Goal: Task Accomplishment & Management: Use online tool/utility

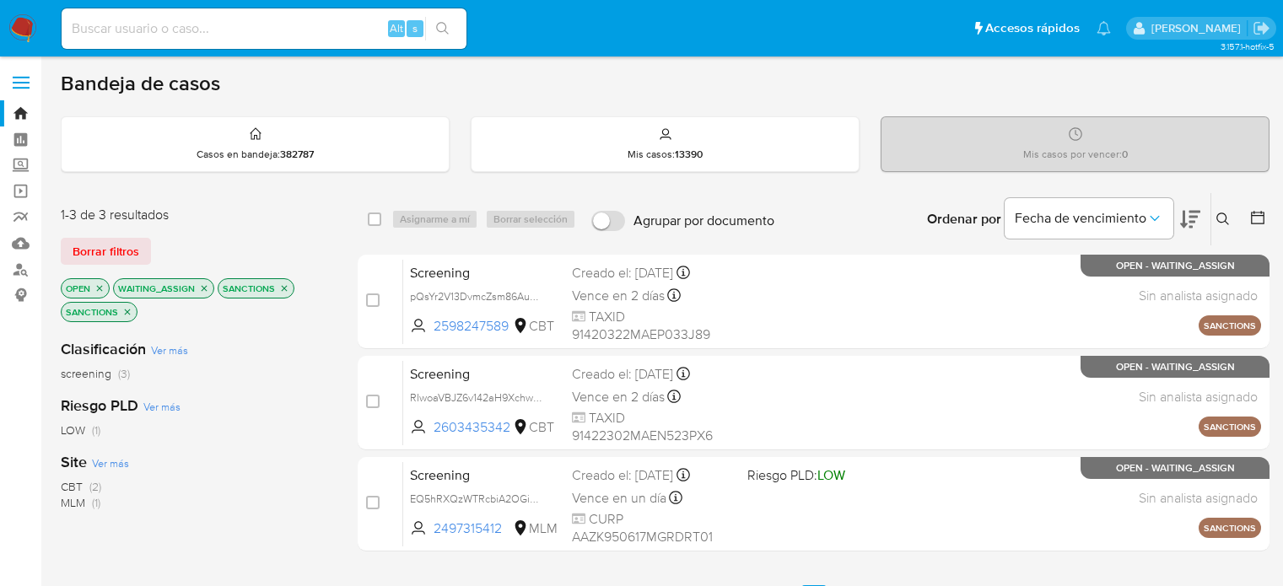
scroll to position [84, 0]
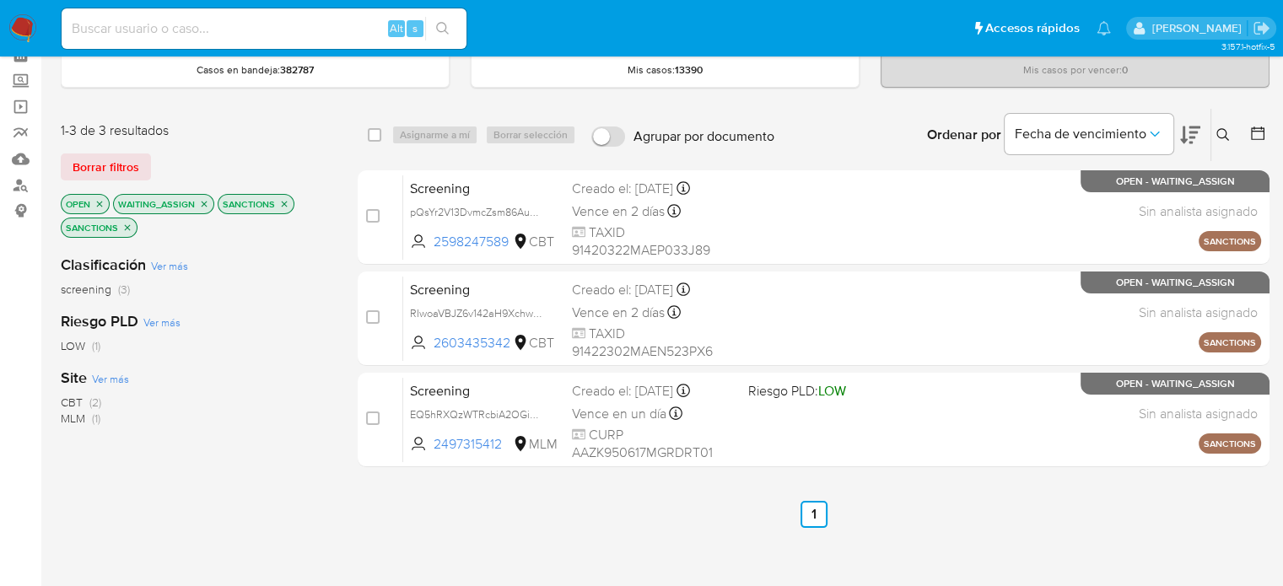
click at [26, 30] on img at bounding box center [22, 28] width 29 height 29
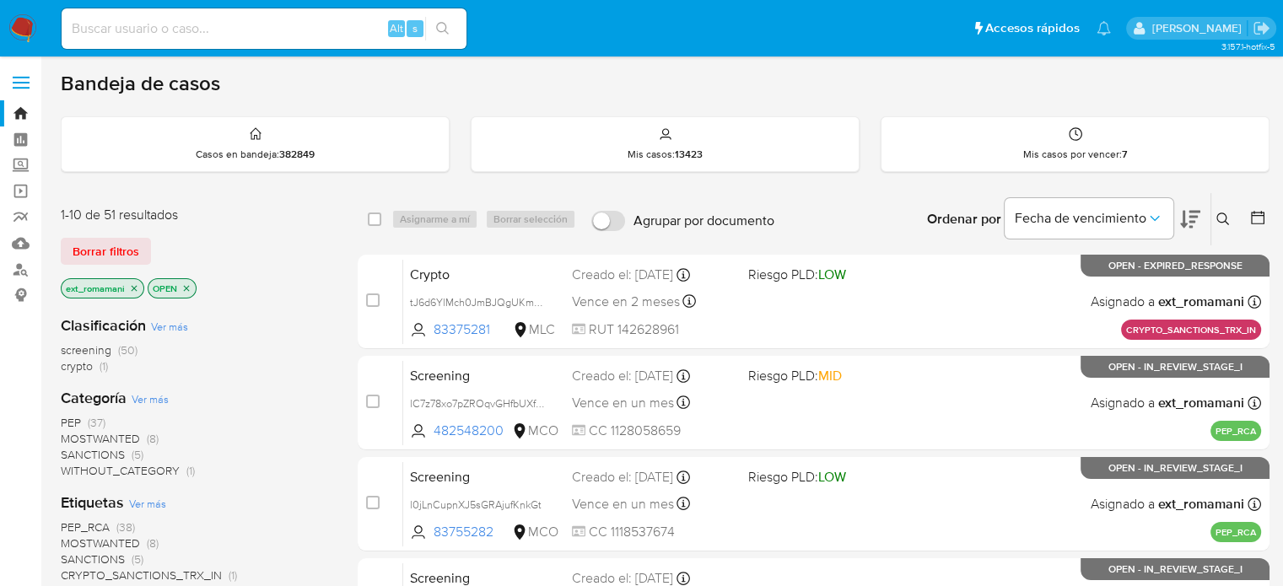
click at [20, 23] on img at bounding box center [22, 28] width 29 height 29
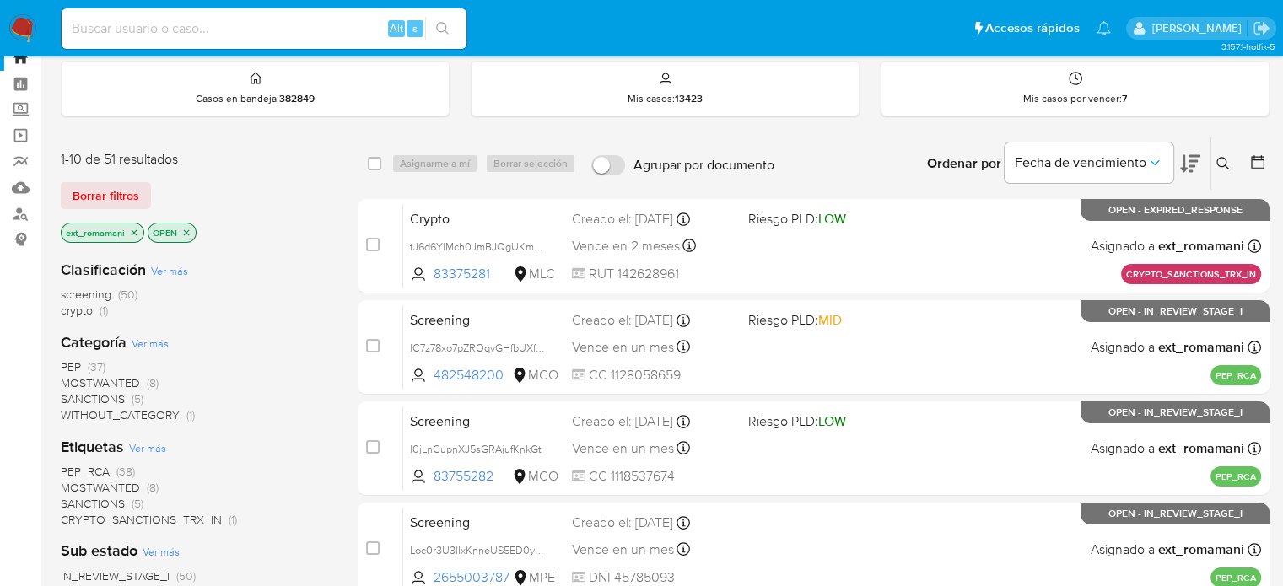
scroll to position [84, 0]
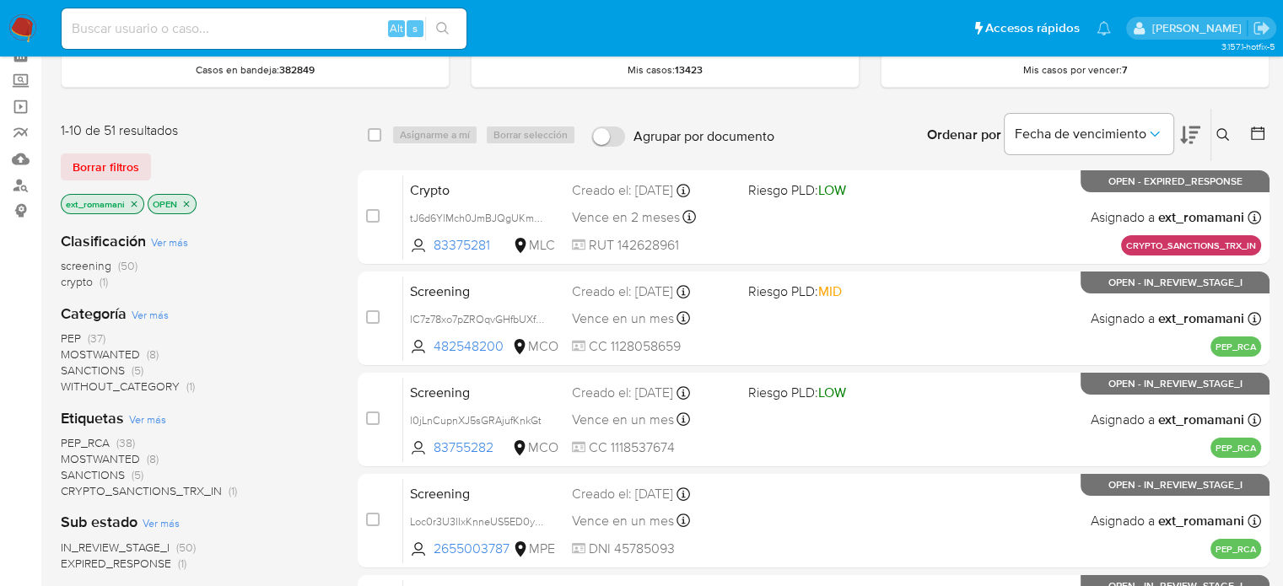
click at [128, 368] on span "SANCTIONS (5)" at bounding box center [102, 371] width 83 height 16
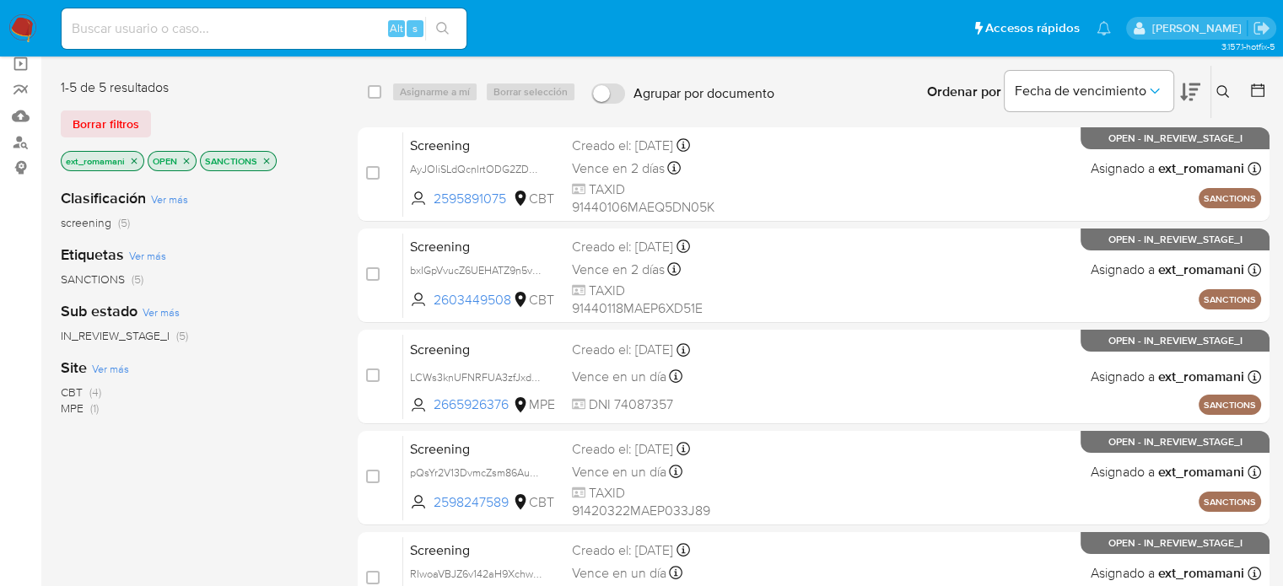
scroll to position [169, 0]
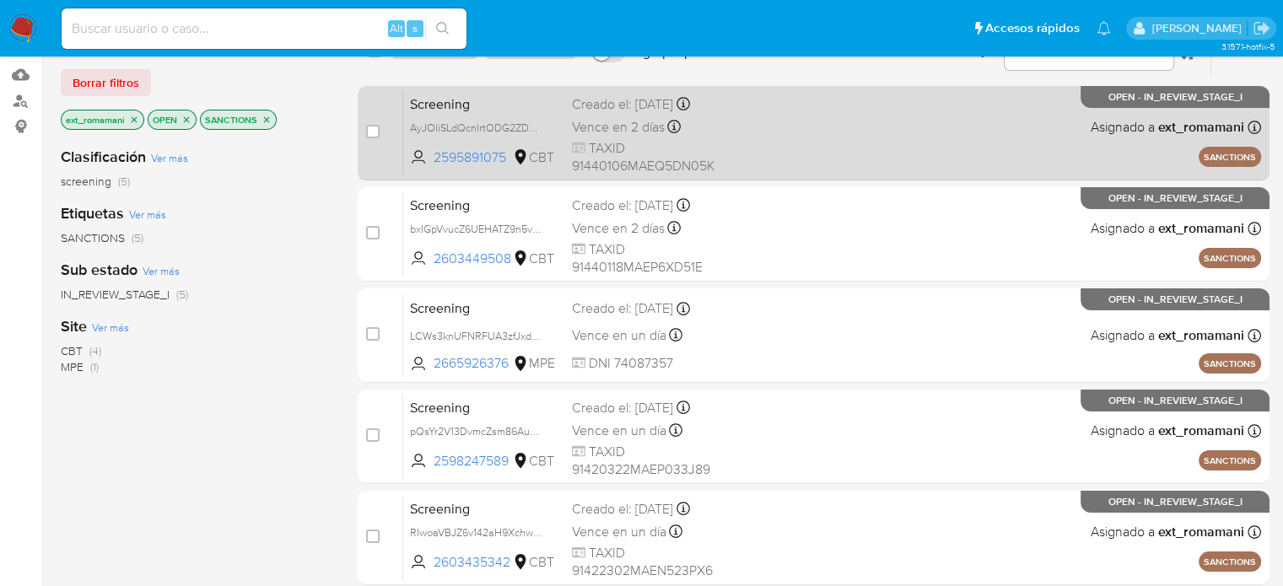
click at [750, 113] on div "Screening AyJOliSLdQcnlrtODG2ZDMn2 2595891075 CBT Creado el: 02/09/2025 Creado …" at bounding box center [832, 132] width 858 height 85
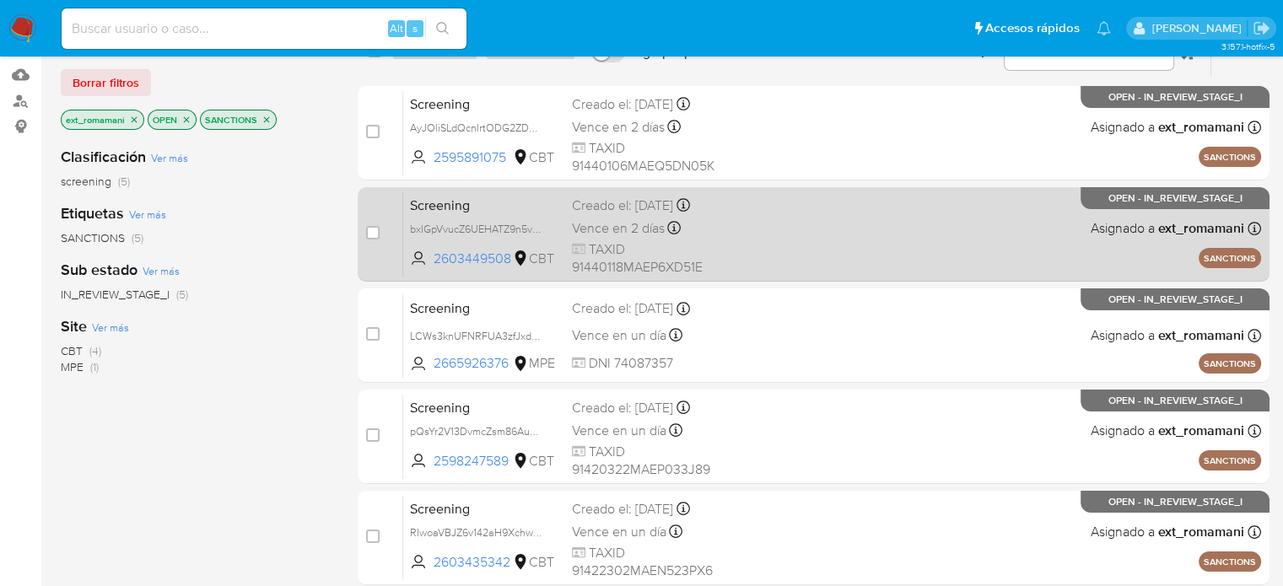
click at [727, 245] on span "TAXID 91440118MAEP6XD51E" at bounding box center [653, 258] width 162 height 36
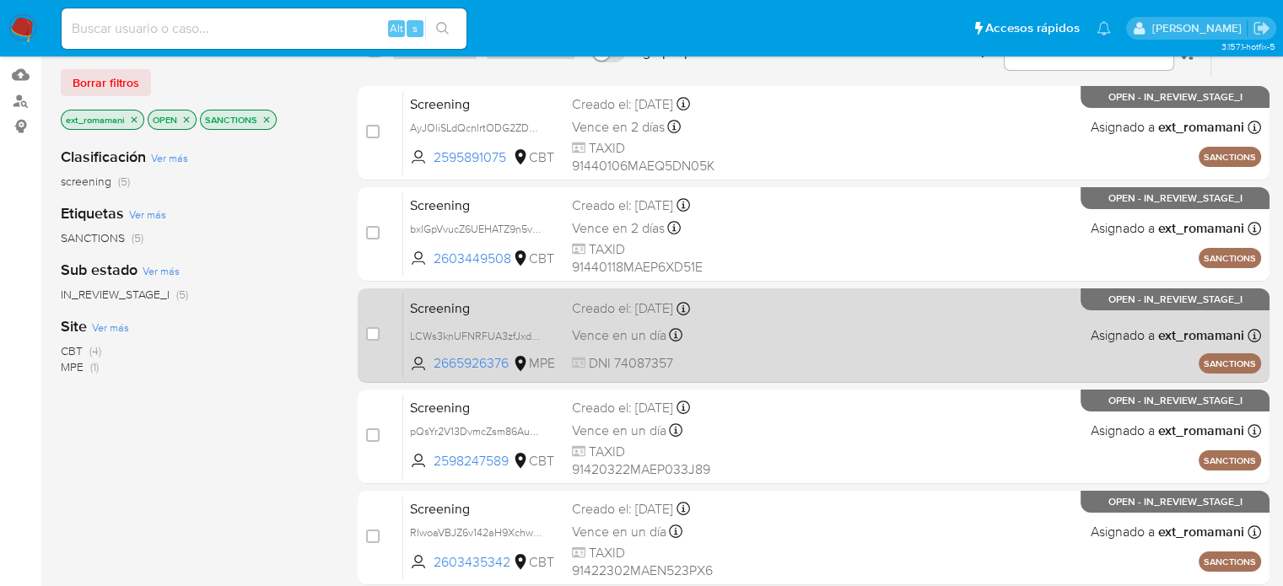
click at [746, 347] on div "Screening LCWs3knUFNRFUA3zfJxdmnxm 2665926376 MPE Creado el: 01/09/2025 Creado …" at bounding box center [832, 335] width 858 height 85
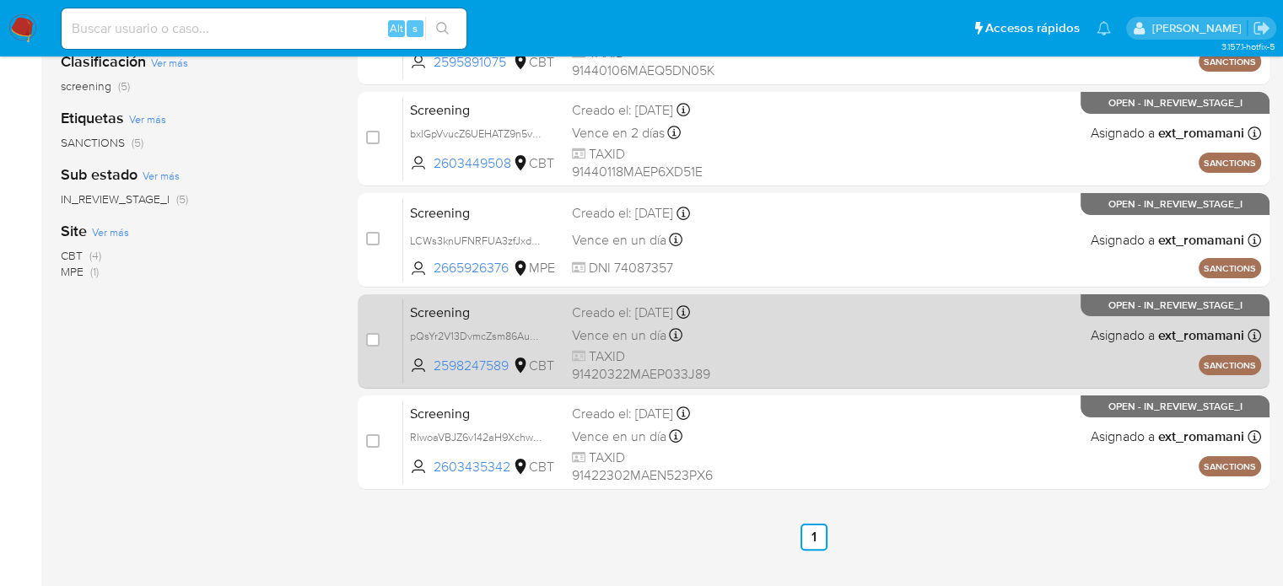
scroll to position [337, 0]
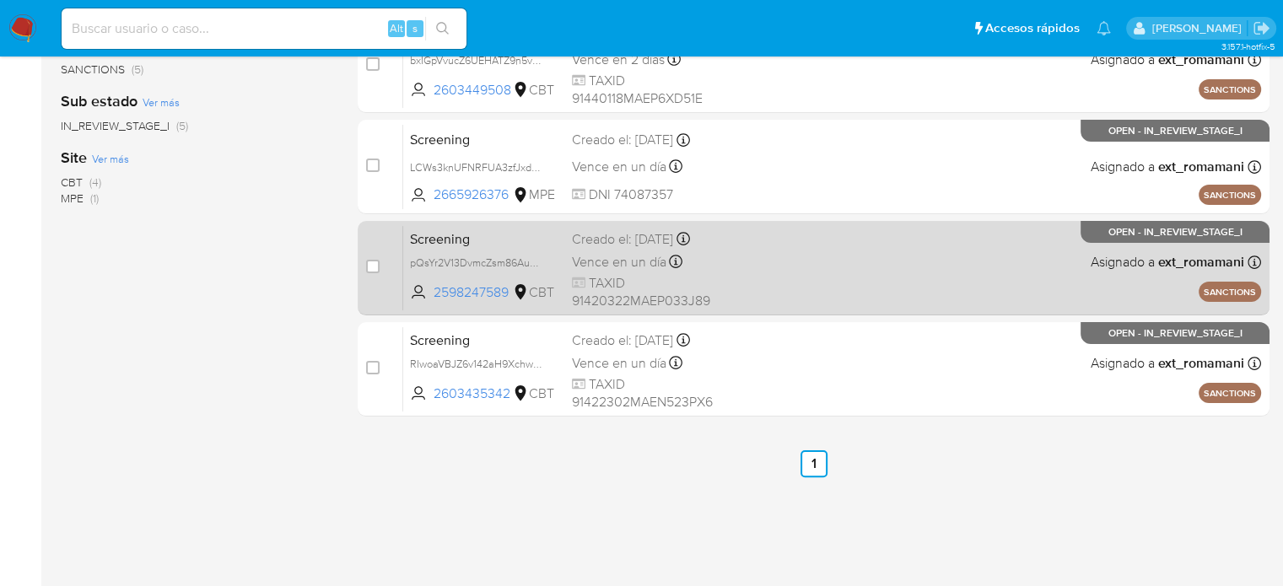
click at [769, 276] on div "Screening pQsYr2V13DvmcZsm86AuA5R1 2598247589 CBT Creado el: 01/09/2025 Creado …" at bounding box center [832, 267] width 858 height 85
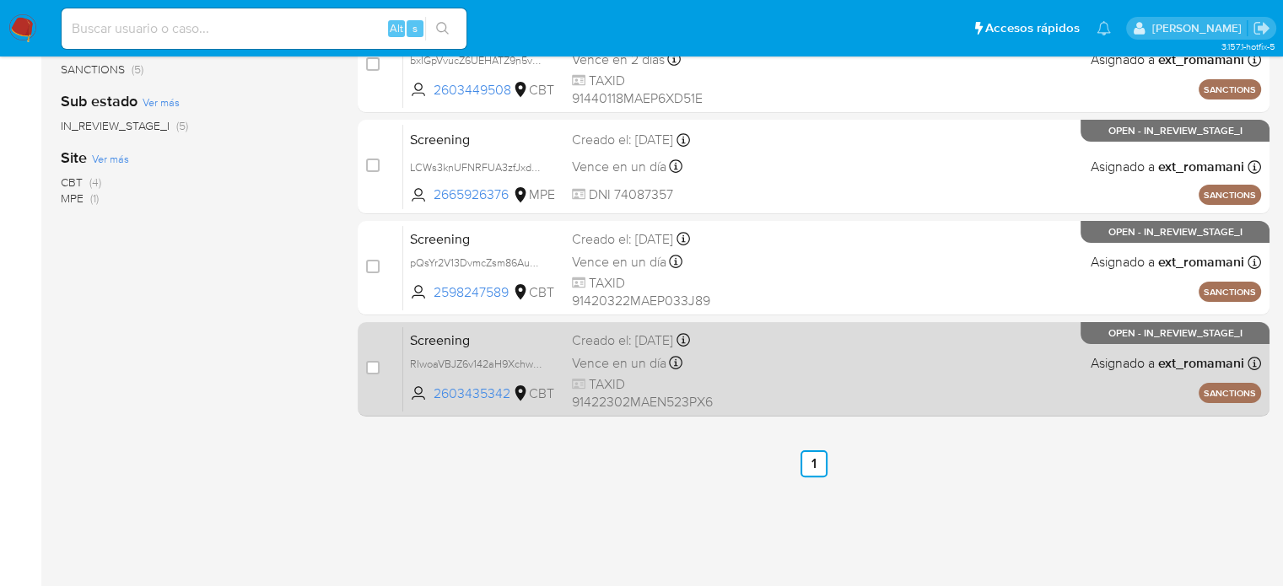
click at [759, 357] on div "Screening RIwoaVBJZ6v142aH9XchwH8H 2603435342 CBT Creado el: 01/09/2025 Creado …" at bounding box center [832, 368] width 858 height 85
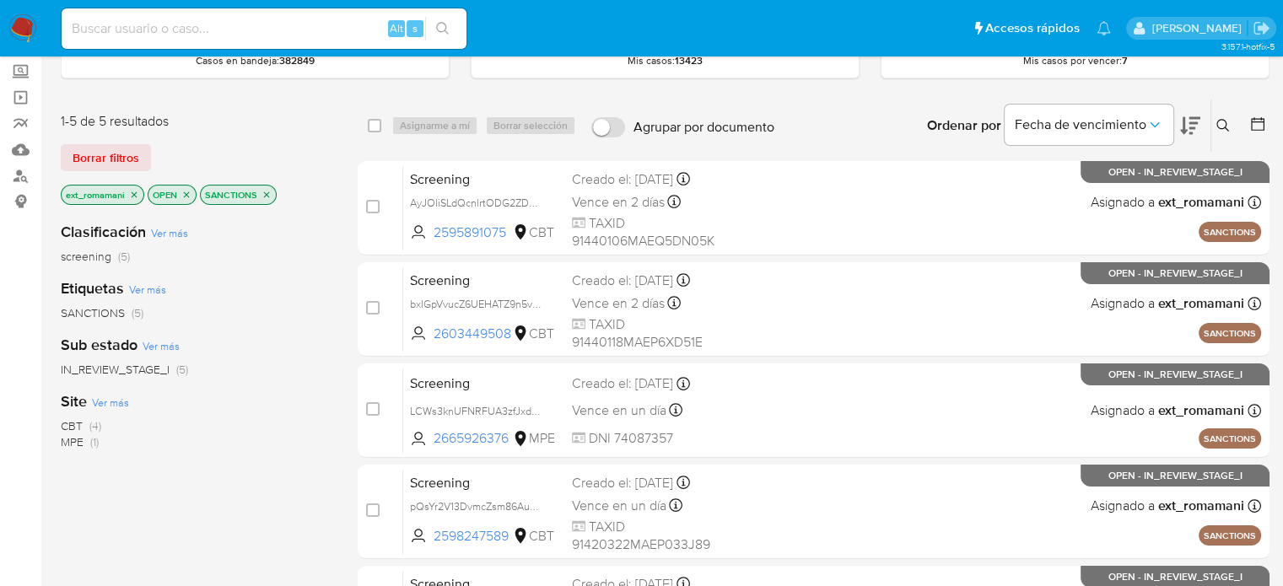
scroll to position [84, 0]
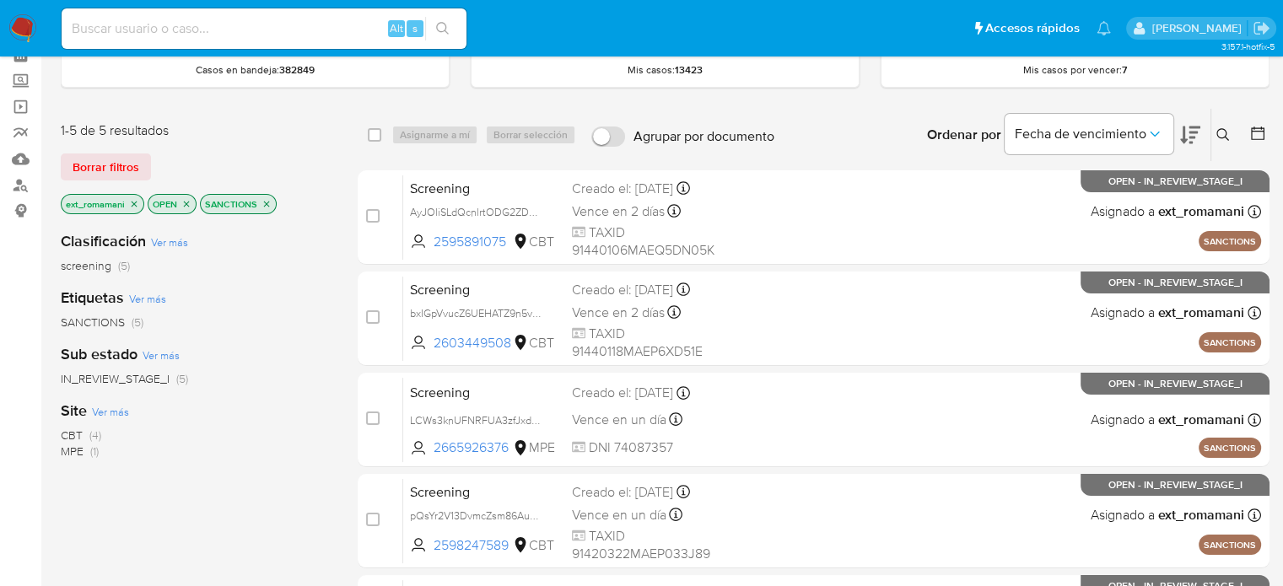
click at [135, 199] on icon "close-filter" at bounding box center [134, 204] width 10 height 10
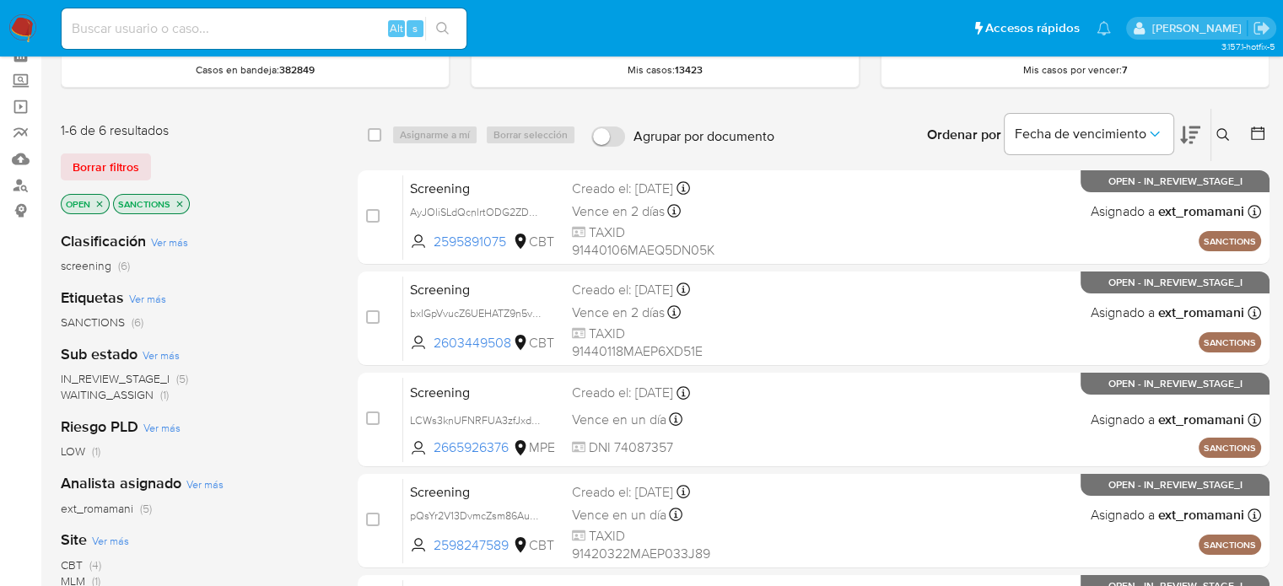
click at [146, 395] on span "WAITING_ASSIGN" at bounding box center [107, 394] width 93 height 17
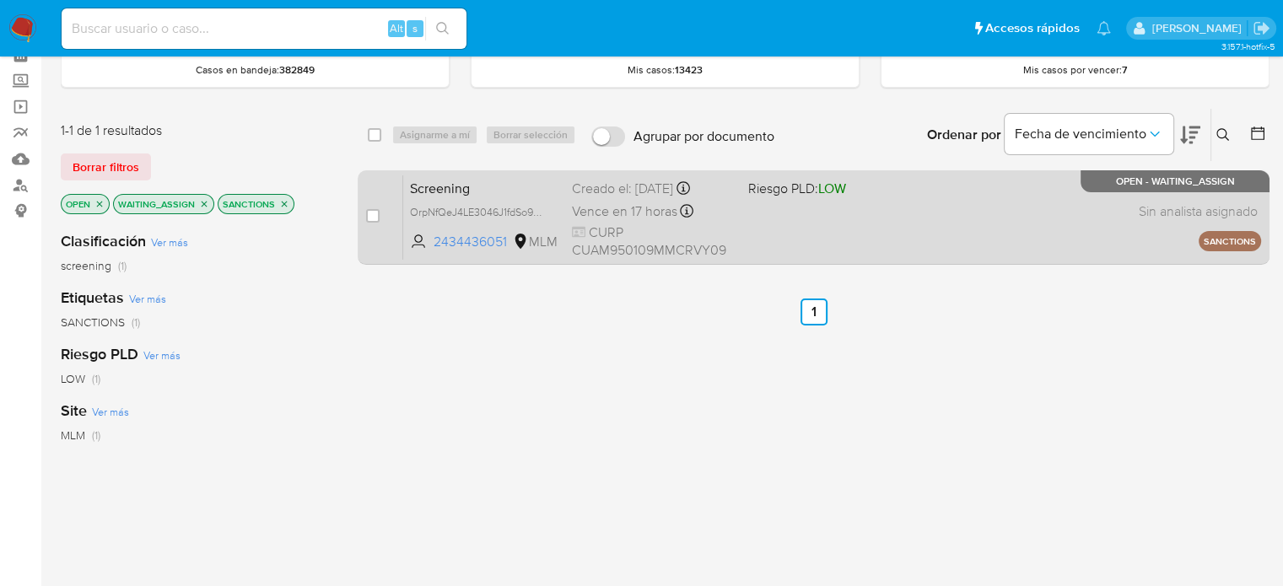
click at [828, 231] on div "Screening OrpNfQeJ4LE3046J1fdSo9YB 2434436051 MLM Riesgo PLD: LOW Creado el: 02…" at bounding box center [832, 217] width 858 height 85
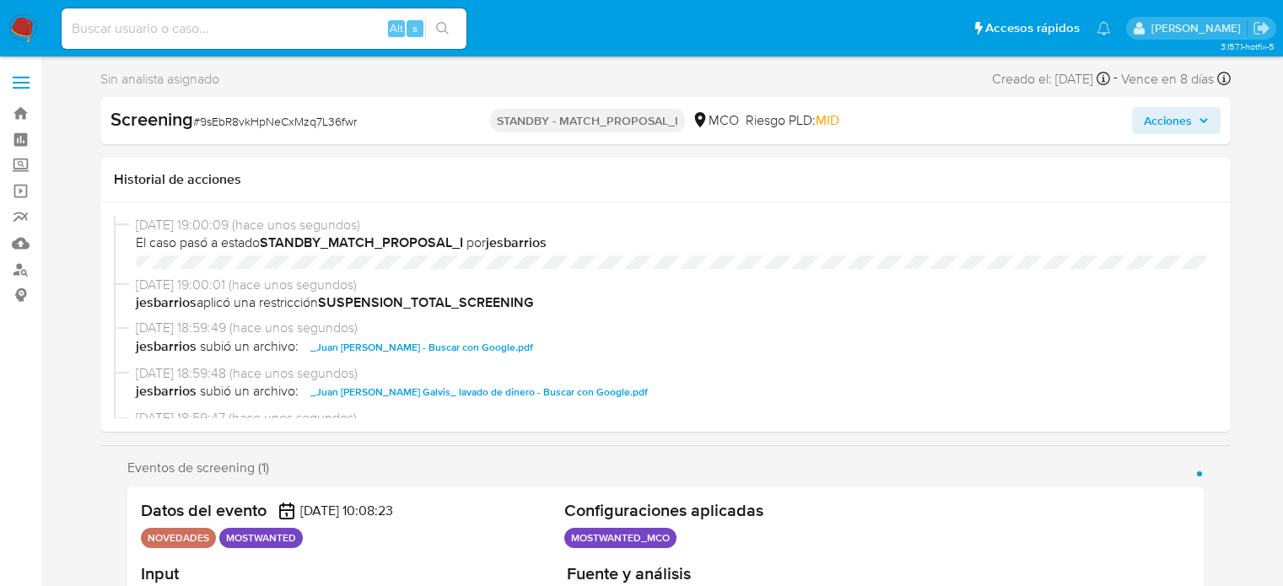
select select "10"
click at [1098, 176] on h1 "Historial de acciones" at bounding box center [665, 179] width 1103 height 17
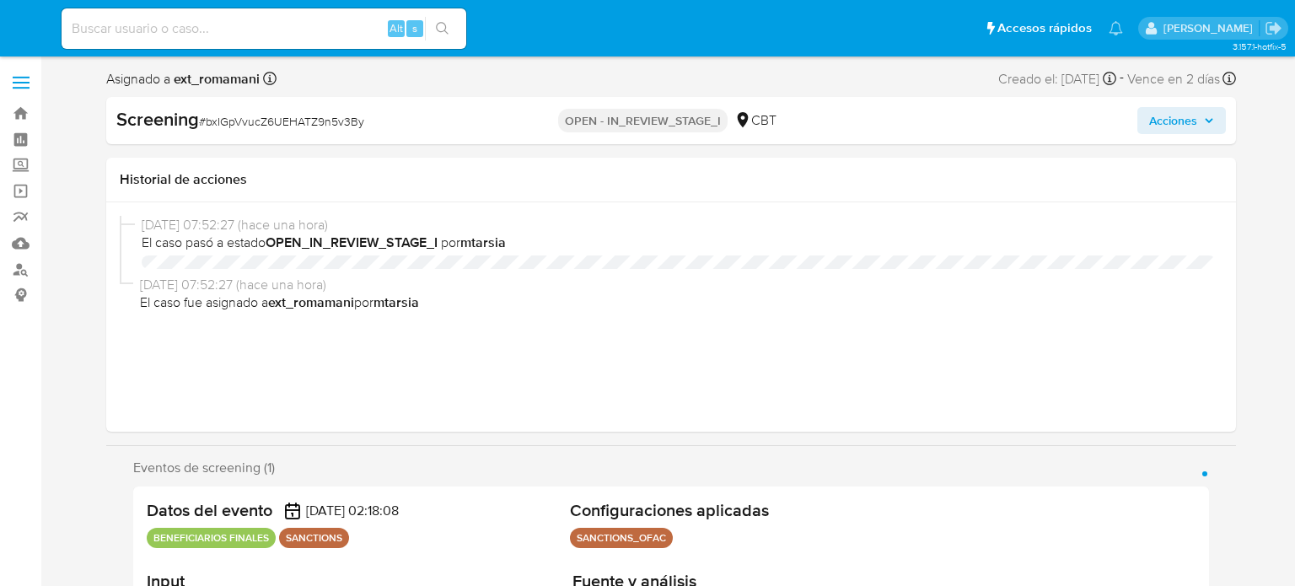
select select "10"
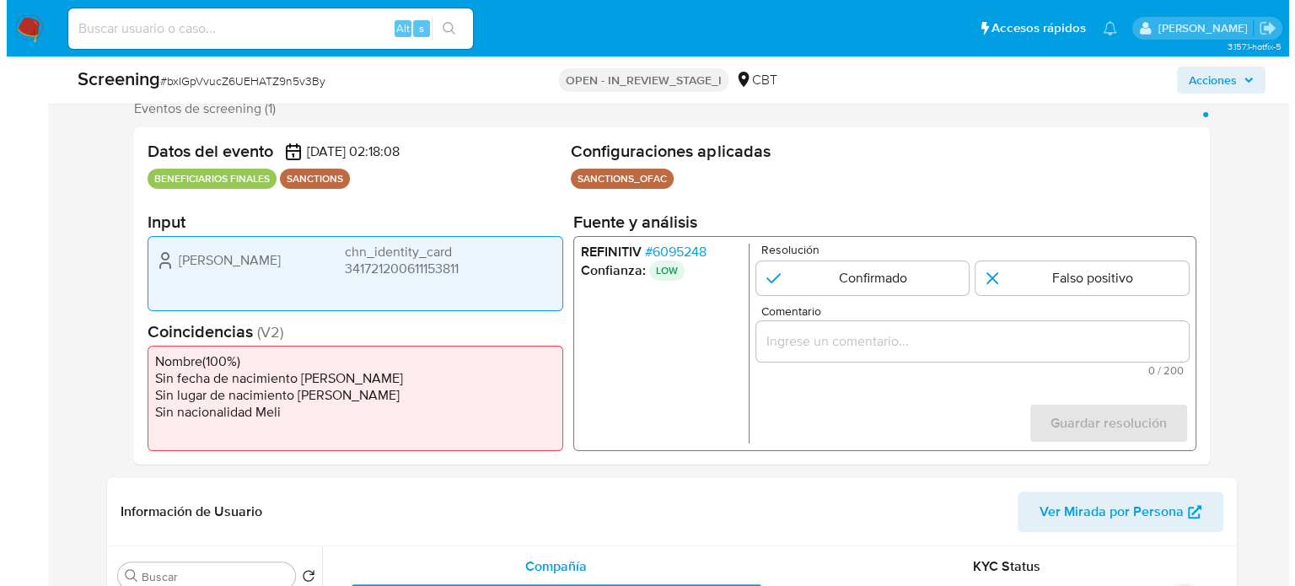
scroll to position [337, 0]
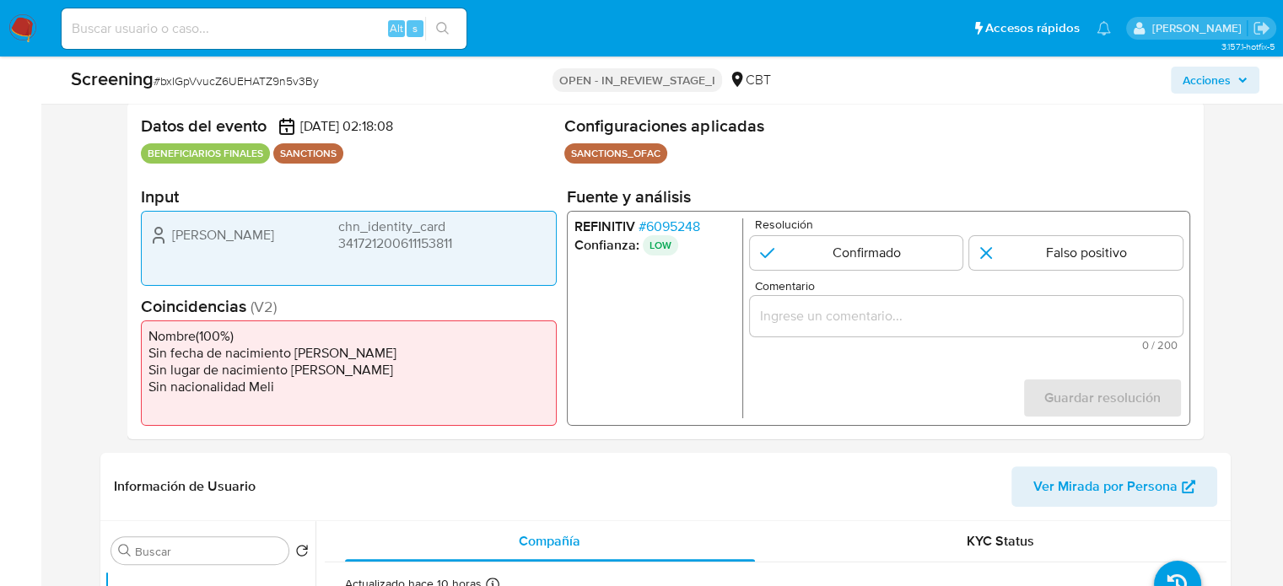
click at [680, 226] on span "# 6095248" at bounding box center [668, 226] width 62 height 17
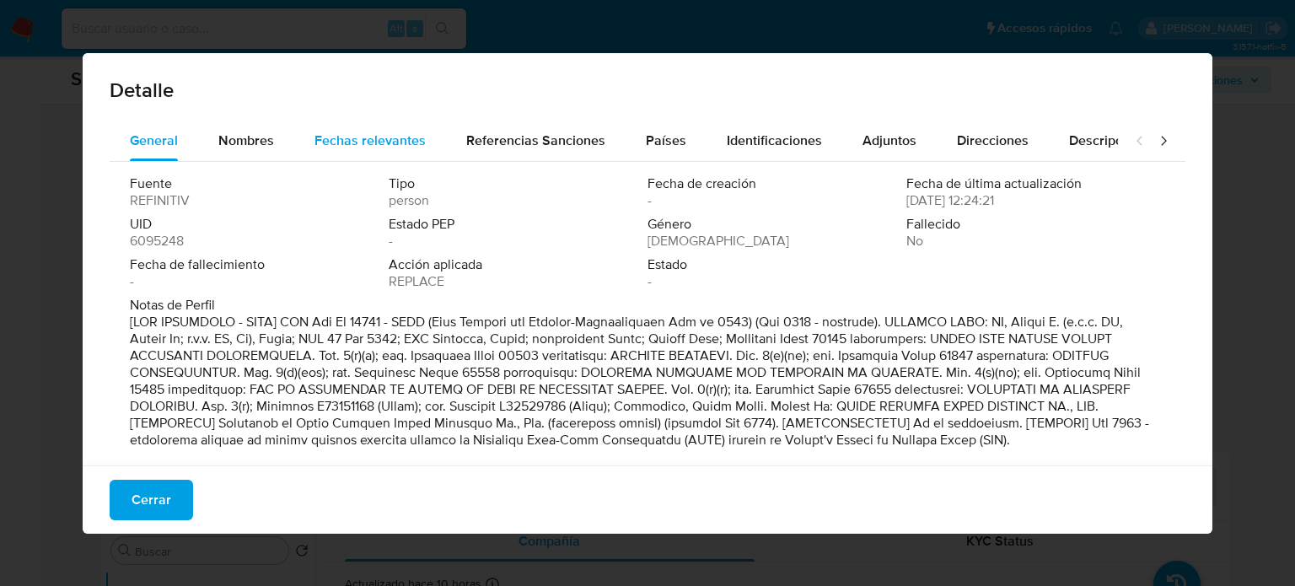
click at [342, 139] on span "Fechas relevantes" at bounding box center [370, 140] width 111 height 19
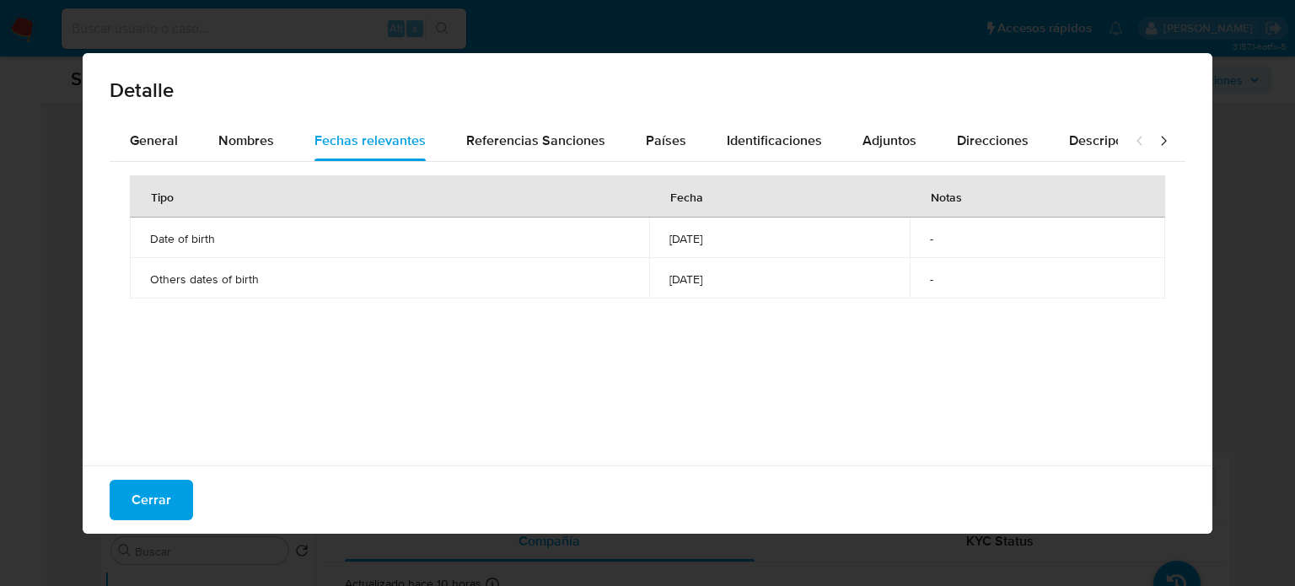
click at [1157, 141] on icon at bounding box center [1163, 140] width 17 height 17
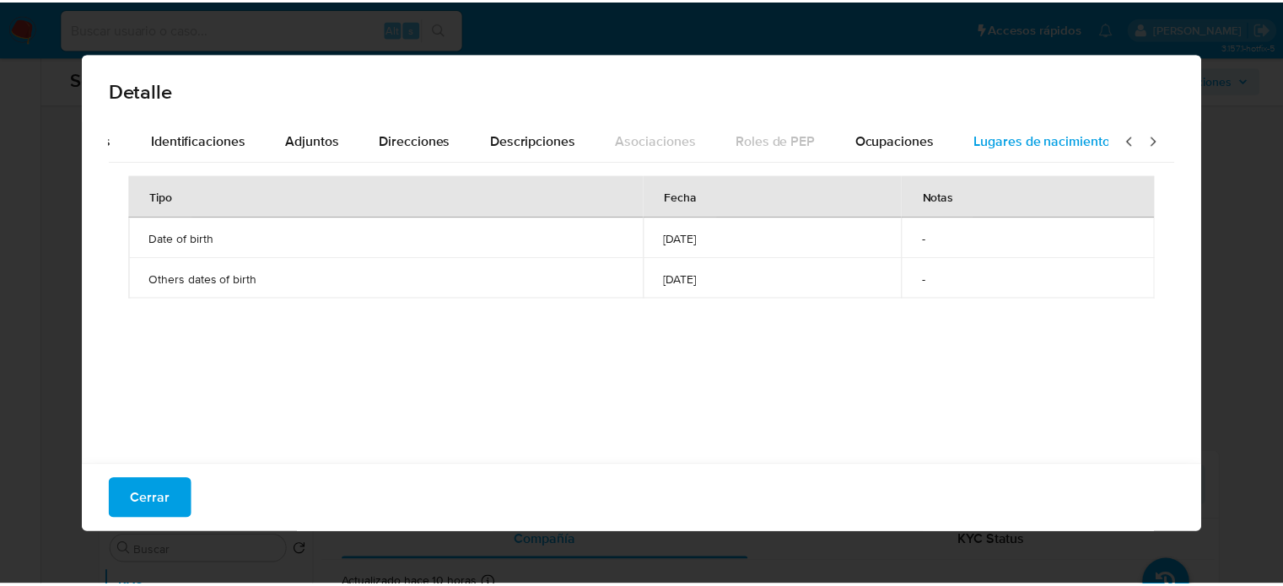
scroll to position [0, 596]
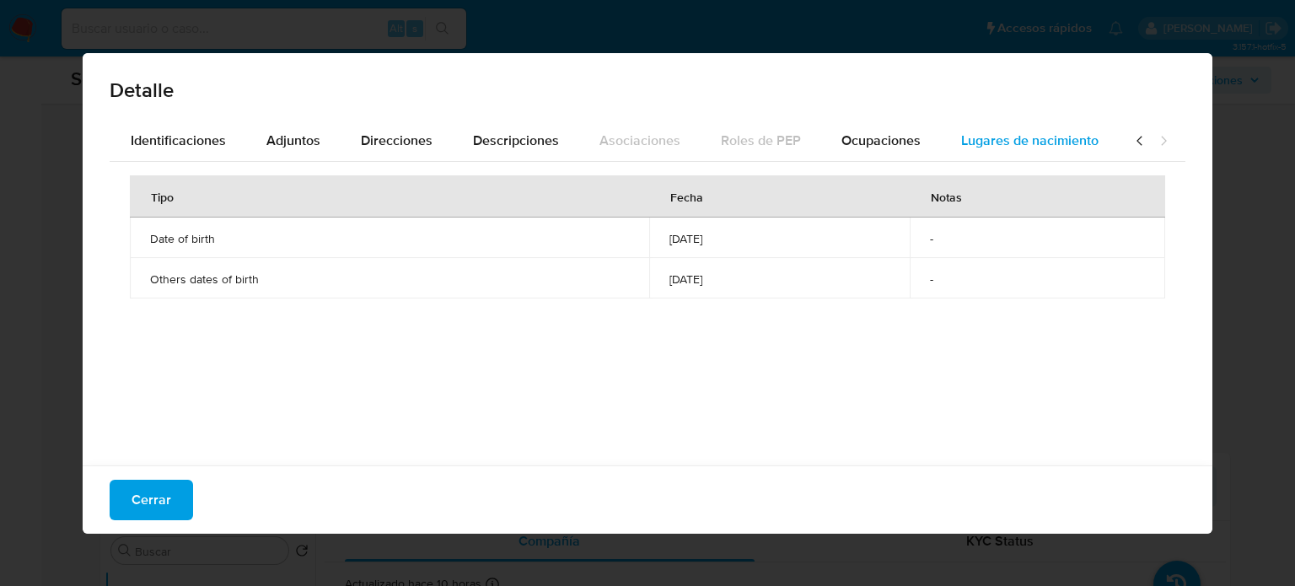
click at [1052, 137] on span "Lugares de nacimiento" at bounding box center [1029, 140] width 137 height 19
click at [155, 508] on span "Cerrar" at bounding box center [152, 499] width 40 height 37
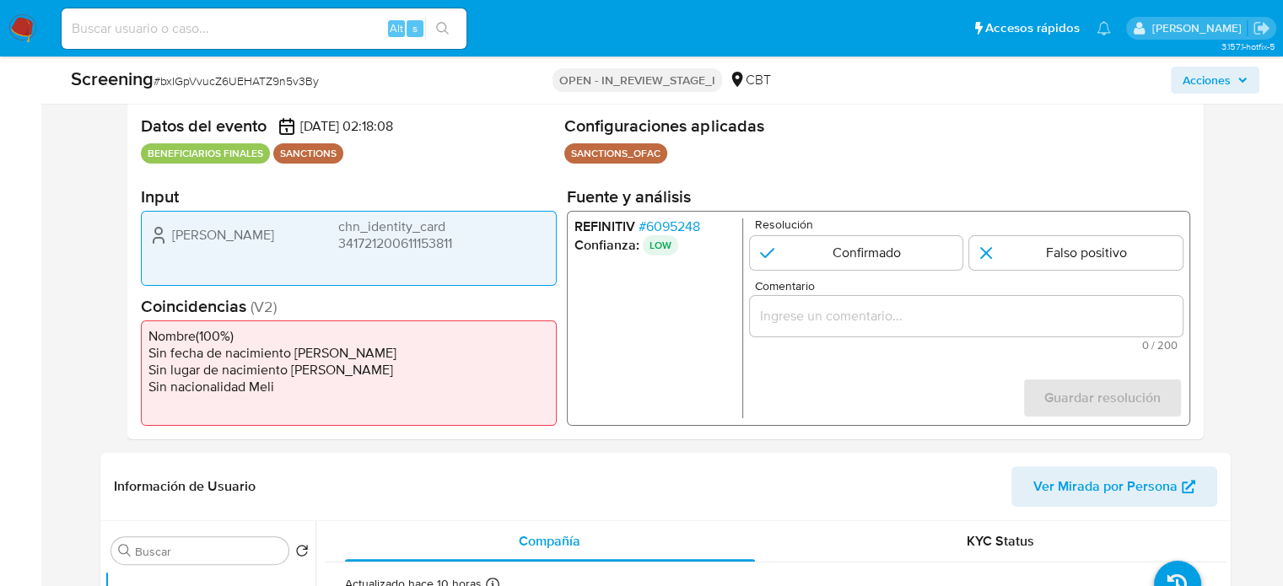
click at [825, 327] on div "1 de 1" at bounding box center [965, 316] width 433 height 40
click at [825, 323] on input "Comentario" at bounding box center [965, 316] width 433 height 22
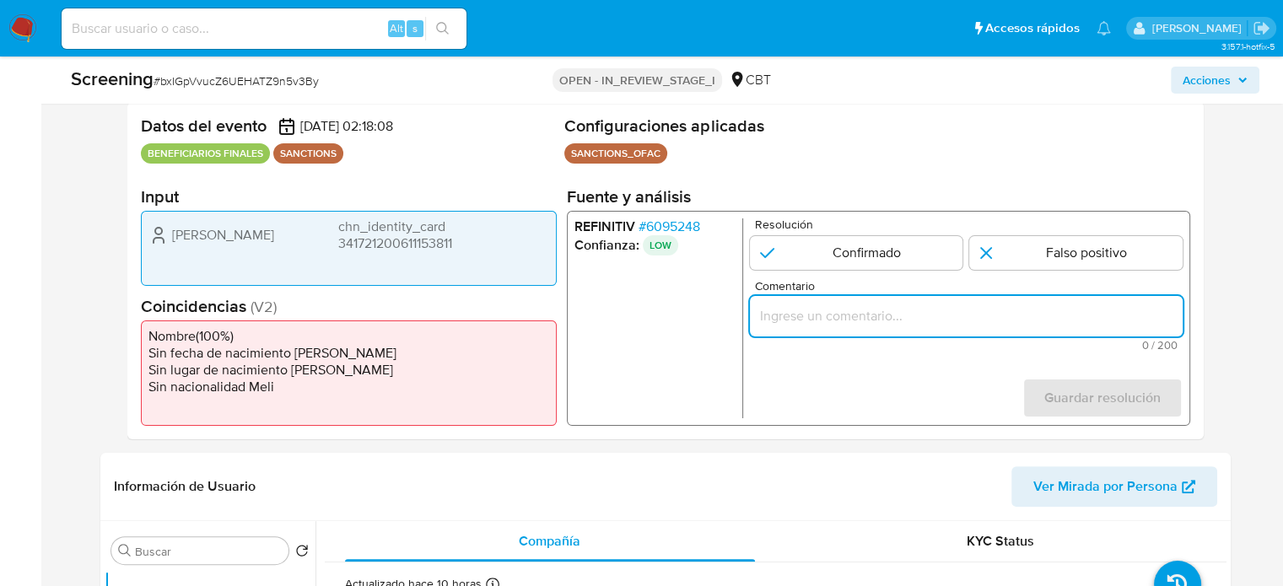
paste input "Compara al Rte Legal con el Sancionado , se desestima el match ya que difieren …"
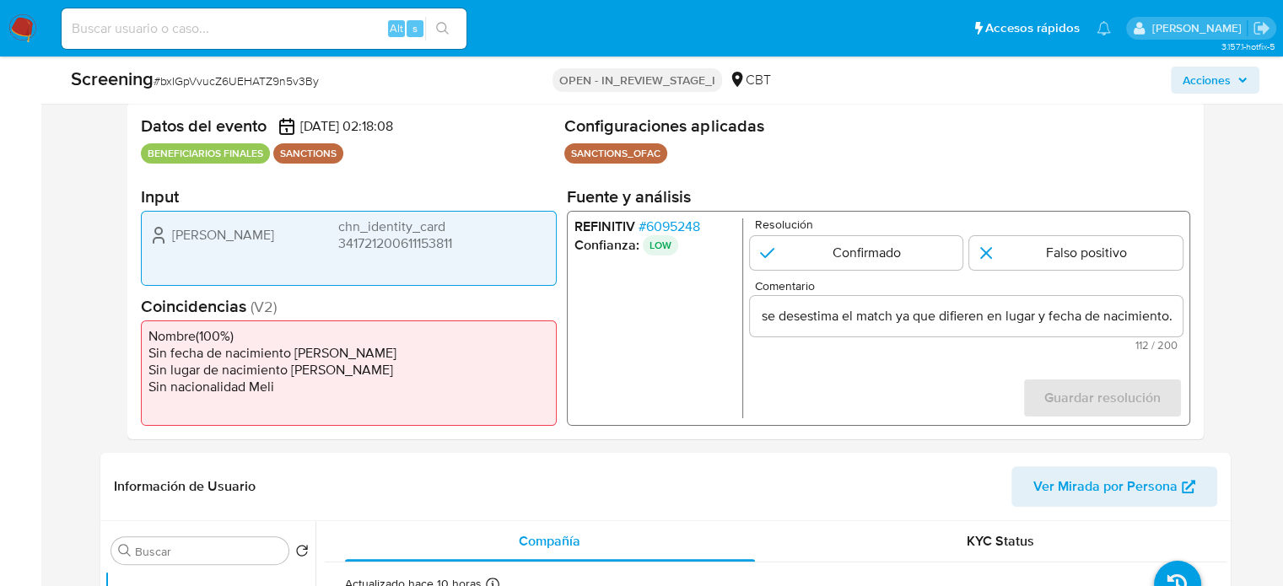
scroll to position [0, 0]
click at [769, 378] on form "Resolución Confirmado Falso positivo Comentario Compara al Rte Legal con el San…" at bounding box center [965, 318] width 433 height 200
drag, startPoint x: 166, startPoint y: 231, endPoint x: 485, endPoint y: 242, distance: 318.9
click at [485, 242] on div "Yi He chn_identity_card 341721200611153811" at bounding box center [348, 235] width 401 height 34
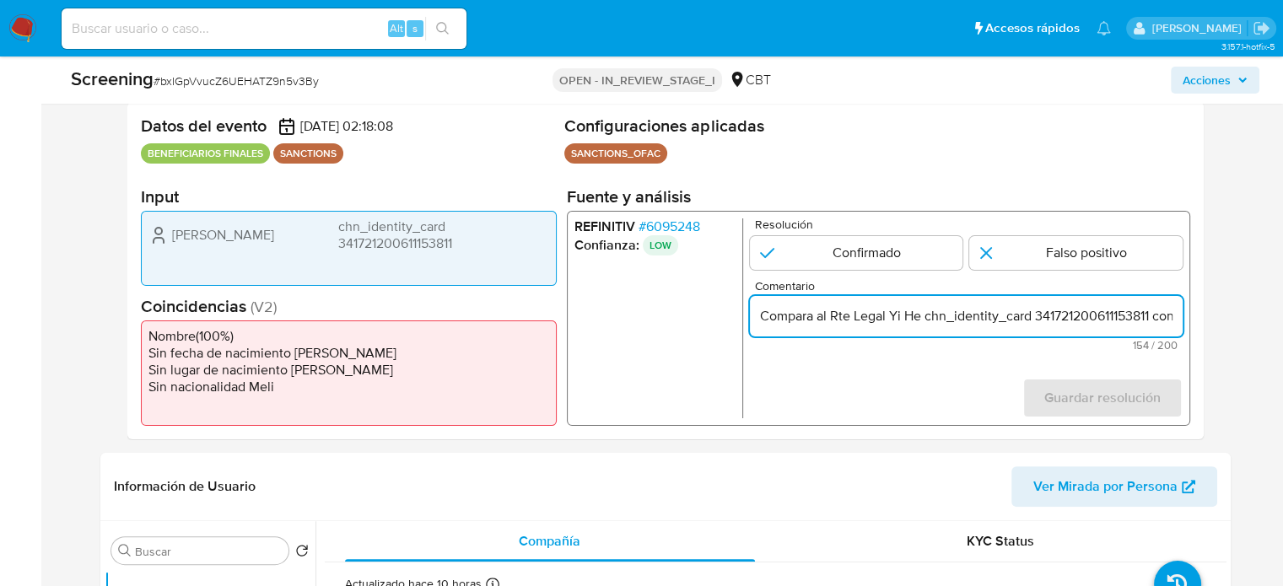
click at [869, 364] on form "Resolución Confirmado Falso positivo Comentario Compara al Rte Legal Yi He chn_…" at bounding box center [965, 318] width 433 height 200
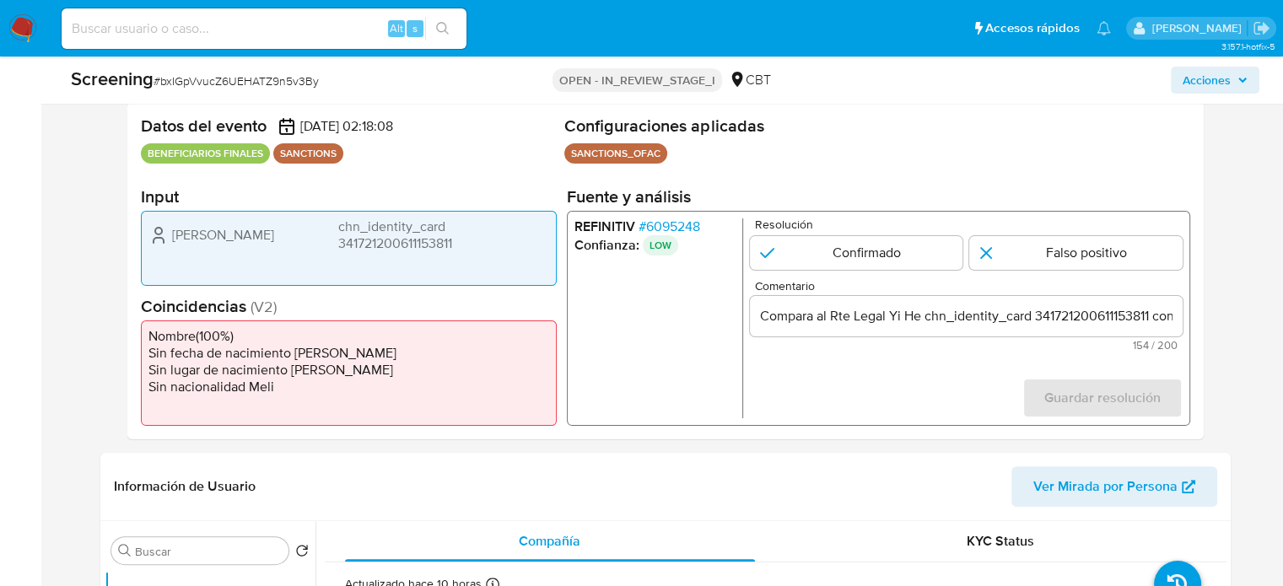
drag, startPoint x: 199, startPoint y: 237, endPoint x: 205, endPoint y: 265, distance: 28.4
click at [173, 243] on div "Yi He chn_identity_card 341721200611153811" at bounding box center [348, 235] width 401 height 34
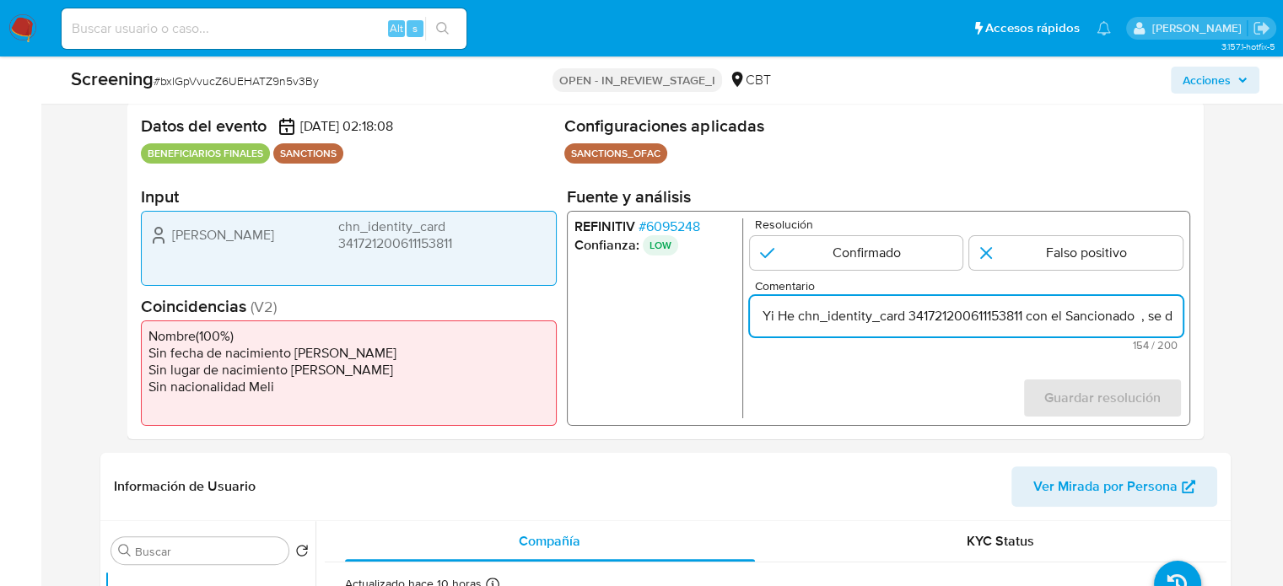
scroll to position [0, 425]
click at [1180, 316] on input "Compara al Rte Legal Yi He chn_identity_card 341721200611153811 con el Sanciona…" at bounding box center [965, 316] width 433 height 22
click at [844, 320] on input "Compara al Rte Legal Yi He chn_identity_card 341721200611153811 con el Sanciona…" at bounding box center [965, 316] width 433 height 22
paste input "Yi He"
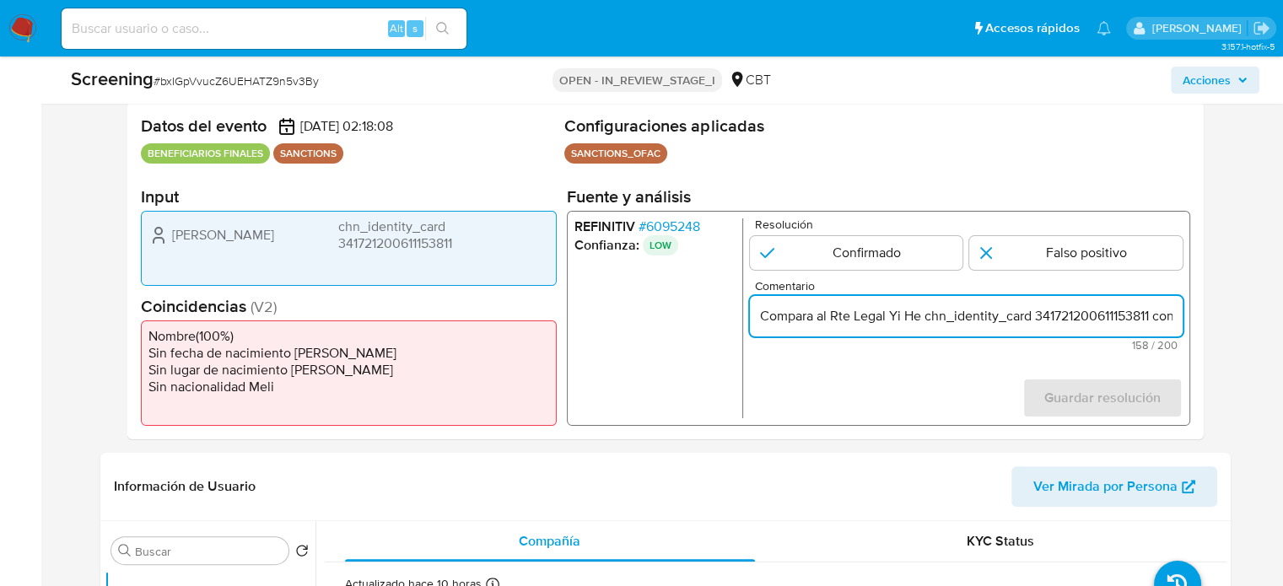
click at [685, 233] on span "# 6095248" at bounding box center [668, 226] width 62 height 17
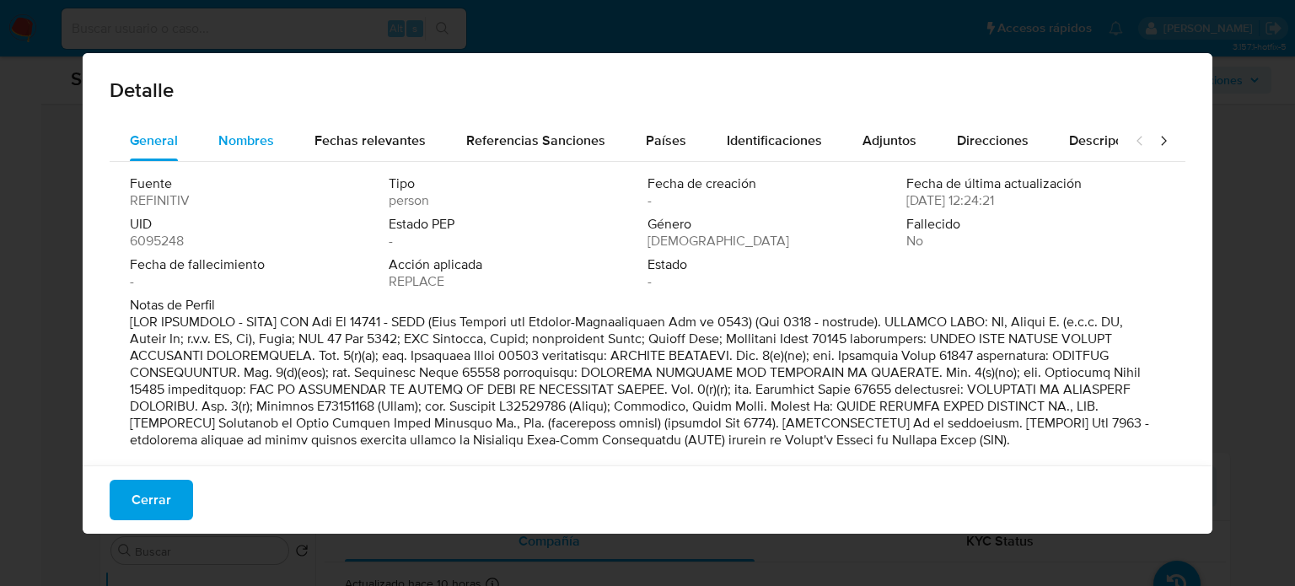
click at [215, 137] on button "Nombres" at bounding box center [246, 141] width 96 height 40
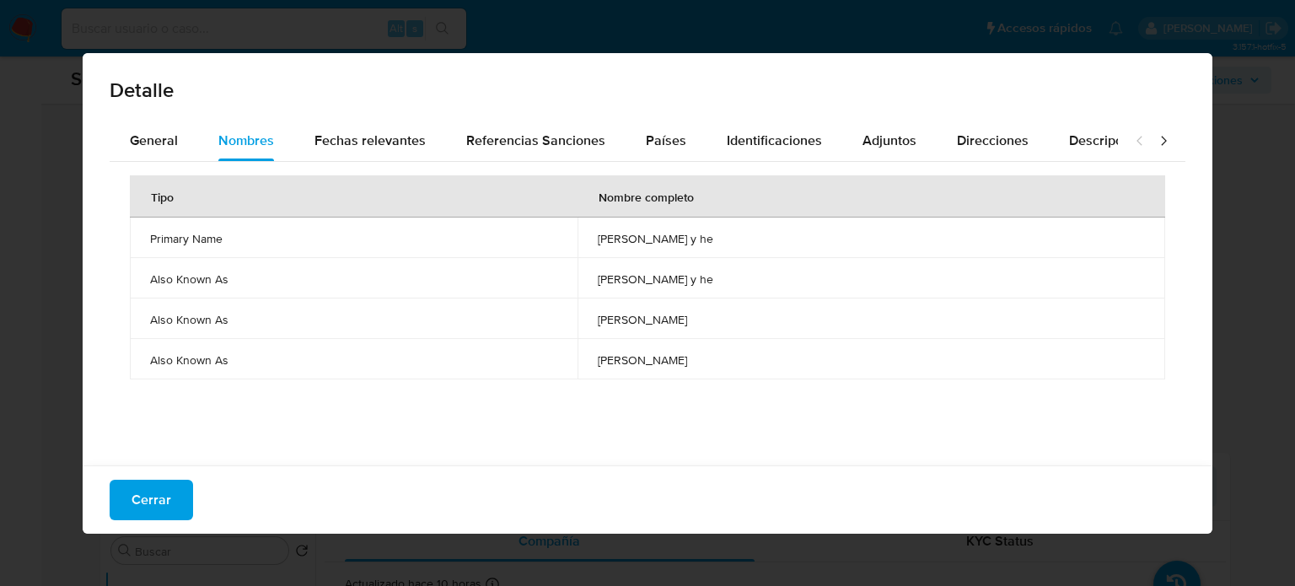
drag, startPoint x: 620, startPoint y: 239, endPoint x: 688, endPoint y: 236, distance: 68.3
click at [688, 236] on td "daniel y he" at bounding box center [872, 238] width 588 height 40
click at [151, 508] on span "Cerrar" at bounding box center [152, 499] width 40 height 37
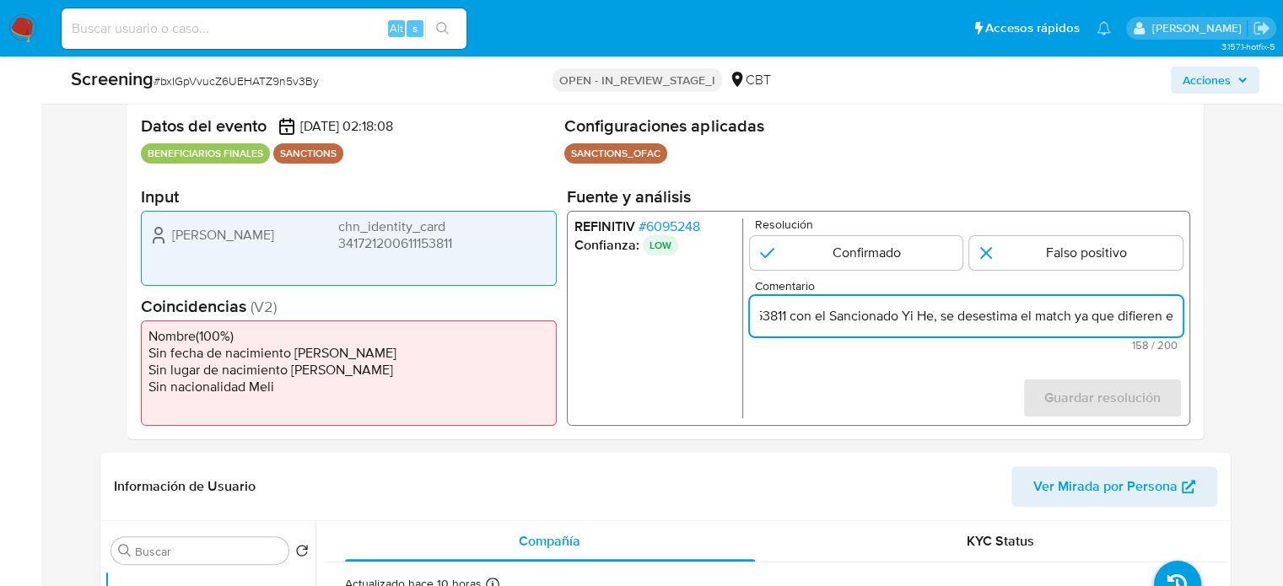
drag, startPoint x: 1119, startPoint y: 315, endPoint x: 1185, endPoint y: 318, distance: 65.9
click at [1187, 316] on div "REFINITIV # 6095248 Confianza: LOW Resolución Confirmado Falso positivo Comenta…" at bounding box center [877, 318] width 623 height 215
click at [906, 315] on input "Compara al Rte Legal Yi He chn_identity_card 341721200611153811 con el Sanciona…" at bounding box center [965, 316] width 433 height 22
drag, startPoint x: 840, startPoint y: 321, endPoint x: 765, endPoint y: 330, distance: 75.5
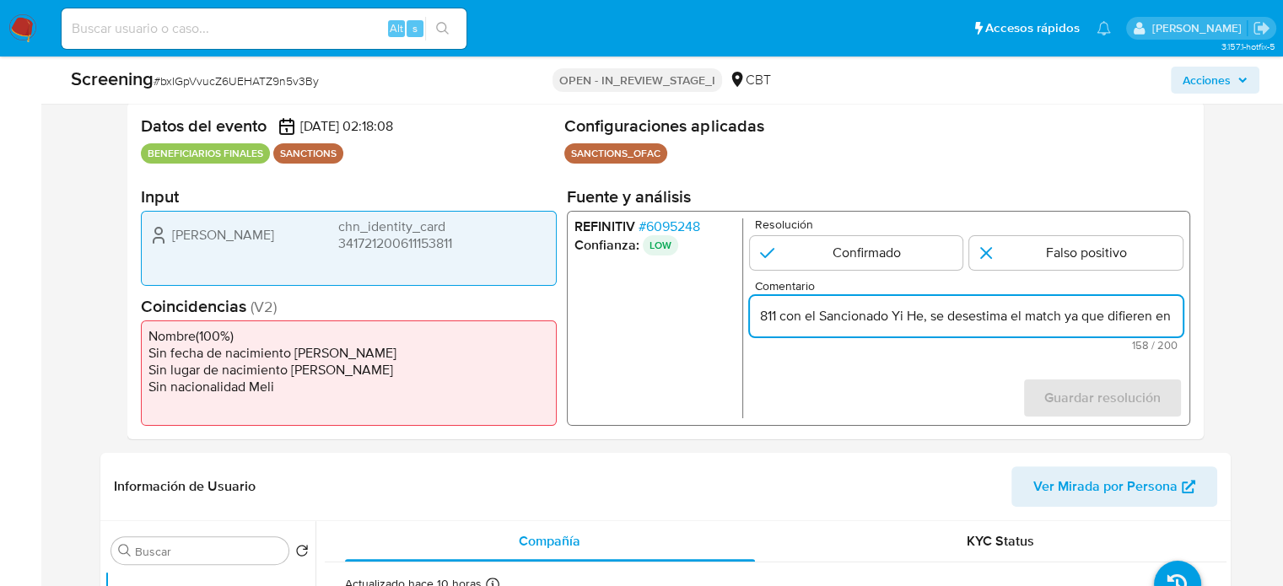
click at [765, 330] on div "Compara al Rte Legal Yi He chn_identity_card 341721200611153811 con el Sanciona…" at bounding box center [965, 316] width 433 height 40
click at [949, 314] on input "Compara al Rte Legal Yi He chn_identity_card 341721200611153811 con el Sanciona…" at bounding box center [965, 316] width 433 height 22
paste input "daniel y he"
click at [952, 320] on input "Compara al Rte Legal Yi He chn_identity_card 341721200611153811 con el Sanciona…" at bounding box center [965, 316] width 433 height 22
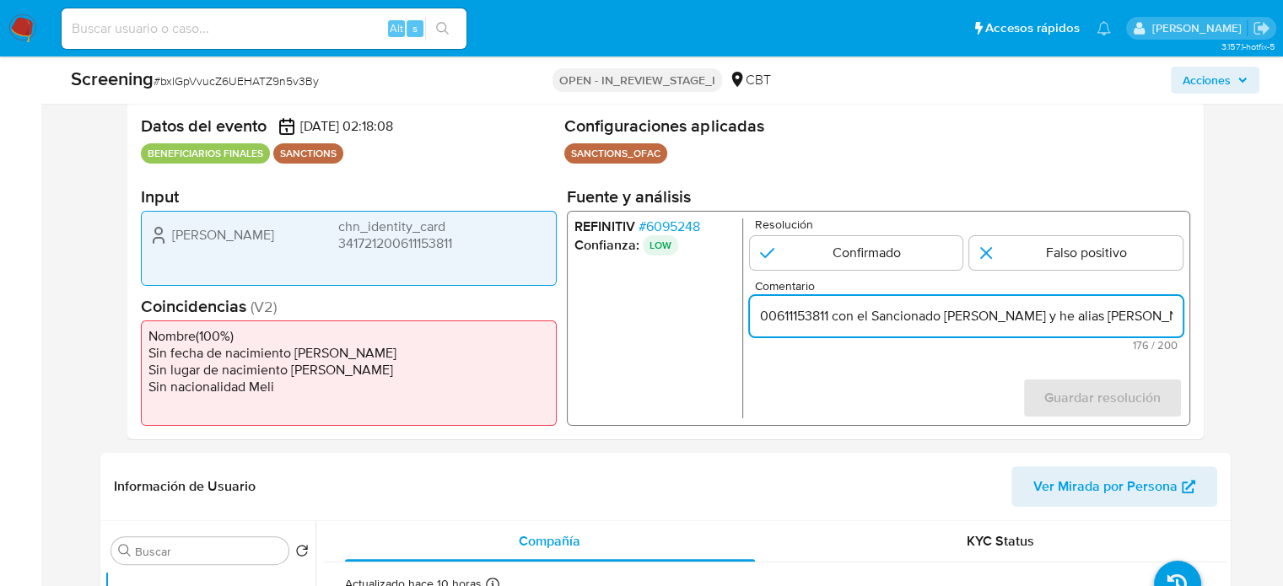
click at [1005, 320] on input "Compara al Rte Legal Yi He chn_identity_card 341721200611153811 con el Sanciona…" at bounding box center [965, 316] width 433 height 22
type input "Compara al Rte Legal Yi He chn_identity_card 341721200611153811 con el Sanciona…"
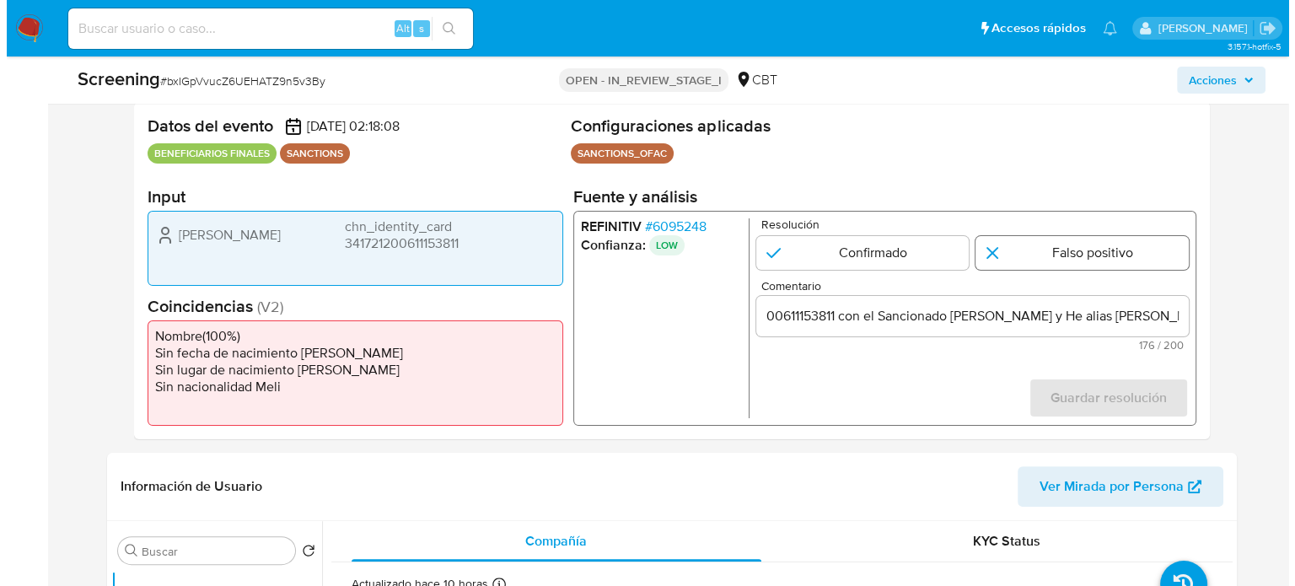
scroll to position [0, 0]
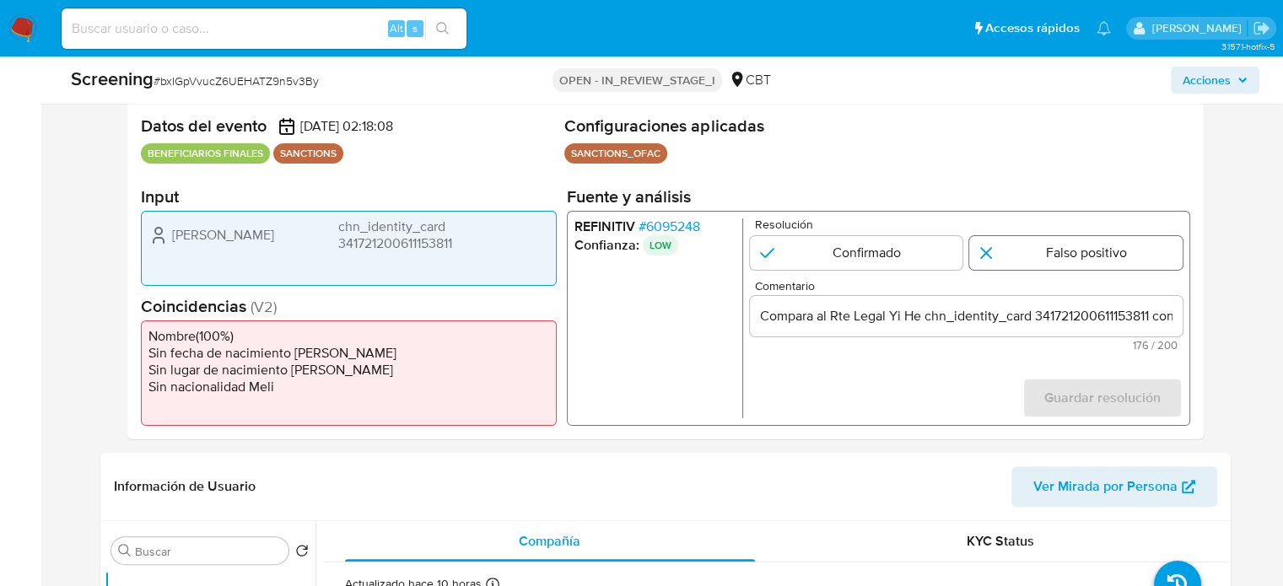
click at [1039, 259] on input "1 de 1" at bounding box center [1075, 253] width 213 height 34
radio input "true"
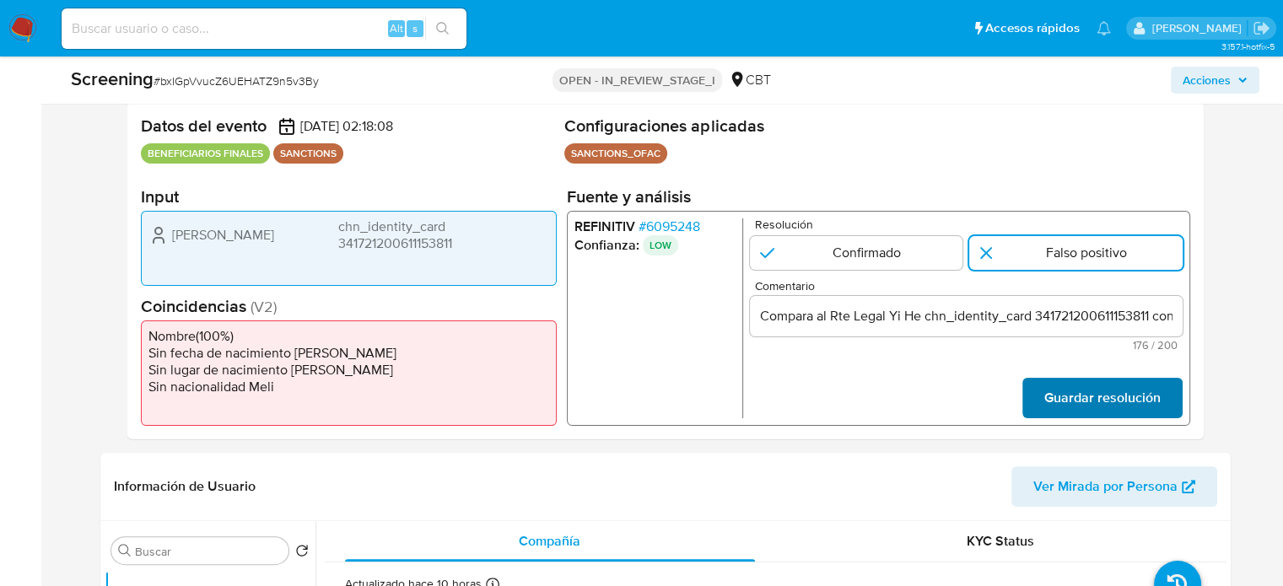
click at [1067, 404] on span "Guardar resolución" at bounding box center [1101, 397] width 116 height 37
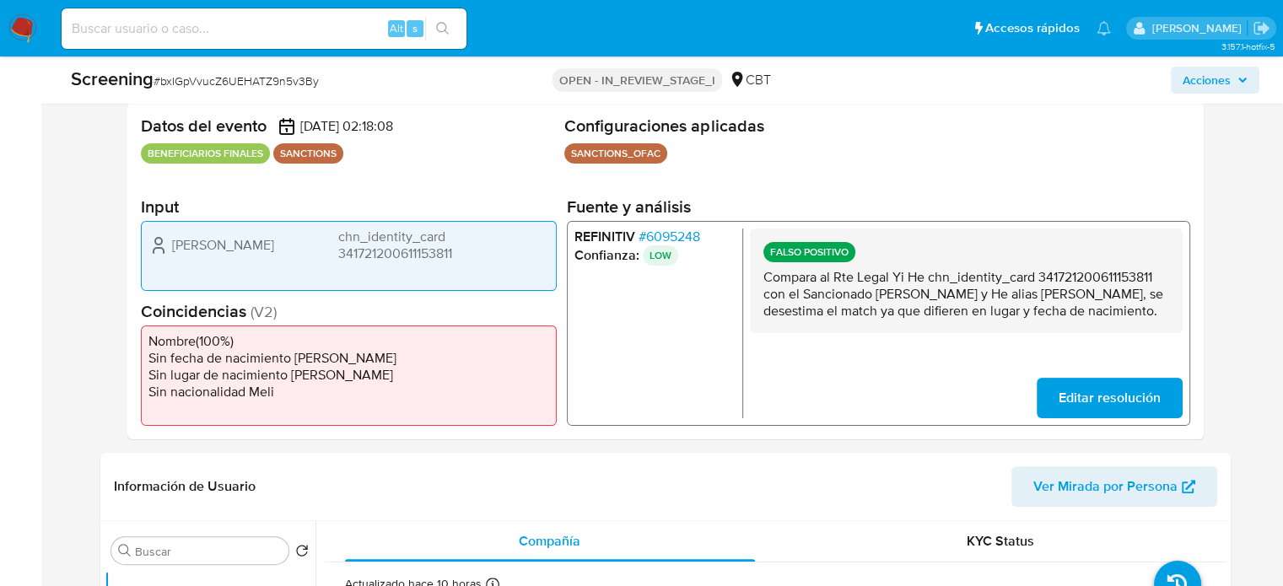
drag, startPoint x: 894, startPoint y: 279, endPoint x: 1177, endPoint y: 278, distance: 283.3
click at [1177, 278] on div "FALSO POSITIVO Compara al Rte Legal Yi He chn_identity_card 341721200611153811 …" at bounding box center [965, 280] width 433 height 105
drag, startPoint x: 875, startPoint y: 293, endPoint x: 1008, endPoint y: 296, distance: 133.3
click at [1008, 296] on p "Compara al Rte Legal Yi He chn_identity_card 341721200611153811 con el Sanciona…" at bounding box center [965, 293] width 406 height 51
click at [677, 242] on span "# 6095248" at bounding box center [668, 236] width 62 height 17
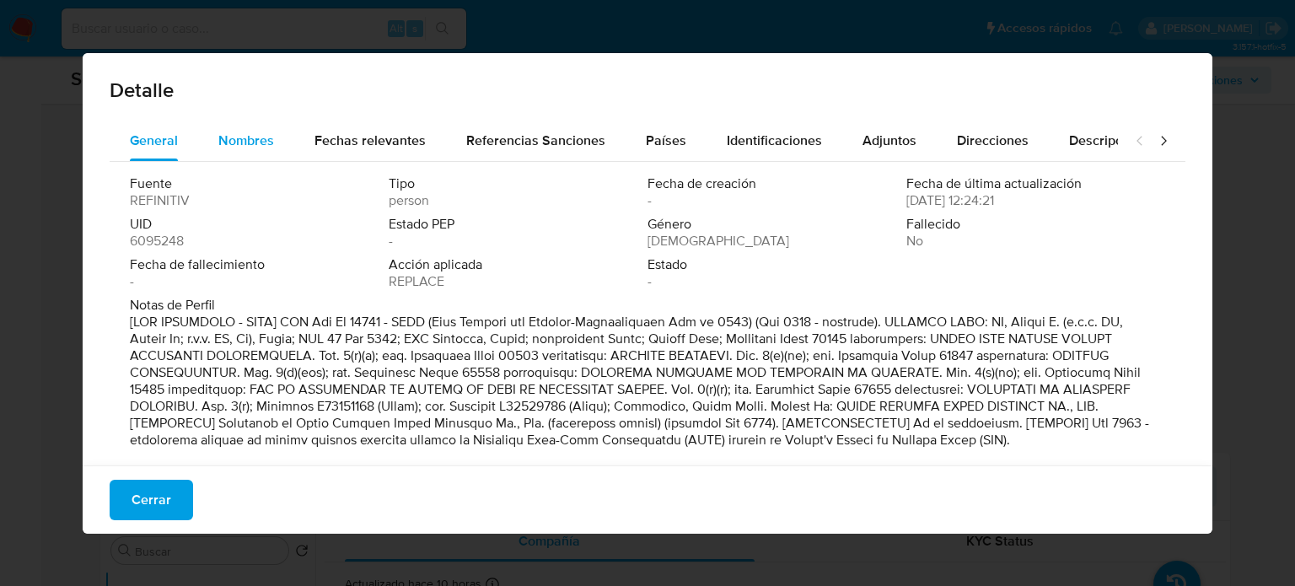
click at [231, 145] on span "Nombres" at bounding box center [246, 140] width 56 height 19
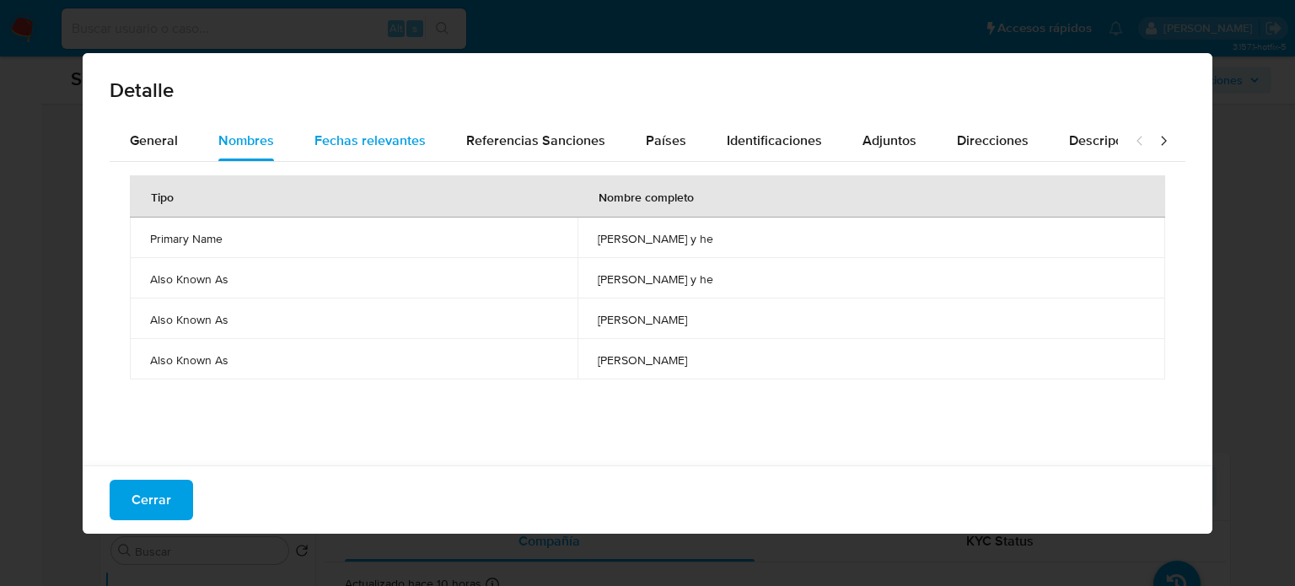
click at [369, 144] on span "Fechas relevantes" at bounding box center [370, 140] width 111 height 19
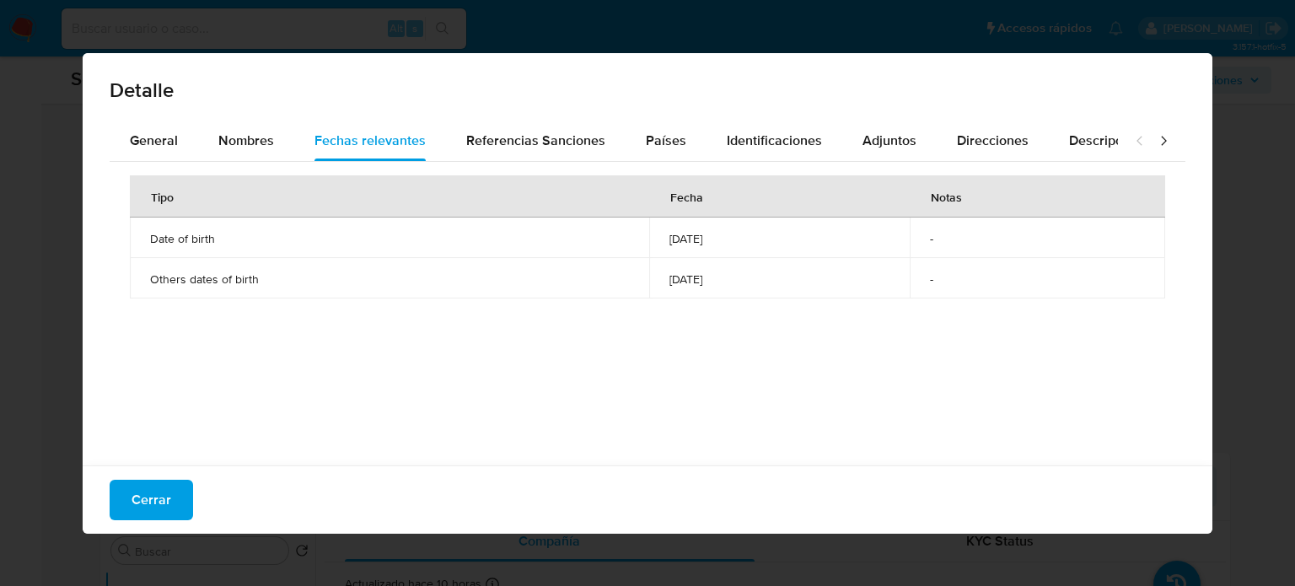
click at [1155, 136] on icon at bounding box center [1163, 140] width 17 height 17
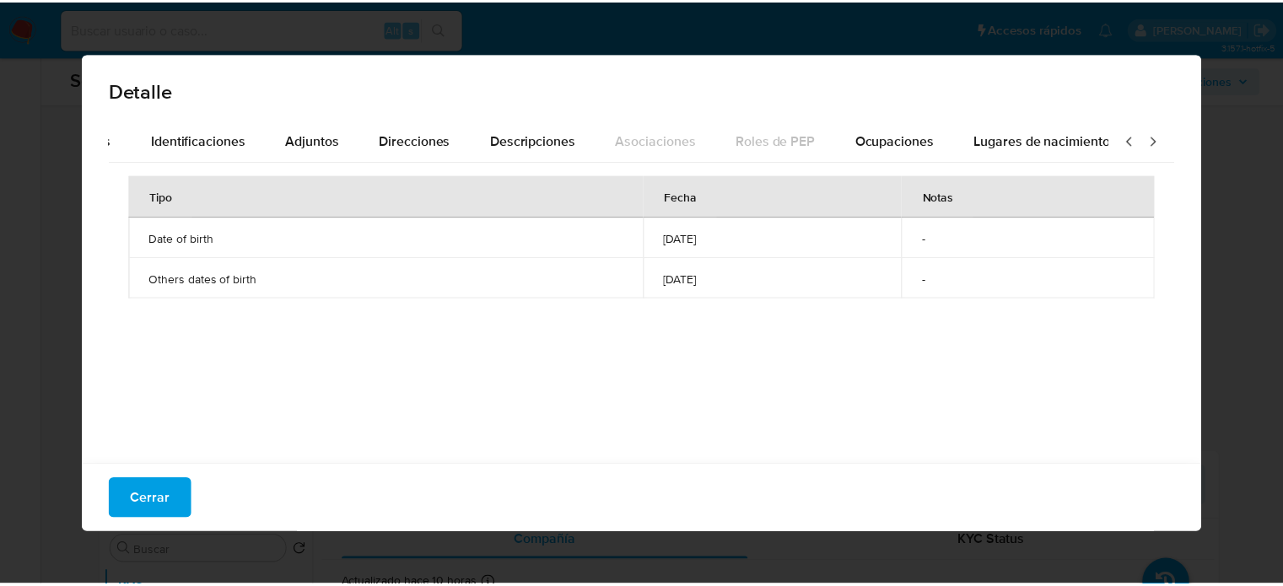
scroll to position [0, 596]
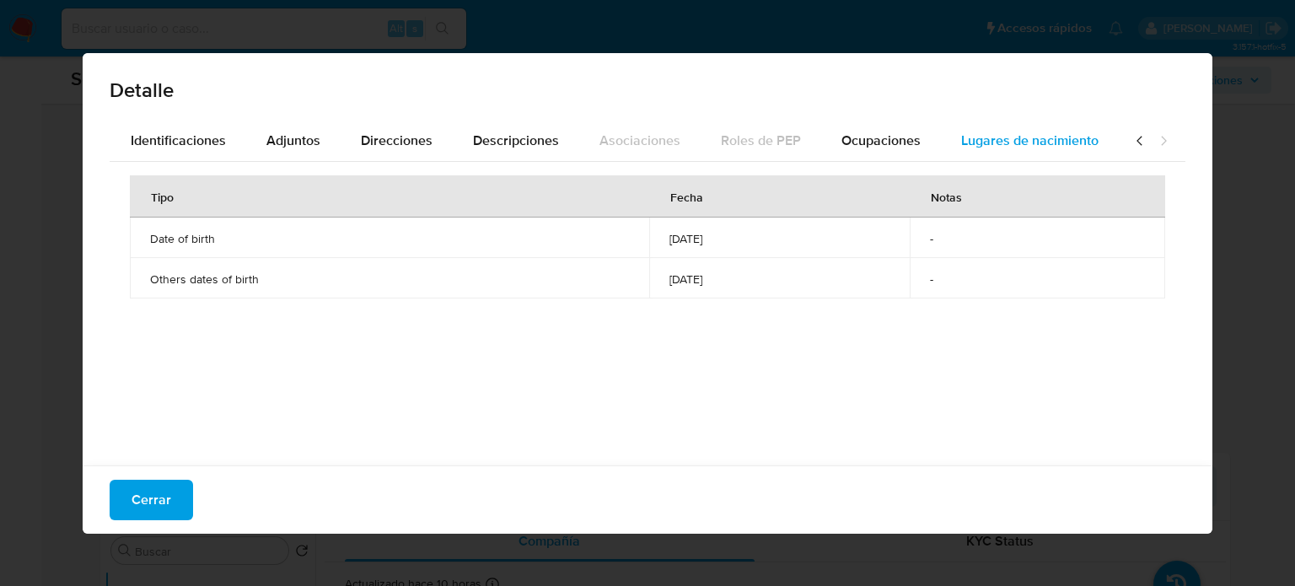
click at [978, 137] on span "Lugares de nacimiento" at bounding box center [1029, 140] width 137 height 19
drag, startPoint x: 153, startPoint y: 242, endPoint x: 236, endPoint y: 241, distance: 83.5
click at [236, 241] on span "Hangzhou, China" at bounding box center [503, 238] width 707 height 15
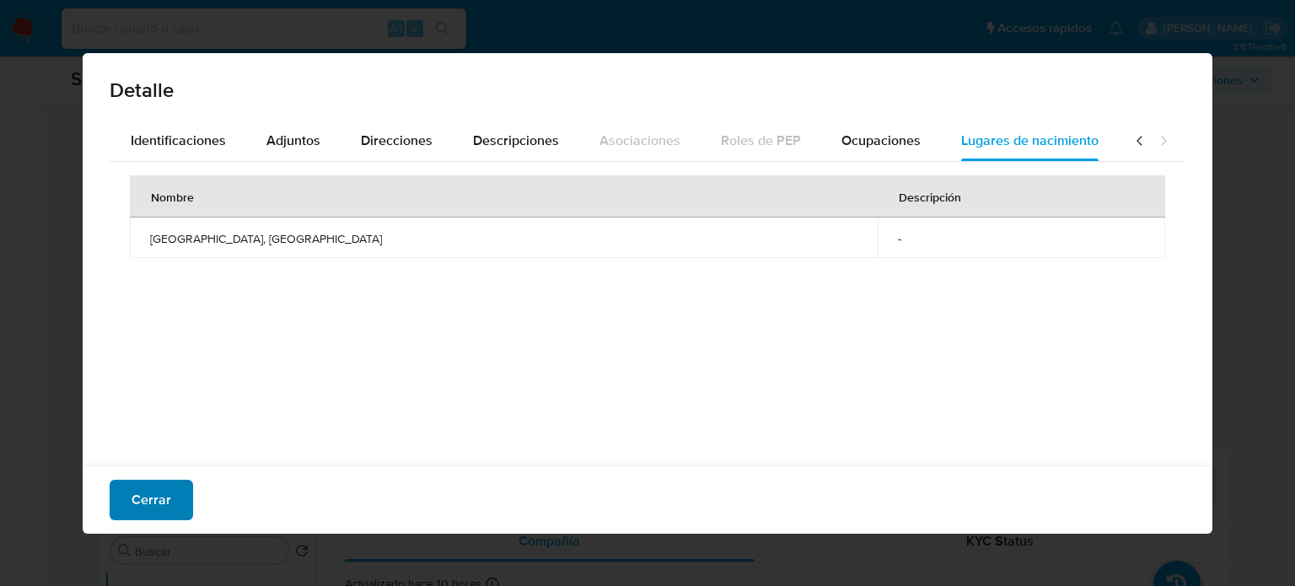
click at [164, 496] on span "Cerrar" at bounding box center [152, 499] width 40 height 37
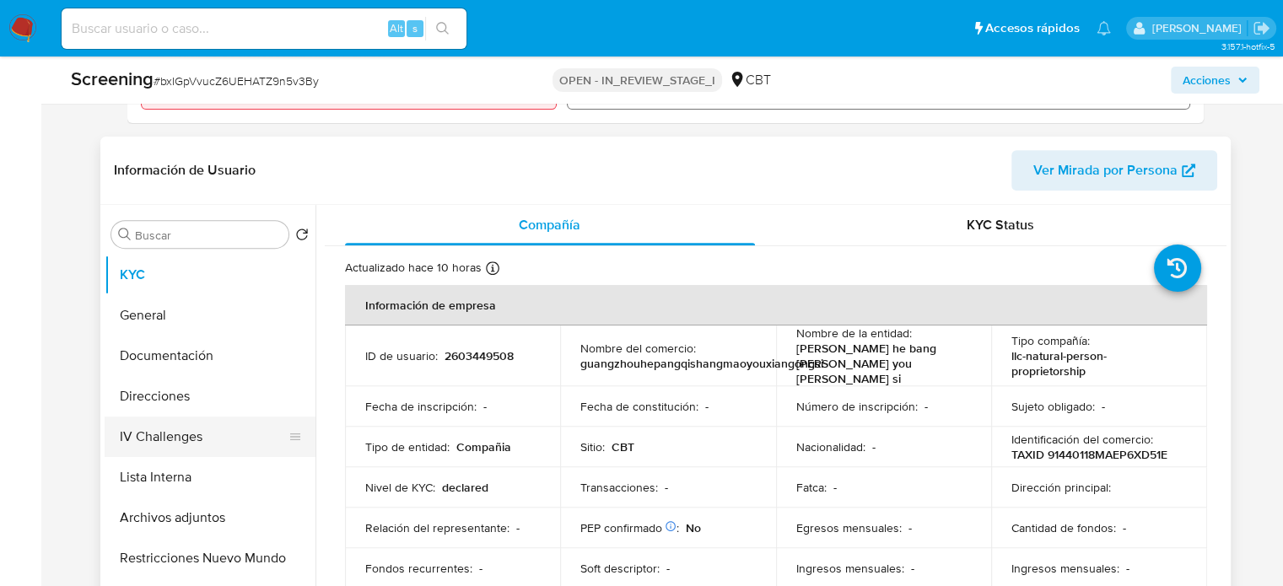
scroll to position [675, 0]
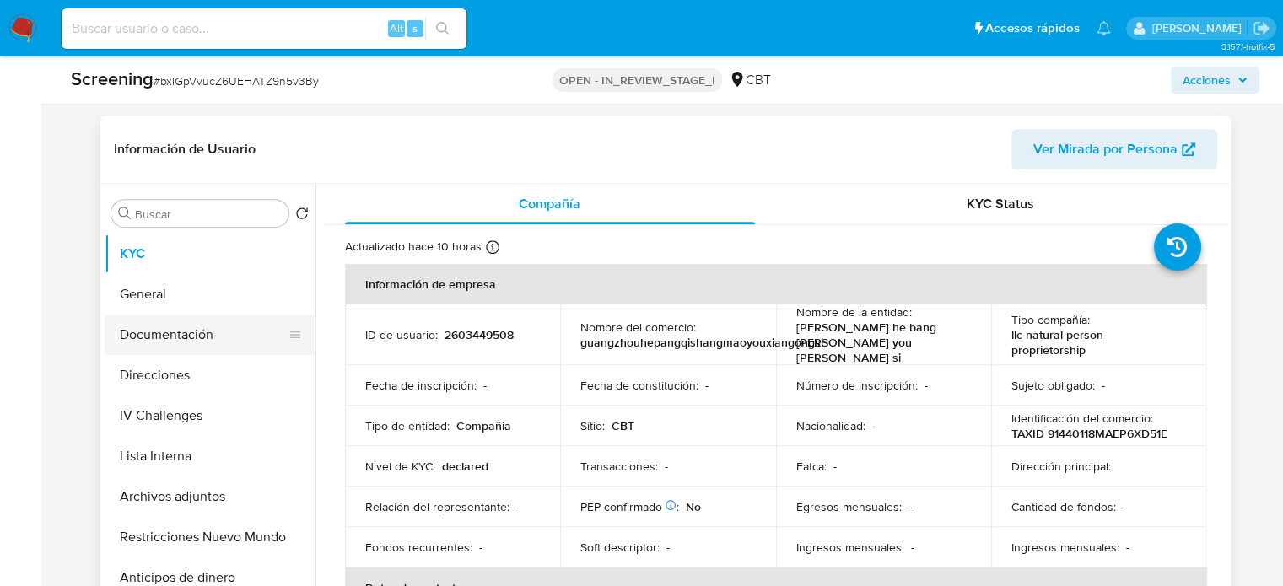
click at [202, 339] on button "Documentación" at bounding box center [203, 335] width 197 height 40
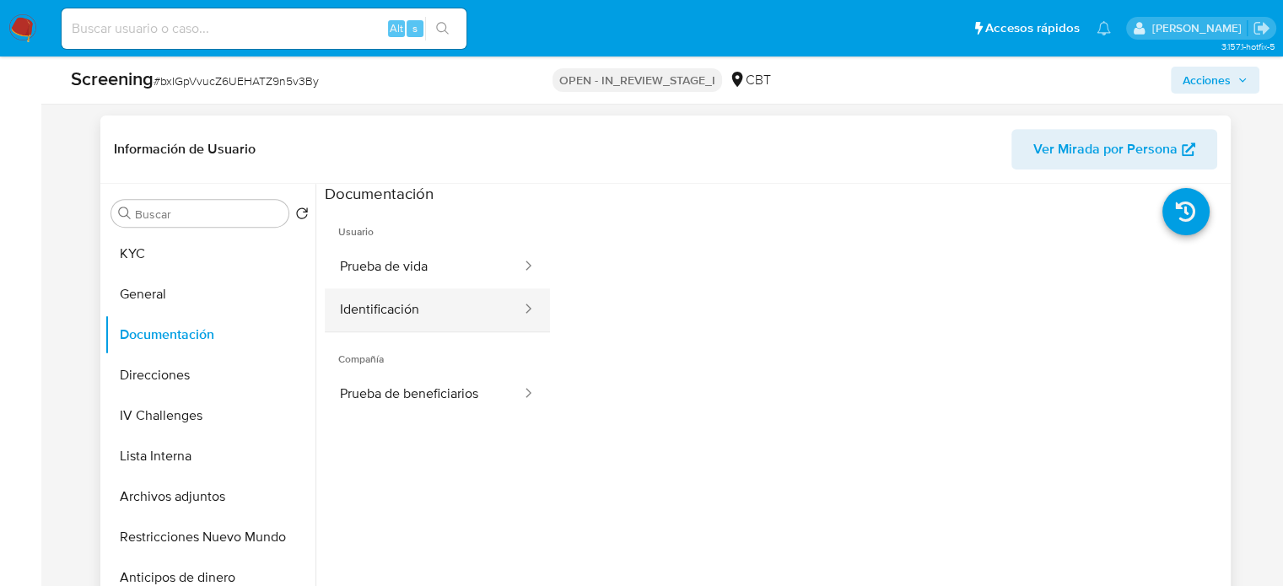
click at [444, 309] on button "Identificación" at bounding box center [424, 309] width 198 height 43
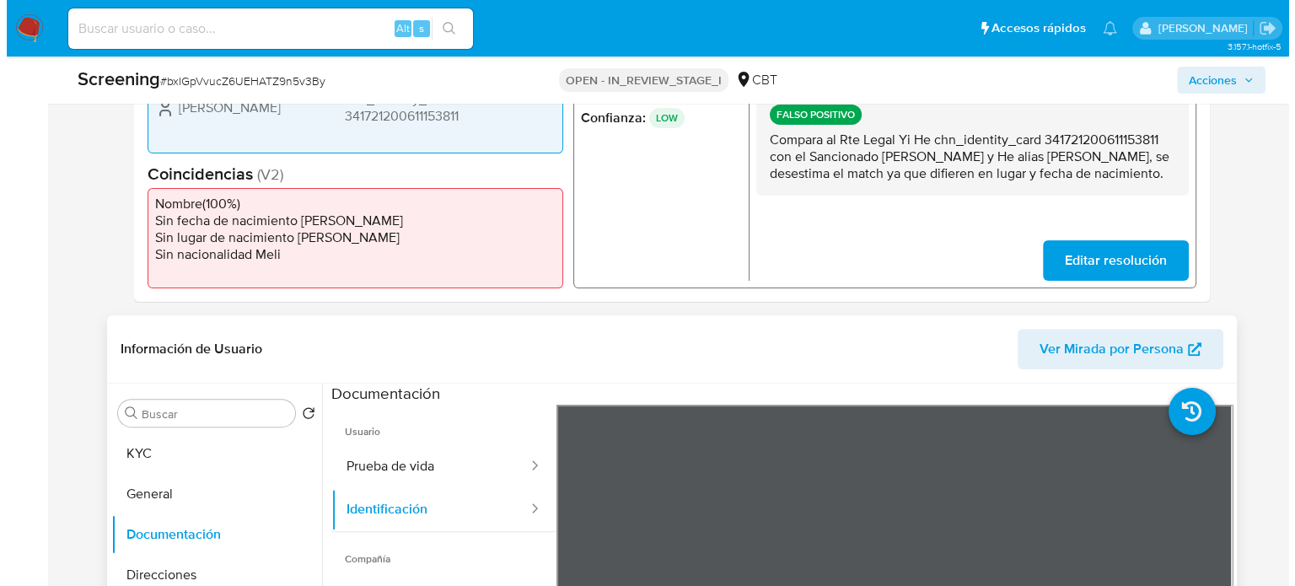
scroll to position [759, 0]
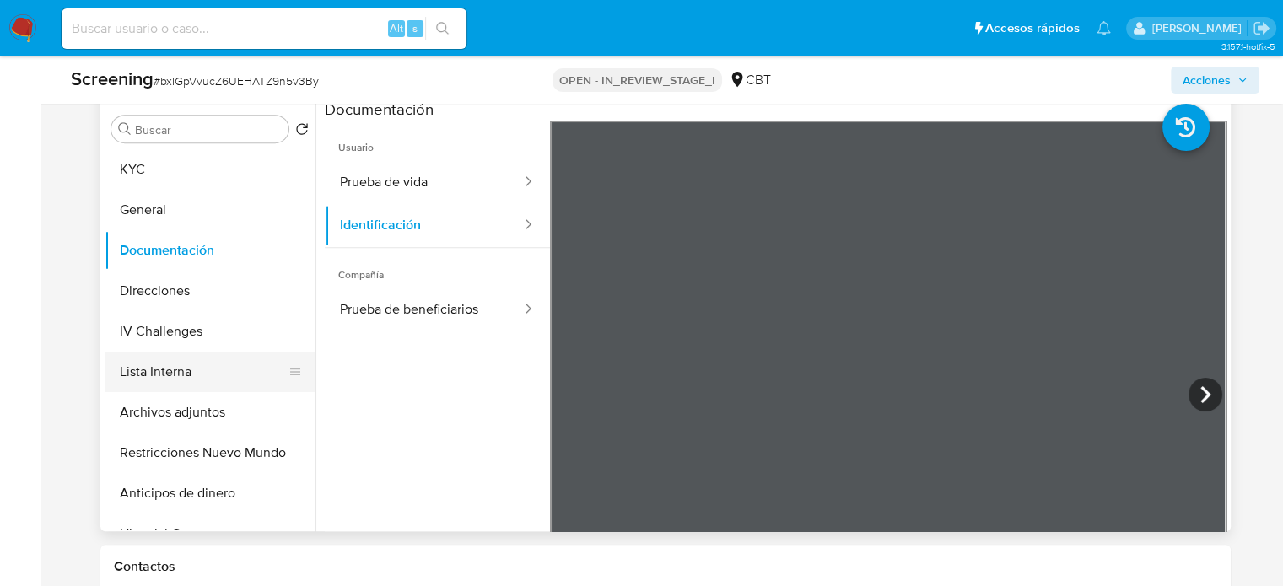
click at [178, 380] on button "Lista Interna" at bounding box center [203, 372] width 197 height 40
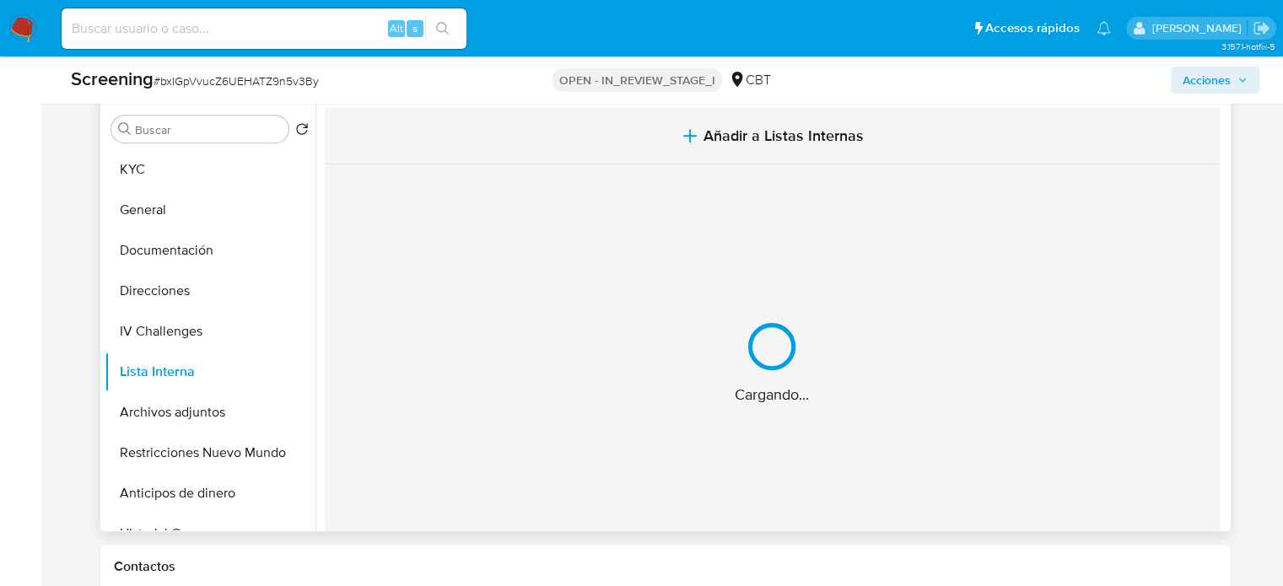
click at [705, 138] on span "Añadir a Listas Internas" at bounding box center [783, 135] width 160 height 19
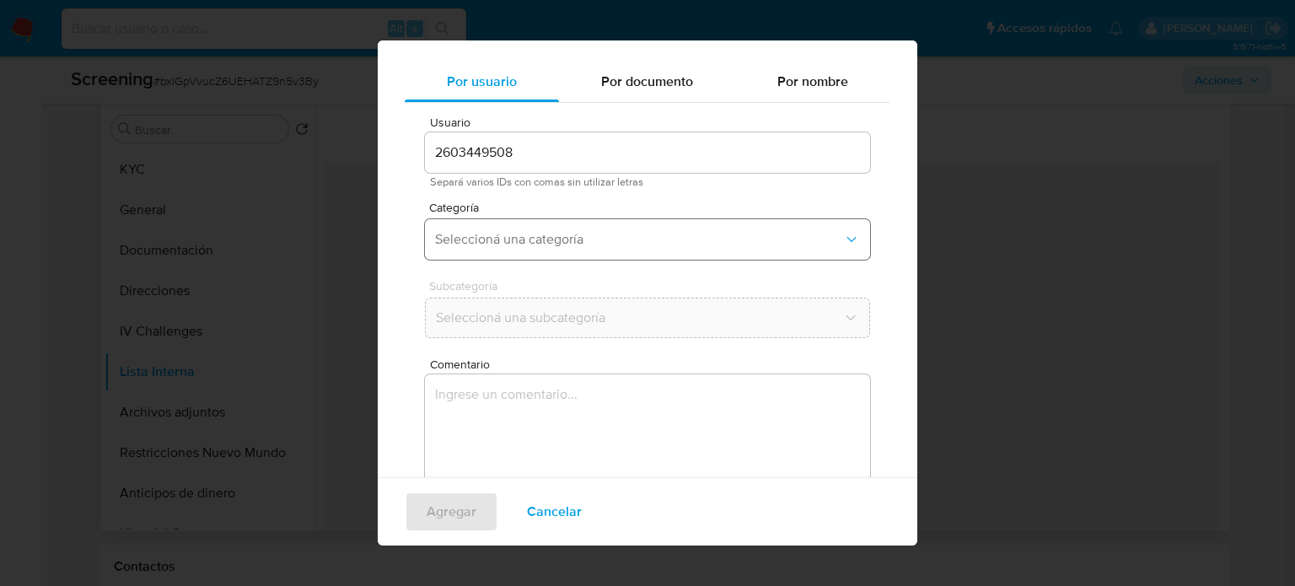
scroll to position [71, 0]
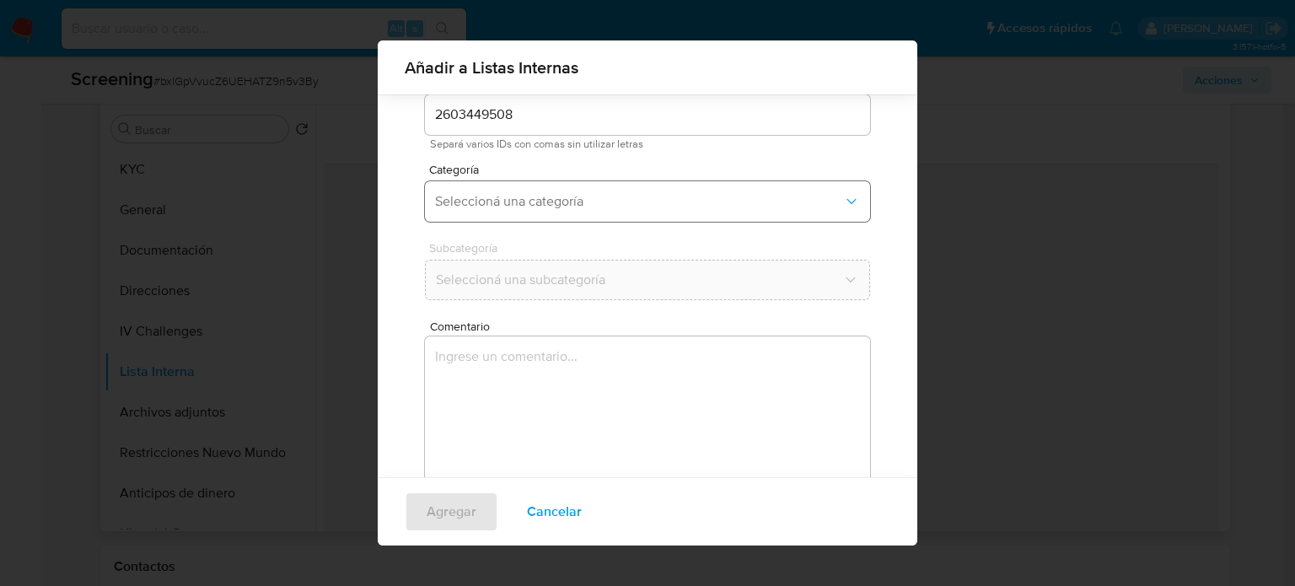
click at [504, 208] on span "Seleccioná una categoría" at bounding box center [639, 201] width 408 height 17
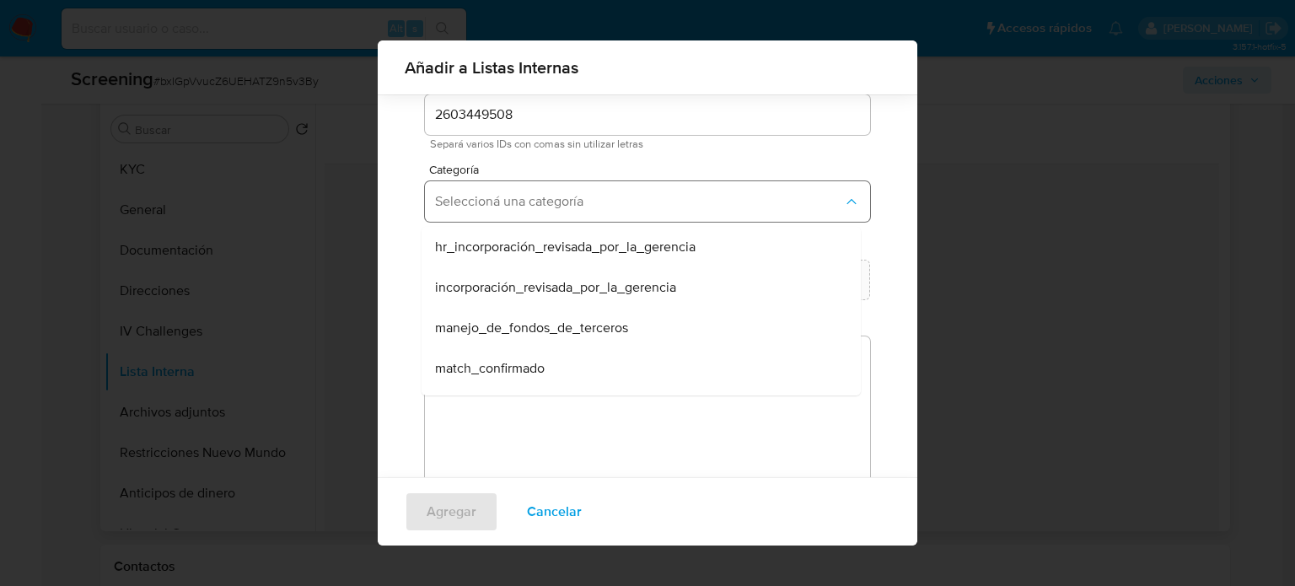
scroll to position [84, 0]
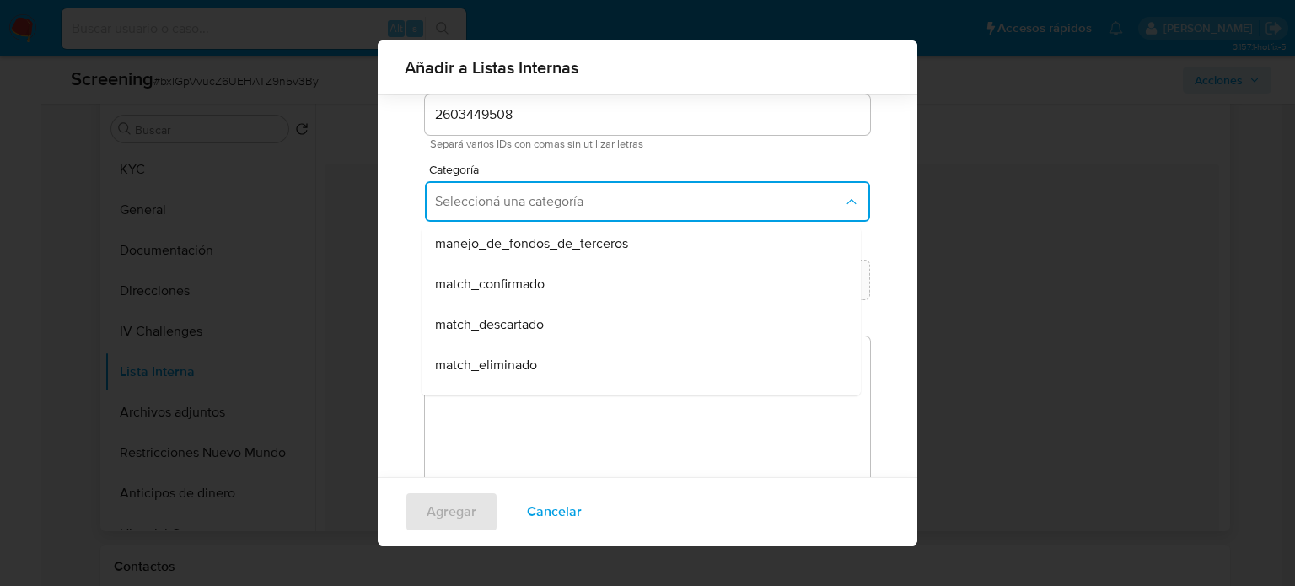
drag, startPoint x: 492, startPoint y: 325, endPoint x: 494, endPoint y: 298, distance: 27.9
click at [492, 325] on span "match_descartado" at bounding box center [489, 324] width 109 height 17
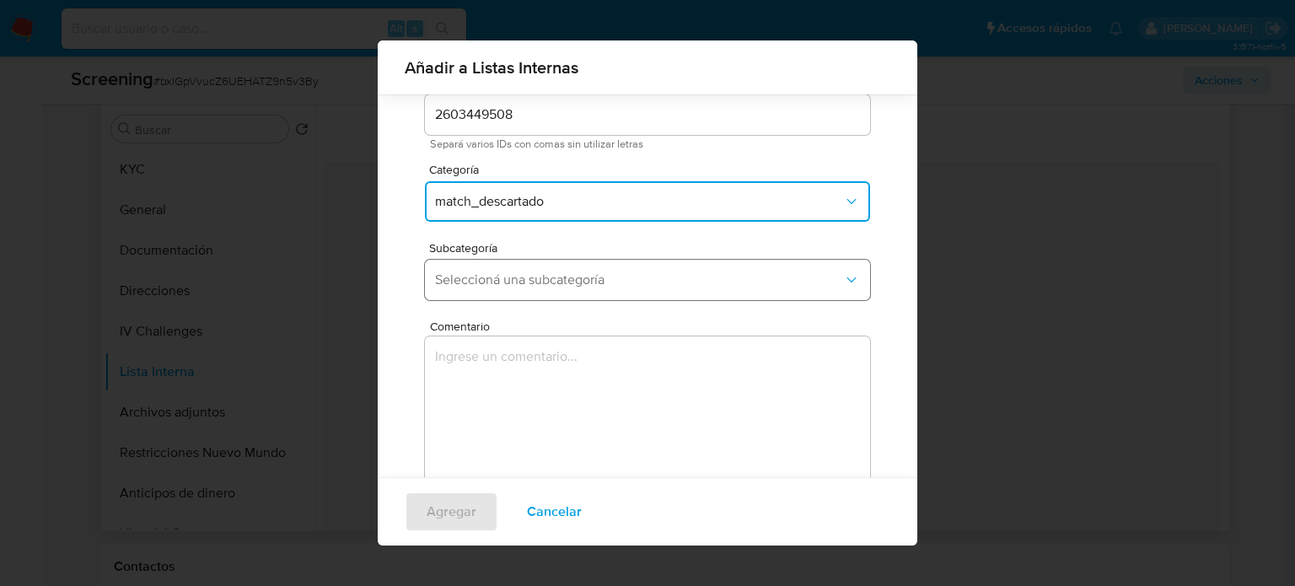
click at [504, 279] on span "Seleccioná una subcategoría" at bounding box center [639, 280] width 408 height 17
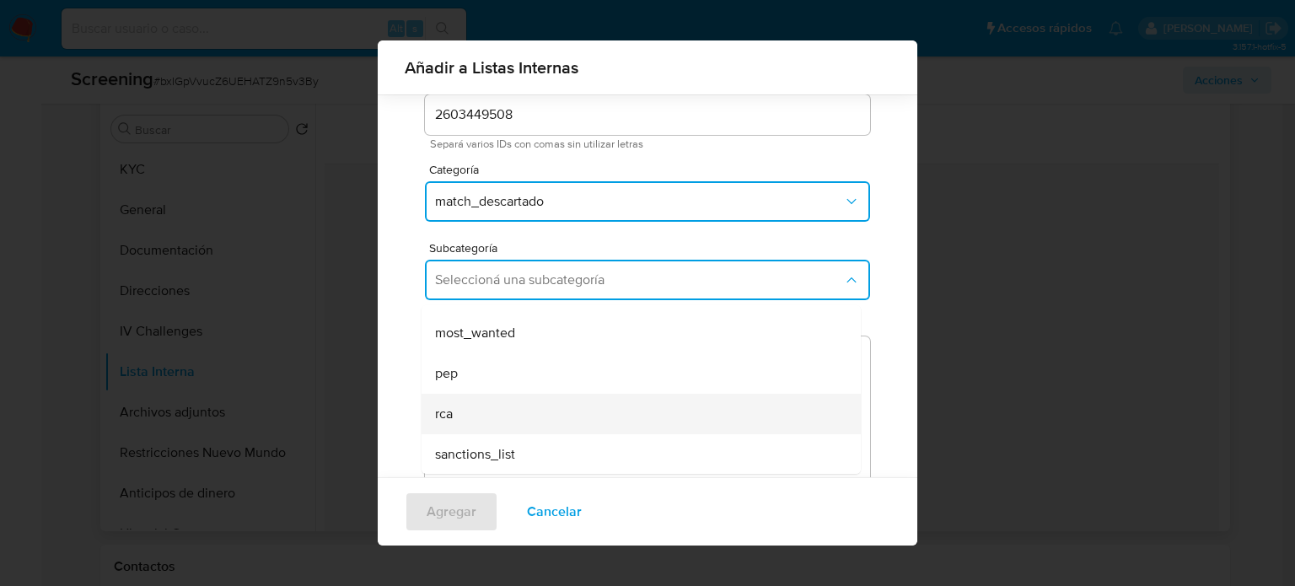
scroll to position [115, 0]
drag, startPoint x: 460, startPoint y: 444, endPoint x: 482, endPoint y: 396, distance: 52.4
click at [460, 439] on div "sanctions_list" at bounding box center [636, 453] width 402 height 40
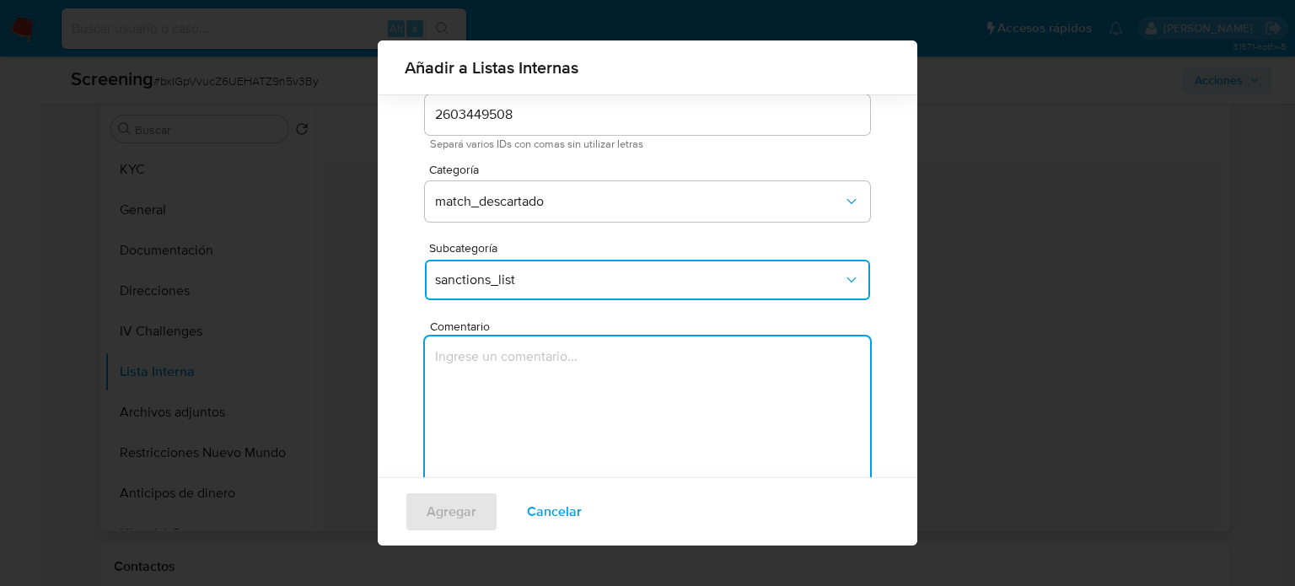
click at [482, 396] on textarea "Comentario" at bounding box center [647, 417] width 445 height 162
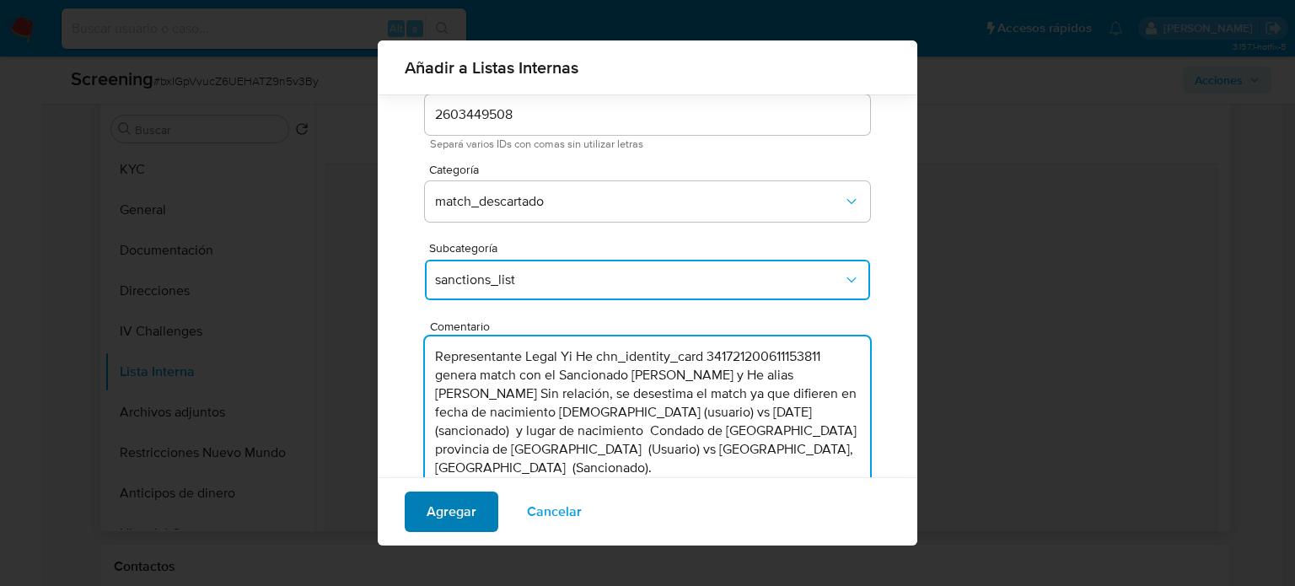
type textarea "Representante Legal Yi He chn_identity_card 341721200611153811 genera match con…"
click at [471, 510] on span "Agregar" at bounding box center [452, 511] width 50 height 37
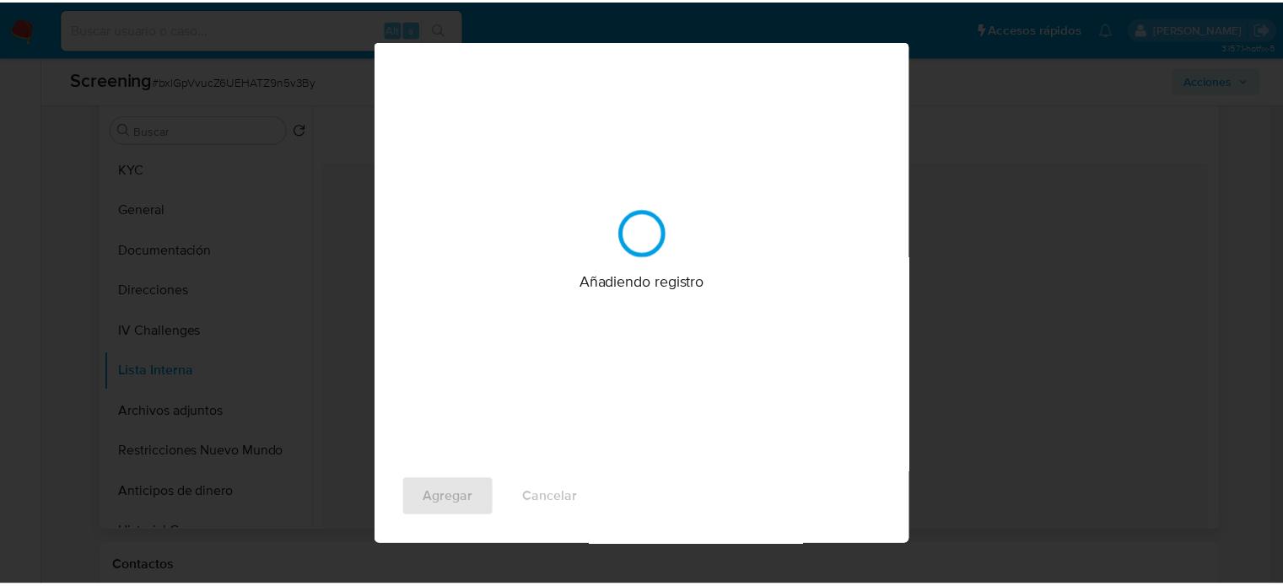
scroll to position [0, 0]
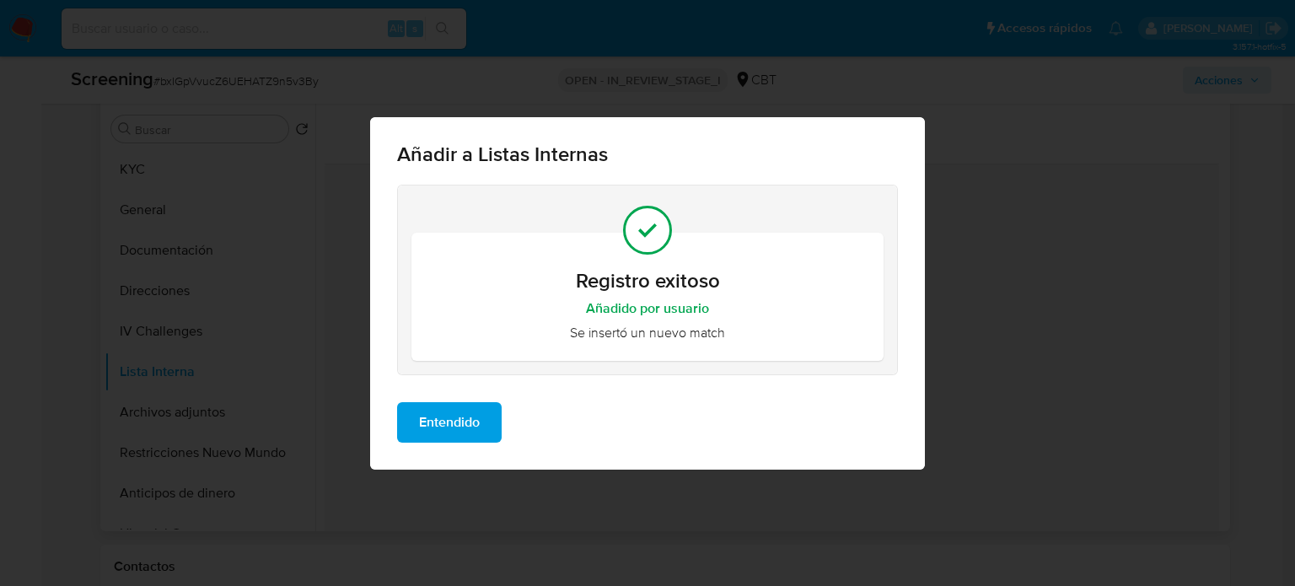
click at [476, 414] on span "Entendido" at bounding box center [449, 422] width 61 height 37
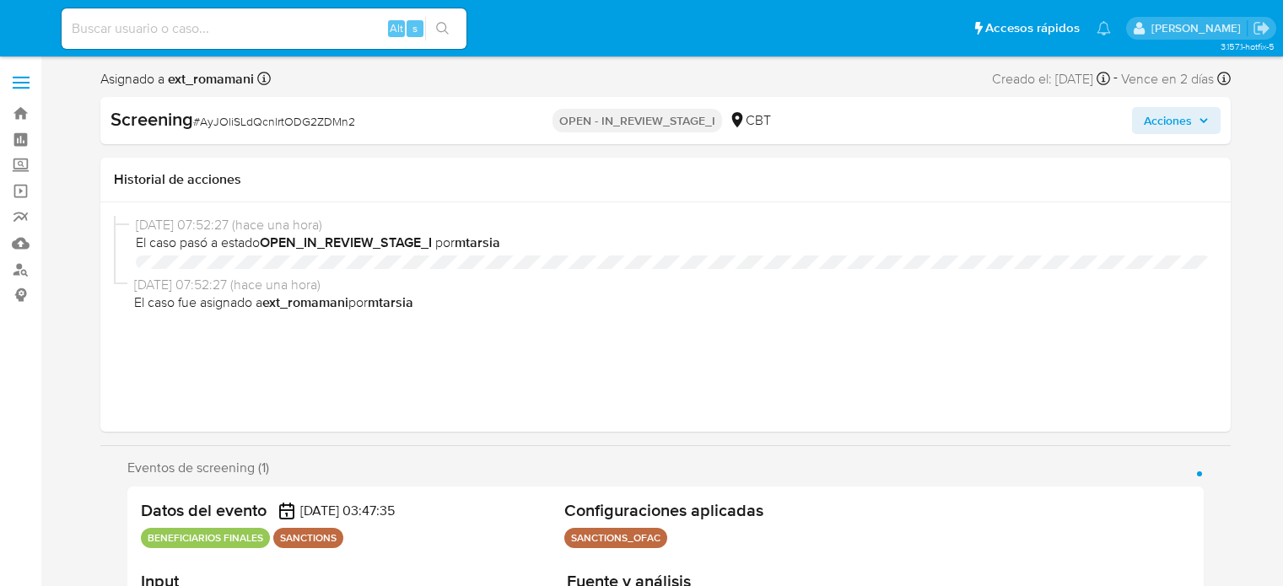
select select "10"
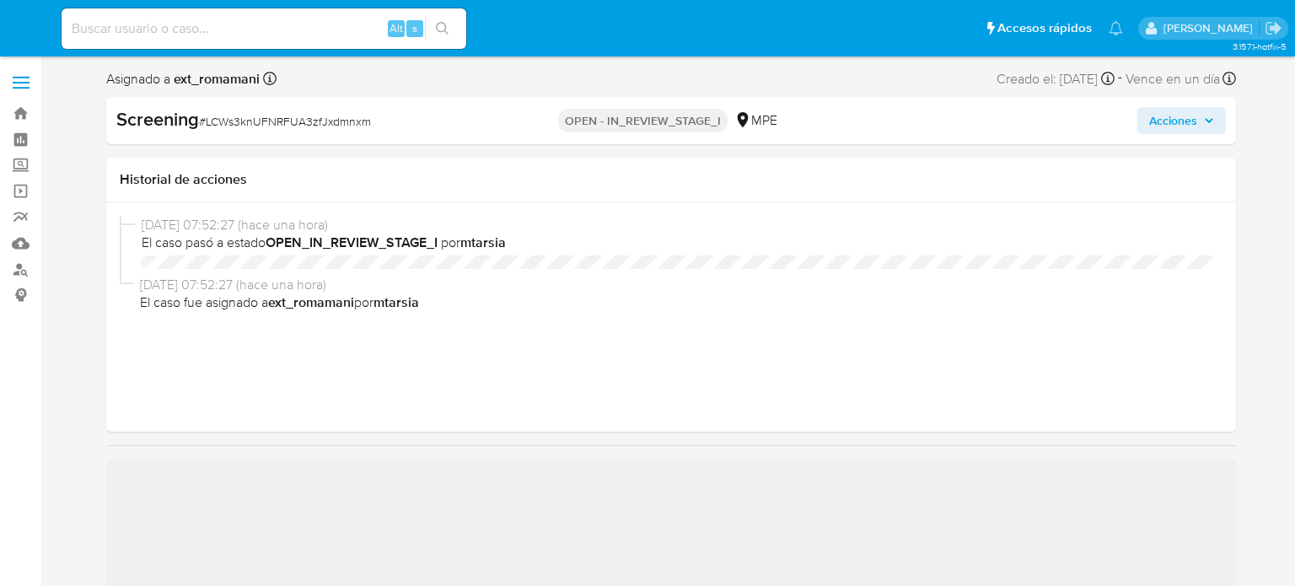
select select "10"
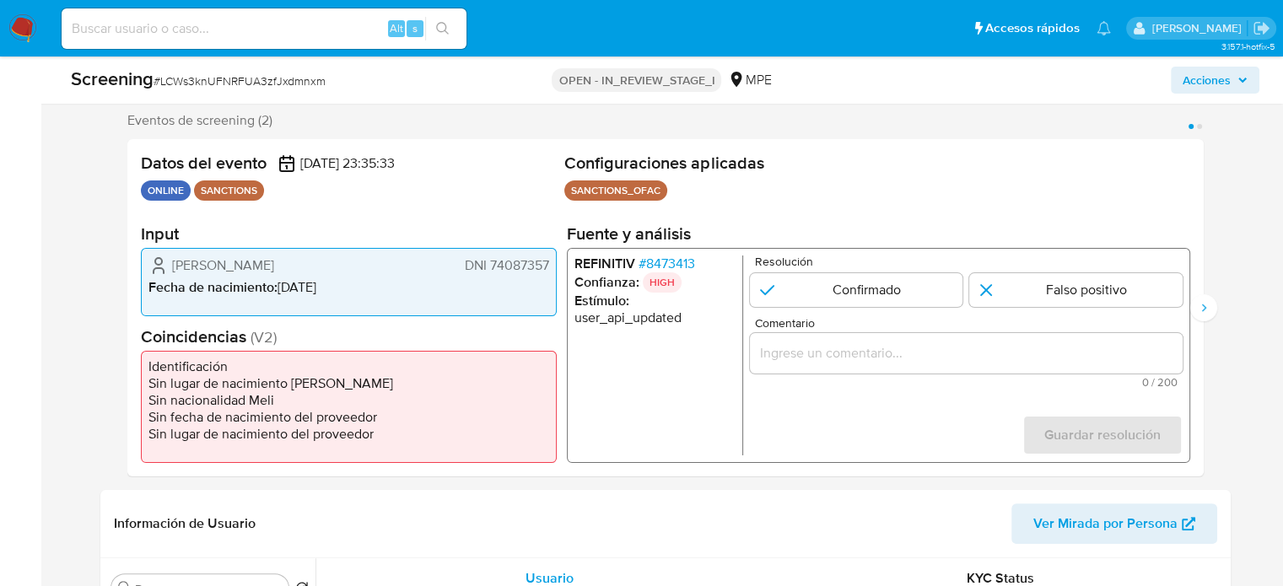
scroll to position [337, 0]
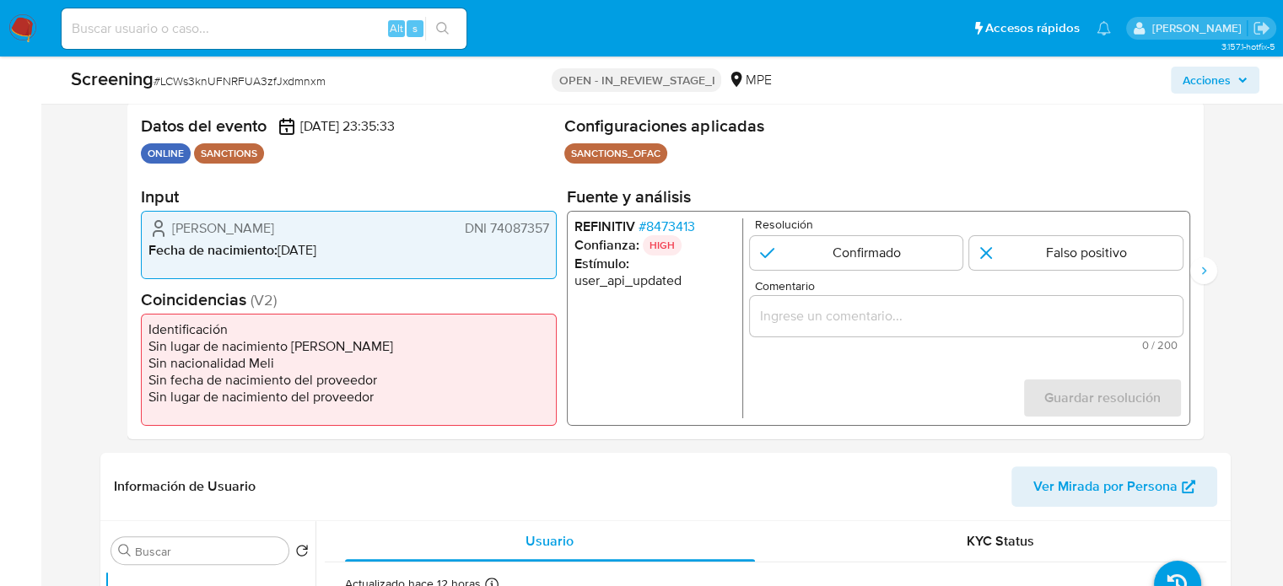
click at [681, 229] on span "# 8473413" at bounding box center [665, 226] width 56 height 17
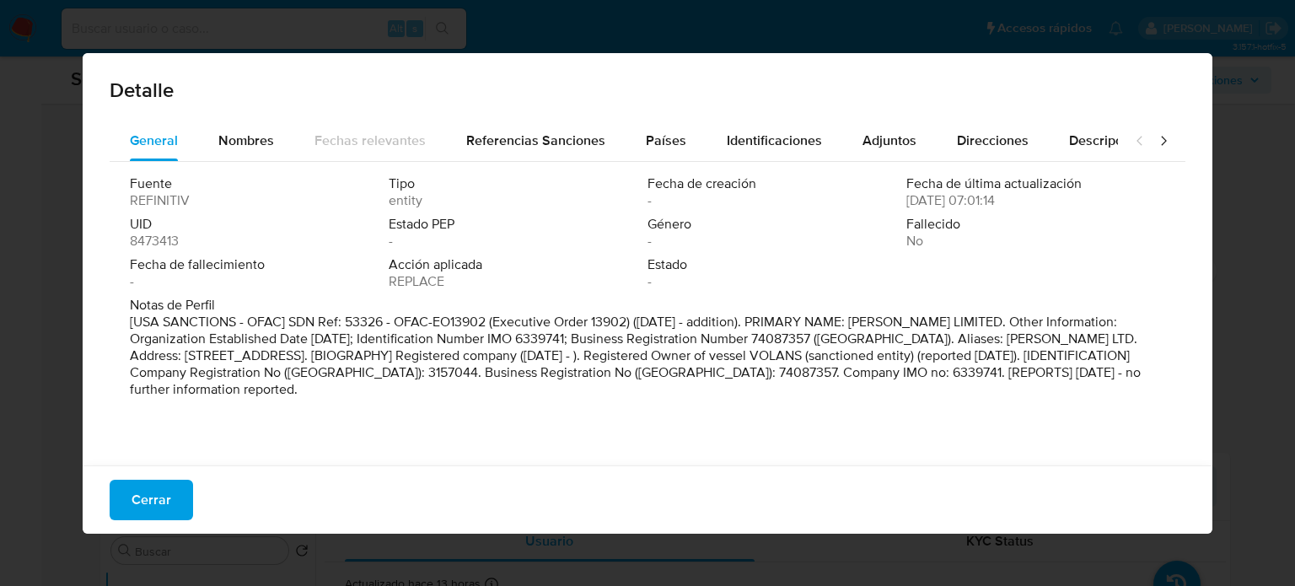
click at [642, 30] on div "Detalle General Nombres Fechas relevantes Referencias Sanciones Países Identifi…" at bounding box center [647, 293] width 1295 height 586
click at [158, 506] on span "Cerrar" at bounding box center [152, 499] width 40 height 37
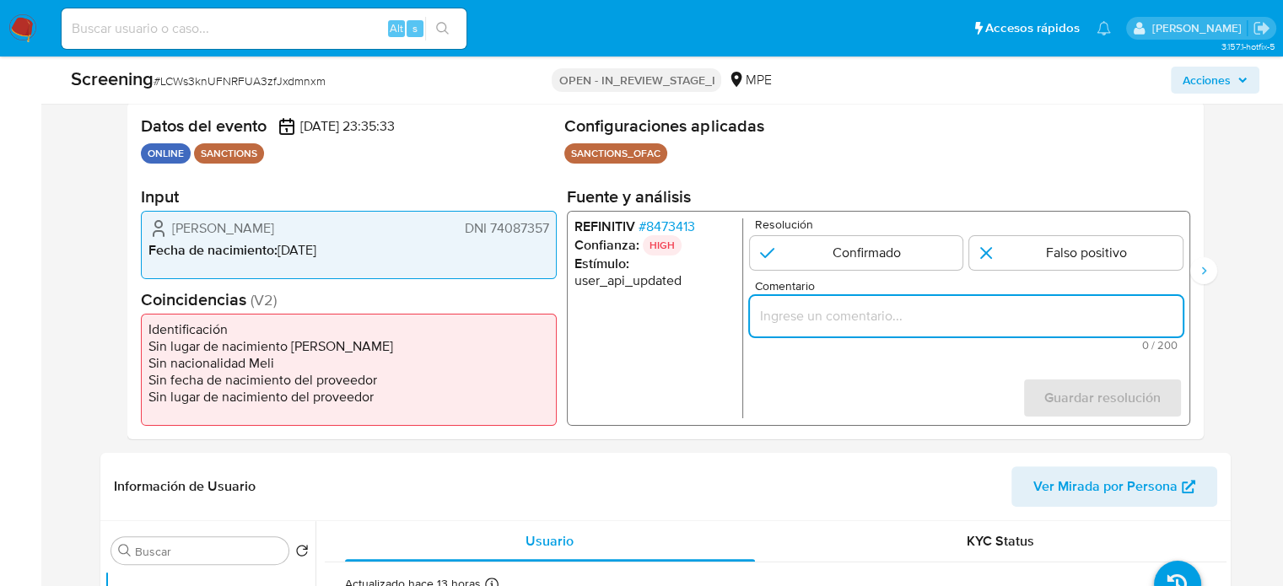
click at [906, 325] on input "Comentario" at bounding box center [965, 316] width 433 height 22
paste input "Titular de cuenta sin coincidencias en listas activas."
click at [604, 376] on ul "REFINITIV # 8473413 Confianza: HIGH Estímulo : user_api_updated" at bounding box center [657, 318] width 169 height 200
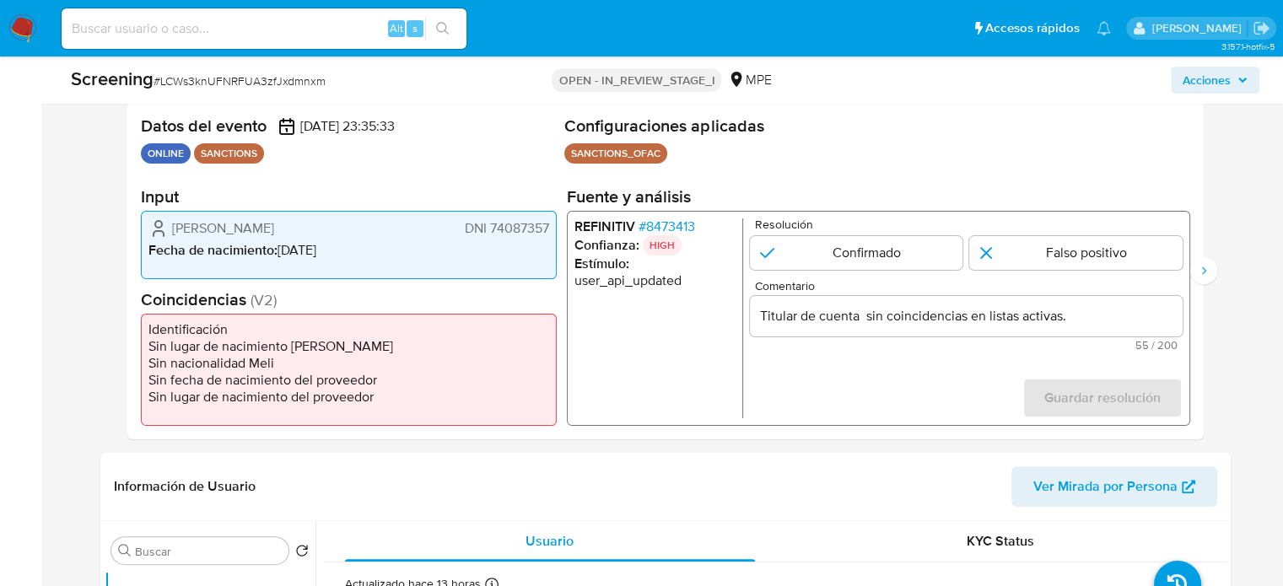
drag, startPoint x: 168, startPoint y: 230, endPoint x: 552, endPoint y: 235, distance: 384.5
click at [552, 235] on div "Luis David Velasquez Mamani DNI 74087357 Fecha de nacimiento : 07/09/1993" at bounding box center [349, 245] width 416 height 68
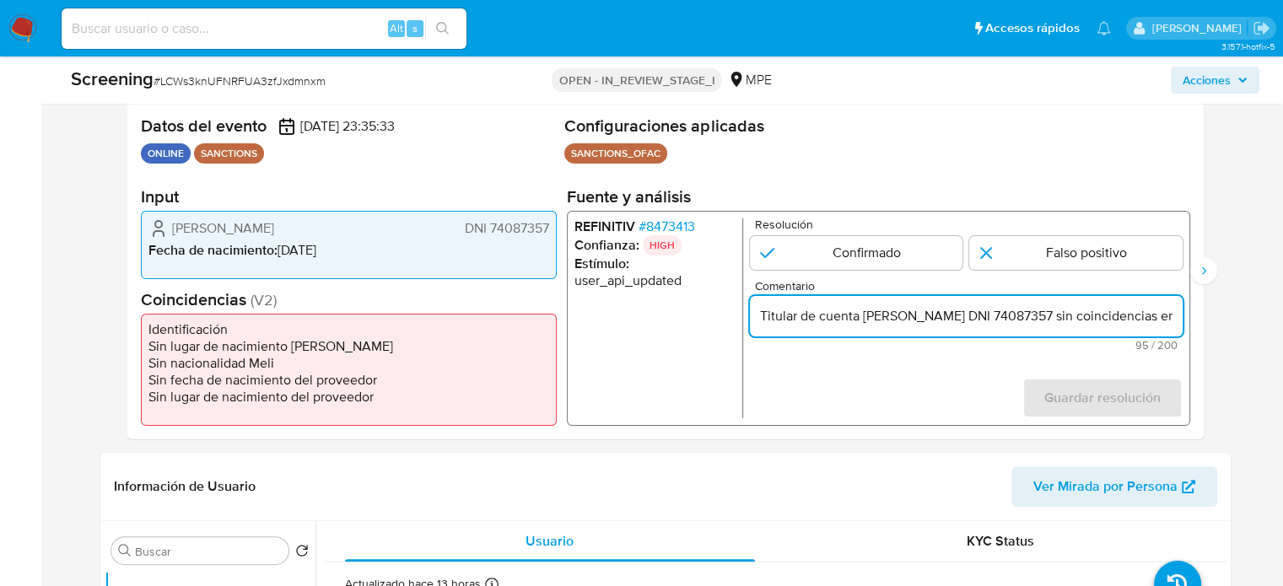
click at [841, 321] on input "Titular de cuenta Luis David Velasquez Mamani DNI 74087357 sin coincidencias en…" at bounding box center [965, 316] width 433 height 22
type input "Titular de cuenta Luis David Velasquez Mamani DNI 74087357 sin coincidencias en…"
click at [1073, 259] on input "1 de 2" at bounding box center [1075, 253] width 213 height 34
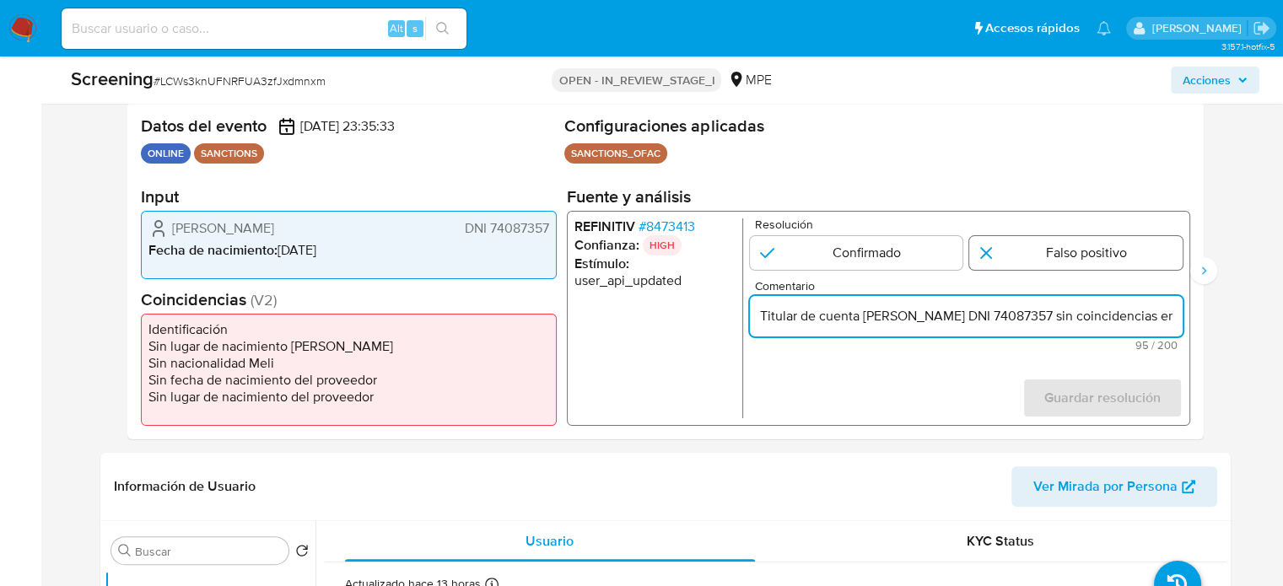
radio input "true"
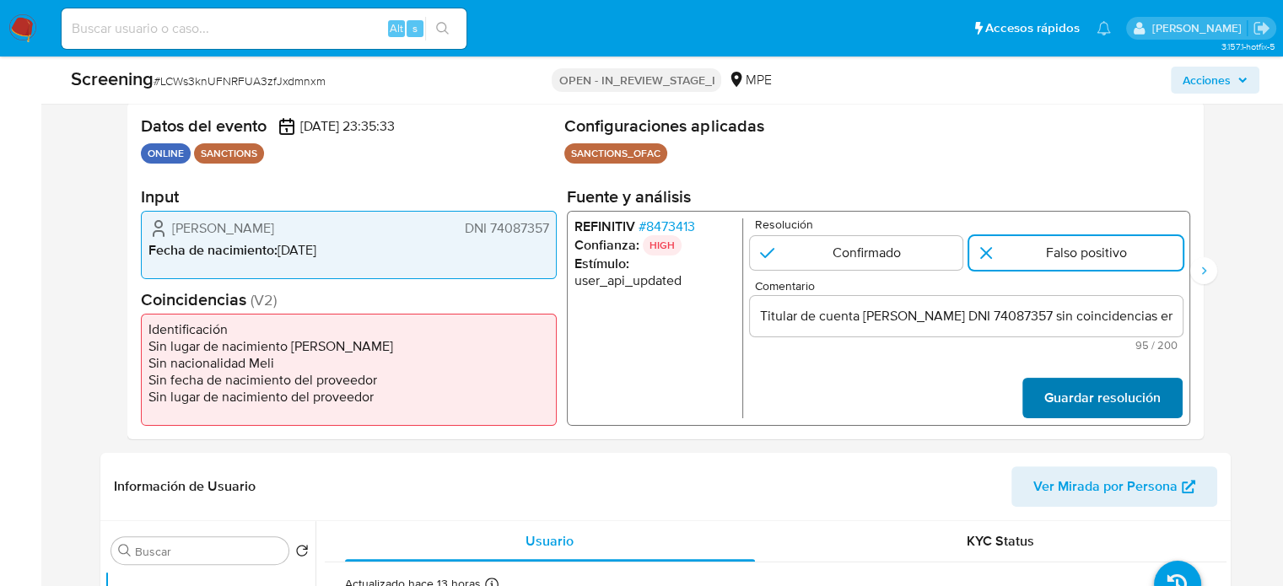
click at [1089, 402] on span "Guardar resolución" at bounding box center [1101, 397] width 116 height 37
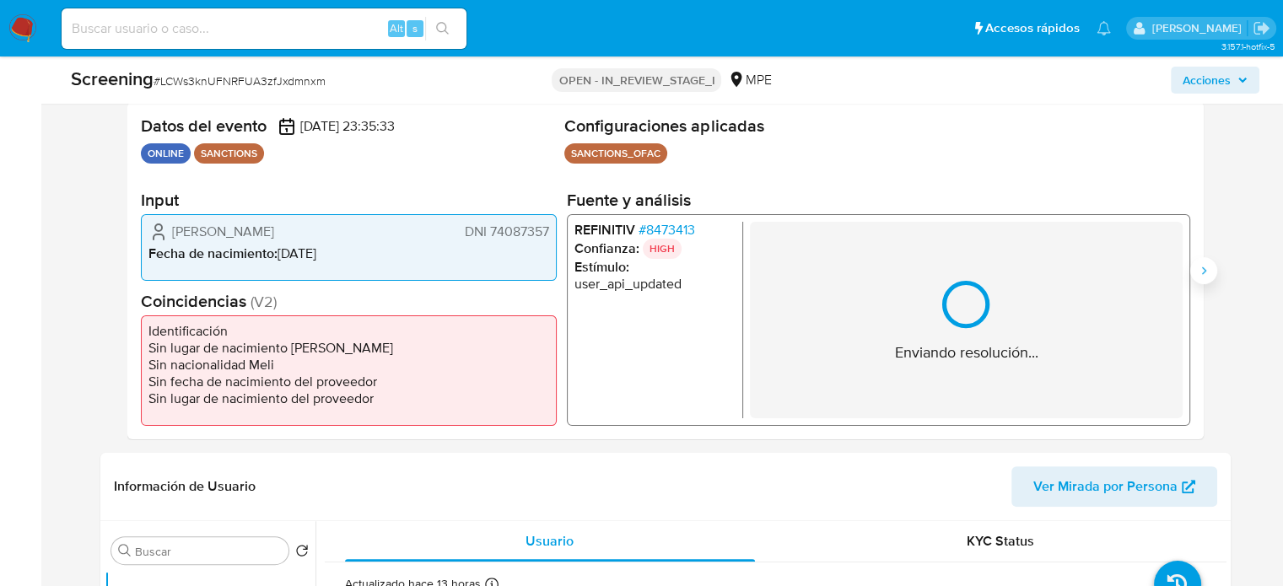
click at [1204, 270] on icon "Siguiente" at bounding box center [1203, 270] width 4 height 8
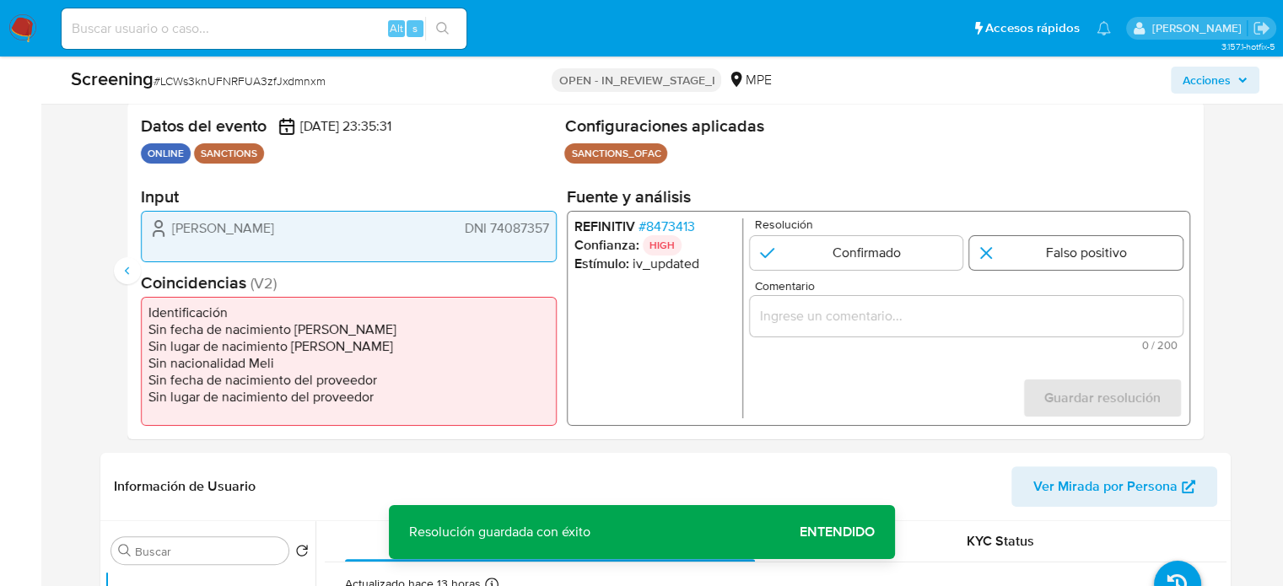
click at [1061, 245] on input "2 de 2" at bounding box center [1075, 253] width 213 height 34
radio input "true"
click at [1029, 309] on input "Comentario" at bounding box center [965, 316] width 433 height 22
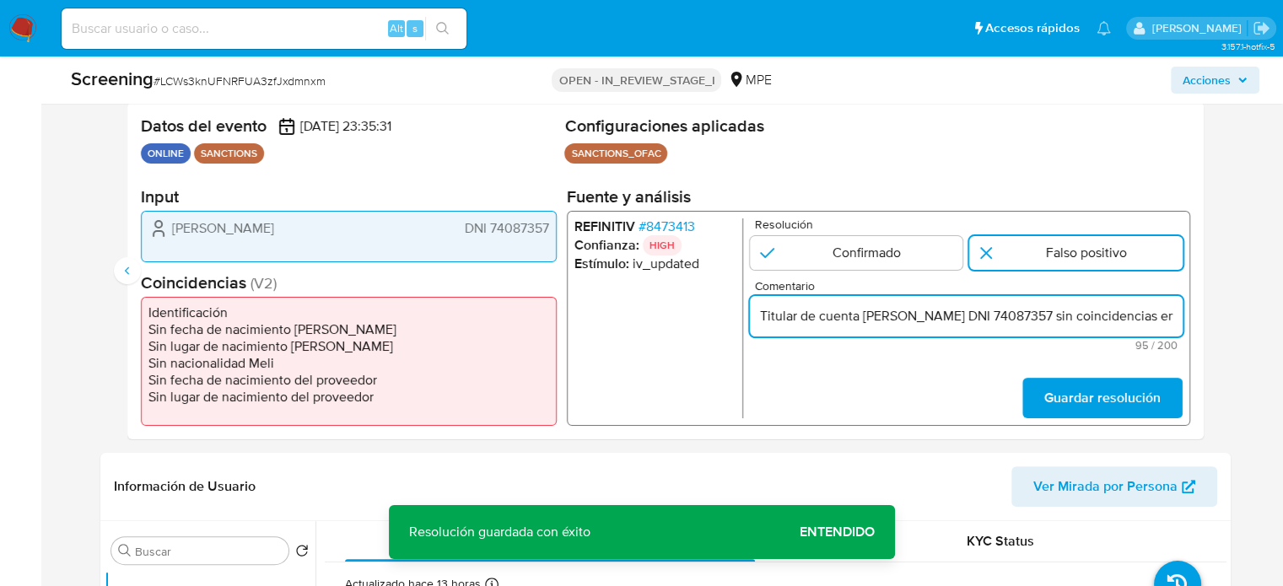
scroll to position [0, 158]
type input "Titular de cuenta Luis David Velasquez Mamani DNI 74087357 sin coincidencias en…"
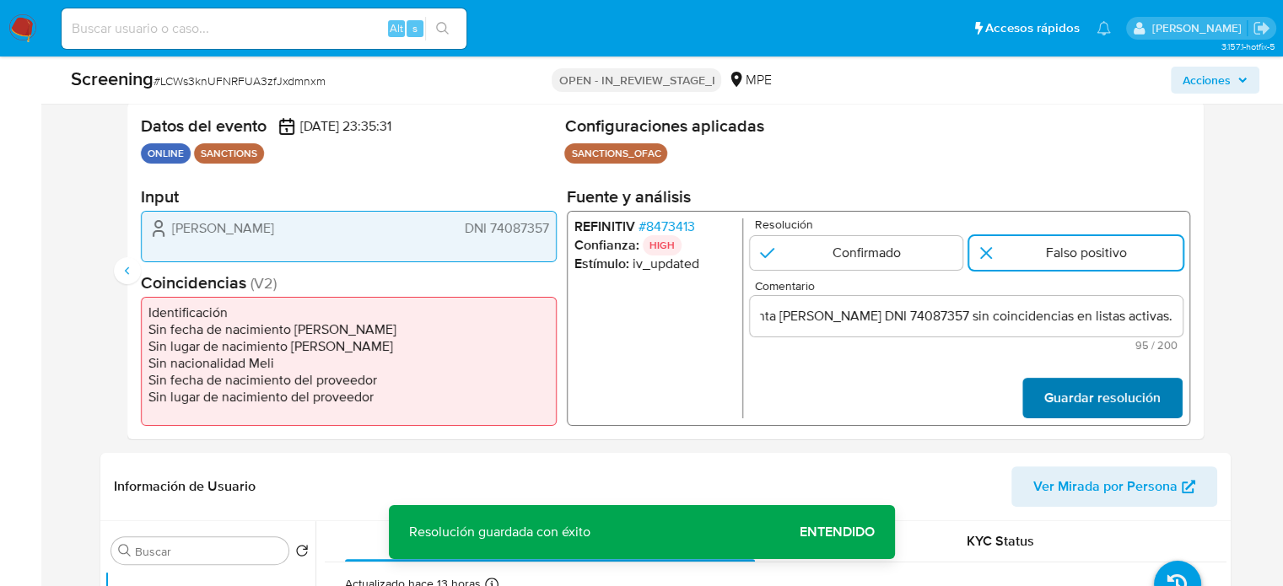
scroll to position [0, 0]
click at [1083, 395] on span "Guardar resolución" at bounding box center [1101, 397] width 116 height 37
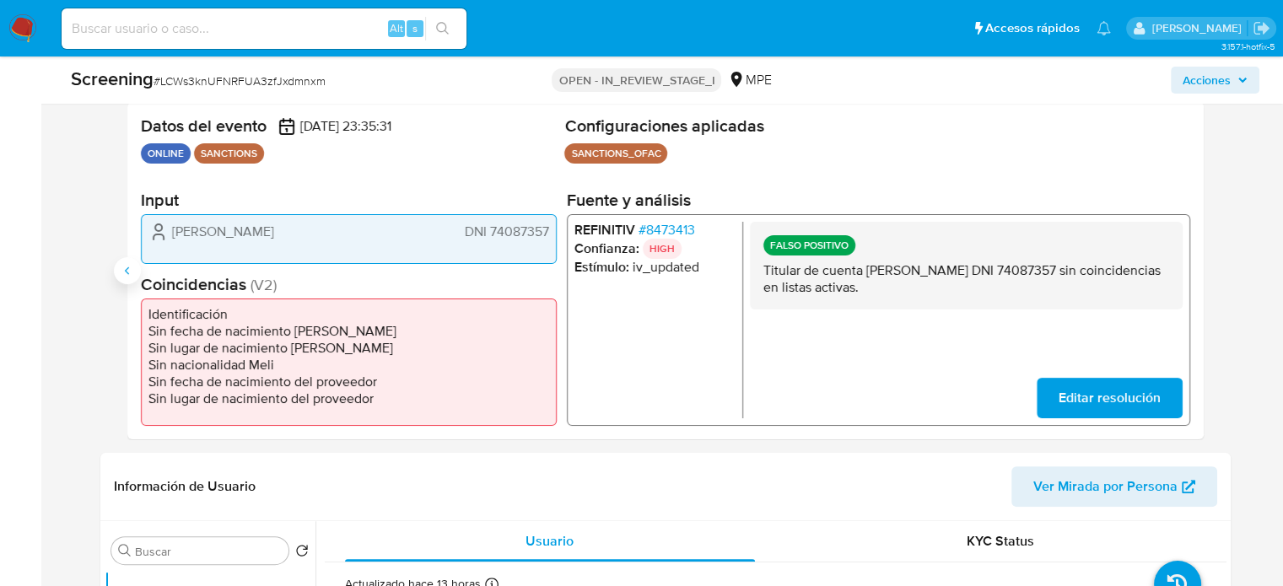
click at [129, 270] on icon "Anterior" at bounding box center [127, 270] width 13 height 13
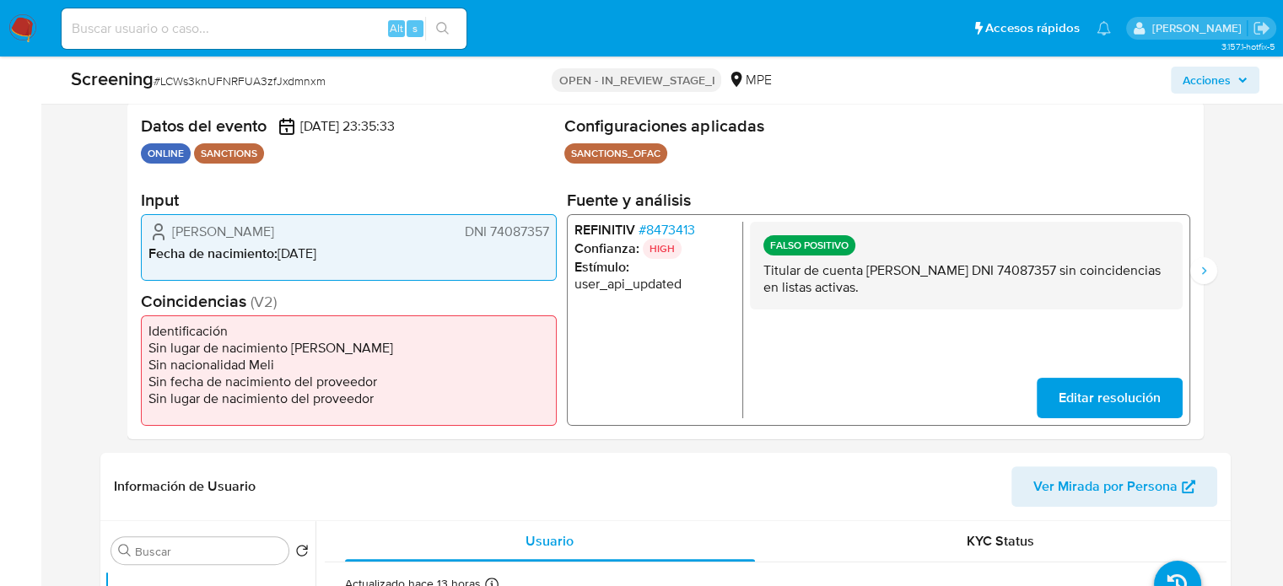
drag, startPoint x: 307, startPoint y: 221, endPoint x: 165, endPoint y: 223, distance: 141.7
click at [165, 223] on div "Luis David Velasquez Mamani DNI 74087357" at bounding box center [348, 231] width 401 height 20
click at [675, 227] on span "# 8473413" at bounding box center [665, 229] width 56 height 17
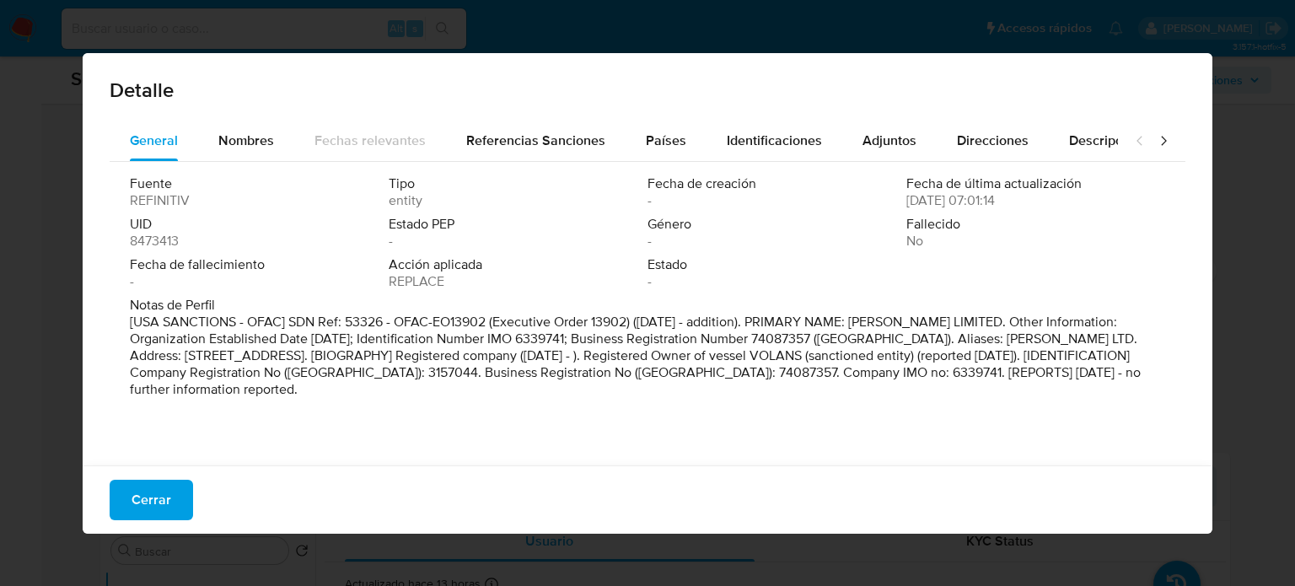
drag, startPoint x: 239, startPoint y: 137, endPoint x: 354, endPoint y: 168, distance: 118.6
click at [240, 137] on span "Nombres" at bounding box center [246, 140] width 56 height 19
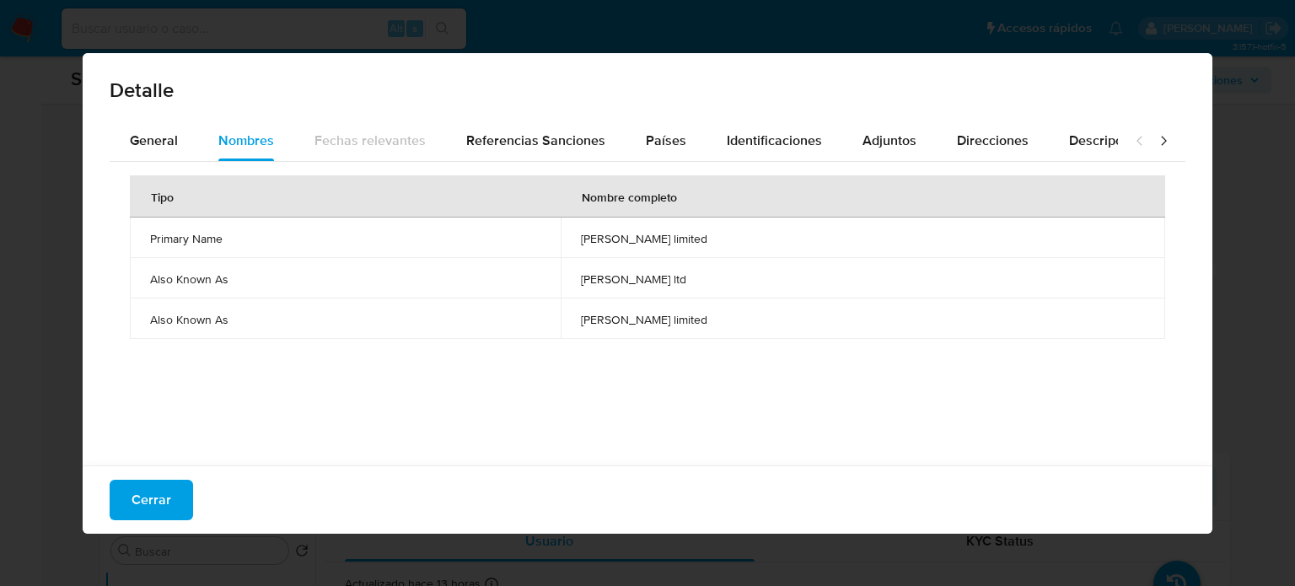
drag, startPoint x: 598, startPoint y: 237, endPoint x: 718, endPoint y: 241, distance: 120.7
click at [718, 241] on td "britney ryder limited" at bounding box center [863, 238] width 605 height 40
click at [664, 143] on span "Países" at bounding box center [666, 140] width 40 height 19
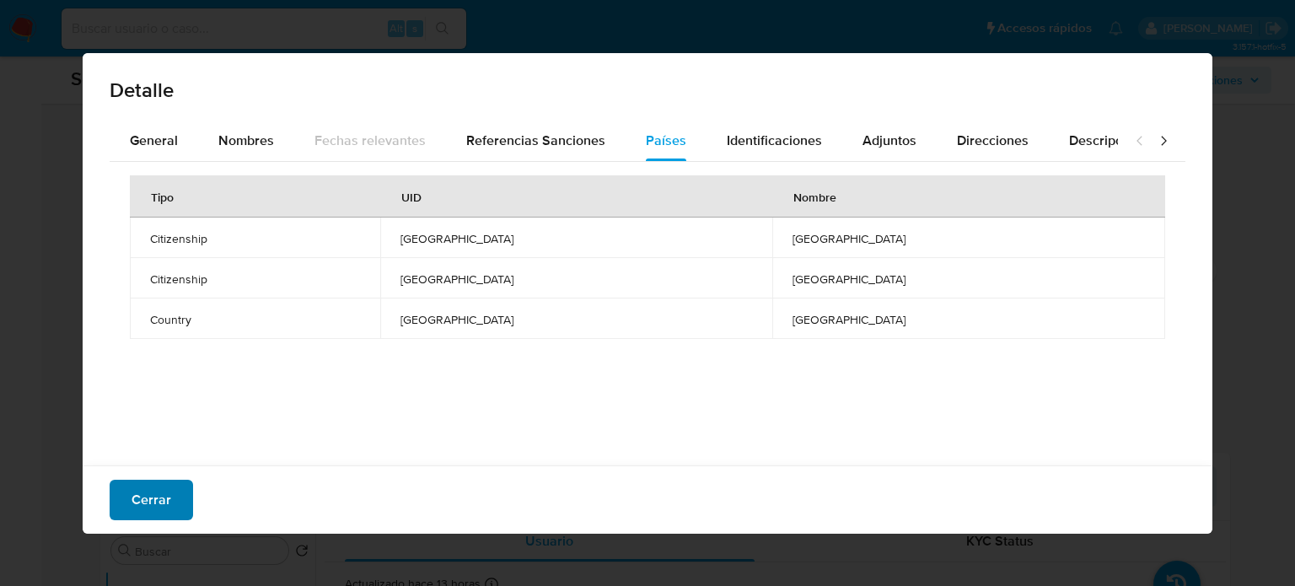
click at [168, 499] on span "Cerrar" at bounding box center [152, 499] width 40 height 37
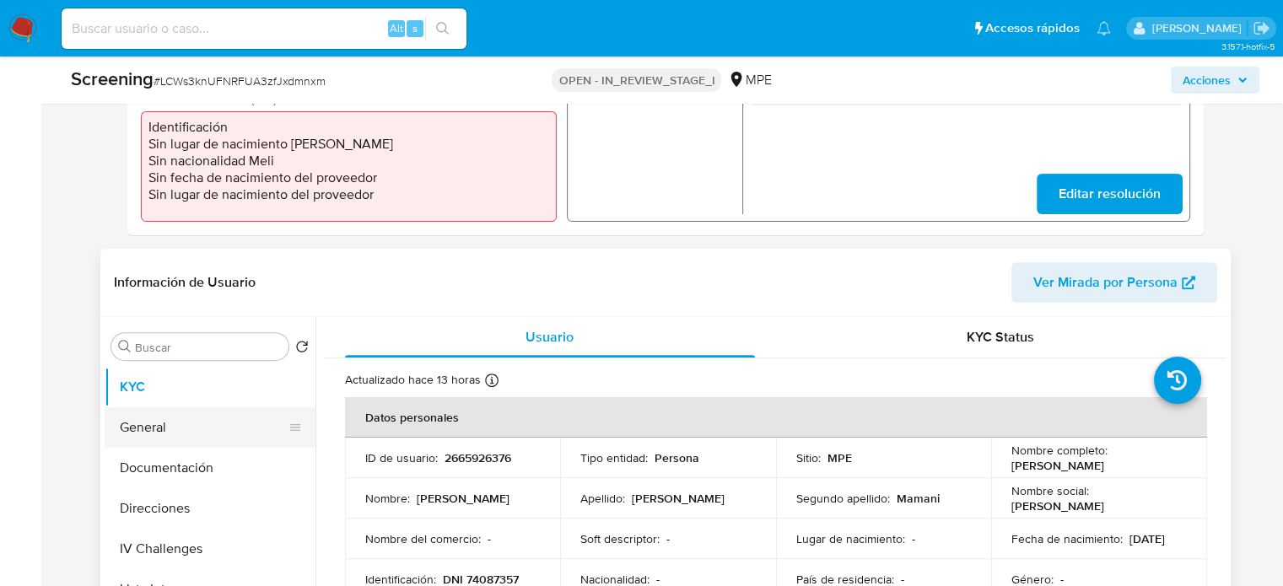
scroll to position [590, 0]
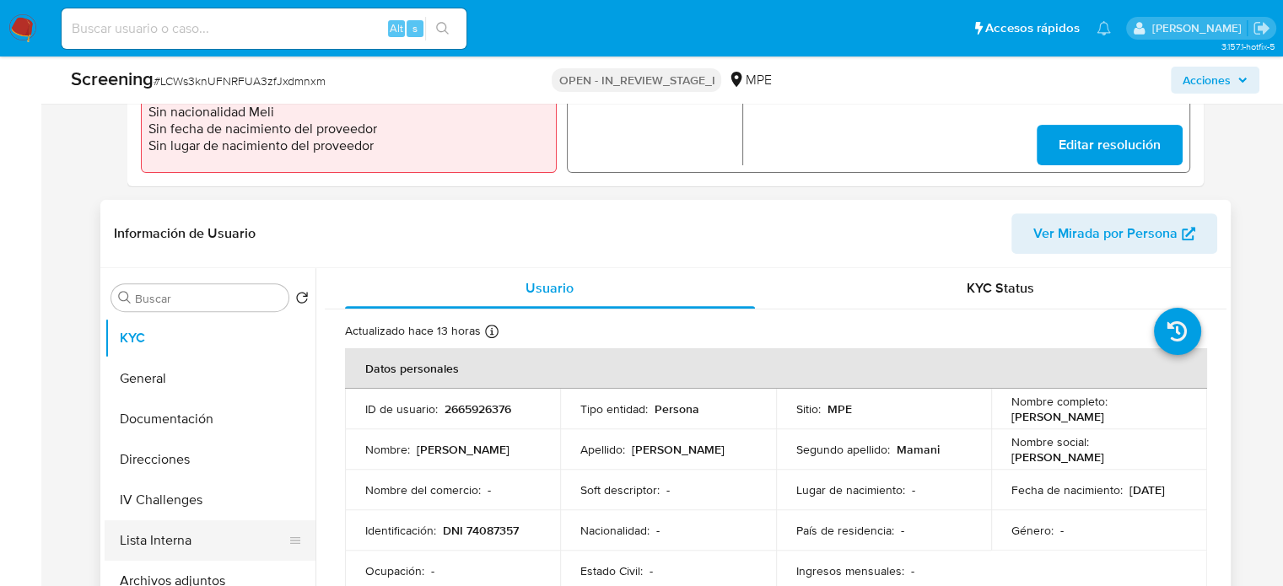
click at [158, 551] on button "Lista Interna" at bounding box center [203, 540] width 197 height 40
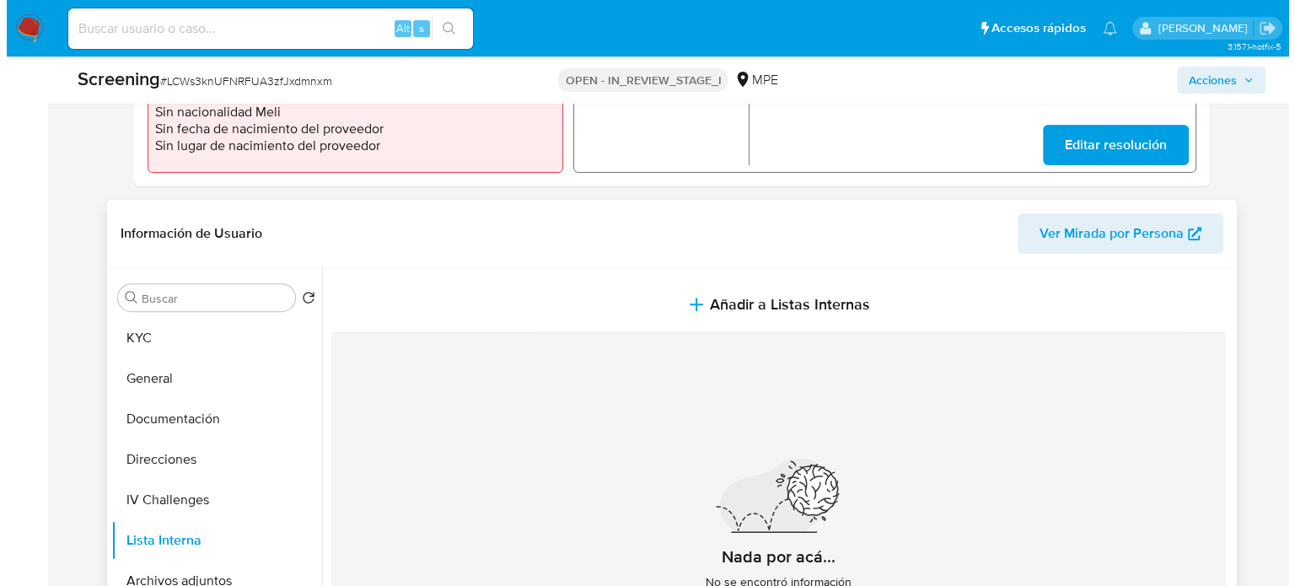
scroll to position [84, 0]
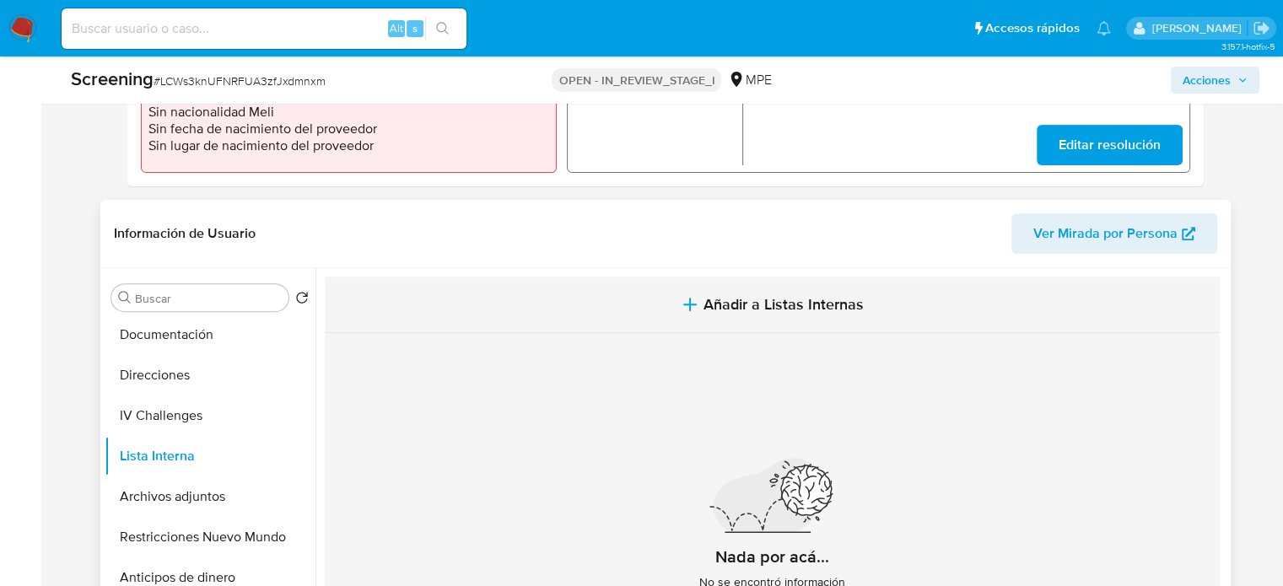
click at [656, 304] on button "Añadir a Listas Internas" at bounding box center [772, 305] width 895 height 56
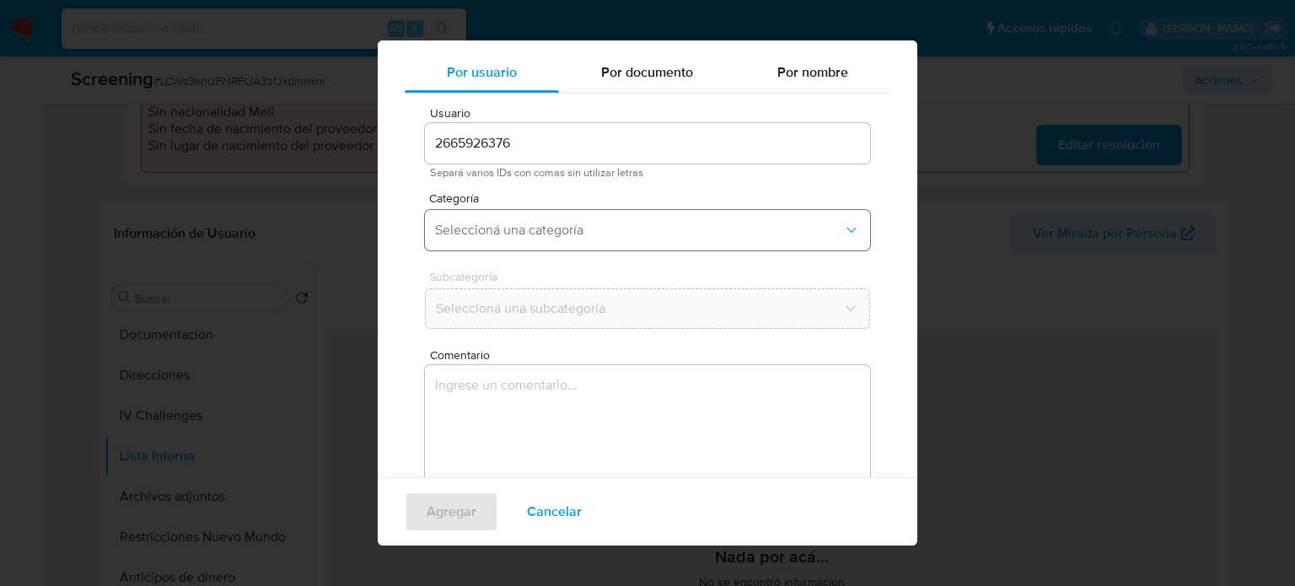
scroll to position [71, 0]
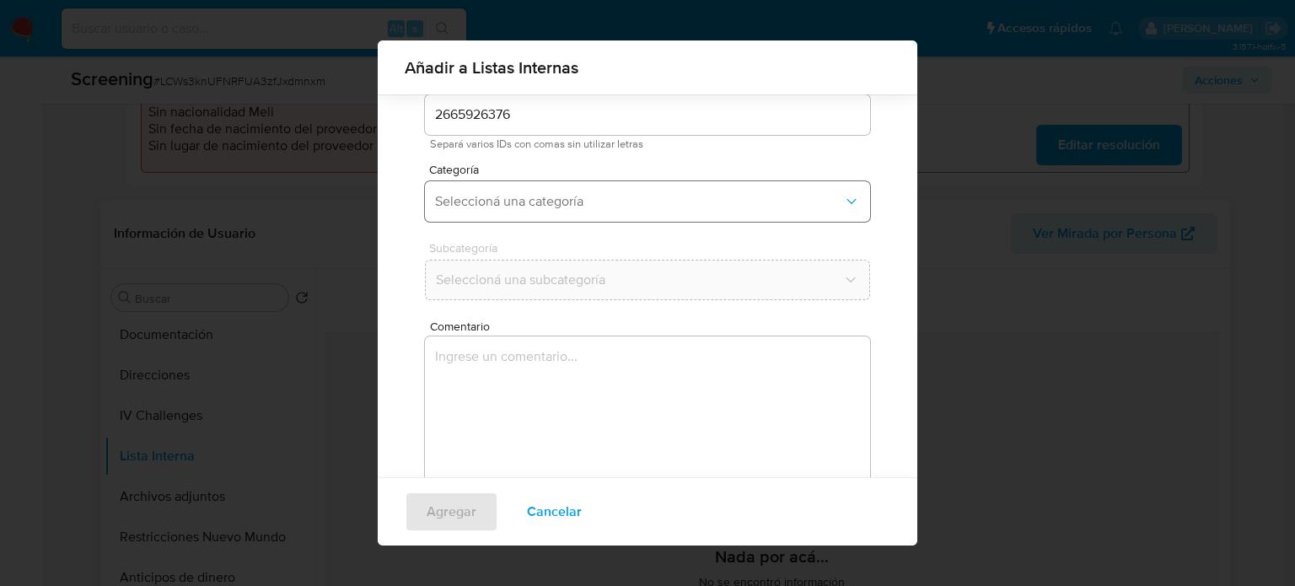
click at [591, 209] on span "Seleccioná una categoría" at bounding box center [639, 201] width 408 height 17
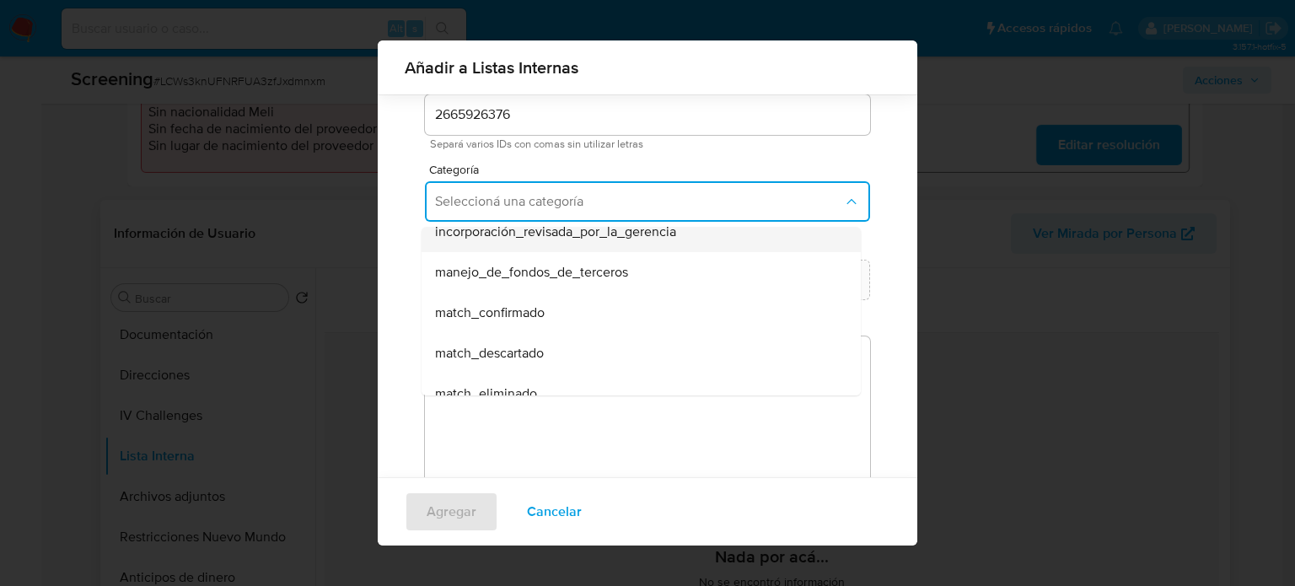
scroll to position [84, 0]
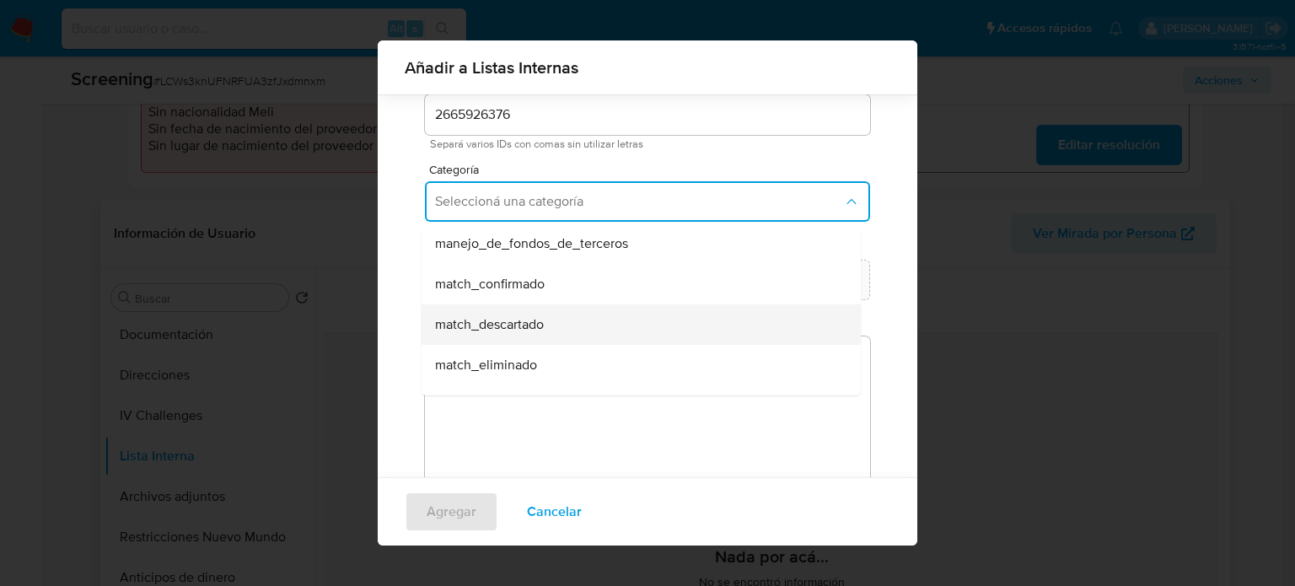
click at [535, 320] on span "match_descartado" at bounding box center [489, 324] width 109 height 17
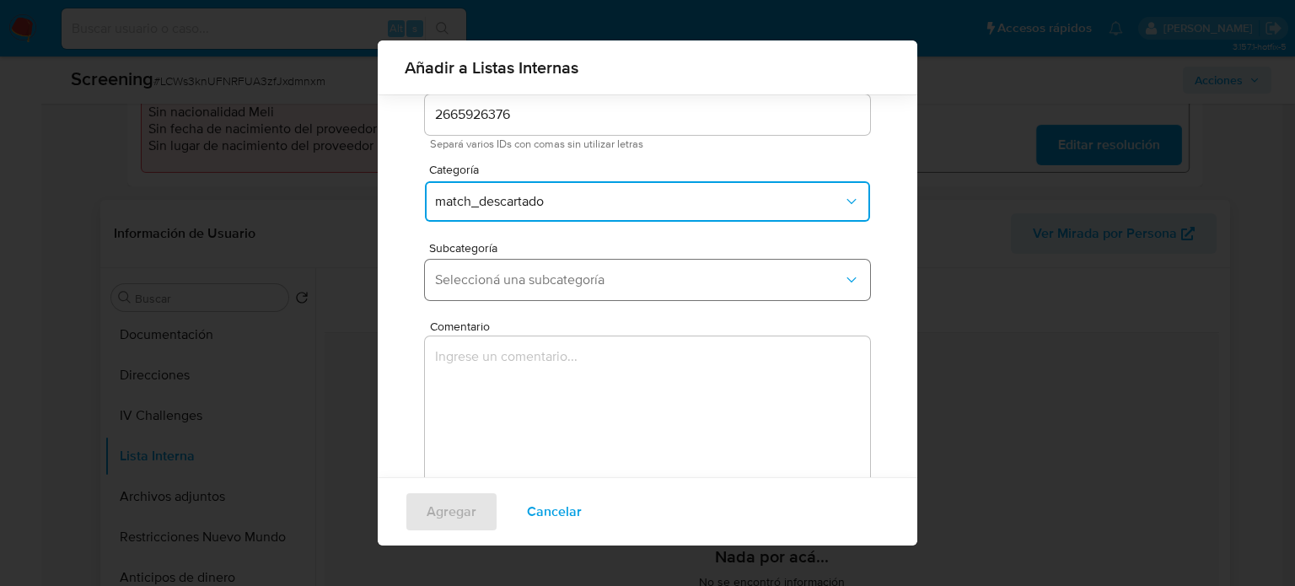
click at [557, 286] on span "Seleccioná una subcategoría" at bounding box center [639, 280] width 408 height 17
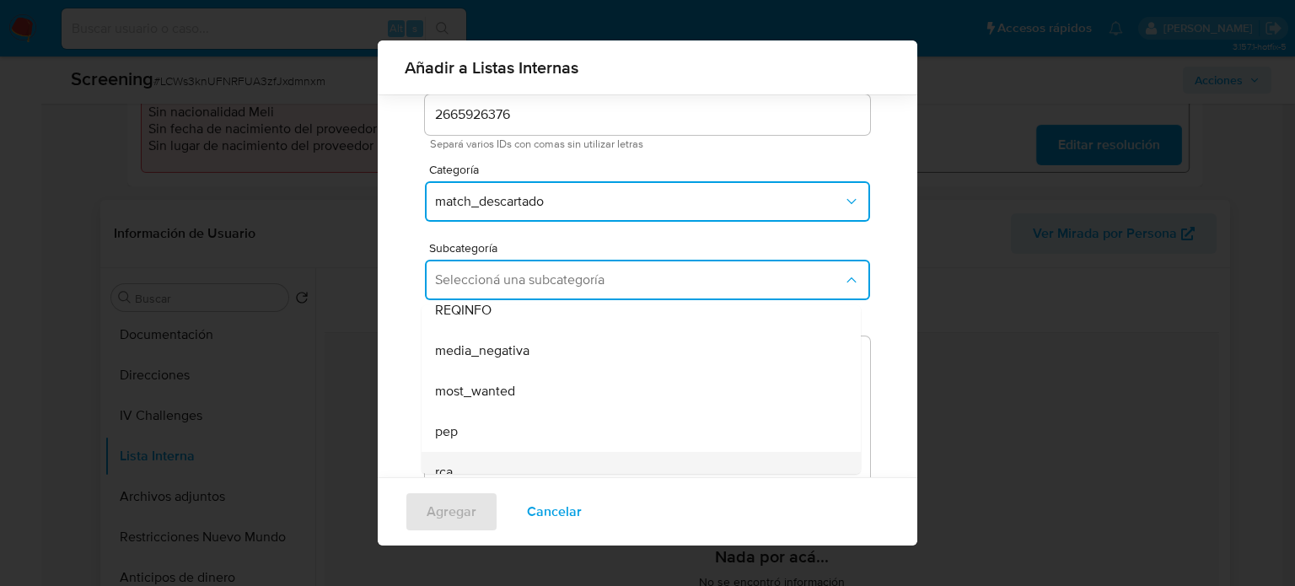
scroll to position [115, 0]
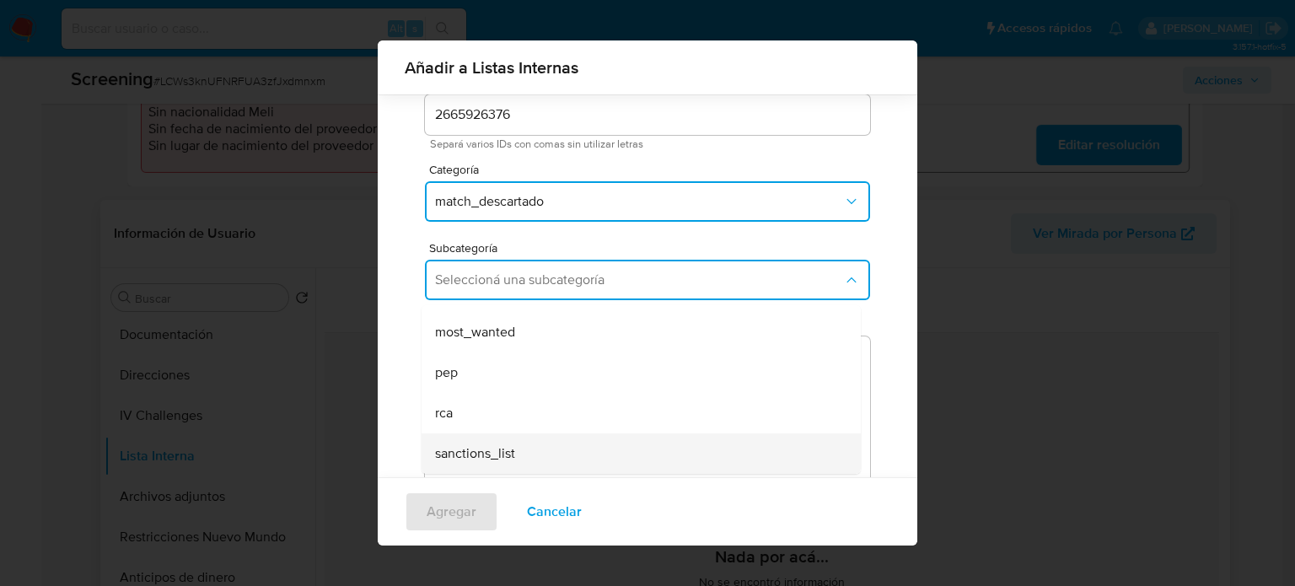
click at [493, 449] on span "sanctions_list" at bounding box center [475, 453] width 80 height 17
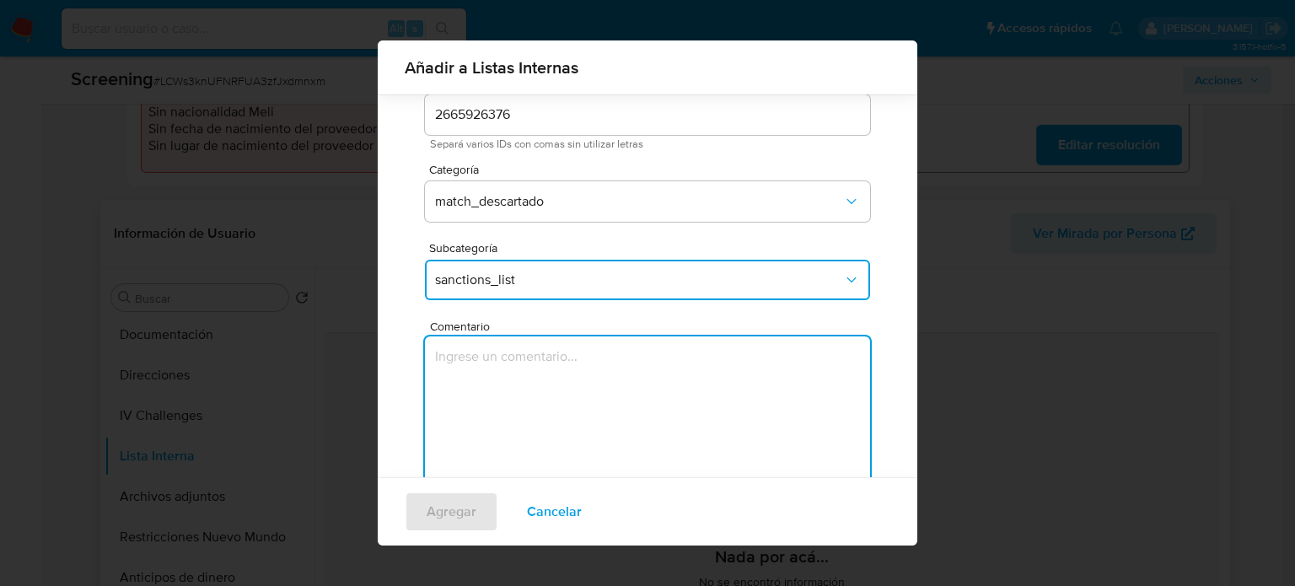
click at [505, 404] on textarea "Comentario" at bounding box center [647, 417] width 445 height 162
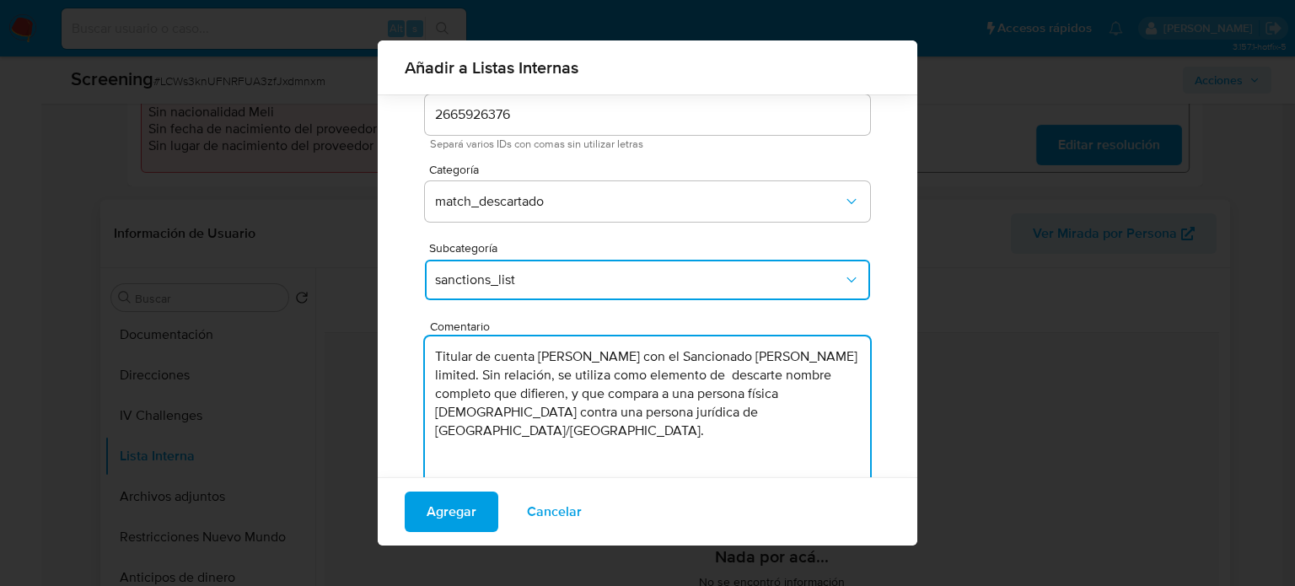
click at [715, 359] on textarea "Titular de cuenta Luis David Velasquez Mamani con el Sancionado Britney ryder l…" at bounding box center [647, 417] width 445 height 162
type textarea "Titular de cuenta Luis David Velasquez Mamani genera match con el Sancionado Br…"
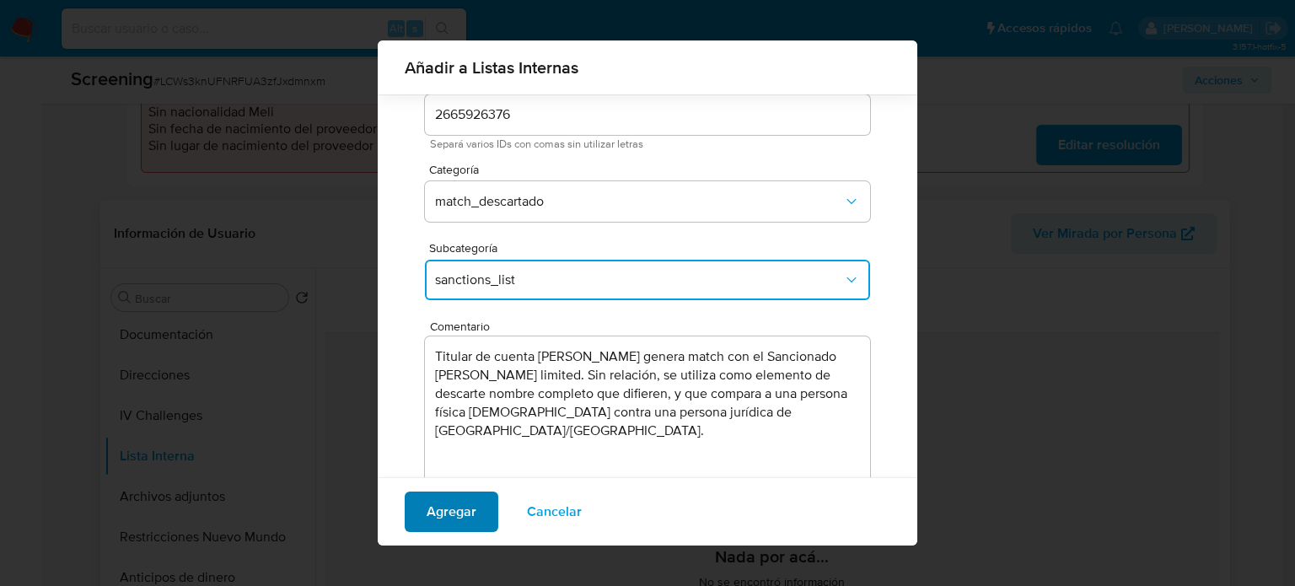
click at [463, 503] on span "Agregar" at bounding box center [452, 511] width 50 height 37
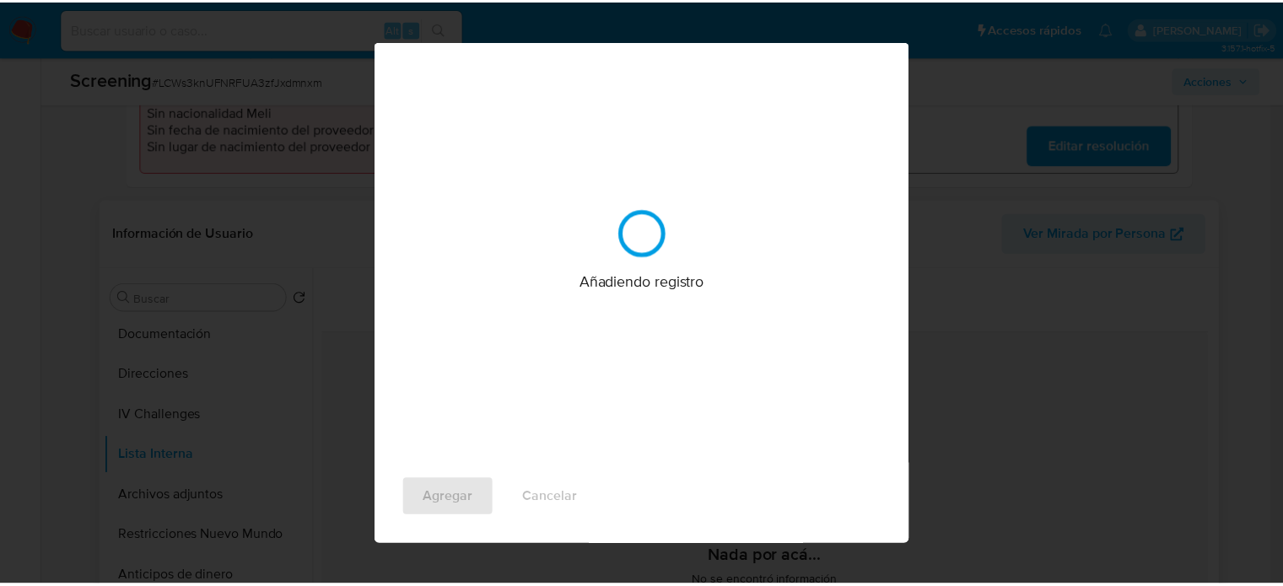
scroll to position [0, 0]
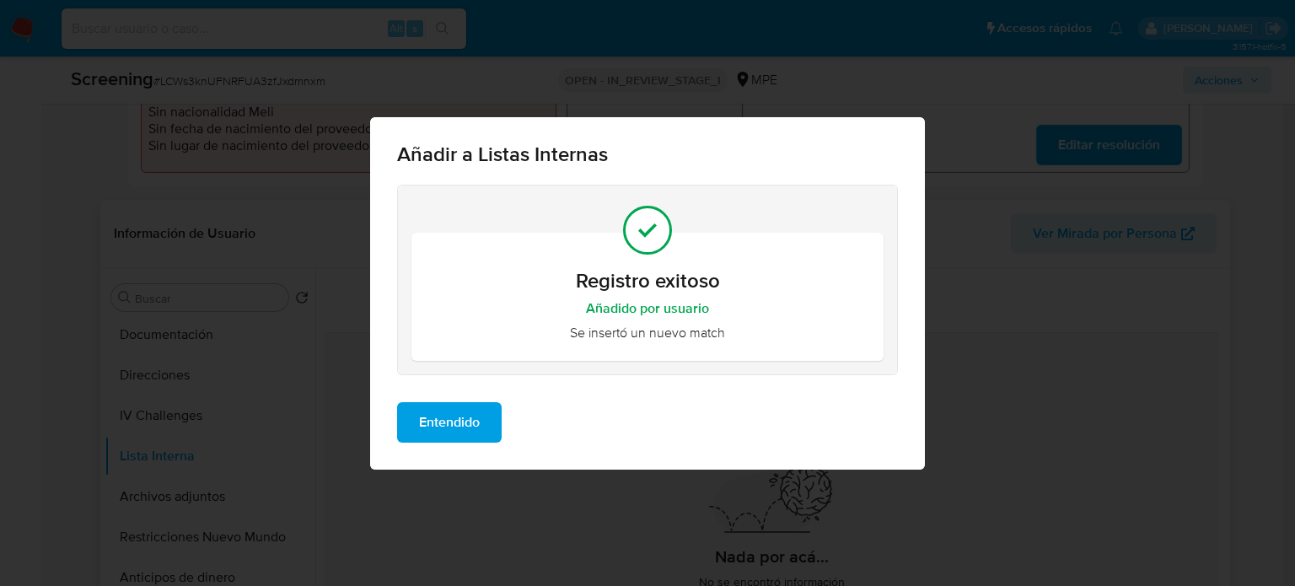
click at [462, 428] on span "Entendido" at bounding box center [449, 422] width 61 height 37
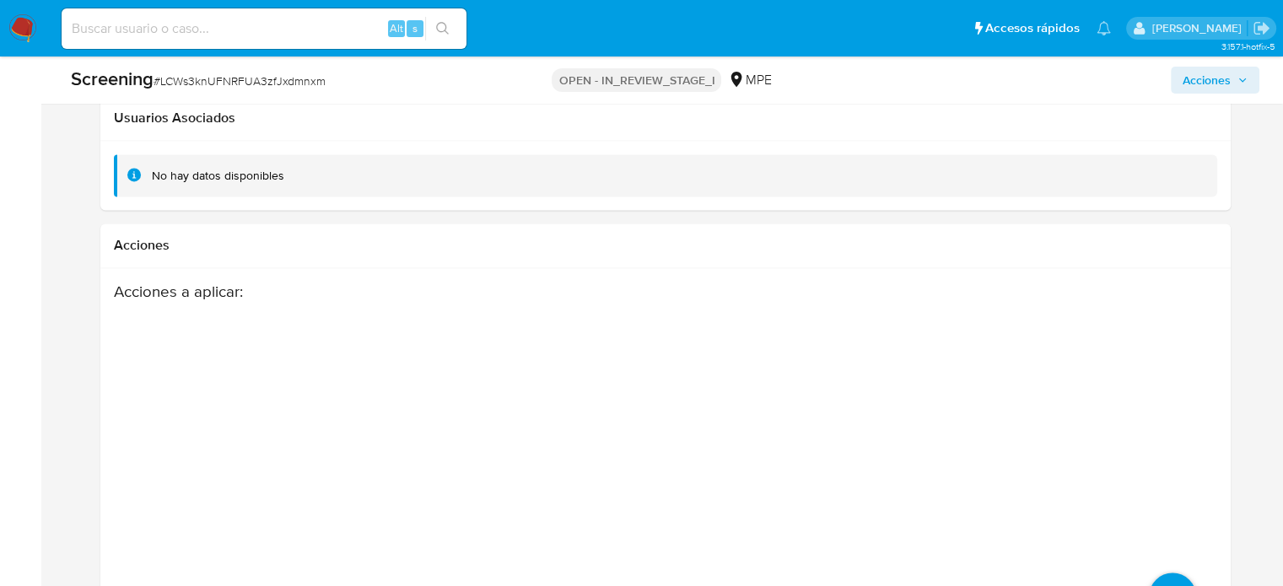
scroll to position [2651, 0]
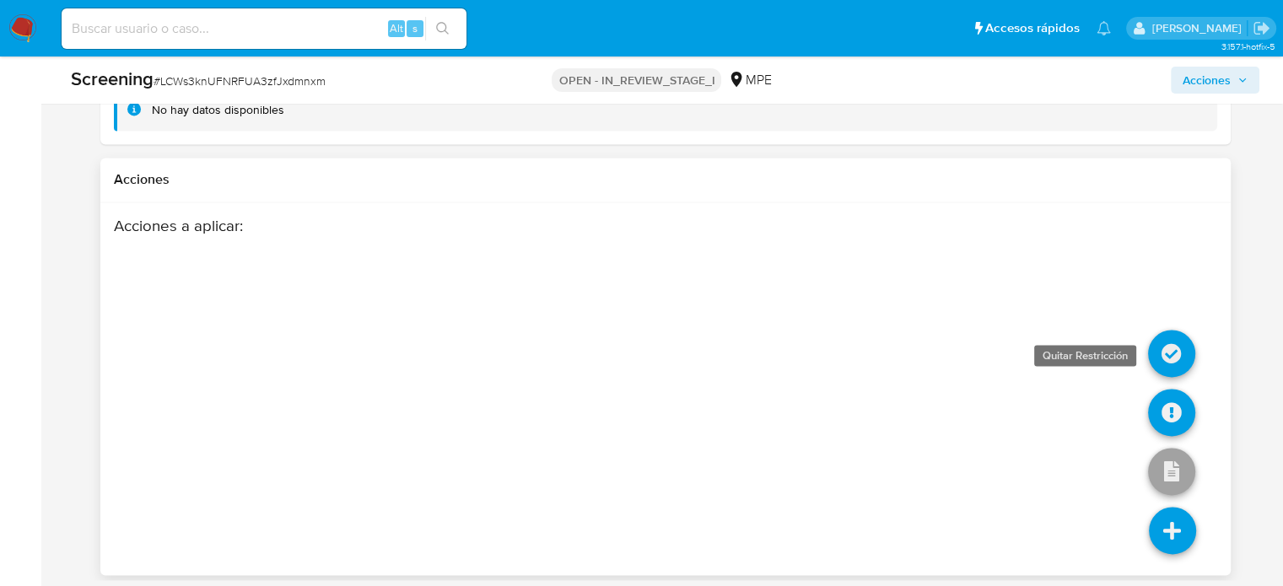
click at [1166, 346] on icon at bounding box center [1171, 353] width 47 height 47
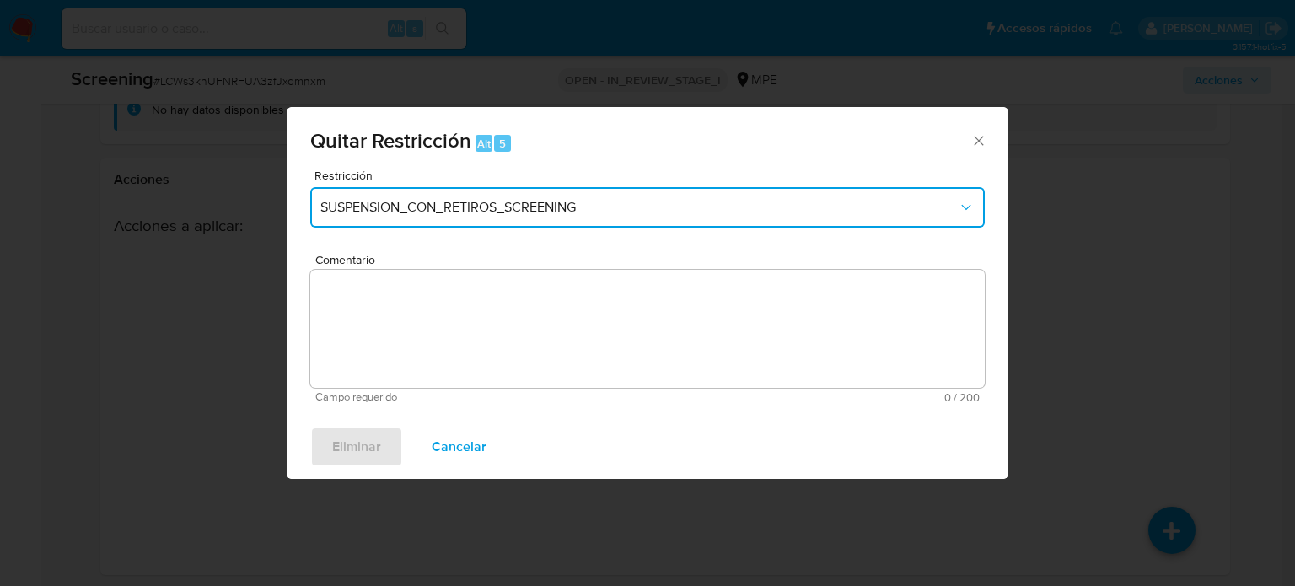
click at [446, 205] on span "SUSPENSION_CON_RETIROS_SCREENING" at bounding box center [638, 207] width 637 height 17
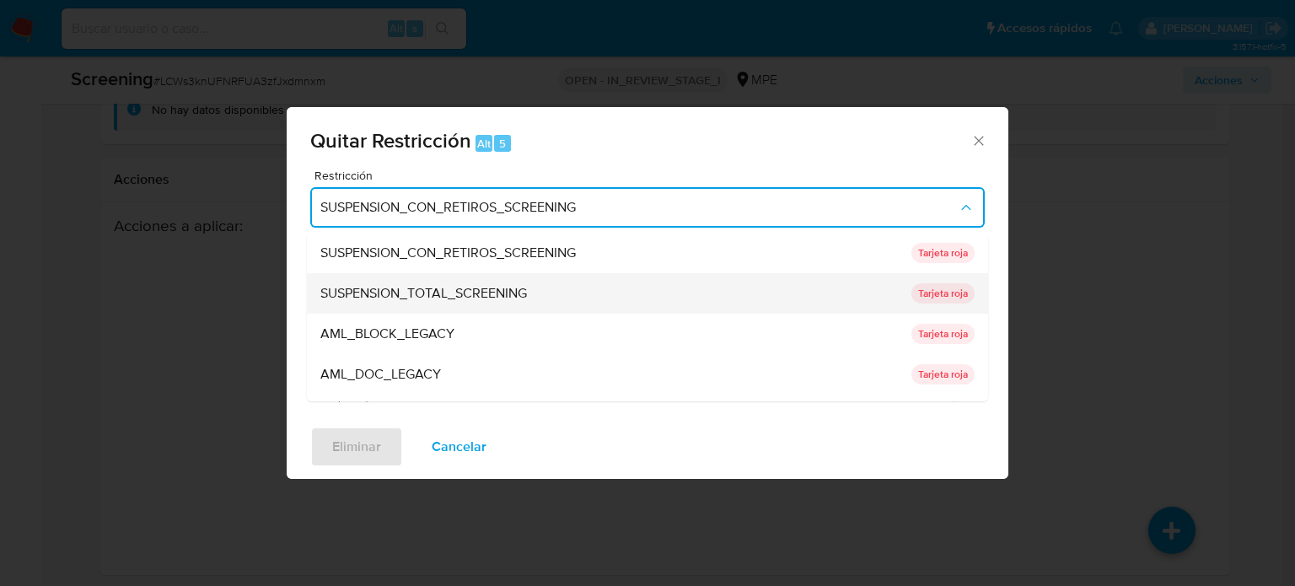
click at [476, 287] on span "SUSPENSION_TOTAL_SCREENING" at bounding box center [423, 293] width 207 height 17
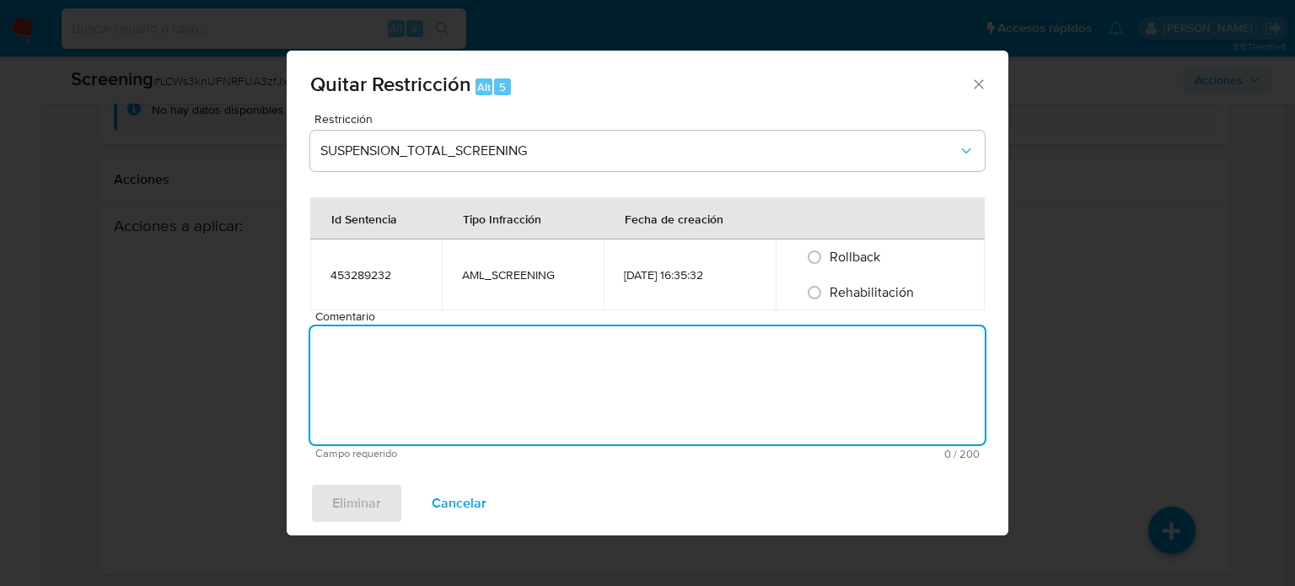
click at [503, 374] on textarea "Comentario" at bounding box center [647, 385] width 675 height 118
paste textarea "Se quita restricción automática, ya que se logra desestimar el match en lista d…"
type textarea "Se quita restricción automática, ya que se logra desestimar el match en lista d…"
click at [828, 296] on input "Rehabilitación" at bounding box center [814, 292] width 27 height 27
radio input "true"
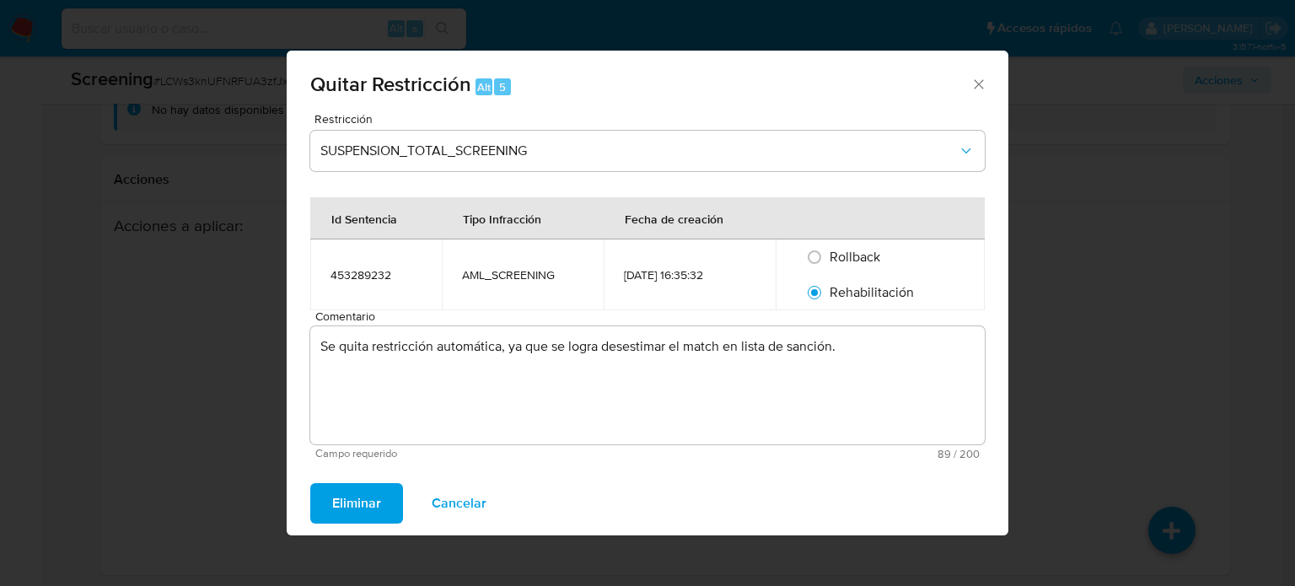
click at [359, 500] on span "Eliminar" at bounding box center [356, 503] width 49 height 37
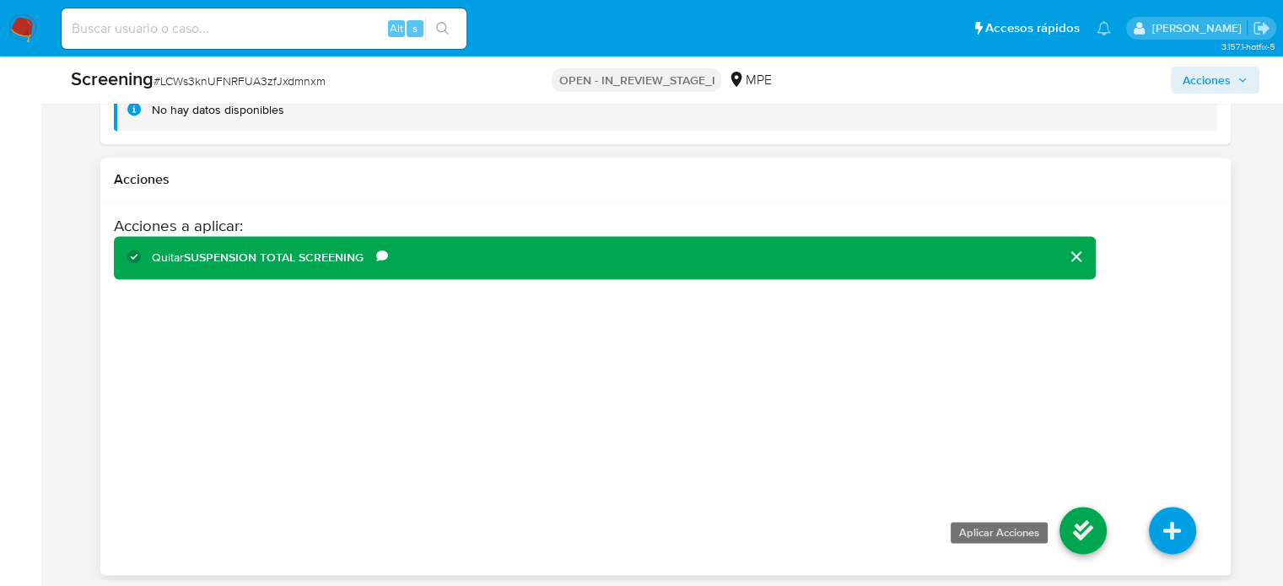
click at [1084, 549] on icon at bounding box center [1082, 530] width 47 height 47
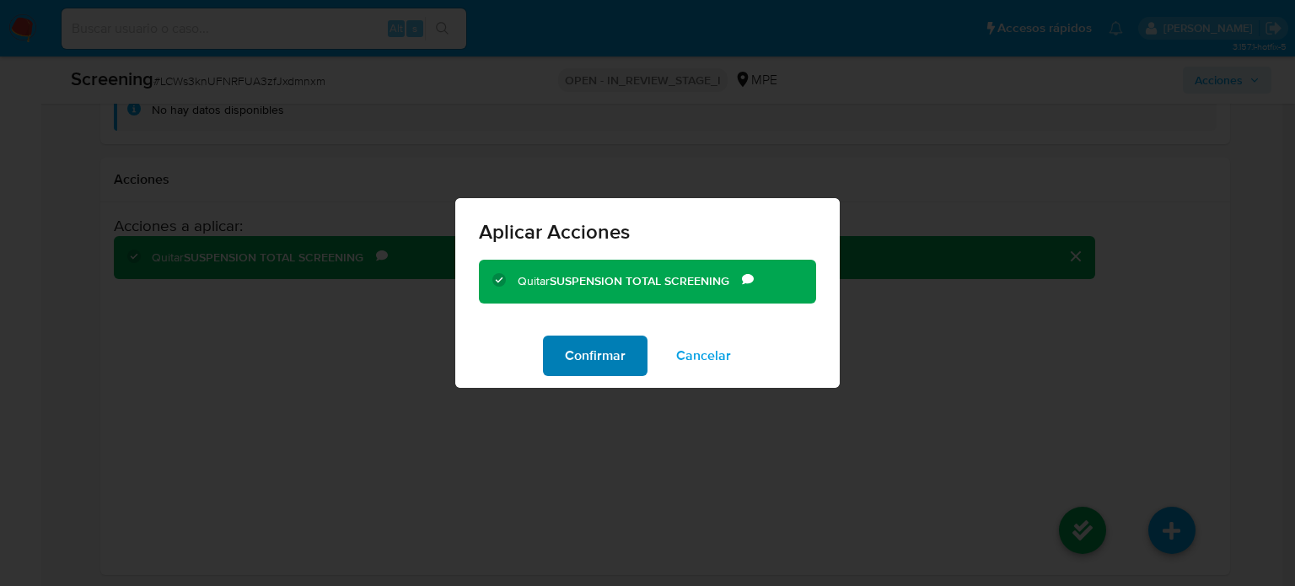
click at [620, 364] on span "Confirmar" at bounding box center [595, 355] width 61 height 37
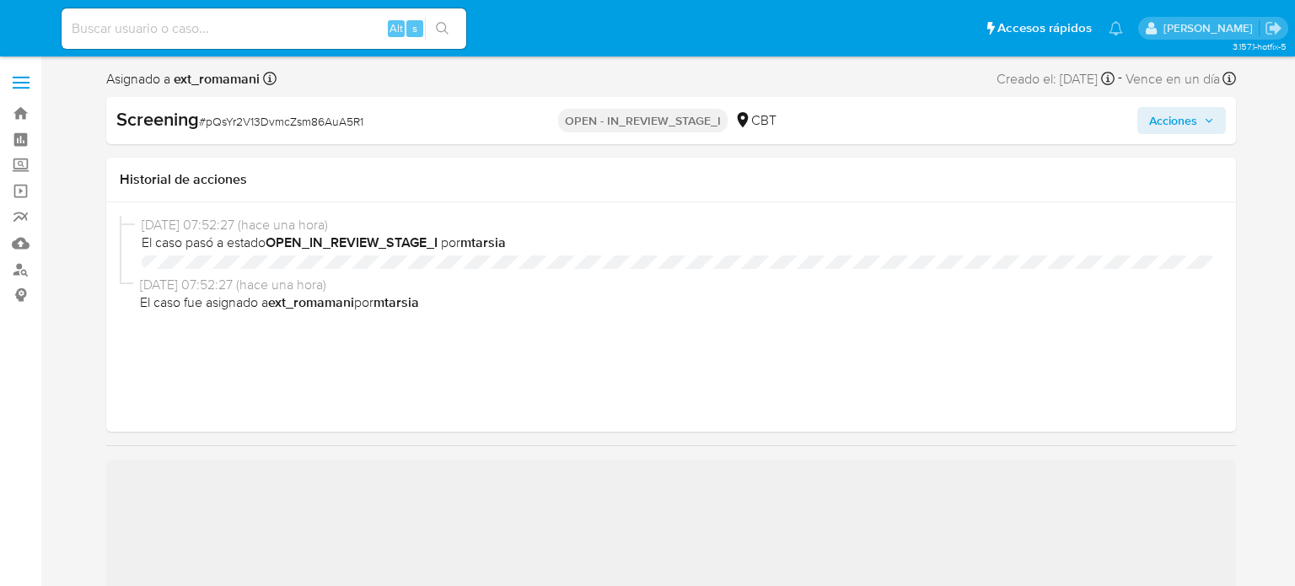
select select "10"
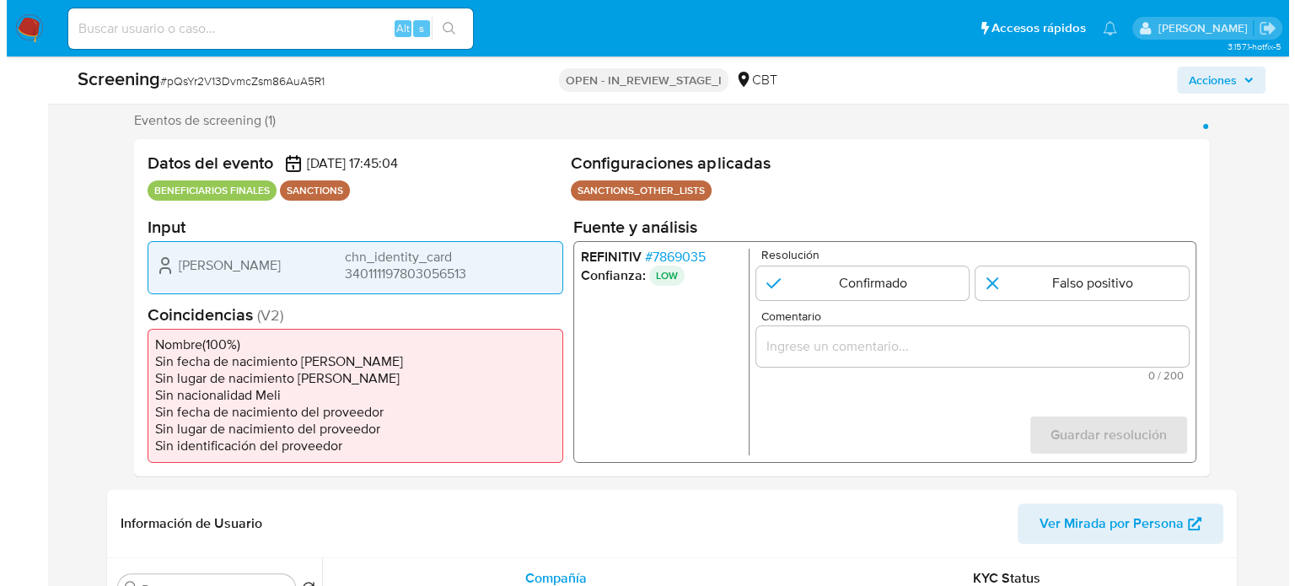
scroll to position [337, 0]
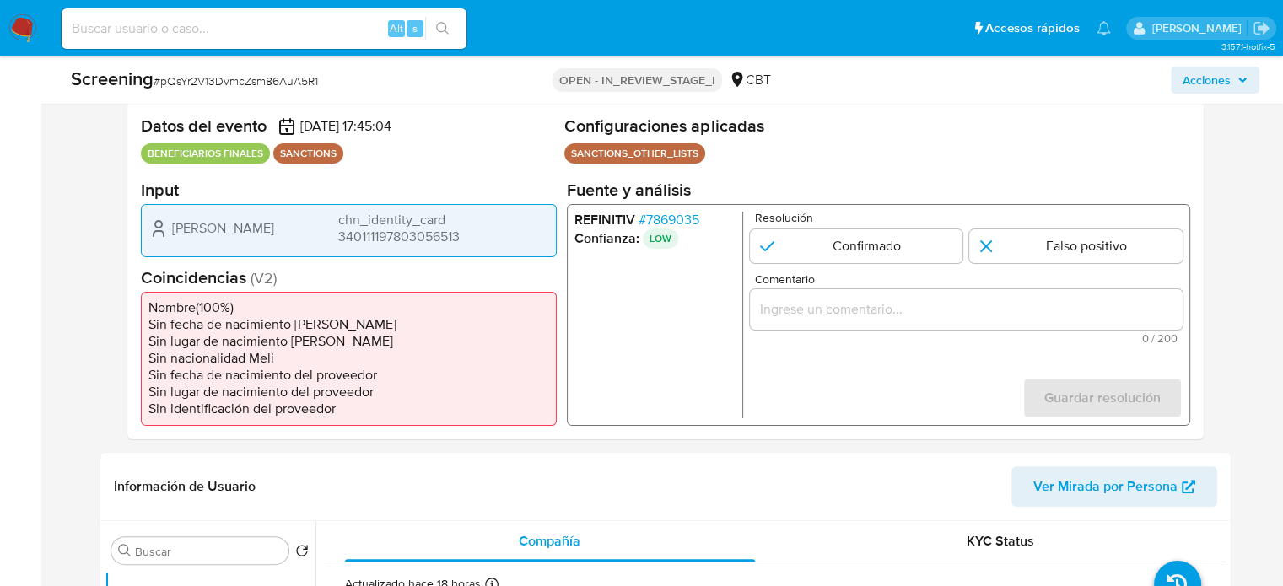
click at [682, 215] on span "# 7869035" at bounding box center [667, 219] width 61 height 17
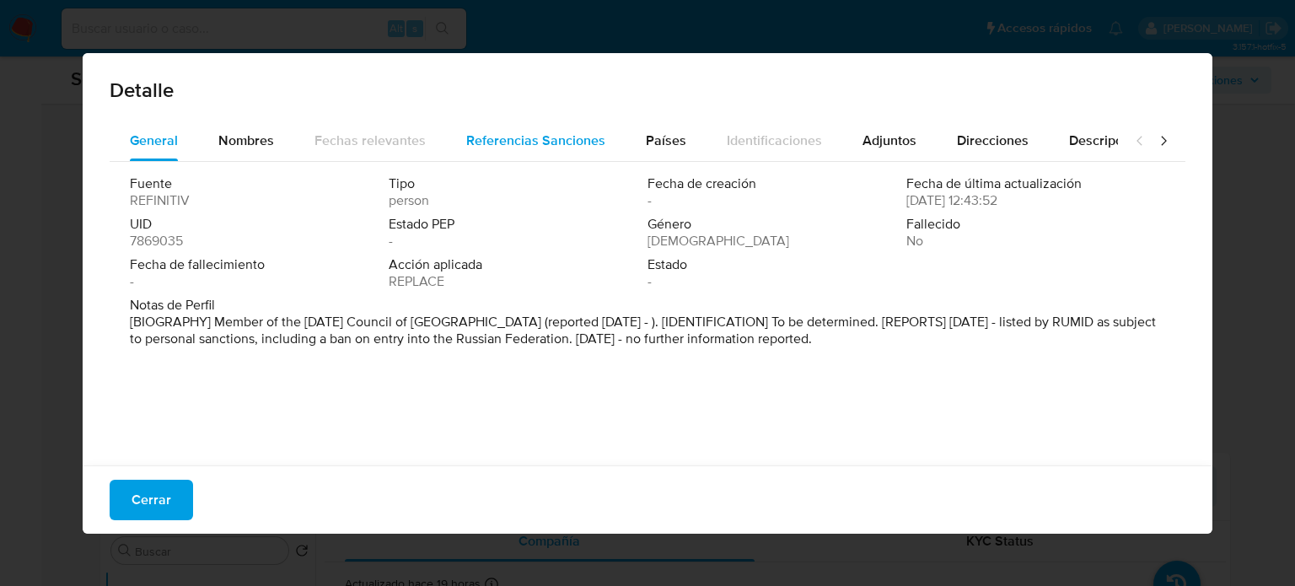
click at [572, 144] on span "Referencias Sanciones" at bounding box center [535, 140] width 139 height 19
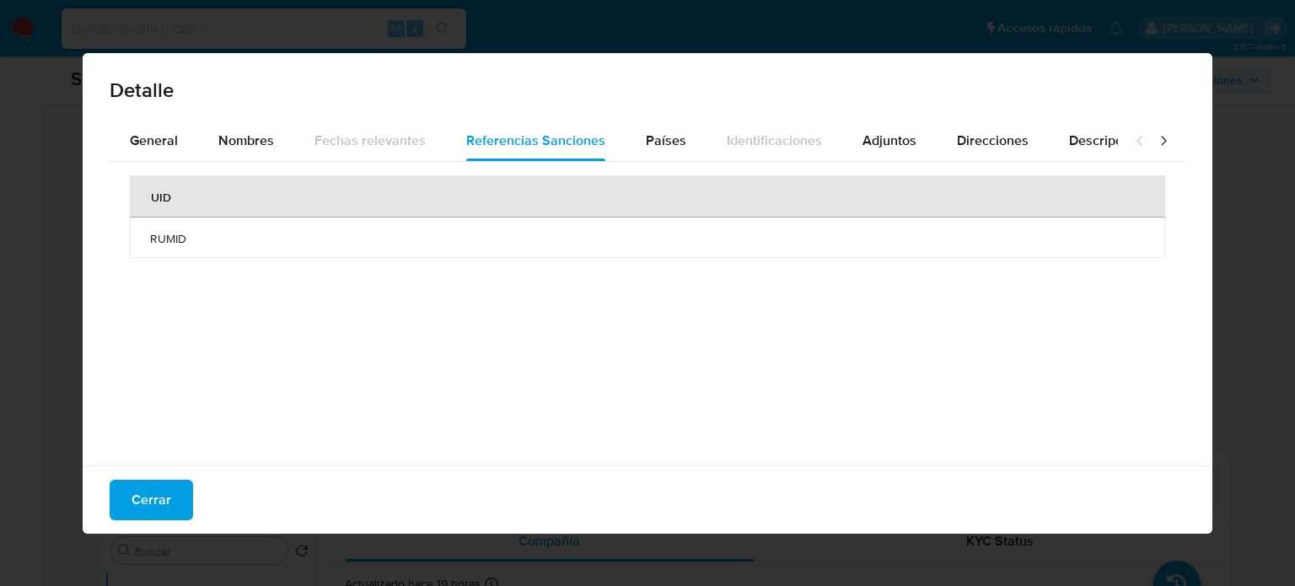
click at [1141, 143] on div at bounding box center [1151, 141] width 67 height 40
click at [1155, 143] on icon at bounding box center [1163, 140] width 17 height 17
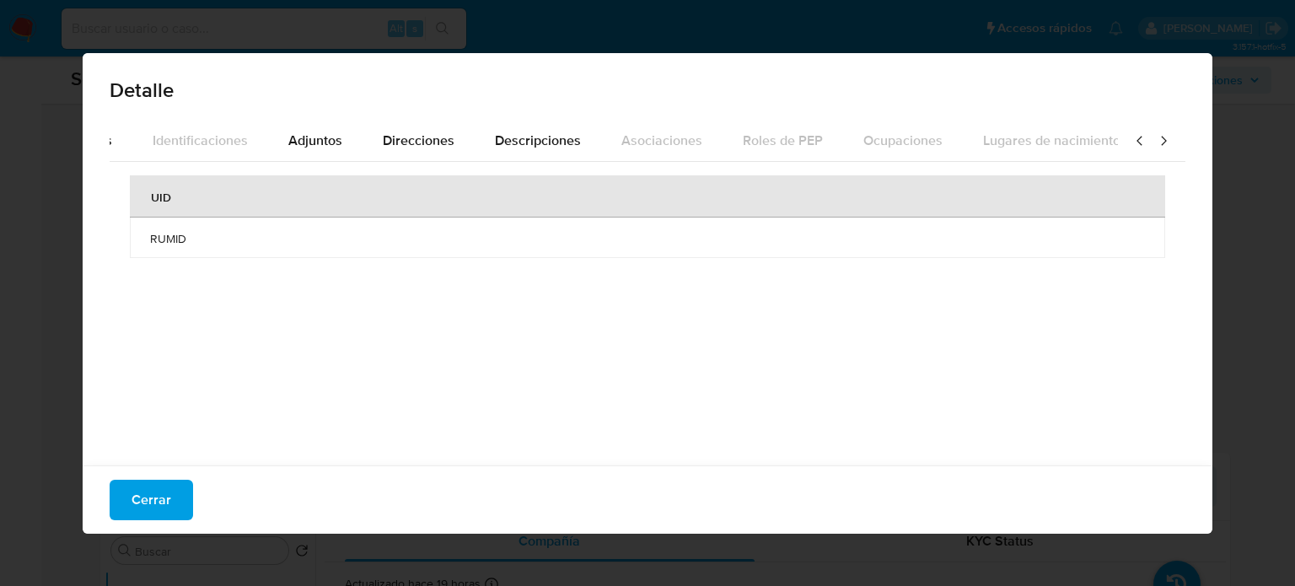
scroll to position [0, 596]
click at [396, 134] on span "Direcciones" at bounding box center [397, 140] width 72 height 19
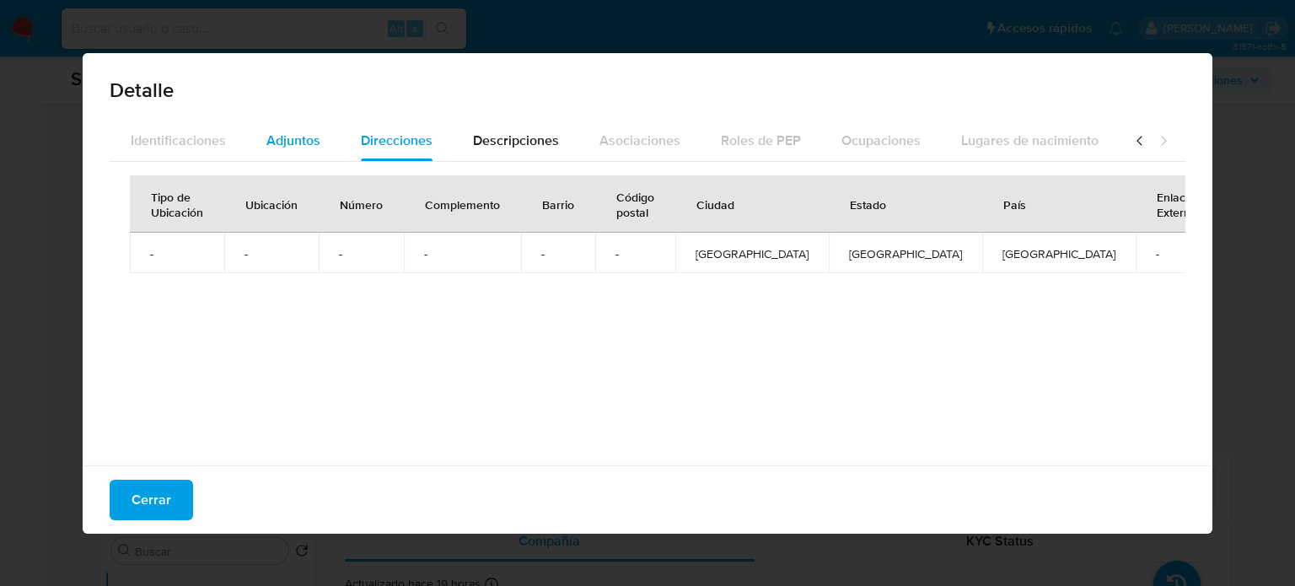
click at [288, 138] on span "Adjuntos" at bounding box center [293, 140] width 54 height 19
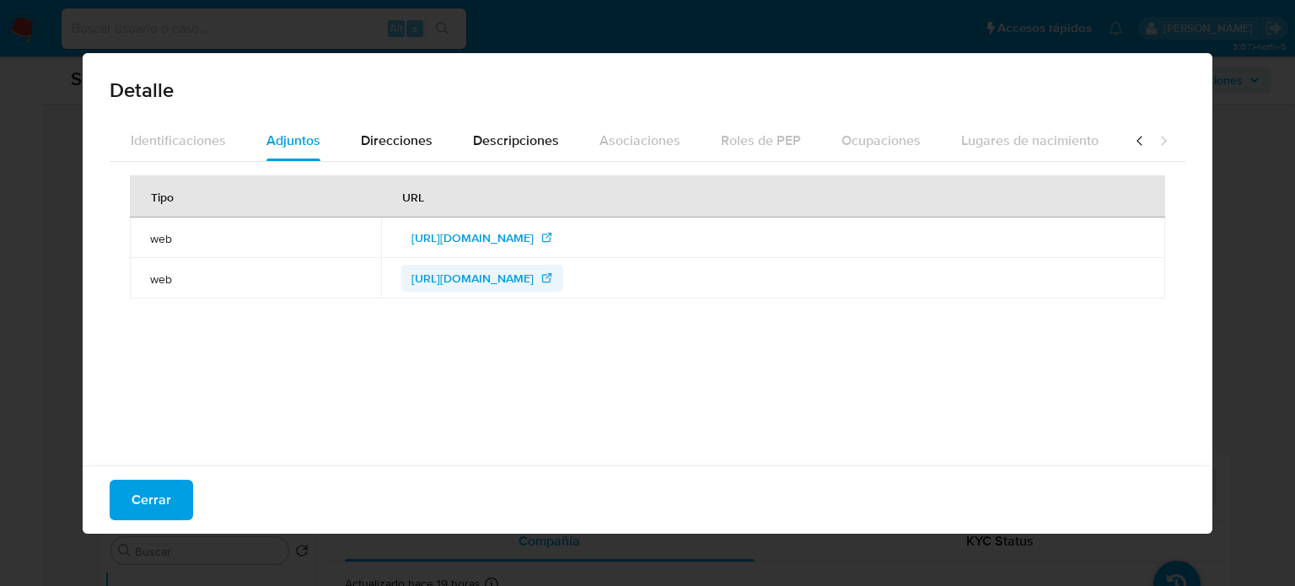
click at [496, 276] on span "https://www.mid.ru/ru/foreign_policy/news/1890258/?lang=en" at bounding box center [472, 278] width 122 height 27
click at [466, 236] on span "https://australiadaysa.com.au/who-we-are/" at bounding box center [472, 237] width 122 height 27
click at [1132, 141] on icon at bounding box center [1140, 140] width 17 height 17
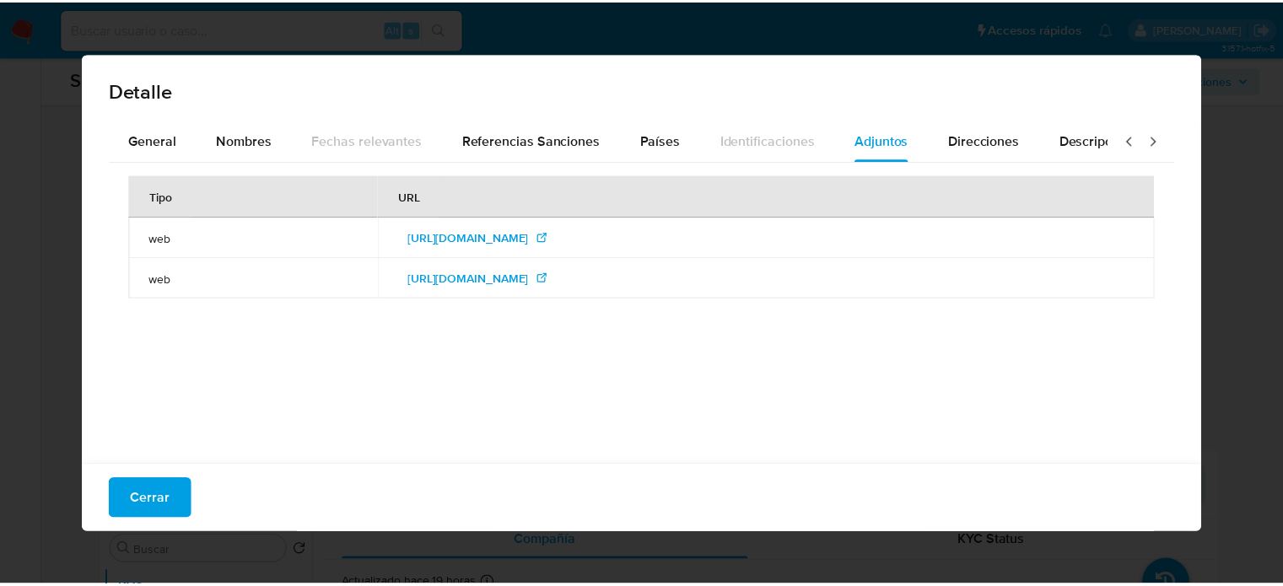
scroll to position [0, 0]
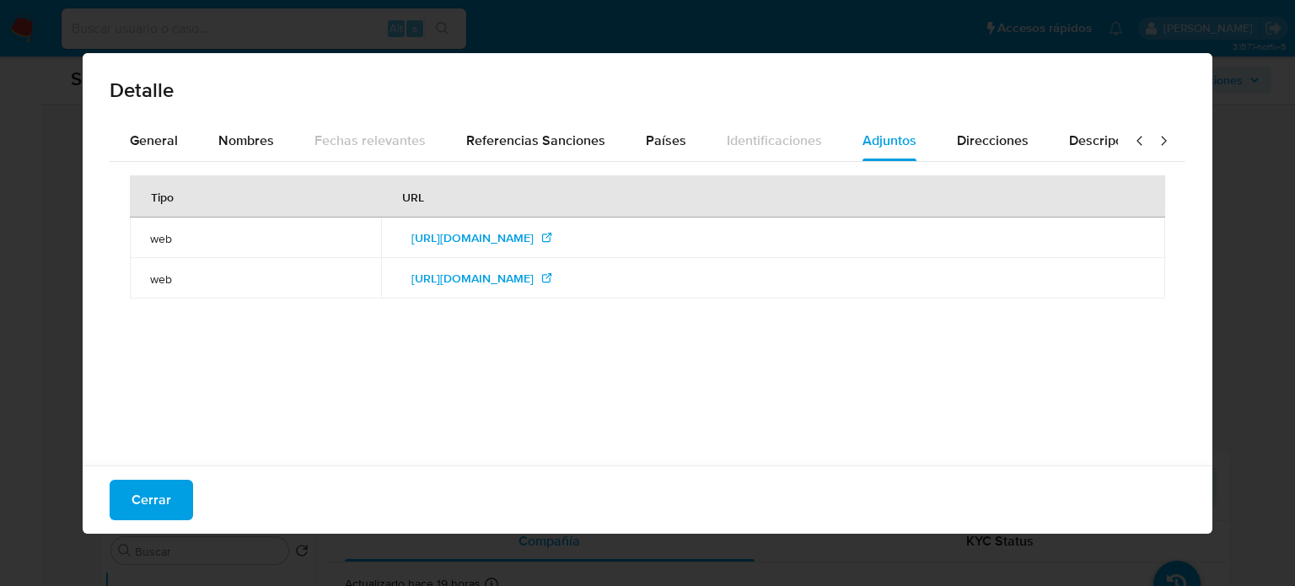
click at [1132, 141] on icon at bounding box center [1140, 140] width 17 height 17
click at [471, 142] on span "Referencias Sanciones" at bounding box center [535, 140] width 139 height 19
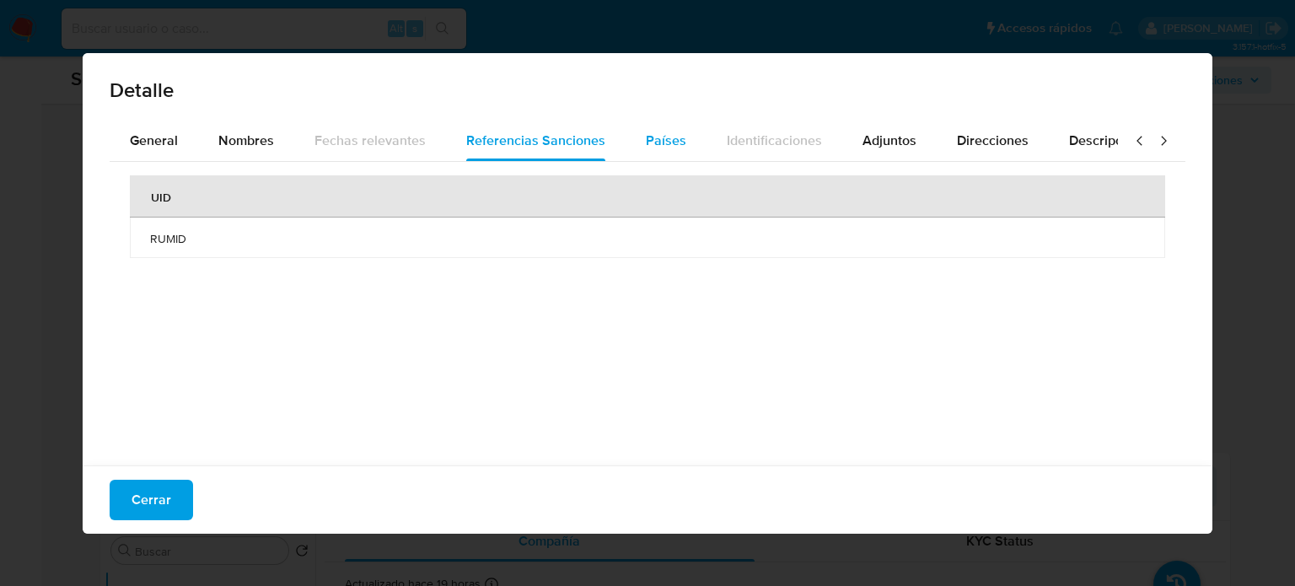
click at [648, 137] on span "Países" at bounding box center [666, 140] width 40 height 19
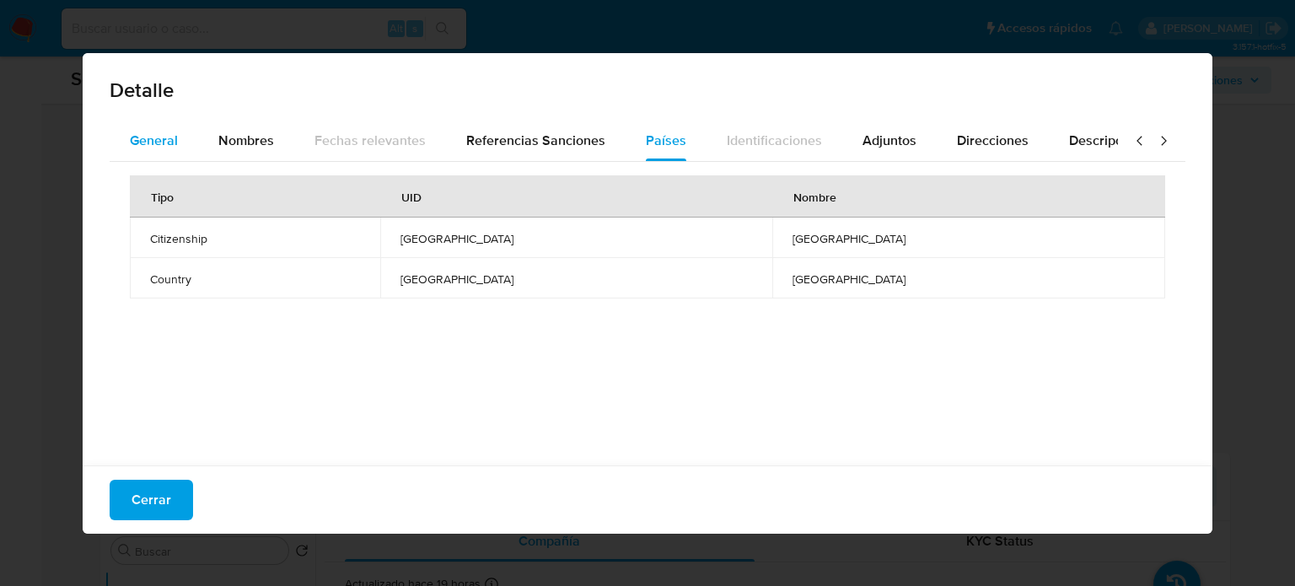
click at [164, 142] on span "General" at bounding box center [154, 140] width 48 height 19
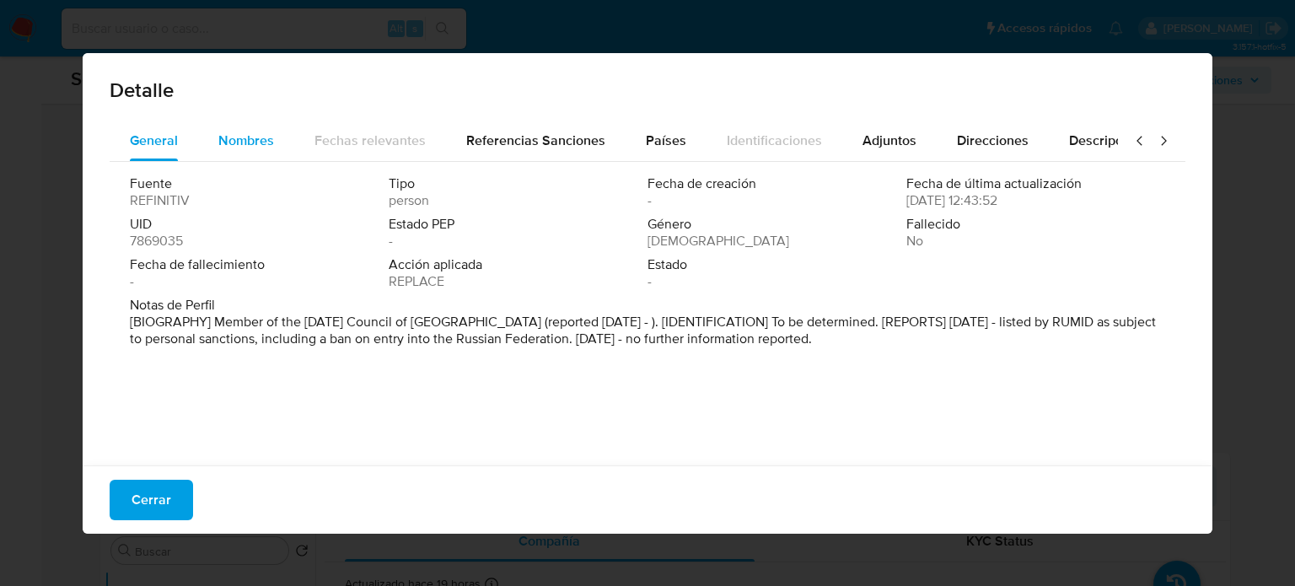
click at [207, 141] on button "Nombres" at bounding box center [246, 141] width 96 height 40
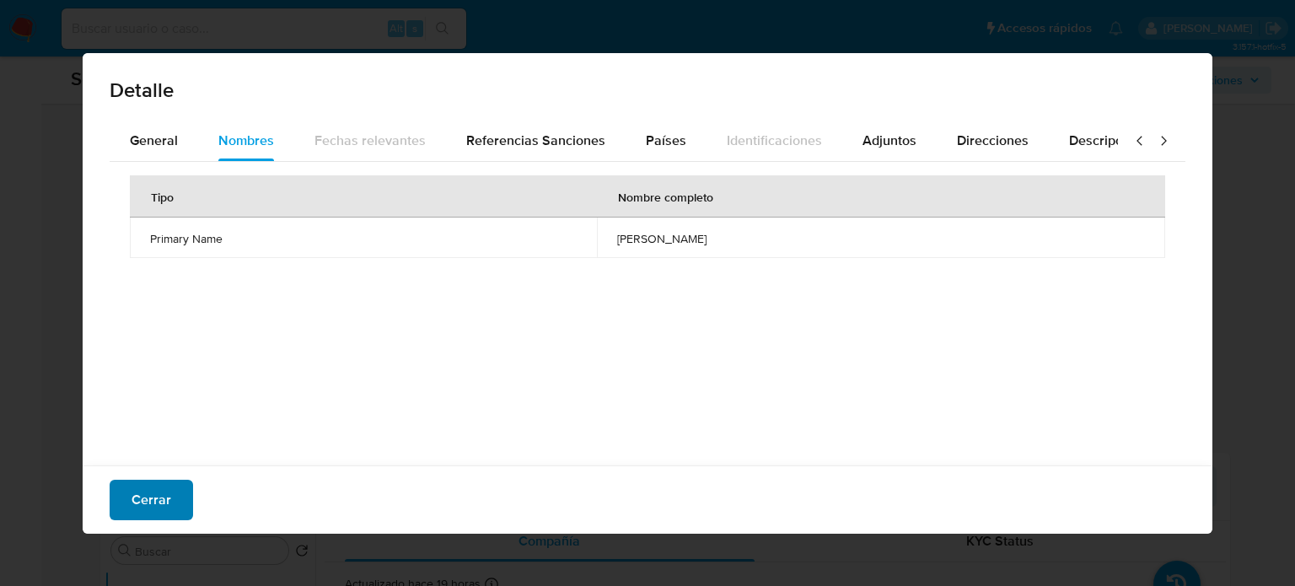
click at [162, 494] on span "Cerrar" at bounding box center [152, 499] width 40 height 37
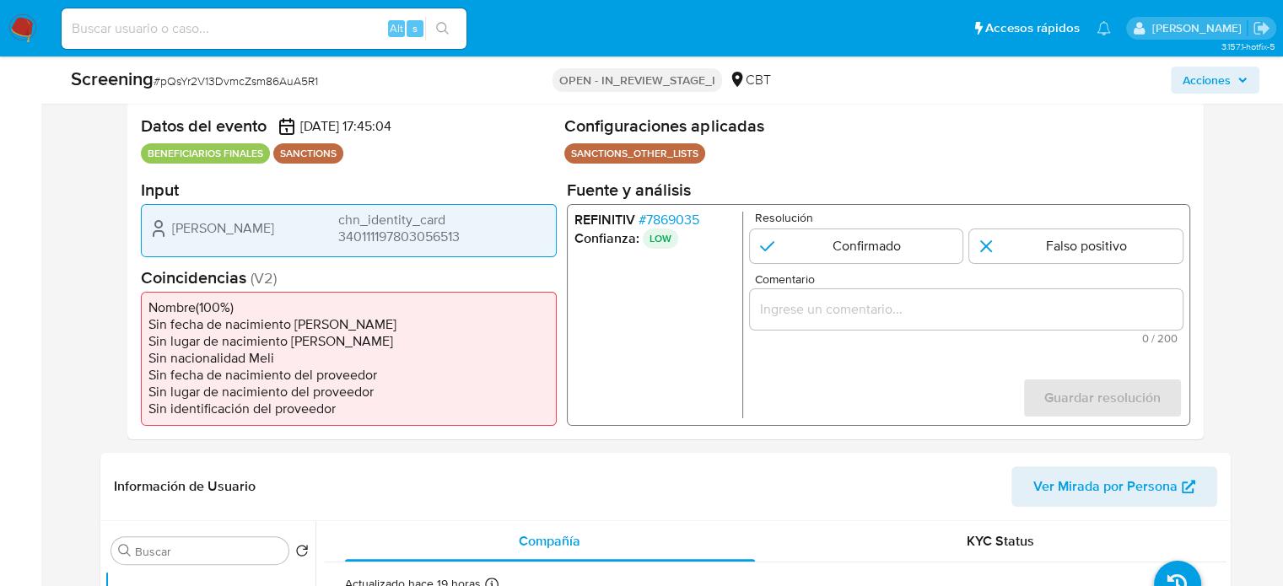
click at [819, 308] on input "Comentario" at bounding box center [965, 309] width 433 height 22
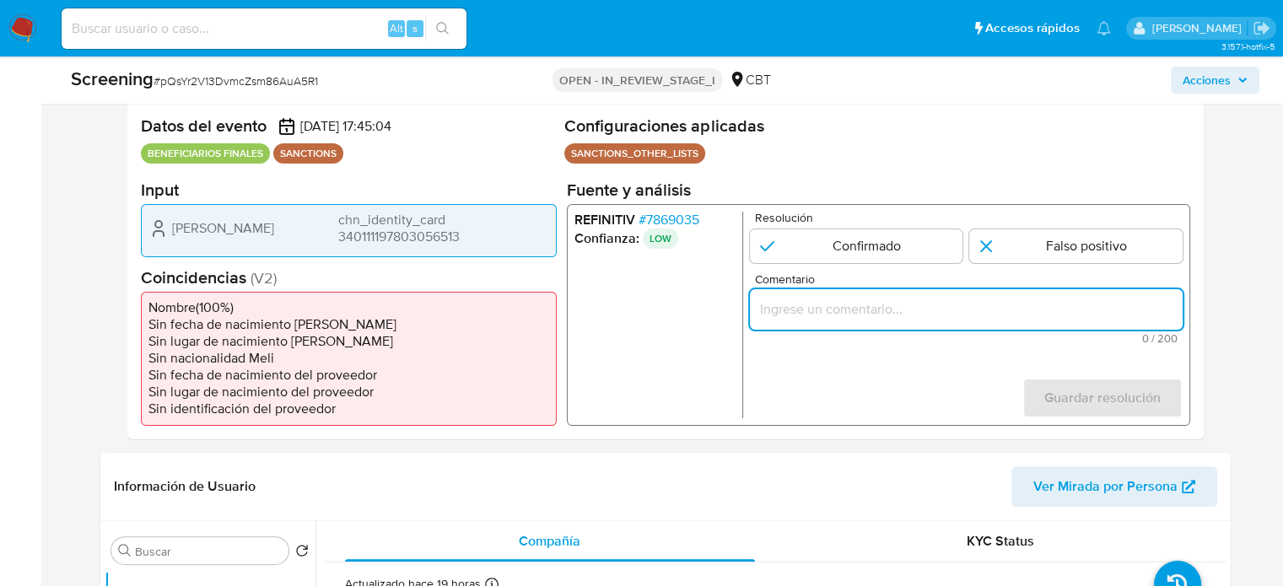
paste input "Compara al Rte Legal con el Sancionado , se desestima el match ya que difieren …"
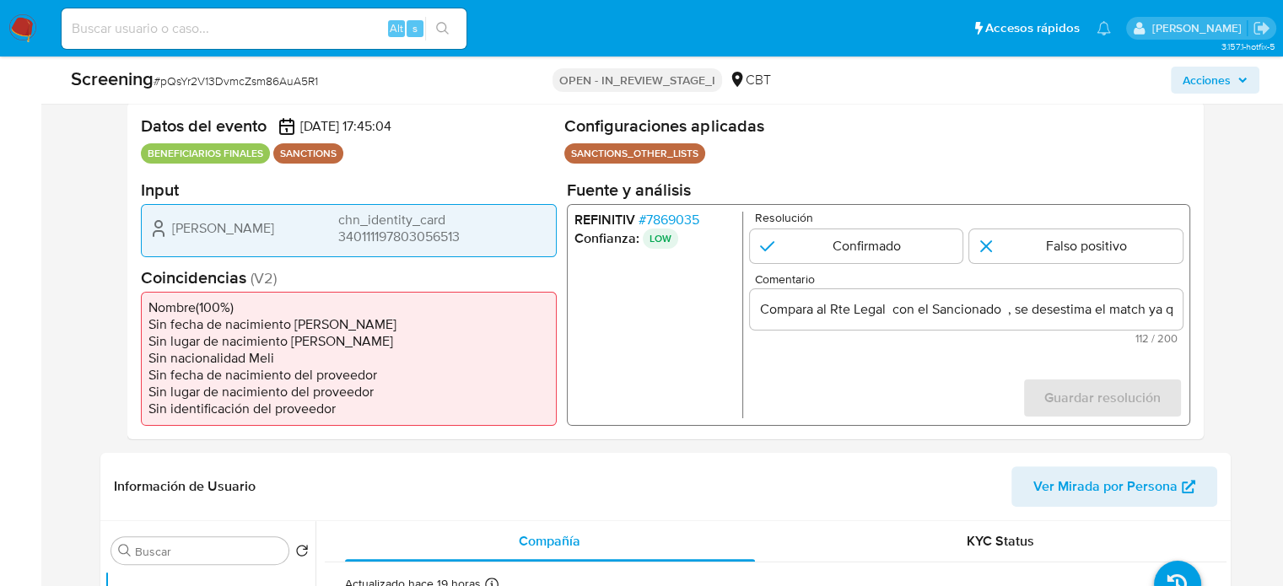
drag, startPoint x: 914, startPoint y: 355, endPoint x: 956, endPoint y: 347, distance: 42.8
click at [914, 356] on form "Resolución Confirmado Falso positivo Comentario Compara al Rte Legal con el San…" at bounding box center [965, 314] width 433 height 207
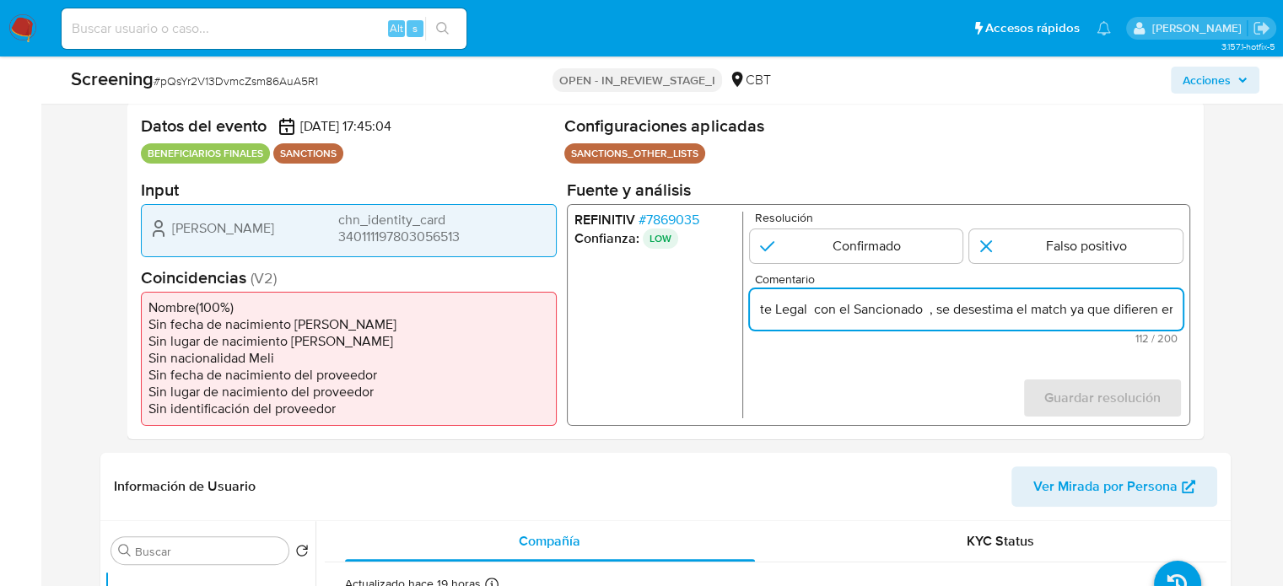
scroll to position [0, 255]
drag, startPoint x: 1116, startPoint y: 307, endPoint x: 1180, endPoint y: 309, distance: 64.1
click at [1180, 309] on input "Compara al Rte Legal con el Sancionado , se desestima el match ya que difieren …" at bounding box center [965, 309] width 433 height 22
click at [1087, 316] on input "Compara al Rte Legal con el Sancionado , se desestima el match ya que difieren …" at bounding box center [965, 309] width 433 height 22
drag, startPoint x: 1040, startPoint y: 310, endPoint x: 1079, endPoint y: 313, distance: 39.7
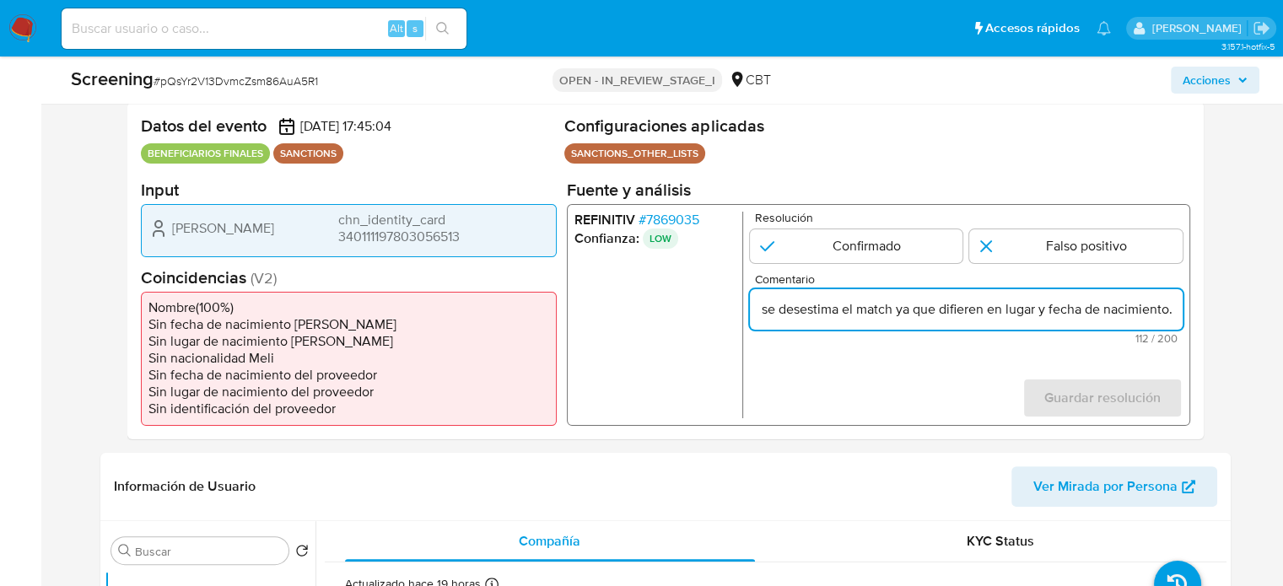
click at [1079, 313] on input "Compara al Rte Legal con el Sancionado , se desestima el match ya que difieren …" at bounding box center [965, 309] width 433 height 22
click at [1006, 367] on form "Resolución Confirmado Falso positivo Comentario Compara al Rte Legal con el San…" at bounding box center [965, 314] width 433 height 207
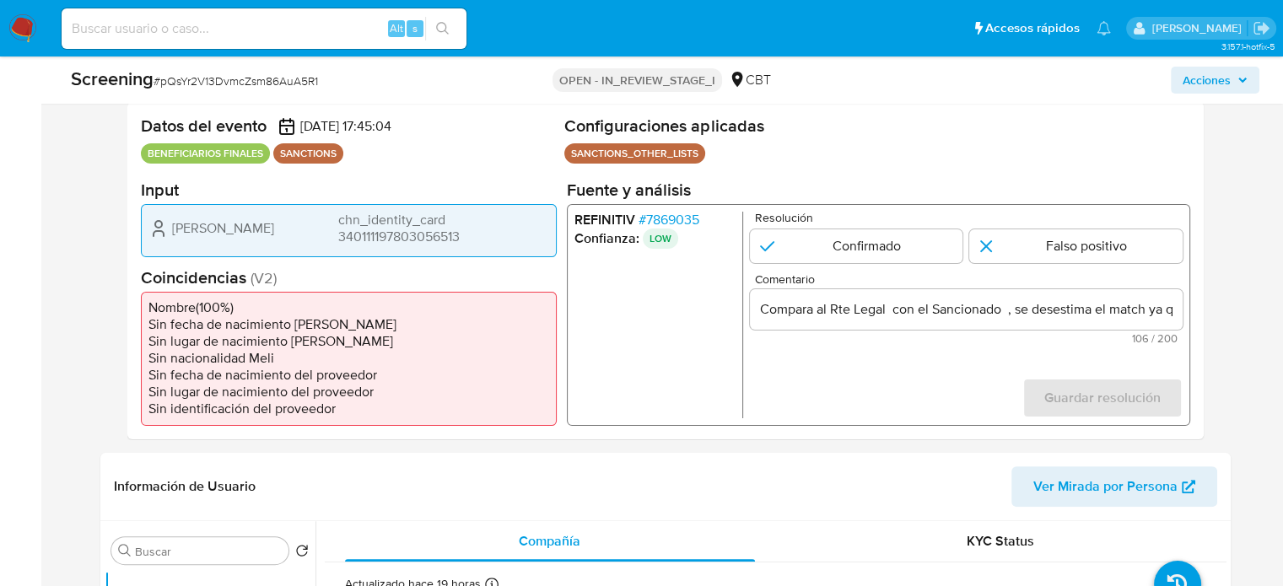
drag, startPoint x: 169, startPoint y: 229, endPoint x: 487, endPoint y: 234, distance: 318.8
click at [487, 234] on div "Jing Li chn_identity_card 340111197803056513" at bounding box center [348, 228] width 401 height 34
click at [728, 316] on ul "REFINITIV # 7869035 Confianza: LOW" at bounding box center [657, 314] width 169 height 207
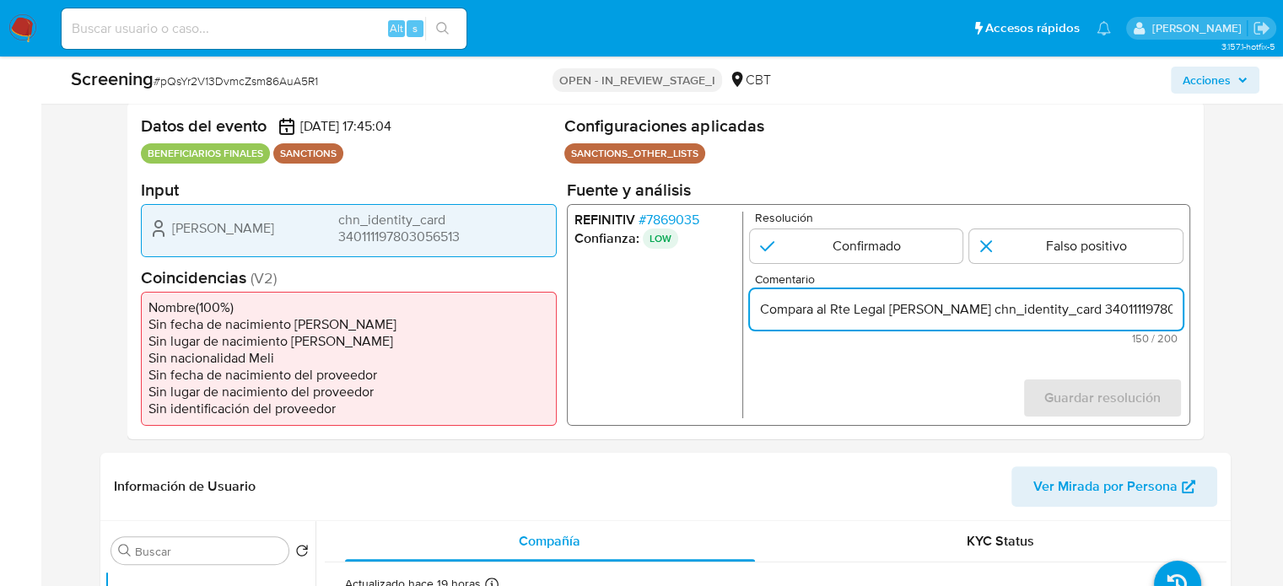
drag, startPoint x: 928, startPoint y: 310, endPoint x: 888, endPoint y: 311, distance: 40.5
click at [888, 311] on input "Compara al Rte Legal Jing Li chn_identity_card 340111197803056513 con el Sancio…" at bounding box center [965, 309] width 433 height 22
click at [1167, 313] on input "Compara al Rte Legal Jing Li chn_identity_card 340111197803056513 con el Sancio…" at bounding box center [965, 309] width 433 height 22
click at [898, 310] on input "Compara al Rte Legal Jing Li chn_identity_card 340111197803056513 con el Sancio…" at bounding box center [965, 309] width 433 height 22
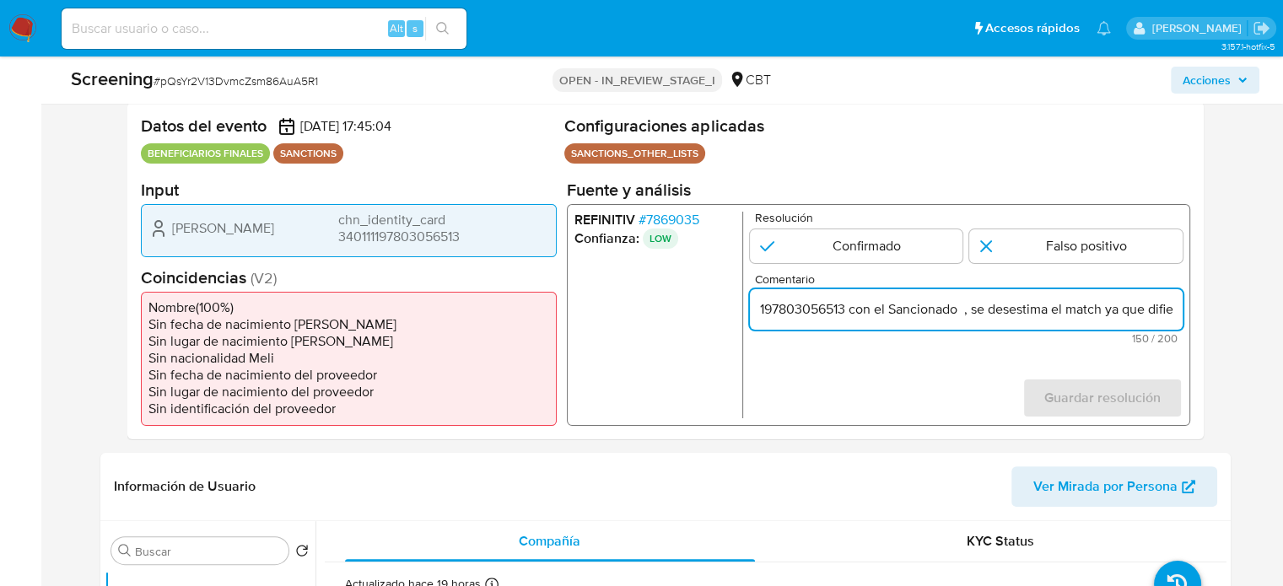
paste input "Jing Li"
type input "Compara al Rte Legal Jing Li chn_identity_card 340111197803056513 con el Sancio…"
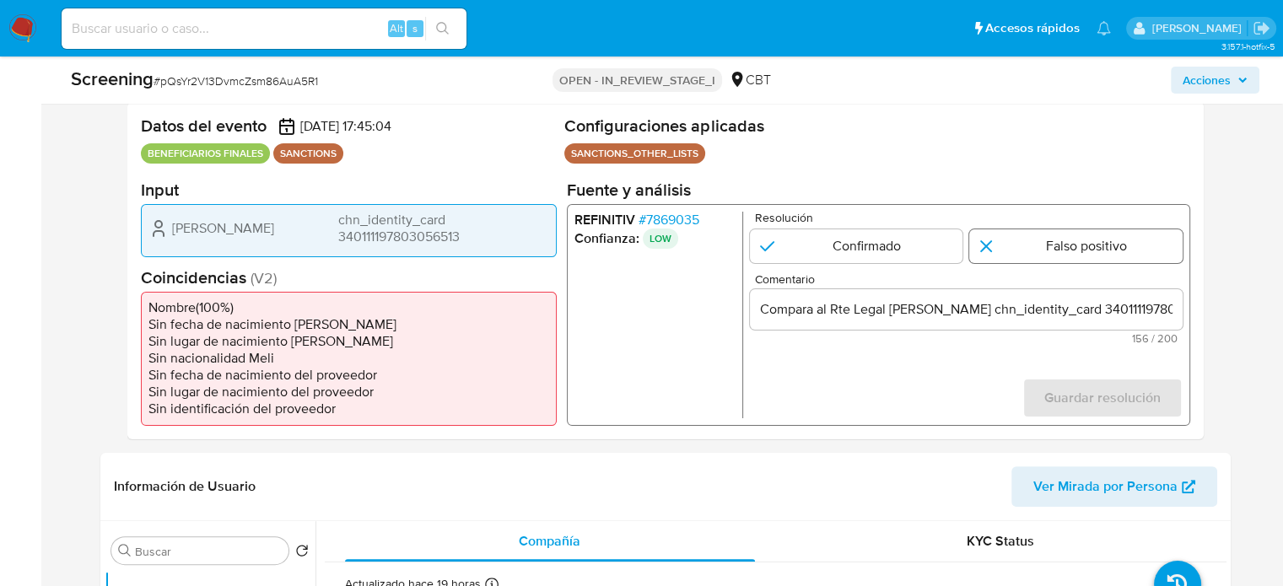
click at [1050, 250] on input "1 de 1" at bounding box center [1075, 246] width 213 height 34
radio input "true"
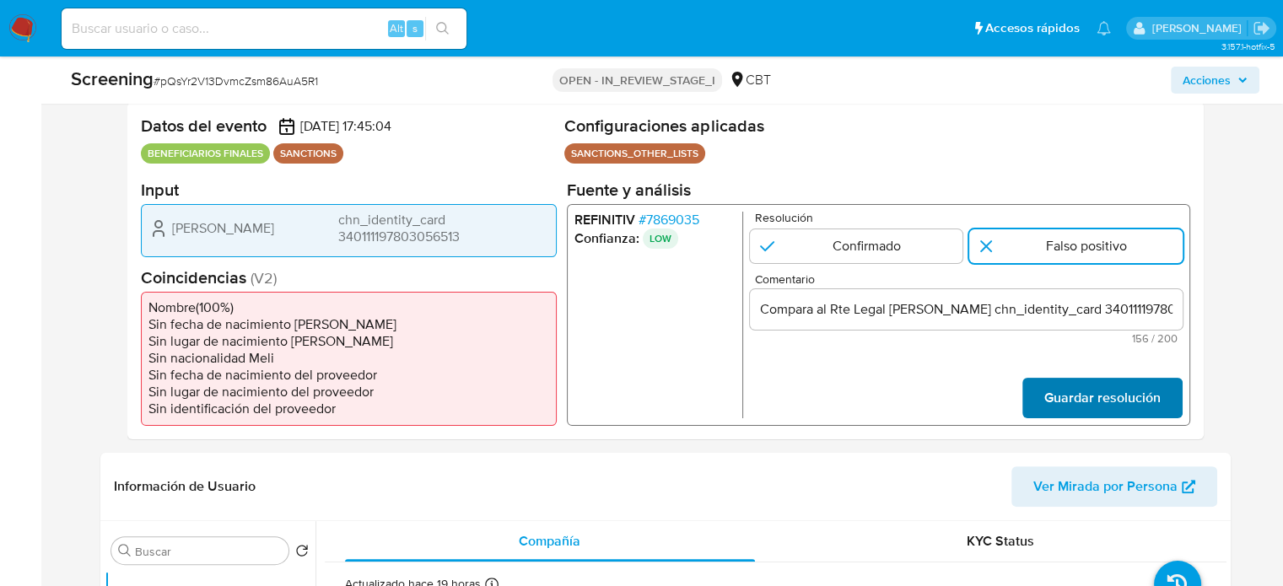
click at [1106, 399] on span "Guardar resolución" at bounding box center [1101, 397] width 116 height 37
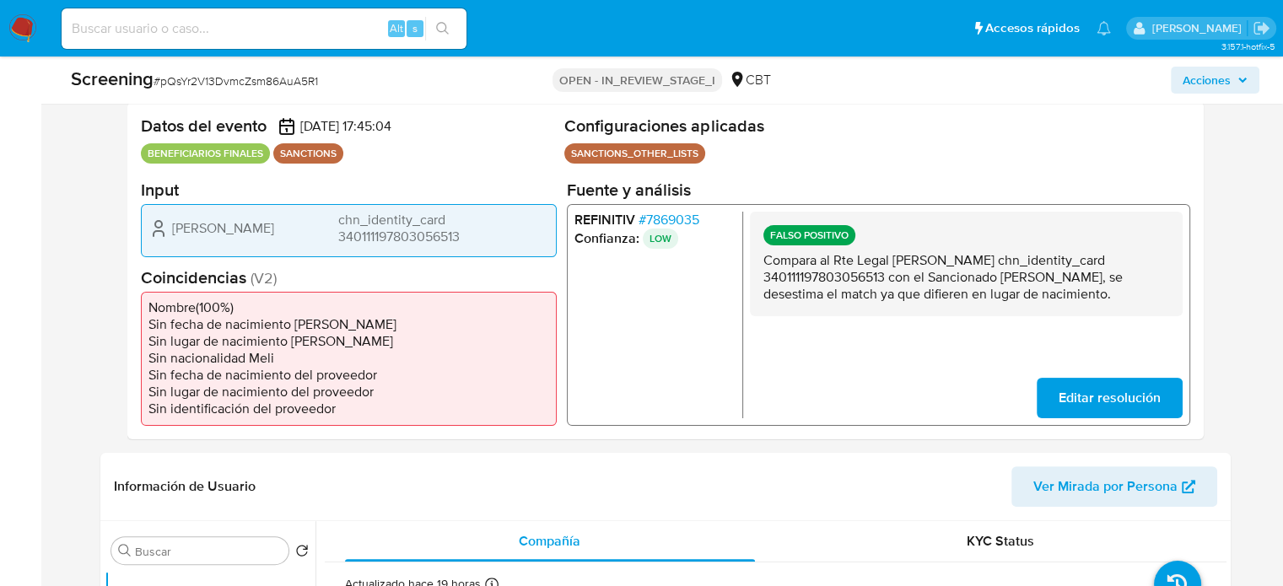
drag, startPoint x: 891, startPoint y: 260, endPoint x: 1171, endPoint y: 266, distance: 280.0
click at [1171, 266] on div "FALSO POSITIVO Compara al Rte Legal Jing Li chn_identity_card 34011119780305651…" at bounding box center [965, 263] width 433 height 105
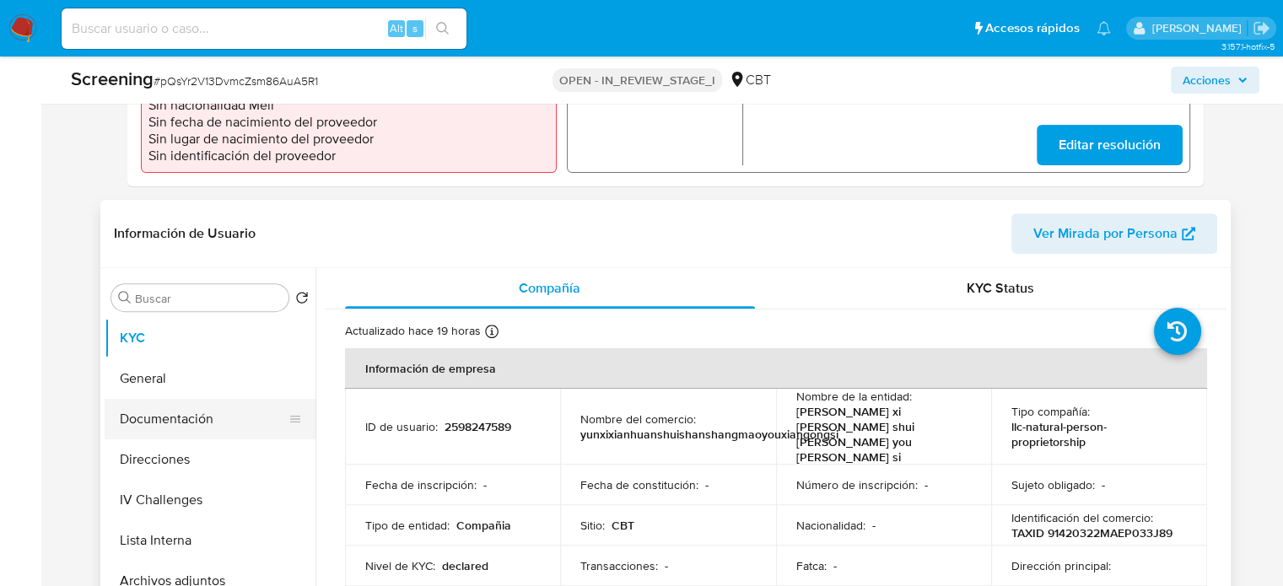
click at [172, 421] on button "Documentación" at bounding box center [203, 419] width 197 height 40
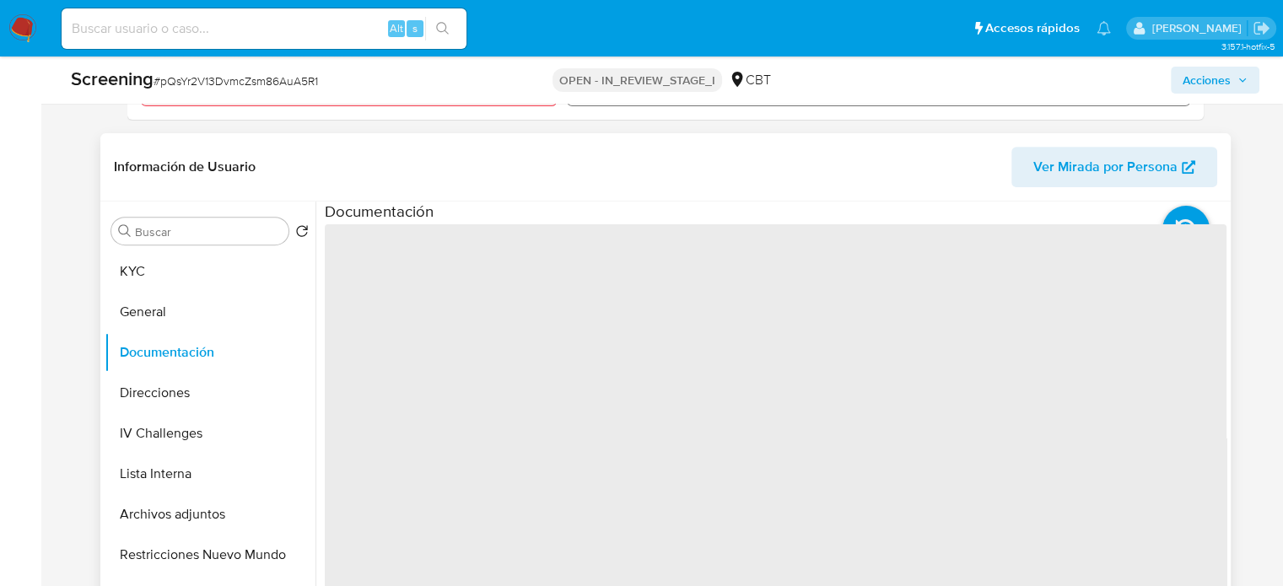
scroll to position [759, 0]
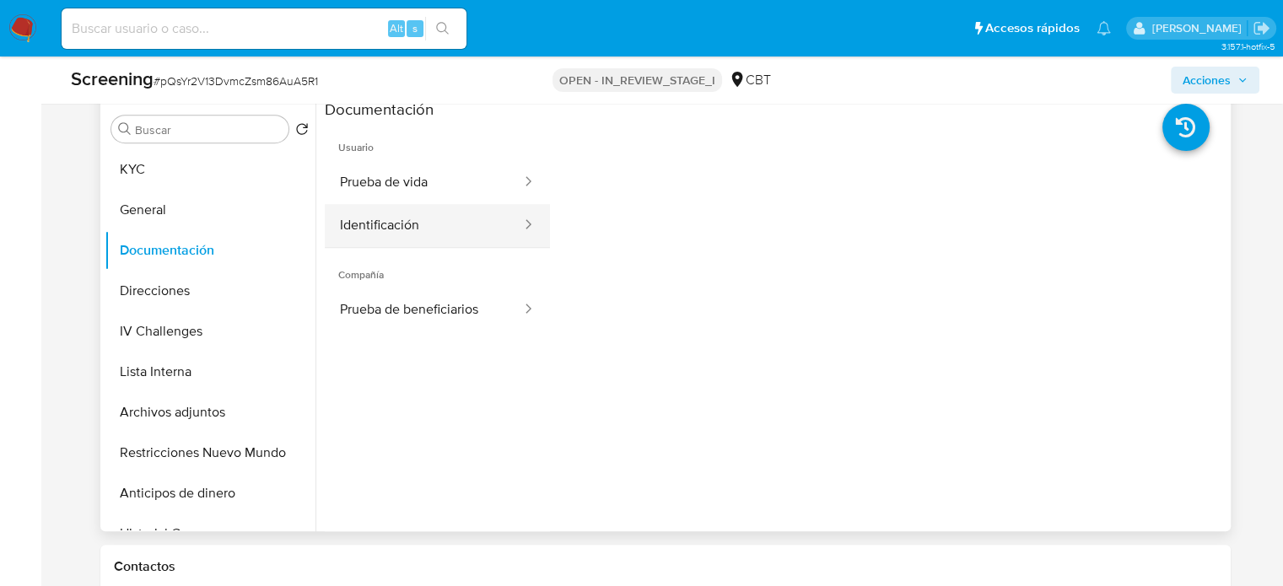
click at [437, 233] on button "Identificación" at bounding box center [424, 225] width 198 height 43
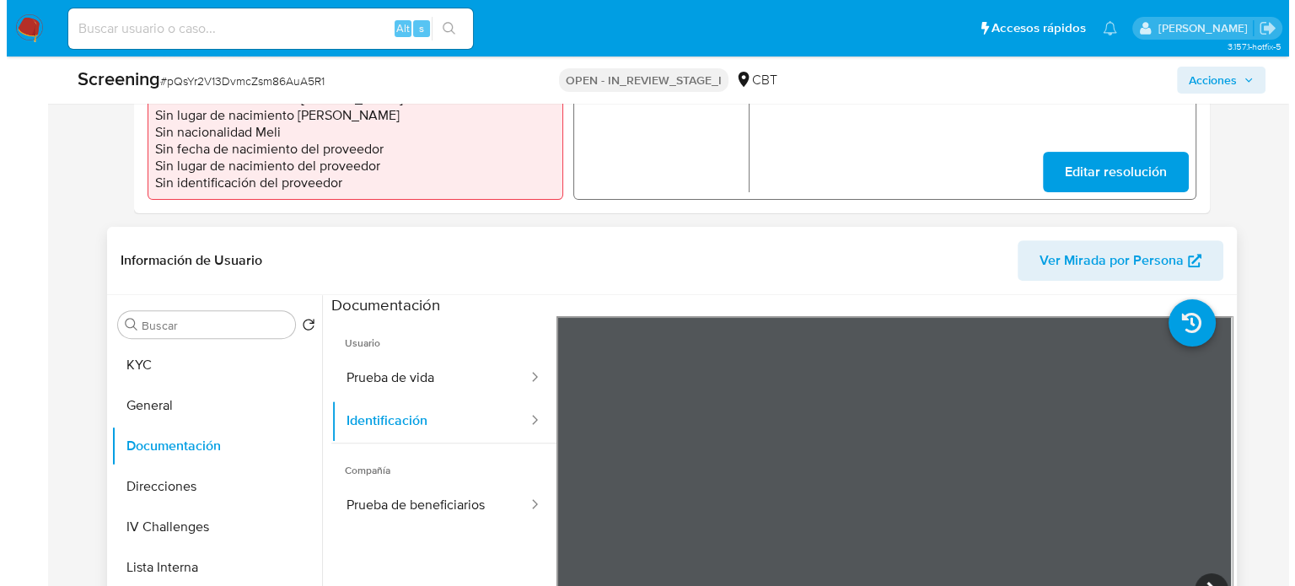
scroll to position [337, 0]
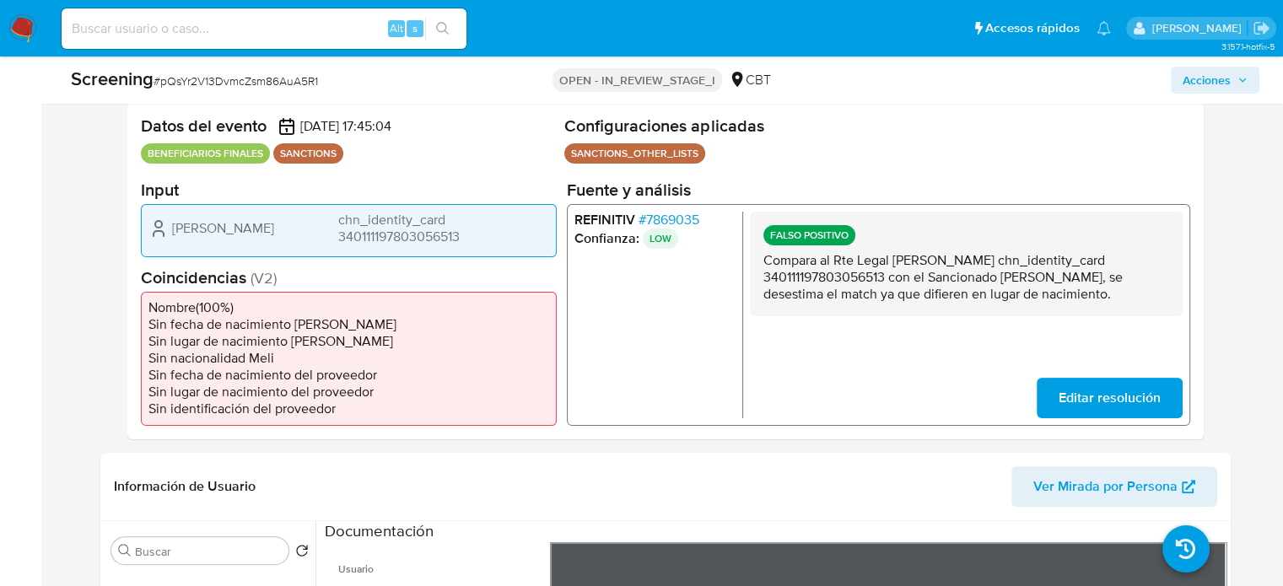
click at [684, 223] on span "# 7869035" at bounding box center [667, 219] width 61 height 17
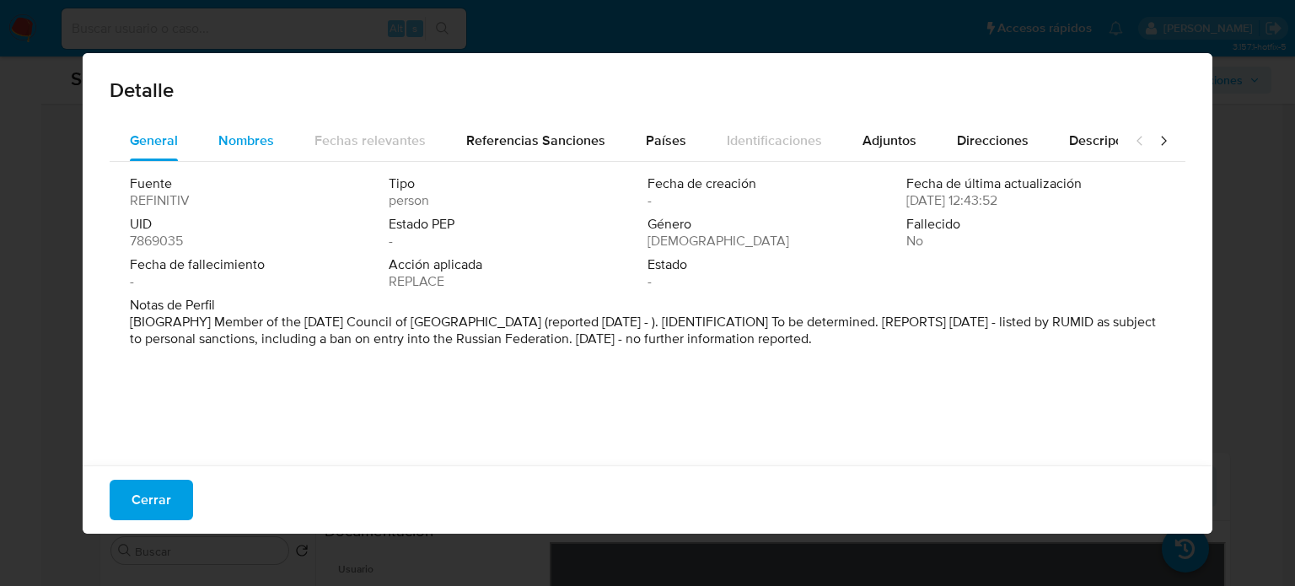
click at [254, 142] on span "Nombres" at bounding box center [246, 140] width 56 height 19
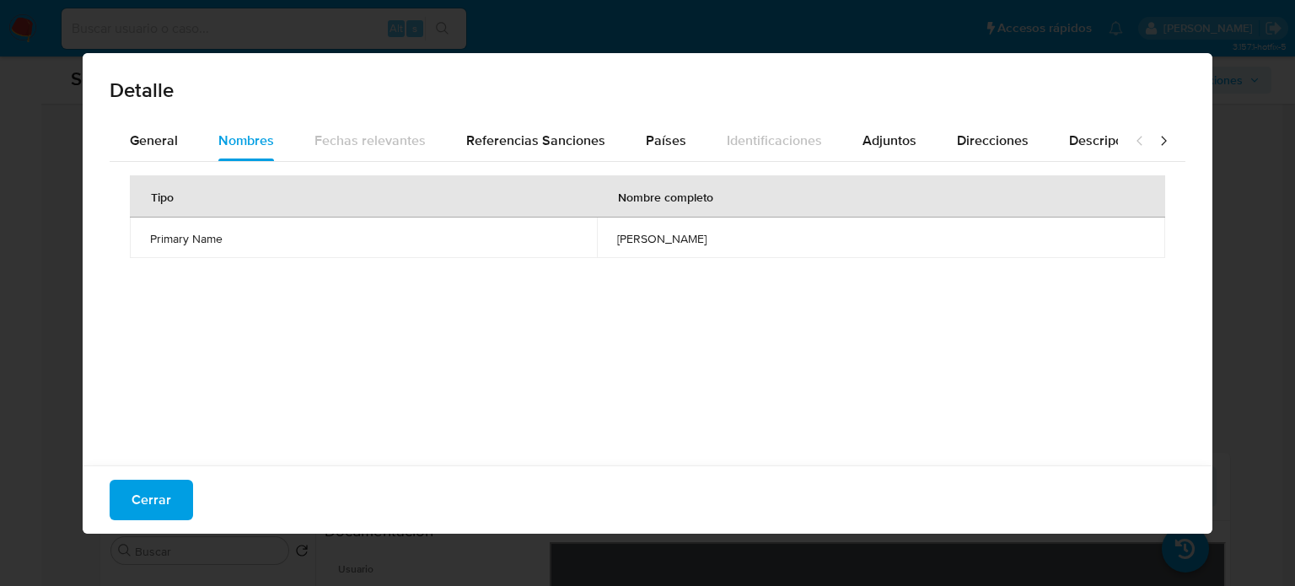
click at [1155, 142] on icon at bounding box center [1163, 140] width 17 height 17
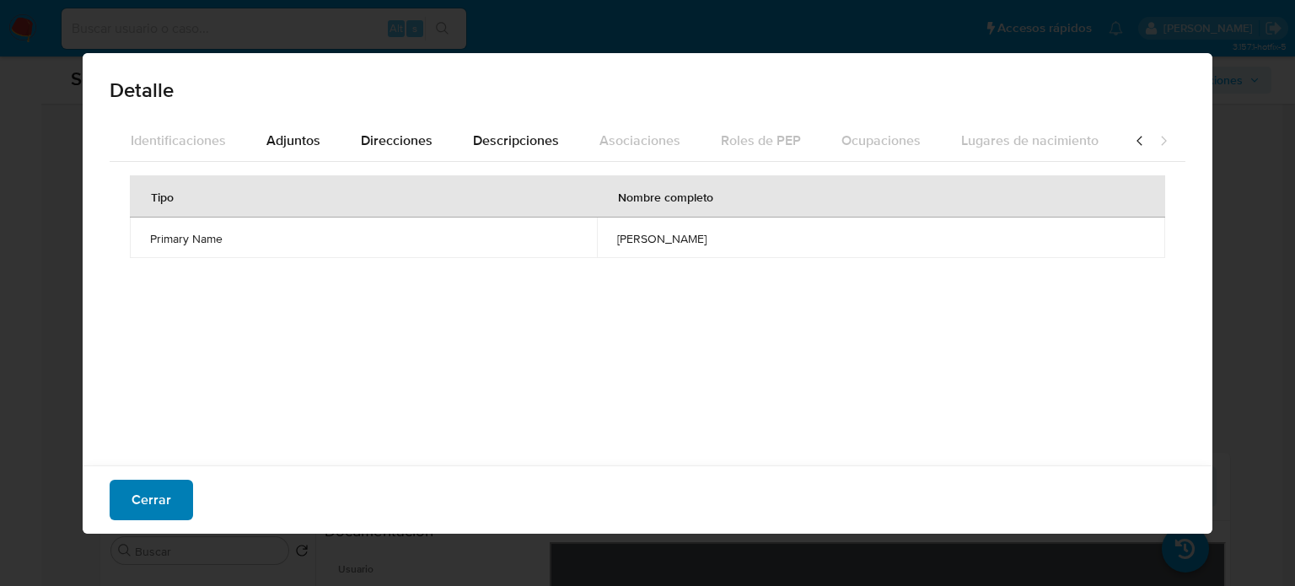
click at [158, 495] on span "Cerrar" at bounding box center [152, 499] width 40 height 37
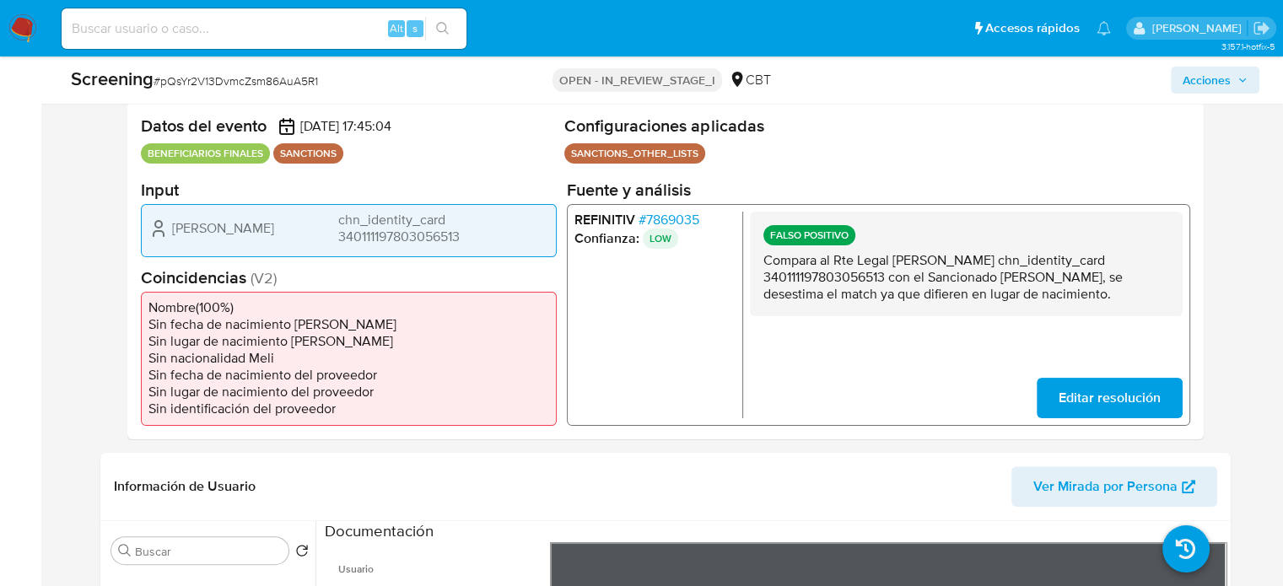
click at [678, 215] on span "# 7869035" at bounding box center [667, 219] width 61 height 17
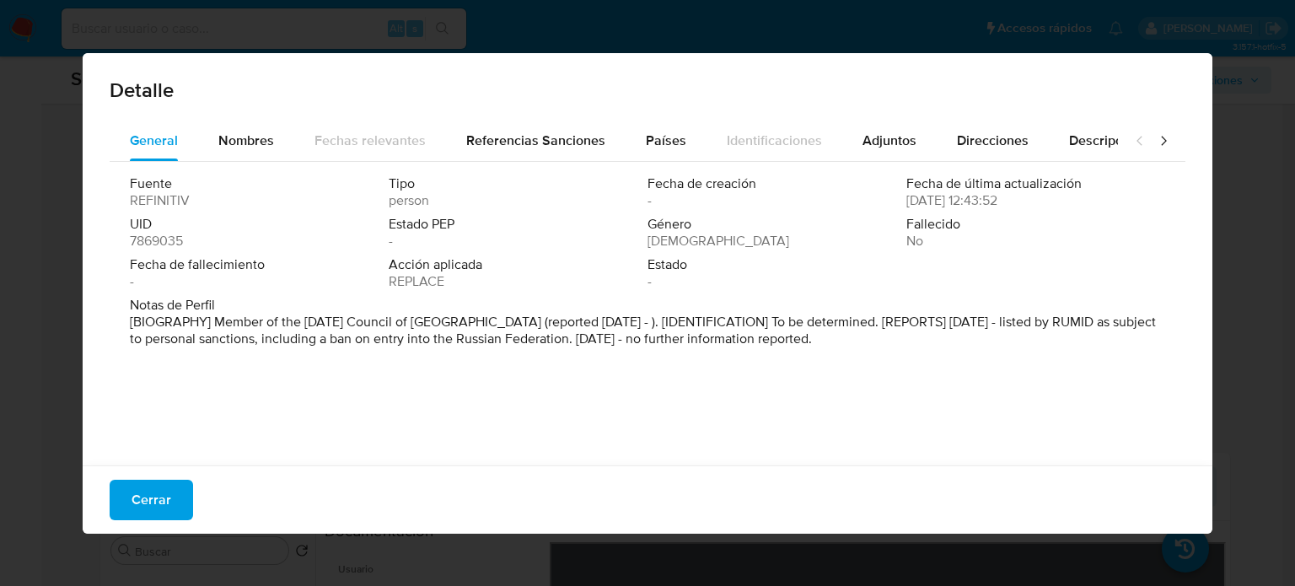
click at [147, 507] on span "Cerrar" at bounding box center [152, 499] width 40 height 37
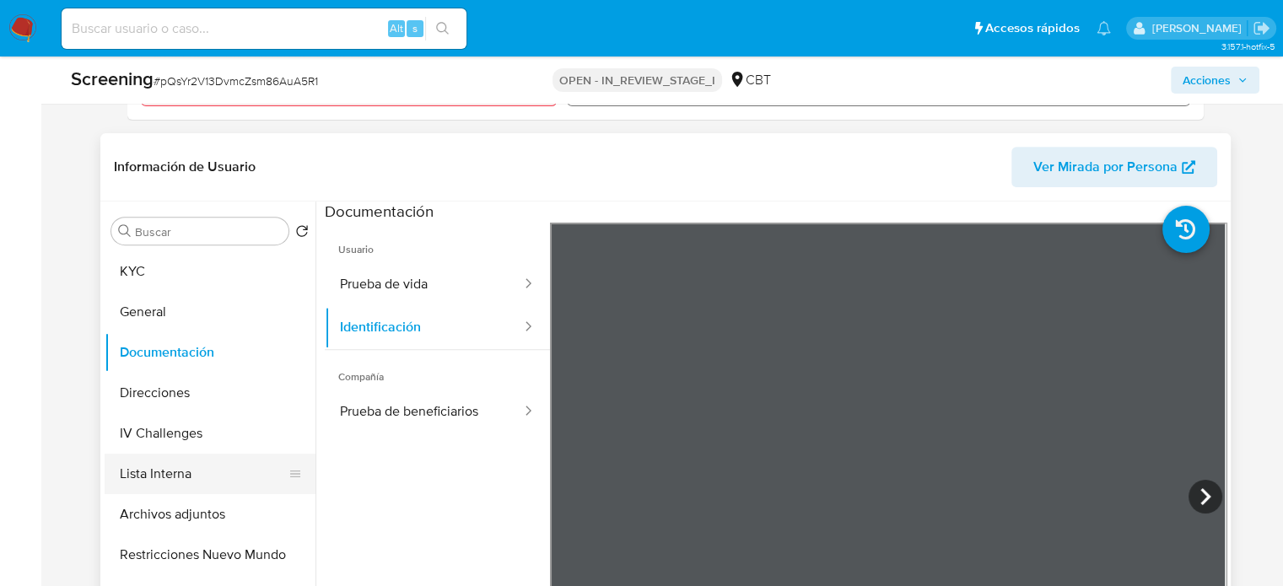
scroll to position [759, 0]
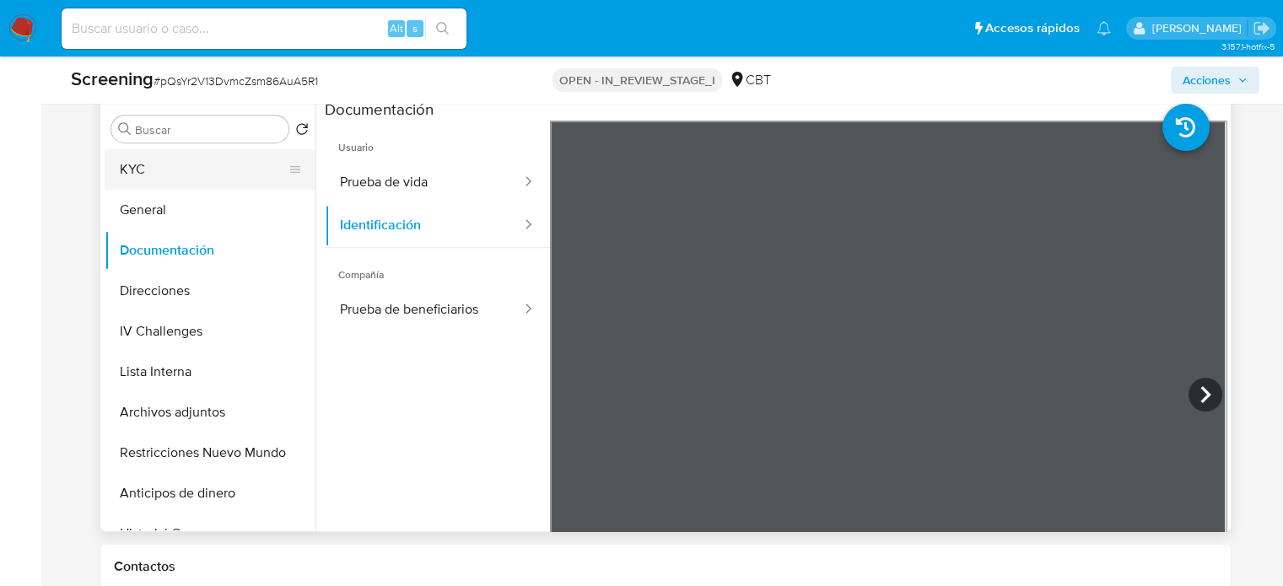
click at [172, 183] on button "KYC" at bounding box center [203, 169] width 197 height 40
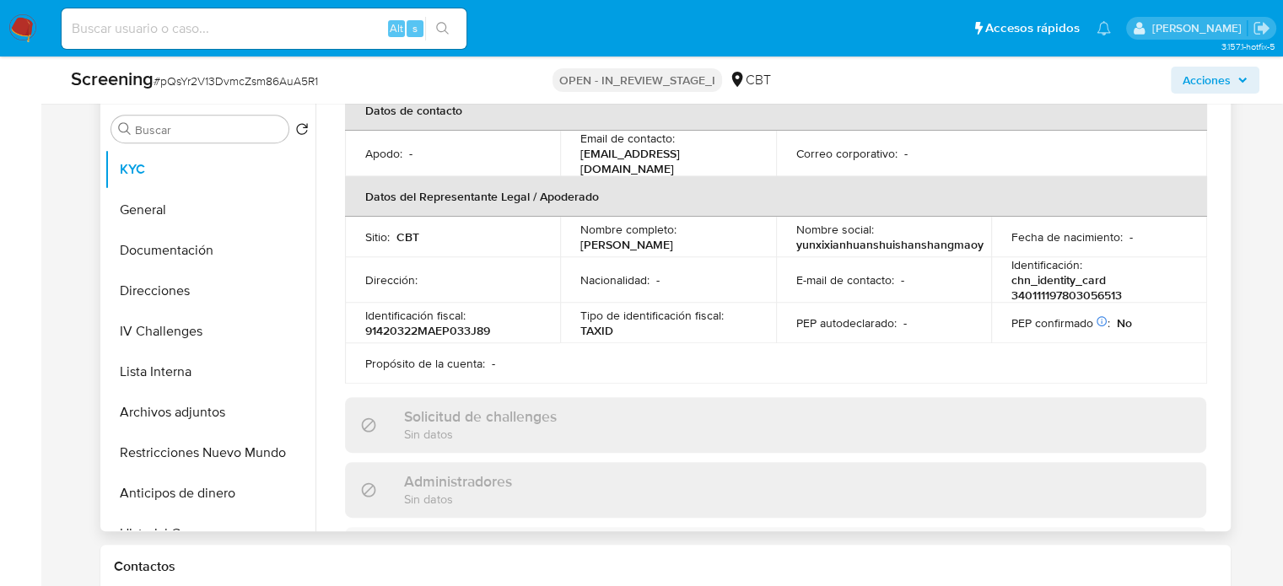
scroll to position [422, 0]
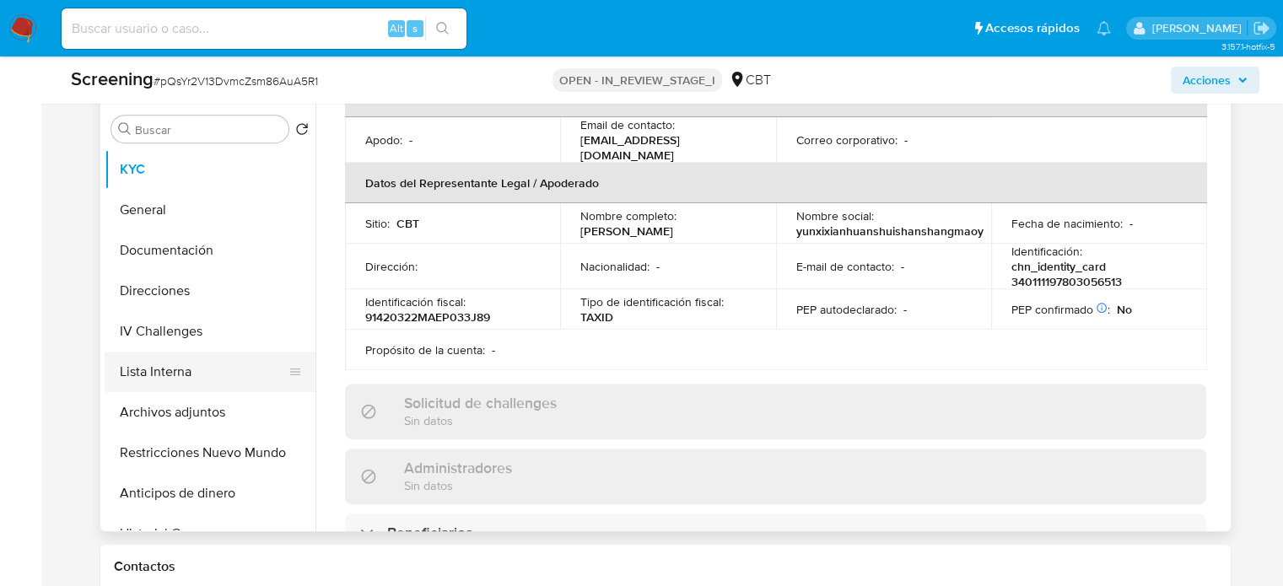
click at [158, 369] on button "Lista Interna" at bounding box center [203, 372] width 197 height 40
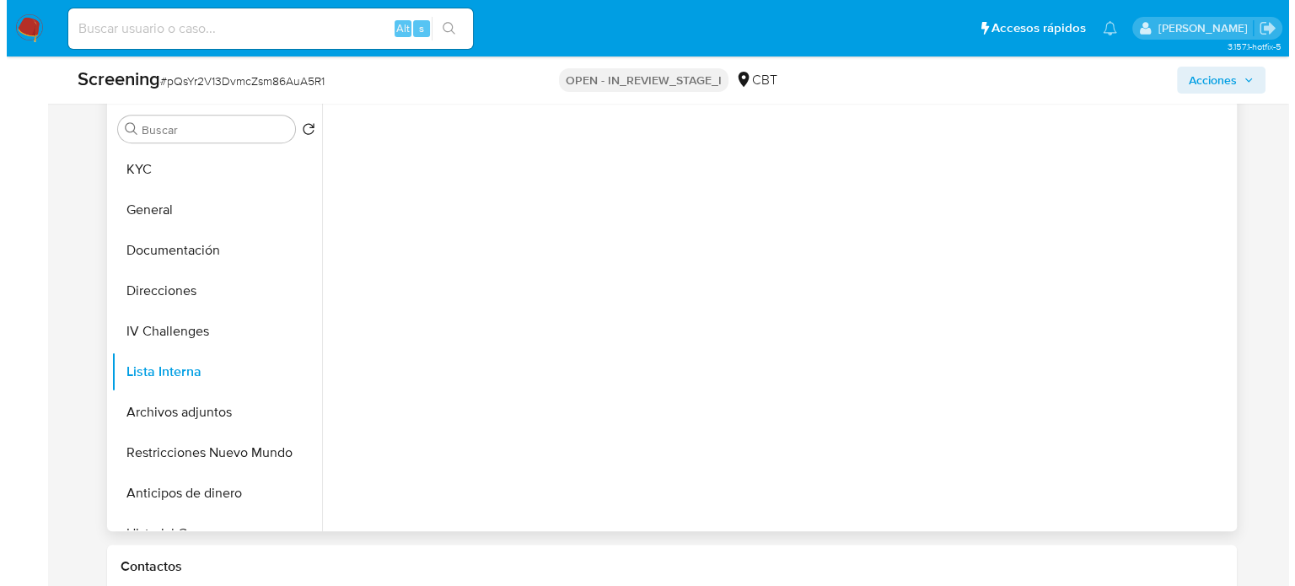
scroll to position [0, 0]
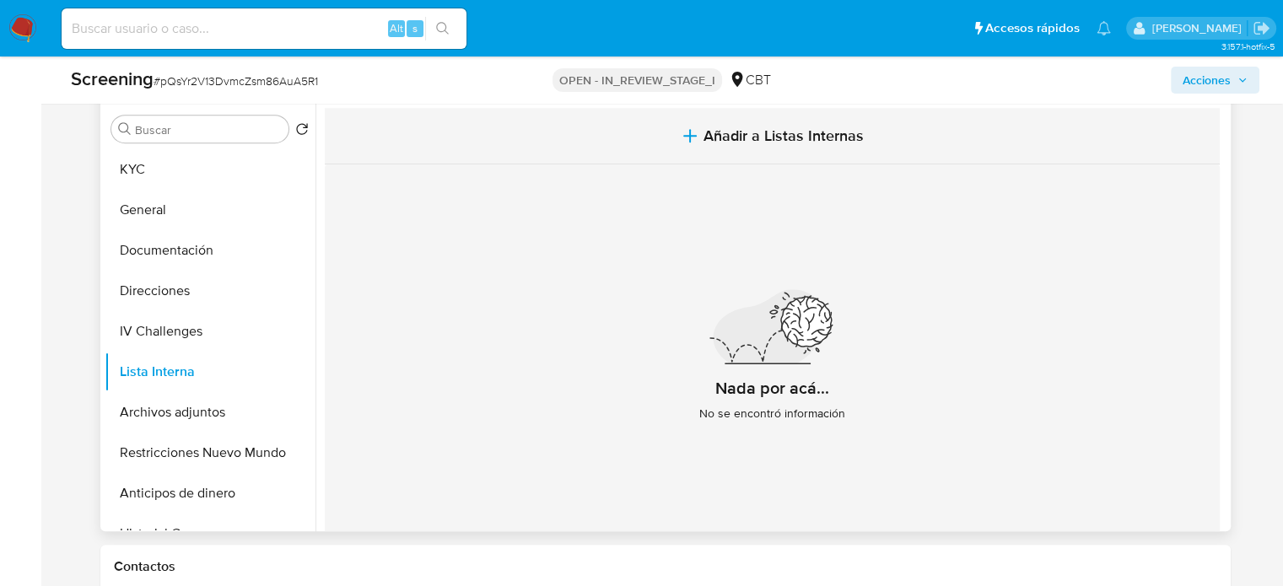
click at [777, 140] on span "Añadir a Listas Internas" at bounding box center [783, 135] width 160 height 19
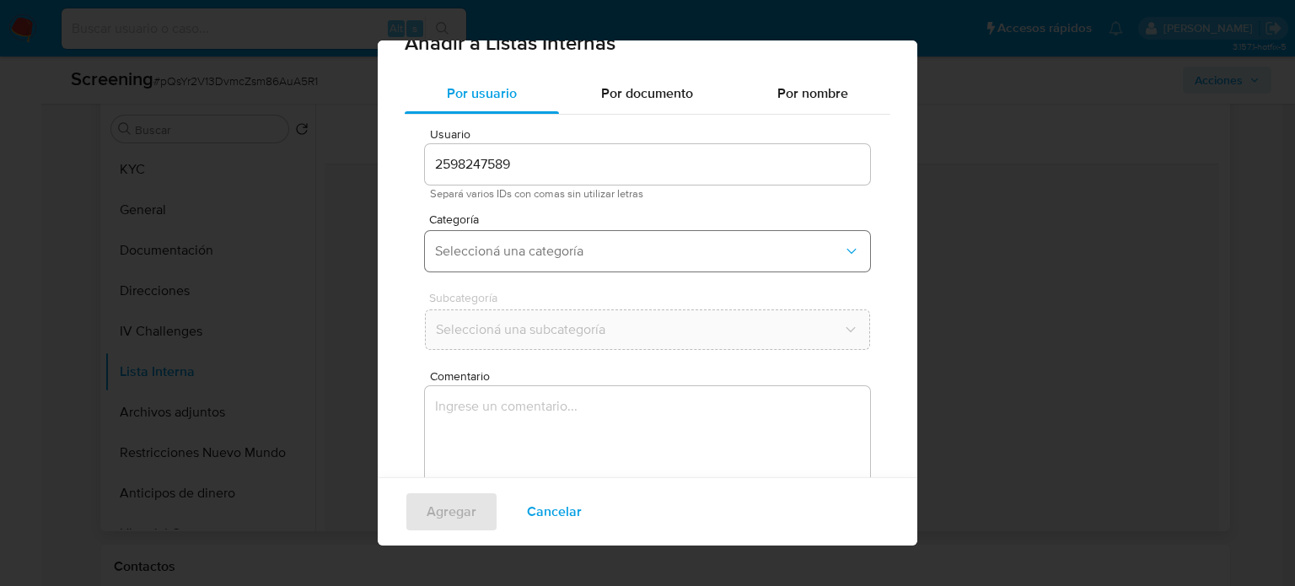
scroll to position [71, 0]
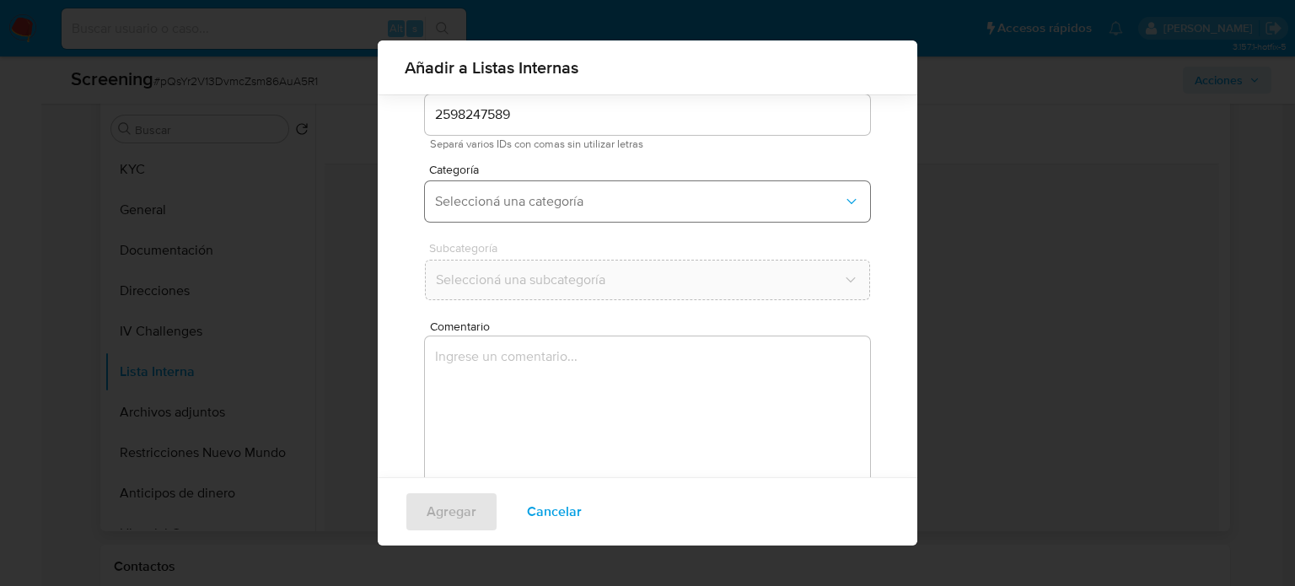
click at [587, 204] on span "Seleccioná una categoría" at bounding box center [639, 201] width 408 height 17
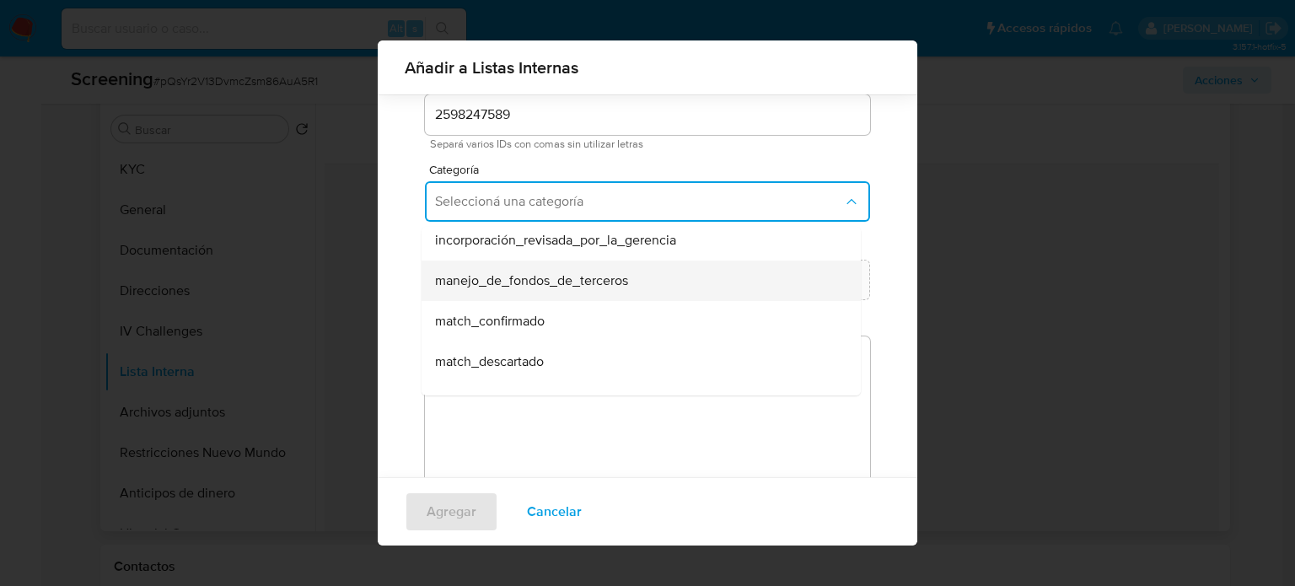
scroll to position [84, 0]
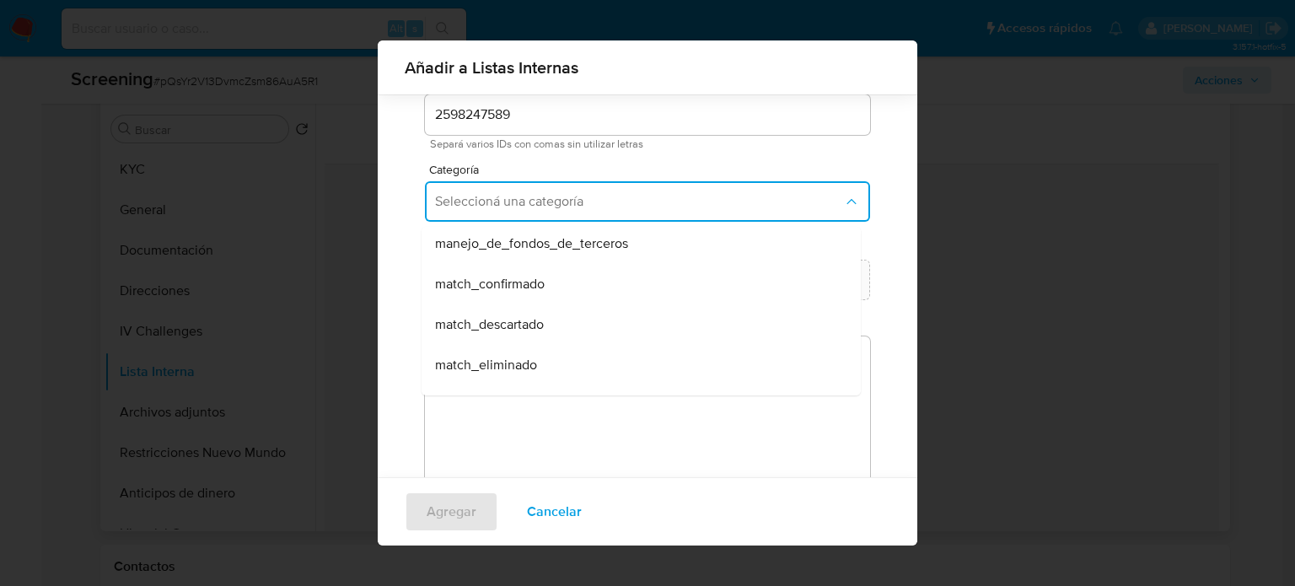
drag, startPoint x: 539, startPoint y: 324, endPoint x: 535, endPoint y: 304, distance: 20.5
click at [537, 325] on span "match_descartado" at bounding box center [489, 324] width 109 height 17
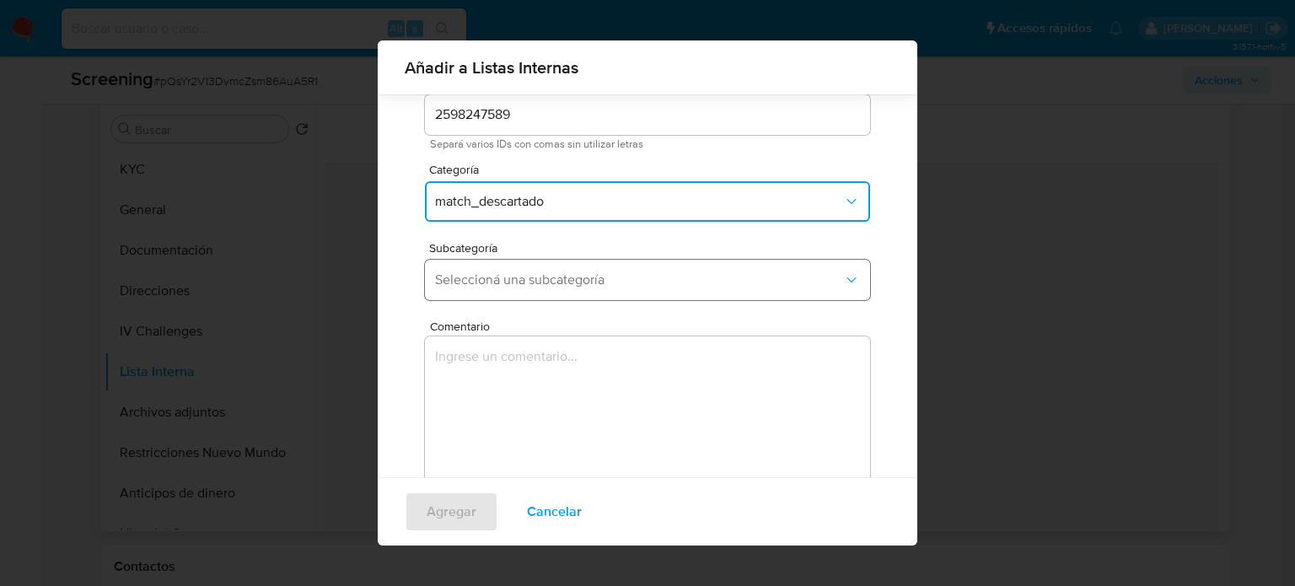
click at [543, 288] on button "Seleccioná una subcategoría" at bounding box center [647, 280] width 445 height 40
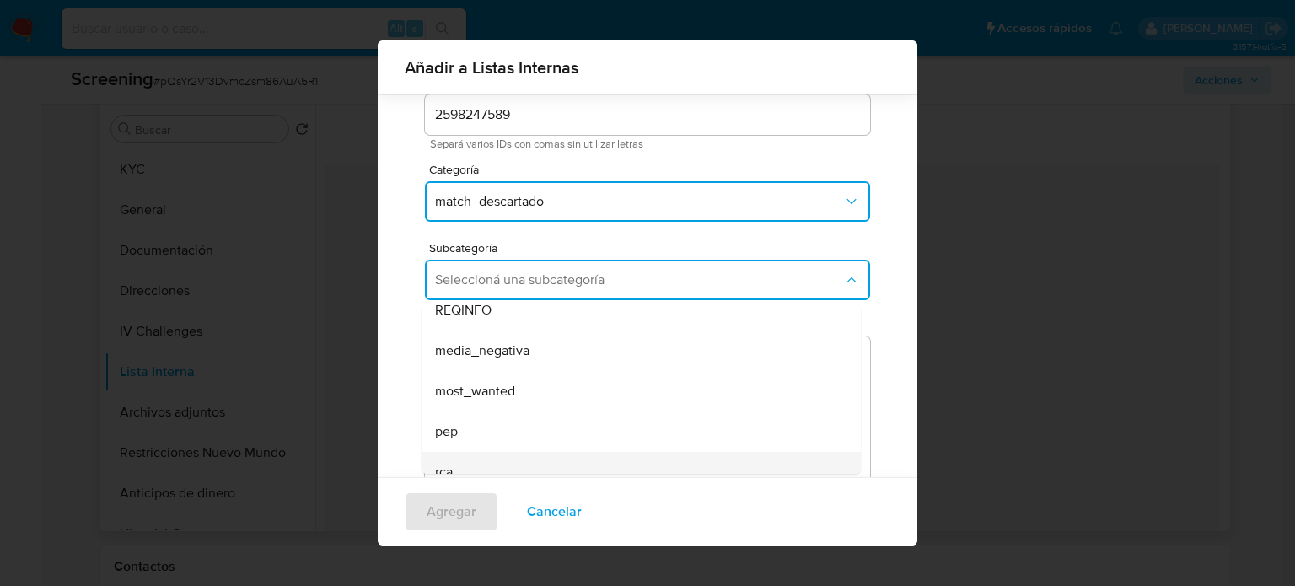
scroll to position [115, 0]
drag, startPoint x: 512, startPoint y: 451, endPoint x: 517, endPoint y: 406, distance: 45.0
click at [513, 448] on span "sanctions_list" at bounding box center [475, 453] width 80 height 17
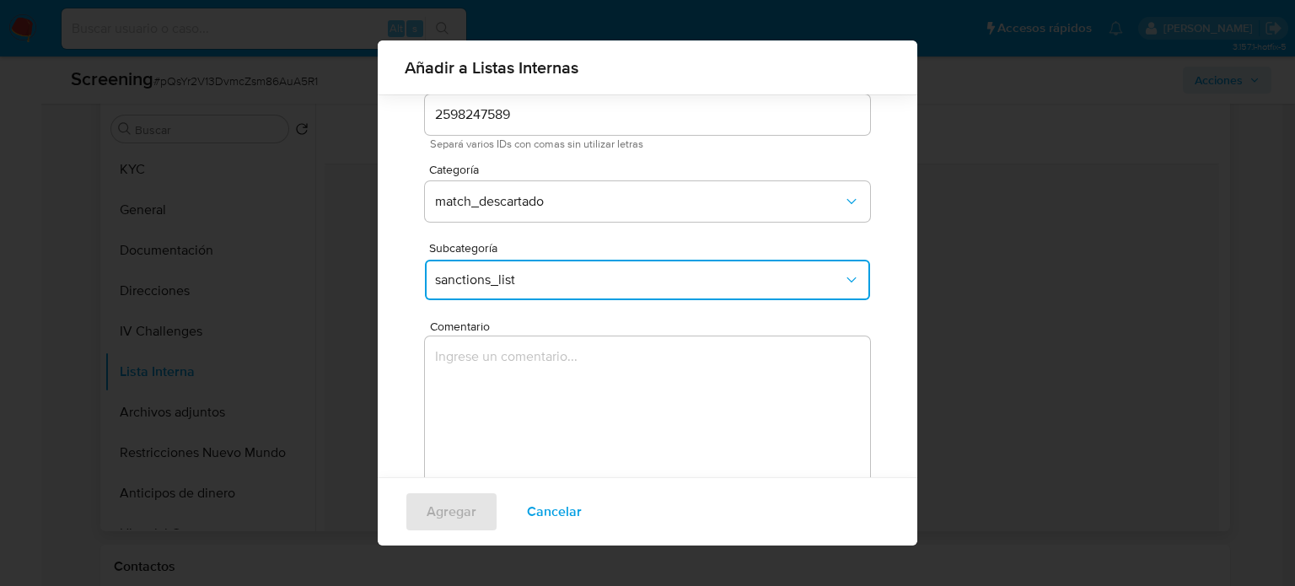
click at [518, 405] on textarea "Comentario" at bounding box center [647, 417] width 445 height 162
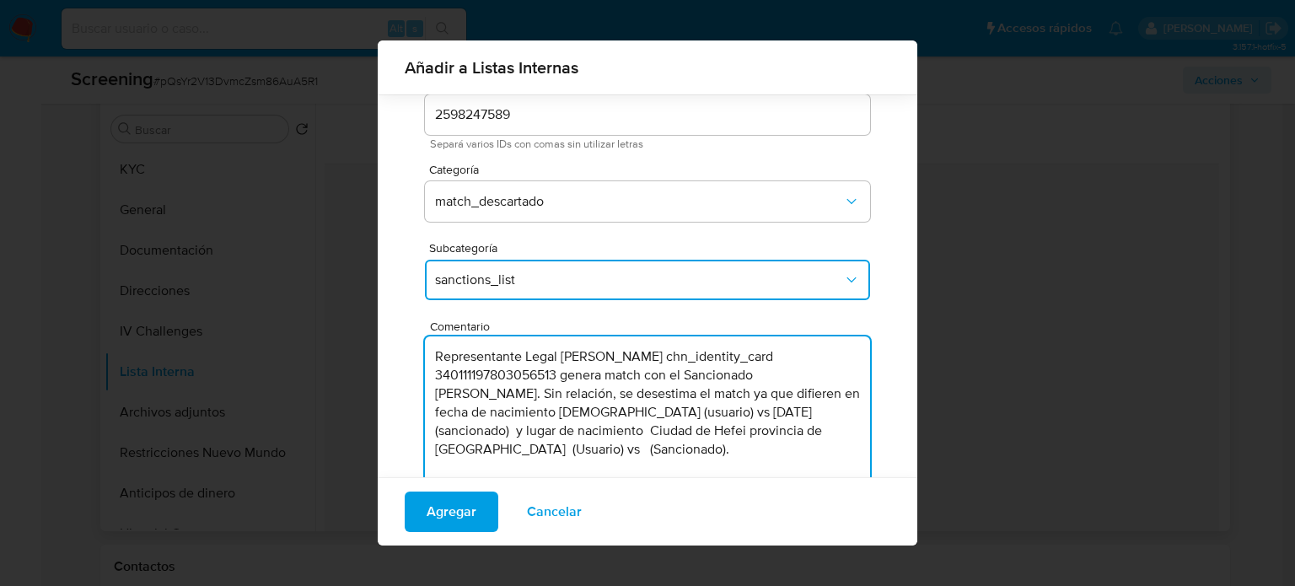
drag, startPoint x: 618, startPoint y: 394, endPoint x: 570, endPoint y: 403, distance: 48.9
click at [570, 403] on textarea "Representante Legal Jing Li chn_identity_card 340111197803056513 genera match c…" at bounding box center [647, 417] width 445 height 162
drag, startPoint x: 773, startPoint y: 396, endPoint x: 707, endPoint y: 398, distance: 66.6
click at [707, 398] on textarea "Representante Legal Jing Li chn_identity_card 340111197803056513 genera match c…" at bounding box center [647, 417] width 445 height 162
drag, startPoint x: 501, startPoint y: 414, endPoint x: 433, endPoint y: 414, distance: 67.5
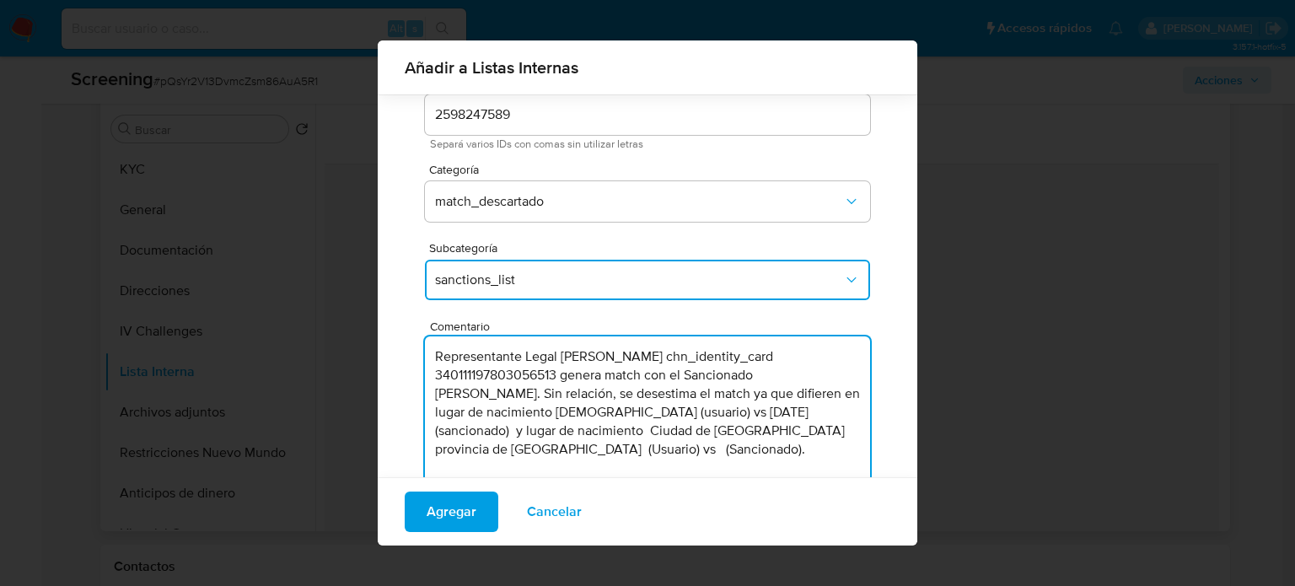
click at [433, 414] on textarea "Representante Legal Jing Li chn_identity_card 340111197803056513 genera match c…" at bounding box center [647, 417] width 445 height 162
drag, startPoint x: 564, startPoint y: 411, endPoint x: 705, endPoint y: 451, distance: 146.5
click at [705, 451] on textarea "Representante Legal Jing Li chn_identity_card 340111197803056513 genera match c…" at bounding box center [647, 417] width 445 height 162
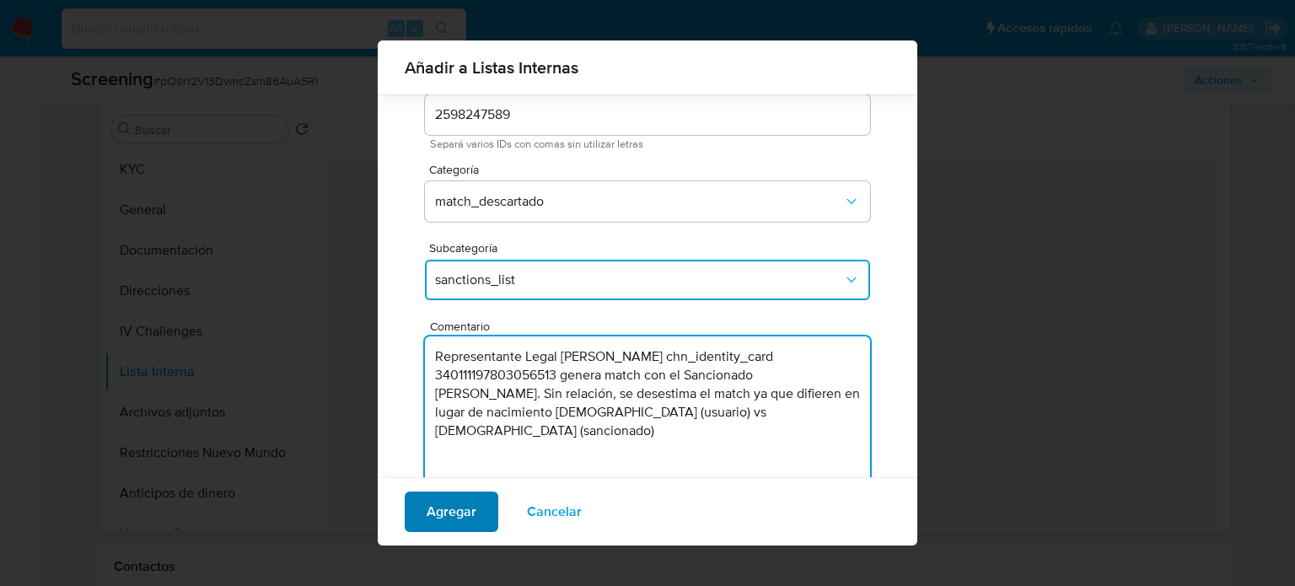
type textarea "Representante Legal Jing Li chn_identity_card 340111197803056513 genera match c…"
click at [436, 505] on span "Agregar" at bounding box center [452, 511] width 50 height 37
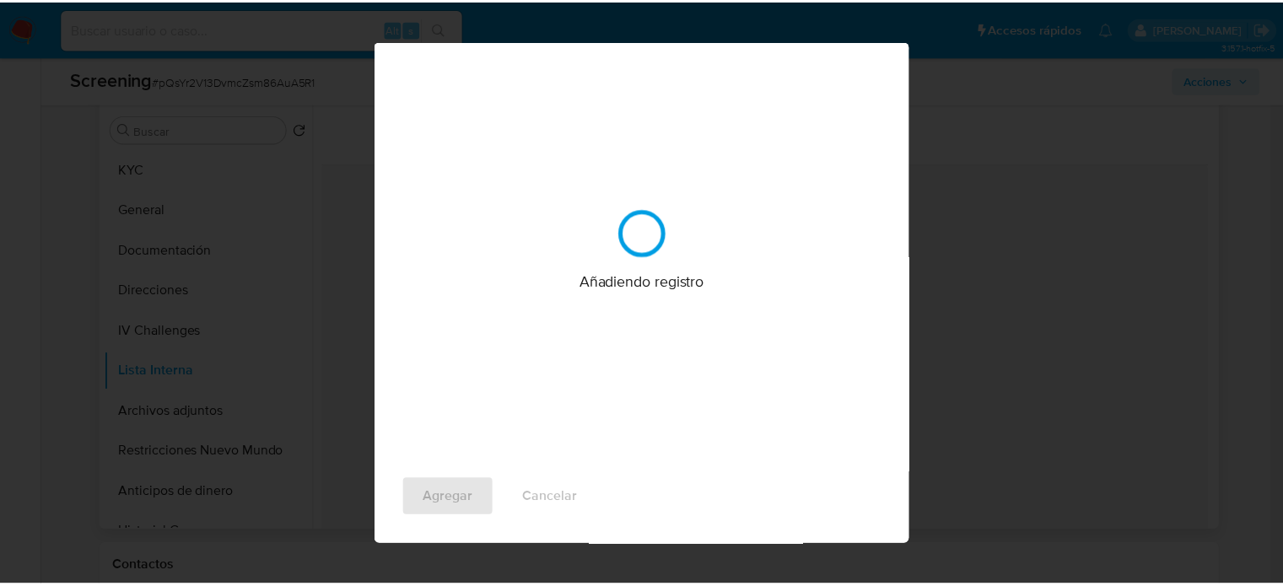
scroll to position [0, 0]
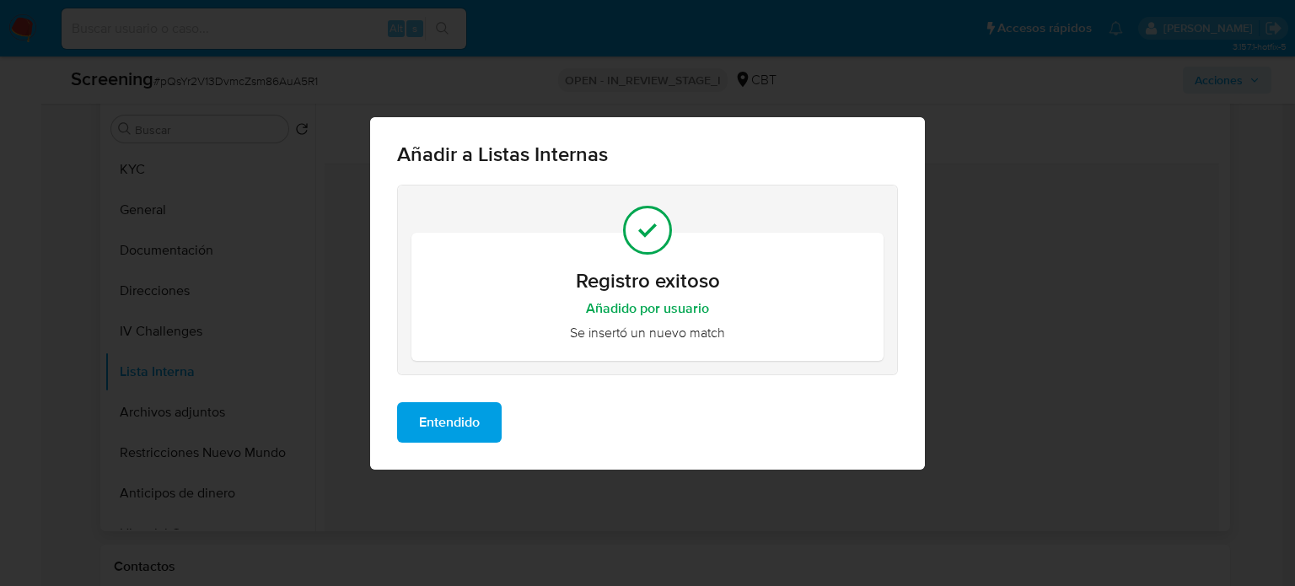
click at [460, 435] on span "Entendido" at bounding box center [449, 422] width 61 height 37
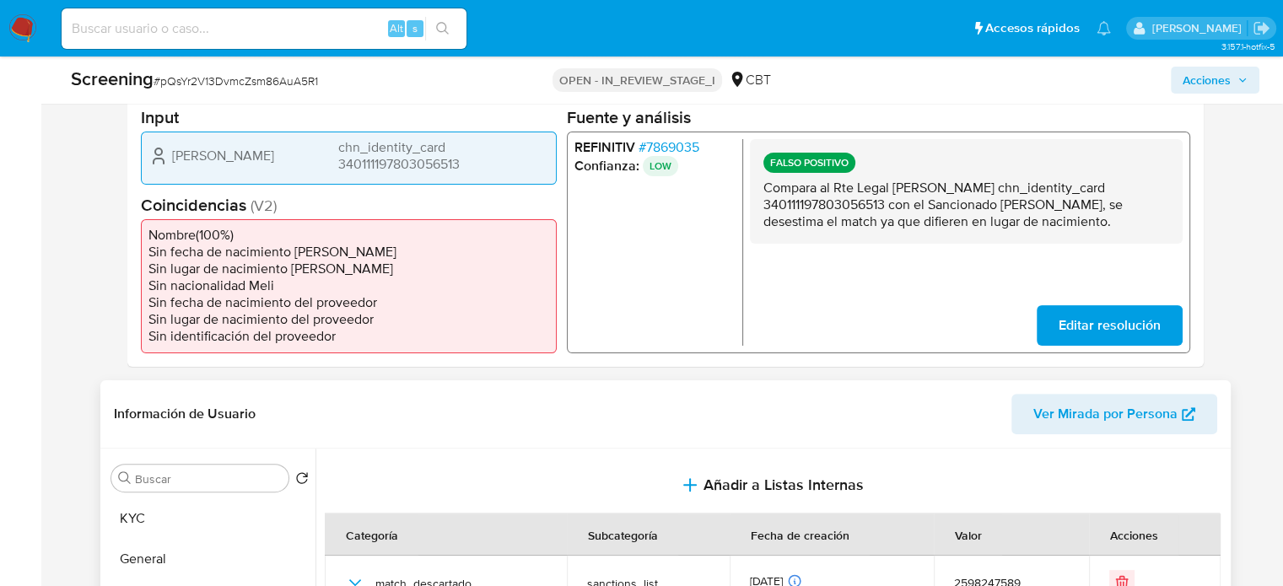
scroll to position [253, 0]
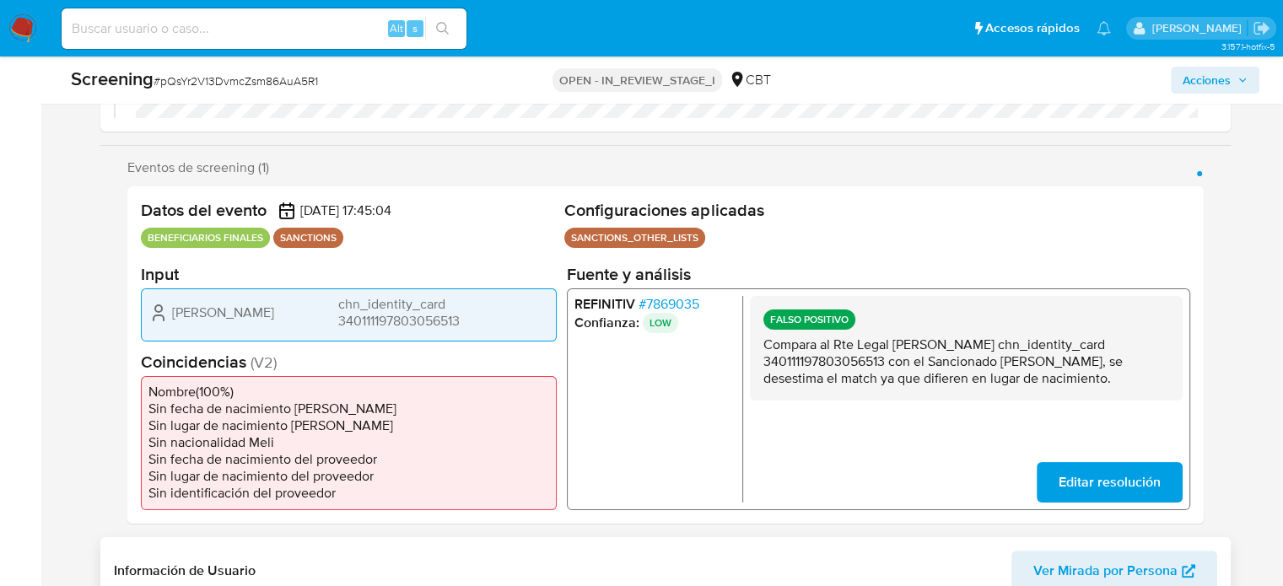
click at [1188, 89] on span "Acciones" at bounding box center [1206, 80] width 48 height 27
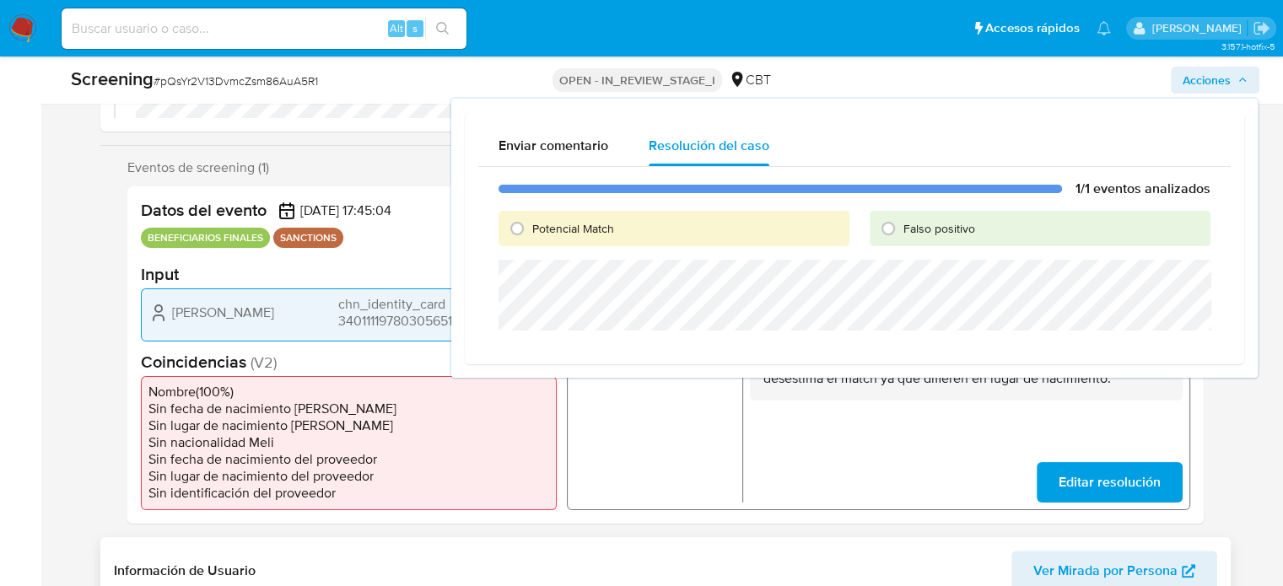
drag, startPoint x: 928, startPoint y: 229, endPoint x: 912, endPoint y: 257, distance: 32.1
click at [912, 257] on div "1/1 eventos analizados Potencial Match Falso positivo" at bounding box center [854, 259] width 752 height 184
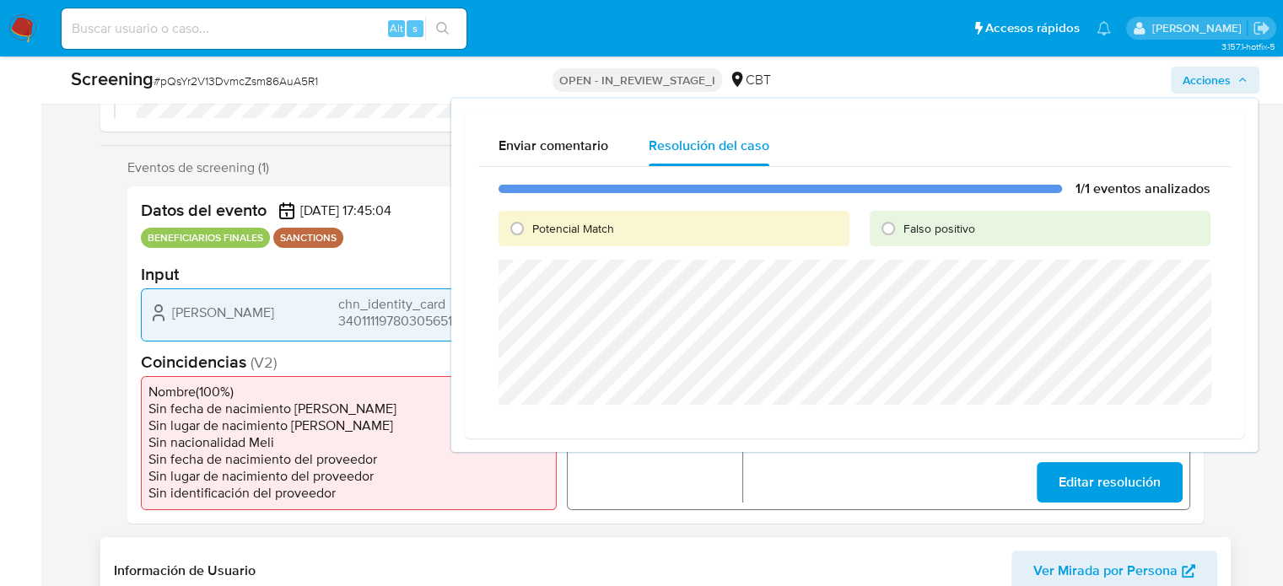
click at [903, 228] on span "Falso positivo" at bounding box center [939, 228] width 72 height 17
click at [901, 228] on input "Falso positivo" at bounding box center [887, 228] width 27 height 27
radio input "true"
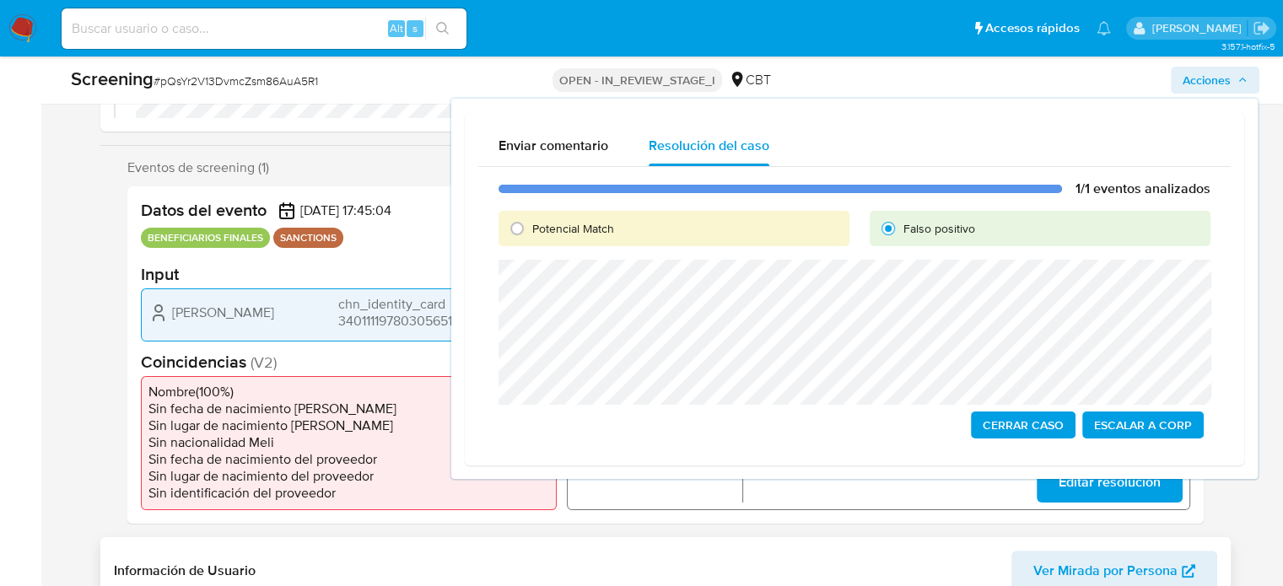
click at [1018, 426] on span "Cerrar Caso" at bounding box center [1022, 425] width 81 height 24
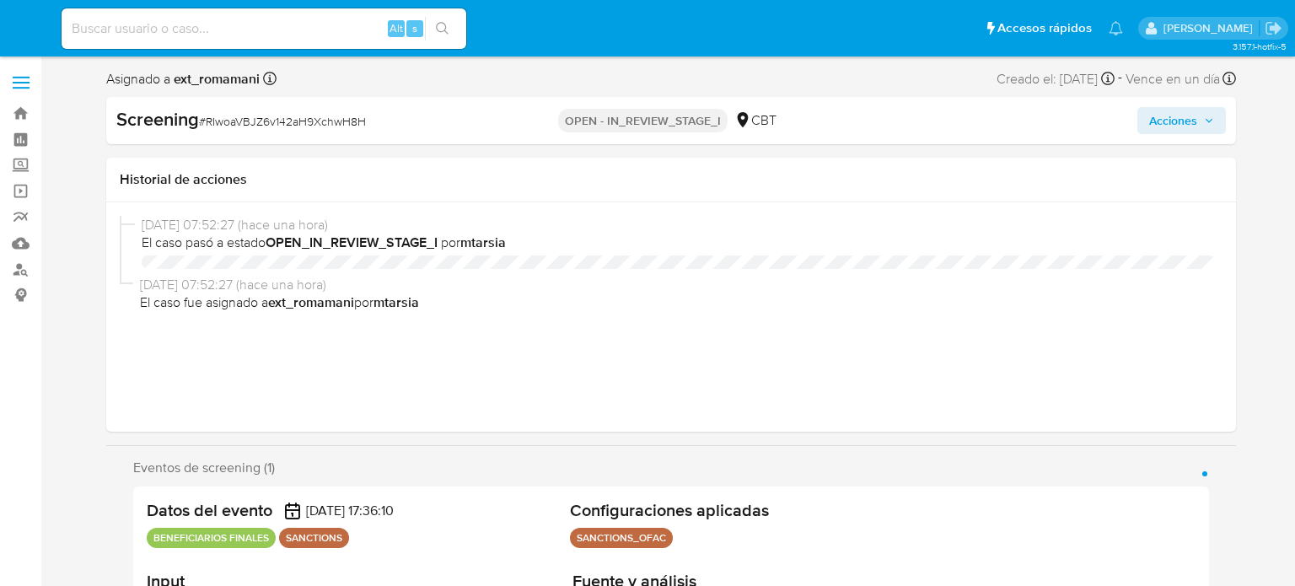
select select "10"
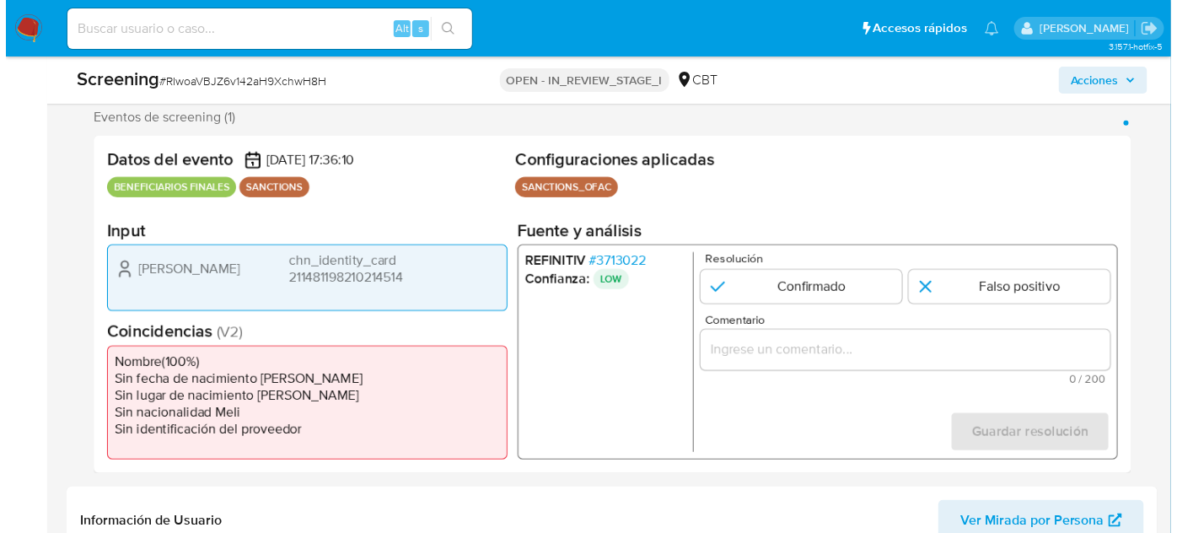
scroll to position [330, 0]
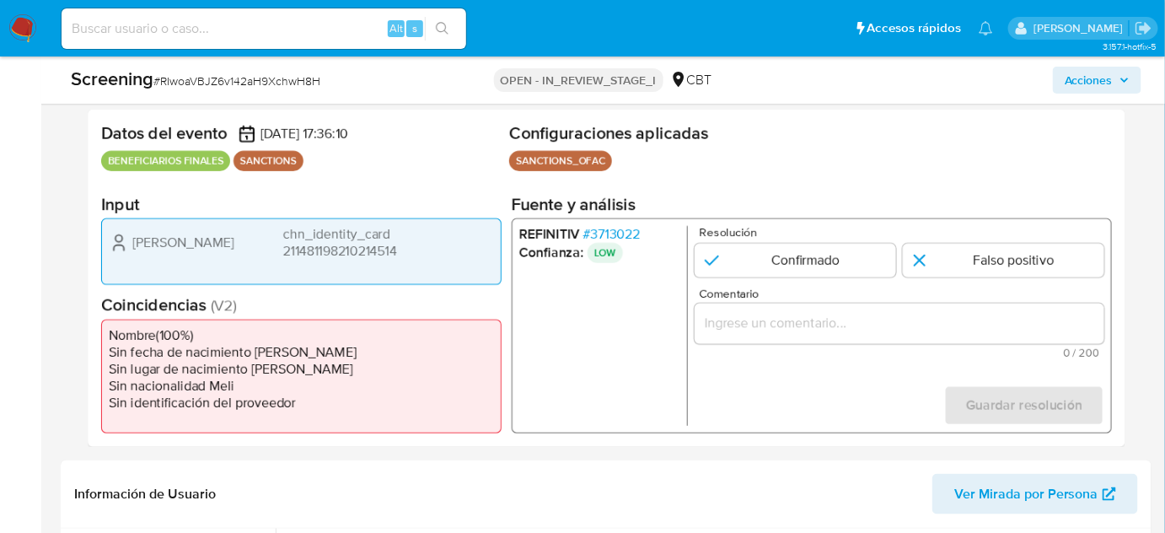
click at [609, 234] on span "# 3713022" at bounding box center [612, 234] width 57 height 17
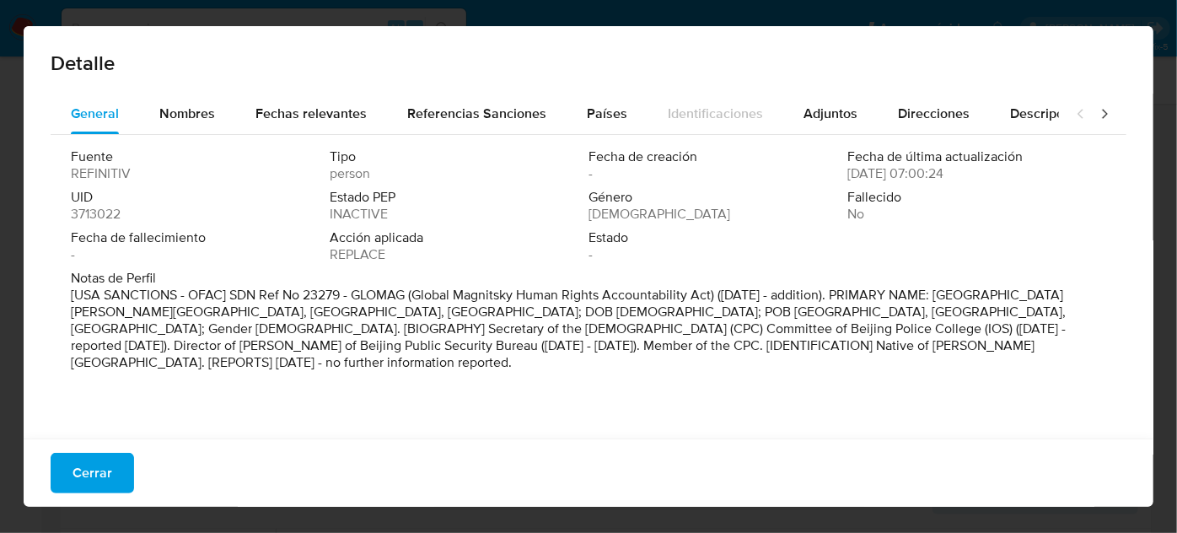
click at [1081, 115] on div at bounding box center [1092, 114] width 67 height 40
click at [1096, 115] on icon at bounding box center [1104, 113] width 17 height 17
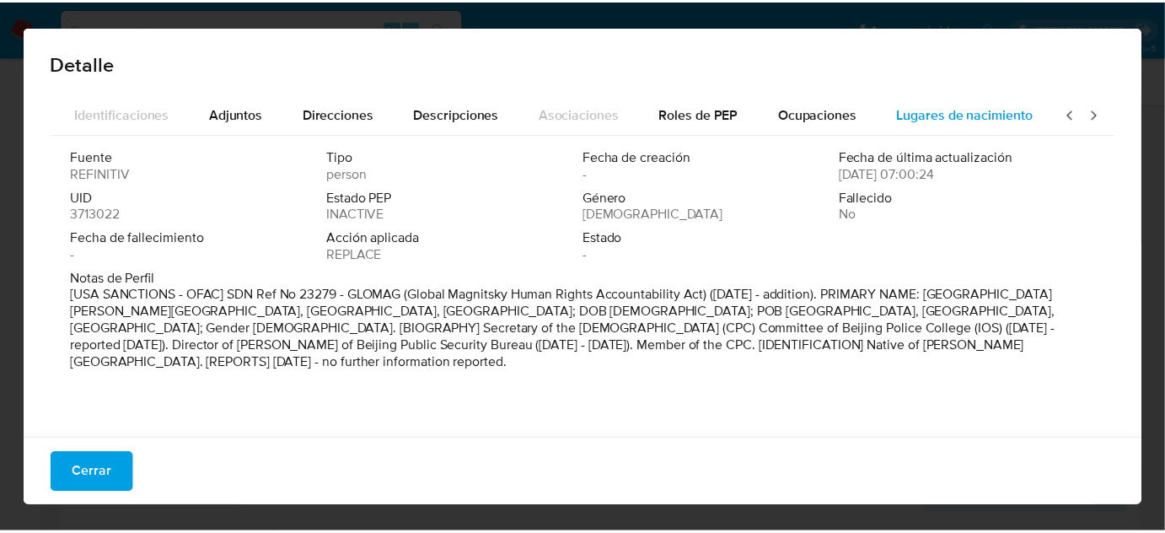
scroll to position [0, 595]
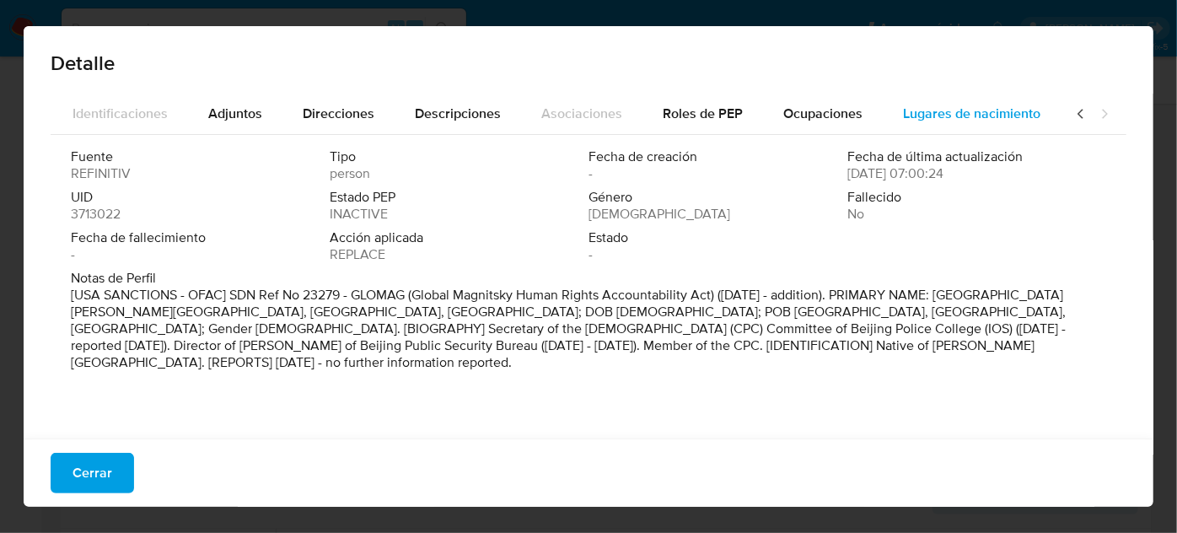
click at [1012, 115] on span "Lugares de nacimiento" at bounding box center [971, 113] width 137 height 19
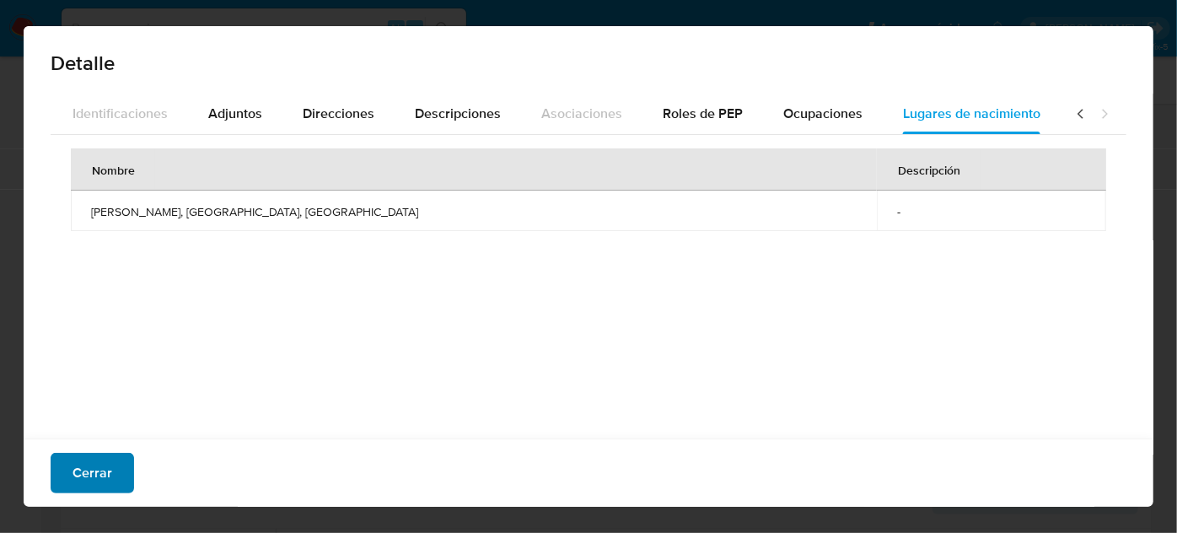
click at [110, 458] on span "Cerrar" at bounding box center [93, 472] width 40 height 37
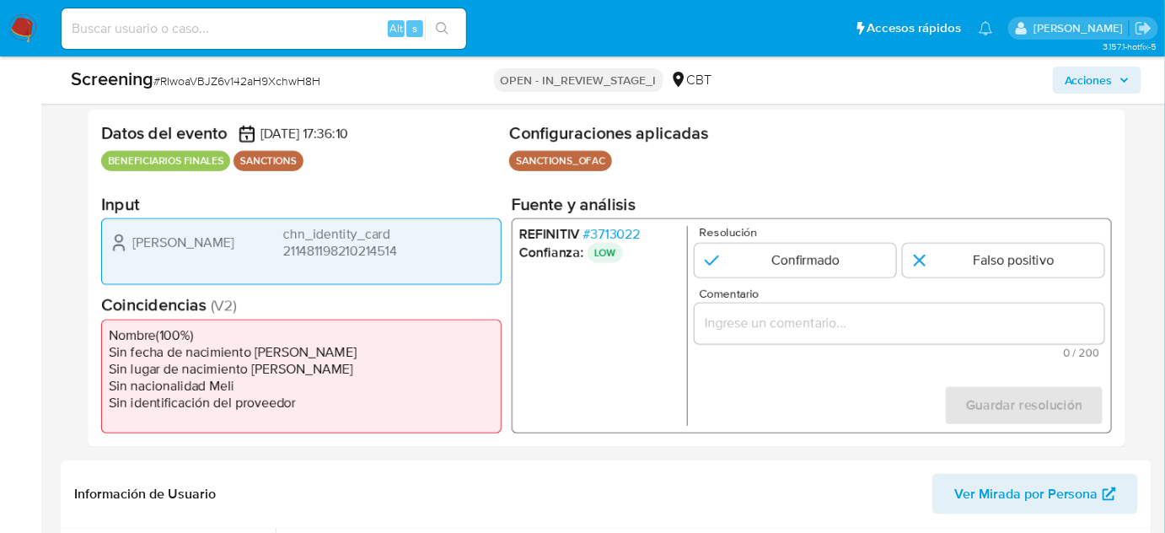
click at [786, 335] on div "1 de 1" at bounding box center [900, 324] width 410 height 40
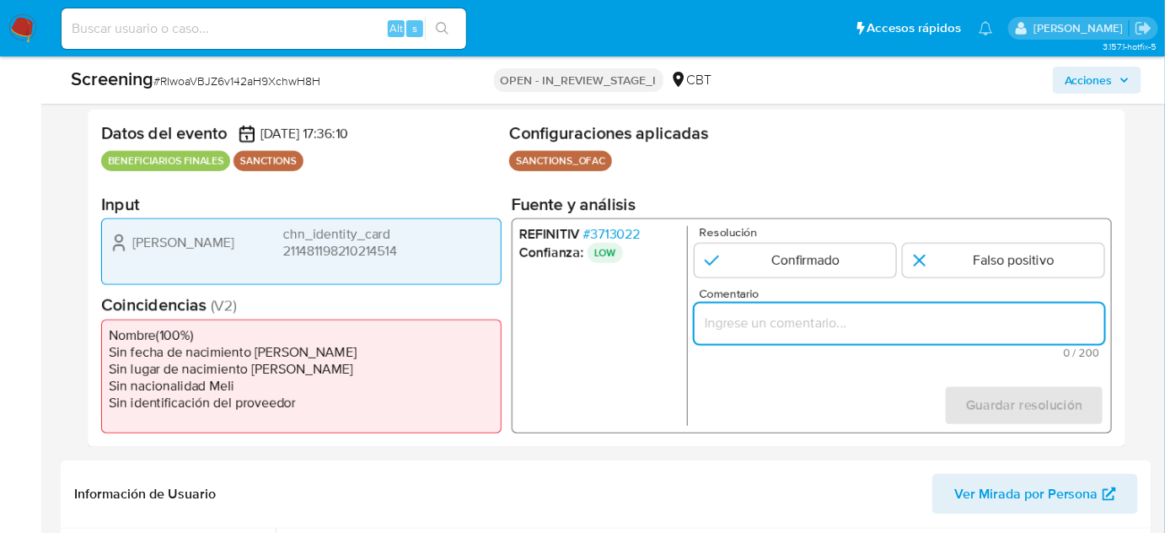
click at [798, 329] on input "Comentario" at bounding box center [900, 324] width 410 height 22
paste input "Compara al Rte Legal con el Sancionado , se desestima el match ya que difieren …"
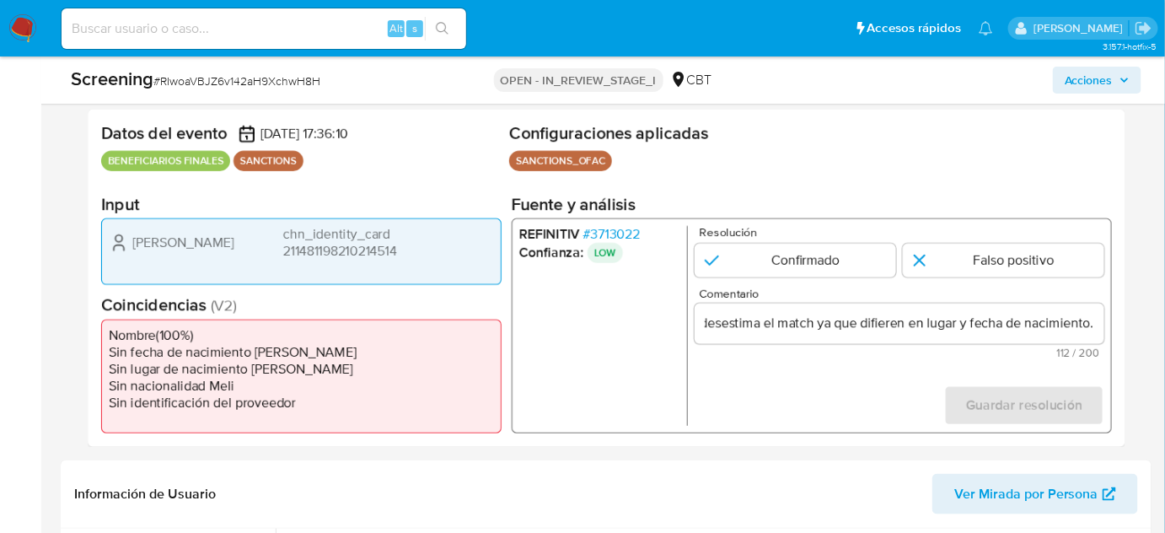
scroll to position [0, 0]
drag, startPoint x: 280, startPoint y: 246, endPoint x: 430, endPoint y: 252, distance: 150.2
click at [430, 252] on div "[PERSON_NAME] chn_identity_card 211481198210214514" at bounding box center [301, 243] width 385 height 34
drag, startPoint x: 221, startPoint y: 236, endPoint x: 134, endPoint y: 245, distance: 87.3
click at [134, 245] on div "[PERSON_NAME] chn_identity_card 211481198210214514" at bounding box center [301, 243] width 385 height 34
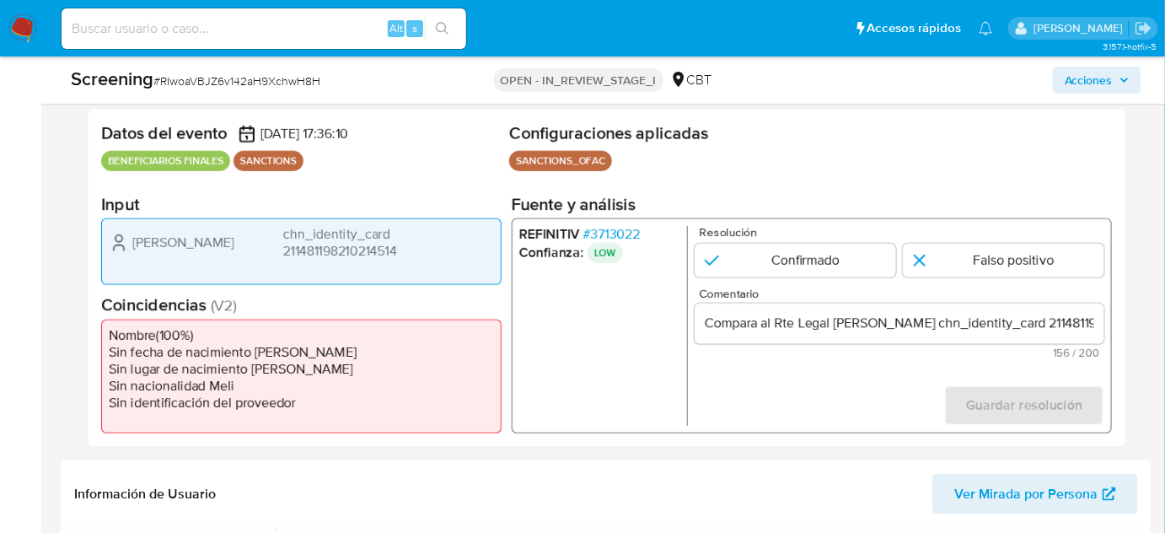
click at [637, 234] on span "# 3713022" at bounding box center [612, 234] width 57 height 17
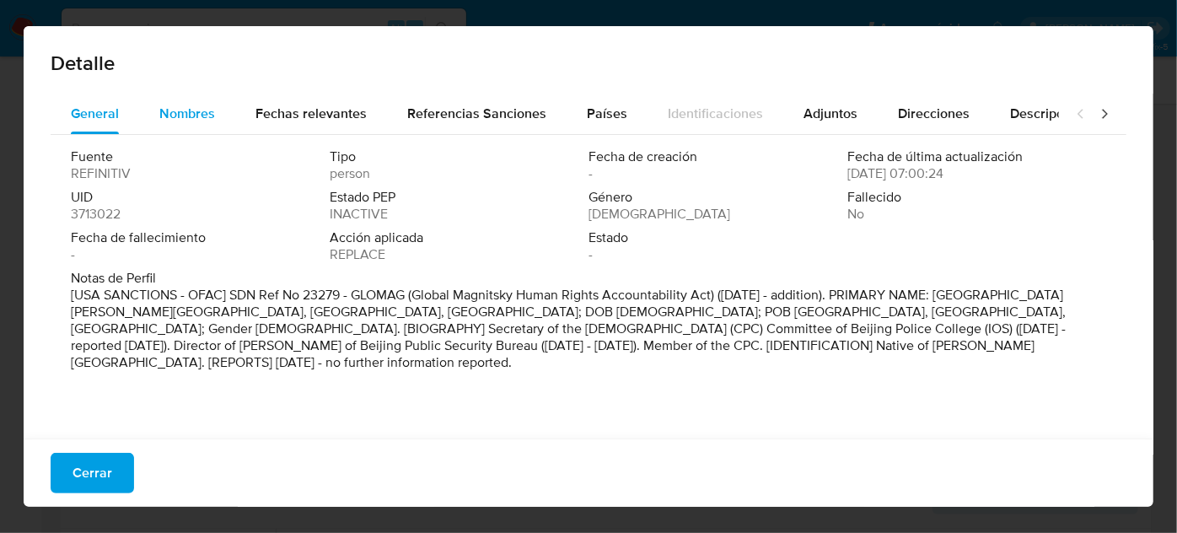
click at [194, 124] on div "Nombres" at bounding box center [187, 114] width 56 height 40
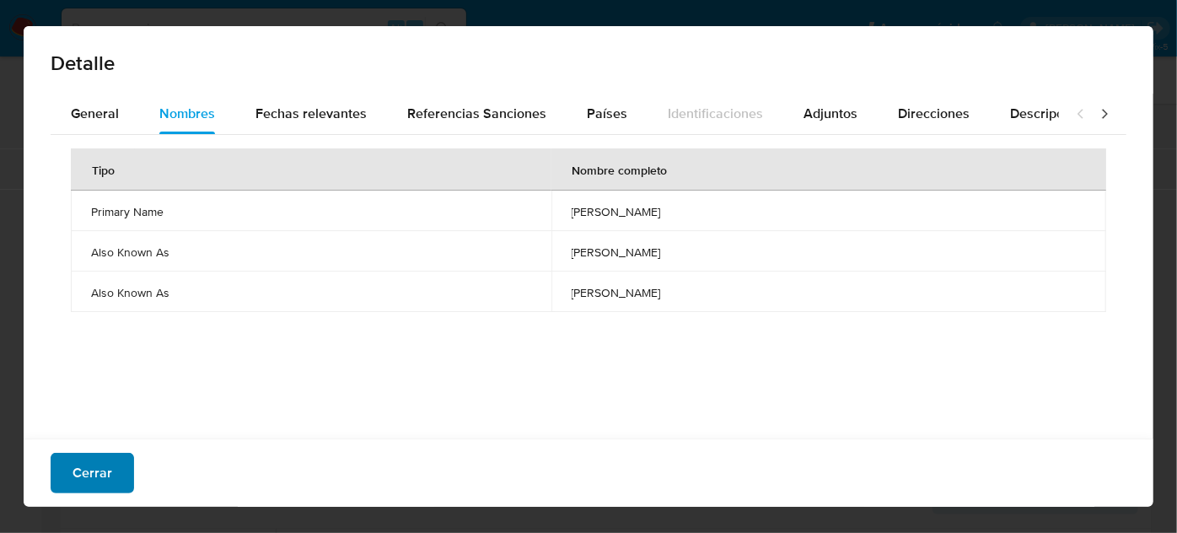
click at [87, 469] on span "Cerrar" at bounding box center [93, 472] width 40 height 37
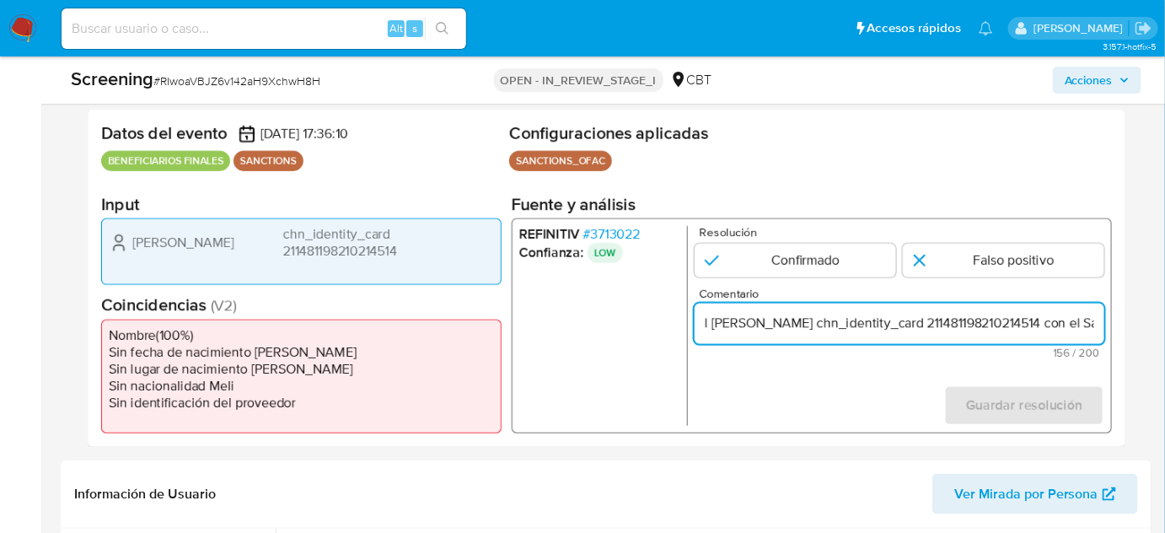
scroll to position [0, 284]
drag, startPoint x: 1066, startPoint y: 323, endPoint x: 1096, endPoint y: 320, distance: 30.5
click at [1096, 320] on input "Compara al Rte Legal [PERSON_NAME] chn_identity_card 211481198210214514 con el …" at bounding box center [900, 324] width 410 height 22
click at [944, 324] on input "Compara al Rte Legal [PERSON_NAME] chn_identity_card 211481198210214514 con el …" at bounding box center [900, 324] width 410 height 22
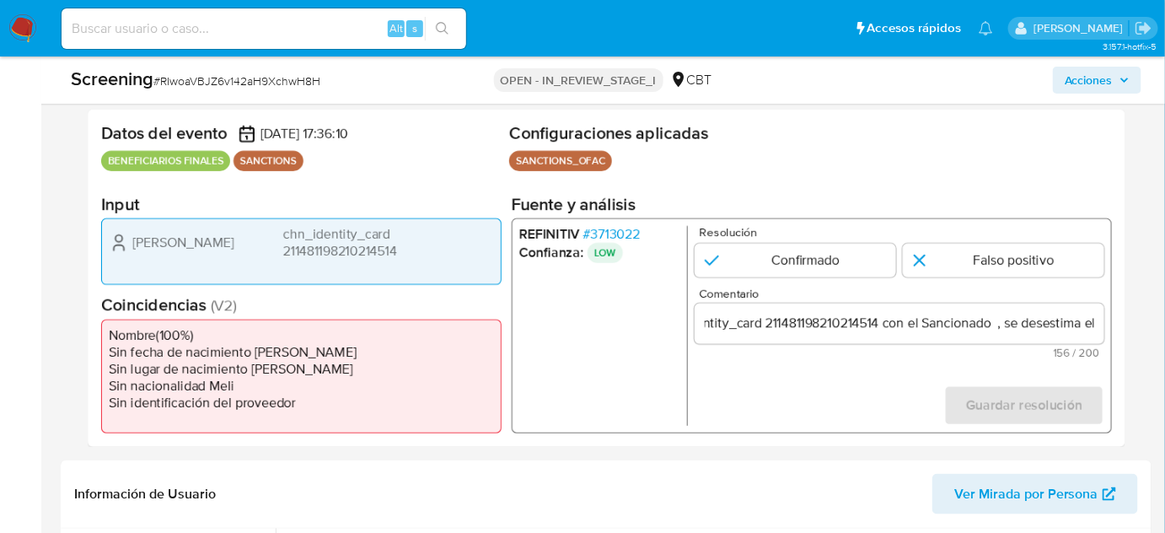
scroll to position [0, 0]
click at [971, 346] on div "Comentario Compara al Rte Legal [PERSON_NAME] chn_identity_card 211481198210214…" at bounding box center [900, 323] width 410 height 71
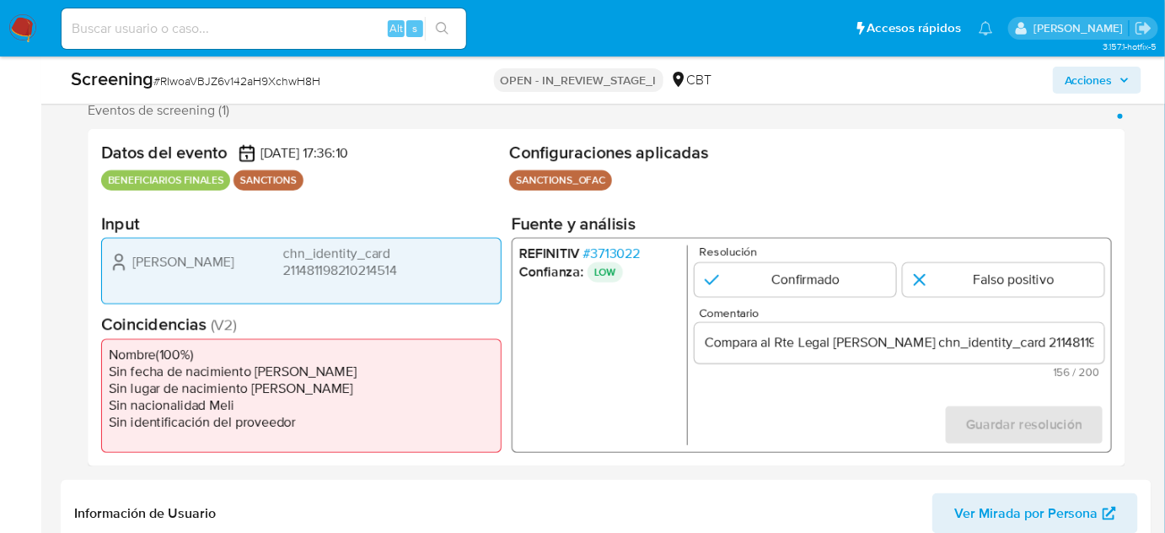
scroll to position [259, 0]
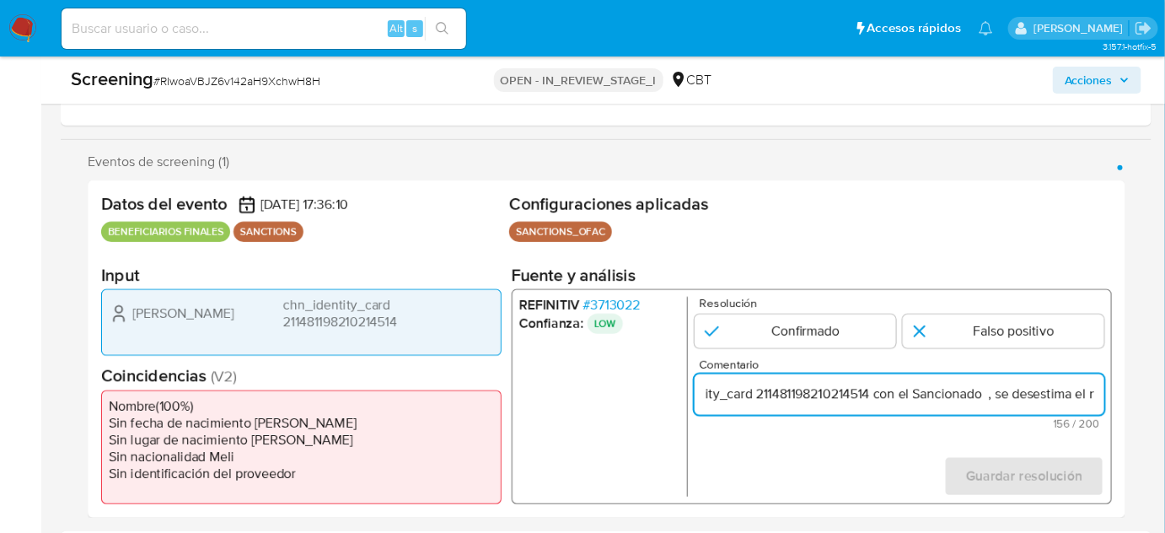
drag, startPoint x: 1092, startPoint y: 393, endPoint x: 1100, endPoint y: 395, distance: 8.6
click at [1100, 395] on input "Compara al Rte Legal [PERSON_NAME] chn_identity_card 211481198210214514 con el …" at bounding box center [900, 395] width 410 height 22
click at [881, 395] on input "Compara al Rte Legal [PERSON_NAME] chn_identity_card 211481198210214514 con el …" at bounding box center [900, 395] width 410 height 22
paste input "[PERSON_NAME]"
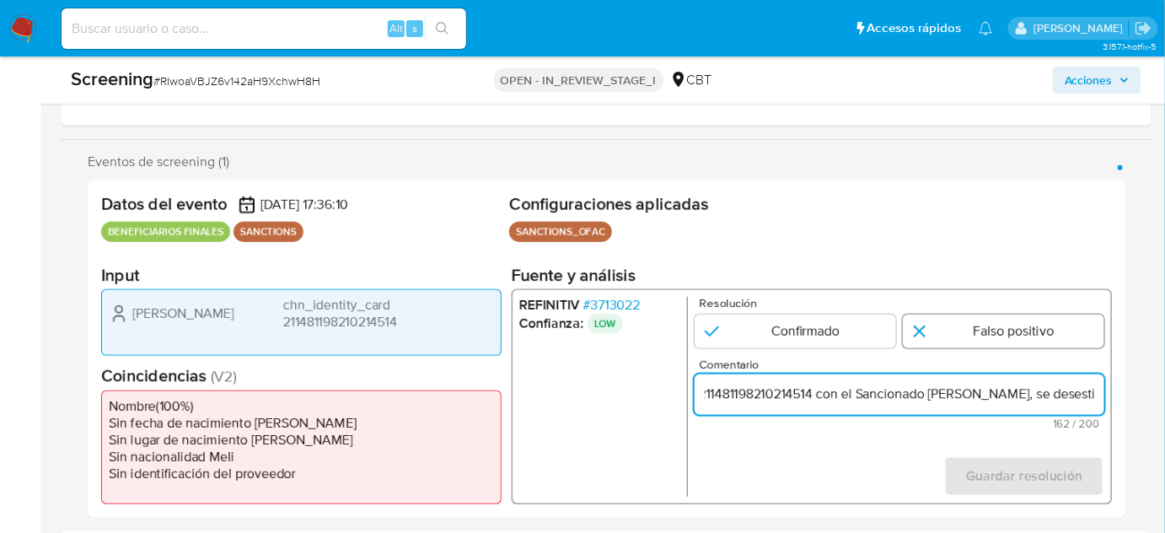
type input "Compara al Rte Legal [PERSON_NAME] chn_identity_card 211481198210214514 con el …"
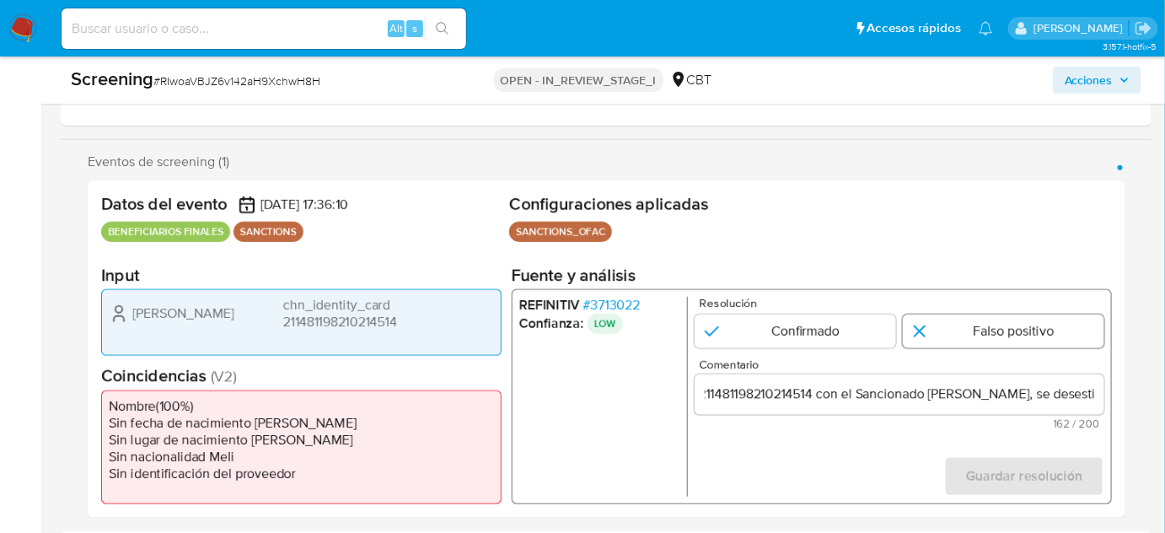
scroll to position [0, 0]
drag, startPoint x: 981, startPoint y: 330, endPoint x: 1030, endPoint y: 401, distance: 86.8
click at [981, 331] on input "1 de 1" at bounding box center [1004, 332] width 202 height 34
radio input "true"
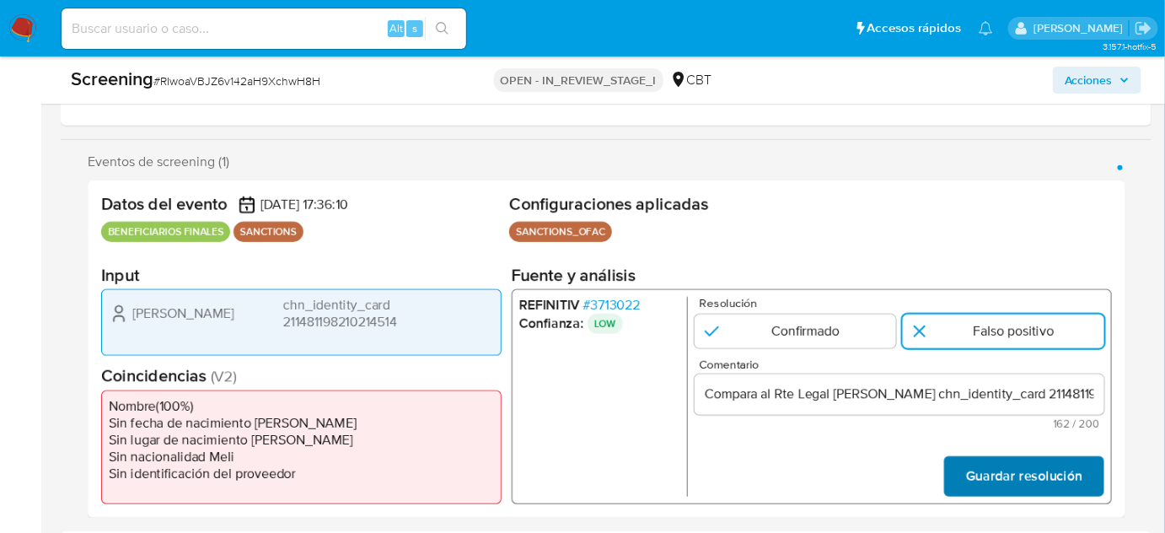
click at [1037, 474] on span "Guardar resolución" at bounding box center [1024, 476] width 116 height 37
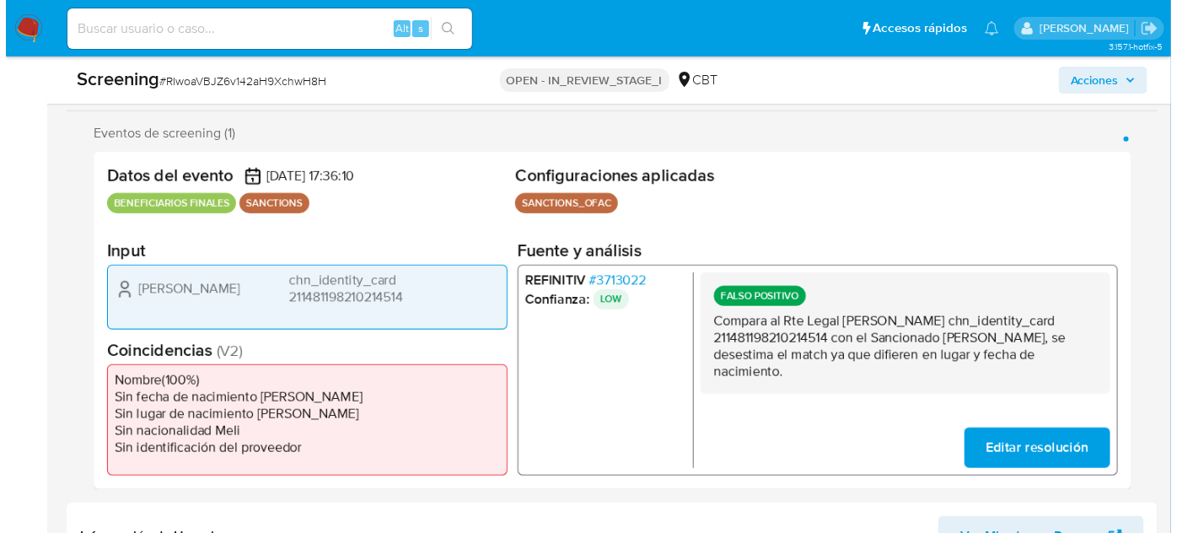
scroll to position [336, 0]
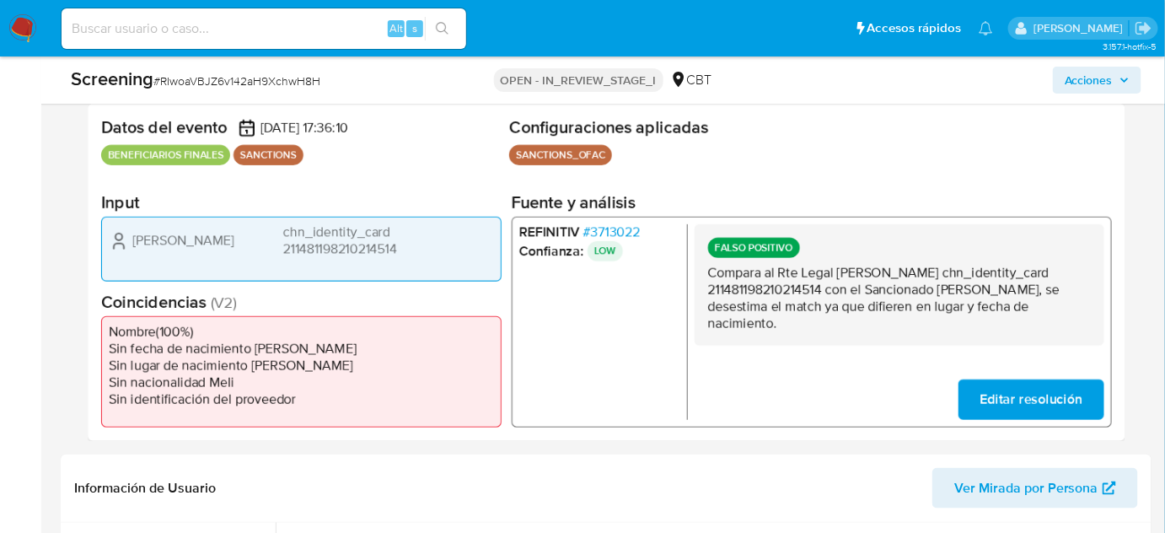
drag, startPoint x: 1028, startPoint y: 304, endPoint x: 966, endPoint y: 304, distance: 61.6
click at [966, 304] on p "Compara al Rte Legal [PERSON_NAME] chn_identity_card 211481198210214514 con el …" at bounding box center [899, 298] width 383 height 67
drag, startPoint x: 838, startPoint y: 270, endPoint x: 826, endPoint y: 289, distance: 23.2
click at [826, 289] on p "Compara al Rte Legal [PERSON_NAME] chn_identity_card 211481198210214514 con el …" at bounding box center [899, 298] width 383 height 67
click at [629, 231] on span "# 3713022" at bounding box center [612, 232] width 57 height 17
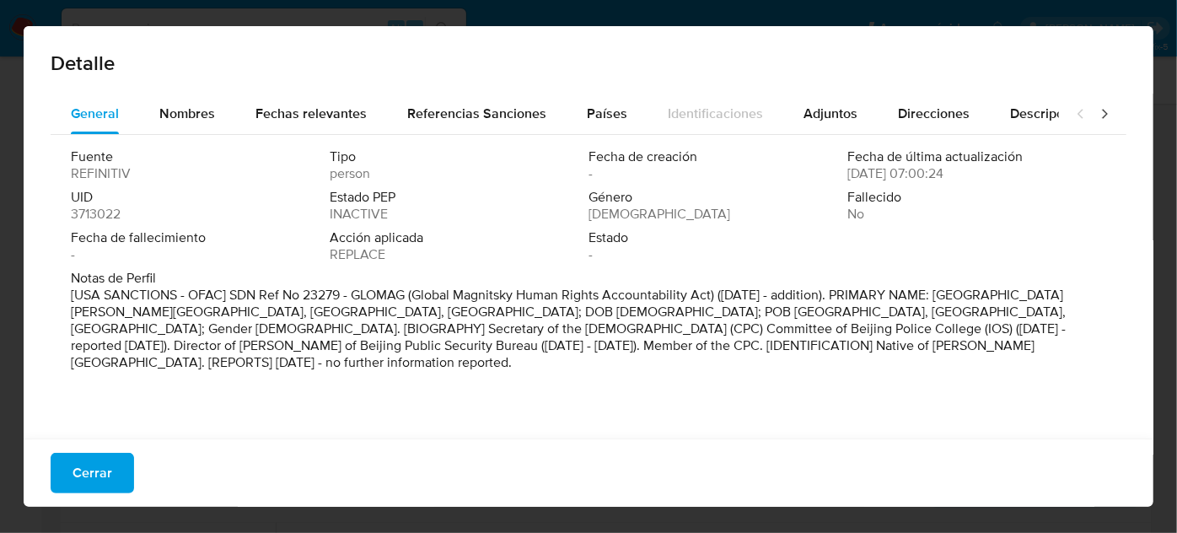
click at [187, 107] on span "Nombres" at bounding box center [187, 113] width 56 height 19
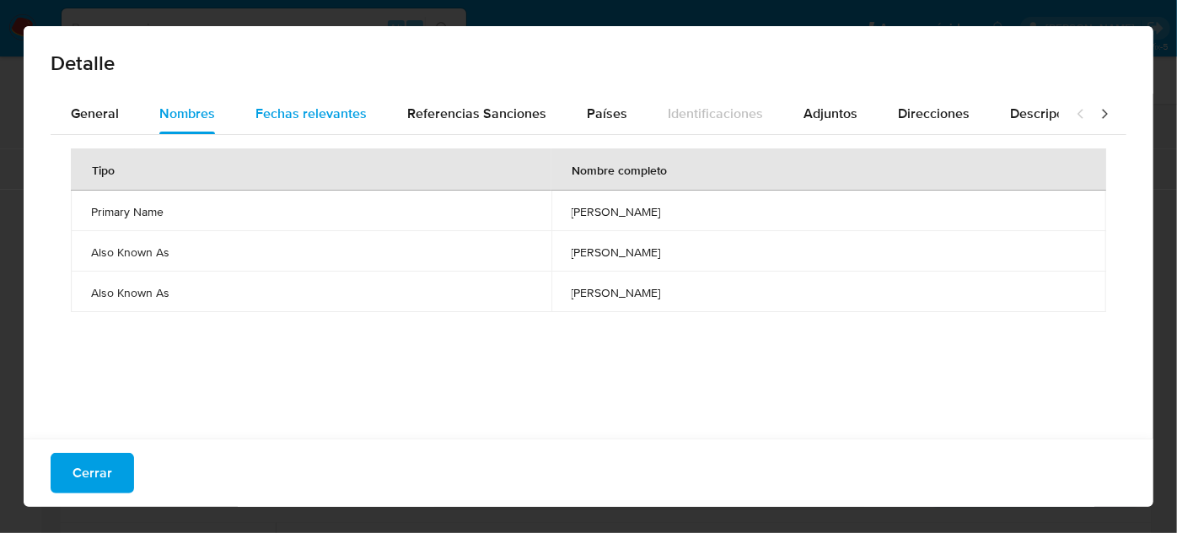
click at [319, 110] on span "Fechas relevantes" at bounding box center [310, 113] width 111 height 19
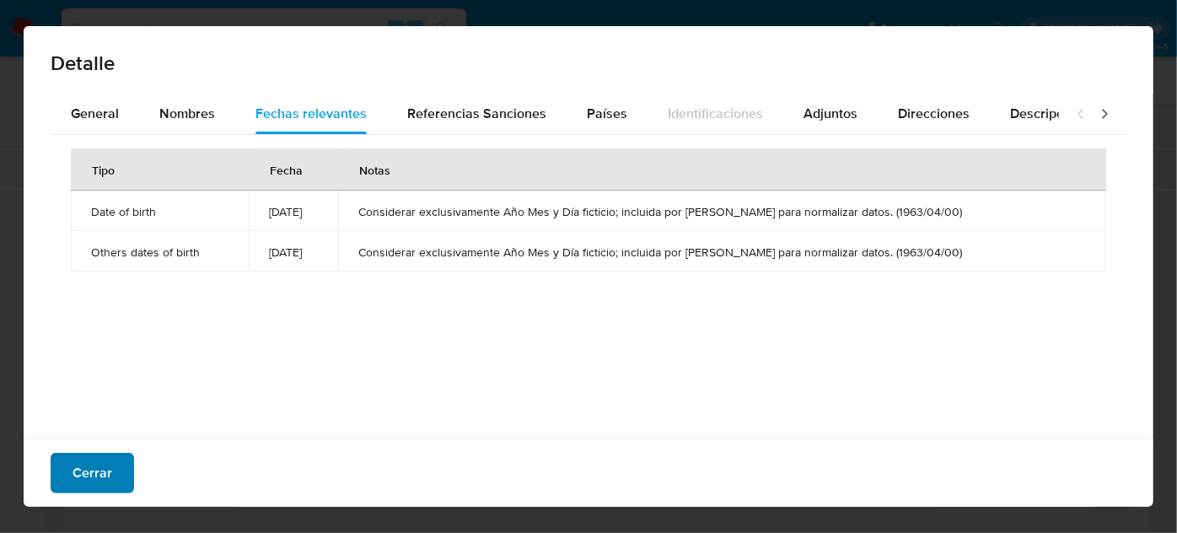
click at [89, 467] on span "Cerrar" at bounding box center [93, 472] width 40 height 37
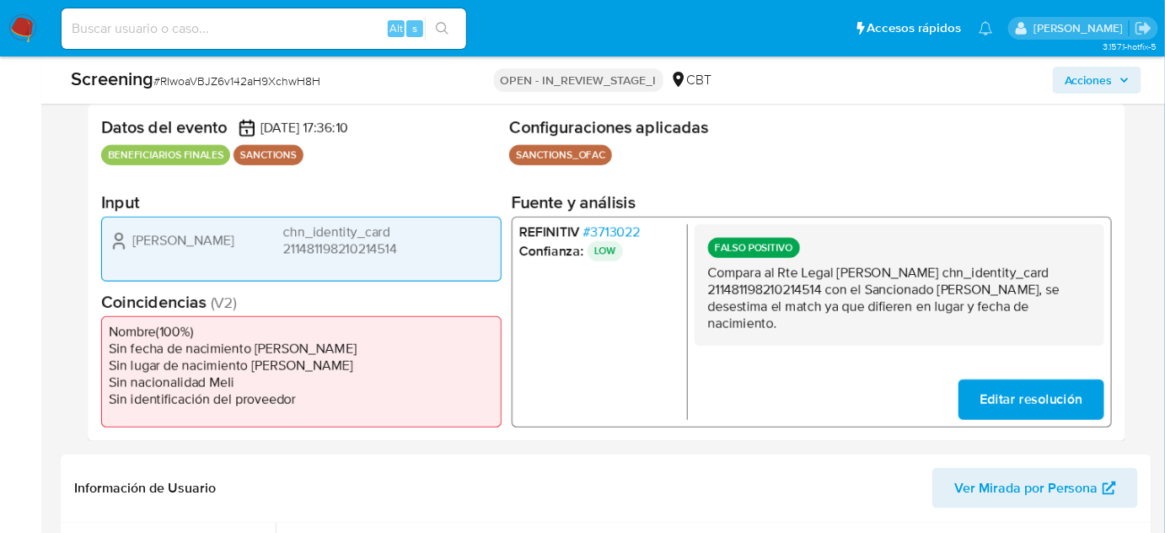
click at [614, 231] on span "# 3713022" at bounding box center [612, 232] width 57 height 17
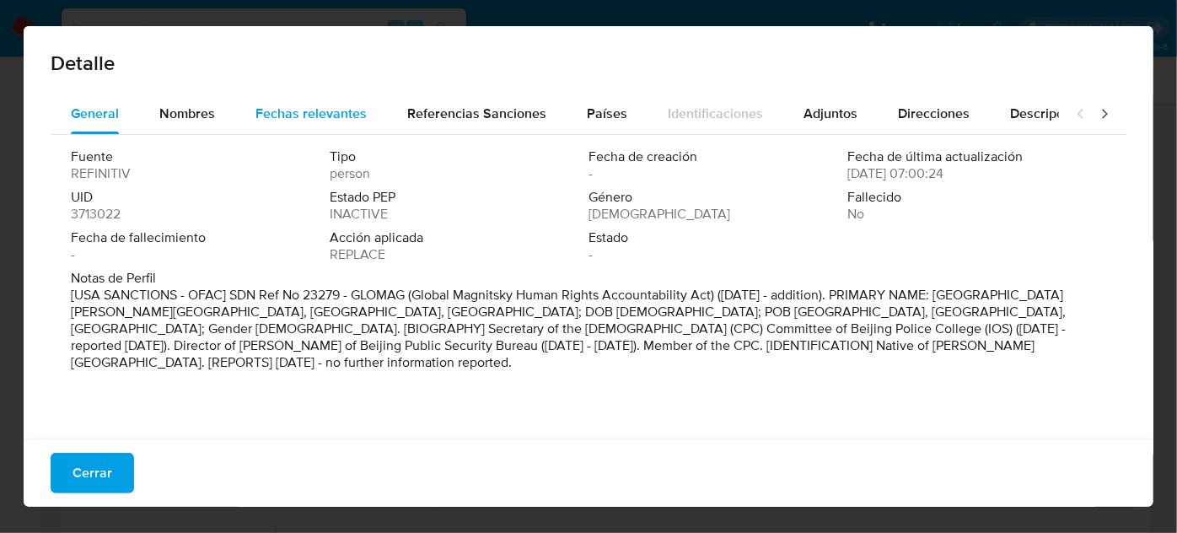
click at [293, 112] on span "Fechas relevantes" at bounding box center [310, 113] width 111 height 19
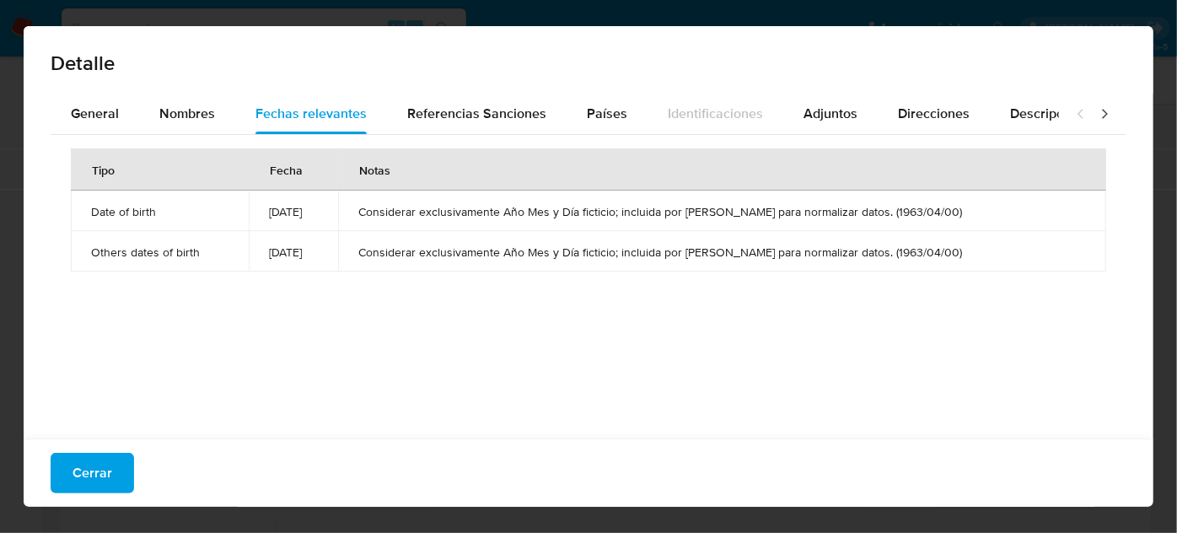
click at [1100, 109] on icon at bounding box center [1104, 113] width 17 height 17
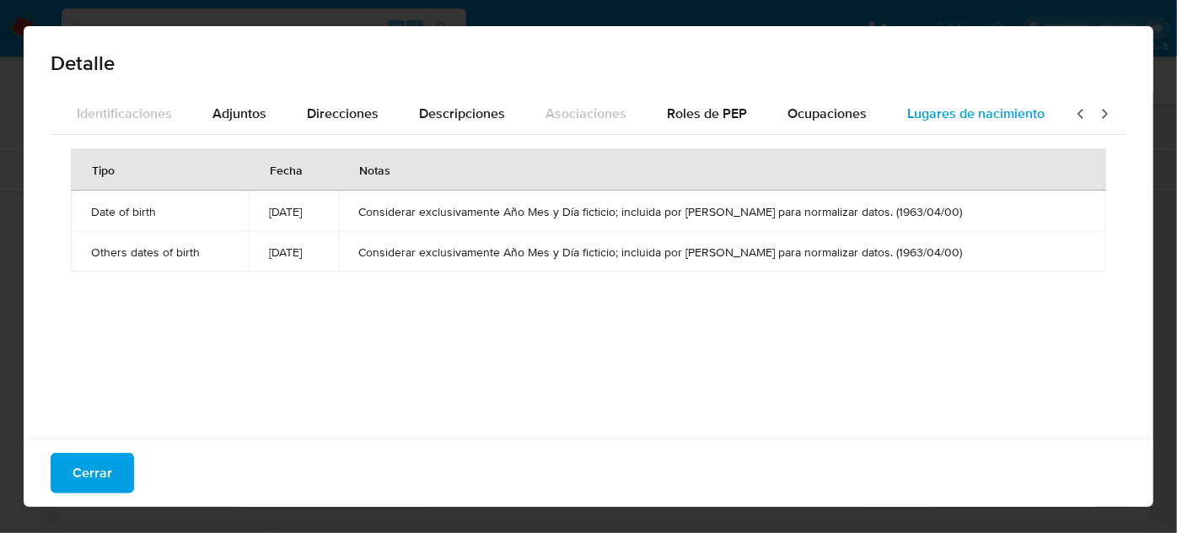
scroll to position [0, 595]
click at [1024, 112] on span "Lugares de nacimiento" at bounding box center [971, 113] width 137 height 19
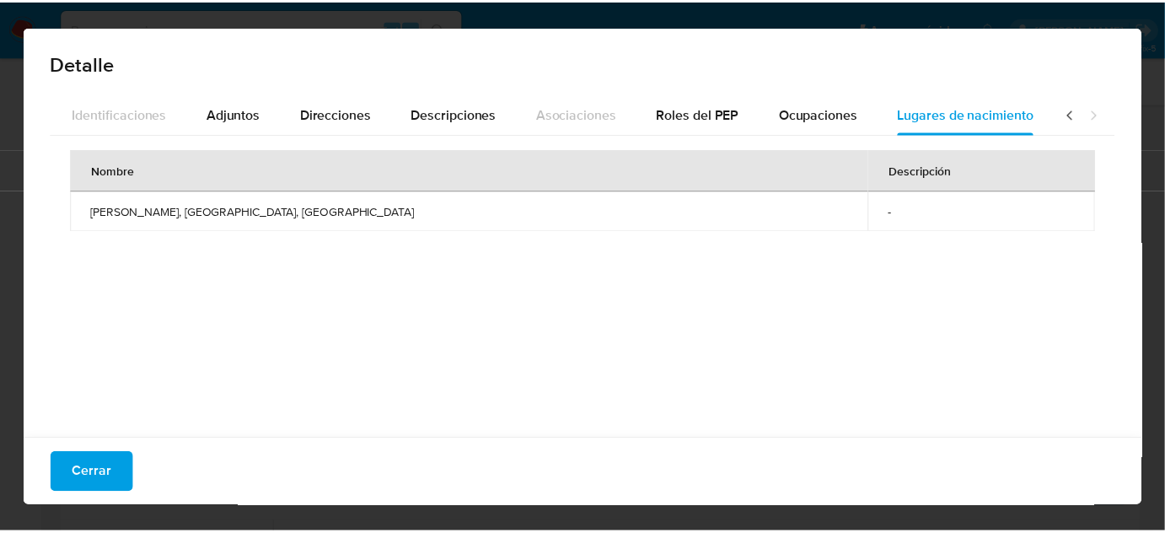
scroll to position [0, 598]
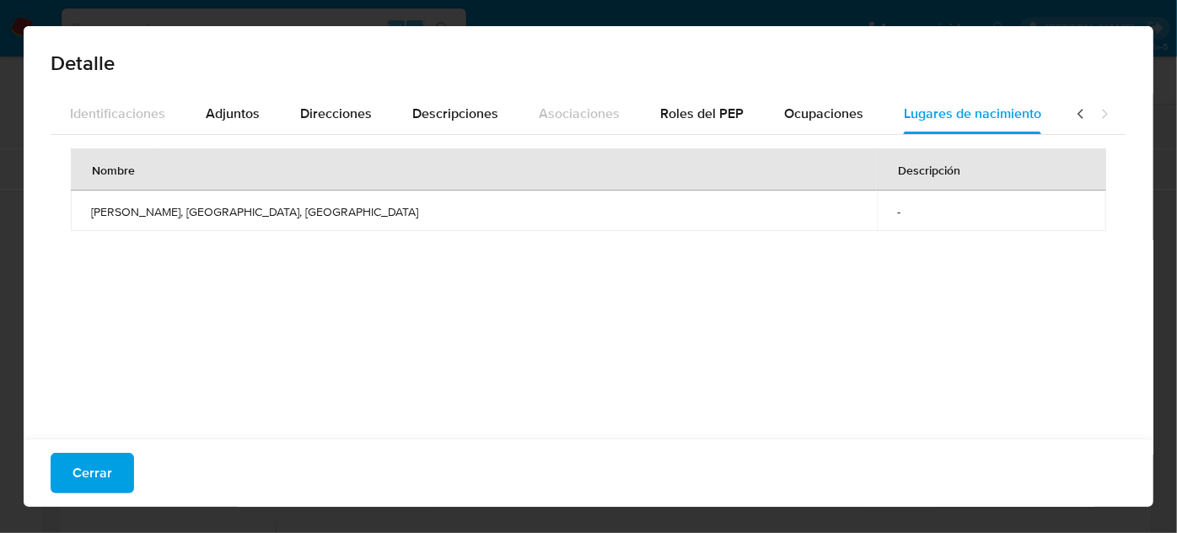
drag, startPoint x: 225, startPoint y: 214, endPoint x: 85, endPoint y: 213, distance: 140.0
click at [85, 213] on td "[PERSON_NAME], [GEOGRAPHIC_DATA], [GEOGRAPHIC_DATA]" at bounding box center [474, 211] width 806 height 40
click at [111, 478] on button "Cerrar" at bounding box center [92, 473] width 83 height 40
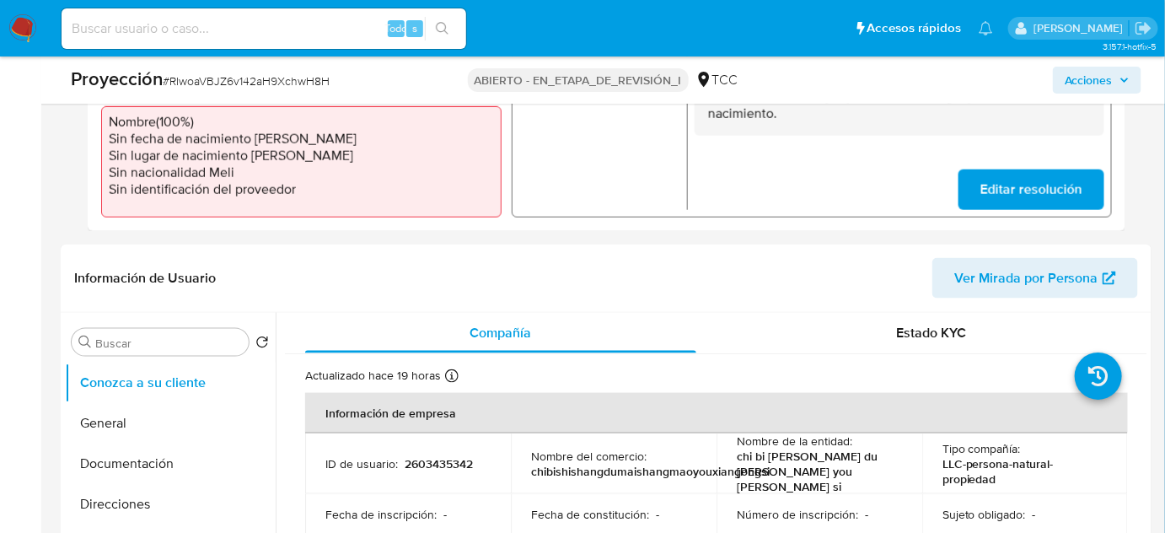
scroll to position [719, 0]
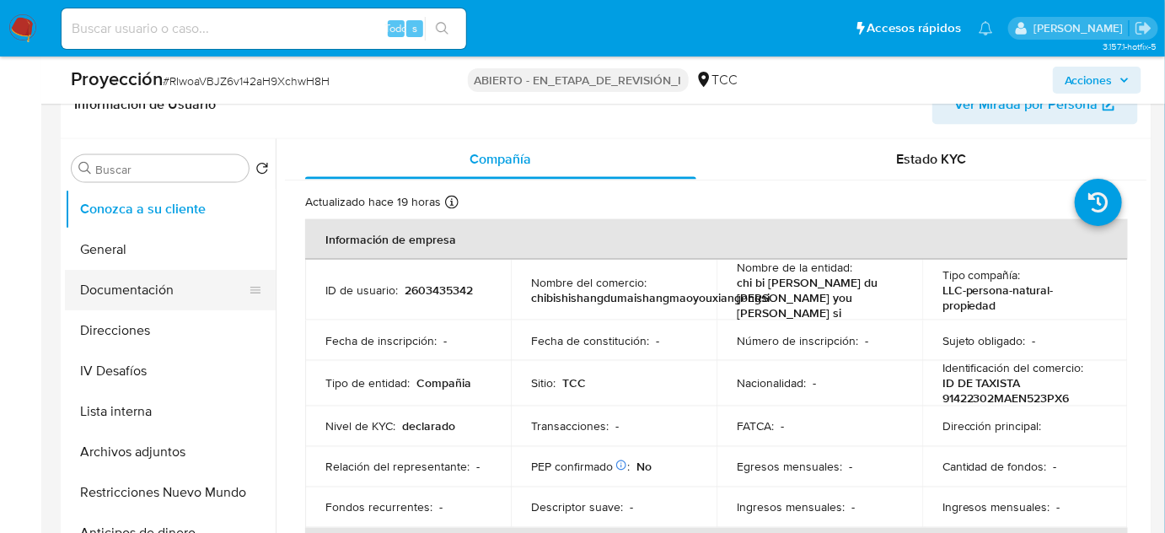
click at [130, 290] on button "Documentación" at bounding box center [163, 290] width 197 height 40
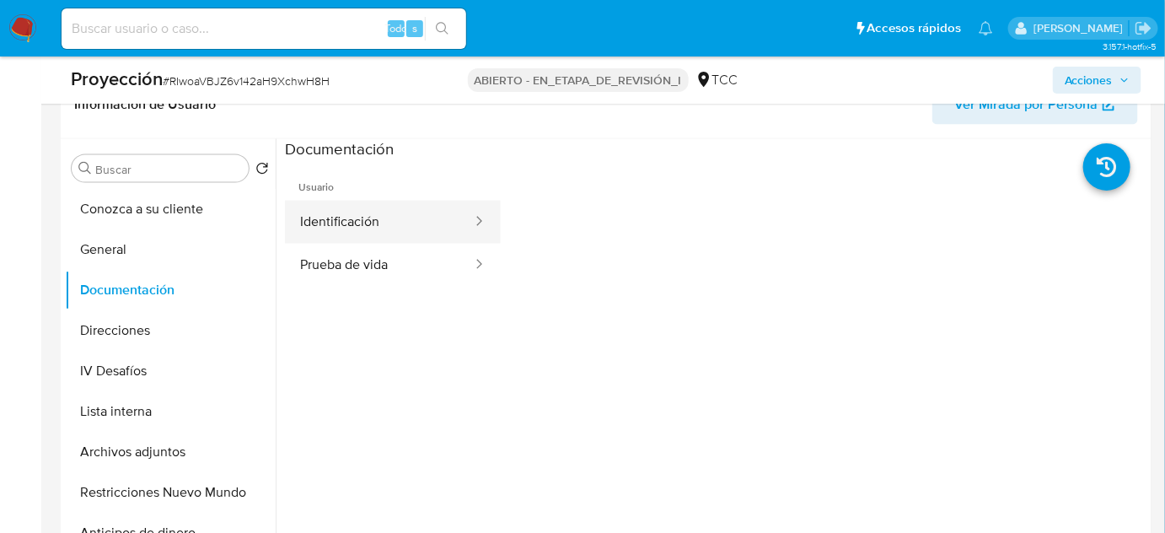
click at [389, 219] on button "Identificación" at bounding box center [379, 222] width 189 height 43
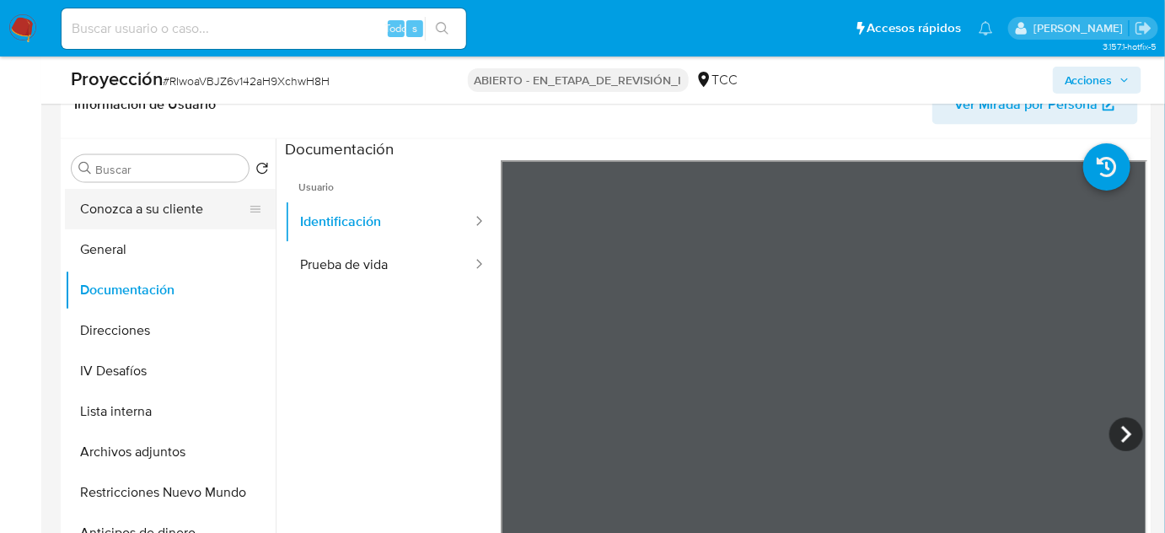
click at [151, 218] on button "Conozca a su cliente" at bounding box center [163, 209] width 197 height 40
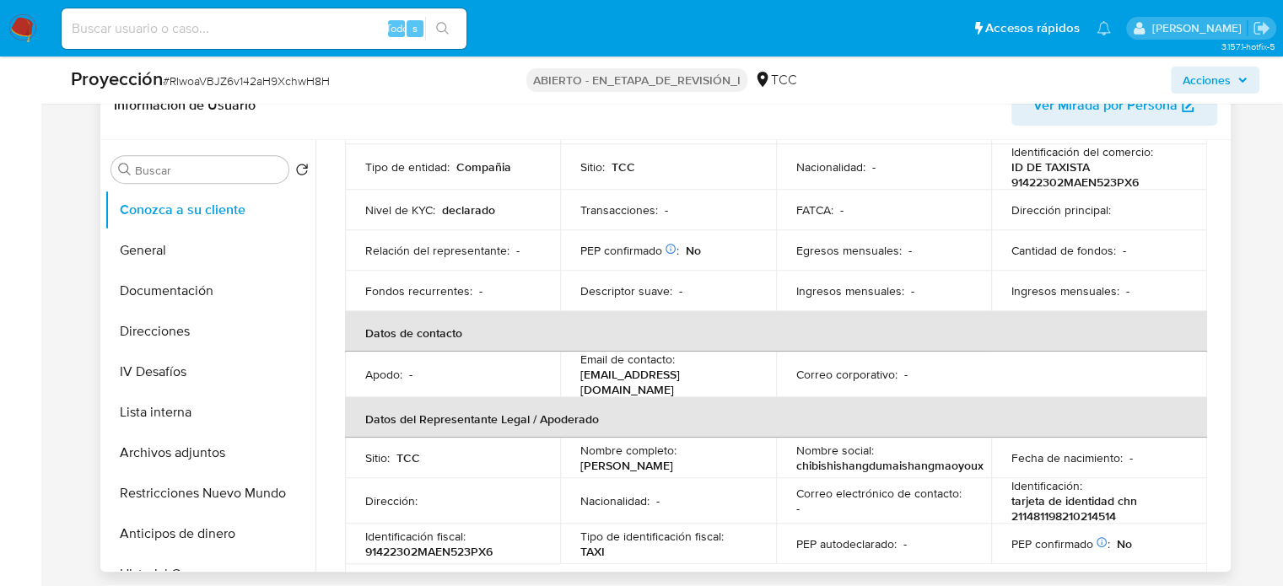
scroll to position [253, 0]
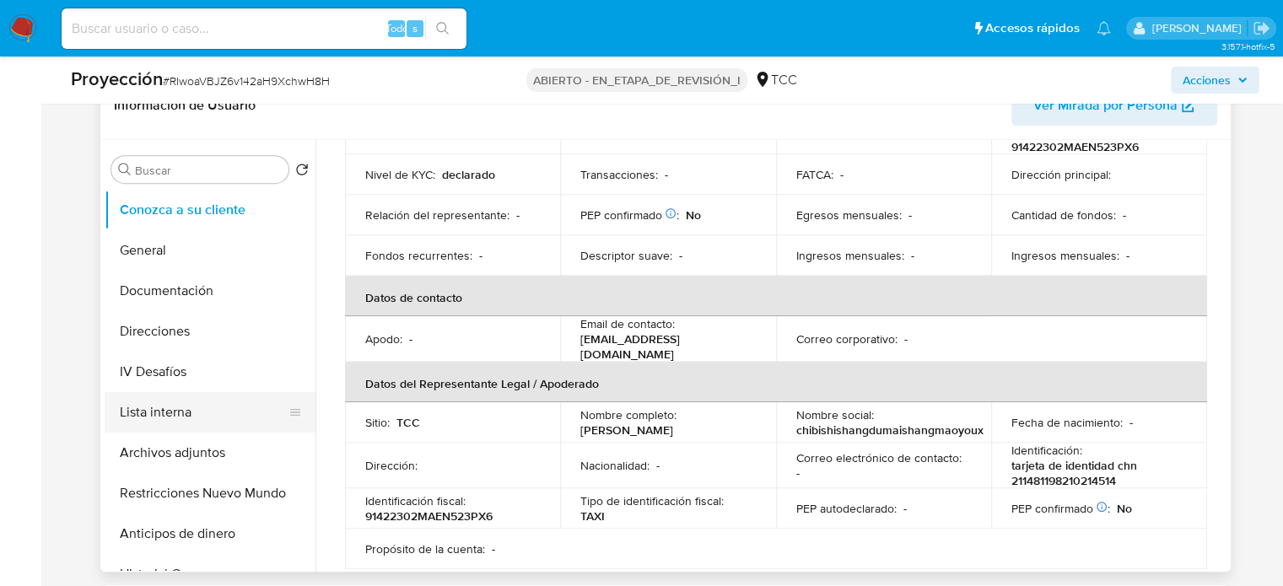
click at [152, 417] on button "Lista interna" at bounding box center [203, 412] width 197 height 40
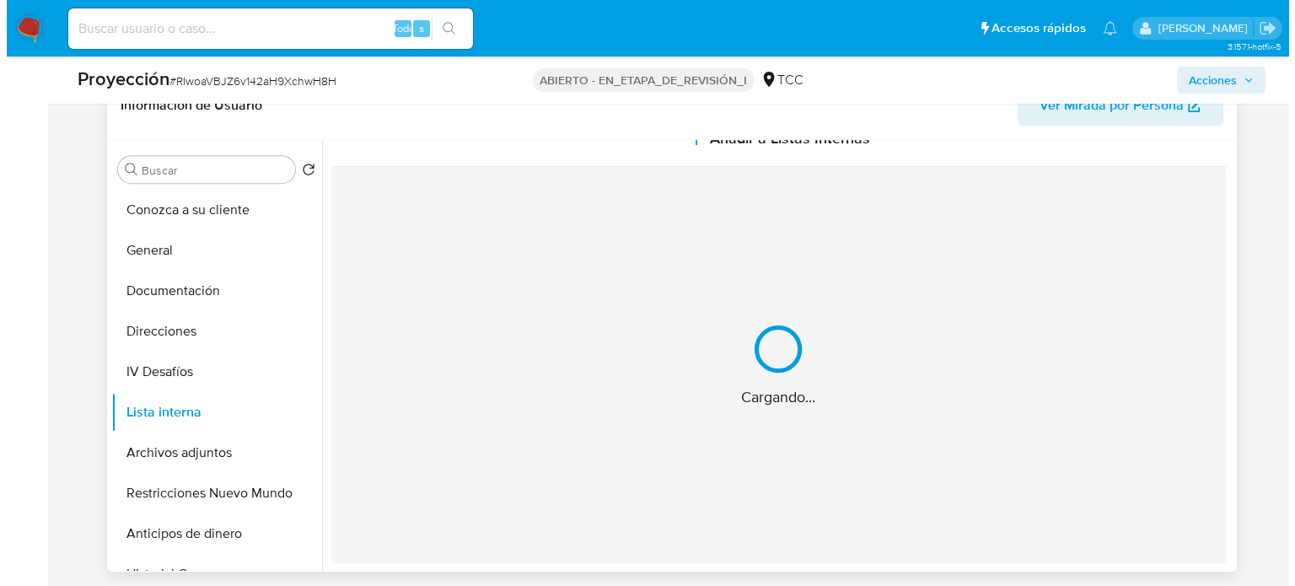
scroll to position [0, 0]
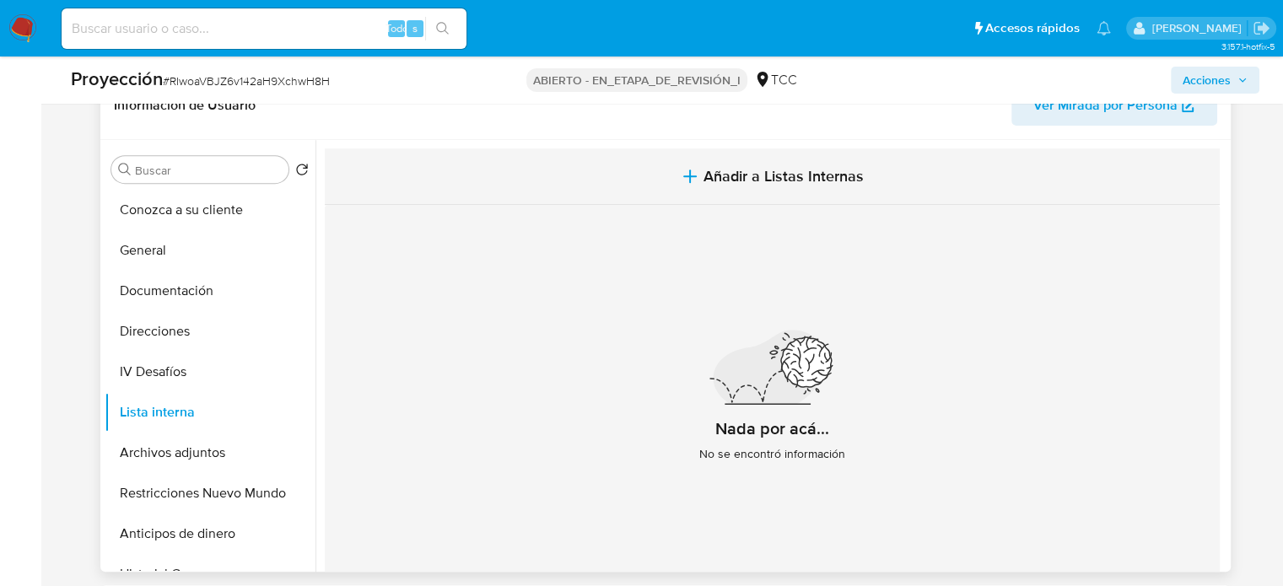
click at [820, 193] on button "Añadir a Listas Internas" at bounding box center [772, 176] width 895 height 56
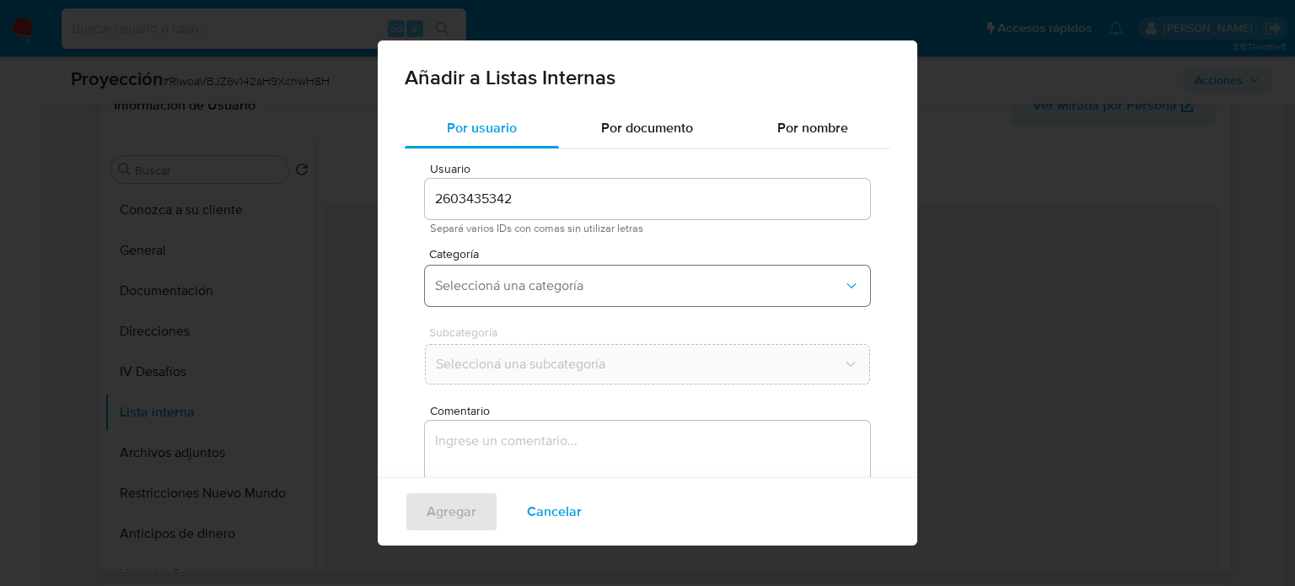
scroll to position [71, 0]
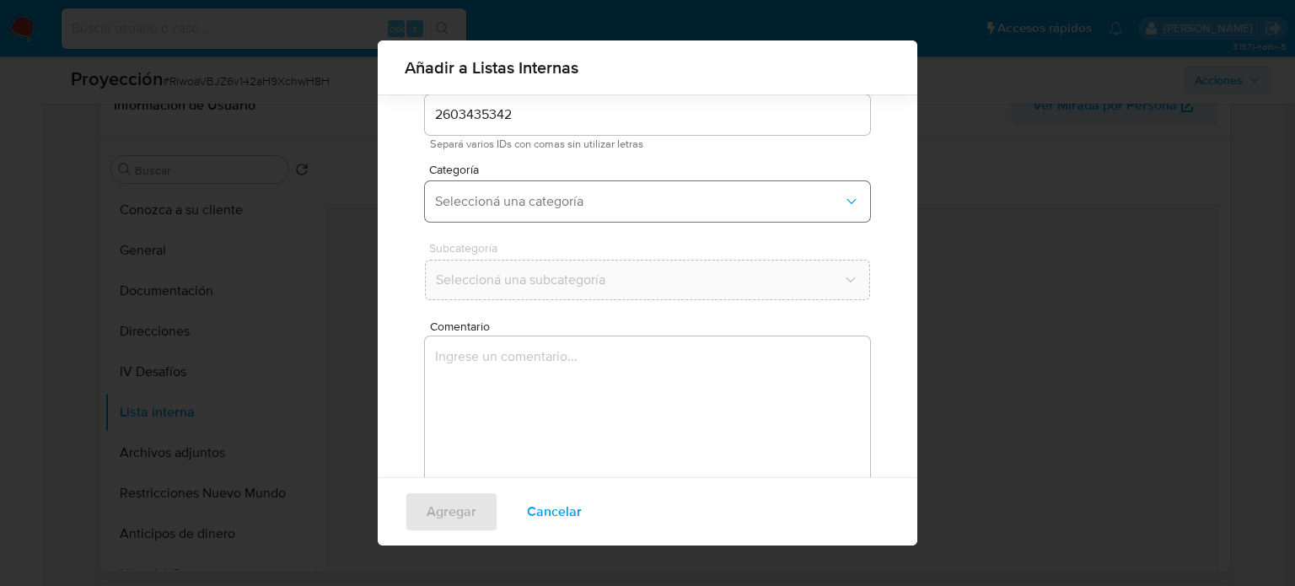
click at [599, 208] on span "Seleccioná una categoría" at bounding box center [639, 201] width 408 height 17
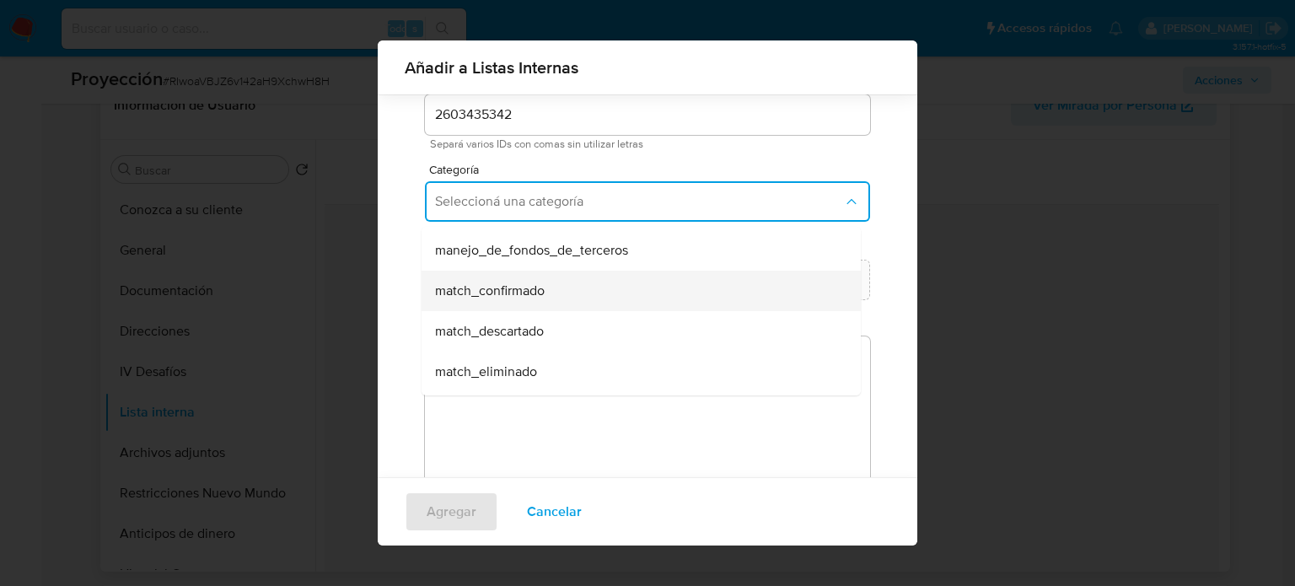
scroll to position [84, 0]
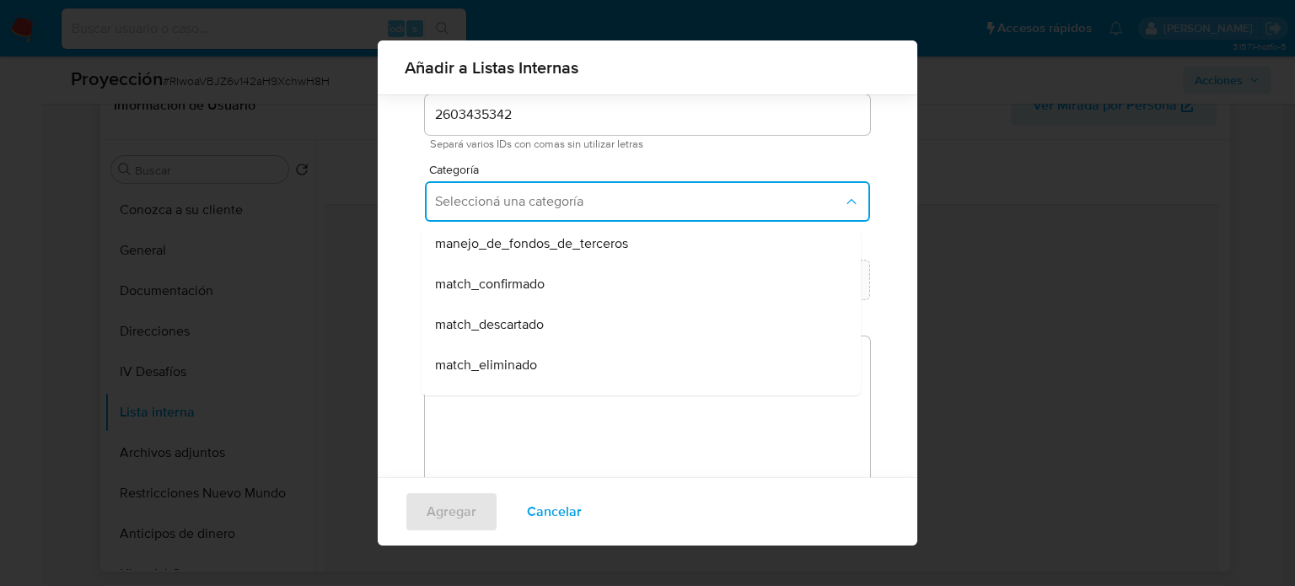
drag, startPoint x: 500, startPoint y: 321, endPoint x: 514, endPoint y: 274, distance: 49.3
click at [501, 306] on div "match_descartado" at bounding box center [636, 324] width 402 height 40
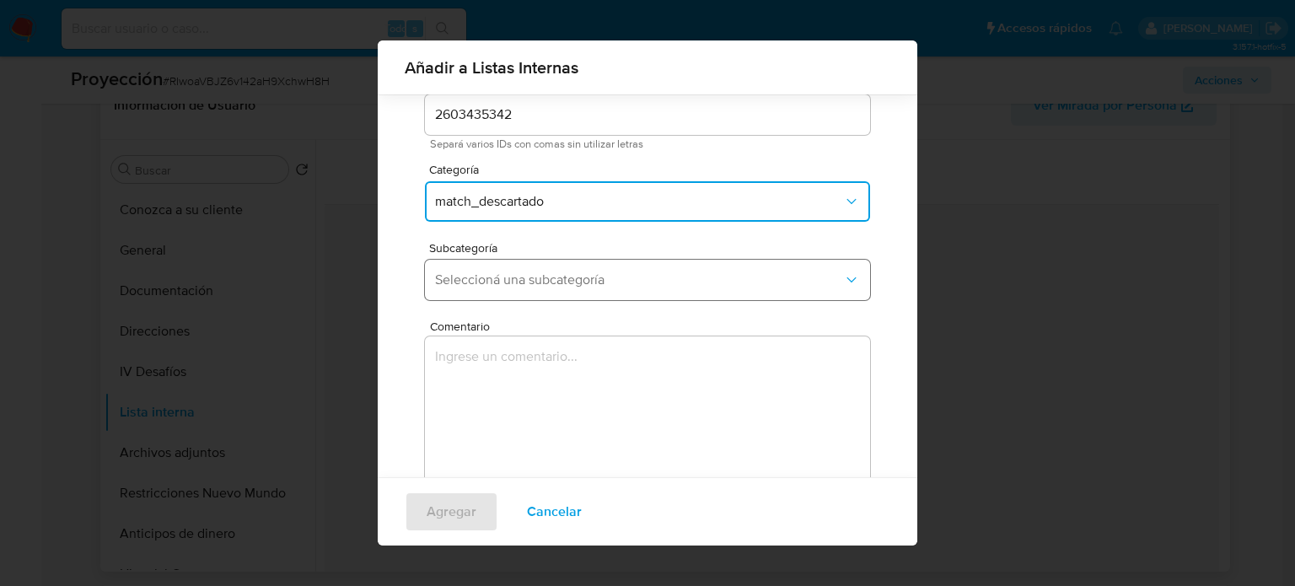
click at [514, 274] on span "Seleccioná una subcategoría" at bounding box center [639, 280] width 408 height 17
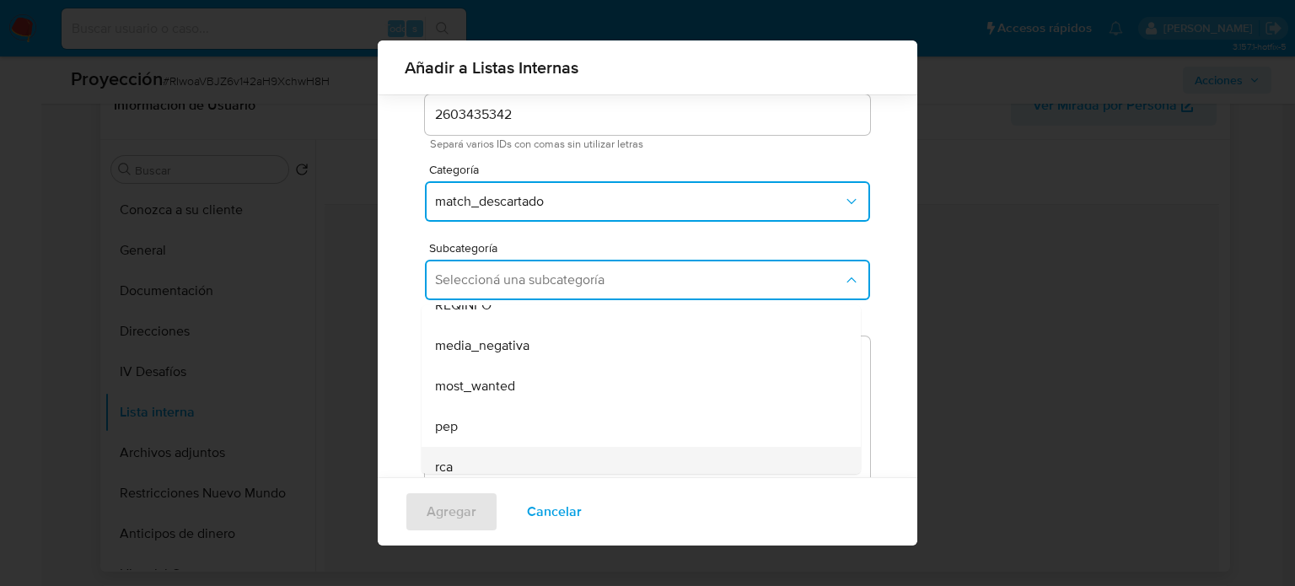
scroll to position [115, 0]
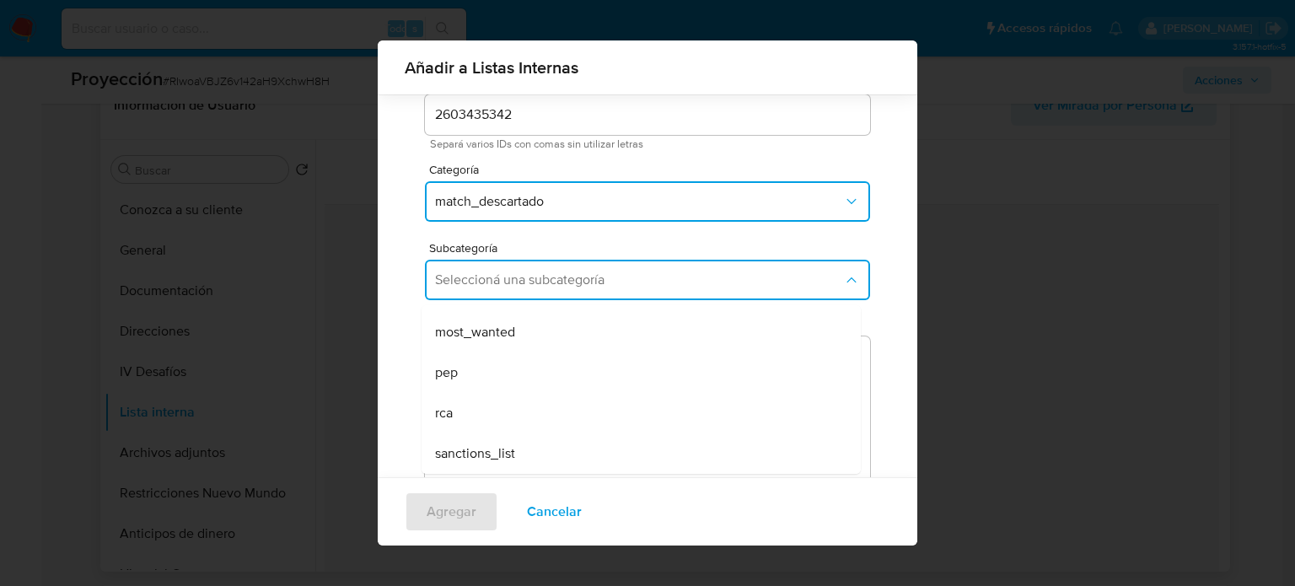
drag, startPoint x: 477, startPoint y: 441, endPoint x: 482, endPoint y: 406, distance: 35.8
click at [476, 439] on div "sanctions_list" at bounding box center [636, 453] width 402 height 40
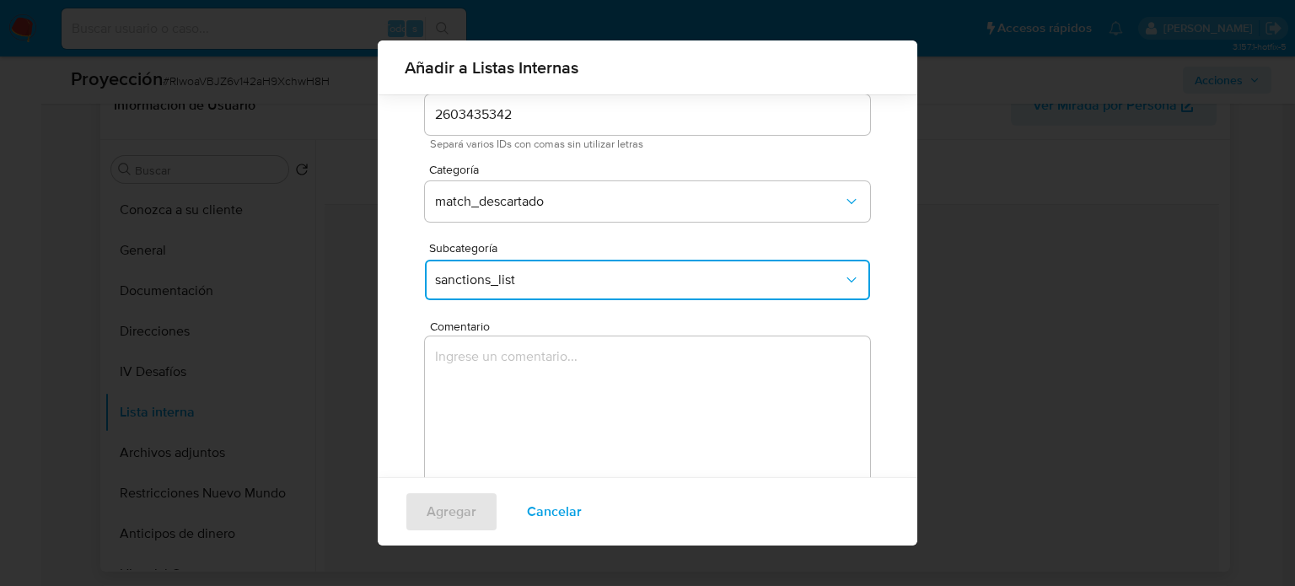
click at [482, 406] on textarea "Comentario" at bounding box center [647, 417] width 445 height 162
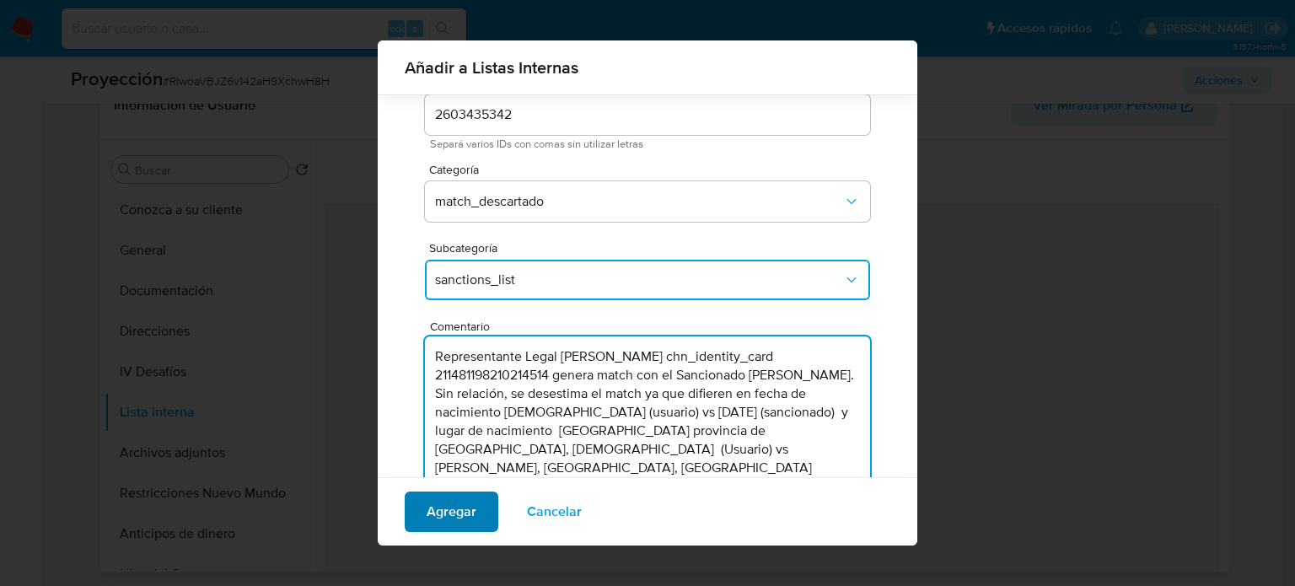
type textarea "Representante Legal Yan Gao chn_identity_card 211481198210214514 genera match c…"
click at [439, 514] on span "Agregar" at bounding box center [452, 511] width 50 height 37
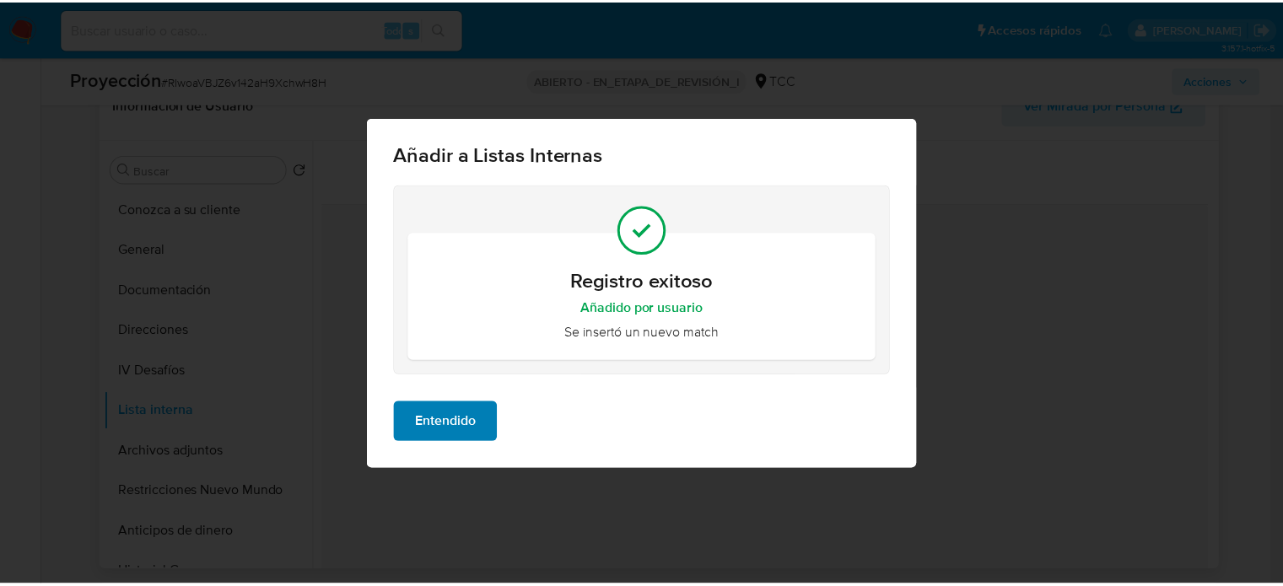
scroll to position [0, 0]
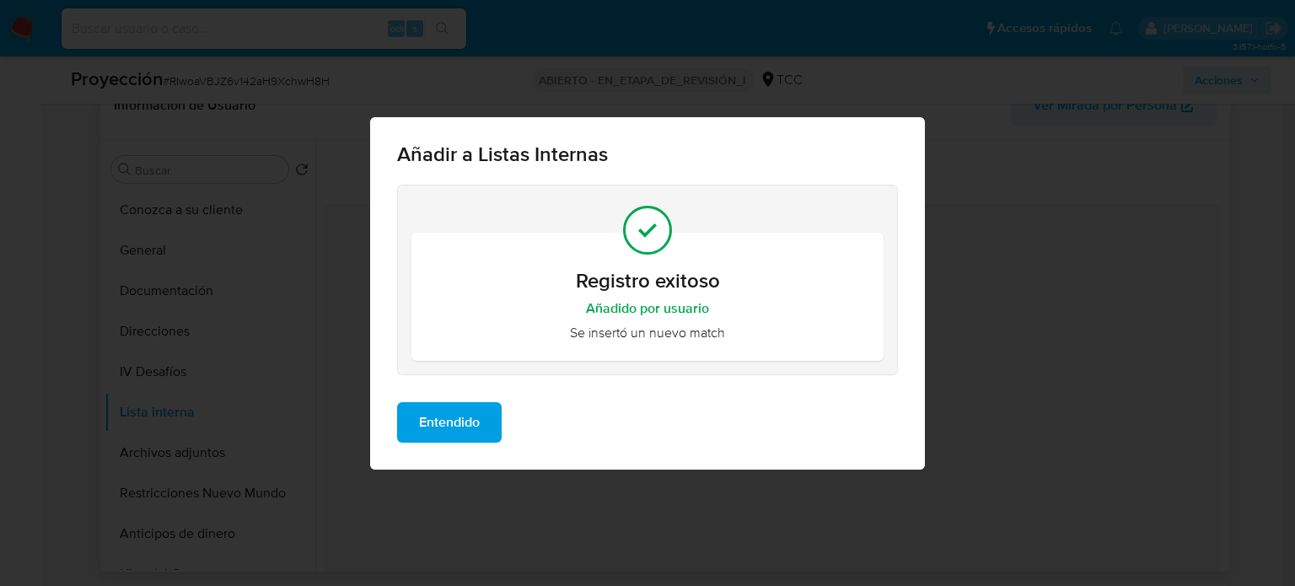
click at [462, 421] on span "Entendido" at bounding box center [449, 422] width 61 height 37
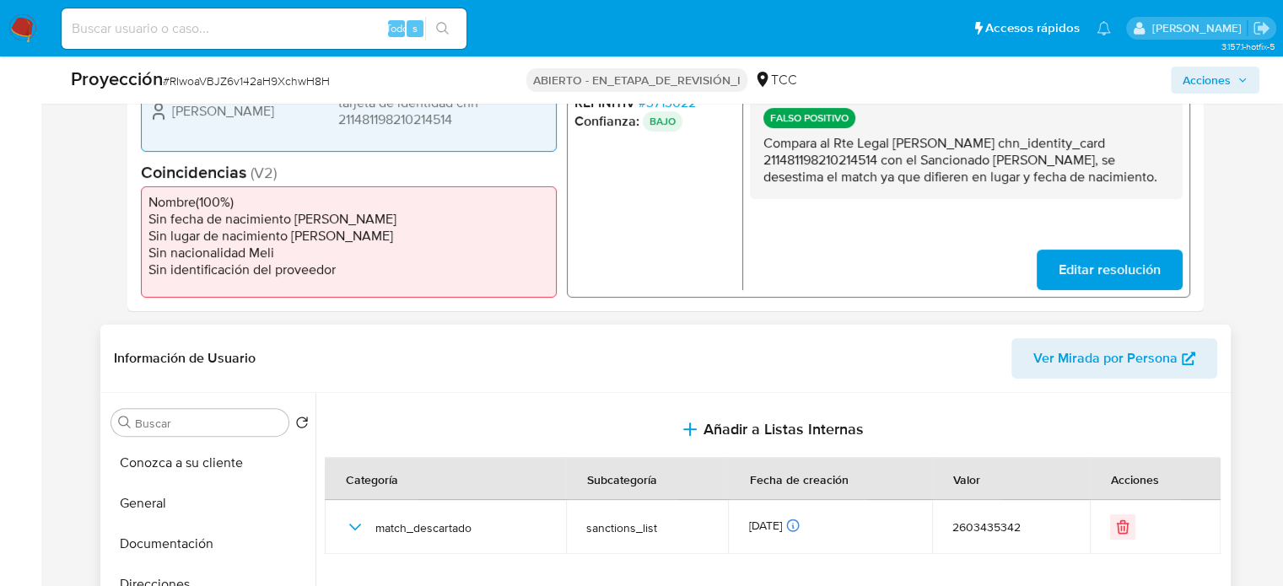
scroll to position [381, 0]
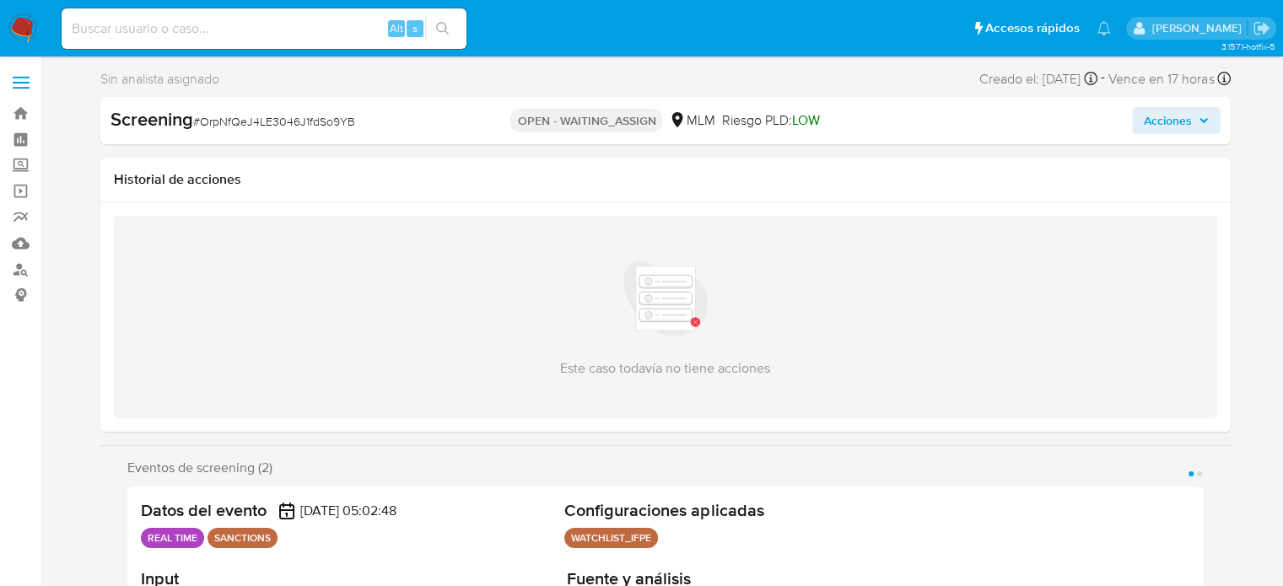
select select "10"
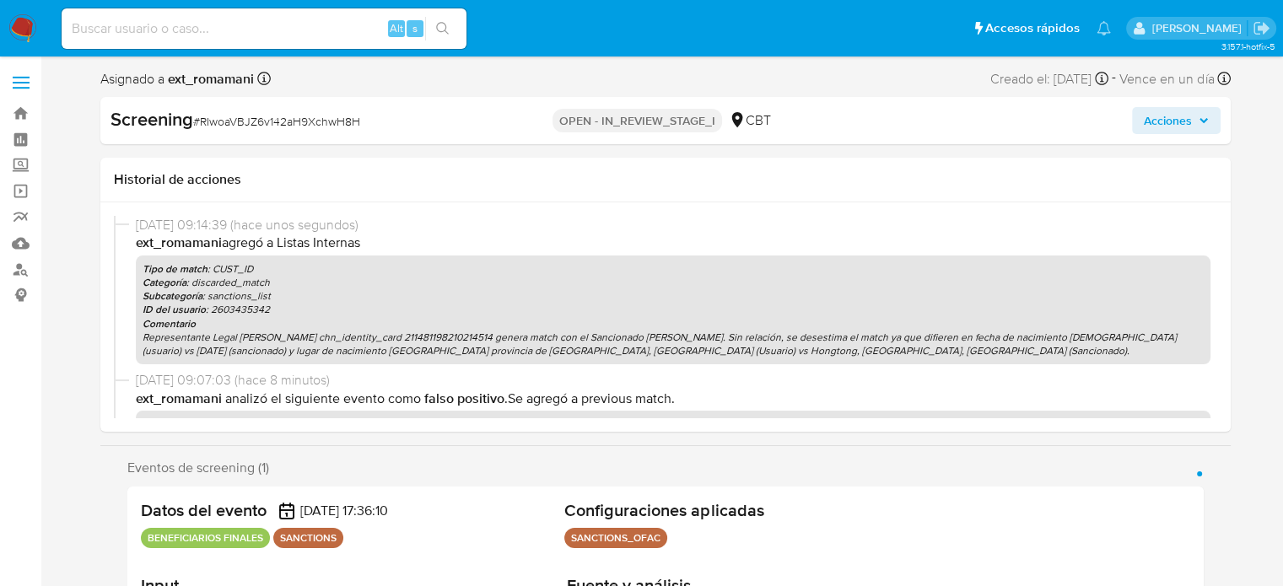
select select "10"
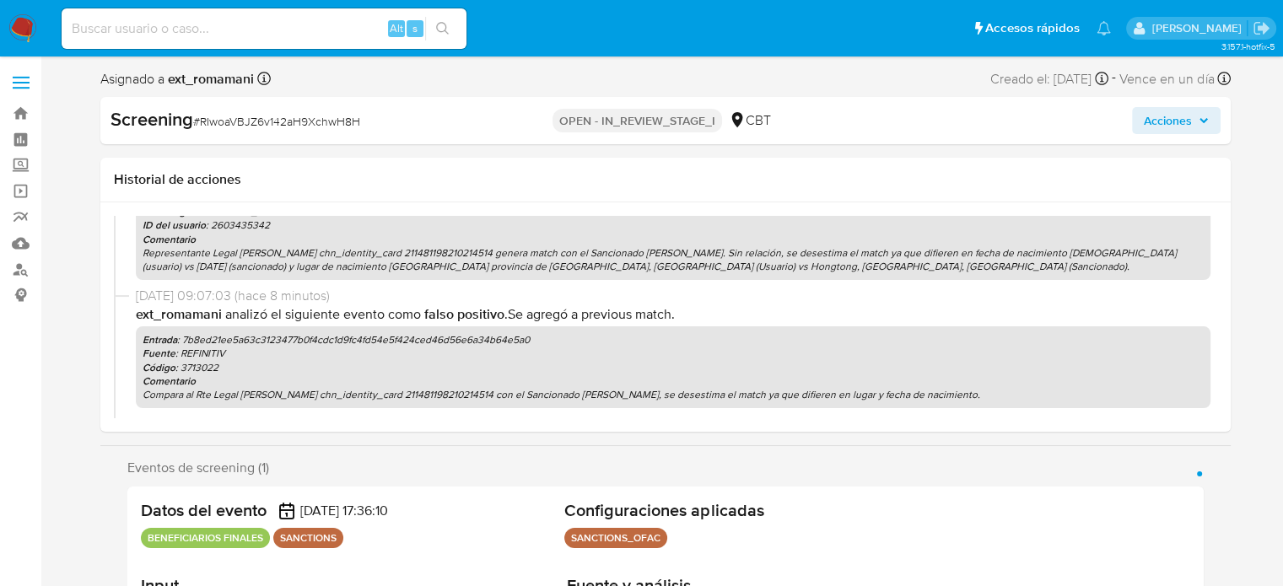
scroll to position [169, 0]
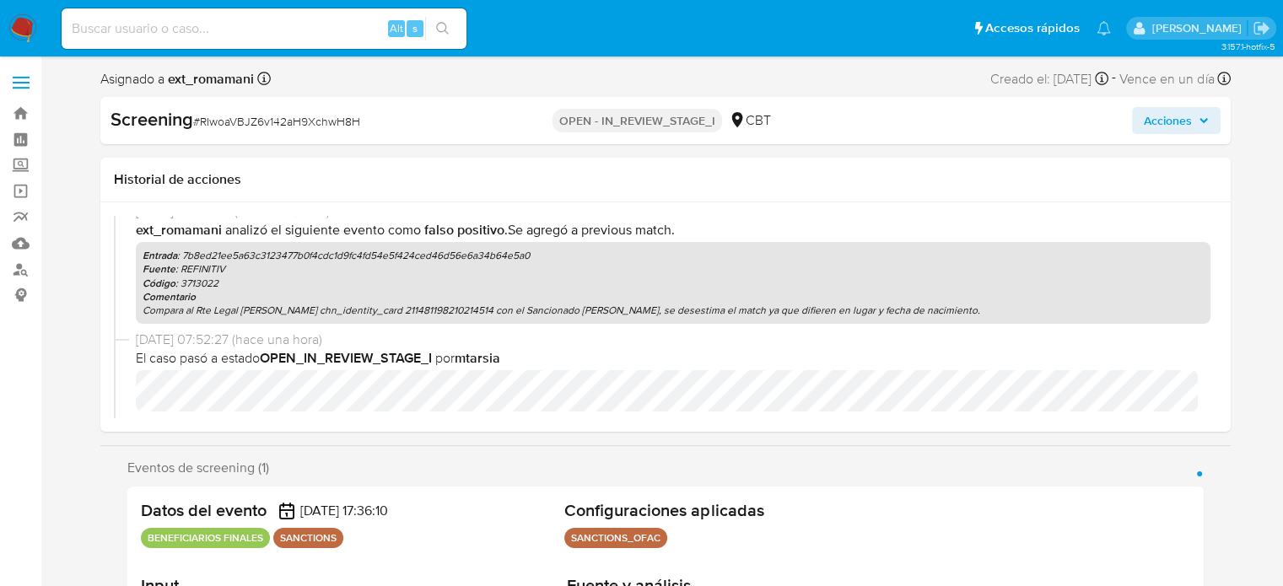
click at [1164, 114] on span "Acciones" at bounding box center [1167, 120] width 48 height 27
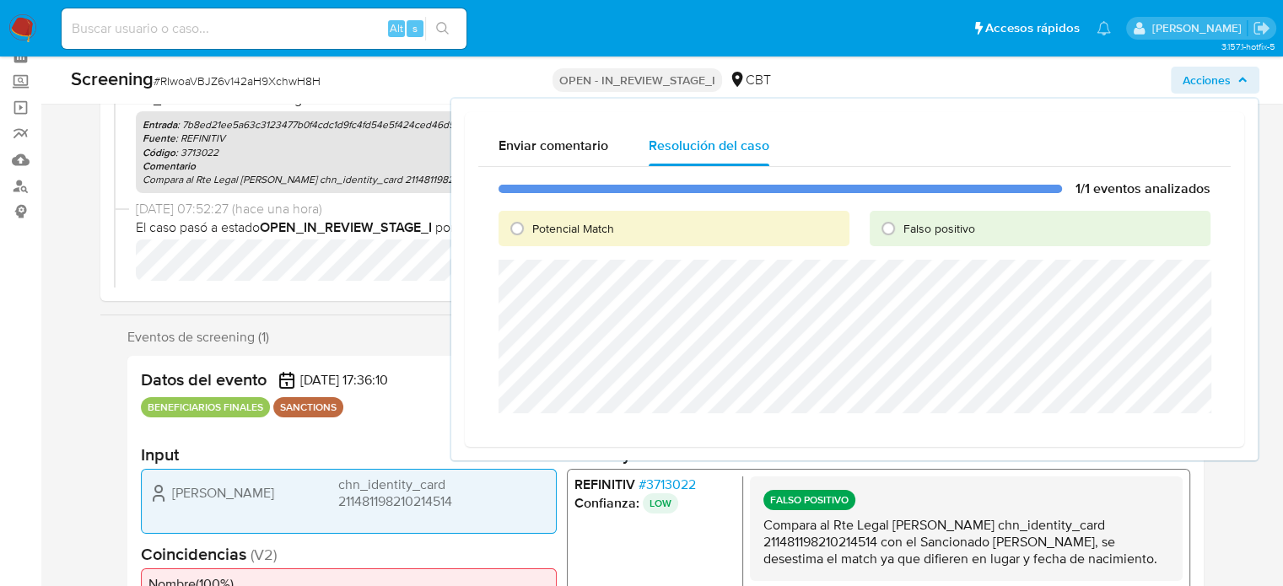
scroll to position [84, 0]
click at [897, 232] on input "Falso positivo" at bounding box center [887, 228] width 27 height 27
radio input "true"
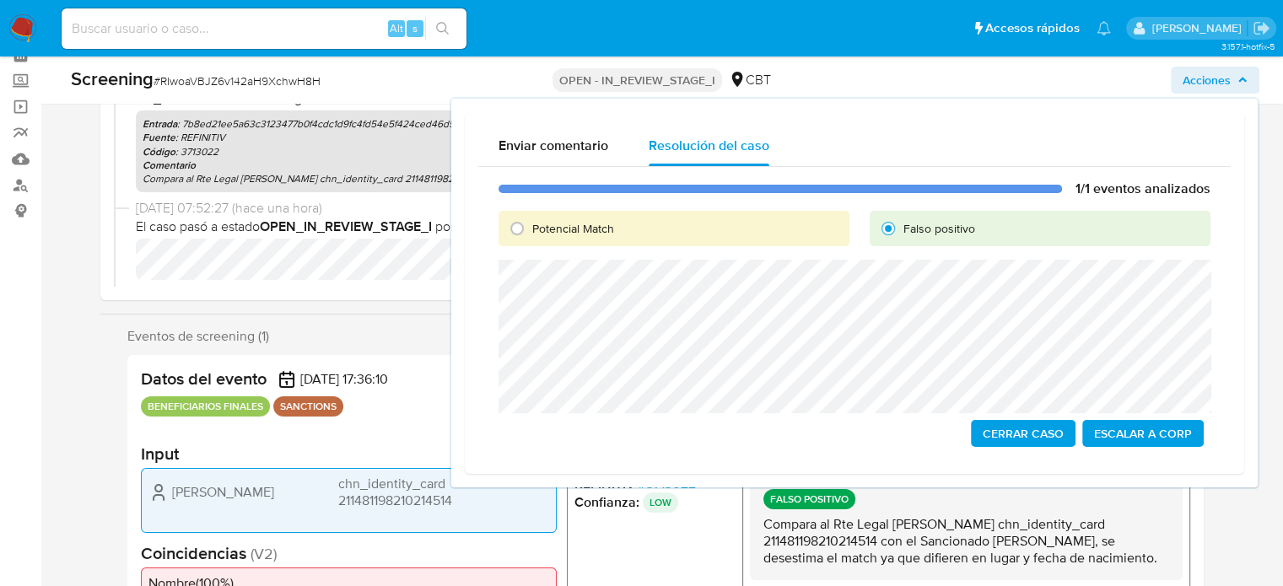
click at [994, 436] on span "Cerrar Caso" at bounding box center [1022, 434] width 81 height 24
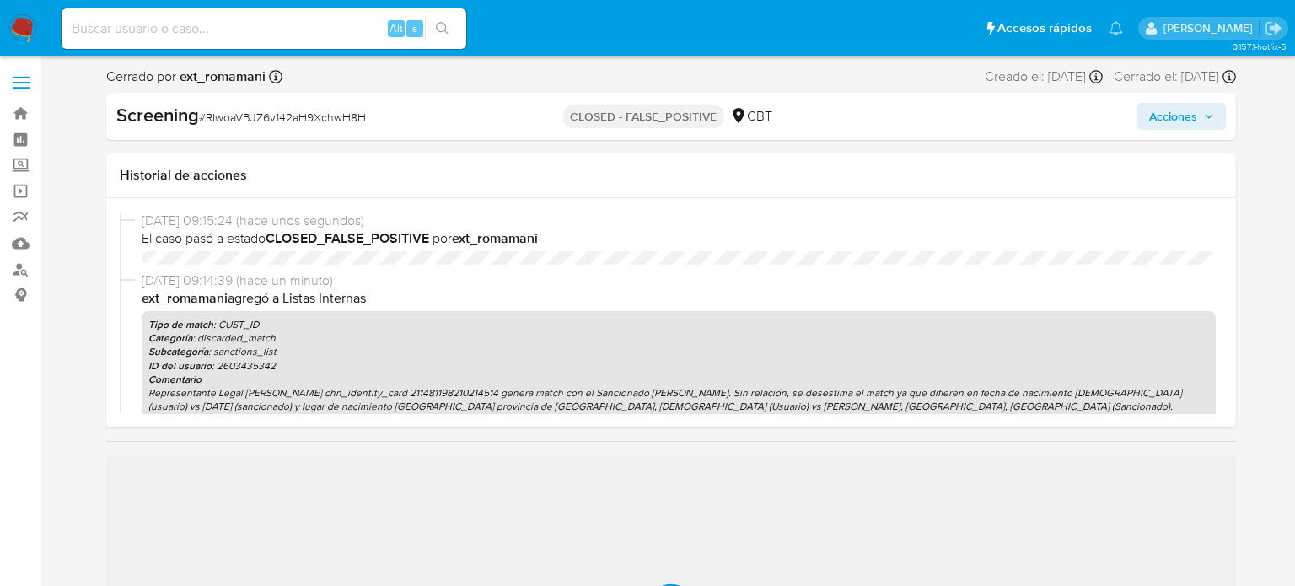
select select "10"
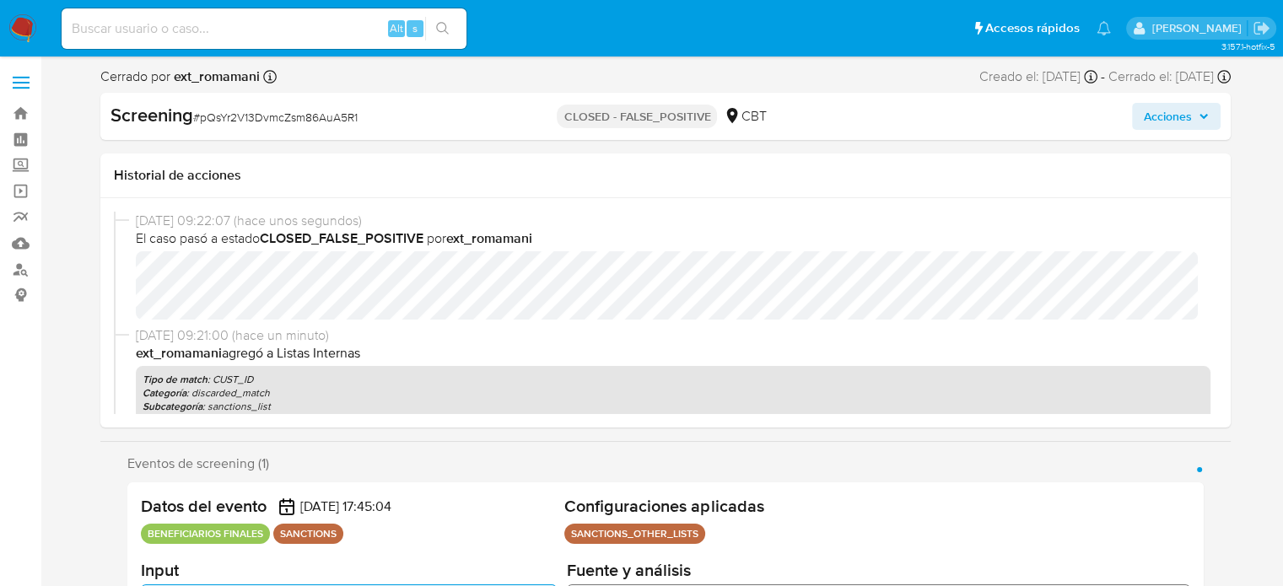
select select "10"
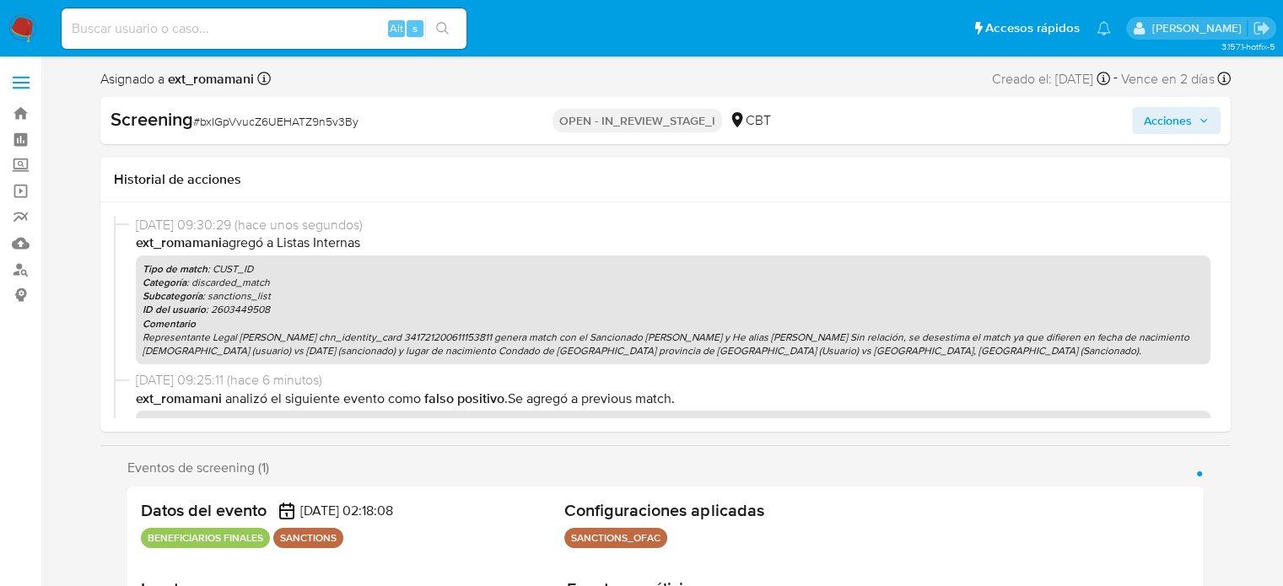
select select "10"
click at [1159, 121] on span "Acciones" at bounding box center [1167, 120] width 48 height 27
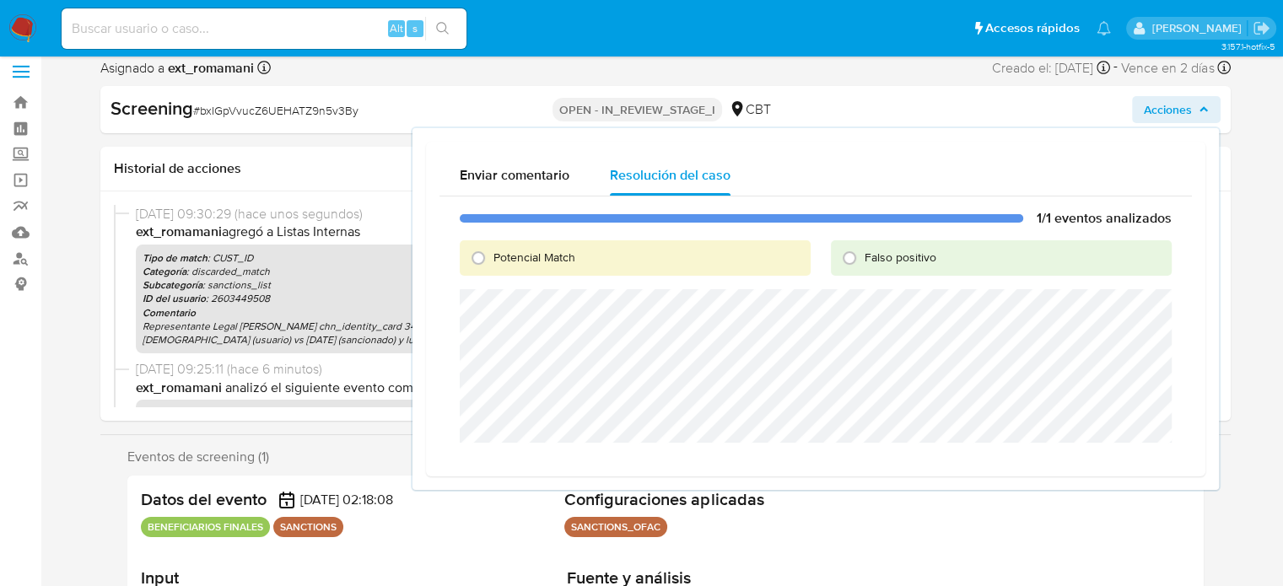
scroll to position [84, 0]
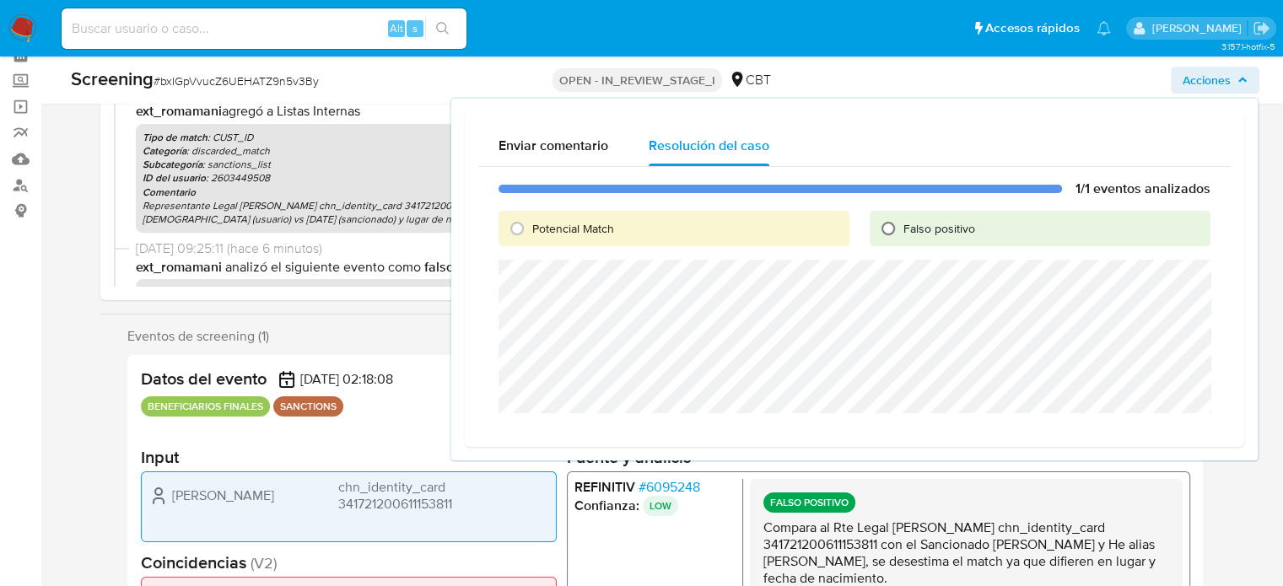
click at [890, 223] on input "Falso positivo" at bounding box center [887, 228] width 27 height 27
radio input "true"
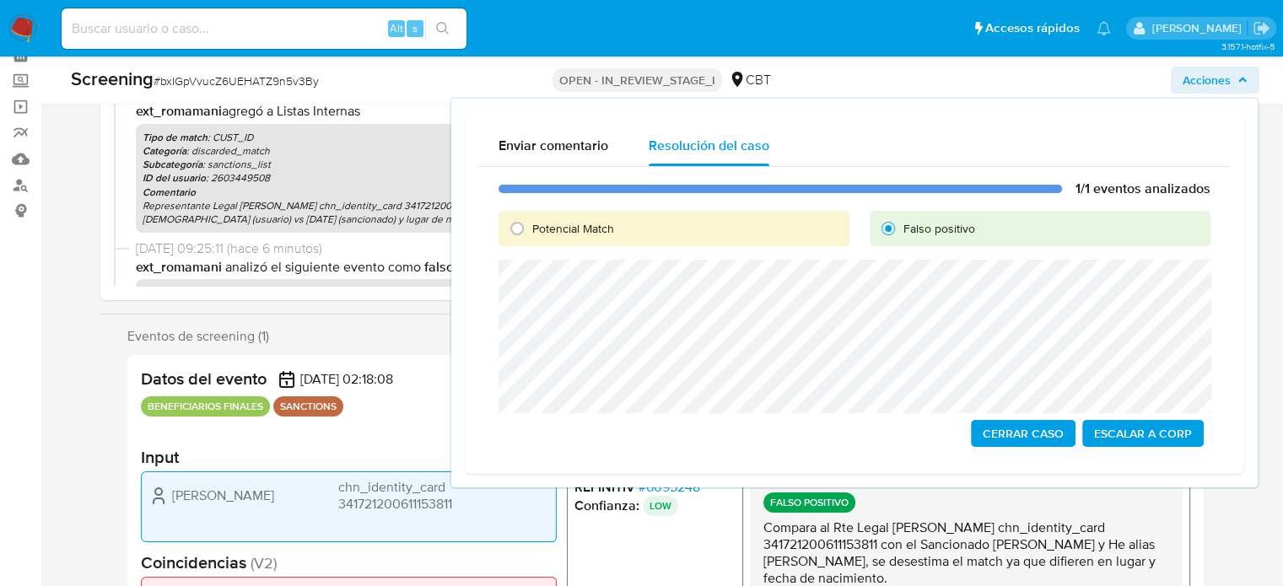
click at [983, 431] on button "Cerrar Caso" at bounding box center [1023, 433] width 105 height 27
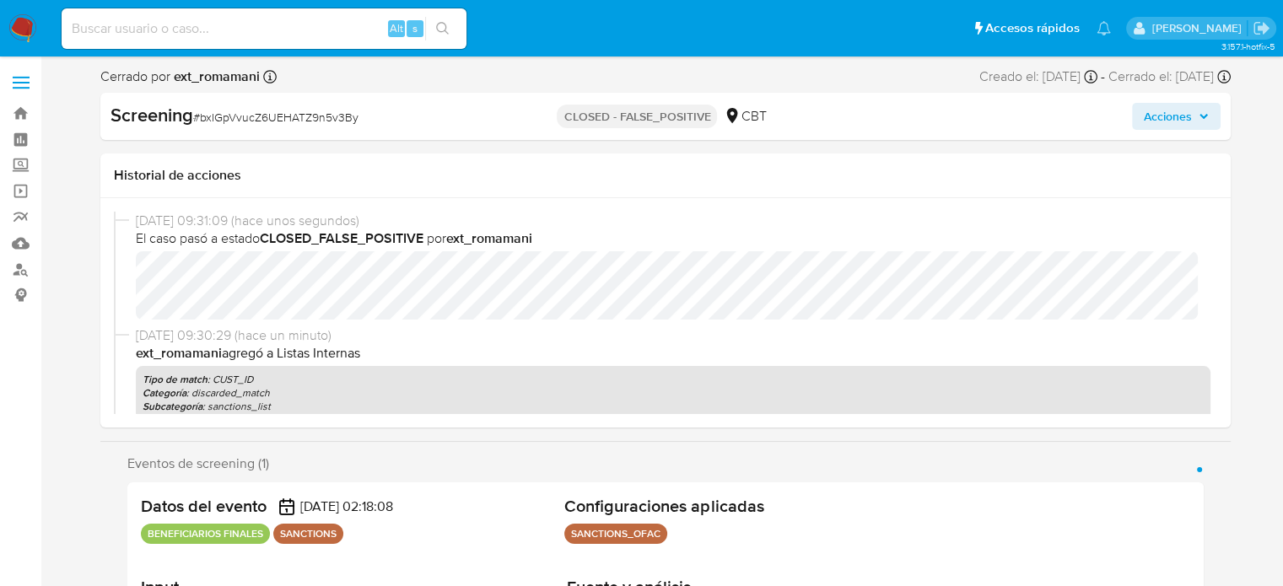
select select "10"
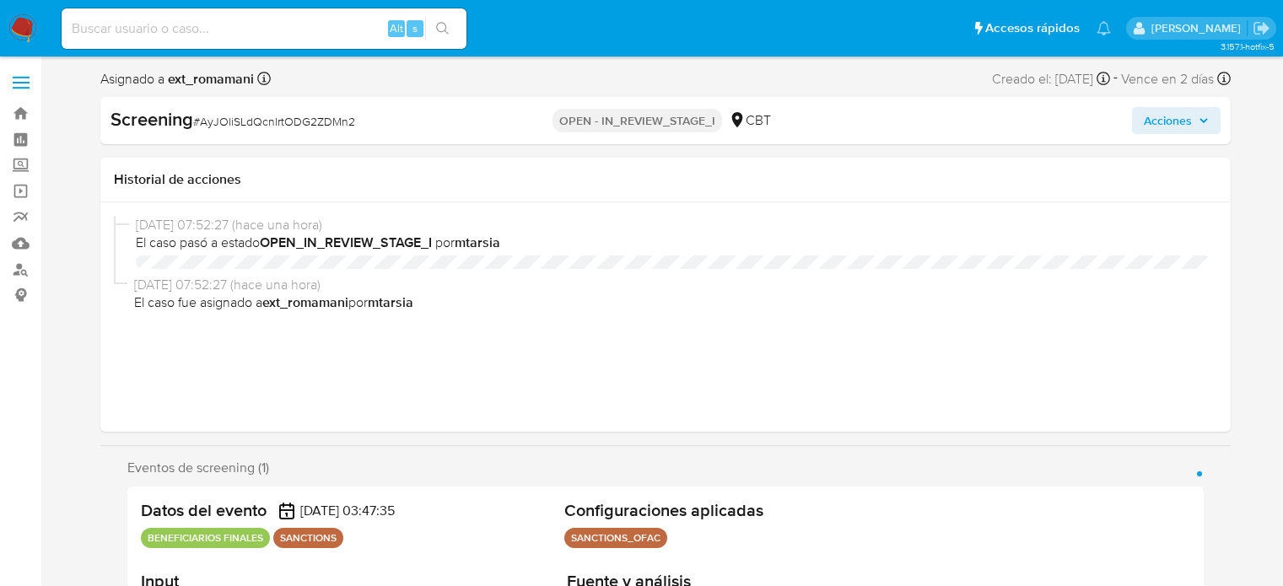
select select "10"
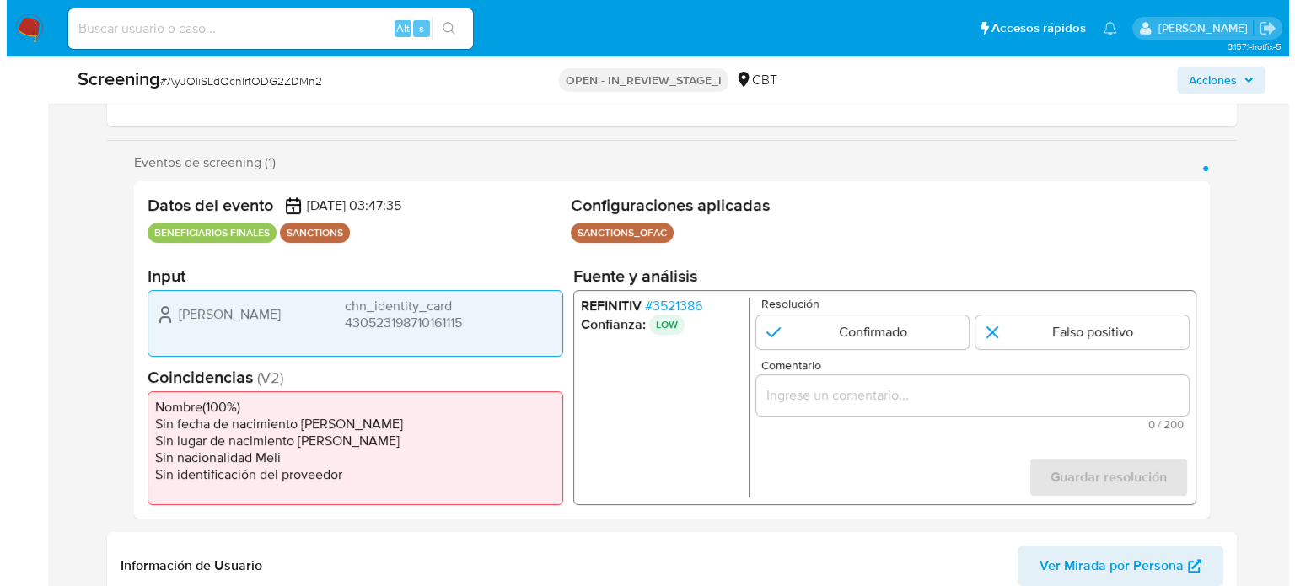
scroll to position [337, 0]
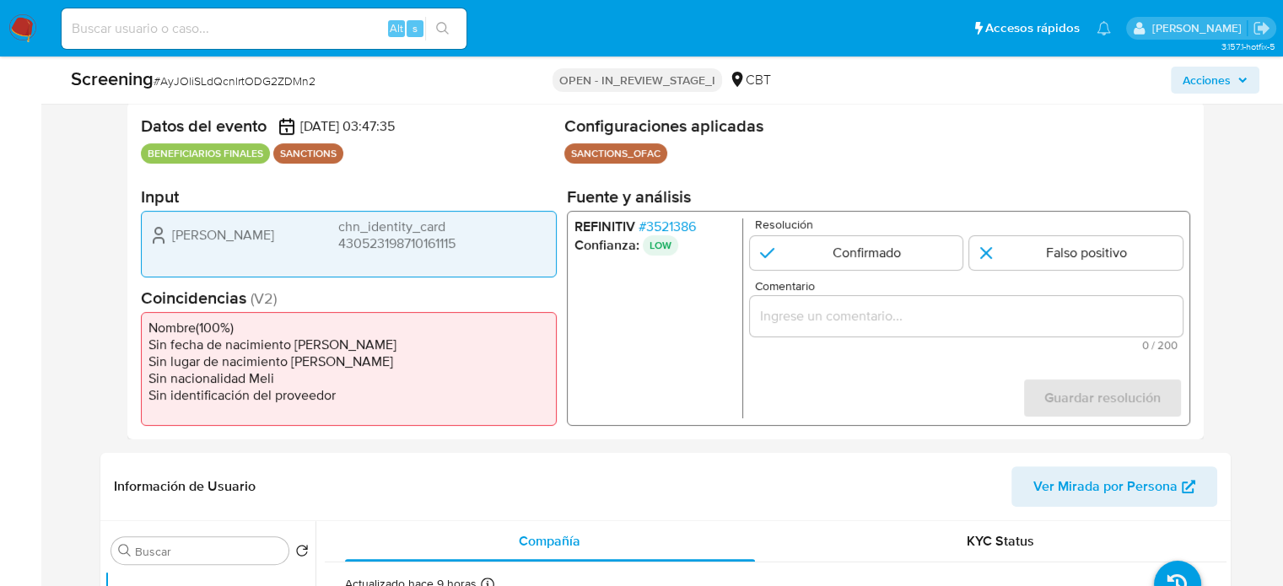
click at [682, 225] on span "# 3521386" at bounding box center [665, 226] width 57 height 17
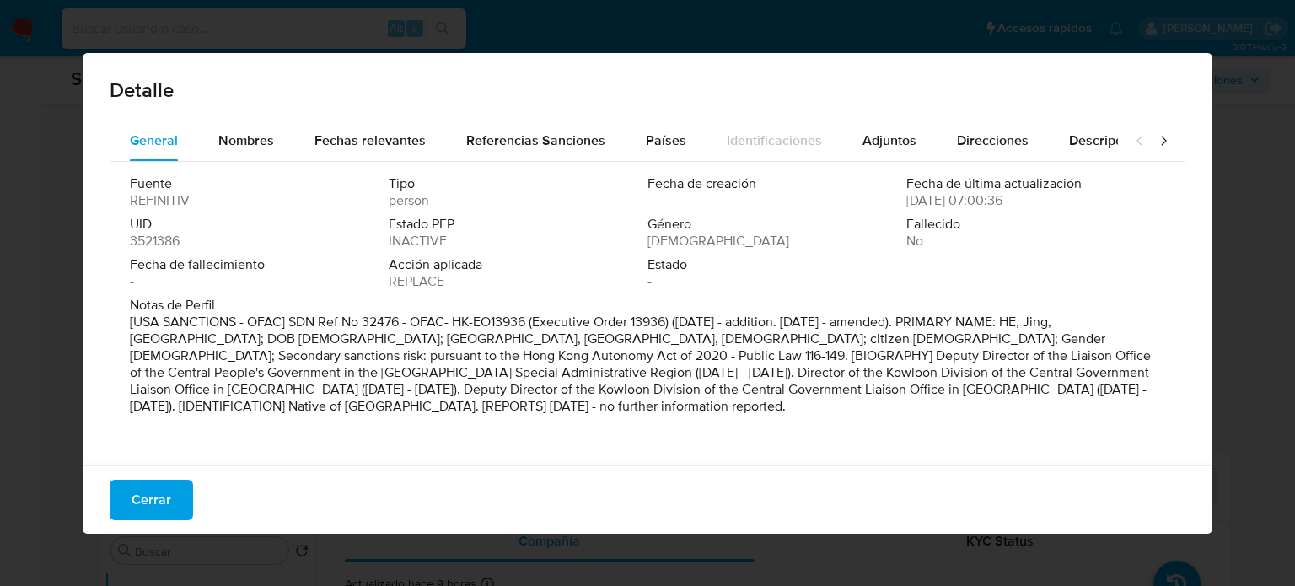
click at [1157, 134] on icon at bounding box center [1163, 140] width 17 height 17
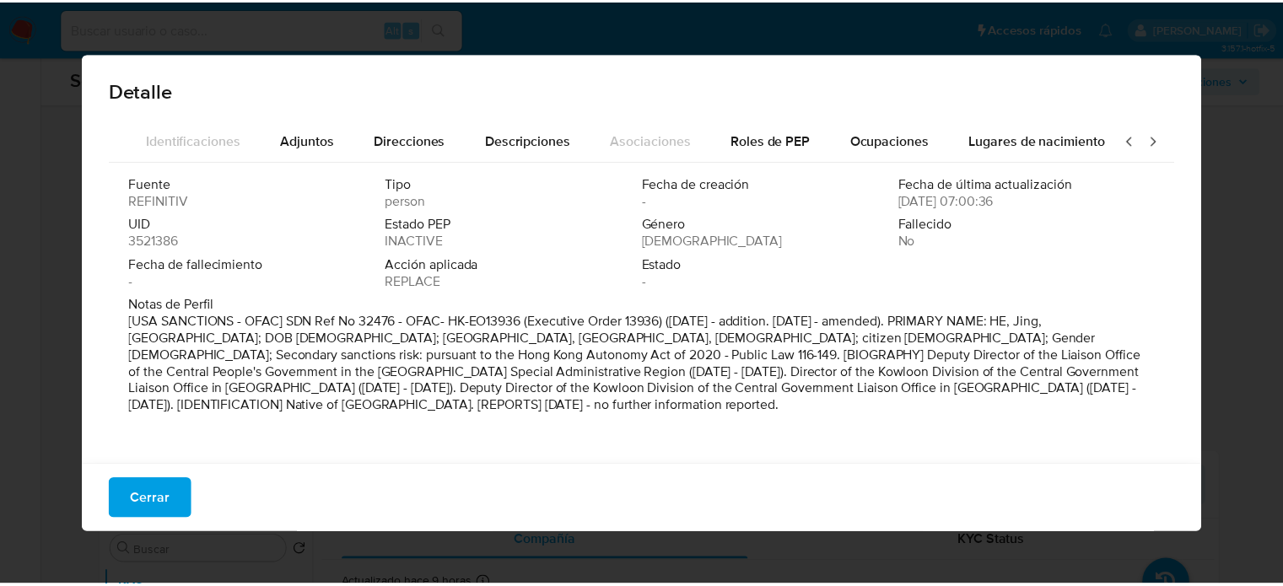
scroll to position [0, 596]
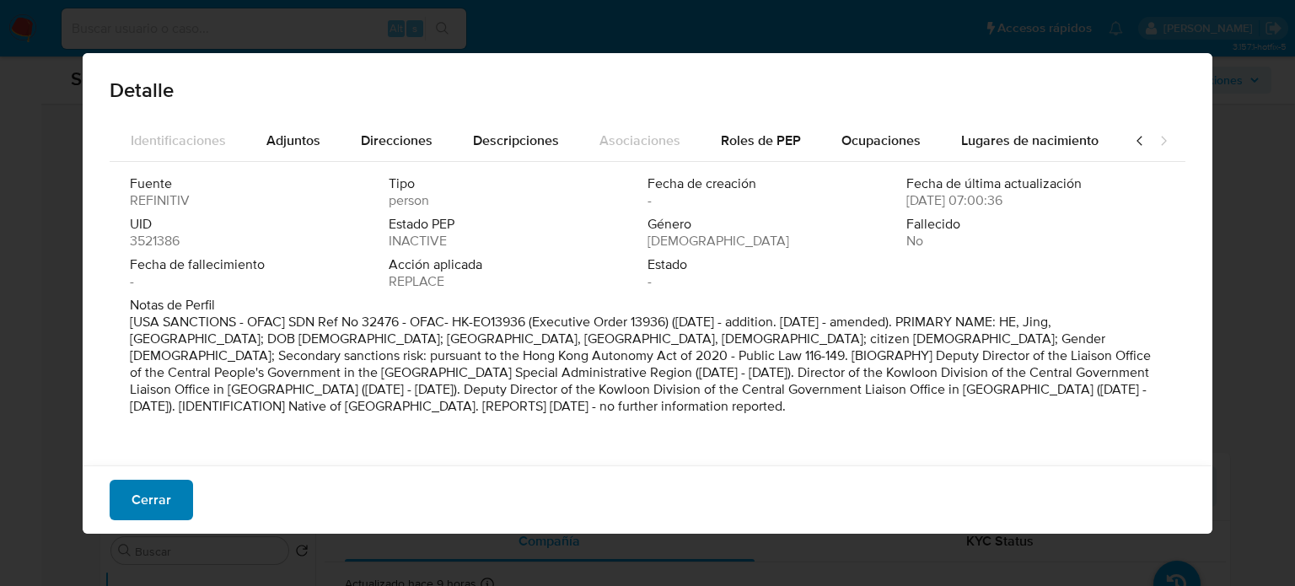
click at [144, 507] on span "Cerrar" at bounding box center [152, 499] width 40 height 37
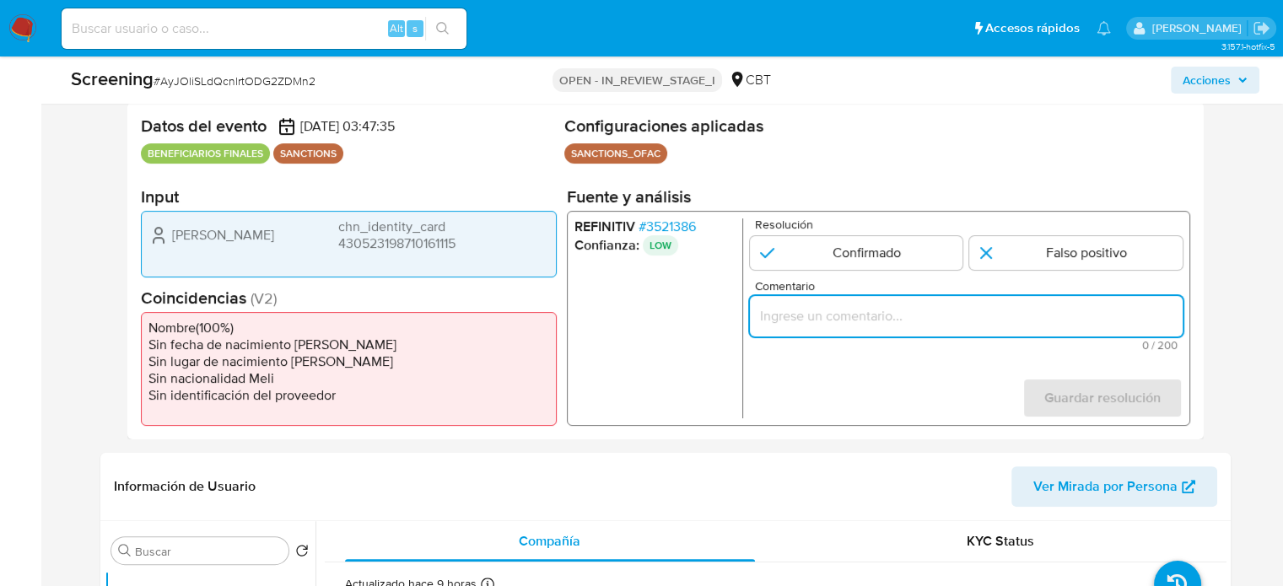
click at [853, 317] on input "Comentario" at bounding box center [965, 316] width 433 height 22
paste input "Compara al Rte Legal con el Sancionado , se desestima el match ya que difieren …"
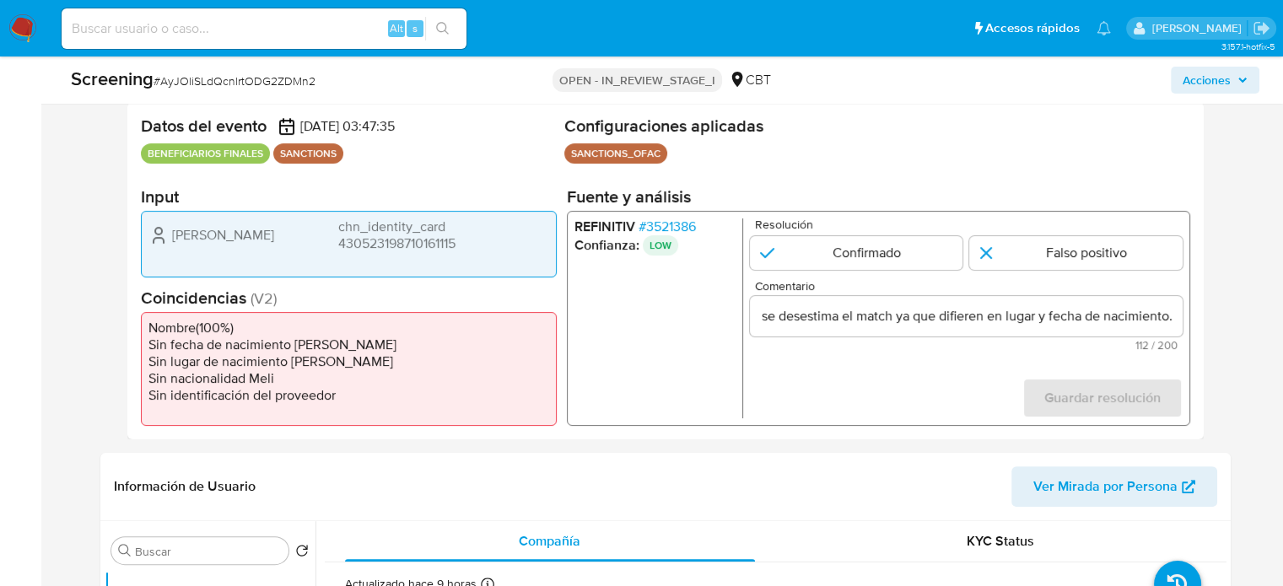
scroll to position [0, 0]
click at [631, 359] on ul "REFINITIV # 3521386 Confianza: LOW" at bounding box center [657, 318] width 169 height 200
drag, startPoint x: 167, startPoint y: 232, endPoint x: 492, endPoint y: 242, distance: 324.8
click at [492, 242] on div "Jing He chn_identity_card 430523198710161115" at bounding box center [348, 235] width 401 height 34
drag, startPoint x: 289, startPoint y: 242, endPoint x: 172, endPoint y: 240, distance: 117.2
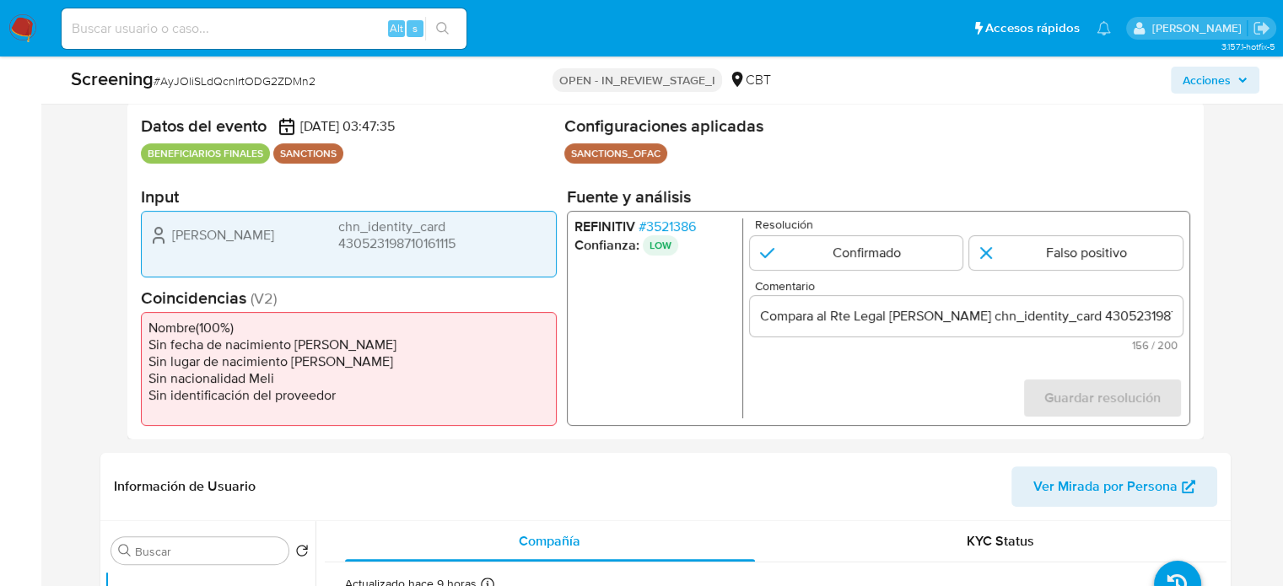
click at [172, 240] on div "Jing He chn_identity_card 430523198710161115" at bounding box center [348, 235] width 401 height 34
click at [673, 232] on span "# 3521386" at bounding box center [665, 226] width 57 height 17
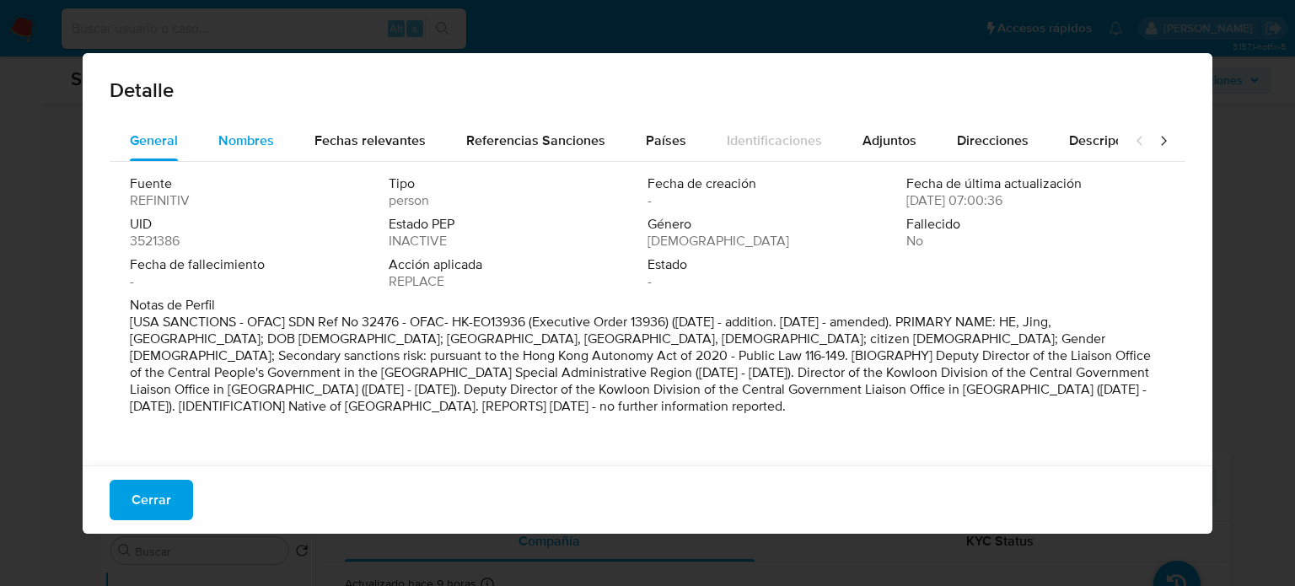
click at [252, 150] on span "Nombres" at bounding box center [246, 140] width 56 height 19
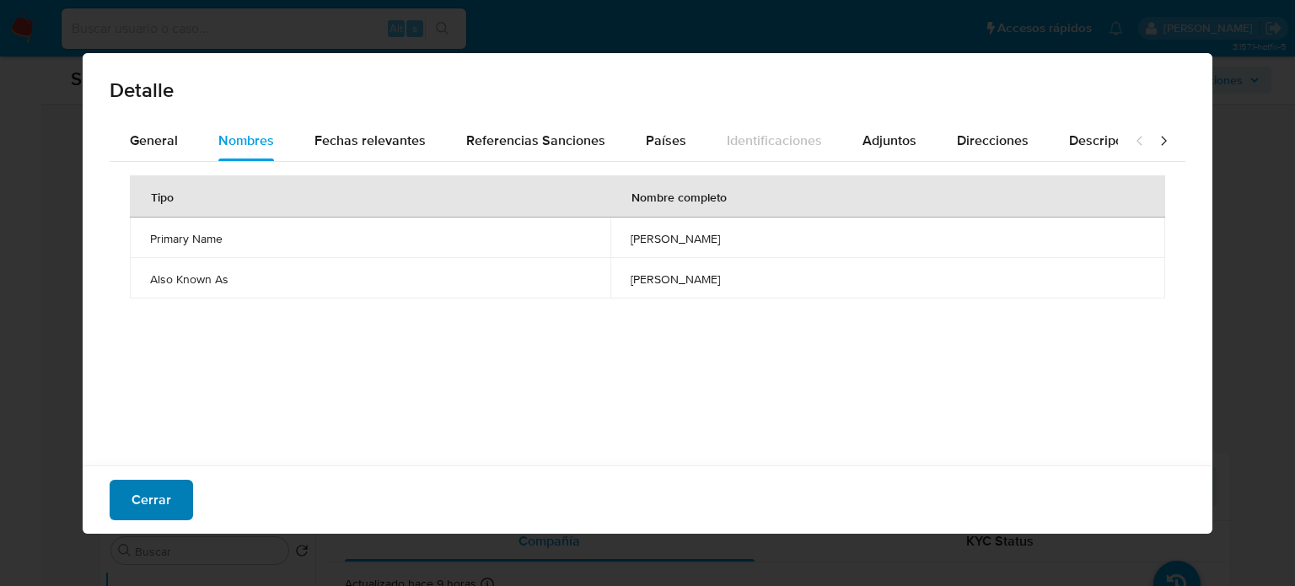
click at [160, 504] on span "Cerrar" at bounding box center [152, 499] width 40 height 37
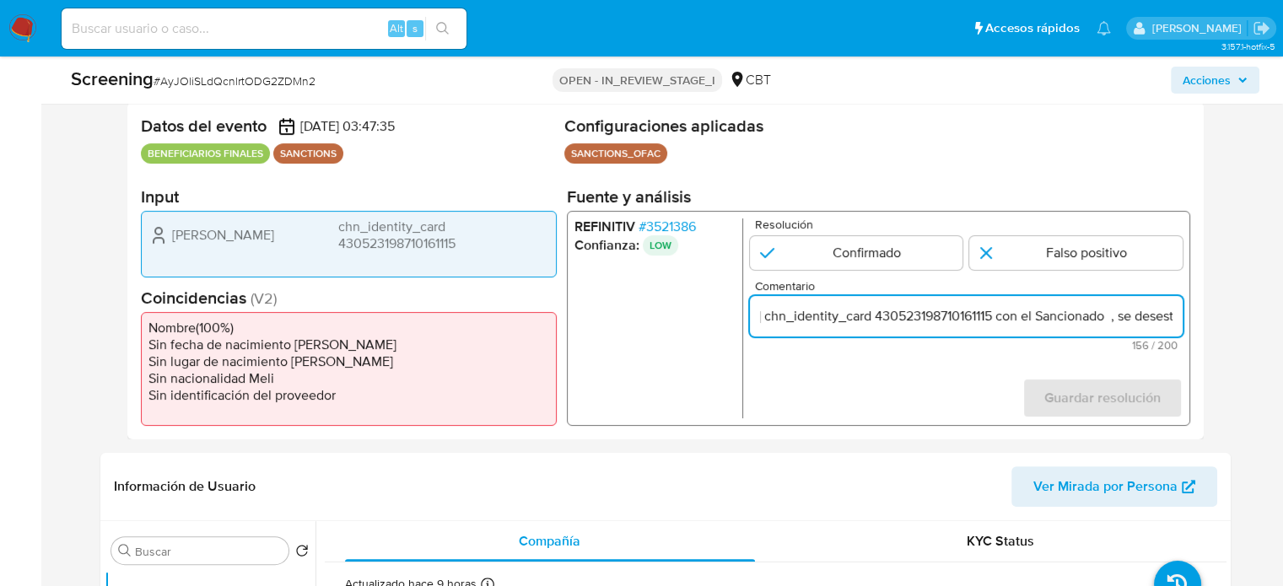
scroll to position [0, 341]
drag, startPoint x: 1154, startPoint y: 320, endPoint x: 1167, endPoint y: 320, distance: 13.5
click at [1167, 320] on input "Compara al Rte Legal Jing He chn_identity_card 430523198710161115 con el Sancio…" at bounding box center [965, 316] width 433 height 22
click at [943, 317] on input "Compara al Rte Legal Jing He chn_identity_card 430523198710161115 con el Sancio…" at bounding box center [965, 316] width 433 height 22
paste input "Jing He chn_identity_card"
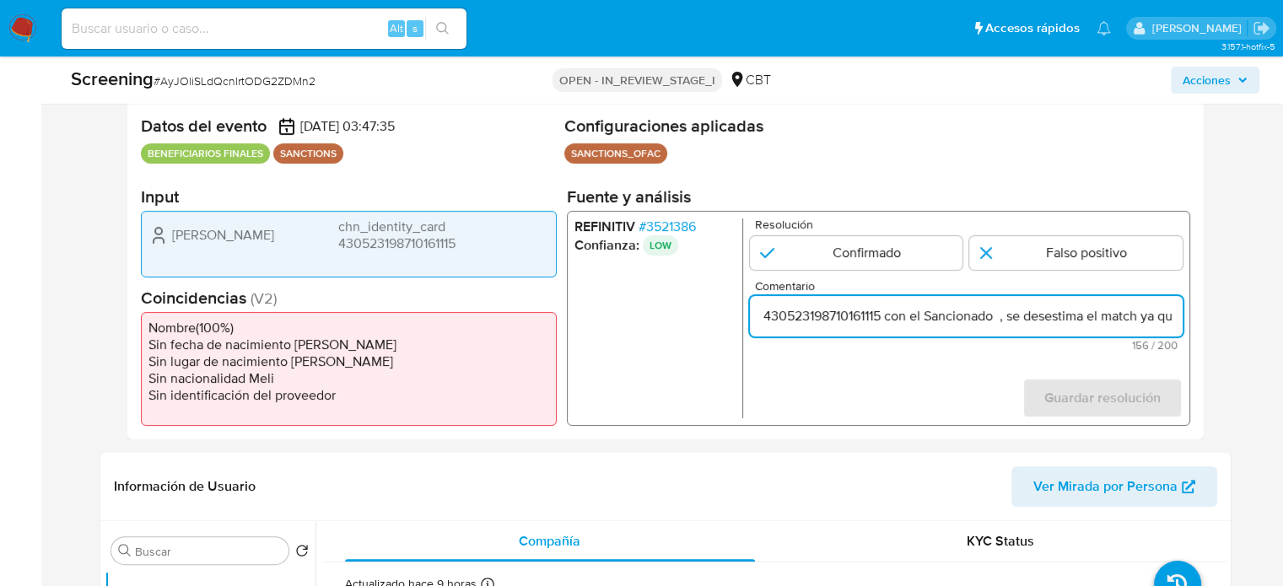
scroll to position [0, 0]
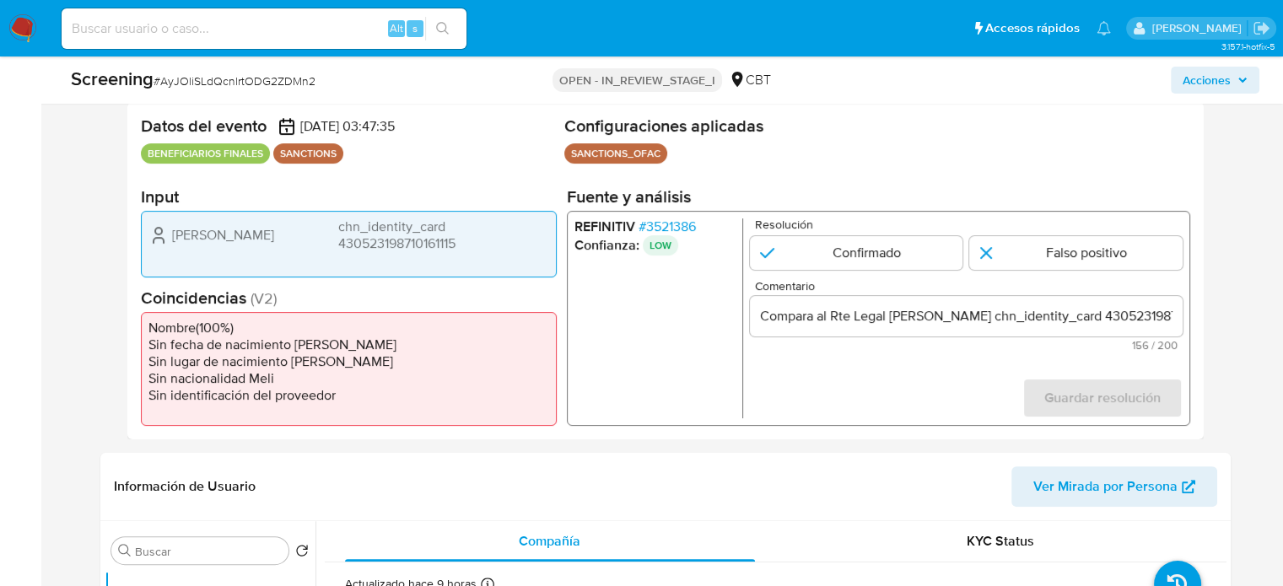
drag, startPoint x: 247, startPoint y: 231, endPoint x: 166, endPoint y: 239, distance: 81.4
click at [166, 239] on div "Jing He chn_identity_card 430523198710161115" at bounding box center [348, 235] width 401 height 34
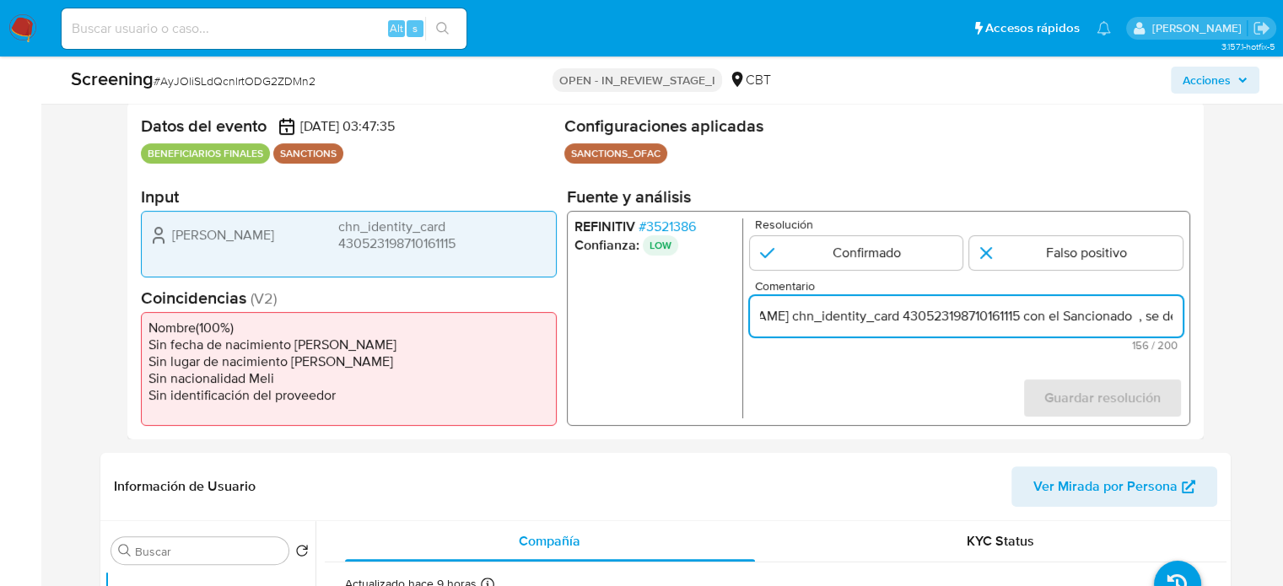
drag, startPoint x: 1143, startPoint y: 315, endPoint x: 1175, endPoint y: 315, distance: 32.0
click at [1175, 315] on input "Compara al Rte Legal Jing He chn_identity_card 430523198710161115 con el Sancio…" at bounding box center [965, 316] width 433 height 22
click at [976, 317] on input "Compara al Rte Legal Jing He chn_identity_card 430523198710161115 con el Sancio…" at bounding box center [965, 316] width 433 height 22
paste input "Jing He"
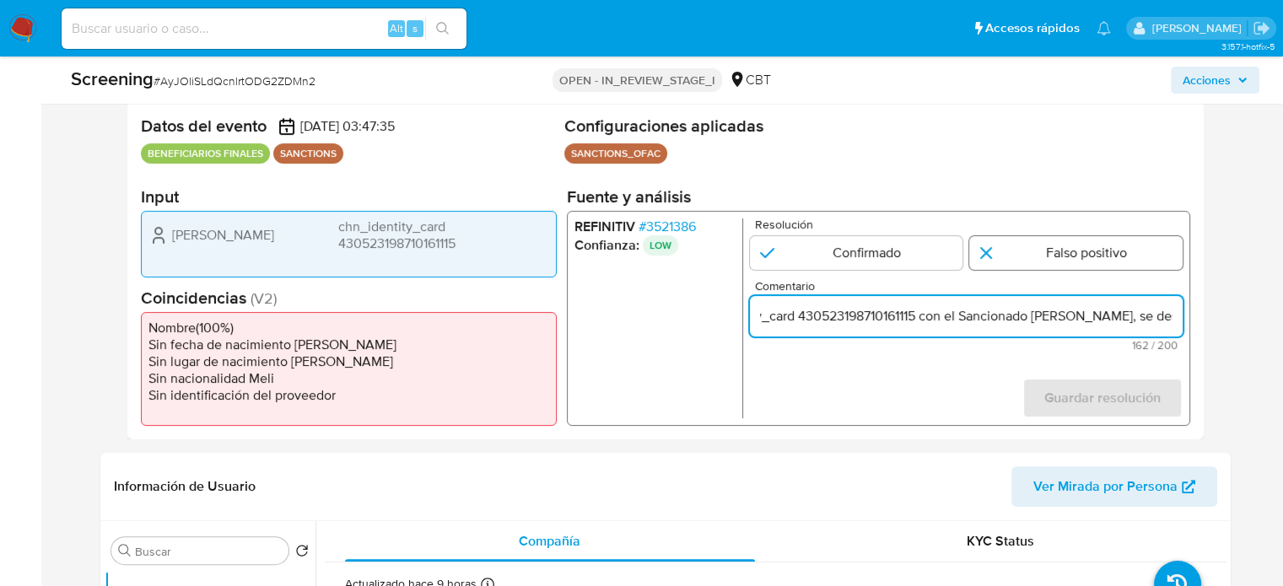
type input "Compara al Rte Legal Jing He chn_identity_card 430523198710161115 con el Sancio…"
click at [1019, 255] on input "1 de 1" at bounding box center [1075, 253] width 213 height 34
radio input "true"
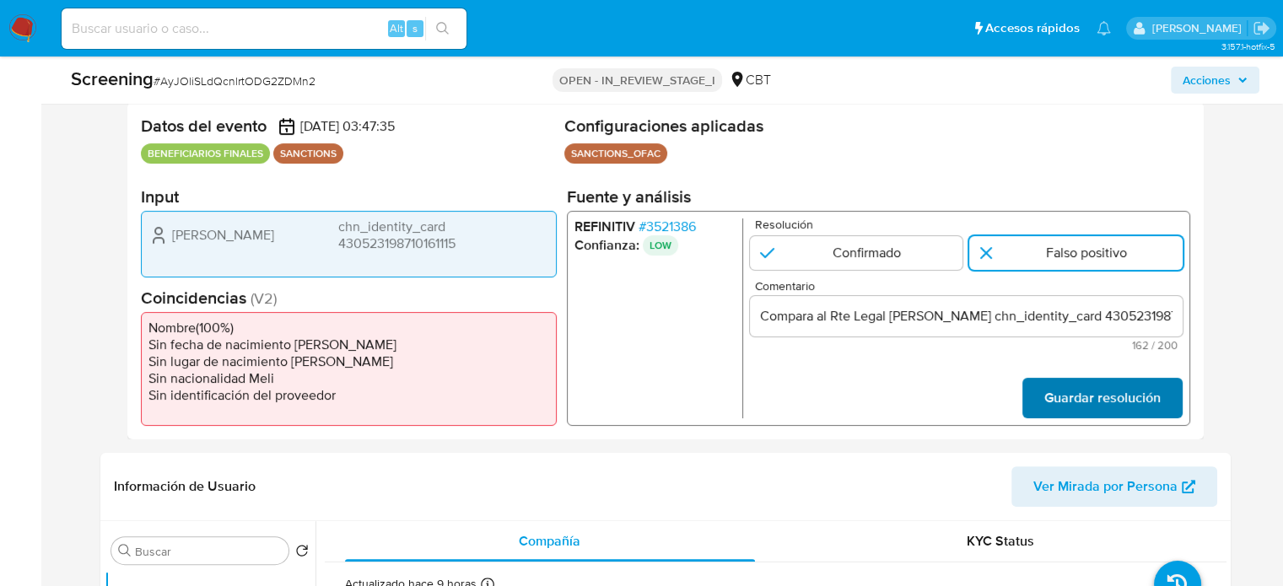
click at [1100, 401] on span "Guardar resolución" at bounding box center [1101, 397] width 116 height 37
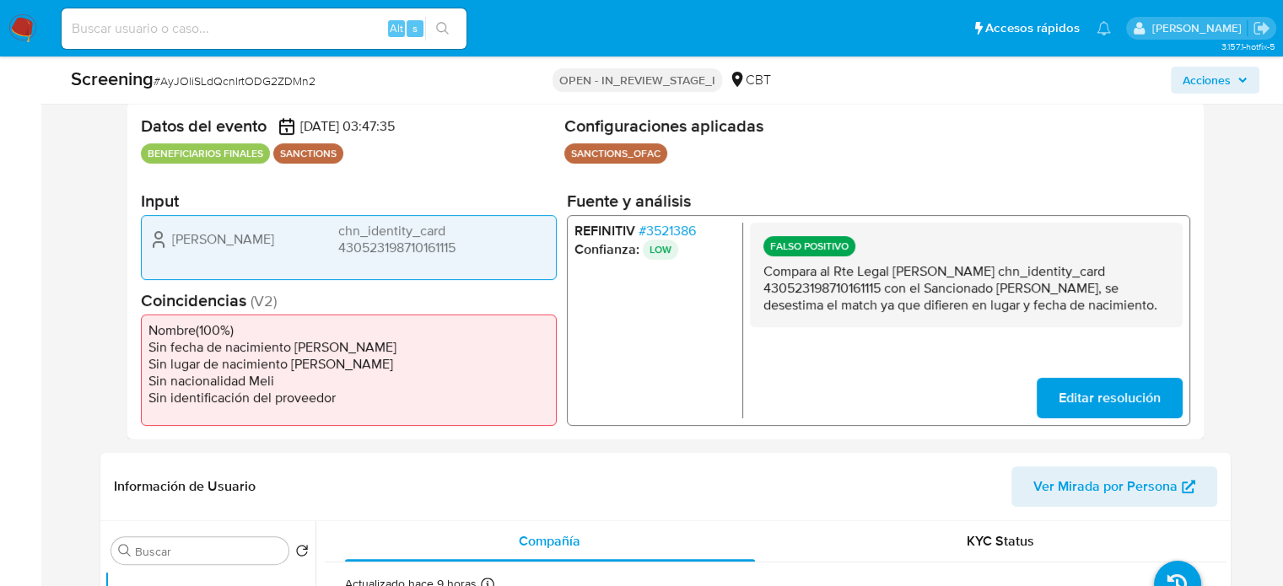
drag, startPoint x: 893, startPoint y: 272, endPoint x: 884, endPoint y: 291, distance: 20.7
click at [884, 291] on p "Compara al Rte Legal Jing He chn_identity_card 430523198710161115 con el Sancio…" at bounding box center [965, 288] width 406 height 51
click at [683, 232] on span "# 3521386" at bounding box center [665, 231] width 57 height 17
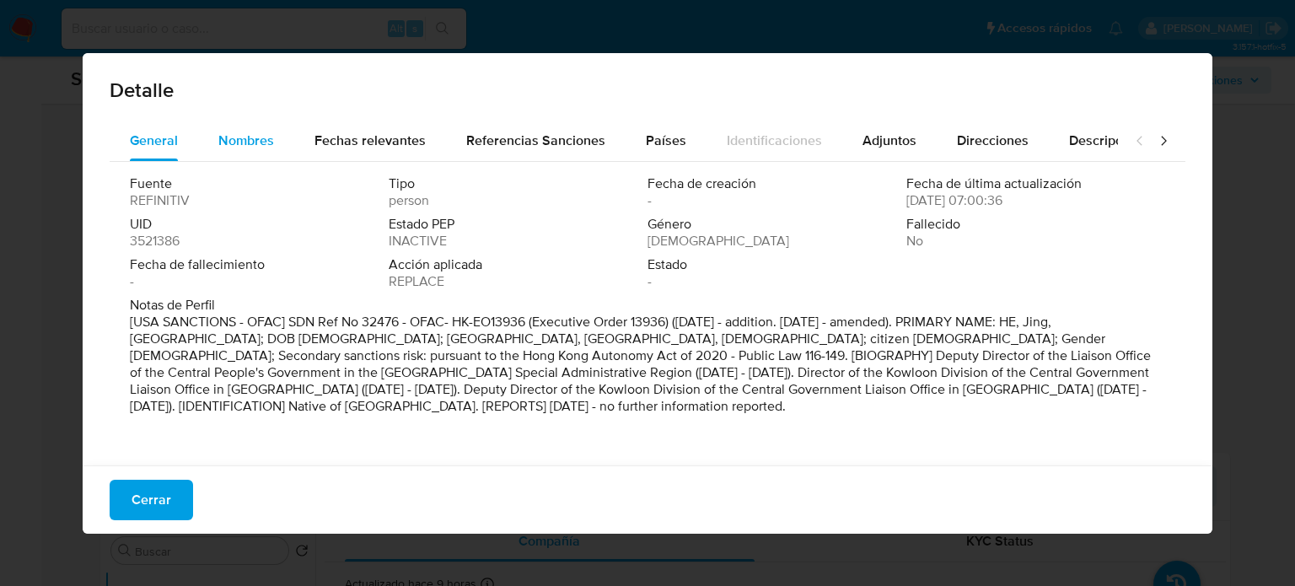
click at [246, 155] on div "Nombres" at bounding box center [246, 141] width 56 height 40
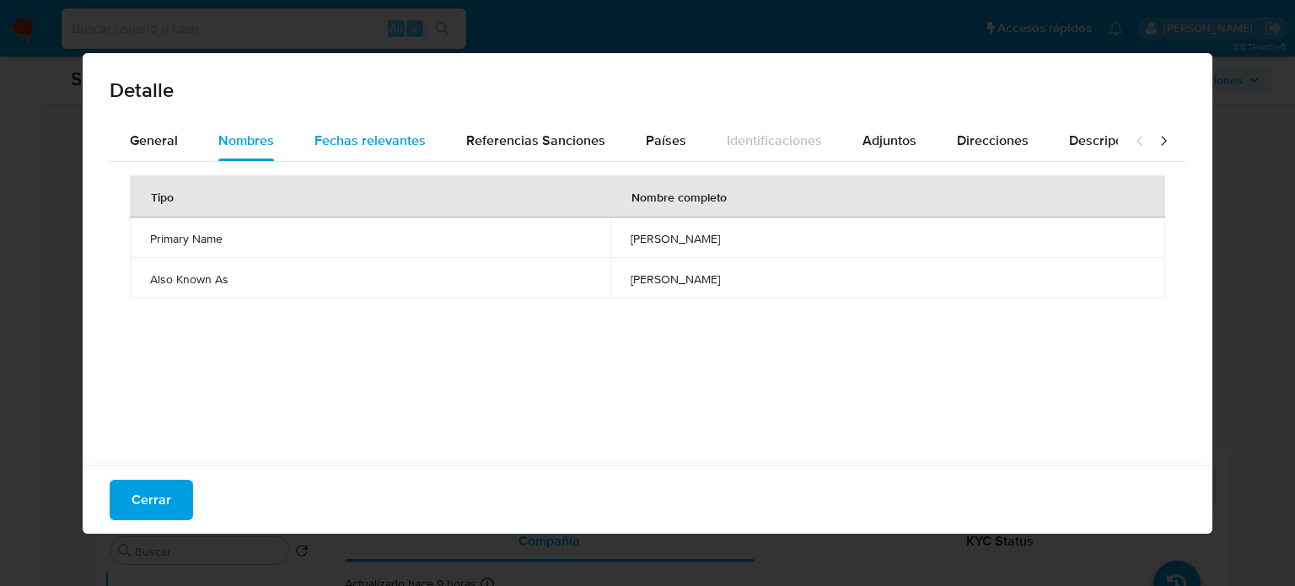
click at [339, 143] on span "Fechas relevantes" at bounding box center [370, 140] width 111 height 19
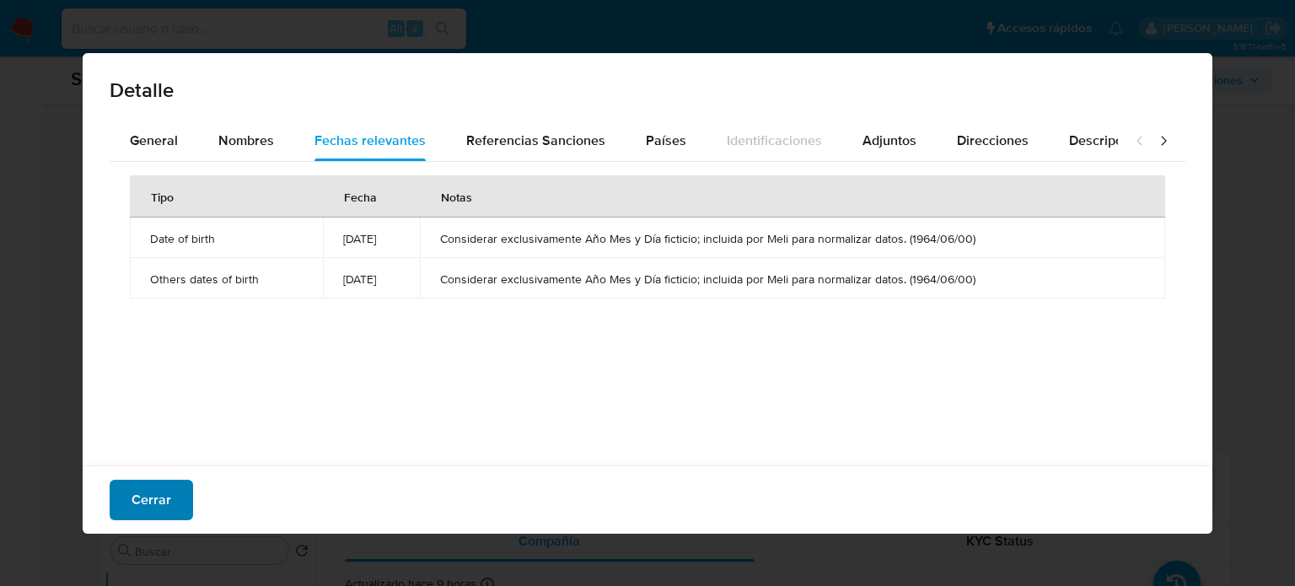
click at [132, 498] on span "Cerrar" at bounding box center [152, 499] width 40 height 37
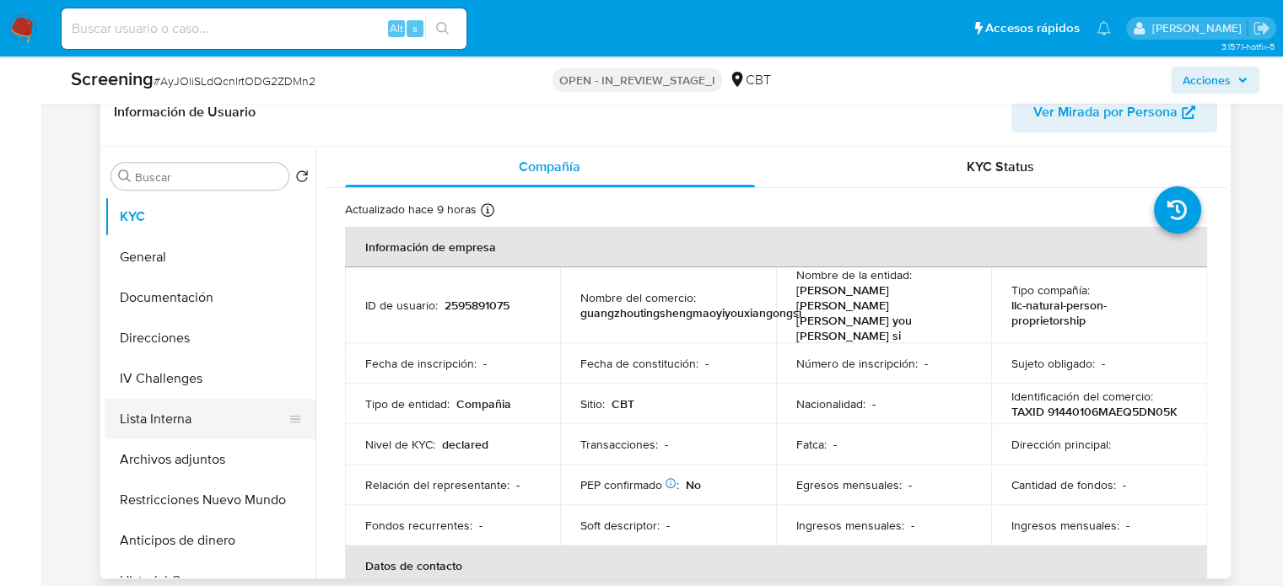
scroll to position [759, 0]
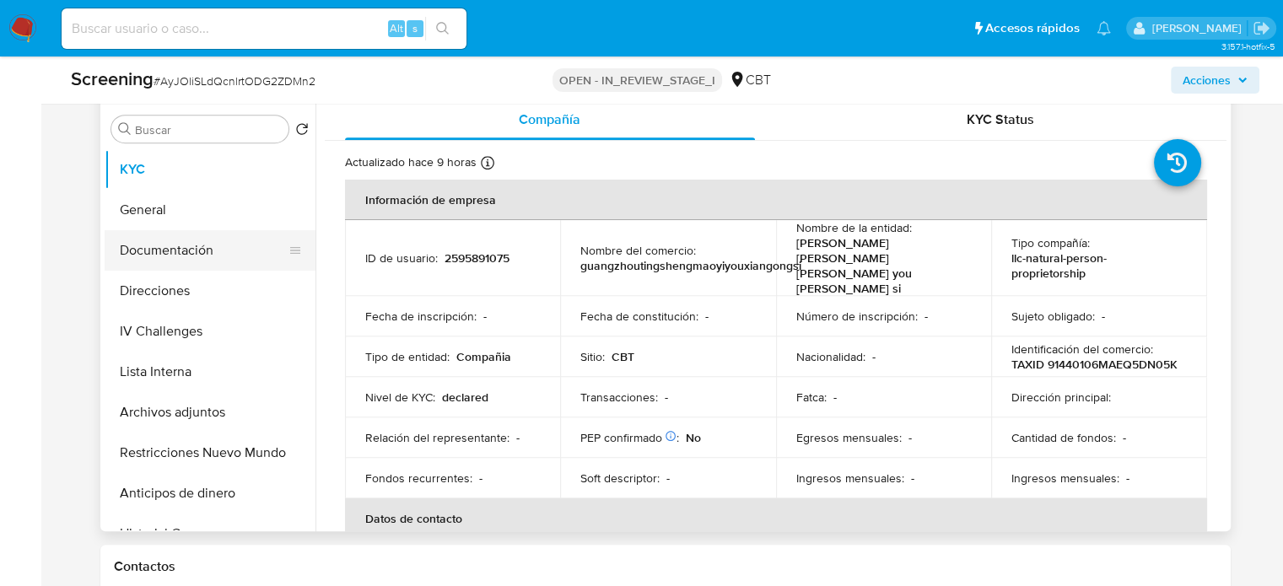
click at [189, 253] on button "Documentación" at bounding box center [203, 250] width 197 height 40
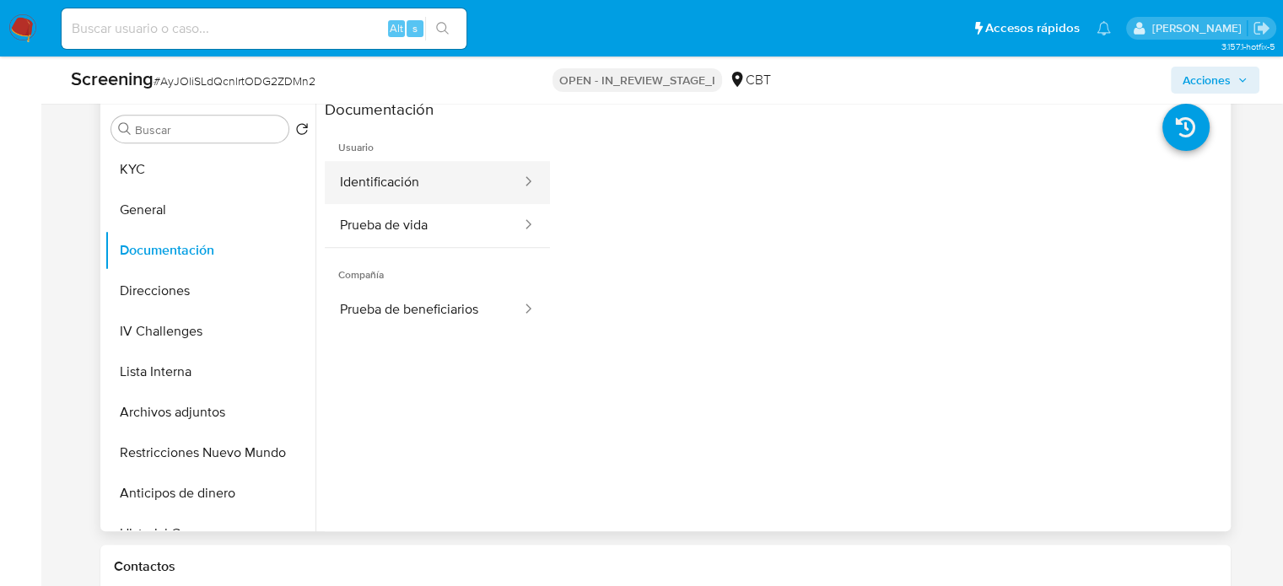
click at [435, 168] on button "Identificación" at bounding box center [424, 182] width 198 height 43
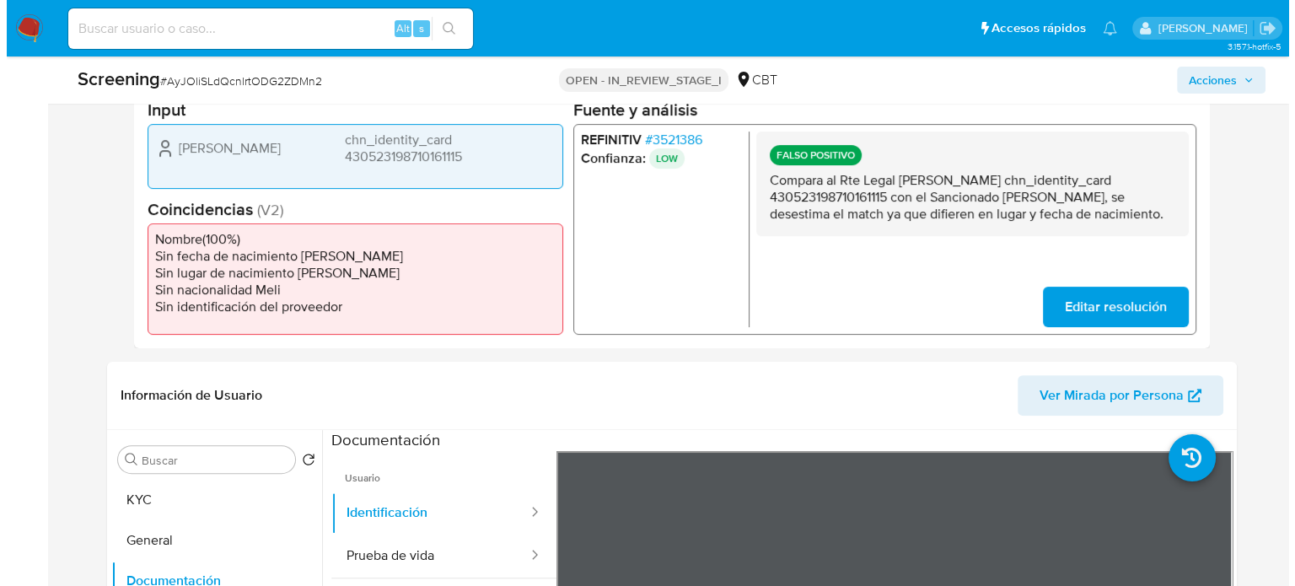
scroll to position [337, 0]
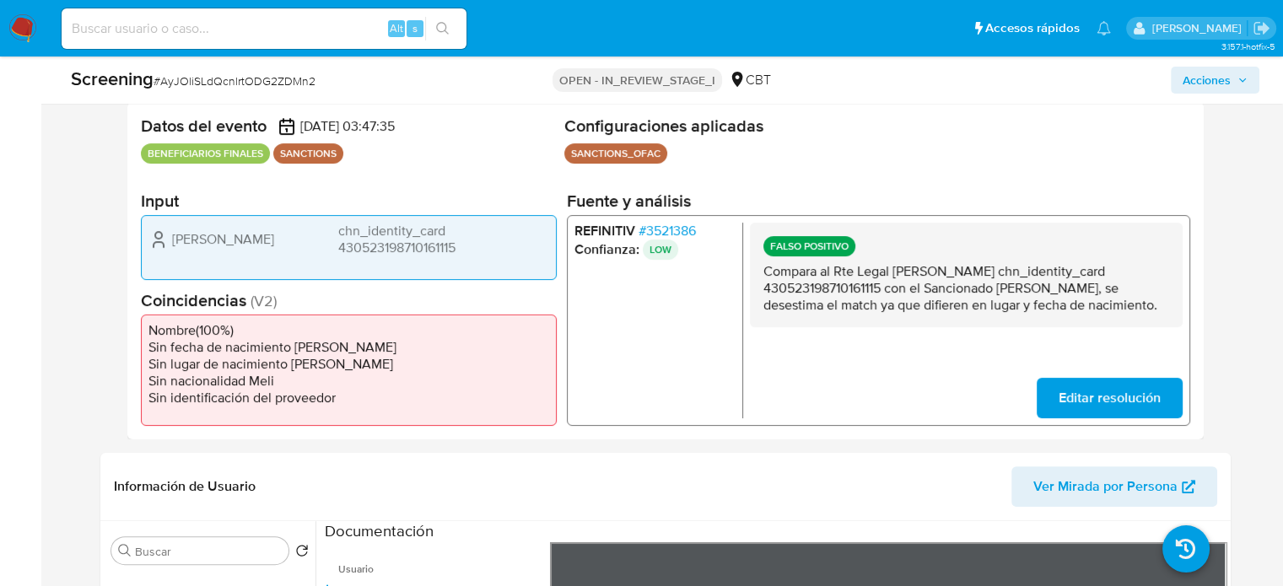
click at [688, 223] on span "# 3521386" at bounding box center [665, 231] width 57 height 17
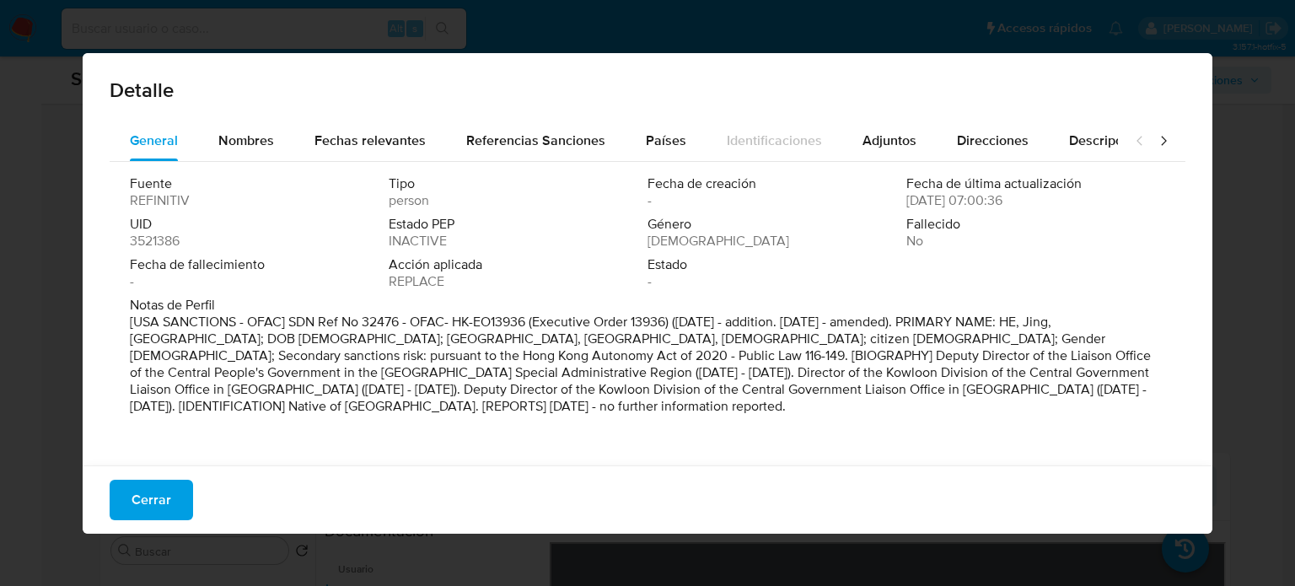
click at [1155, 143] on icon at bounding box center [1163, 140] width 17 height 17
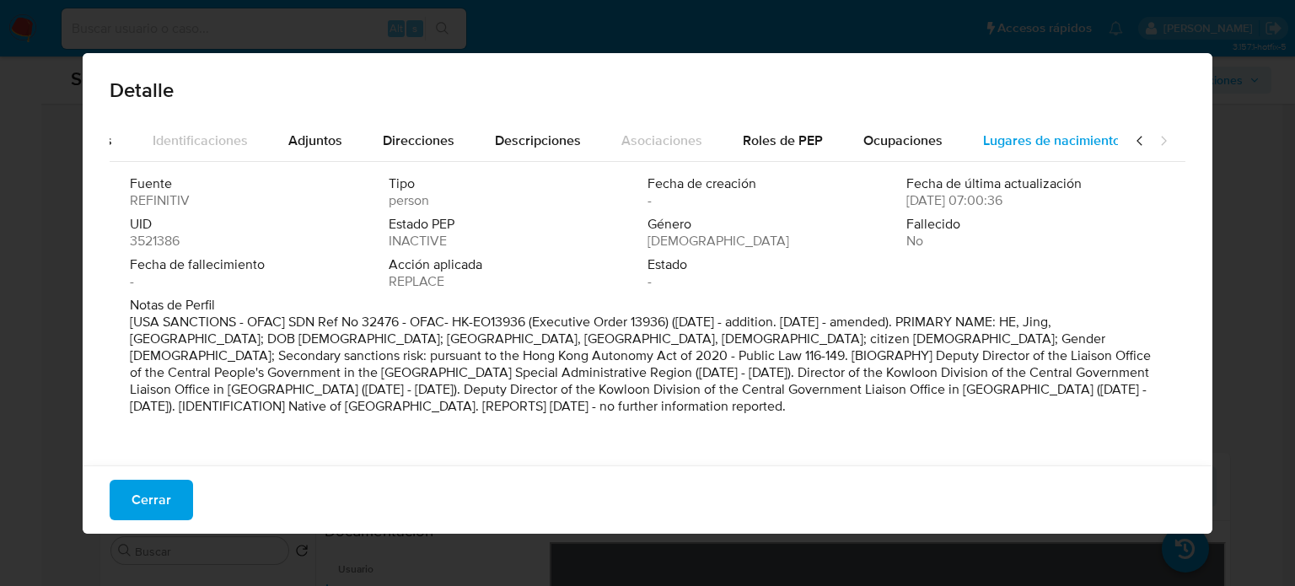
scroll to position [0, 596]
click at [1064, 141] on span "Lugares de nacimiento" at bounding box center [1029, 140] width 137 height 19
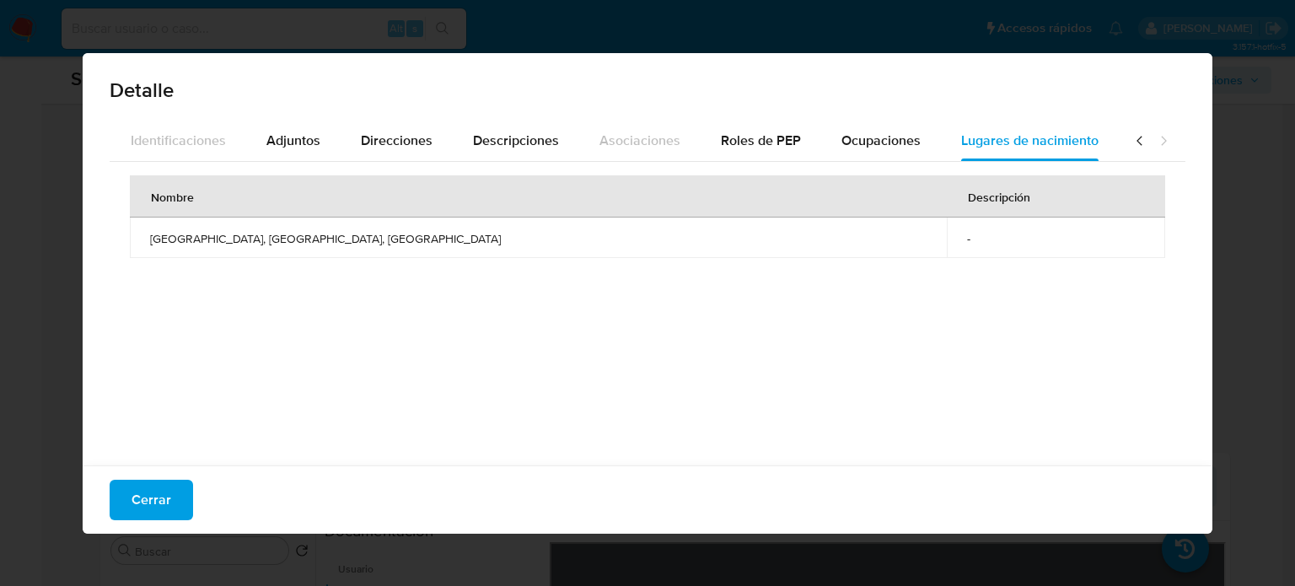
scroll to position [0, 600]
drag, startPoint x: 140, startPoint y: 229, endPoint x: 373, endPoint y: 239, distance: 232.9
click at [373, 239] on td "Zhanjiang, provincia de Guangdong, China" at bounding box center [551, 238] width 843 height 40
click at [162, 487] on span "Cerrar" at bounding box center [152, 499] width 40 height 37
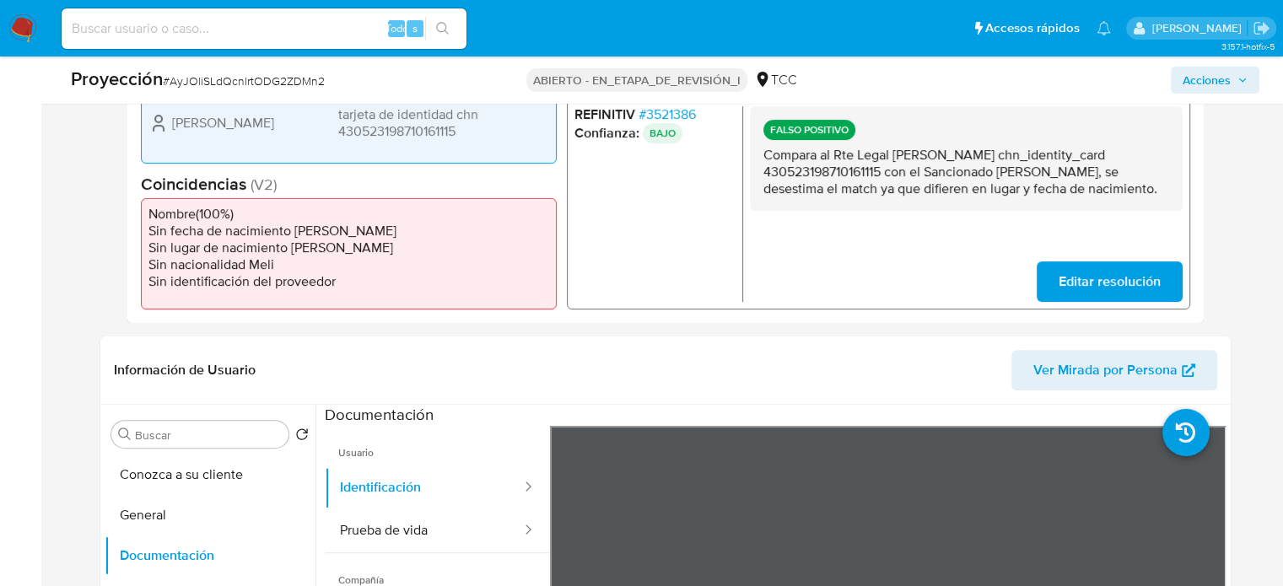
scroll to position [337, 0]
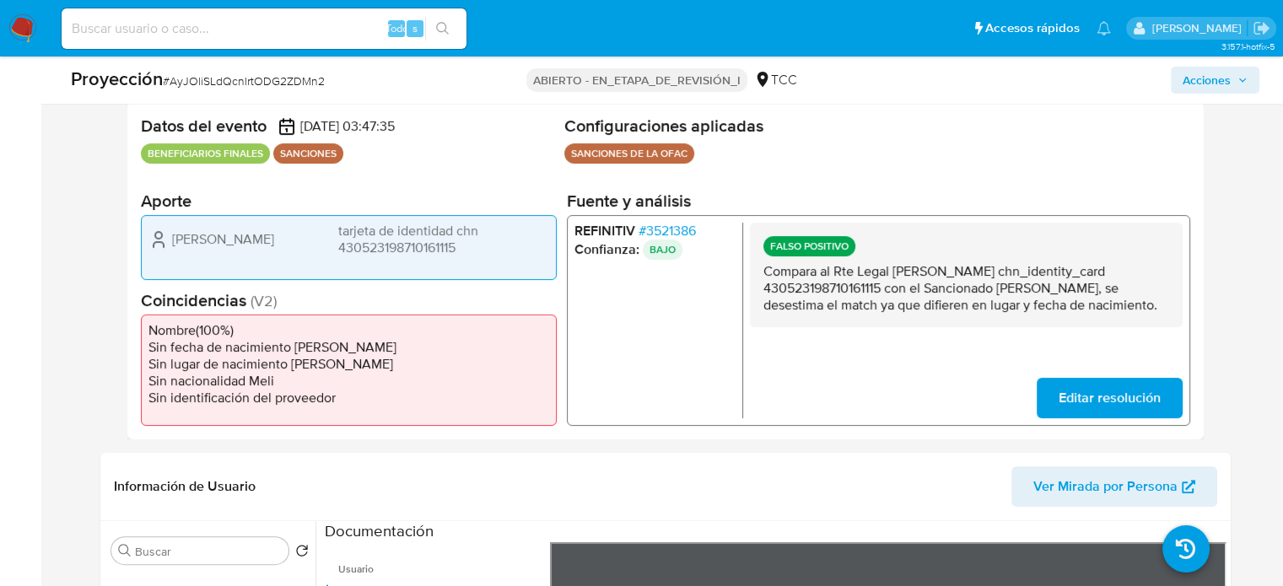
click at [691, 229] on font "3521386" at bounding box center [670, 230] width 50 height 19
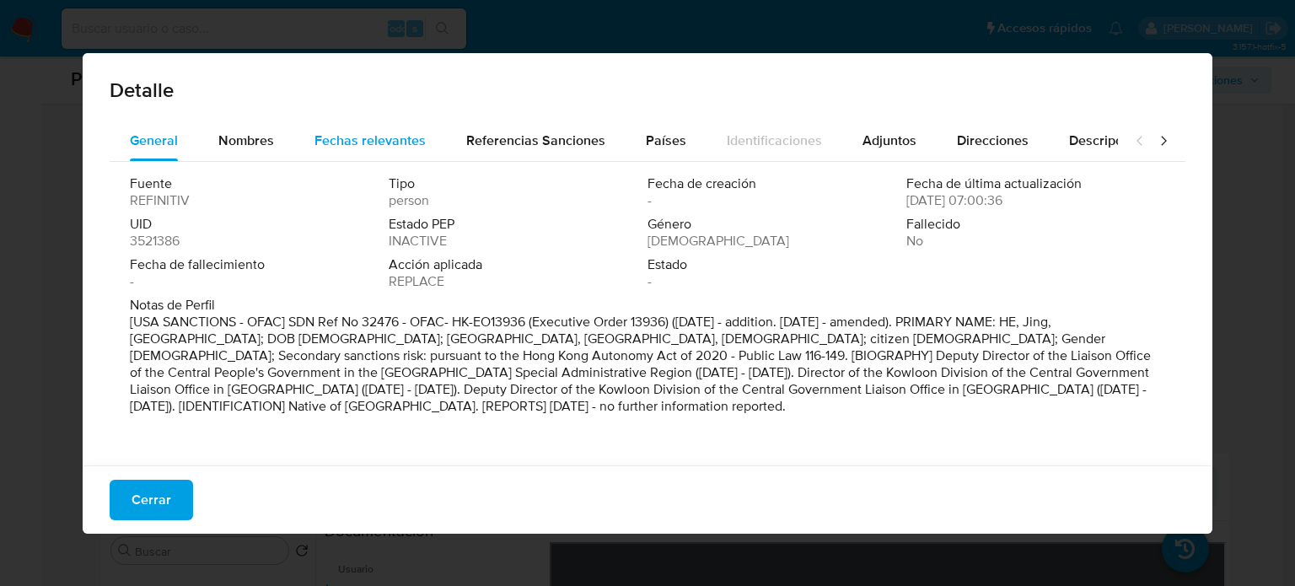
click at [338, 140] on span "Fechas relevantes" at bounding box center [370, 140] width 111 height 19
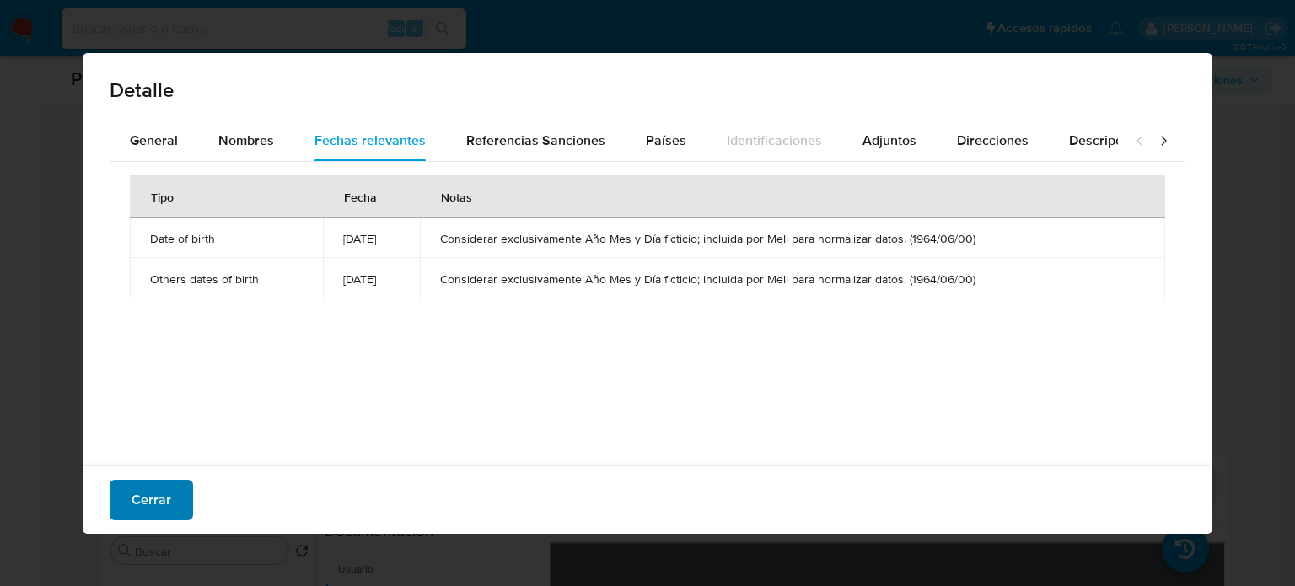
click at [174, 492] on button "Cerrar" at bounding box center [151, 500] width 83 height 40
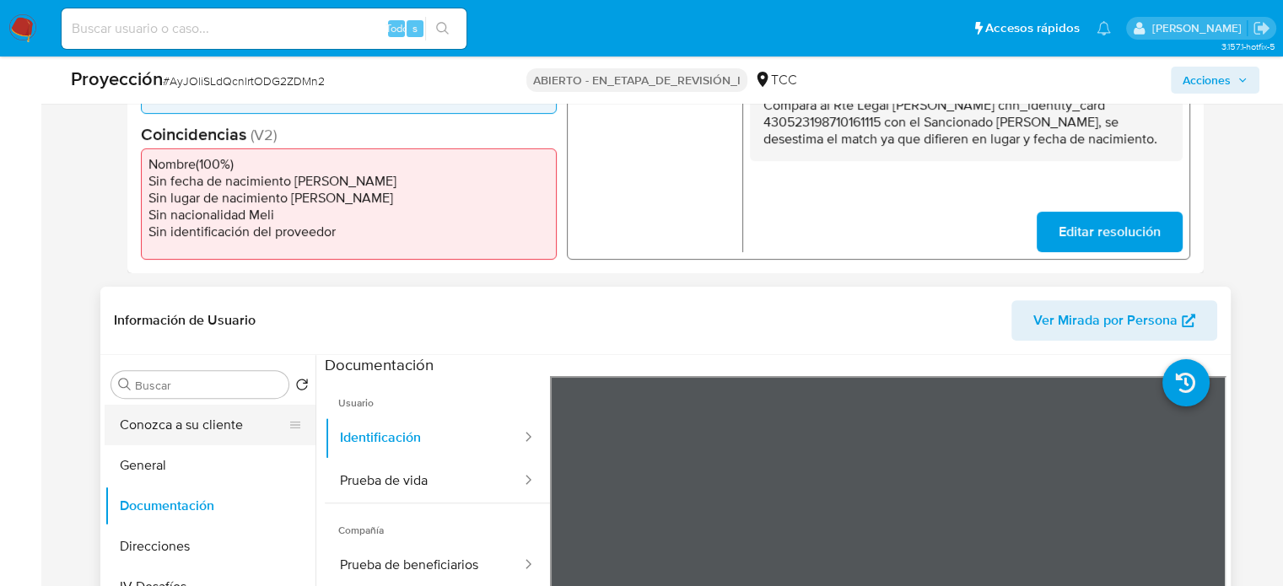
scroll to position [590, 0]
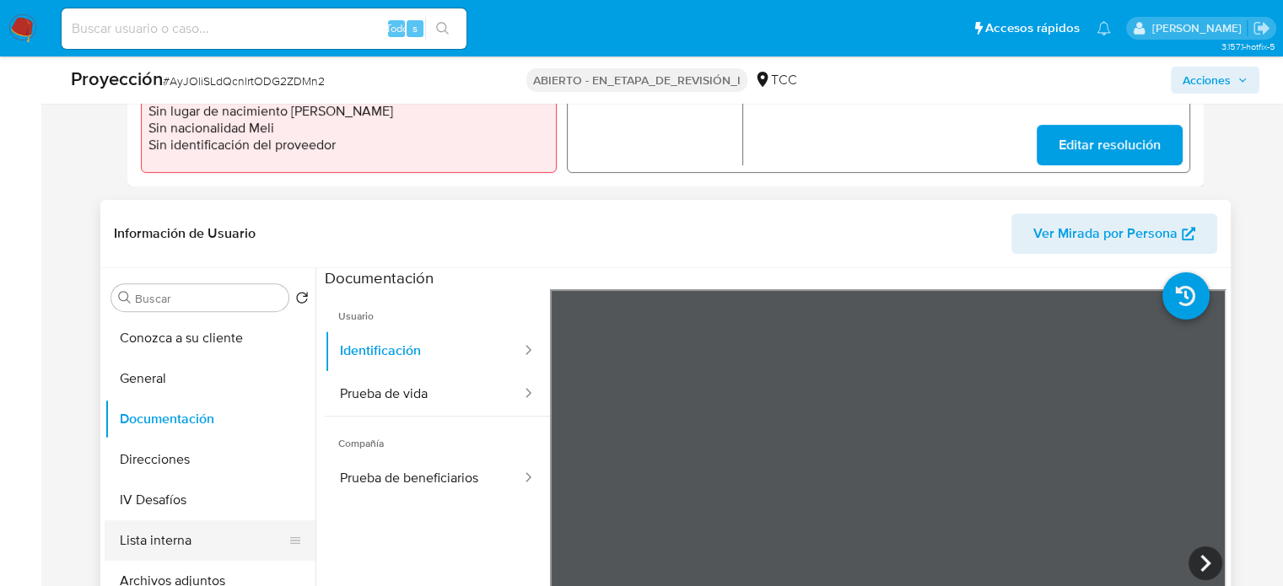
click at [191, 532] on button "Lista interna" at bounding box center [203, 540] width 197 height 40
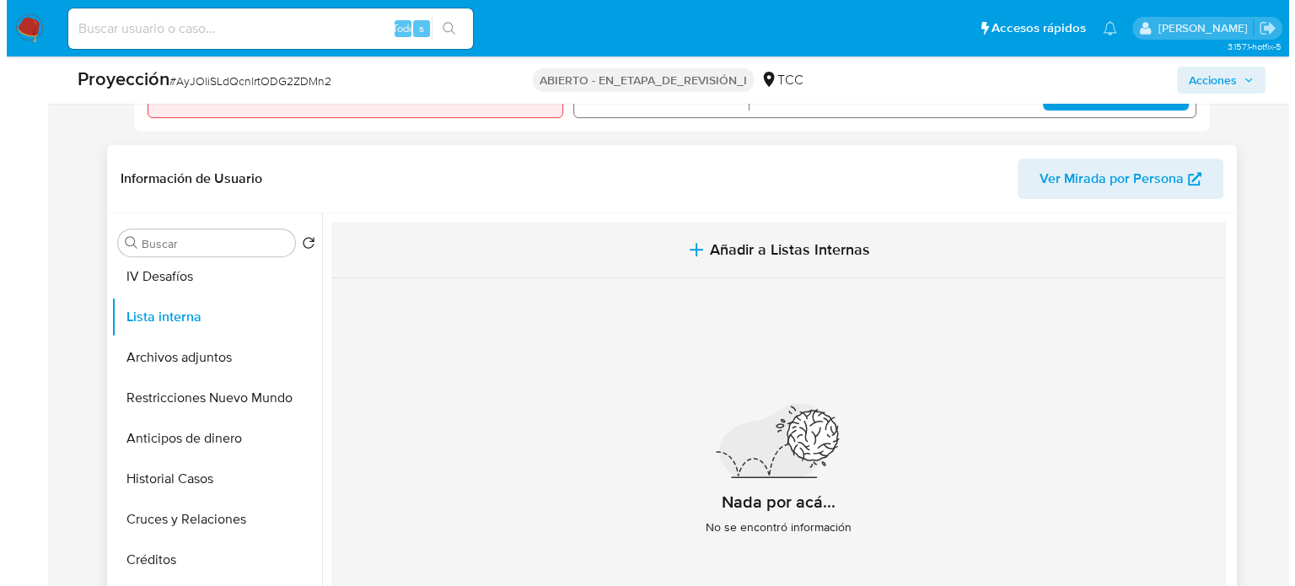
scroll to position [675, 0]
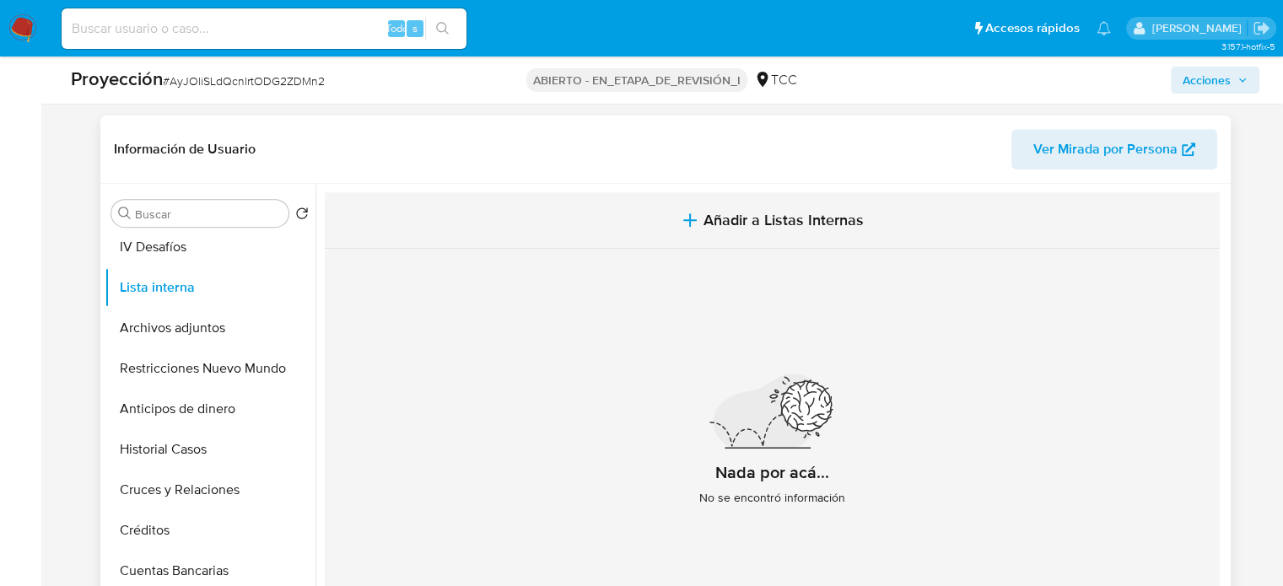
click at [745, 214] on span "Añadir a Listas Internas" at bounding box center [783, 220] width 160 height 19
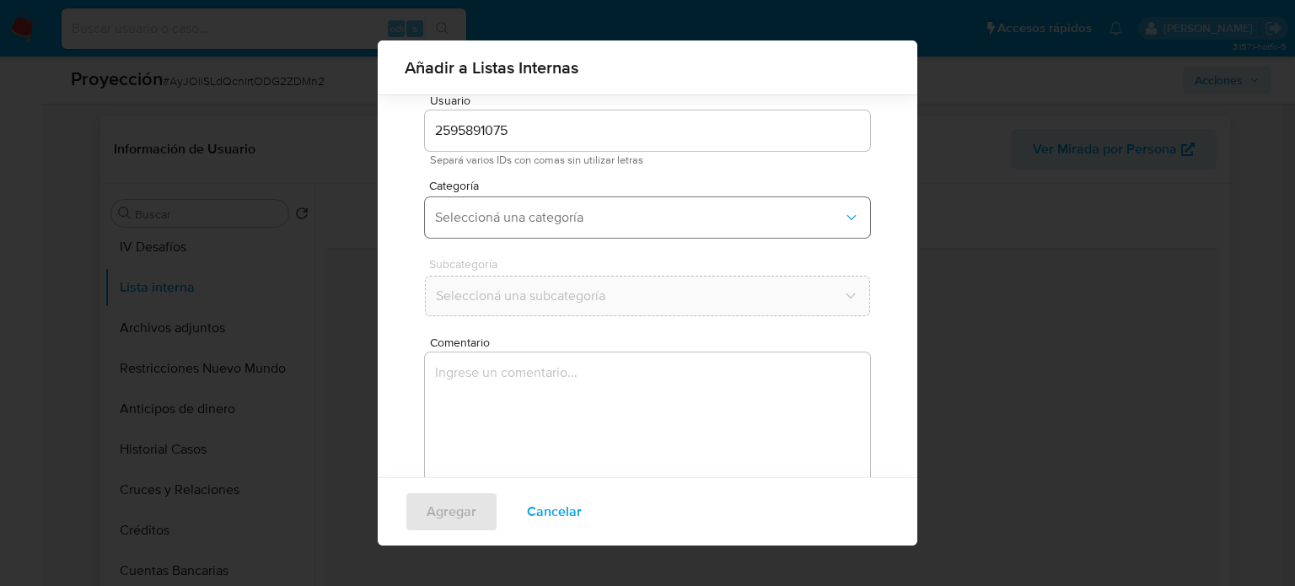
scroll to position [71, 0]
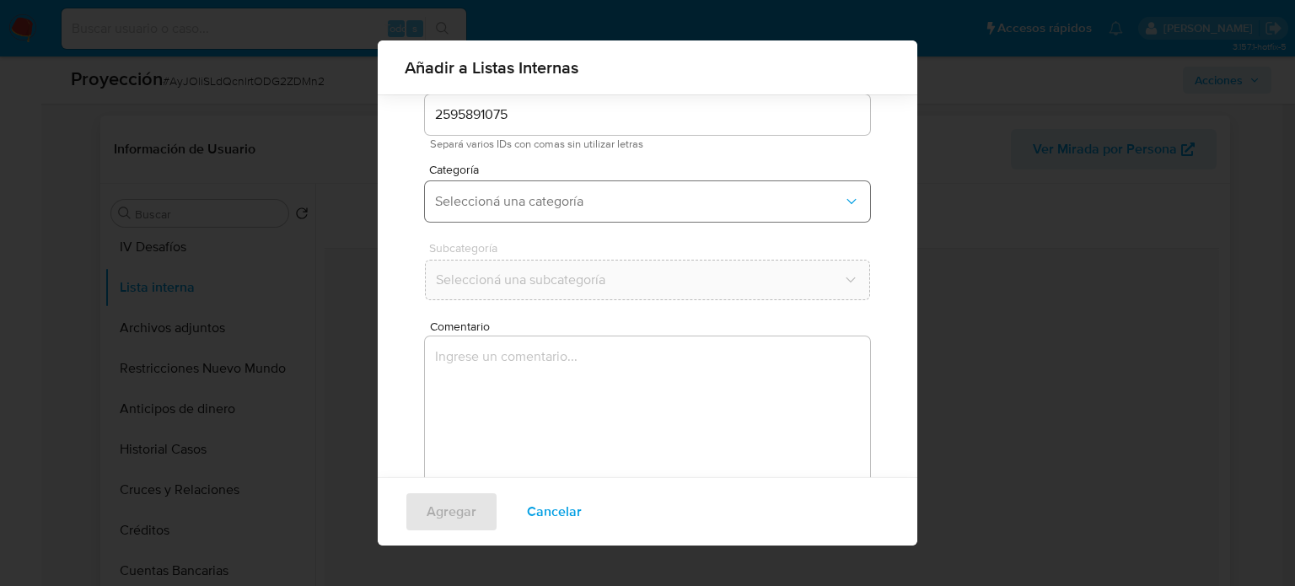
click at [560, 202] on span "Seleccioná una categoría" at bounding box center [639, 201] width 408 height 17
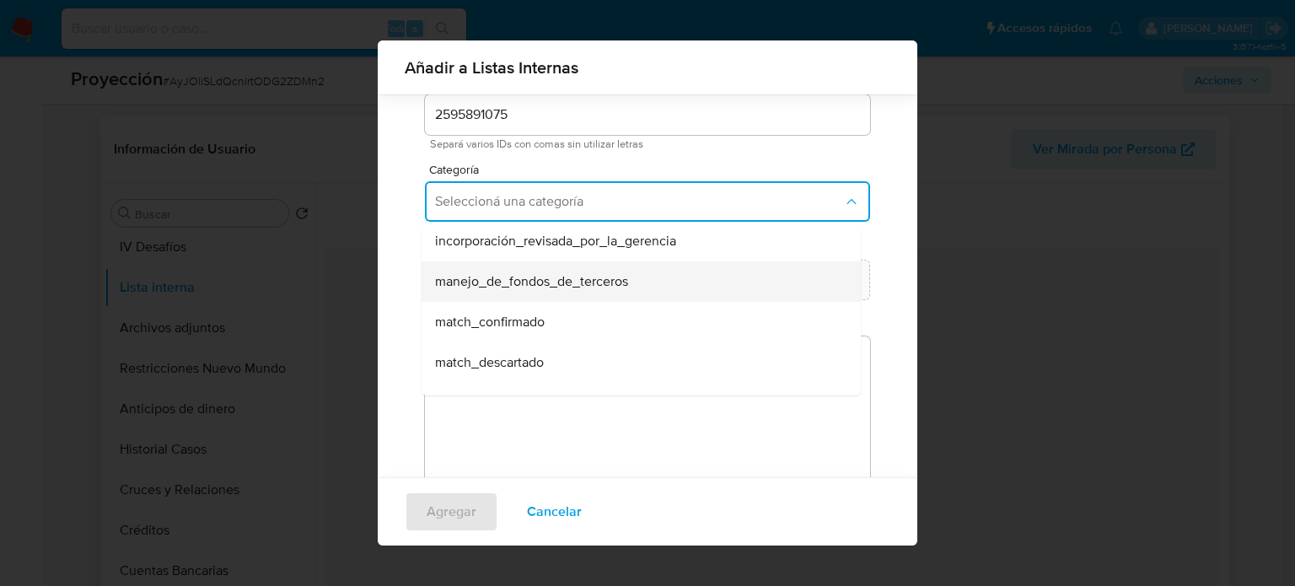
scroll to position [84, 0]
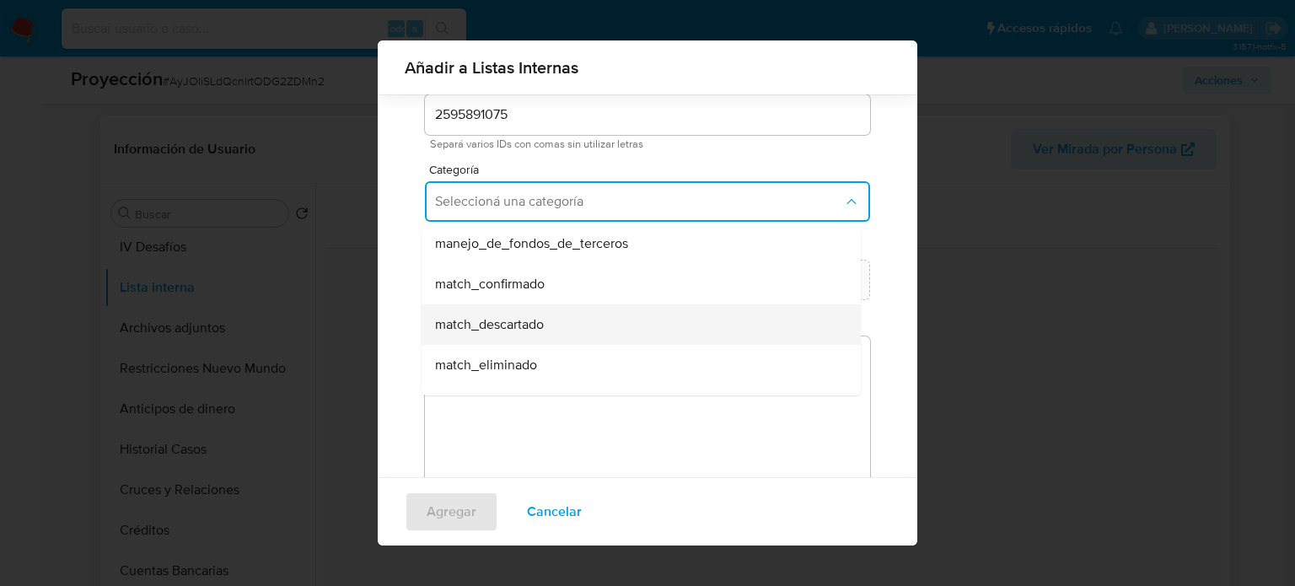
click at [509, 332] on span "match_descartado" at bounding box center [489, 324] width 109 height 17
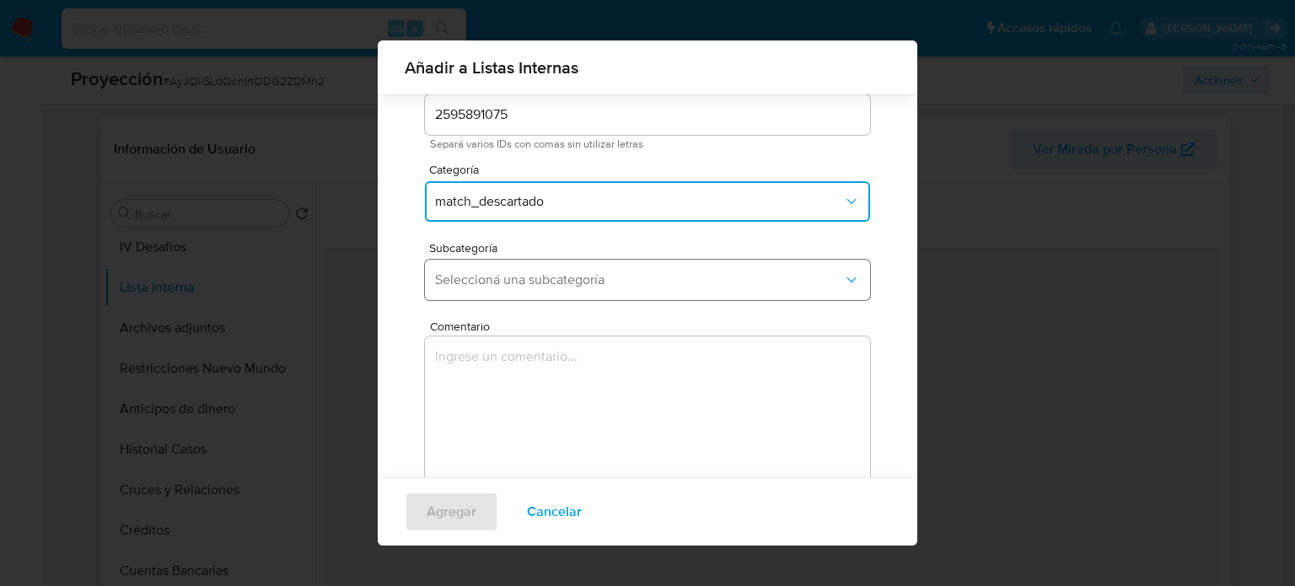
click at [584, 282] on span "Seleccioná una subcategoría" at bounding box center [639, 280] width 408 height 17
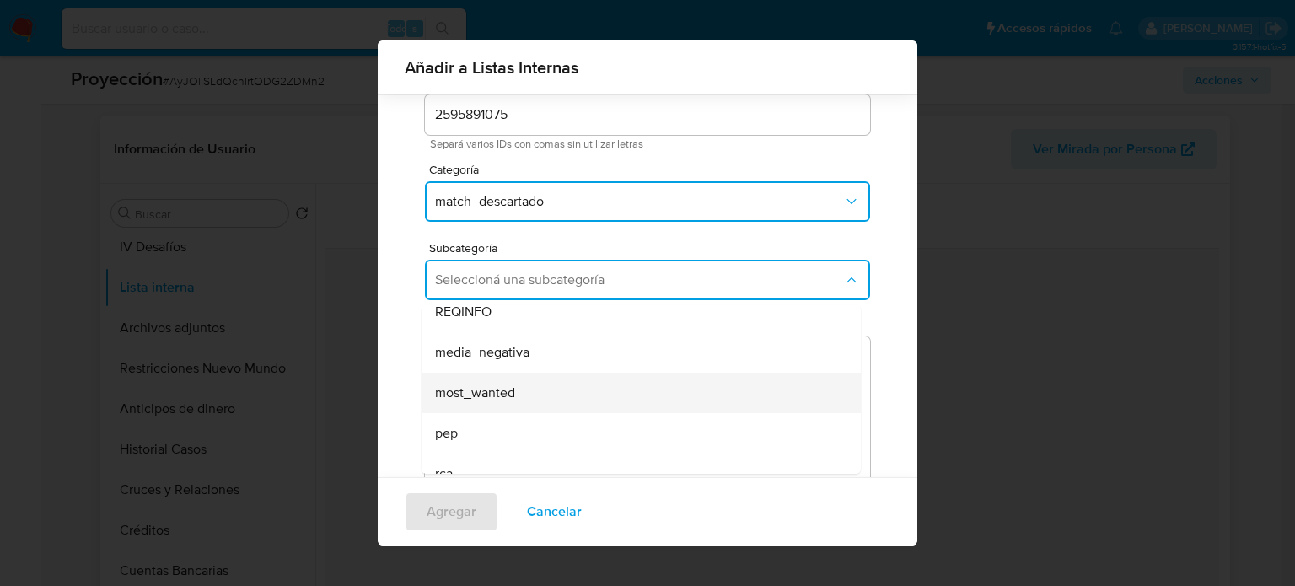
scroll to position [115, 0]
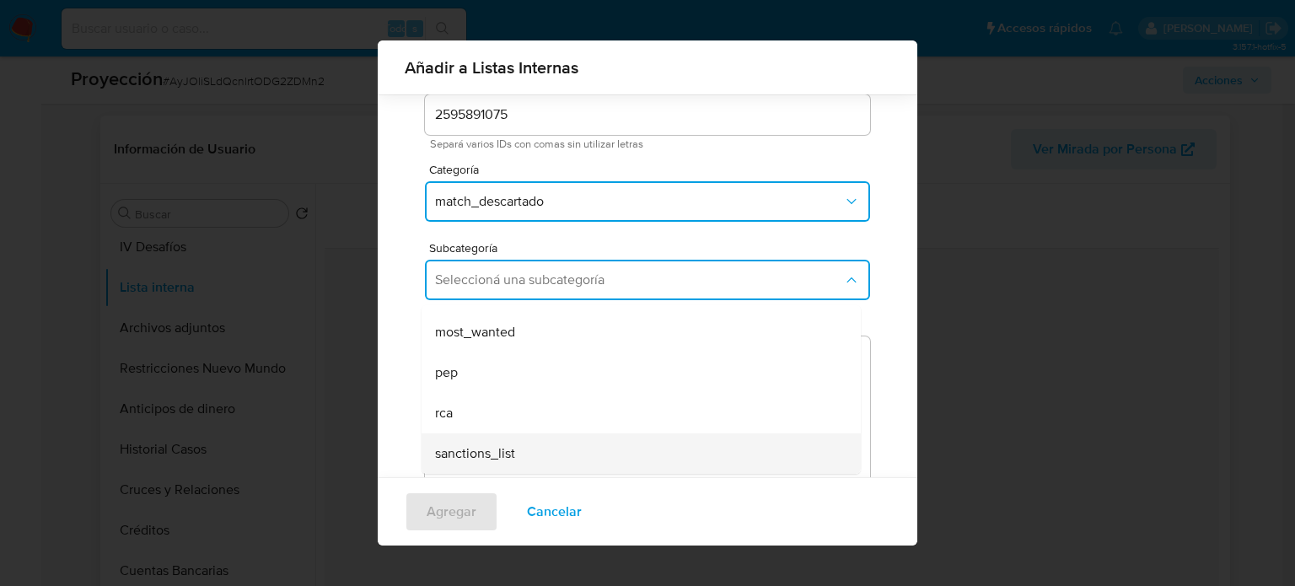
click at [509, 446] on span "sanctions_list" at bounding box center [475, 453] width 80 height 17
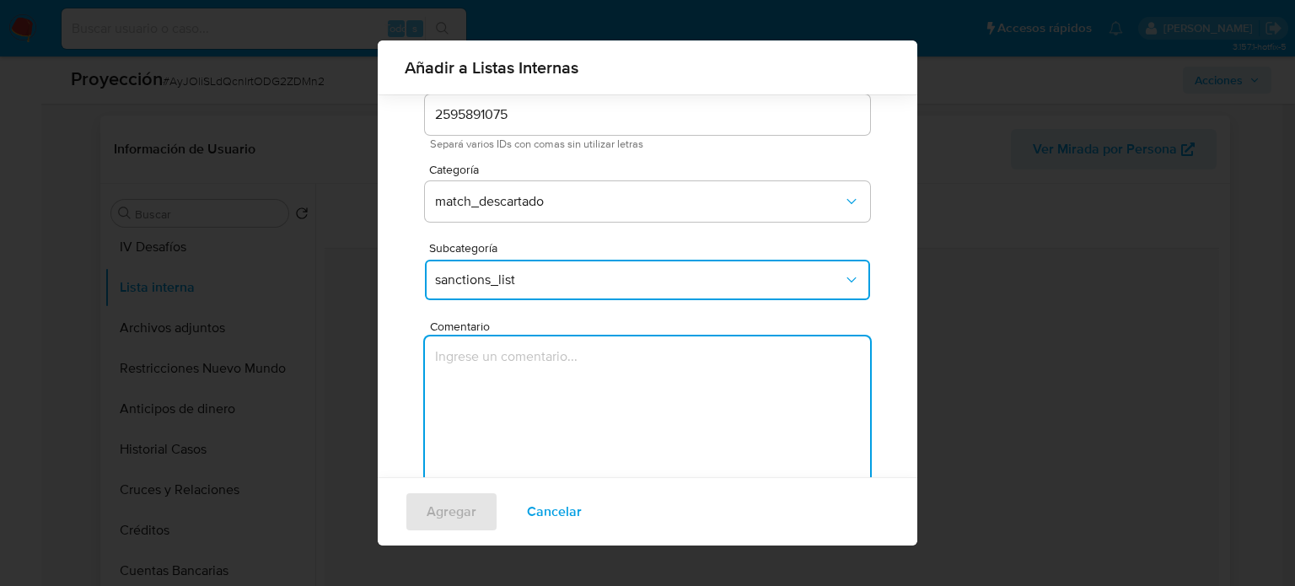
click at [513, 421] on textarea "Comentario" at bounding box center [647, 417] width 445 height 162
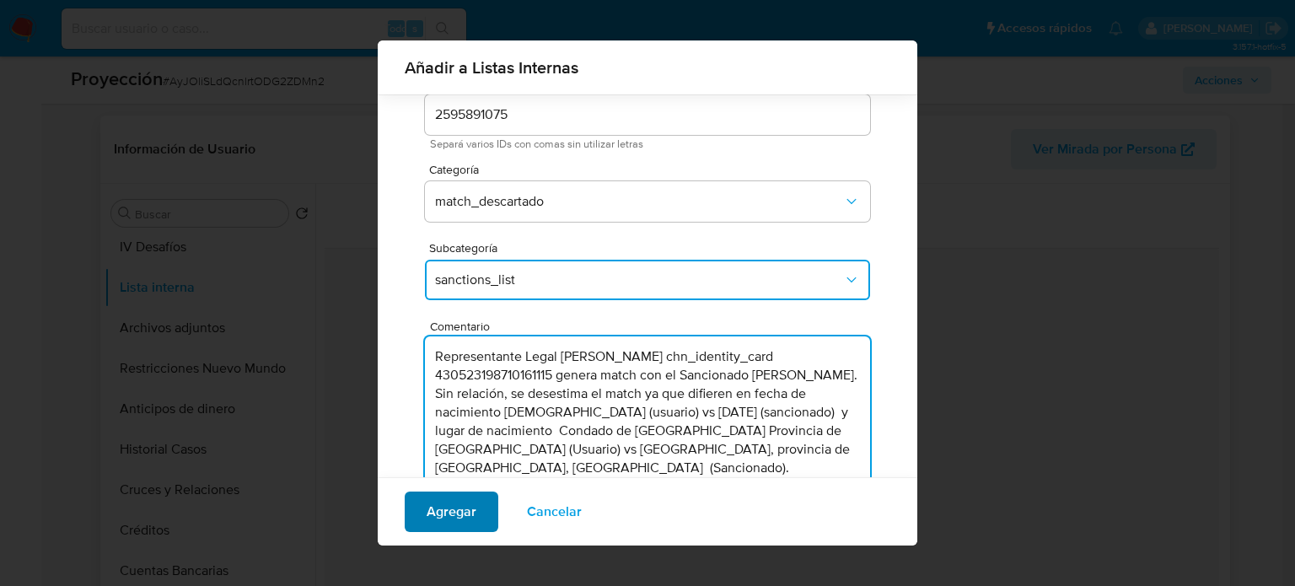
type textarea "Representante Legal Jing He chn_identity_card 430523198710161115 genera match c…"
click at [461, 509] on span "Agregar" at bounding box center [452, 511] width 50 height 37
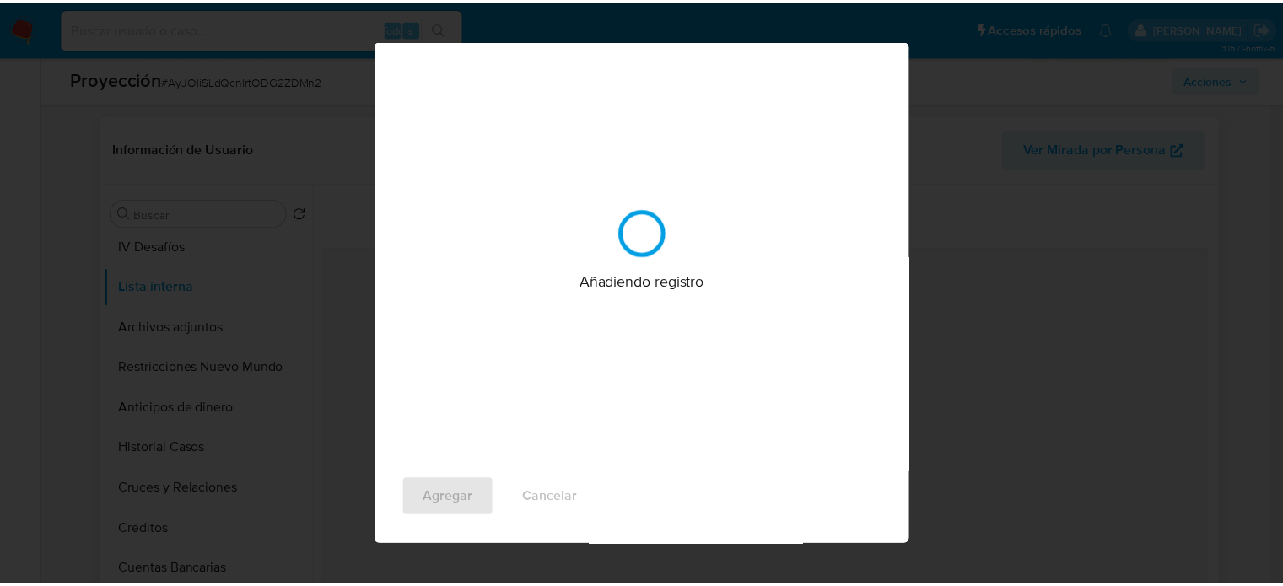
scroll to position [0, 0]
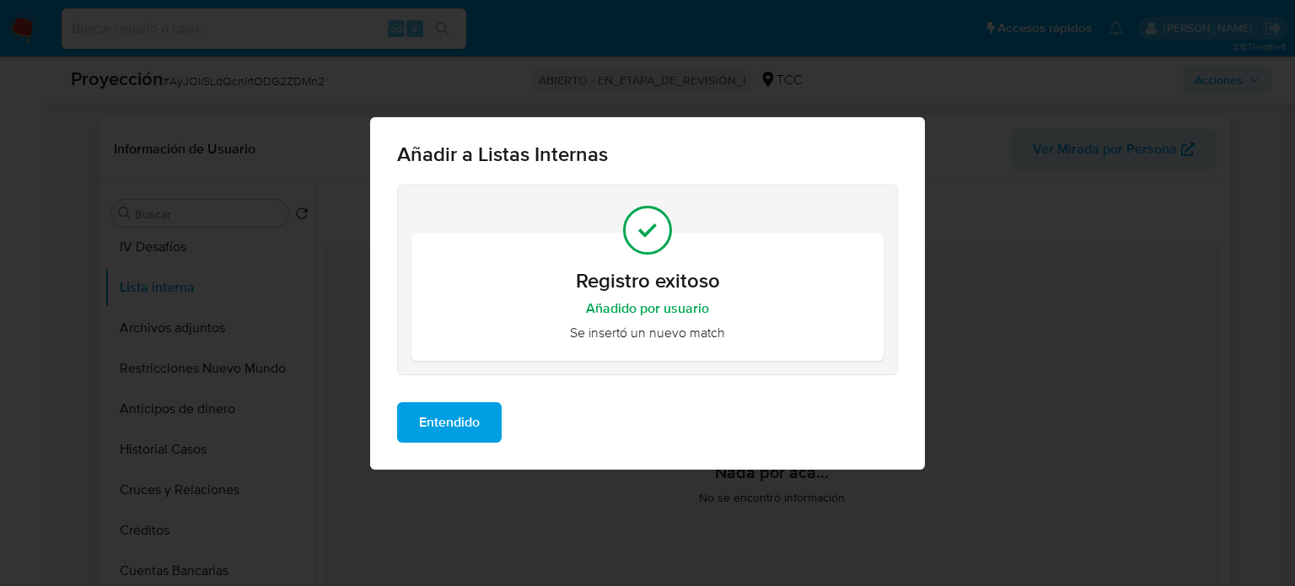
click at [457, 417] on span "Entendido" at bounding box center [449, 422] width 61 height 37
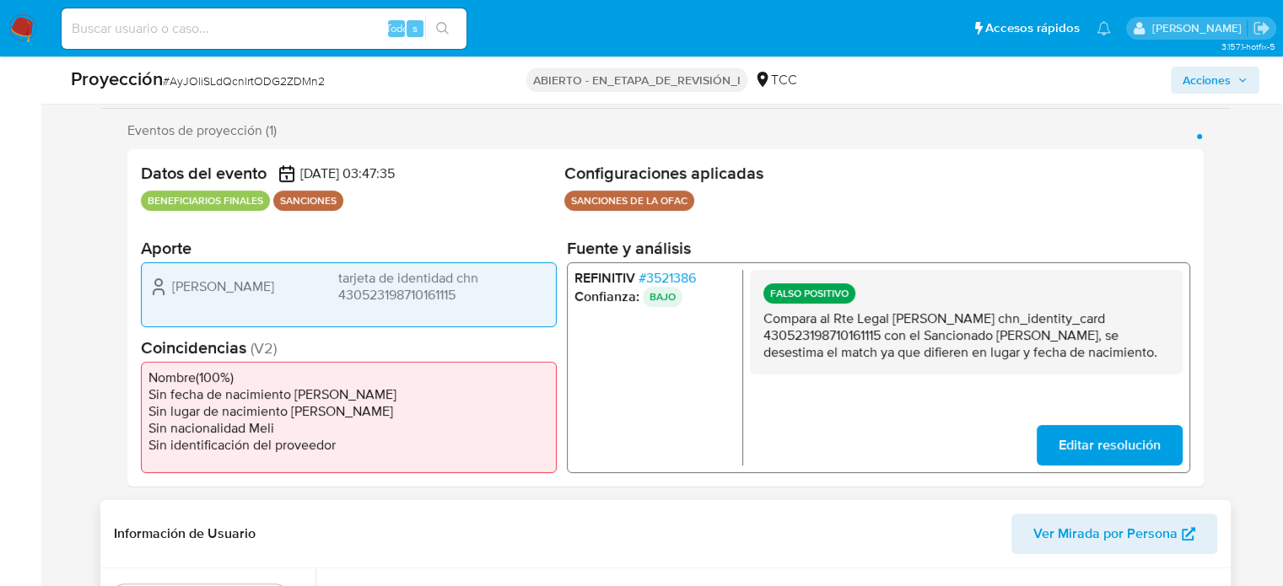
scroll to position [253, 0]
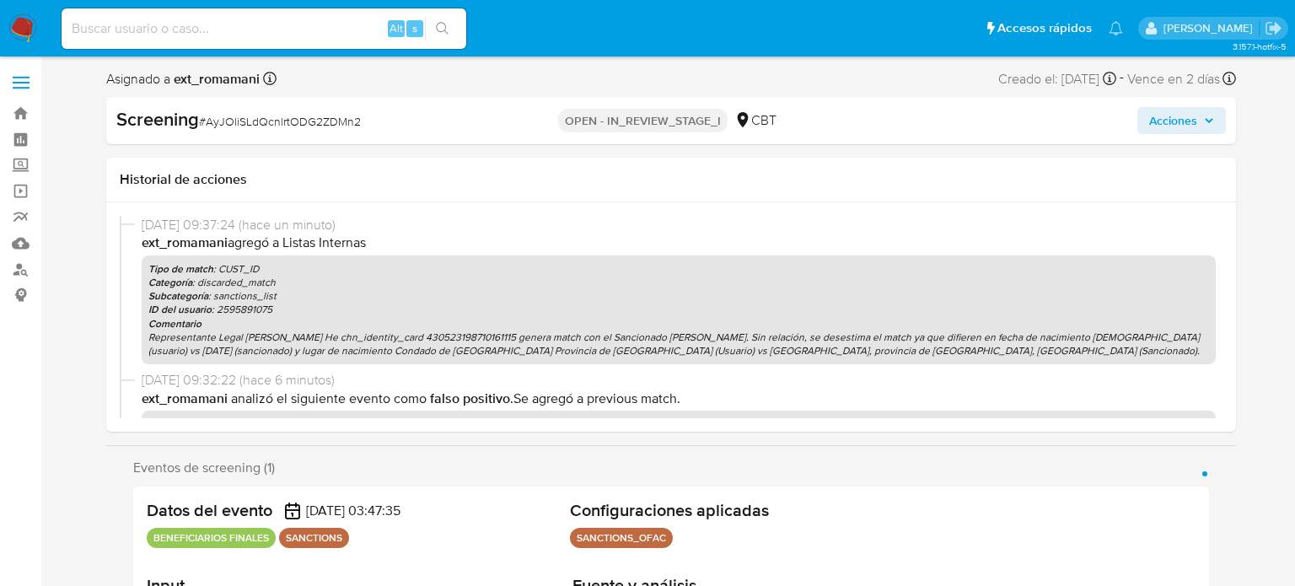
select select "10"
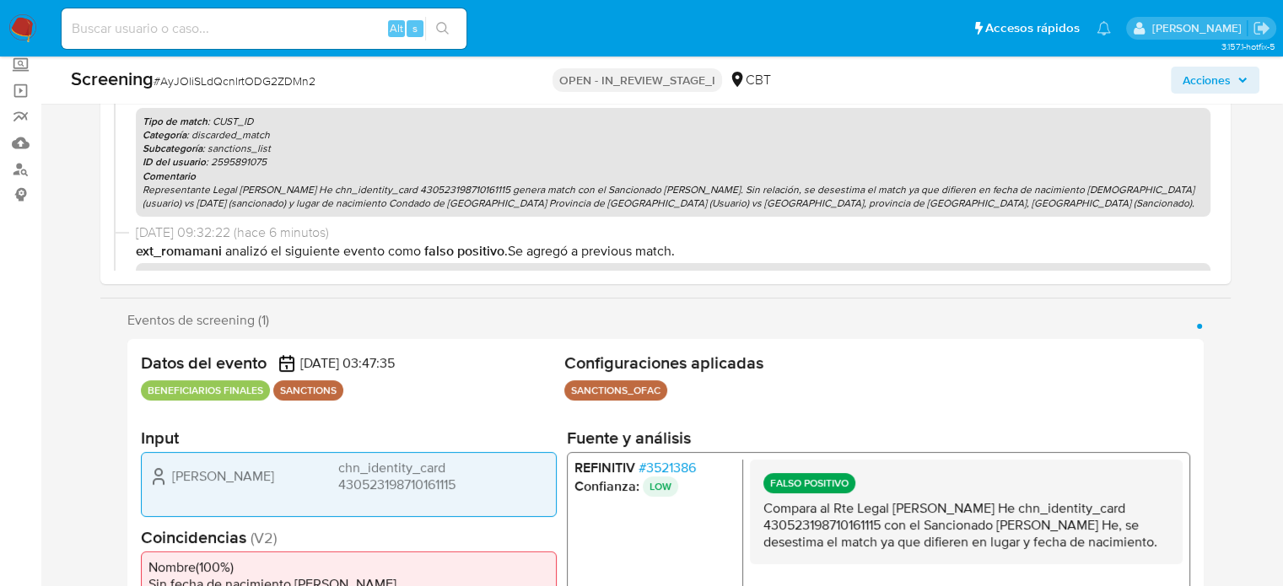
scroll to position [337, 0]
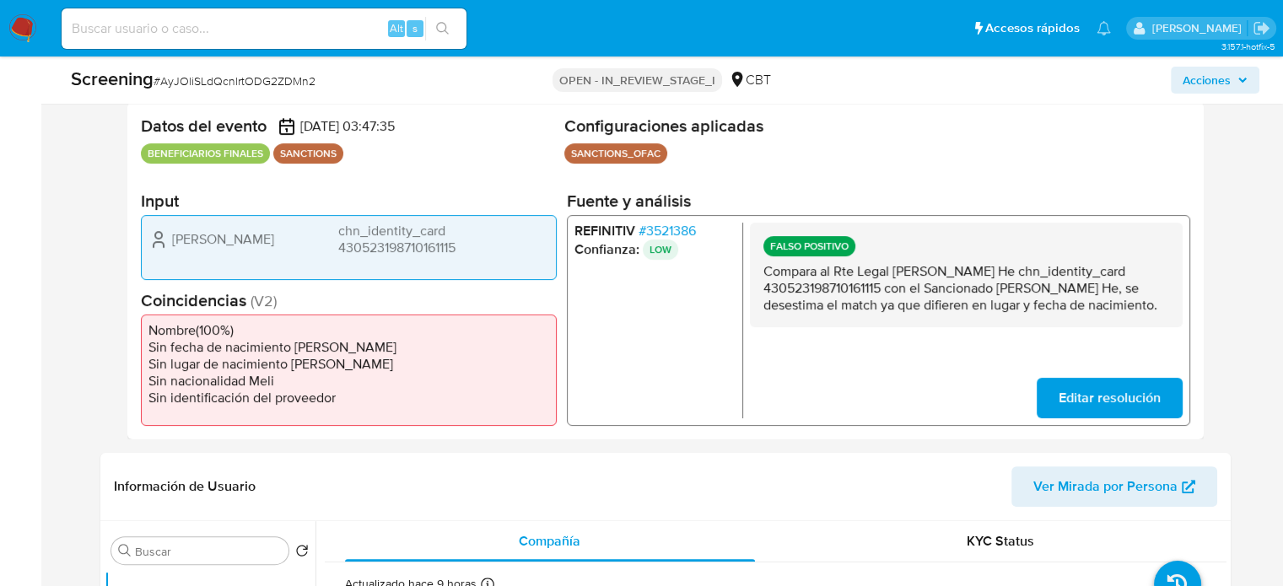
click at [1200, 73] on span "Acciones" at bounding box center [1206, 80] width 48 height 27
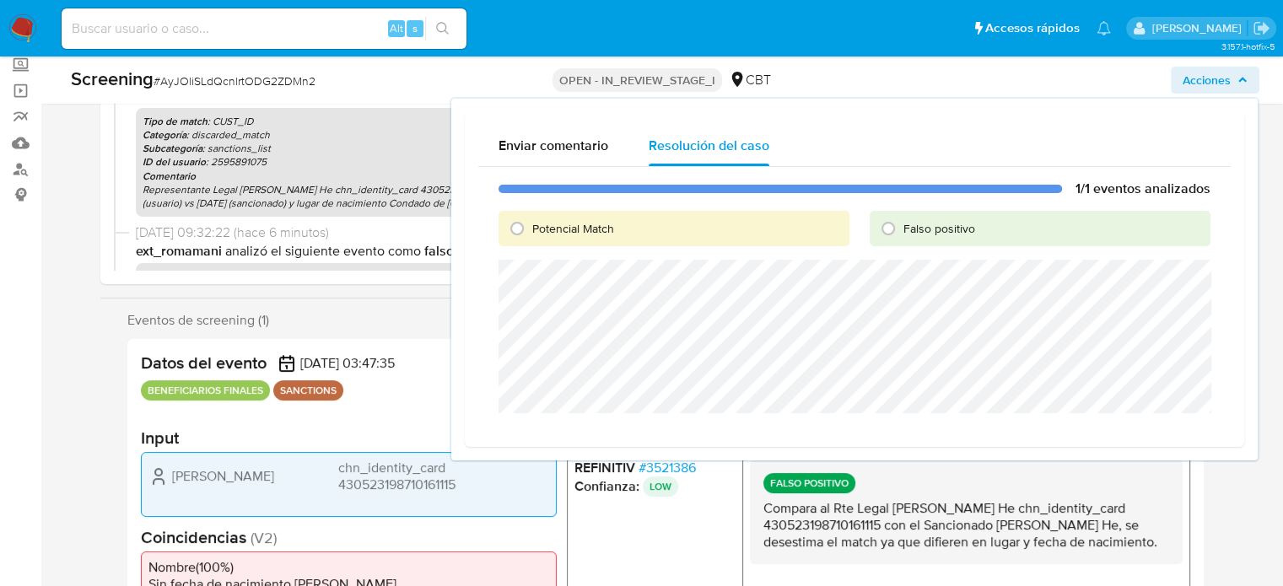
scroll to position [84, 0]
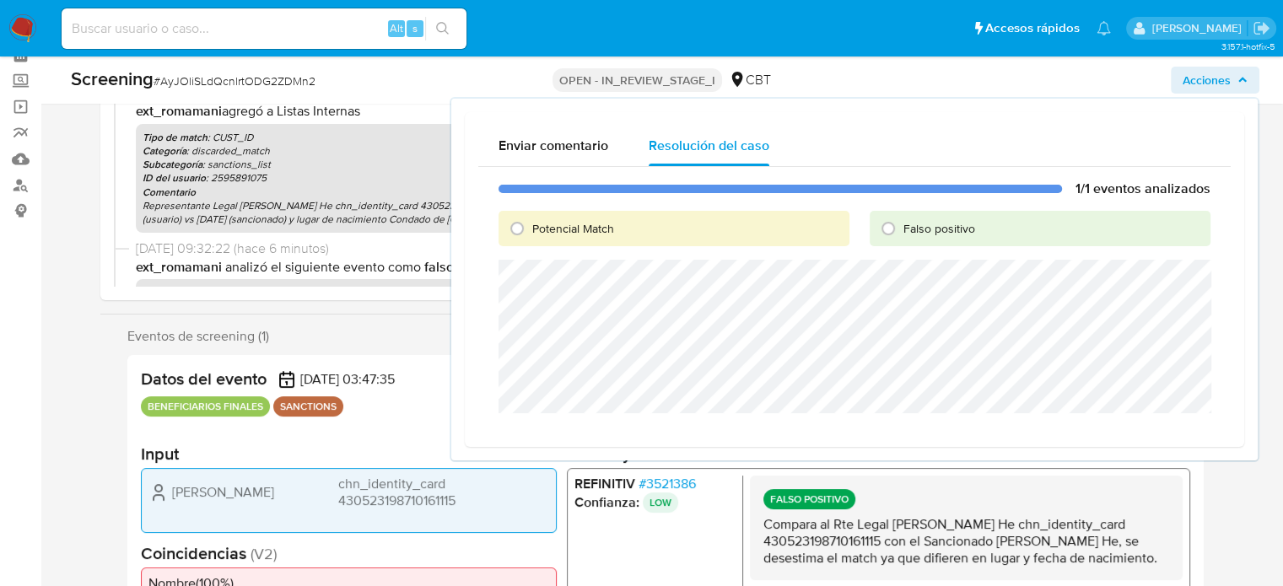
click at [910, 219] on div "Falso positivo" at bounding box center [1039, 228] width 341 height 35
click at [907, 224] on span "Falso positivo" at bounding box center [939, 228] width 72 height 17
click at [901, 224] on input "Falso positivo" at bounding box center [887, 228] width 27 height 27
radio input "true"
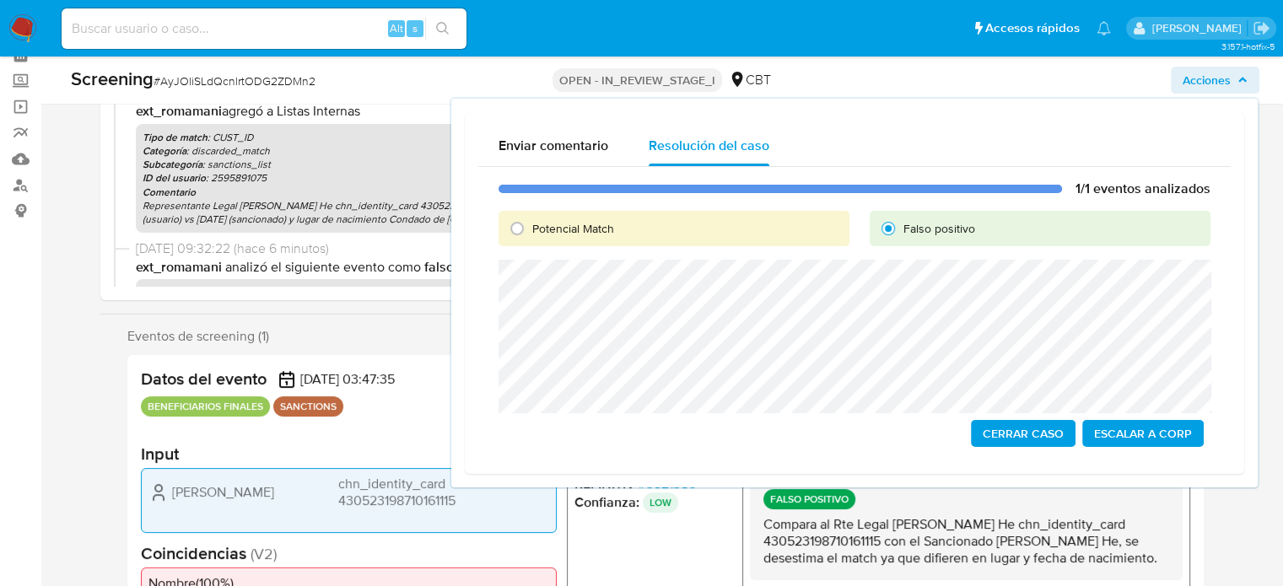
click at [1005, 434] on span "Cerrar Caso" at bounding box center [1022, 434] width 81 height 24
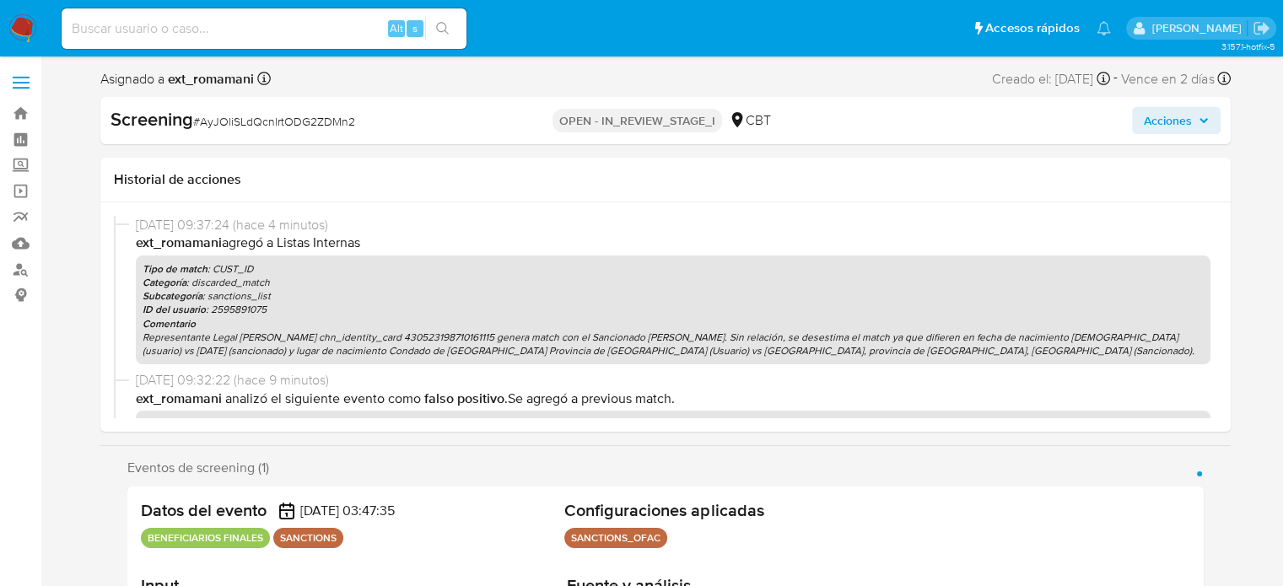
select select "10"
click at [1167, 116] on span "Acciones" at bounding box center [1167, 120] width 48 height 27
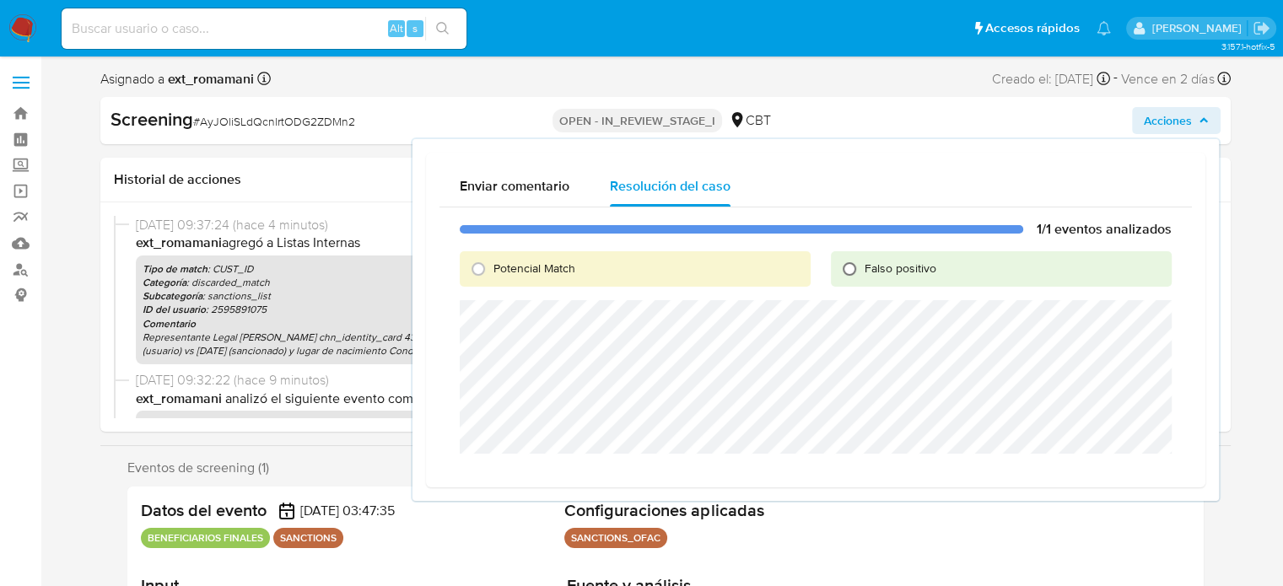
click at [851, 269] on input "Falso positivo" at bounding box center [849, 268] width 27 height 27
radio input "true"
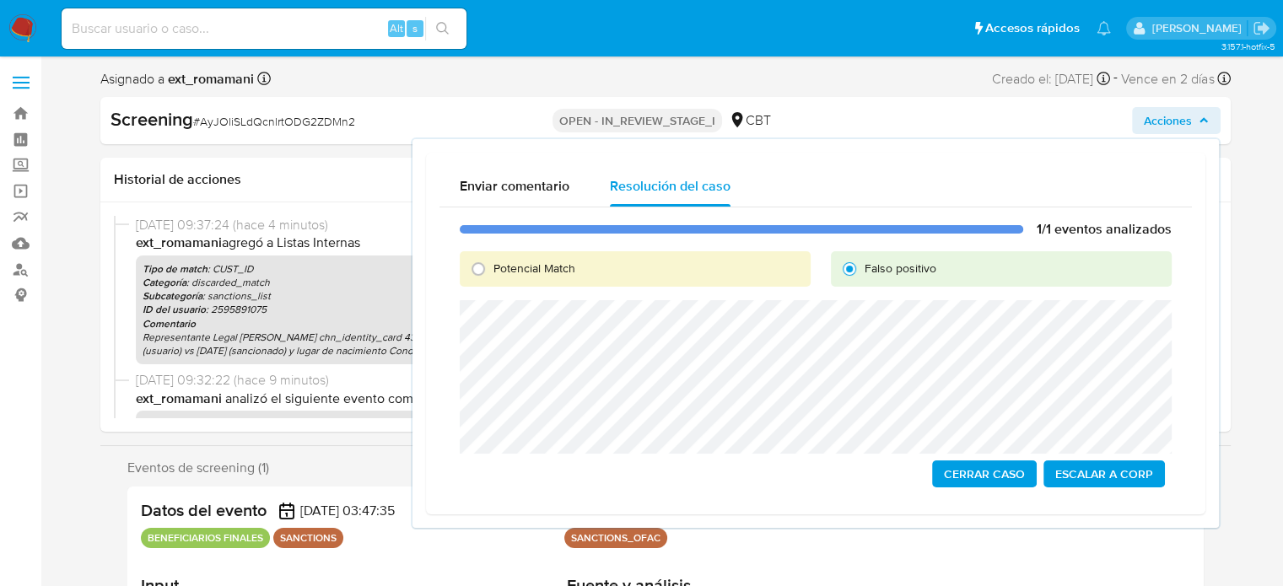
click at [952, 464] on span "Cerrar Caso" at bounding box center [984, 474] width 81 height 24
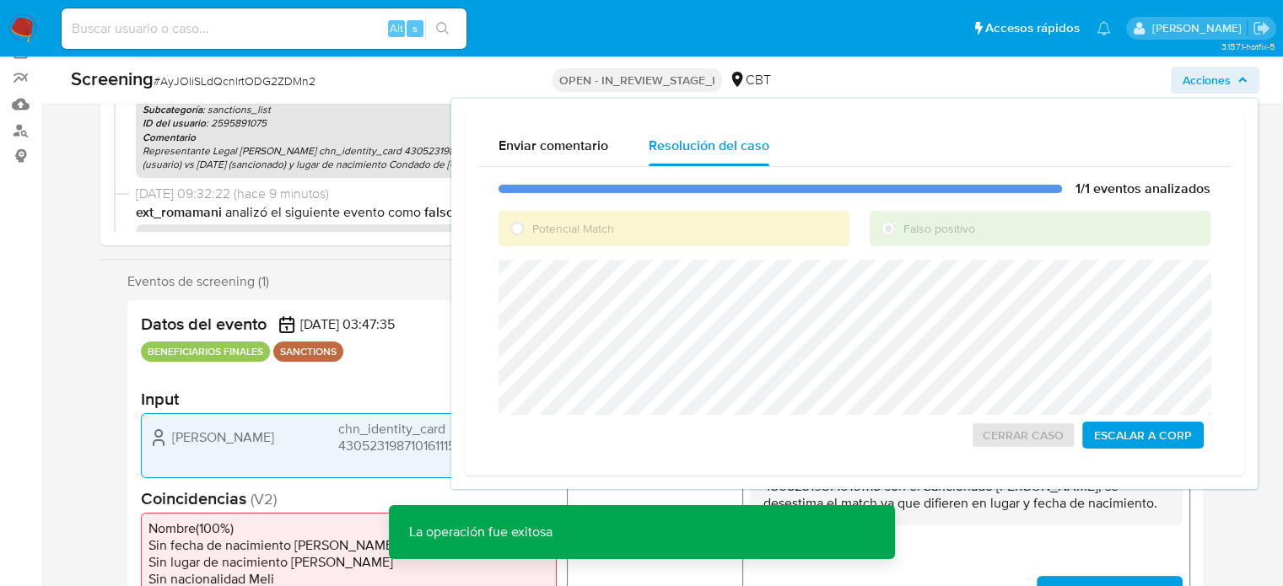
scroll to position [169, 0]
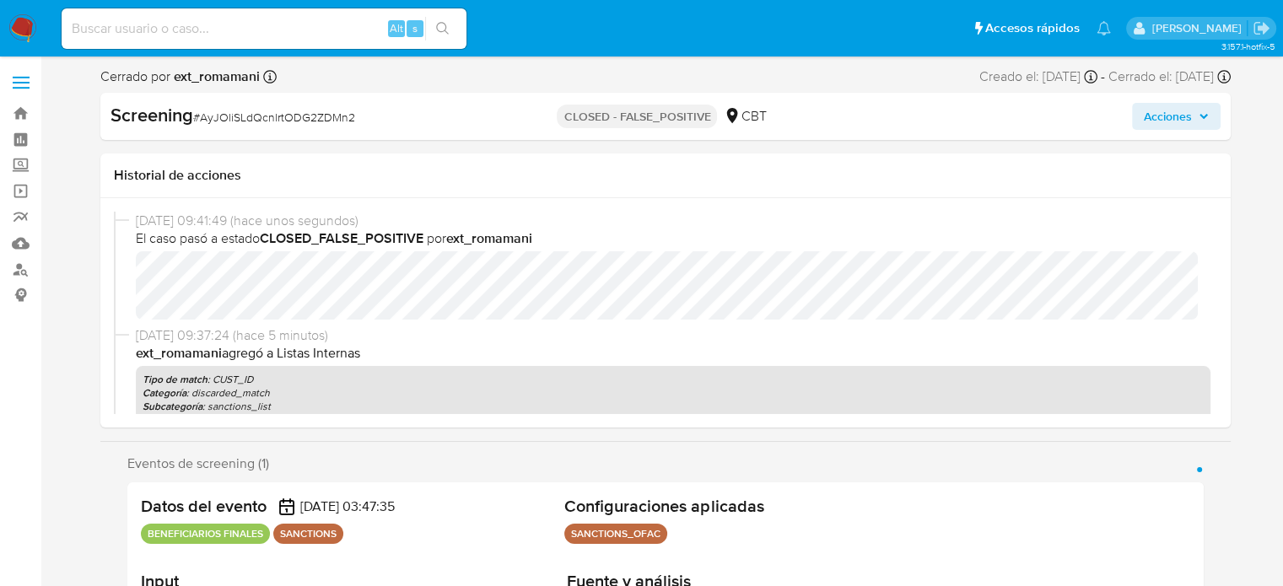
select select "10"
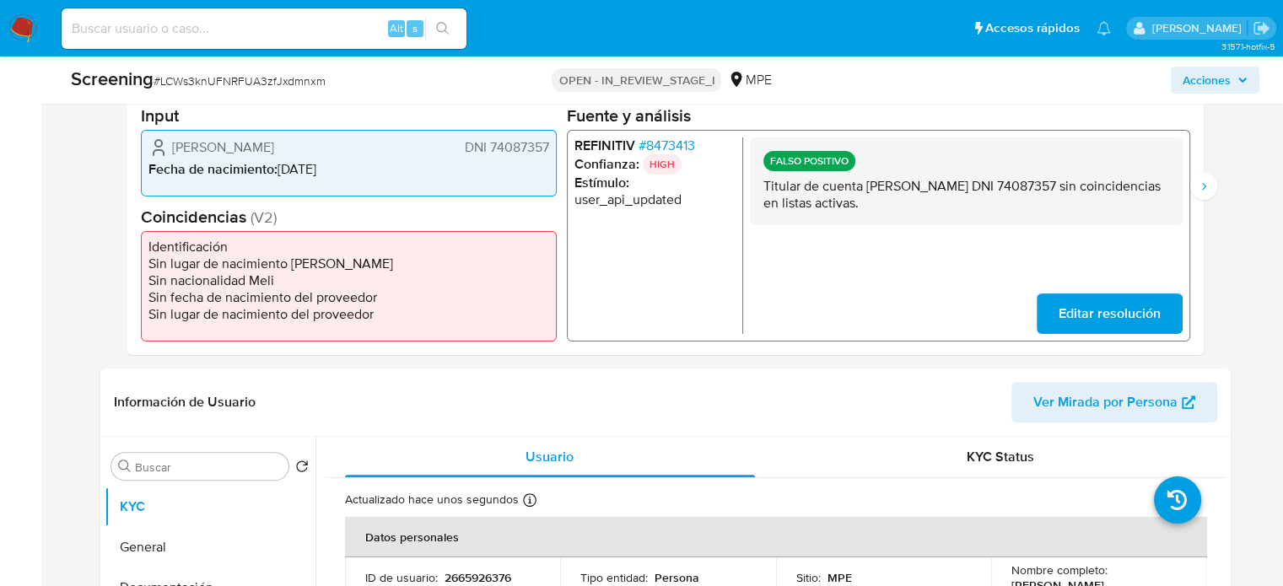
select select "10"
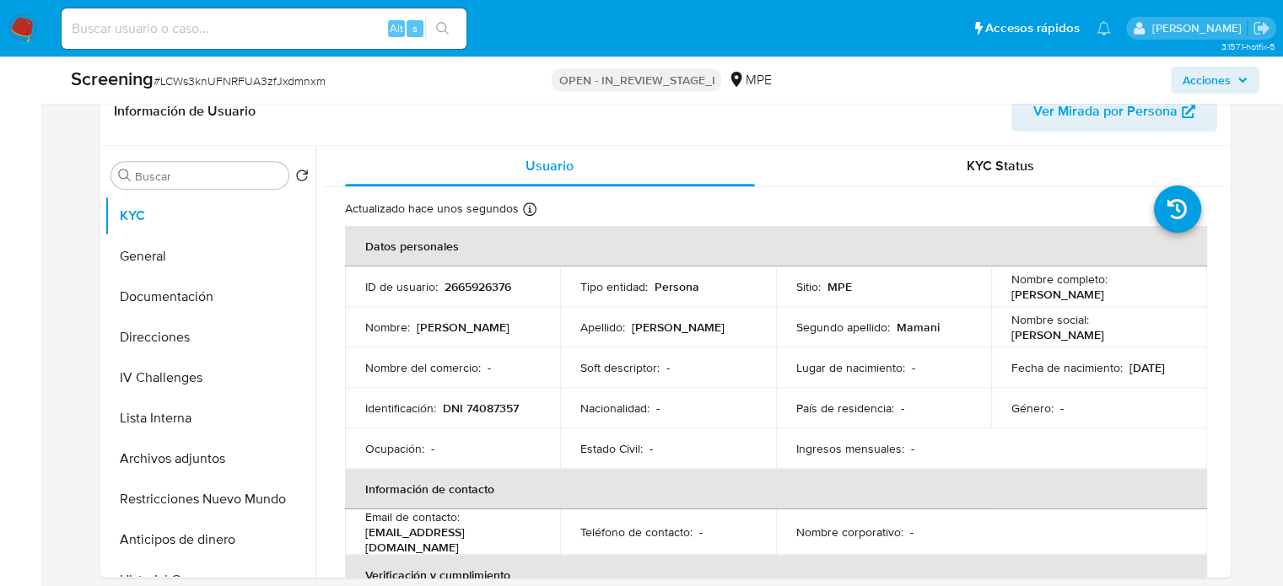
scroll to position [759, 0]
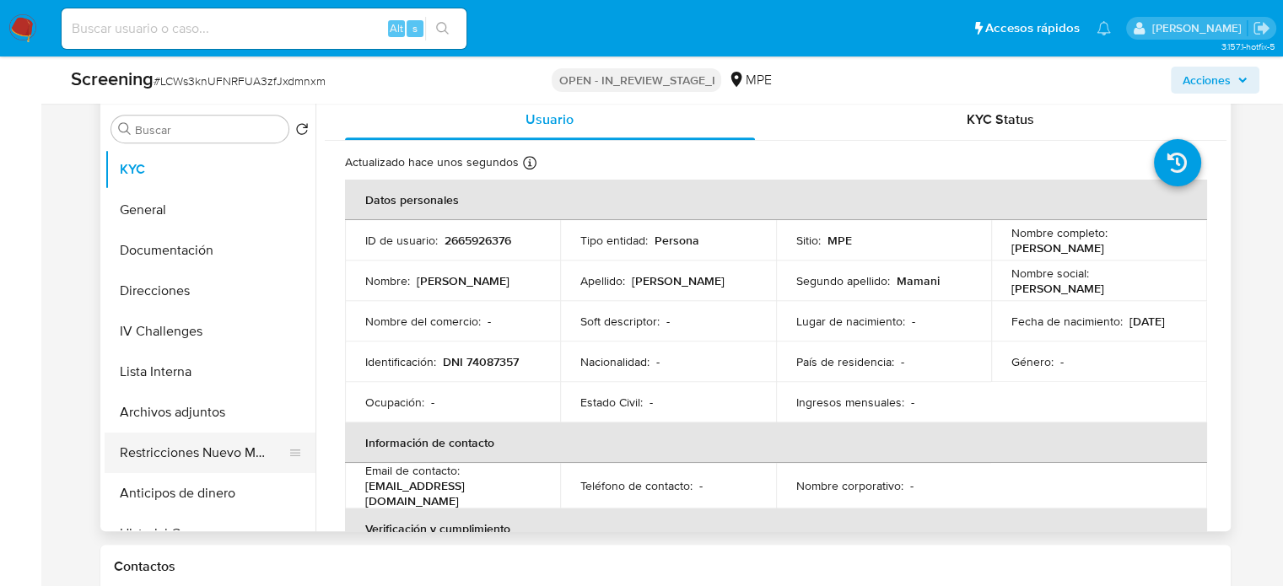
click at [222, 454] on button "Restricciones Nuevo Mundo" at bounding box center [203, 453] width 197 height 40
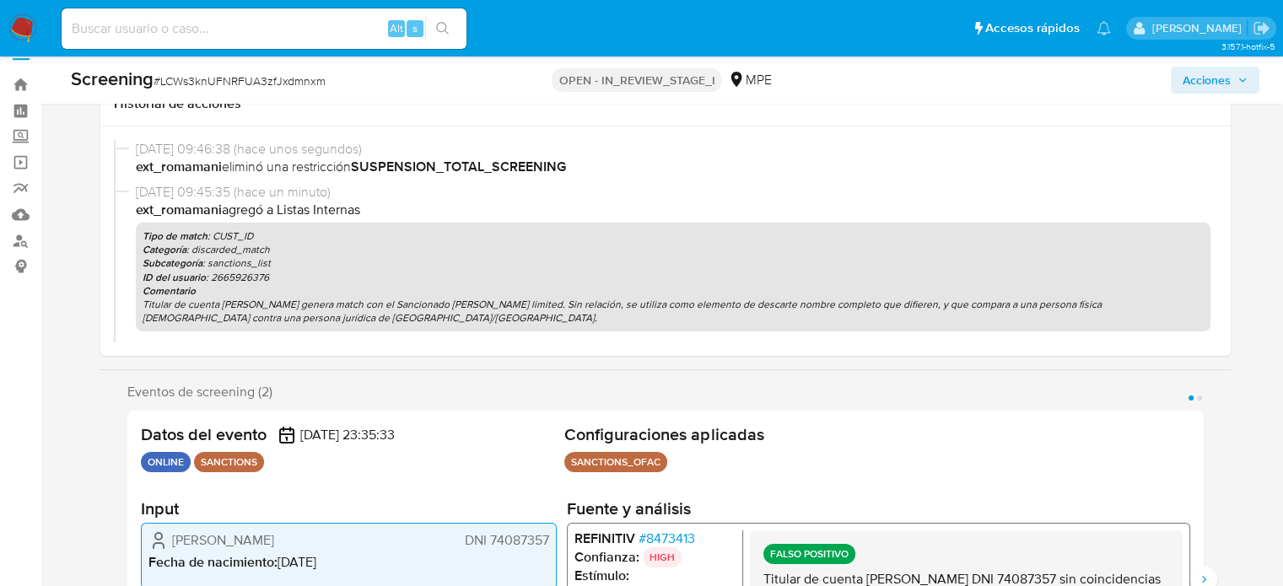
scroll to position [0, 0]
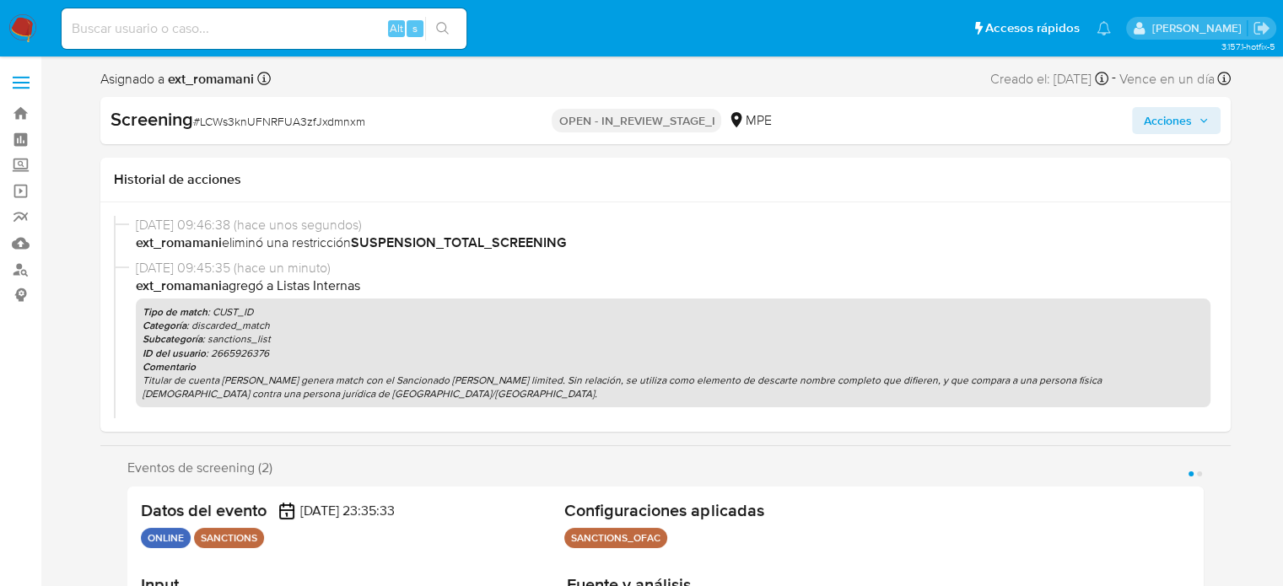
click at [1175, 121] on span "Acciones" at bounding box center [1167, 120] width 48 height 27
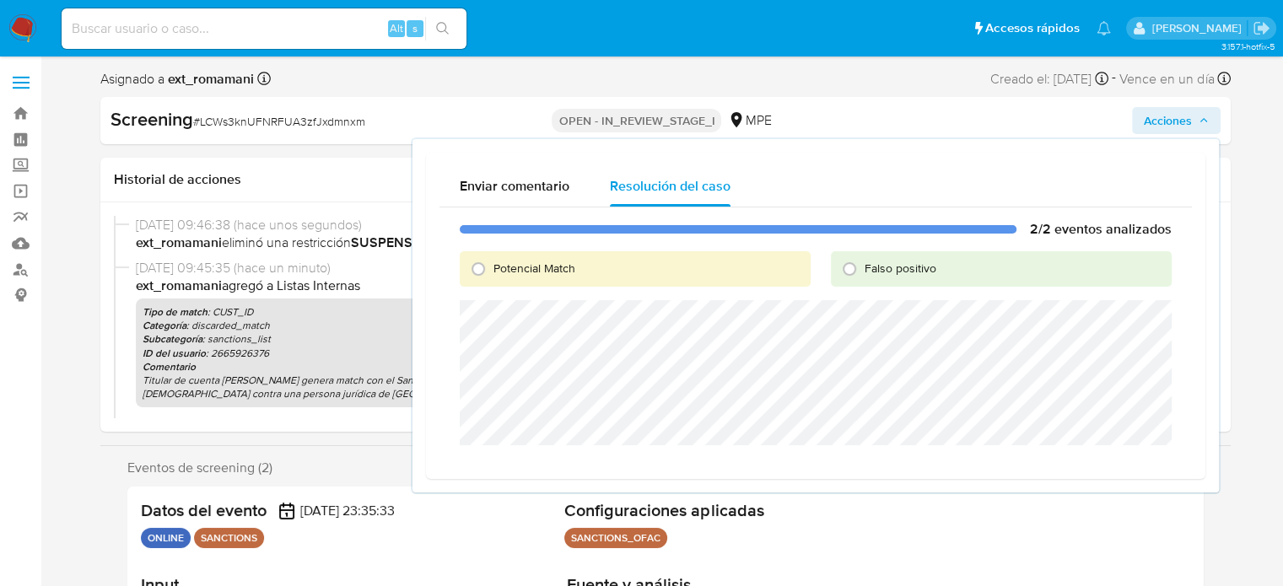
click at [869, 263] on span "Falso positivo" at bounding box center [900, 268] width 72 height 17
click at [863, 263] on input "Falso positivo" at bounding box center [849, 268] width 27 height 27
radio input "true"
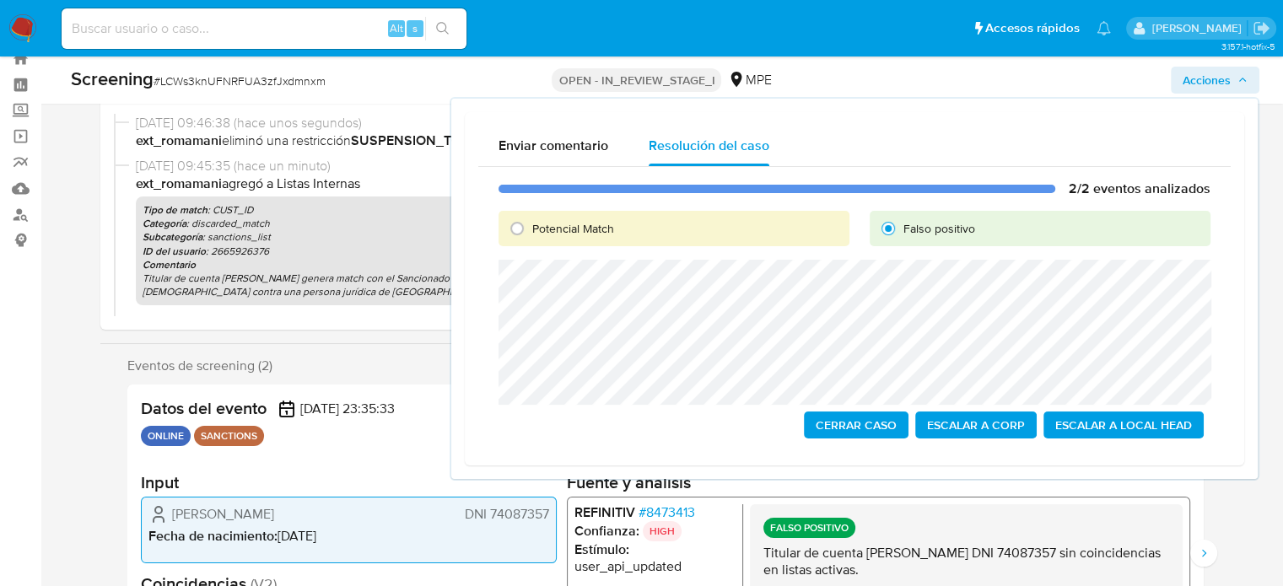
scroll to position [84, 0]
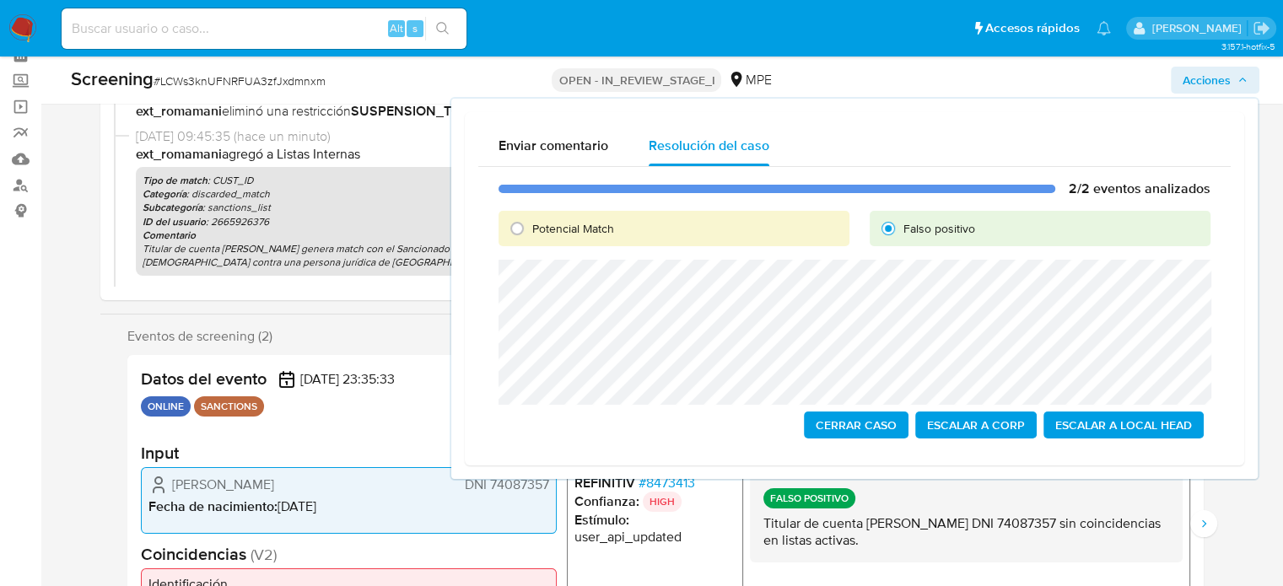
click at [813, 424] on button "Cerrar Caso" at bounding box center [856, 424] width 105 height 27
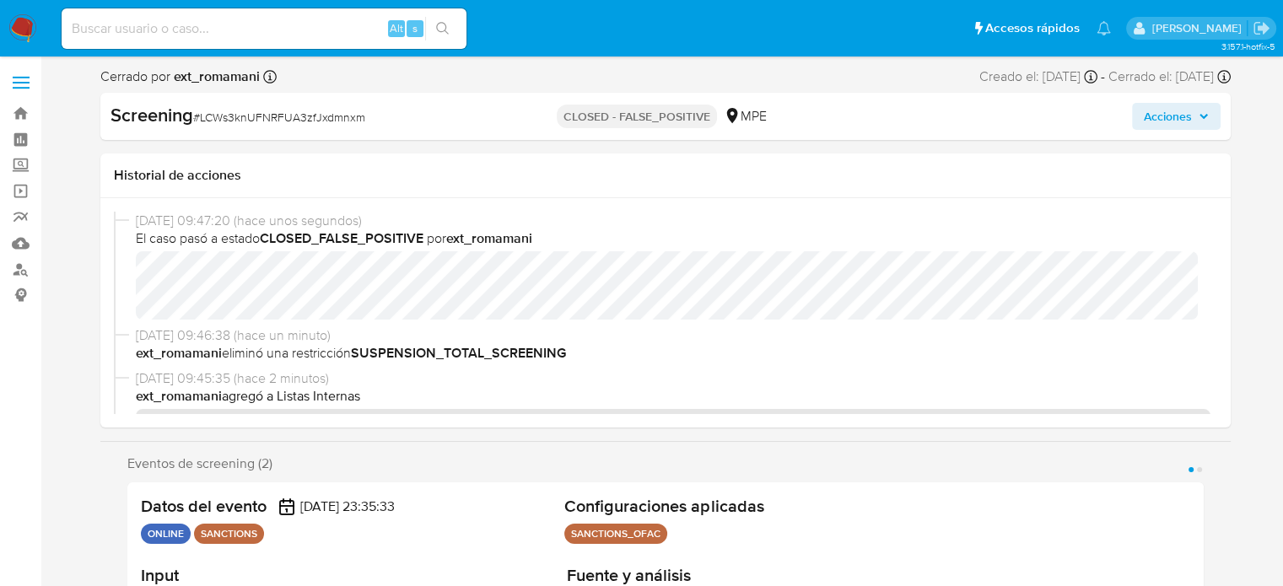
select select "10"
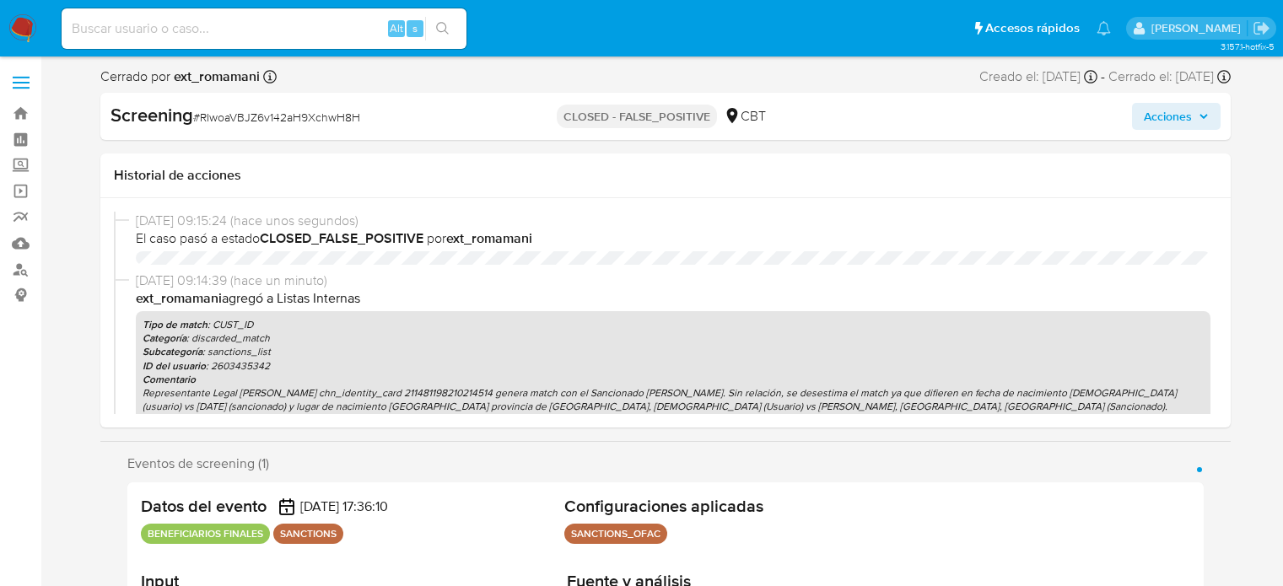
select select "10"
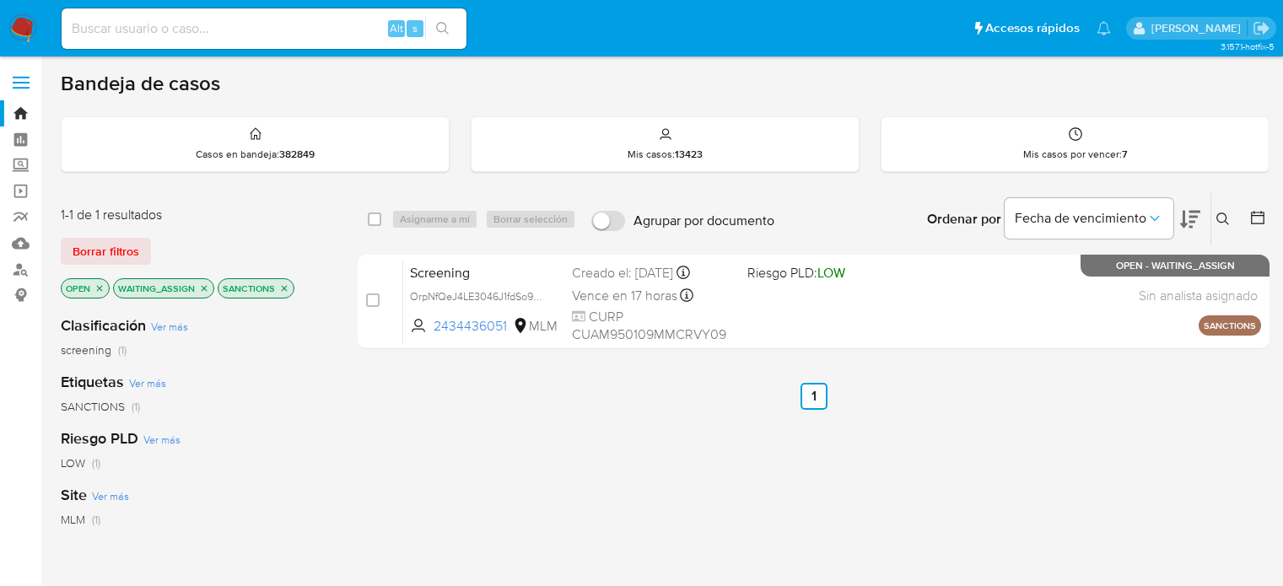
scroll to position [84, 0]
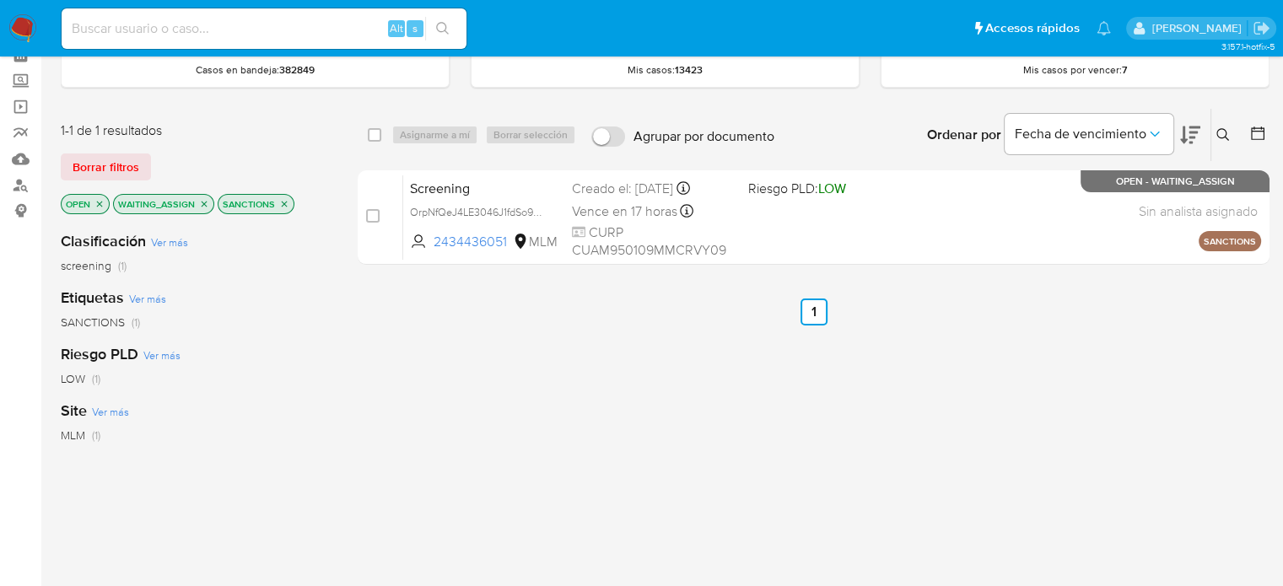
click at [24, 31] on img at bounding box center [22, 28] width 29 height 29
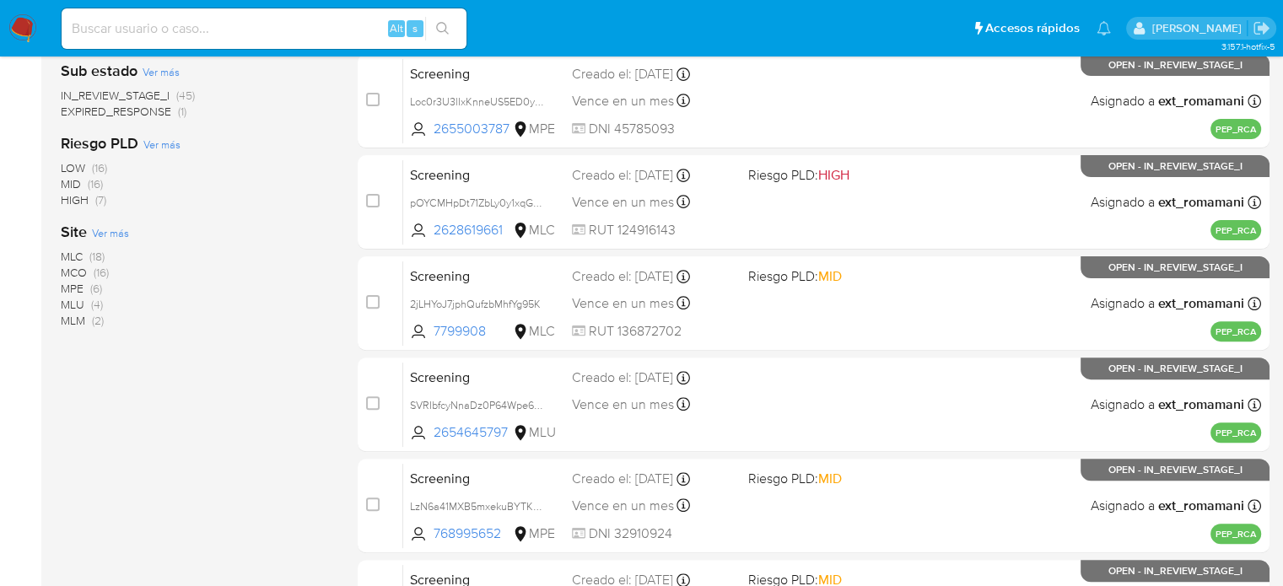
scroll to position [506, 0]
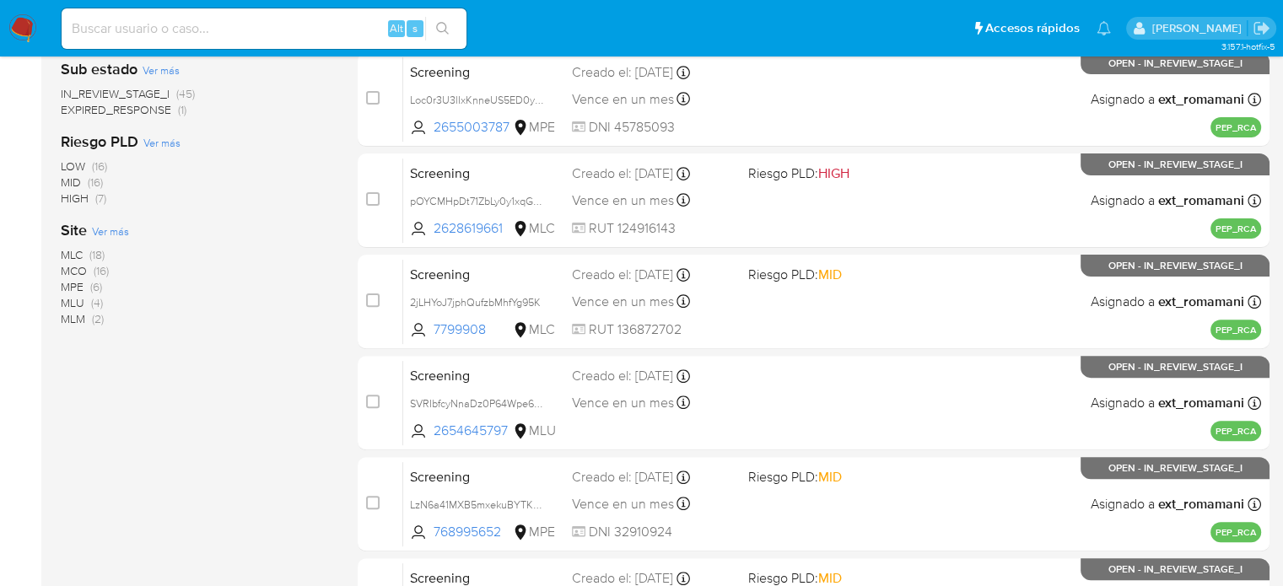
click at [85, 316] on span "MLM (2)" at bounding box center [82, 319] width 43 height 16
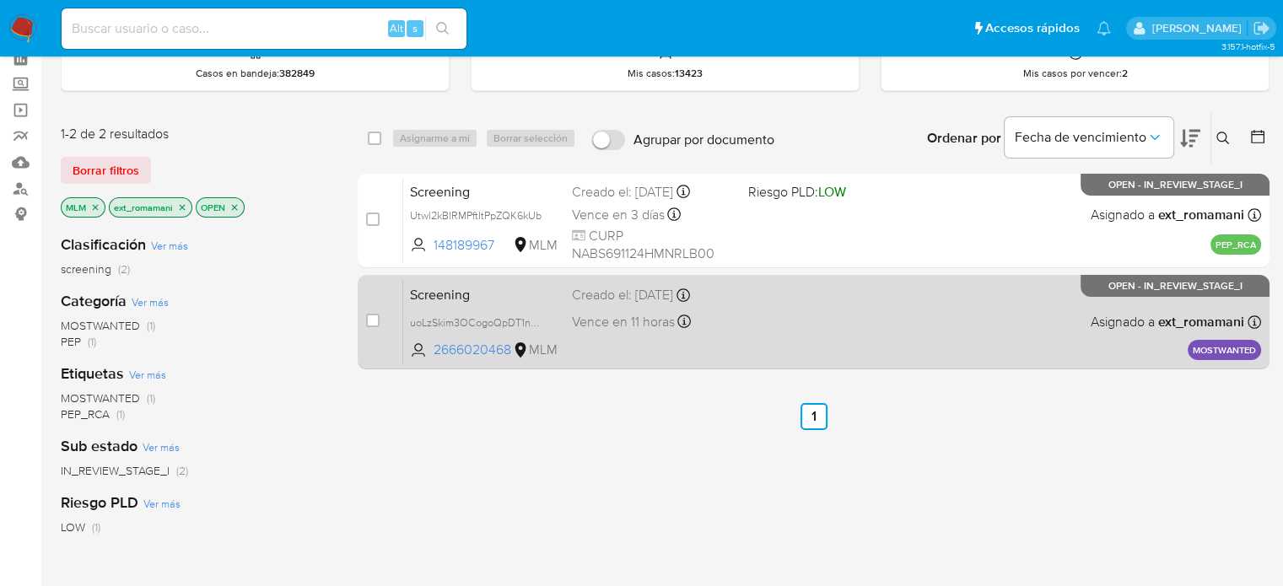
scroll to position [78, 0]
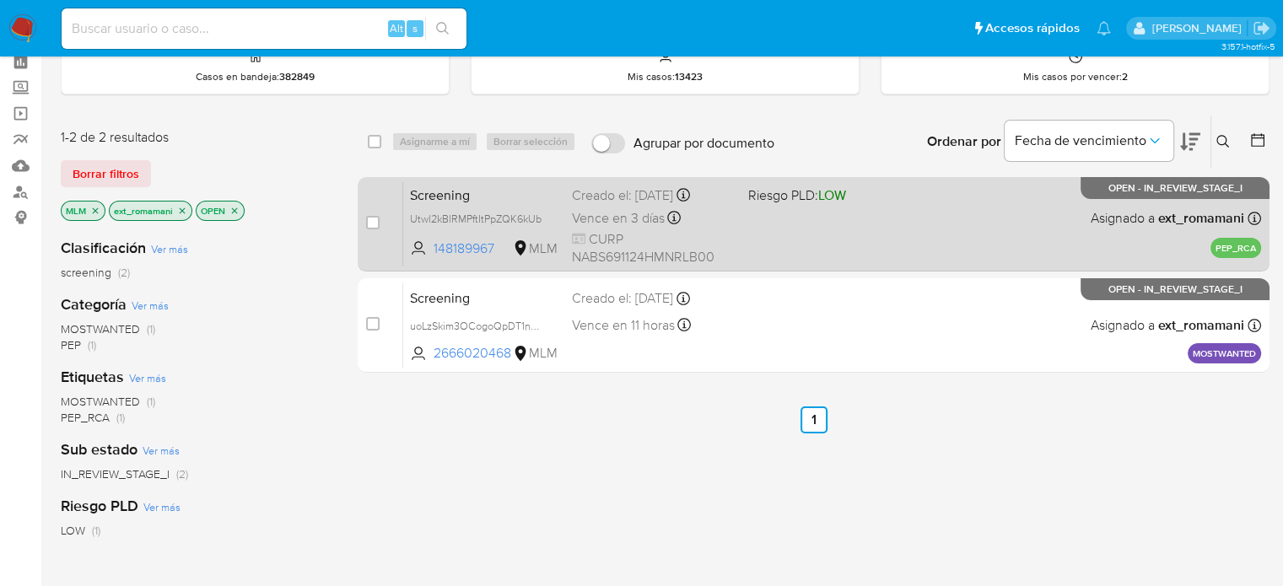
click at [820, 238] on div "Screening Utwl2kBlRMPftItPpZQK6kUb 148189967 MLM Riesgo PLD: LOW Creado el: 01/…" at bounding box center [832, 223] width 858 height 85
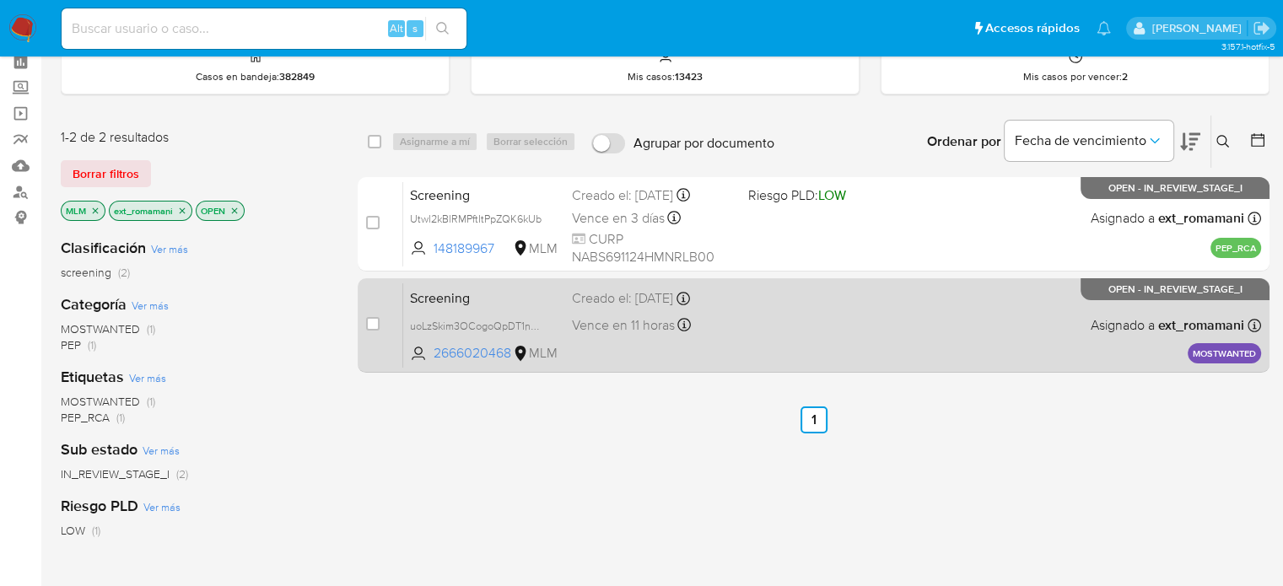
click at [816, 319] on div "Screening uoLzSkim3OCogoQpDT1nB81L 2666020468 MLM Creado el: 01/09/2025 Creado …" at bounding box center [832, 324] width 858 height 85
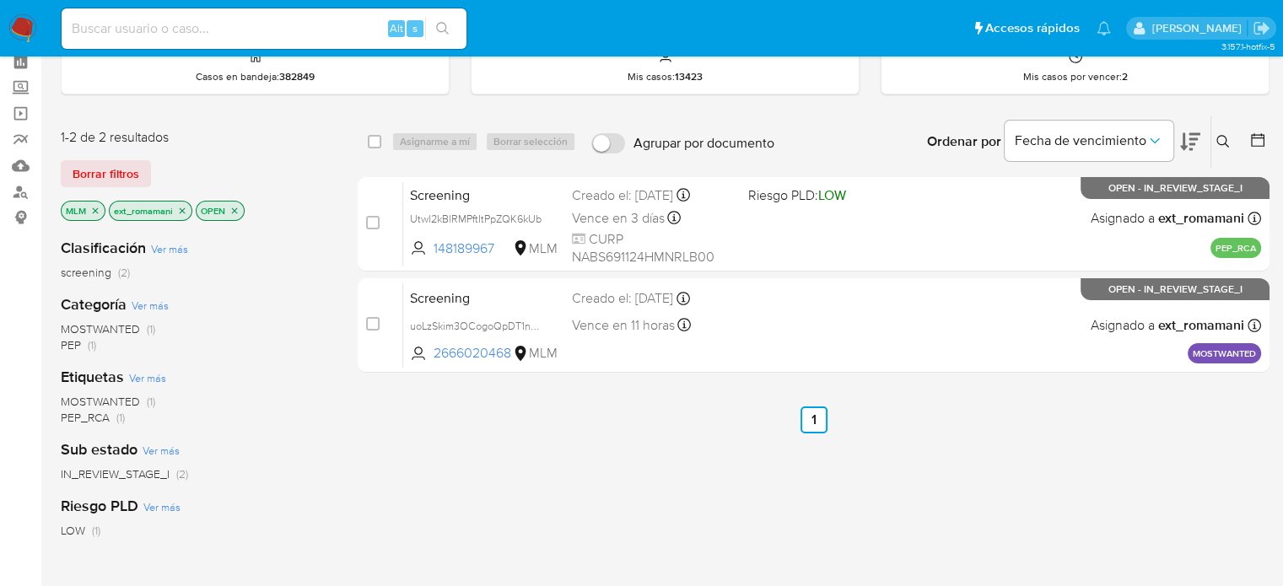
click at [15, 26] on img at bounding box center [22, 28] width 29 height 29
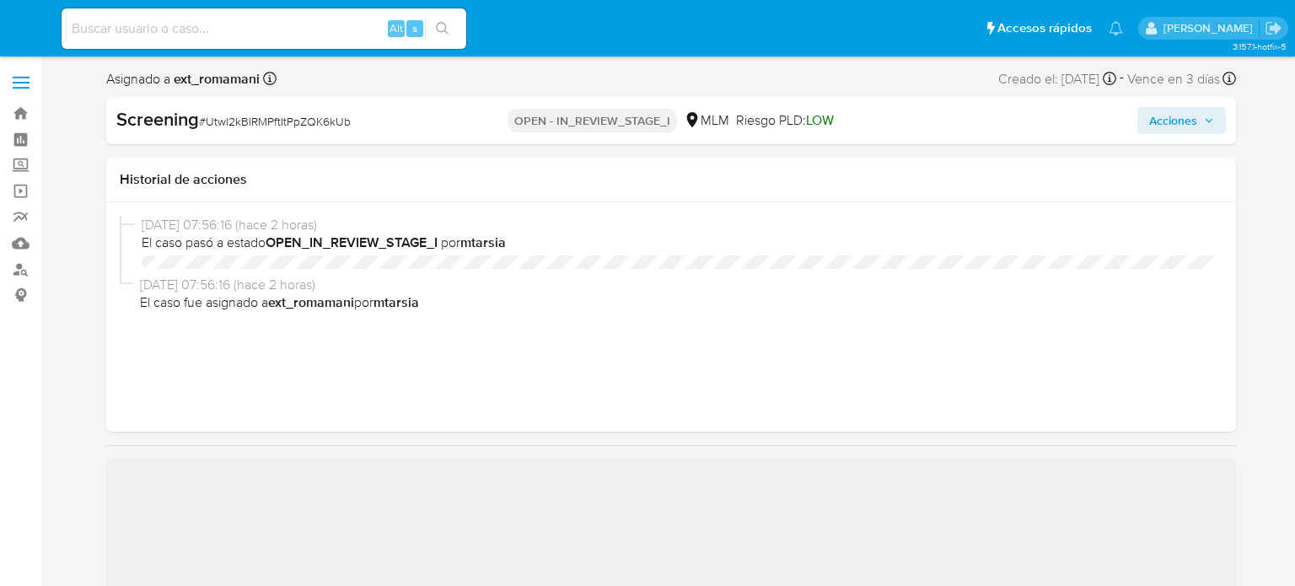
select select "10"
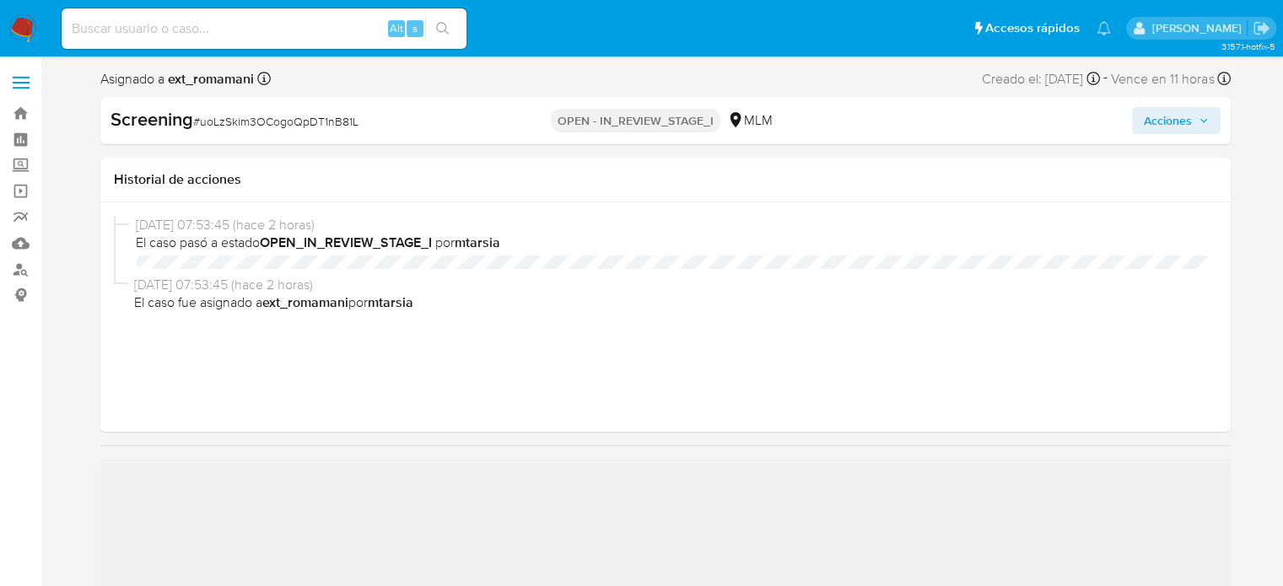
select select "10"
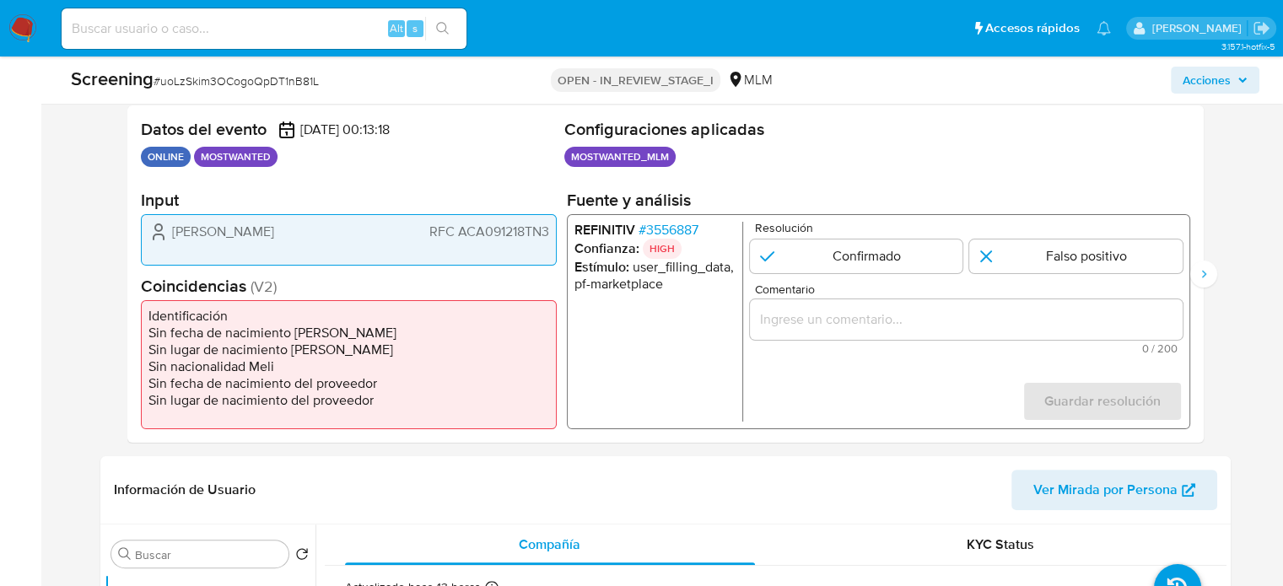
scroll to position [337, 0]
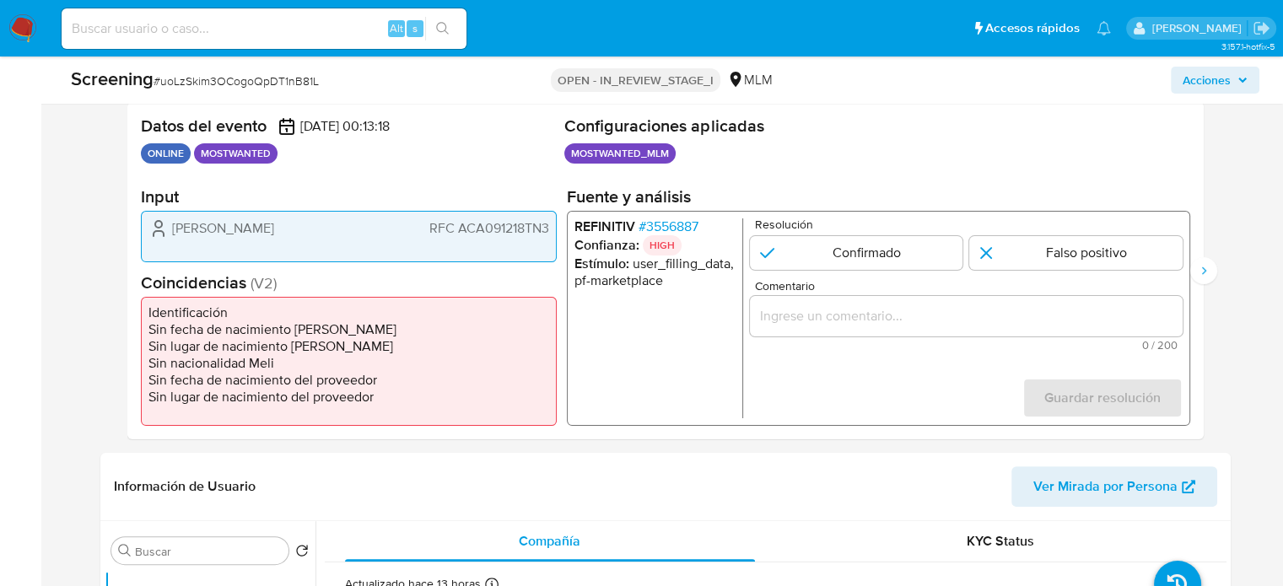
drag, startPoint x: 550, startPoint y: 230, endPoint x: 459, endPoint y: 236, distance: 91.3
click at [459, 236] on div "Ezequiel domimguez RFC ACA091218TN3" at bounding box center [349, 236] width 416 height 51
click at [653, 222] on span "# 3556887" at bounding box center [667, 226] width 60 height 17
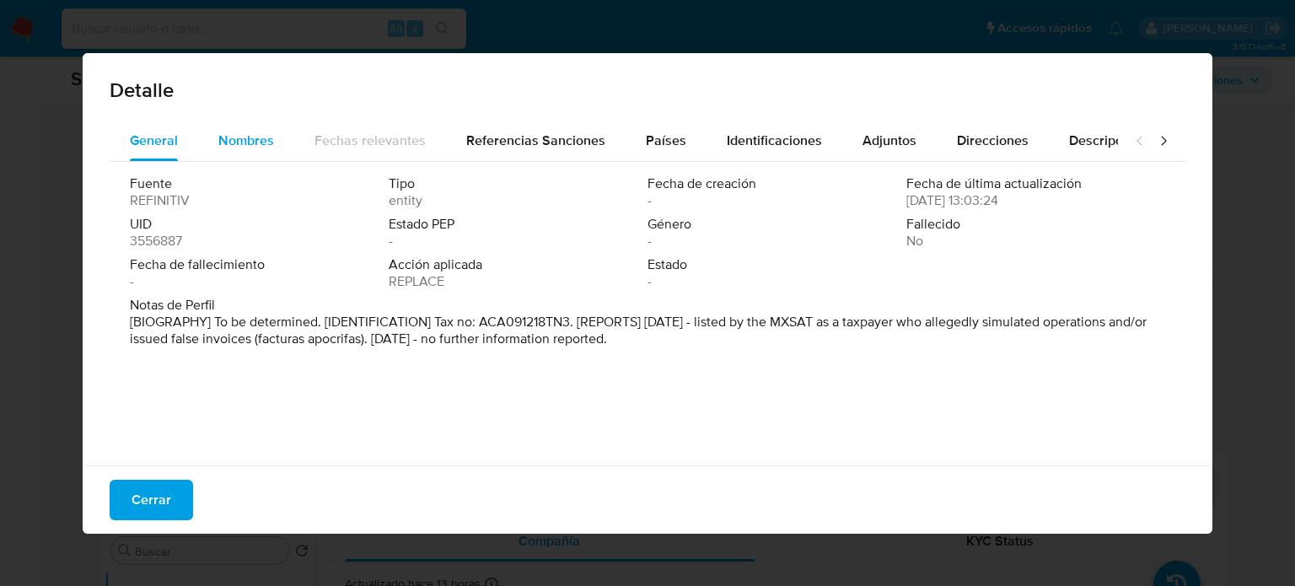
click at [262, 145] on span "Nombres" at bounding box center [246, 140] width 56 height 19
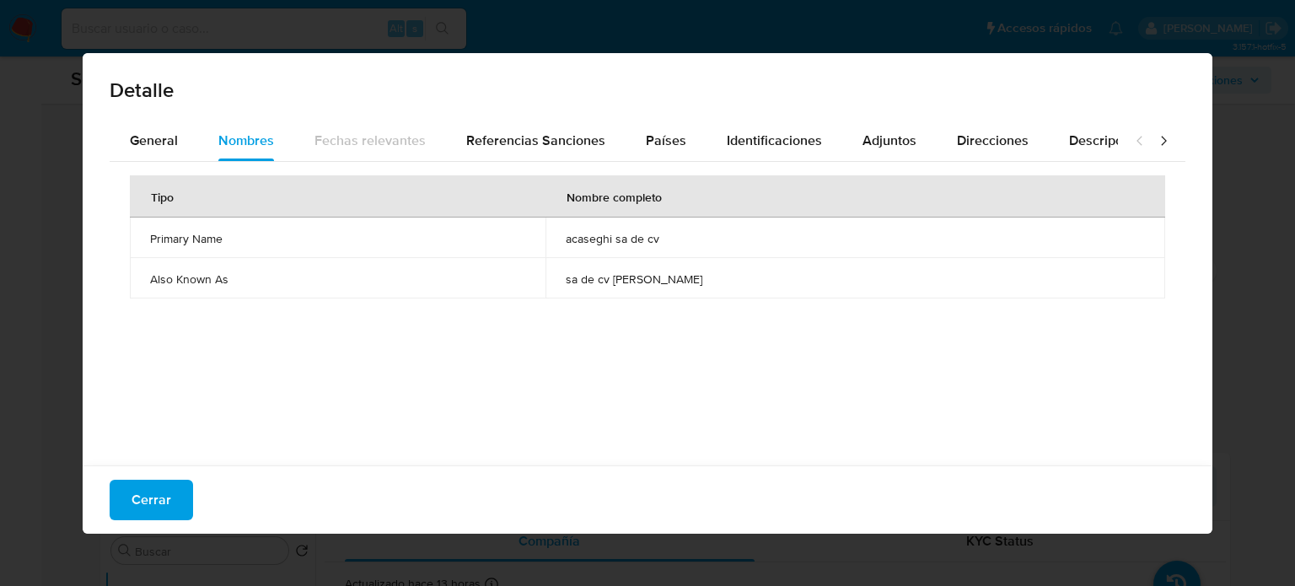
drag, startPoint x: 662, startPoint y: 243, endPoint x: 770, endPoint y: 243, distance: 107.9
click at [770, 243] on td "acaseghi sa de cv" at bounding box center [856, 238] width 620 height 40
click at [147, 149] on span "General" at bounding box center [154, 140] width 48 height 19
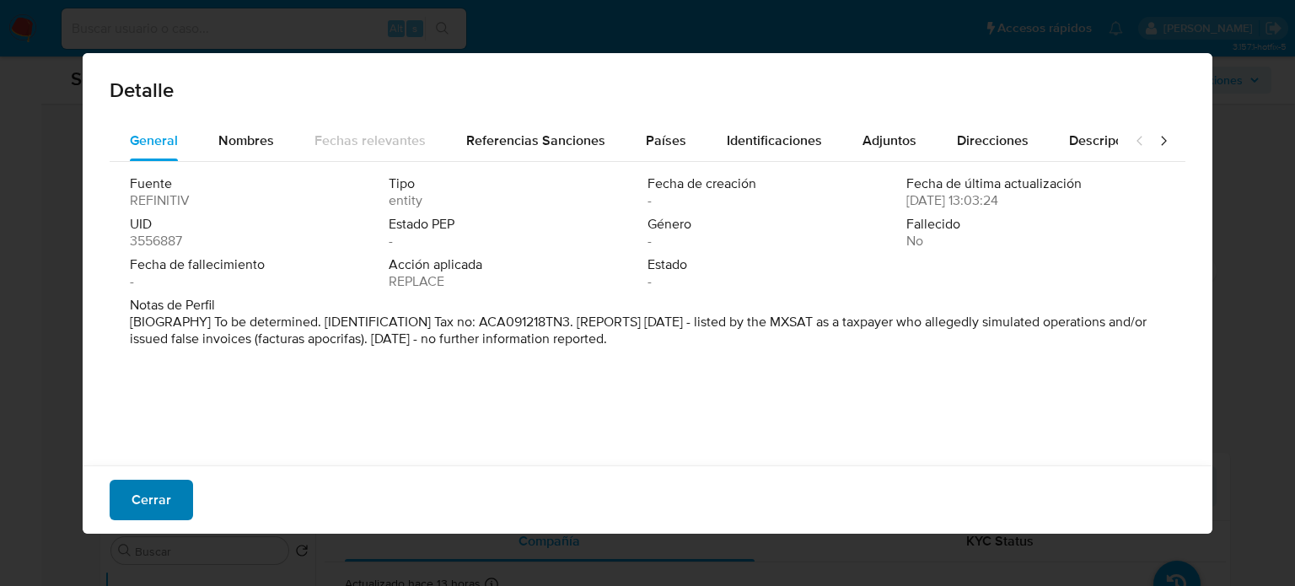
click at [175, 497] on button "Cerrar" at bounding box center [151, 500] width 83 height 40
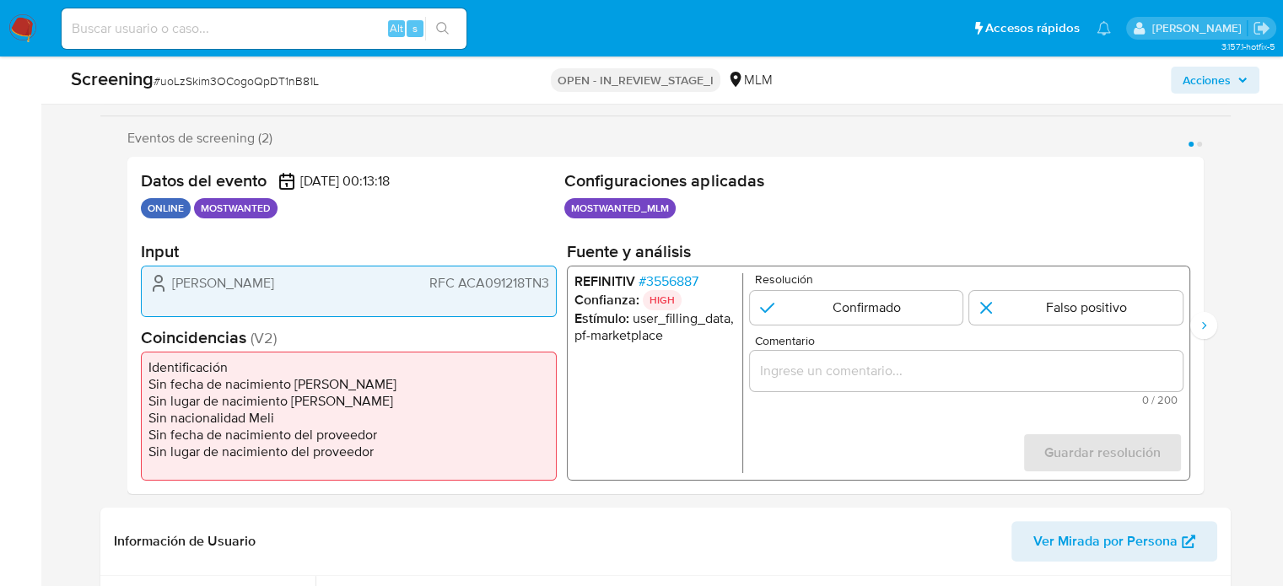
select select "10"
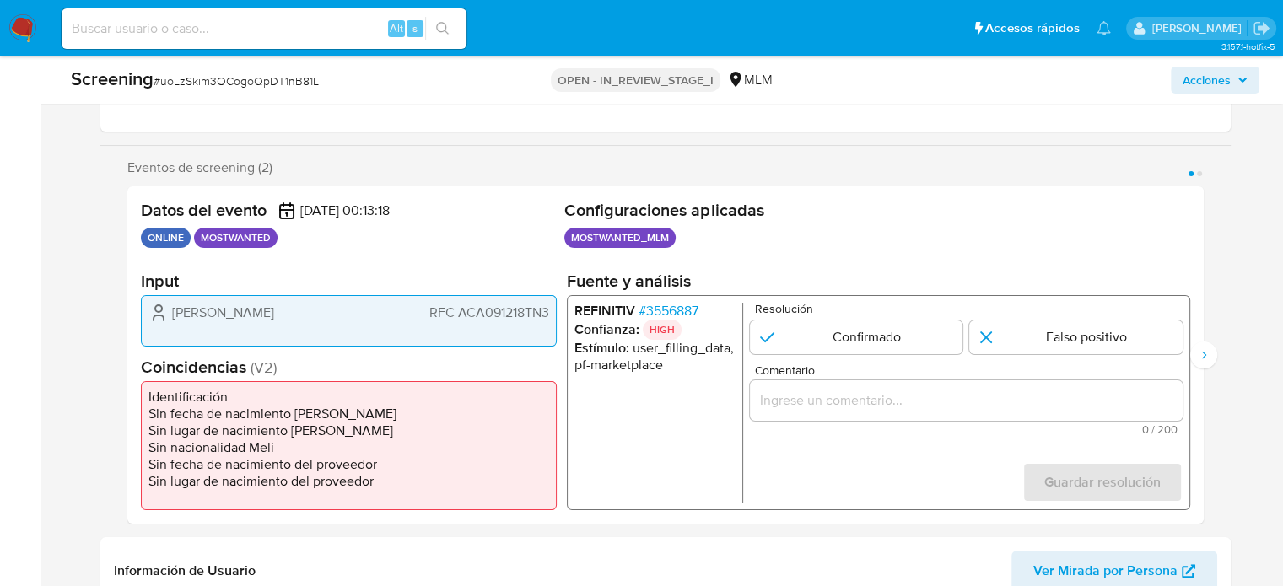
click at [661, 306] on span "# 3556887" at bounding box center [667, 311] width 60 height 17
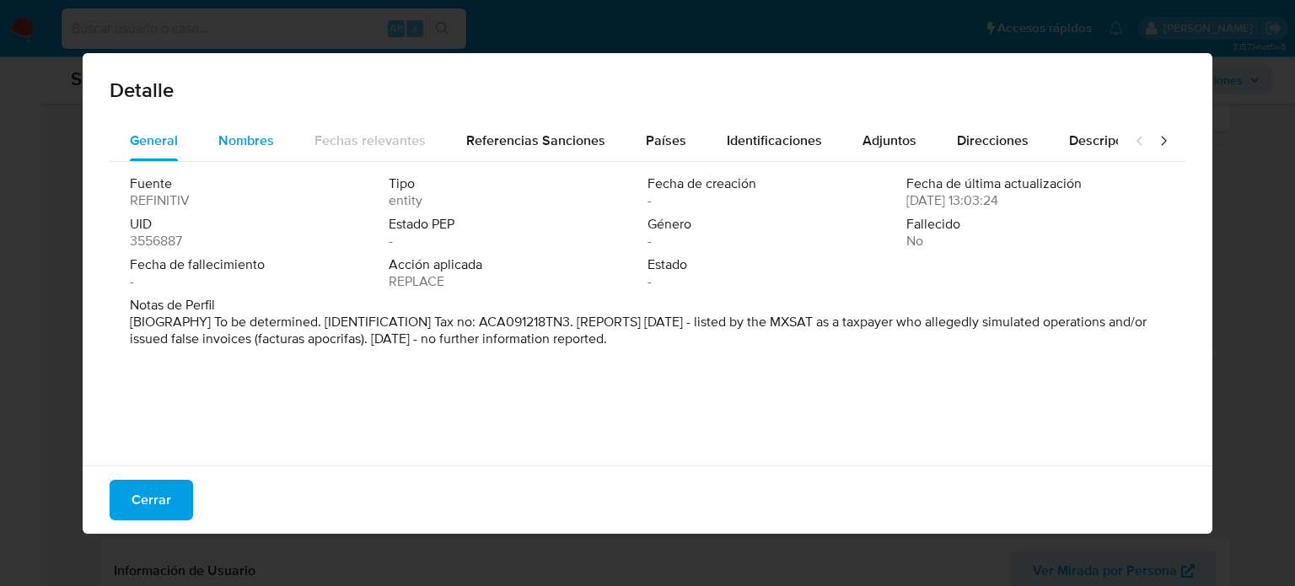
click at [230, 131] on span "Nombres" at bounding box center [246, 140] width 56 height 19
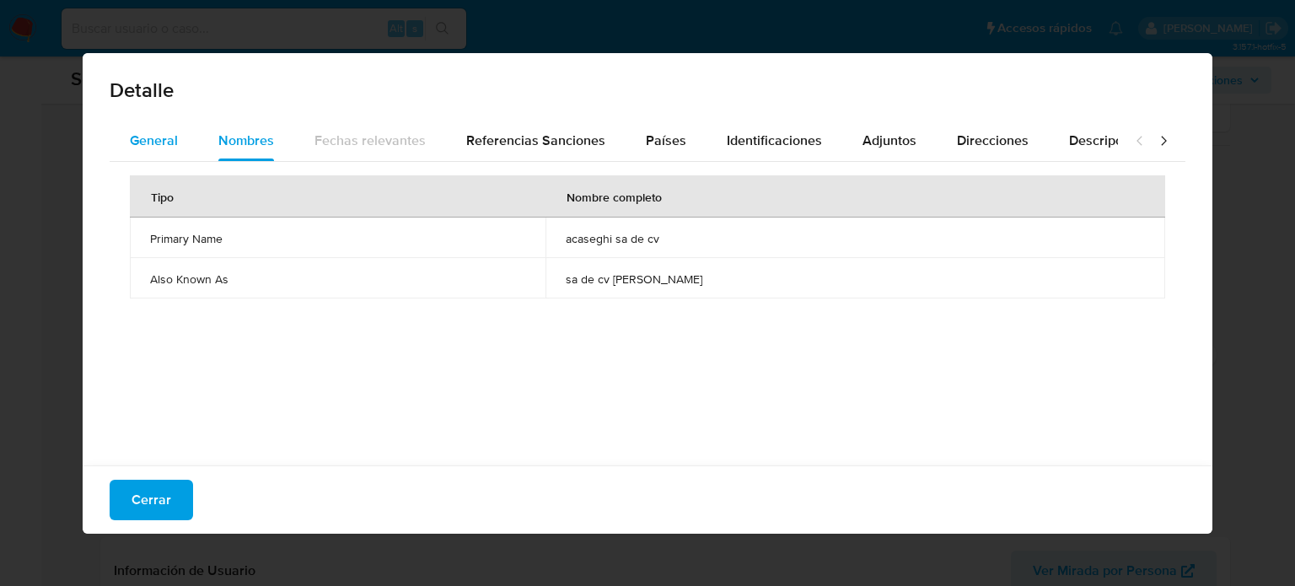
click at [194, 131] on button "General" at bounding box center [154, 141] width 89 height 40
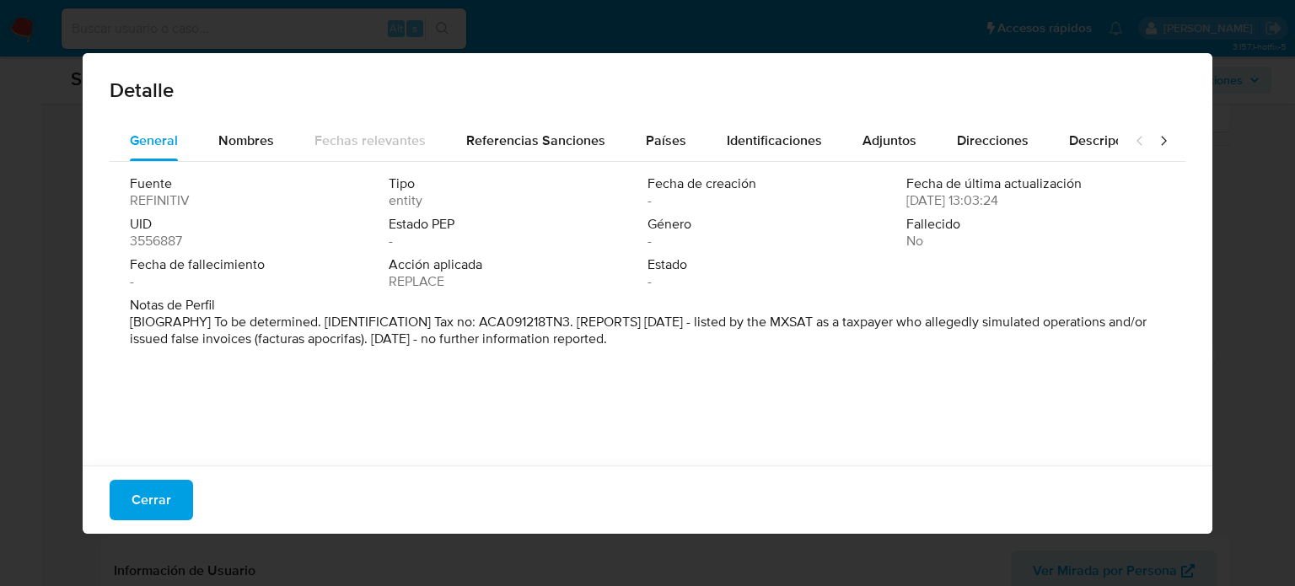
drag, startPoint x: 128, startPoint y: 500, endPoint x: 112, endPoint y: 481, distance: 24.5
click at [128, 501] on button "Cerrar" at bounding box center [151, 500] width 83 height 40
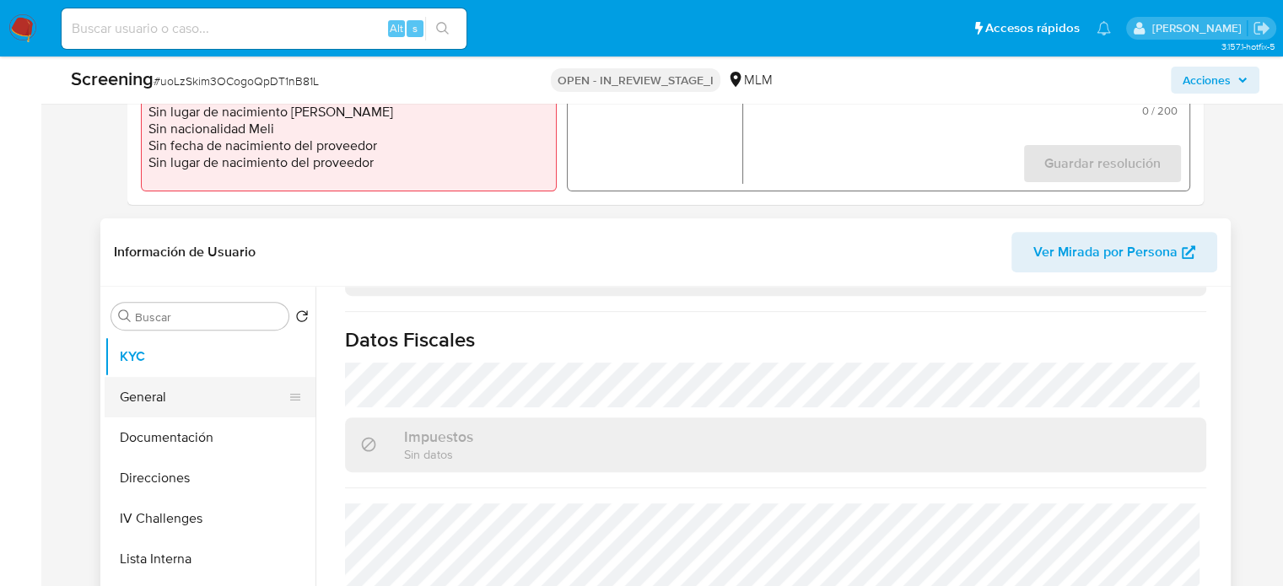
scroll to position [675, 0]
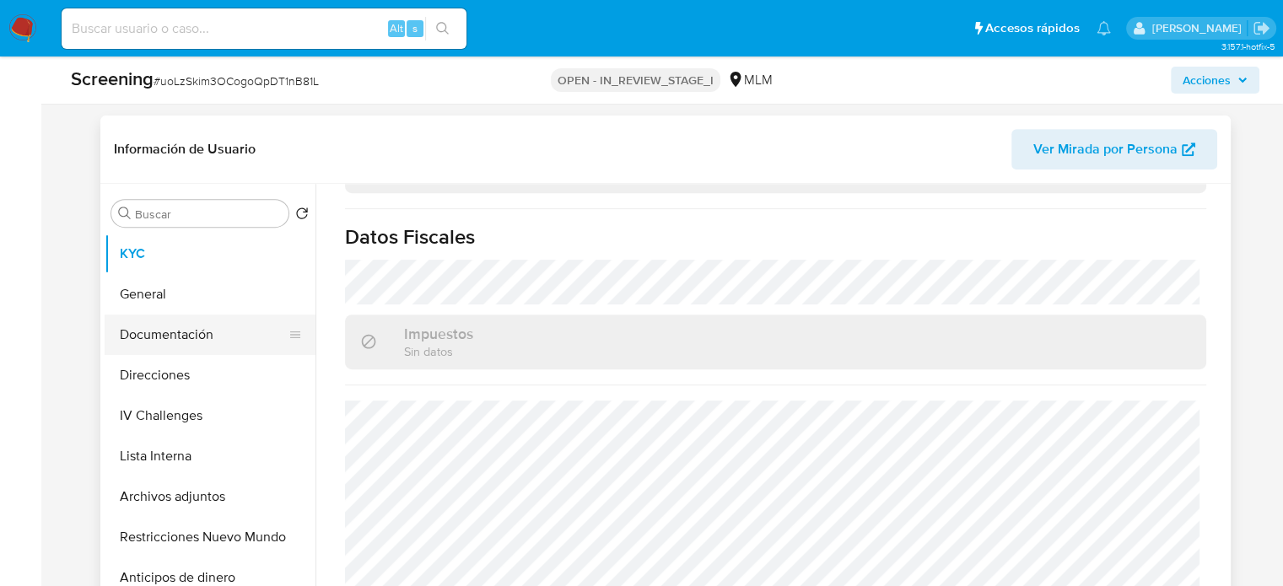
click at [194, 326] on button "Documentación" at bounding box center [203, 335] width 197 height 40
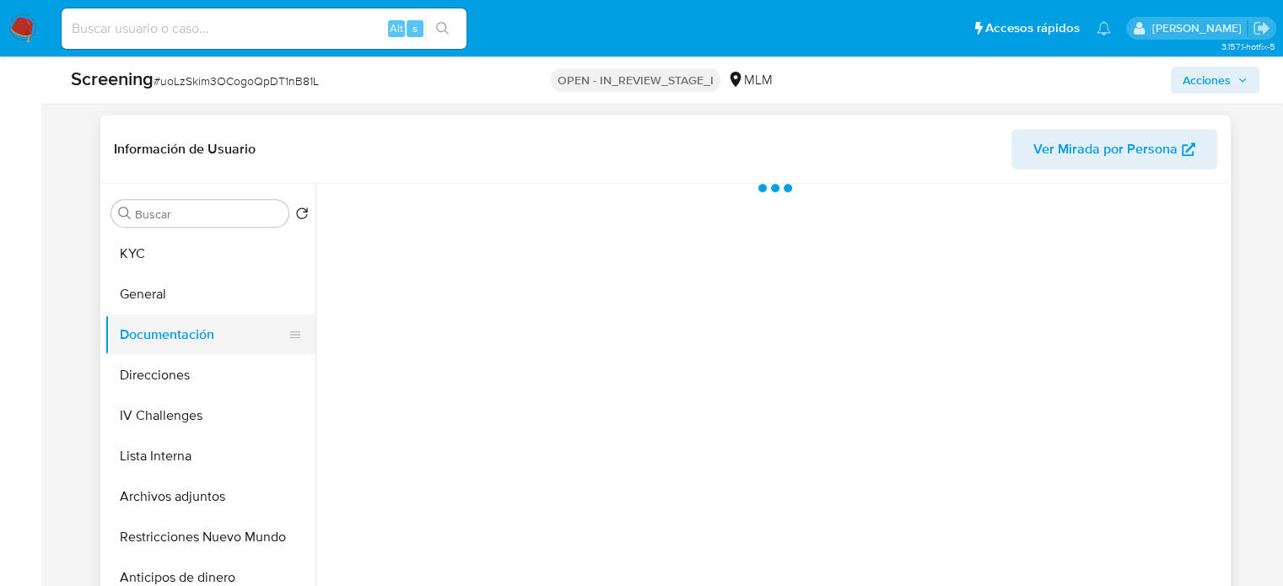
scroll to position [0, 0]
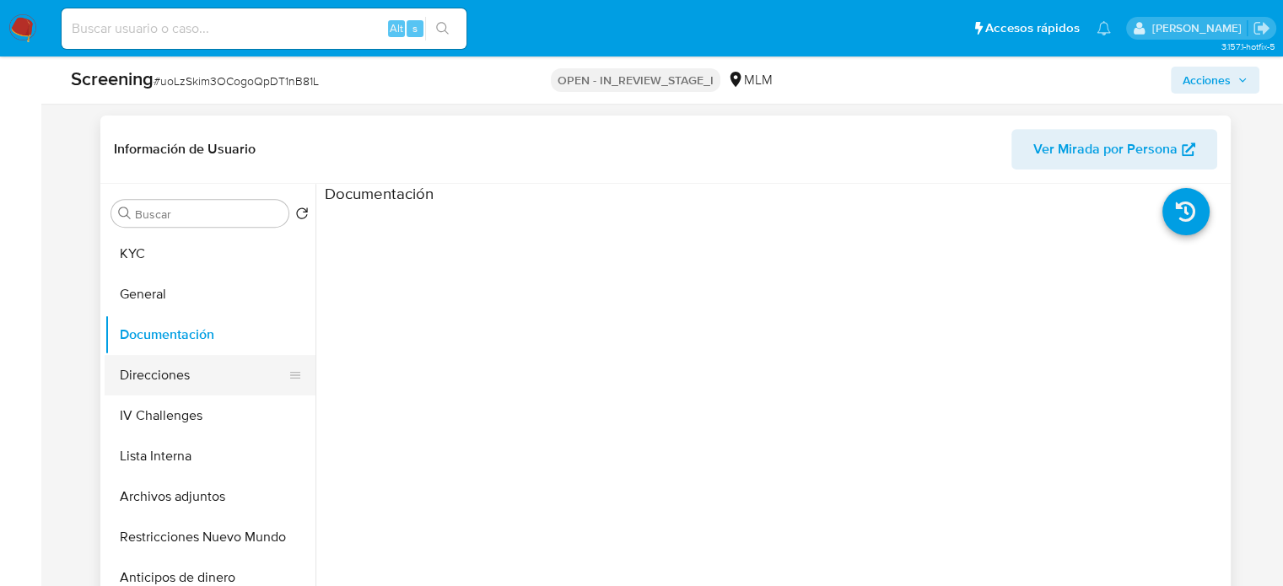
click at [143, 369] on button "Direcciones" at bounding box center [203, 375] width 197 height 40
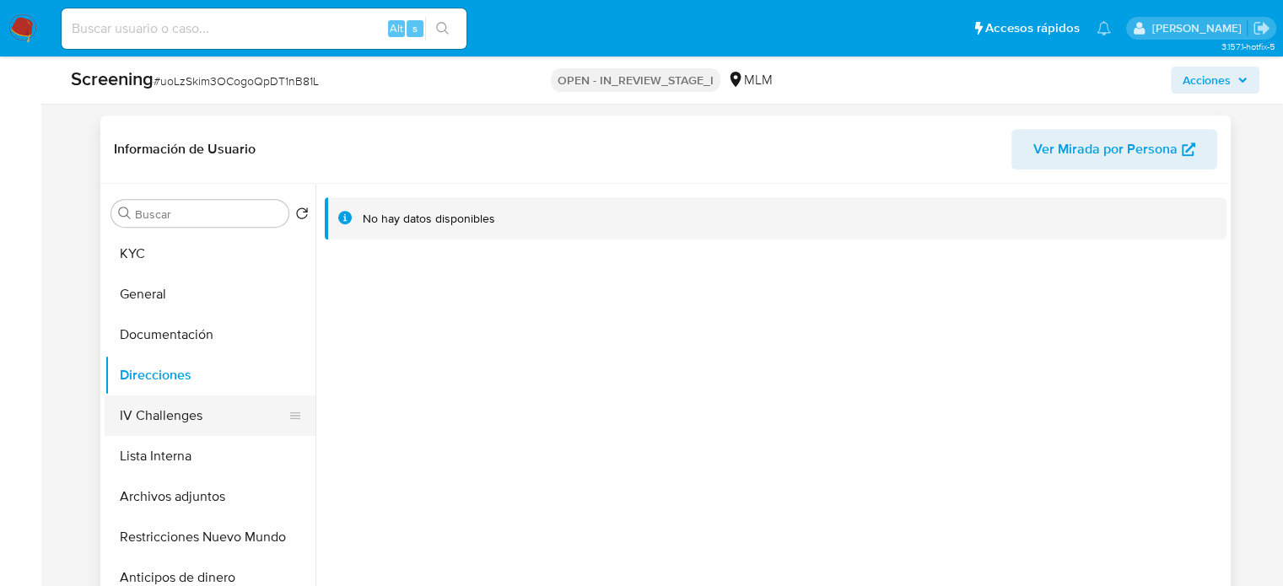
click at [153, 417] on button "IV Challenges" at bounding box center [203, 415] width 197 height 40
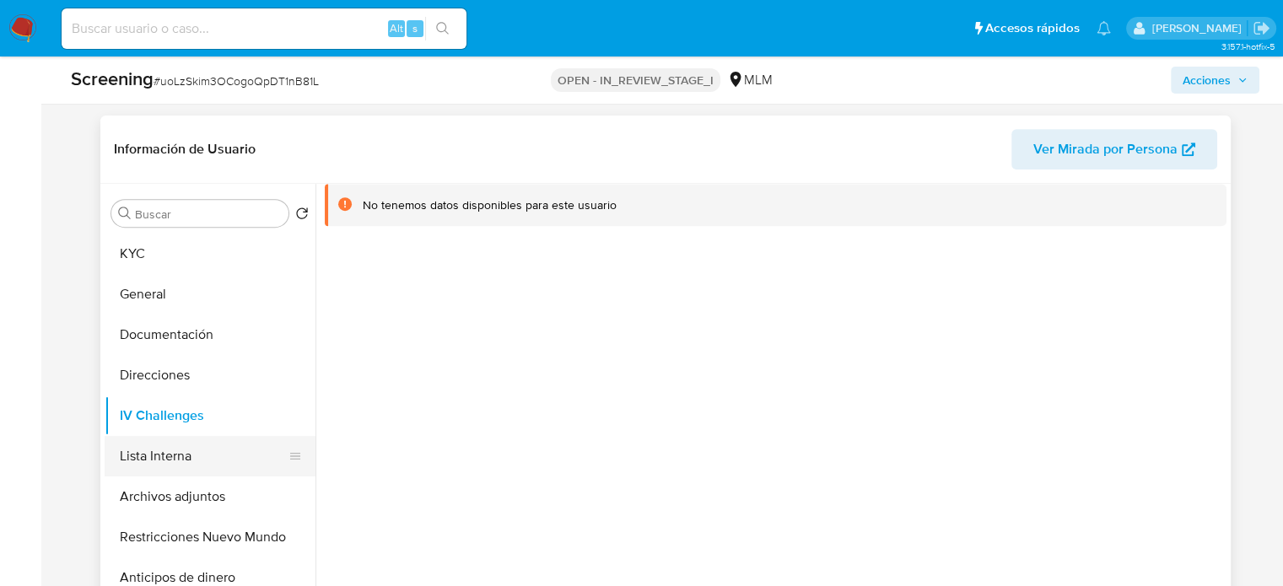
click at [194, 451] on button "Lista Interna" at bounding box center [203, 456] width 197 height 40
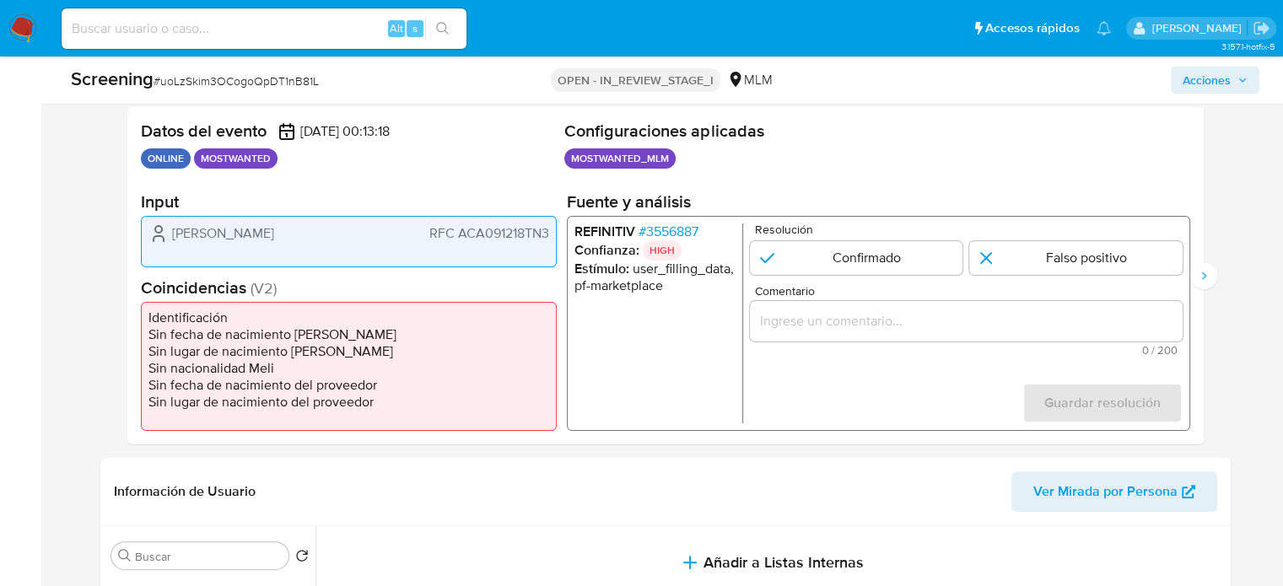
scroll to position [253, 0]
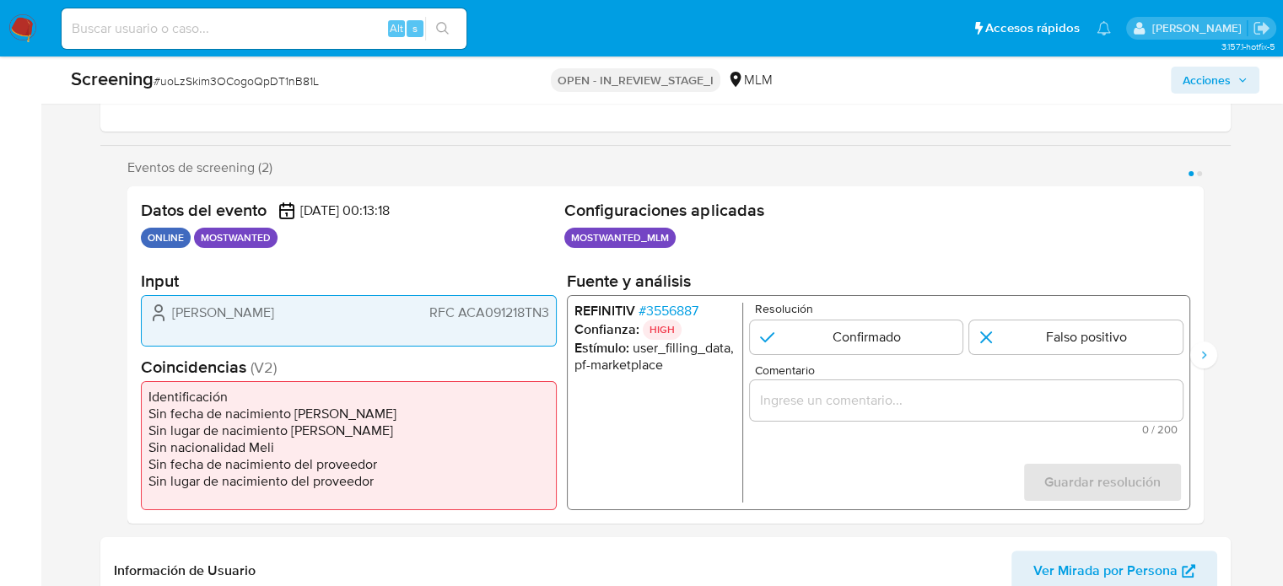
drag, startPoint x: 168, startPoint y: 315, endPoint x: 550, endPoint y: 319, distance: 382.0
click at [550, 319] on div "Ezequiel domimguez RFC ACA091218TN3" at bounding box center [349, 320] width 416 height 51
click at [685, 313] on span "# 3556887" at bounding box center [667, 311] width 60 height 17
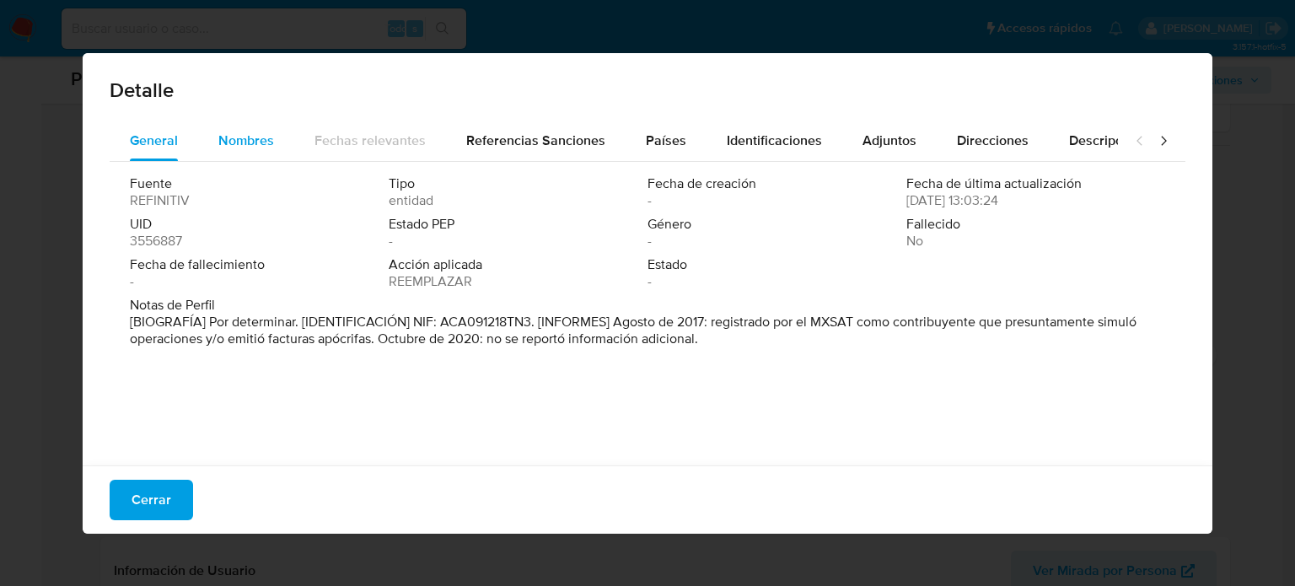
click at [243, 148] on span "Nombres" at bounding box center [246, 140] width 56 height 19
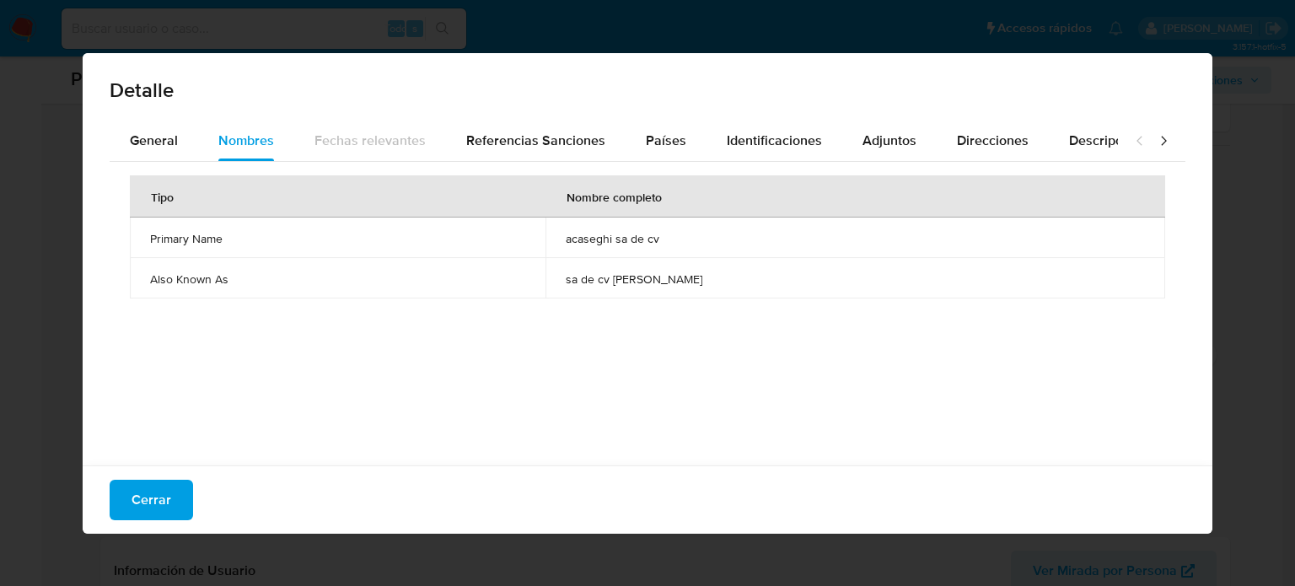
drag, startPoint x: 609, startPoint y: 241, endPoint x: 734, endPoint y: 238, distance: 124.8
click at [734, 238] on td "acaseghi sa de cv" at bounding box center [856, 238] width 620 height 40
click at [182, 496] on button "Cerrar" at bounding box center [151, 500] width 83 height 40
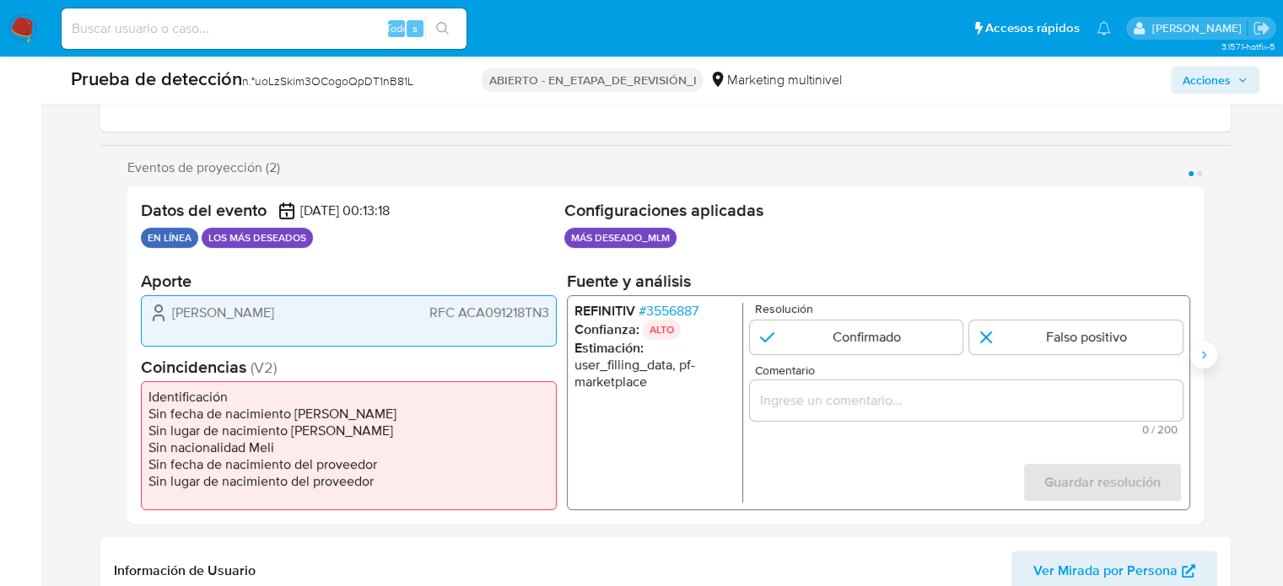
click at [1209, 360] on button "Siguiente" at bounding box center [1203, 354] width 27 height 27
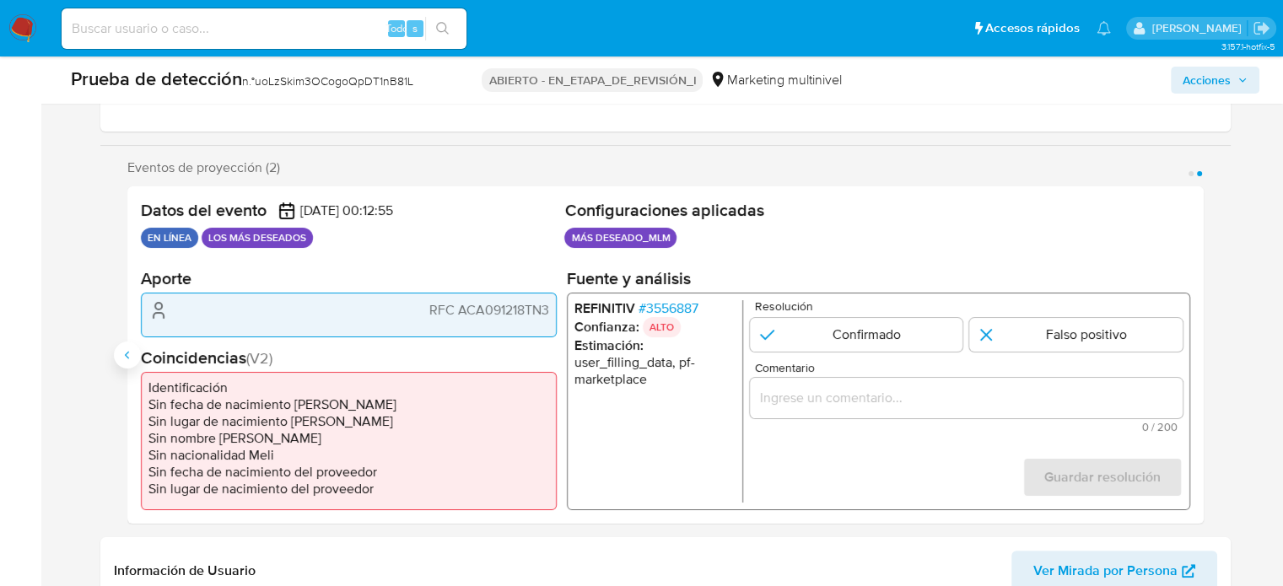
click at [128, 353] on icon "Anterior" at bounding box center [127, 354] width 13 height 13
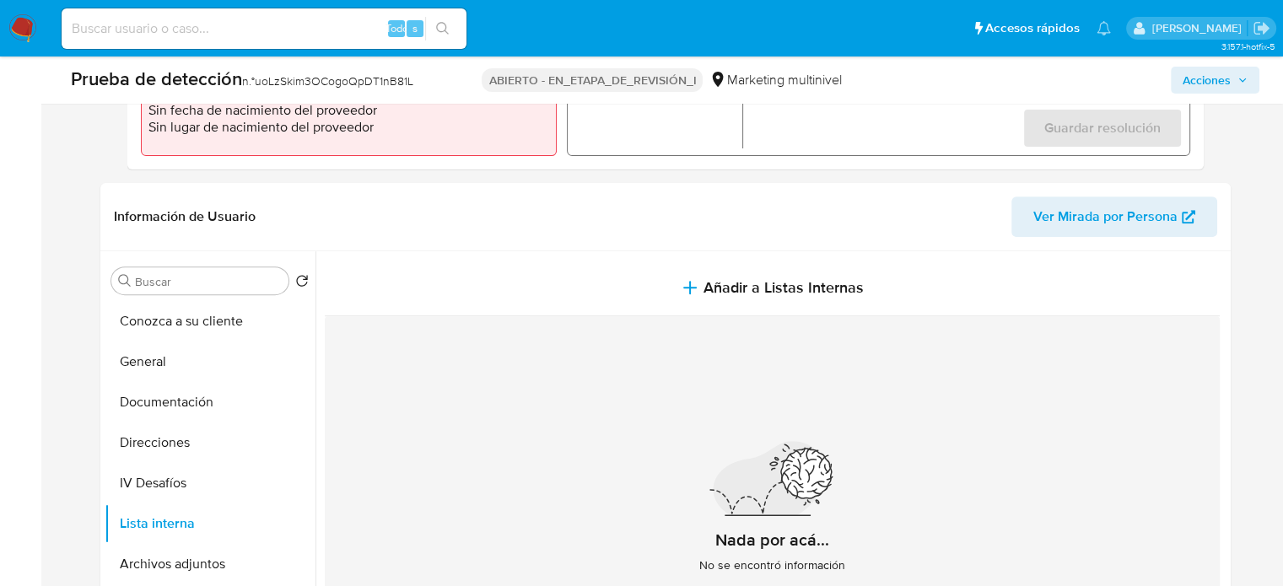
scroll to position [422, 0]
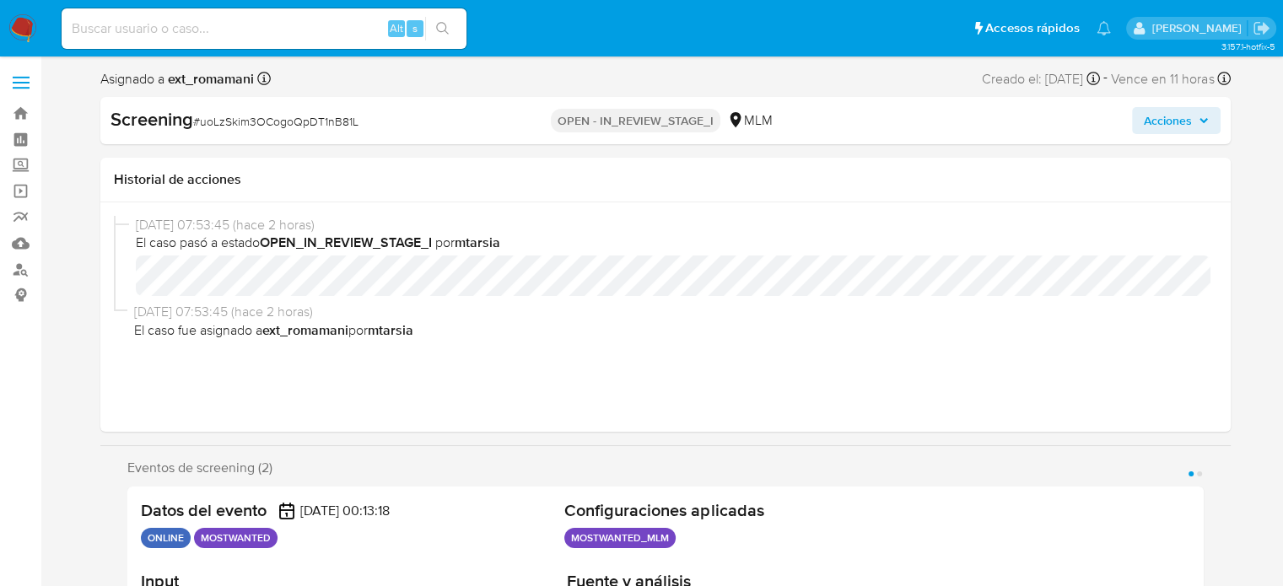
select select "10"
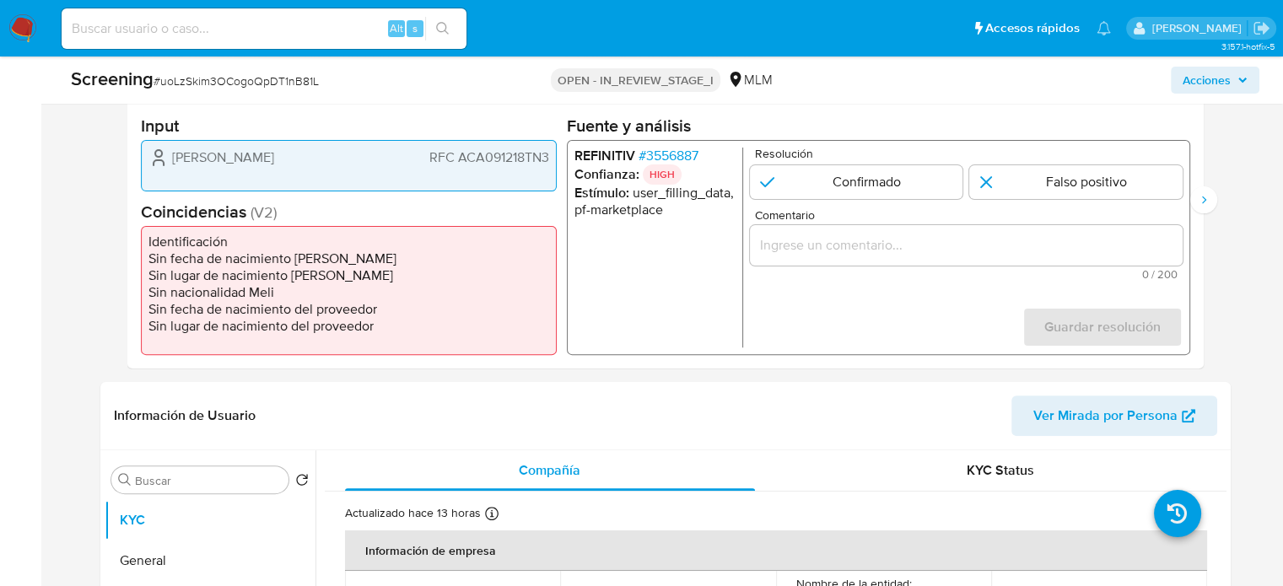
scroll to position [422, 0]
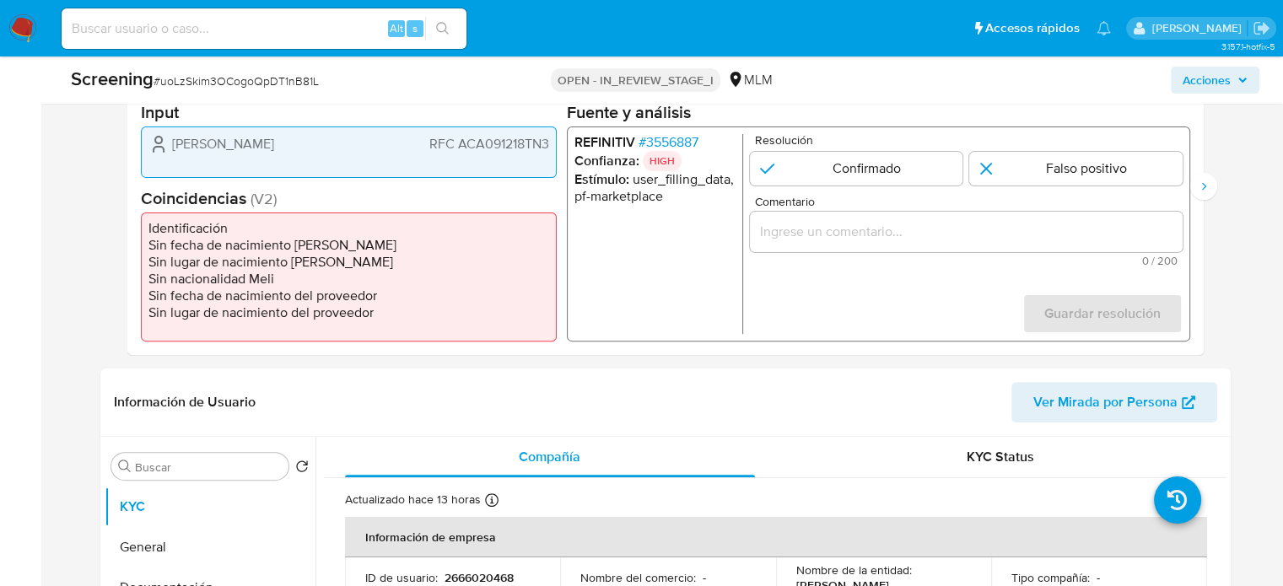
click at [826, 237] on input "Comentario" at bounding box center [965, 232] width 433 height 22
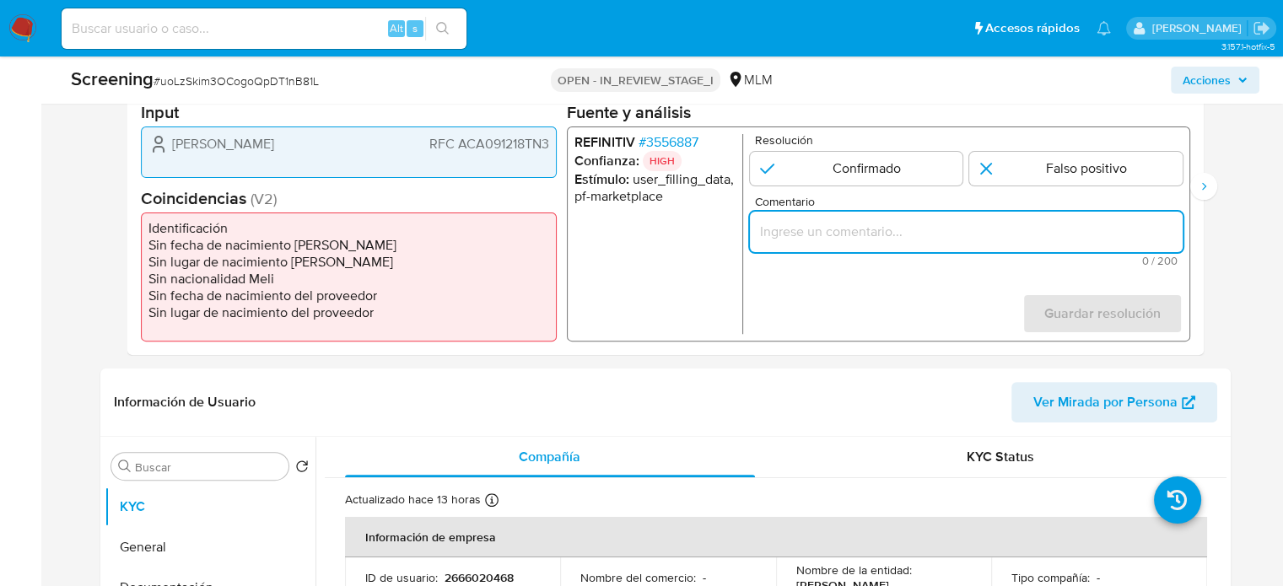
paste input "Usuario que declara en KYC [PERSON_NAME], RFC ACA091218TN3, perteneciente a ACA…"
type input "Usuario que declara en KYC [PERSON_NAME], RFC ACA091218TN3, perteneciente a ACA…"
click at [859, 164] on input "1 de 2" at bounding box center [855, 169] width 213 height 34
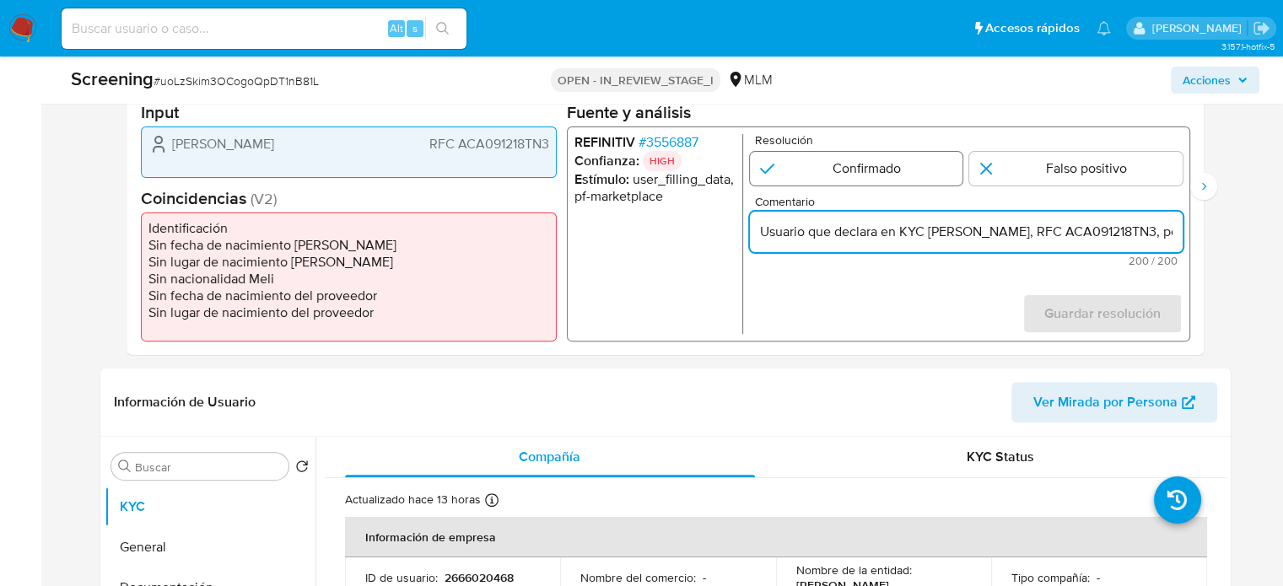
radio input "true"
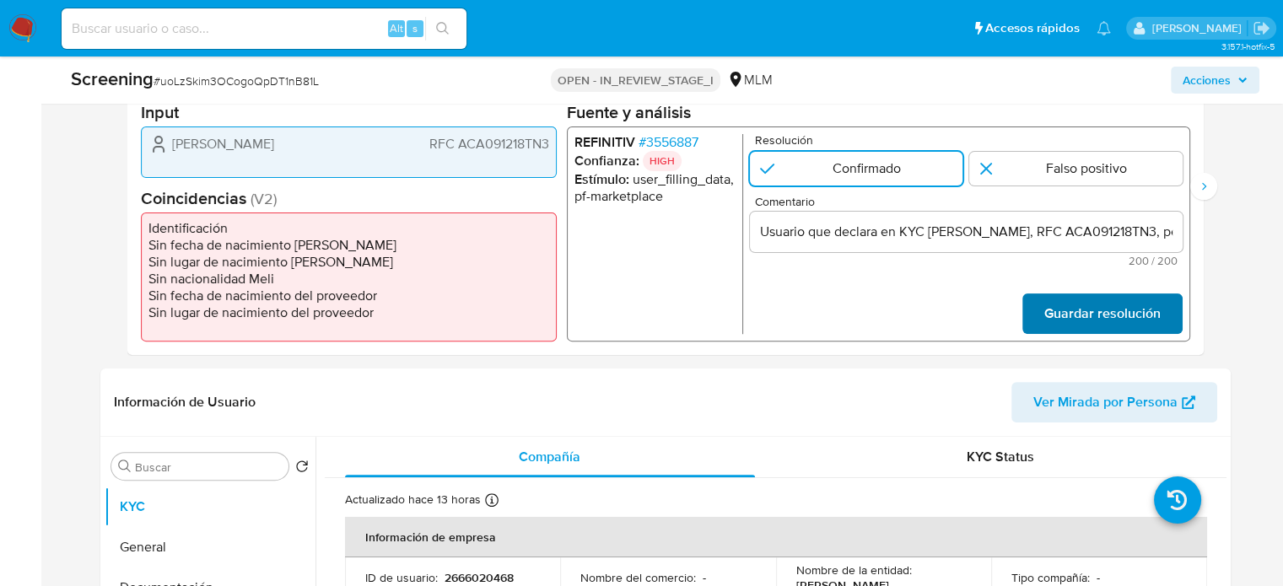
click at [1090, 304] on span "Guardar resolución" at bounding box center [1101, 313] width 116 height 37
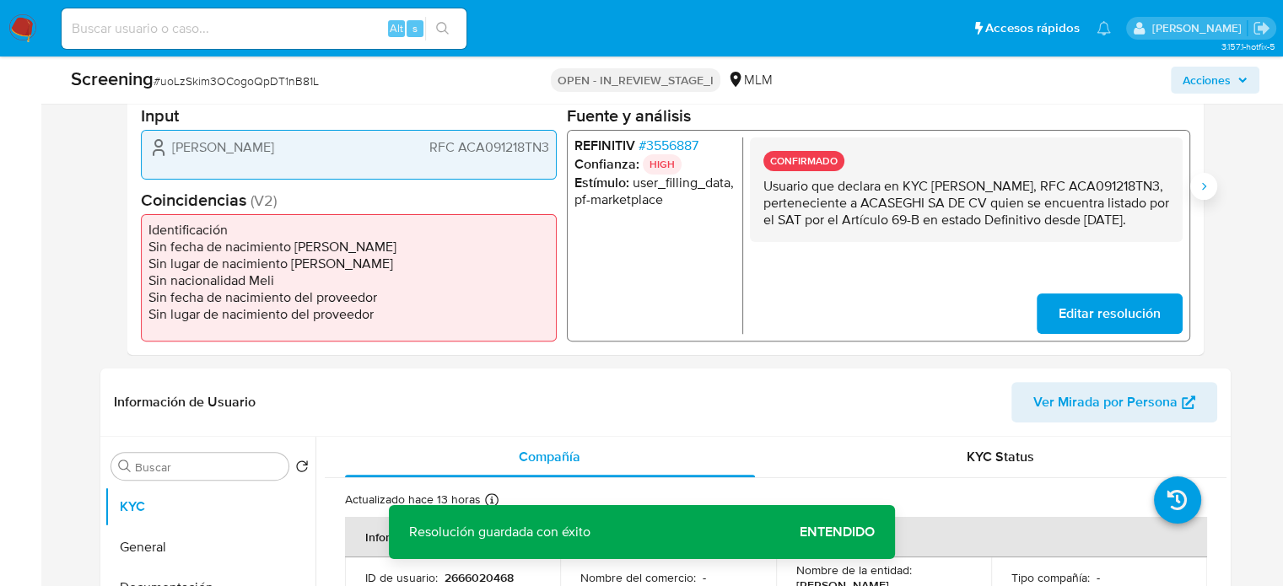
click at [1195, 191] on button "Siguiente" at bounding box center [1203, 186] width 27 height 27
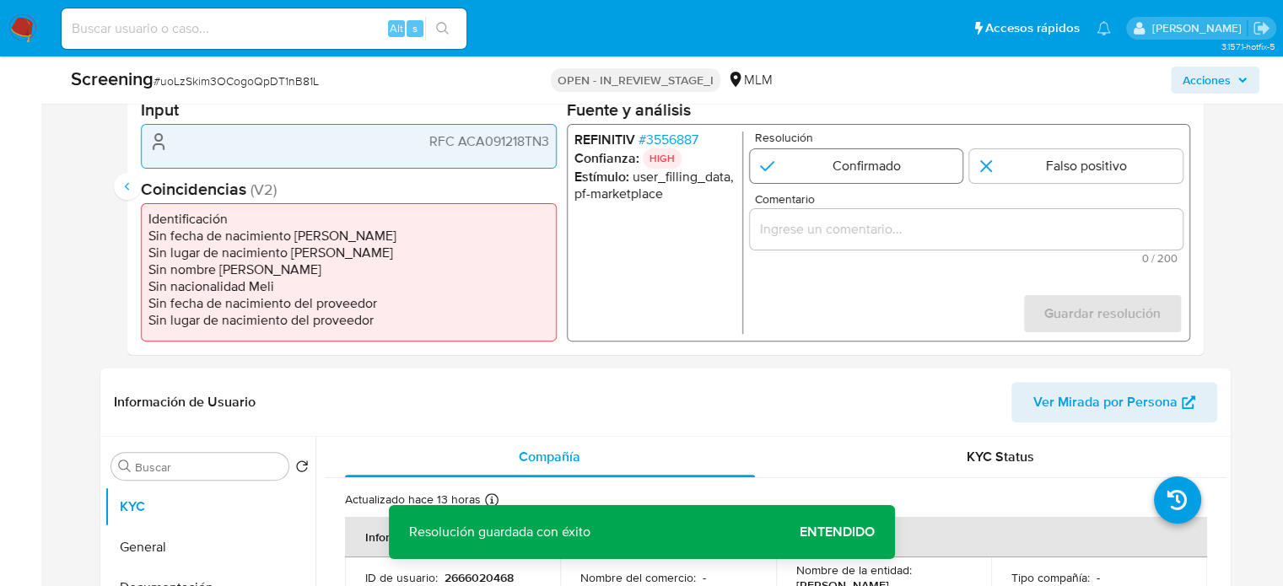
click at [842, 169] on input "2 de 2" at bounding box center [855, 166] width 213 height 34
radio input "true"
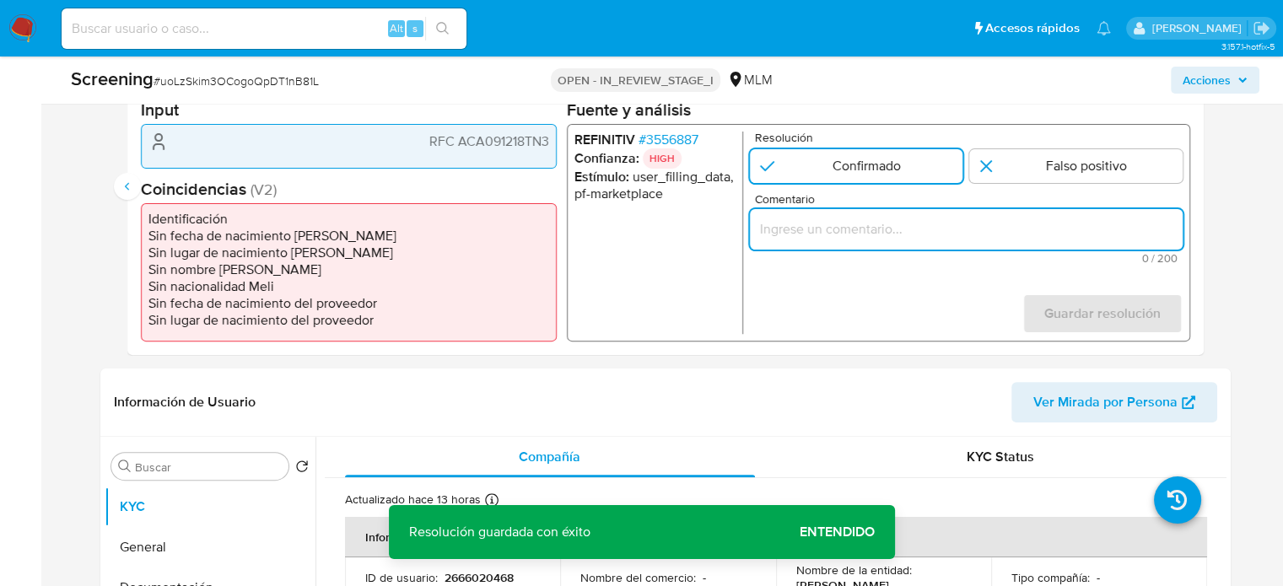
click at [838, 239] on input "Comentario" at bounding box center [965, 229] width 433 height 22
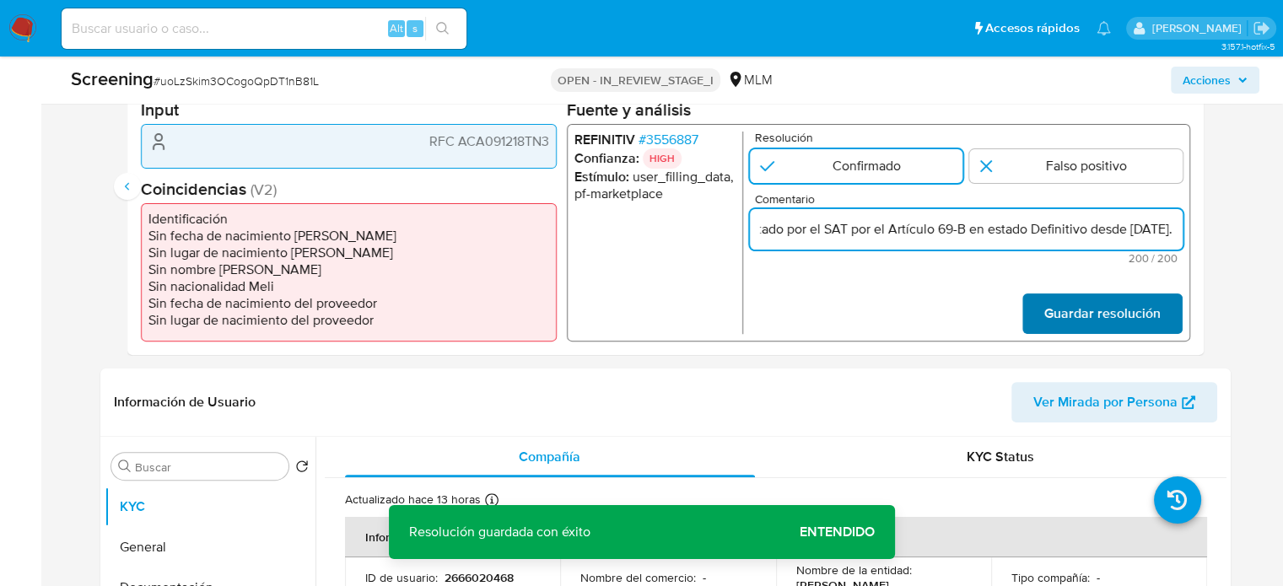
type input "Usuario que declara en KYC Ezequiel domimguez, RFC ACA091218TN3, perteneciente …"
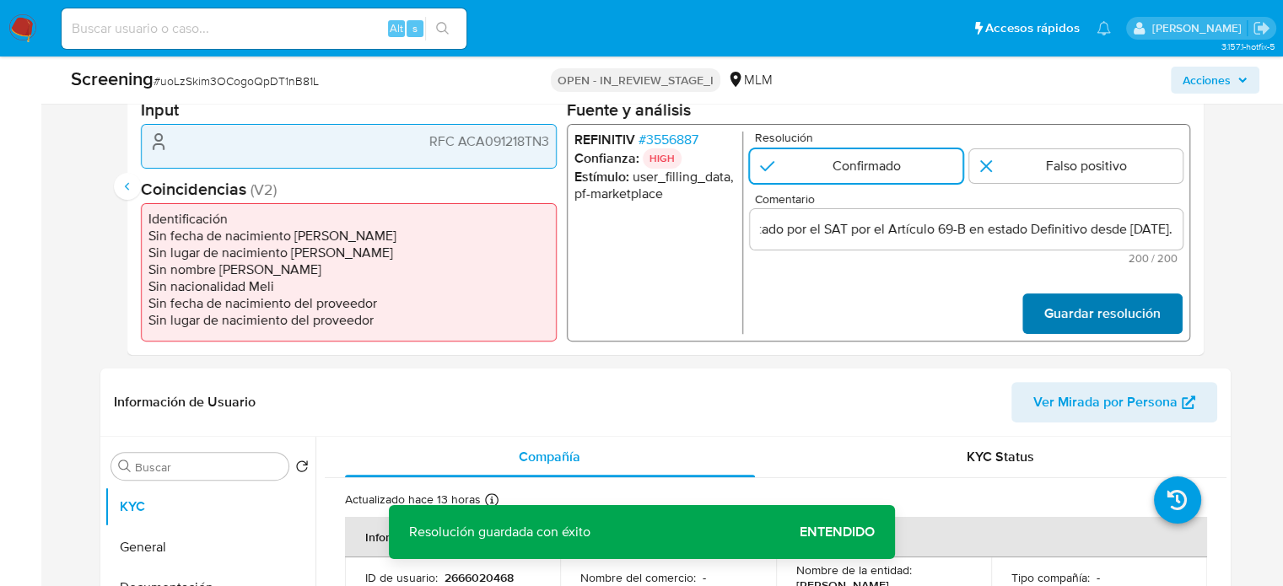
scroll to position [0, 0]
click at [1062, 306] on span "Guardar resolución" at bounding box center [1101, 313] width 116 height 37
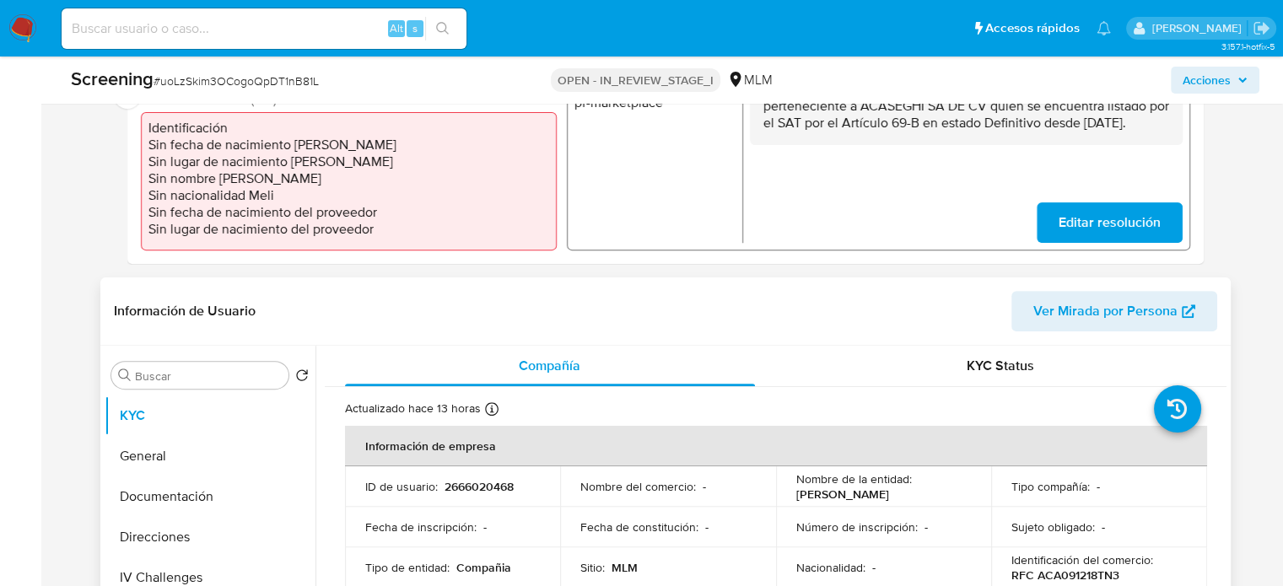
scroll to position [428, 0]
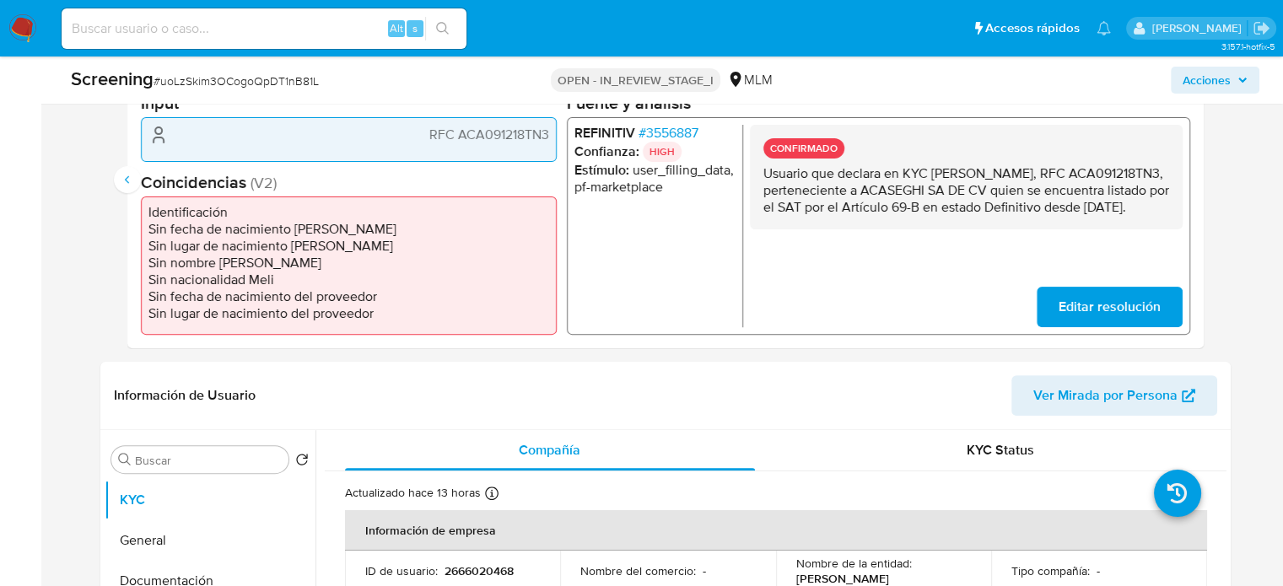
drag, startPoint x: 966, startPoint y: 221, endPoint x: 755, endPoint y: 180, distance: 215.5
click at [755, 180] on div "CONFIRMADO Usuario que declara en KYC Ezequiel domimguez, RFC ACA091218TN3, per…" at bounding box center [965, 177] width 433 height 105
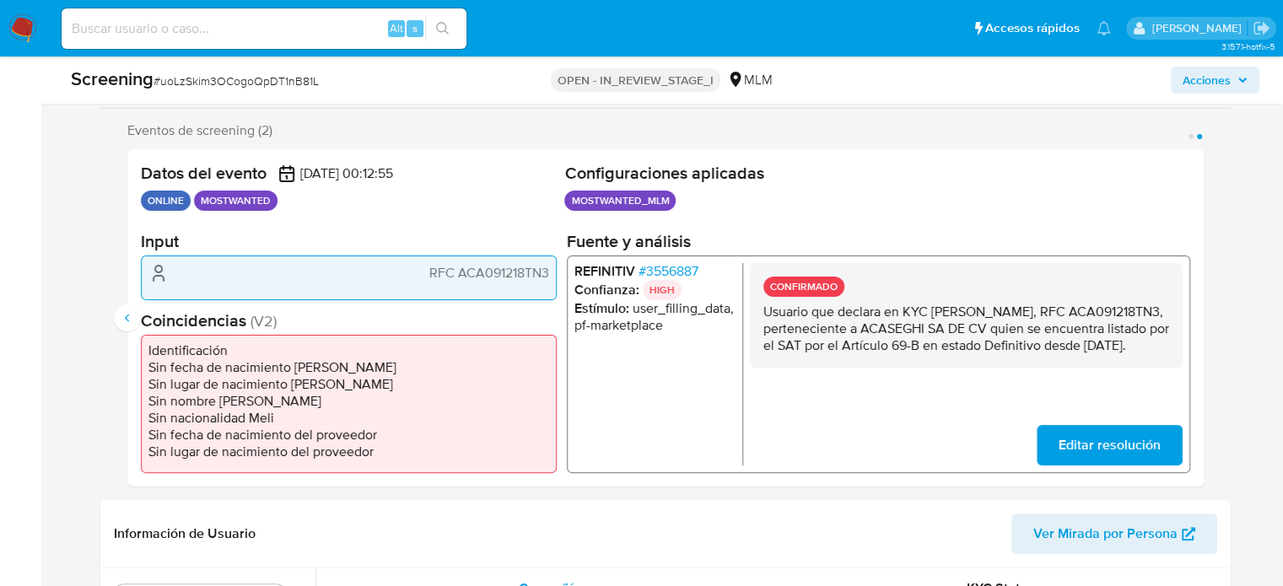
scroll to position [260, 0]
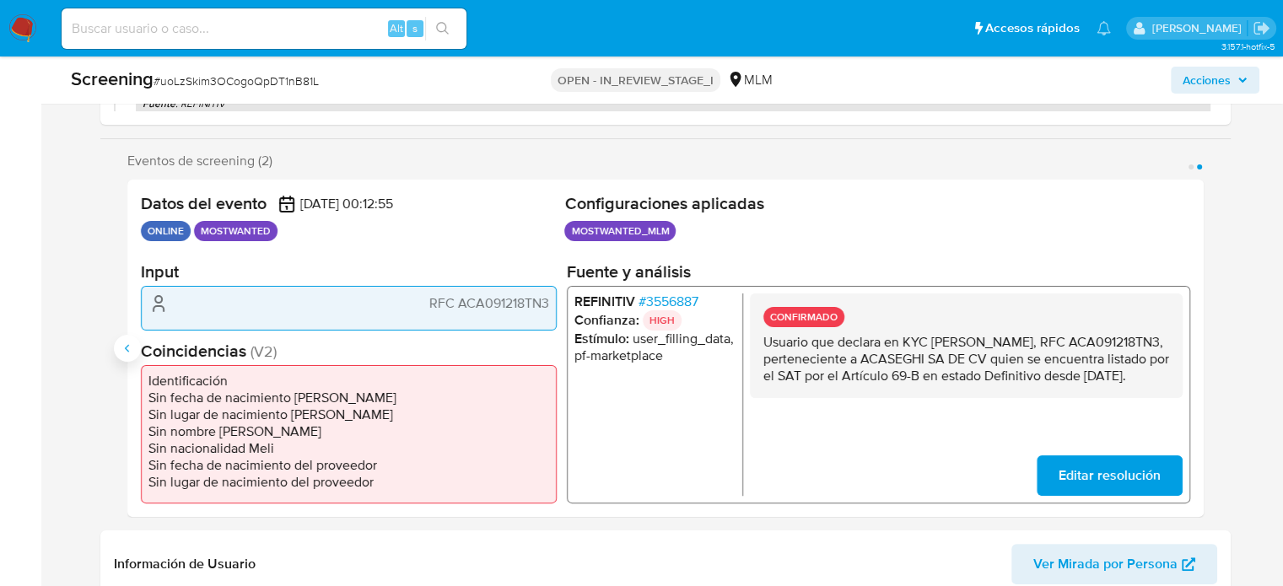
click at [121, 348] on icon "Anterior" at bounding box center [127, 347] width 13 height 13
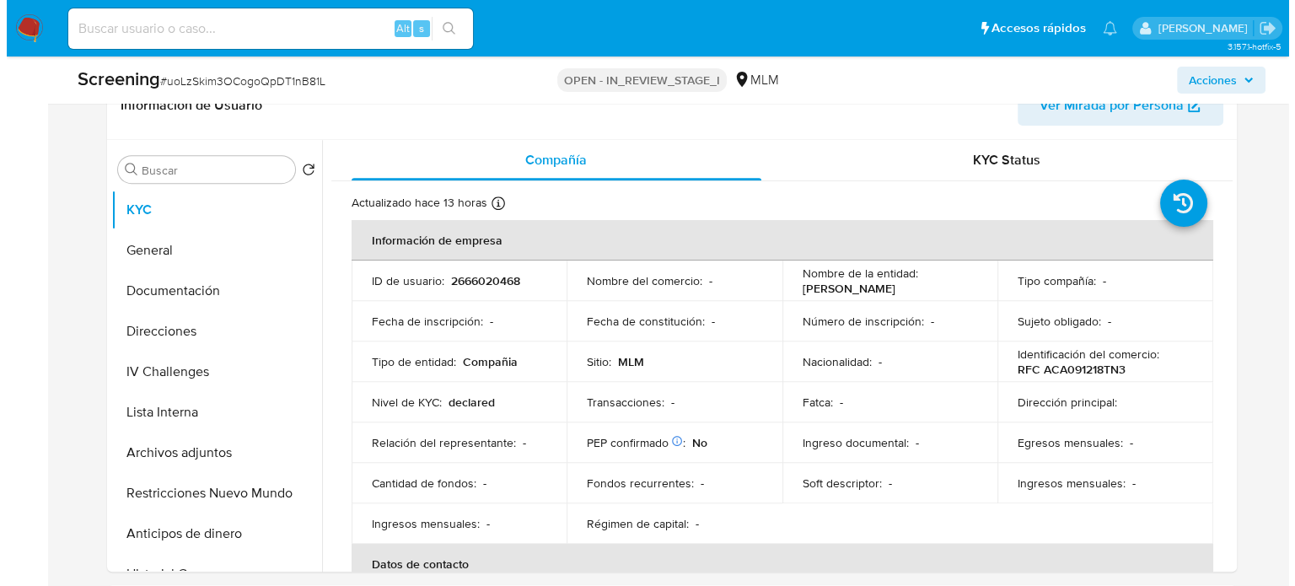
scroll to position [766, 0]
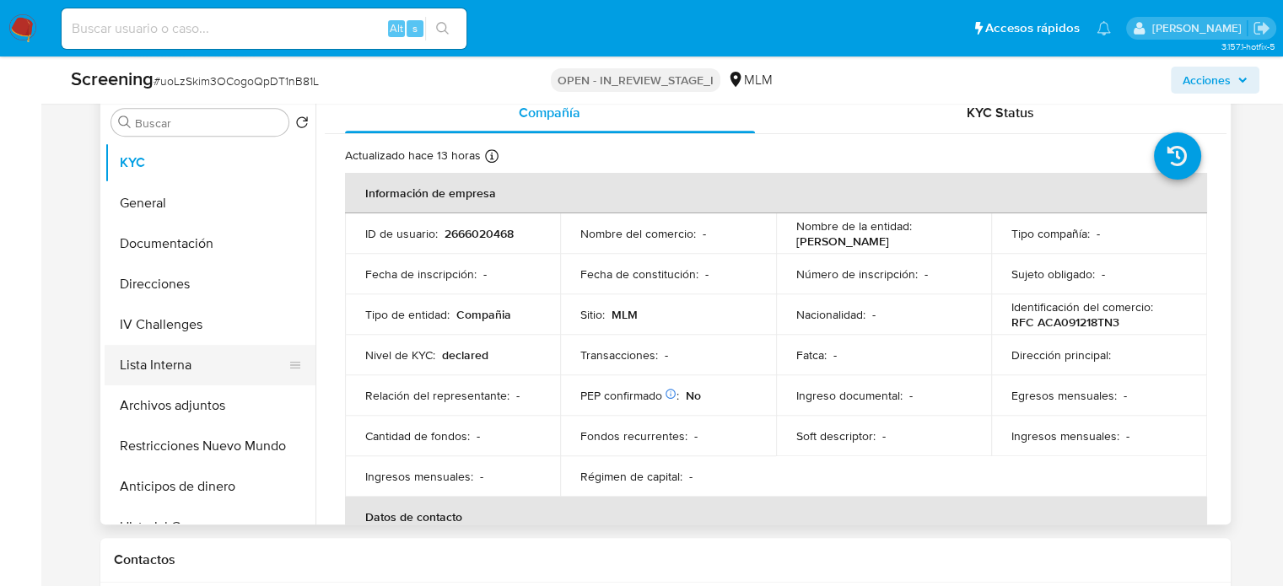
click at [151, 353] on button "Lista Interna" at bounding box center [203, 365] width 197 height 40
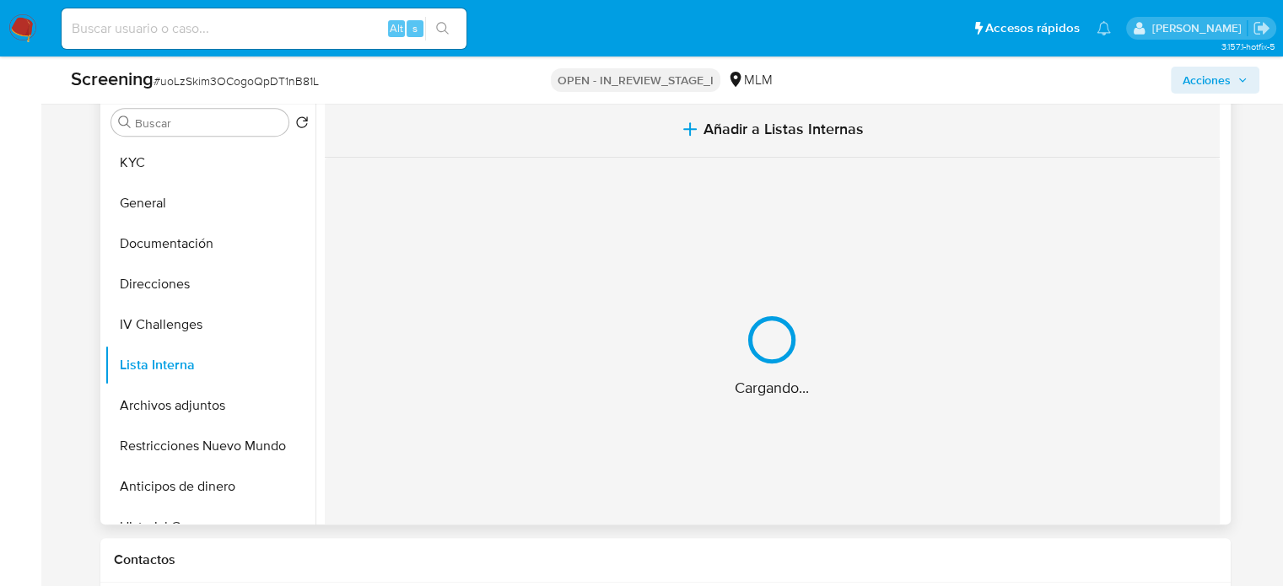
click at [671, 134] on button "Añadir a Listas Internas" at bounding box center [772, 129] width 895 height 56
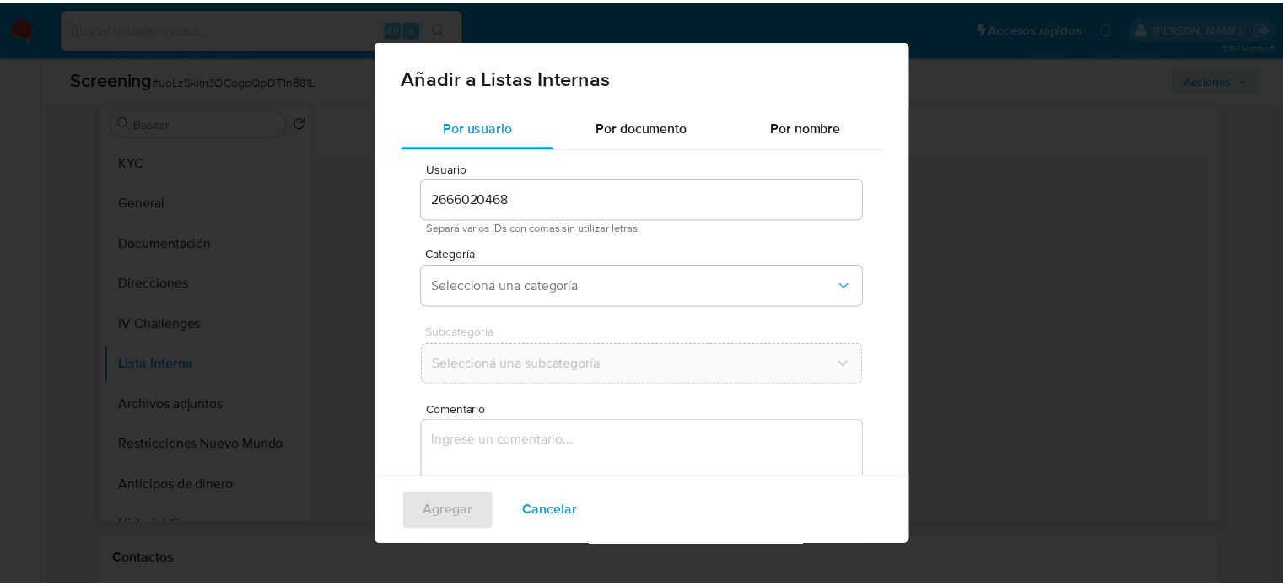
scroll to position [71, 0]
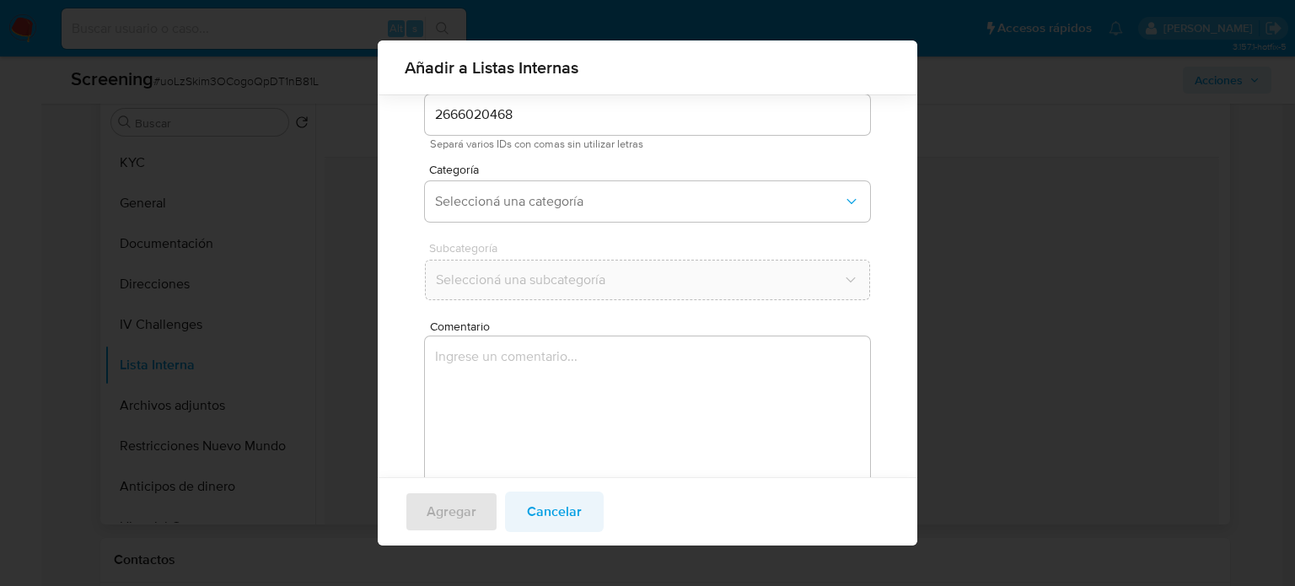
click at [532, 508] on span "Cancelar" at bounding box center [554, 511] width 55 height 37
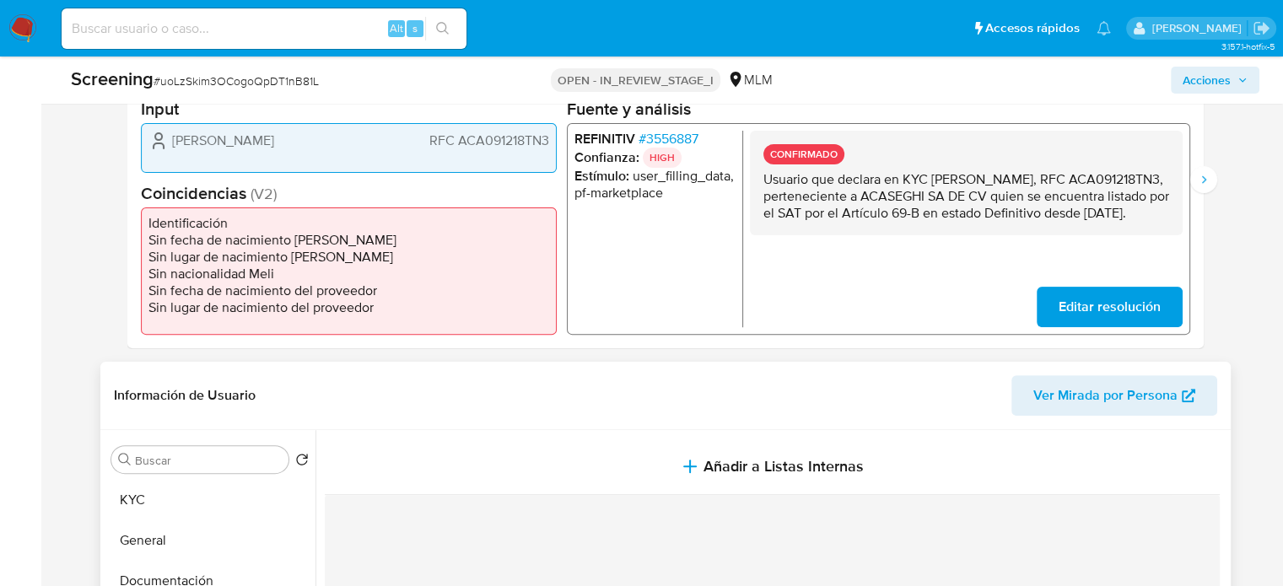
scroll to position [344, 0]
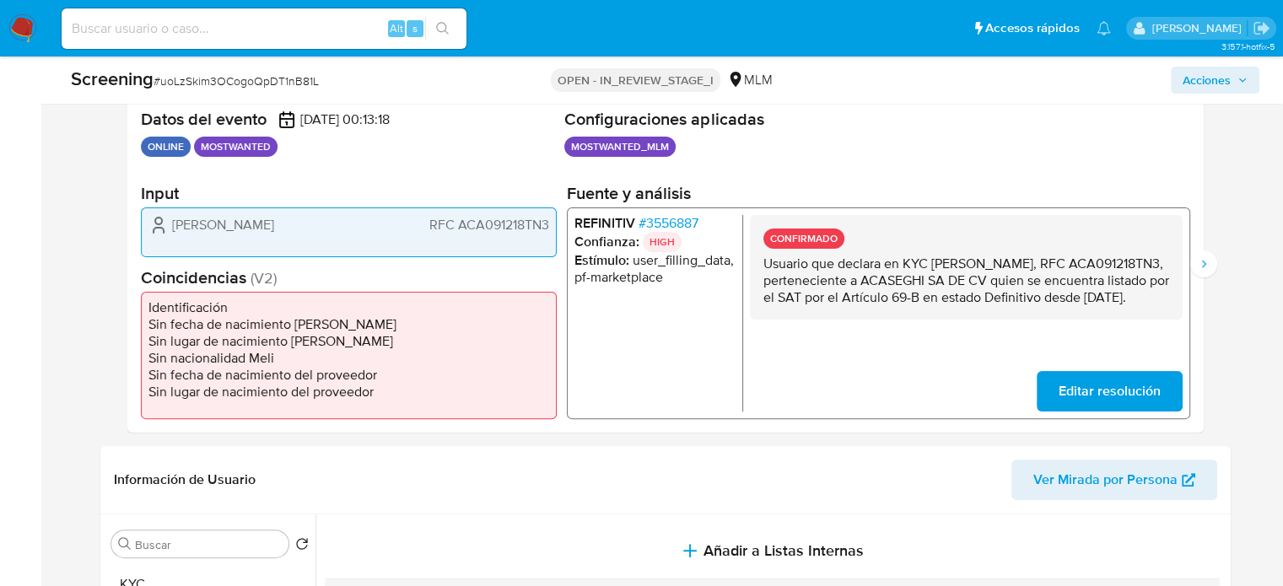
drag, startPoint x: 98, startPoint y: 171, endPoint x: 136, endPoint y: 149, distance: 43.8
click at [1205, 258] on icon "Siguiente" at bounding box center [1203, 263] width 13 height 13
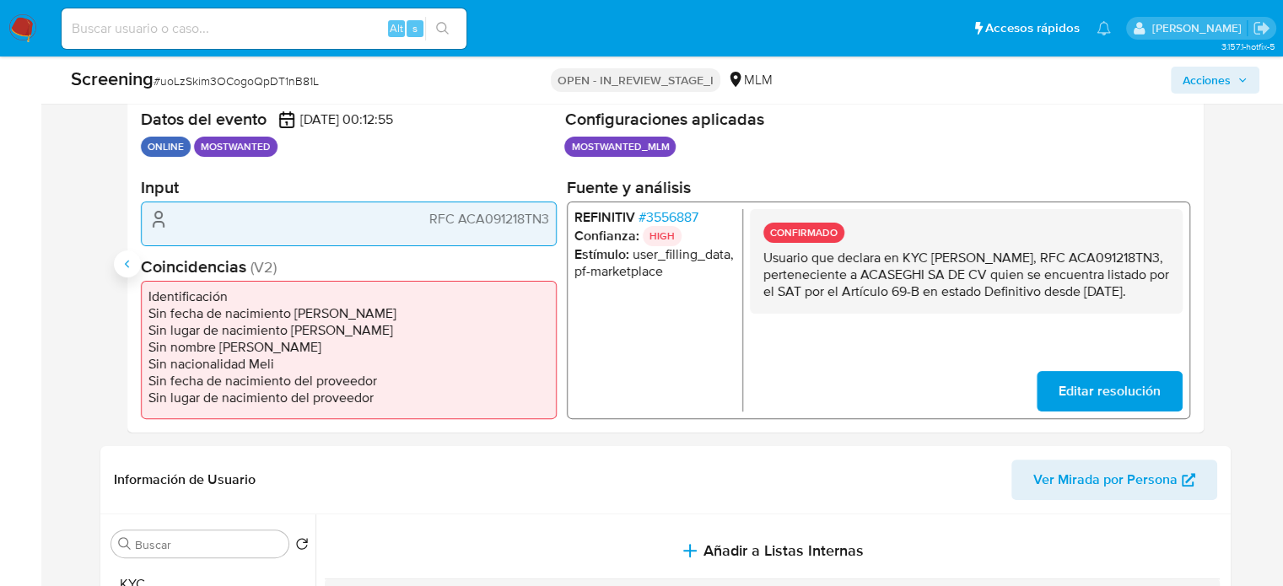
click at [132, 266] on icon "Anterior" at bounding box center [127, 263] width 13 height 13
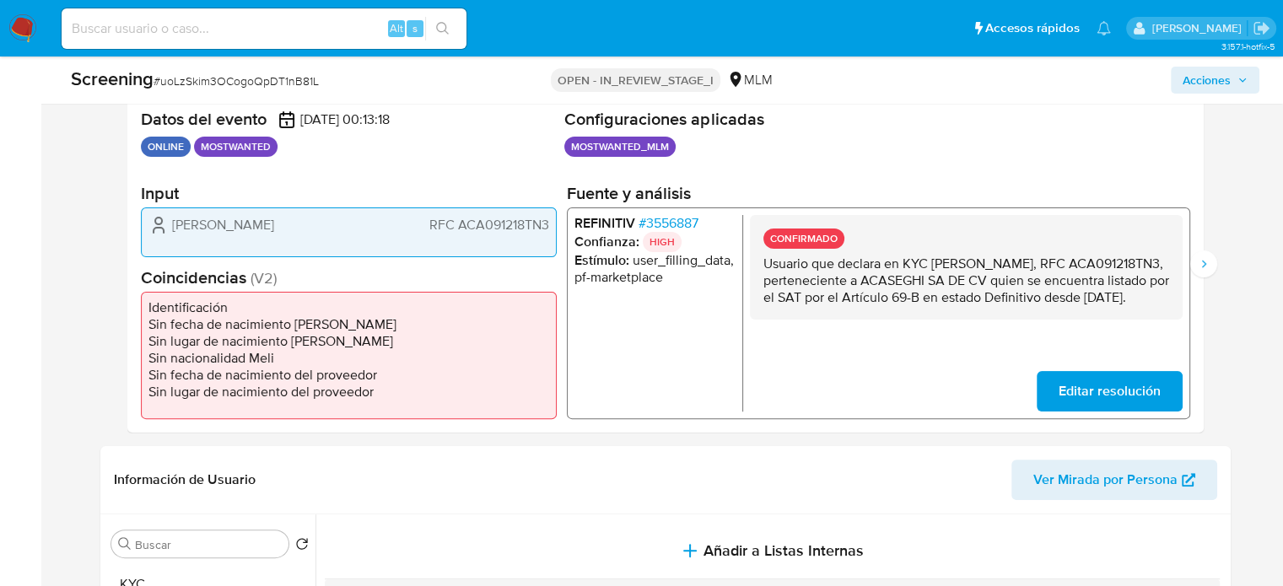
drag, startPoint x: 999, startPoint y: 313, endPoint x: 761, endPoint y: 269, distance: 242.6
click at [761, 269] on div "CONFIRMADO Usuario que declara en KYC Ezequiel domimguez, RFC ACA091218TN3, per…" at bounding box center [965, 266] width 433 height 105
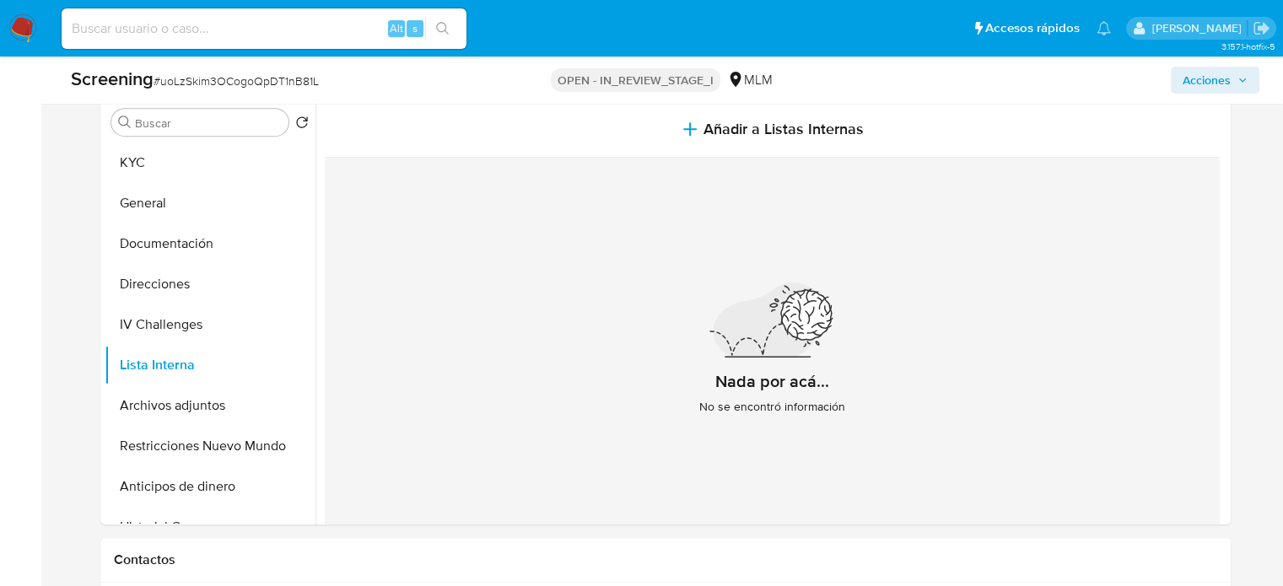
scroll to position [428, 0]
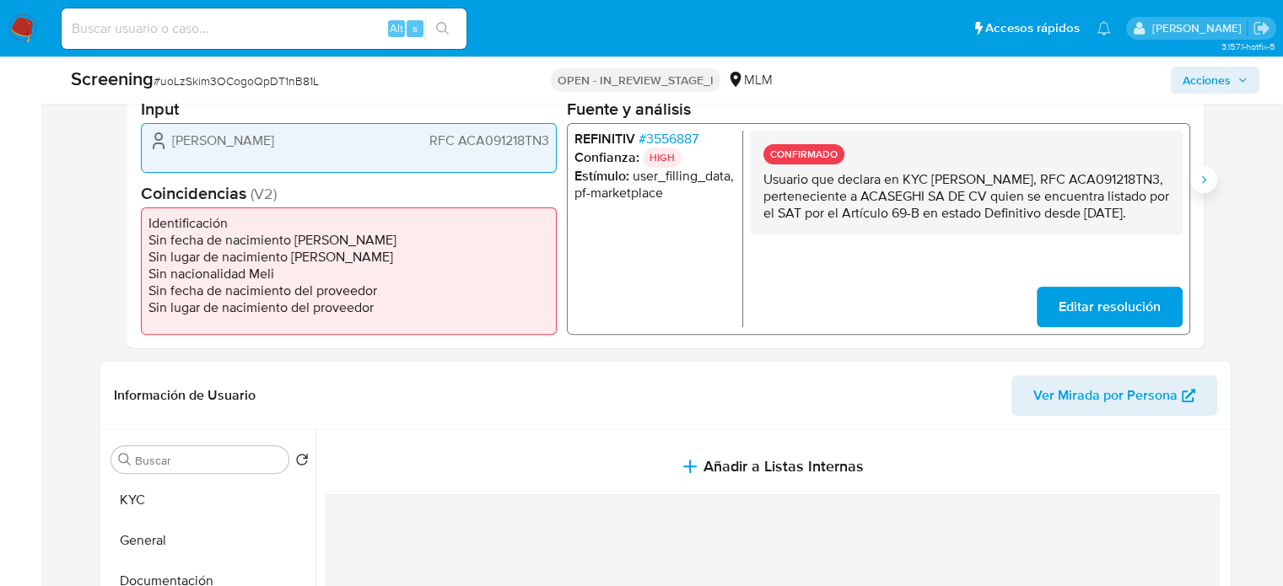
click at [1207, 181] on icon "Siguiente" at bounding box center [1203, 179] width 13 height 13
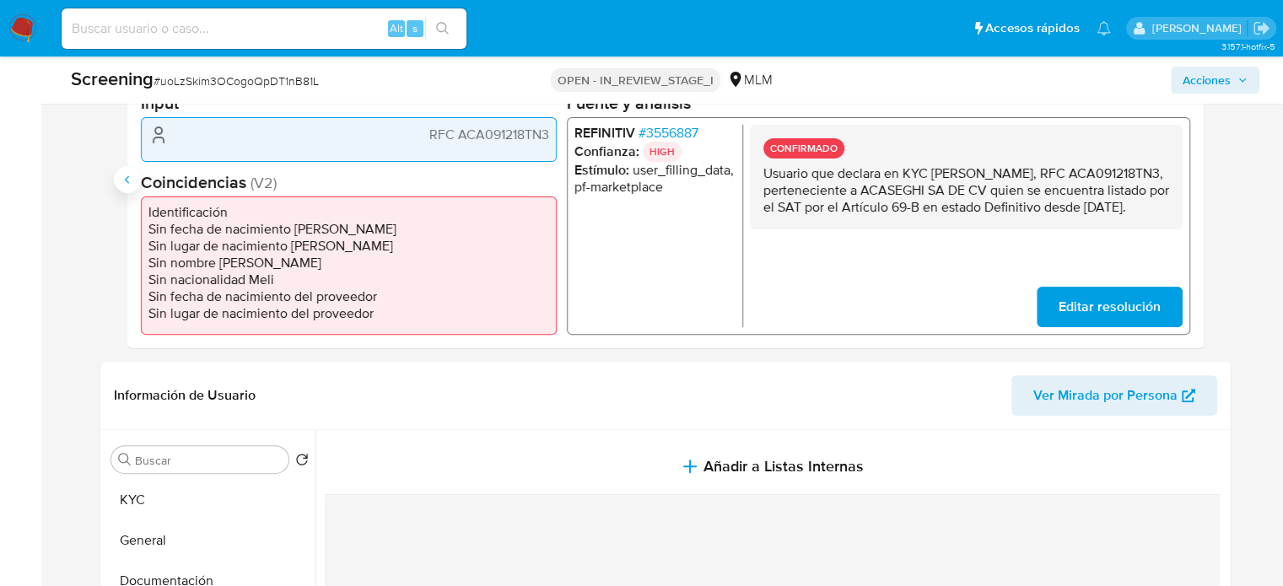
click at [128, 173] on icon "Anterior" at bounding box center [127, 179] width 13 height 13
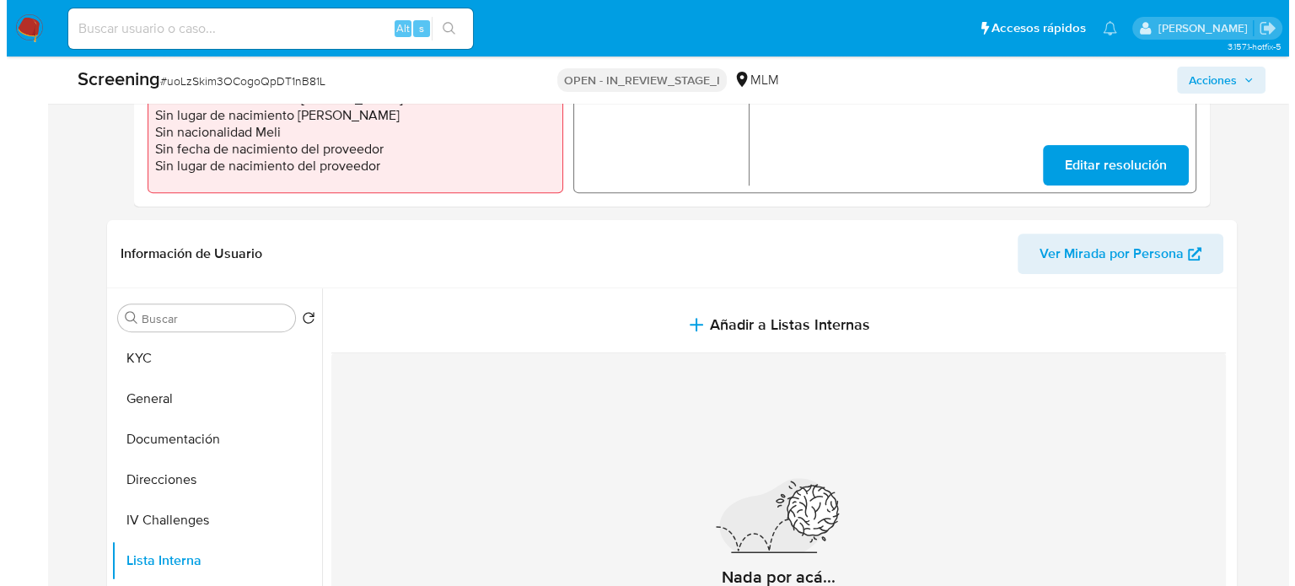
scroll to position [681, 0]
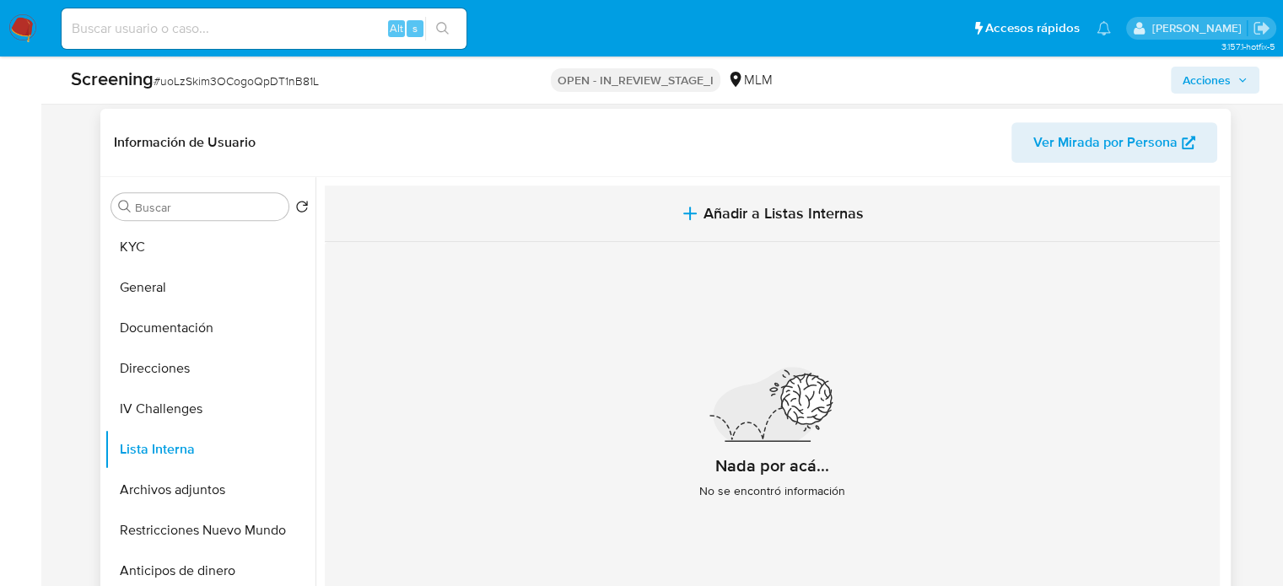
click at [645, 213] on button "Añadir a Listas Internas" at bounding box center [772, 214] width 895 height 56
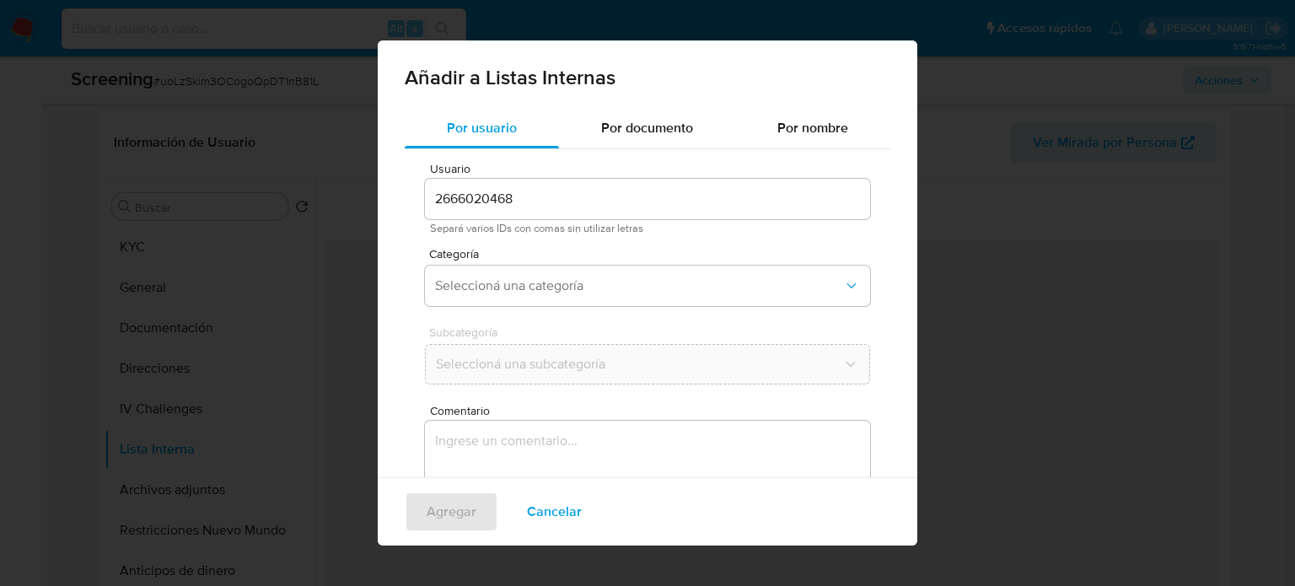
scroll to position [71, 0]
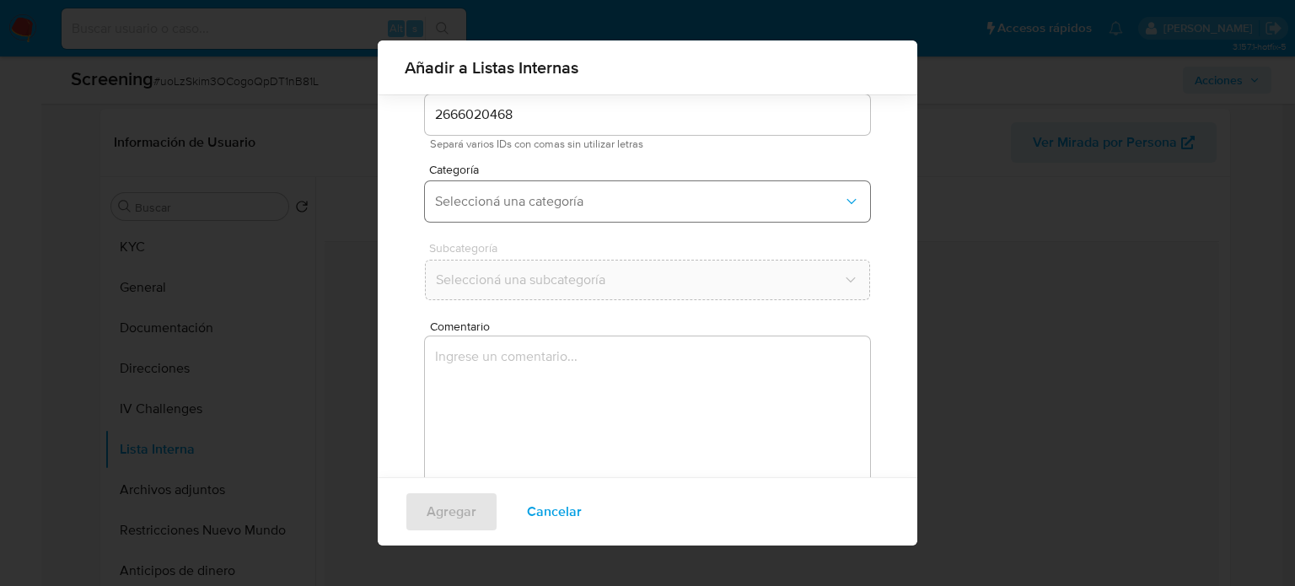
drag, startPoint x: 569, startPoint y: 206, endPoint x: 563, endPoint y: 218, distance: 13.2
click at [568, 205] on span "Seleccioná una categoría" at bounding box center [639, 201] width 408 height 17
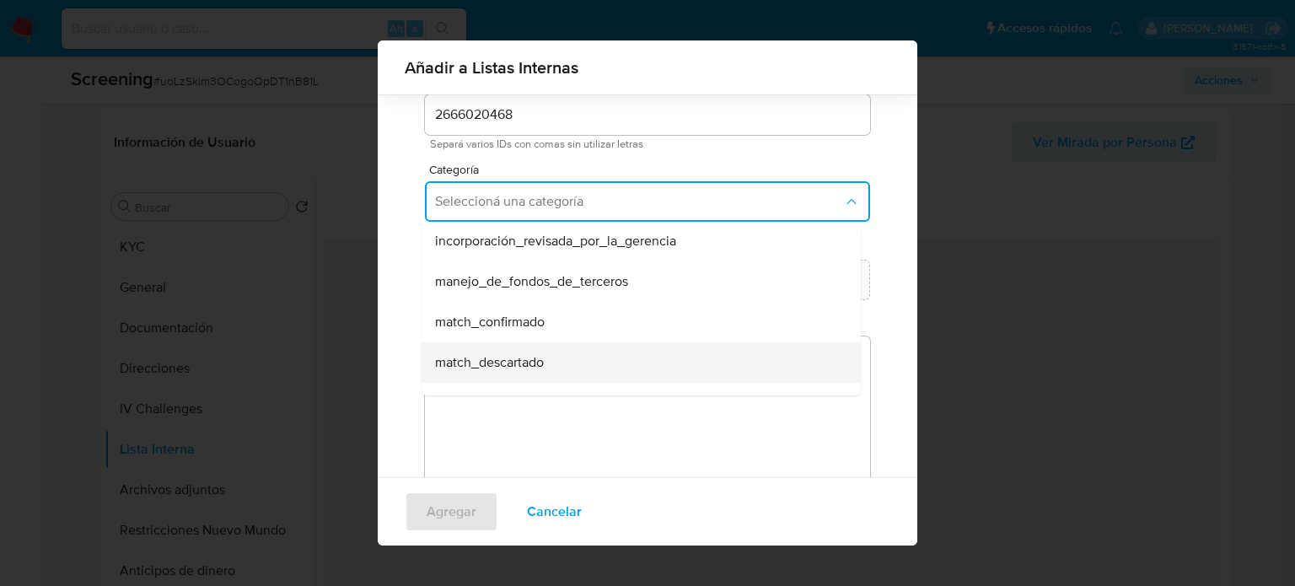
scroll to position [84, 0]
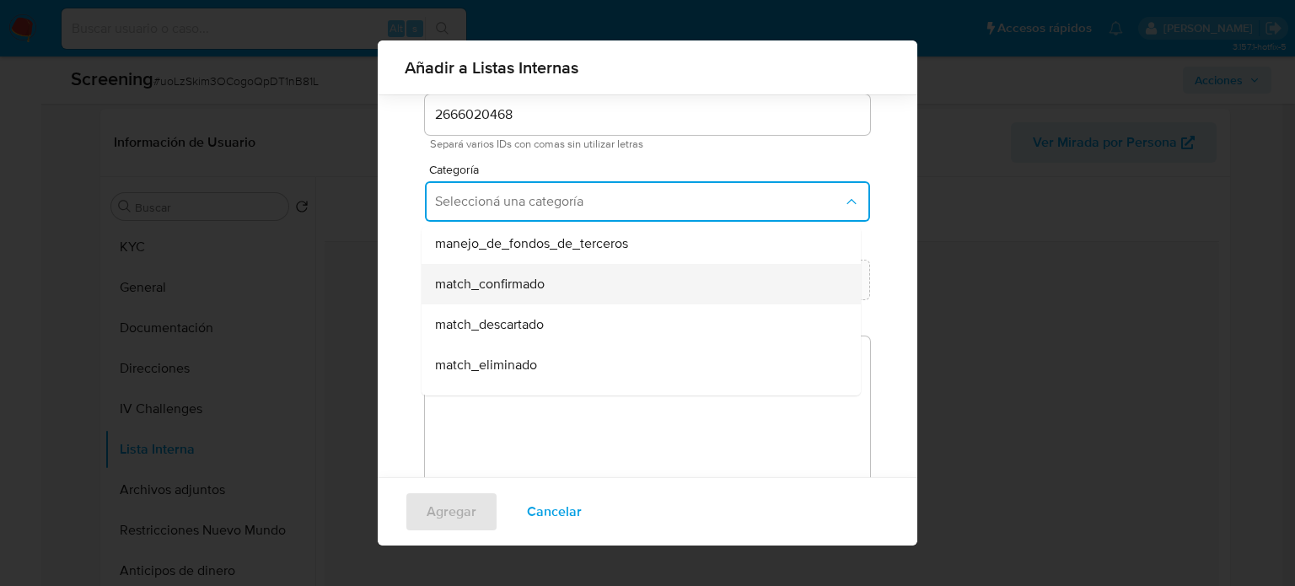
click at [514, 283] on span "match_confirmado" at bounding box center [490, 284] width 110 height 17
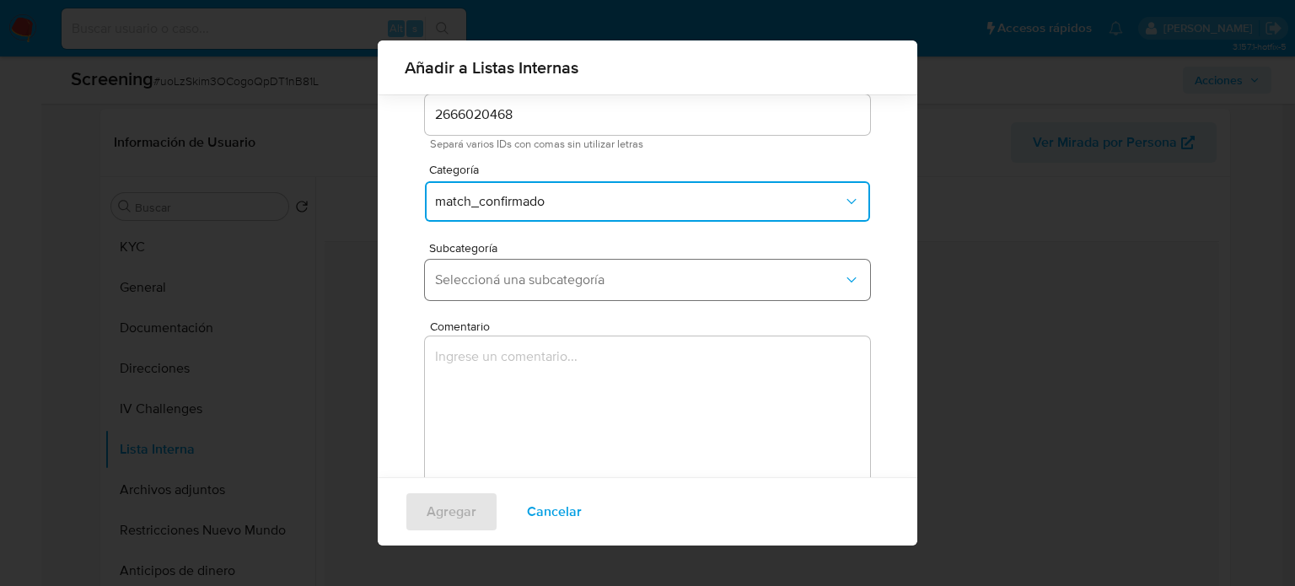
click at [537, 280] on span "Seleccioná una subcategoría" at bounding box center [639, 280] width 408 height 17
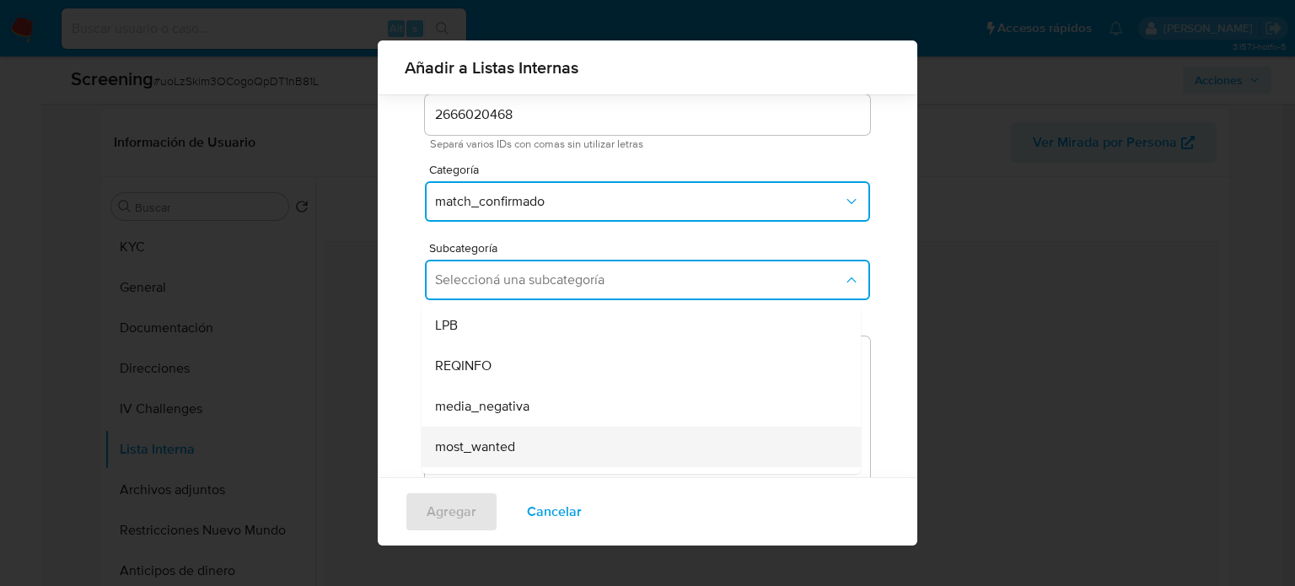
click at [480, 455] on span "most_wanted" at bounding box center [475, 446] width 80 height 17
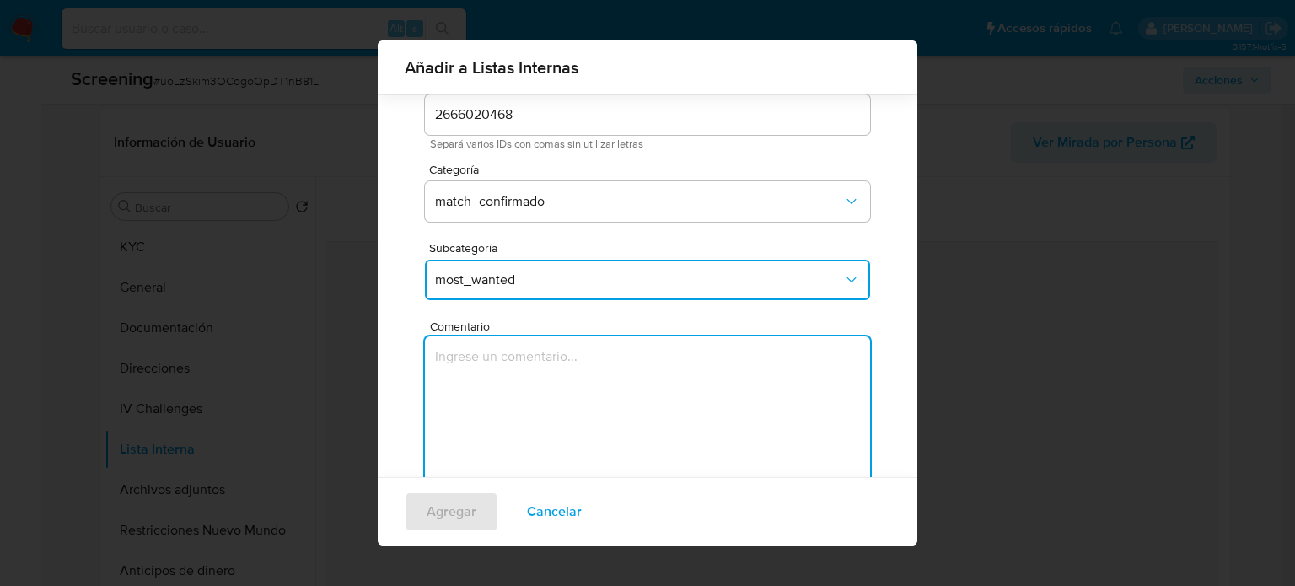
click at [490, 411] on textarea "Comentario" at bounding box center [647, 417] width 445 height 162
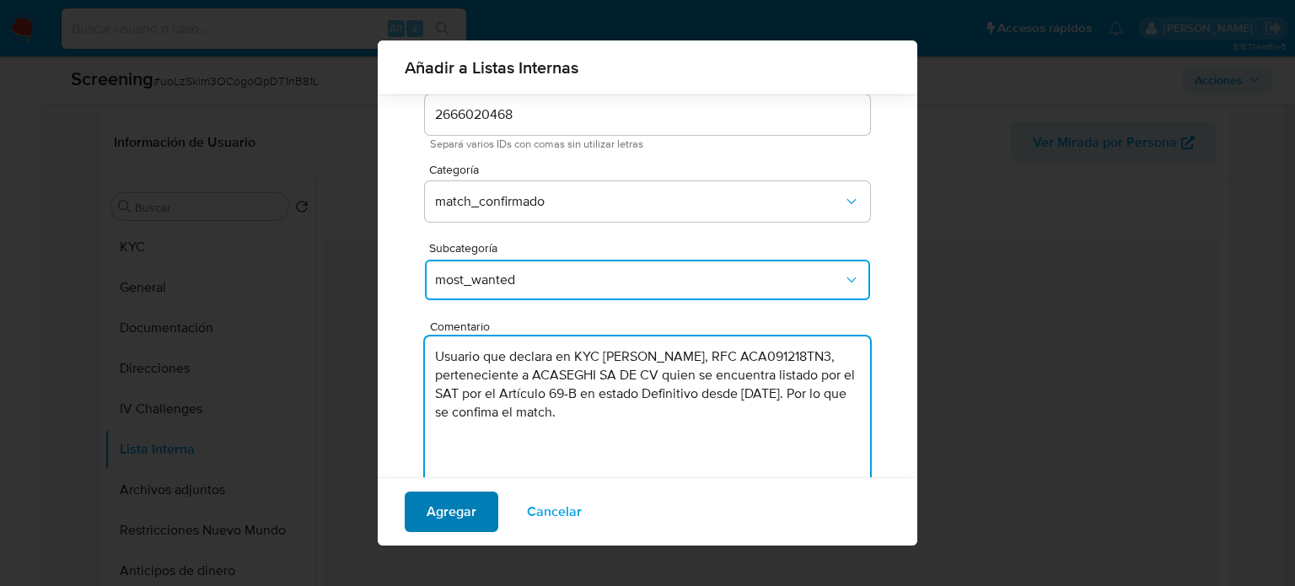
type textarea "Usuario que declara en KYC Ezequiel domimguez, RFC ACA091218TN3, perteneciente …"
click at [447, 523] on span "Agregar" at bounding box center [452, 511] width 50 height 37
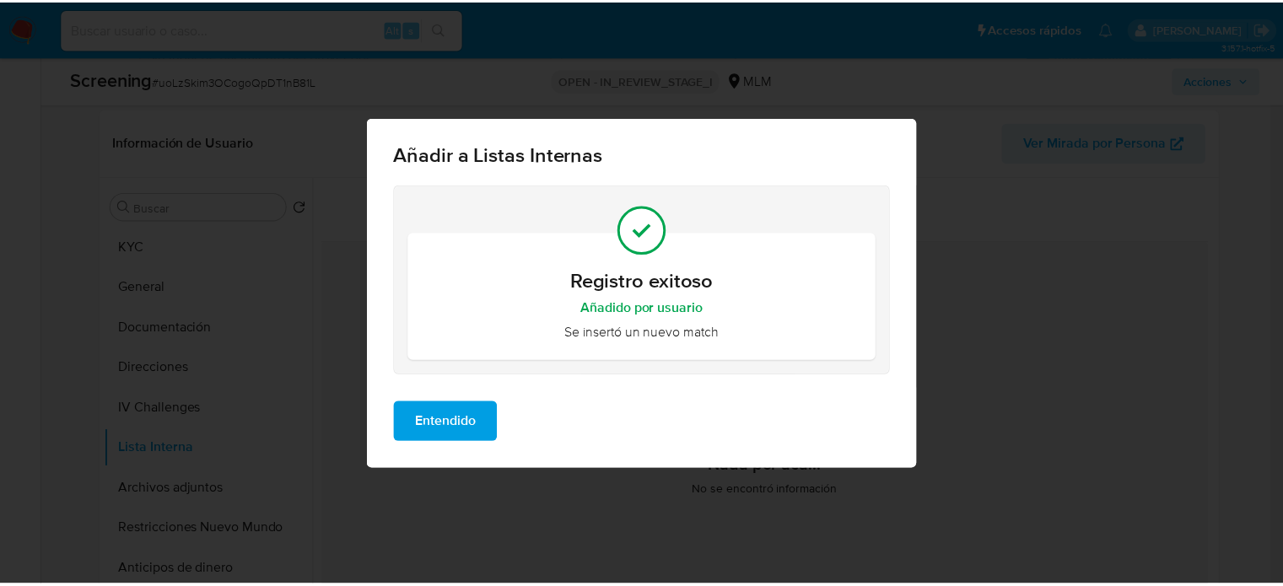
scroll to position [0, 0]
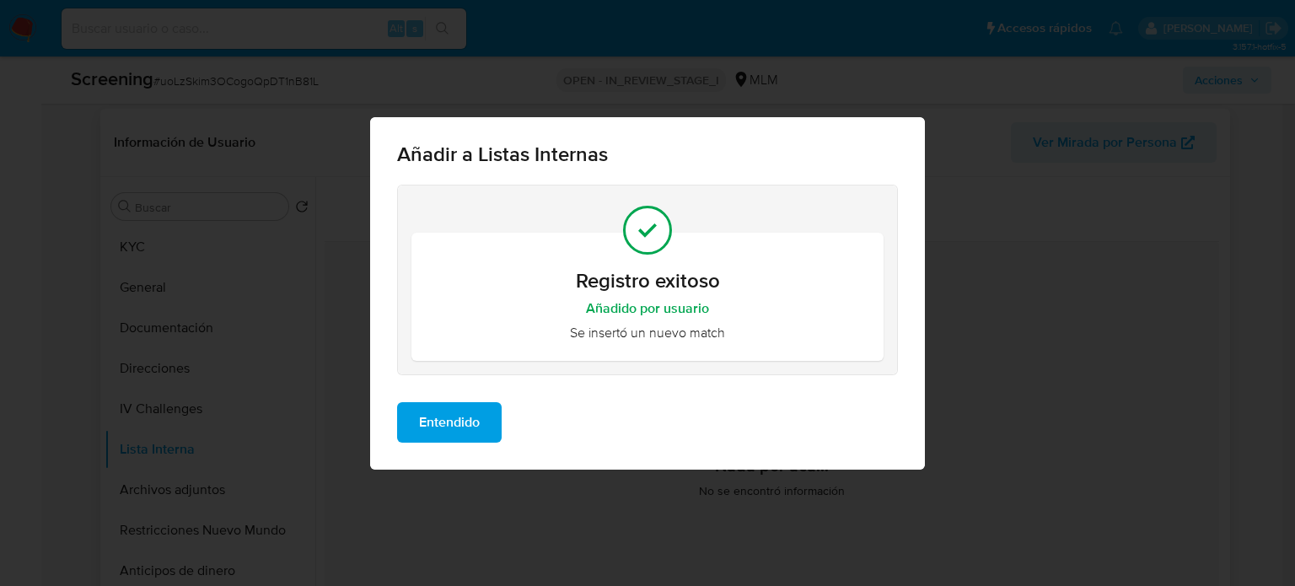
click at [422, 428] on span "Entendido" at bounding box center [449, 422] width 61 height 37
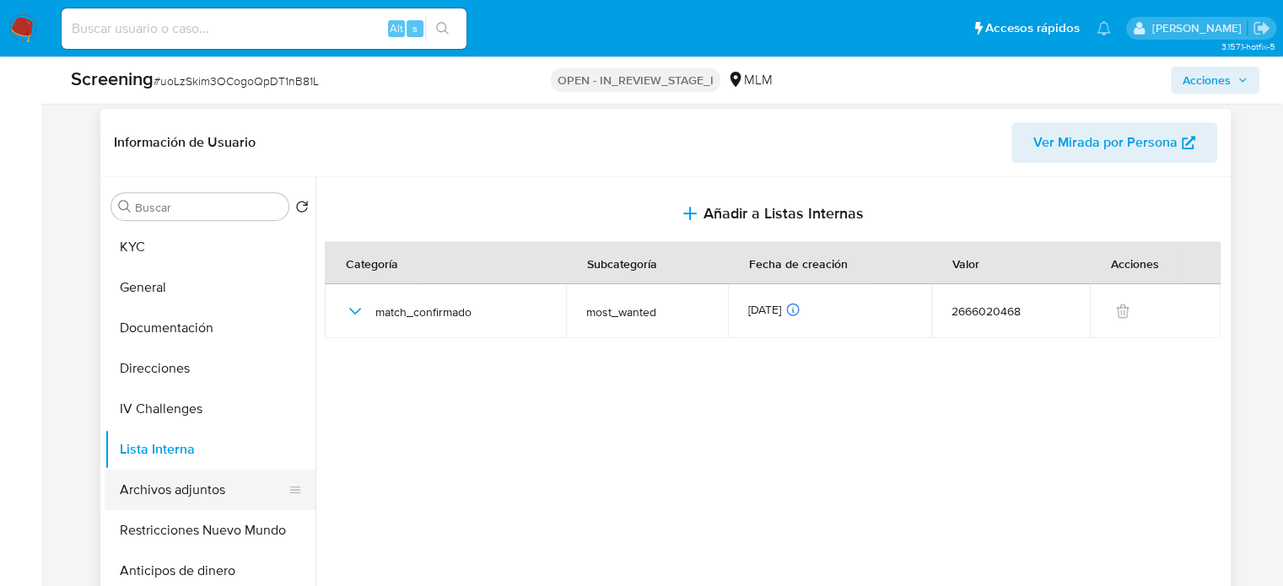
click at [225, 487] on button "Archivos adjuntos" at bounding box center [203, 490] width 197 height 40
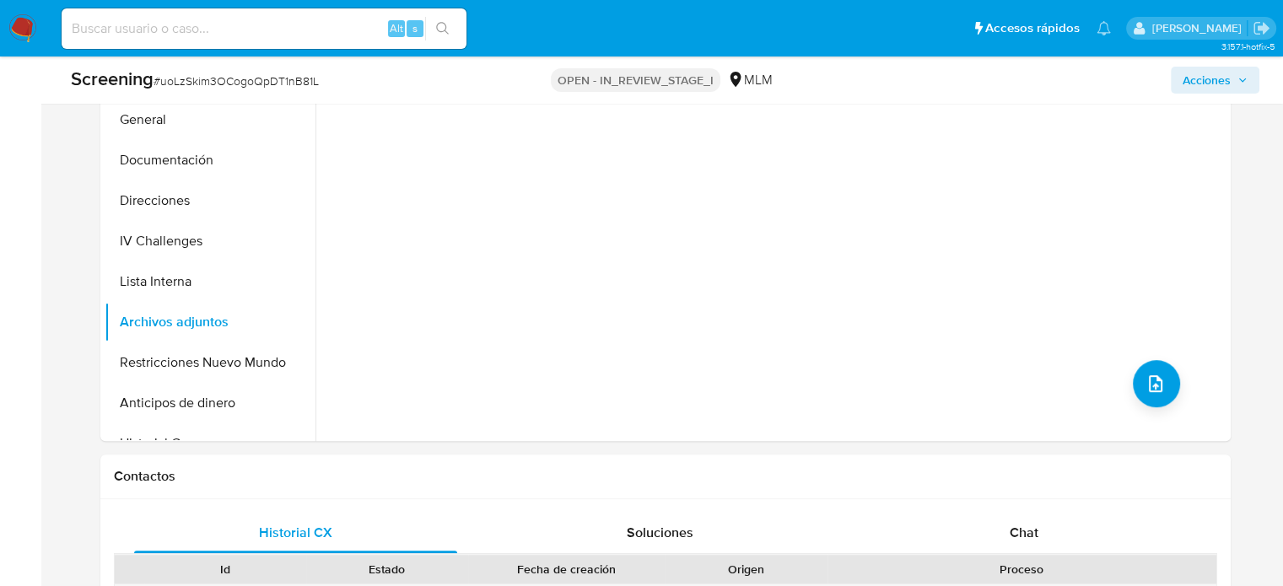
scroll to position [850, 0]
click at [1149, 394] on button "upload-file" at bounding box center [1155, 382] width 47 height 47
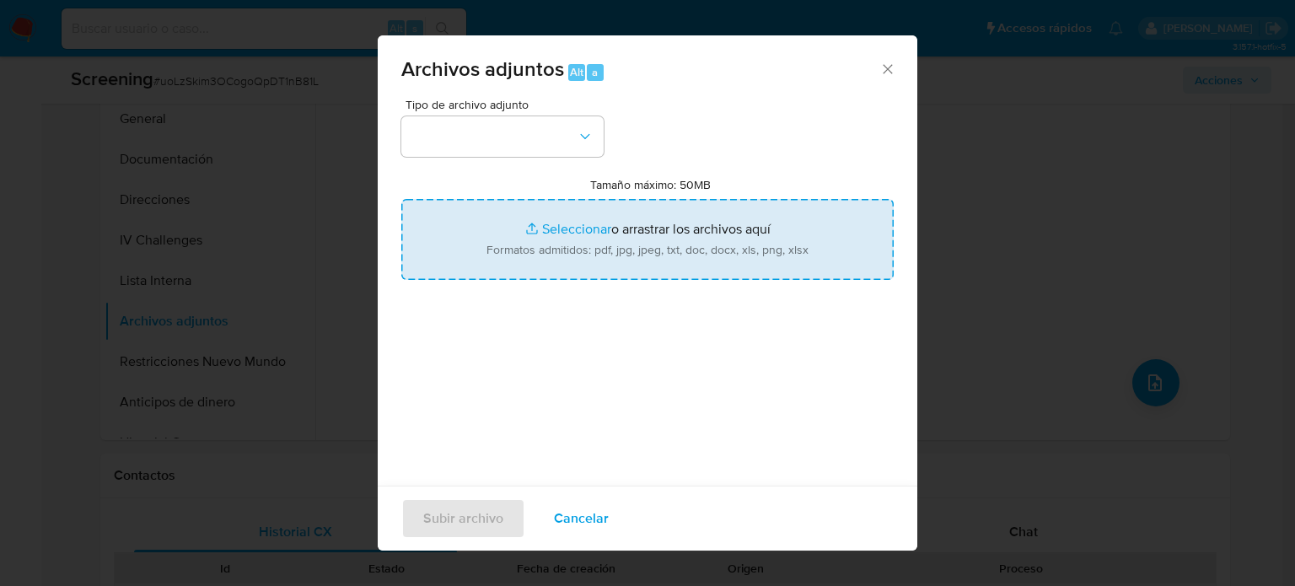
click at [627, 247] on input "Tamaño máximo: 50MB Seleccionar archivos" at bounding box center [647, 239] width 492 height 81
type input "C:\fakepath\LISTA SAT DEFINITIVOS - 2025 - Definitivos (3).pdf"
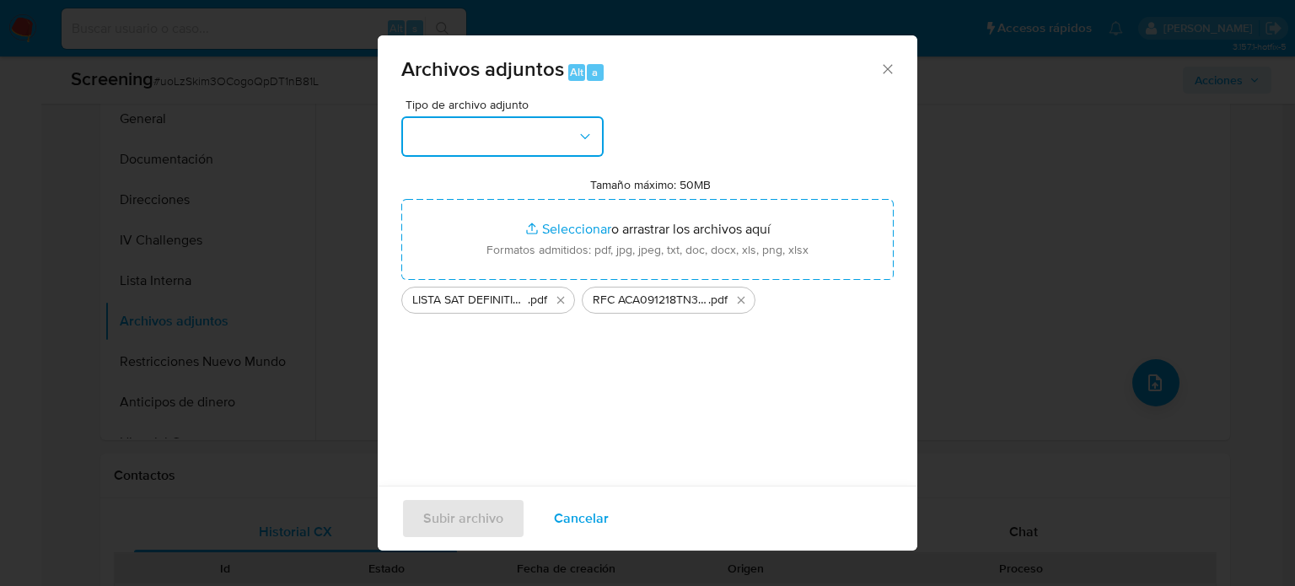
click at [571, 133] on button "button" at bounding box center [502, 136] width 202 height 40
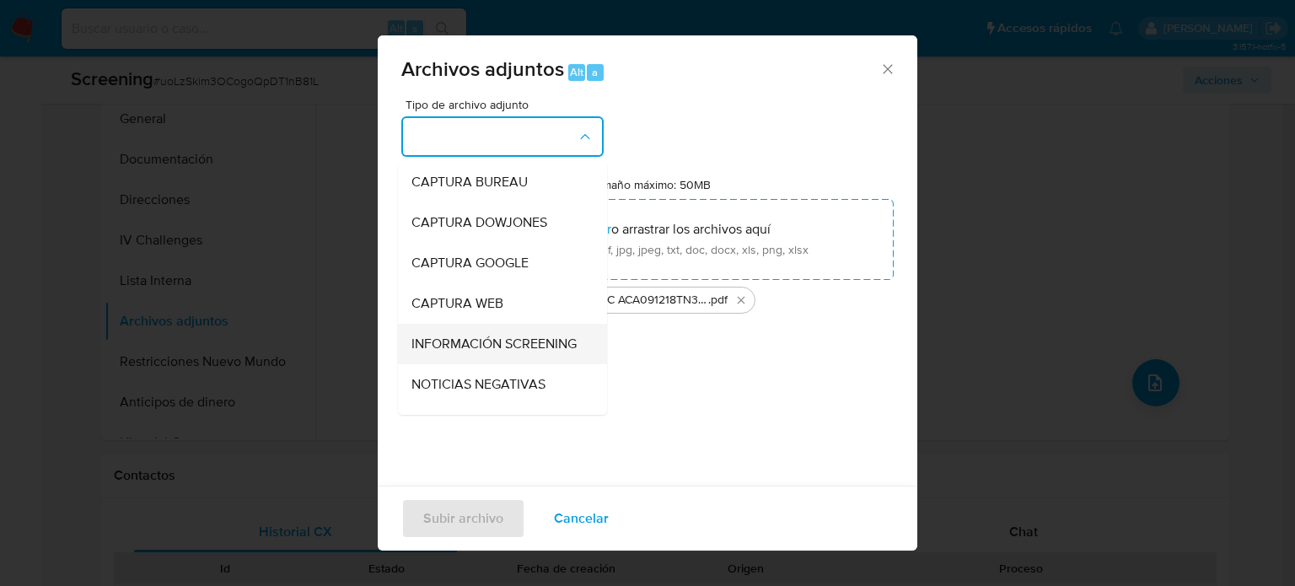
click at [465, 344] on span "INFORMACIÓN SCREENING" at bounding box center [493, 344] width 165 height 17
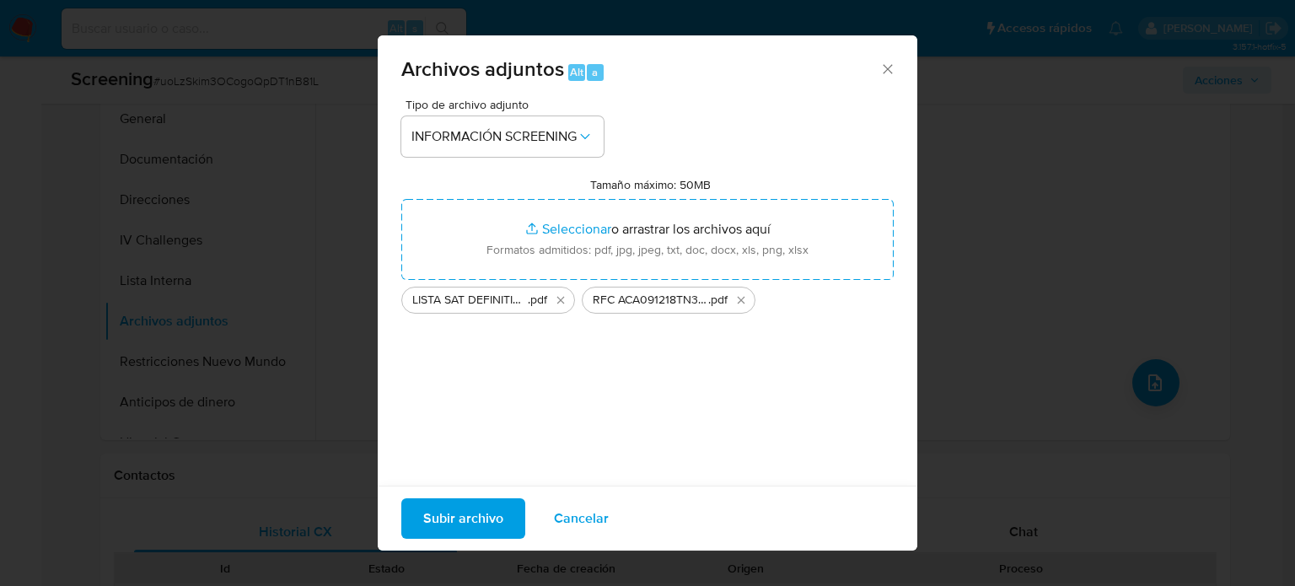
click at [481, 519] on span "Subir archivo" at bounding box center [463, 518] width 80 height 37
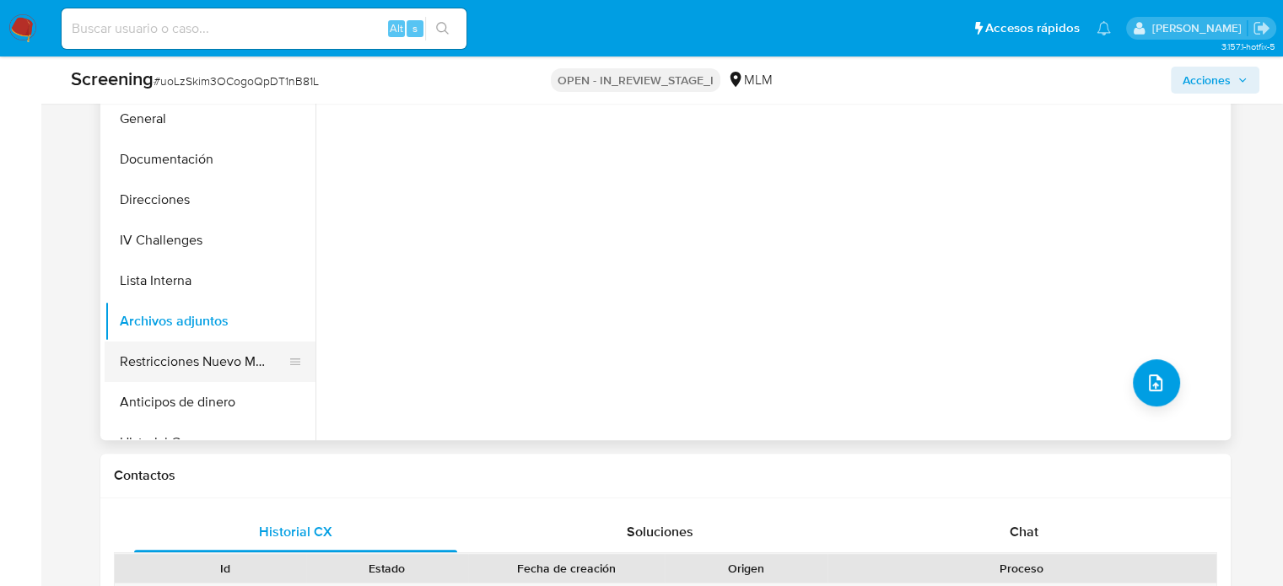
click at [168, 361] on button "Restricciones Nuevo Mundo" at bounding box center [203, 361] width 197 height 40
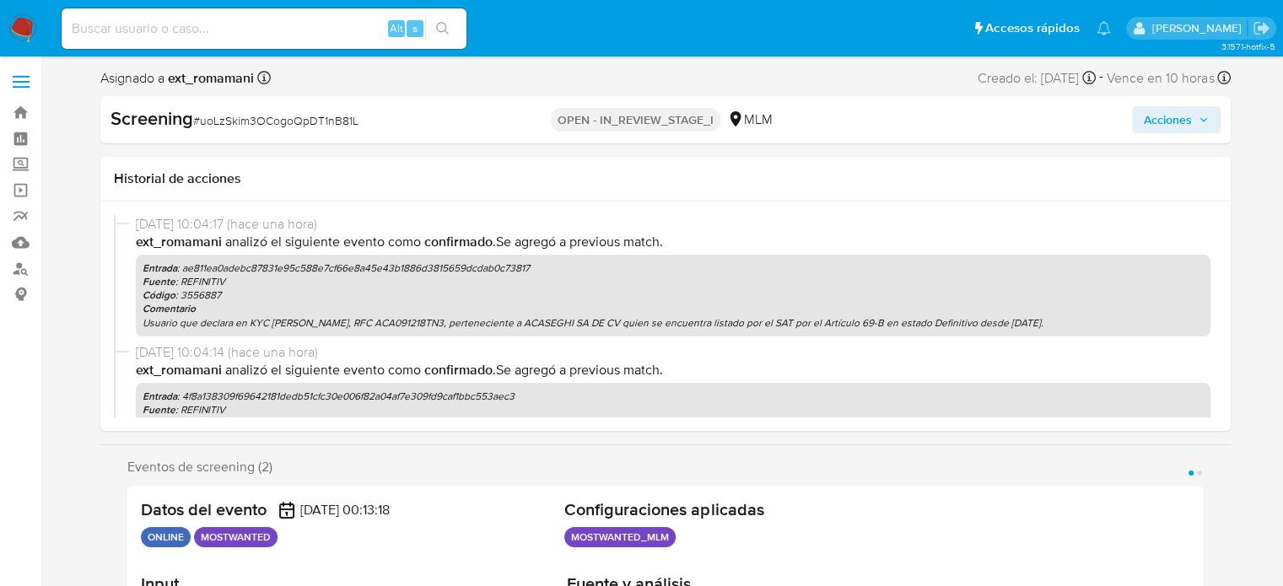
scroll to position [0, 0]
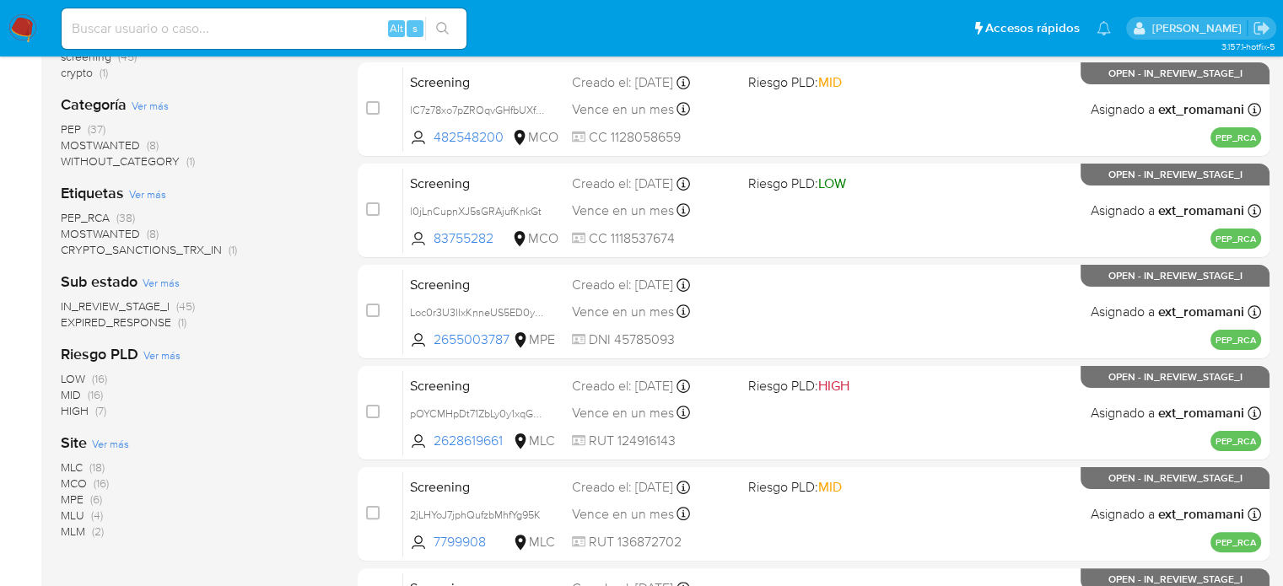
scroll to position [337, 0]
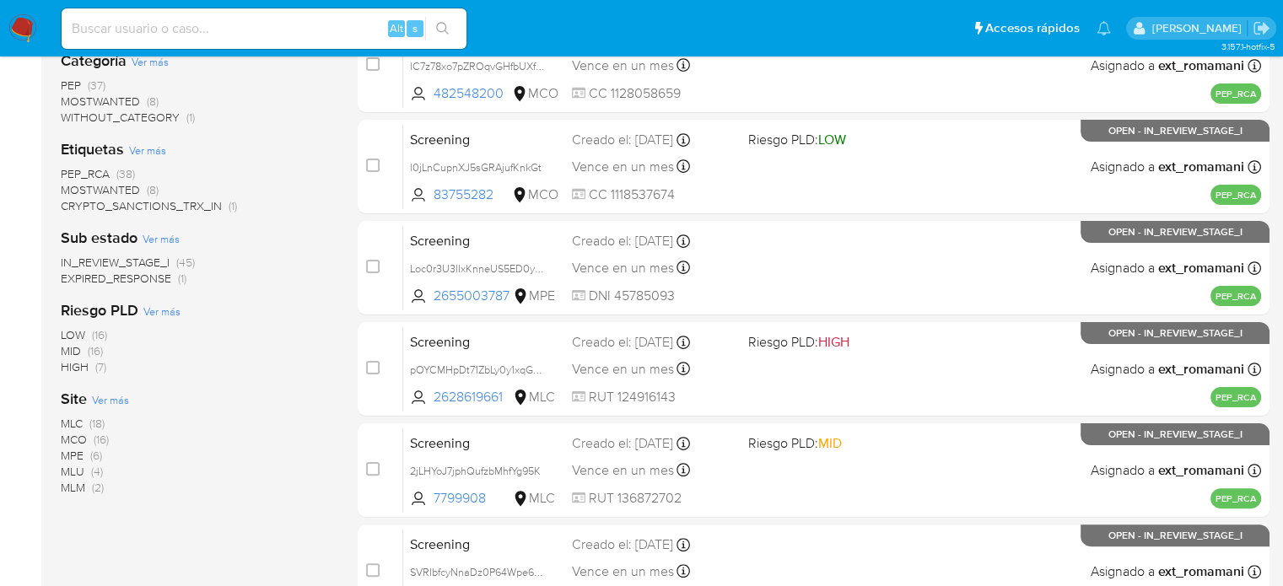
click at [128, 190] on span "MOSTWANTED" at bounding box center [100, 189] width 79 height 17
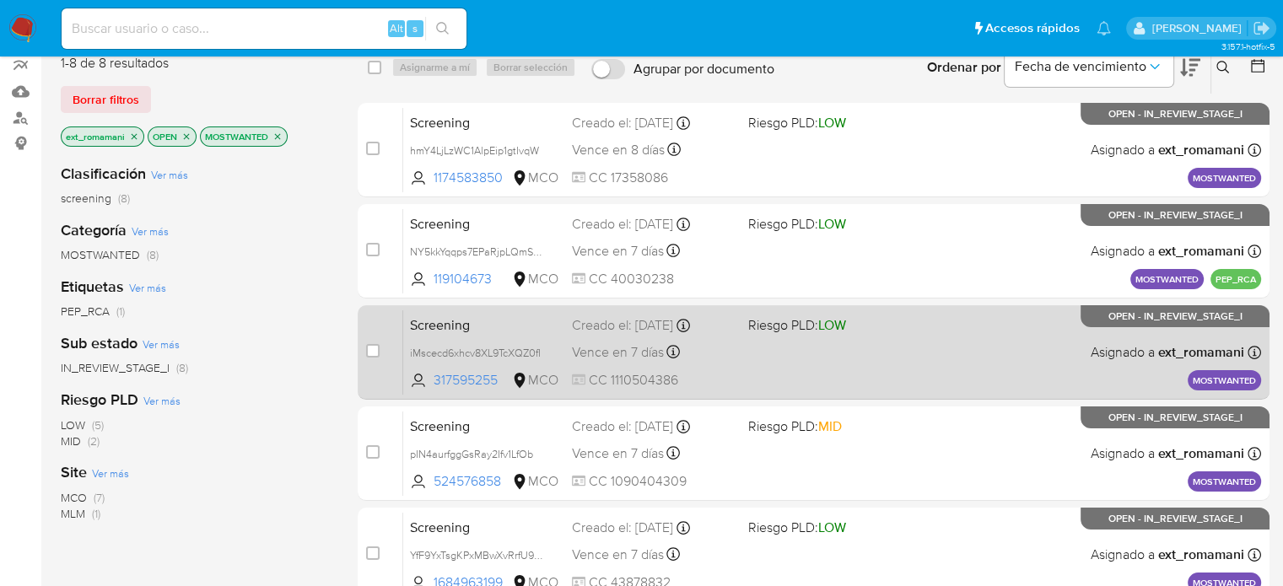
scroll to position [169, 0]
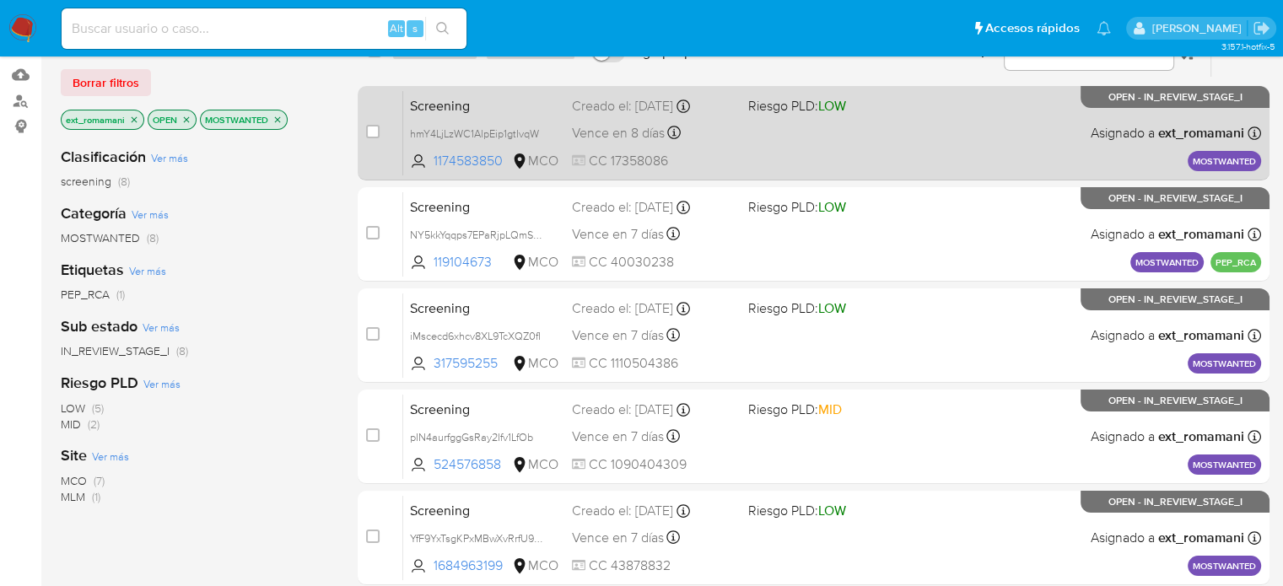
click at [860, 139] on div "Screening hmY4LjLzWC1AlpEip1gtIvqW 1174583850 MCO Riesgo PLD: LOW Creado el: [D…" at bounding box center [832, 132] width 858 height 85
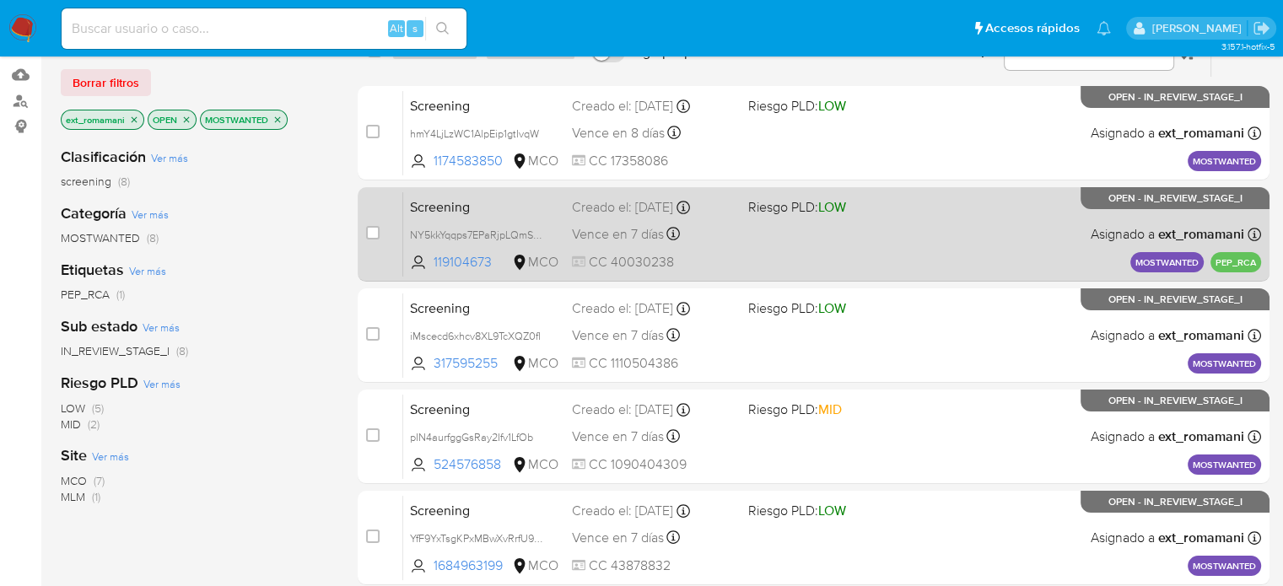
click at [879, 231] on div "Screening NY5kkYqqps7EPaRjpLQmSvUJ 119104673 MCO Riesgo PLD: LOW Creado el: [DA…" at bounding box center [832, 233] width 858 height 85
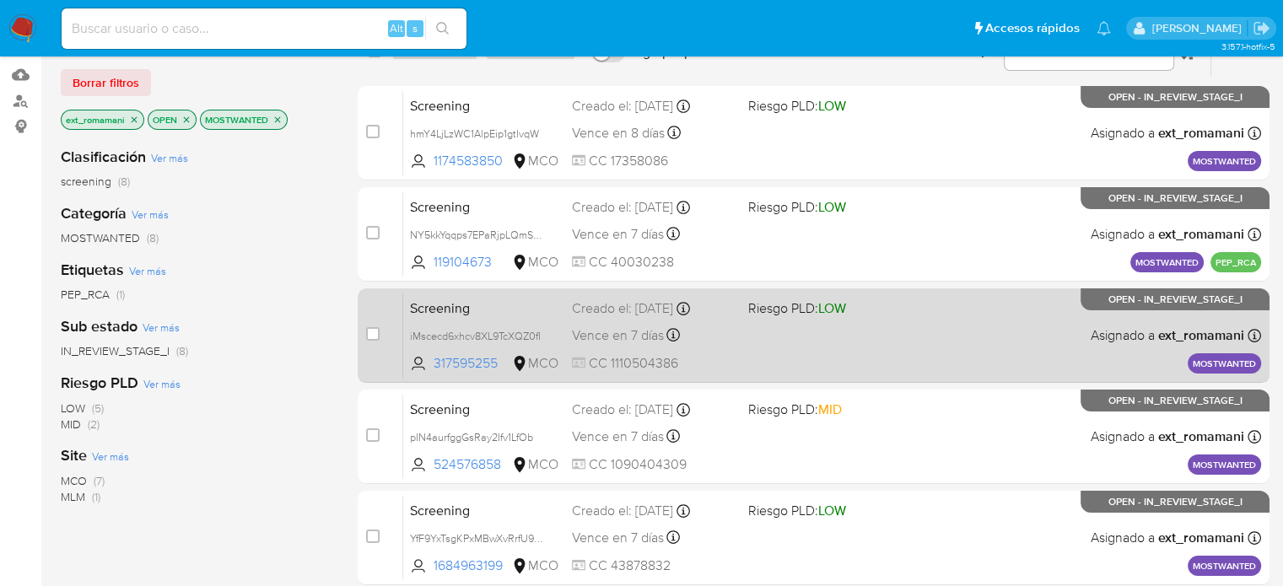
click at [878, 334] on div "Screening iMscecd6xhcv8XL9TcXQZ0fI 317595255 MCO Riesgo PLD: LOW Creado el: [DA…" at bounding box center [832, 335] width 858 height 85
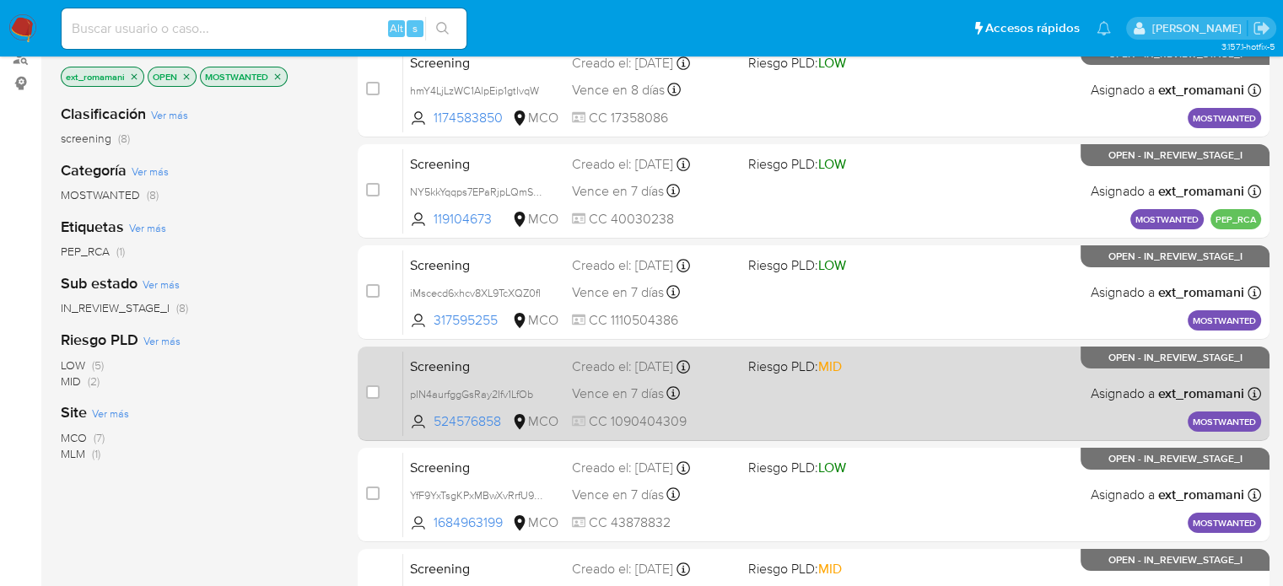
scroll to position [337, 0]
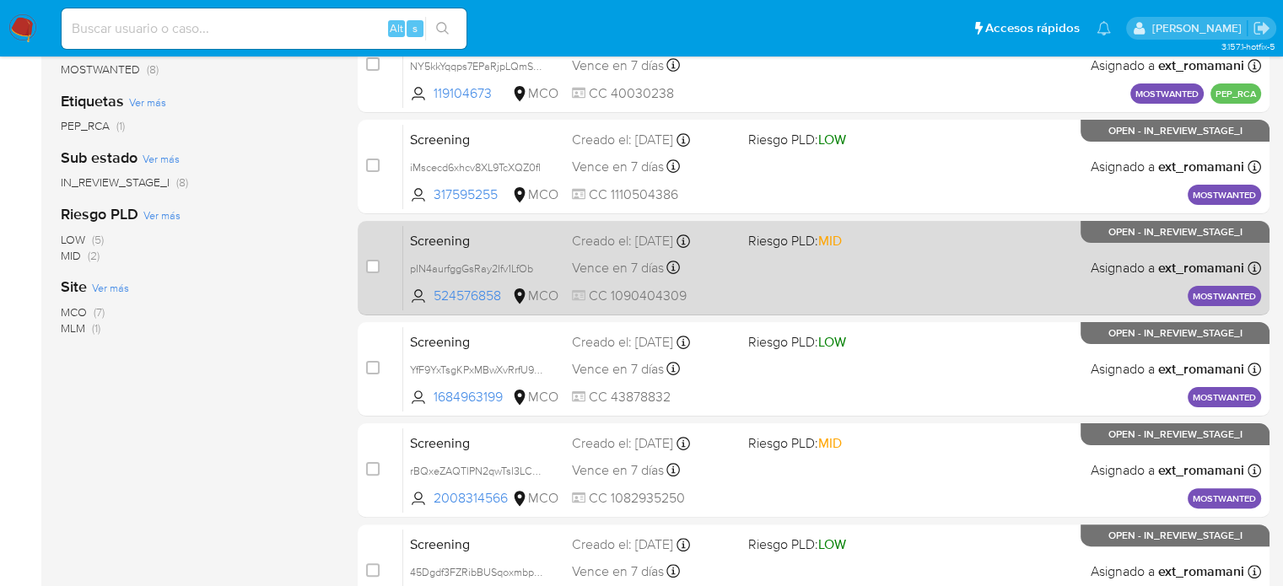
click at [888, 256] on div "Screening pIN4aurfggGsRay2Ifv1LfOb 524576858 MCO Riesgo PLD: MID Creado el: [DA…" at bounding box center [832, 267] width 858 height 85
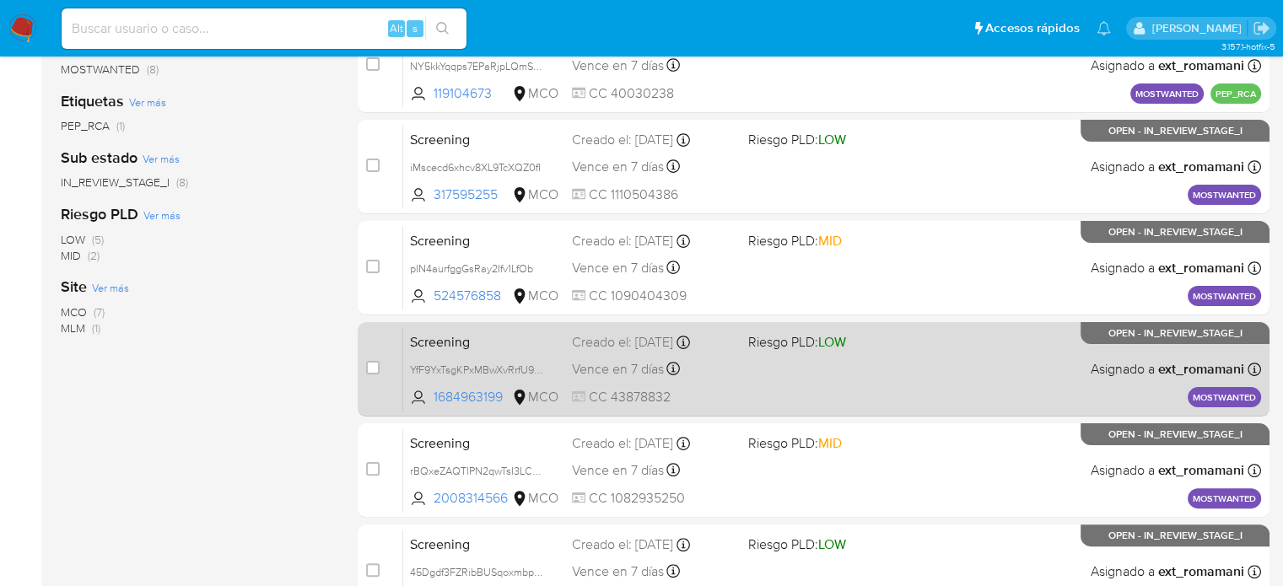
click at [889, 373] on div "Screening YfF9YxTsgKPxMBwXvRrfU9S2 1684963199 MCO Riesgo PLD: LOW Creado el: [D…" at bounding box center [832, 368] width 858 height 85
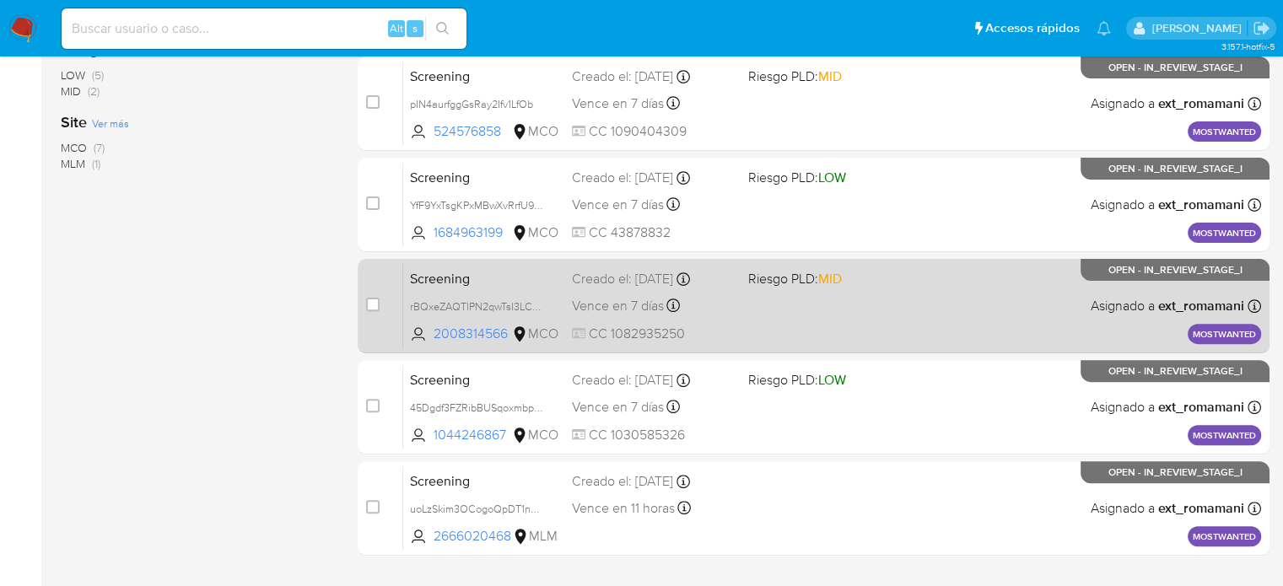
scroll to position [506, 0]
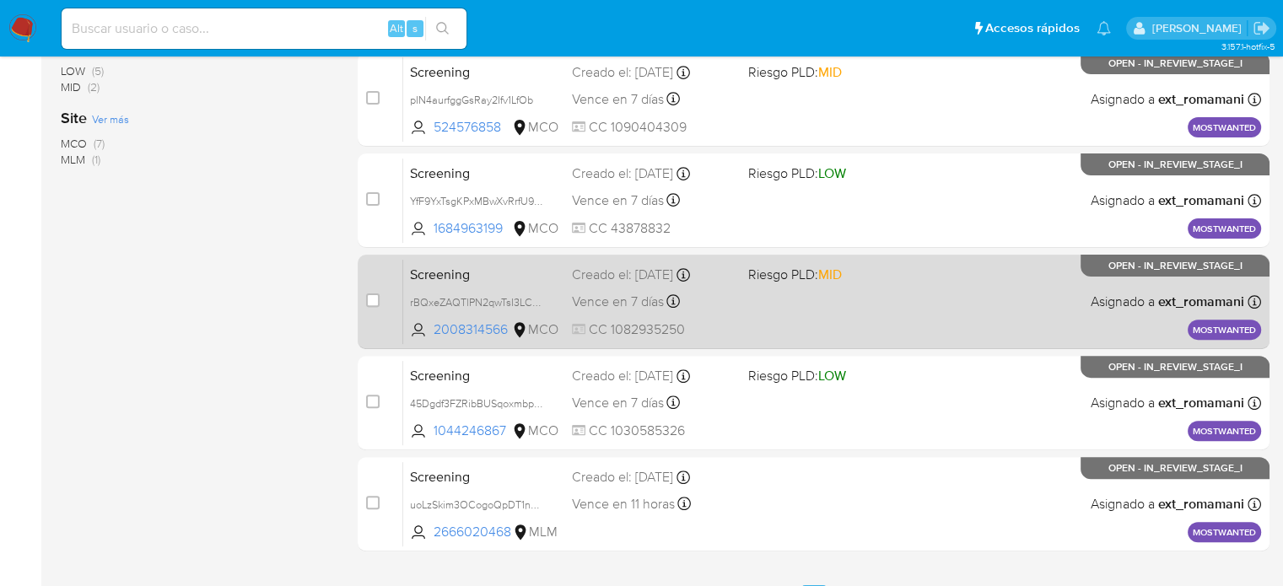
click at [905, 305] on div "Screening rBQxeZAQTlPN2qwTsI3LCBsJ 2008314566 MCO Riesgo PLD: MID Creado el: [D…" at bounding box center [832, 301] width 858 height 85
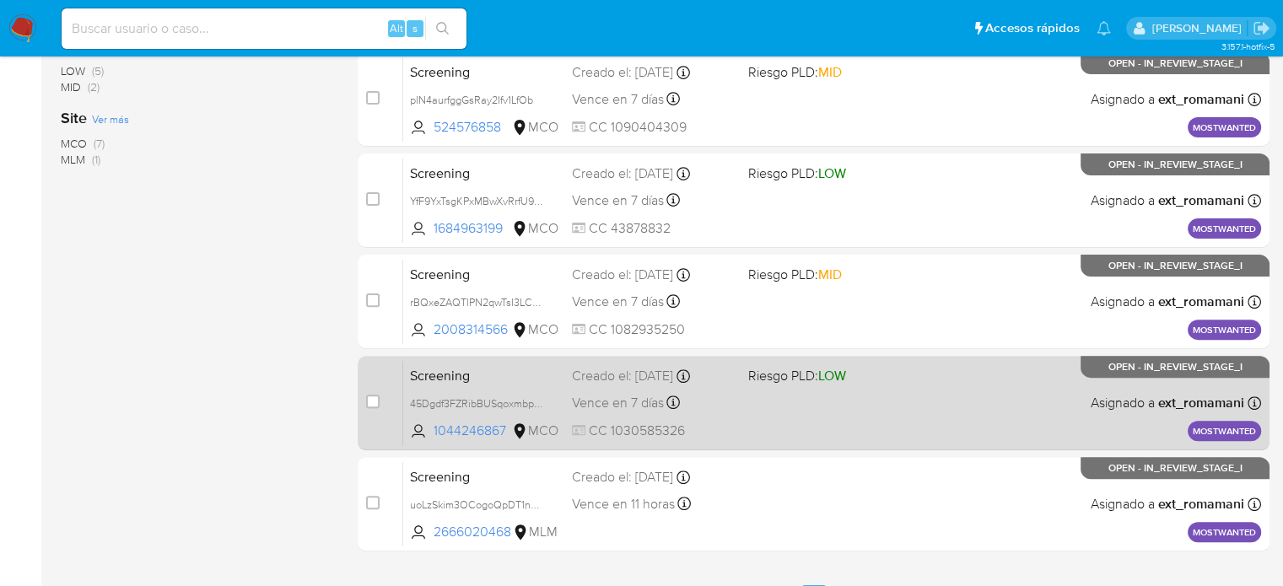
click at [862, 418] on div "Screening 45Dgdf3FZRibBUSqoxmbpMZZ 1044246867 MCO Riesgo PLD: LOW Creado el: [D…" at bounding box center [832, 402] width 858 height 85
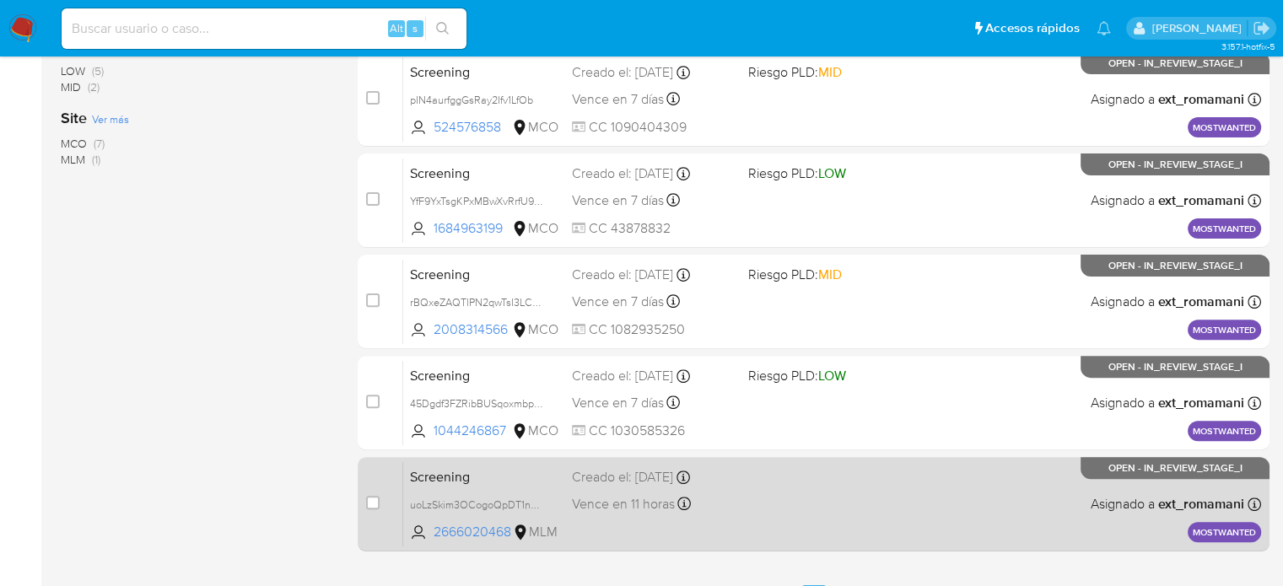
click at [836, 497] on div "Screening uoLzSkim3OCogoQpDT1nB81L 2666020468 MLM Creado el: [DATE] Creado el: …" at bounding box center [832, 503] width 858 height 85
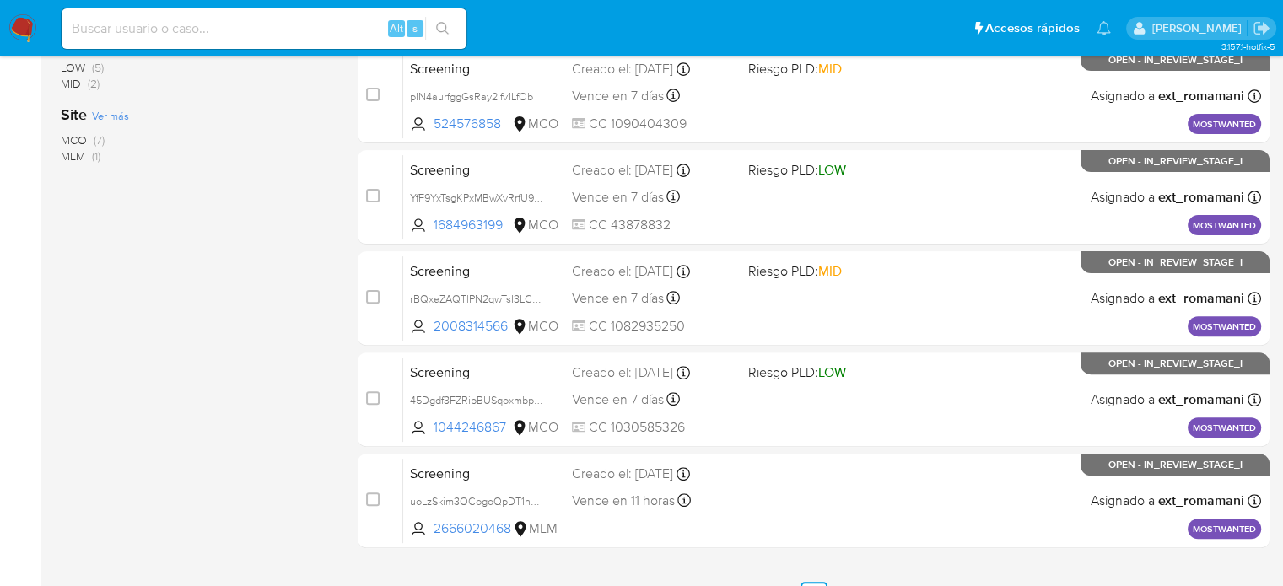
scroll to position [457, 0]
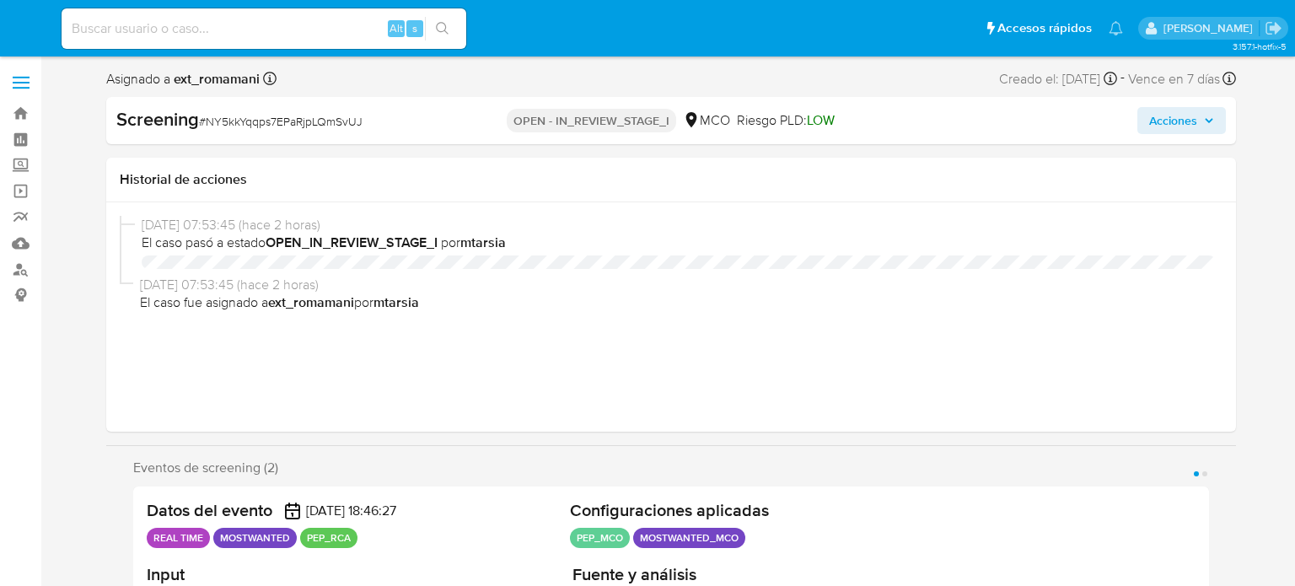
select select "10"
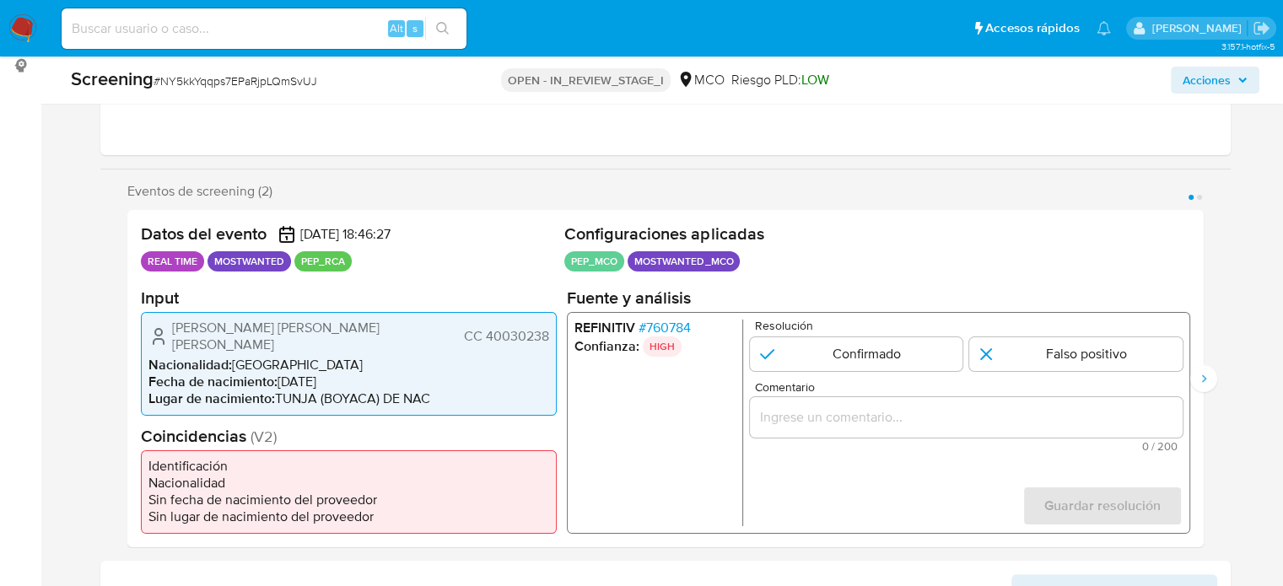
scroll to position [337, 0]
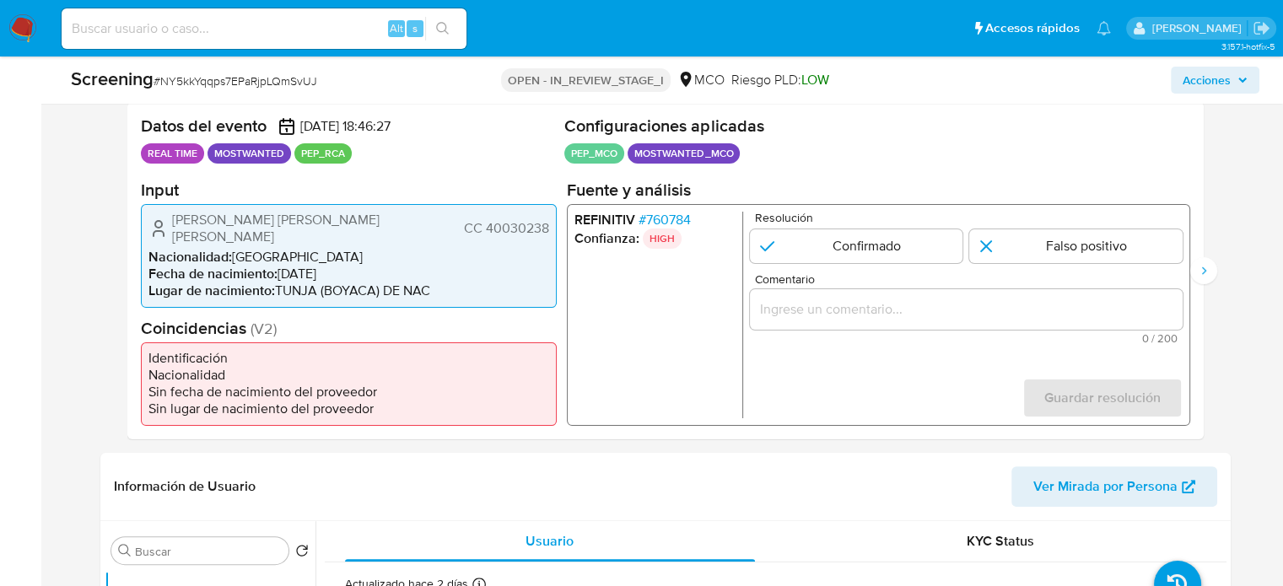
drag, startPoint x: 366, startPoint y: 229, endPoint x: 142, endPoint y: 219, distance: 224.5
click at [142, 219] on div "[PERSON_NAME] [PERSON_NAME] [PERSON_NAME] CC 40030238 Nacionalidad : Colombia F…" at bounding box center [349, 255] width 416 height 104
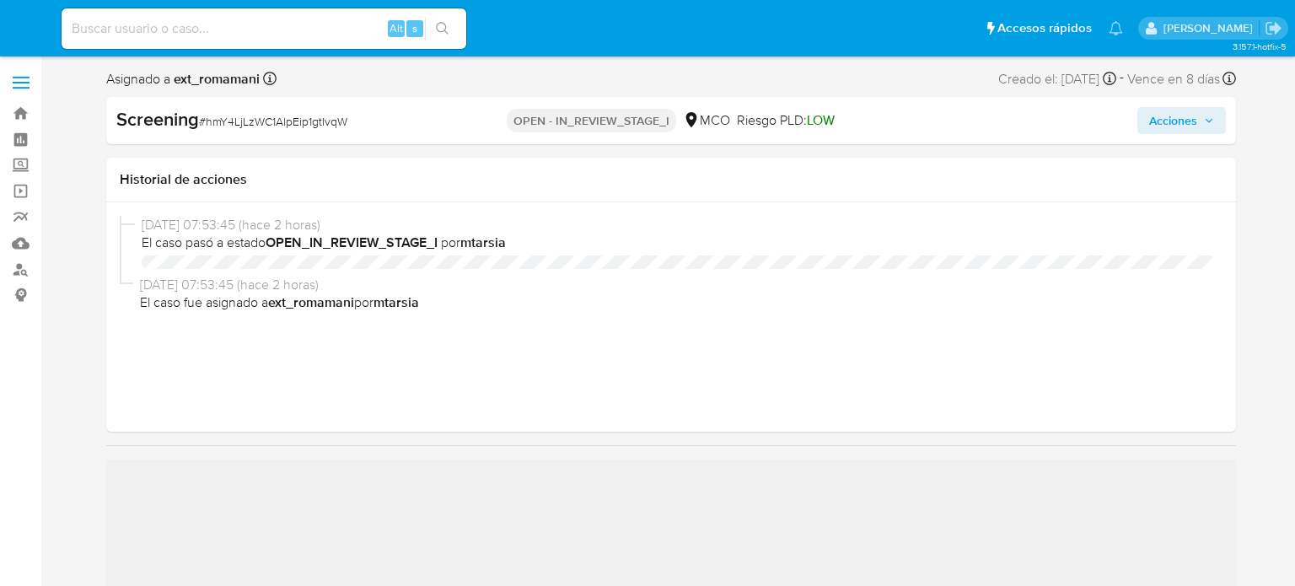
select select "10"
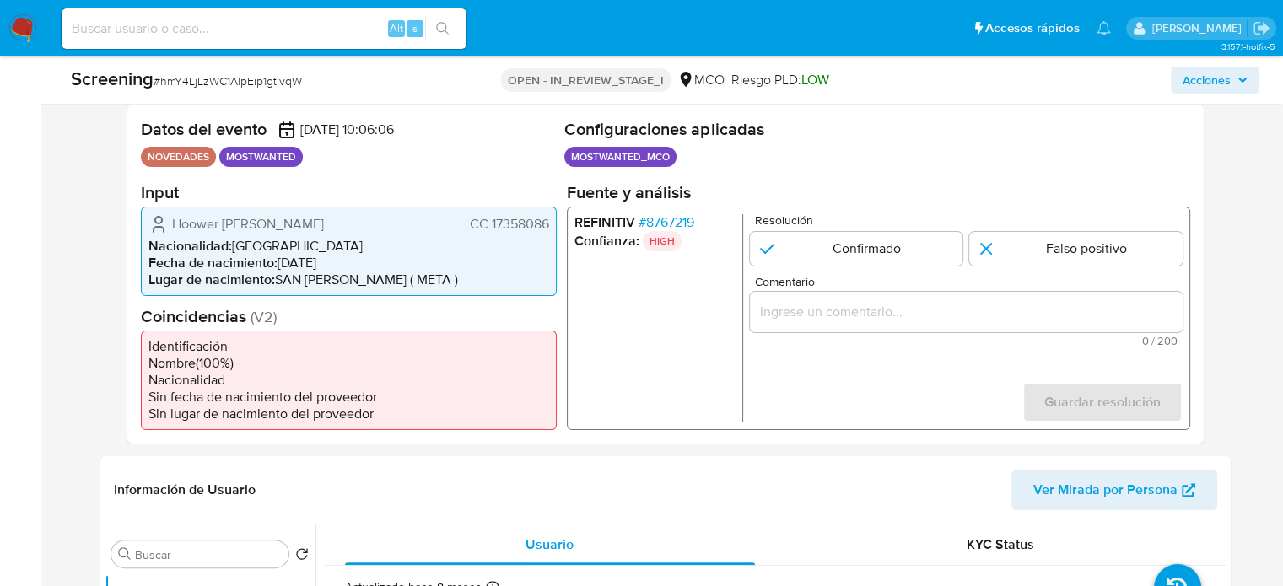
scroll to position [337, 0]
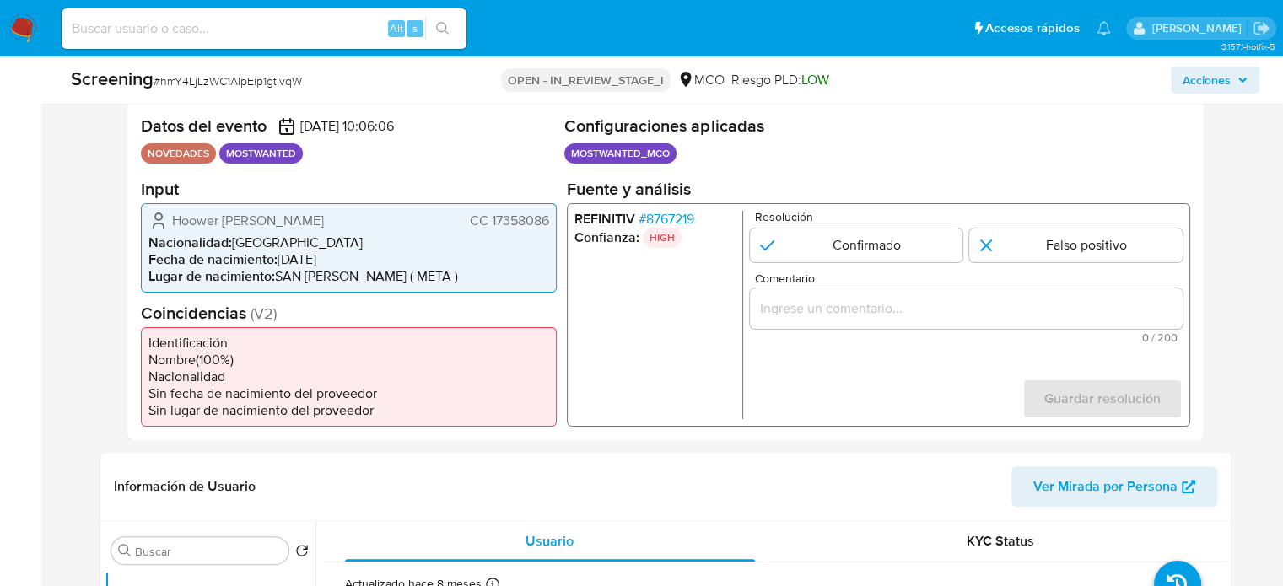
drag, startPoint x: 390, startPoint y: 218, endPoint x: 172, endPoint y: 223, distance: 218.4
click at [172, 223] on div "Hoower Fernando Mendez Chala CC 17358086" at bounding box center [348, 220] width 401 height 20
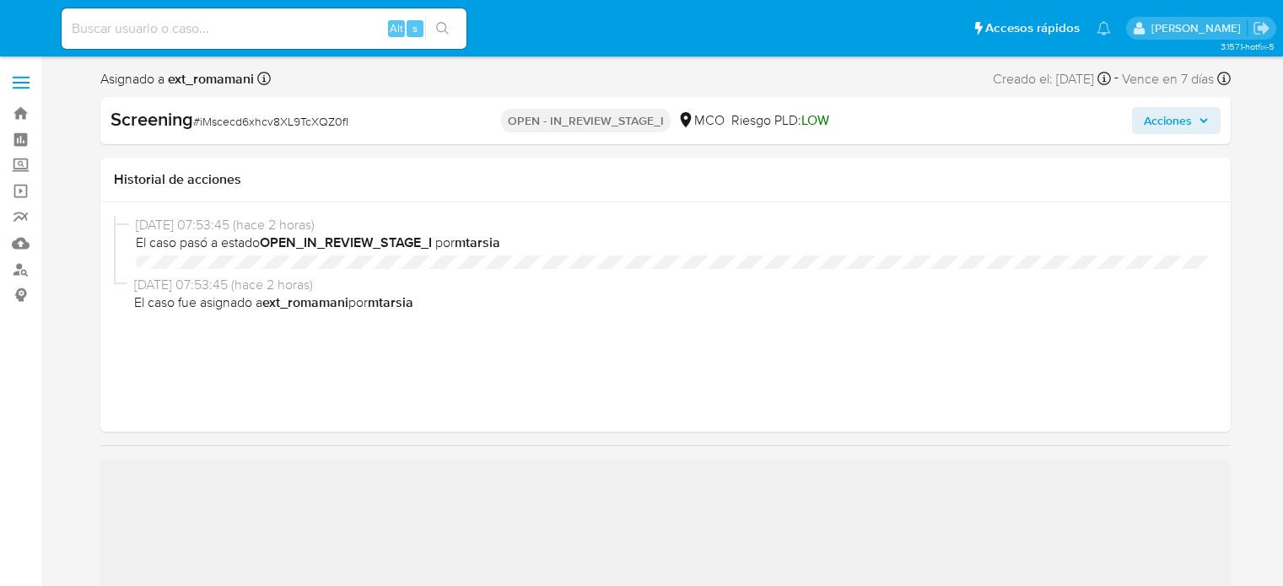
select select "10"
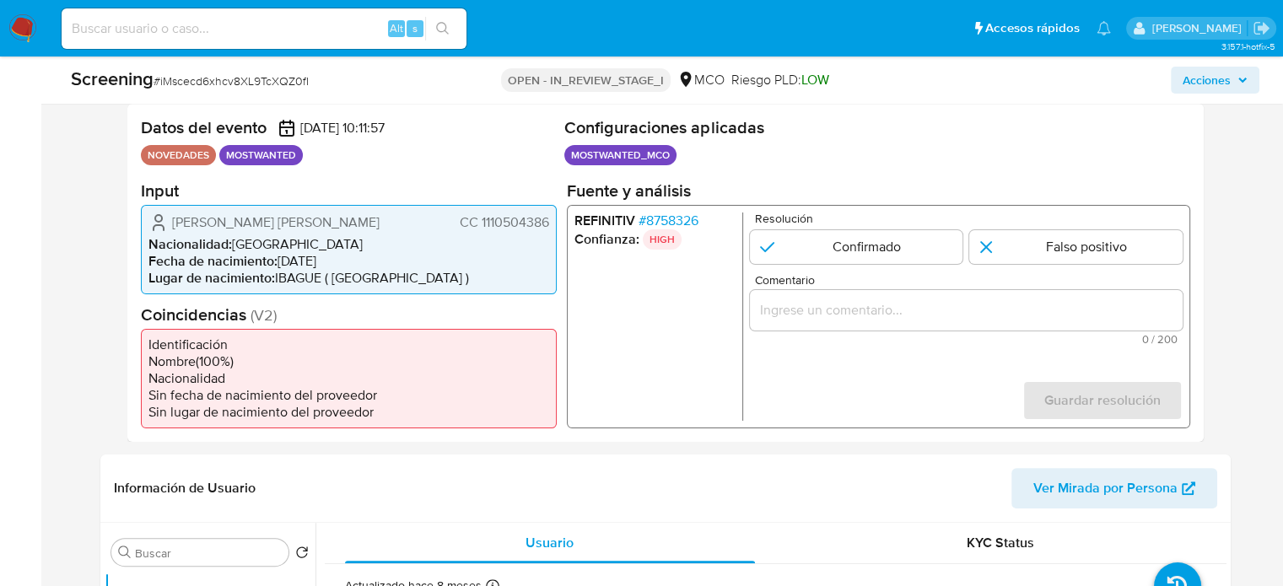
scroll to position [337, 0]
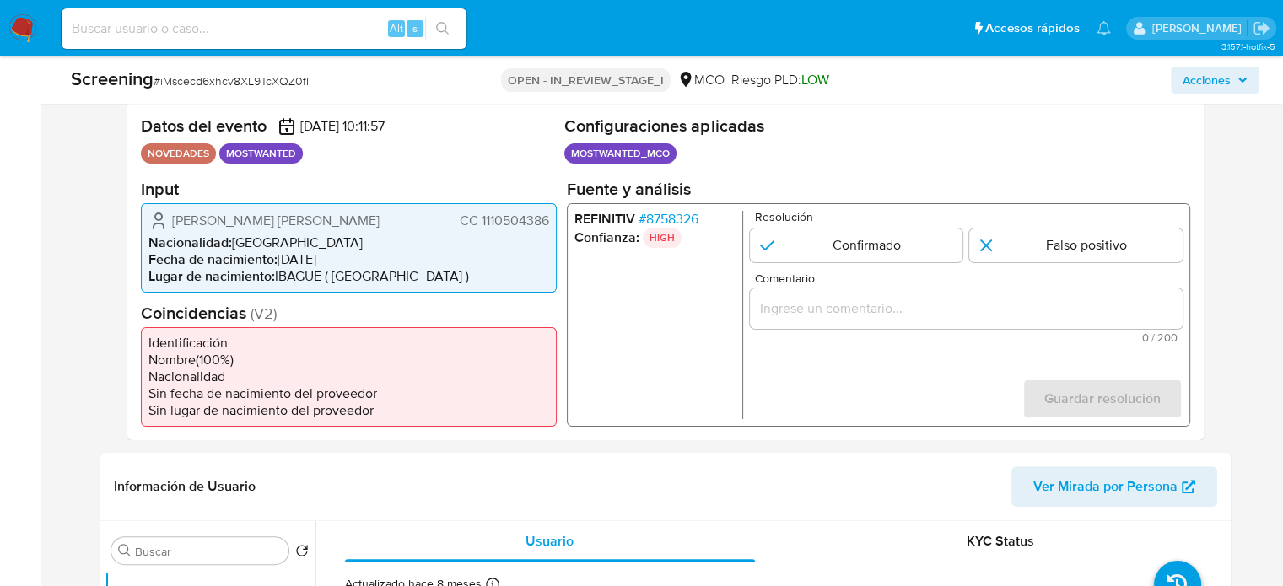
drag, startPoint x: 347, startPoint y: 218, endPoint x: 159, endPoint y: 227, distance: 188.2
click at [159, 227] on div "[PERSON_NAME] [PERSON_NAME] 1110504386" at bounding box center [348, 220] width 401 height 20
drag, startPoint x: 547, startPoint y: 225, endPoint x: 478, endPoint y: 227, distance: 69.2
click at [478, 227] on span "CC 1110504386" at bounding box center [503, 220] width 89 height 17
click at [530, 245] on li "Nacionalidad : Colombia" at bounding box center [348, 242] width 401 height 17
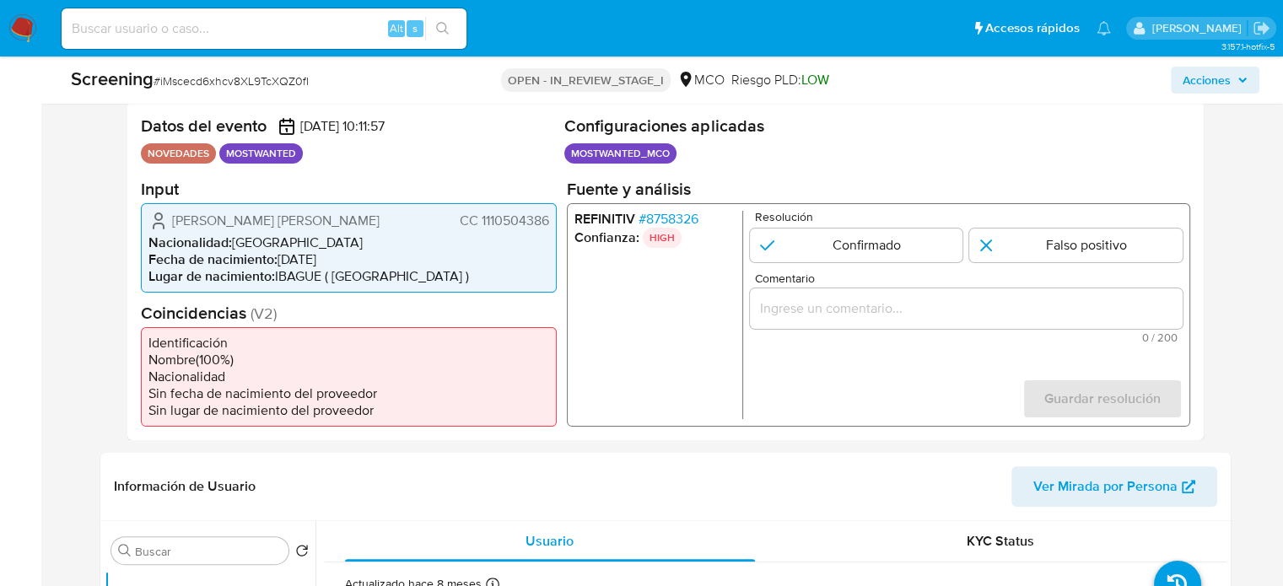
drag, startPoint x: 550, startPoint y: 219, endPoint x: 478, endPoint y: 219, distance: 71.7
click at [478, 219] on div "Alvaro Javier Luna Gutierrez CC 1110504386 Nacionalidad : Colombia Fecha de nac…" at bounding box center [349, 246] width 416 height 89
click at [546, 229] on span "CC 1110504386" at bounding box center [503, 220] width 89 height 17
drag, startPoint x: 550, startPoint y: 222, endPoint x: 479, endPoint y: 228, distance: 71.1
click at [479, 228] on div "Alvaro Javier Luna Gutierrez CC 1110504386 Nacionalidad : Colombia Fecha de nac…" at bounding box center [349, 246] width 416 height 89
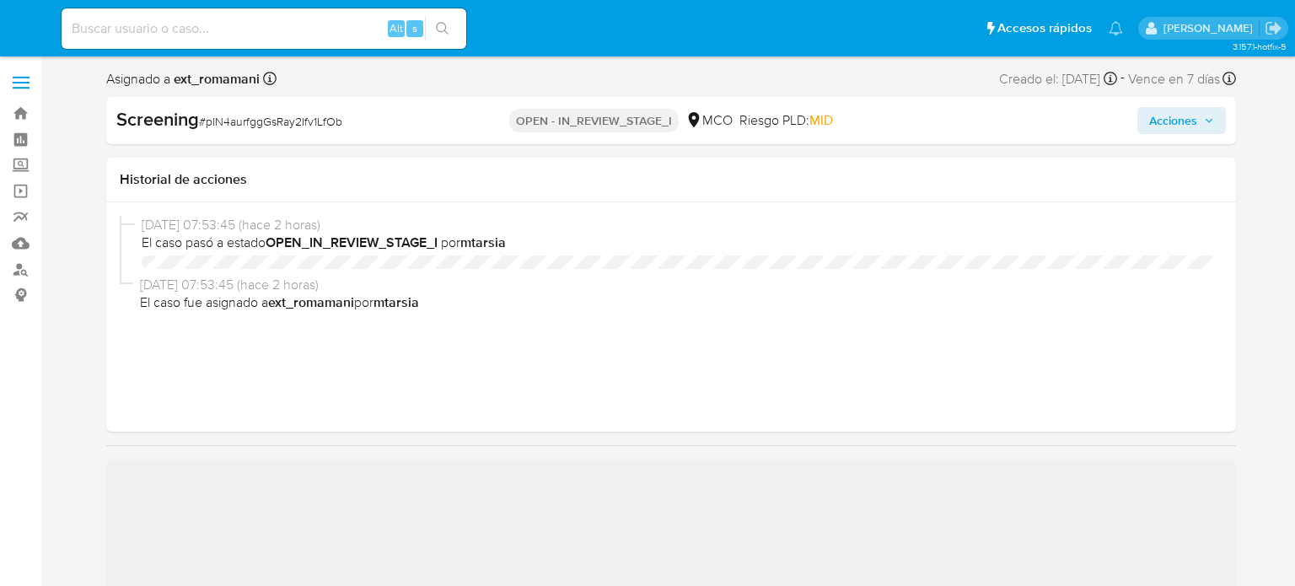
select select "10"
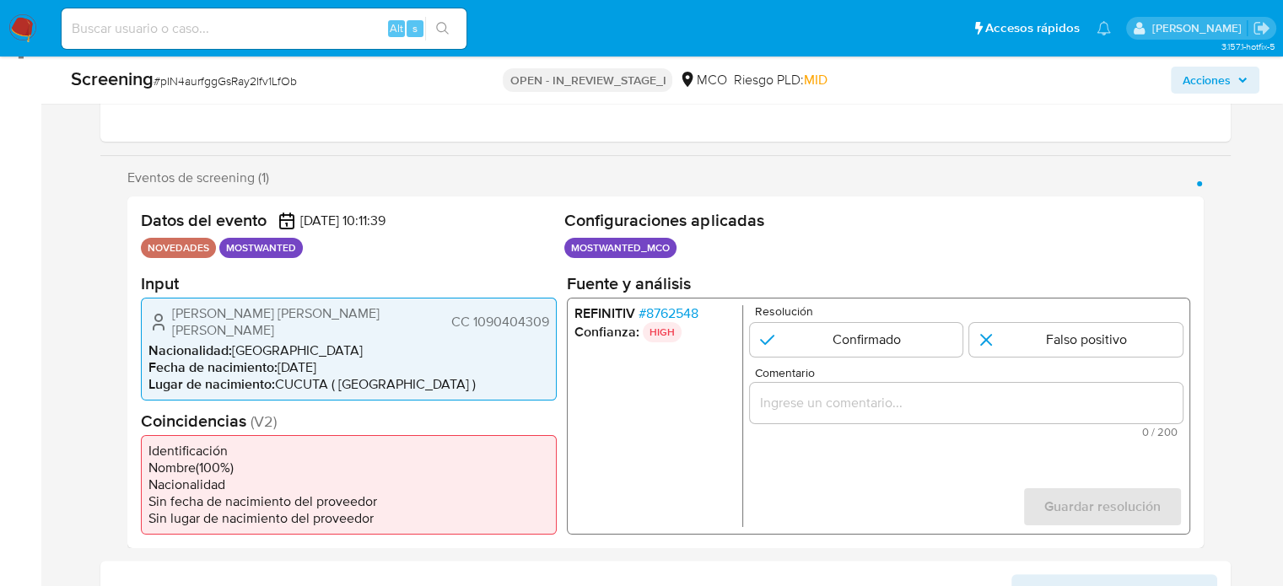
scroll to position [253, 0]
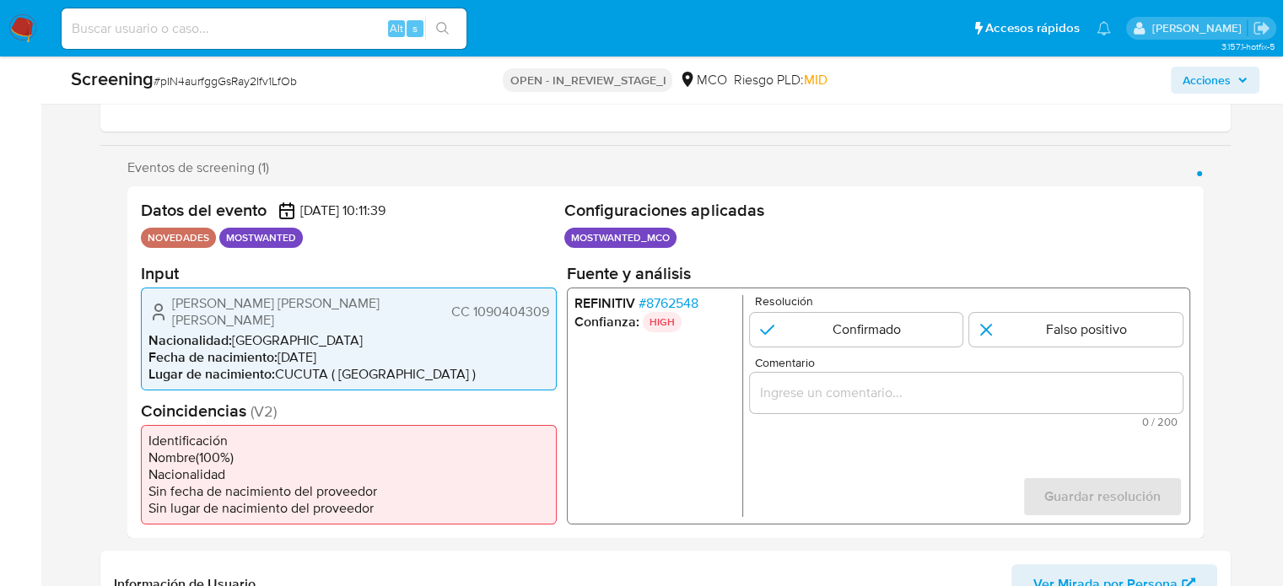
drag, startPoint x: 379, startPoint y: 308, endPoint x: 167, endPoint y: 310, distance: 211.7
click at [167, 310] on div "[PERSON_NAME] [PERSON_NAME] [PERSON_NAME] 1090404309" at bounding box center [348, 311] width 401 height 34
drag, startPoint x: 551, startPoint y: 307, endPoint x: 472, endPoint y: 310, distance: 79.3
click at [472, 310] on div "[PERSON_NAME] [PERSON_NAME] [PERSON_NAME] 1090404309 Nacionalidad : Colombia Fe…" at bounding box center [349, 338] width 416 height 103
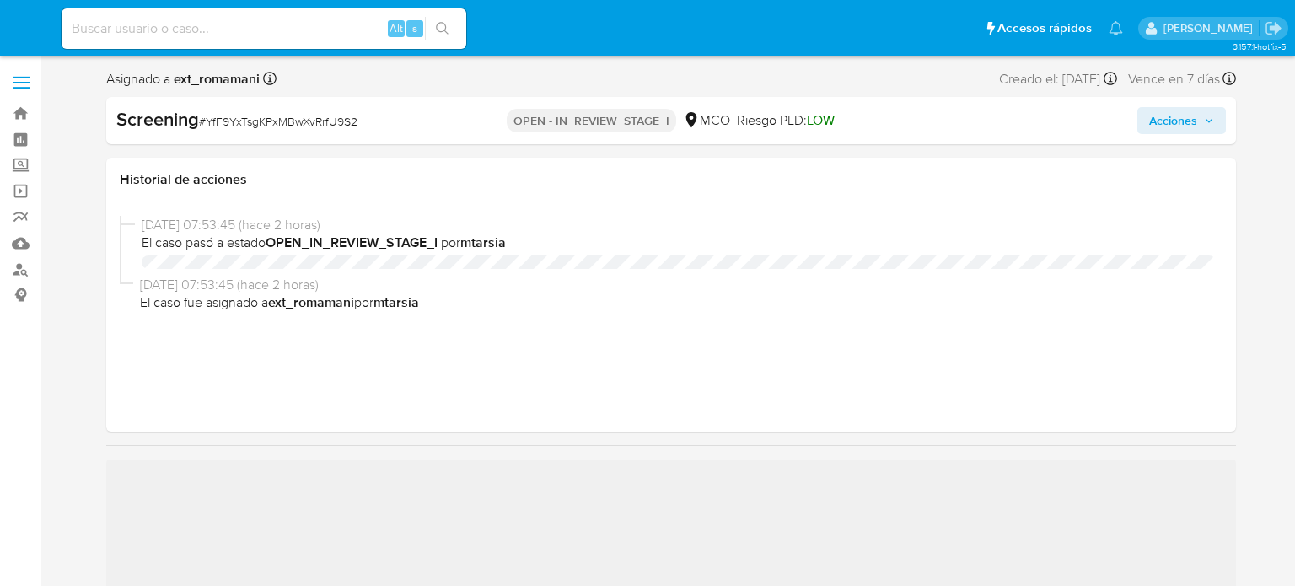
select select "10"
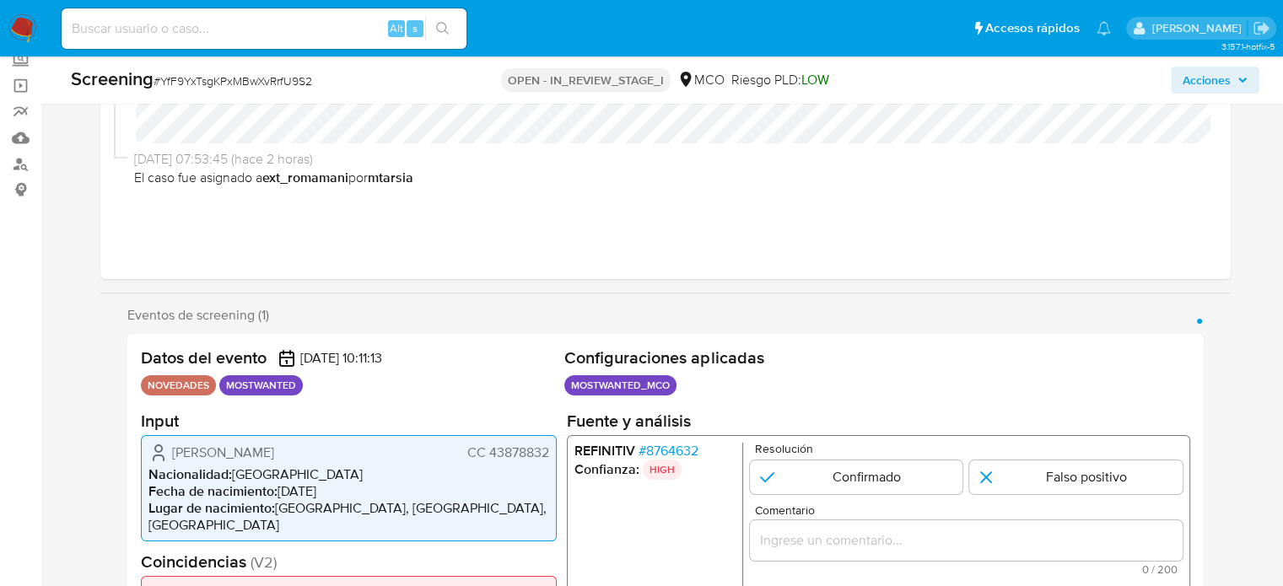
scroll to position [253, 0]
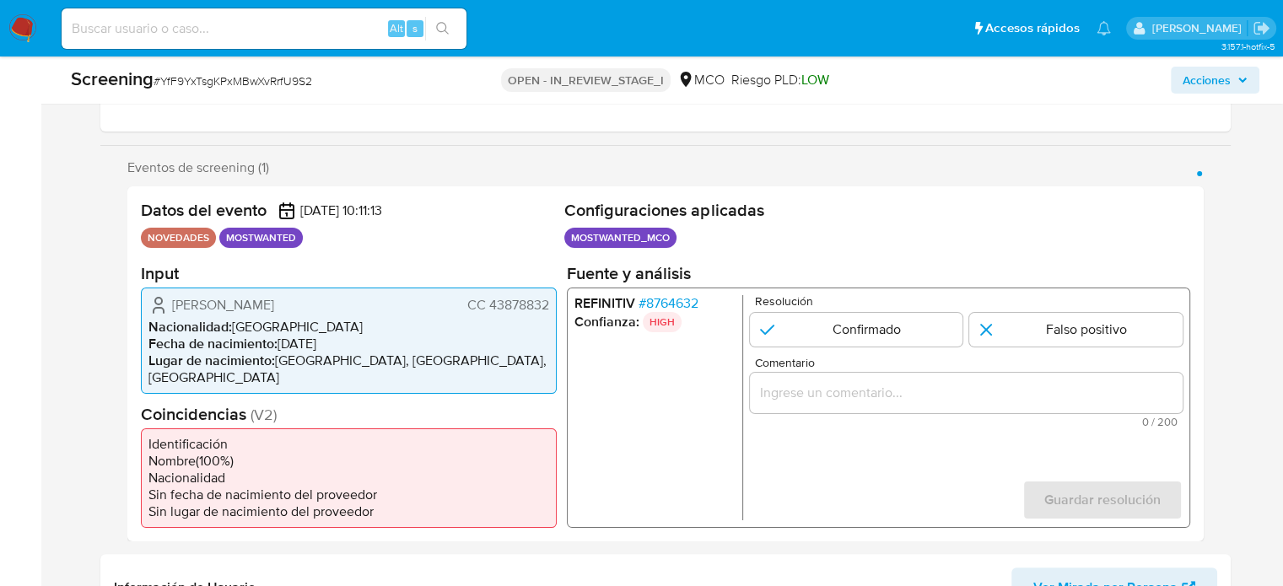
drag, startPoint x: 332, startPoint y: 305, endPoint x: 163, endPoint y: 303, distance: 169.5
click at [163, 303] on div "Lixyibel Muñoz Montes CC 43878832" at bounding box center [348, 304] width 401 height 20
drag, startPoint x: 550, startPoint y: 304, endPoint x: 487, endPoint y: 307, distance: 62.4
click at [487, 307] on div "Lixyibel Muñoz Montes CC 43878832 Nacionalidad : Colombia Fecha de nacimiento :…" at bounding box center [349, 340] width 416 height 106
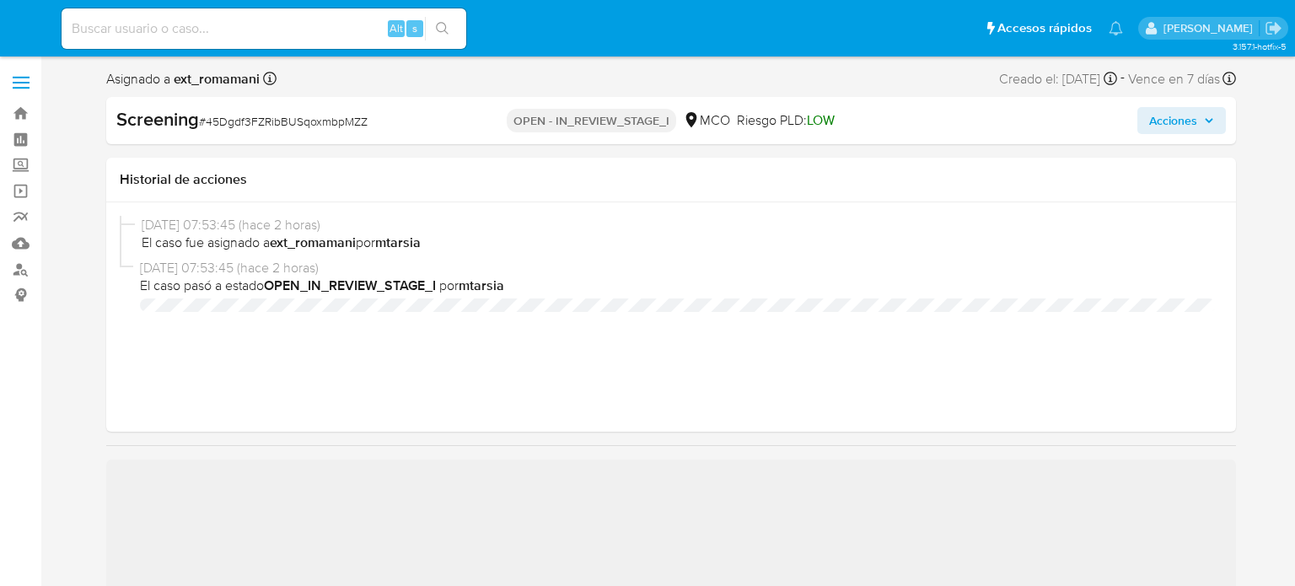
select select "10"
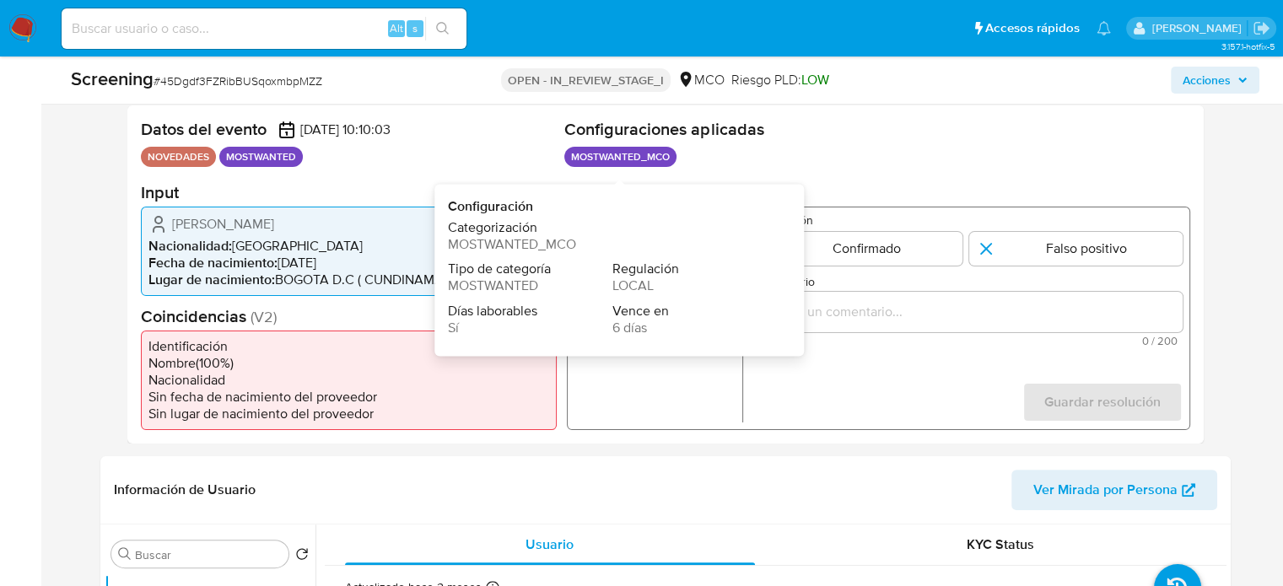
scroll to position [337, 0]
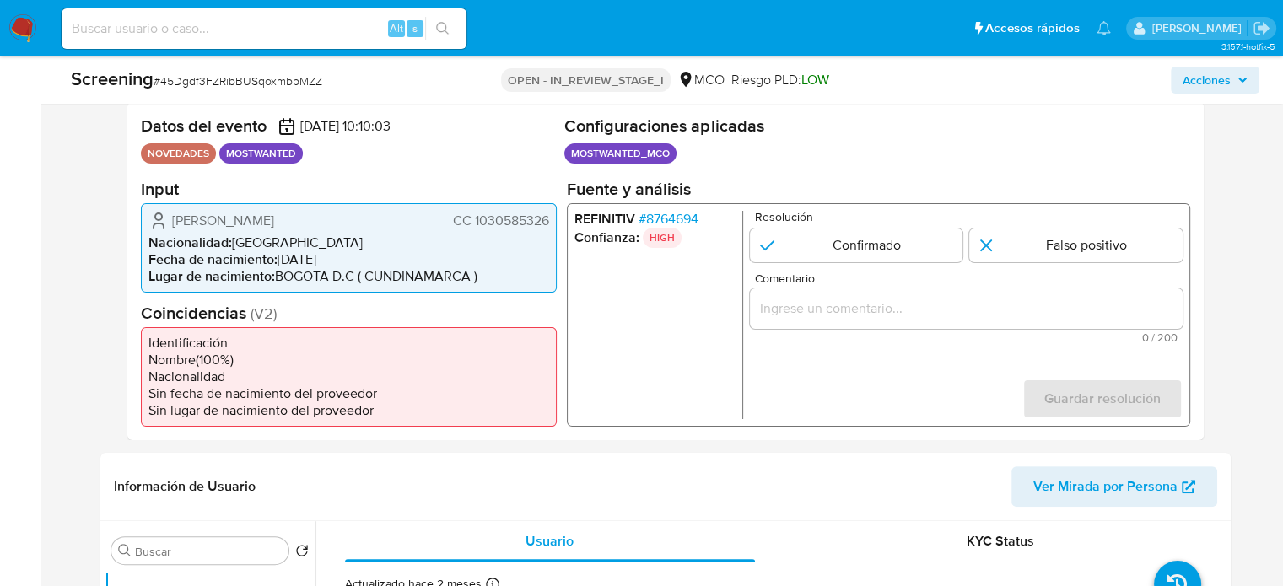
click at [680, 222] on span "# 8764694" at bounding box center [667, 218] width 60 height 17
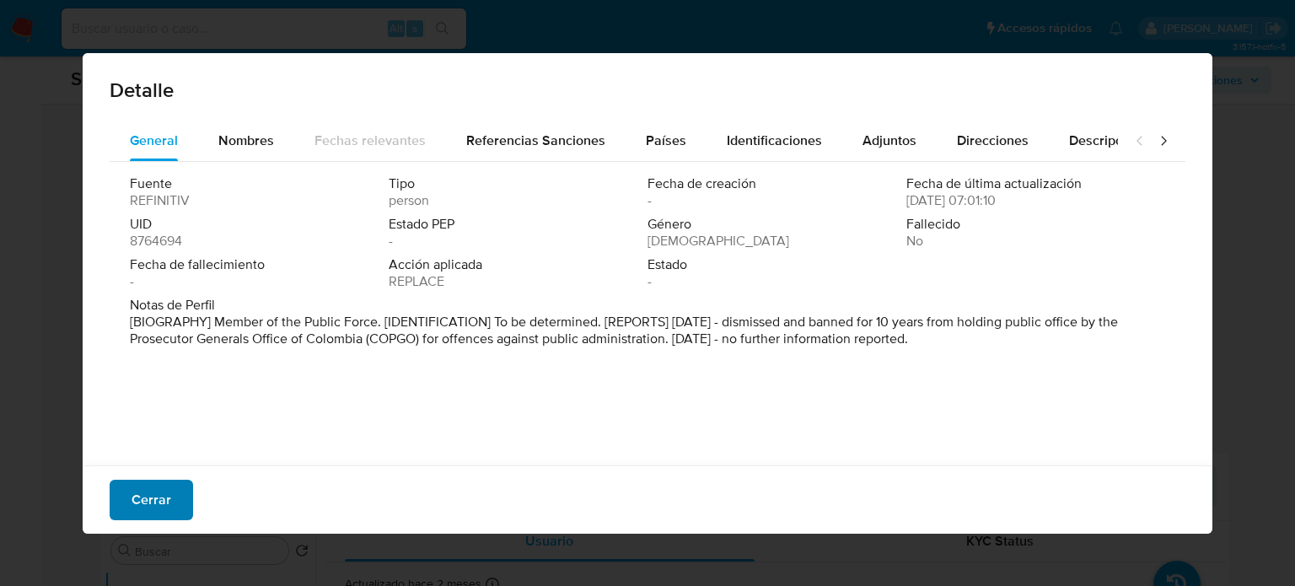
click at [159, 492] on span "Cerrar" at bounding box center [152, 499] width 40 height 37
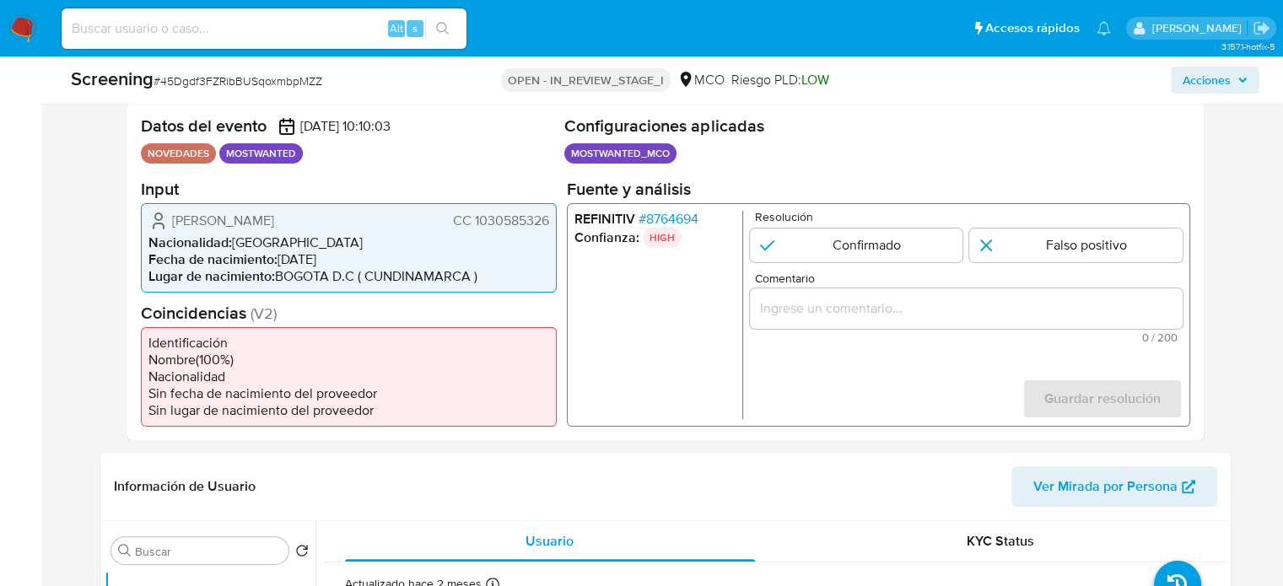
drag, startPoint x: 386, startPoint y: 215, endPoint x: 152, endPoint y: 231, distance: 235.0
click at [152, 231] on div "William Andres Beltran Martinez CC 1030585326 Nacionalidad : Colombia Fecha de …" at bounding box center [349, 246] width 416 height 89
drag, startPoint x: 166, startPoint y: 222, endPoint x: 364, endPoint y: 230, distance: 198.3
click at [364, 230] on div "William Andres Beltran Martinez CC 1030585326 Nacionalidad : Colombia Fecha de …" at bounding box center [349, 246] width 416 height 89
click at [274, 225] on span "William Andres Beltran Martinez" at bounding box center [223, 220] width 102 height 17
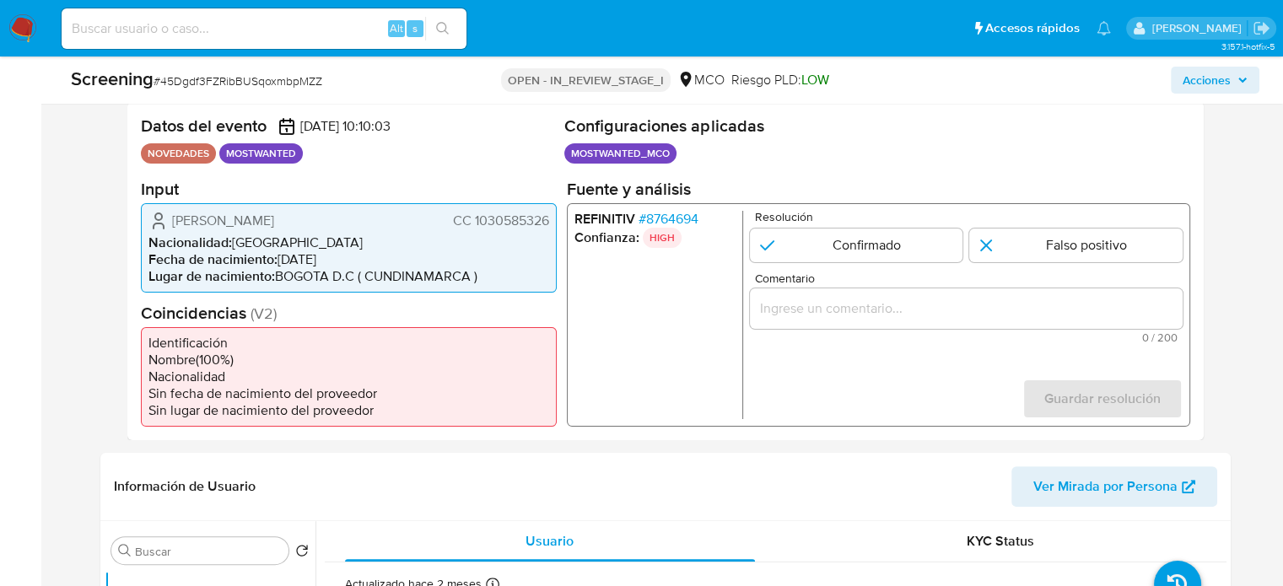
drag, startPoint x: 382, startPoint y: 222, endPoint x: 173, endPoint y: 222, distance: 209.1
click at [173, 222] on div "William Andres Beltran Martinez CC 1030585326" at bounding box center [348, 220] width 401 height 20
drag, startPoint x: 550, startPoint y: 221, endPoint x: 473, endPoint y: 228, distance: 77.0
click at [473, 228] on div "William Andres Beltran Martinez CC 1030585326 Nacionalidad : Colombia Fecha de …" at bounding box center [349, 246] width 416 height 89
click at [803, 318] on div "1 de 1" at bounding box center [965, 308] width 433 height 40
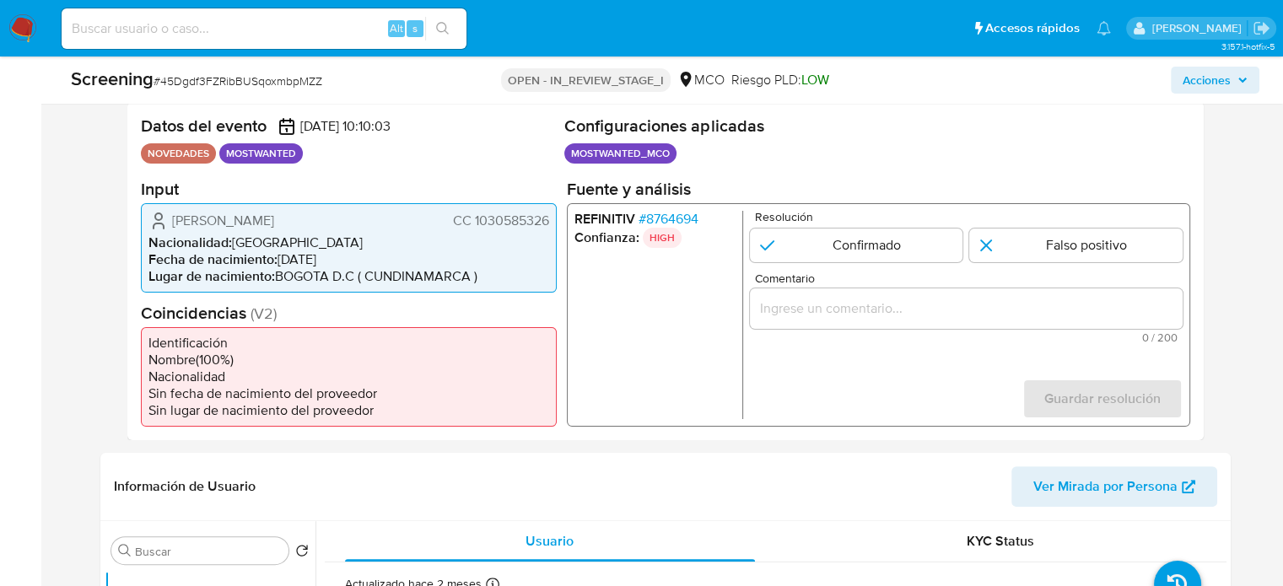
drag, startPoint x: 803, startPoint y: 318, endPoint x: 813, endPoint y: 314, distance: 11.0
click at [809, 316] on div "1 de 1" at bounding box center [965, 308] width 433 height 40
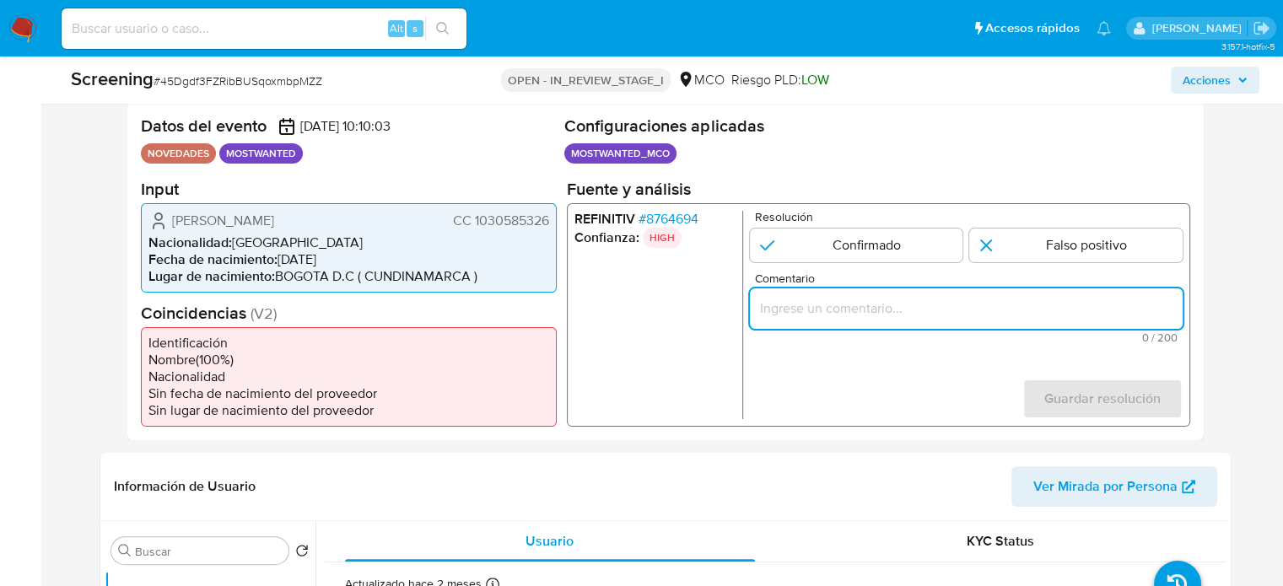
paste input "Se confirma el match ya que el Usuario aún se encuentra enlistado por la Procur…"
click at [813, 314] on input "Comentario" at bounding box center [965, 308] width 433 height 22
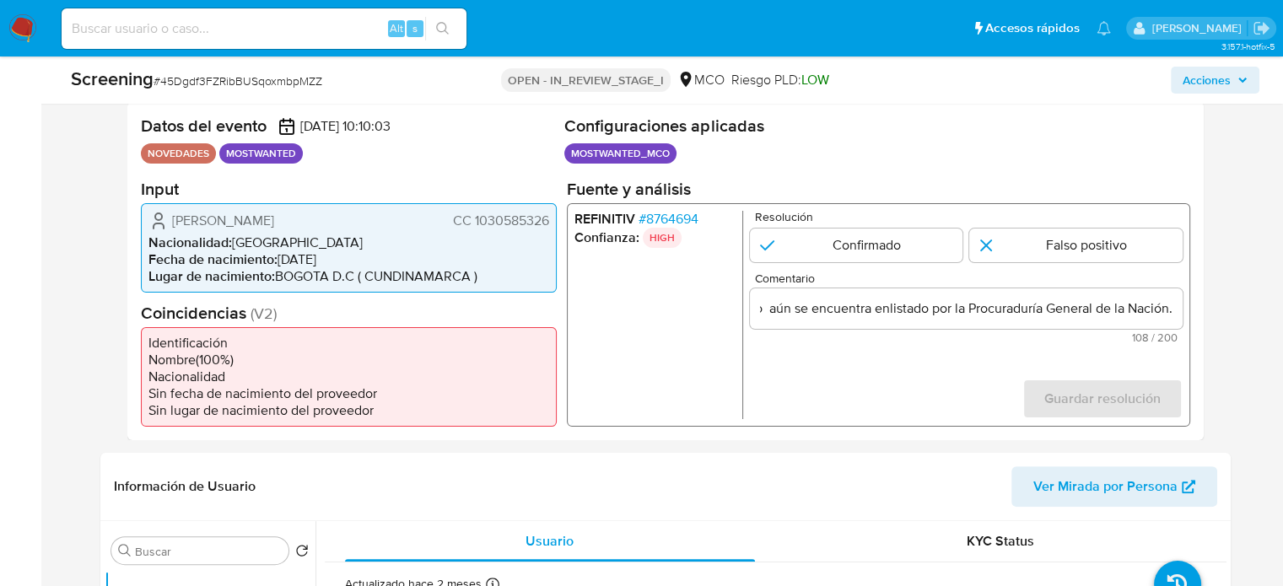
scroll to position [0, 0]
click at [678, 319] on ul "REFINITIV # 8764694 Confianza: HIGH" at bounding box center [657, 314] width 169 height 208
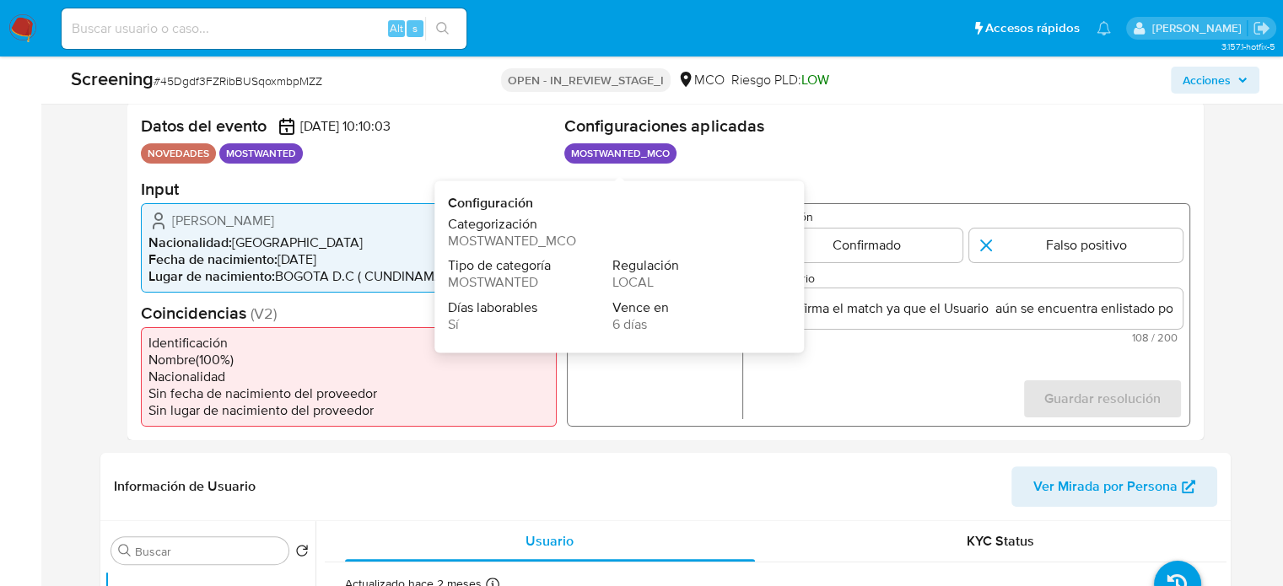
click at [642, 280] on span "LOCAL" at bounding box center [632, 281] width 41 height 19
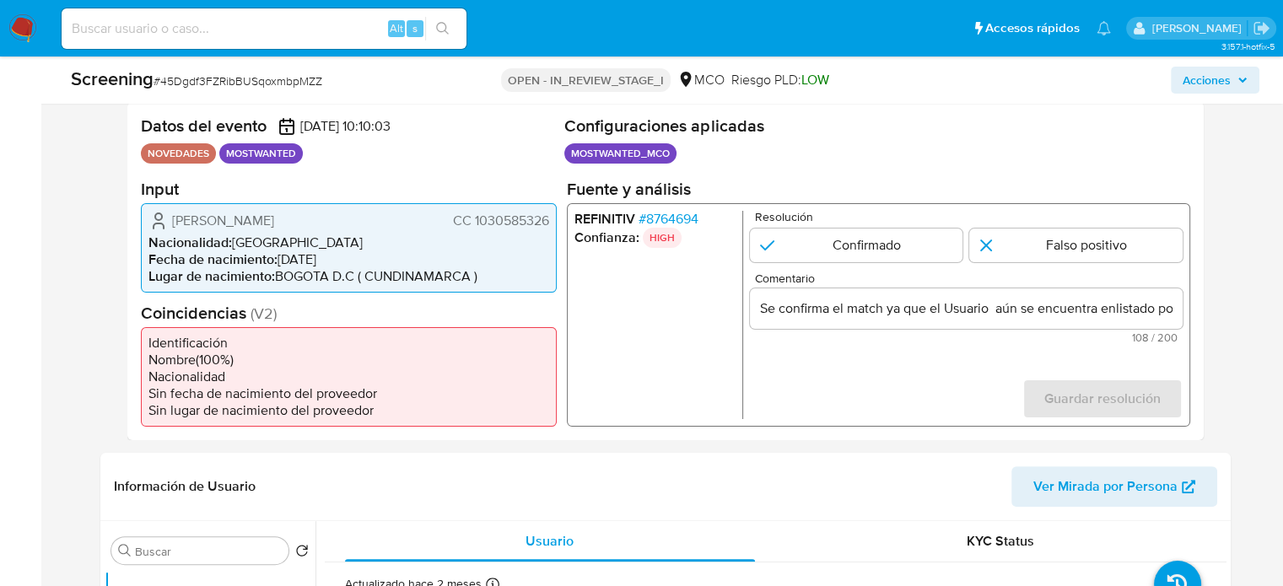
click at [683, 384] on ul "REFINITIV # 8764694 Confianza: HIGH" at bounding box center [657, 314] width 169 height 208
drag, startPoint x: 160, startPoint y: 217, endPoint x: 550, endPoint y: 223, distance: 389.6
click at [550, 223] on div "William Andres Beltran Martinez CC 1030585326 Nacionalidad : Colombia Fecha de …" at bounding box center [349, 246] width 416 height 89
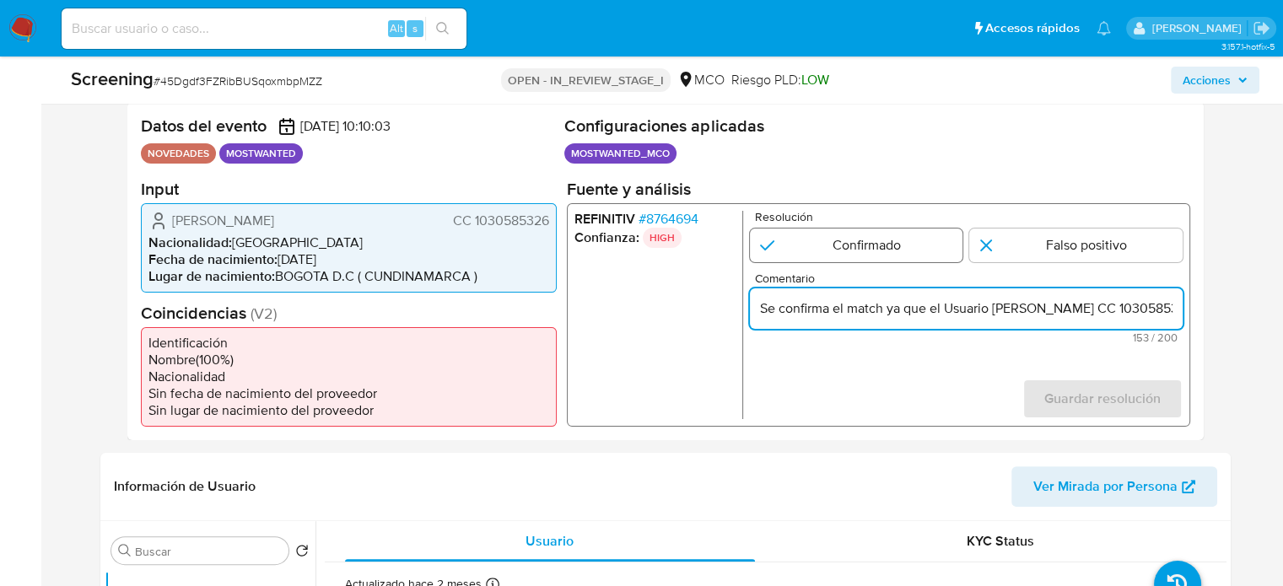
type input "Se confirma el match ya que el Usuario [PERSON_NAME] CC 1030585326 aún se encue…"
click at [836, 248] on input "1 de 1" at bounding box center [855, 245] width 213 height 34
radio input "true"
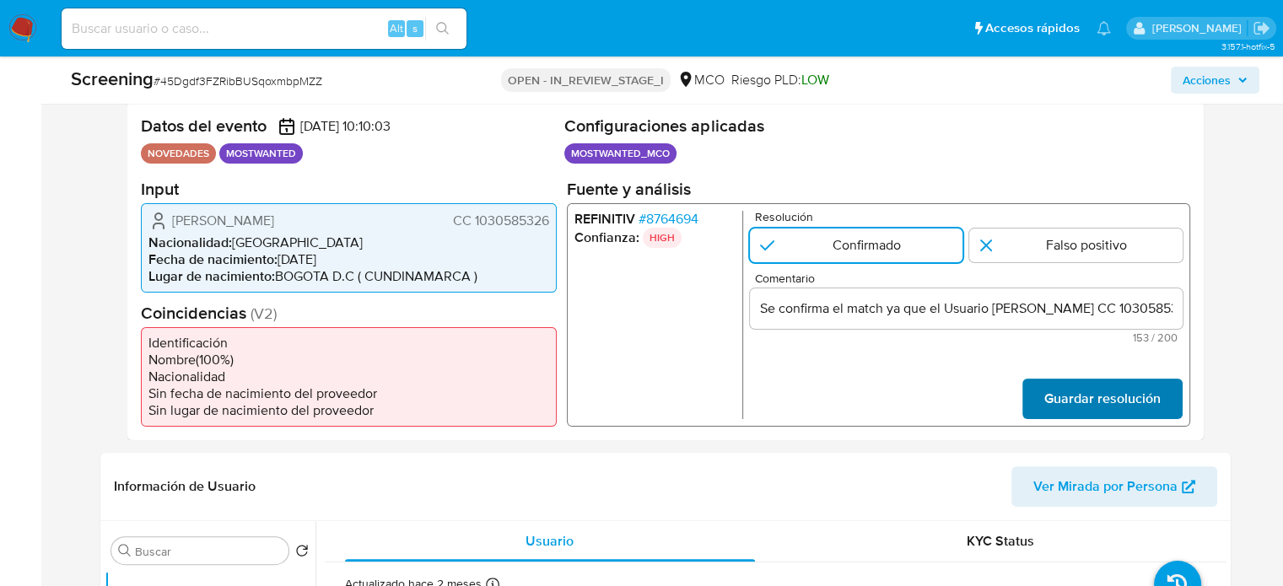
click at [1061, 404] on span "Guardar resolución" at bounding box center [1101, 397] width 116 height 37
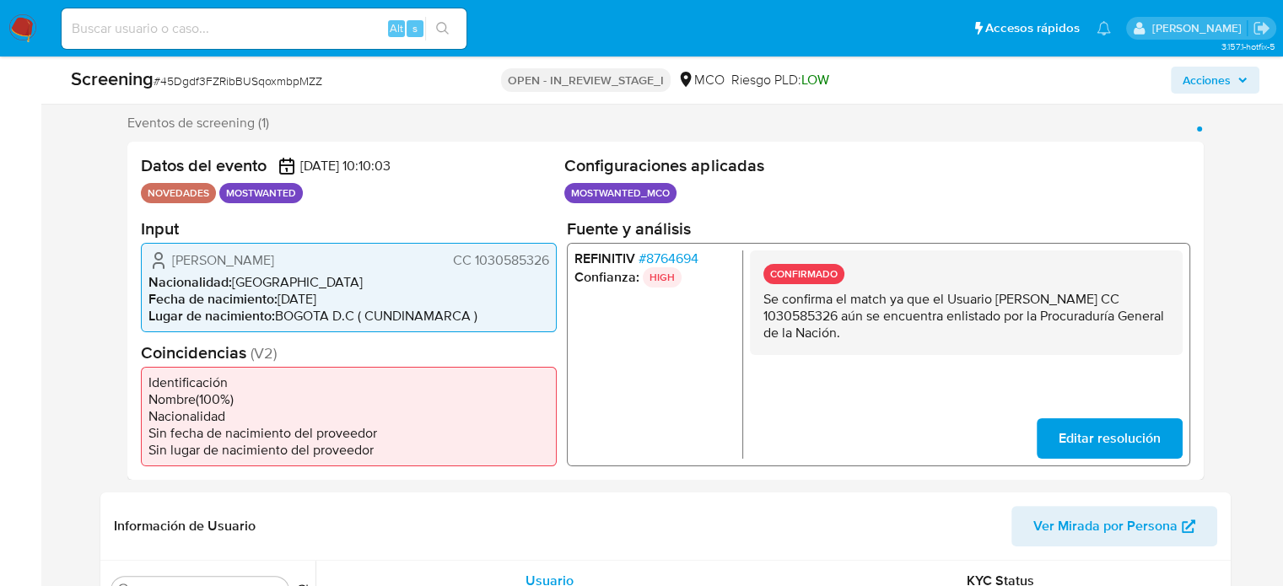
scroll to position [337, 0]
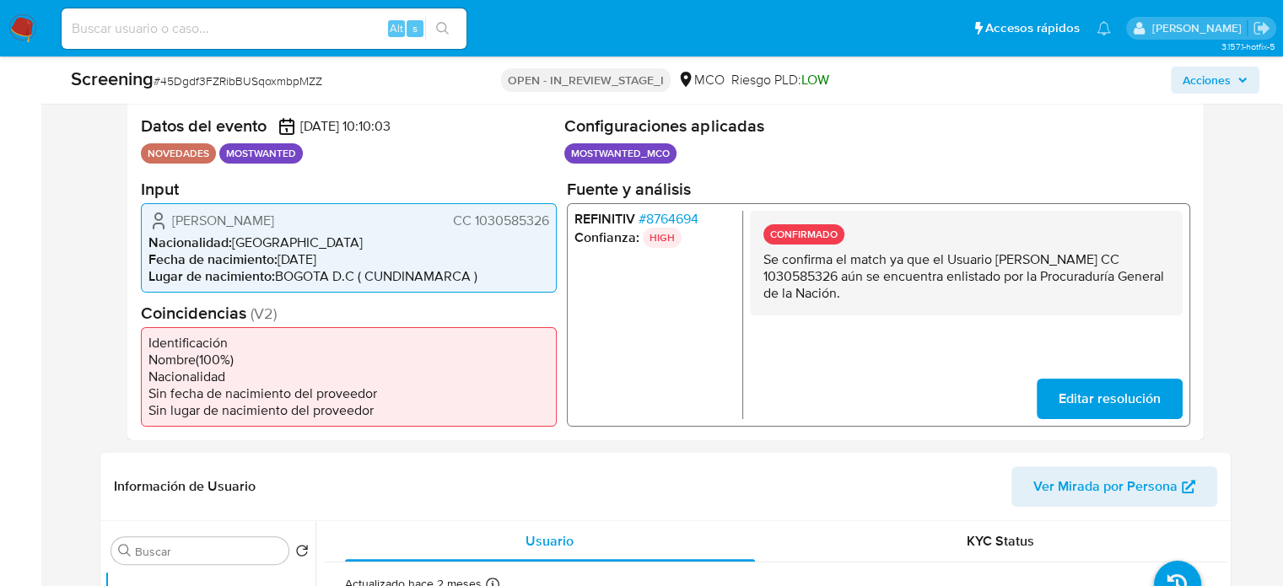
click at [357, 274] on div "Datos del evento 30/08/2025 10:10:03 NOVEDADES MOSTWANTED Configuraciones aplic…" at bounding box center [665, 271] width 1076 height 338
click at [914, 287] on p "Se confirma el match ya que el Usuario William Andres Beltran Martinez CC 10305…" at bounding box center [965, 275] width 406 height 51
drag, startPoint x: 978, startPoint y: 293, endPoint x: 851, endPoint y: 293, distance: 127.3
click at [851, 293] on p "Se confirma el match ya que el Usuario William Andres Beltran Martinez CC 10305…" at bounding box center [965, 275] width 406 height 51
drag, startPoint x: 760, startPoint y: 255, endPoint x: 995, endPoint y: 295, distance: 238.6
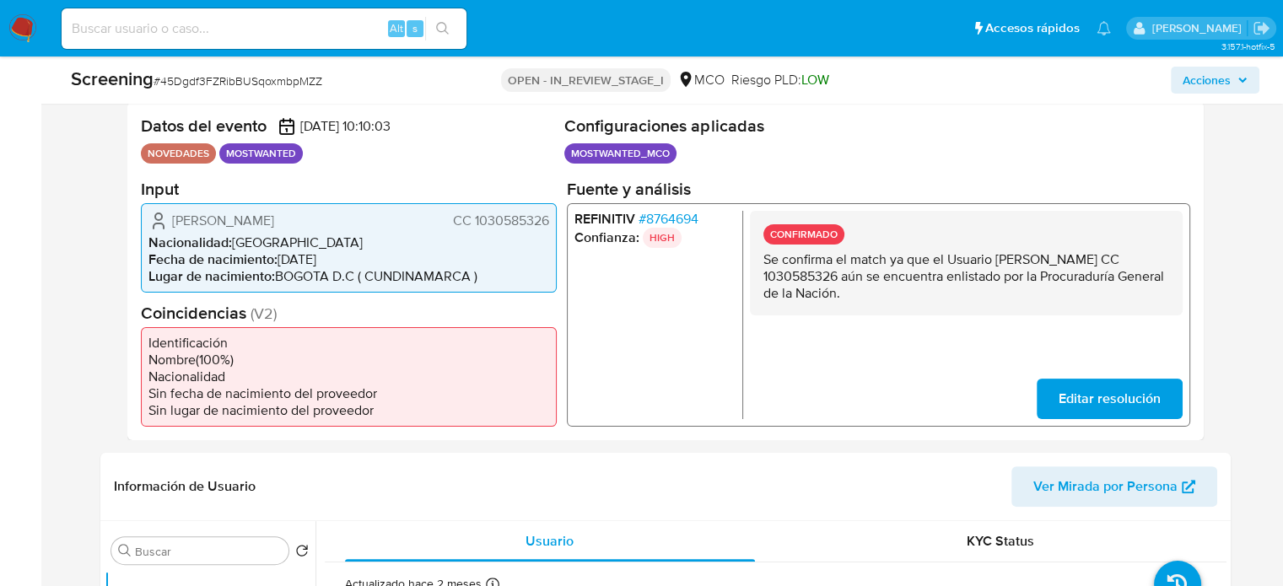
click at [995, 295] on div "CONFIRMADO Se confirma el match ya que el Usuario William Andres Beltran Martin…" at bounding box center [965, 262] width 433 height 105
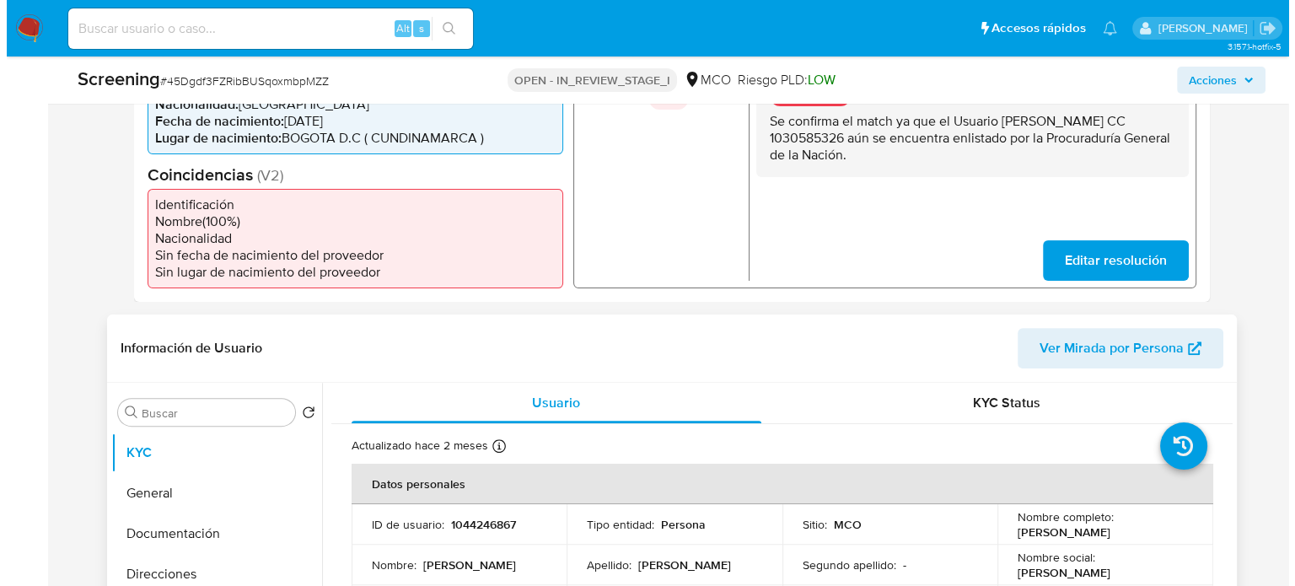
scroll to position [759, 0]
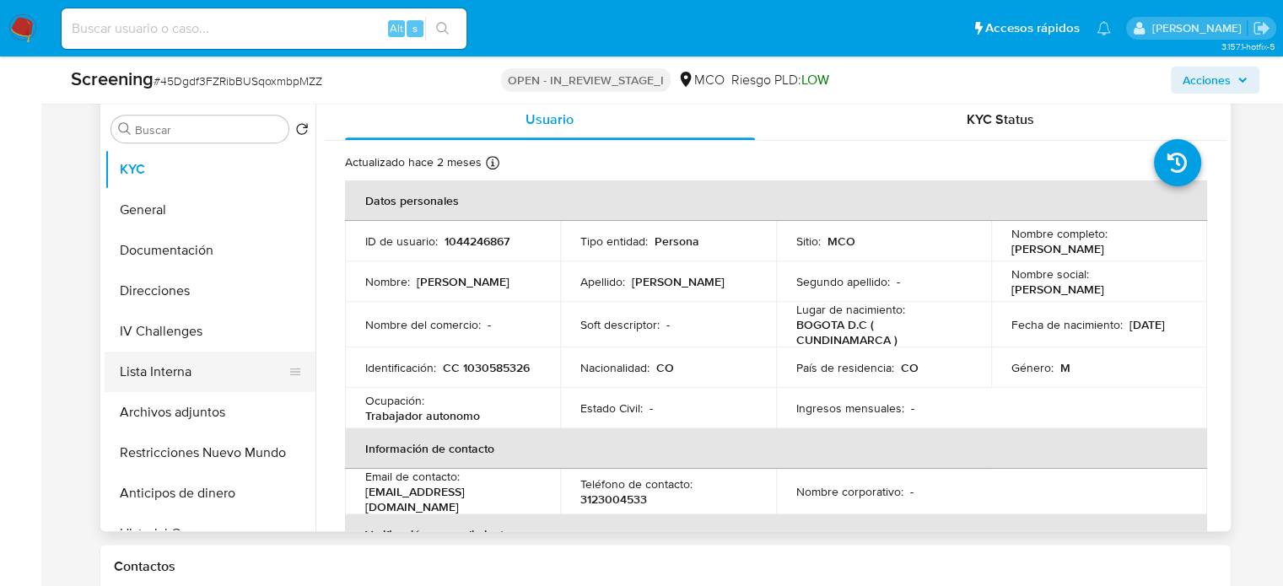
click at [191, 378] on button "Lista Interna" at bounding box center [203, 372] width 197 height 40
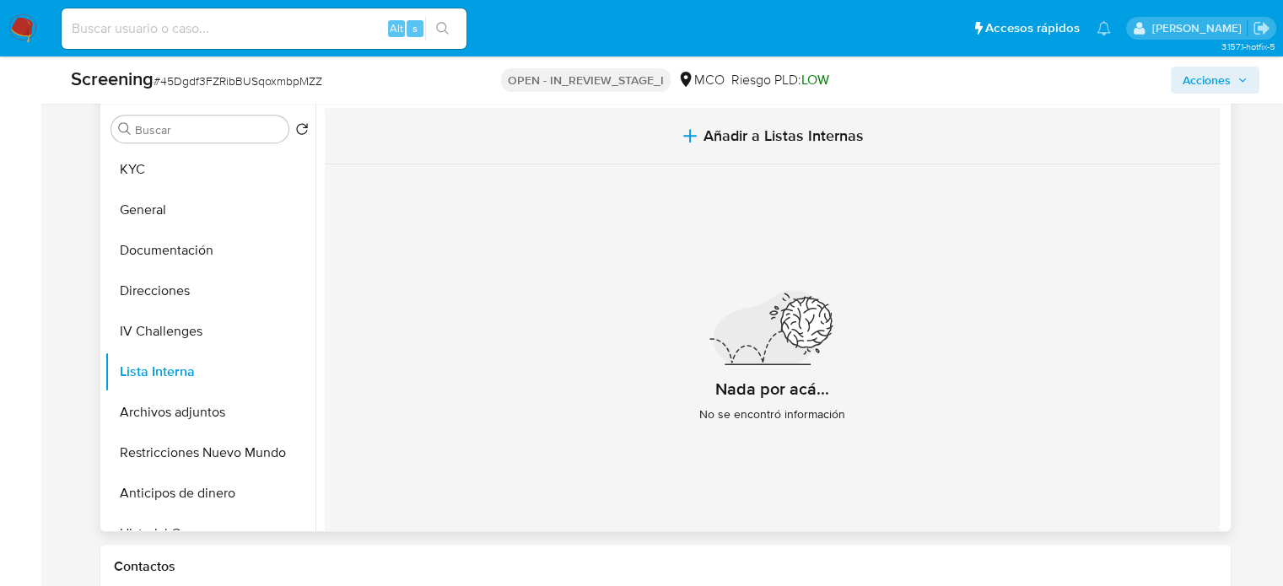
click at [654, 126] on button "Añadir a Listas Internas" at bounding box center [772, 136] width 895 height 56
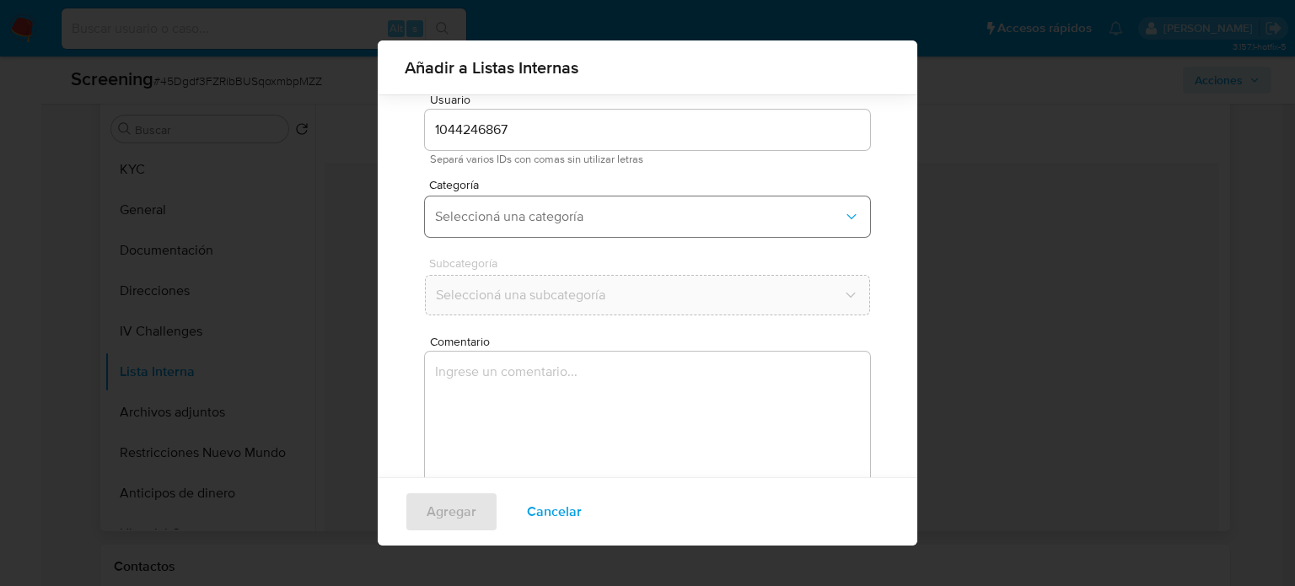
scroll to position [71, 0]
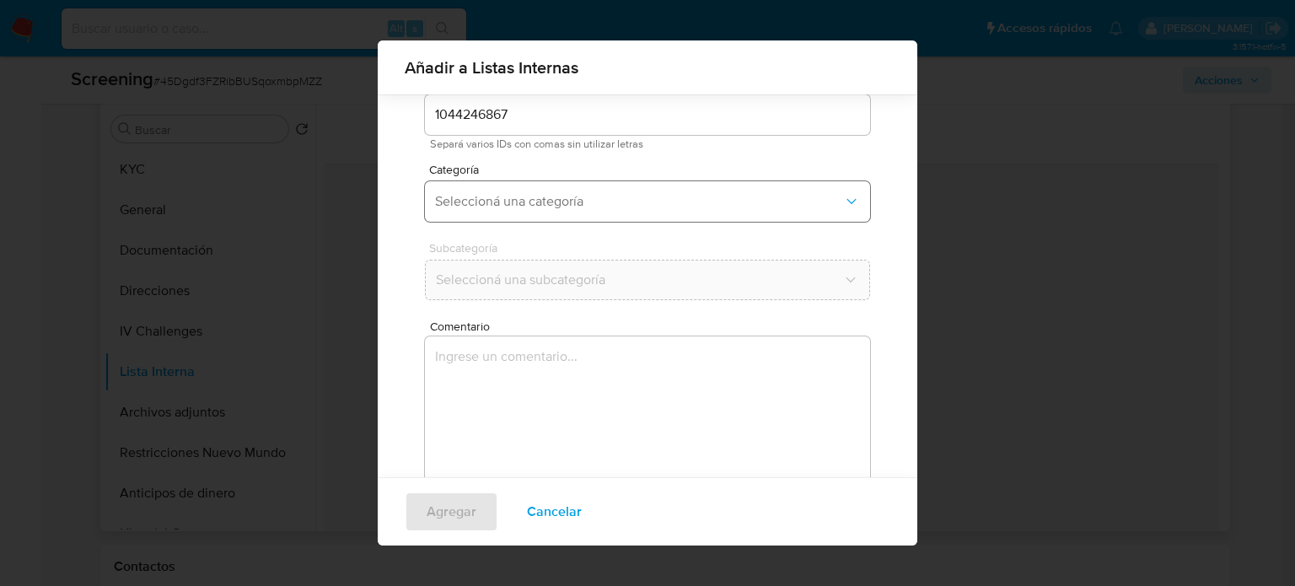
click at [607, 195] on span "Seleccioná una categoría" at bounding box center [639, 201] width 408 height 17
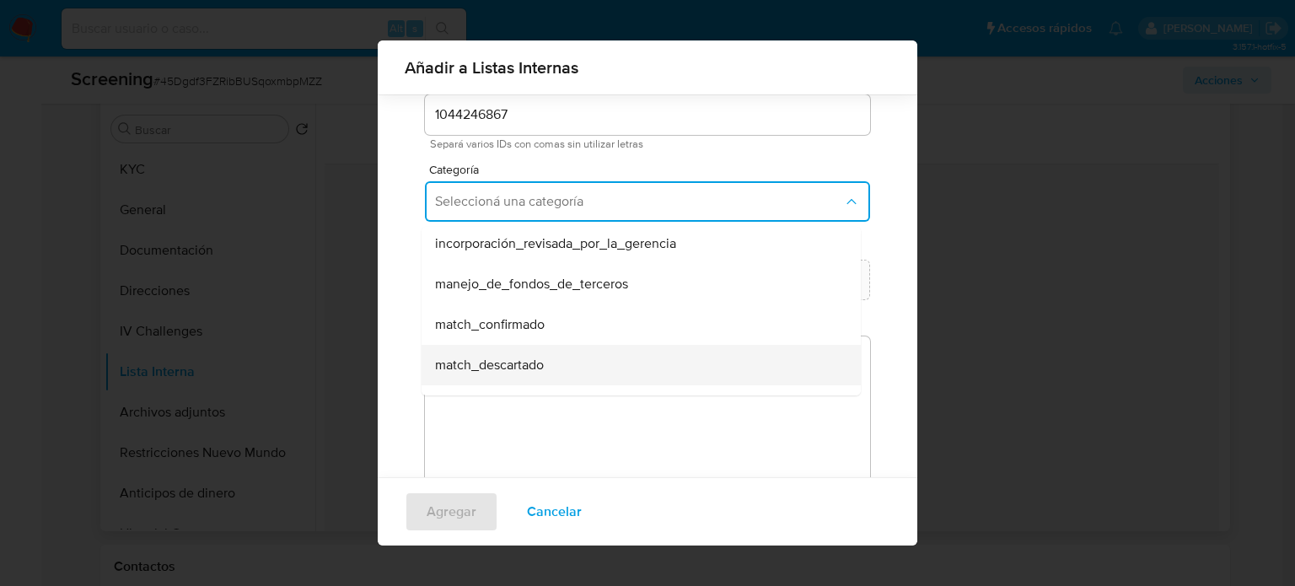
scroll to position [84, 0]
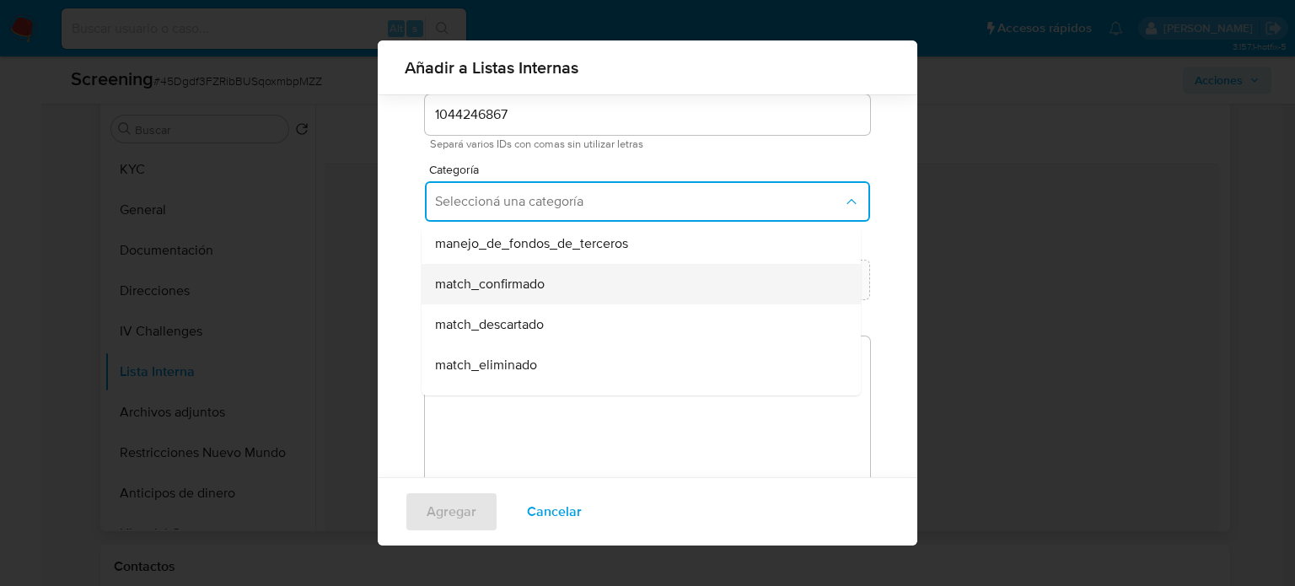
click at [546, 289] on div "match_confirmado" at bounding box center [636, 284] width 402 height 40
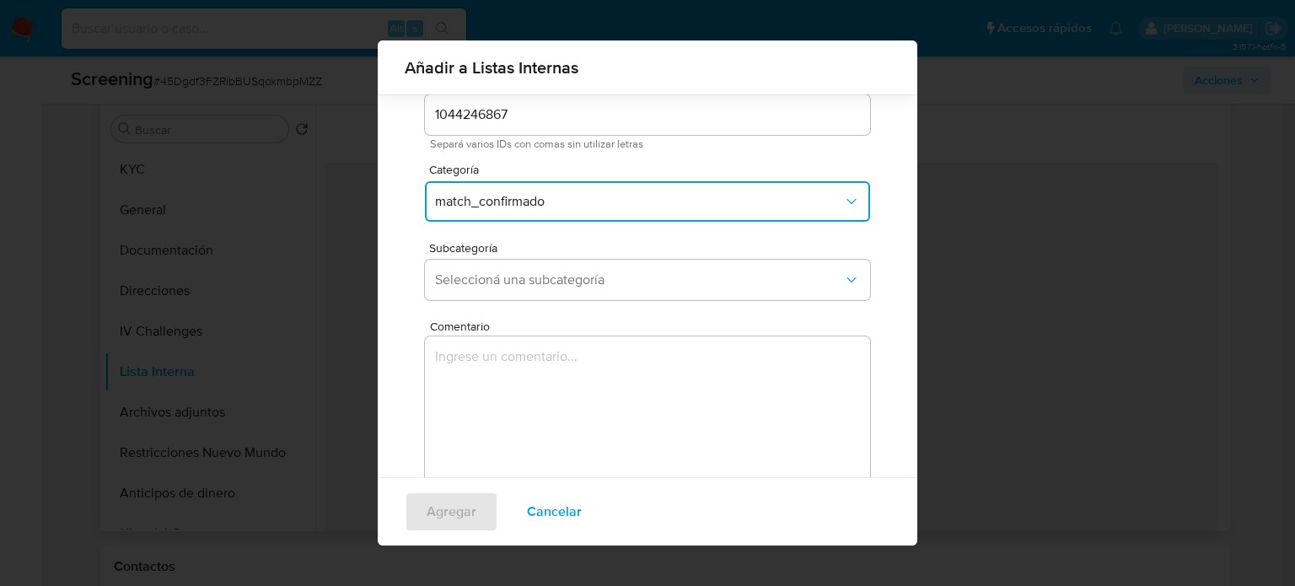
click at [546, 289] on button "Seleccioná una subcategoría" at bounding box center [647, 280] width 445 height 40
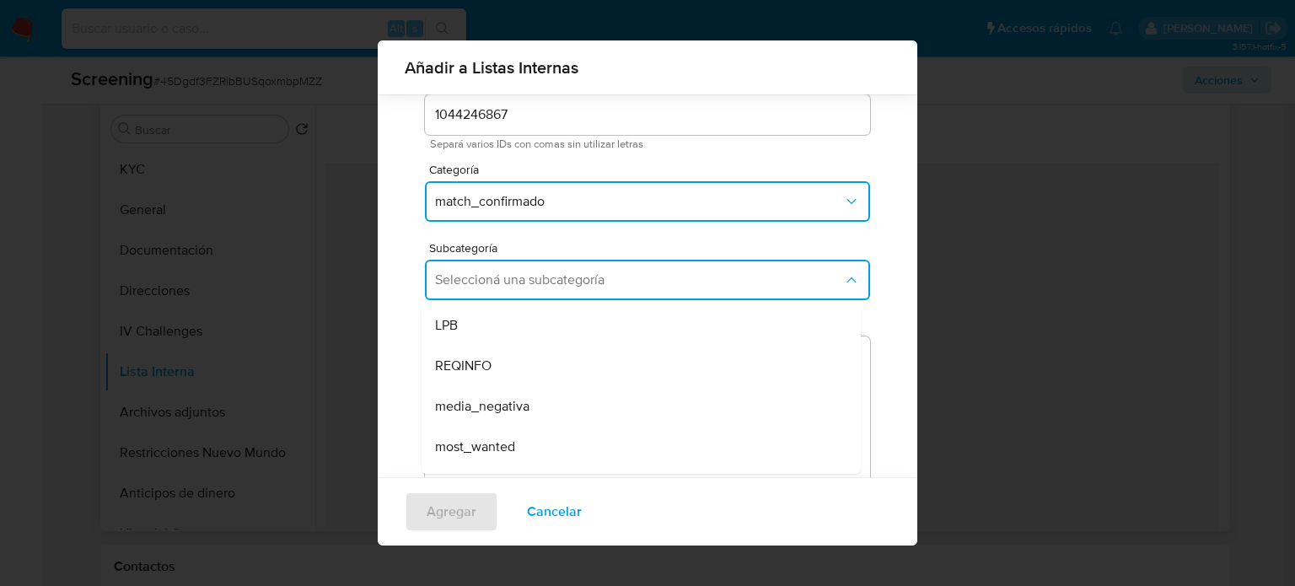
drag, startPoint x: 462, startPoint y: 445, endPoint x: 467, endPoint y: 419, distance: 26.6
click at [460, 444] on span "most_wanted" at bounding box center [475, 446] width 80 height 17
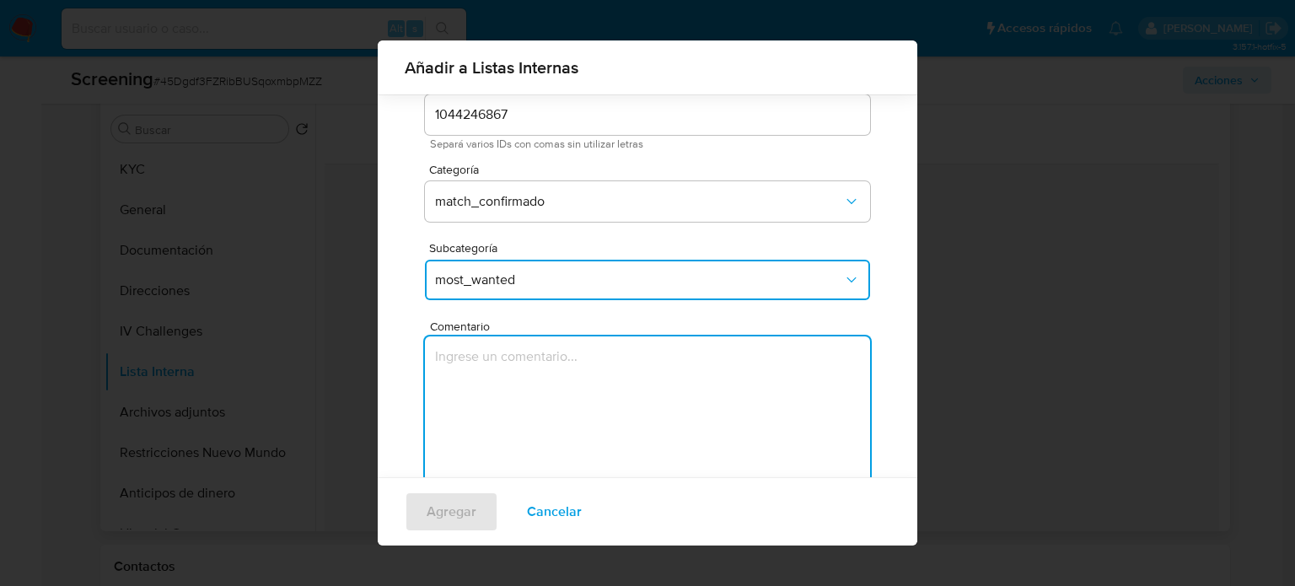
click at [468, 416] on textarea "Comentario" at bounding box center [647, 417] width 445 height 162
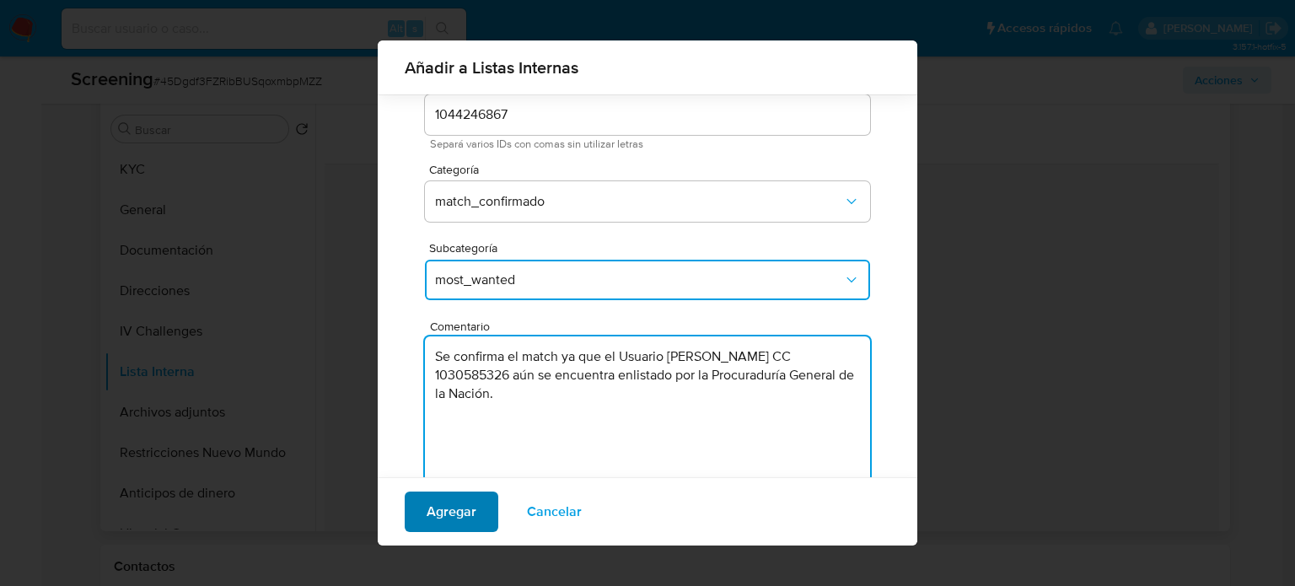
type textarea "Se confirma el match ya que el Usuario William Andres Beltran Martinez CC 10305…"
click at [463, 515] on span "Agregar" at bounding box center [452, 511] width 50 height 37
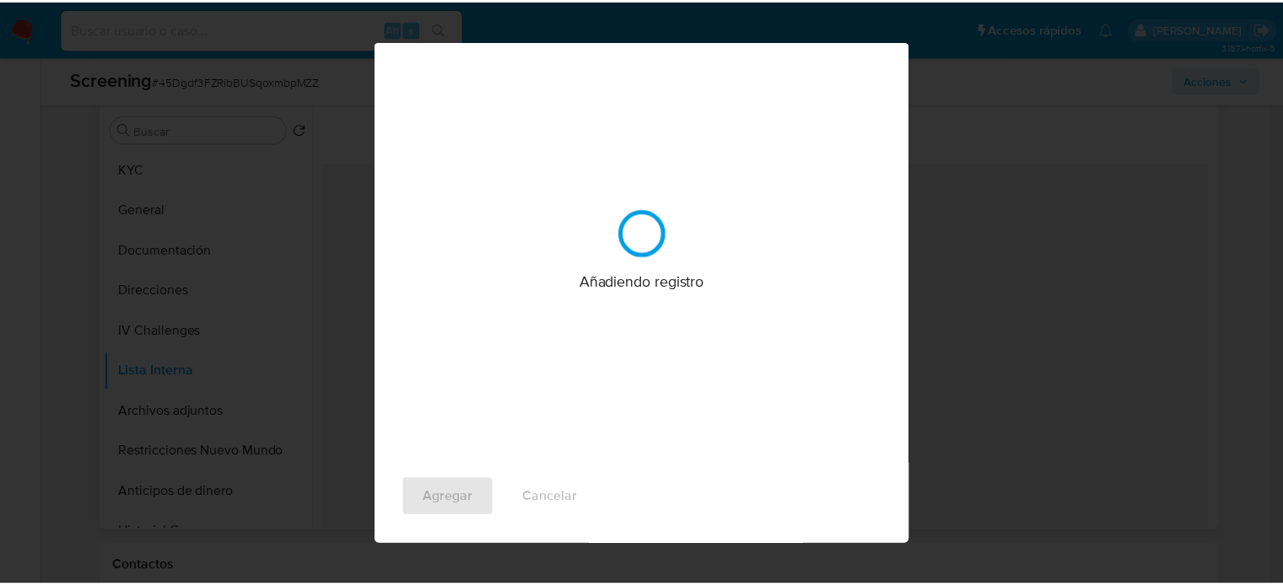
scroll to position [0, 0]
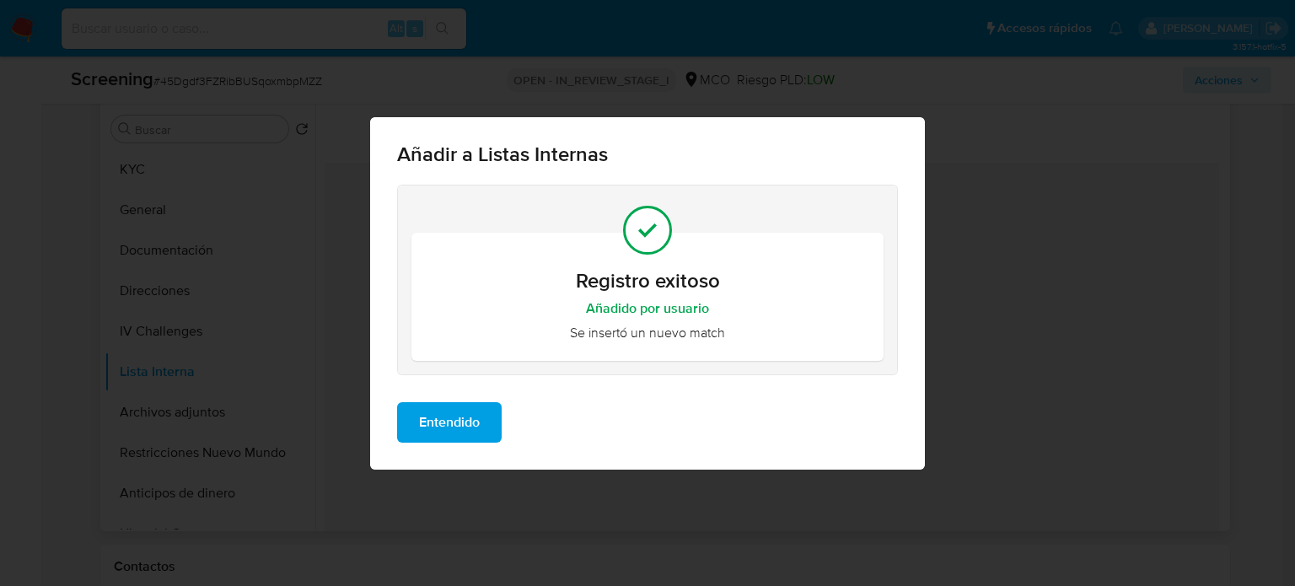
click at [470, 431] on span "Entendido" at bounding box center [449, 422] width 61 height 37
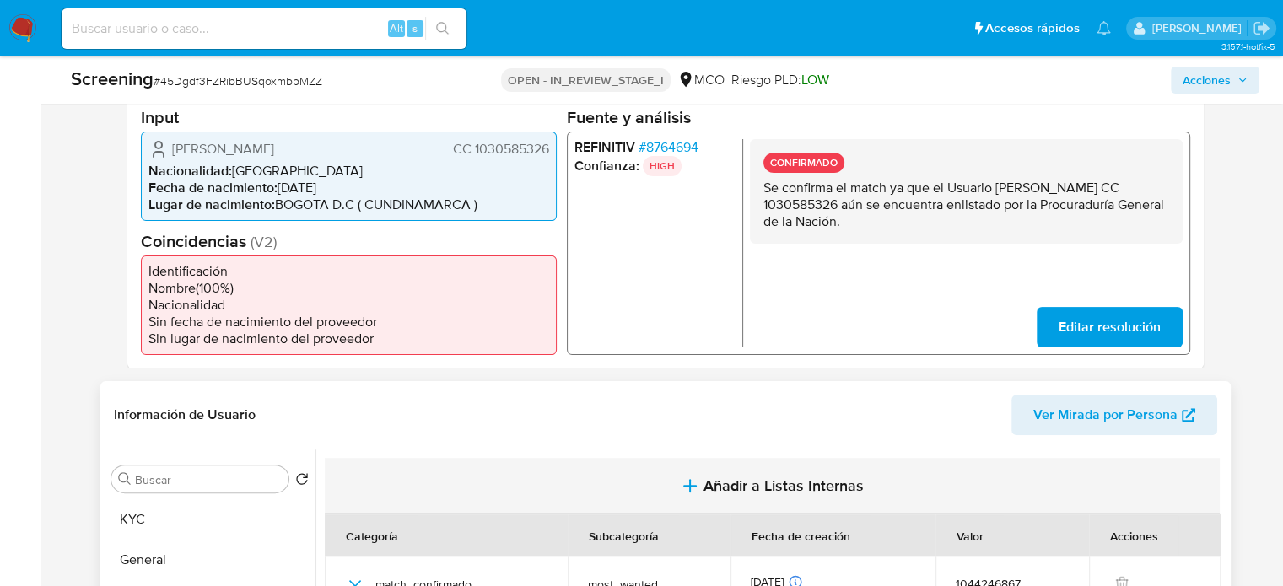
scroll to position [337, 0]
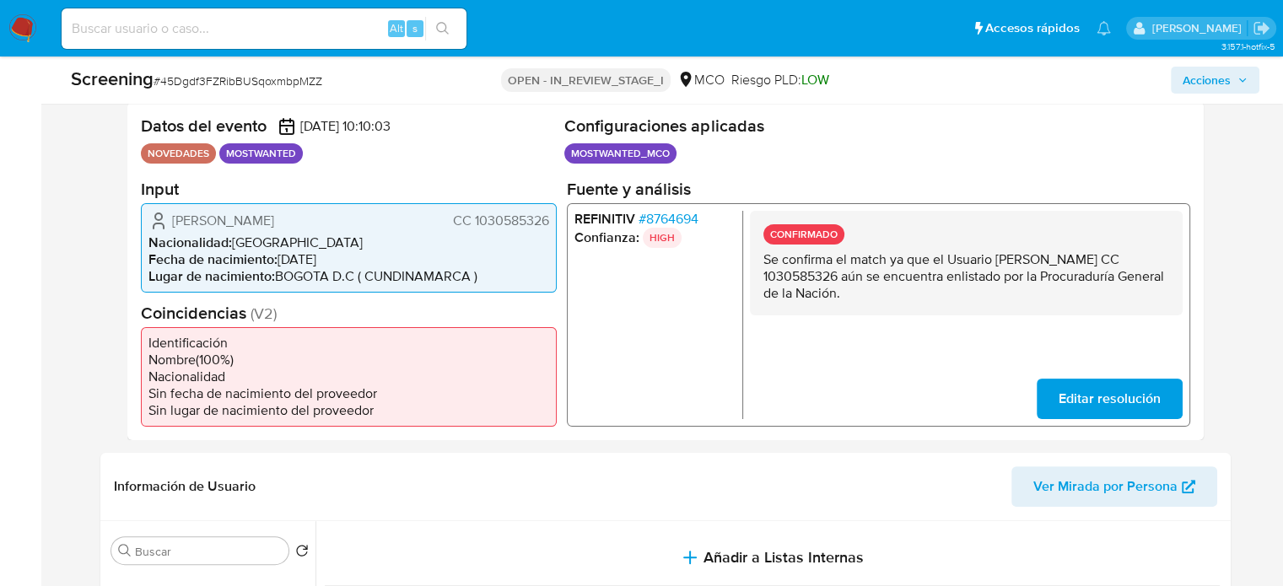
drag, startPoint x: 387, startPoint y: 223, endPoint x: 173, endPoint y: 224, distance: 214.2
click at [173, 224] on div "William Andres Beltran Martinez CC 1030585326" at bounding box center [348, 220] width 401 height 20
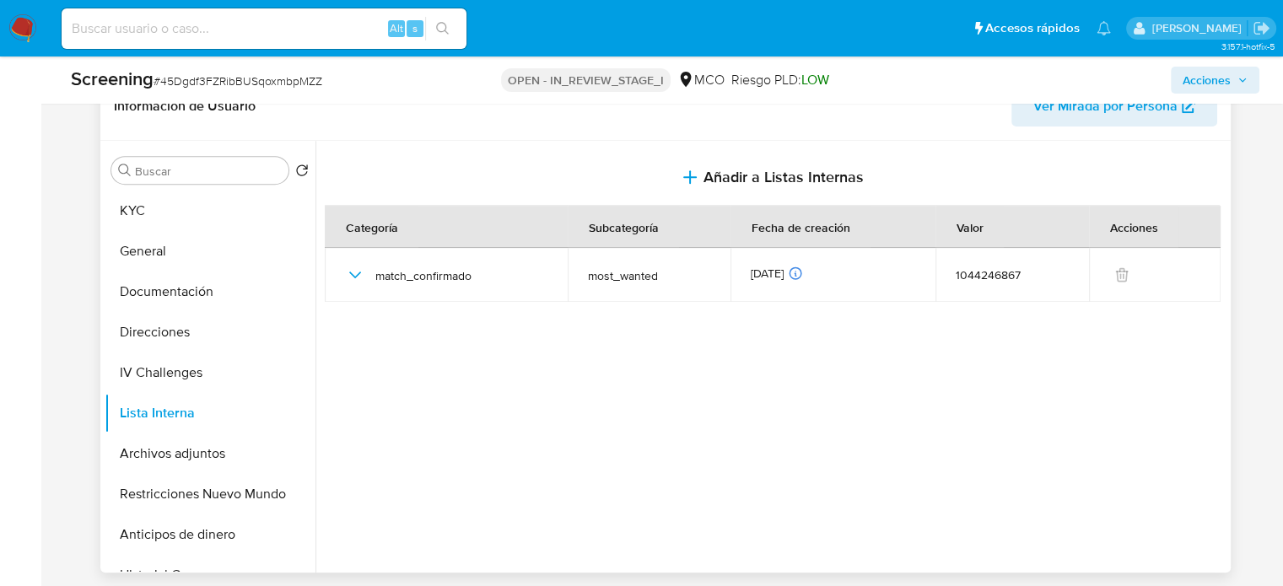
scroll to position [759, 0]
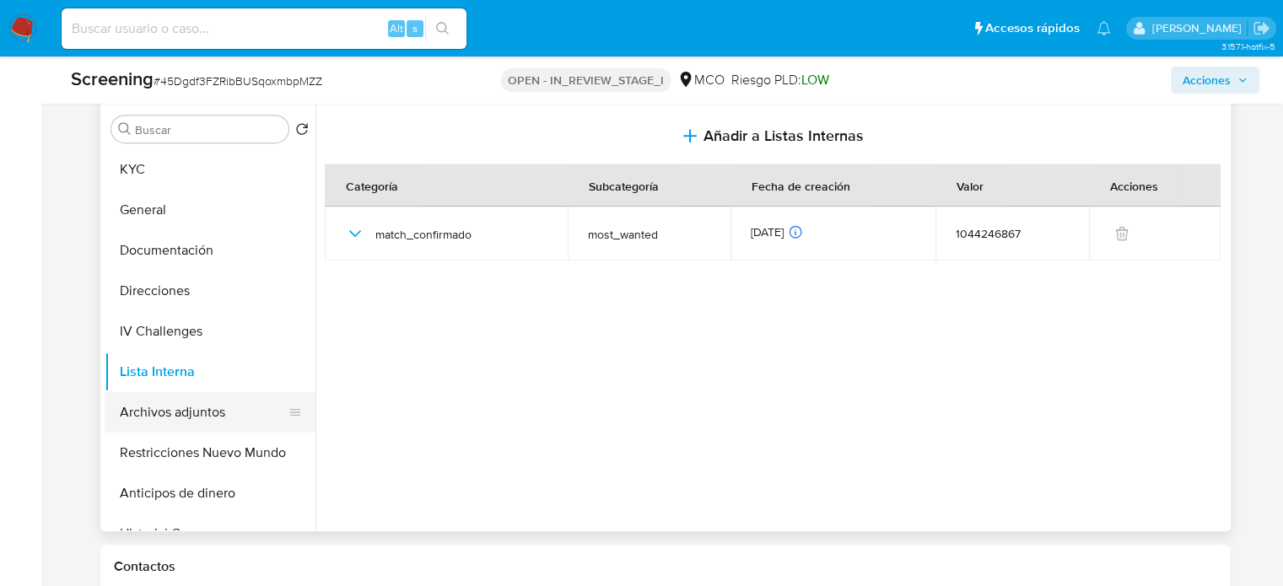
click at [165, 403] on button "Archivos adjuntos" at bounding box center [203, 412] width 197 height 40
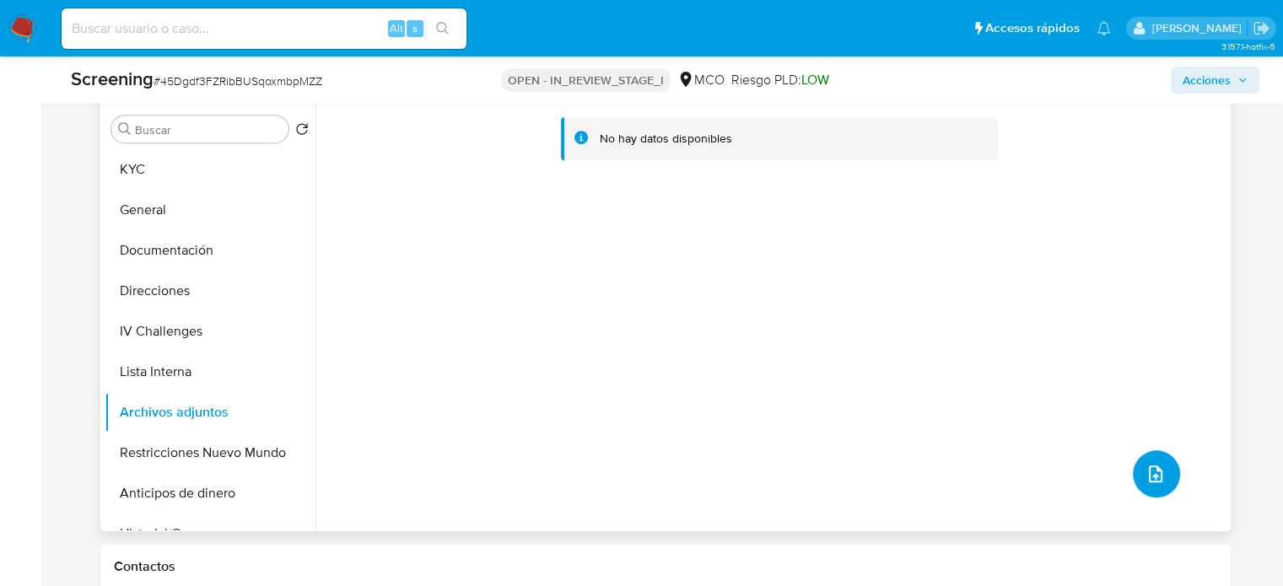
click at [1148, 477] on icon "upload-file" at bounding box center [1155, 474] width 20 height 20
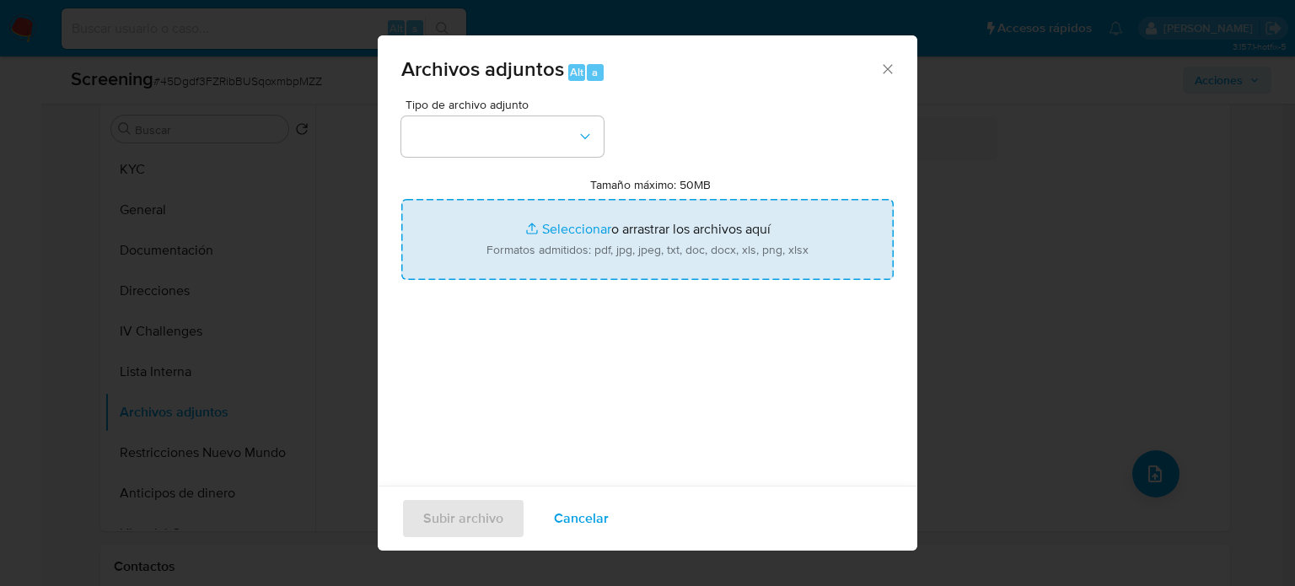
click at [501, 241] on input "Tamaño máximo: 50MB Seleccionar archivos" at bounding box center [647, 239] width 492 height 81
type input "C:\fakepath\CC 1030585326 - Consulta de Antecedentes.pdf"
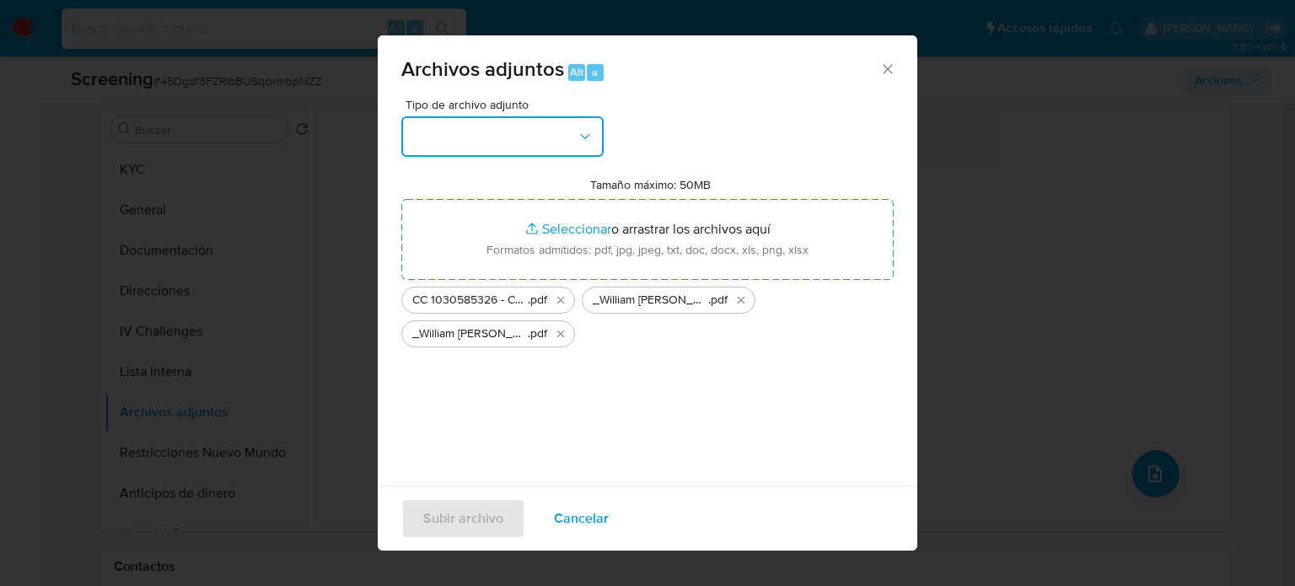
click at [526, 137] on button "button" at bounding box center [502, 136] width 202 height 40
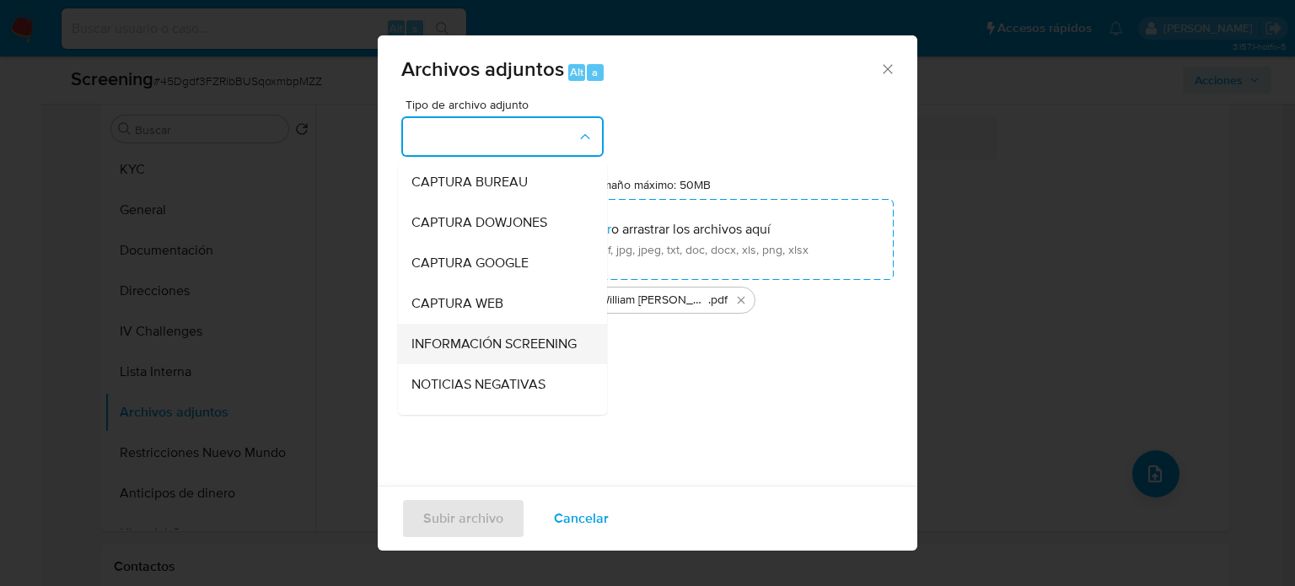
click at [497, 352] on span "INFORMACIÓN SCREENING" at bounding box center [493, 344] width 165 height 17
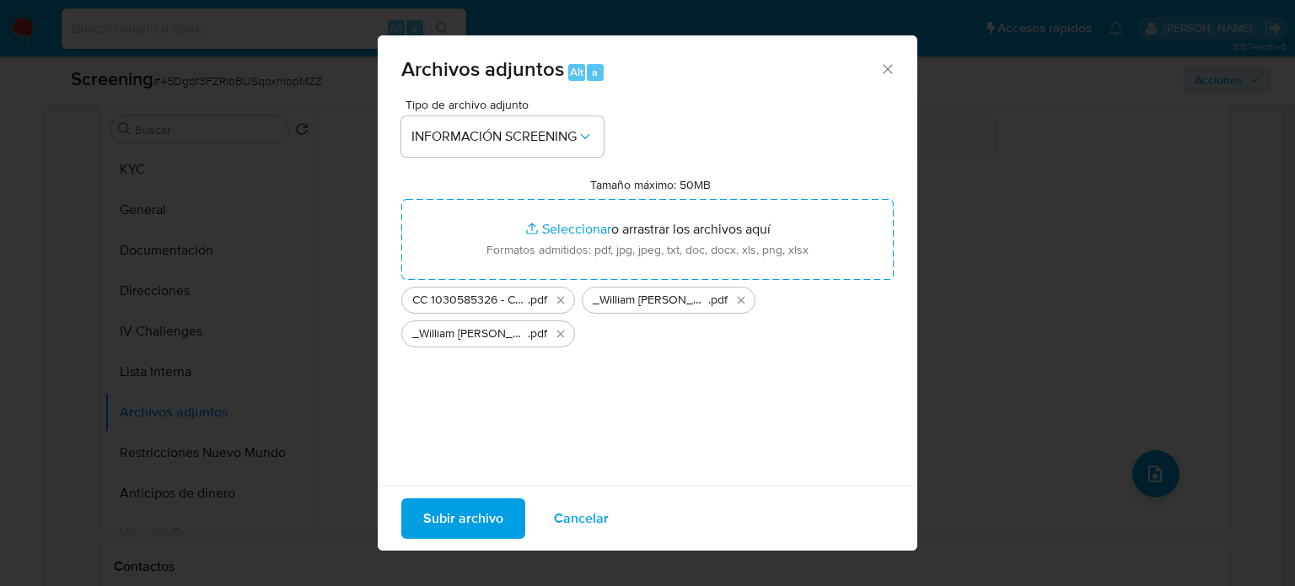
click at [476, 519] on span "Subir archivo" at bounding box center [463, 518] width 80 height 37
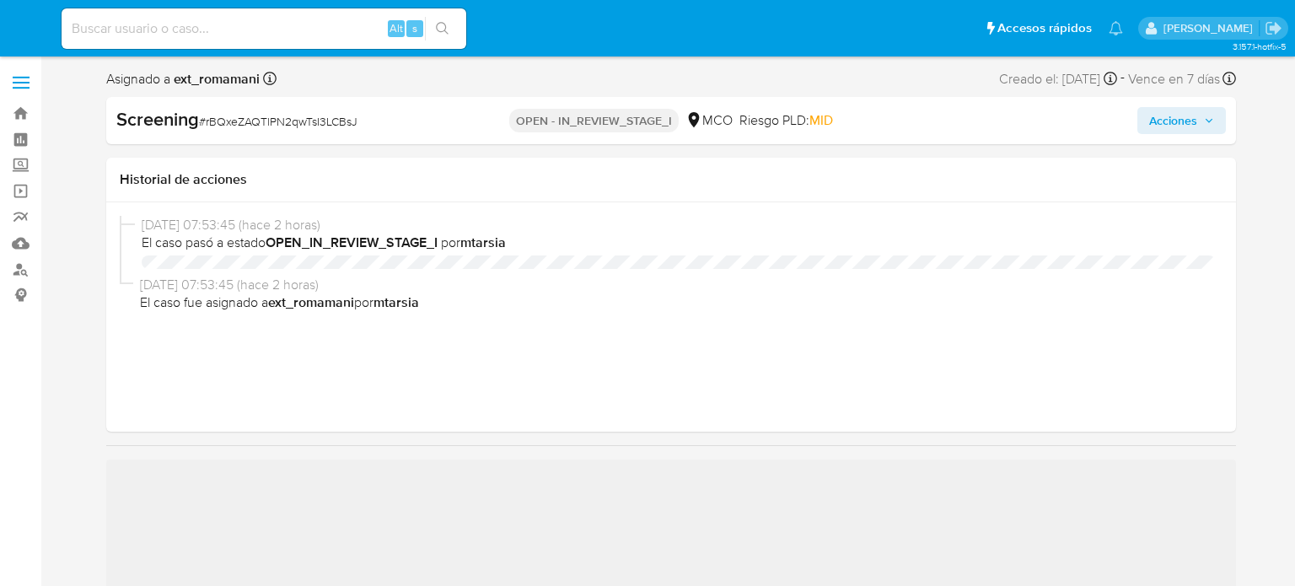
select select "10"
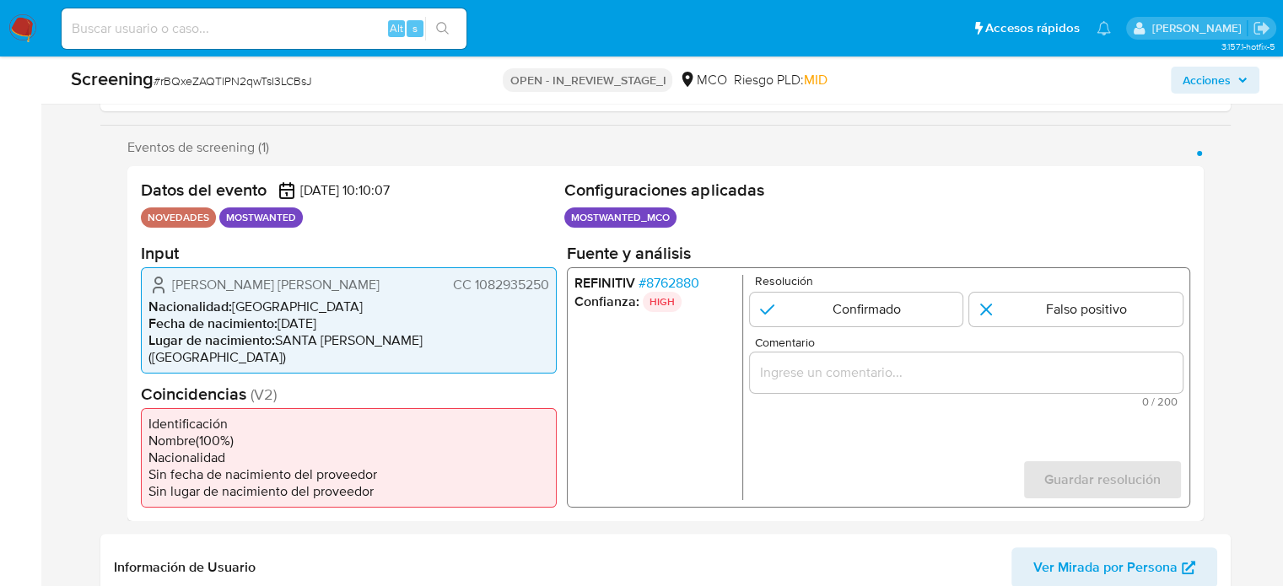
scroll to position [337, 0]
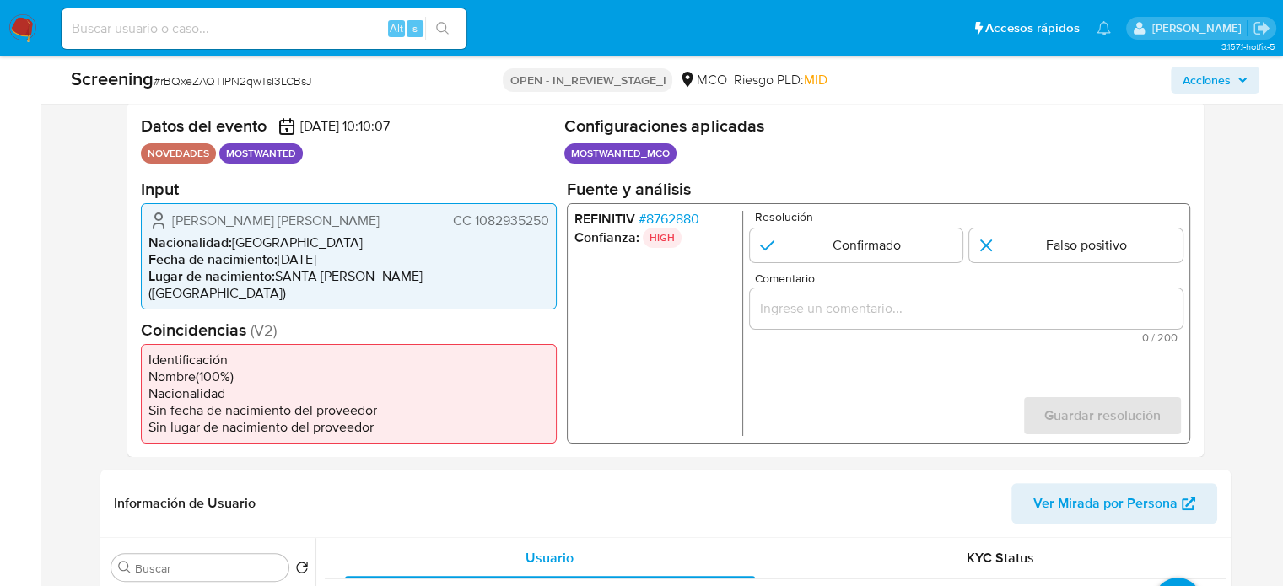
drag, startPoint x: 348, startPoint y: 222, endPoint x: 169, endPoint y: 222, distance: 179.6
click at [169, 222] on div "[PERSON_NAME] [PERSON_NAME] 1082935250" at bounding box center [348, 220] width 401 height 20
drag, startPoint x: 549, startPoint y: 221, endPoint x: 471, endPoint y: 229, distance: 78.0
click at [471, 229] on div "Carlos Mario Brito Saucedo CC 1082935250 Nacionalidad : Colombia Fecha de nacim…" at bounding box center [349, 255] width 416 height 106
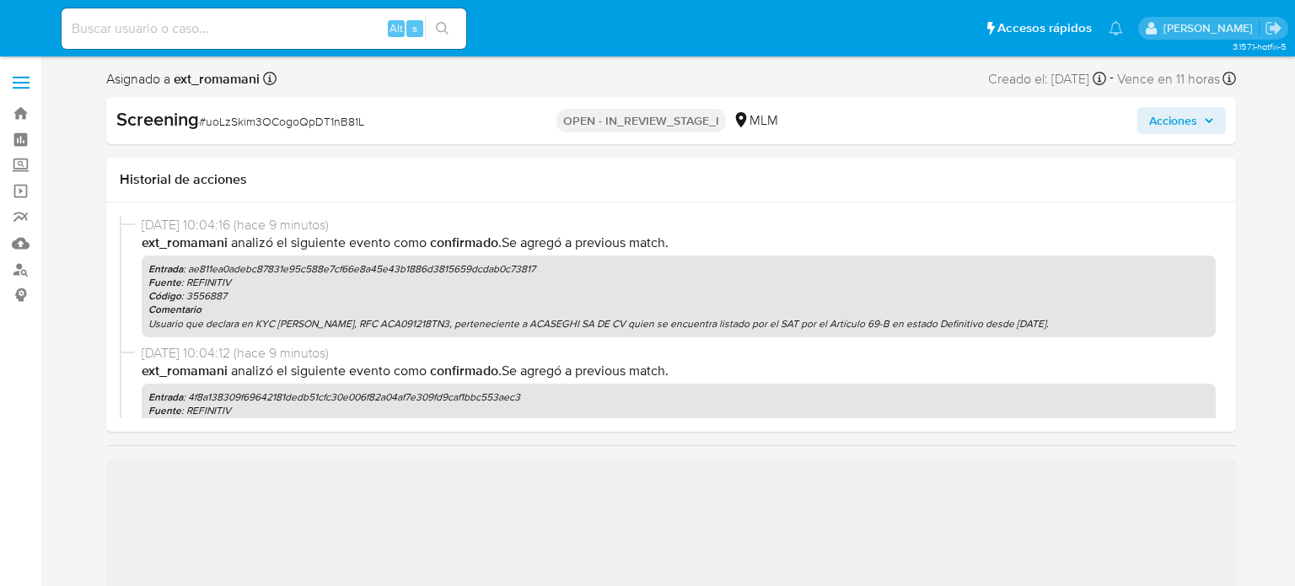
select select "10"
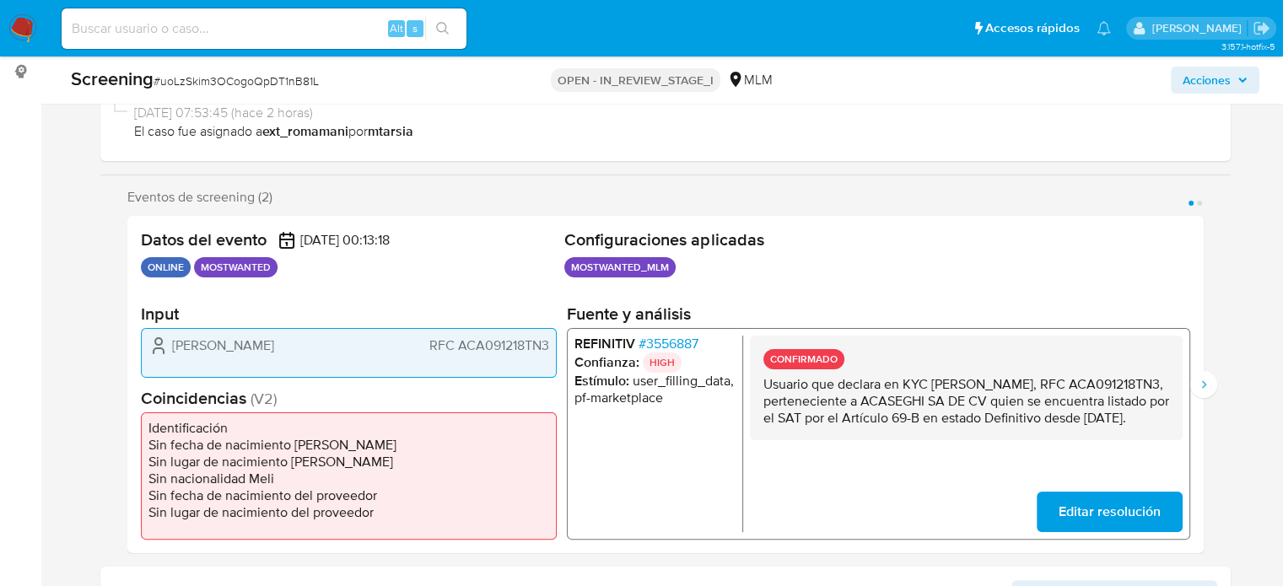
scroll to position [337, 0]
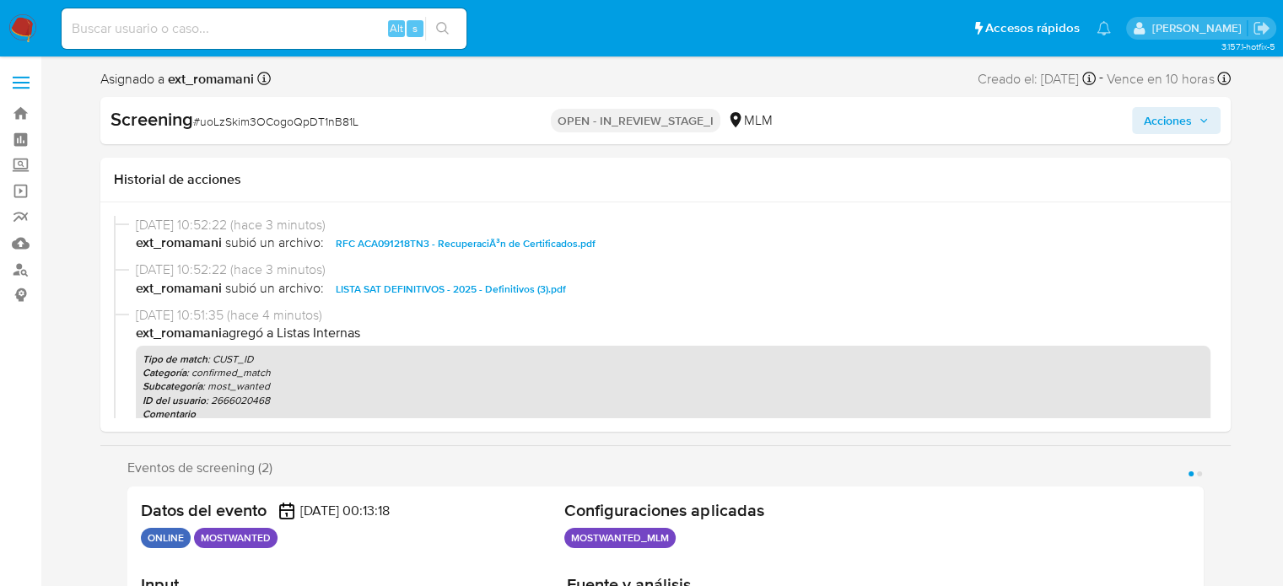
select select "10"
click at [1170, 129] on span "Acciones" at bounding box center [1167, 120] width 48 height 27
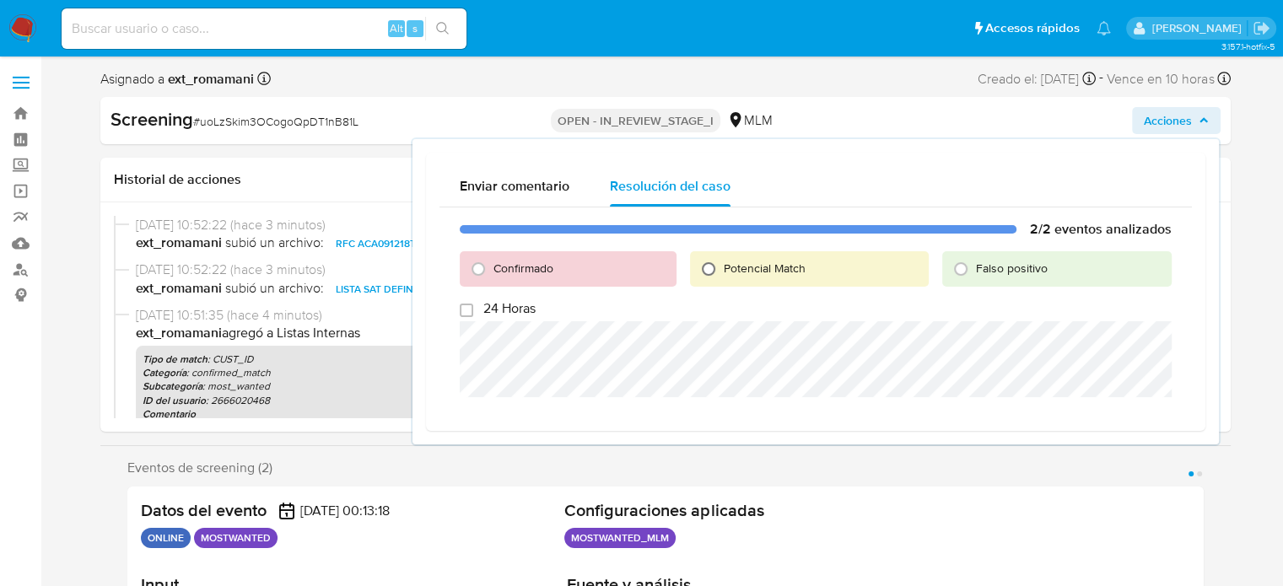
click at [711, 271] on input "Potencial Match" at bounding box center [708, 268] width 27 height 27
radio input "true"
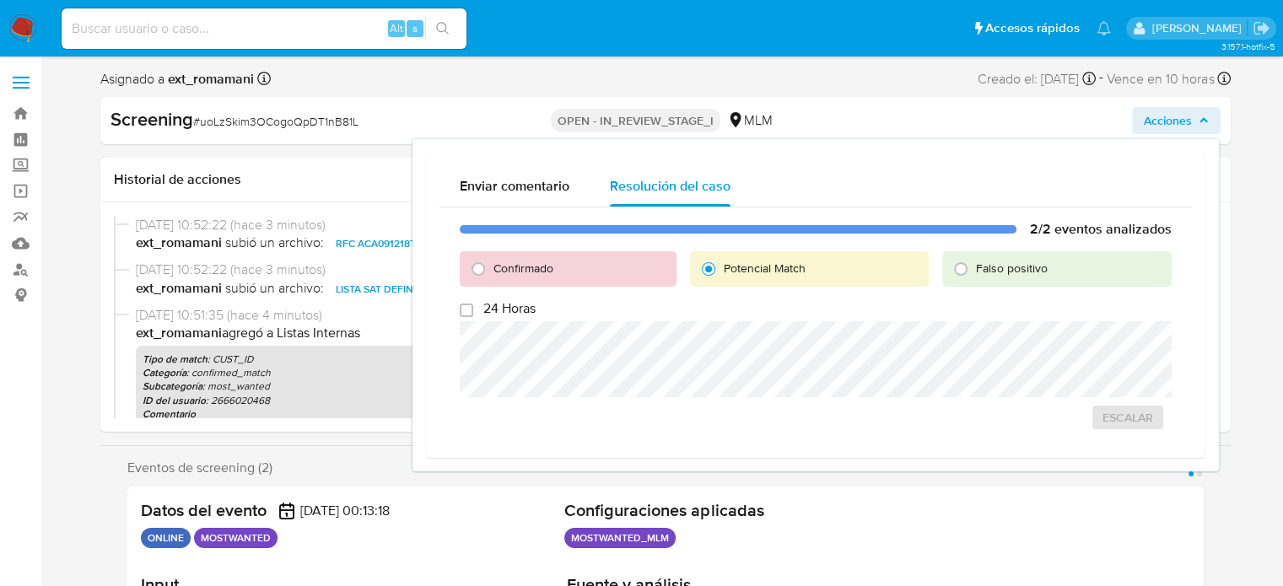
click at [968, 458] on div "Enviar comentario Resolución del caso 2/2 eventos analizados Confirmado Potenci…" at bounding box center [815, 305] width 806 height 333
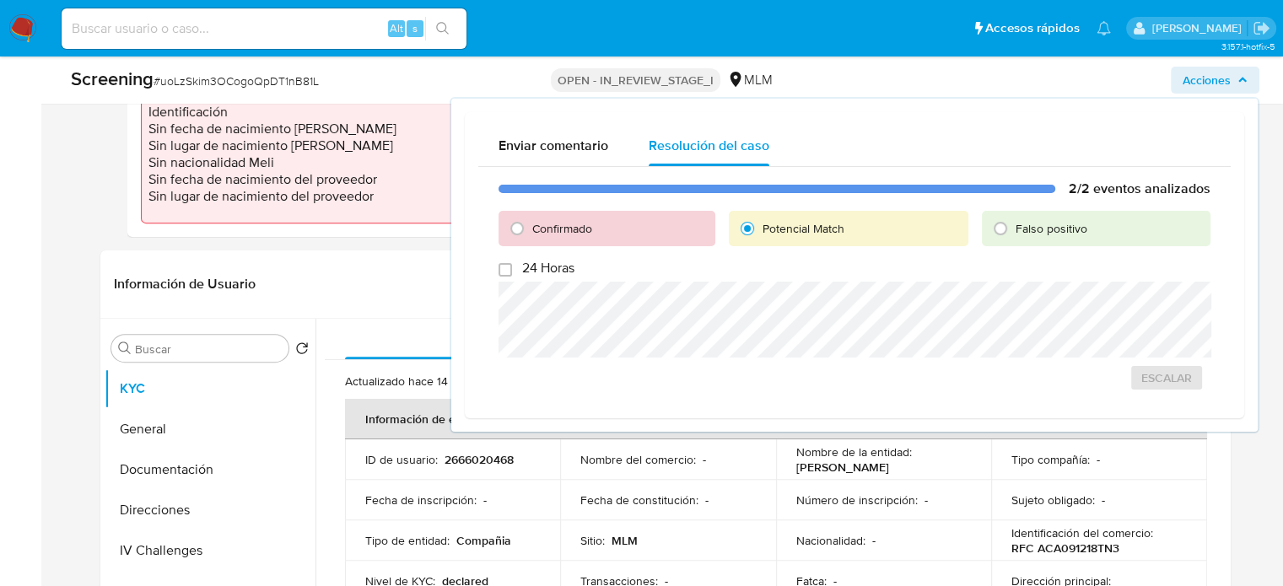
scroll to position [759, 0]
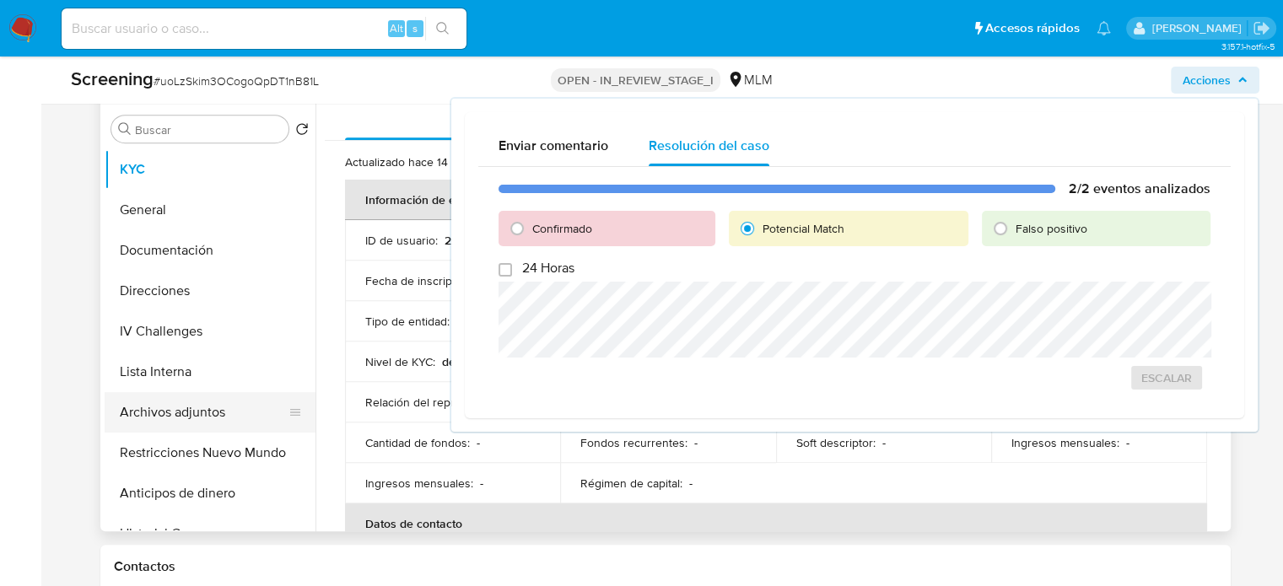
click at [159, 404] on button "Archivos adjuntos" at bounding box center [203, 412] width 197 height 40
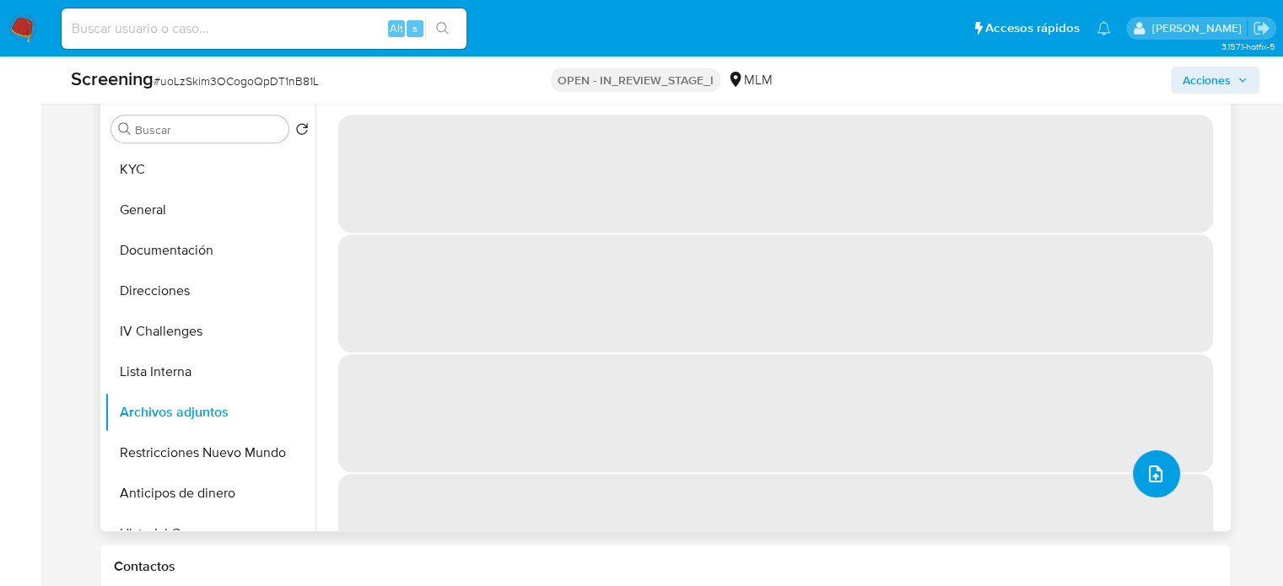
click at [1146, 471] on icon "upload-file" at bounding box center [1155, 474] width 20 height 20
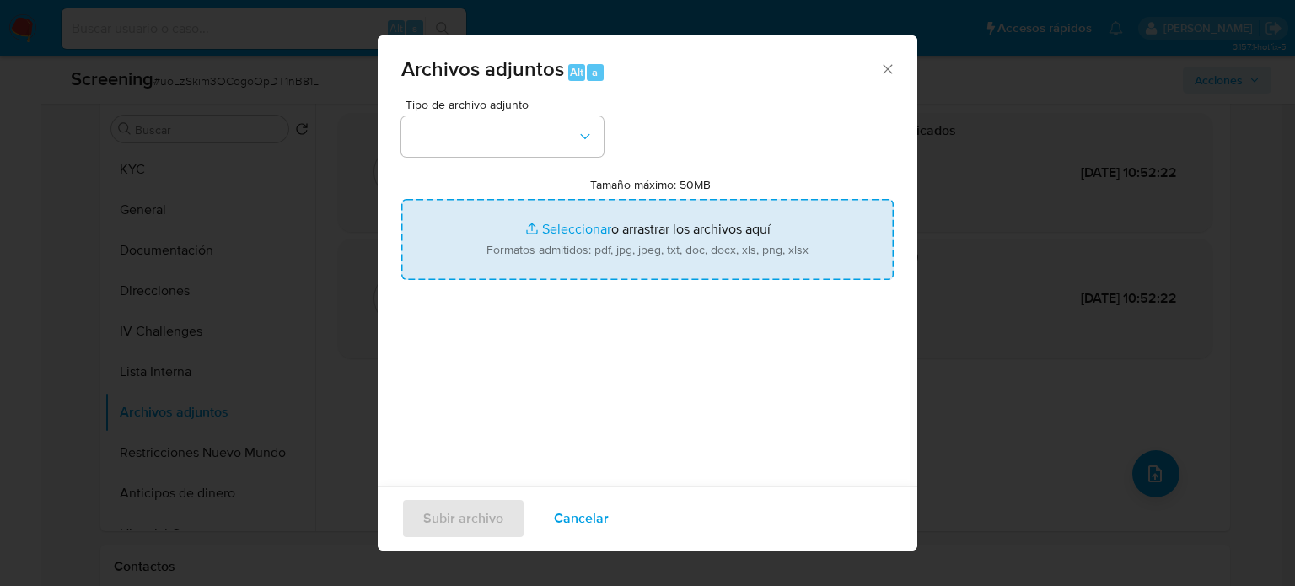
click at [644, 248] on input "Tamaño máximo: 50MB Seleccionar archivos" at bounding box center [647, 239] width 492 height 81
type input "C:\fakepath\_ACASEGHI SA DE CV_ lavado de dinero - Buscar con Google.pdf"
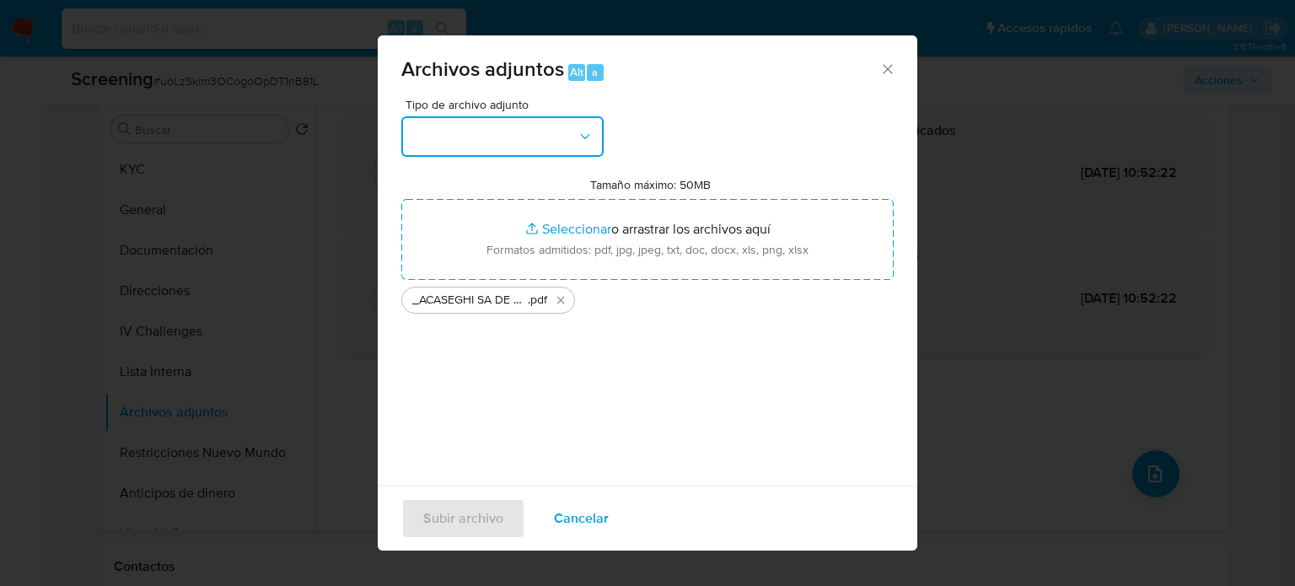
click at [449, 138] on button "button" at bounding box center [502, 136] width 202 height 40
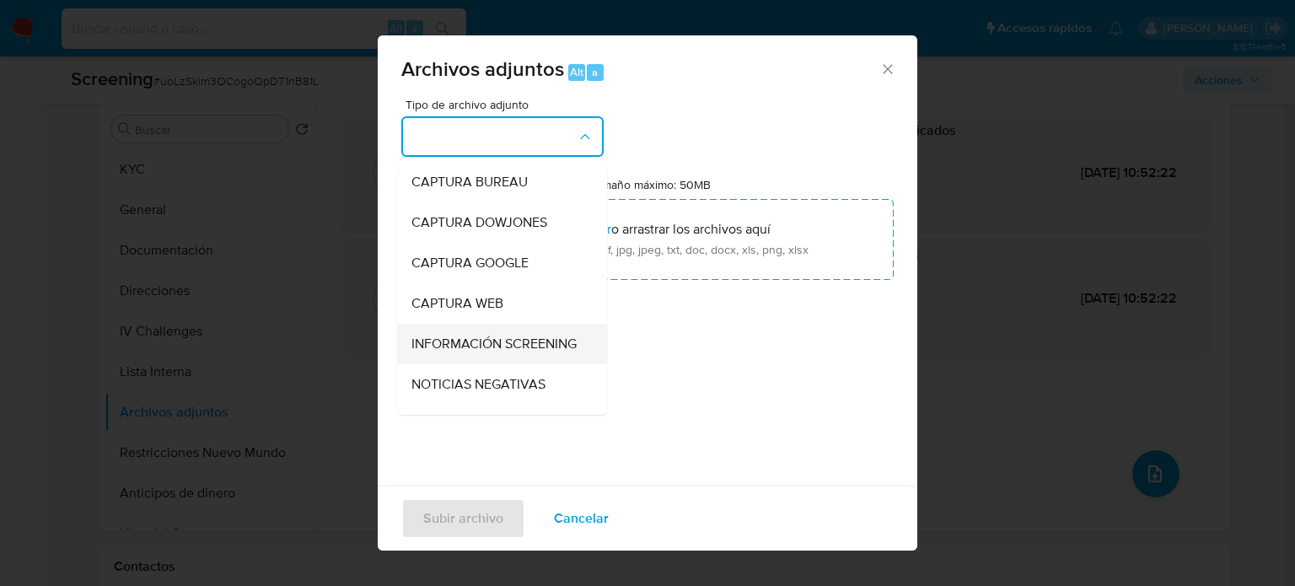
click at [451, 340] on span "INFORMACIÓN SCREENING" at bounding box center [493, 344] width 165 height 17
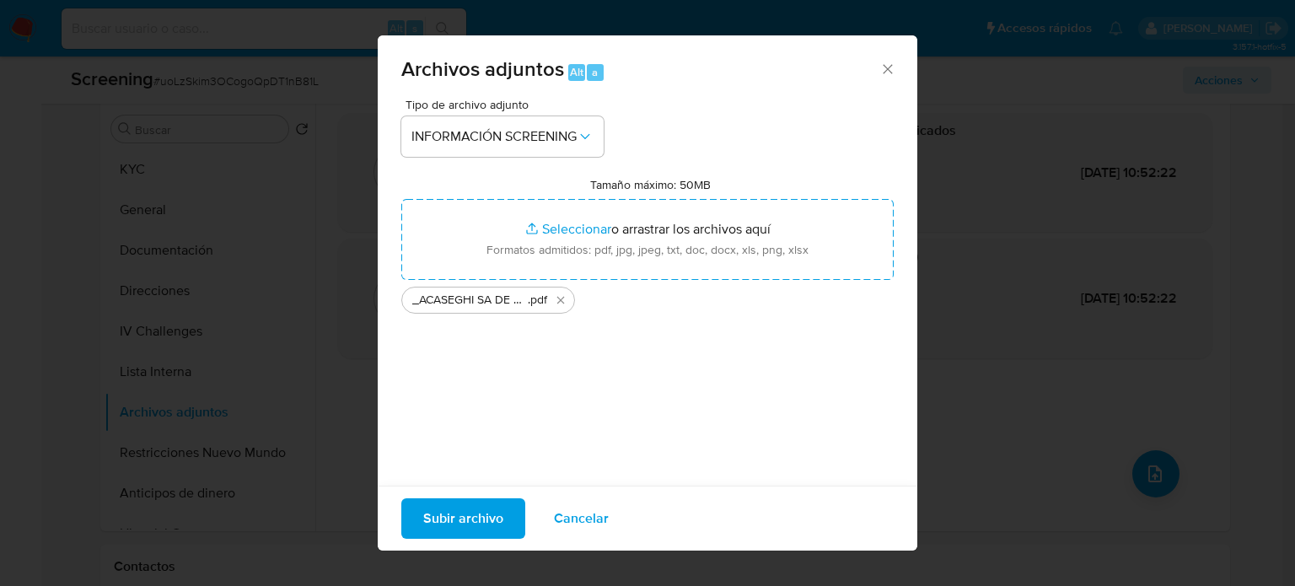
click at [454, 521] on span "Subir archivo" at bounding box center [463, 518] width 80 height 37
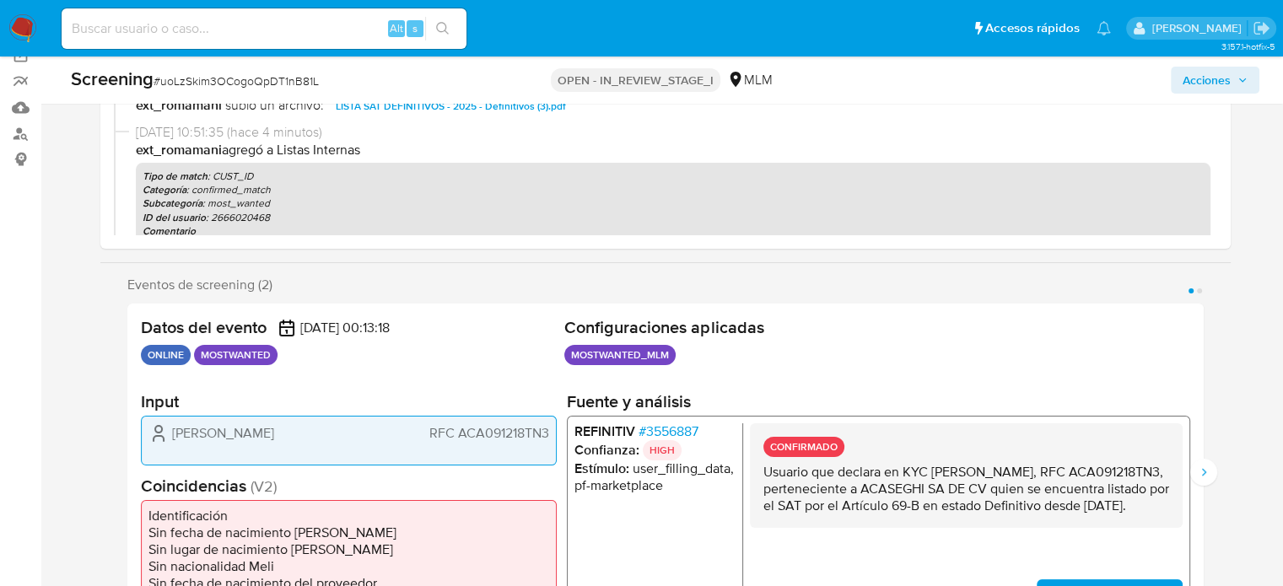
scroll to position [0, 0]
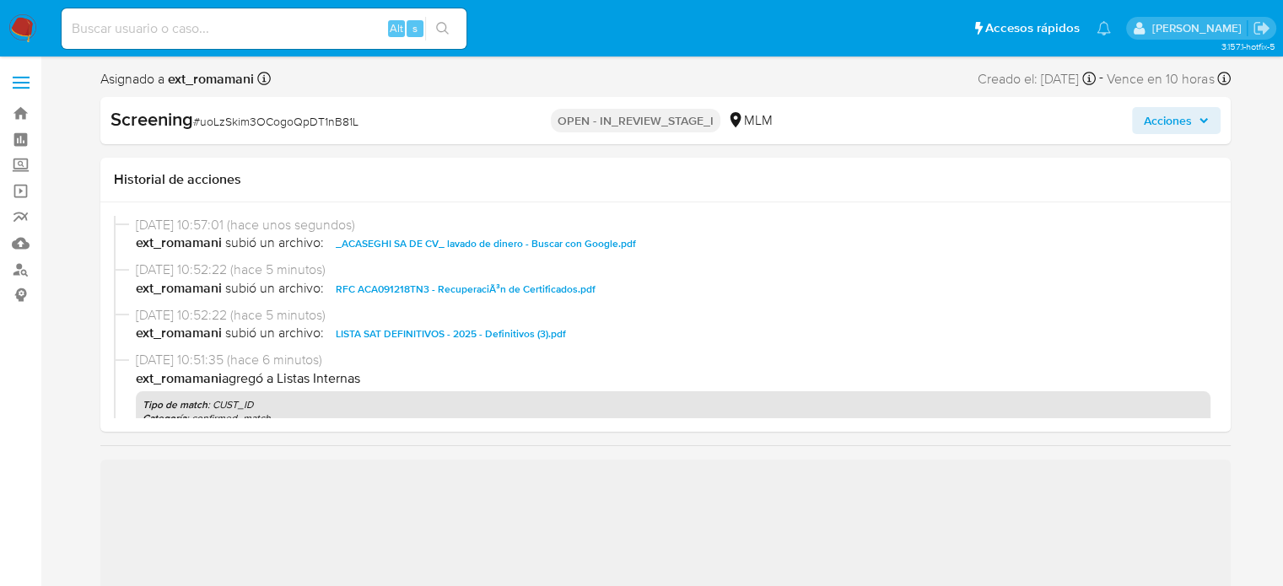
click at [1175, 124] on span "Acciones" at bounding box center [1167, 120] width 48 height 27
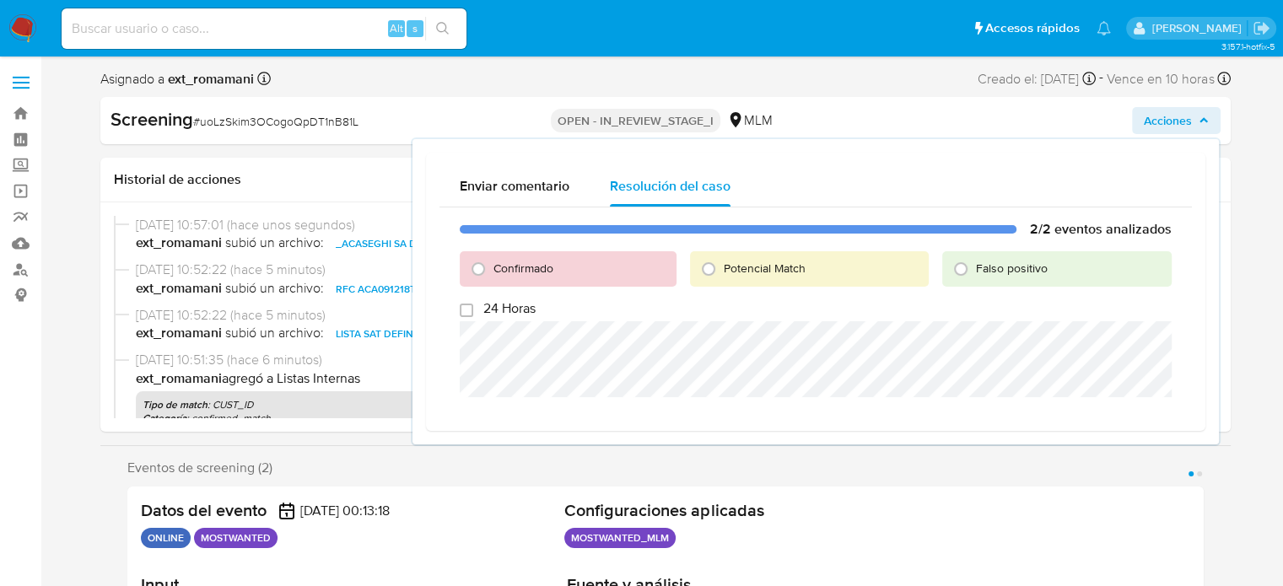
drag, startPoint x: 742, startPoint y: 261, endPoint x: 732, endPoint y: 316, distance: 55.7
click at [742, 262] on span "Potencial Match" at bounding box center [764, 268] width 82 height 17
click at [722, 262] on input "Potencial Match" at bounding box center [708, 268] width 27 height 27
radio input "true"
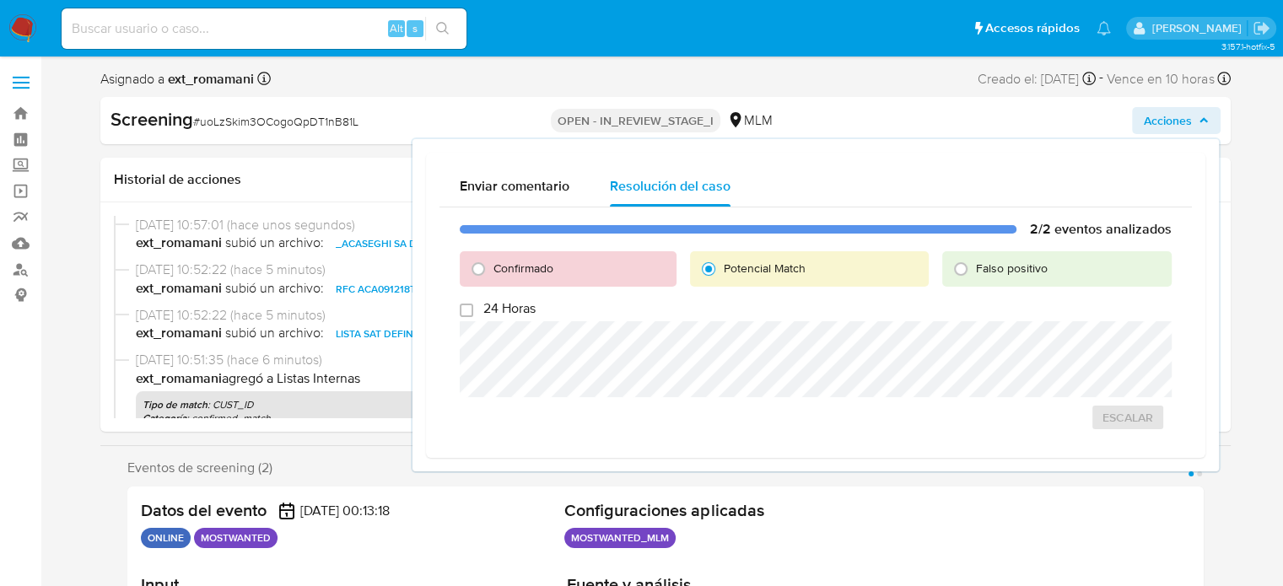
select select "10"
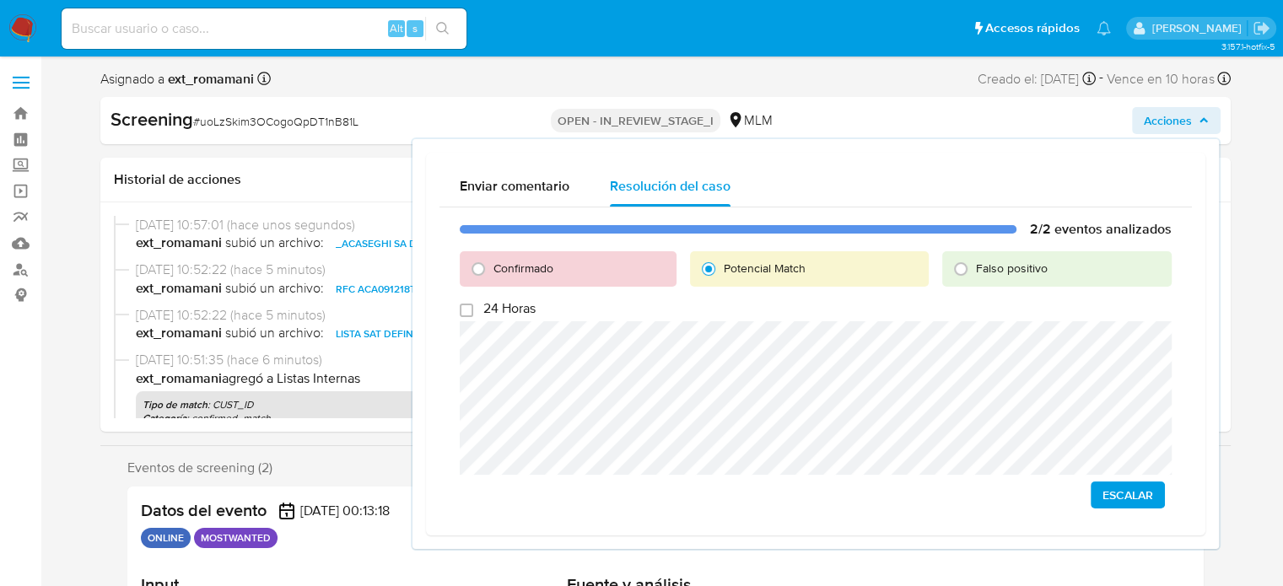
click at [1105, 490] on span "Escalar" at bounding box center [1127, 495] width 51 height 24
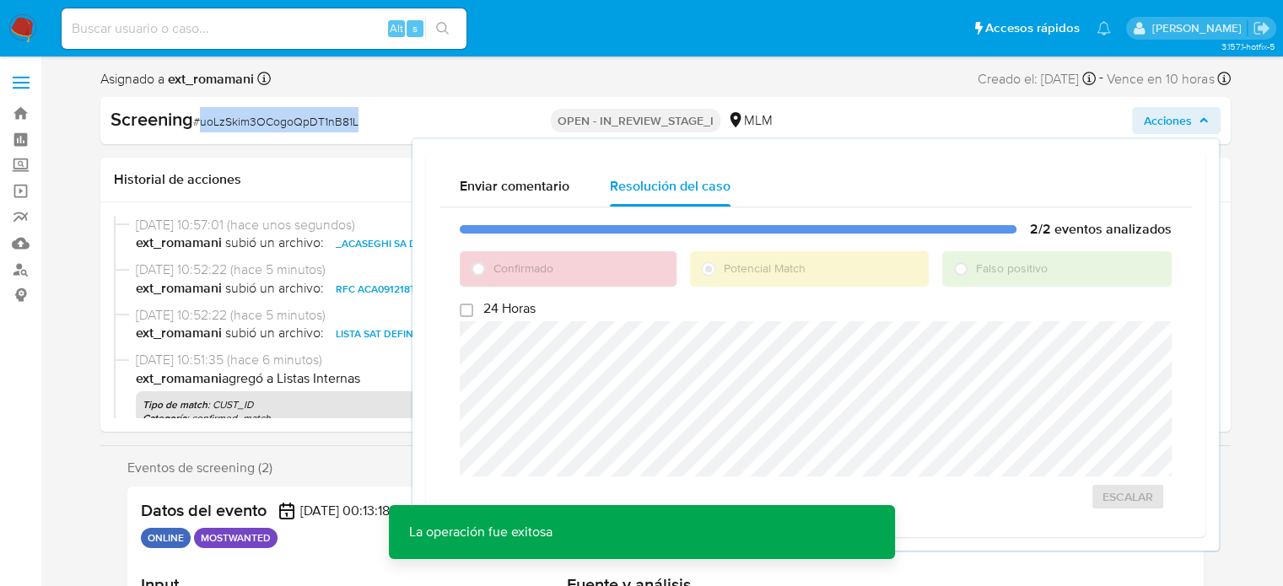
drag, startPoint x: 384, startPoint y: 119, endPoint x: 197, endPoint y: 132, distance: 186.8
click at [197, 132] on div "Screening # uoLzSkim3OCogoQpDT1nB81L" at bounding box center [292, 120] width 365 height 27
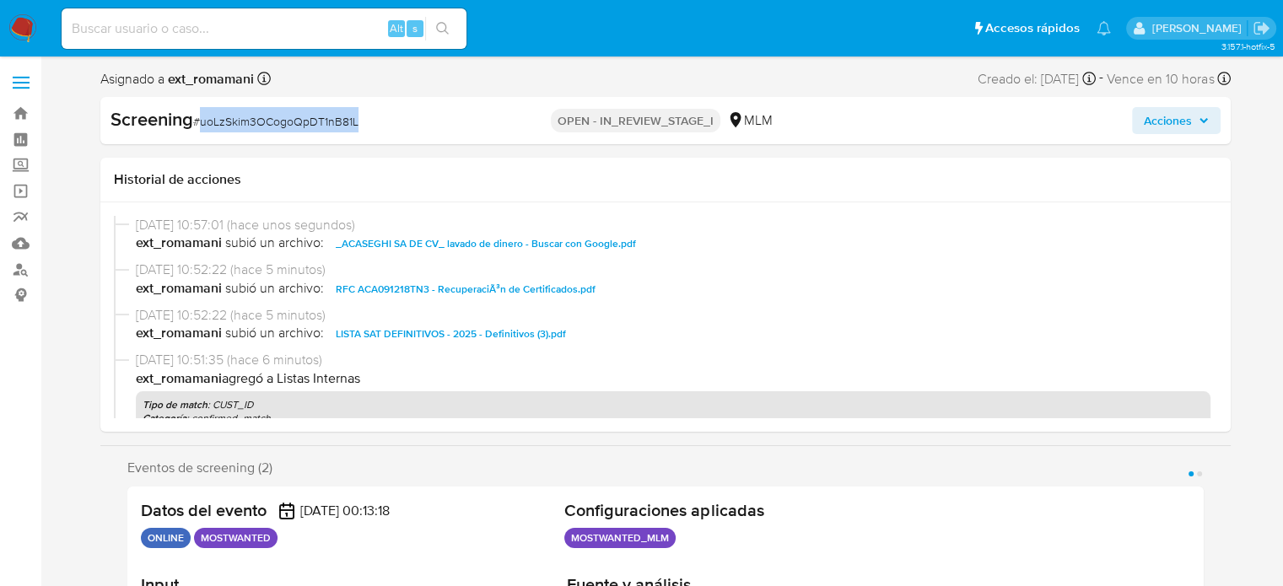
copy span "uoLzSkim3OCogoQpDT1nB81L"
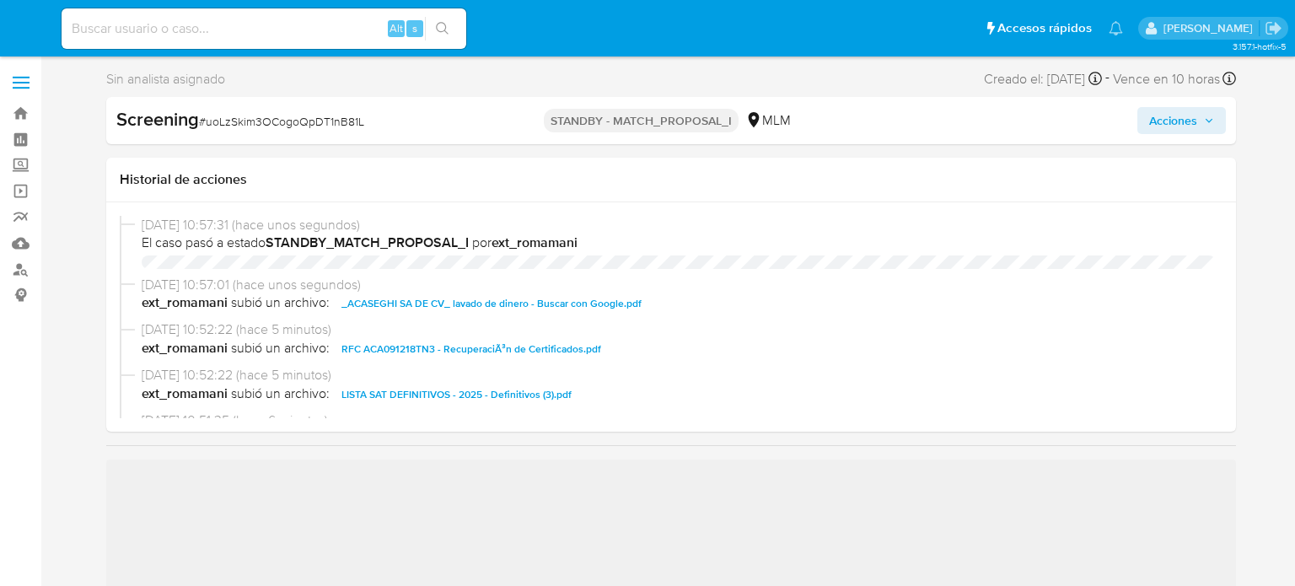
select select "10"
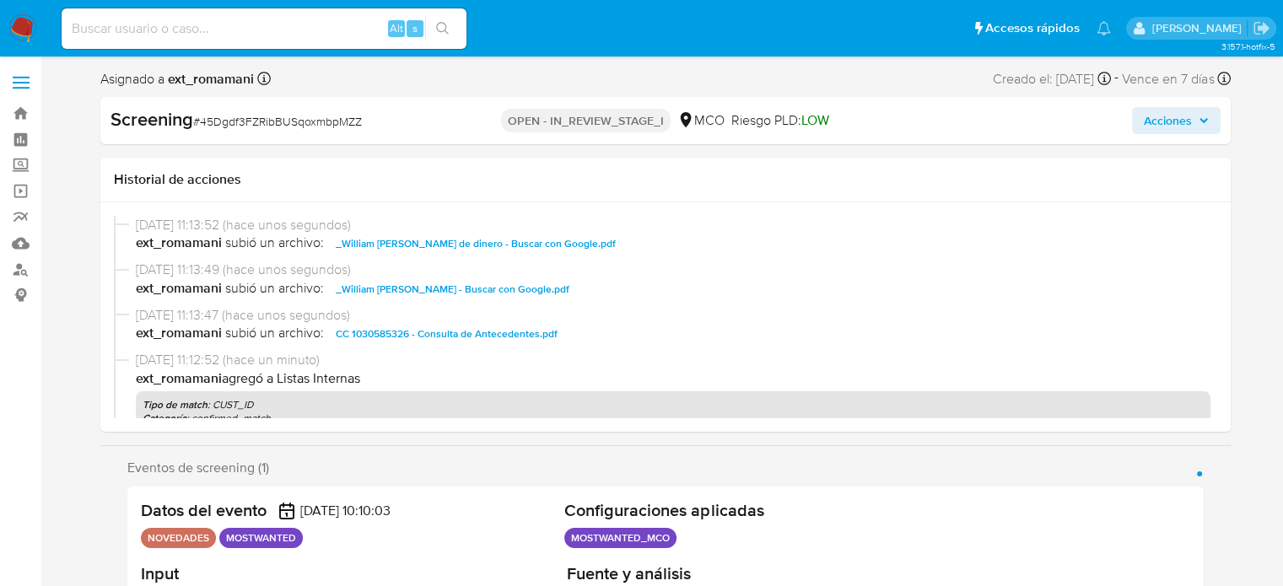
select select "10"
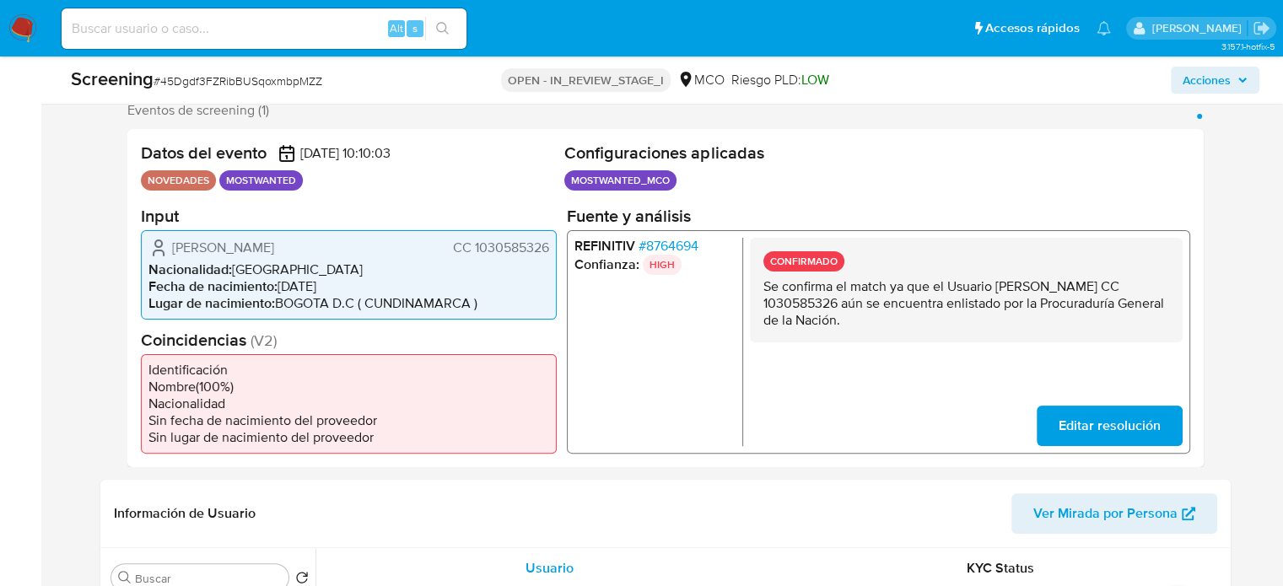
scroll to position [337, 0]
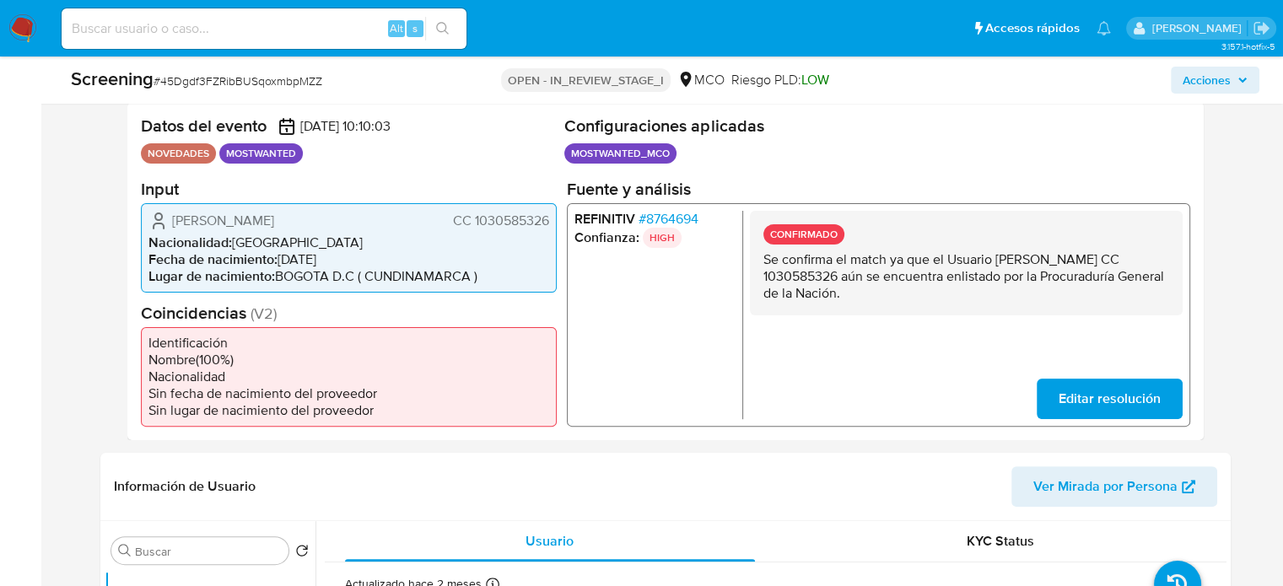
drag, startPoint x: 1000, startPoint y: 258, endPoint x: 911, endPoint y: 278, distance: 91.6
click at [911, 278] on p "Se confirma el match ya que el Usuario [PERSON_NAME] CC 1030585326 aún se encue…" at bounding box center [965, 275] width 406 height 51
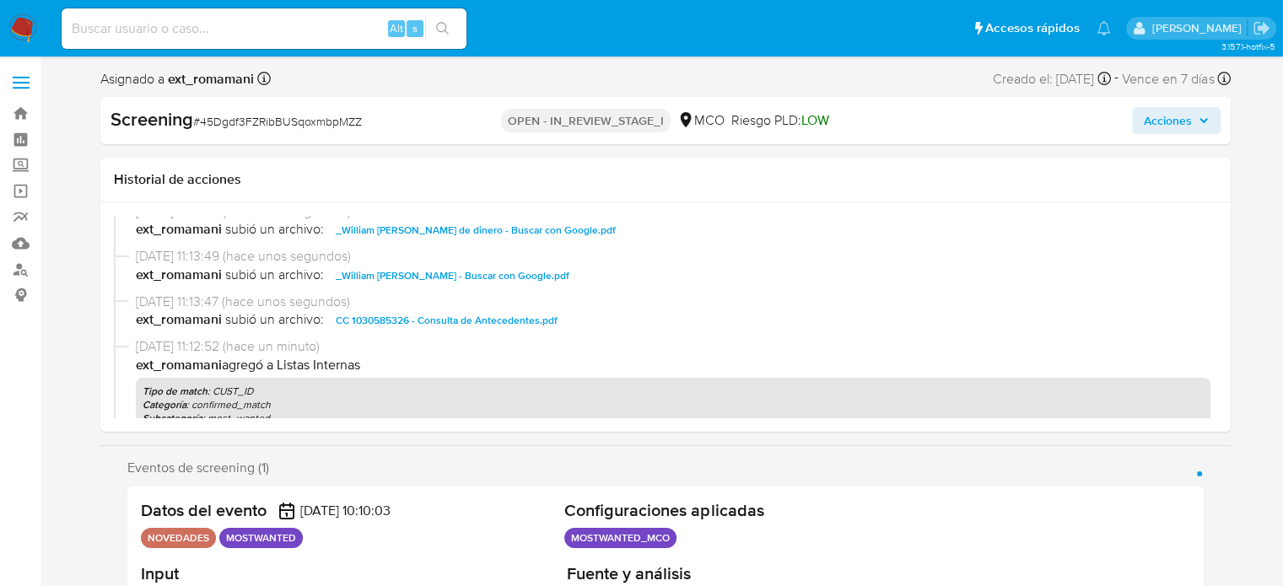
scroll to position [0, 0]
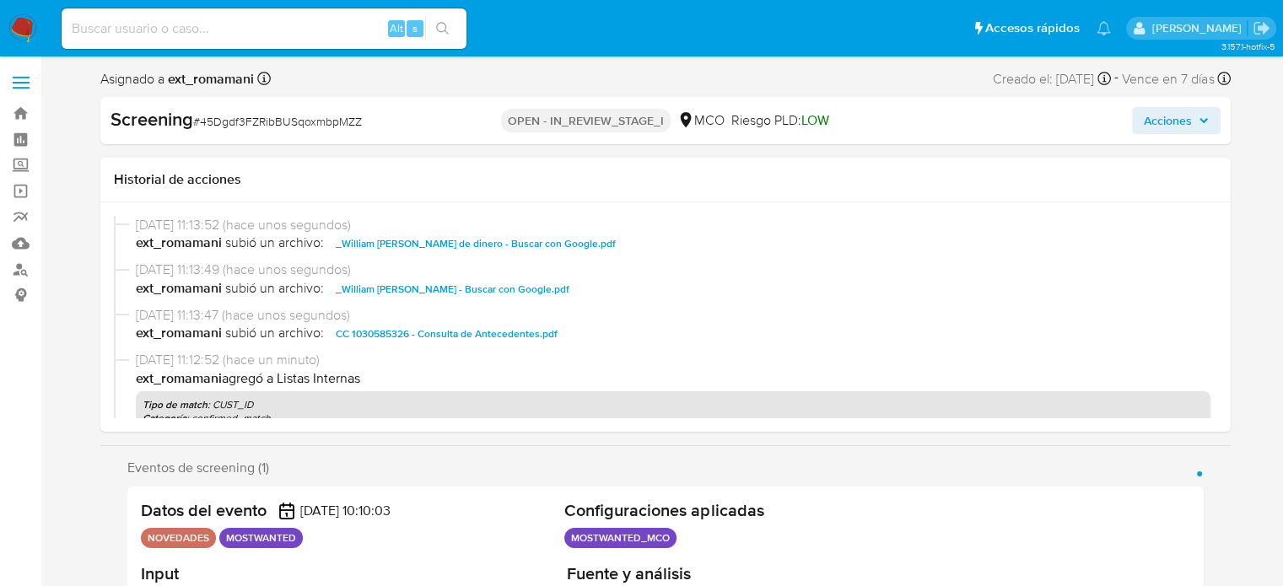
click at [1177, 116] on span "Acciones" at bounding box center [1167, 120] width 48 height 27
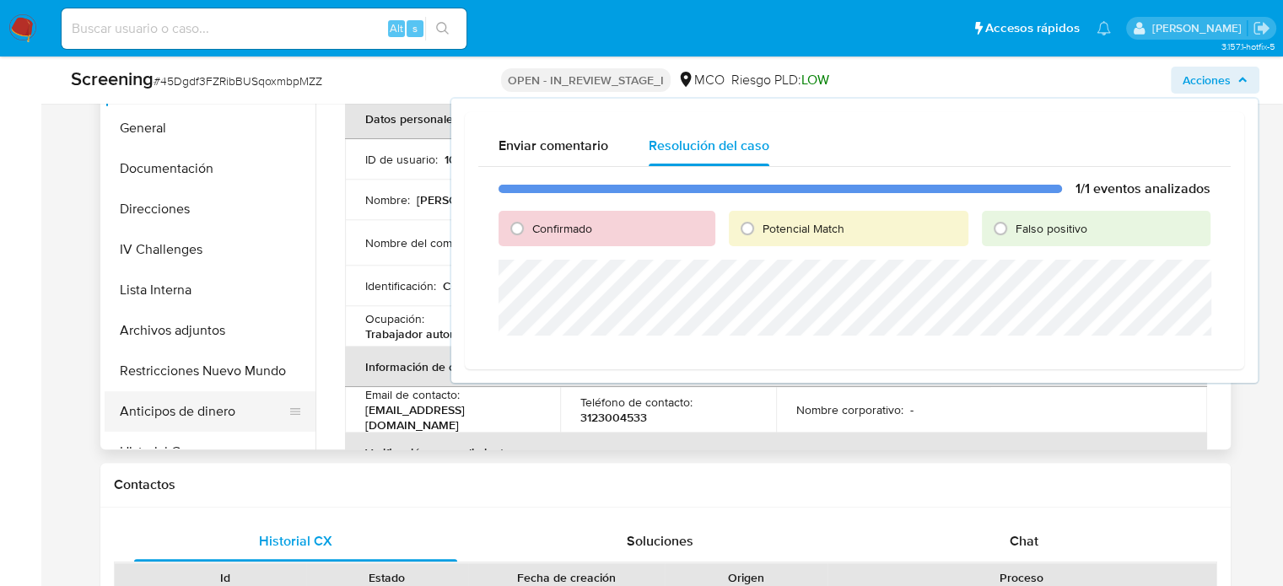
scroll to position [843, 0]
click at [207, 370] on button "Restricciones Nuevo Mundo" at bounding box center [203, 368] width 197 height 40
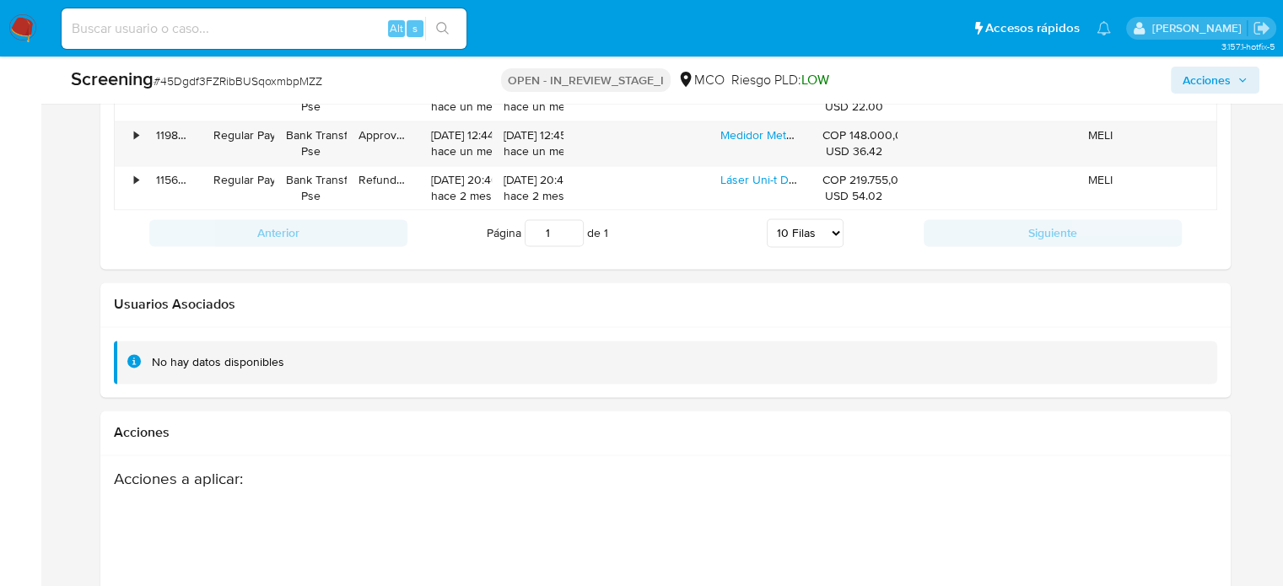
scroll to position [2804, 0]
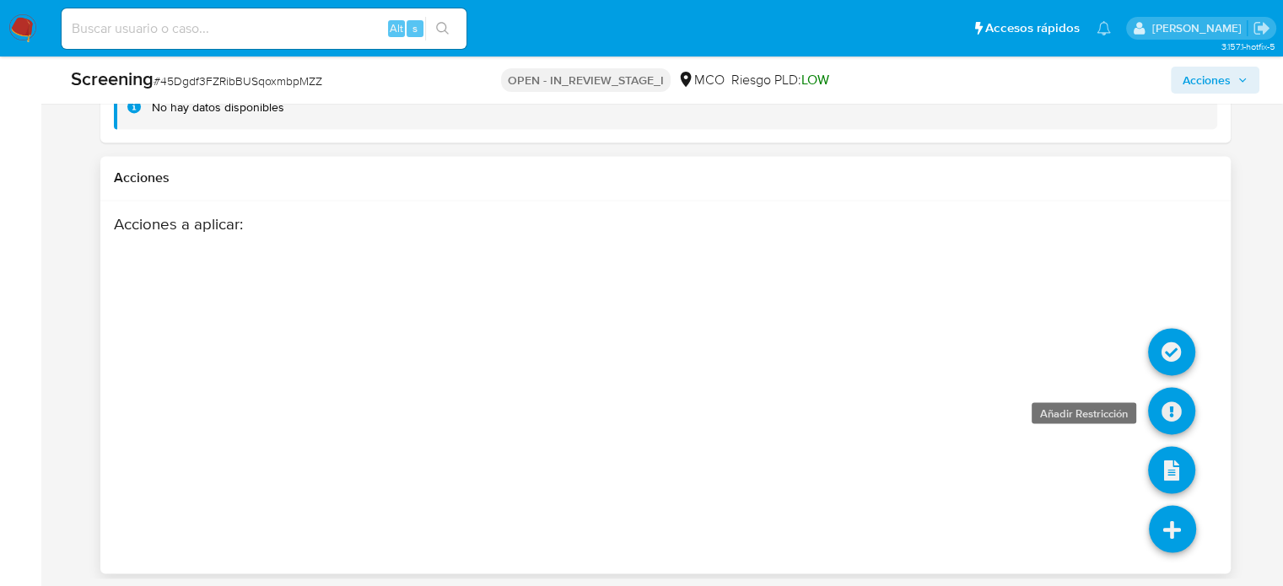
click at [1177, 406] on icon at bounding box center [1171, 410] width 47 height 47
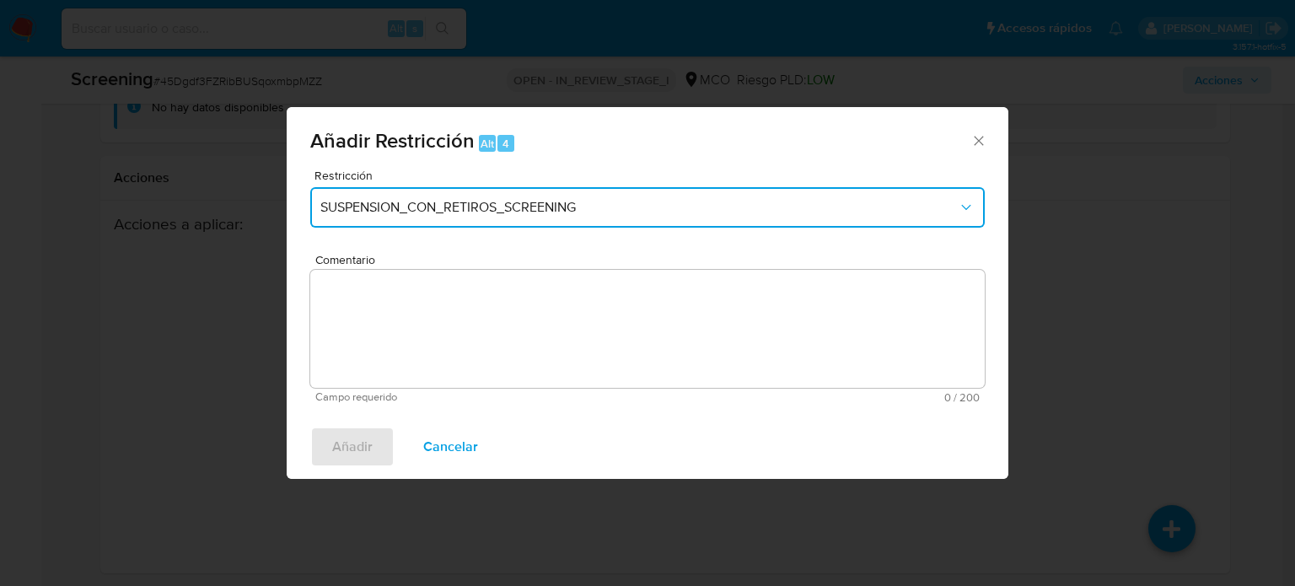
click at [432, 212] on span "SUSPENSION_CON_RETIROS_SCREENING" at bounding box center [638, 207] width 637 height 17
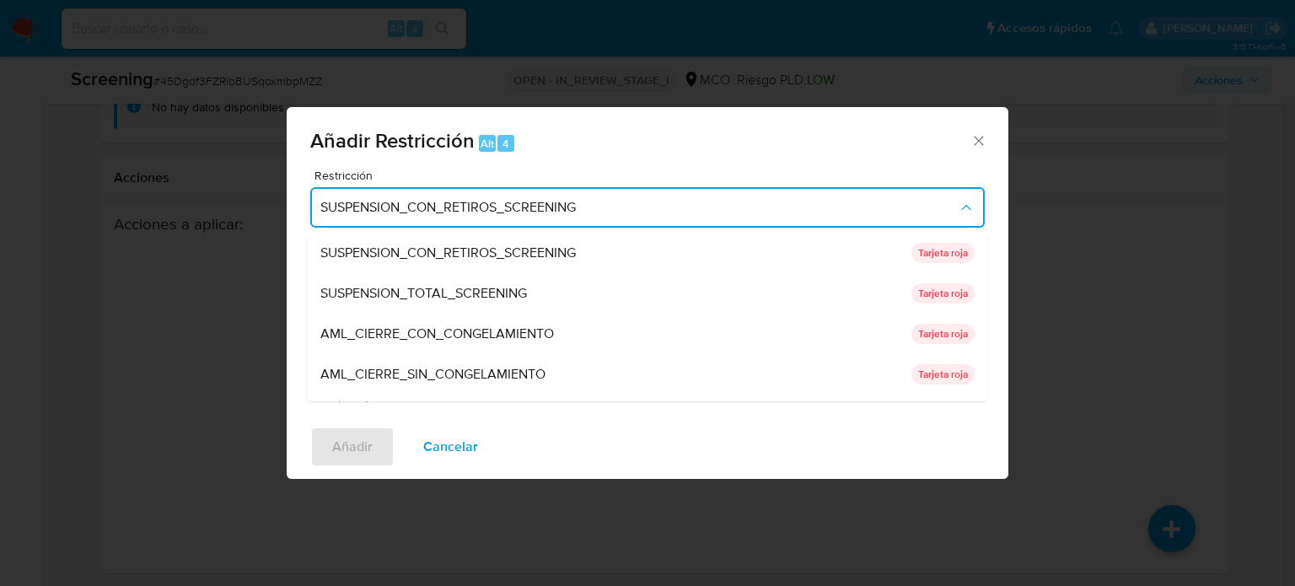
click at [455, 296] on span "SUSPENSION_TOTAL_SCREENING" at bounding box center [423, 293] width 207 height 17
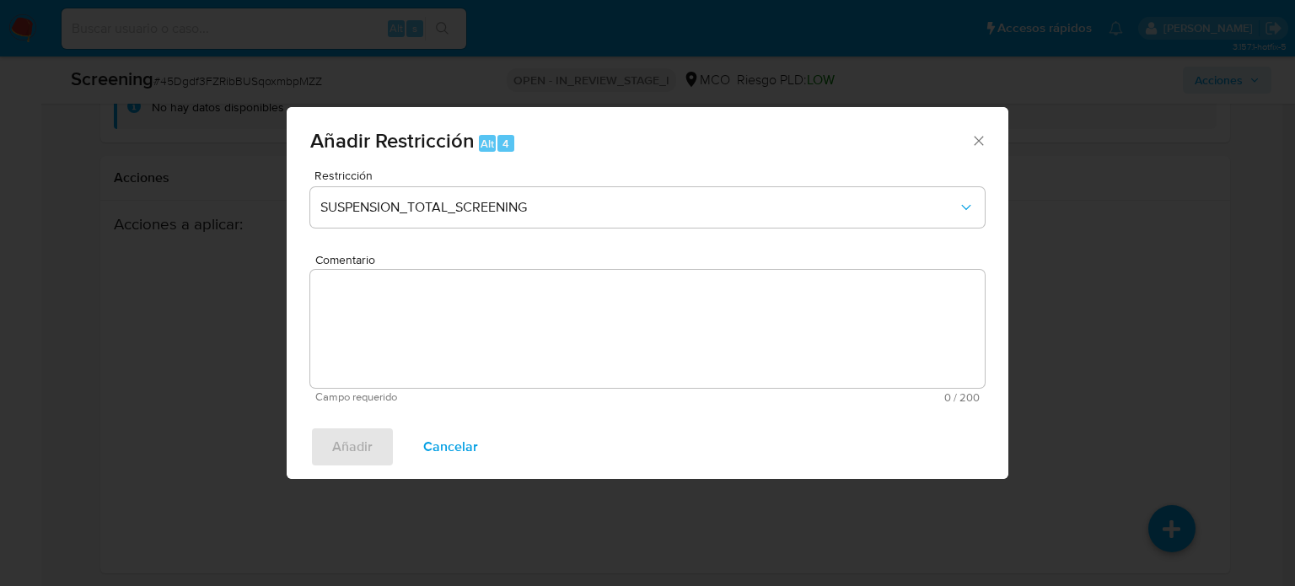
click at [555, 327] on textarea "Comentario" at bounding box center [647, 329] width 675 height 118
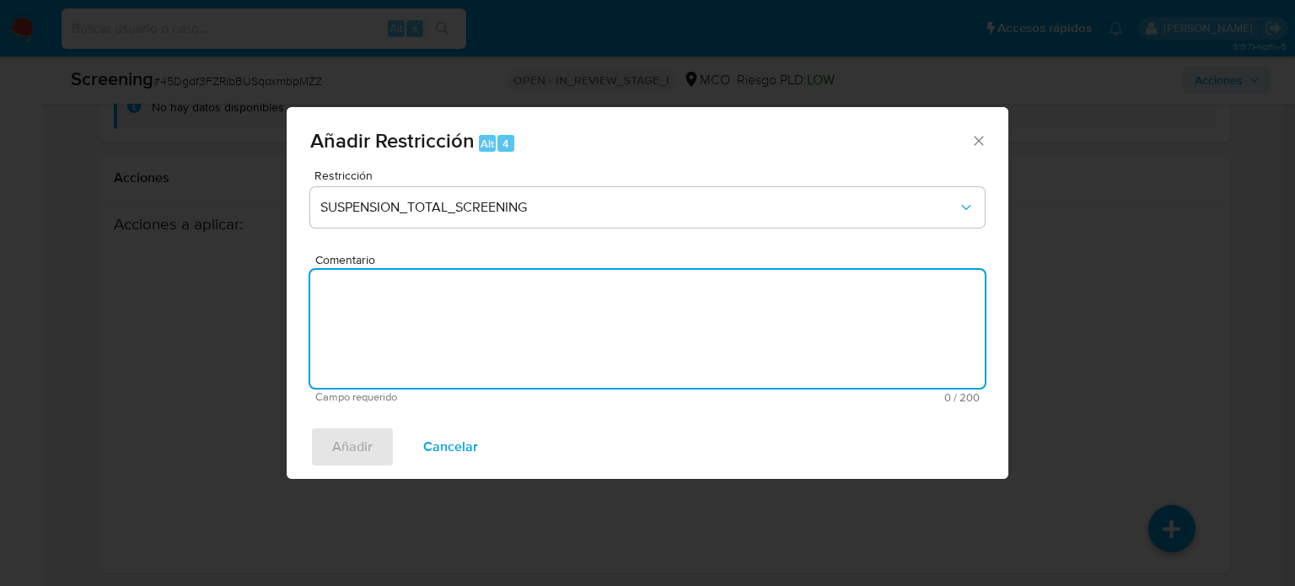
paste textarea "Se añade restricción manual ya que se encuentra enlistado por Procuraduría"
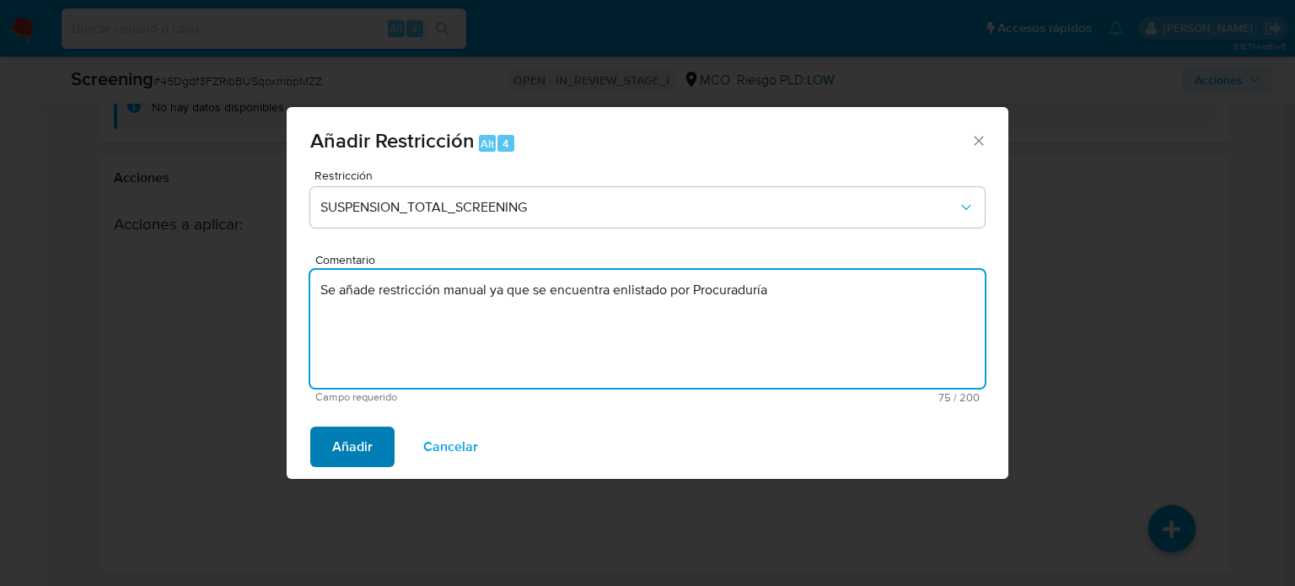
type textarea "Se añade restricción manual ya que se encuentra enlistado por Procuraduría"
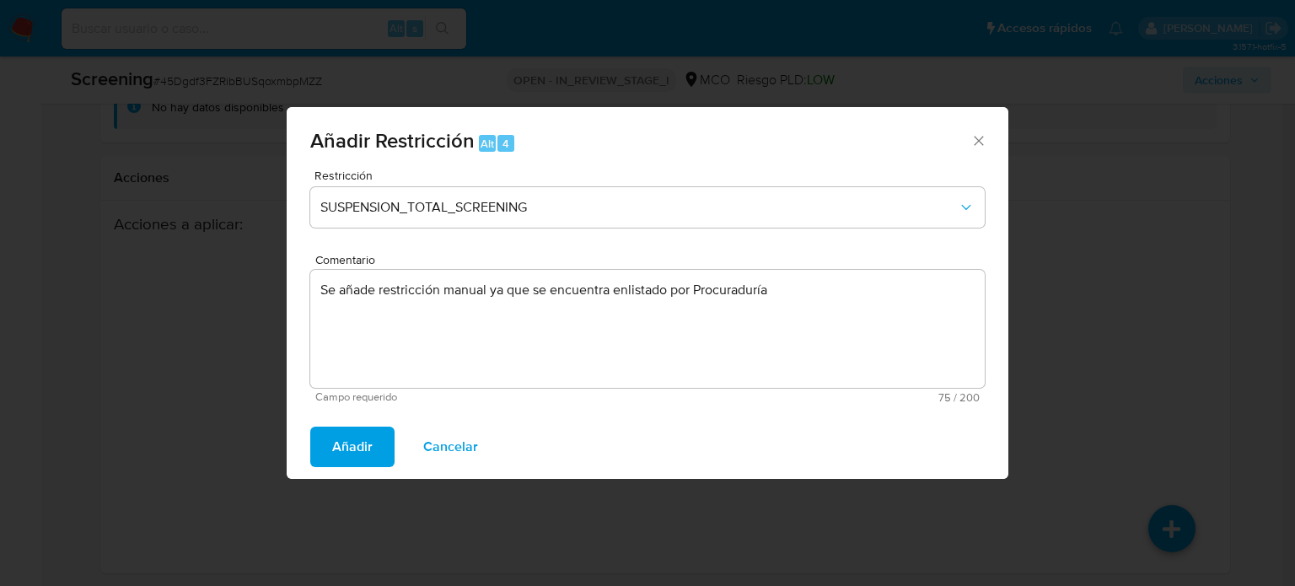
click at [341, 448] on span "Añadir" at bounding box center [352, 446] width 40 height 37
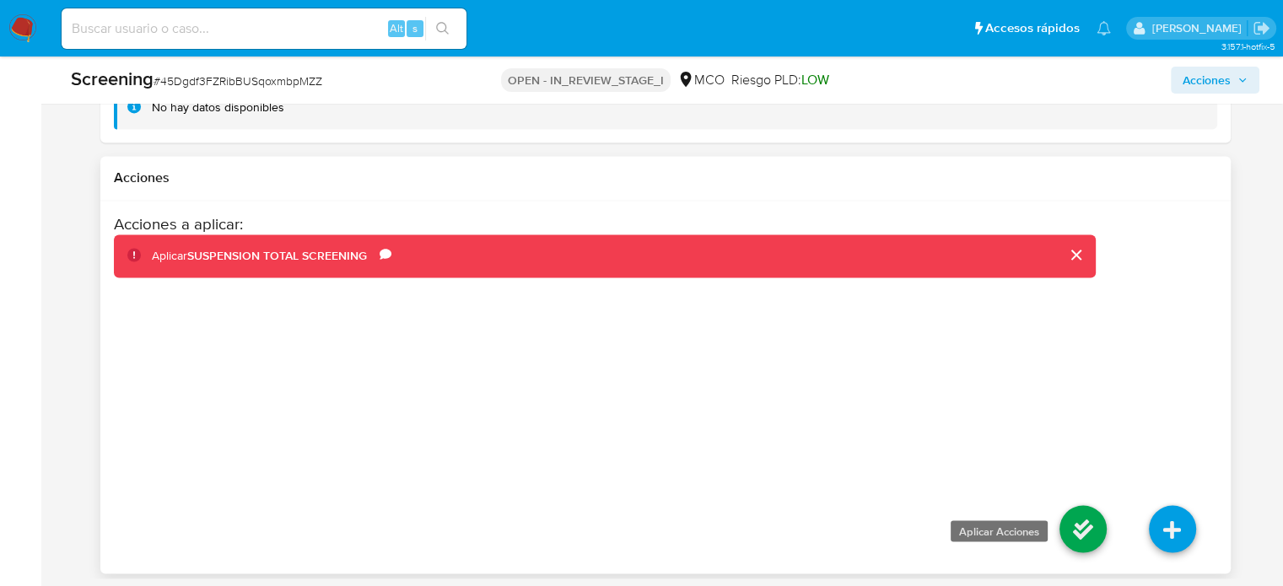
click at [1066, 532] on icon at bounding box center [1082, 528] width 47 height 47
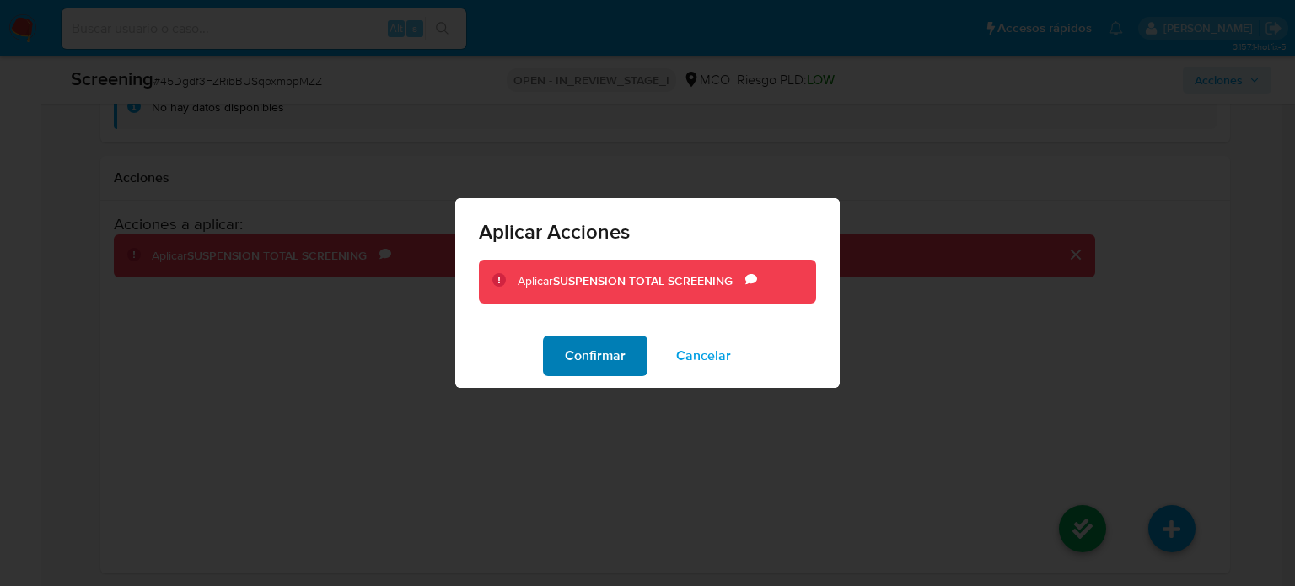
click at [582, 358] on span "Confirmar" at bounding box center [595, 355] width 61 height 37
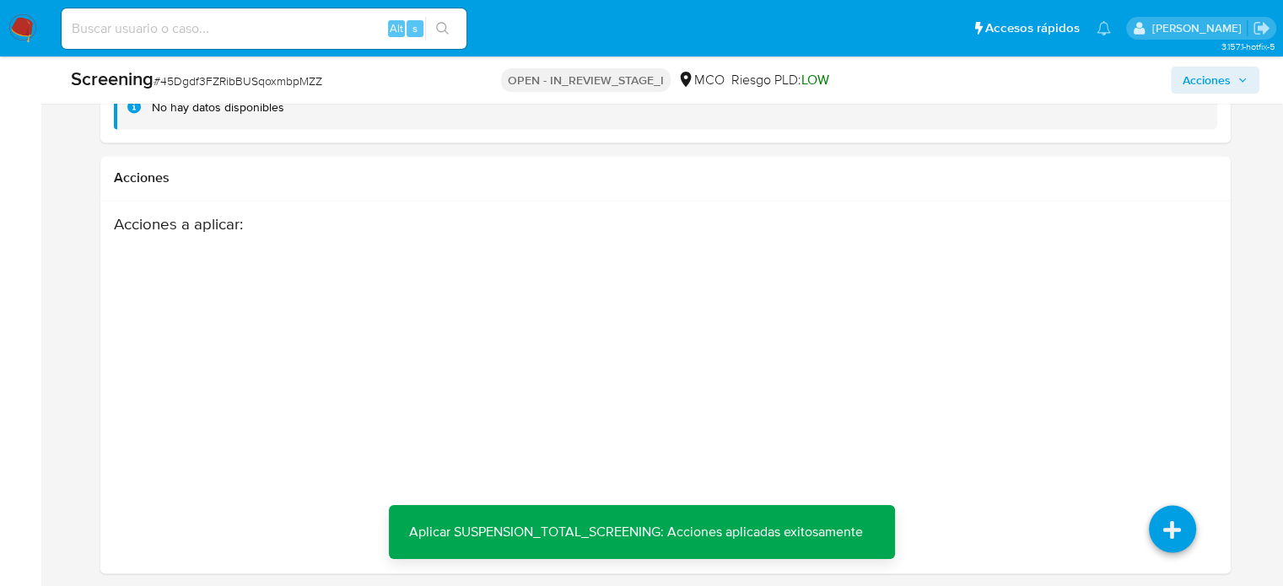
click at [583, 357] on div "Acciones a aplicar :" at bounding box center [604, 349] width 981 height 270
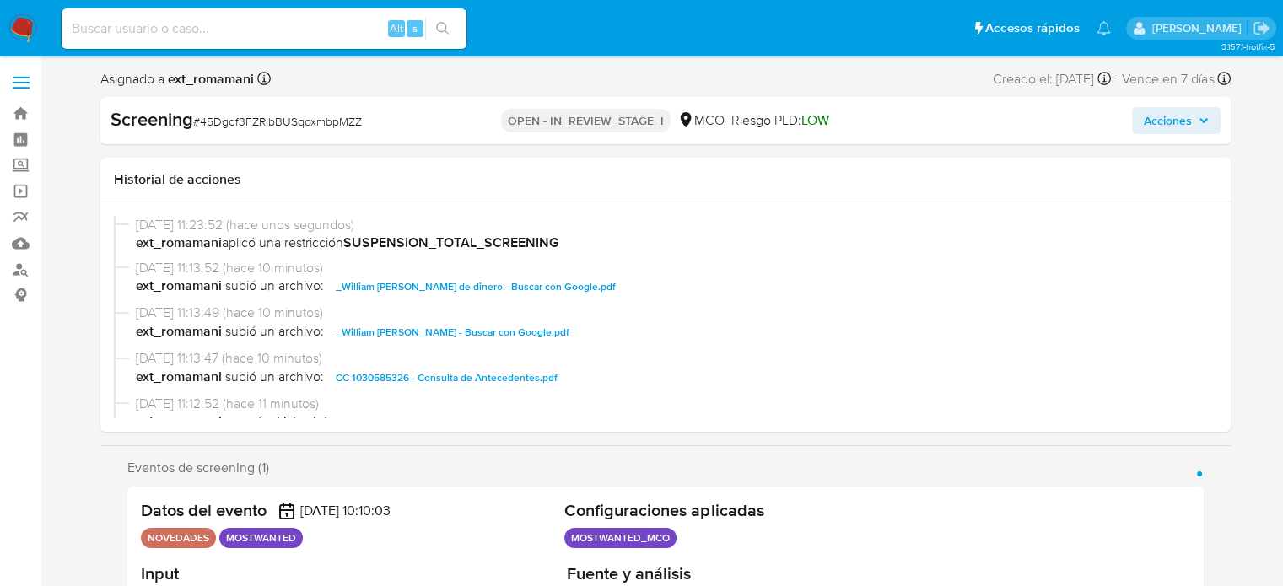
select select "10"
click at [1169, 119] on span "Acciones" at bounding box center [1167, 120] width 48 height 27
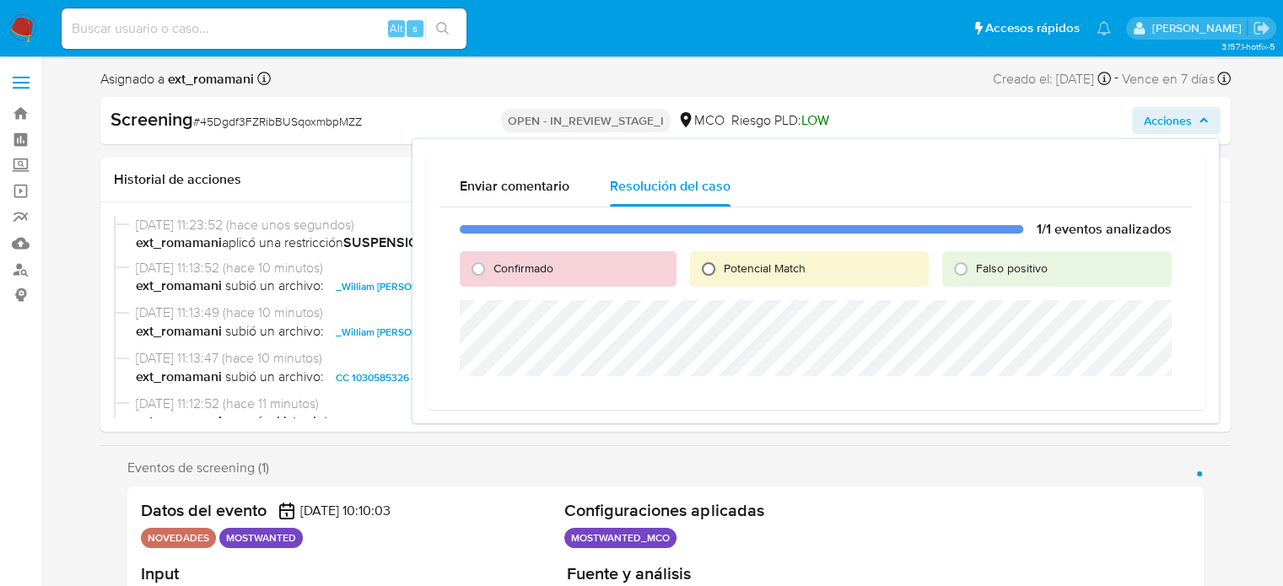
click at [719, 268] on input "Potencial Match" at bounding box center [708, 268] width 27 height 27
radio input "true"
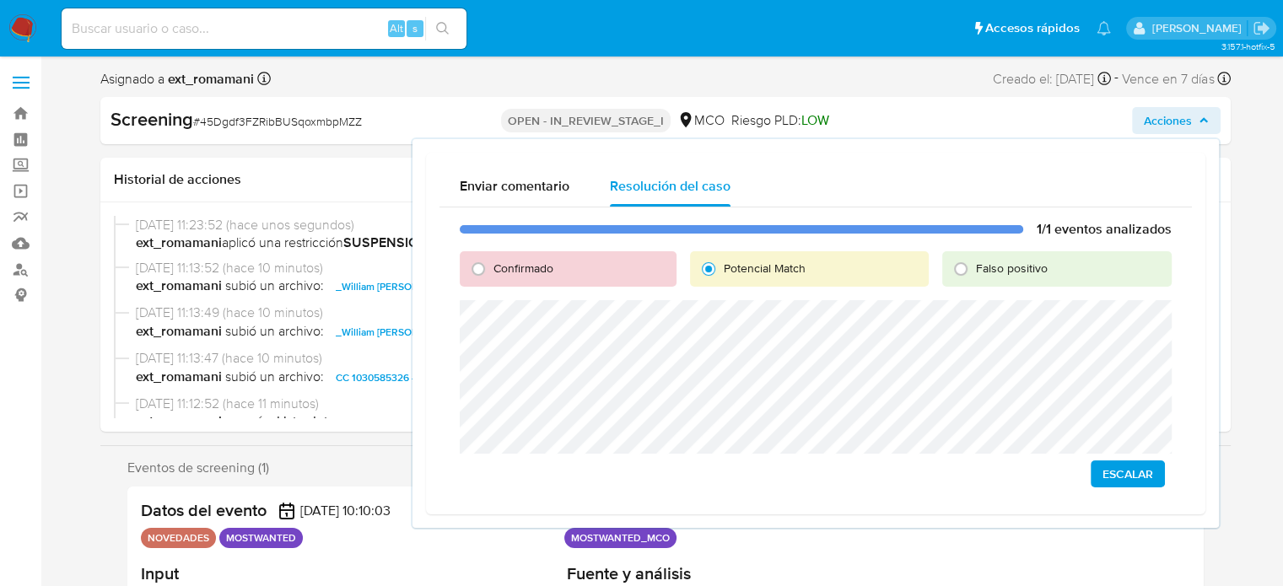
click at [1127, 478] on span "Escalar" at bounding box center [1127, 474] width 51 height 24
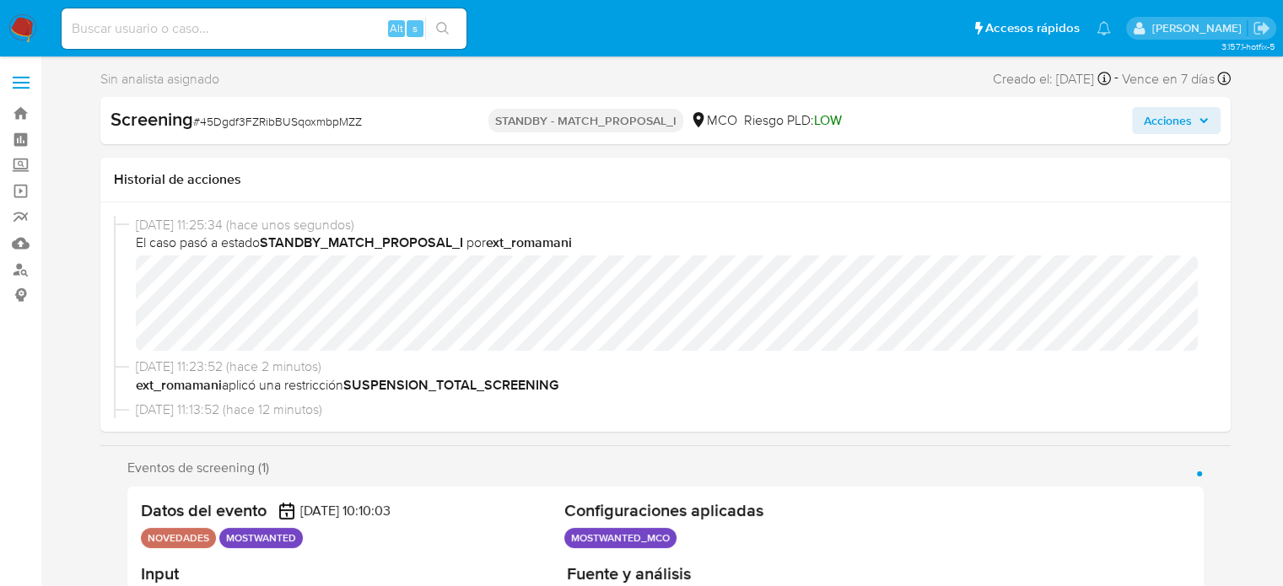
select select "10"
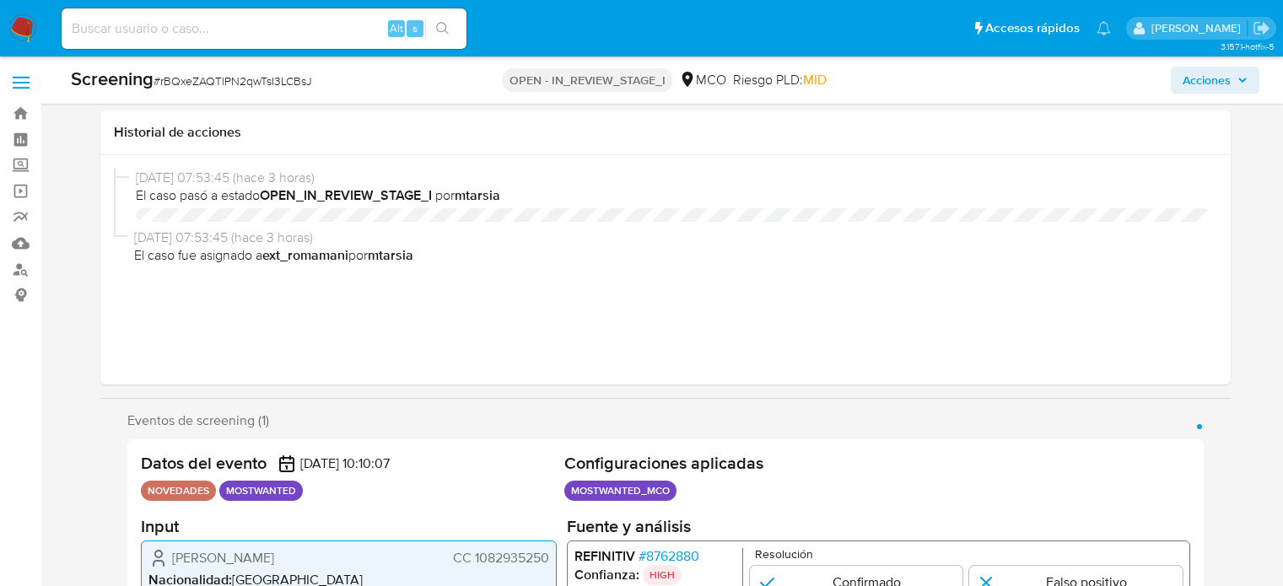
select select "10"
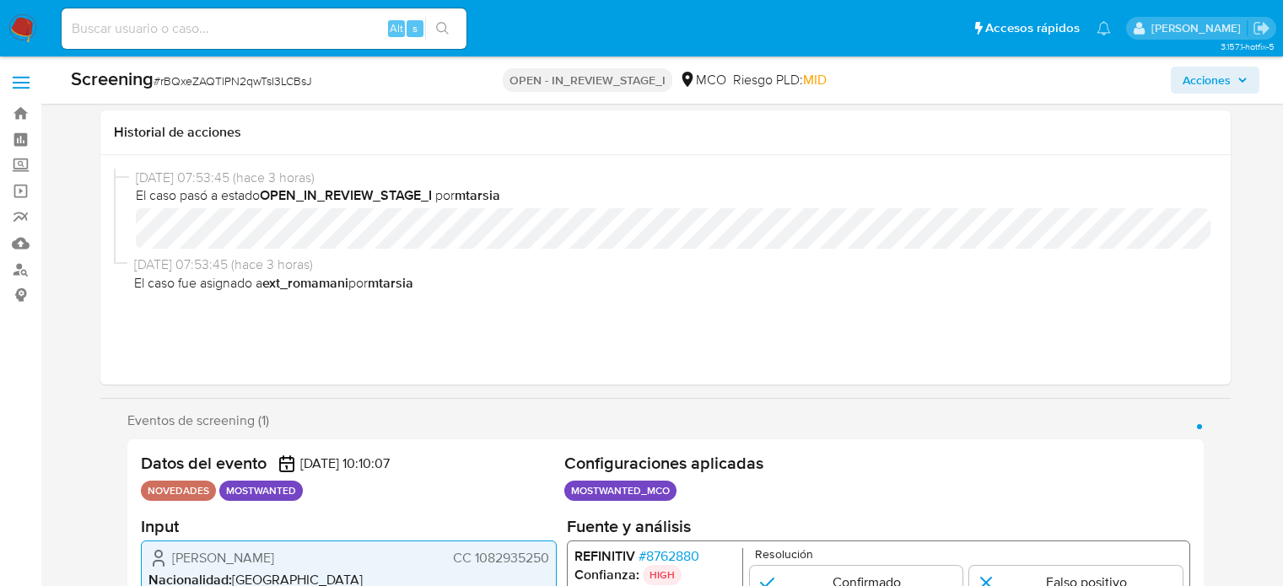
scroll to position [337, 0]
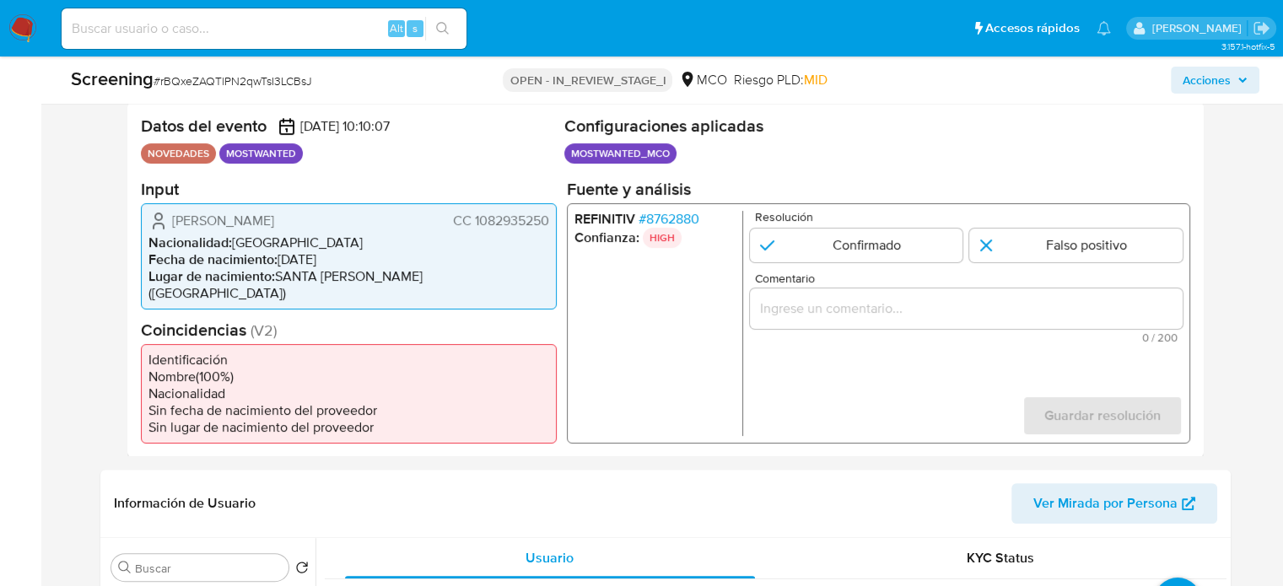
click at [497, 285] on li "Lugar de nacimiento : SANTA MARTA (MAGDALENA)" at bounding box center [348, 284] width 401 height 34
click at [880, 310] on input "Comentario" at bounding box center [965, 308] width 433 height 22
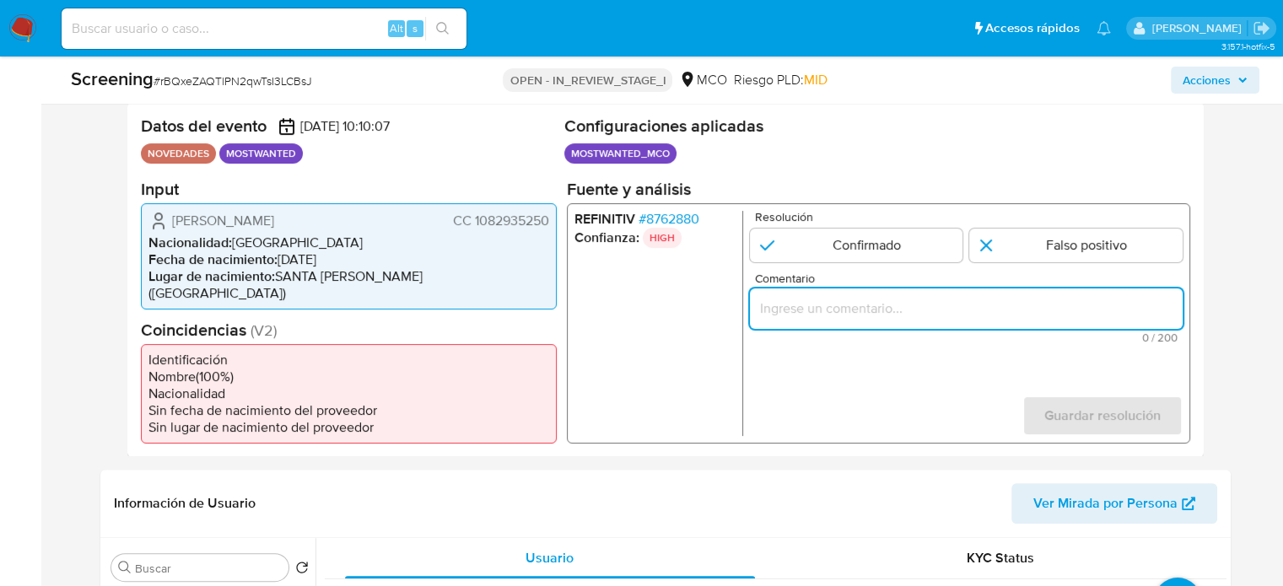
paste input "Se confirma el match ya que el Usuario aún se encuentra enlistado por la Procur…"
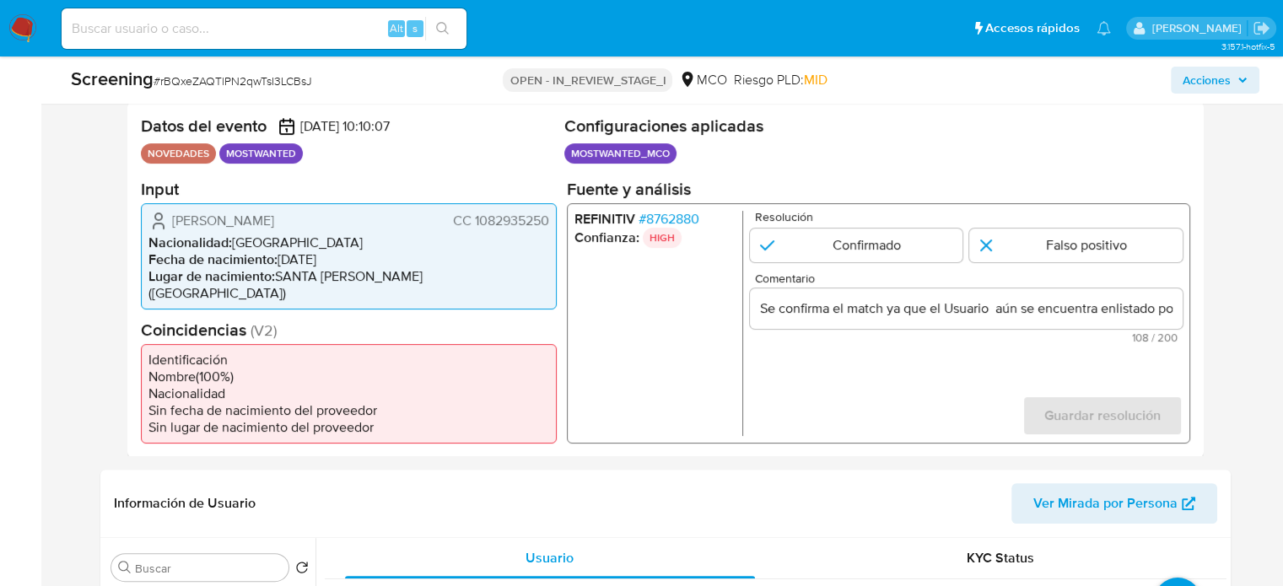
click at [413, 217] on div "Carlos Mario Brito Saucedo CC 1082935250" at bounding box center [348, 220] width 401 height 20
drag, startPoint x: 163, startPoint y: 218, endPoint x: 553, endPoint y: 214, distance: 390.4
click at [550, 214] on div "Carlos Mario Brito Saucedo CC 1082935250 Nacionalidad : Colombia Fecha de nacim…" at bounding box center [349, 255] width 416 height 106
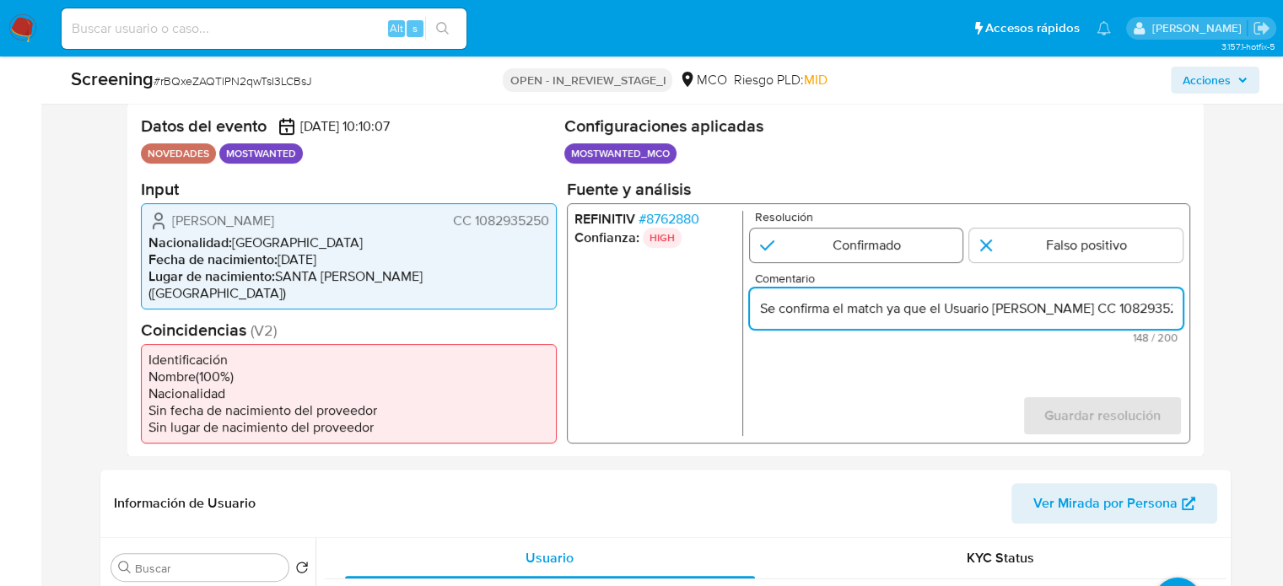
type input "Se confirma el match ya que el Usuario [PERSON_NAME] CC 1082935250 aún se encue…"
click at [865, 246] on input "1 de 1" at bounding box center [855, 245] width 213 height 34
radio input "true"
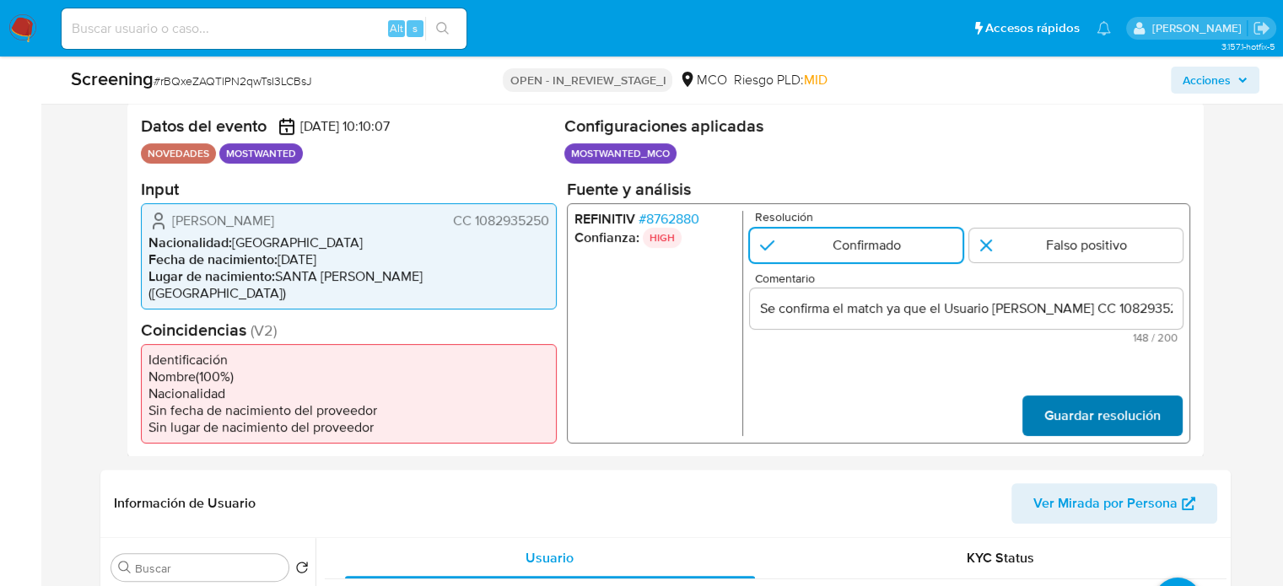
click at [1113, 404] on span "Guardar resolución" at bounding box center [1101, 414] width 116 height 37
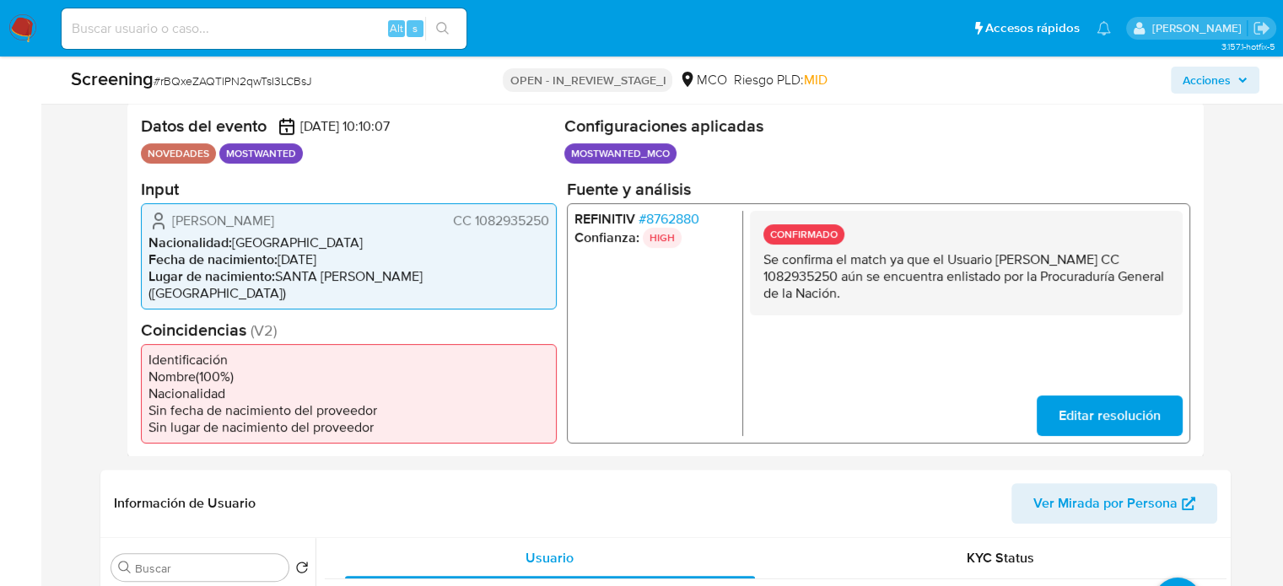
drag, startPoint x: 998, startPoint y: 260, endPoint x: 858, endPoint y: 280, distance: 140.6
click at [858, 280] on p "Se confirma el match ya que el Usuario [PERSON_NAME] [PERSON_NAME] 1082935250 a…" at bounding box center [965, 275] width 406 height 51
drag, startPoint x: 928, startPoint y: 297, endPoint x: 761, endPoint y: 260, distance: 171.0
click at [761, 260] on div "CONFIRMADO Se confirma el match ya que el Usuario Carlos Mario Brito Saucedo CC…" at bounding box center [965, 262] width 433 height 105
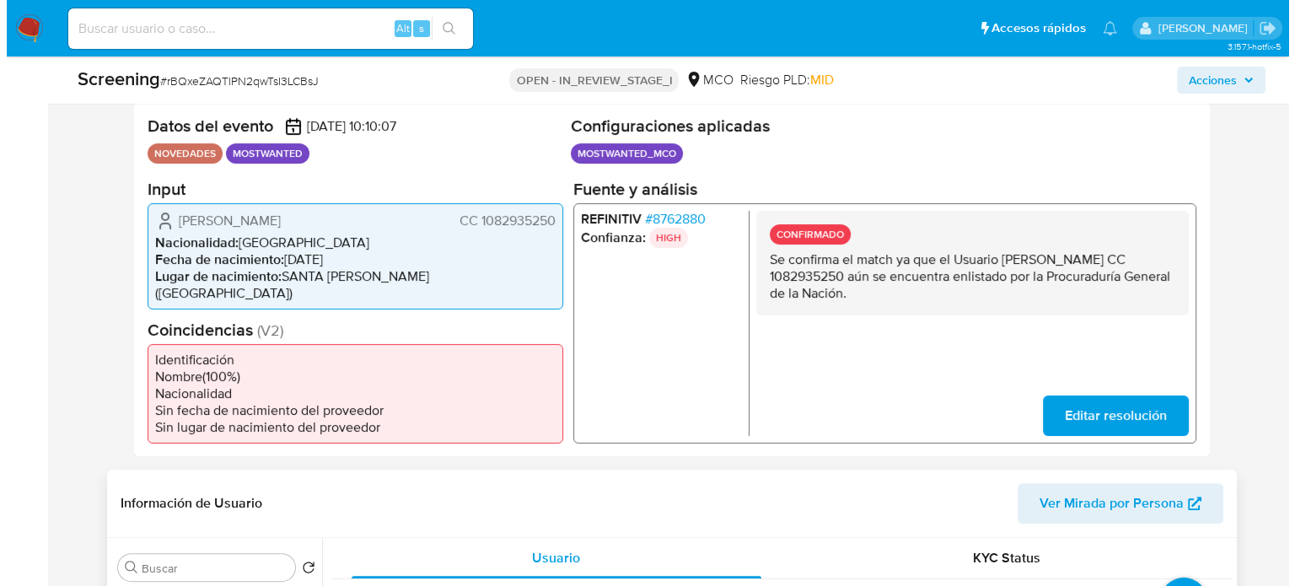
scroll to position [675, 0]
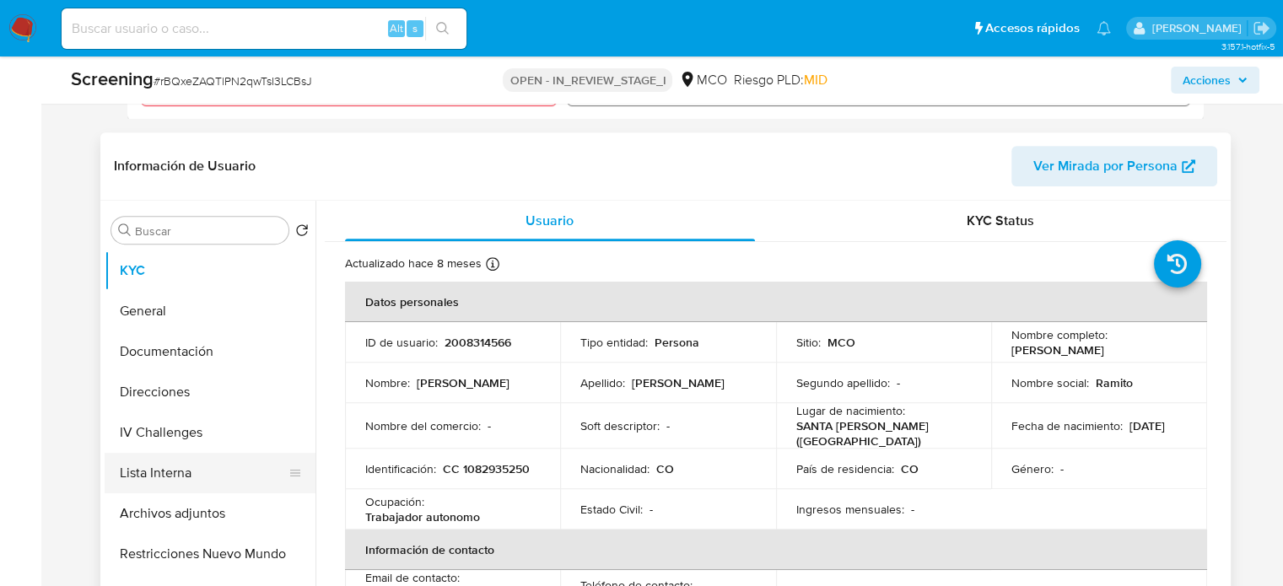
click at [135, 457] on button "Lista Interna" at bounding box center [203, 473] width 197 height 40
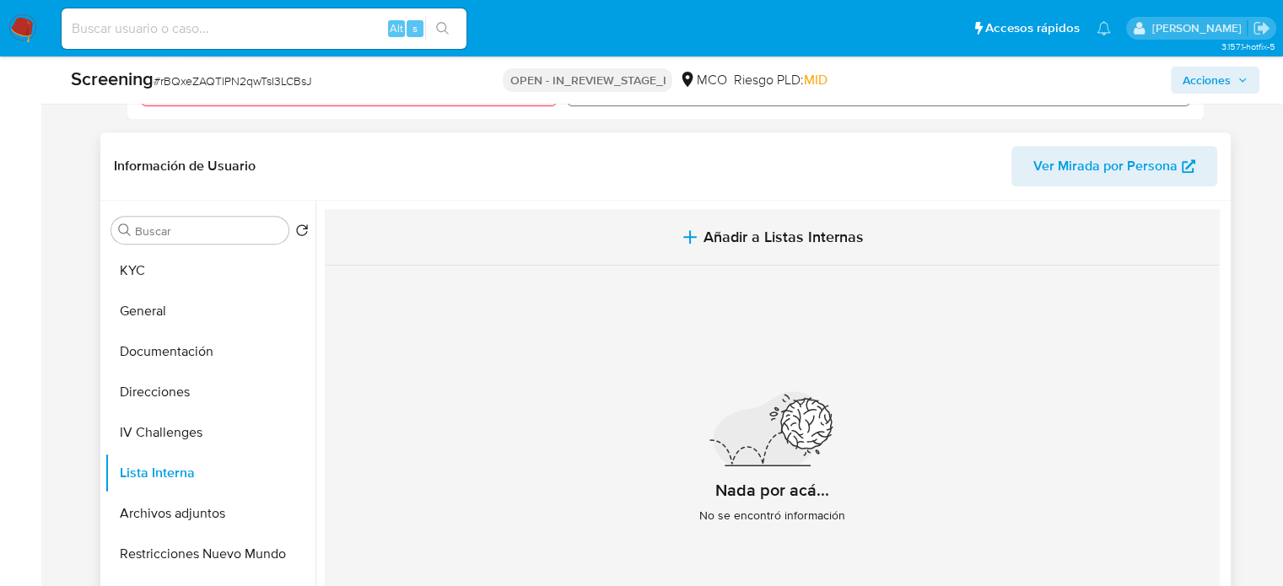
click at [675, 229] on button "Añadir a Listas Internas" at bounding box center [772, 237] width 895 height 56
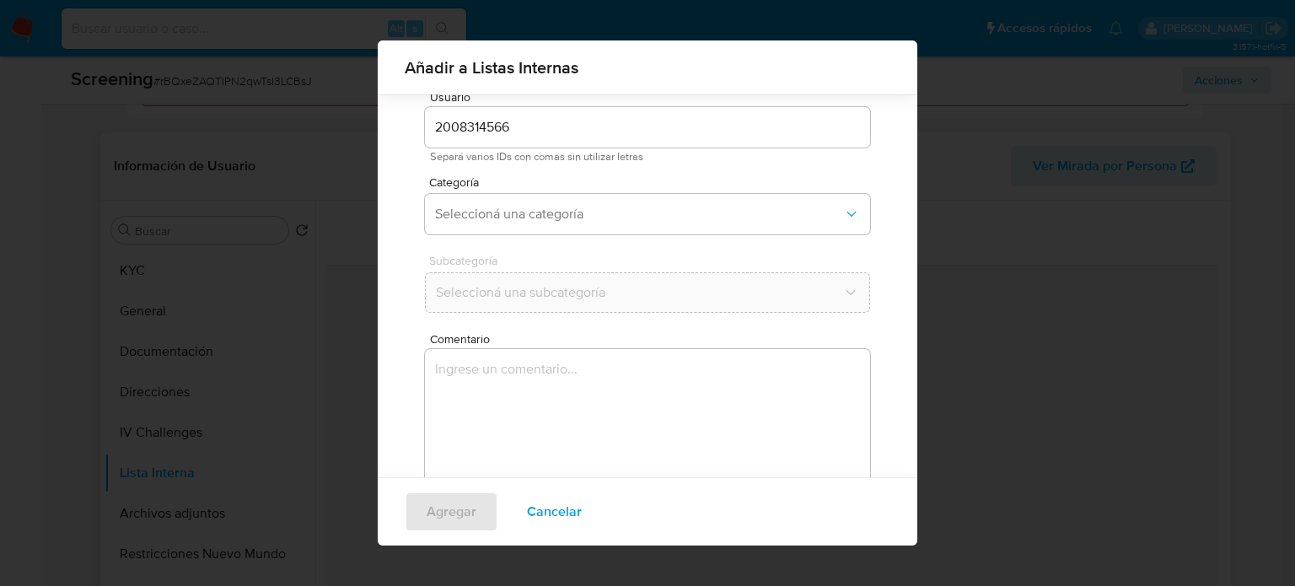
scroll to position [132, 0]
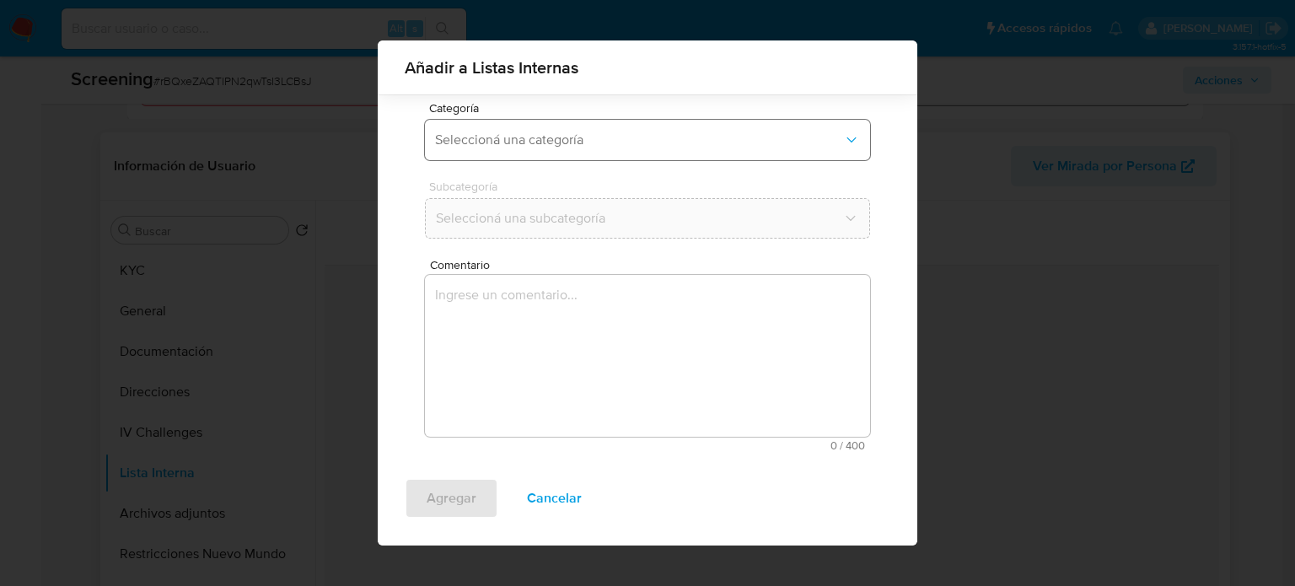
click at [495, 138] on span "Seleccioná una categoría" at bounding box center [639, 140] width 408 height 17
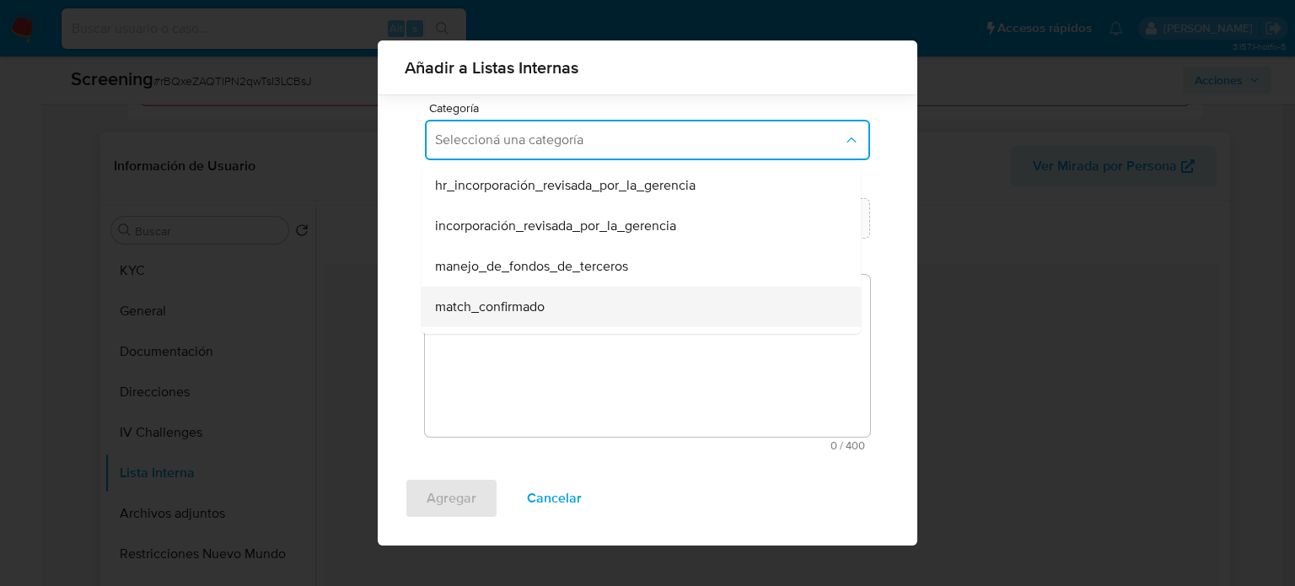
click at [493, 311] on span "match_confirmado" at bounding box center [490, 306] width 110 height 17
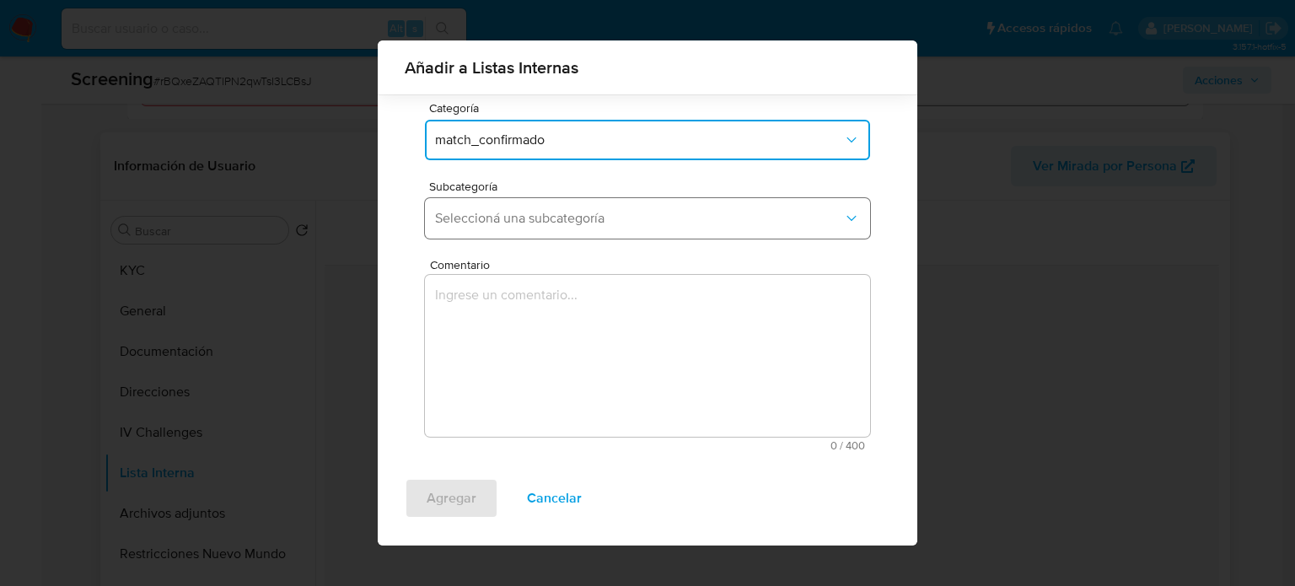
click at [587, 218] on span "Seleccioná una subcategoría" at bounding box center [639, 218] width 408 height 17
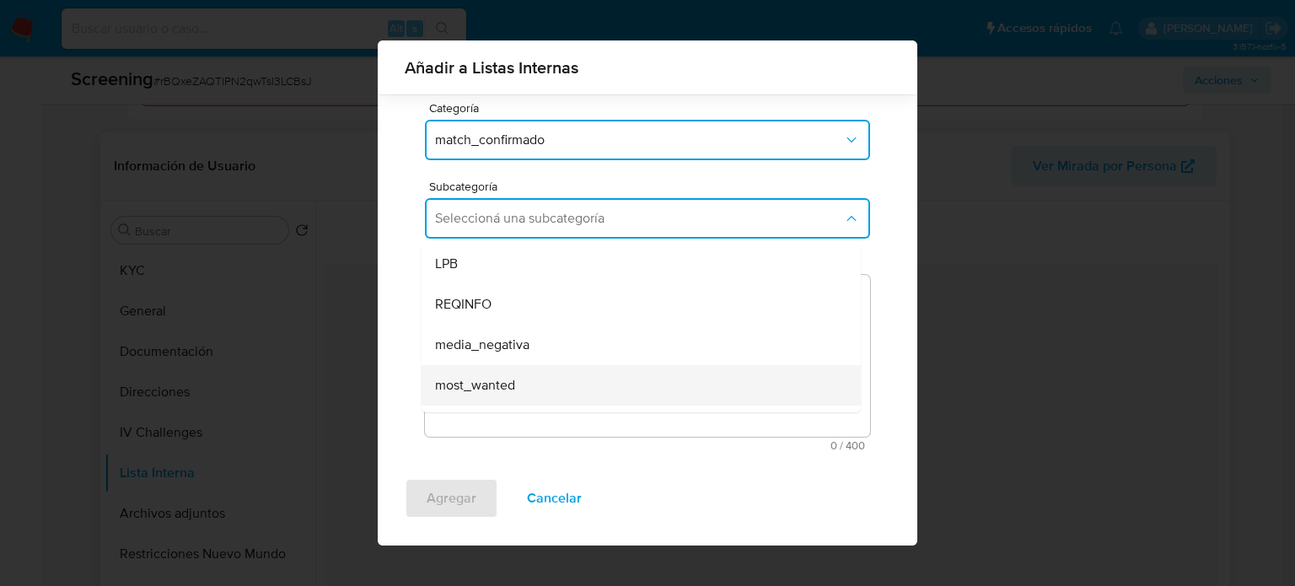
click at [500, 377] on span "most_wanted" at bounding box center [475, 385] width 80 height 17
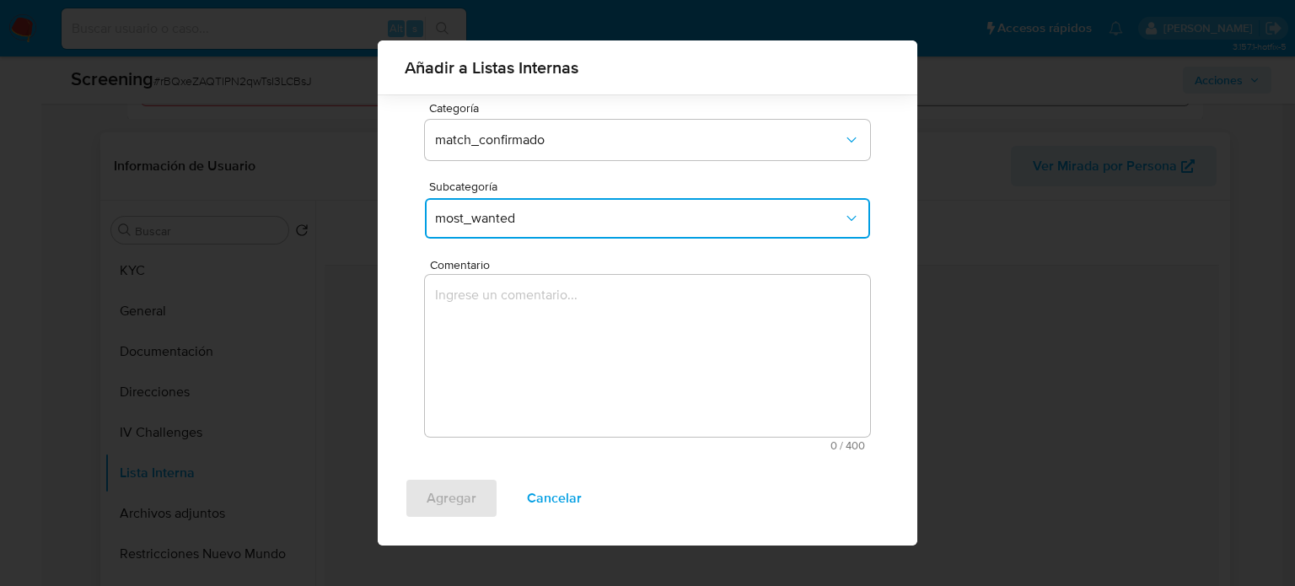
click at [502, 356] on textarea "Comentario" at bounding box center [647, 356] width 445 height 162
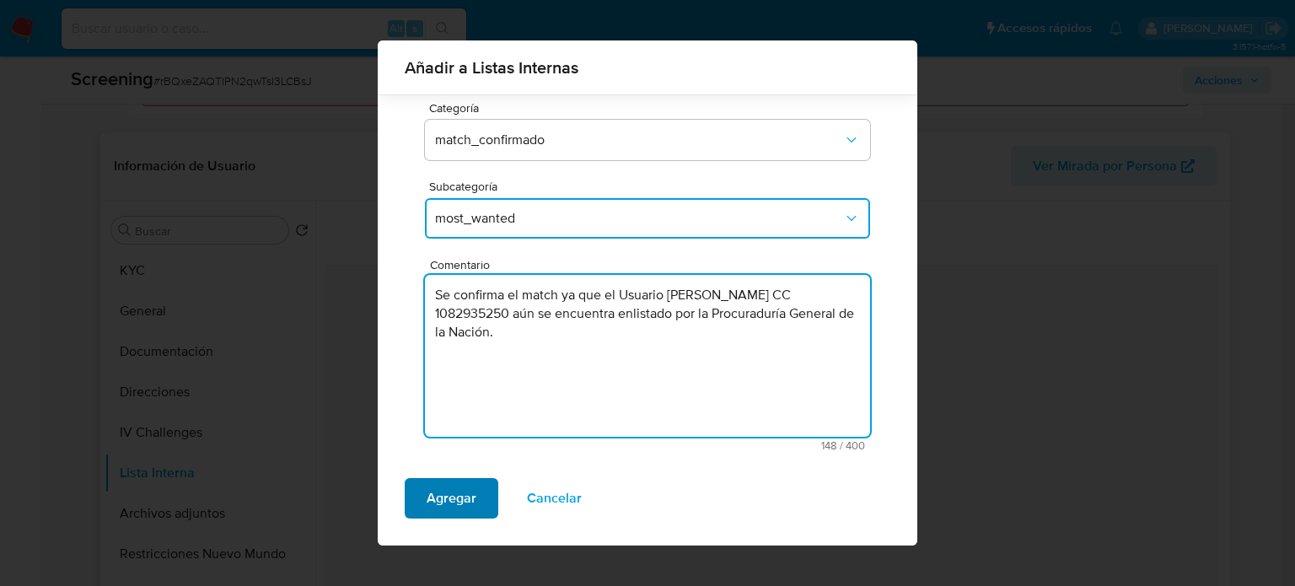
type textarea "Se confirma el match ya que el Usuario Carlos Mario Brito Saucedo CC 1082935250…"
click at [469, 500] on span "Agregar" at bounding box center [452, 498] width 50 height 37
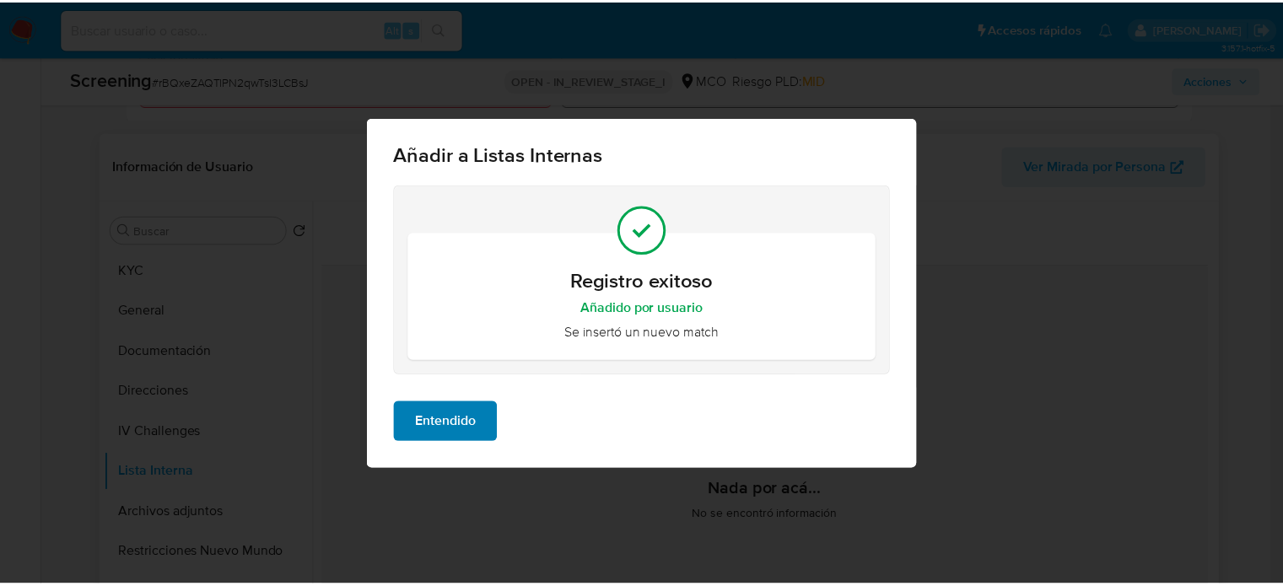
scroll to position [0, 0]
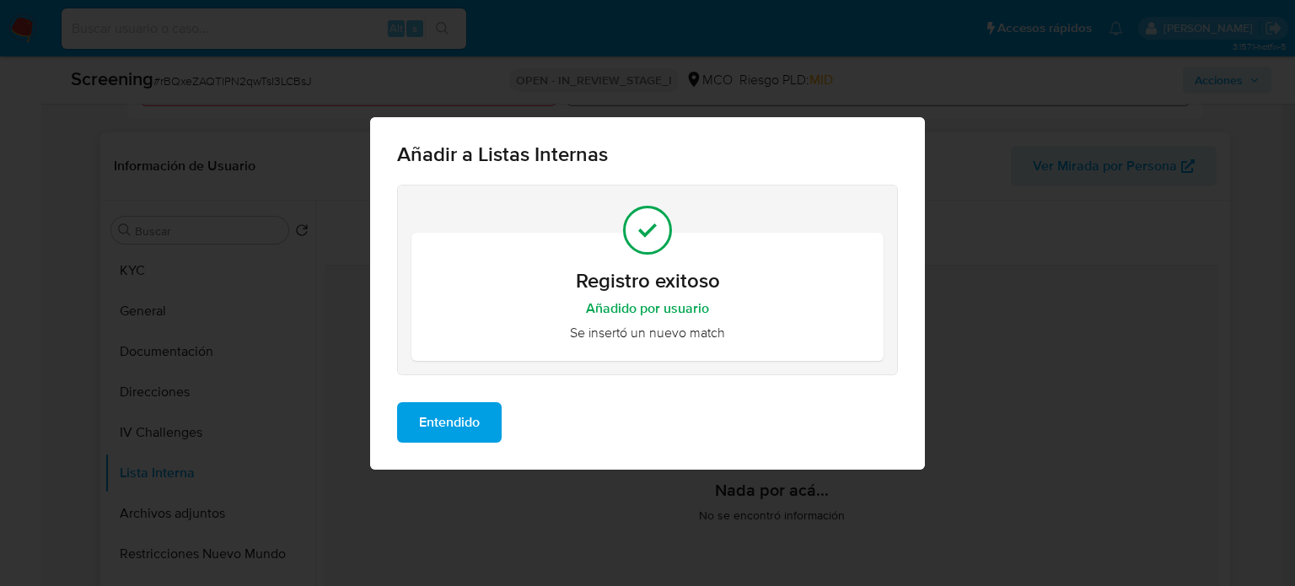
click at [458, 433] on span "Entendido" at bounding box center [449, 422] width 61 height 37
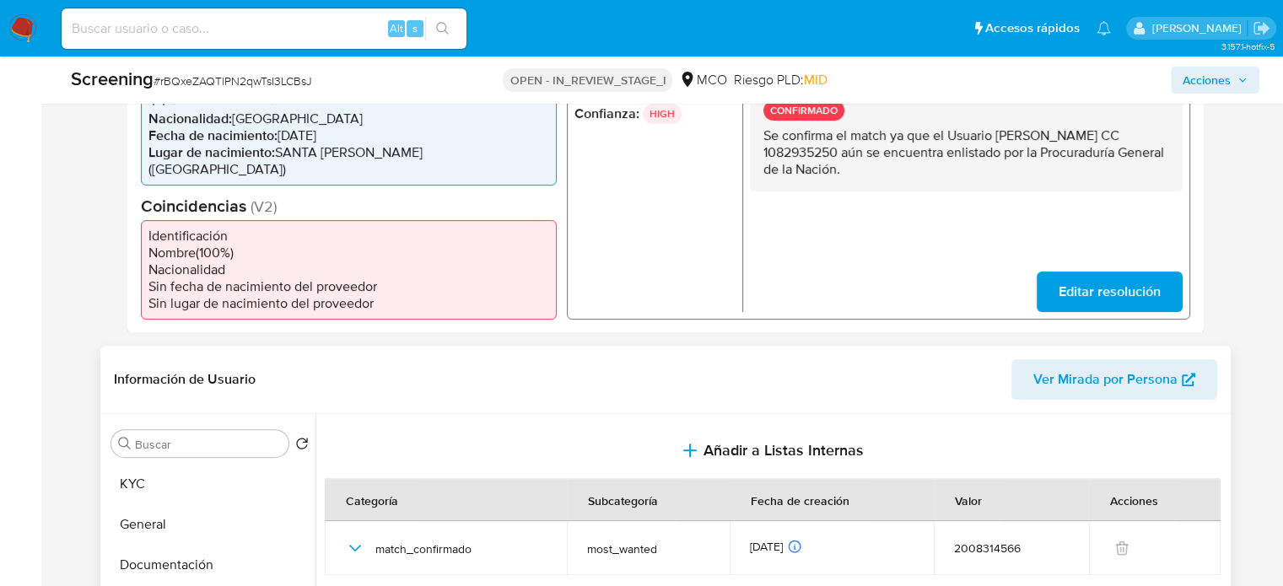
scroll to position [337, 0]
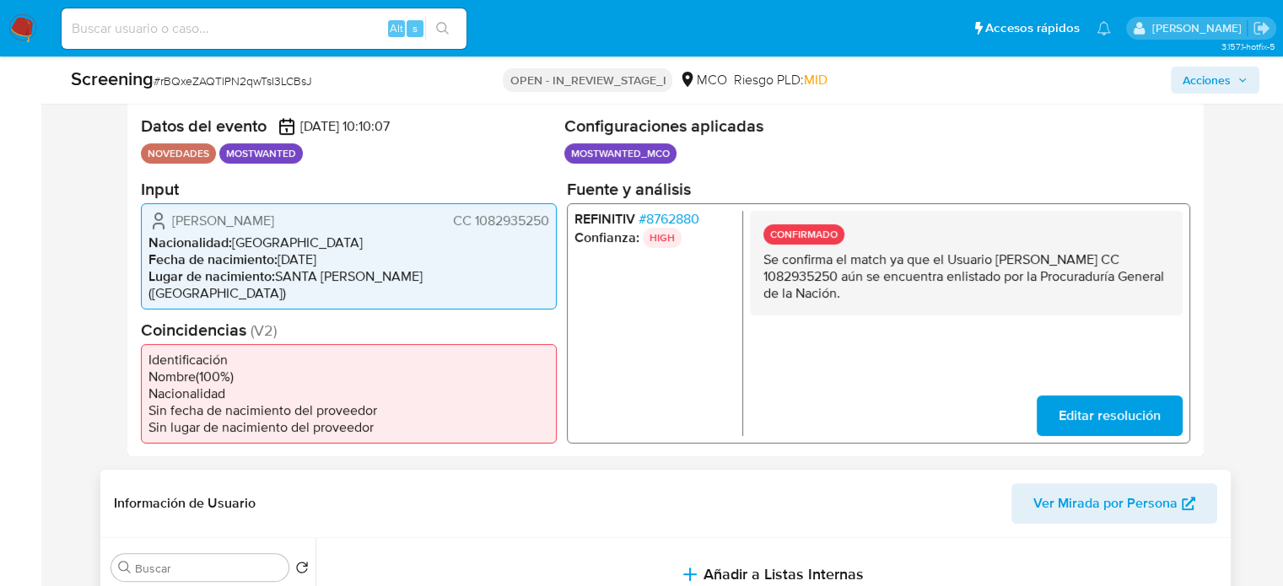
drag, startPoint x: 547, startPoint y: 224, endPoint x: 514, endPoint y: 229, distance: 34.0
click at [514, 229] on span "CC 1082935250" at bounding box center [500, 220] width 96 height 17
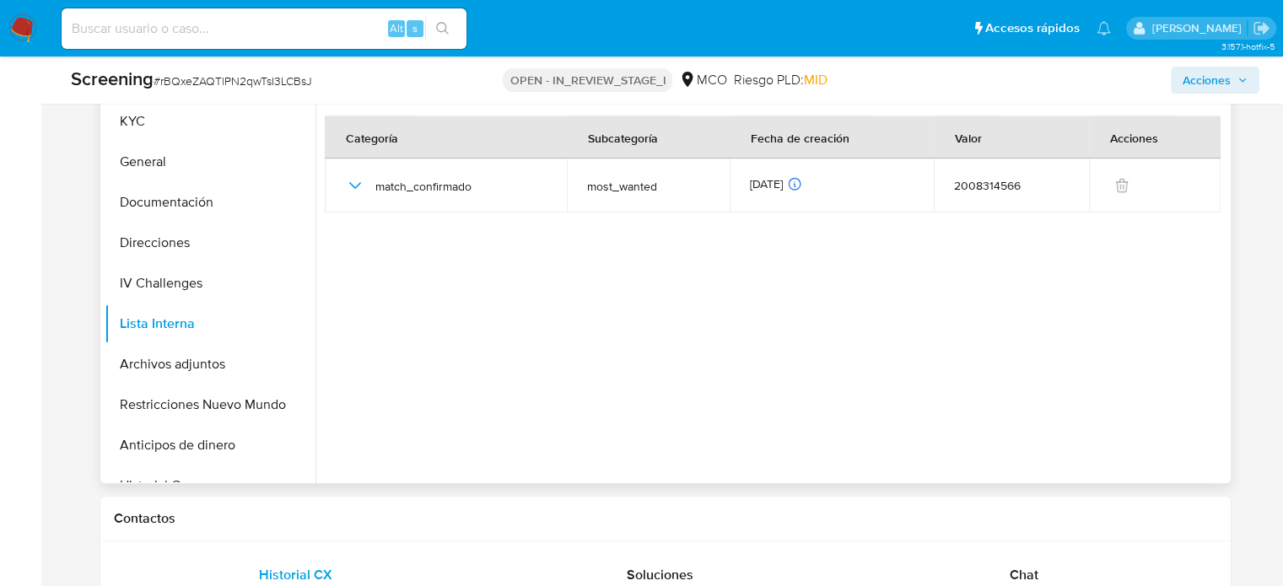
scroll to position [843, 0]
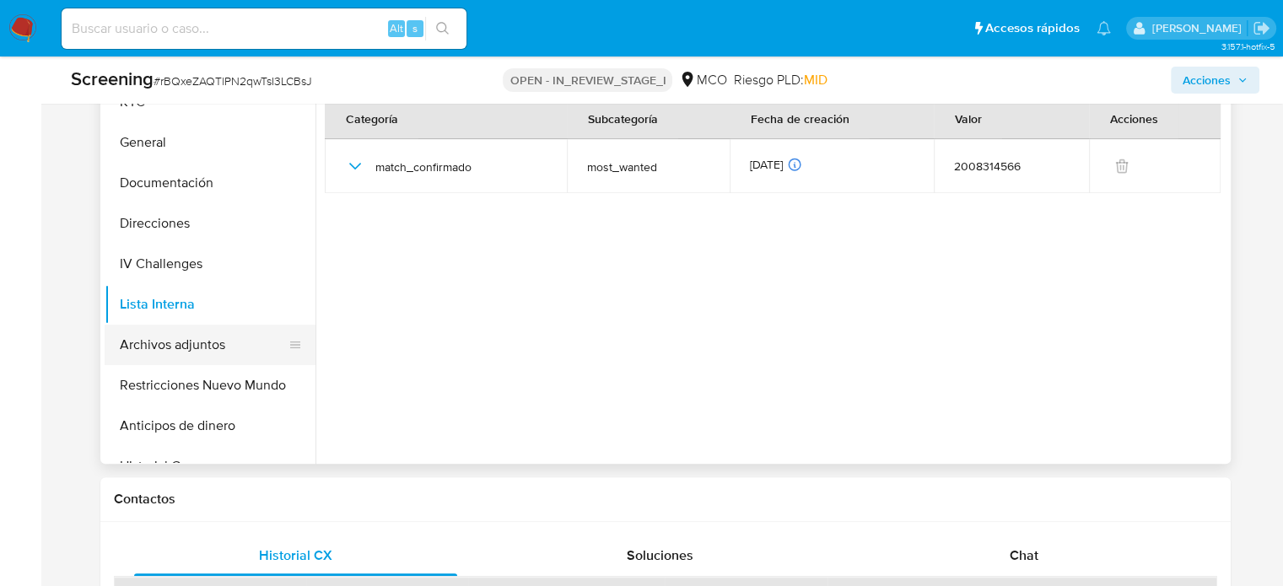
click at [169, 325] on button "Archivos adjuntos" at bounding box center [203, 345] width 197 height 40
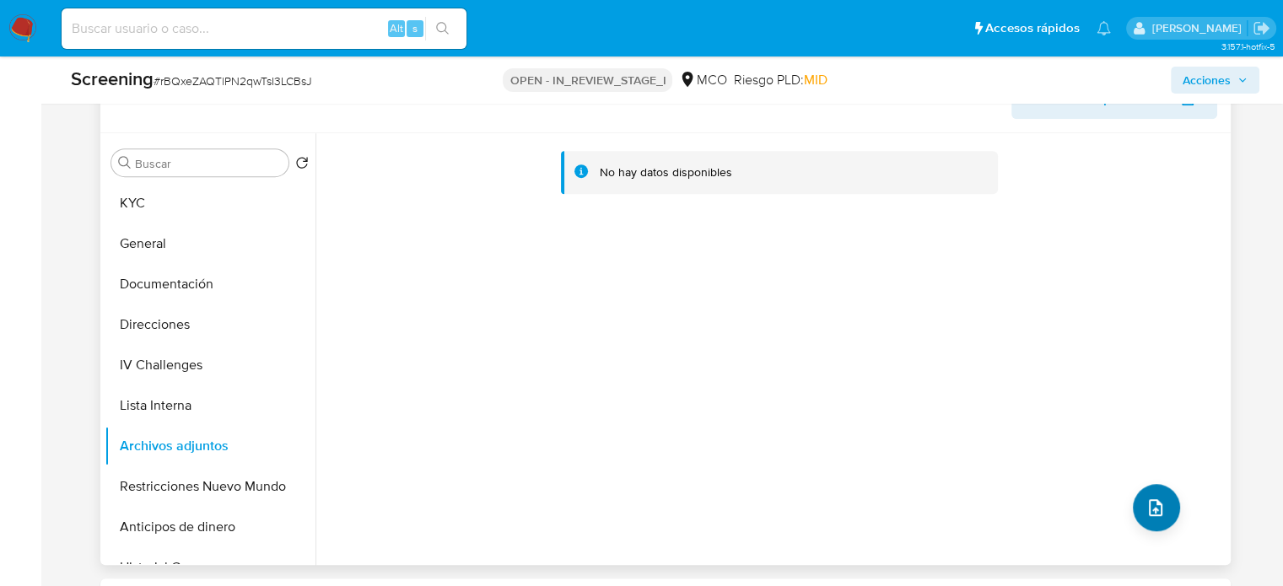
scroll to position [928, 0]
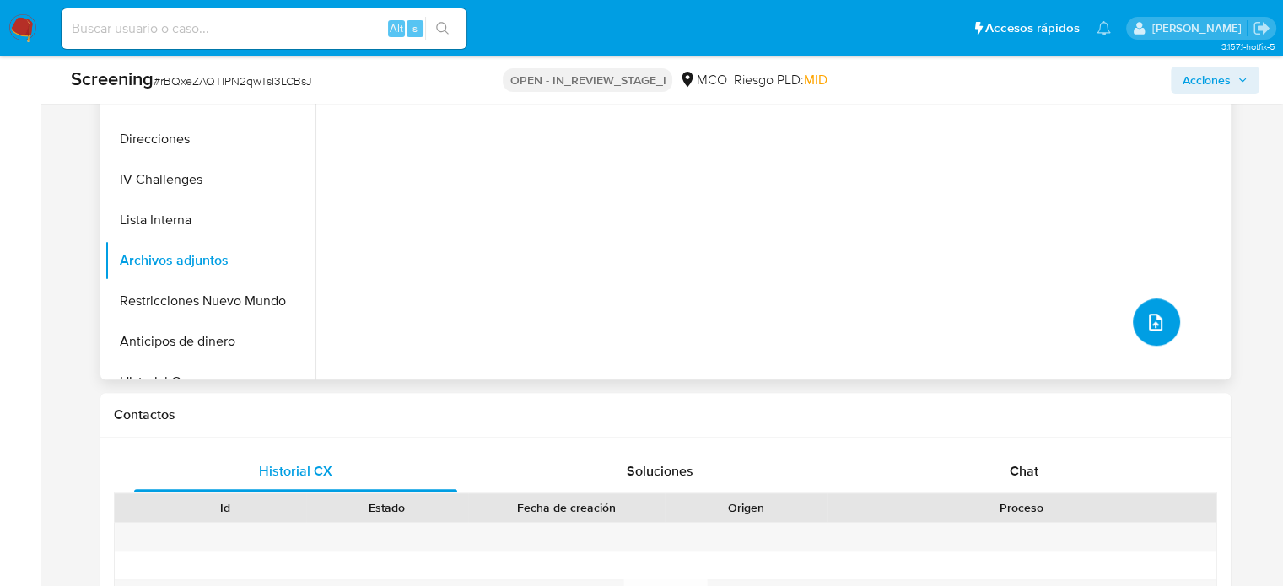
click at [1148, 314] on icon "upload-file" at bounding box center [1154, 322] width 13 height 17
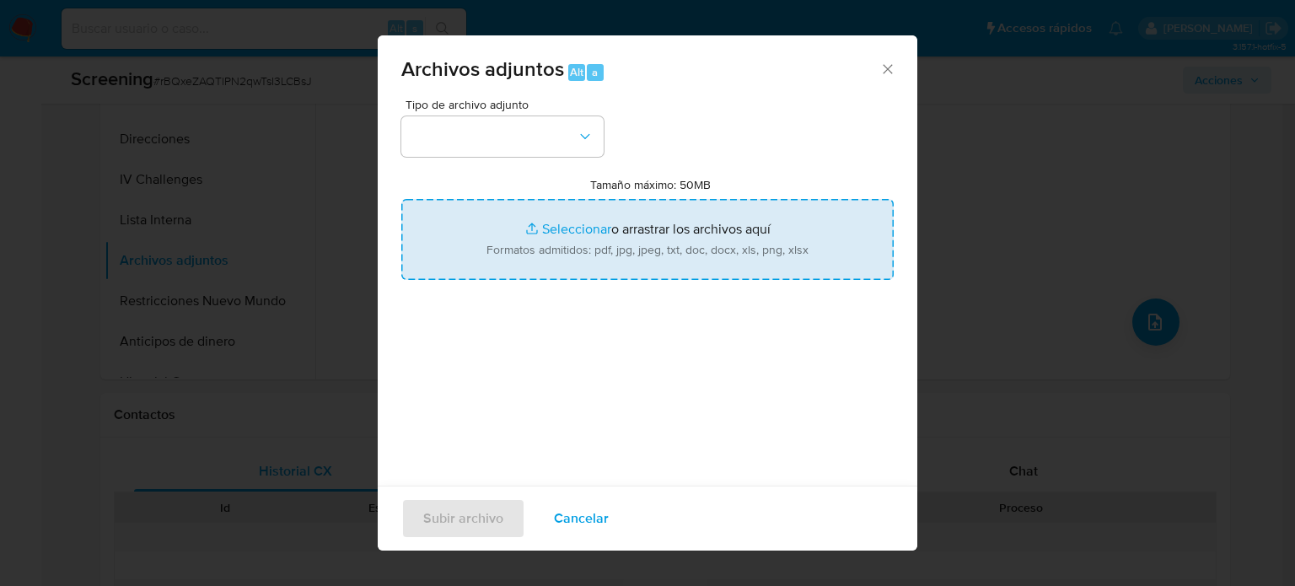
click at [549, 238] on input "Tamaño máximo: 50MB Seleccionar archivos" at bounding box center [647, 239] width 492 height 81
type input "C:\fakepath\CC 1082935250 - Consulta de Antecedentes.pdf"
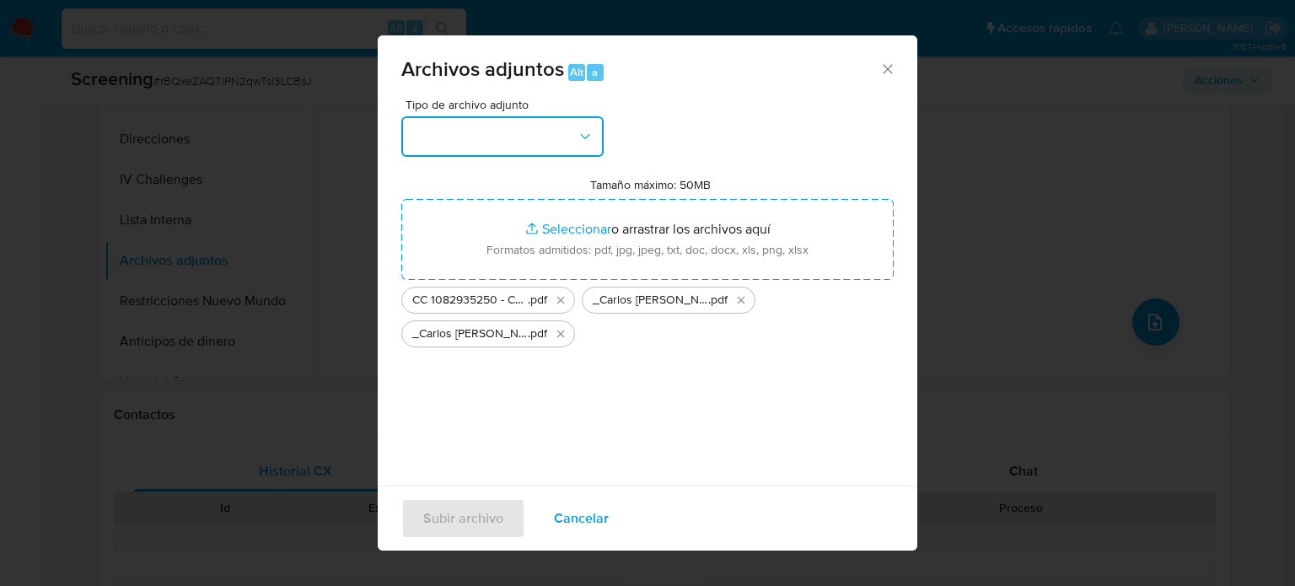
click at [562, 139] on button "button" at bounding box center [502, 136] width 202 height 40
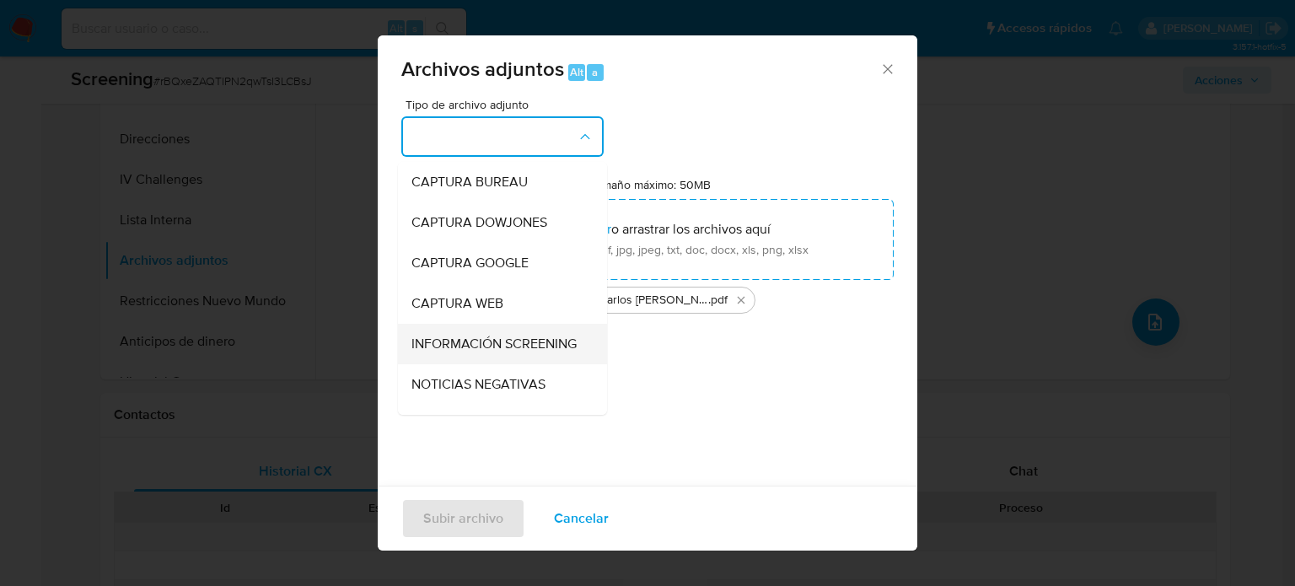
click at [473, 343] on span "INFORMACIÓN SCREENING" at bounding box center [493, 344] width 165 height 17
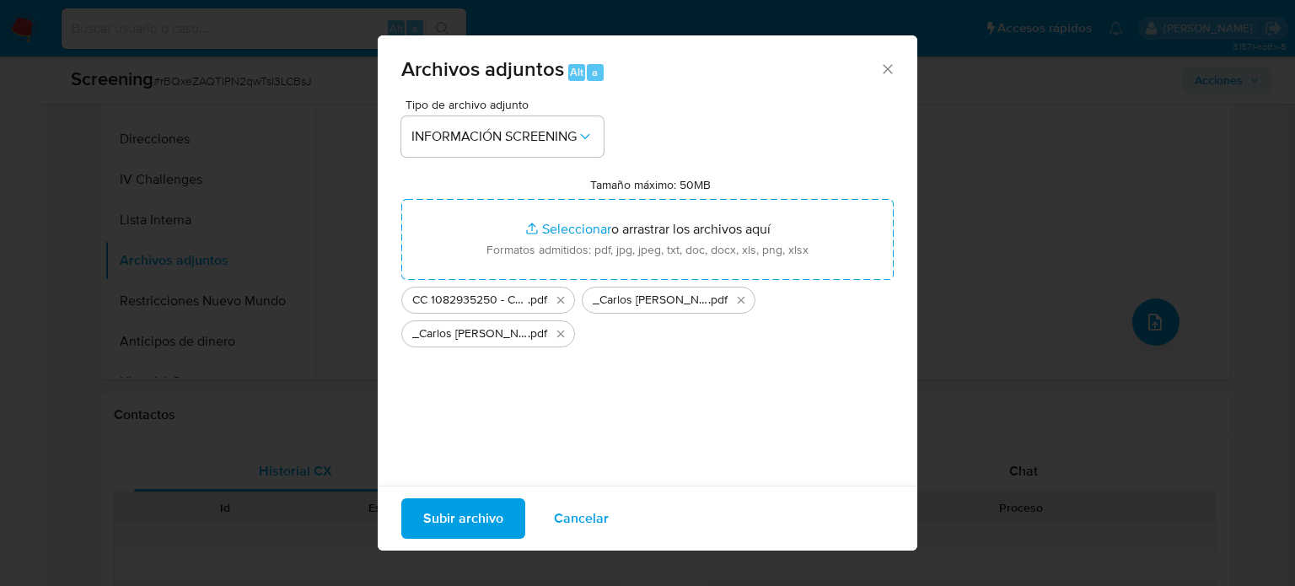
click at [475, 519] on span "Subir archivo" at bounding box center [463, 518] width 80 height 37
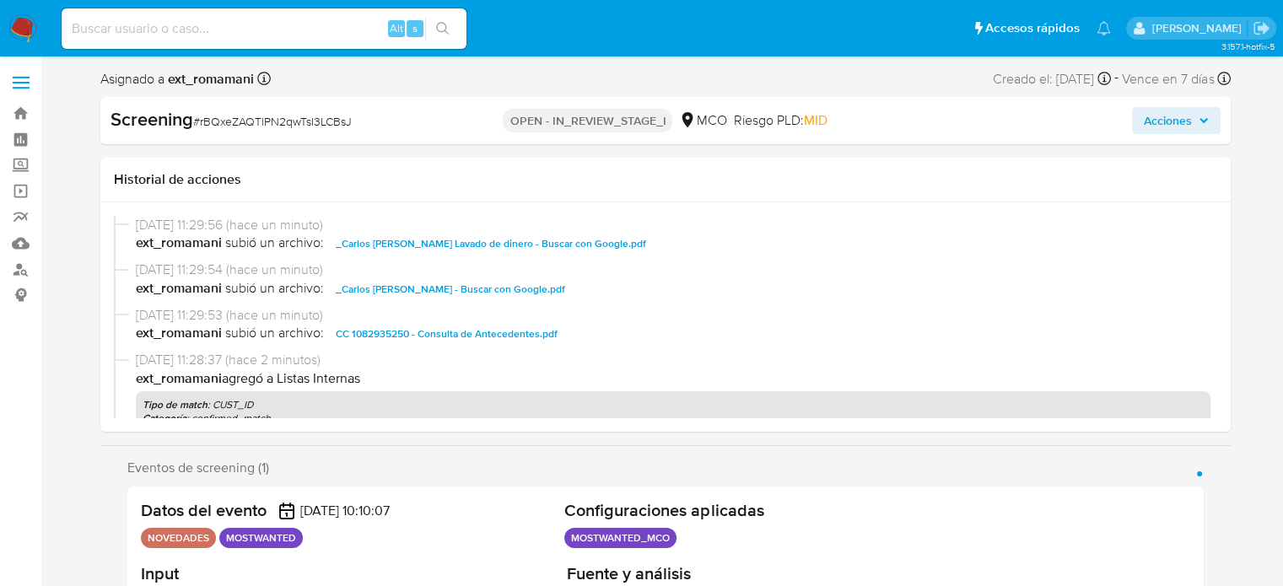
select select "10"
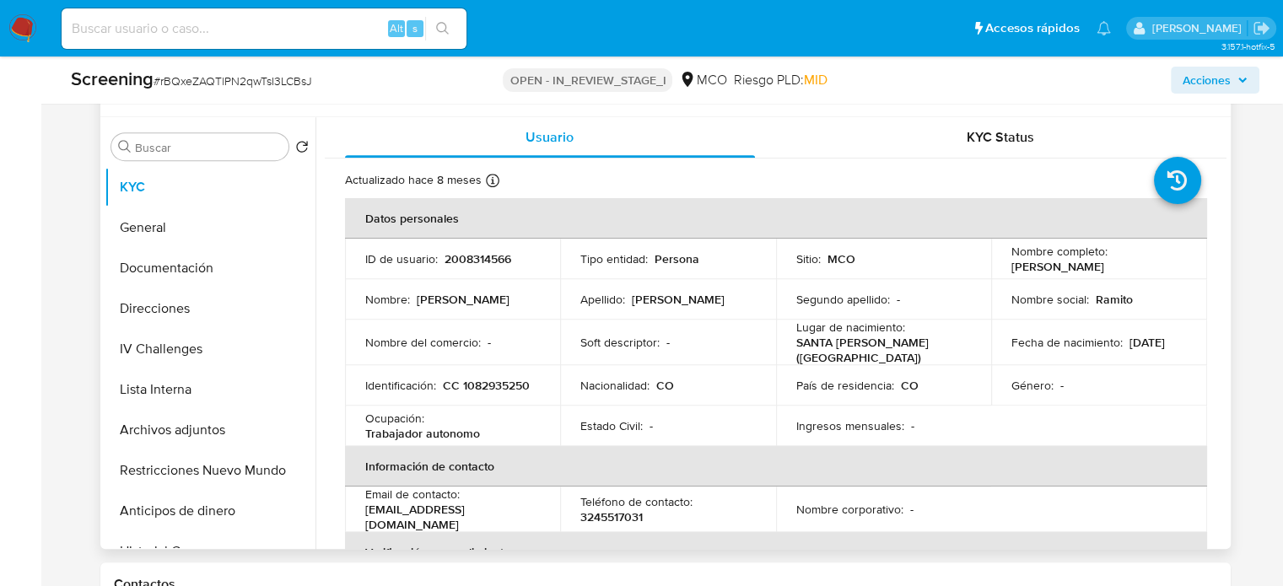
scroll to position [843, 0]
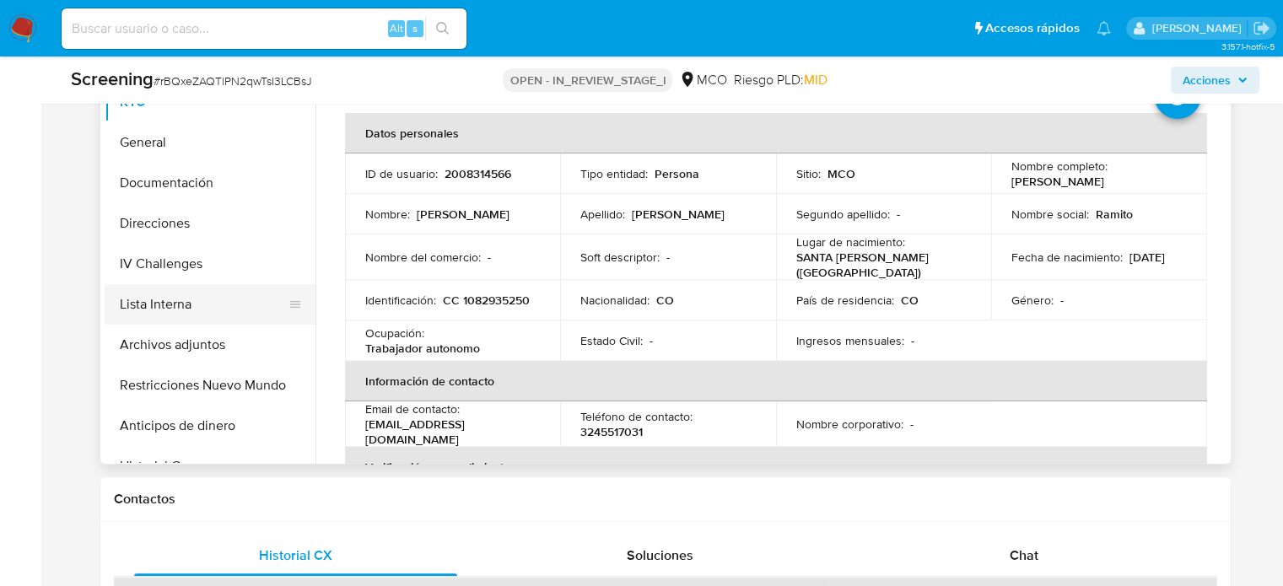
click at [192, 298] on button "Lista Interna" at bounding box center [203, 304] width 197 height 40
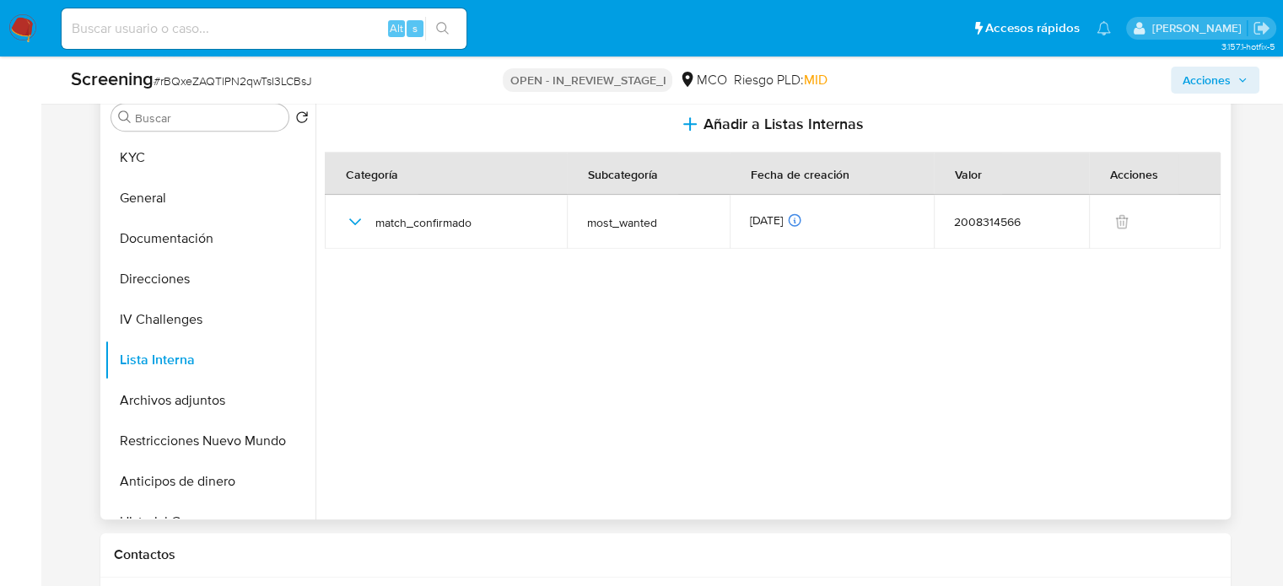
scroll to position [759, 0]
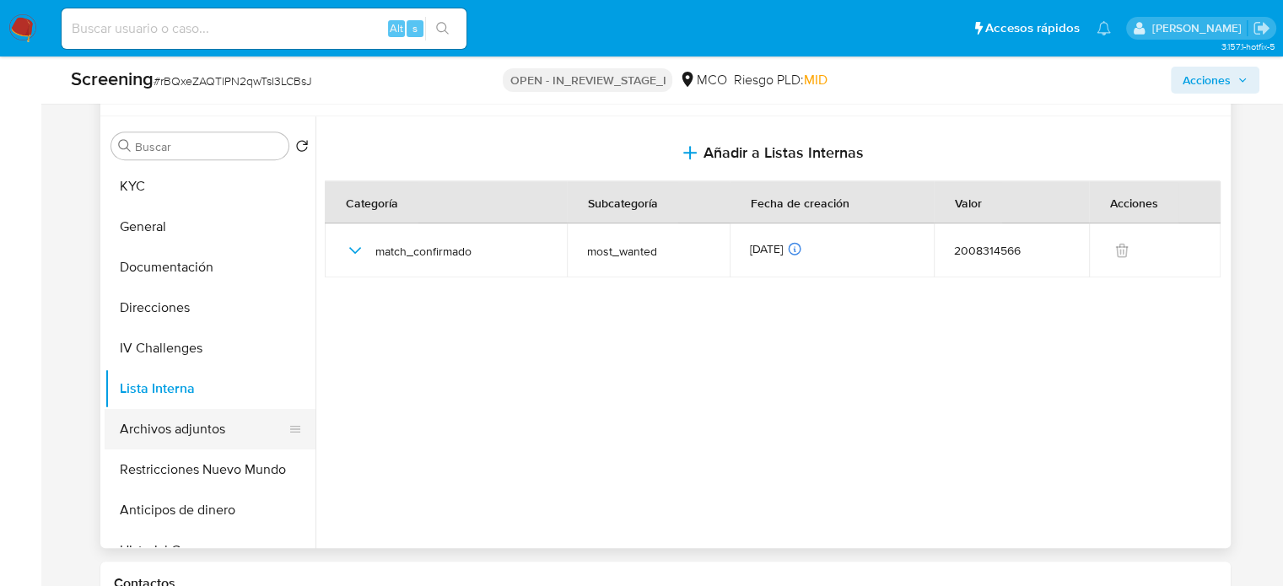
click at [162, 417] on button "Archivos adjuntos" at bounding box center [203, 429] width 197 height 40
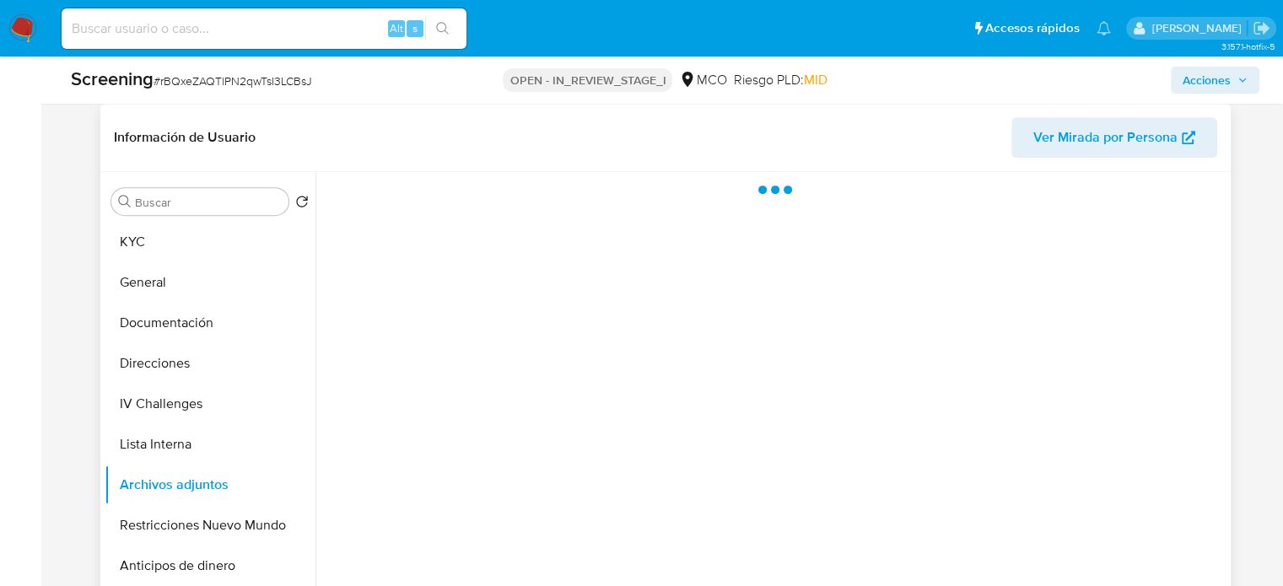
scroll to position [675, 0]
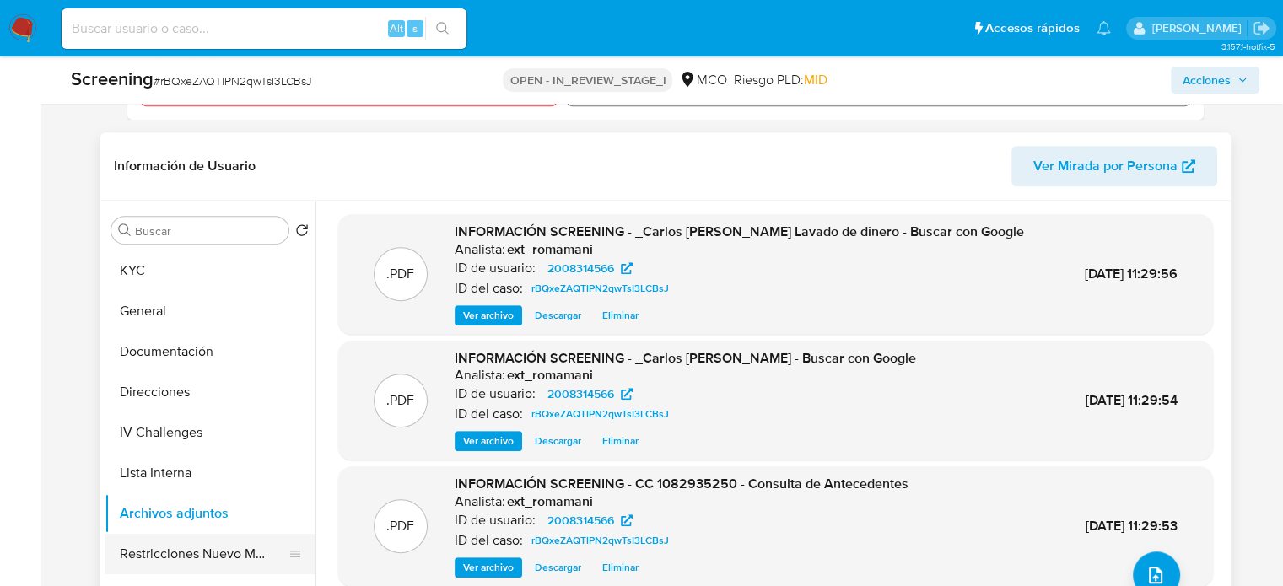
click at [232, 534] on button "Restricciones Nuevo Mundo" at bounding box center [203, 554] width 197 height 40
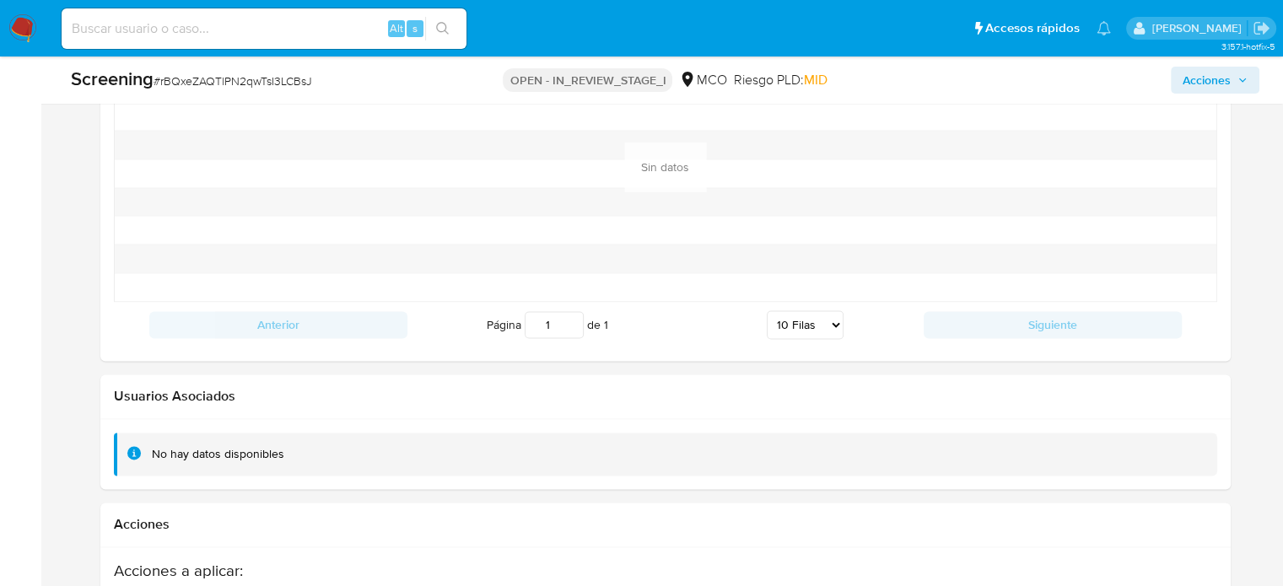
scroll to position [2653, 0]
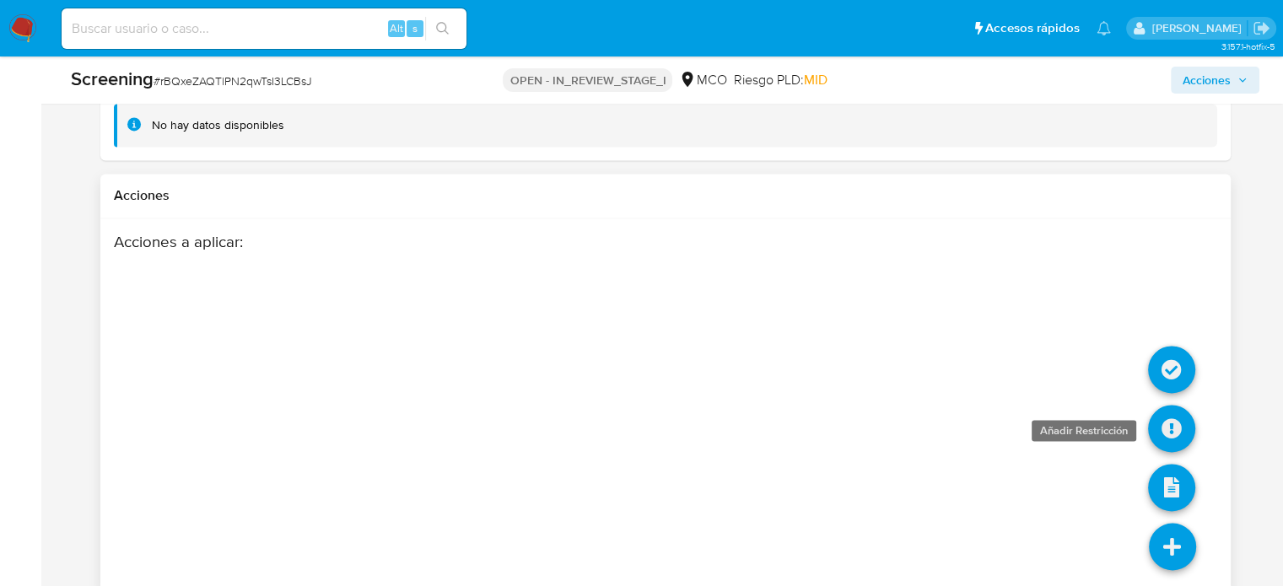
click at [1170, 405] on icon at bounding box center [1171, 428] width 47 height 47
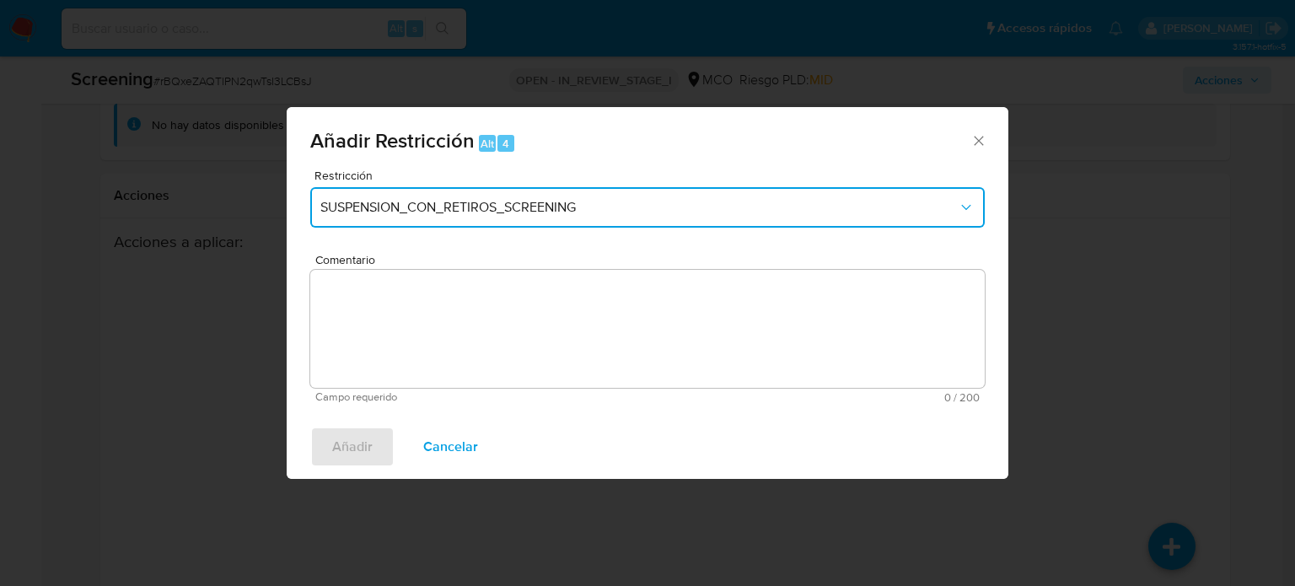
click at [447, 218] on button "SUSPENSION_CON_RETIROS_SCREENING" at bounding box center [647, 207] width 675 height 40
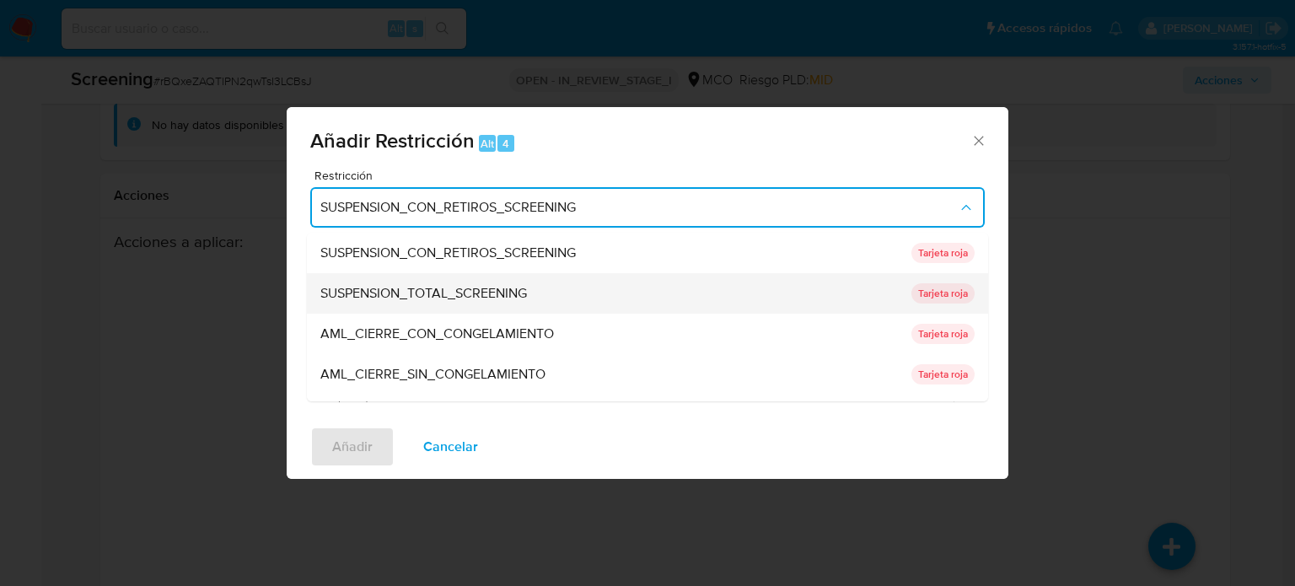
click at [450, 300] on span "SUSPENSION_TOTAL_SCREENING" at bounding box center [423, 293] width 207 height 17
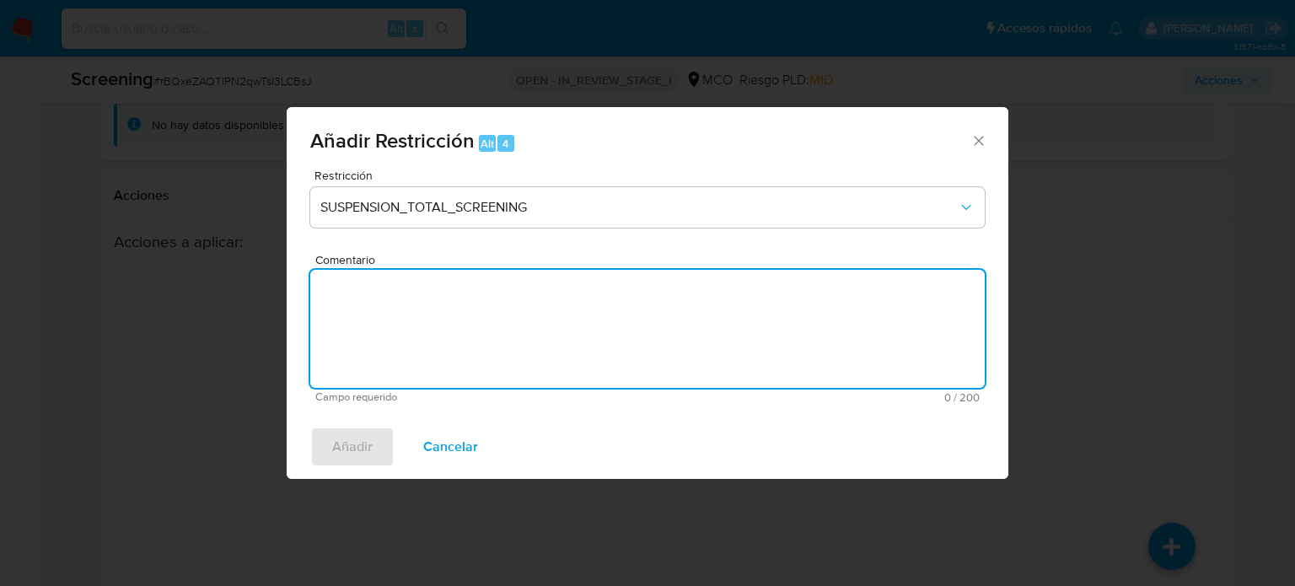
click at [444, 320] on textarea "Comentario" at bounding box center [647, 329] width 675 height 118
paste textarea "Se añade restricción manual ya que se encuentra enlistado por Procuraduría"
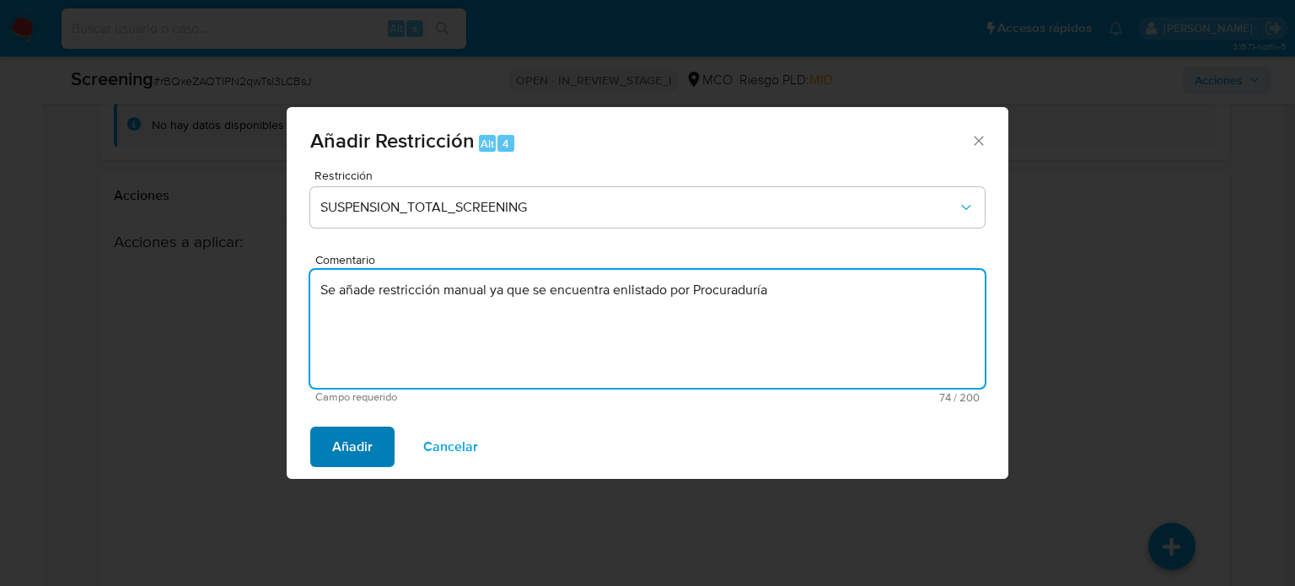
type textarea "Se añade restricción manual ya que se encuentra enlistado por Procuraduría"
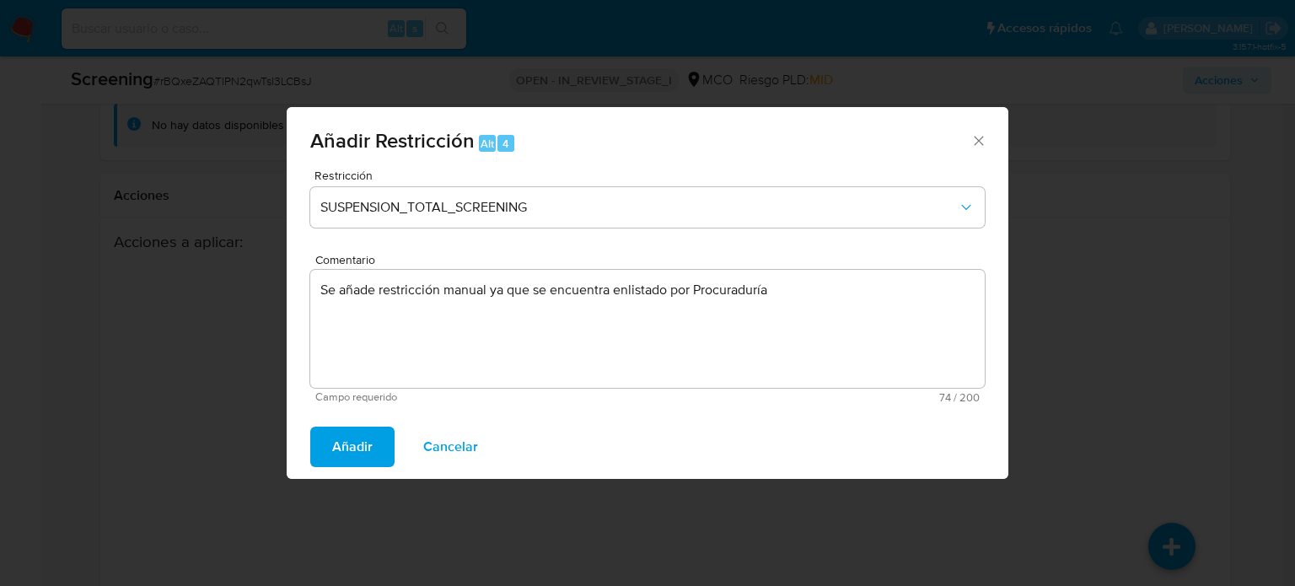
click at [345, 445] on span "Añadir" at bounding box center [352, 446] width 40 height 37
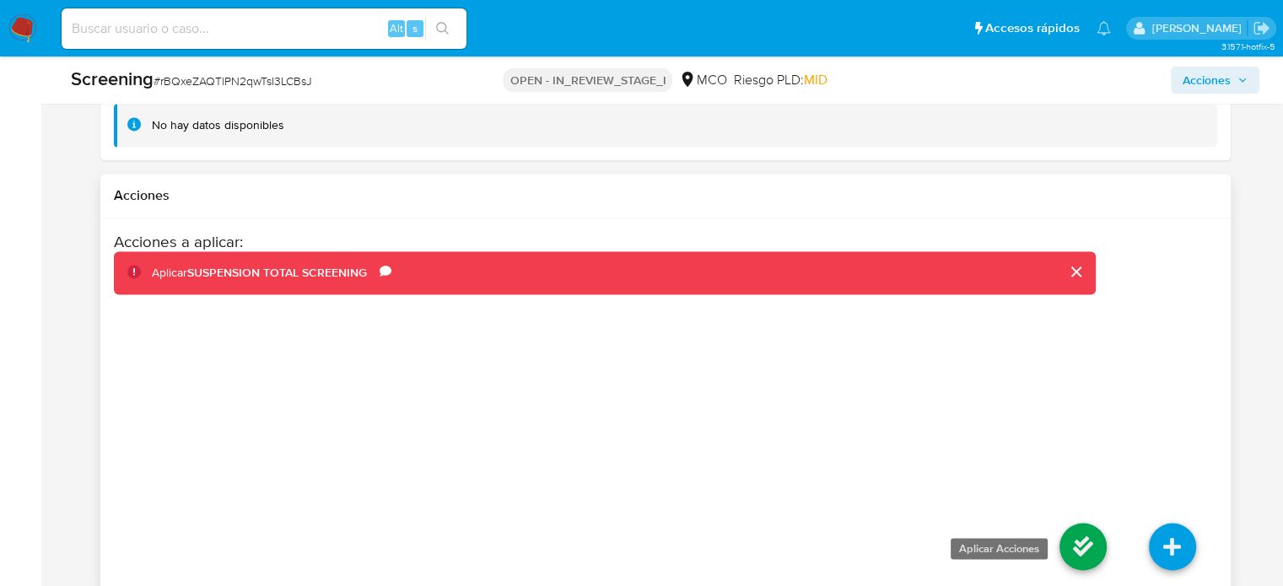
click at [1061, 524] on icon at bounding box center [1082, 546] width 47 height 47
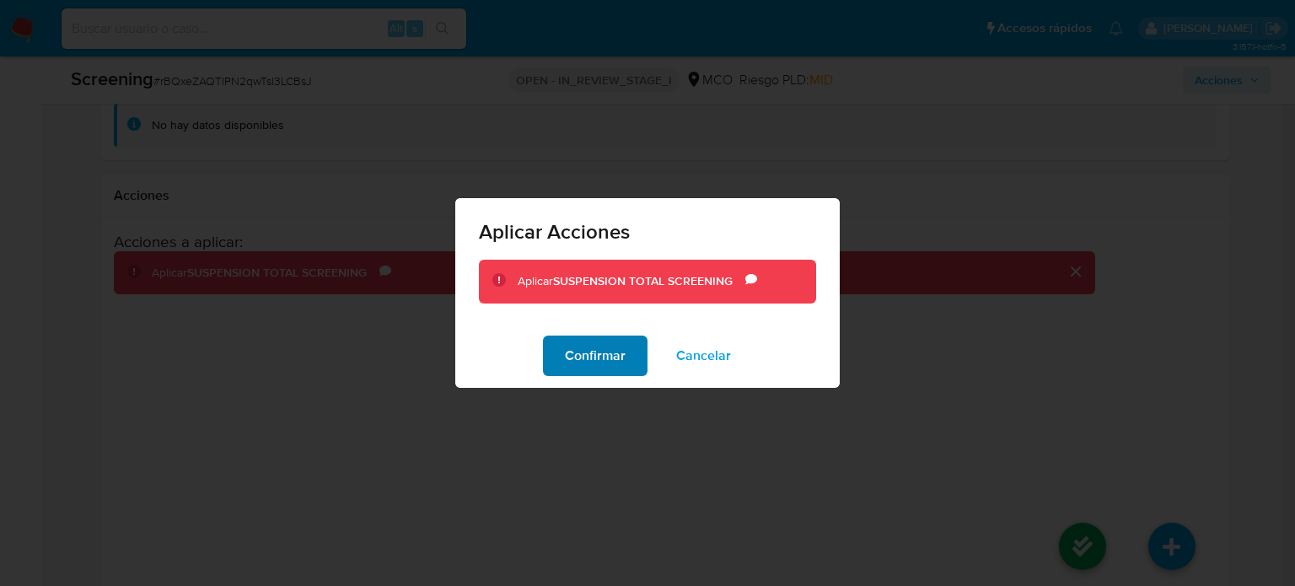
click at [597, 363] on span "Confirmar" at bounding box center [595, 355] width 61 height 37
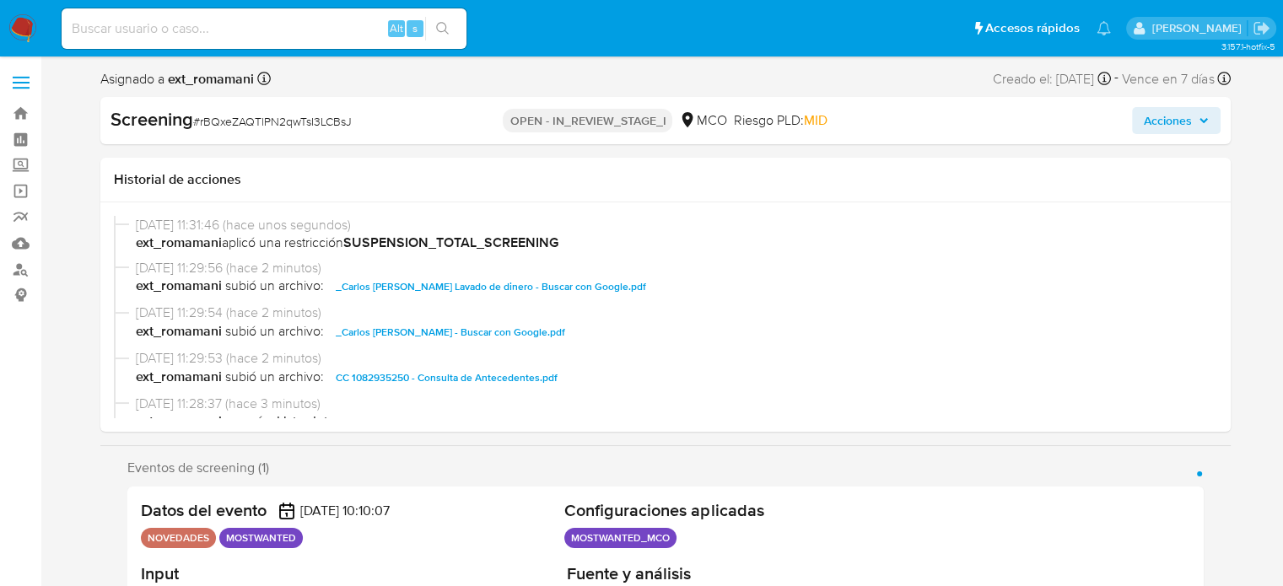
select select "10"
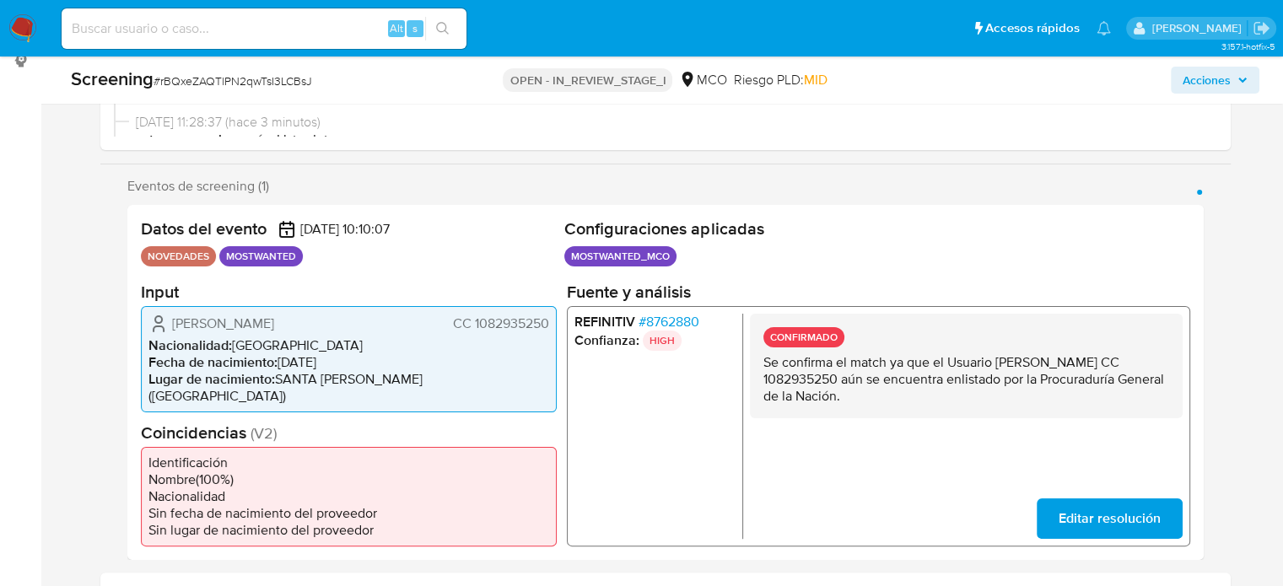
scroll to position [337, 0]
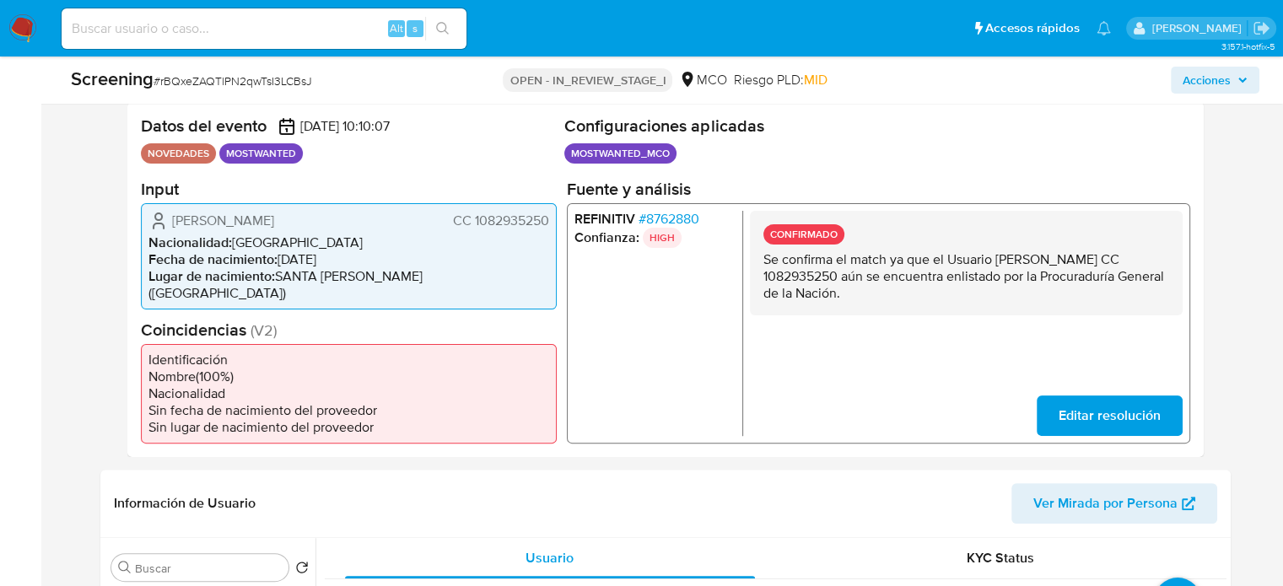
drag, startPoint x: 997, startPoint y: 259, endPoint x: 859, endPoint y: 282, distance: 139.3
click at [859, 282] on p "Se confirma el match ya que el Usuario [PERSON_NAME] CC 1082935250 aún se encue…" at bounding box center [965, 275] width 406 height 51
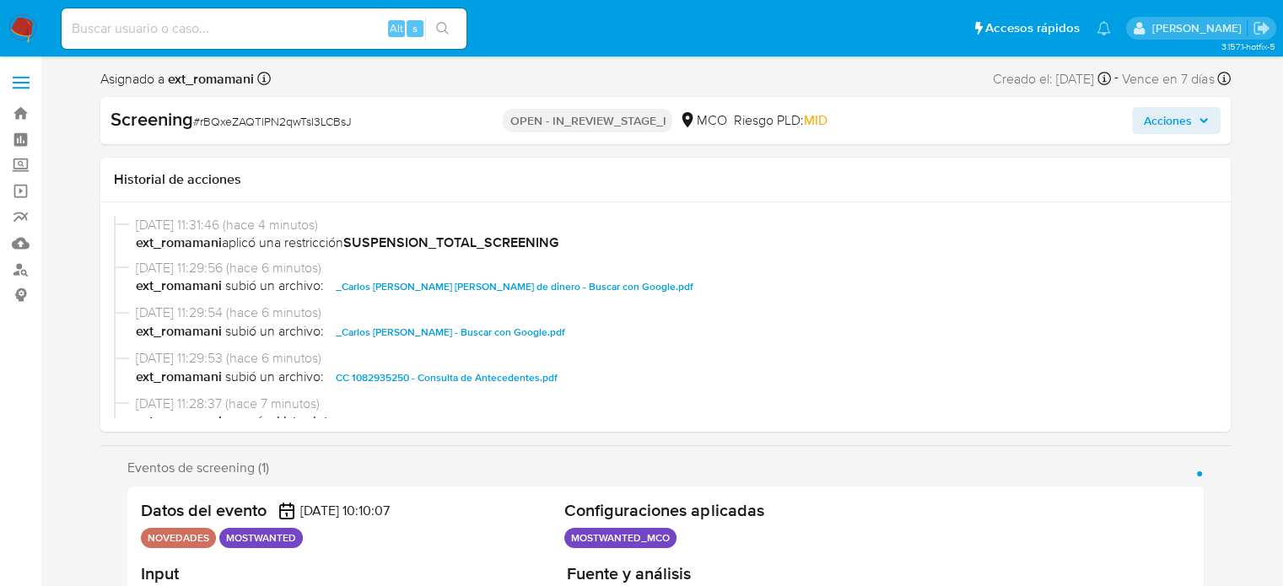
select select "10"
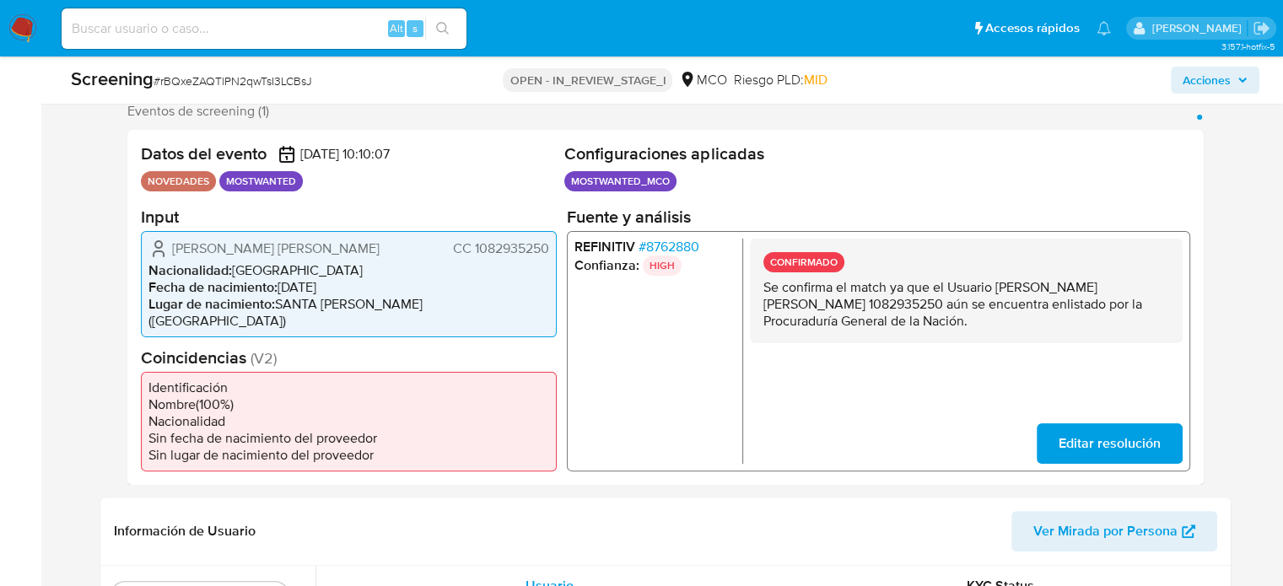
scroll to position [337, 0]
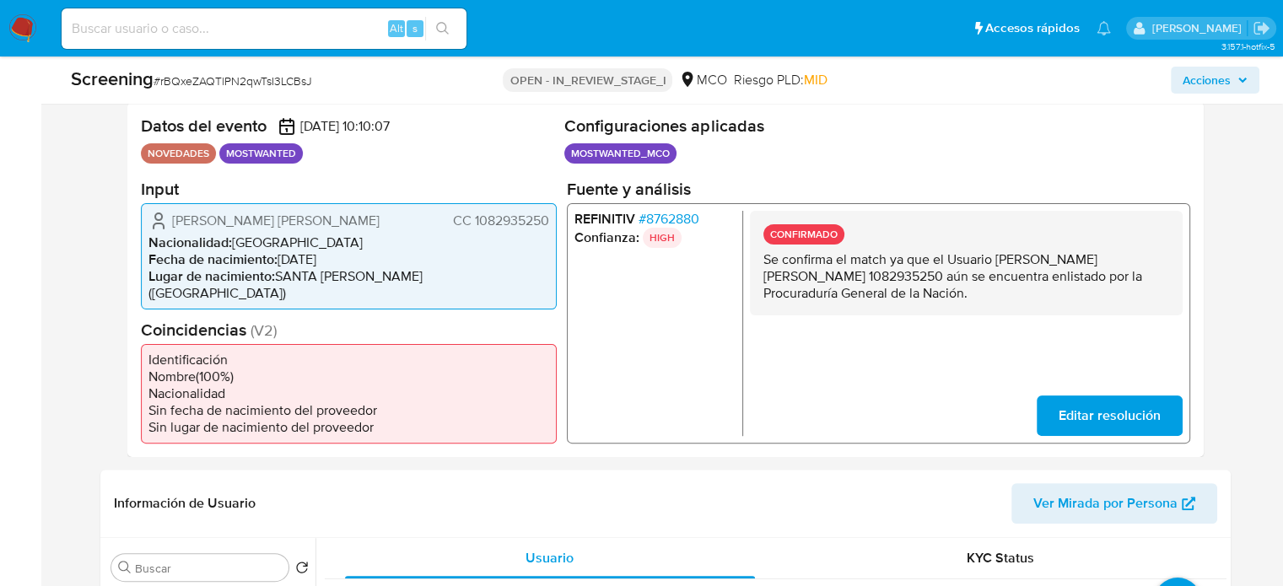
click at [678, 212] on span "# 8762880" at bounding box center [667, 218] width 61 height 17
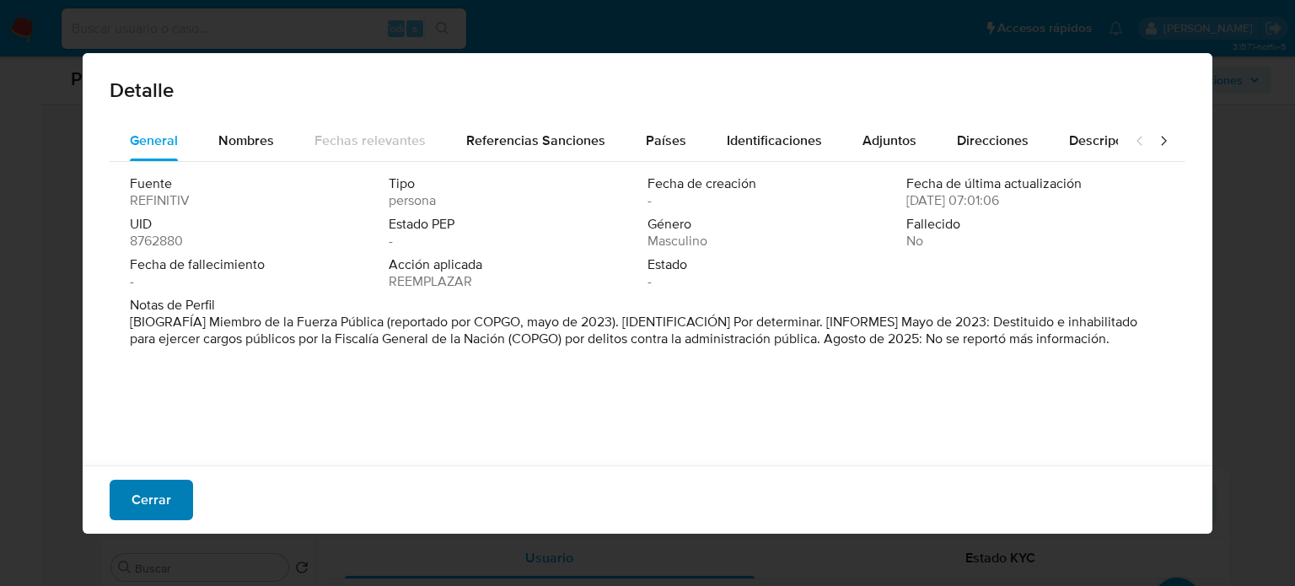
click at [155, 508] on span "Cerrar" at bounding box center [152, 499] width 40 height 37
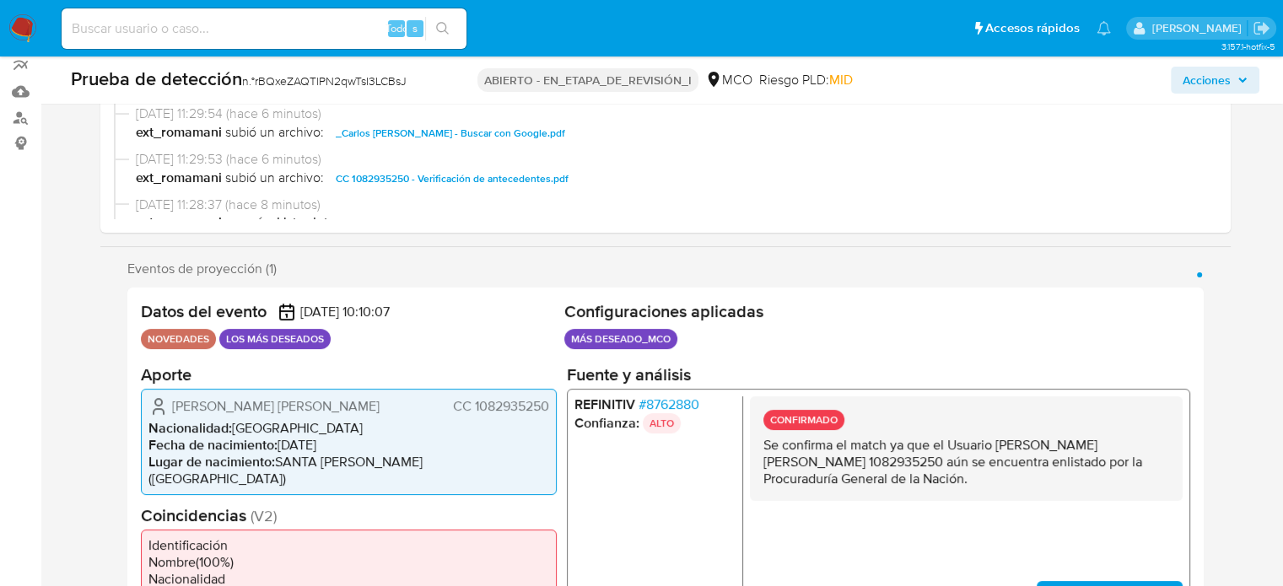
scroll to position [0, 0]
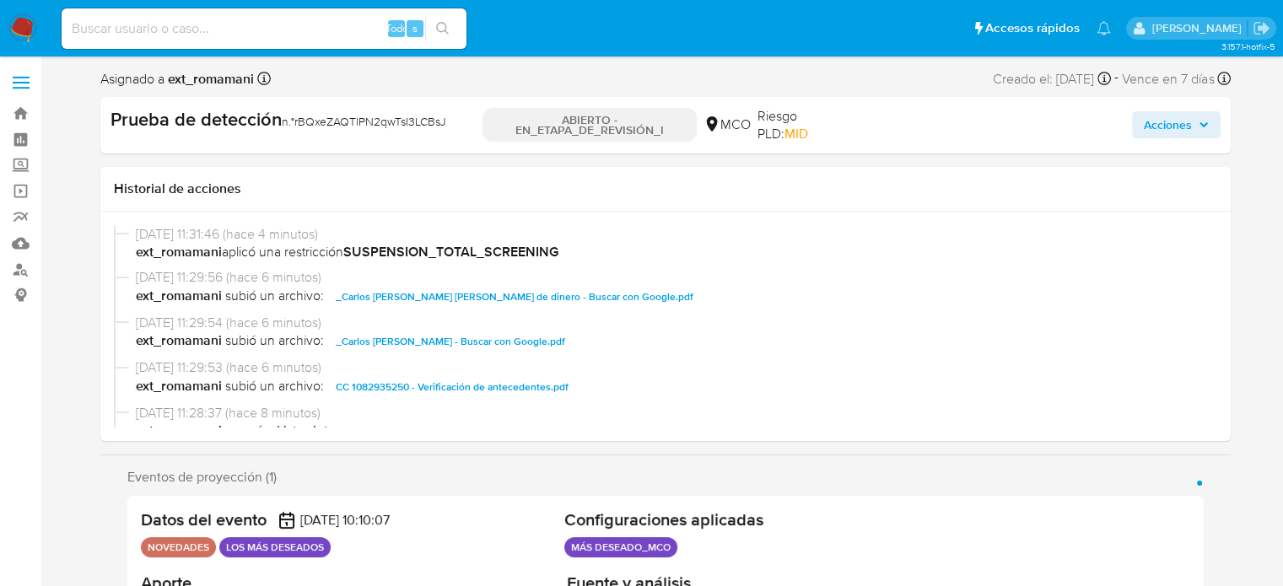
click at [1156, 123] on span "Acciones" at bounding box center [1167, 124] width 48 height 27
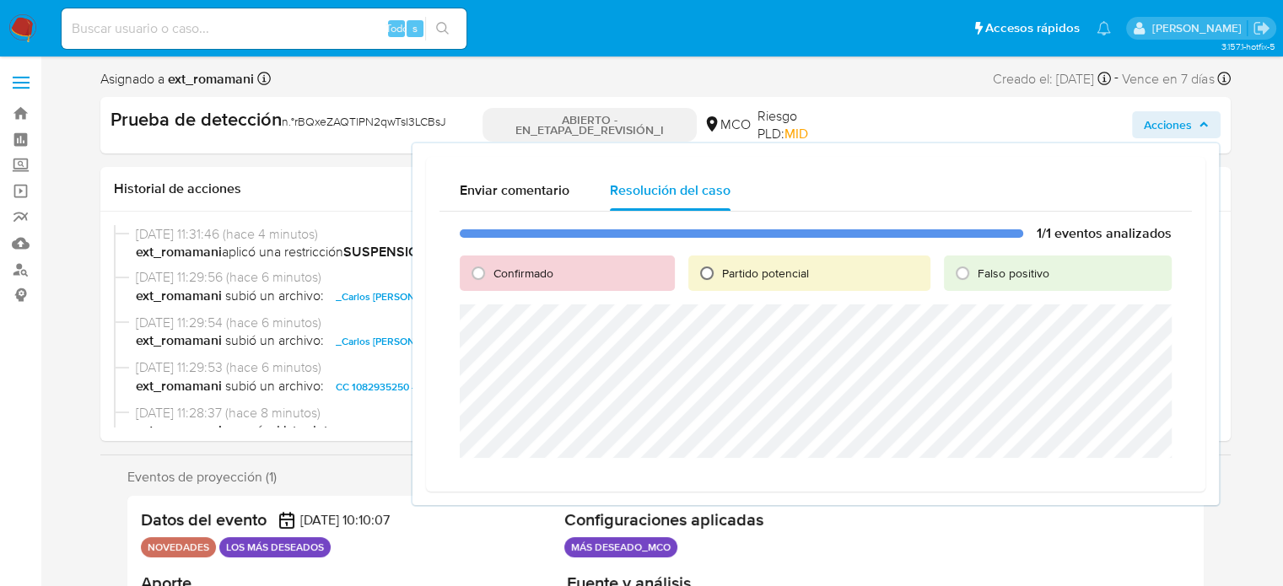
click at [710, 275] on input "Partido potencial" at bounding box center [706, 273] width 27 height 27
radio input "true"
click at [1129, 485] on span "Escalar" at bounding box center [1127, 478] width 51 height 24
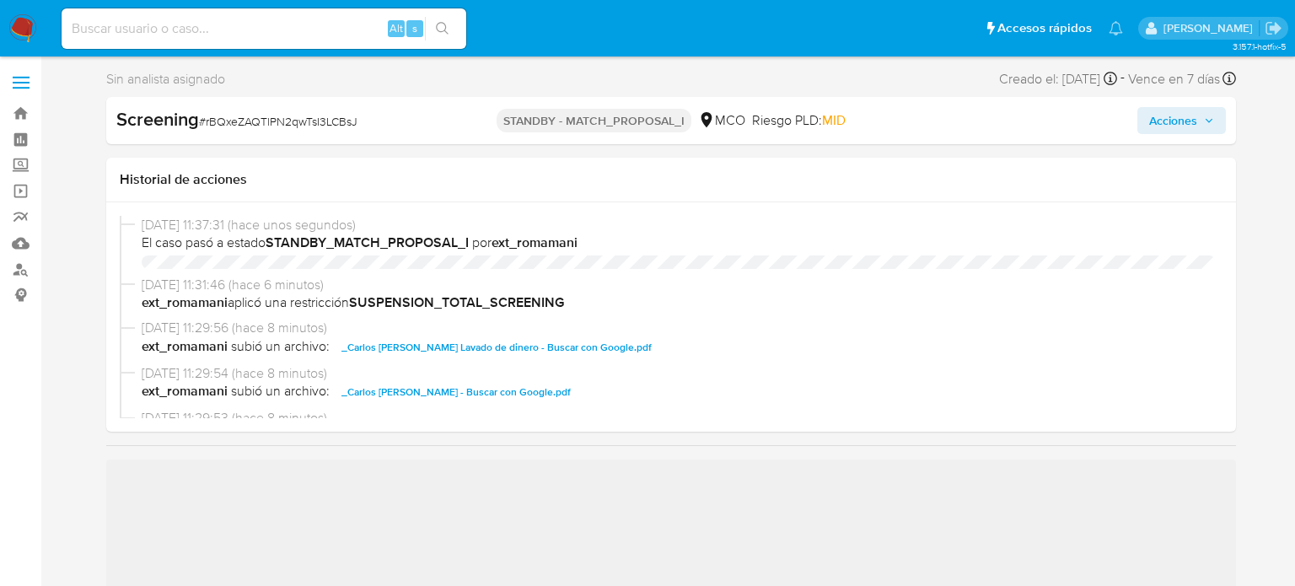
select select "10"
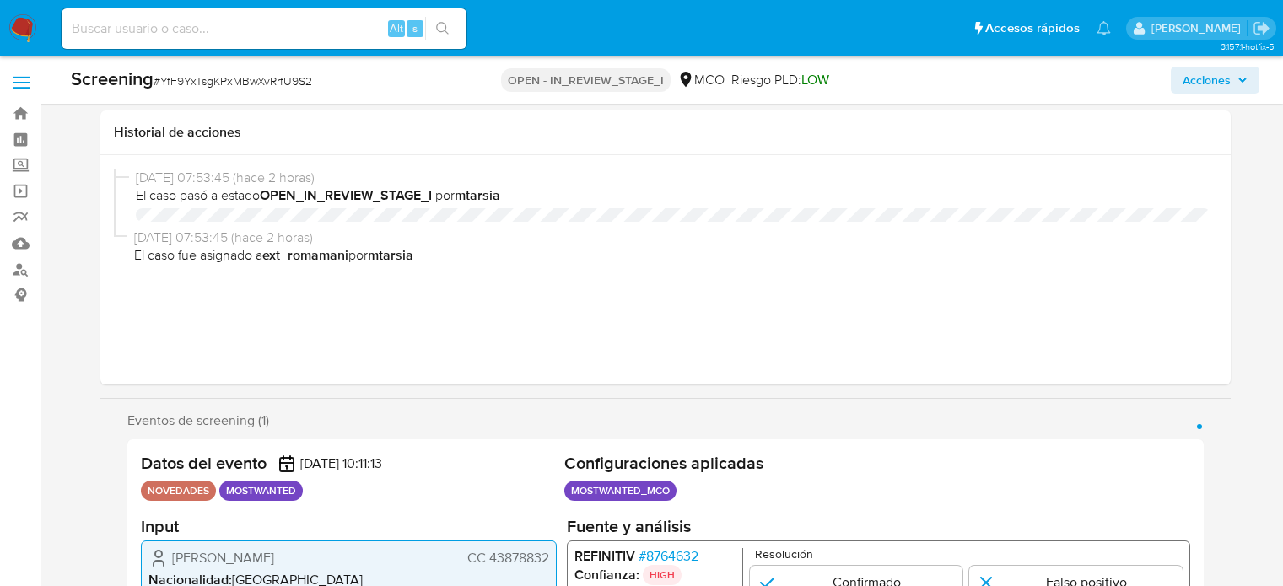
select select "10"
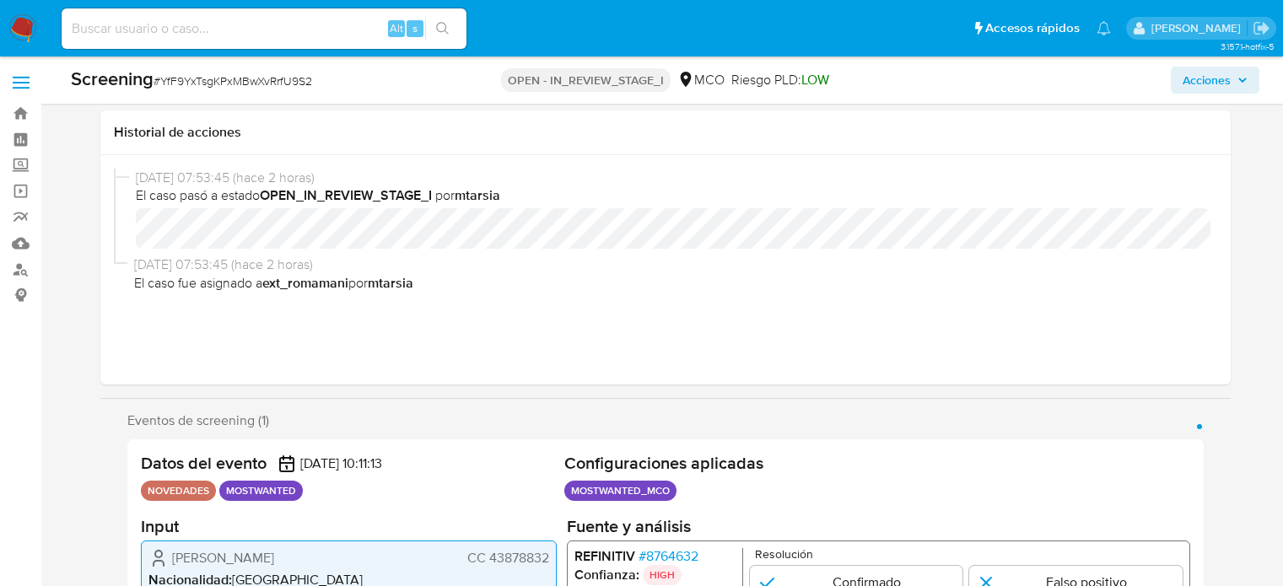
scroll to position [337, 0]
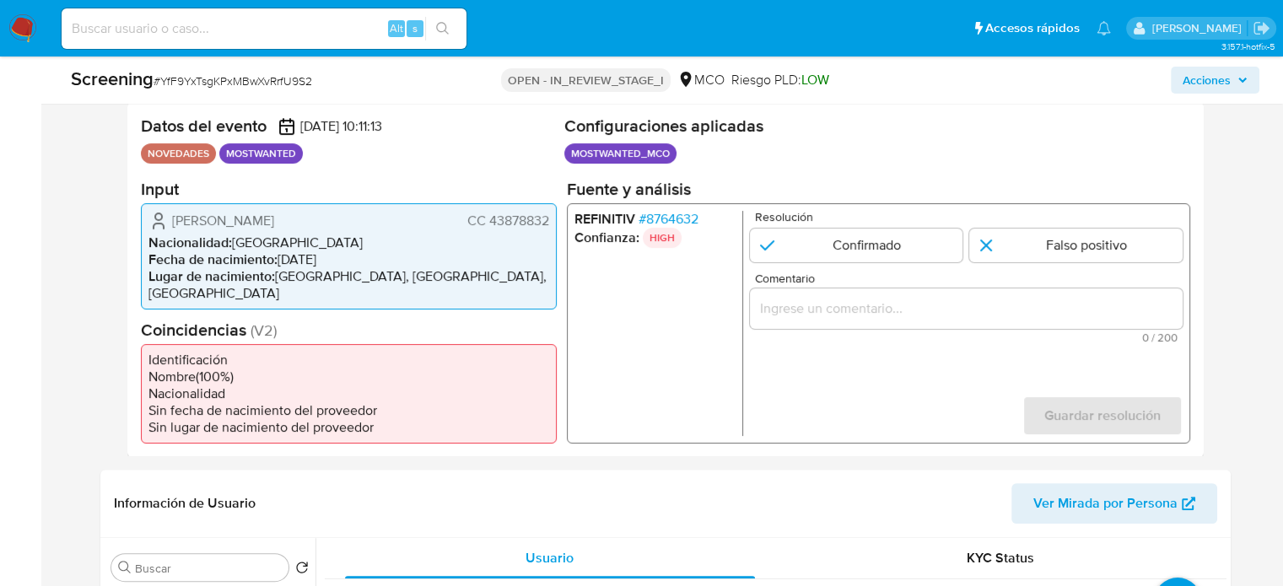
click at [610, 284] on ul "REFINITIV # 8764632 Confianza: HIGH" at bounding box center [657, 322] width 169 height 225
drag, startPoint x: 551, startPoint y: 221, endPoint x: 489, endPoint y: 229, distance: 62.0
click at [489, 229] on div "[PERSON_NAME] CC 43878832 Nacionalidad : [DEMOGRAPHIC_DATA] Fecha de nacimiento…" at bounding box center [349, 255] width 416 height 106
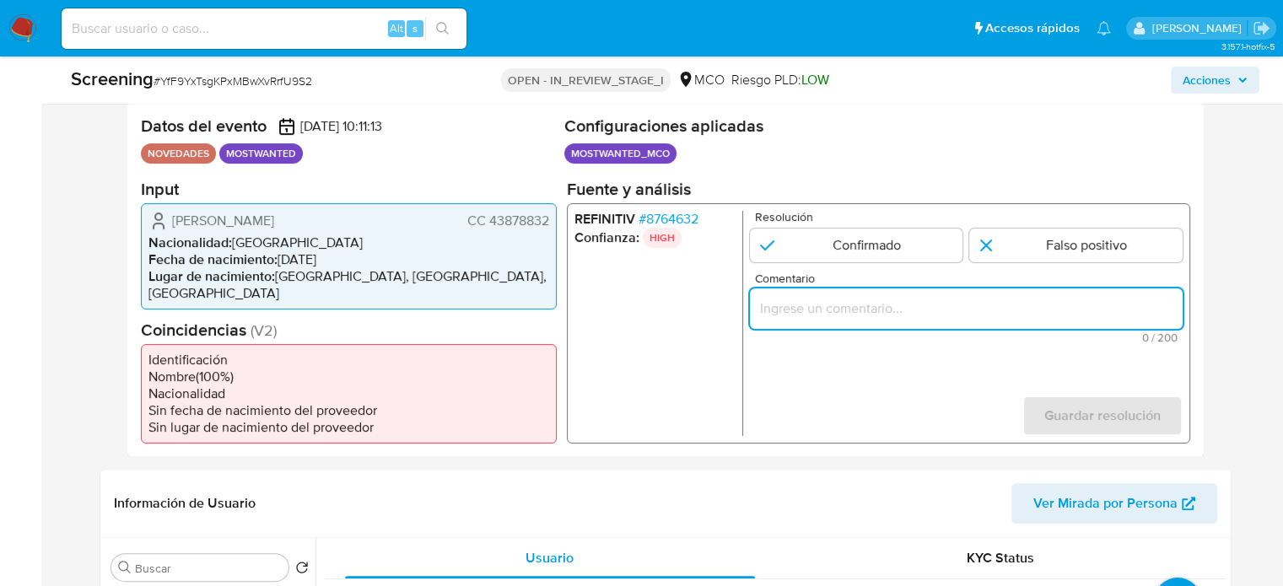
click at [789, 311] on input "Comentario" at bounding box center [965, 308] width 433 height 22
paste input "Se confirma el match ya que el Usuario aún se encuentra enlistado por la Procur…"
click at [647, 306] on ul "REFINITIV # 8764632 Confianza: HIGH" at bounding box center [657, 322] width 169 height 225
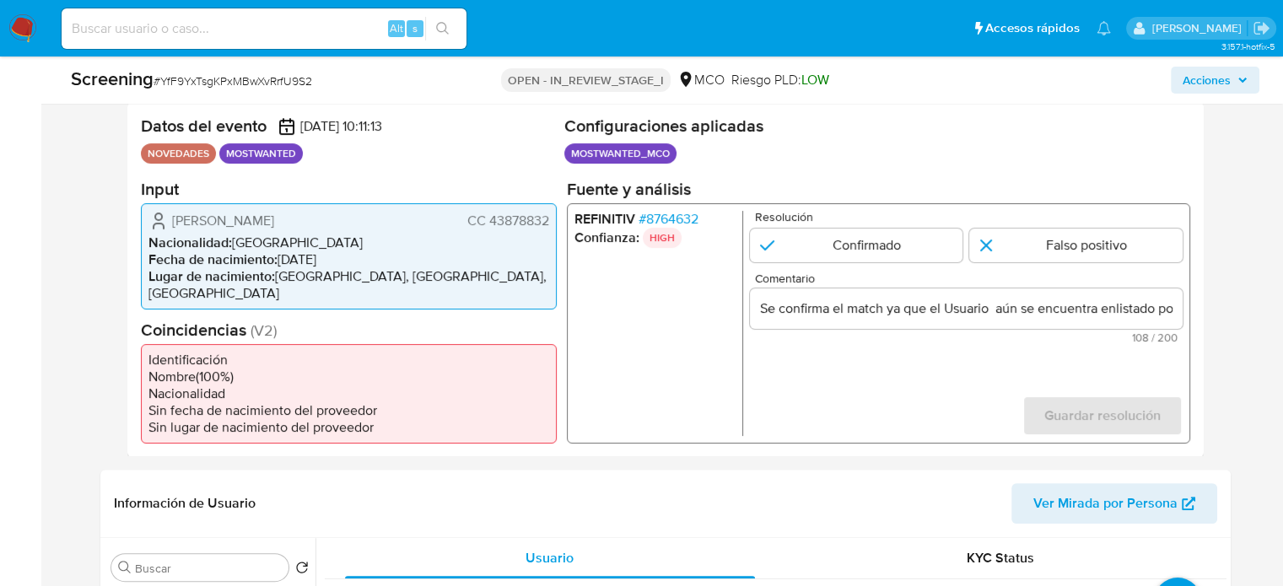
drag, startPoint x: 166, startPoint y: 219, endPoint x: 560, endPoint y: 226, distance: 393.8
click at [560, 226] on div "Datos del evento 30/08/2025 10:11:13 NOVEDADES MOSTWANTED Configuraciones aplic…" at bounding box center [665, 279] width 1076 height 355
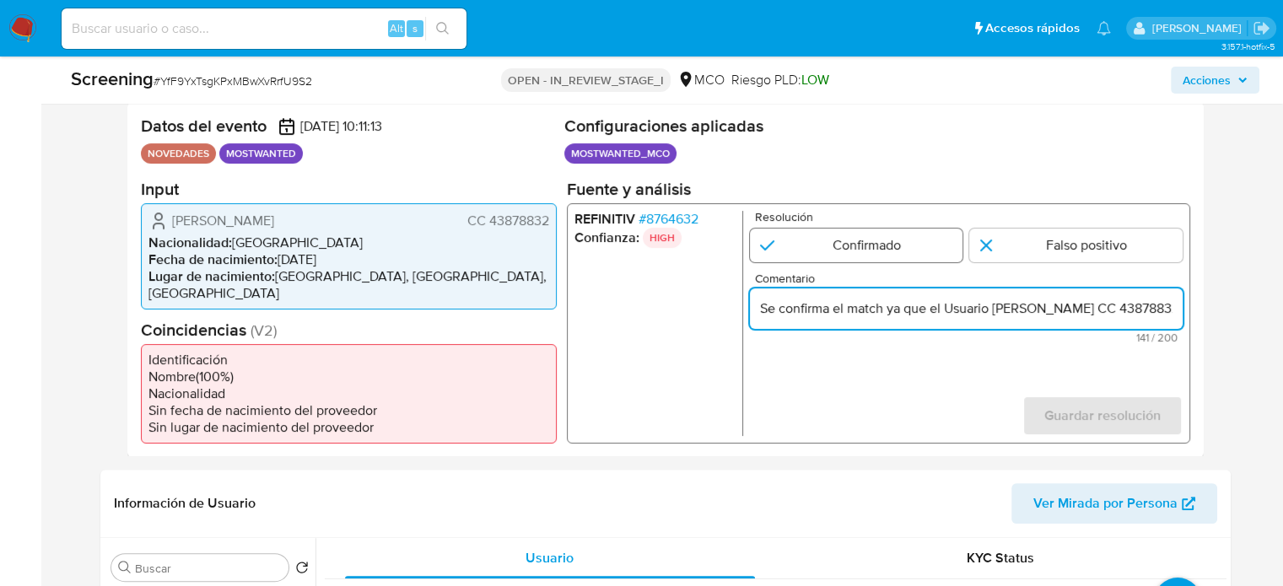
type input "Se confirma el match ya que el Usuario [PERSON_NAME] CC 43878832 aún se encuent…"
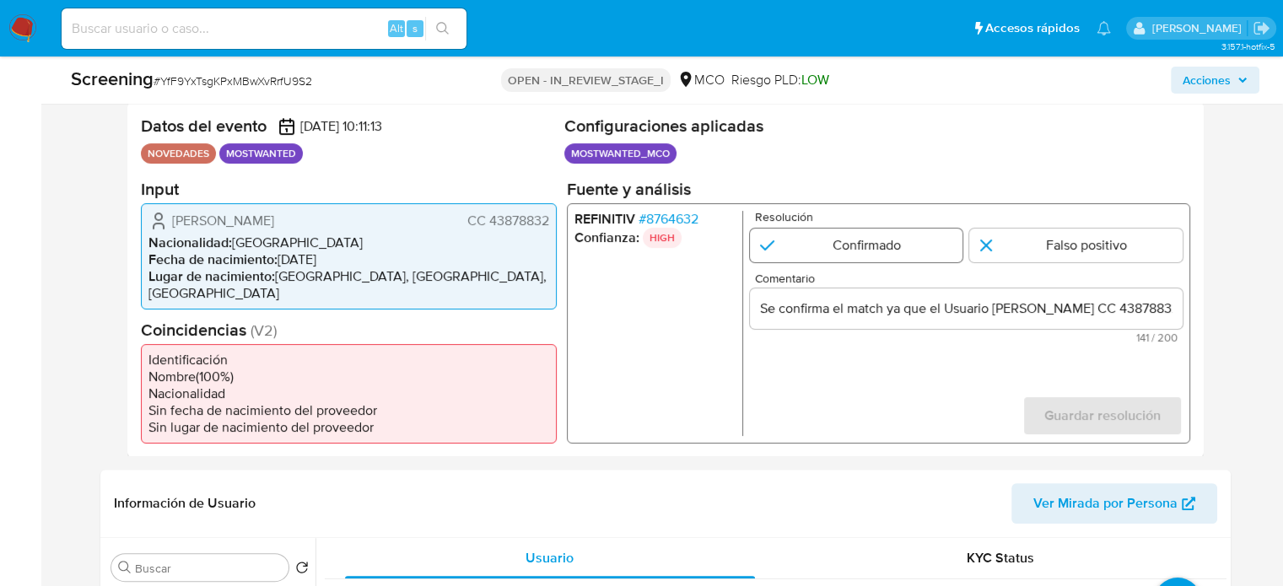
click at [853, 242] on input "1 de 1" at bounding box center [855, 245] width 213 height 34
radio input "true"
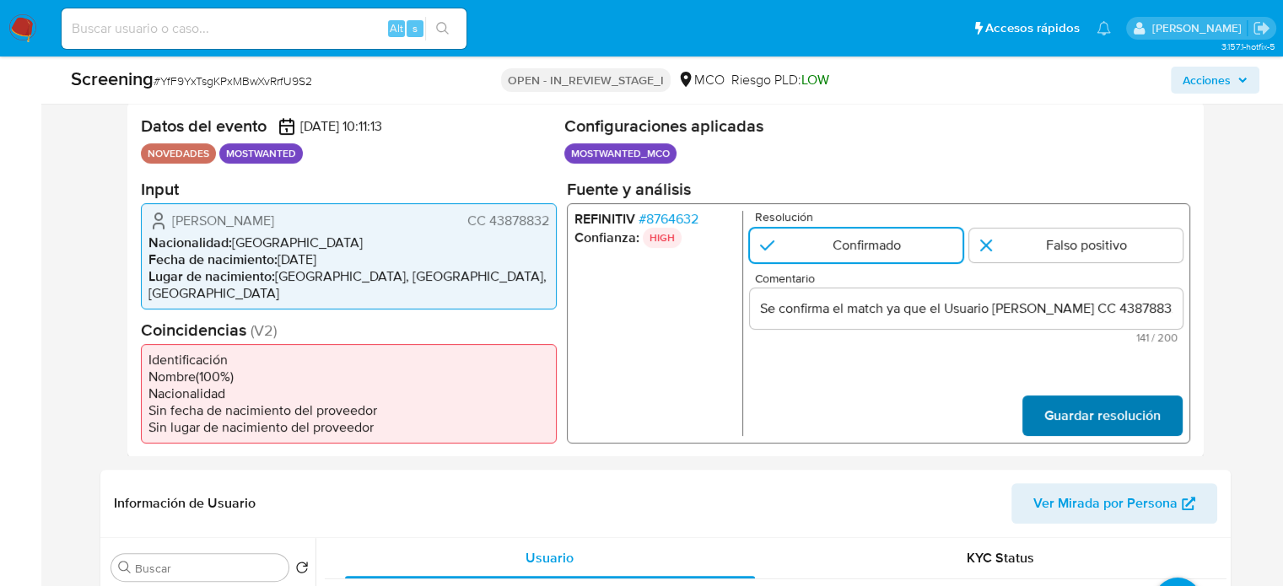
click at [1079, 399] on span "Guardar resolución" at bounding box center [1101, 414] width 116 height 37
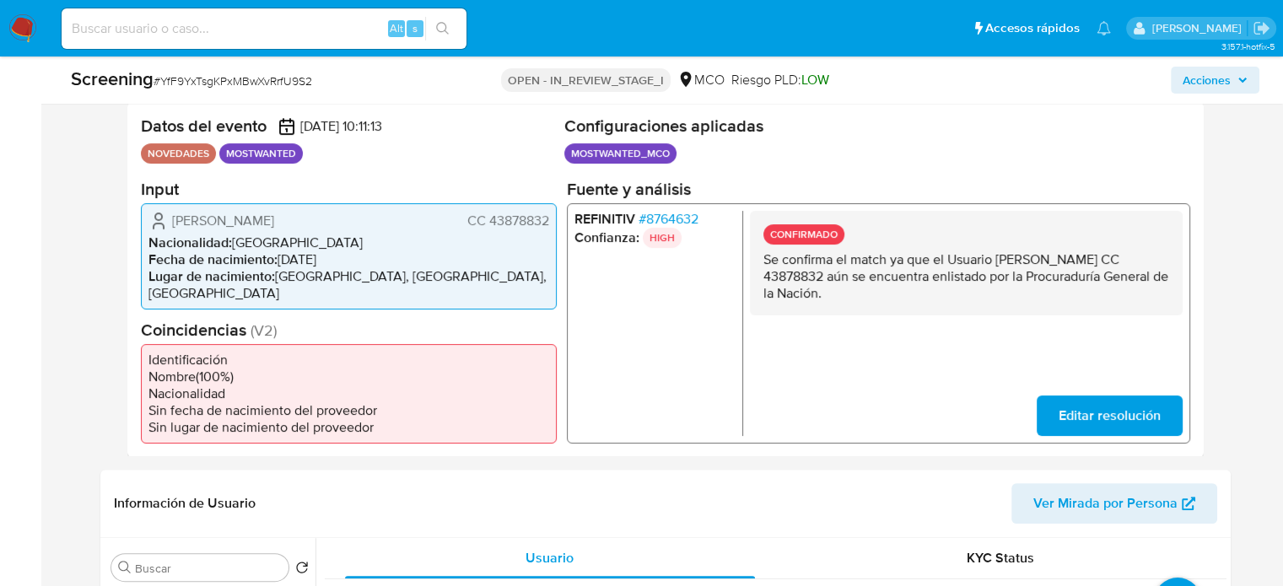
drag, startPoint x: 820, startPoint y: 274, endPoint x: 763, endPoint y: 277, distance: 57.4
click at [763, 277] on p "Se confirma el match ya que el Usuario [PERSON_NAME] CC 43878832 aún se encuent…" at bounding box center [965, 275] width 406 height 51
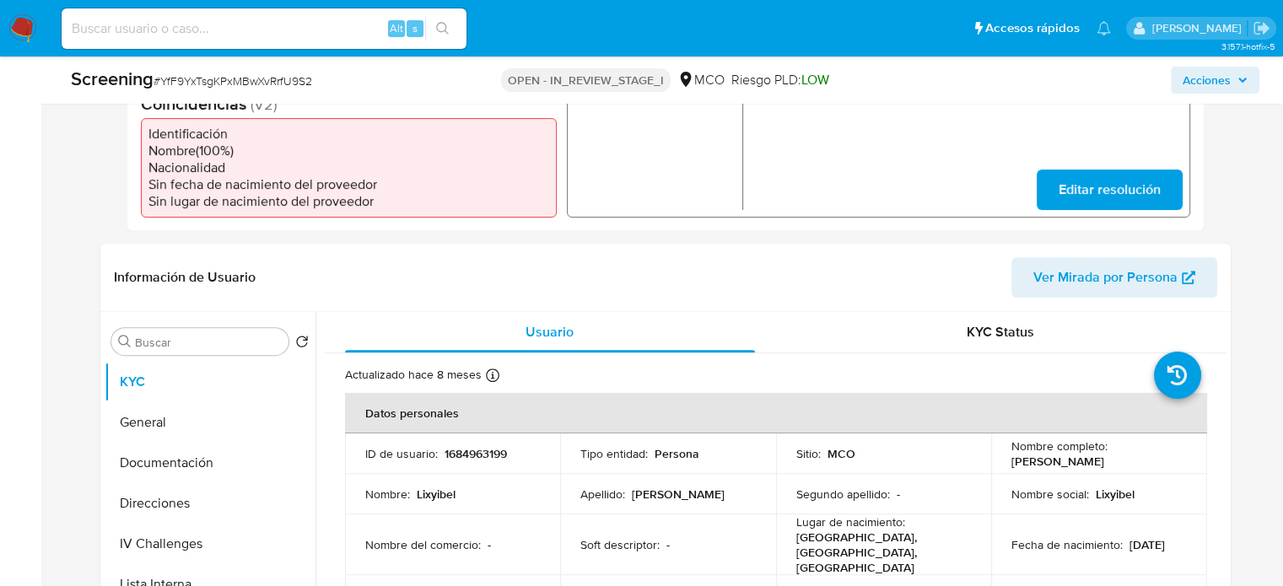
scroll to position [675, 0]
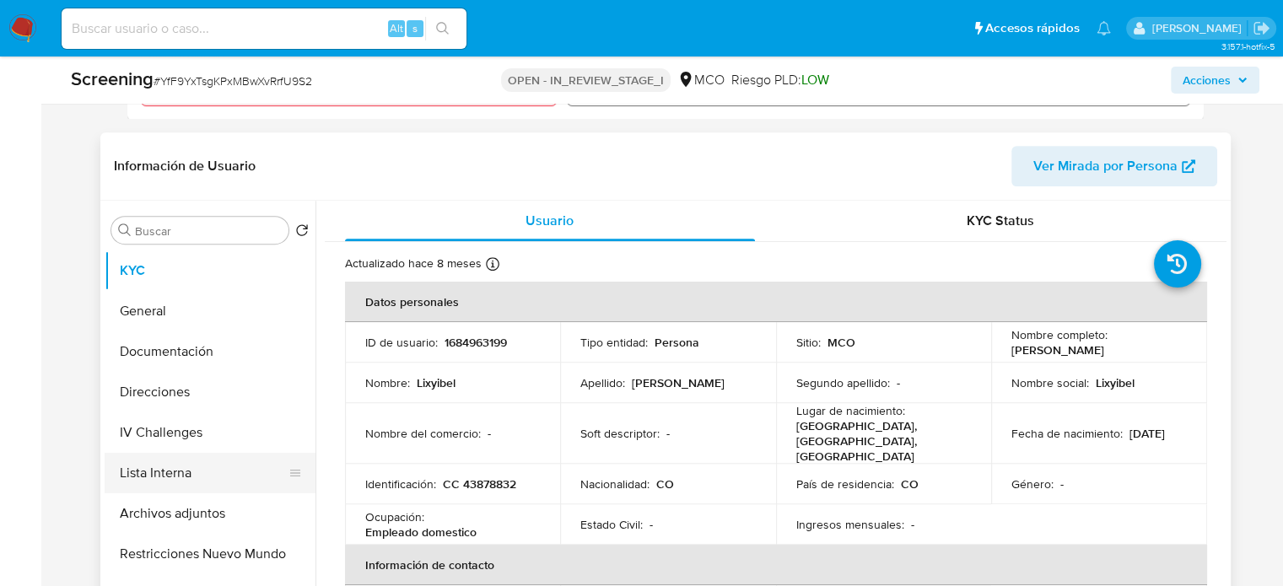
click at [247, 458] on button "Lista Interna" at bounding box center [203, 473] width 197 height 40
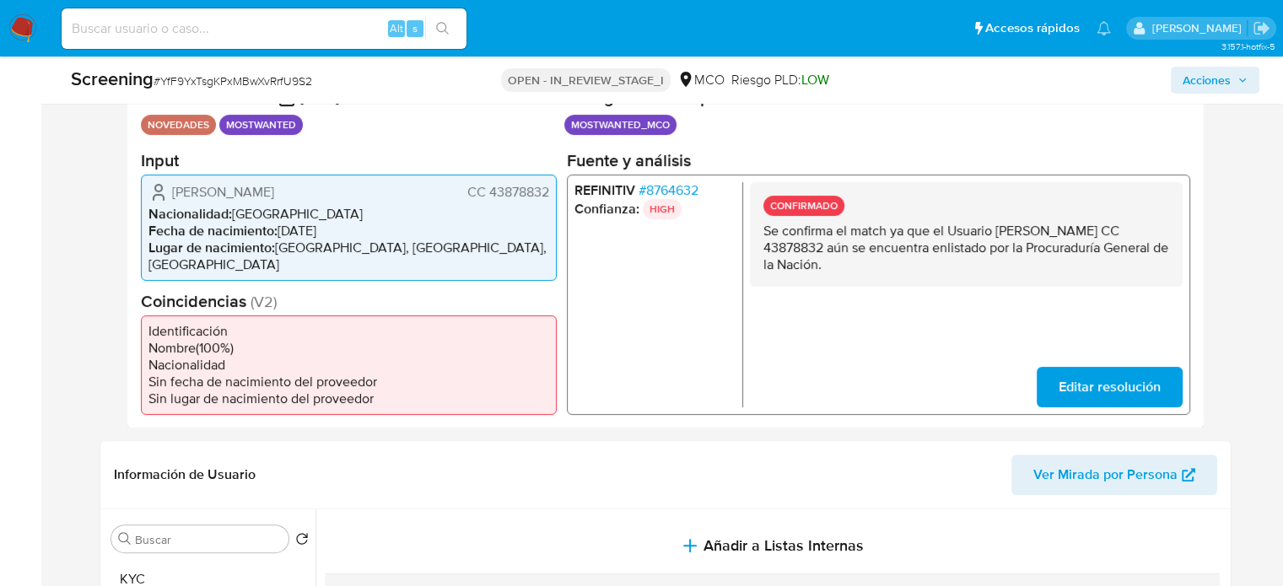
scroll to position [337, 0]
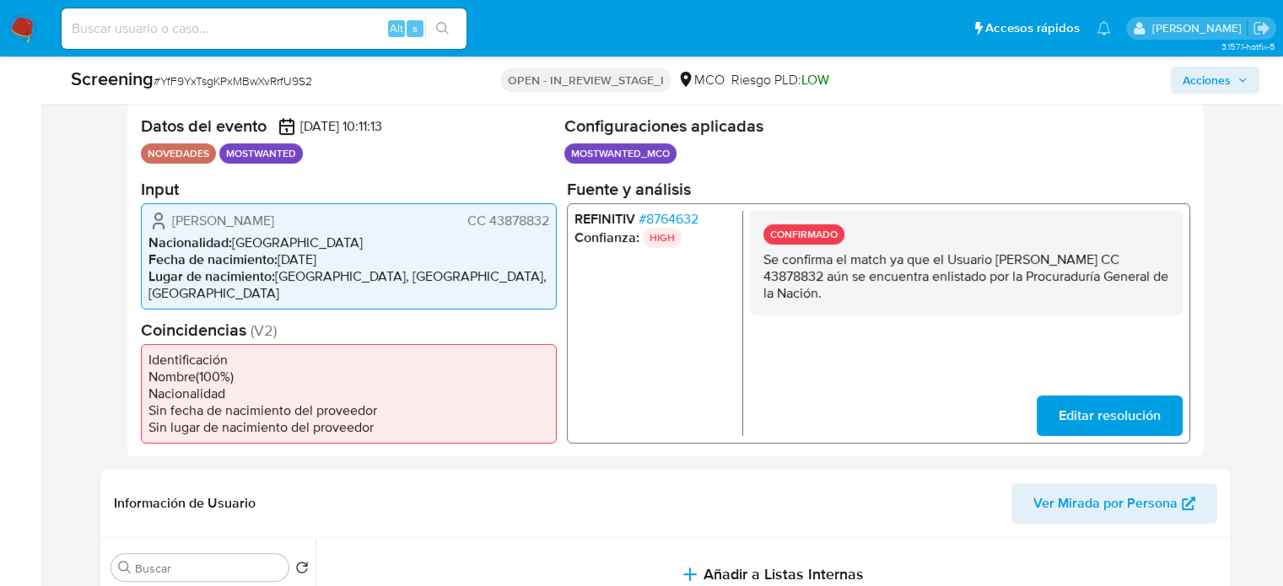
drag, startPoint x: 869, startPoint y: 294, endPoint x: 758, endPoint y: 266, distance: 114.1
click at [758, 266] on div "CONFIRMADO Se confirma el match ya que el Usuario Lixyibel Muñoz Montes CC 4387…" at bounding box center [965, 262] width 433 height 105
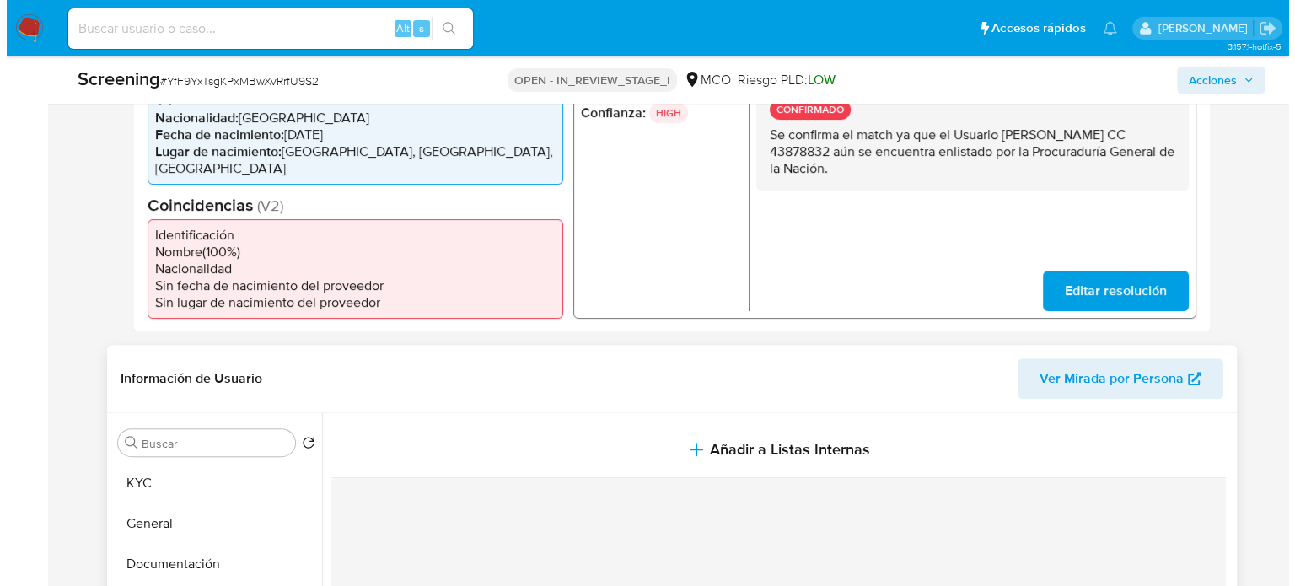
scroll to position [675, 0]
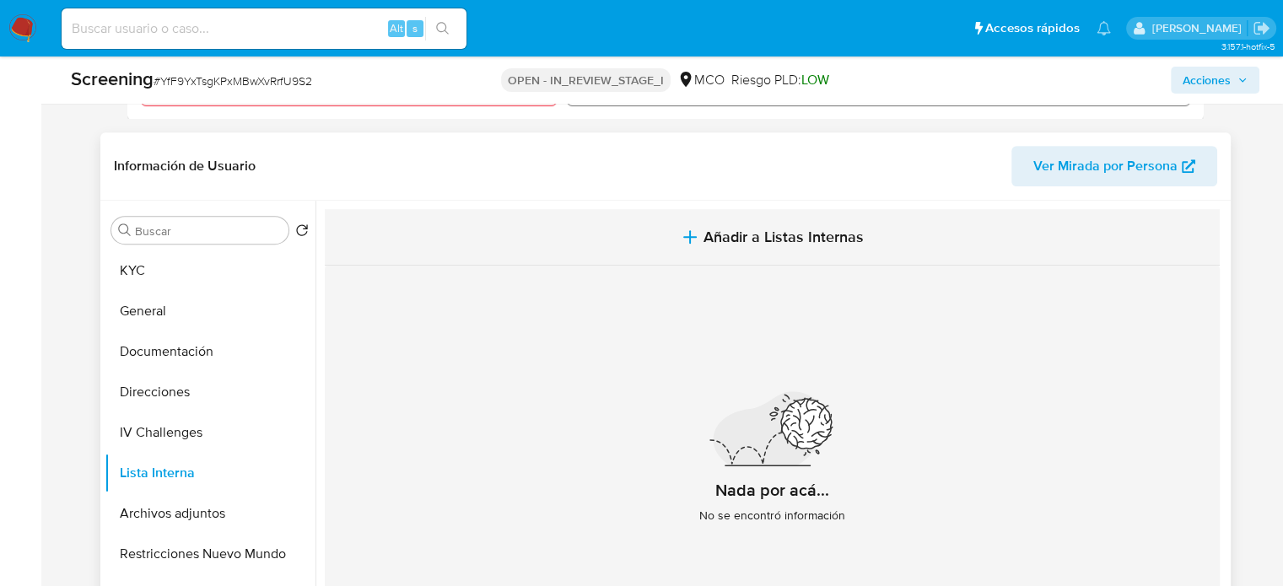
click at [703, 228] on span "Añadir a Listas Internas" at bounding box center [783, 237] width 160 height 19
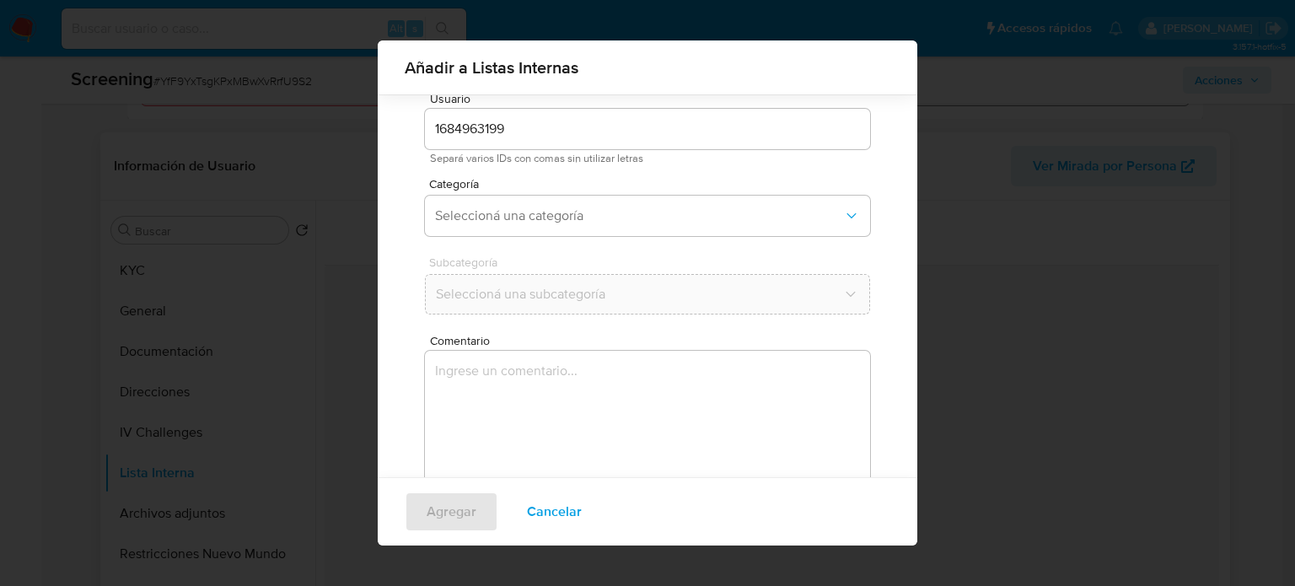
scroll to position [71, 0]
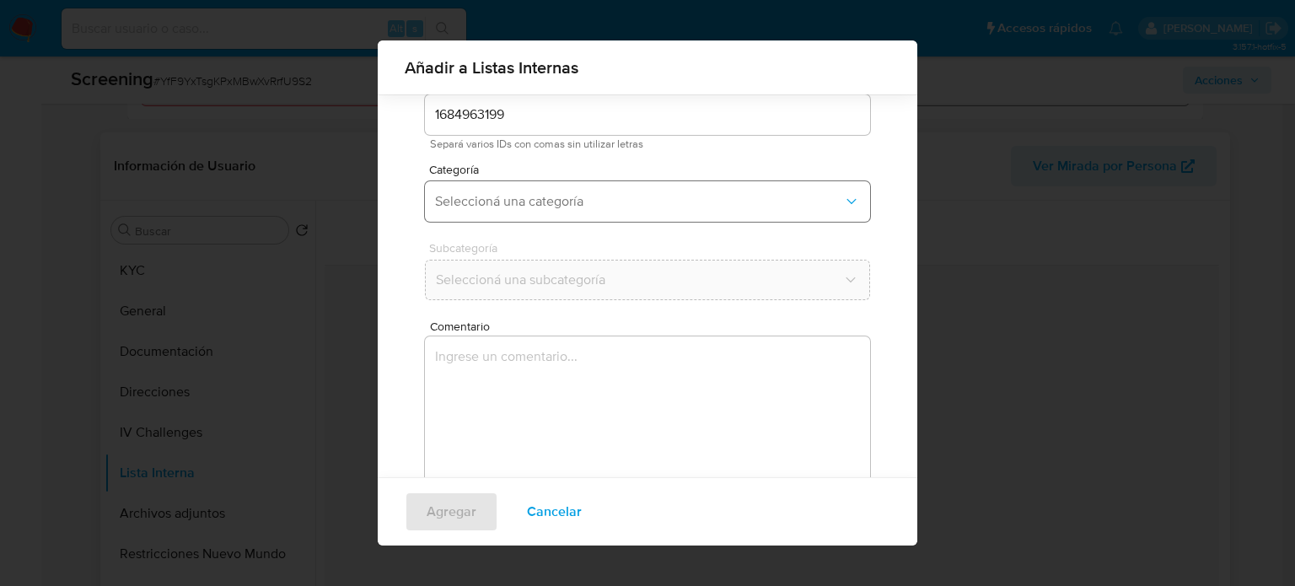
click at [523, 215] on button "Seleccioná una categoría" at bounding box center [647, 201] width 445 height 40
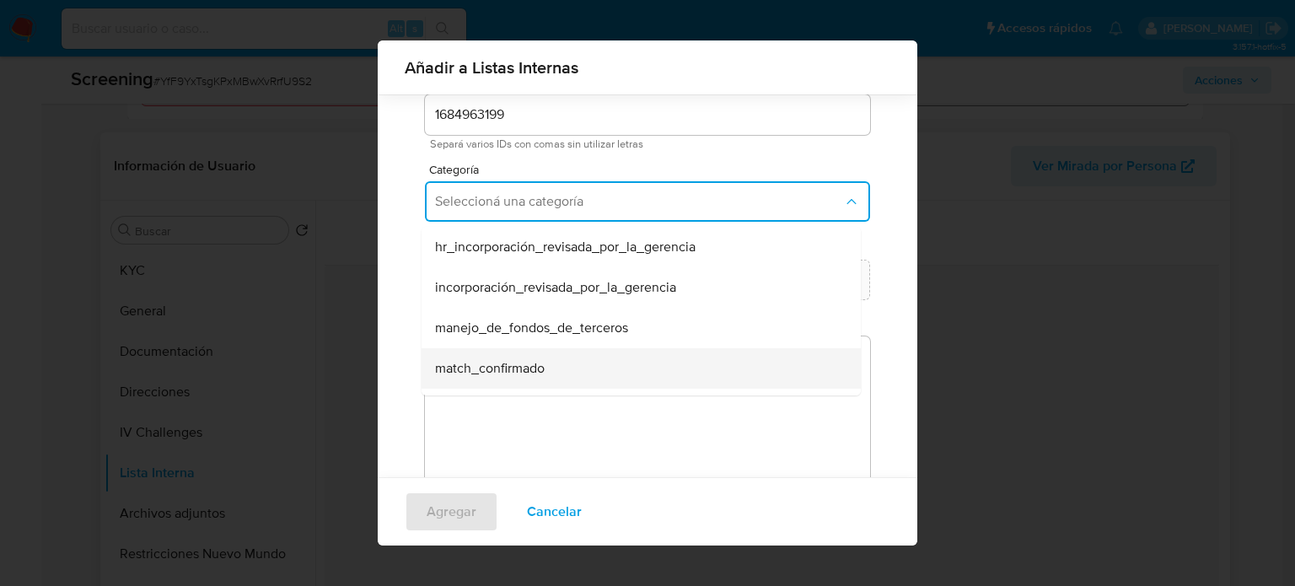
click at [512, 379] on div "match_confirmado" at bounding box center [636, 368] width 402 height 40
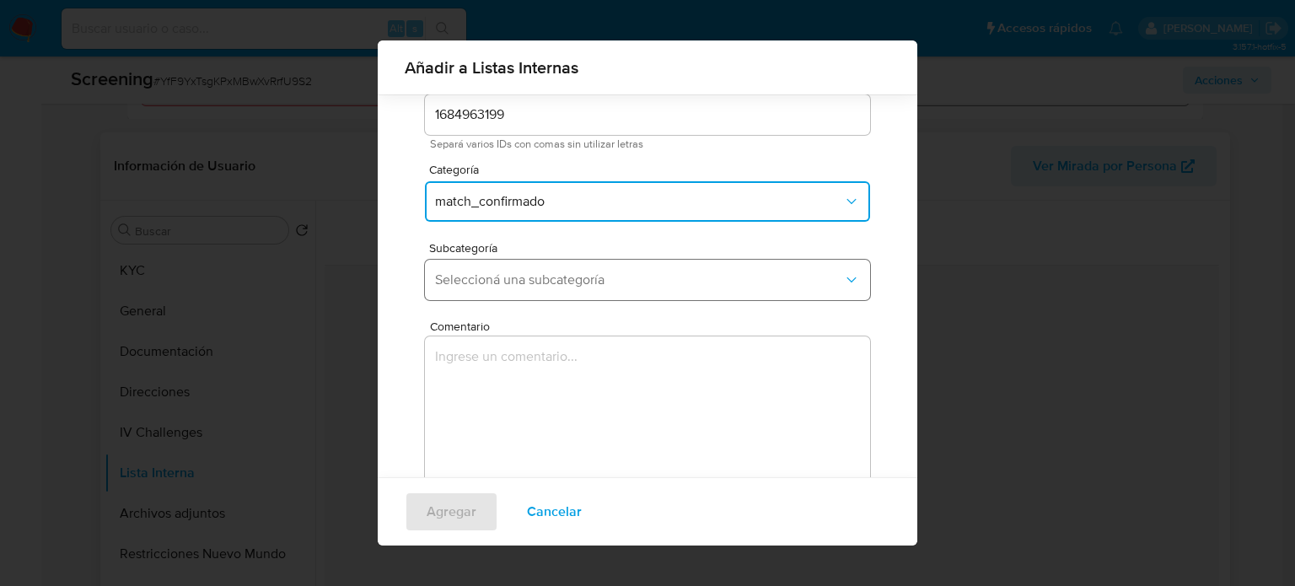
click at [560, 279] on span "Seleccioná una subcategoría" at bounding box center [639, 280] width 408 height 17
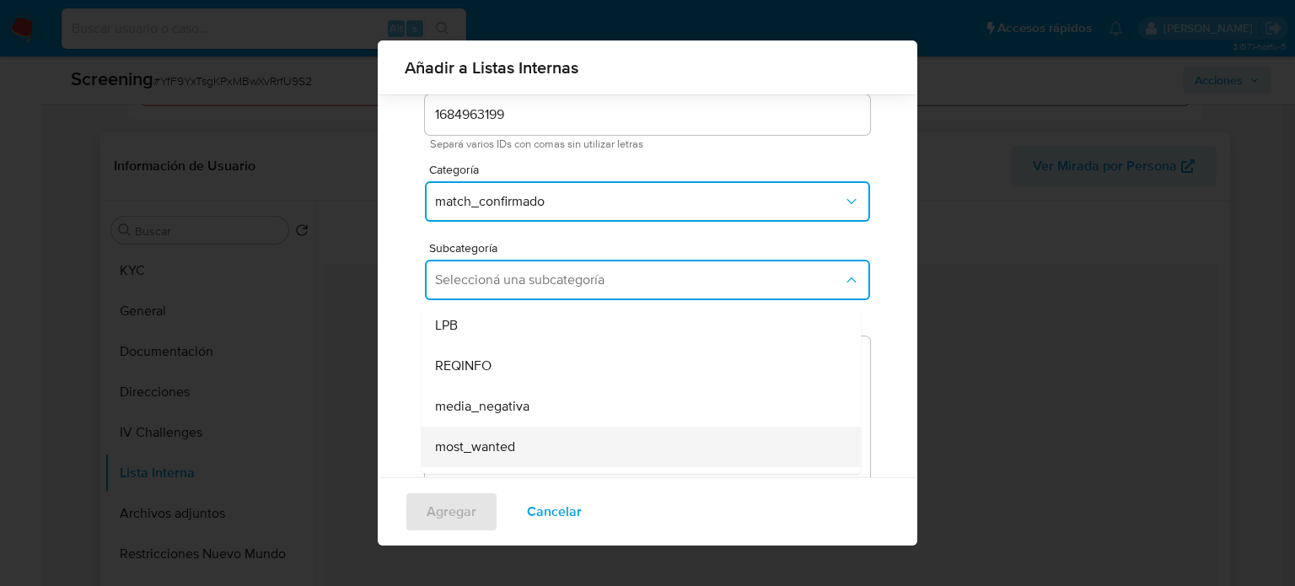
click at [503, 443] on span "most_wanted" at bounding box center [475, 446] width 80 height 17
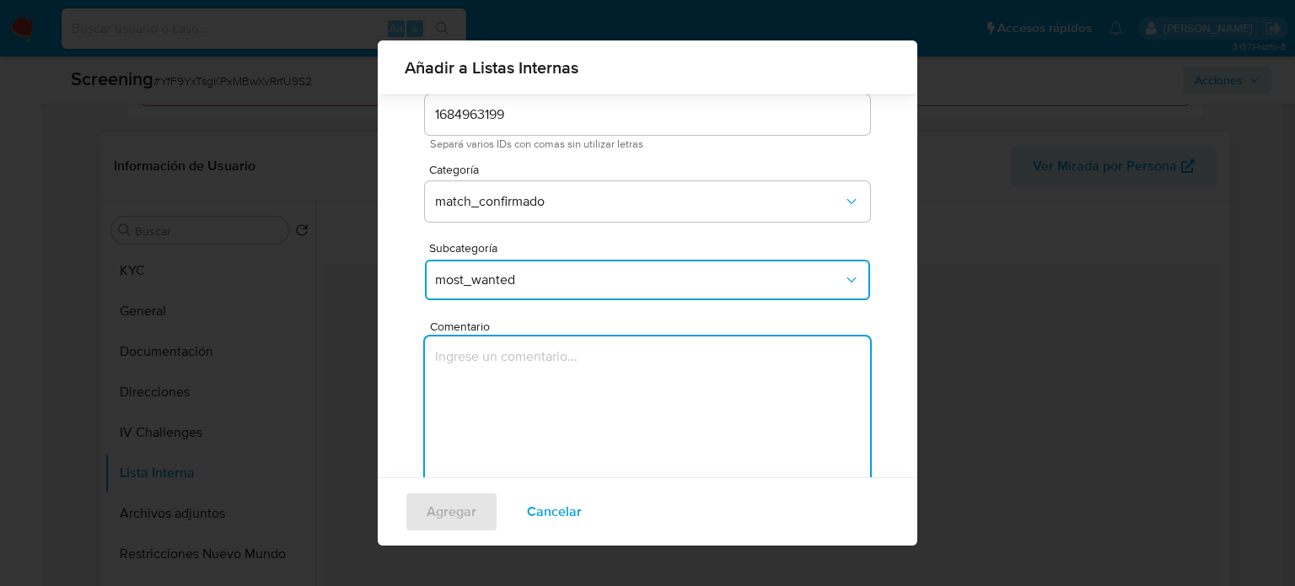
click at [501, 422] on textarea "Comentario" at bounding box center [647, 417] width 445 height 162
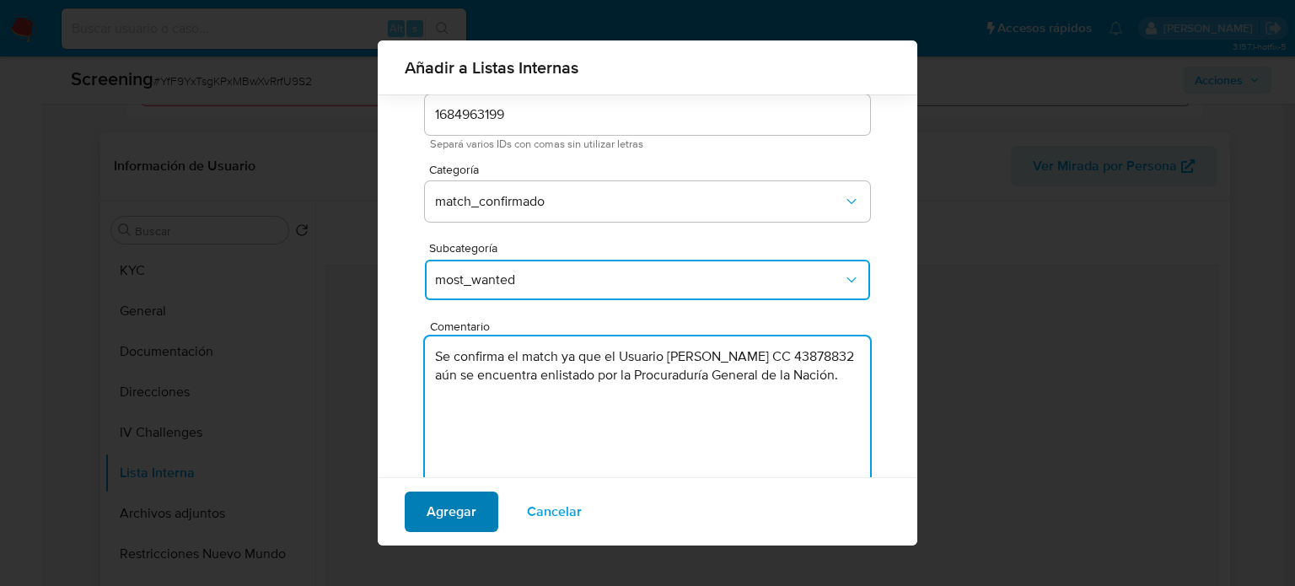
type textarea "Se confirma el match ya que el Usuario Lixyibel Muñoz Montes CC 43878832 aún se…"
click at [458, 515] on span "Agregar" at bounding box center [452, 511] width 50 height 37
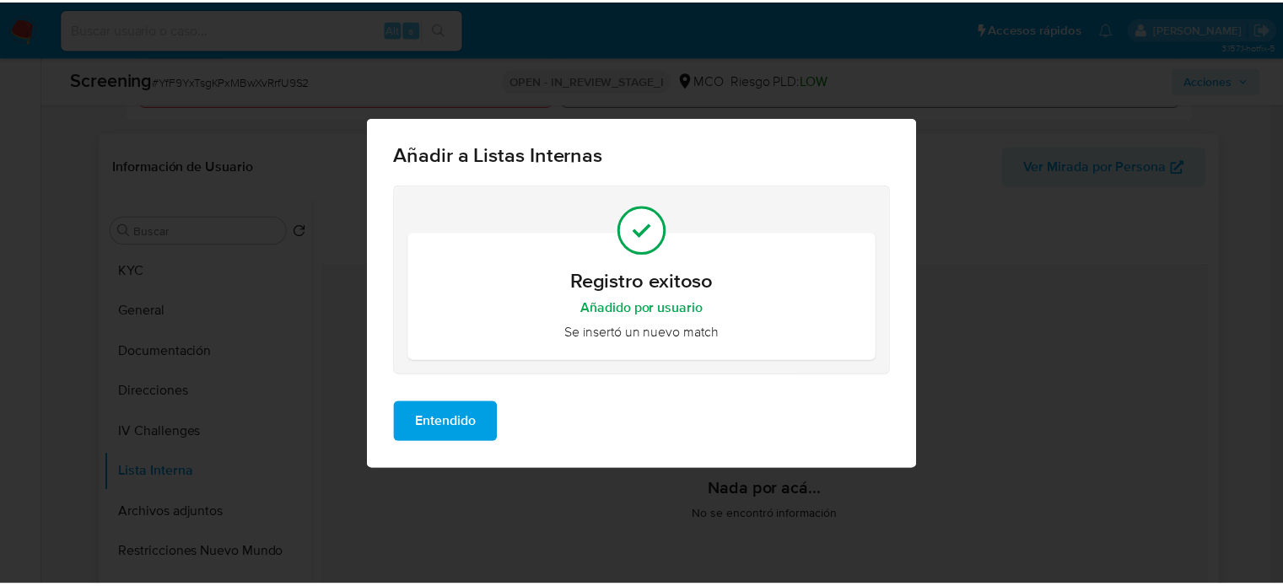
scroll to position [0, 0]
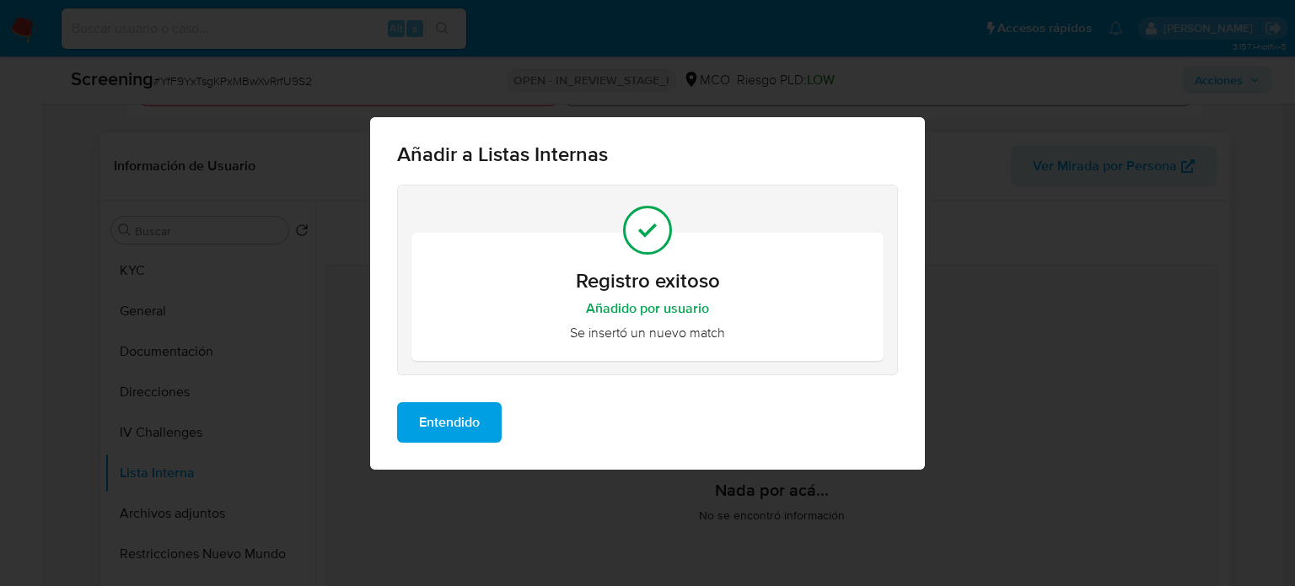
click at [439, 423] on span "Entendido" at bounding box center [449, 422] width 61 height 37
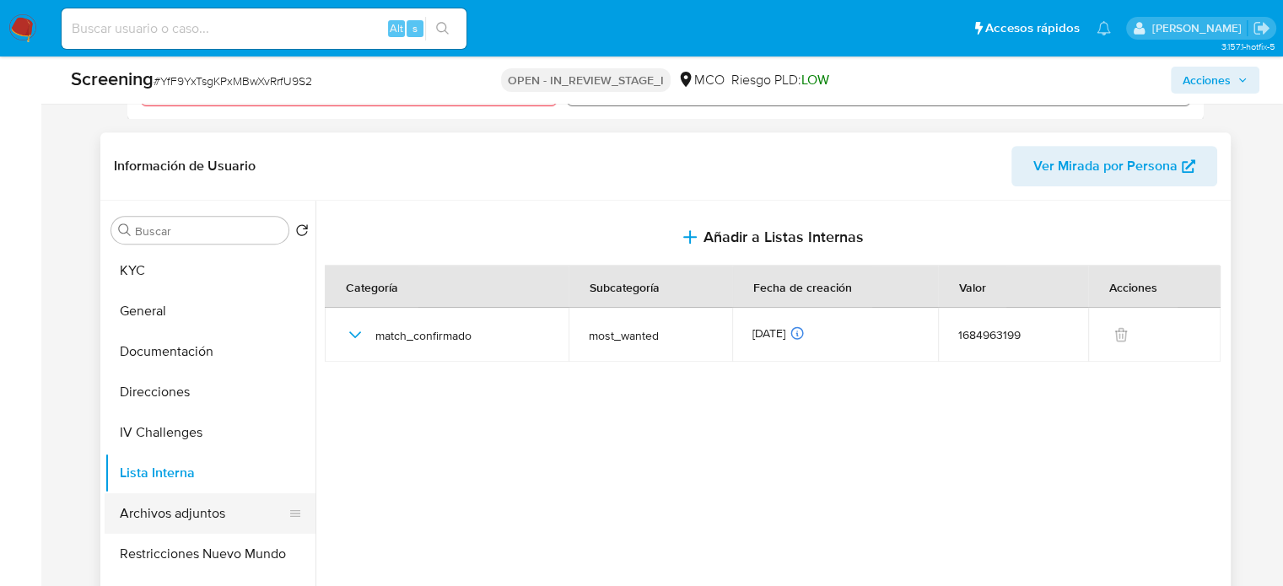
click at [214, 507] on button "Archivos adjuntos" at bounding box center [203, 513] width 197 height 40
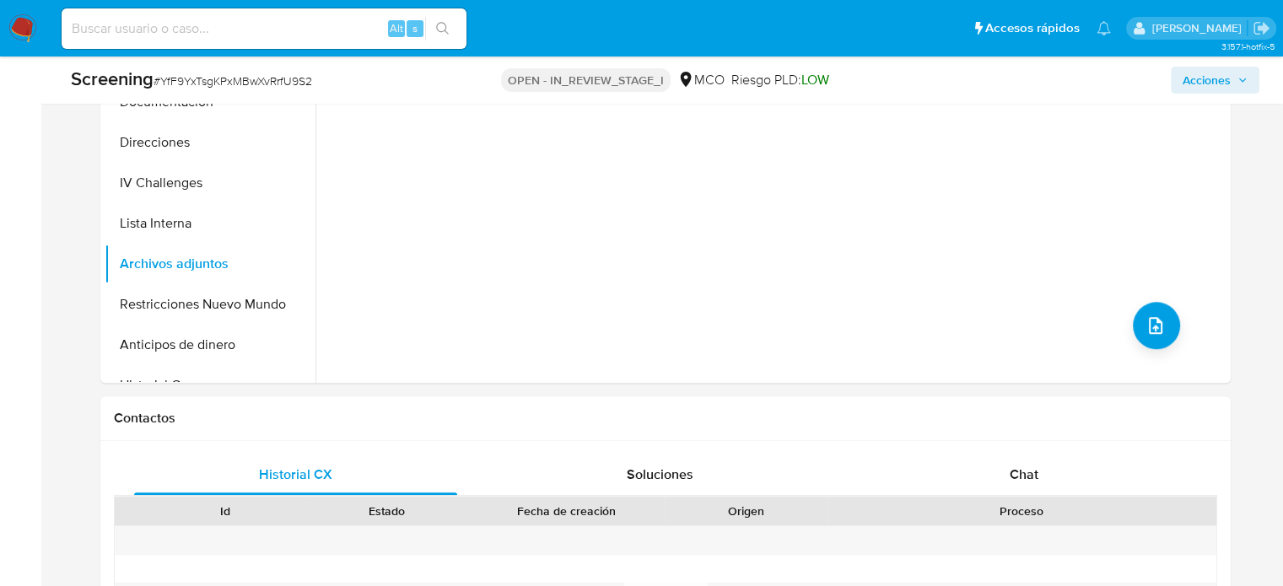
scroll to position [928, 0]
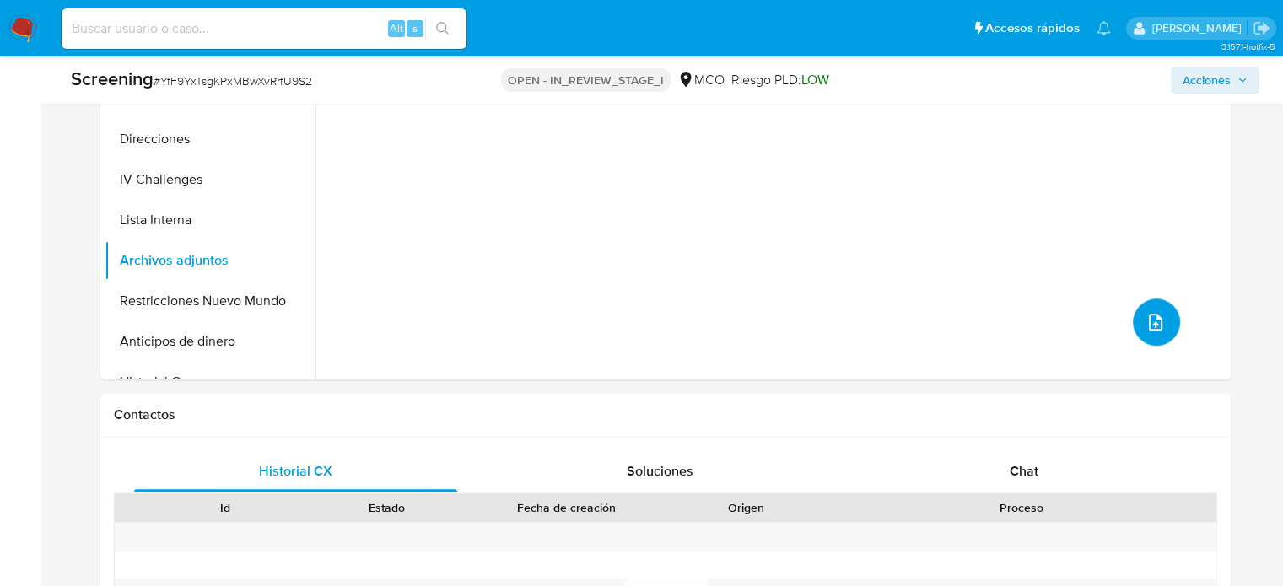
click at [1145, 314] on span "upload-file" at bounding box center [1155, 322] width 20 height 20
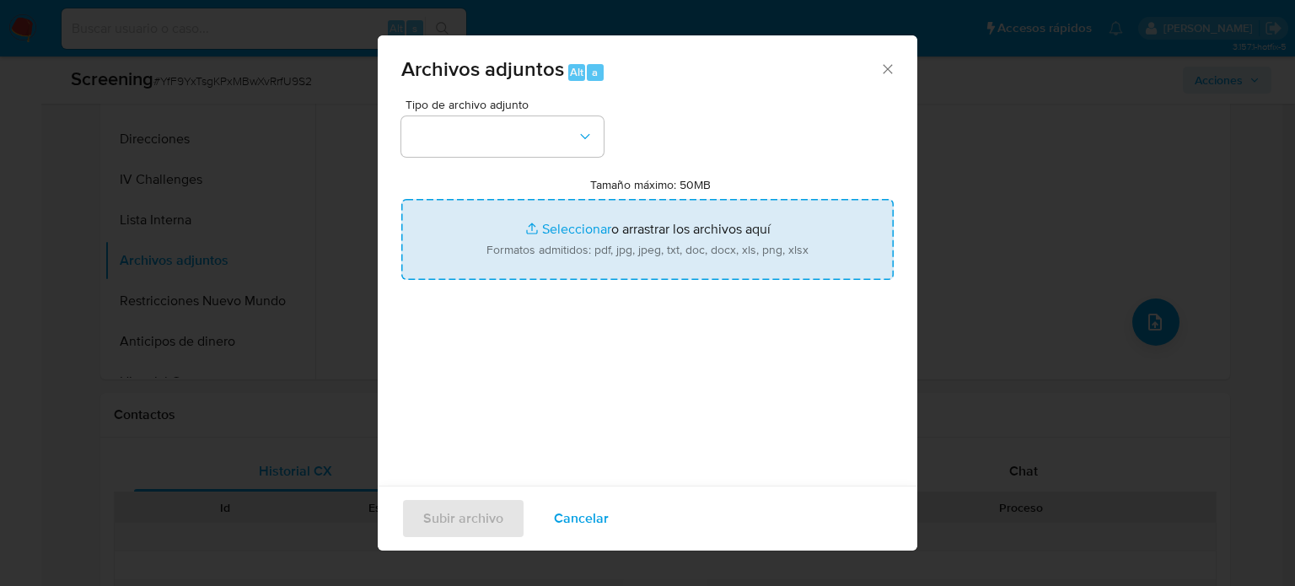
click at [644, 255] on input "Tamaño máximo: 50MB Seleccionar archivos" at bounding box center [647, 239] width 492 height 81
type input "C:\fakepath\CC 43878832 - Consulta de Antecedentes.pdf"
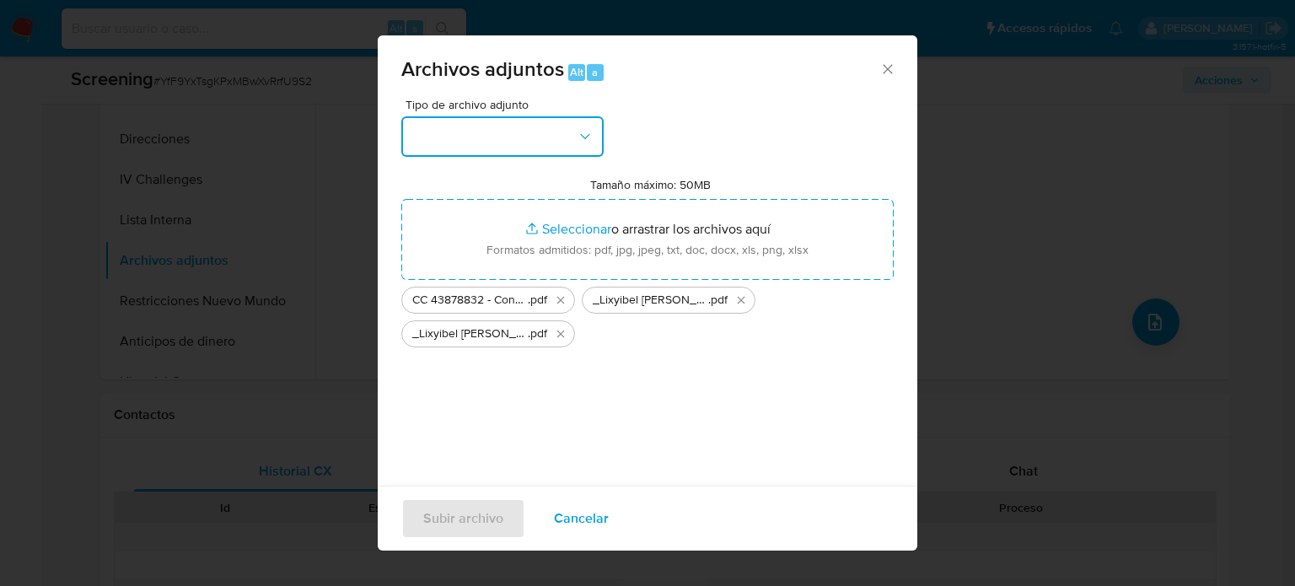
click at [534, 138] on button "button" at bounding box center [502, 136] width 202 height 40
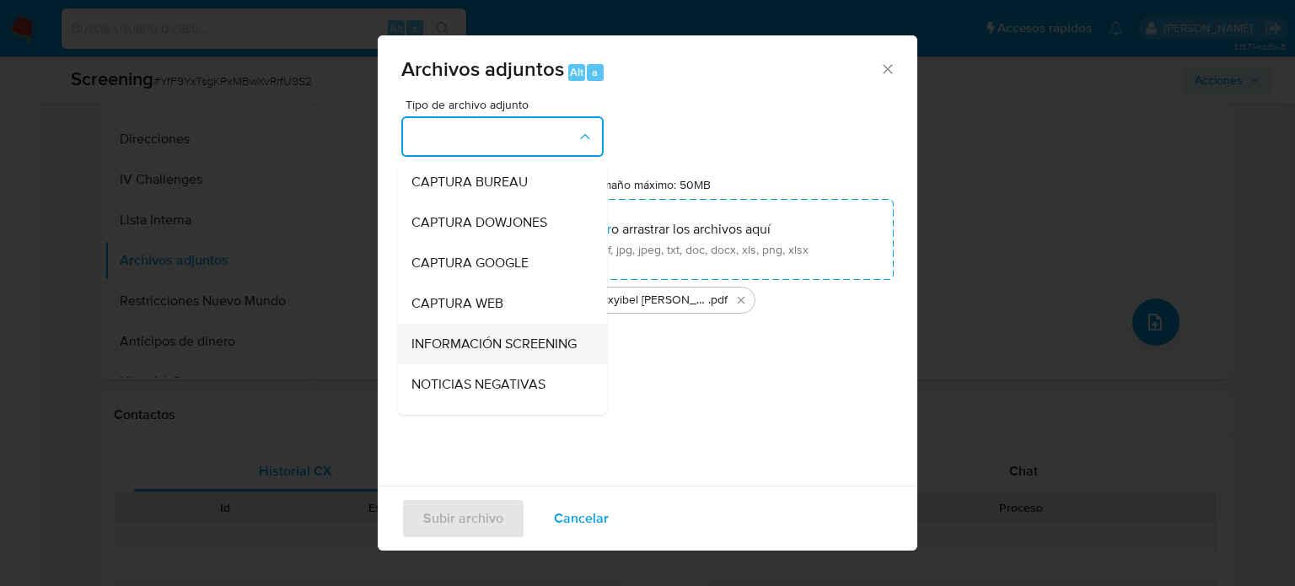
click at [453, 342] on span "INFORMACIÓN SCREENING" at bounding box center [493, 344] width 165 height 17
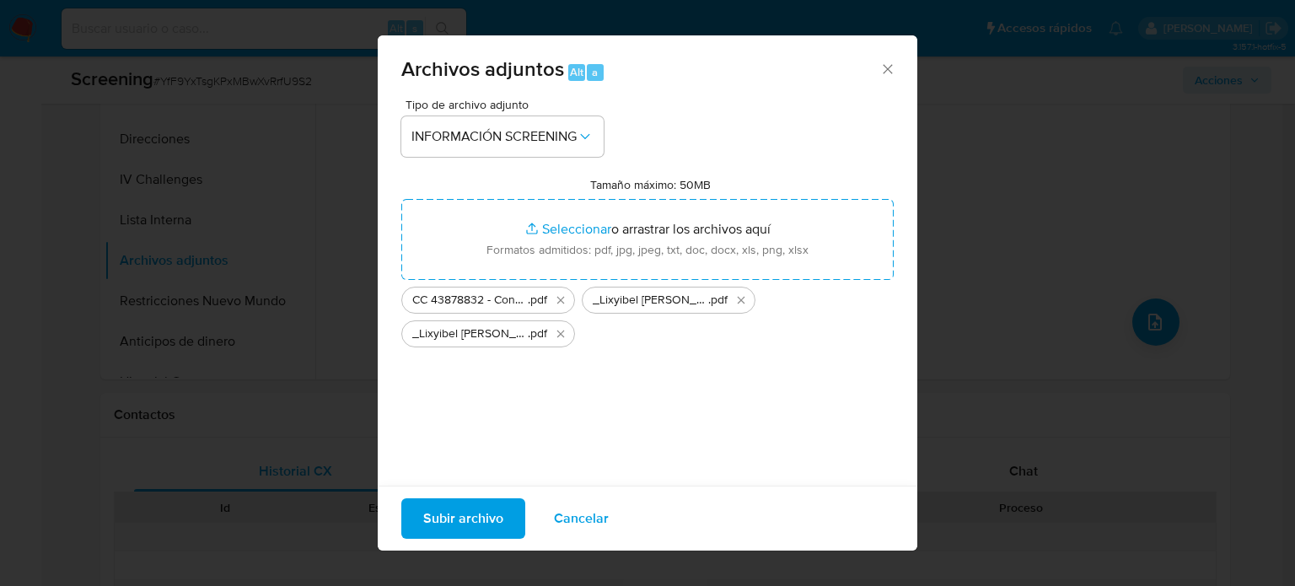
click at [455, 519] on span "Subir archivo" at bounding box center [463, 518] width 80 height 37
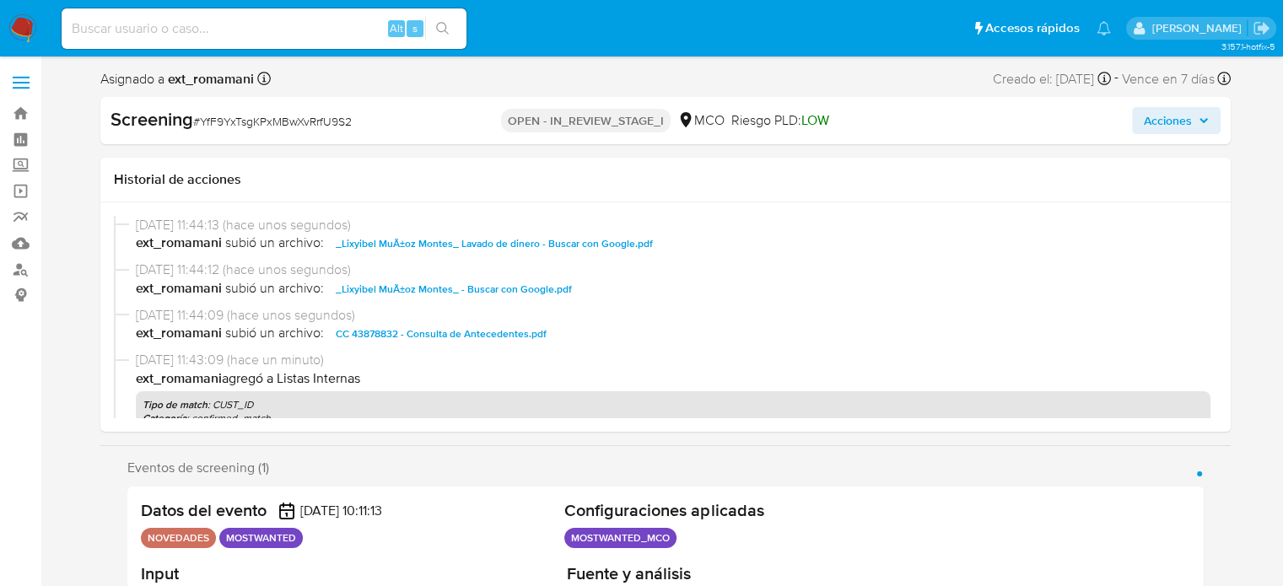
select select "10"
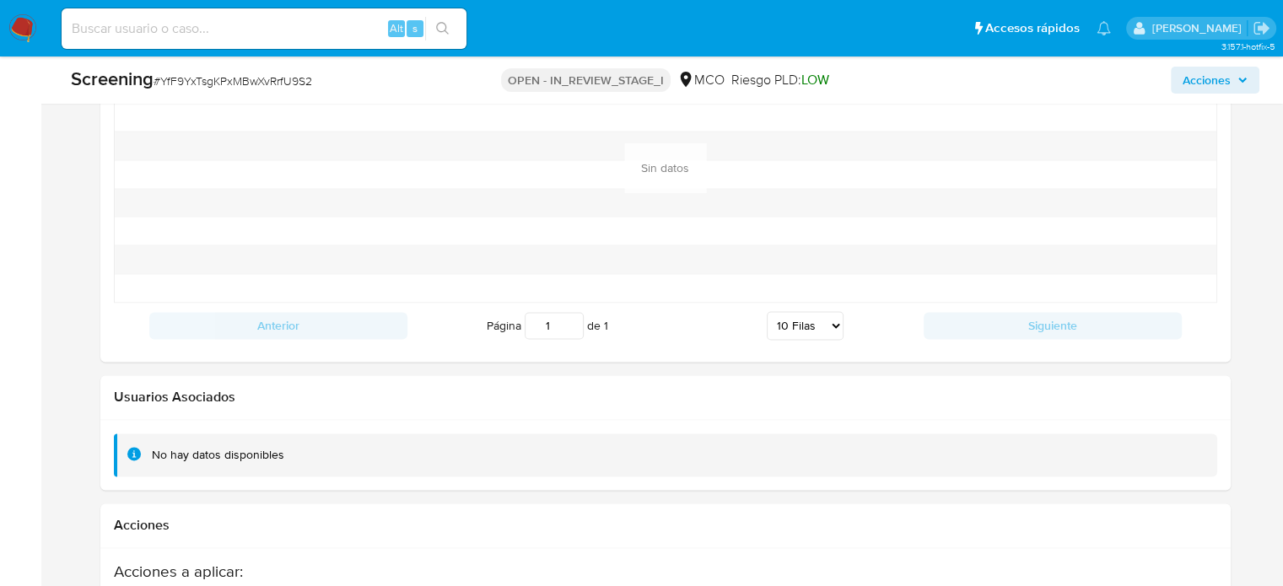
scroll to position [2653, 0]
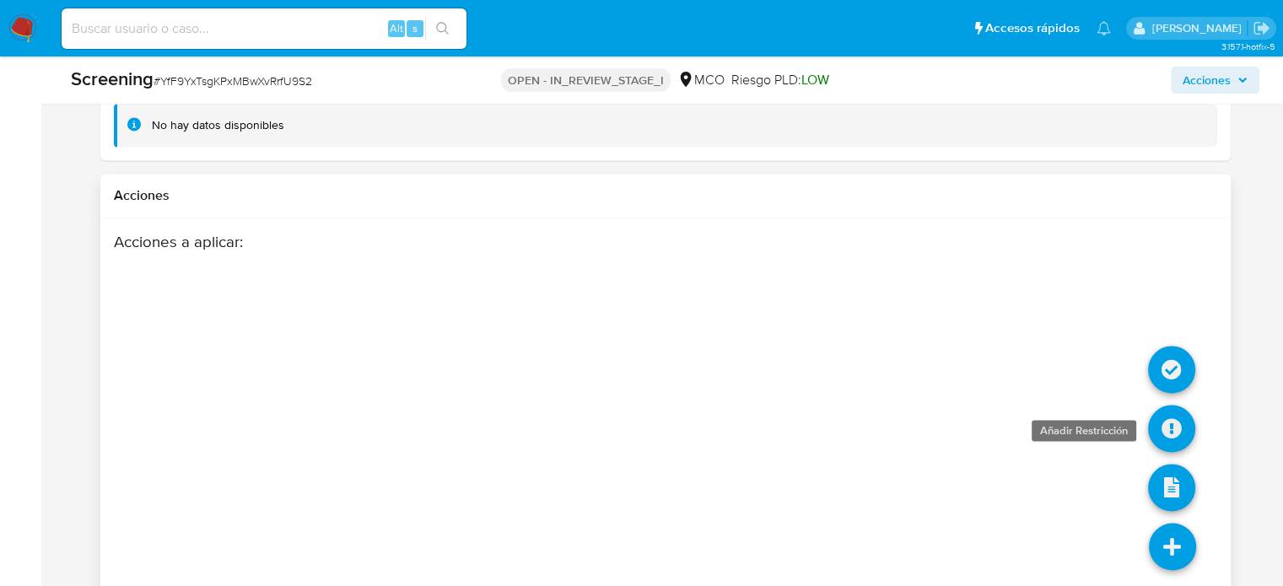
click at [1175, 411] on icon at bounding box center [1171, 428] width 47 height 47
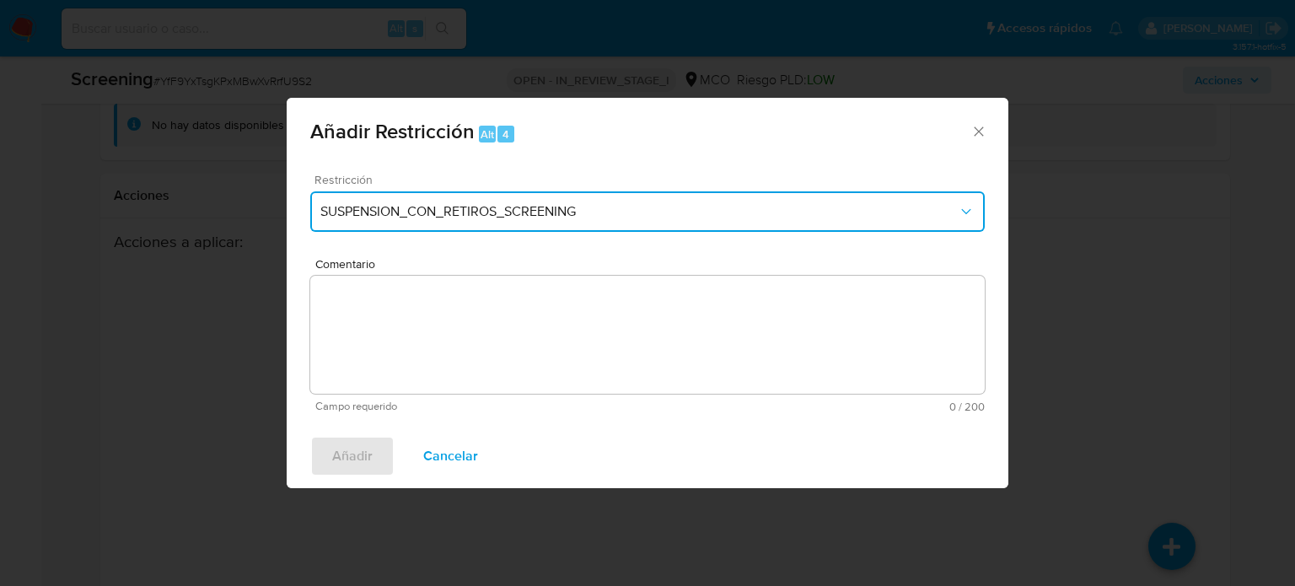
click at [443, 217] on span "SUSPENSION_CON_RETIROS_SCREENING" at bounding box center [638, 211] width 637 height 17
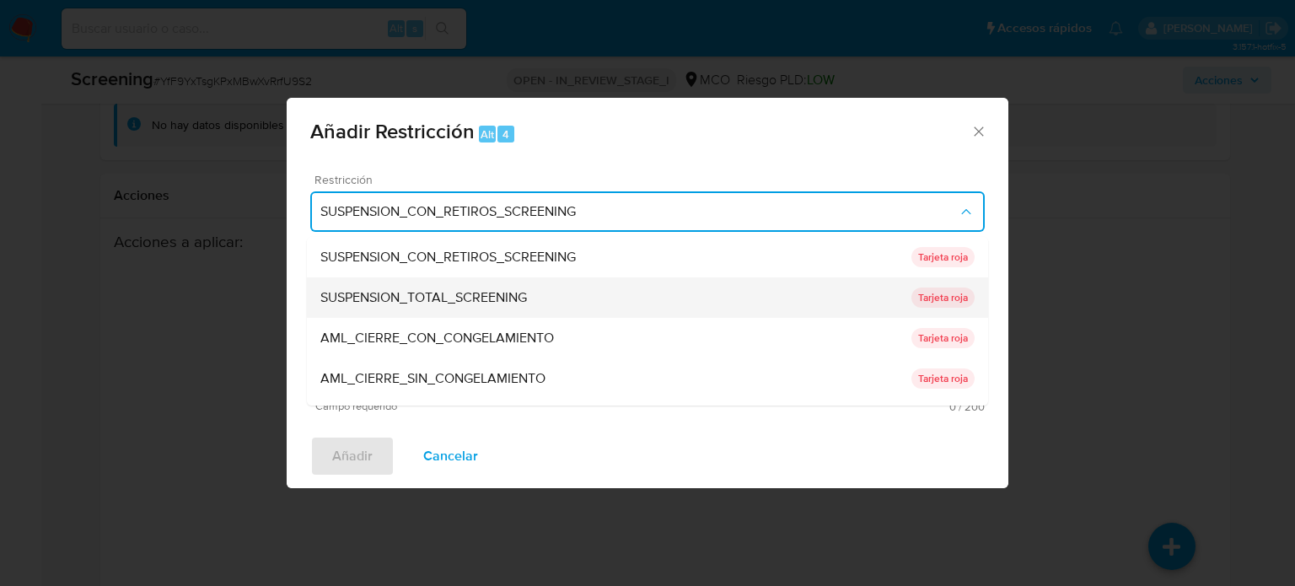
click at [472, 293] on span "SUSPENSION_TOTAL_SCREENING" at bounding box center [423, 297] width 207 height 17
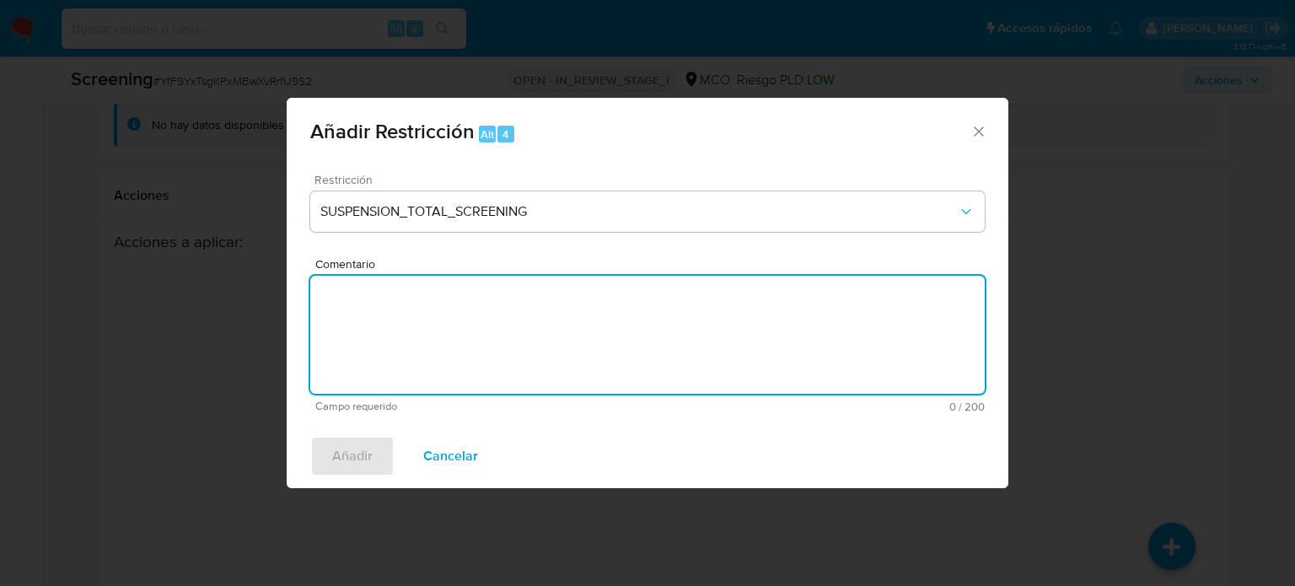
click at [625, 339] on textarea "Comentario" at bounding box center [647, 335] width 675 height 118
paste textarea "Se añade restricción manual ya que se encuentra enlistado por Procuraduría"
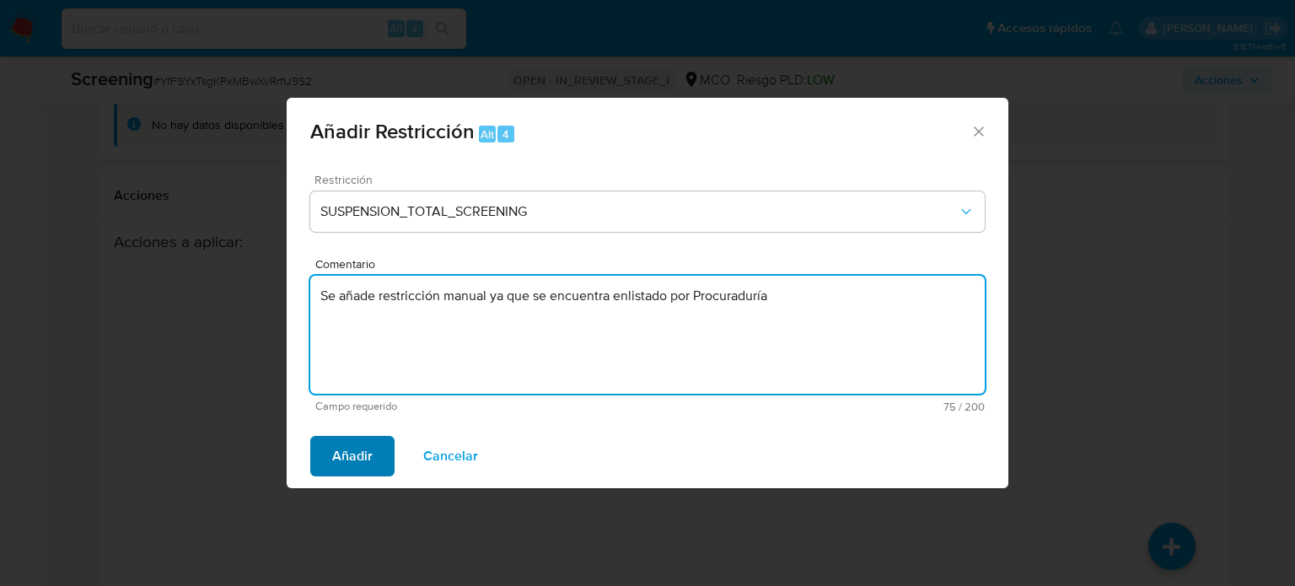
type textarea "Se añade restricción manual ya que se encuentra enlistado por Procuraduría"
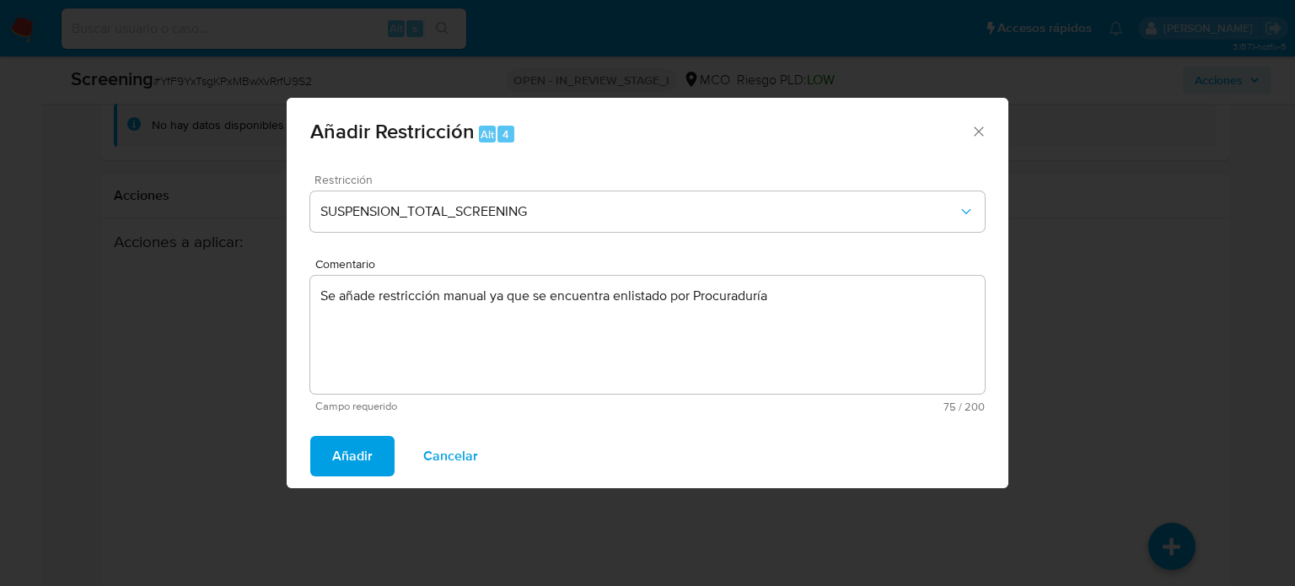
click at [347, 464] on span "Añadir" at bounding box center [352, 456] width 40 height 37
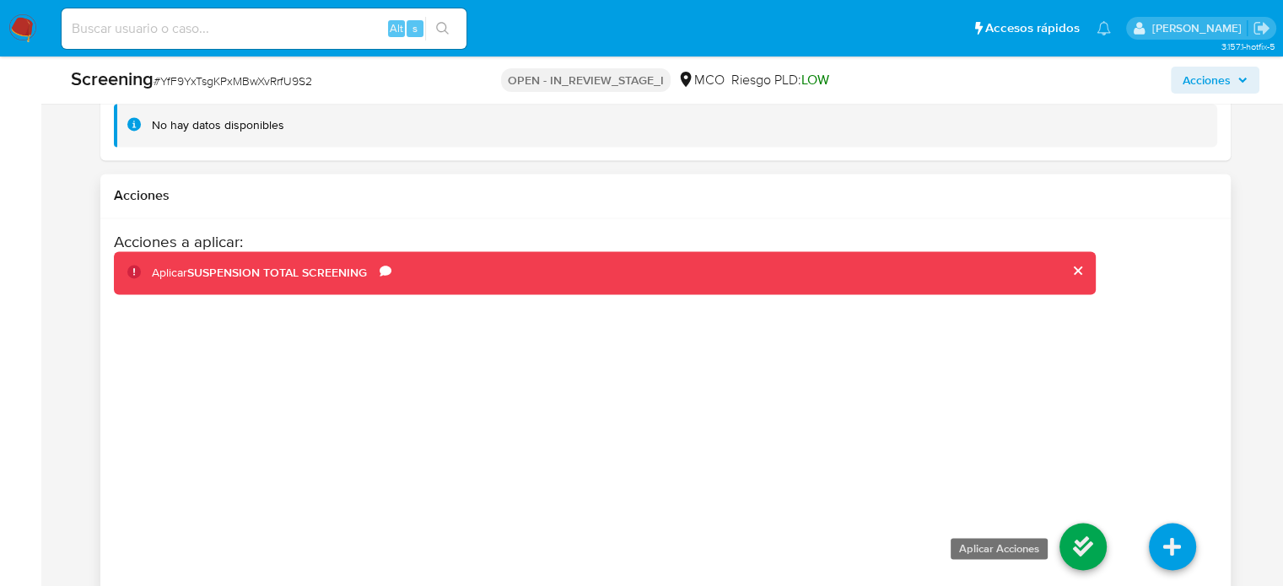
click at [1073, 530] on icon at bounding box center [1082, 546] width 47 height 47
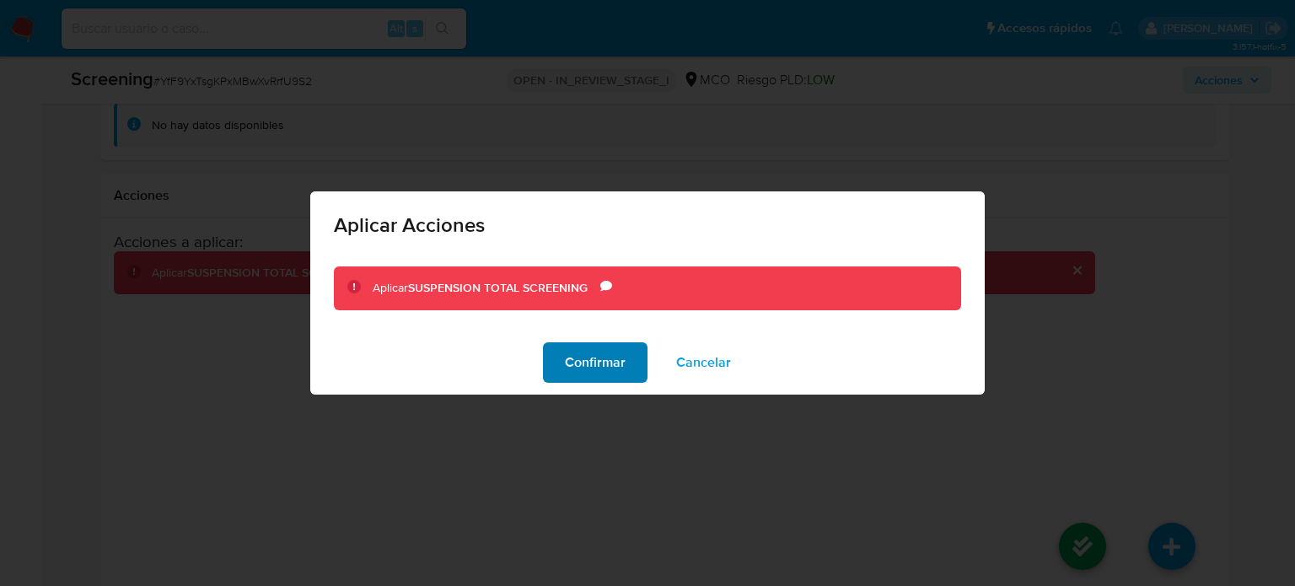
click at [555, 367] on button "Confirmar" at bounding box center [595, 362] width 105 height 40
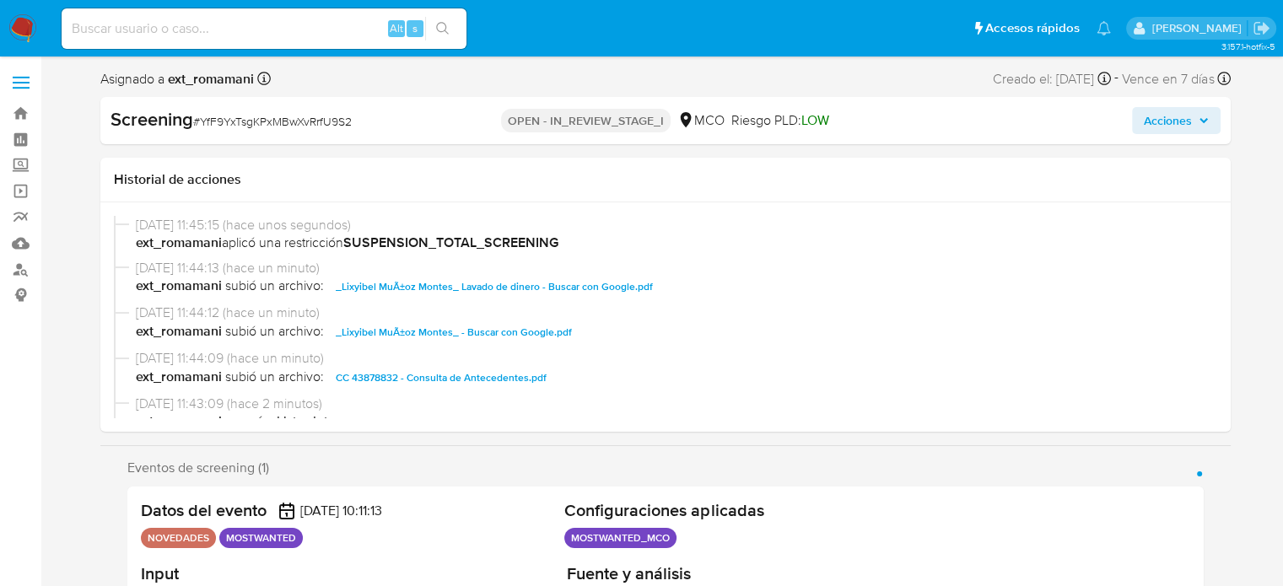
select select "10"
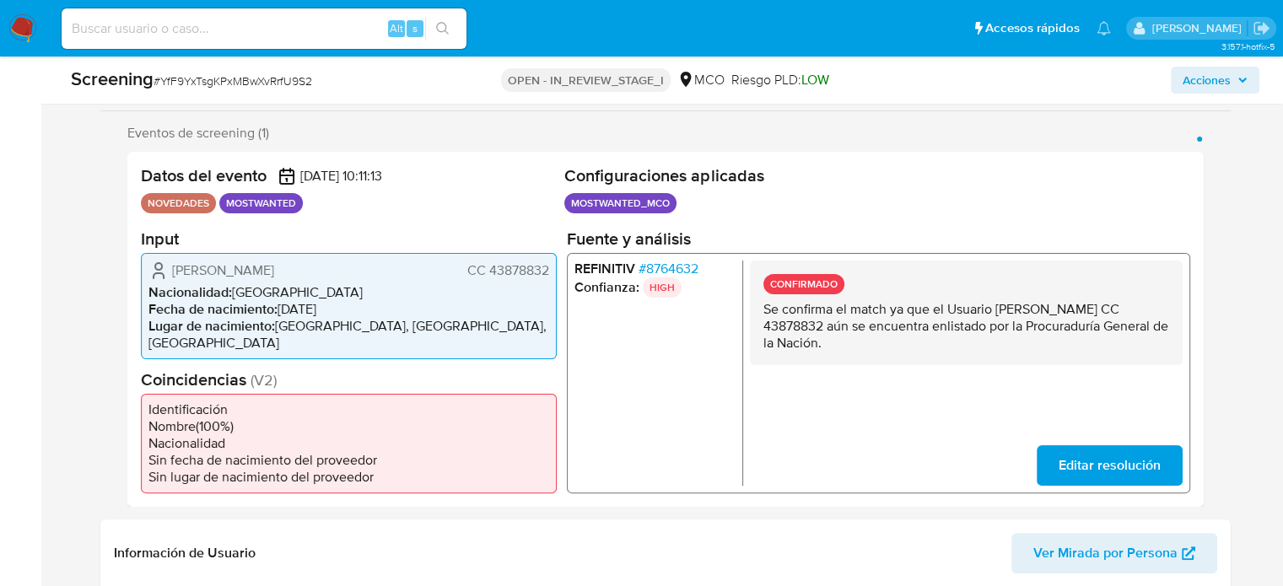
scroll to position [337, 0]
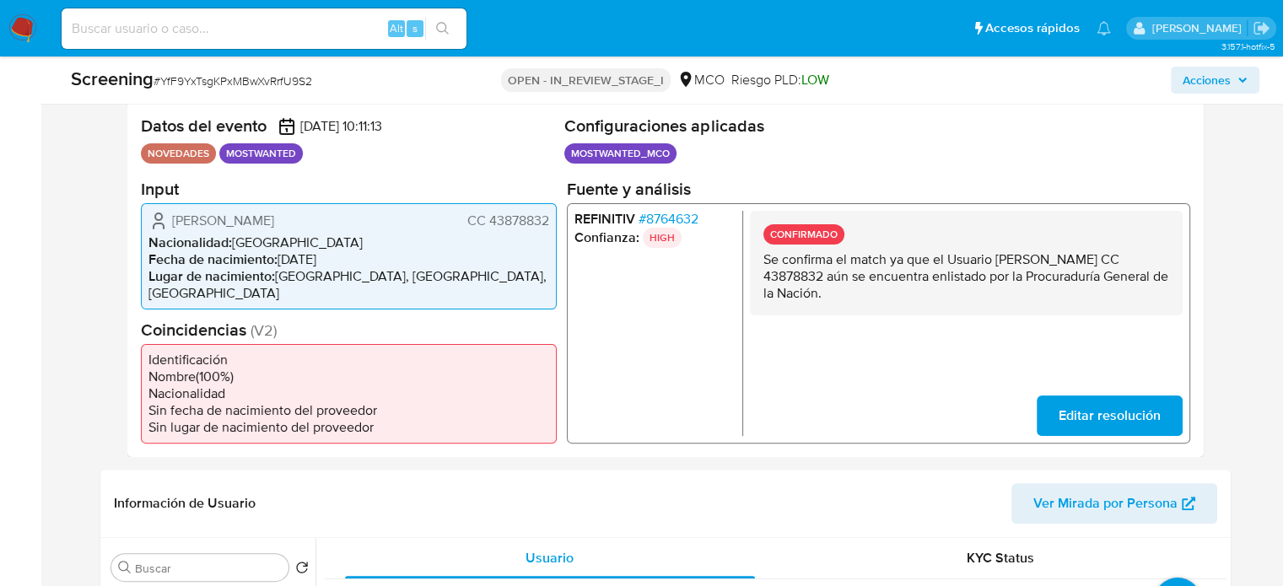
drag, startPoint x: 996, startPoint y: 261, endPoint x: 823, endPoint y: 272, distance: 173.3
click at [823, 272] on p "Se confirma el match ya que el Usuario [PERSON_NAME] CC 43878832 aún se encuent…" at bounding box center [965, 275] width 406 height 51
click at [664, 212] on span "# 8764632" at bounding box center [667, 218] width 60 height 17
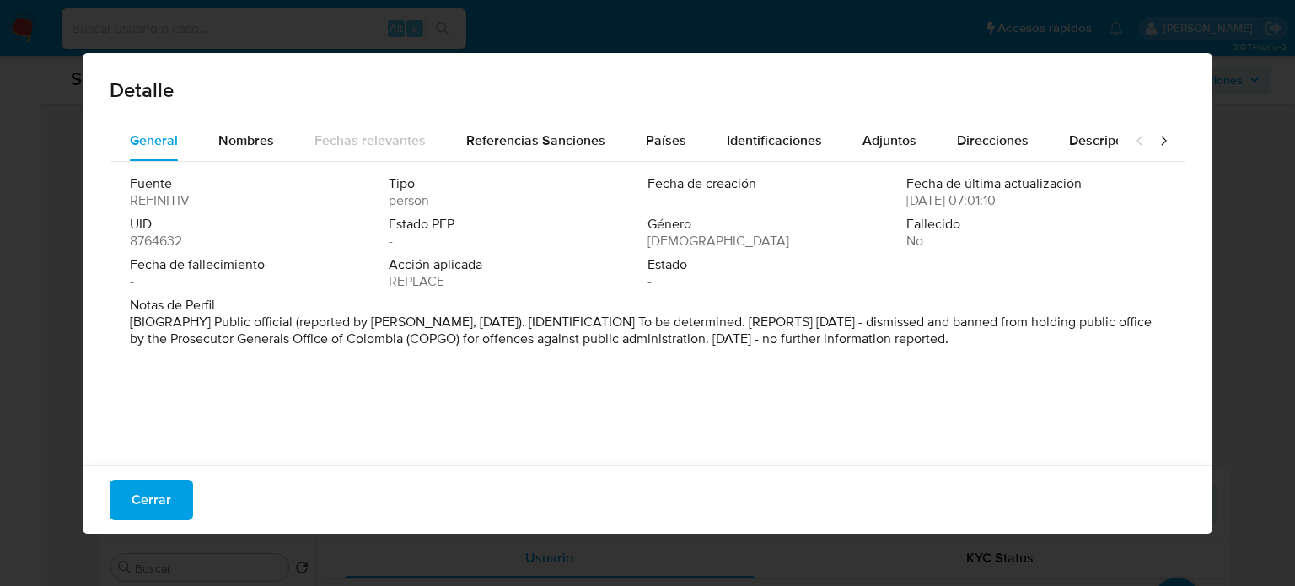
click at [145, 507] on span "Cerrar" at bounding box center [152, 499] width 40 height 37
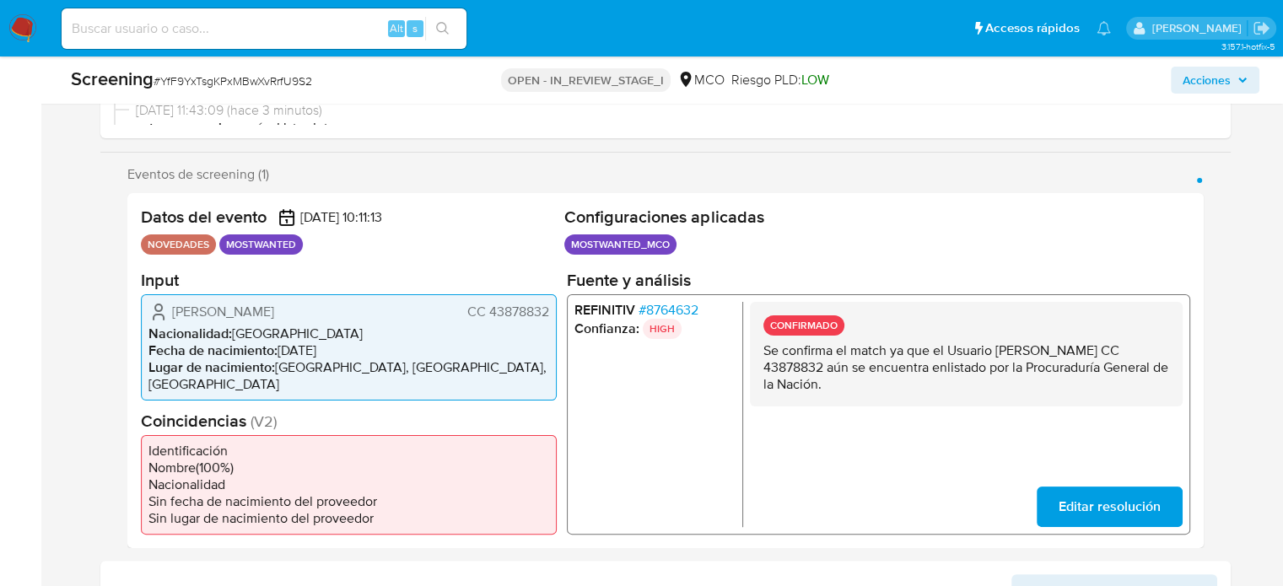
scroll to position [253, 0]
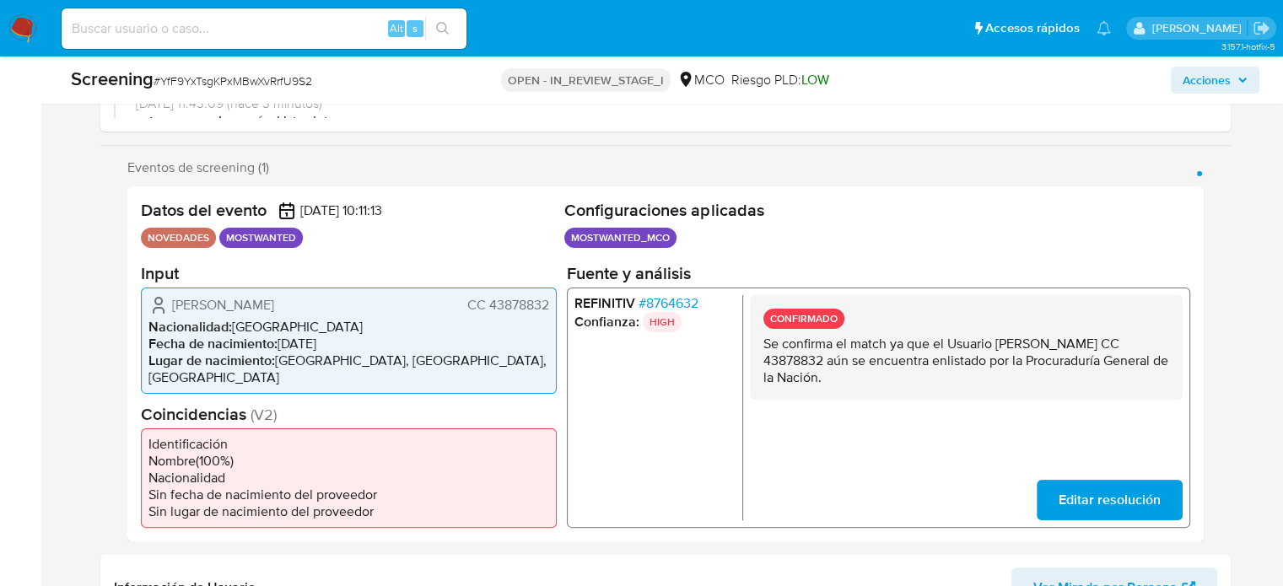
click at [1198, 76] on span "Acciones" at bounding box center [1206, 80] width 48 height 27
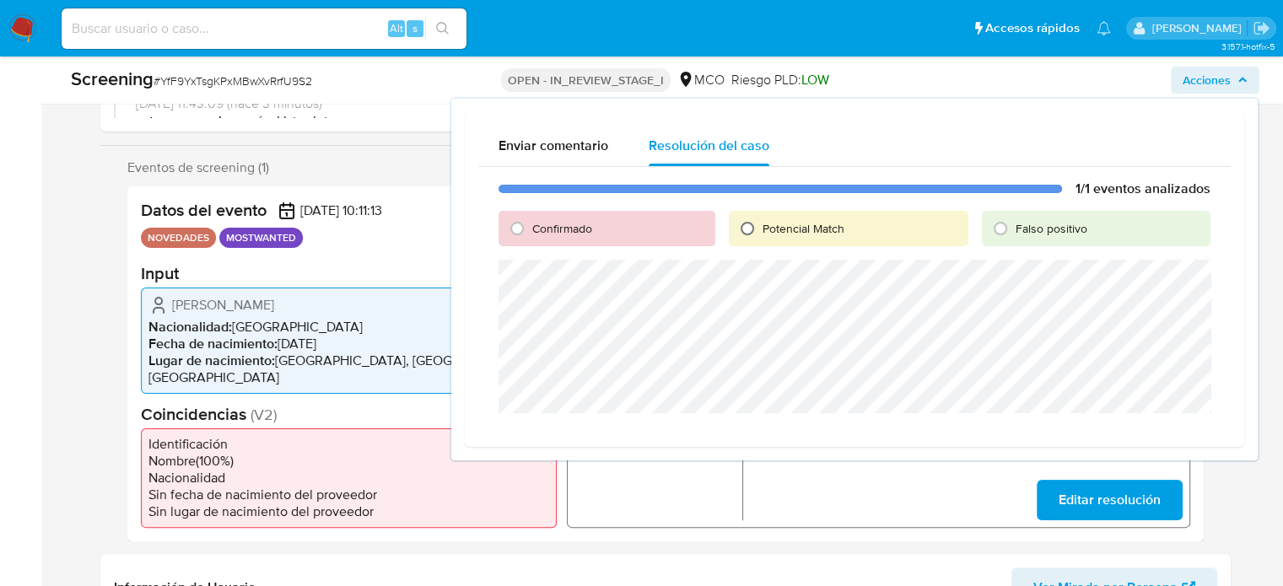
click at [749, 230] on input "Potencial Match" at bounding box center [747, 228] width 27 height 27
radio input "true"
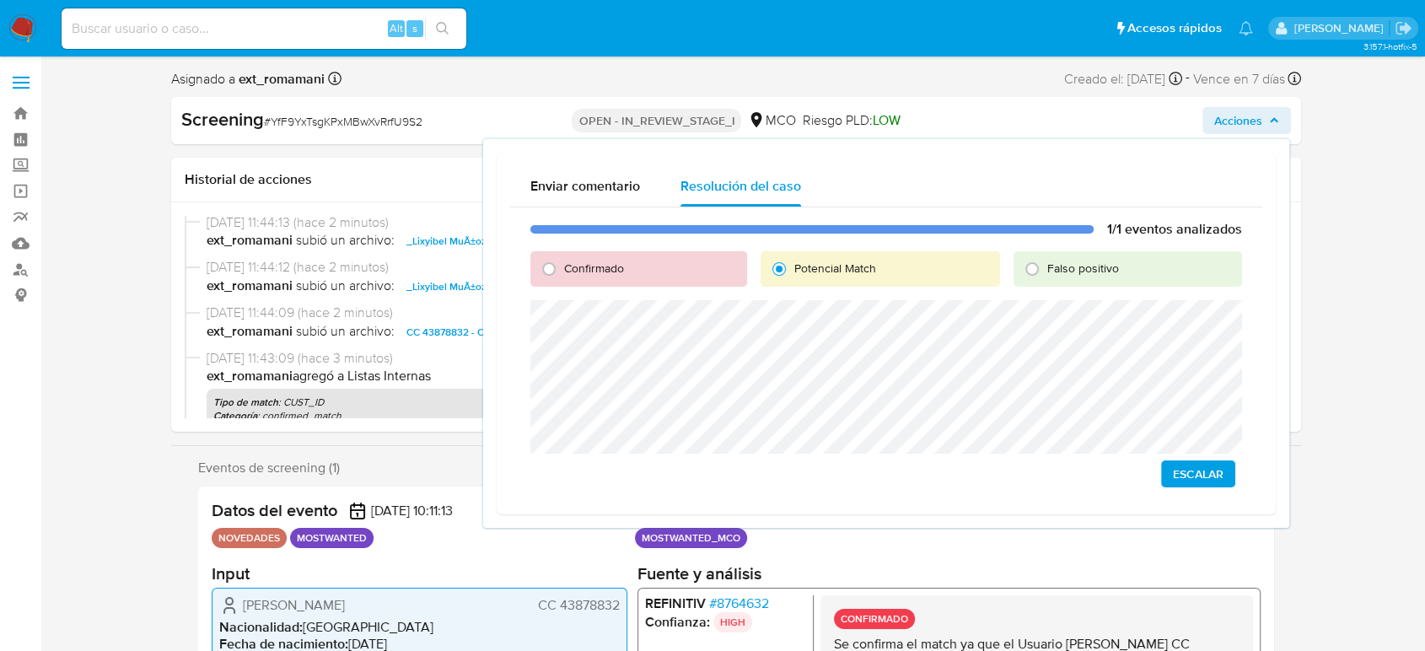
scroll to position [0, 0]
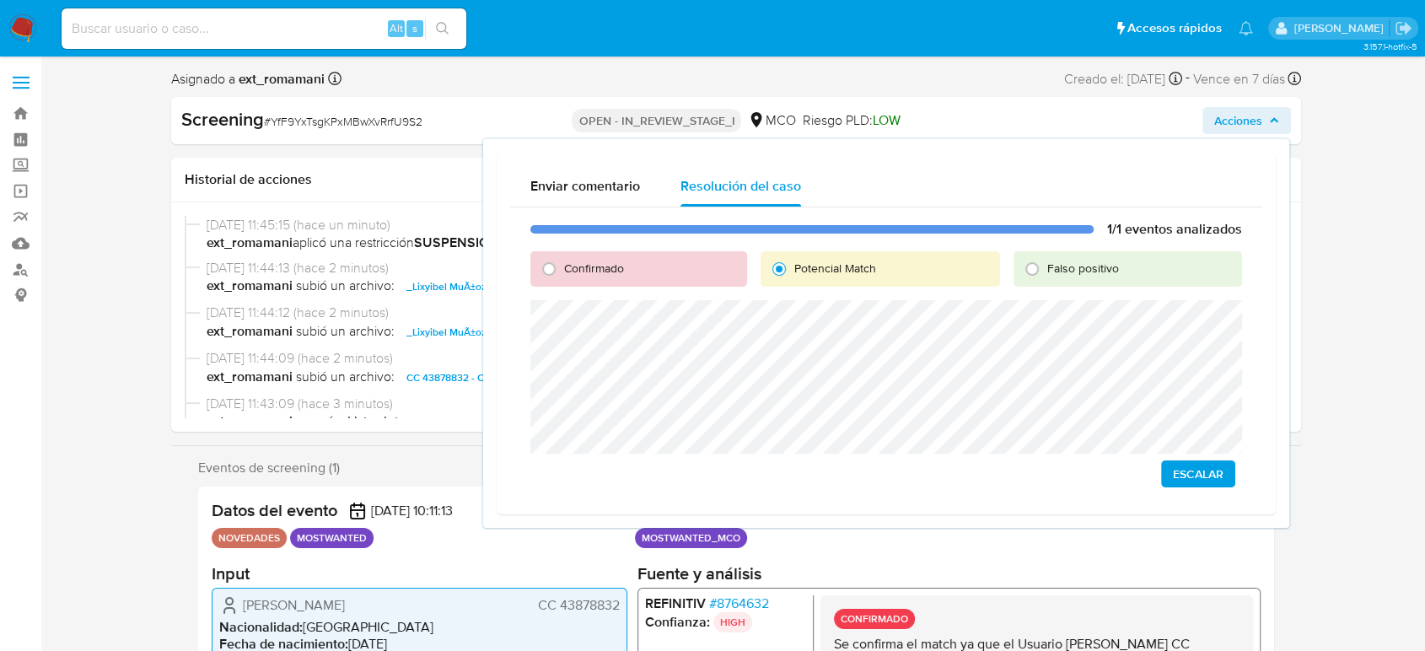
click at [1190, 472] on span "Escalar" at bounding box center [1198, 474] width 51 height 24
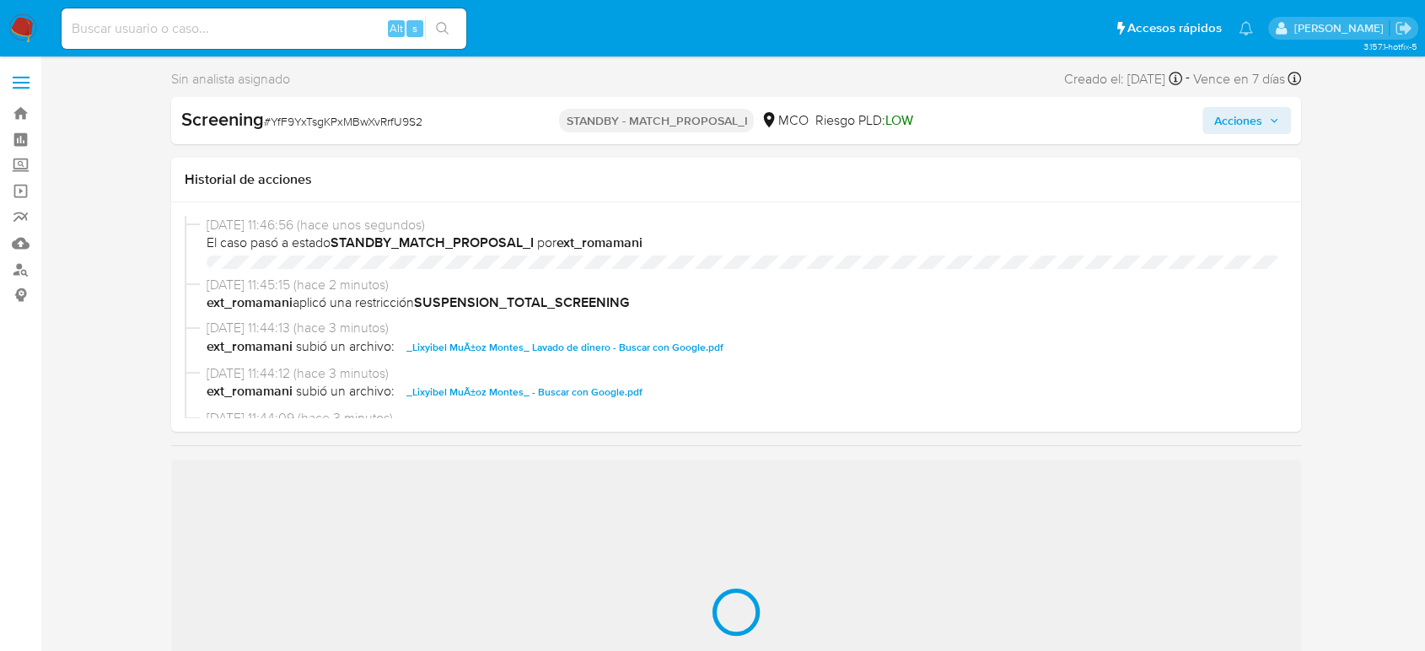
select select "10"
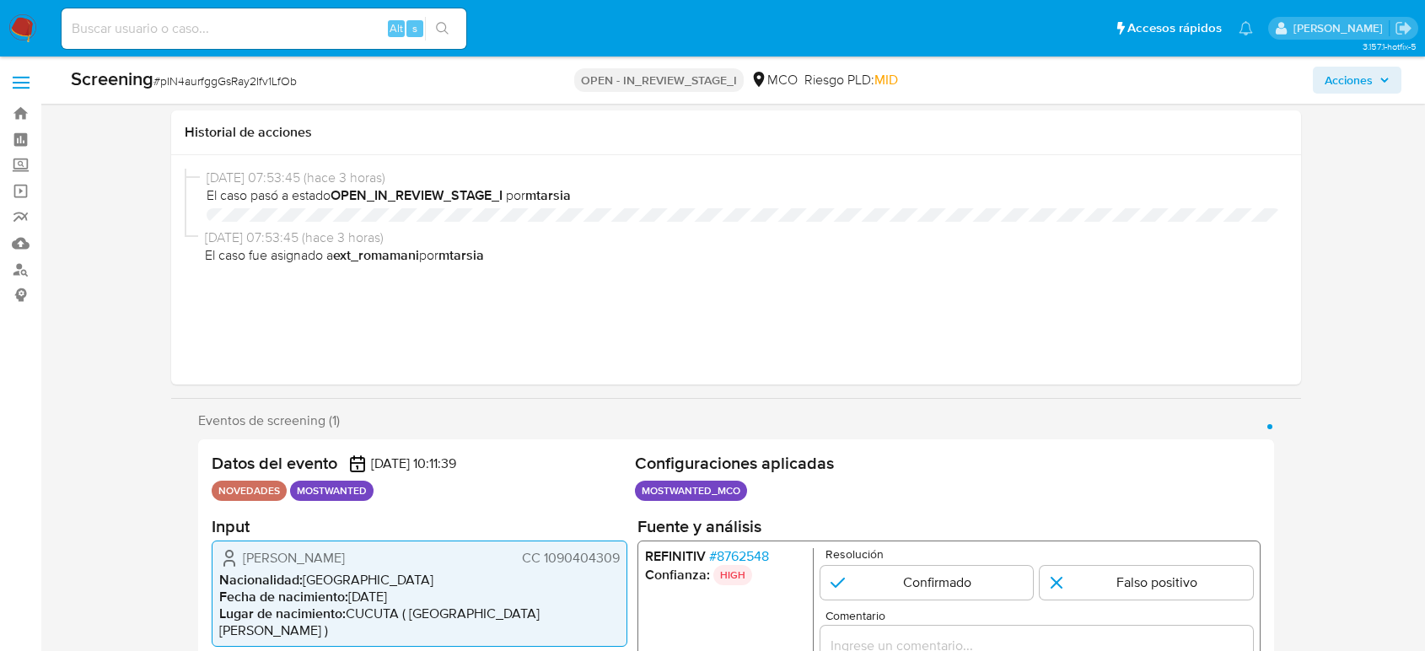
select select "10"
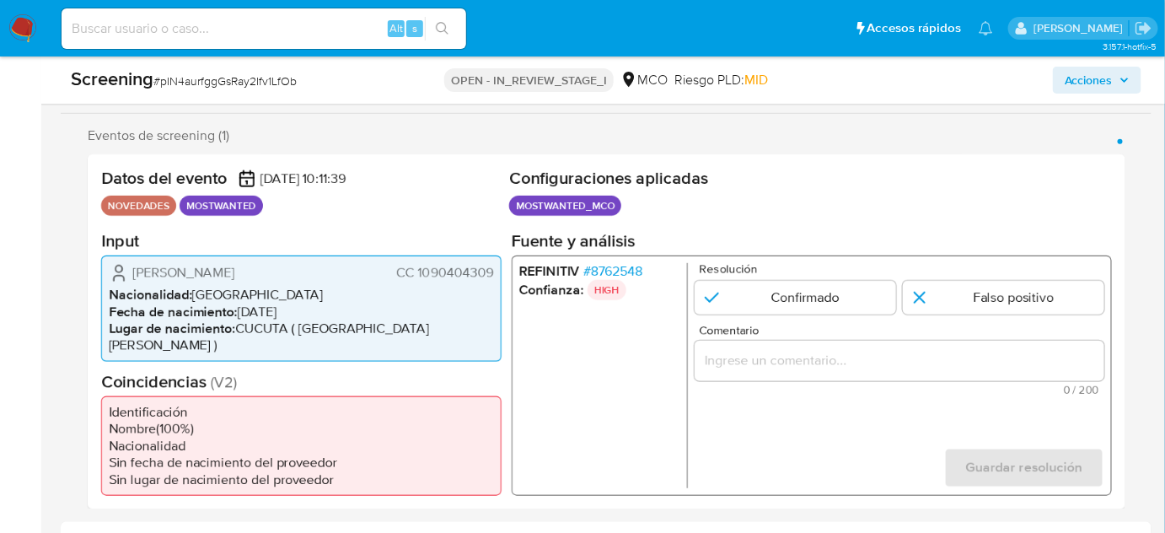
scroll to position [331, 0]
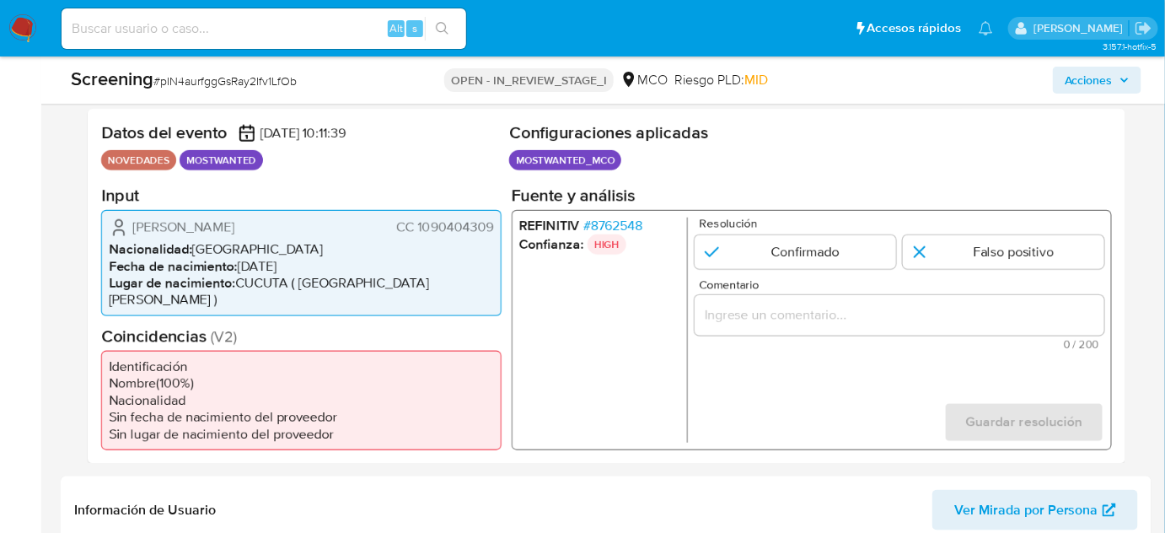
click at [433, 145] on div "Datos del evento [DATE] 10:11:39 NOVEDADES MOSTWANTED" at bounding box center [301, 148] width 401 height 53
drag, startPoint x: 492, startPoint y: 229, endPoint x: 419, endPoint y: 236, distance: 73.8
click at [419, 236] on div "[PERSON_NAME] CC 1090404309 Nacionalidad : [DEMOGRAPHIC_DATA] Fecha de nacimien…" at bounding box center [301, 262] width 401 height 106
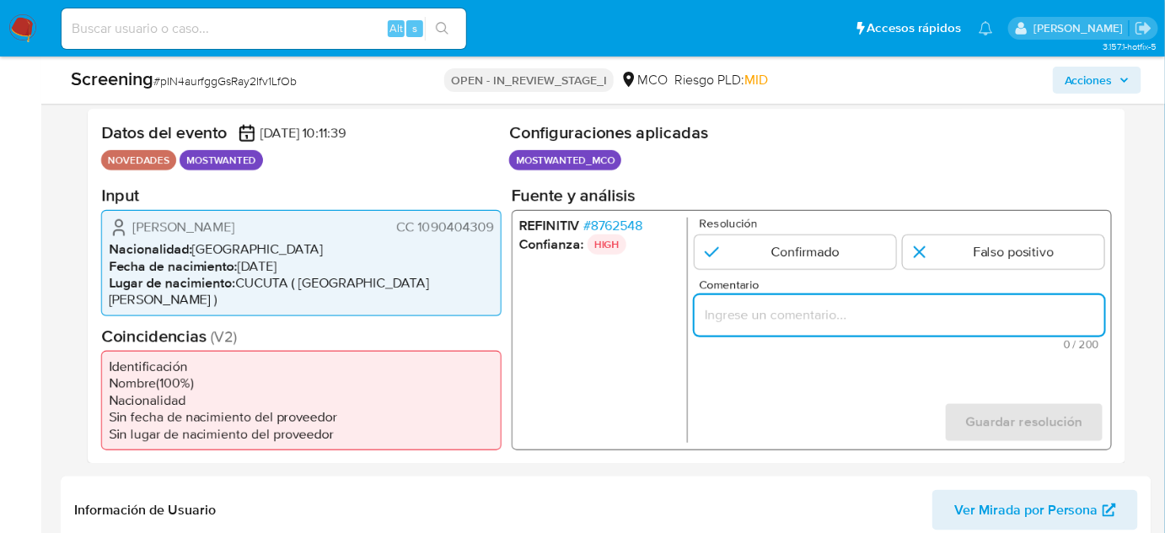
click at [723, 309] on input "Comentario" at bounding box center [900, 315] width 410 height 22
paste input "Se confirma el match ya que el Usuario aún se encuentra enlistado por la Procur…"
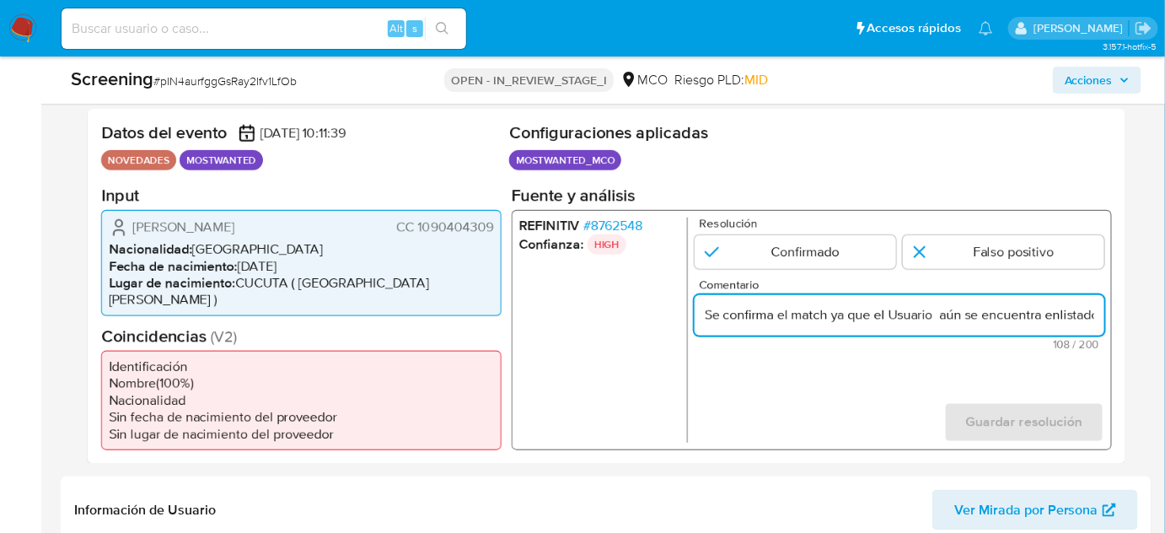
click at [614, 320] on ul "REFINITIV # 8762548 Confianza: HIGH" at bounding box center [603, 329] width 169 height 225
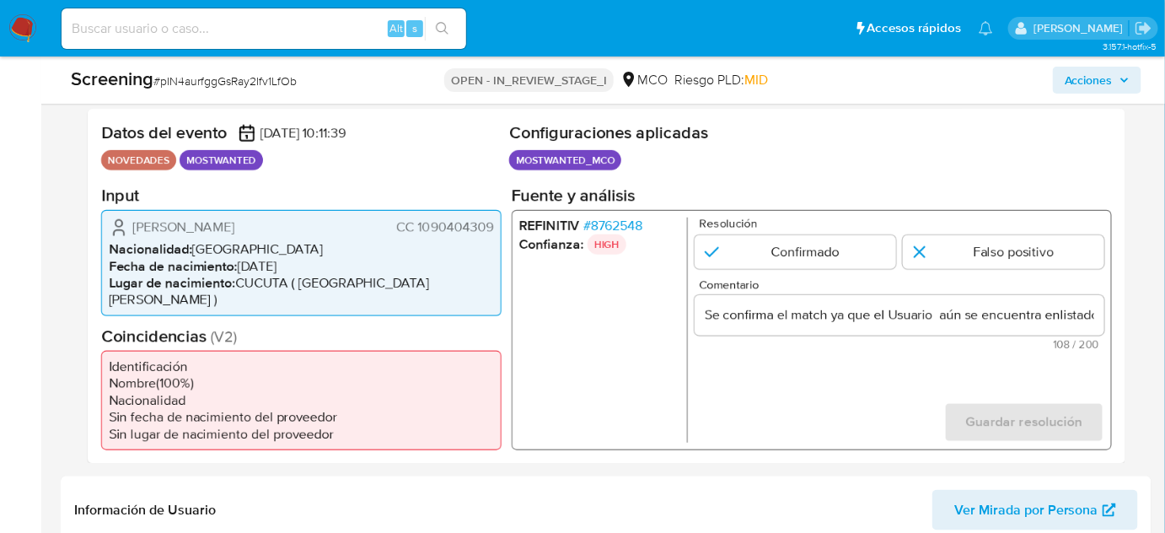
drag, startPoint x: 128, startPoint y: 224, endPoint x: 492, endPoint y: 223, distance: 364.3
click at [492, 223] on div "[PERSON_NAME] CC 1090404309" at bounding box center [301, 227] width 385 height 20
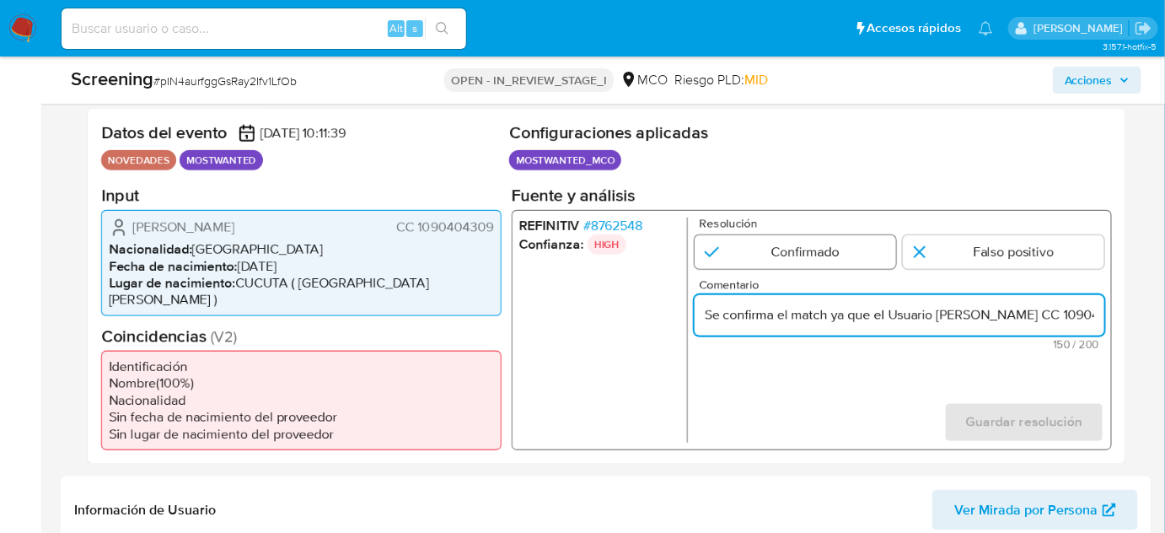
type input "Se confirma el match ya que el Usuario [PERSON_NAME] CC 1090404309 aún se encue…"
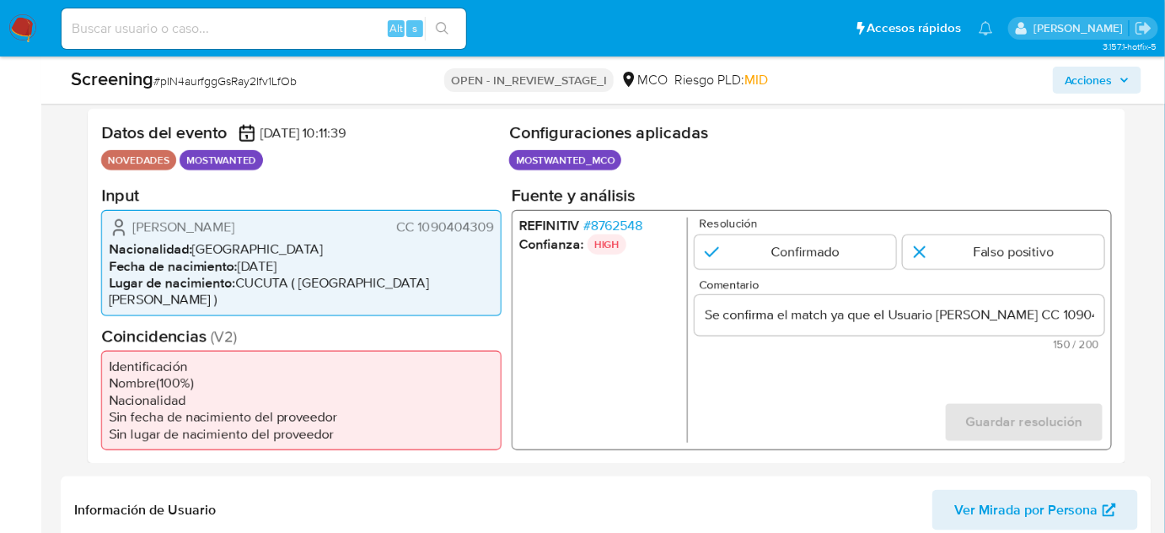
drag, startPoint x: 738, startPoint y: 243, endPoint x: 868, endPoint y: 282, distance: 135.8
click at [740, 245] on input "1 de 1" at bounding box center [796, 251] width 202 height 34
radio input "true"
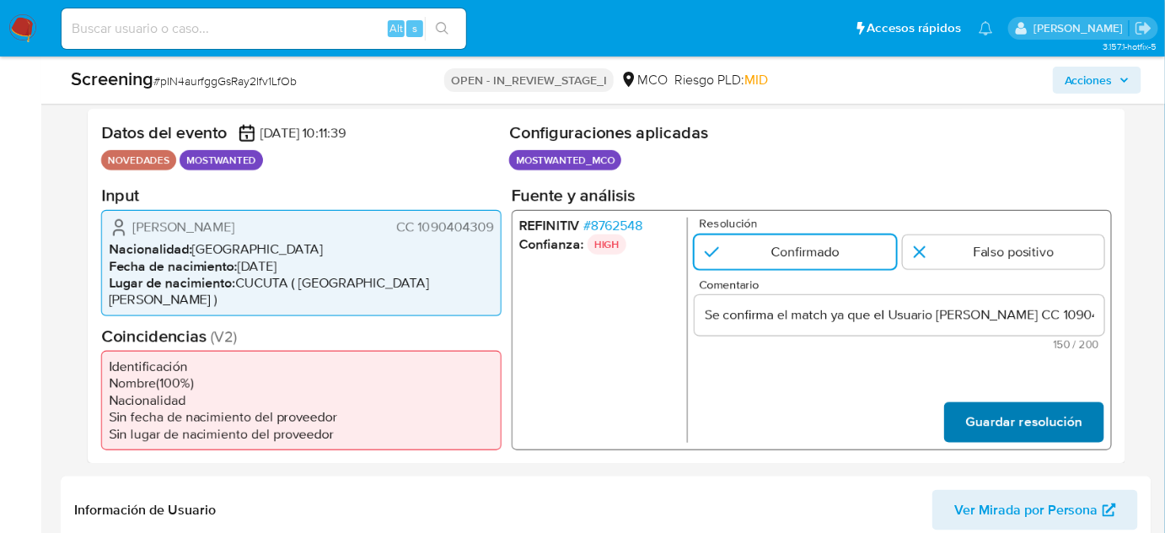
click at [1023, 403] on span "Guardar resolución" at bounding box center [1024, 421] width 116 height 37
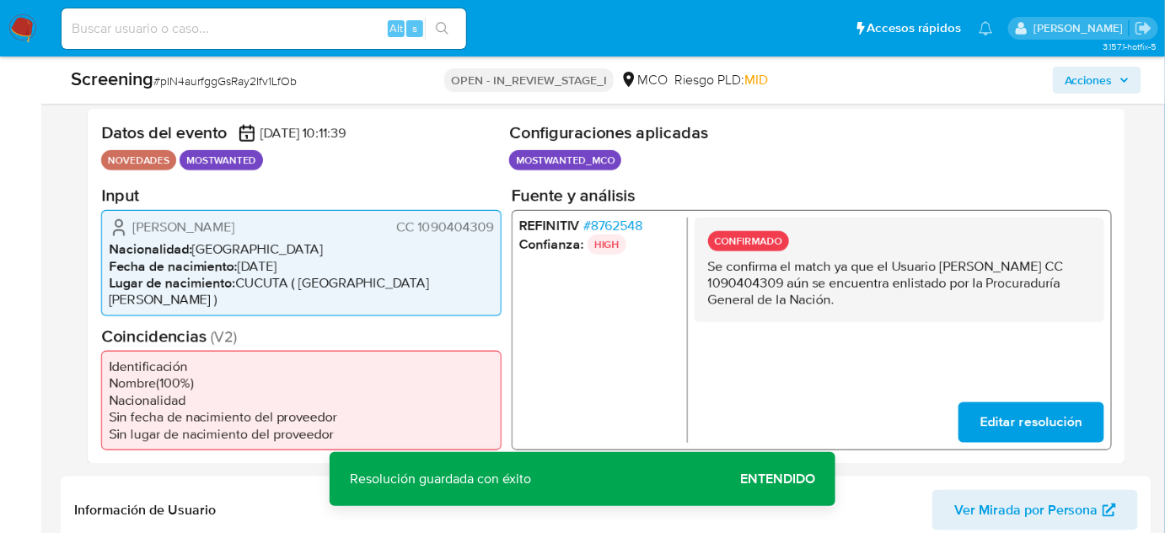
drag, startPoint x: 958, startPoint y: 303, endPoint x: 707, endPoint y: 268, distance: 253.6
click at [707, 268] on div "CONFIRMADO Se confirma el match ya que el Usuario Jhon Salvador Gomez Valencia …" at bounding box center [900, 269] width 410 height 105
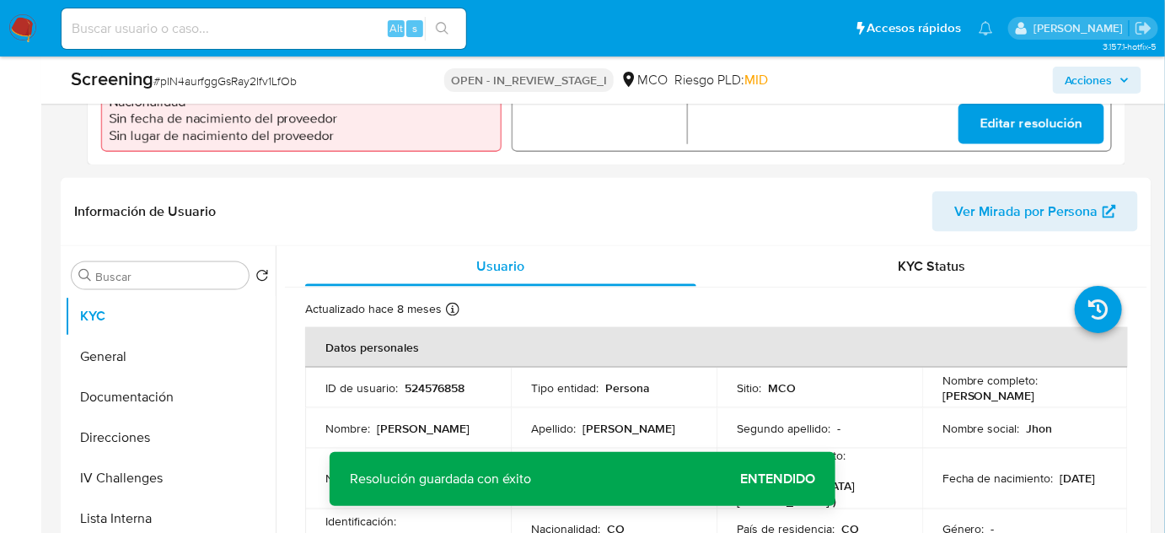
scroll to position [637, 0]
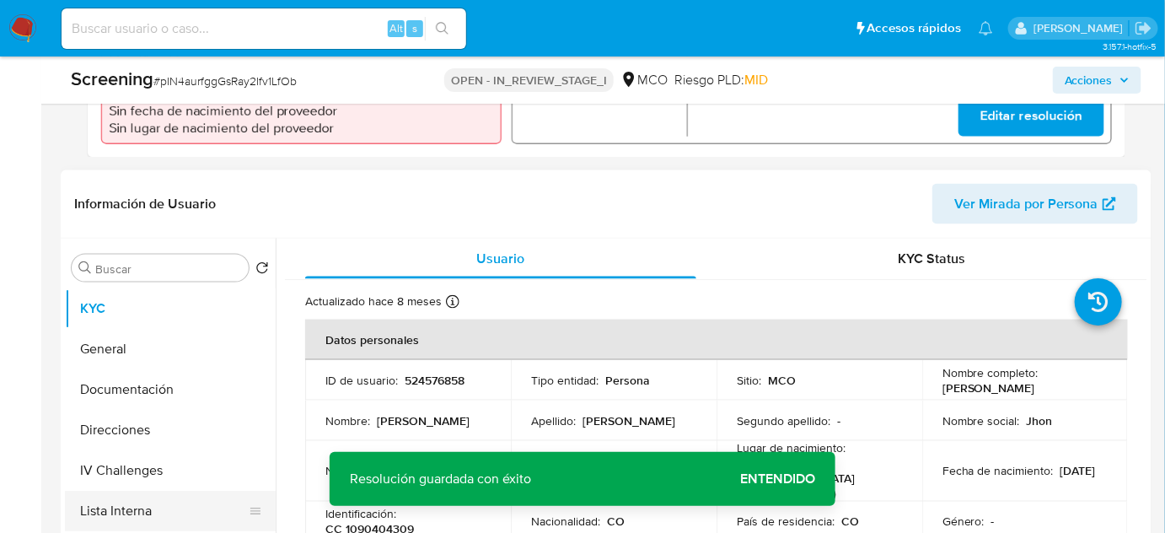
click at [108, 491] on button "Lista Interna" at bounding box center [163, 511] width 197 height 40
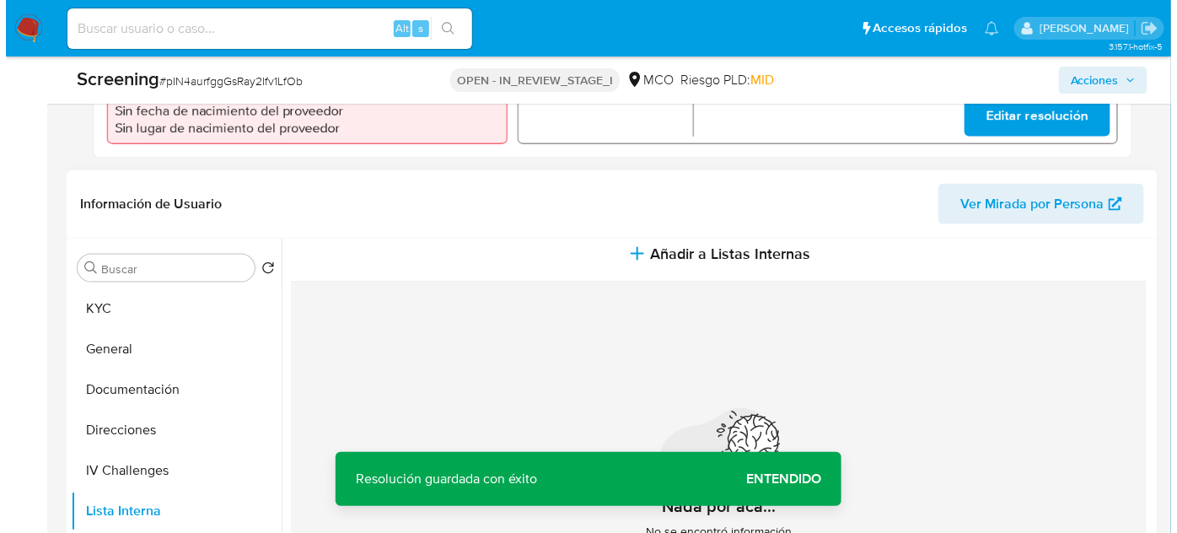
scroll to position [38, 0]
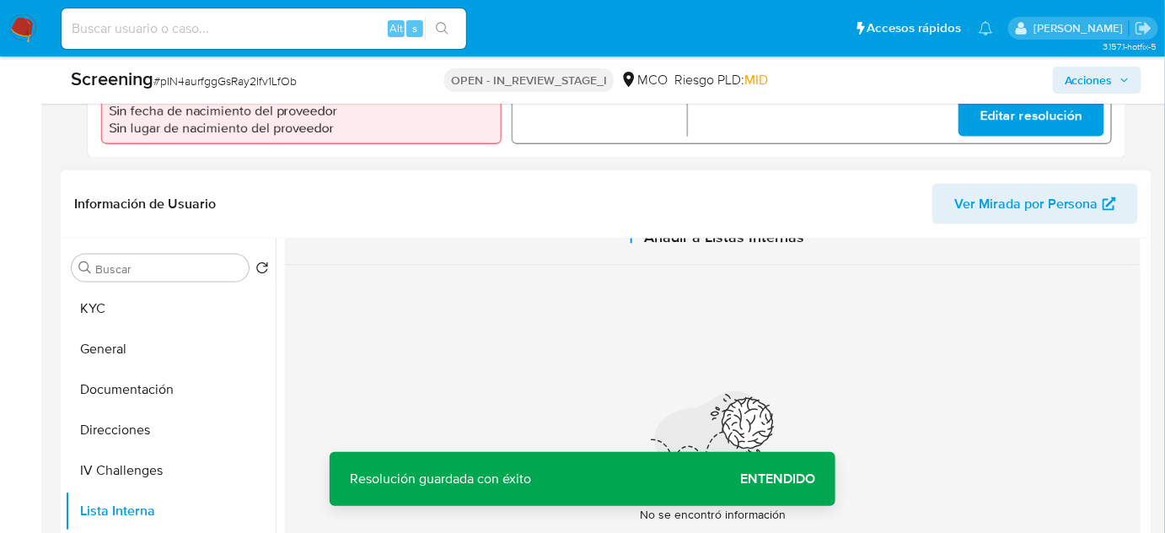
click at [637, 230] on button "Añadir a Listas Internas" at bounding box center [713, 237] width 856 height 56
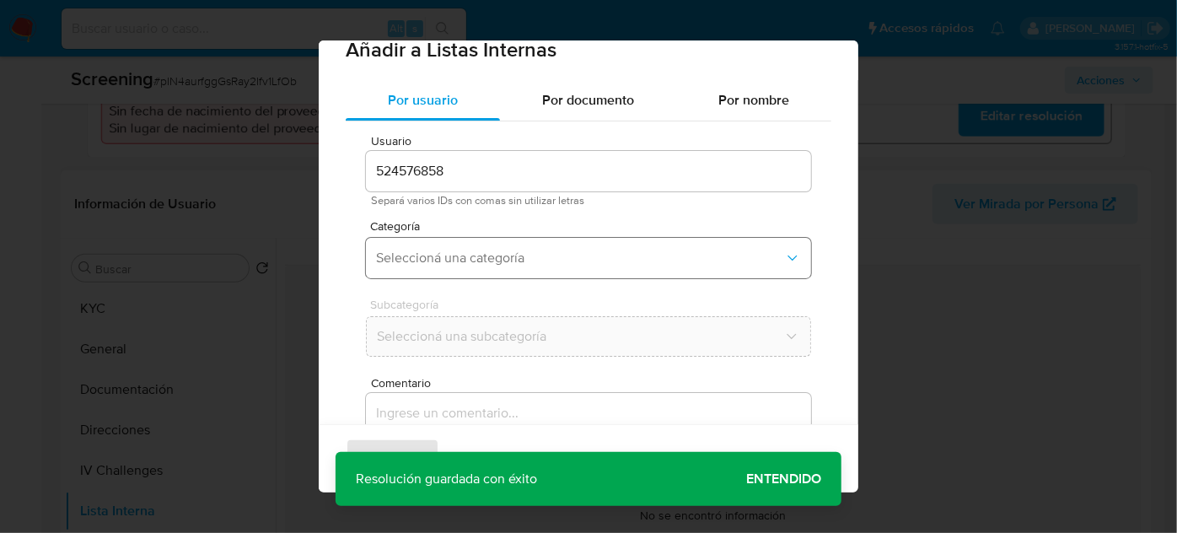
scroll to position [62, 0]
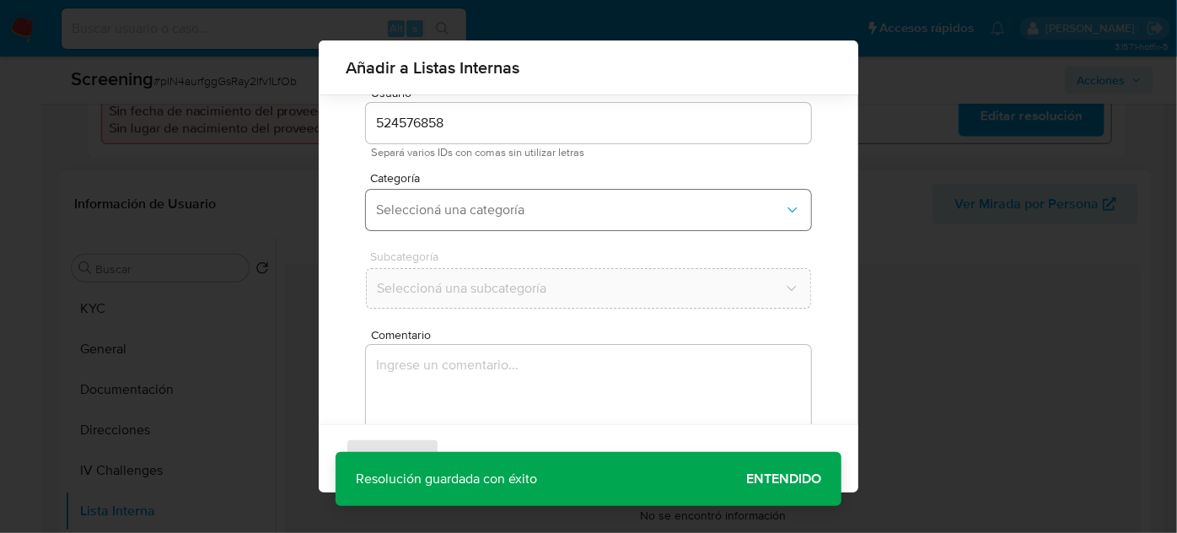
click at [497, 211] on span "Seleccioná una categoría" at bounding box center [580, 210] width 408 height 17
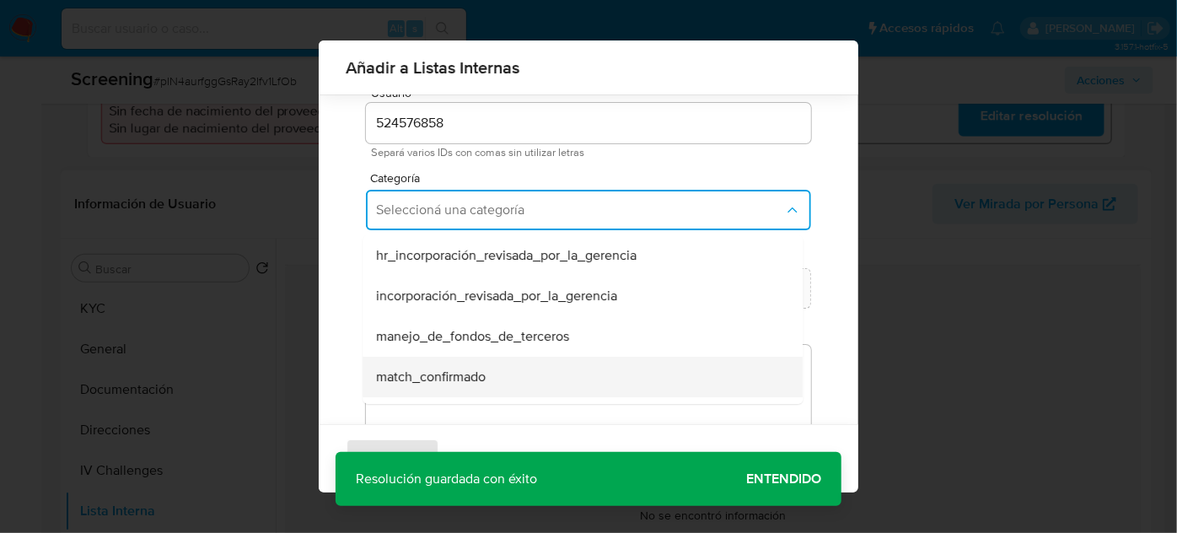
click at [472, 385] on div "match_confirmado" at bounding box center [577, 377] width 403 height 40
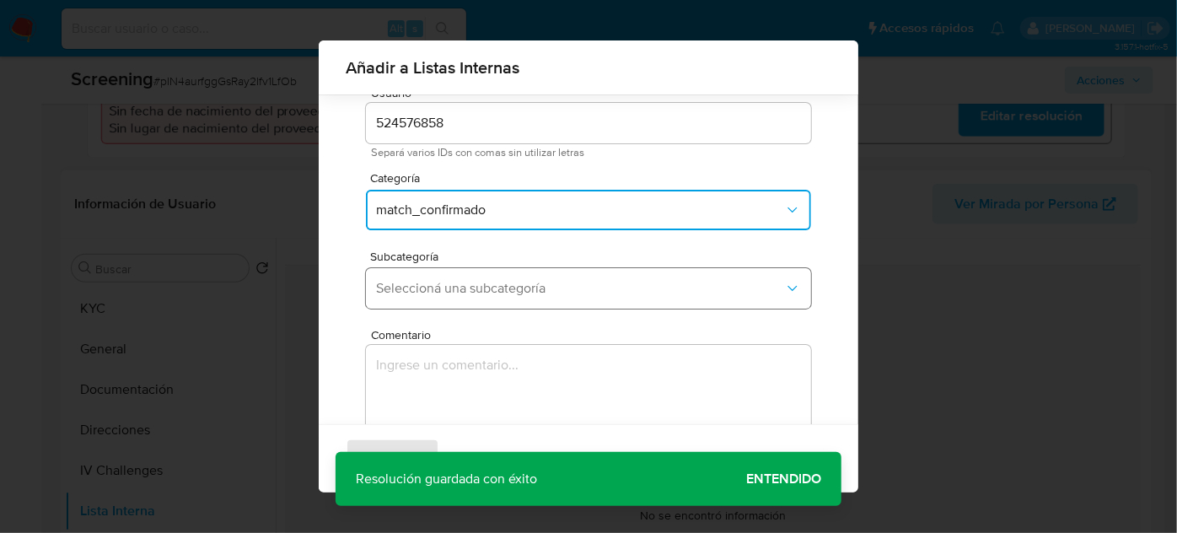
click at [527, 287] on span "Seleccioná una subcategoría" at bounding box center [580, 288] width 408 height 17
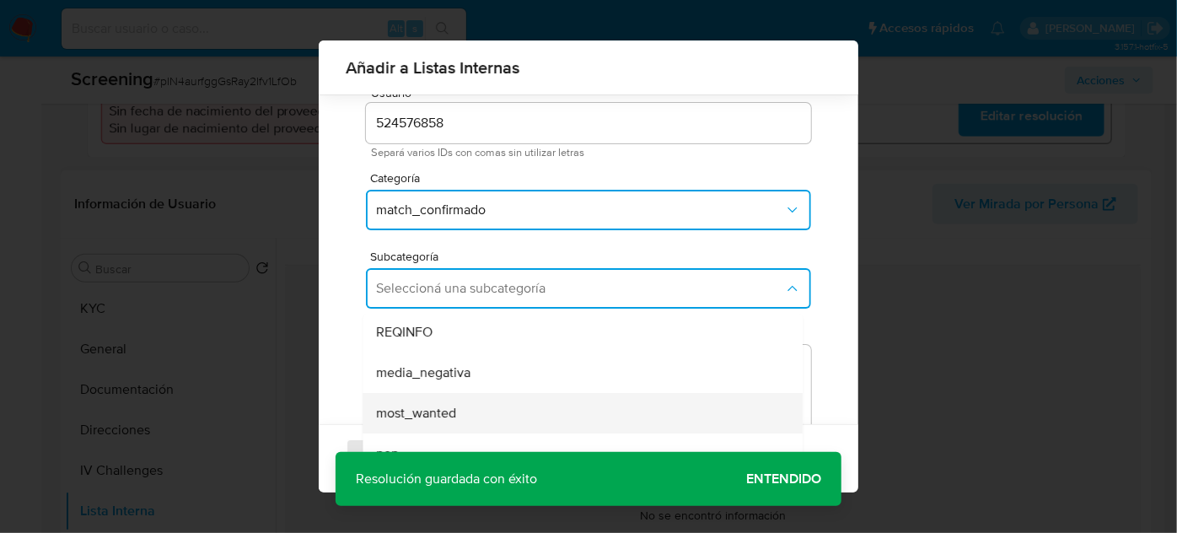
scroll to position [76, 0]
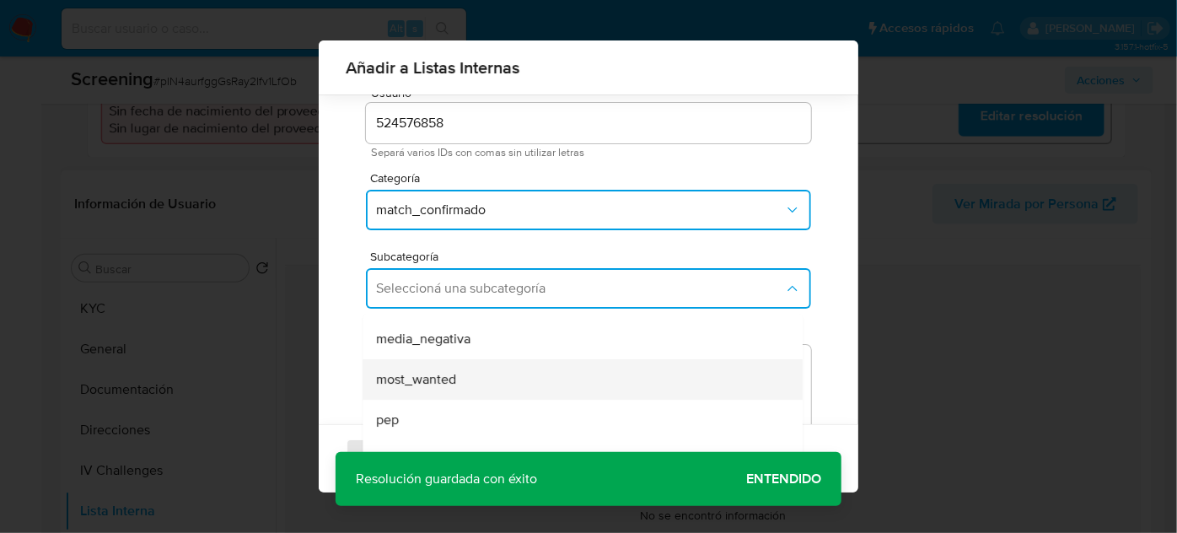
click at [467, 373] on div "most_wanted" at bounding box center [577, 379] width 403 height 40
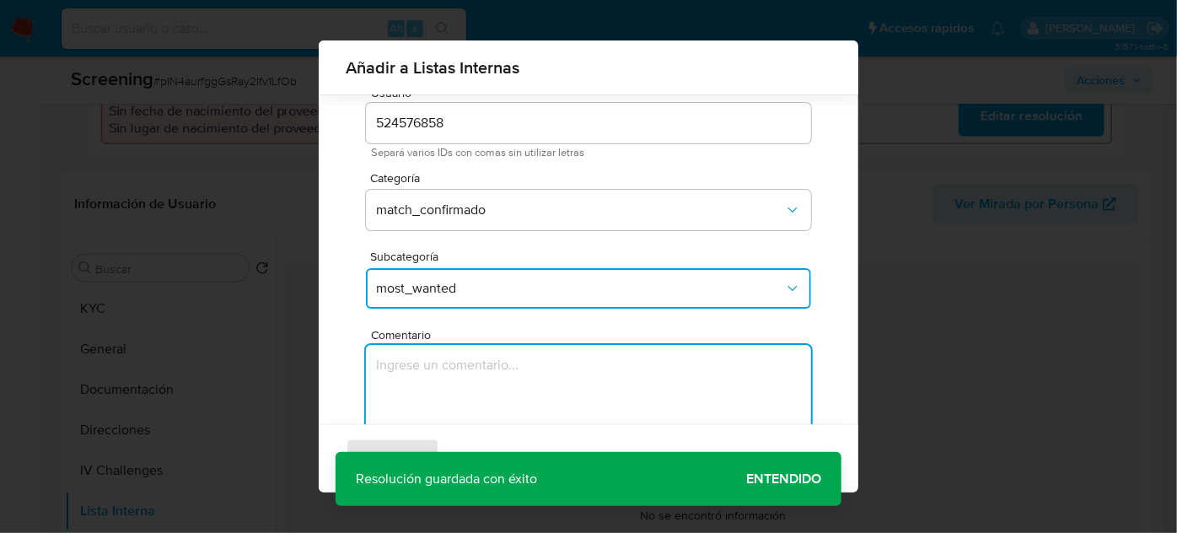
click at [467, 373] on textarea "Comentario" at bounding box center [588, 426] width 445 height 162
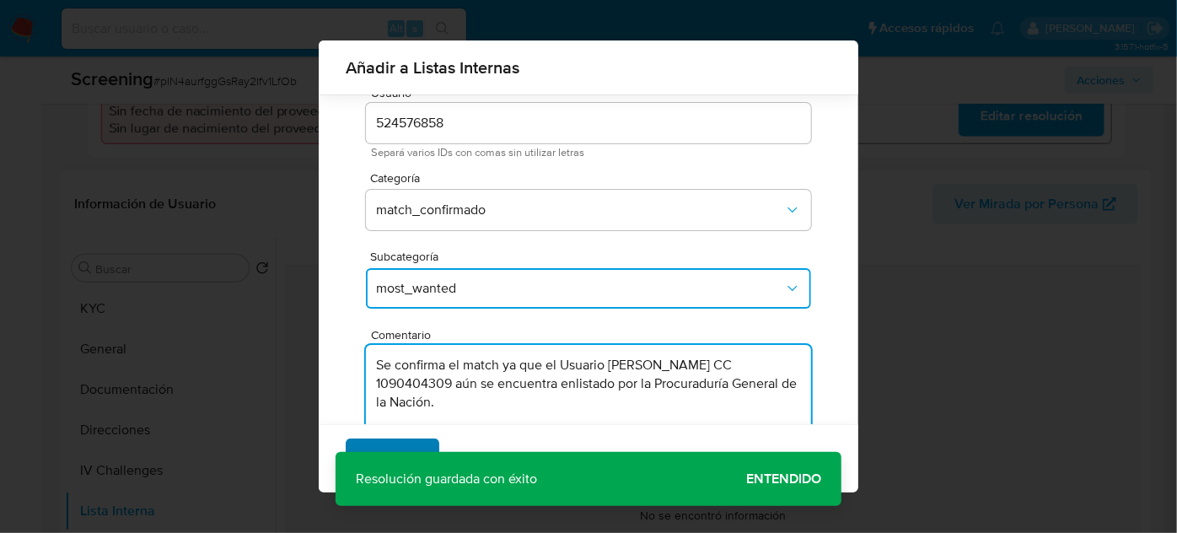
type textarea "Se confirma el match ya que el Usuario Jhon Salvador Gomez Valencia CC 10904043…"
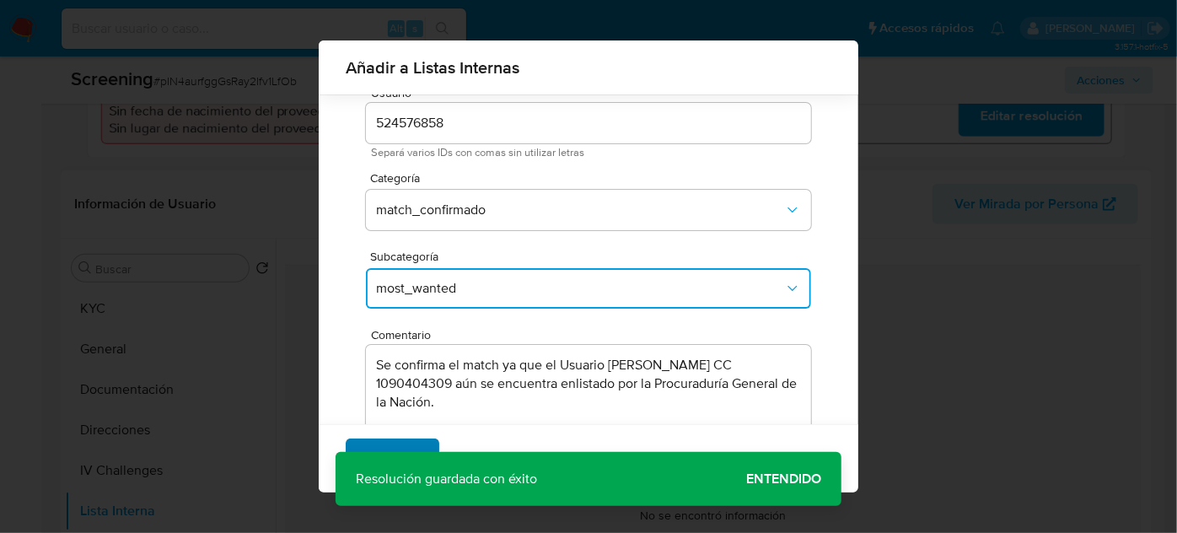
click at [392, 445] on span "Agregar" at bounding box center [393, 458] width 50 height 37
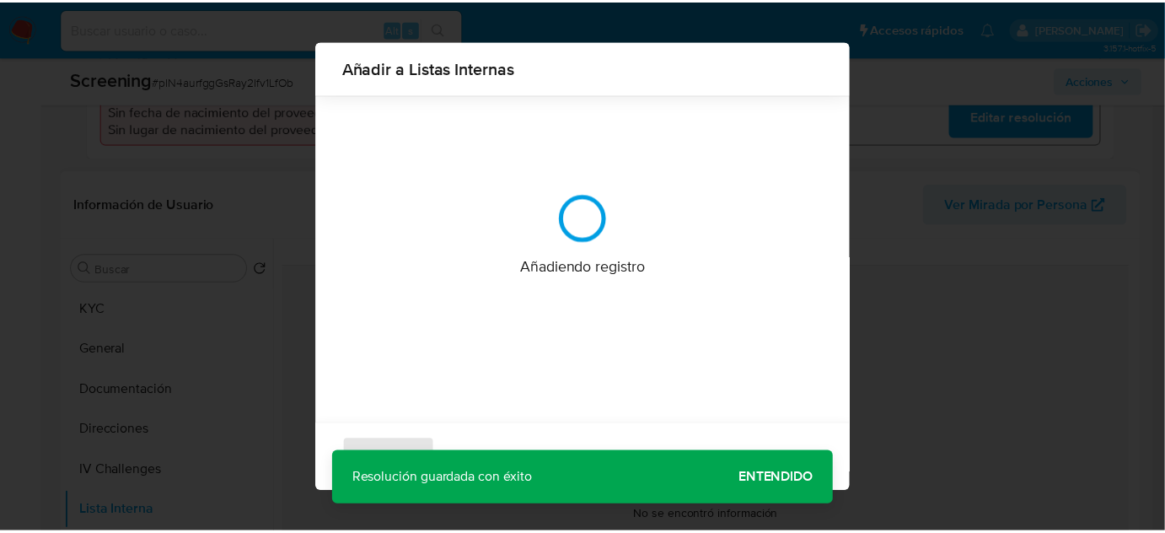
scroll to position [0, 0]
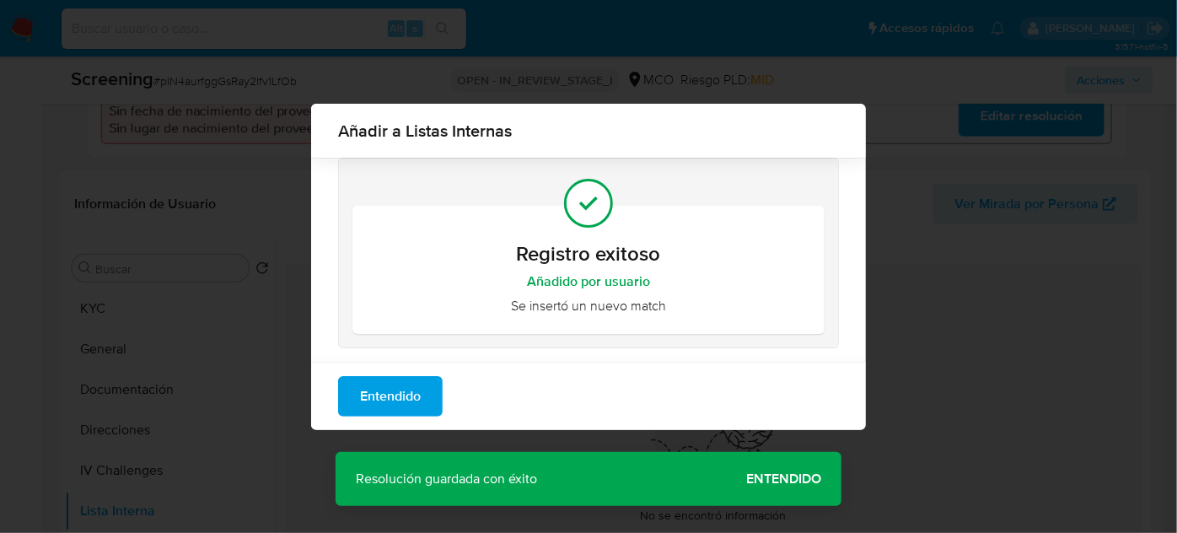
drag, startPoint x: 407, startPoint y: 391, endPoint x: 401, endPoint y: 383, distance: 10.8
click at [402, 389] on span "Entendido" at bounding box center [390, 396] width 61 height 37
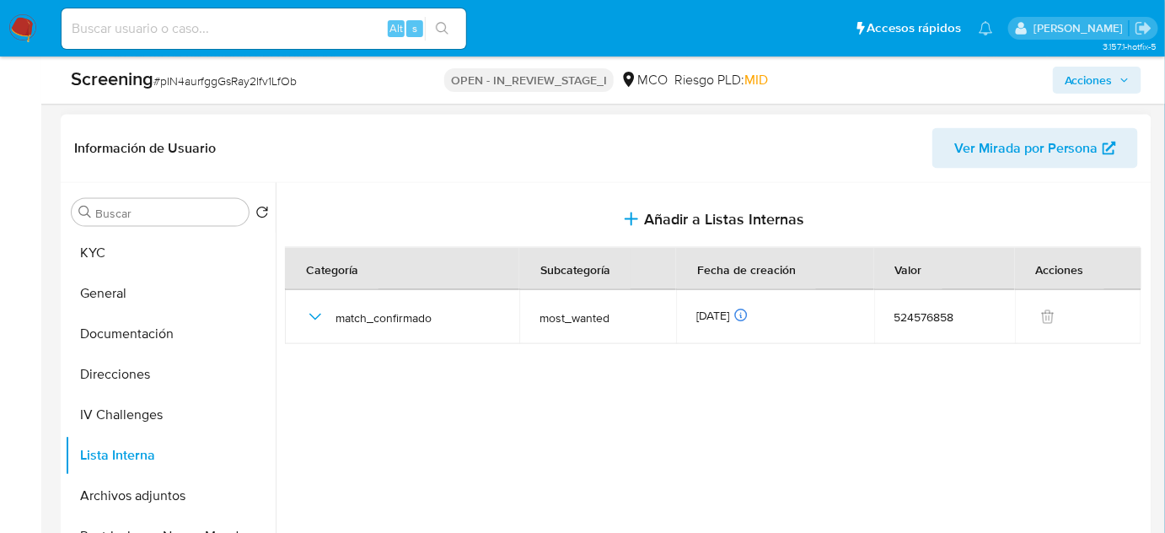
scroll to position [713, 0]
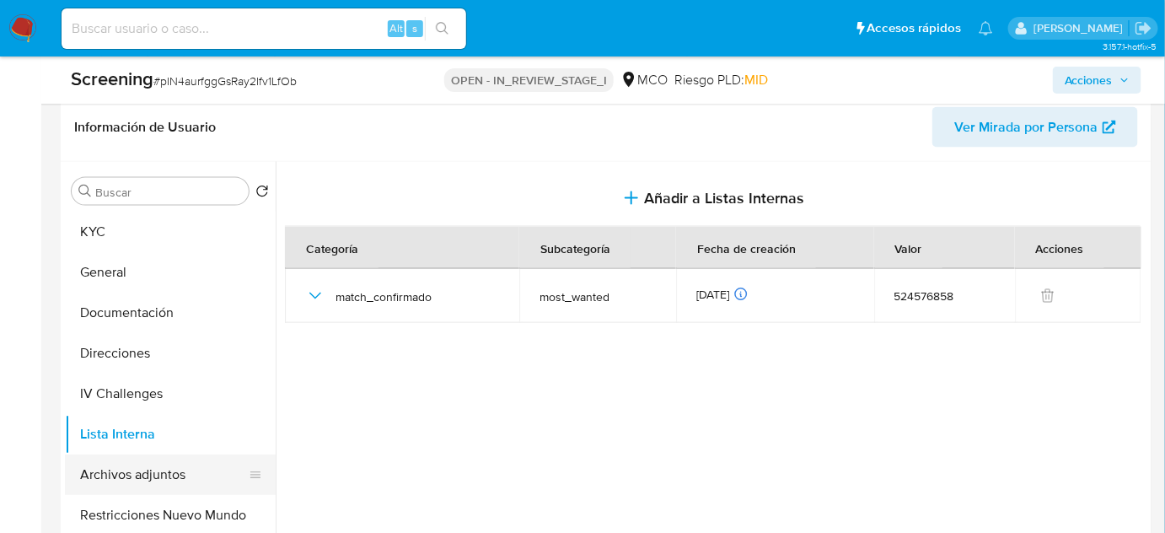
click at [184, 454] on button "Archivos adjuntos" at bounding box center [163, 474] width 197 height 40
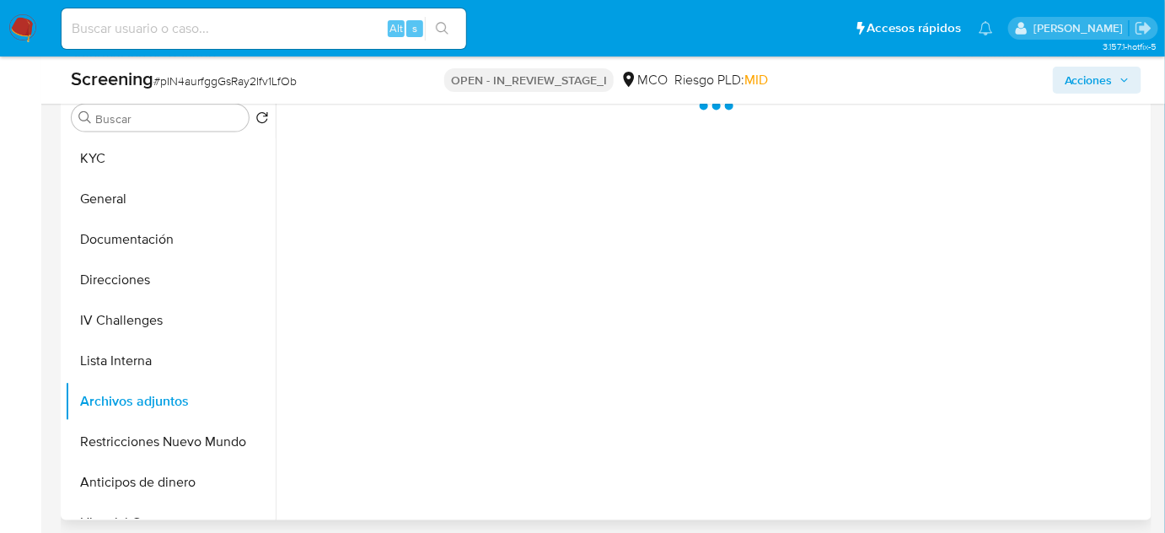
scroll to position [790, 0]
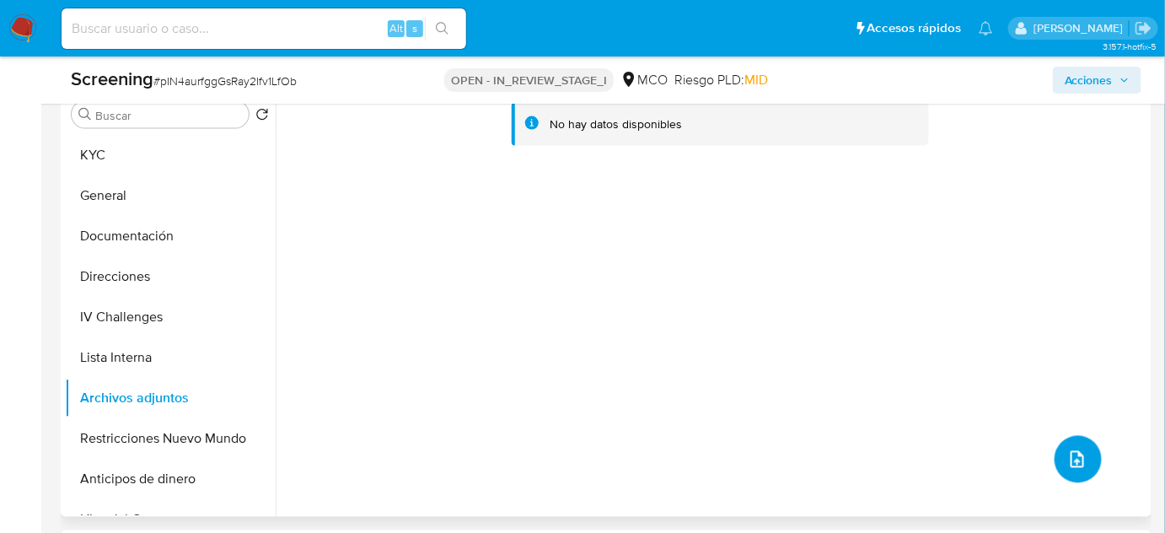
click at [1077, 449] on icon "upload-file" at bounding box center [1078, 459] width 20 height 20
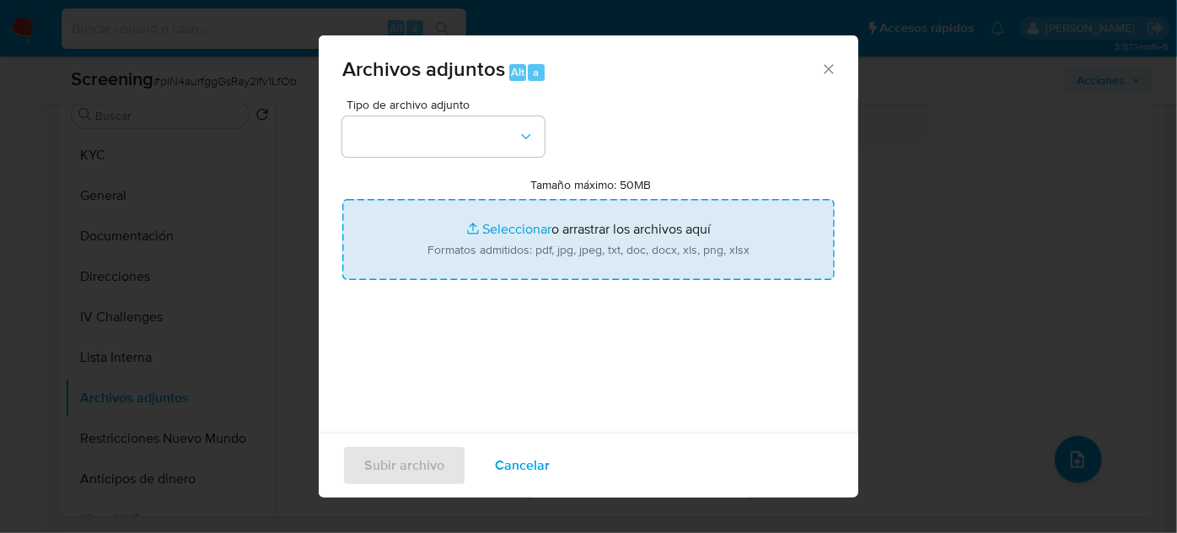
click at [483, 242] on input "Tamaño máximo: 50MB Seleccionar archivos" at bounding box center [588, 239] width 492 height 81
type input "C:\fakepath\CC 1090404309 - Consulta de Antecedentes.pdf"
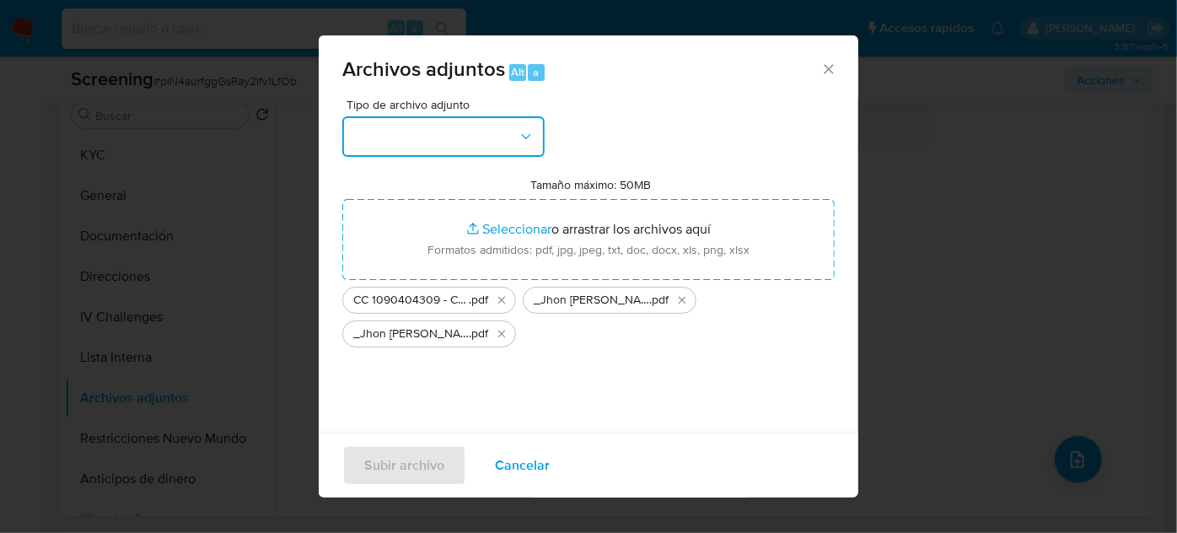
drag, startPoint x: 483, startPoint y: 242, endPoint x: 385, endPoint y: 142, distance: 140.7
click at [385, 142] on button "button" at bounding box center [443, 136] width 202 height 40
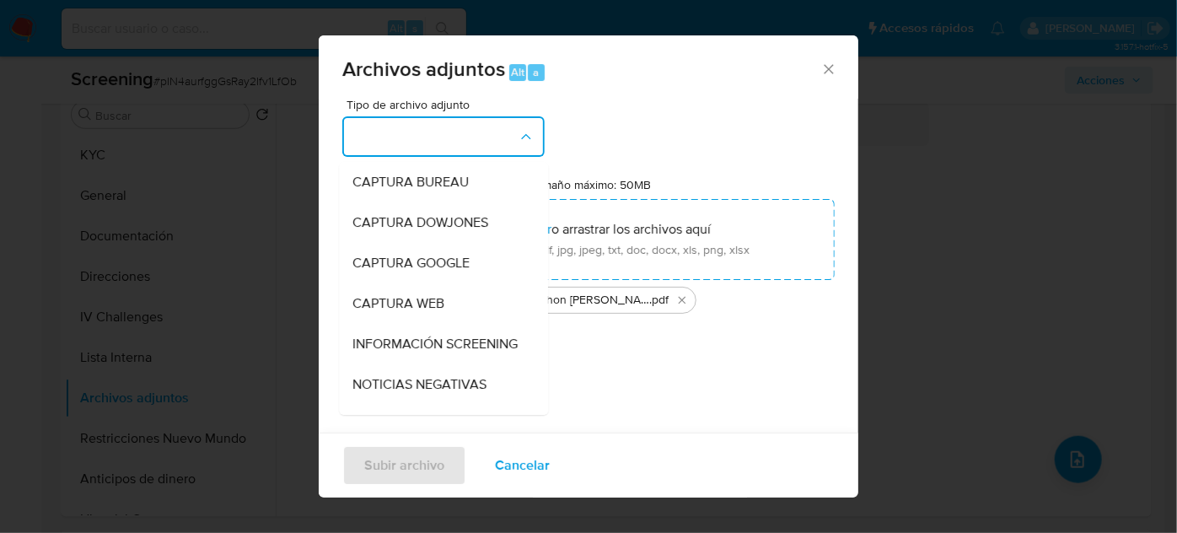
click at [395, 338] on span "INFORMACIÓN SCREENING" at bounding box center [434, 344] width 165 height 17
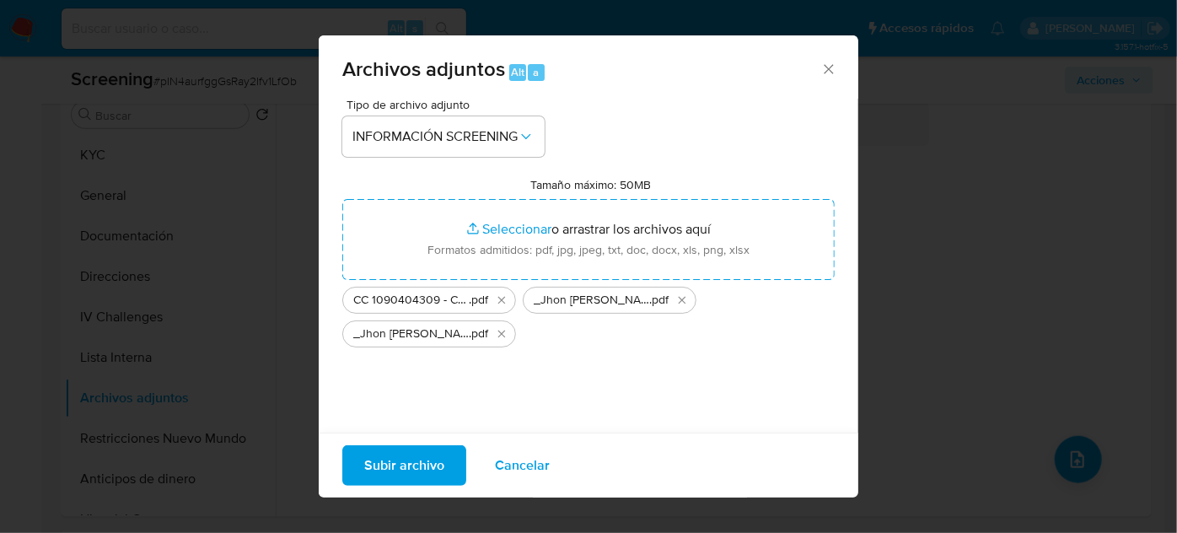
click at [398, 469] on span "Subir archivo" at bounding box center [404, 465] width 80 height 37
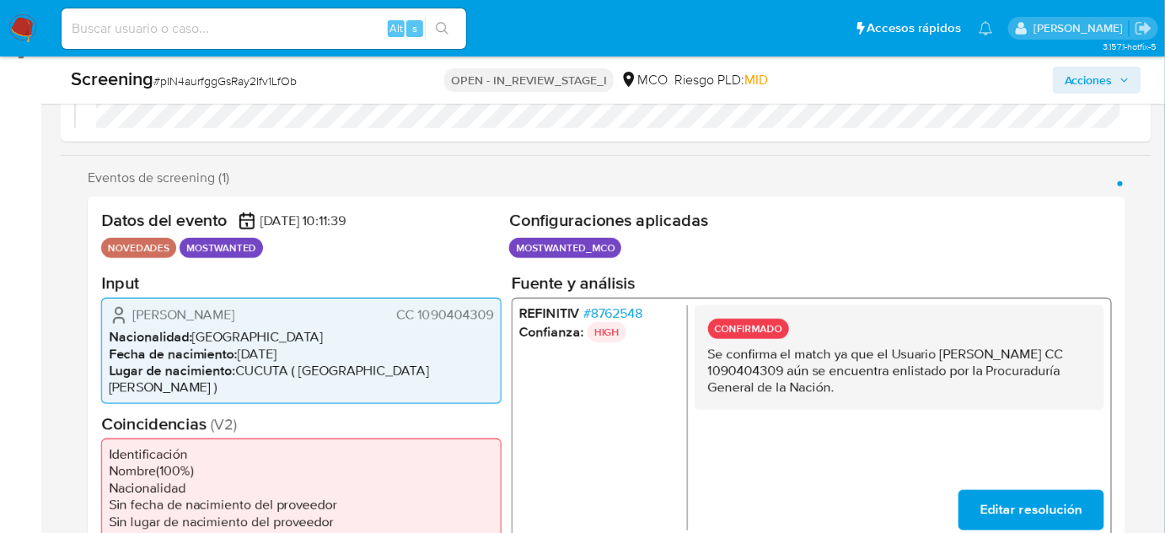
scroll to position [406, 0]
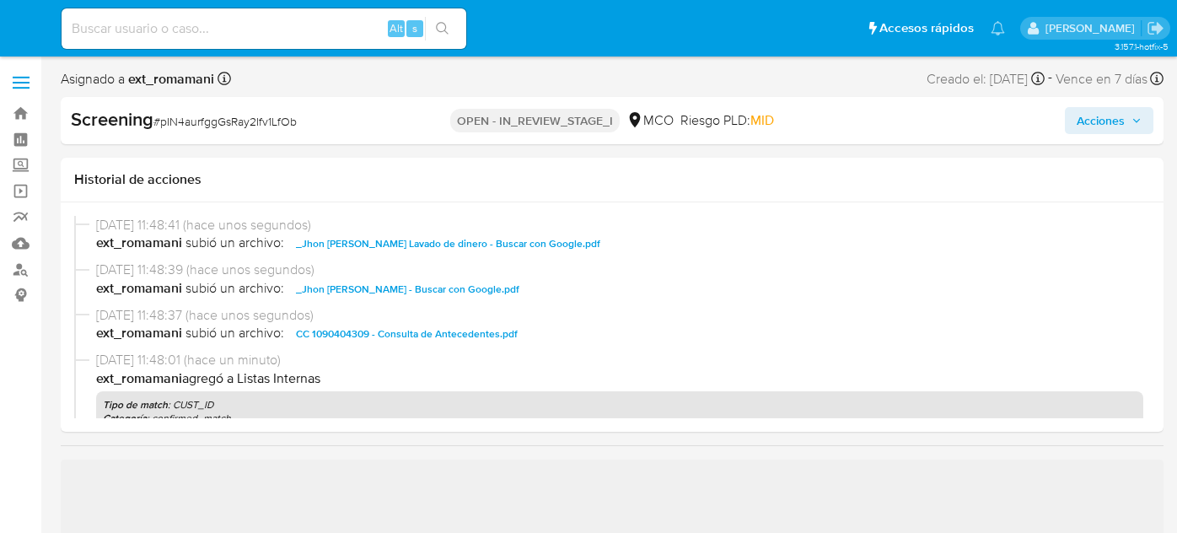
select select "10"
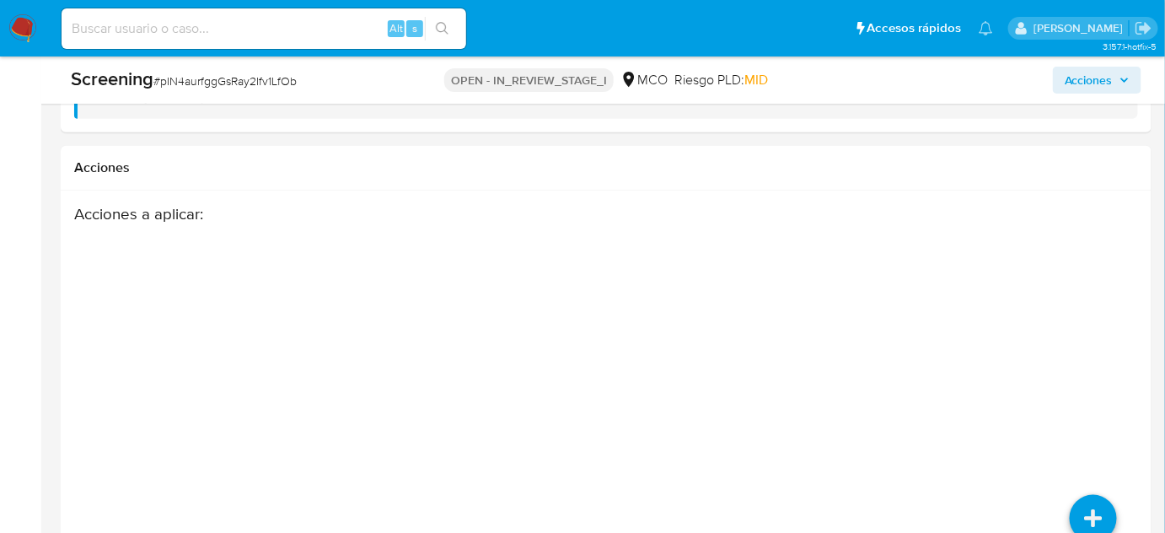
scroll to position [2703, 0]
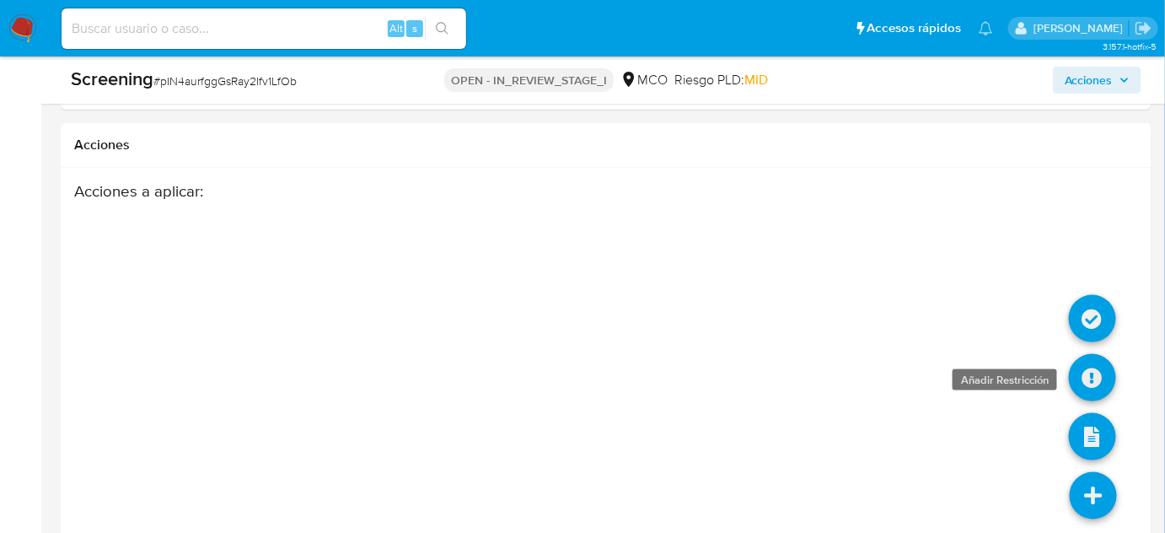
click at [1100, 354] on icon at bounding box center [1092, 377] width 47 height 47
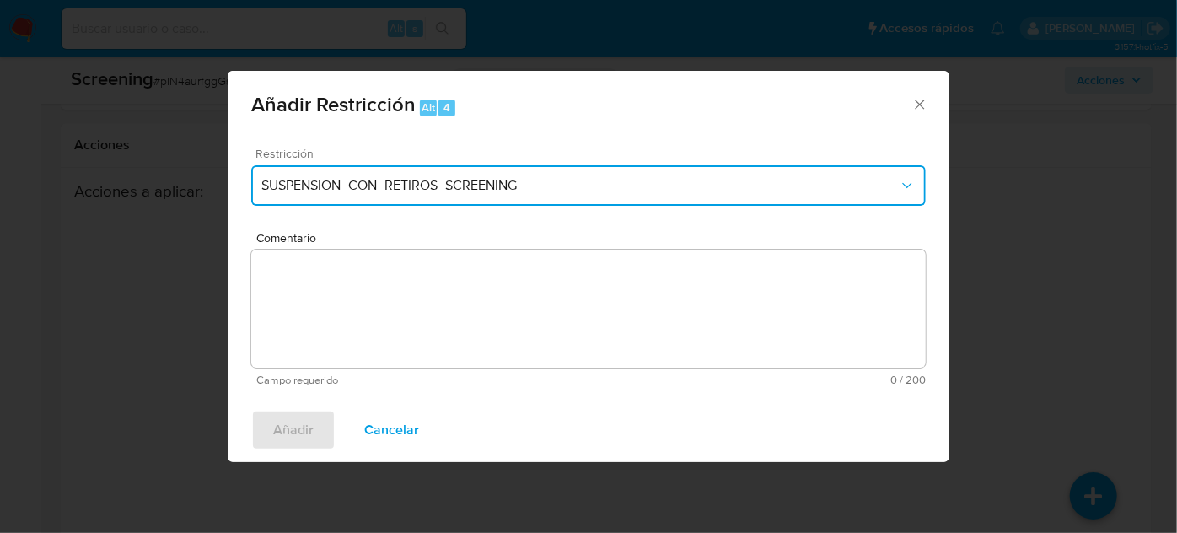
click at [395, 193] on span "SUSPENSION_CON_RETIROS_SCREENING" at bounding box center [579, 185] width 637 height 17
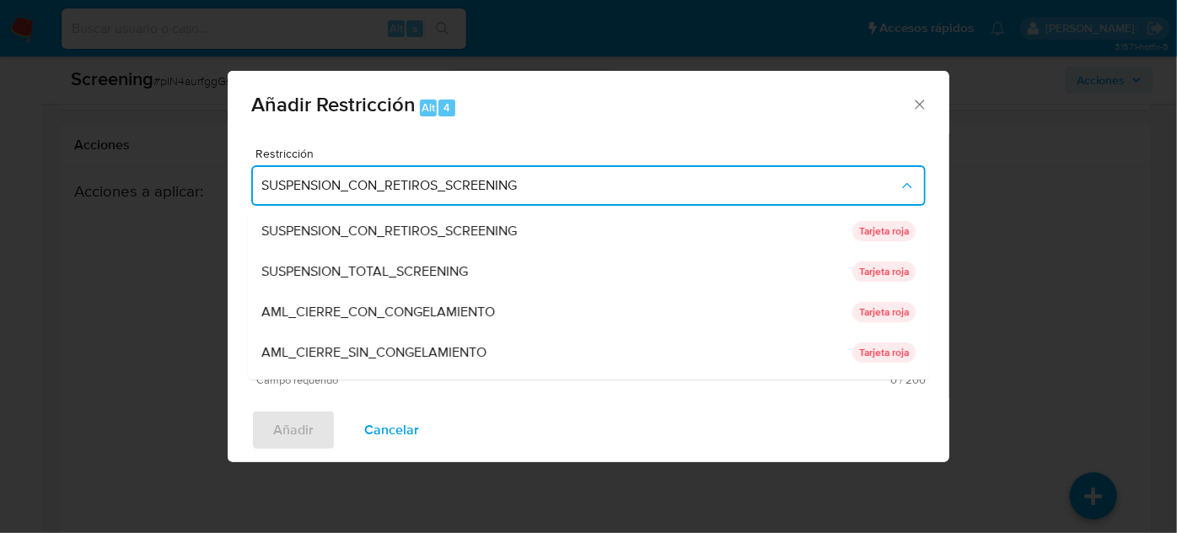
drag, startPoint x: 387, startPoint y: 269, endPoint x: 363, endPoint y: 319, distance: 55.1
click at [386, 272] on span "SUSPENSION_TOTAL_SCREENING" at bounding box center [364, 271] width 207 height 17
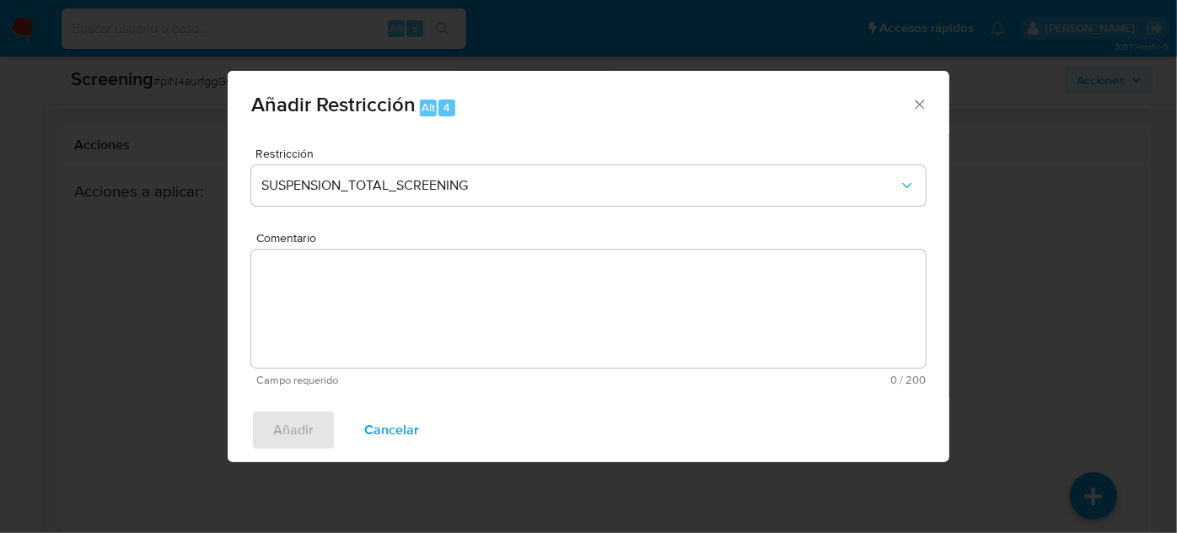
click at [363, 319] on textarea "Comentario" at bounding box center [588, 309] width 675 height 118
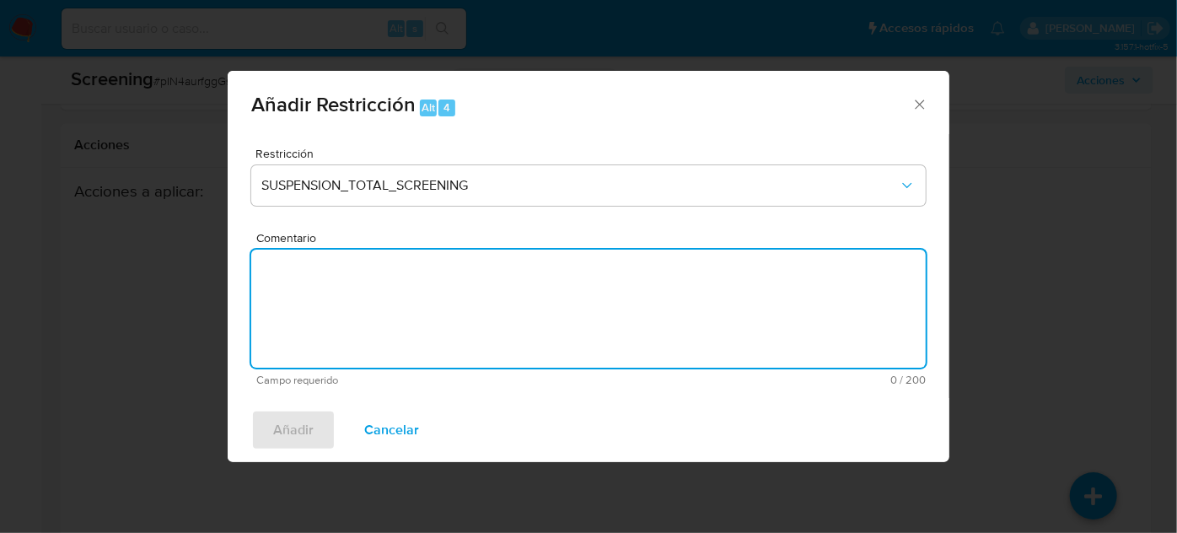
paste textarea "Se añade restricción manual ya que se encuentra enlistado por Procuraduría"
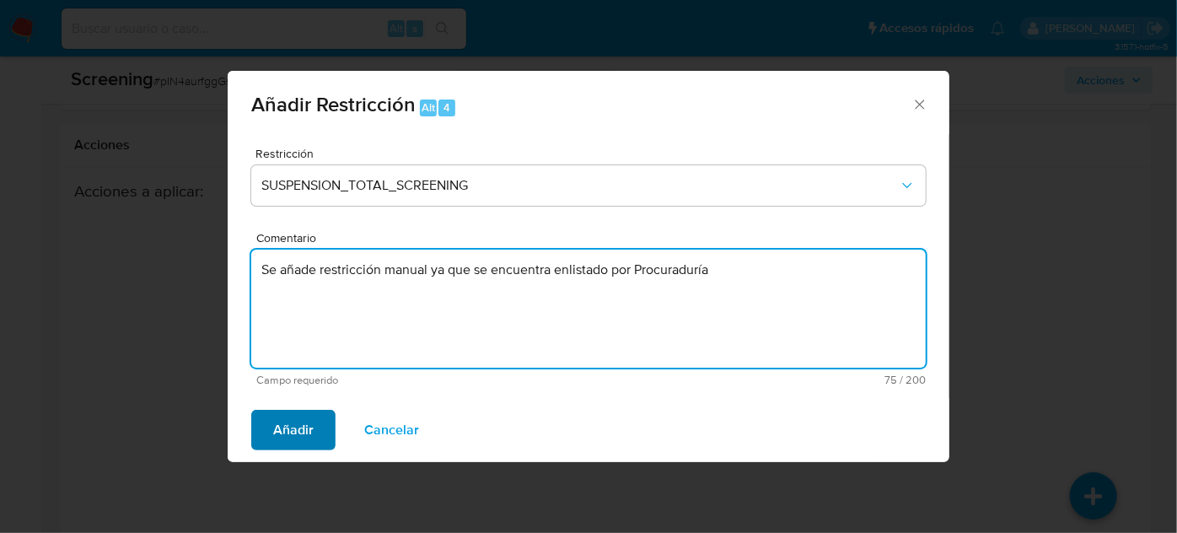
type textarea "Se añade restricción manual ya que se encuentra enlistado por Procuraduría"
click at [284, 430] on span "Añadir" at bounding box center [293, 429] width 40 height 37
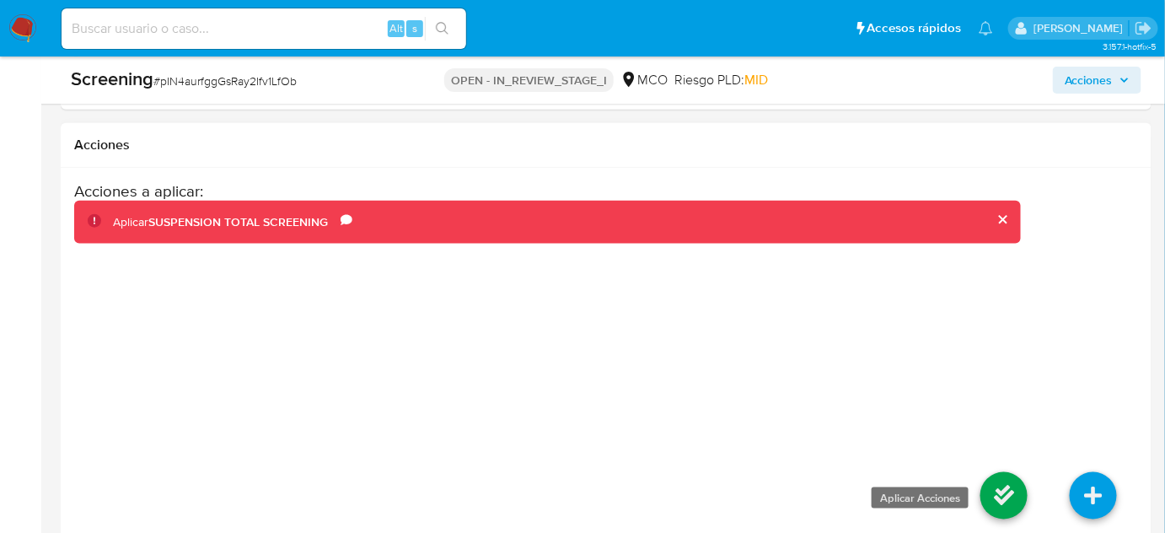
click at [1007, 481] on icon at bounding box center [1004, 495] width 47 height 47
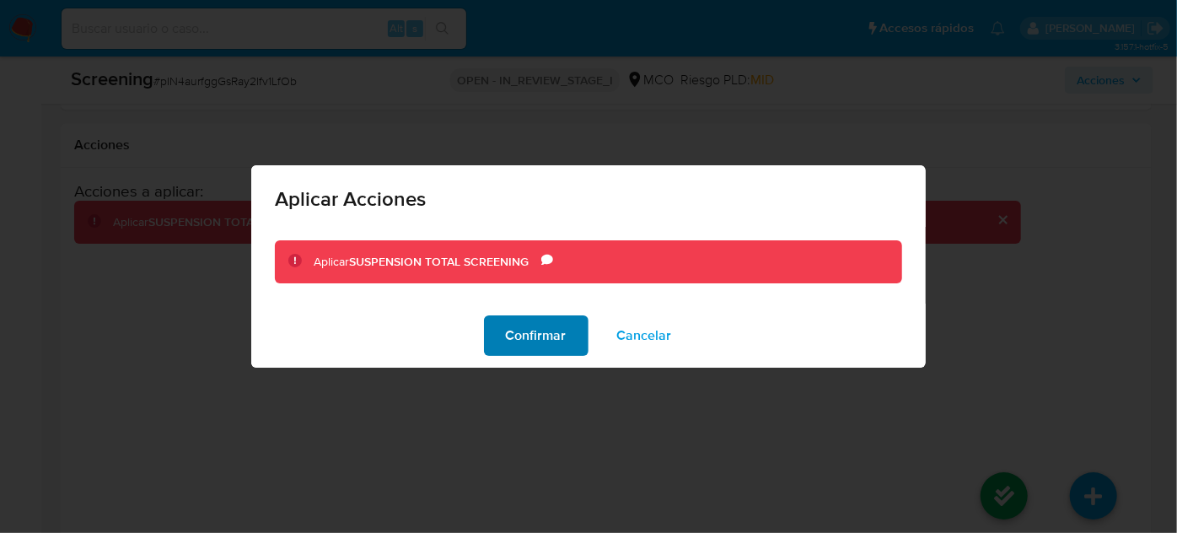
click at [522, 332] on span "Confirmar" at bounding box center [536, 335] width 61 height 37
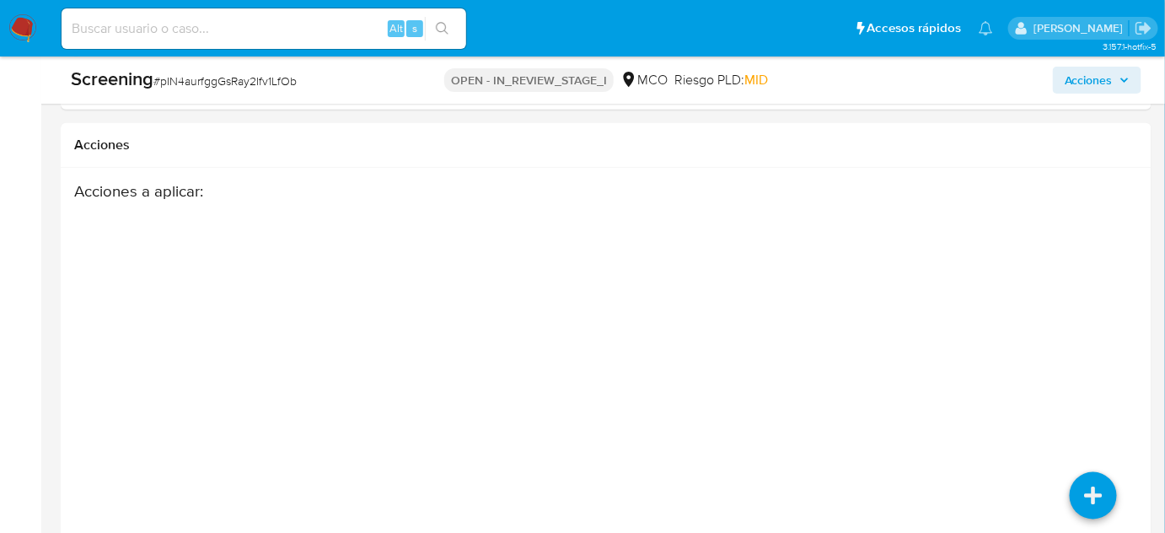
click at [523, 332] on div "Acciones a aplicar :" at bounding box center [547, 316] width 947 height 270
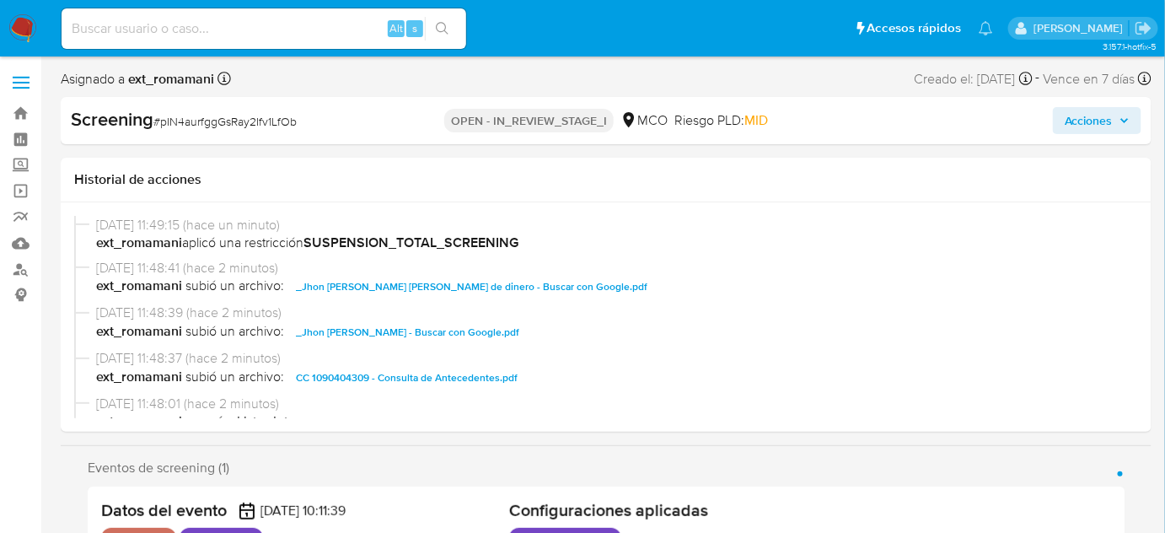
select select "10"
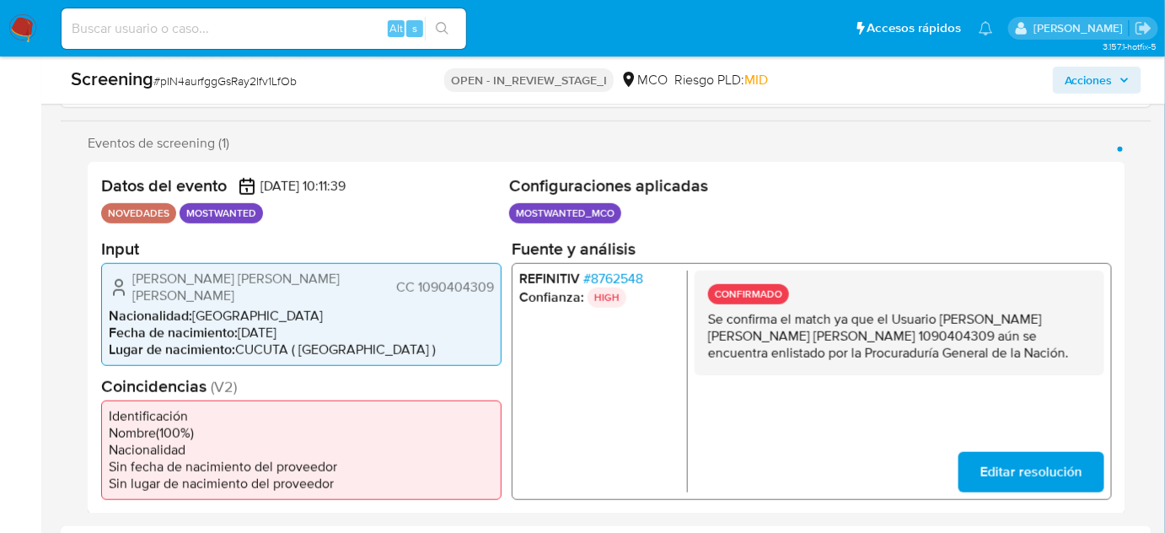
scroll to position [306, 0]
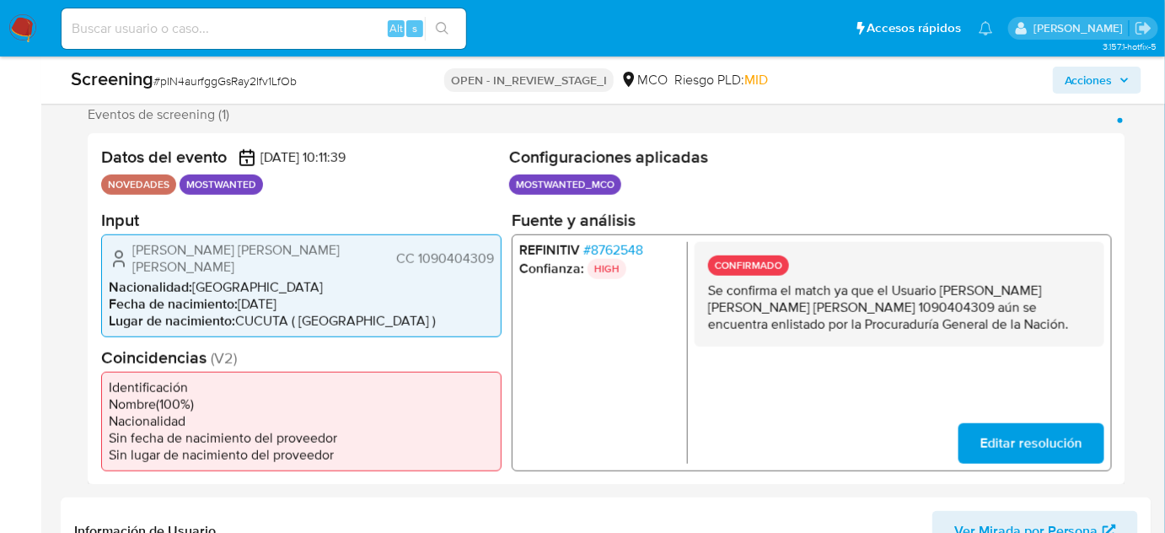
drag, startPoint x: 941, startPoint y: 289, endPoint x: 859, endPoint y: 309, distance: 84.1
click at [859, 309] on p "Se confirma el match ya que el Usuario [PERSON_NAME] CC 1090404309 aún se encue…" at bounding box center [899, 307] width 383 height 51
click at [618, 246] on span "# 8762548" at bounding box center [614, 249] width 60 height 17
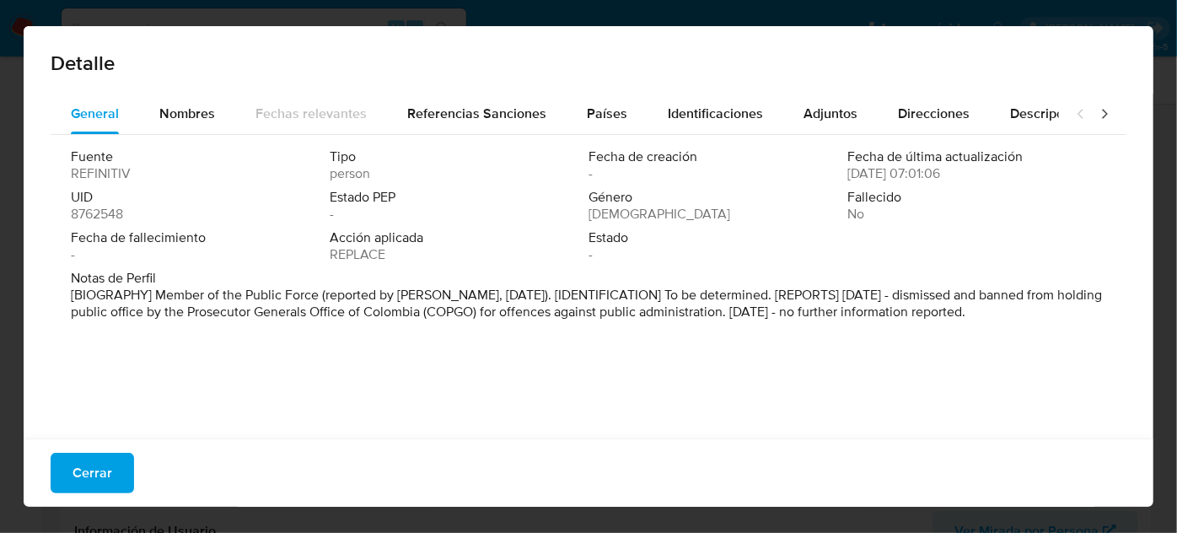
click at [92, 478] on span "Cerrar" at bounding box center [93, 472] width 40 height 37
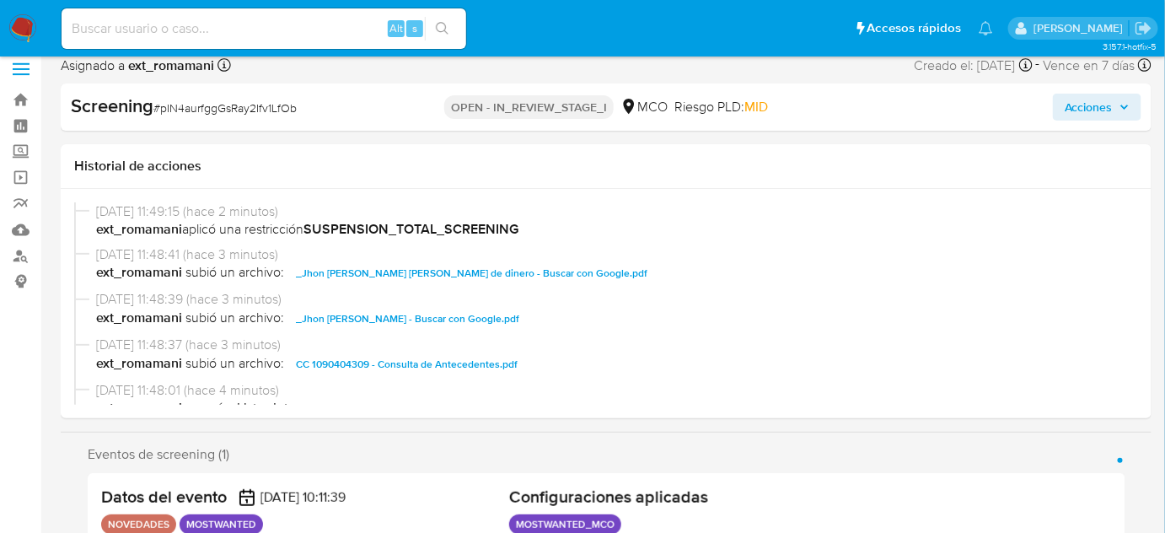
scroll to position [0, 0]
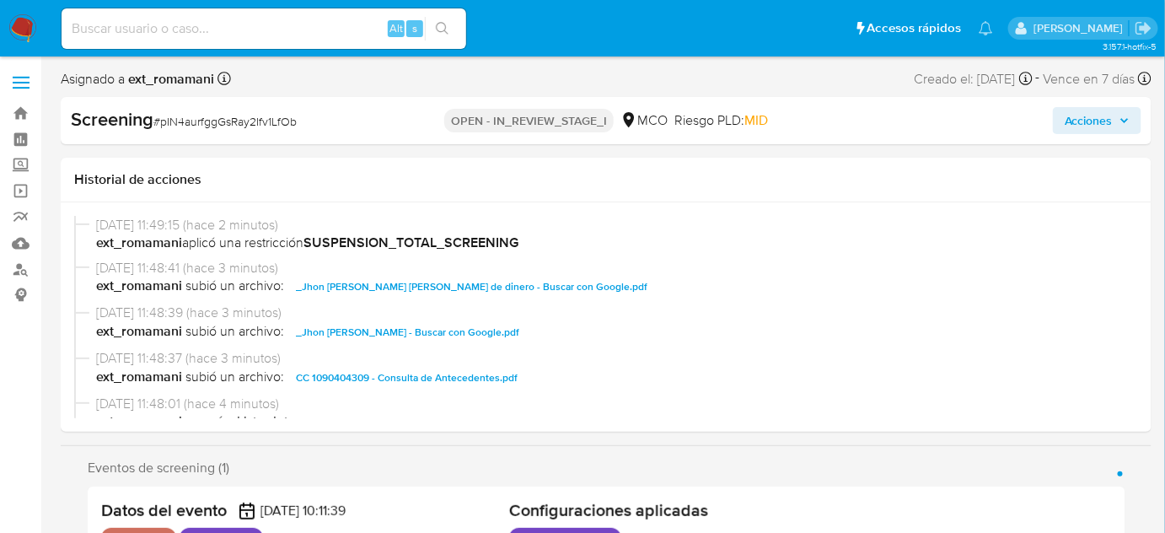
click at [1081, 125] on span "Acciones" at bounding box center [1089, 120] width 48 height 27
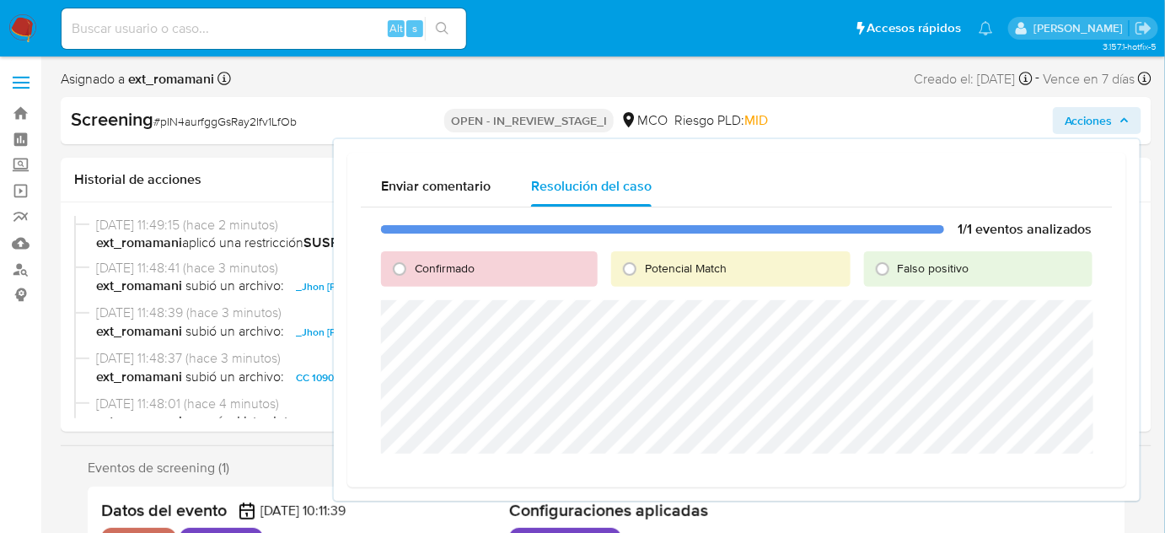
click at [651, 270] on span "Potencial Match" at bounding box center [686, 268] width 82 height 17
click at [643, 270] on input "Potencial Match" at bounding box center [629, 268] width 27 height 27
radio input "true"
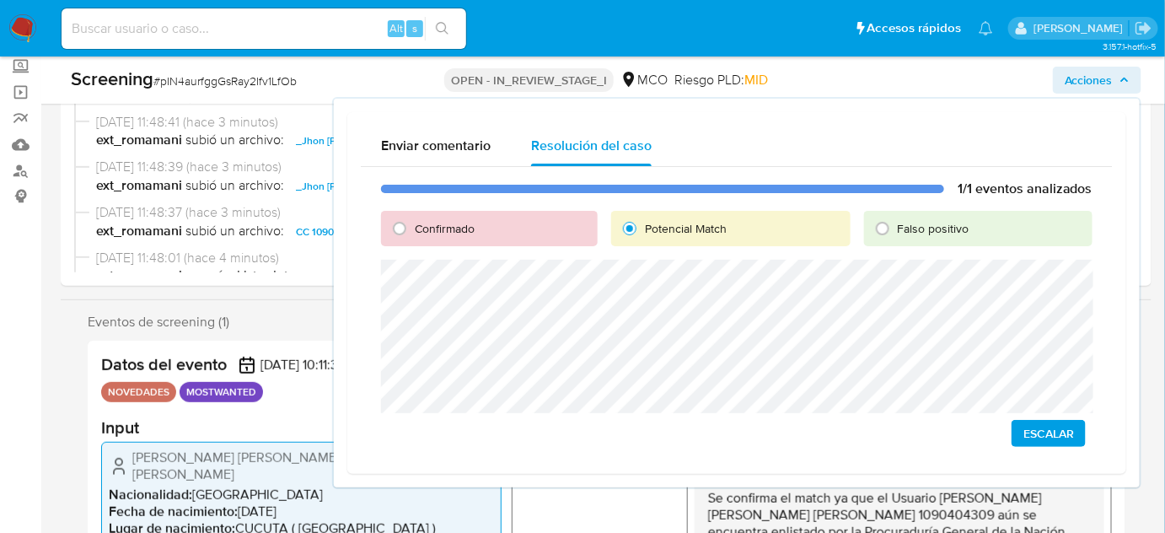
scroll to position [76, 0]
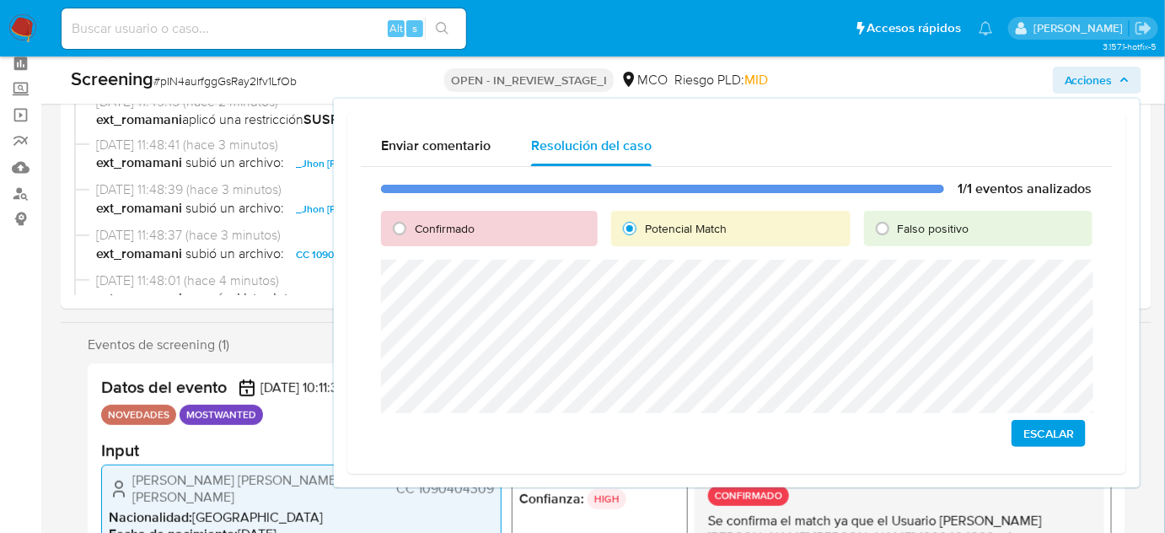
click at [1043, 435] on span "Escalar" at bounding box center [1049, 434] width 51 height 24
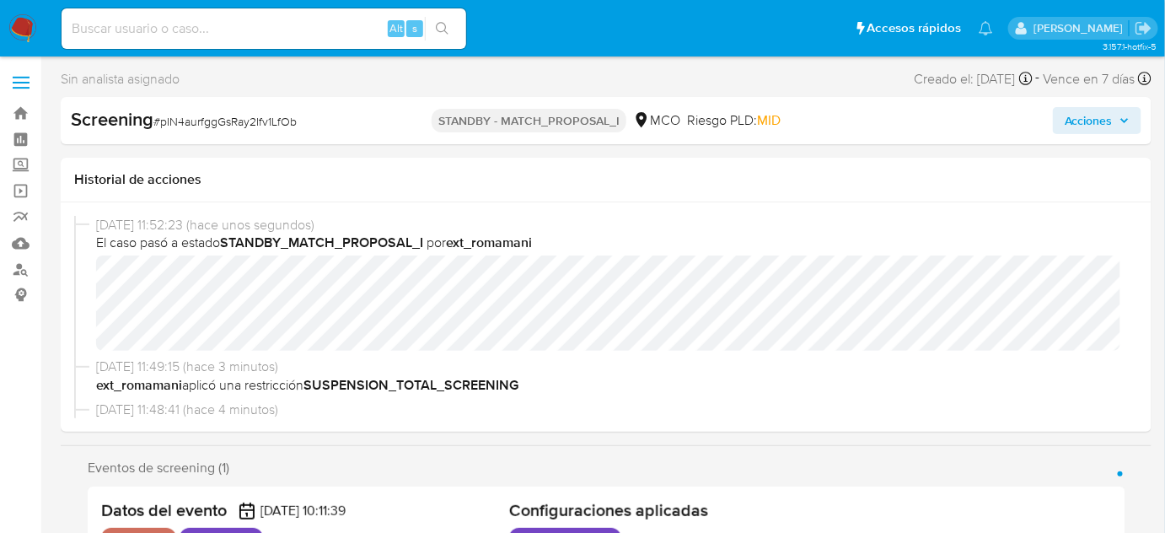
select select "10"
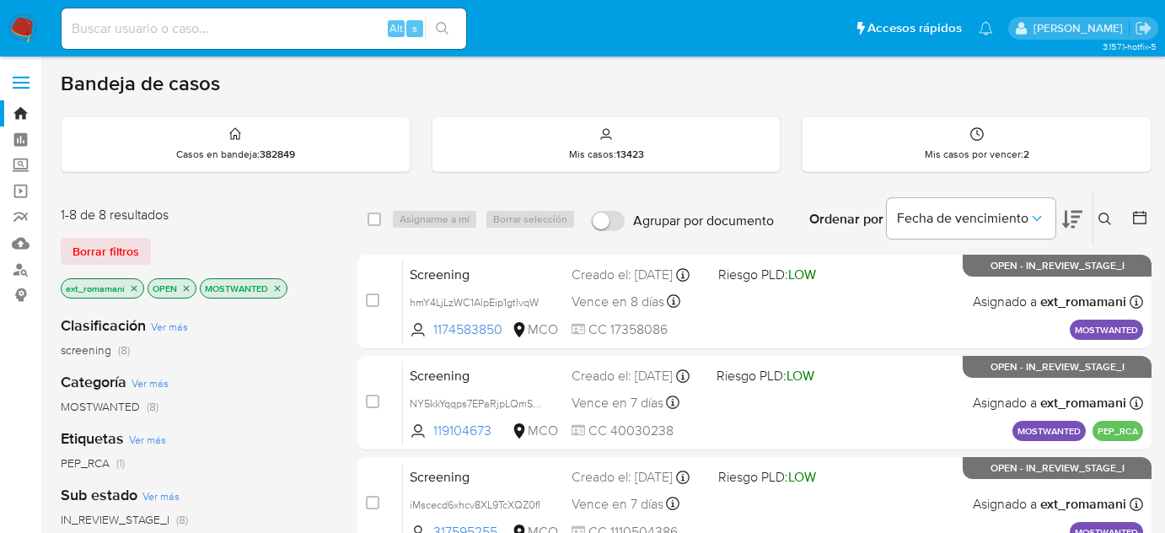
scroll to position [457, 0]
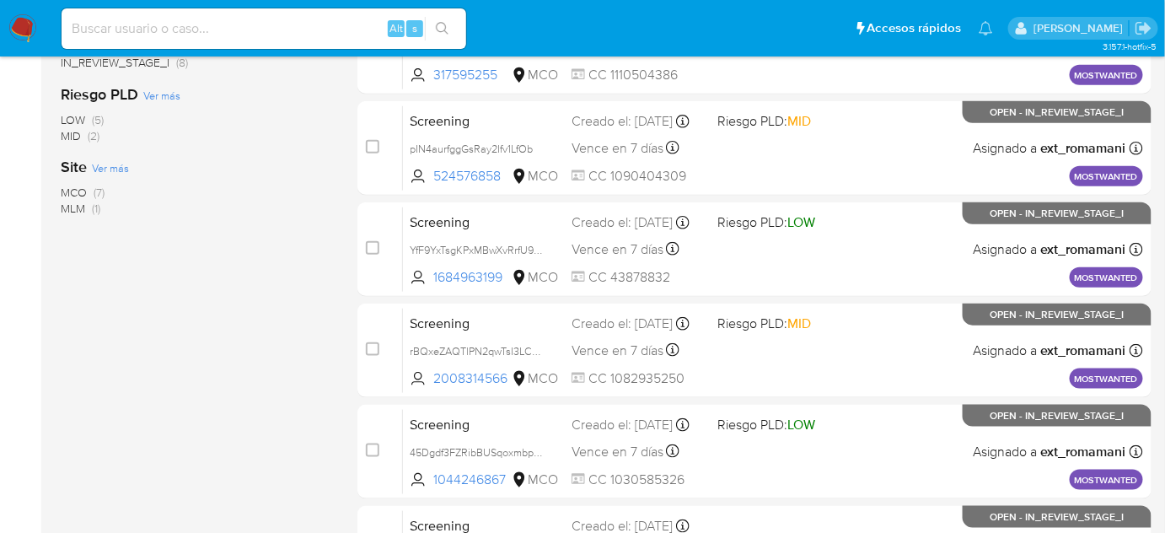
click at [26, 33] on img at bounding box center [22, 28] width 29 height 29
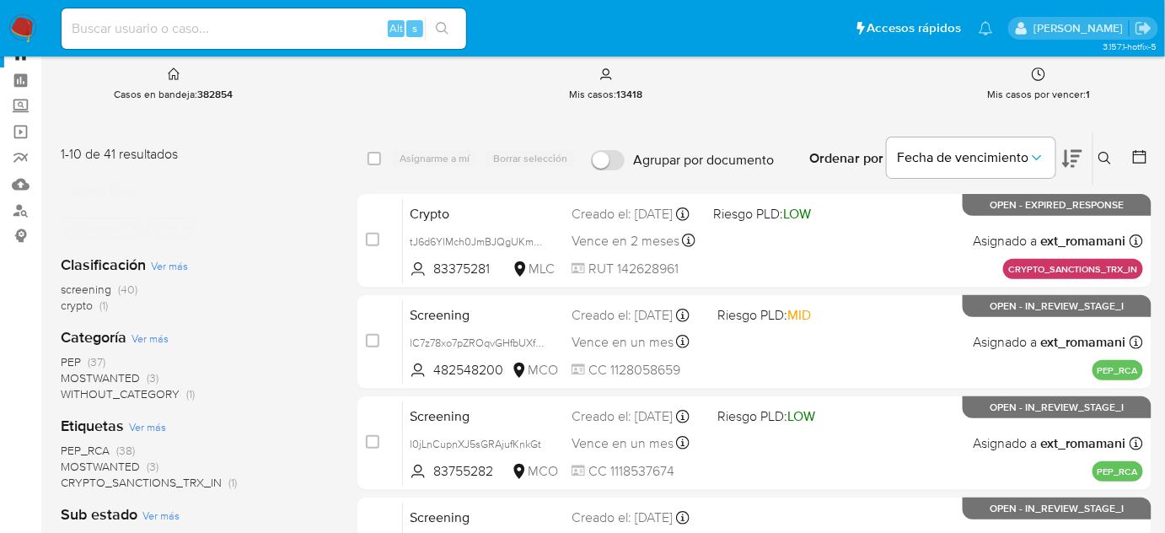
scroll to position [153, 0]
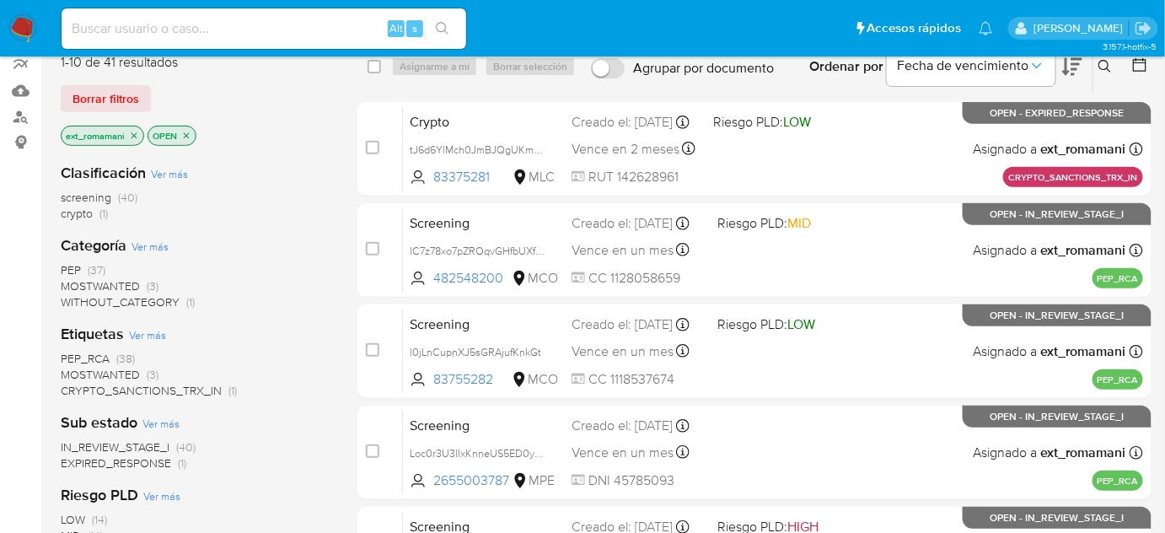
click at [141, 287] on span "MOSTWANTED (3)" at bounding box center [110, 286] width 98 height 16
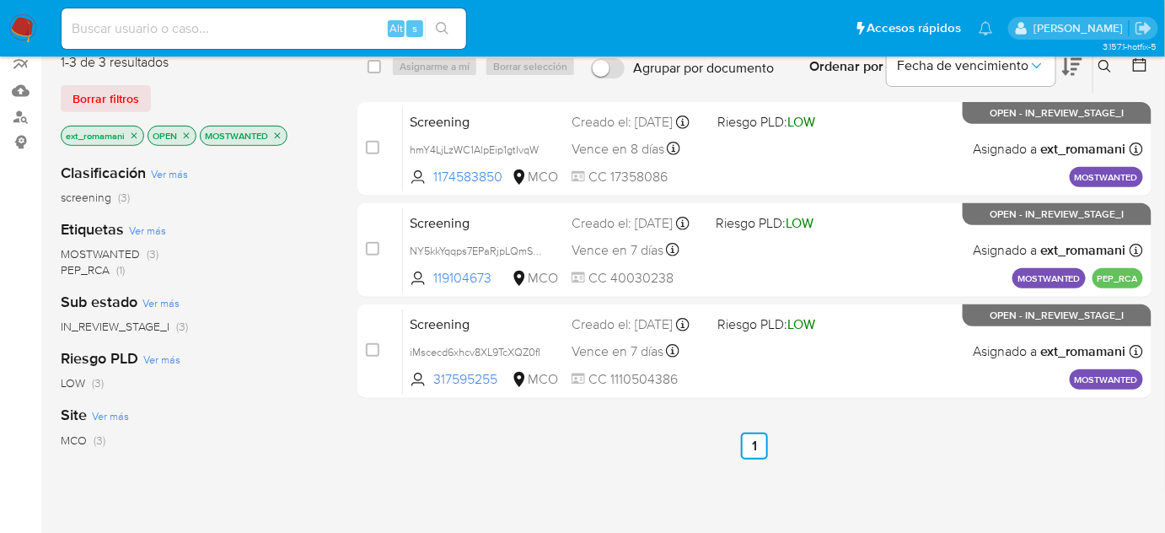
click at [134, 134] on icon "close-filter" at bounding box center [135, 135] width 6 height 6
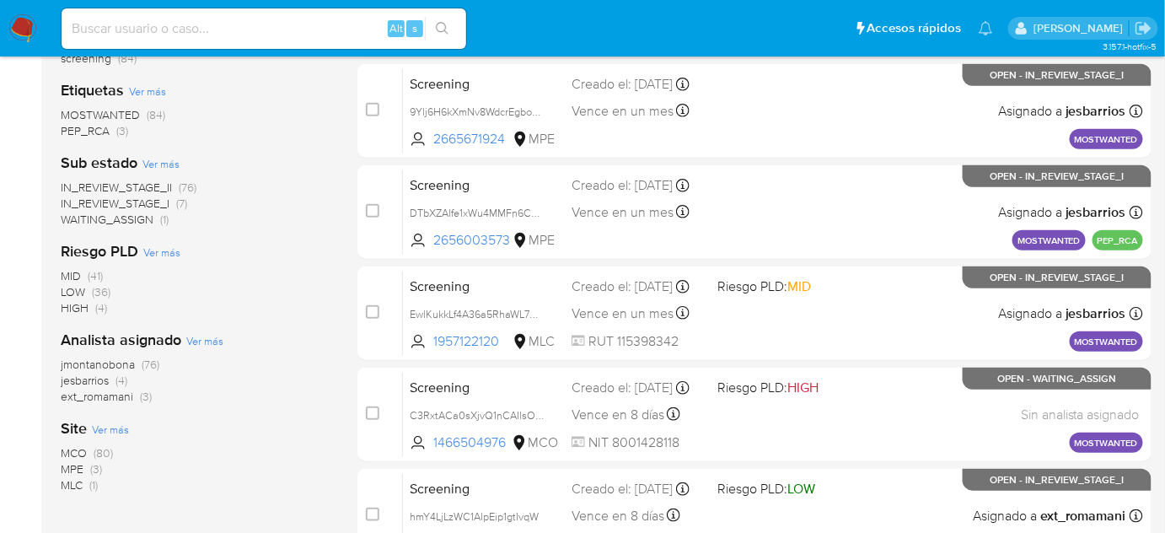
scroll to position [306, 0]
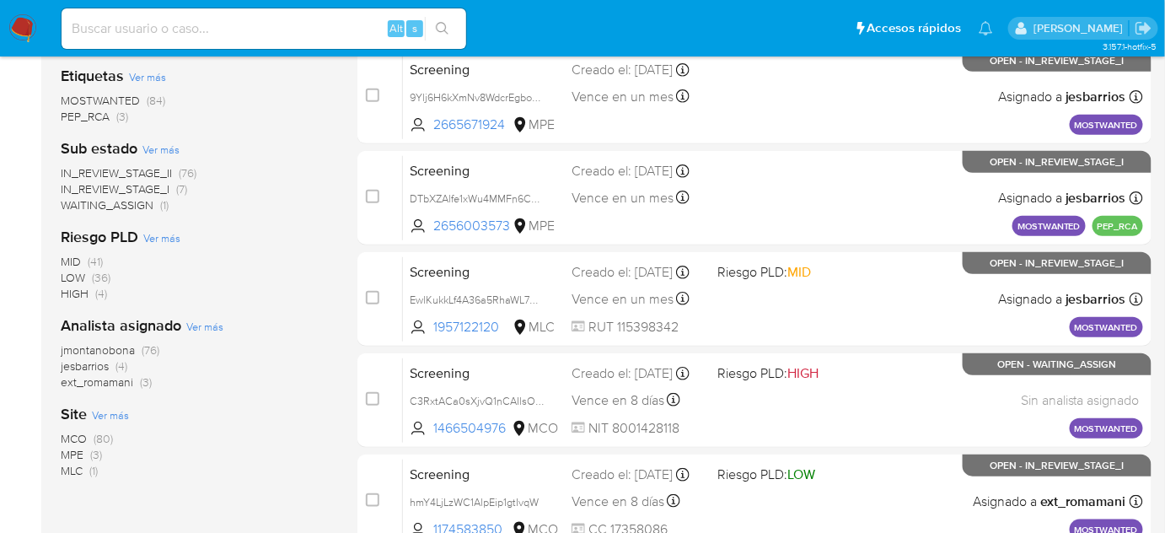
click at [163, 204] on span "(1)" at bounding box center [164, 204] width 8 height 17
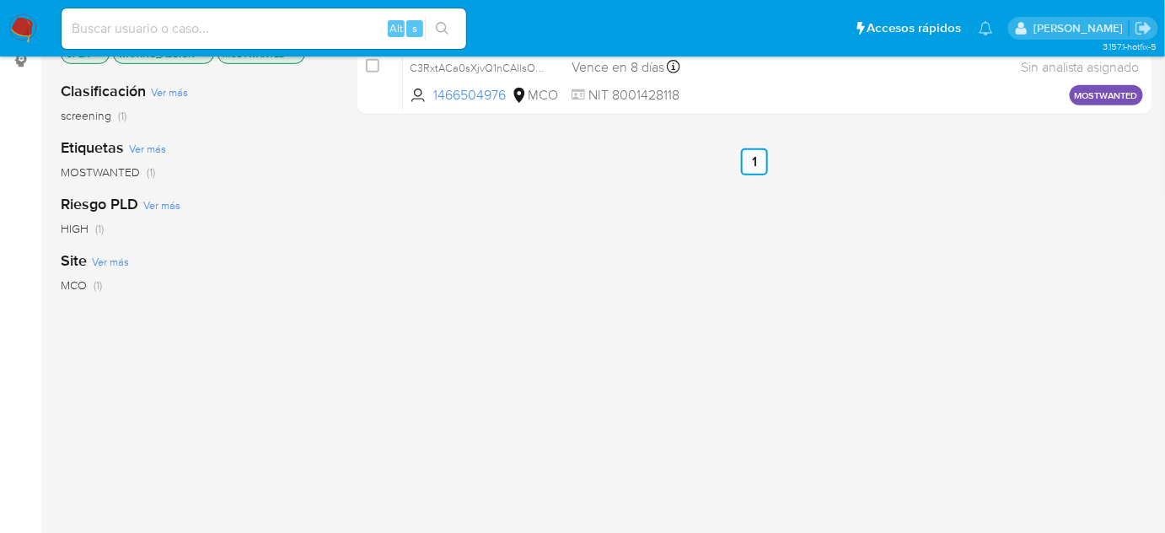
scroll to position [76, 0]
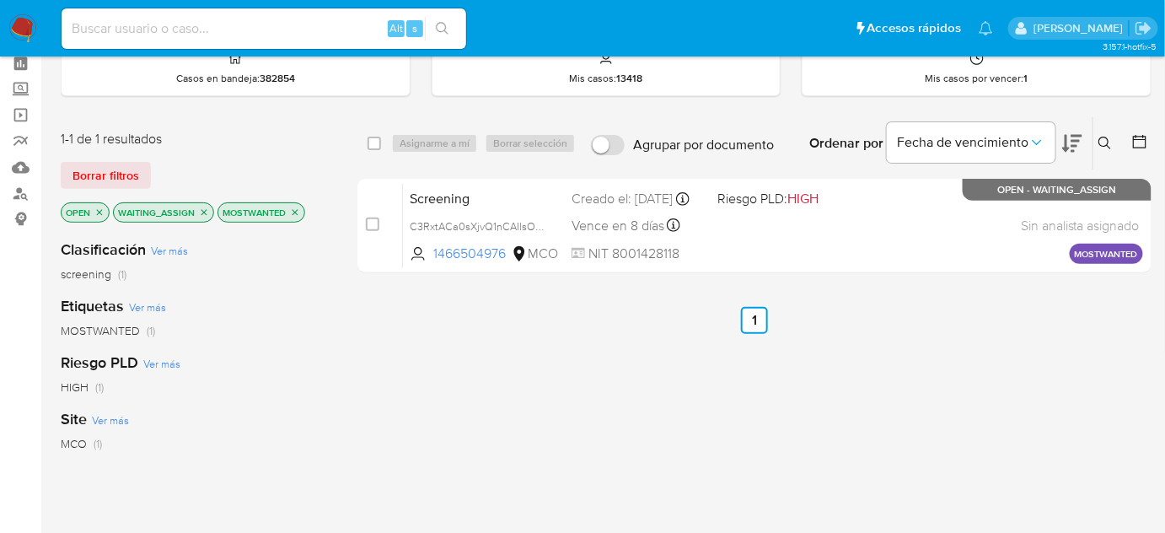
click at [290, 209] on icon "close-filter" at bounding box center [295, 212] width 10 height 10
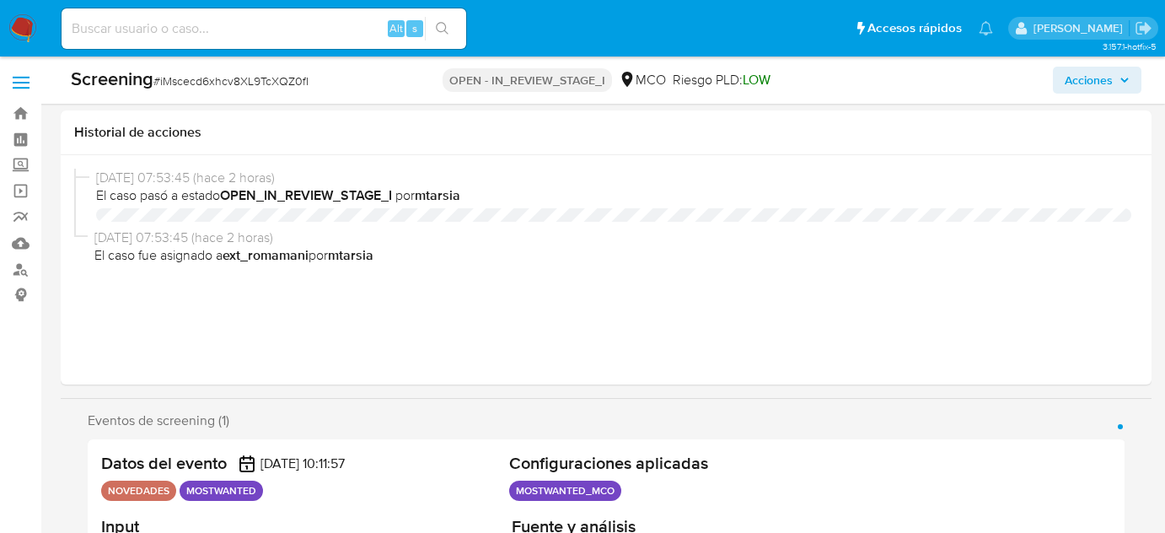
select select "10"
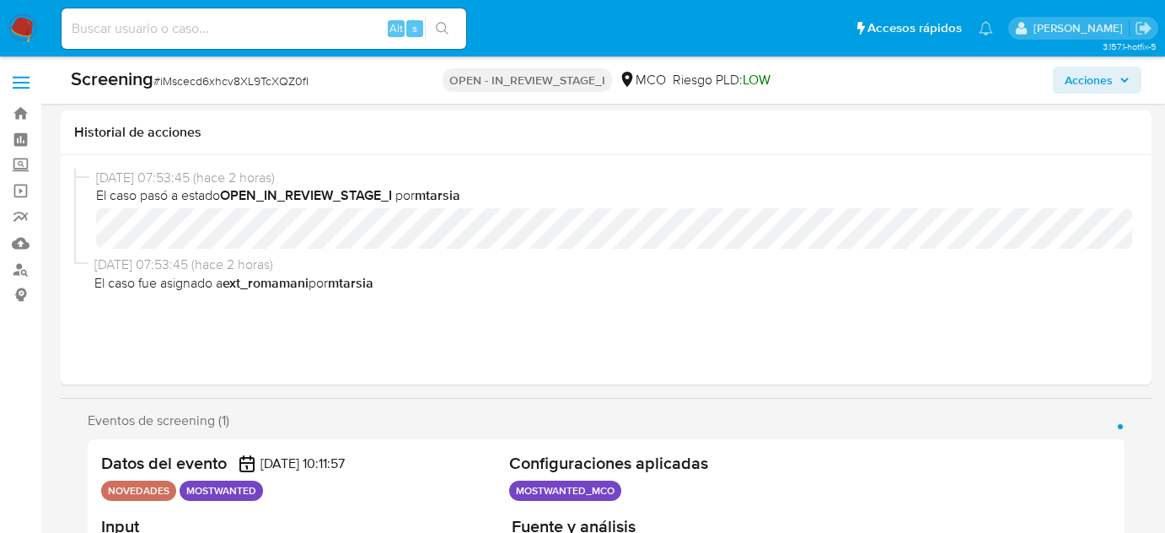
scroll to position [337, 0]
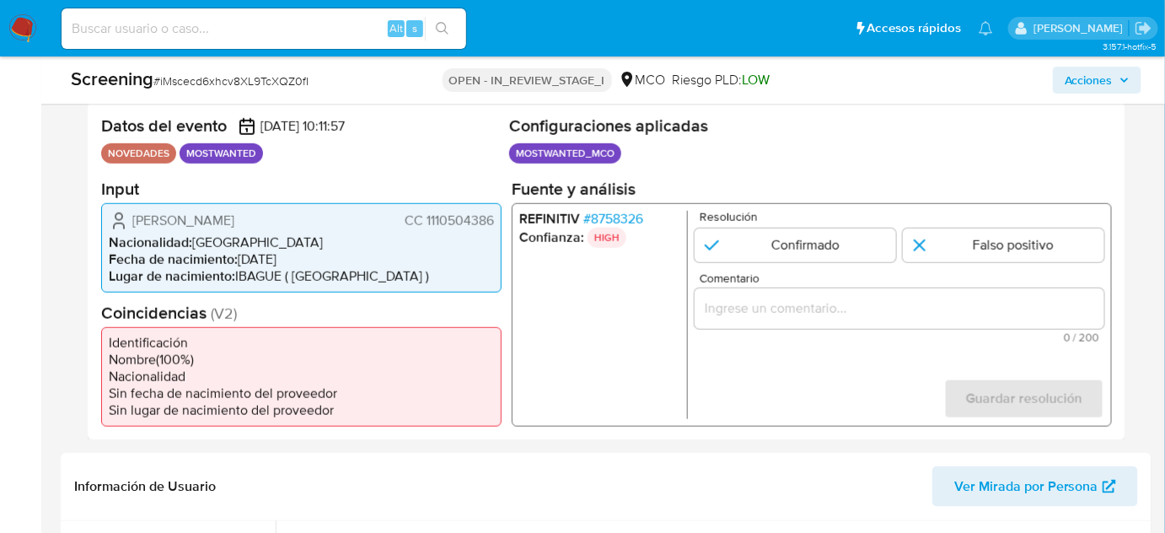
click at [335, 239] on li "Nacionalidad : [DEMOGRAPHIC_DATA]" at bounding box center [301, 242] width 385 height 17
drag, startPoint x: 433, startPoint y: 265, endPoint x: 453, endPoint y: 256, distance: 21.1
click at [433, 265] on li "Fecha de nacimiento : 15/11/1990" at bounding box center [301, 258] width 385 height 17
drag, startPoint x: 492, startPoint y: 218, endPoint x: 423, endPoint y: 228, distance: 69.8
click at [423, 228] on span "CC 1110504386" at bounding box center [449, 220] width 89 height 17
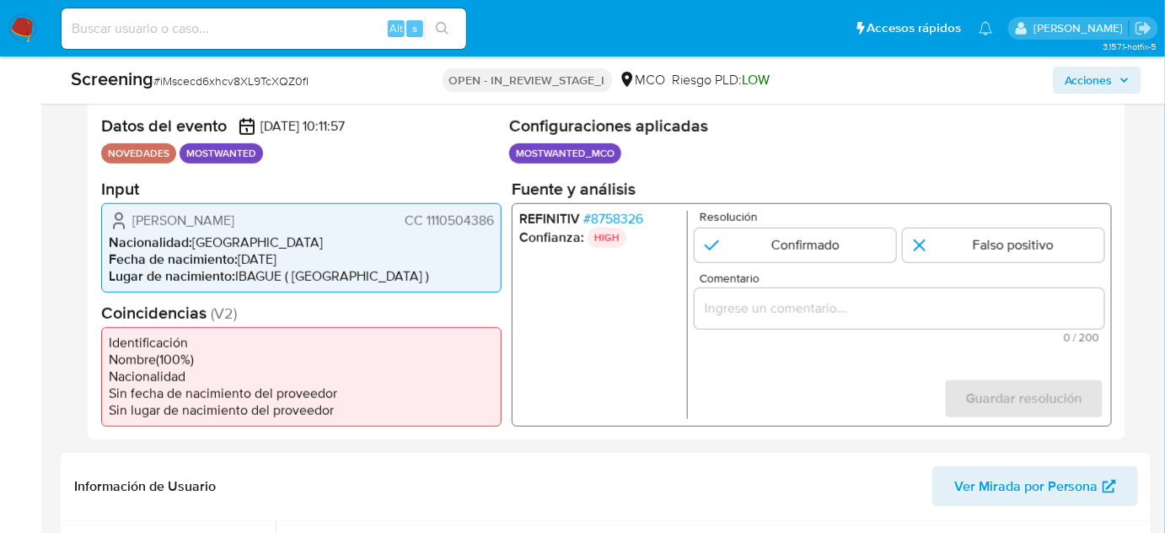
click at [730, 265] on form "Resolución Confirmado Falso positivo Comentario 0 / 200 200 caracteres restante…" at bounding box center [900, 314] width 410 height 208
click at [631, 213] on span "# 8758326" at bounding box center [614, 218] width 60 height 17
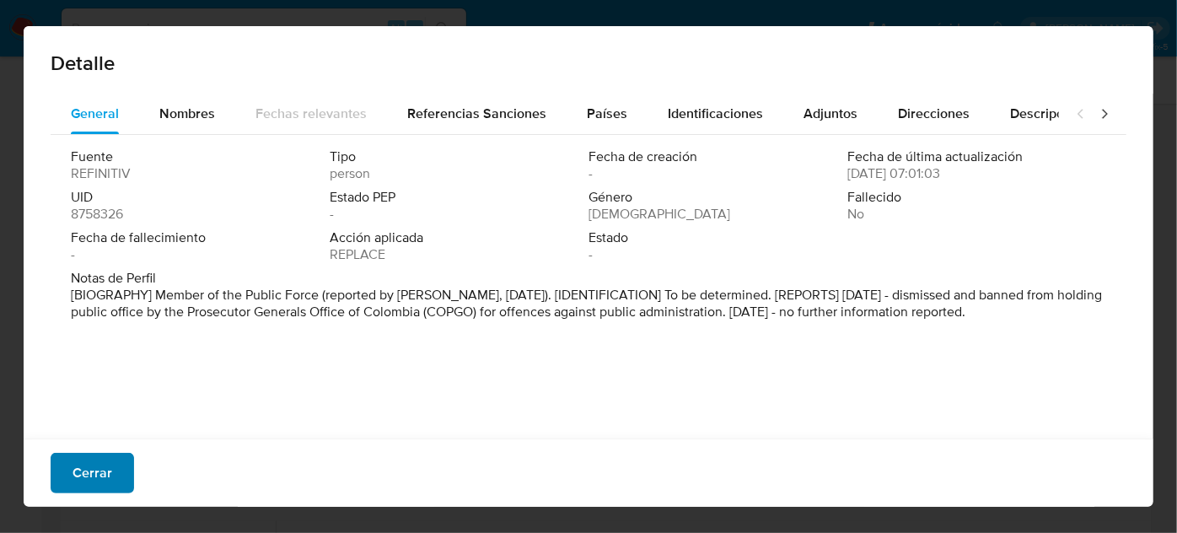
click at [85, 471] on span "Cerrar" at bounding box center [93, 472] width 40 height 37
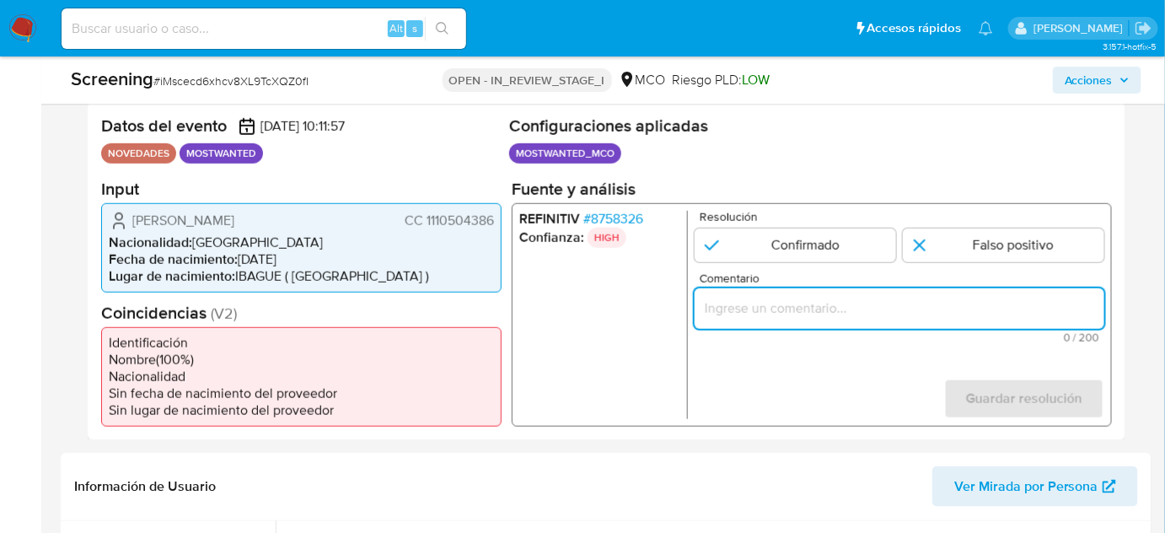
click at [701, 302] on input "Comentario" at bounding box center [900, 308] width 410 height 22
paste input "Se confirma el match ya que el Usuario aún se encuentra enlistado por la Procur…"
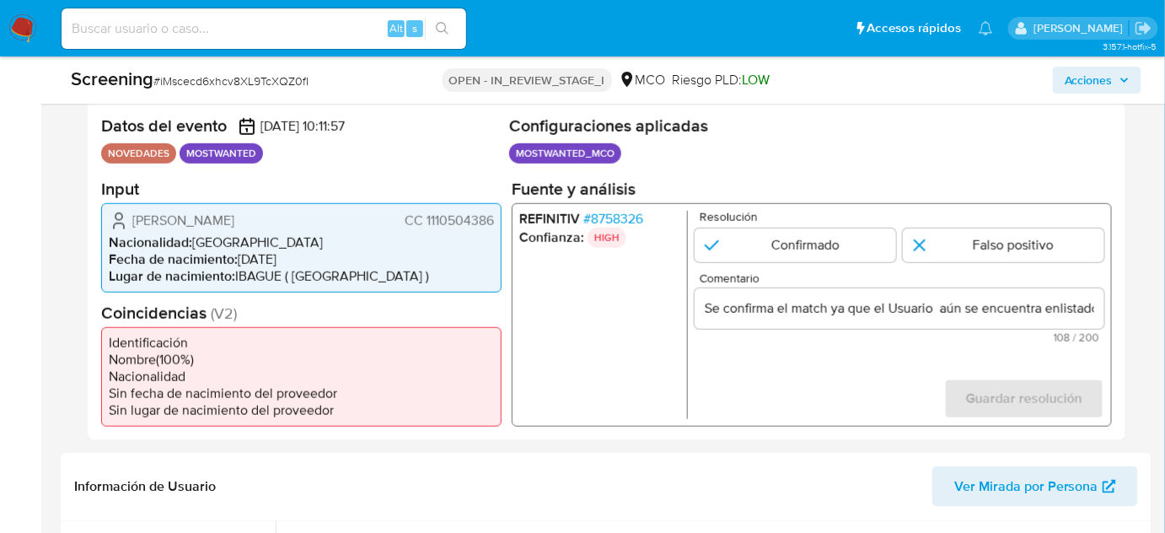
click at [625, 307] on ul "REFINITIV # 8758326 Confianza: HIGH" at bounding box center [603, 314] width 169 height 208
drag, startPoint x: 126, startPoint y: 225, endPoint x: 497, endPoint y: 223, distance: 371.0
click at [497, 223] on div "Alvaro Javier Luna Gutierrez CC 1110504386 Nacionalidad : Colombia Fecha de nac…" at bounding box center [301, 246] width 401 height 89
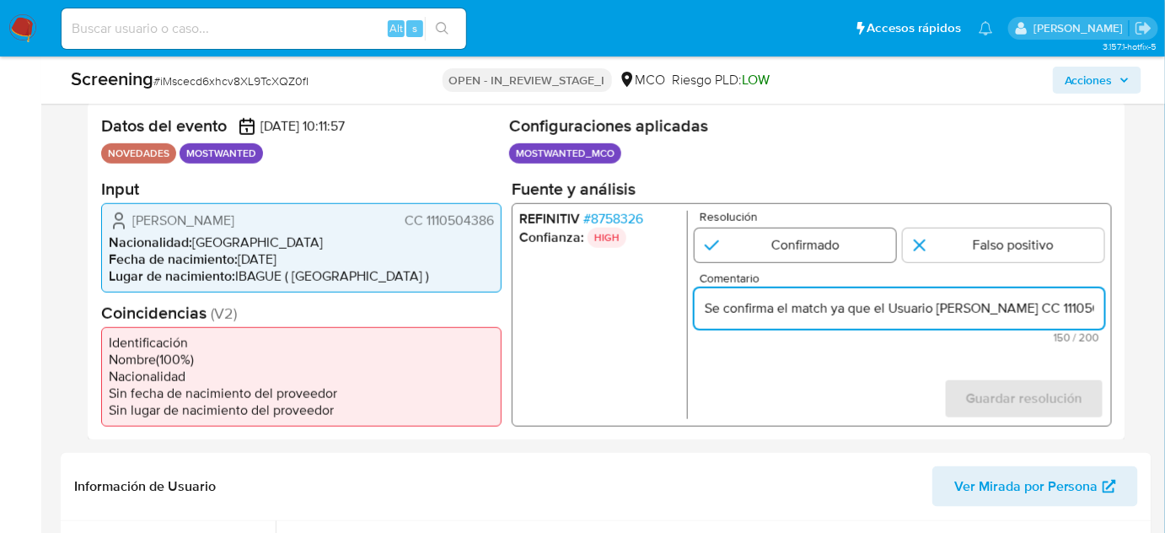
type input "Se confirma el match ya que el Usuario Alvaro Javier Luna Gutierrez CC 11105043…"
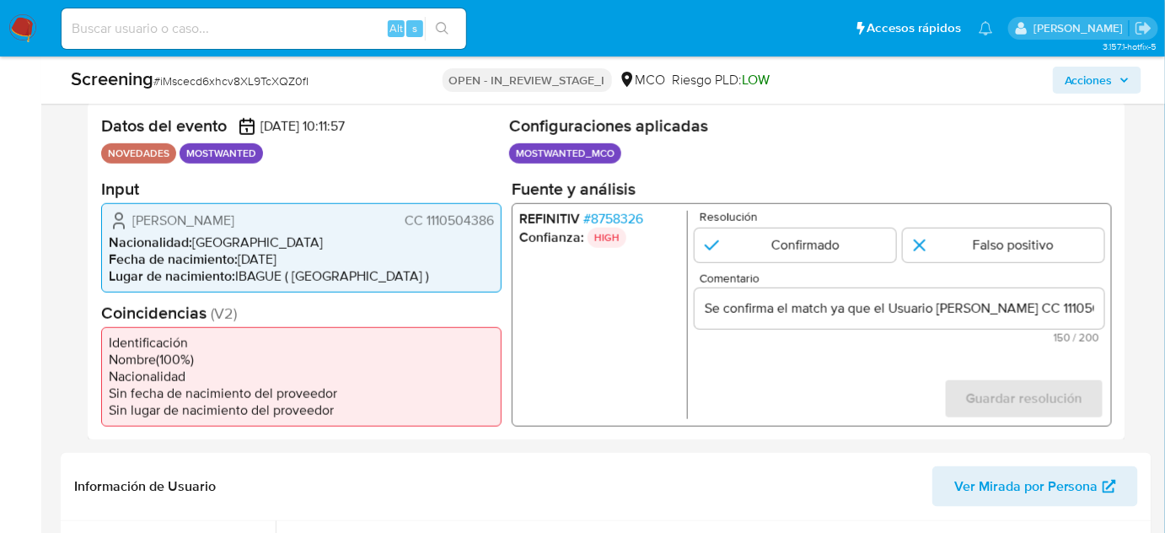
drag, startPoint x: 750, startPoint y: 246, endPoint x: 963, endPoint y: 323, distance: 226.7
click at [750, 246] on input "1 de 1" at bounding box center [796, 245] width 202 height 34
radio input "true"
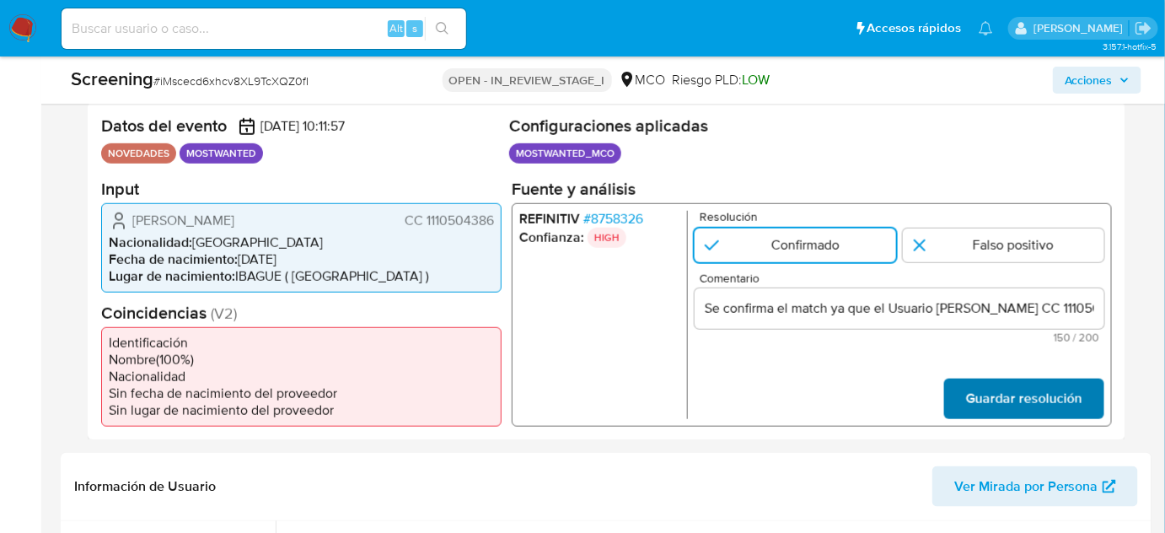
click at [1016, 395] on span "Guardar resolución" at bounding box center [1024, 397] width 116 height 37
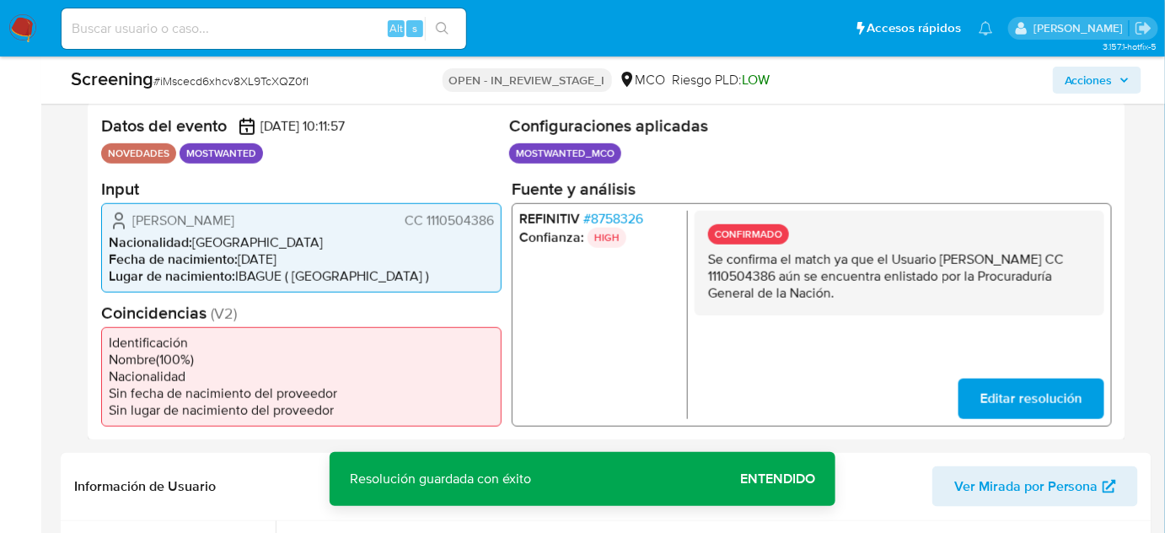
drag, startPoint x: 497, startPoint y: 223, endPoint x: 425, endPoint y: 229, distance: 71.9
click at [425, 229] on div "Alvaro Javier Luna Gutierrez CC 1110504386 Nacionalidad : Colombia Fecha de nac…" at bounding box center [301, 246] width 401 height 89
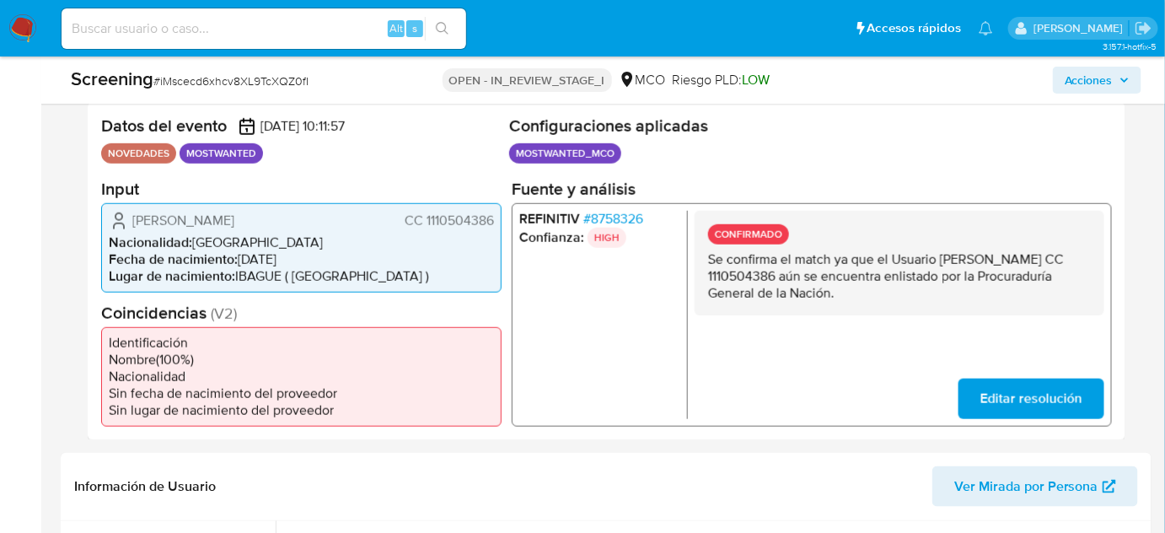
drag, startPoint x: 956, startPoint y: 297, endPoint x: 704, endPoint y: 265, distance: 254.1
click at [704, 265] on div "CONFIRMADO Se confirma el match ya que el Usuario Alvaro Javier Luna Gutierrez …" at bounding box center [900, 262] width 410 height 105
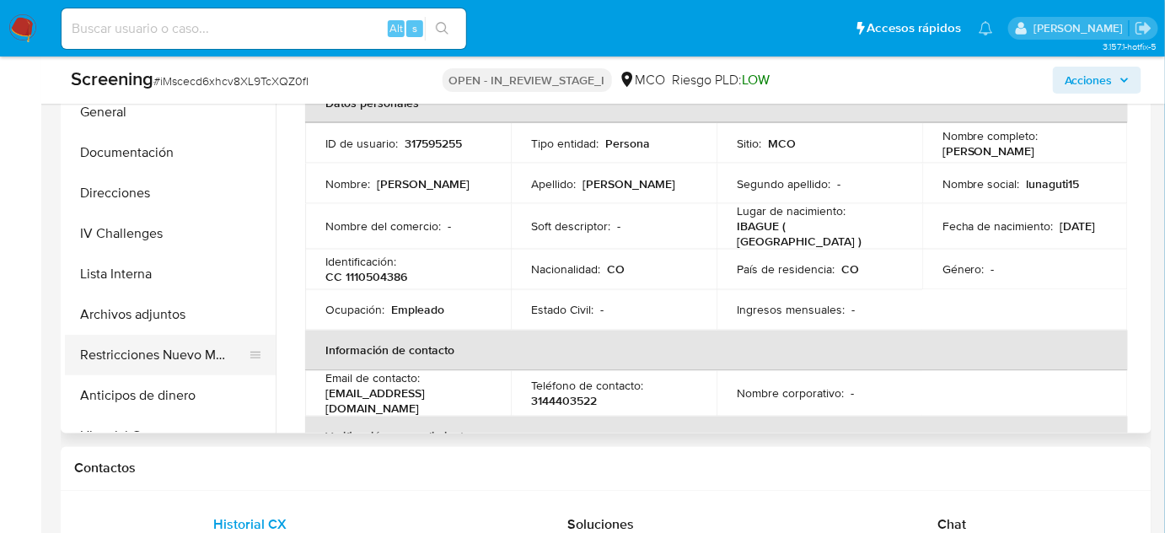
scroll to position [874, 0]
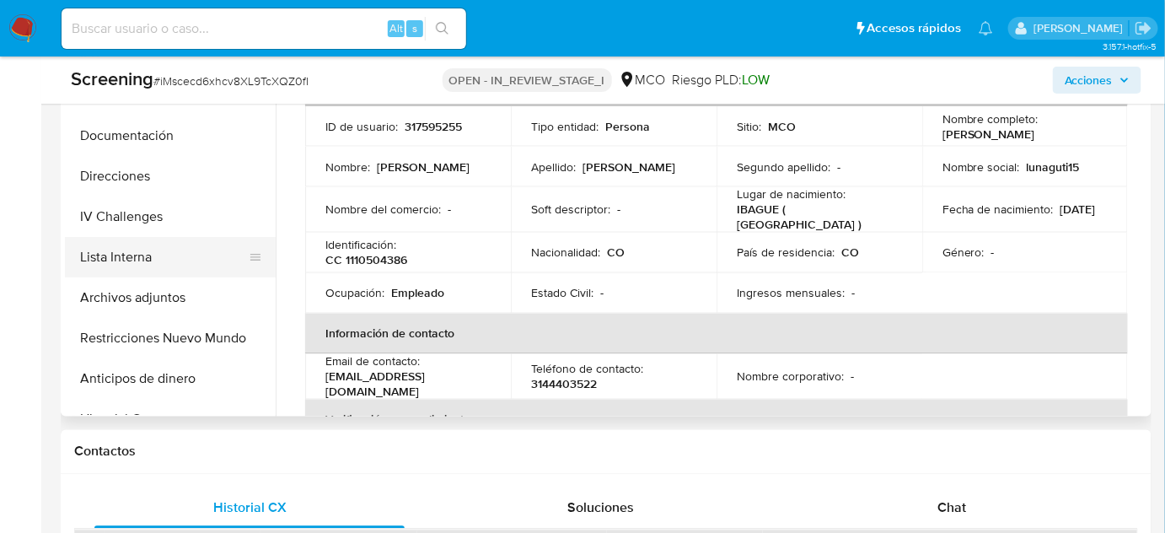
click at [173, 256] on button "Lista Interna" at bounding box center [163, 257] width 197 height 40
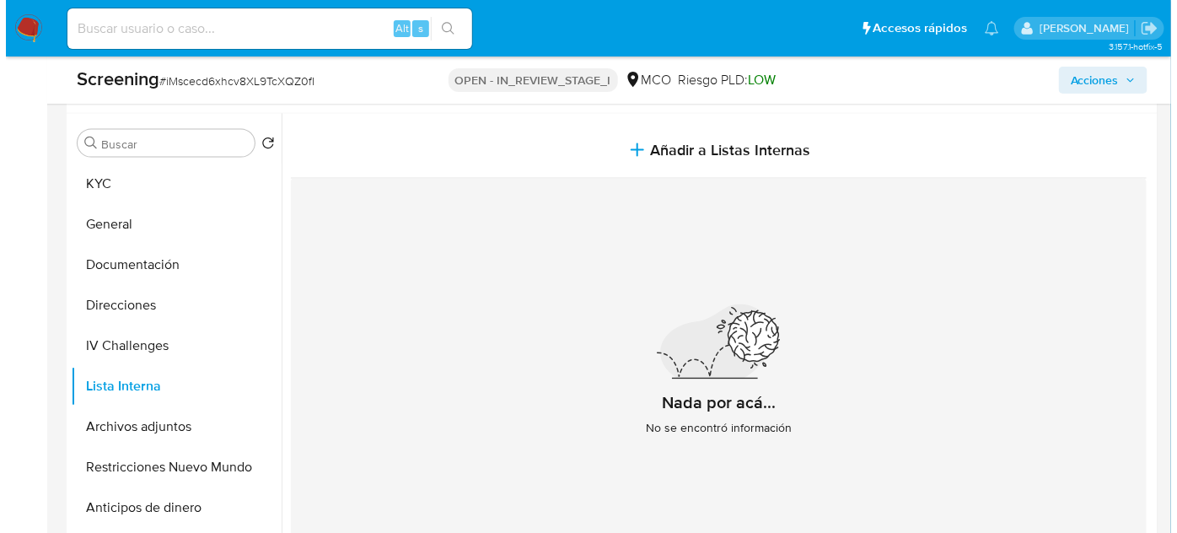
scroll to position [720, 0]
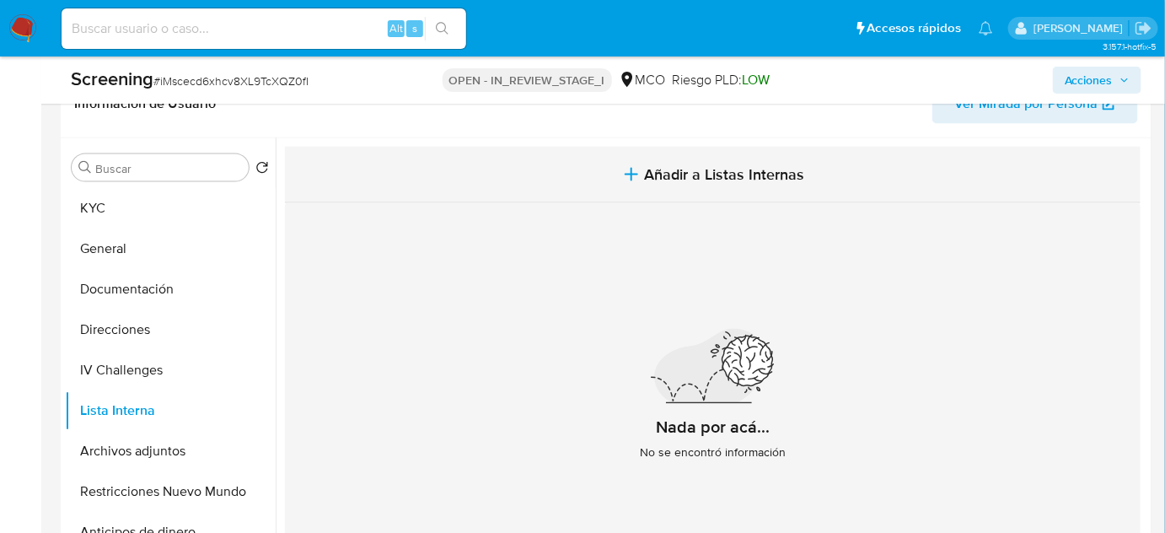
click at [584, 150] on button "Añadir a Listas Internas" at bounding box center [713, 175] width 856 height 56
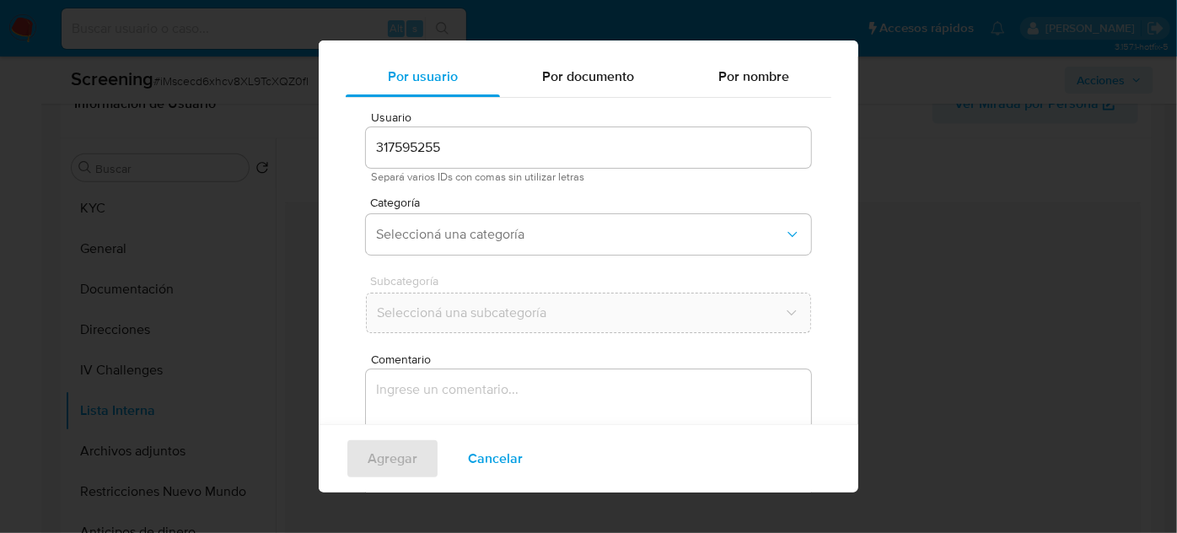
scroll to position [62, 0]
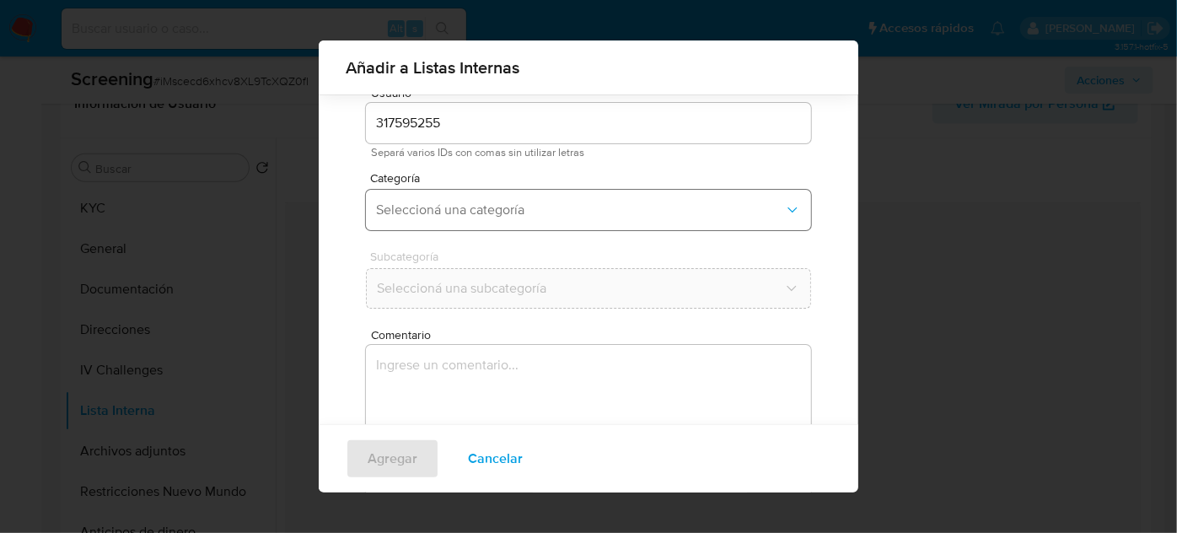
click at [513, 214] on span "Seleccioná una categoría" at bounding box center [580, 210] width 408 height 17
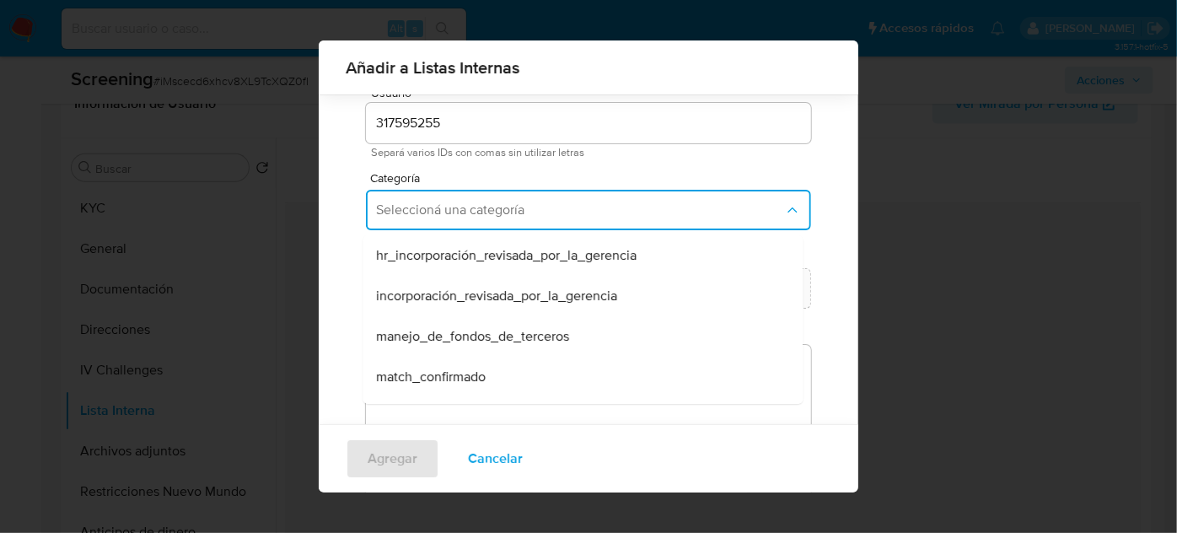
drag, startPoint x: 460, startPoint y: 373, endPoint x: 476, endPoint y: 319, distance: 56.3
click at [460, 374] on span "match_confirmado" at bounding box center [431, 376] width 110 height 17
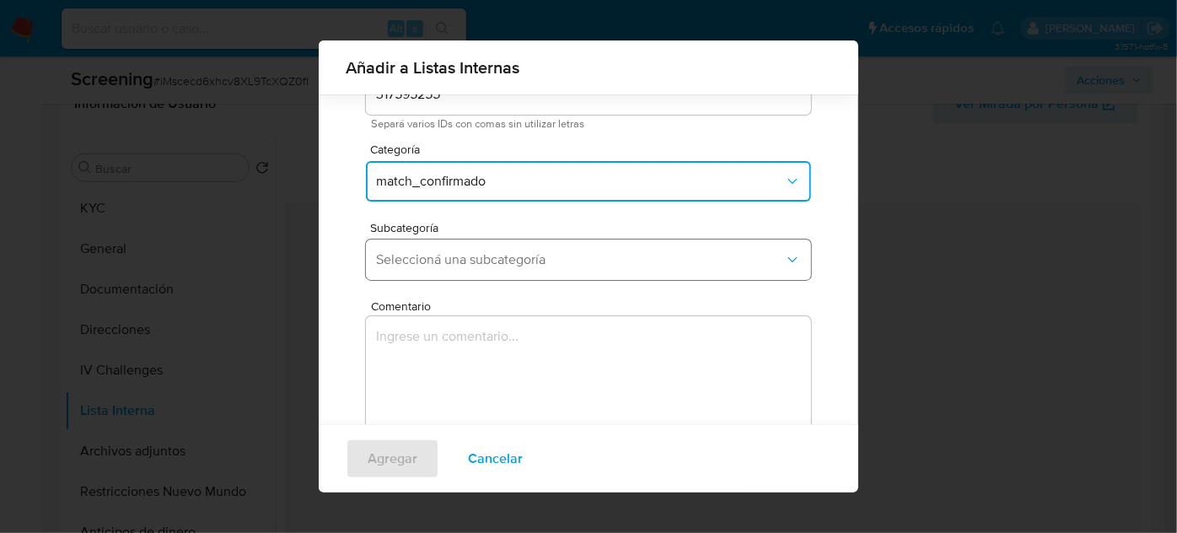
scroll to position [139, 0]
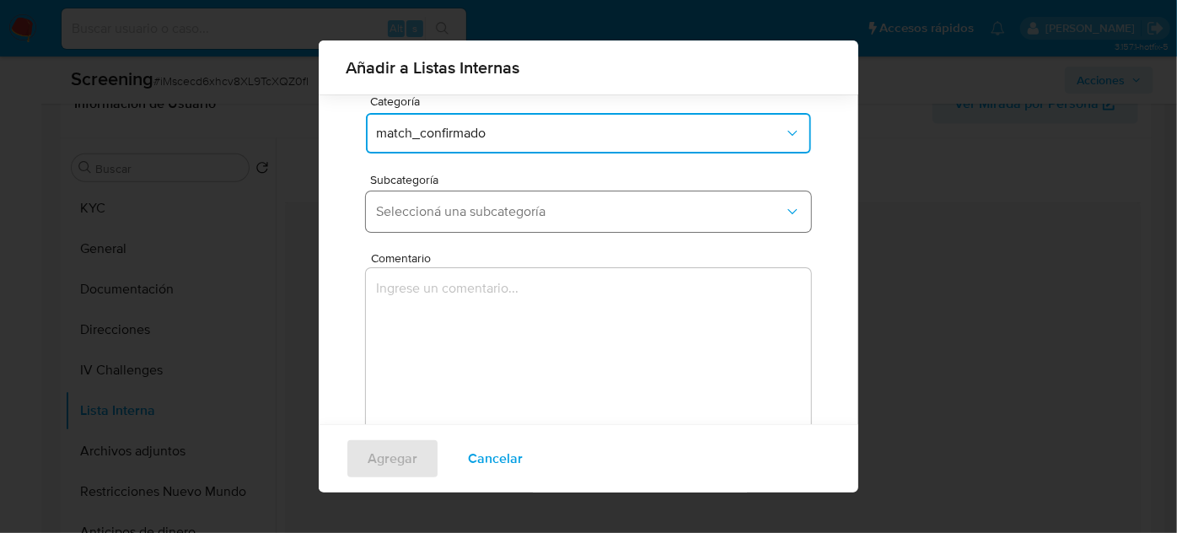
click at [522, 229] on button "Seleccioná una subcategoría" at bounding box center [588, 211] width 445 height 40
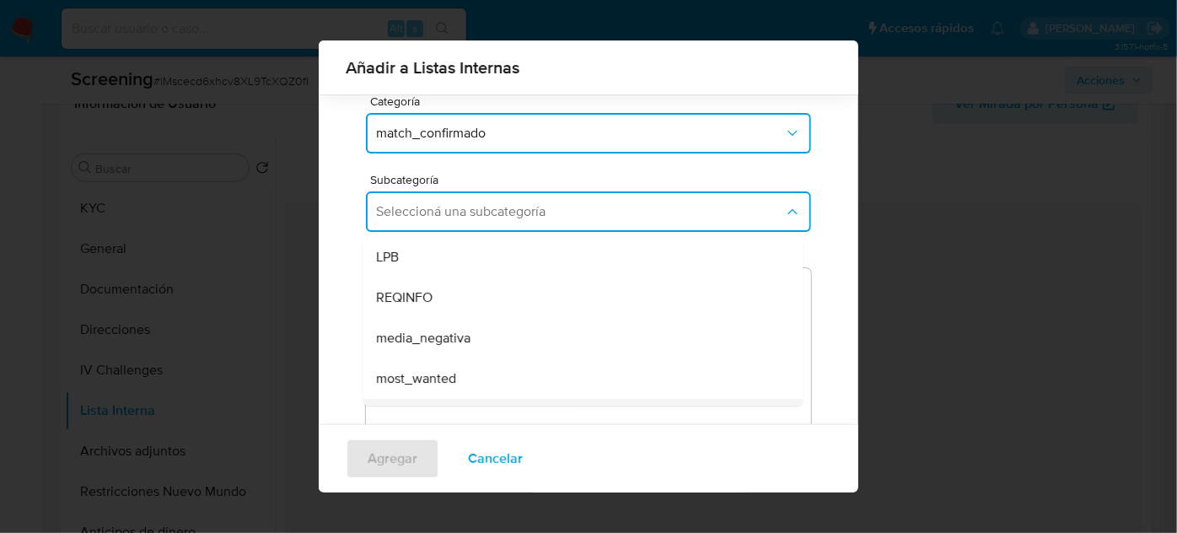
click at [453, 401] on div "pep" at bounding box center [577, 419] width 403 height 40
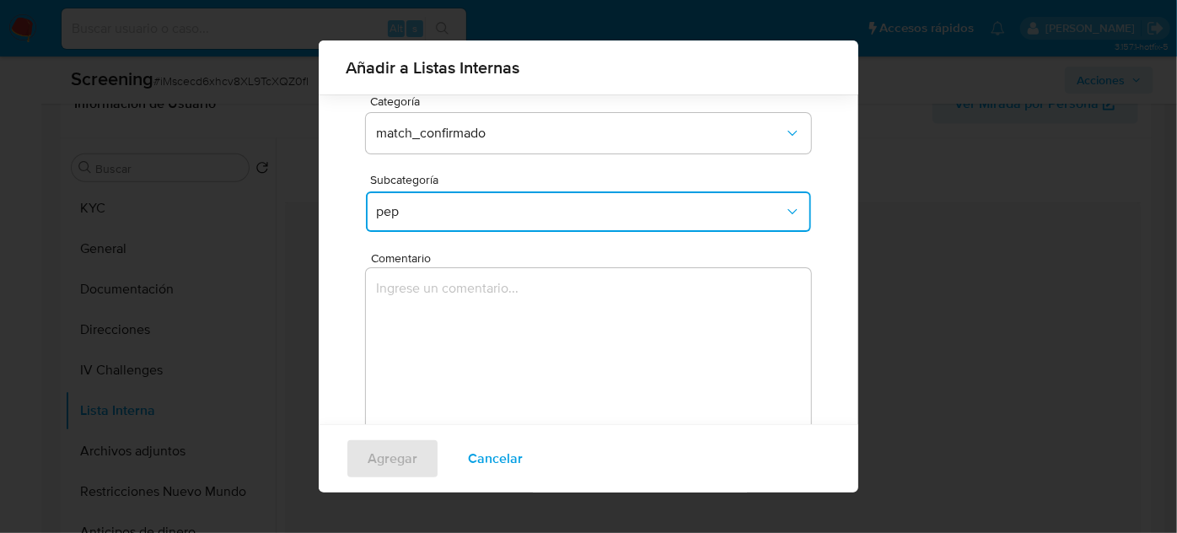
click at [472, 212] on span "pep" at bounding box center [580, 211] width 408 height 17
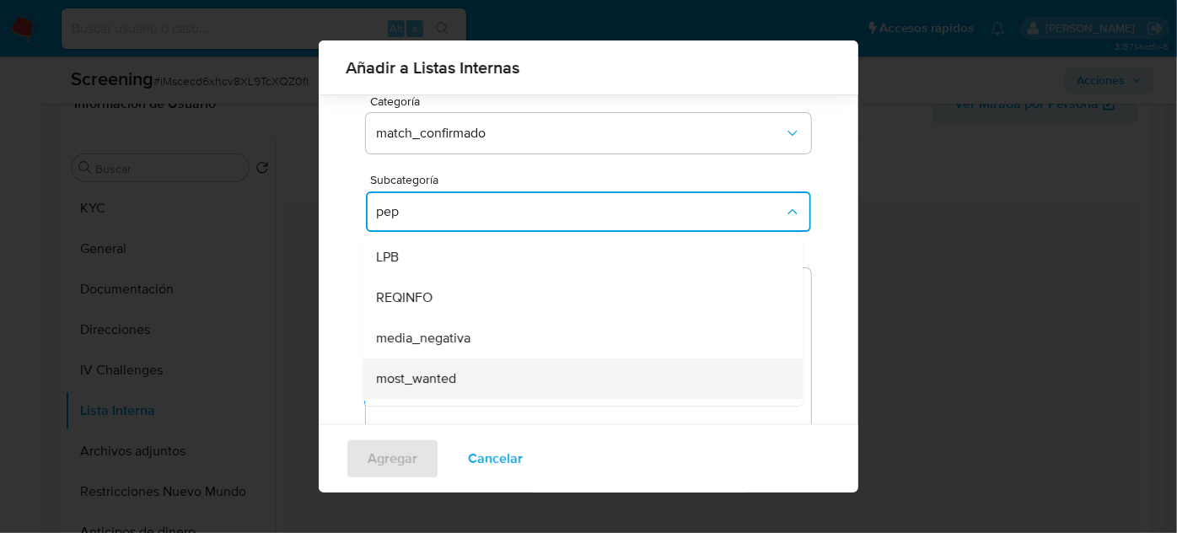
scroll to position [34, 0]
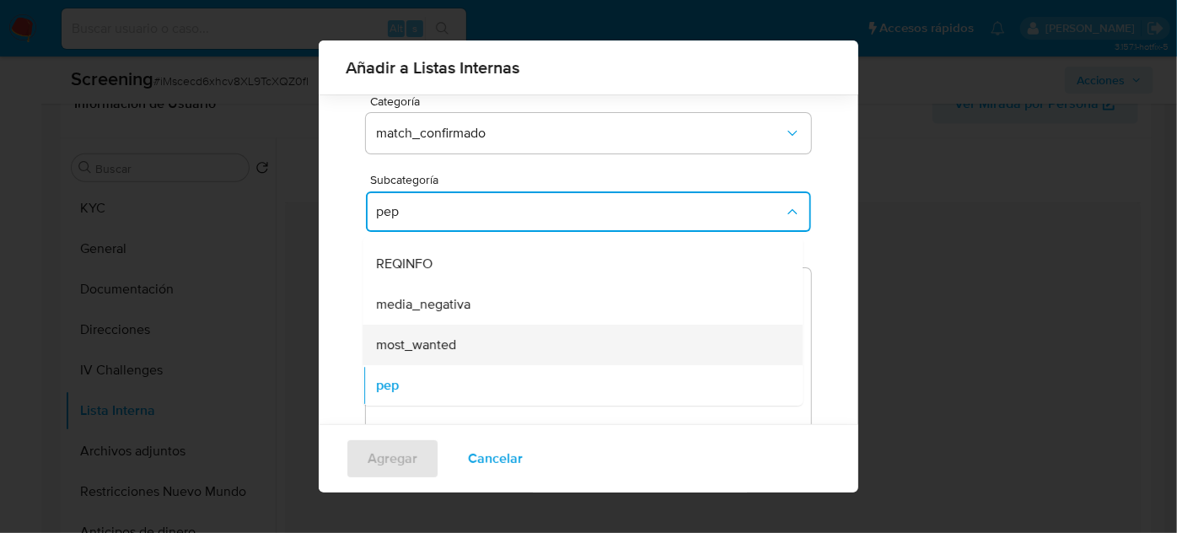
click at [425, 347] on span "most_wanted" at bounding box center [416, 344] width 80 height 17
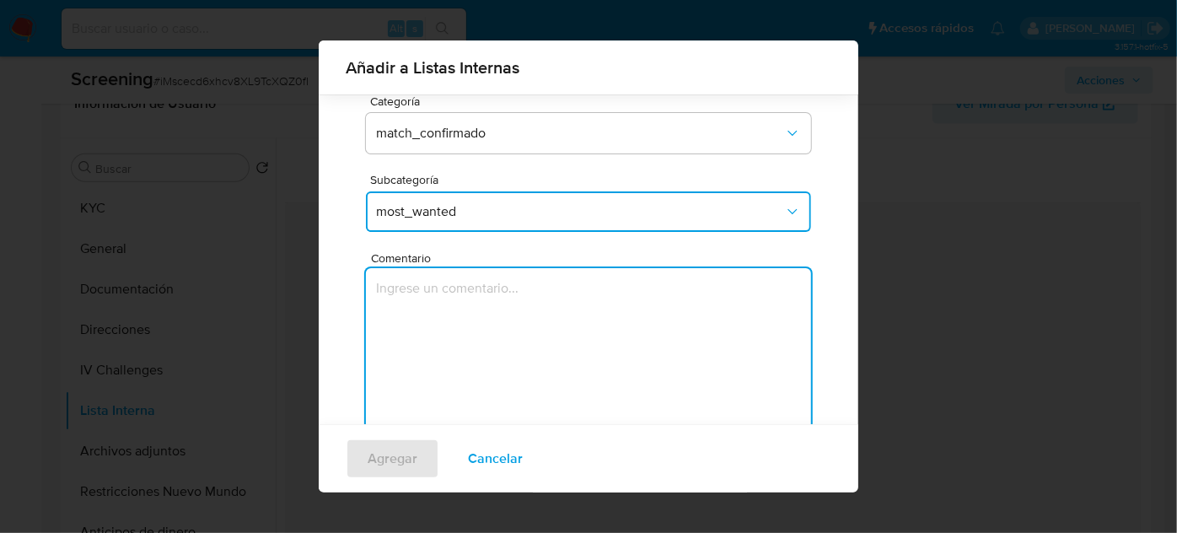
click at [446, 326] on textarea "Comentario" at bounding box center [588, 349] width 445 height 162
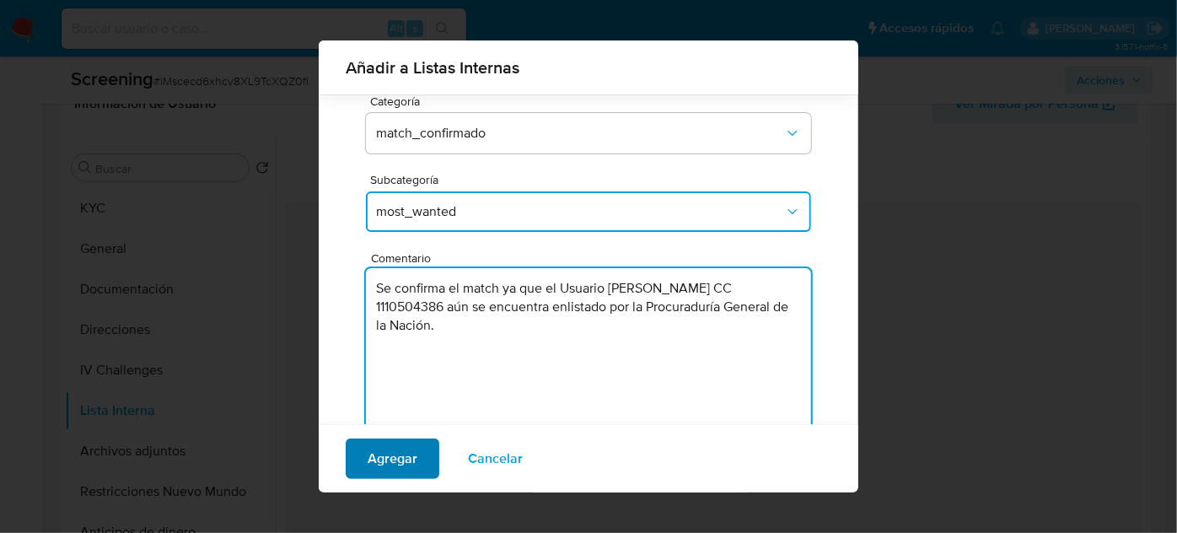
type textarea "Se confirma el match ya que el Usuario Alvaro Javier Luna Gutierrez CC 11105043…"
click at [409, 454] on span "Agregar" at bounding box center [393, 458] width 50 height 37
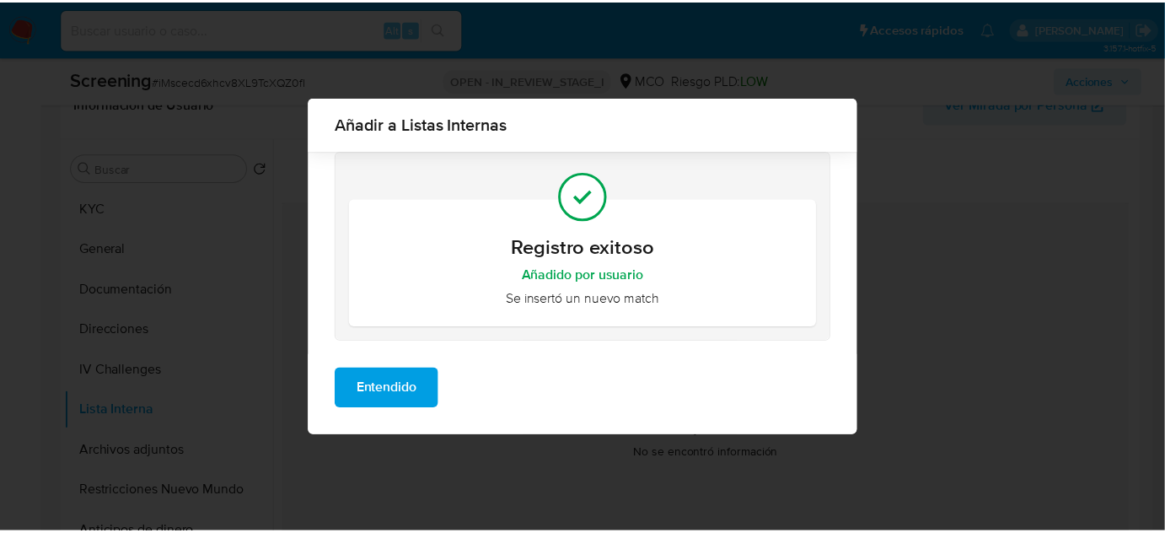
scroll to position [0, 0]
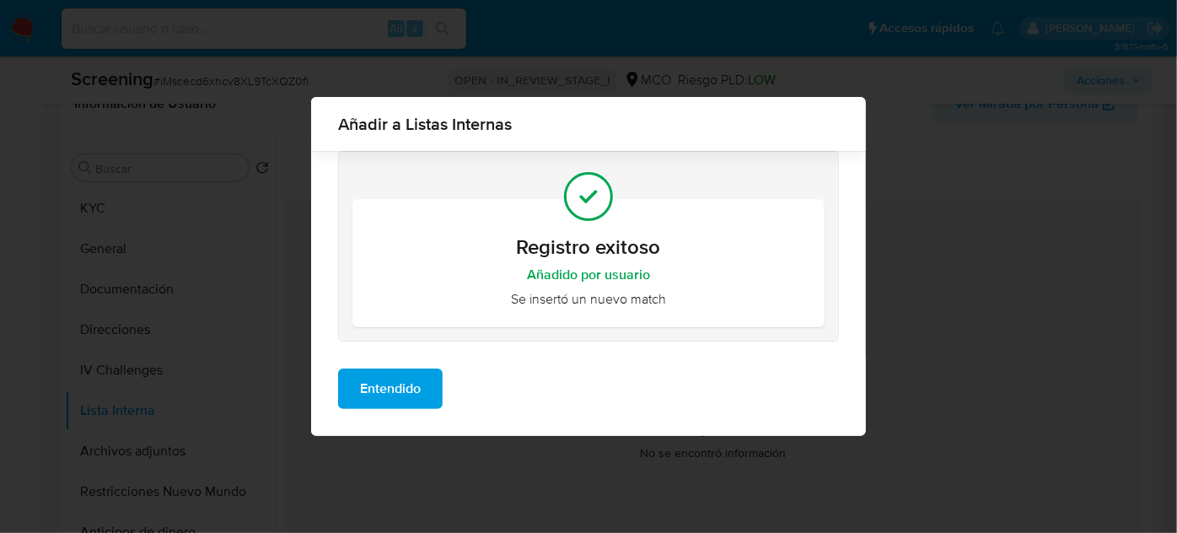
drag, startPoint x: 398, startPoint y: 384, endPoint x: 387, endPoint y: 354, distance: 31.5
click at [393, 381] on span "Entendido" at bounding box center [390, 388] width 61 height 37
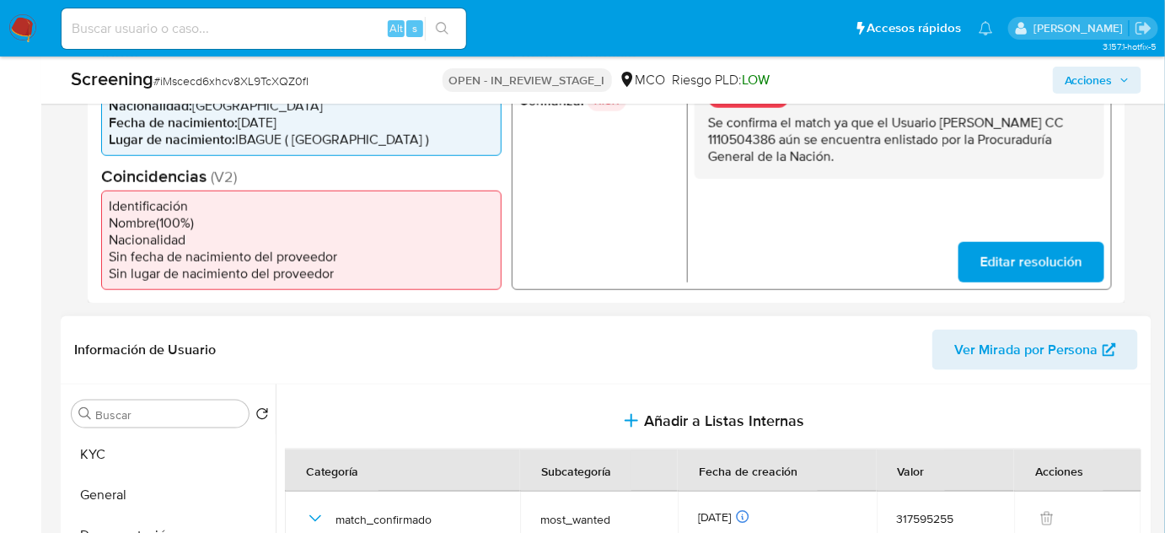
scroll to position [413, 0]
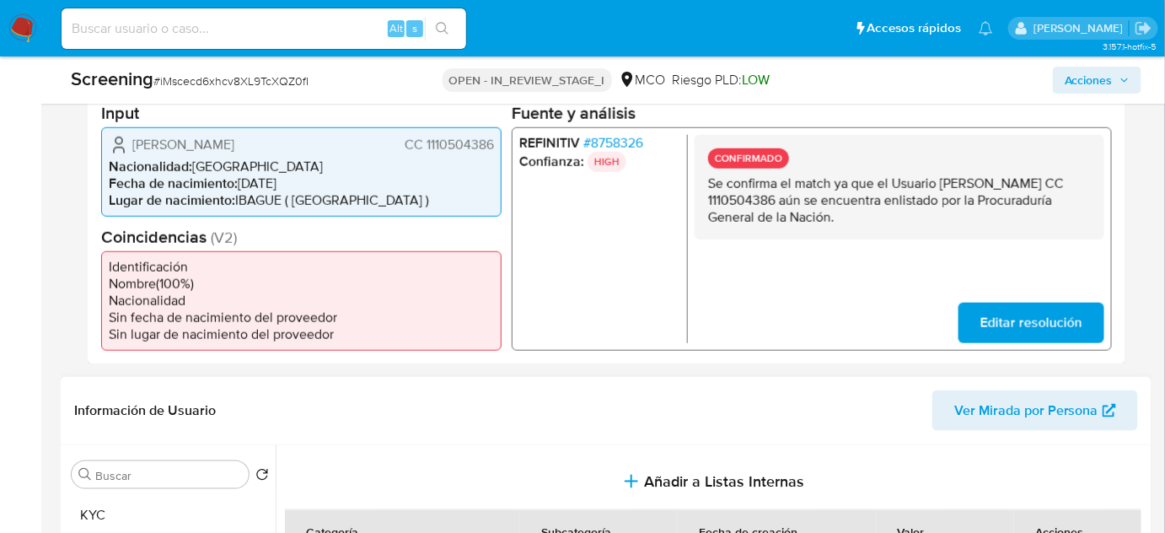
drag, startPoint x: 497, startPoint y: 141, endPoint x: 416, endPoint y: 157, distance: 83.3
click at [416, 157] on div "Alvaro Javier Luna Gutierrez CC 1110504386 Nacionalidad : Colombia Fecha de nac…" at bounding box center [301, 170] width 401 height 89
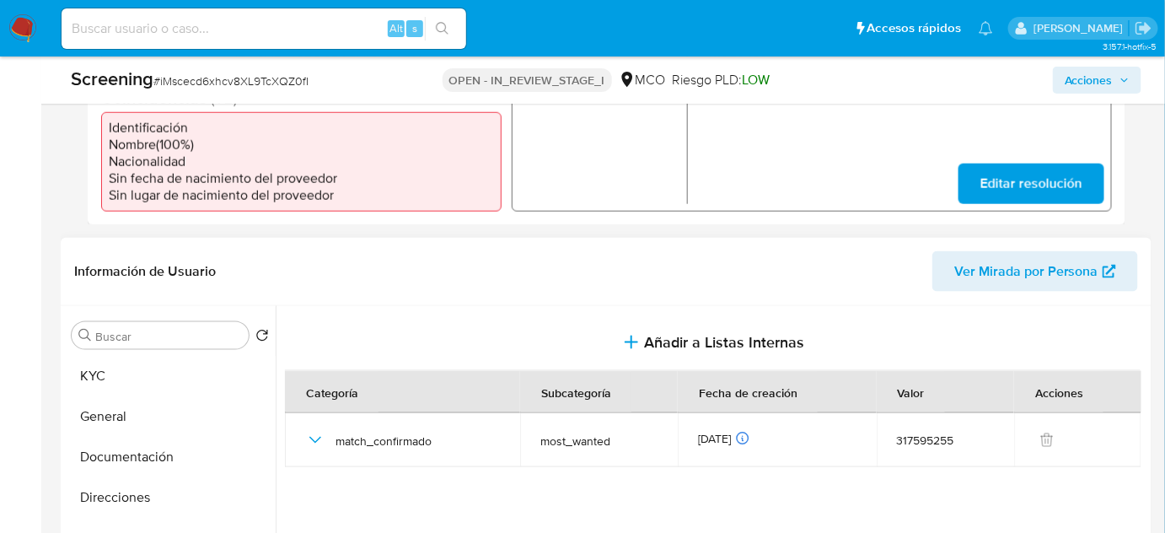
scroll to position [797, 0]
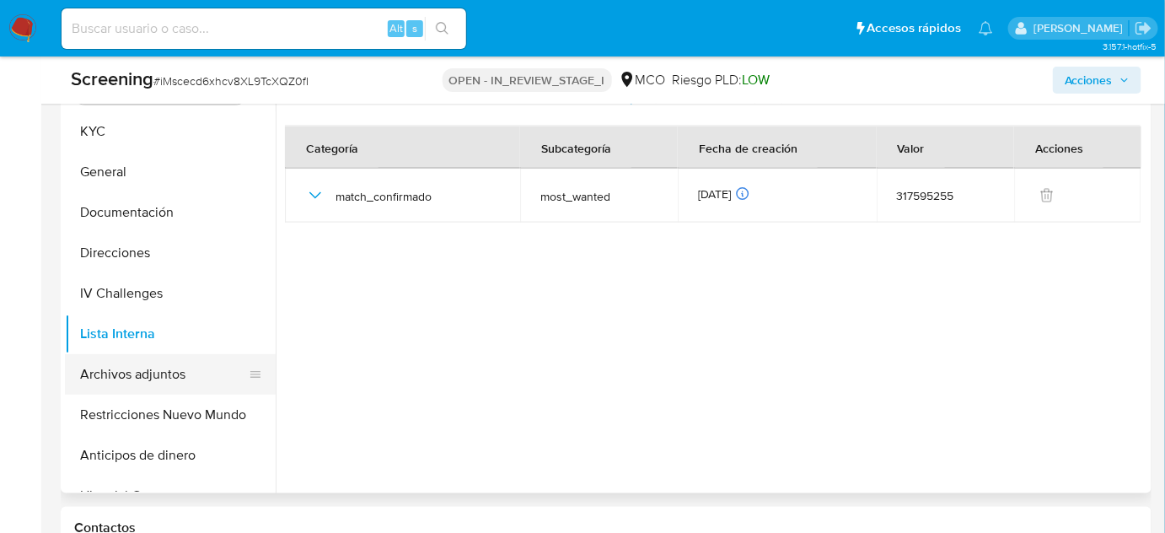
click at [175, 381] on button "Archivos adjuntos" at bounding box center [163, 374] width 197 height 40
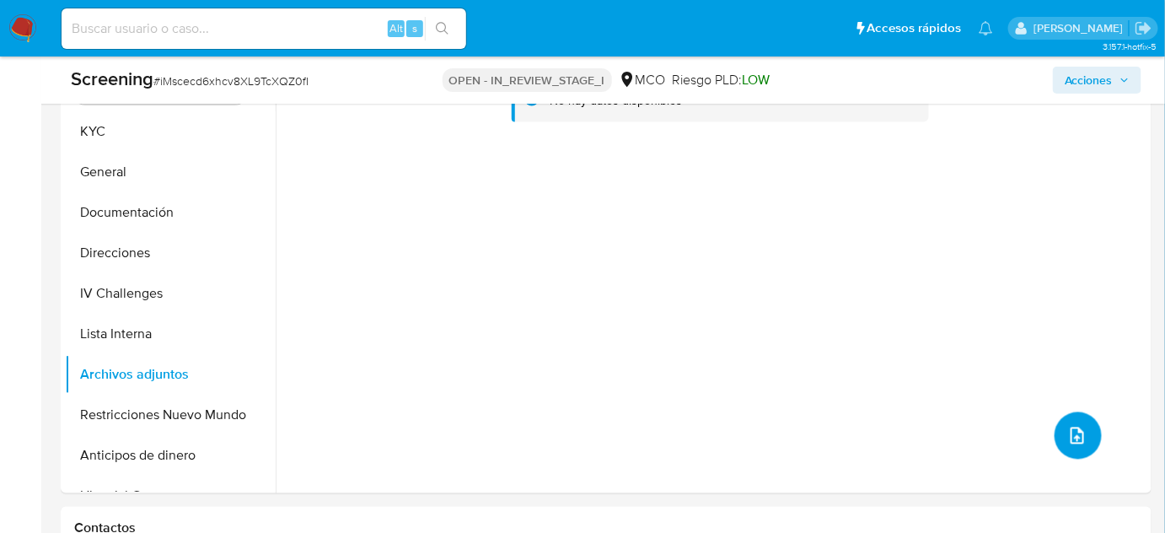
click at [1074, 438] on icon "upload-file" at bounding box center [1078, 436] width 20 height 20
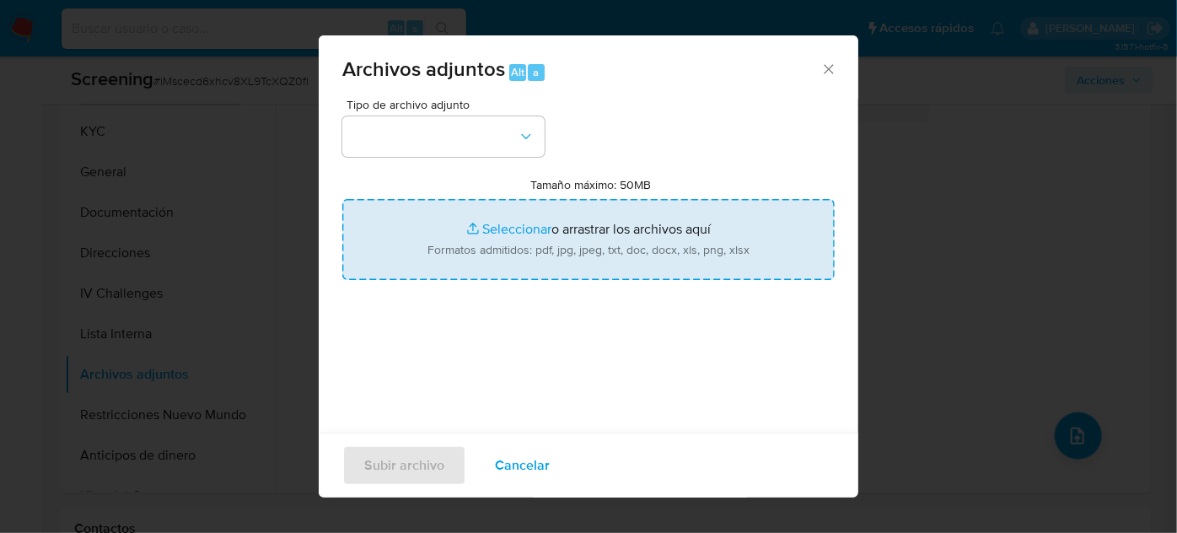
click at [618, 239] on input "Tamaño máximo: 50MB Seleccionar archivos" at bounding box center [588, 239] width 492 height 81
click at [508, 225] on input "Tamaño máximo: 50MB Seleccionar archivos" at bounding box center [588, 239] width 492 height 81
type input "C:\fakepath\CC 1110504386 - Consulta de Antecedentes.pdf"
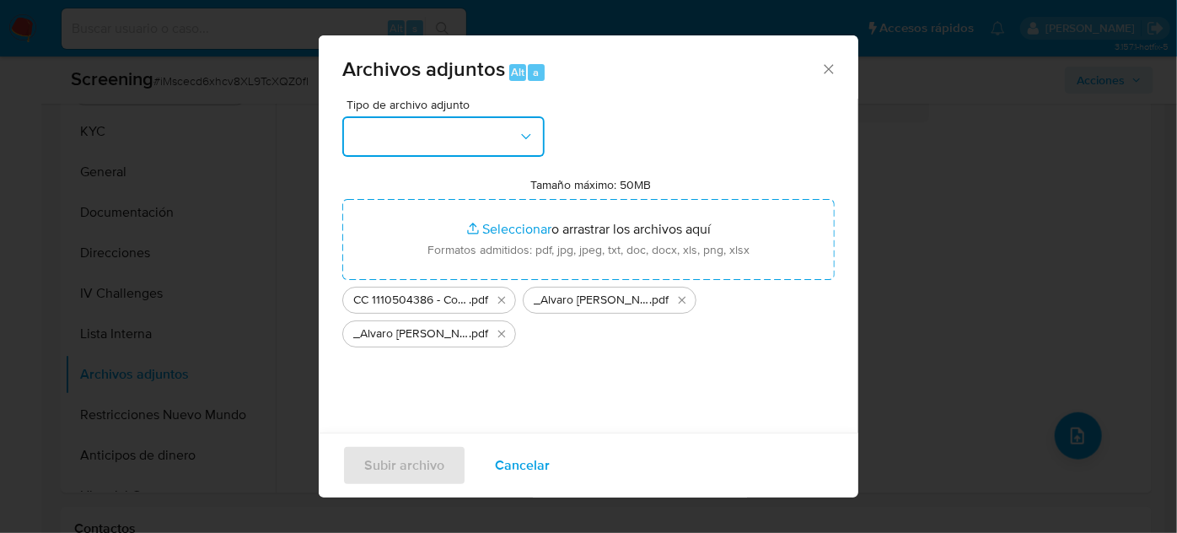
click at [416, 131] on button "button" at bounding box center [443, 136] width 202 height 40
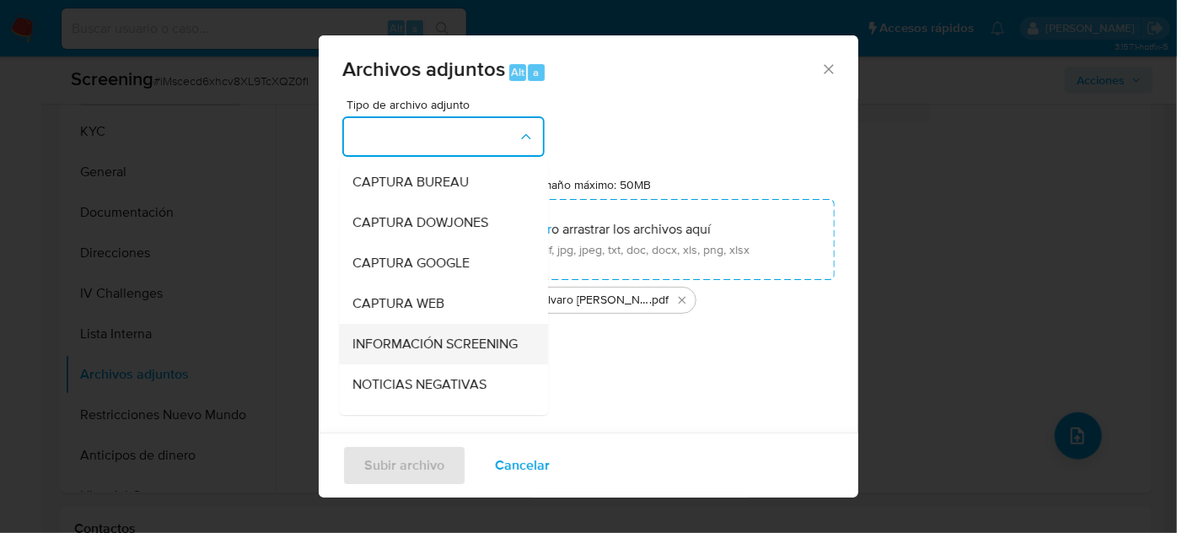
click at [387, 352] on span "INFORMACIÓN SCREENING" at bounding box center [434, 344] width 165 height 17
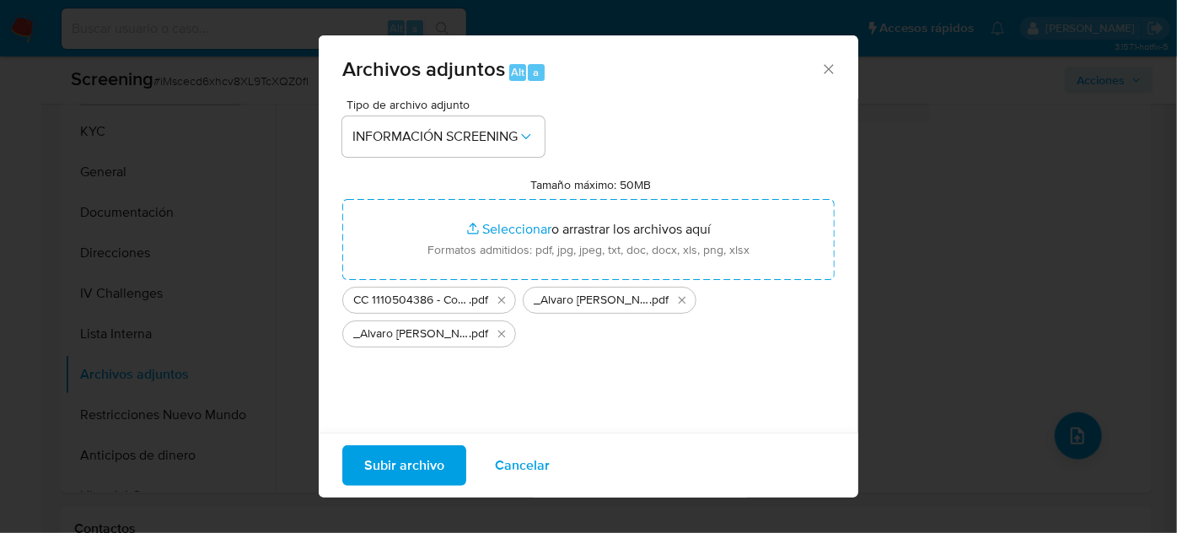
click at [375, 478] on span "Subir archivo" at bounding box center [404, 465] width 80 height 37
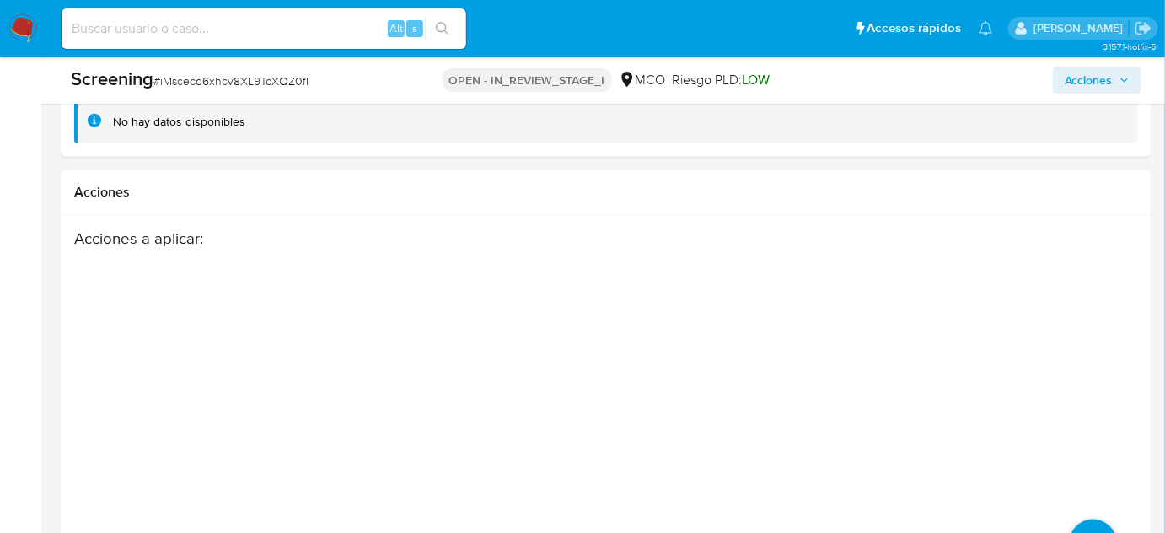
scroll to position [2703, 0]
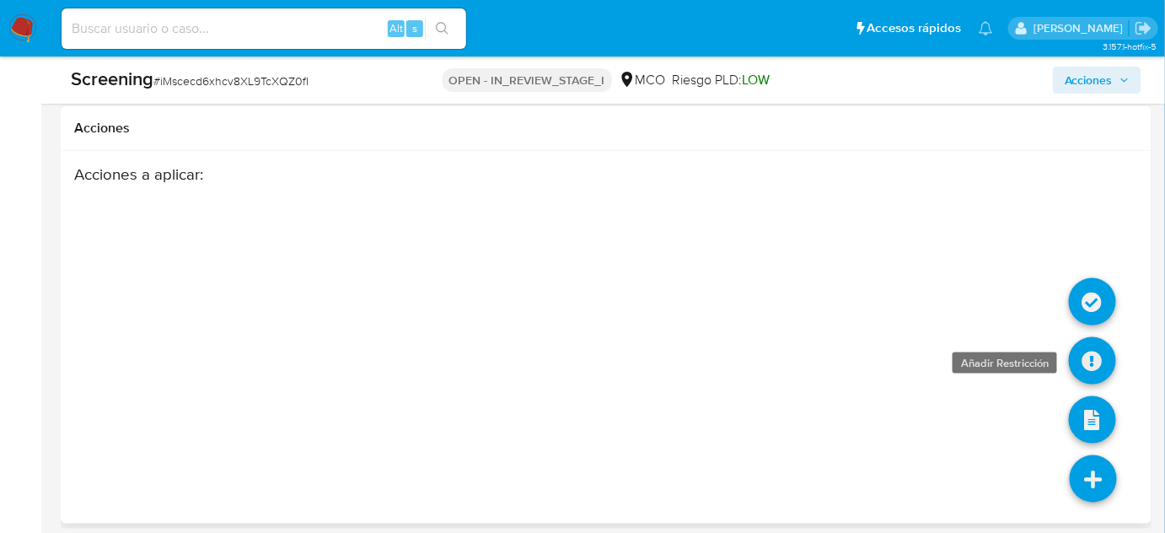
click at [1087, 358] on icon at bounding box center [1092, 360] width 47 height 47
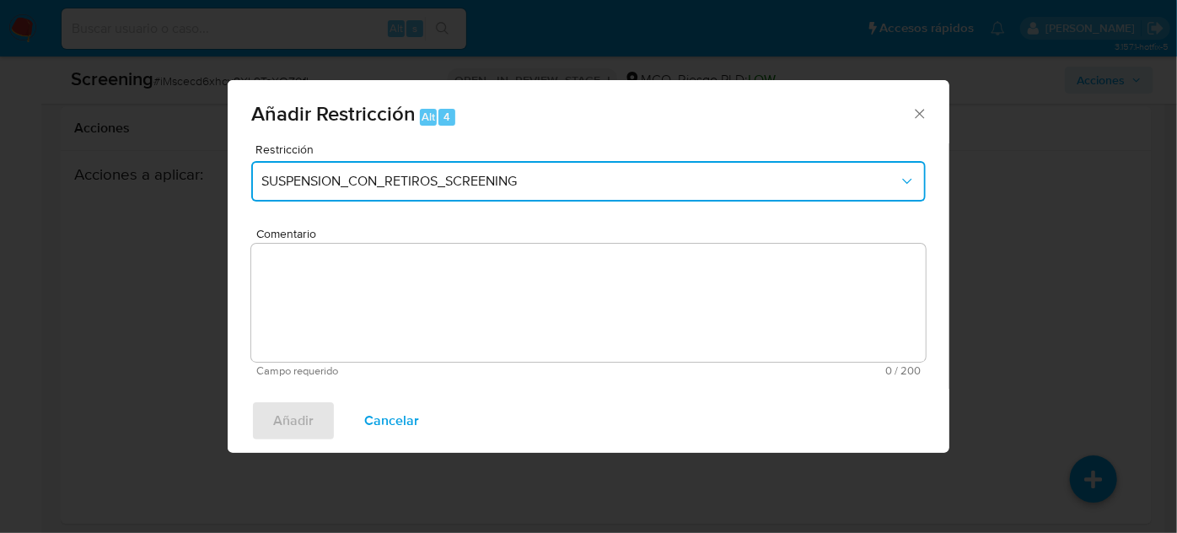
click at [412, 190] on button "SUSPENSION_CON_RETIROS_SCREENING" at bounding box center [588, 181] width 675 height 40
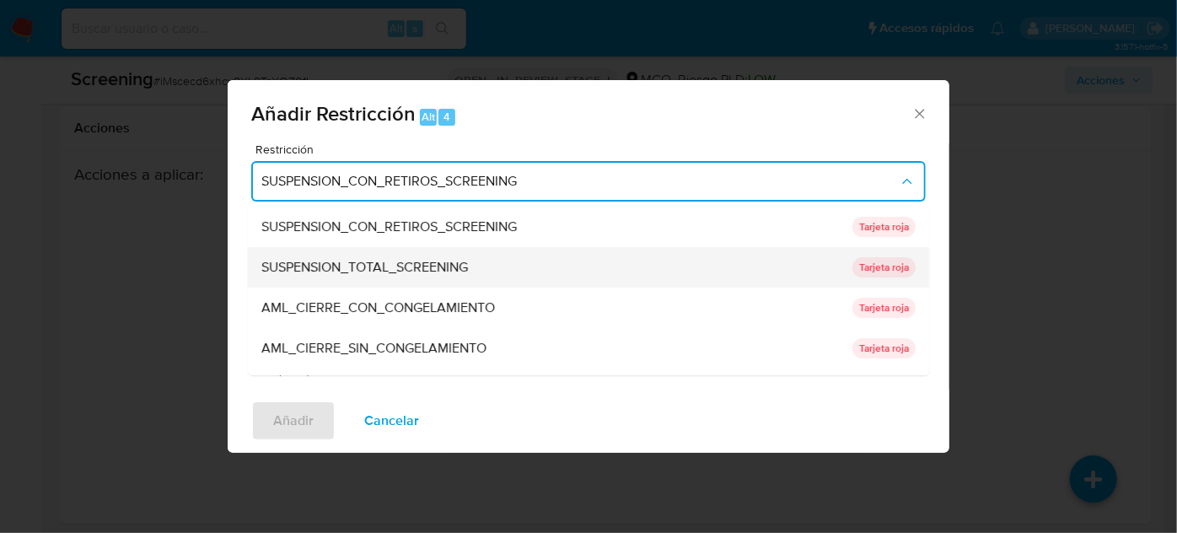
click at [406, 259] on span "SUSPENSION_TOTAL_SCREENING" at bounding box center [364, 267] width 207 height 17
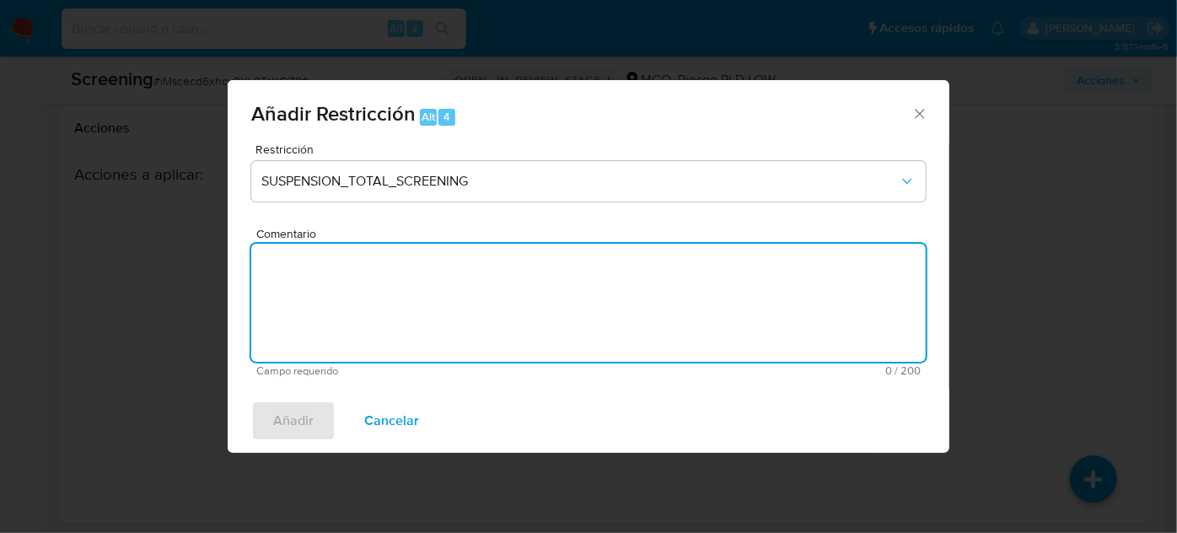
click at [404, 272] on textarea "Comentario" at bounding box center [588, 303] width 675 height 118
paste textarea "Se añade restricción manual ya que se encuentra enlistado por Procuraduría"
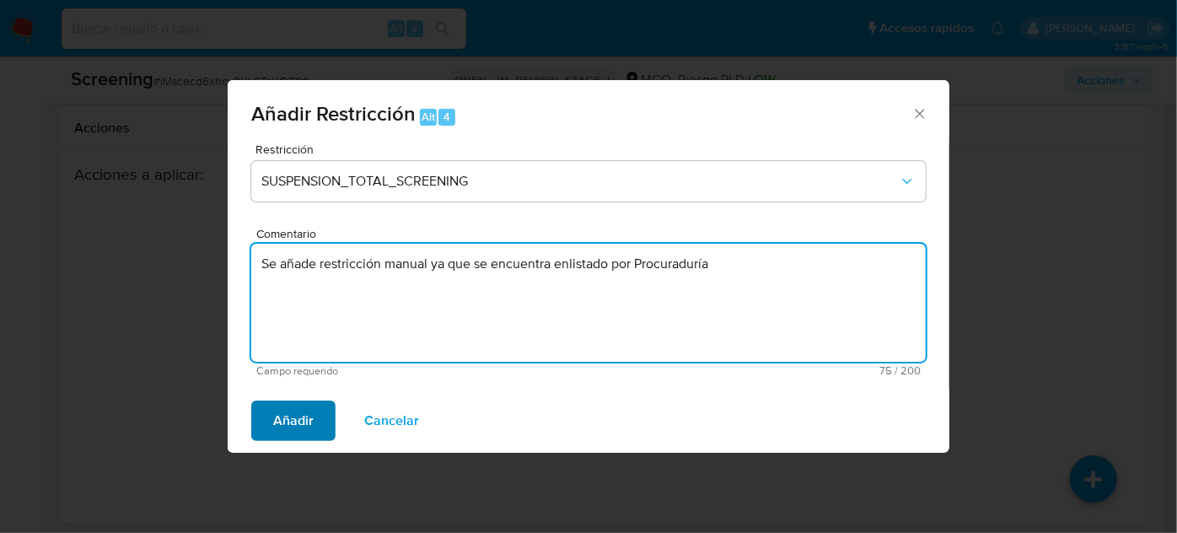
type textarea "Se añade restricción manual ya que se encuentra enlistado por Procuraduría"
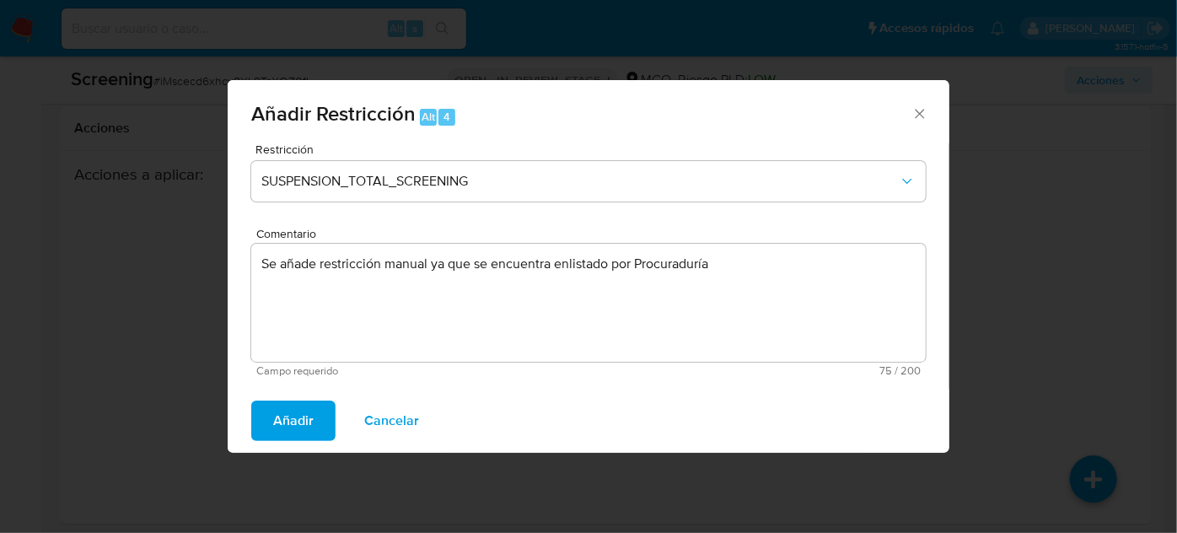
click at [283, 424] on span "Añadir" at bounding box center [293, 420] width 40 height 37
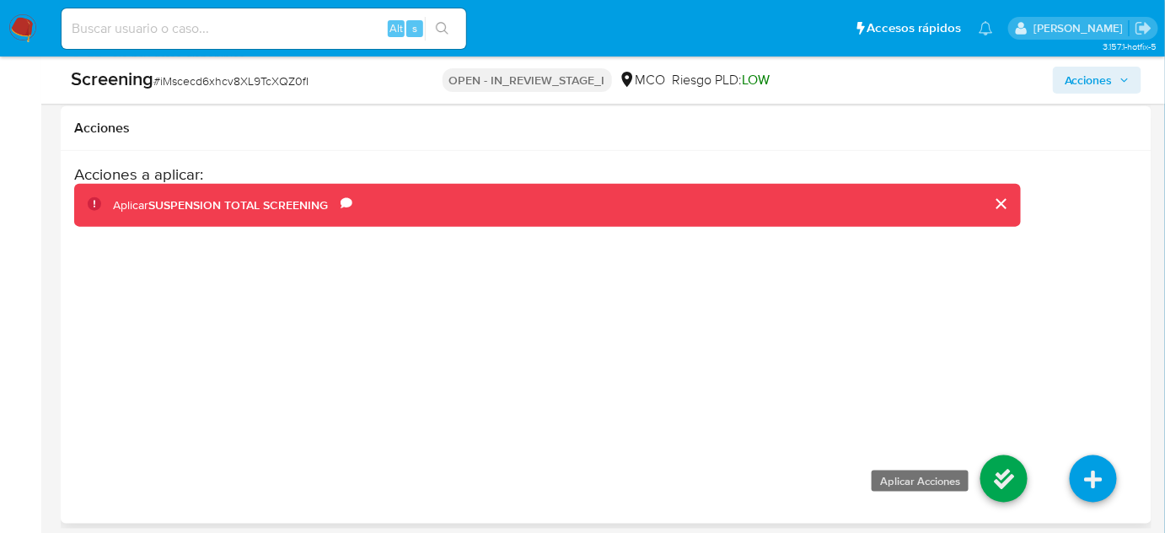
click at [1005, 468] on icon at bounding box center [1004, 478] width 47 height 47
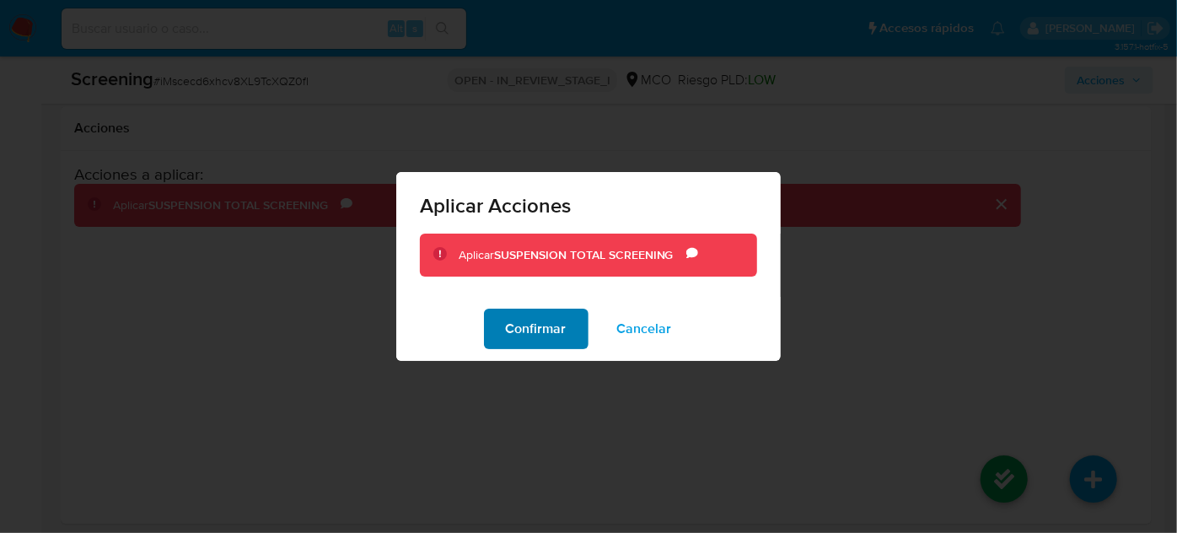
click at [523, 330] on span "Confirmar" at bounding box center [536, 328] width 61 height 37
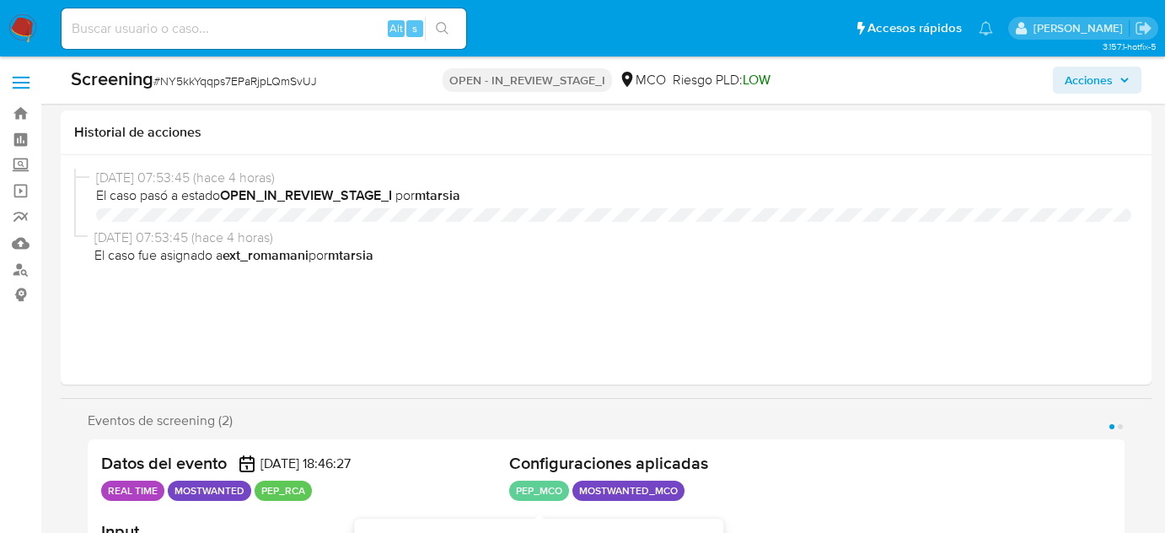
select select "10"
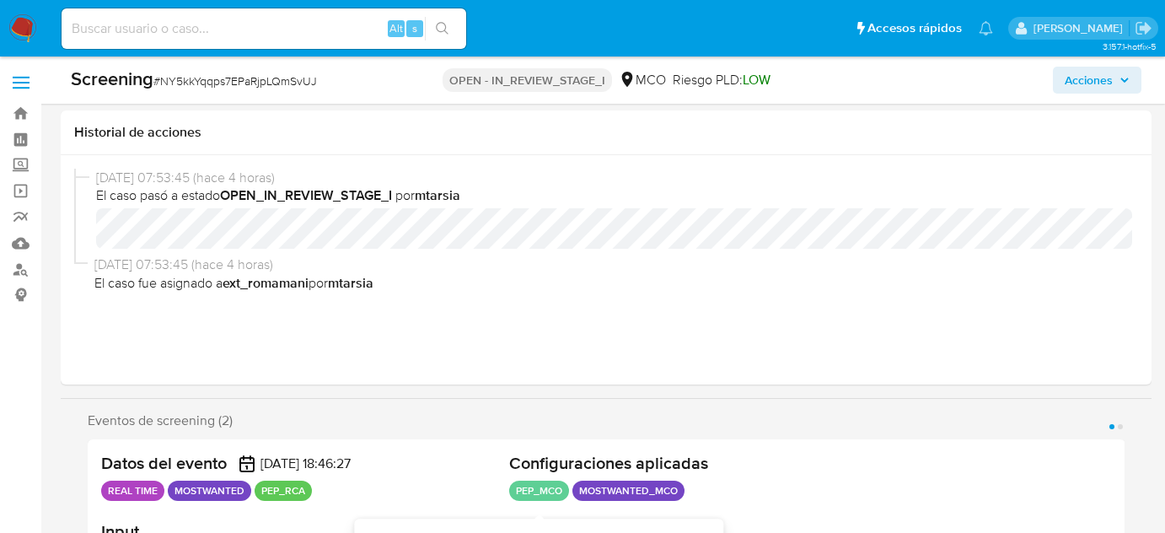
scroll to position [337, 0]
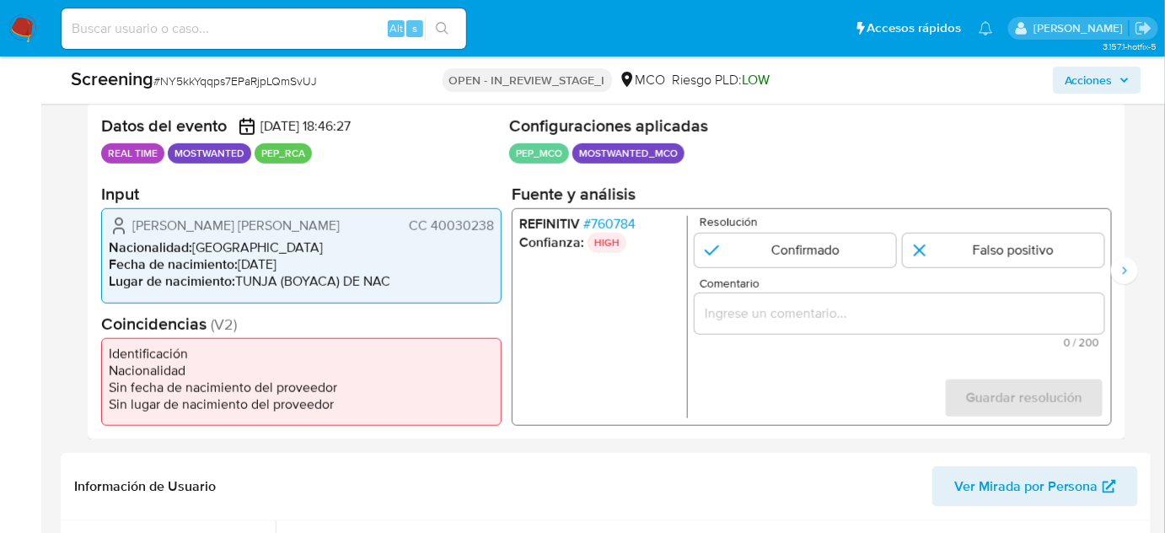
click at [609, 224] on span "# 760784" at bounding box center [610, 224] width 52 height 17
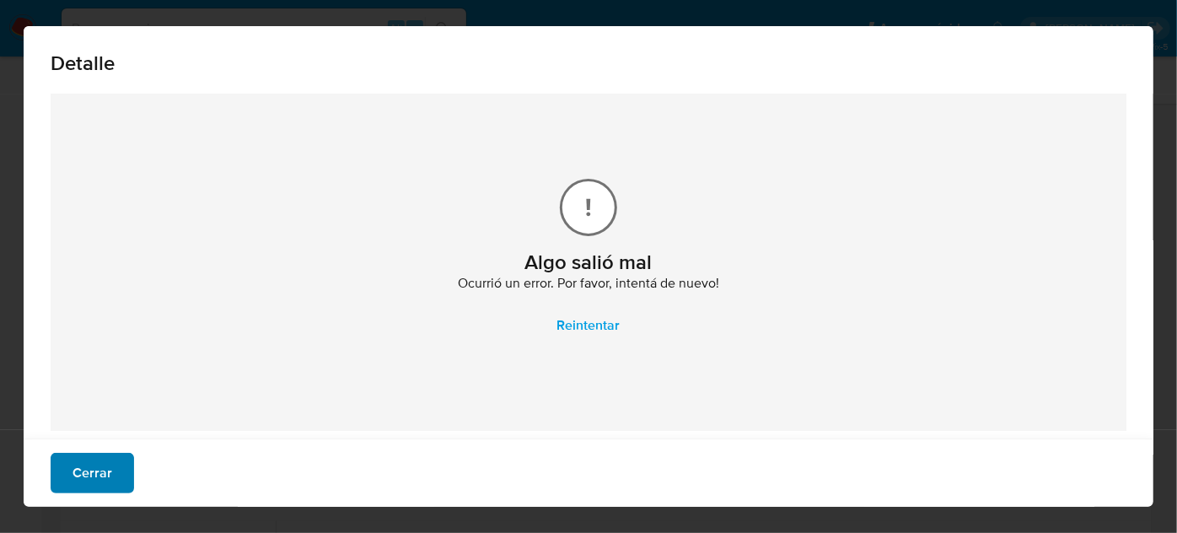
click at [83, 486] on span "Cerrar" at bounding box center [93, 472] width 40 height 37
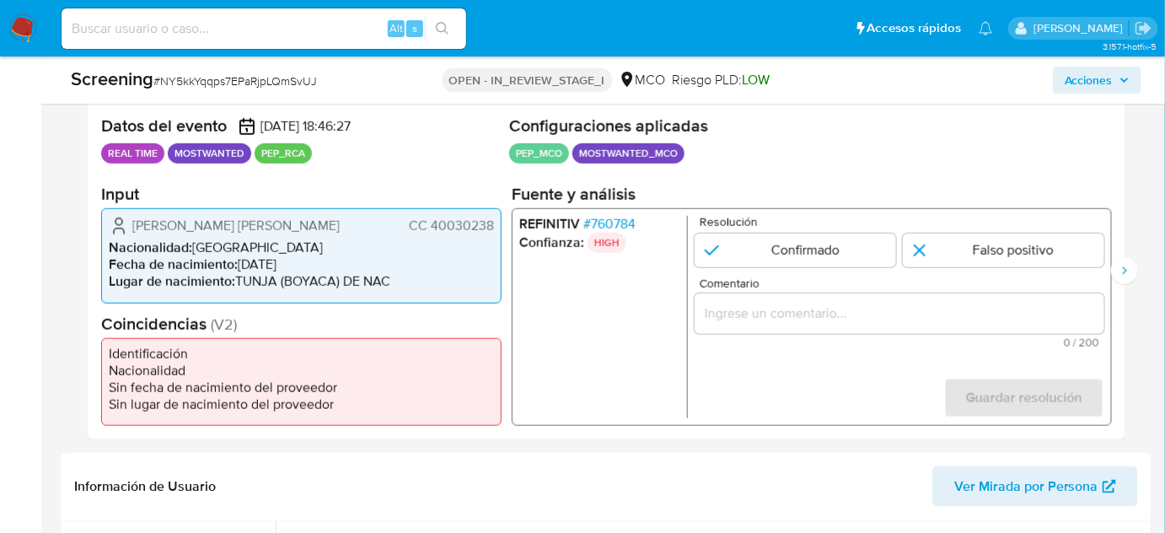
drag, startPoint x: 494, startPoint y: 225, endPoint x: 429, endPoint y: 226, distance: 64.9
click at [429, 226] on div "Rodriguez Robles Diana Paola CC 40030238 Nacionalidad : Colombia Fecha de nacim…" at bounding box center [301, 255] width 401 height 94
click at [466, 249] on li "Nacionalidad : Colombia" at bounding box center [301, 247] width 385 height 17
drag, startPoint x: 493, startPoint y: 228, endPoint x: 432, endPoint y: 228, distance: 61.6
click at [432, 228] on span "CC 40030238" at bounding box center [451, 226] width 85 height 17
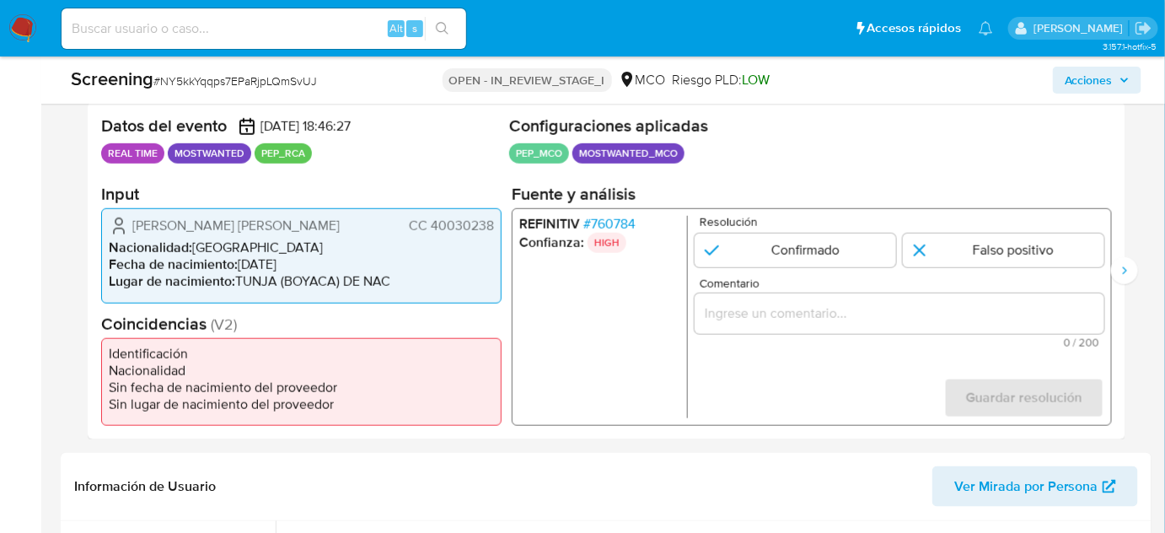
click at [632, 221] on span "# 760784" at bounding box center [610, 224] width 52 height 17
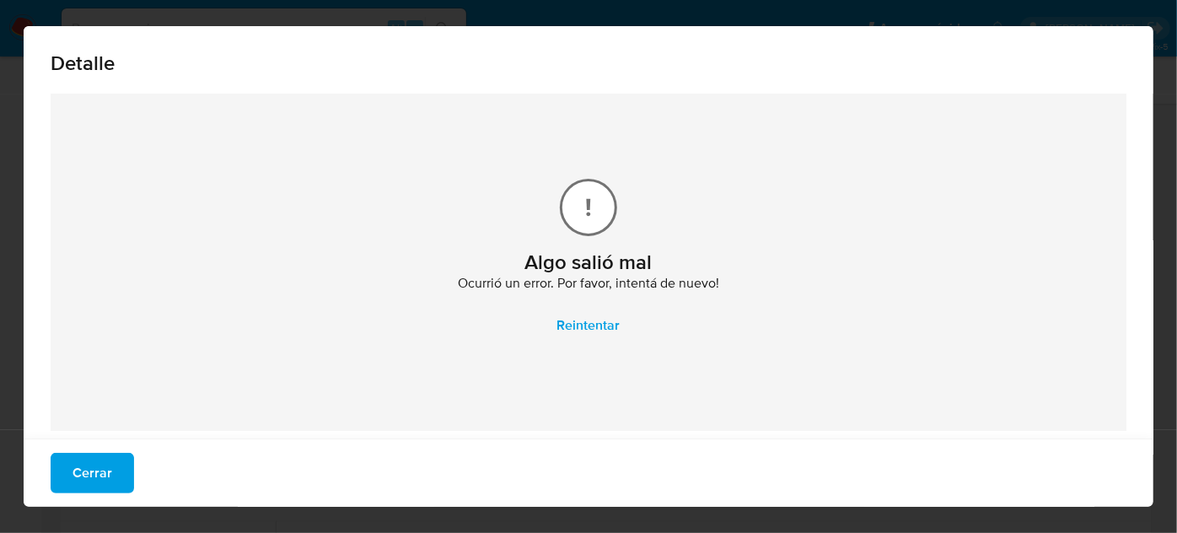
click at [99, 449] on div "Cerrar" at bounding box center [589, 472] width 1130 height 68
click at [90, 466] on span "Cerrar" at bounding box center [93, 472] width 40 height 37
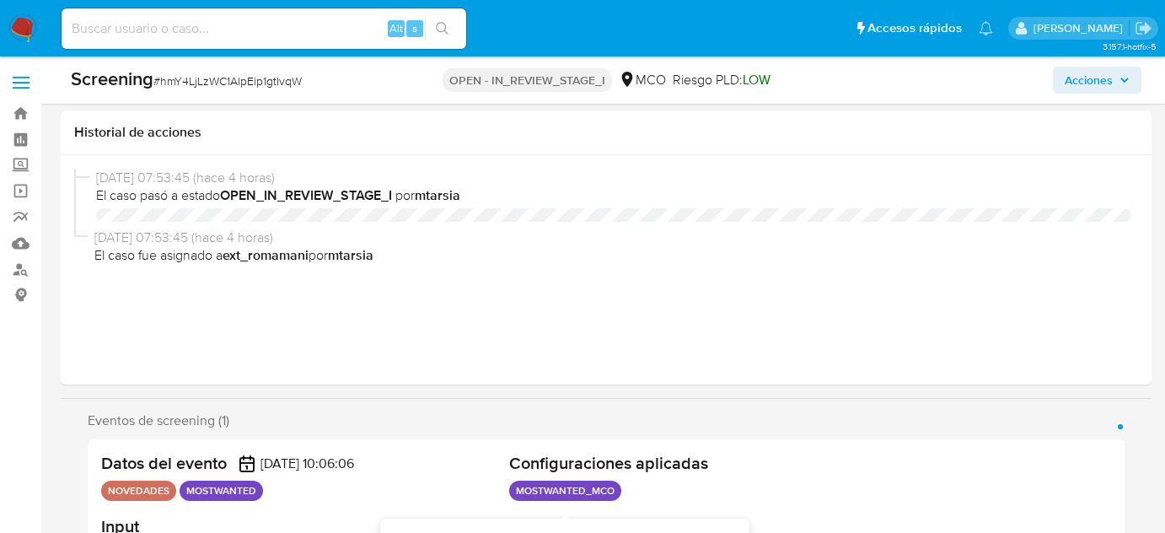
select select "10"
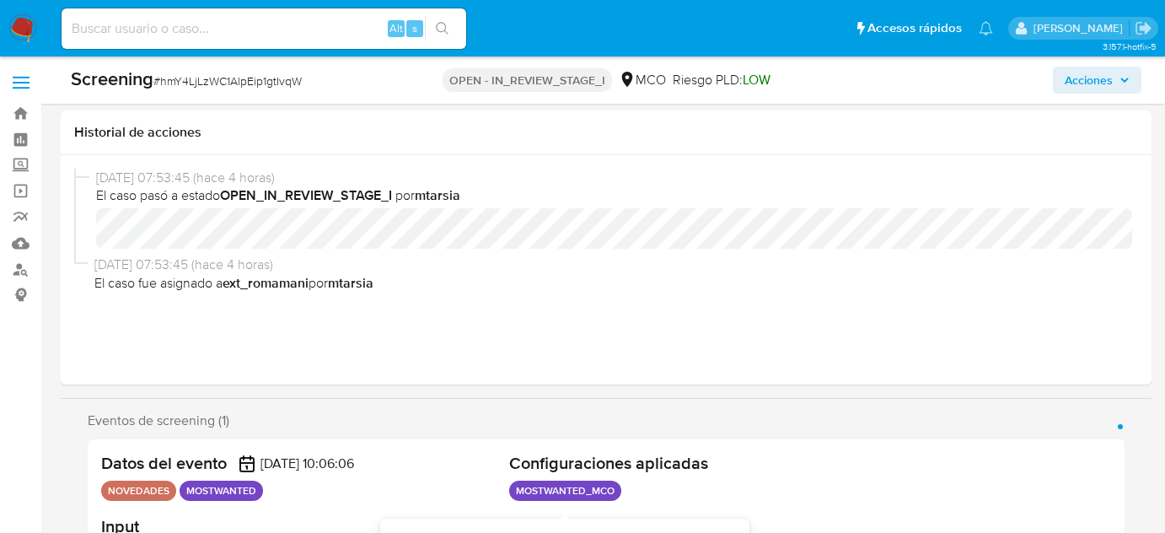
scroll to position [337, 0]
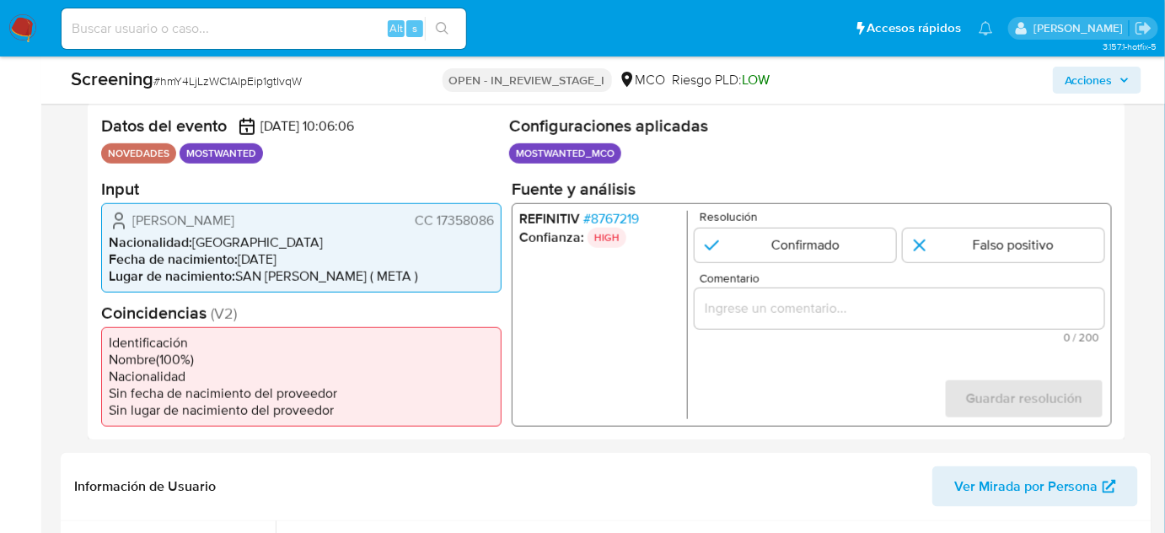
click at [234, 218] on span "[PERSON_NAME]" at bounding box center [183, 220] width 102 height 17
drag, startPoint x: 494, startPoint y: 218, endPoint x: 435, endPoint y: 225, distance: 59.5
click at [435, 225] on div "[PERSON_NAME] CC 17358086 Nacionalidad : [DEMOGRAPHIC_DATA] Fecha de nacimiento…" at bounding box center [301, 246] width 401 height 89
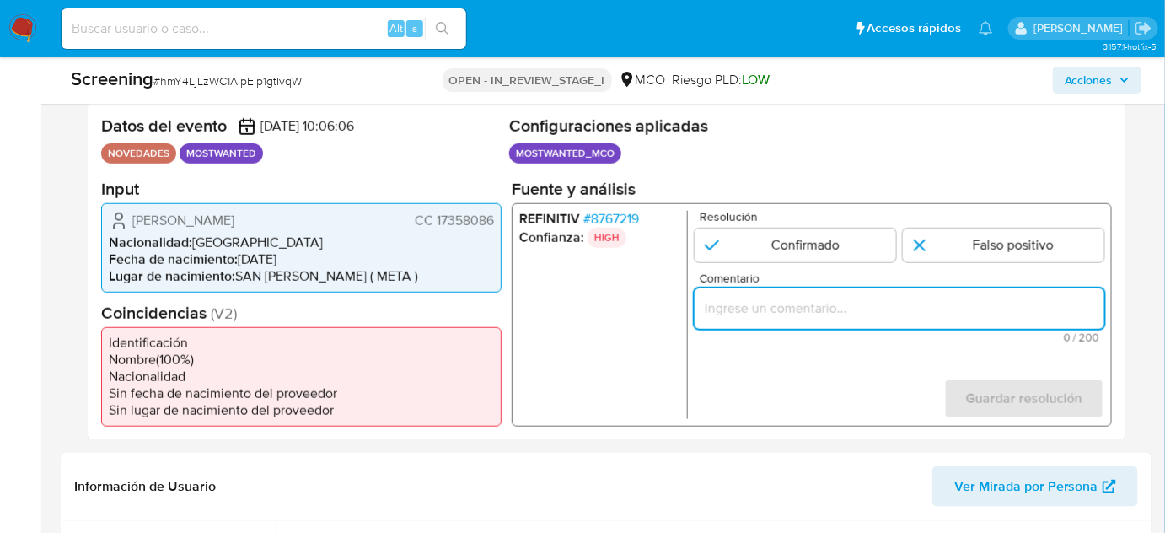
click at [804, 304] on input "Comentario" at bounding box center [900, 308] width 410 height 22
paste input "Se confirma el match ya que el Usuario aún se encuentra enlistado por la Procur…"
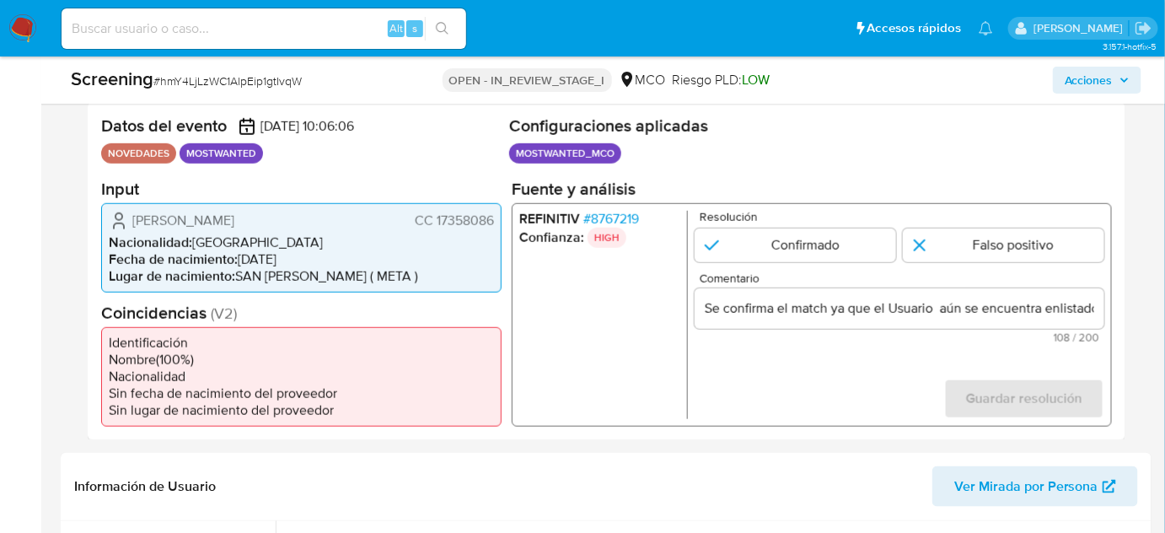
click at [623, 312] on ul "REFINITIV # 8767219 Confianza: HIGH" at bounding box center [603, 314] width 169 height 208
drag, startPoint x: 124, startPoint y: 216, endPoint x: 497, endPoint y: 218, distance: 373.6
click at [497, 218] on div "[PERSON_NAME] CC 17358086 Nacionalidad : [DEMOGRAPHIC_DATA] Fecha de nacimiento…" at bounding box center [301, 246] width 401 height 89
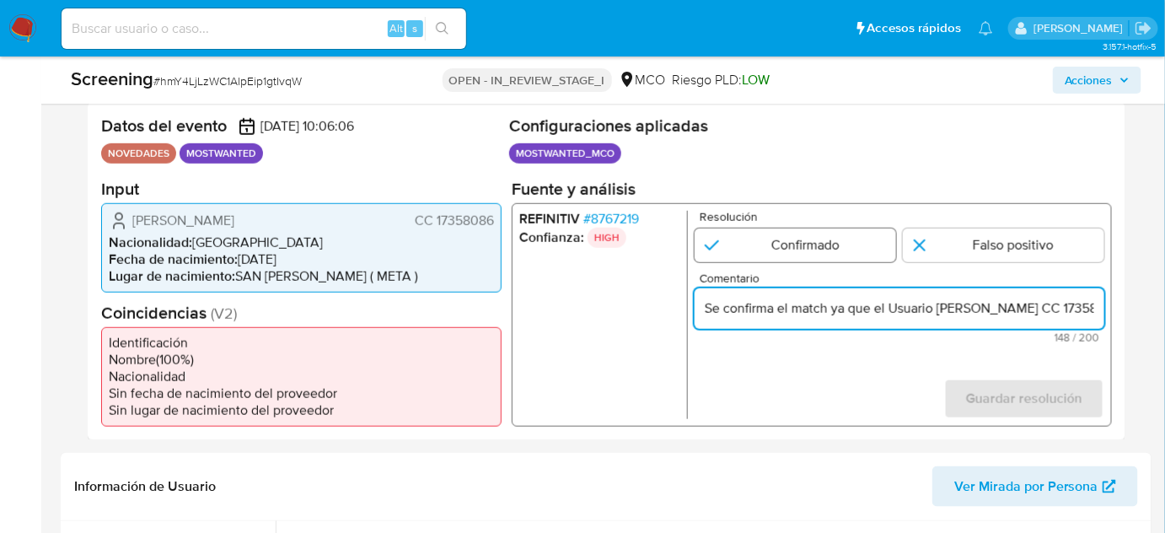
type input "Se confirma el match ya que el Usuario [PERSON_NAME] CC 17358086 aún se encuent…"
drag, startPoint x: 769, startPoint y: 239, endPoint x: 892, endPoint y: 282, distance: 130.4
click at [784, 247] on input "1 de 1" at bounding box center [796, 245] width 202 height 34
radio input "true"
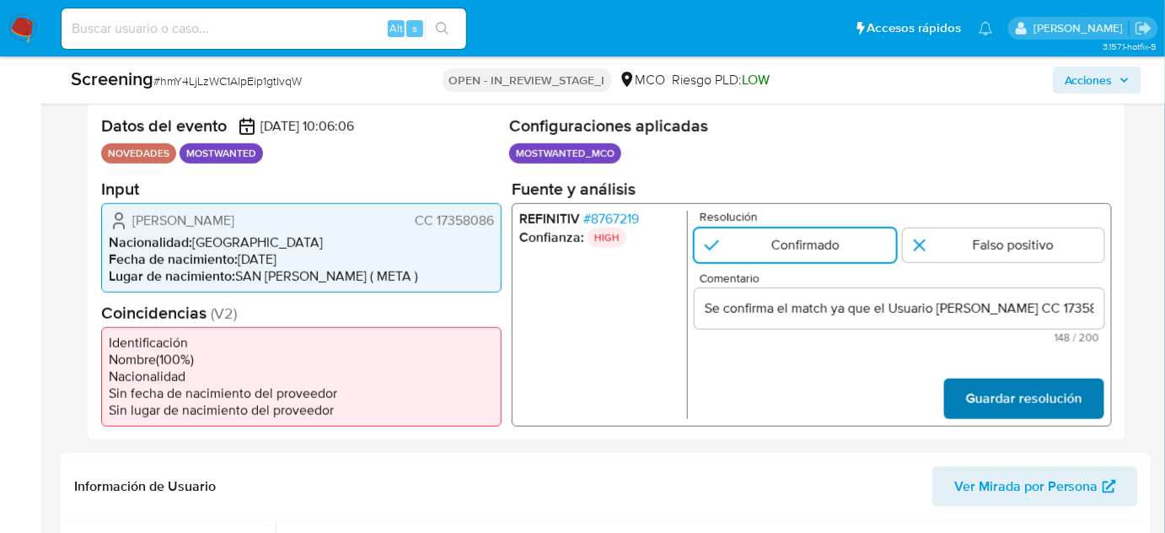
click at [1009, 398] on span "Guardar resolución" at bounding box center [1024, 397] width 116 height 37
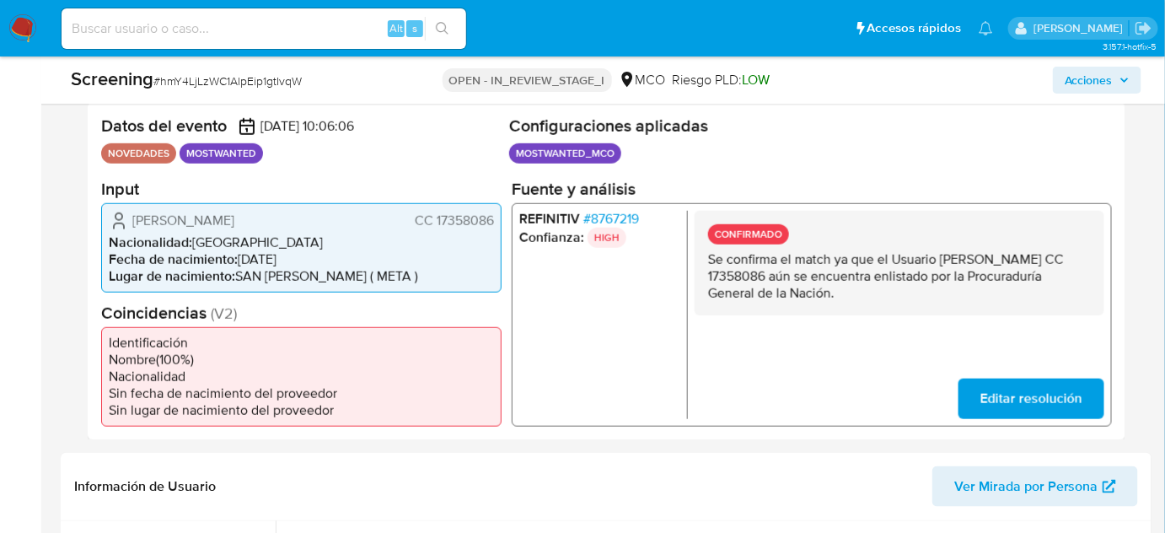
drag, startPoint x: 938, startPoint y: 295, endPoint x: 701, endPoint y: 265, distance: 238.9
click at [701, 265] on div "CONFIRMADO Se confirma el match ya que el Usuario Hoower Fernando Mendez Chala …" at bounding box center [900, 262] width 410 height 105
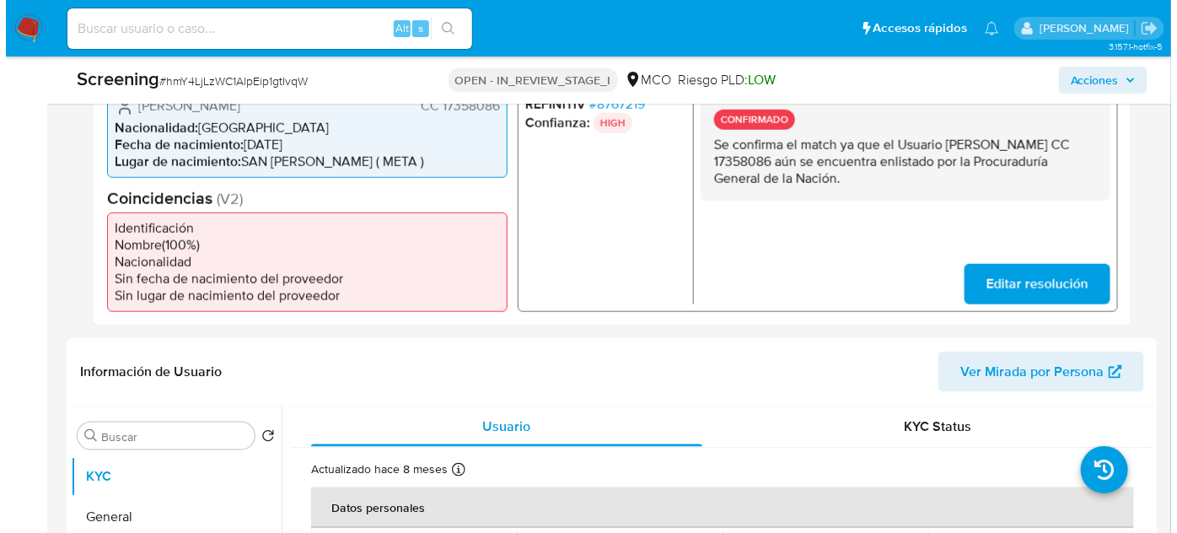
scroll to position [720, 0]
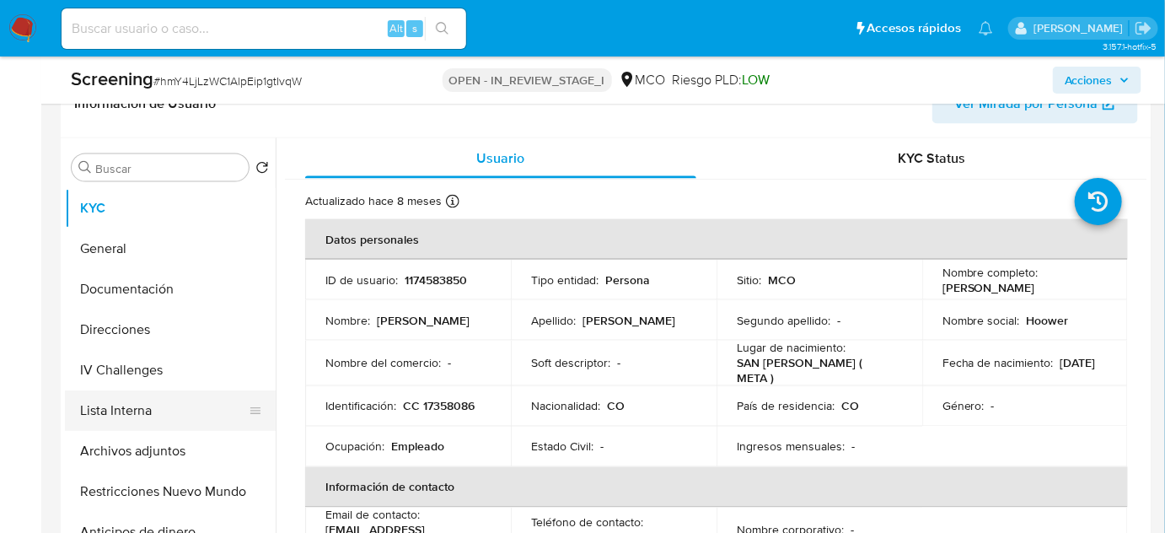
click at [157, 411] on button "Lista Interna" at bounding box center [163, 410] width 197 height 40
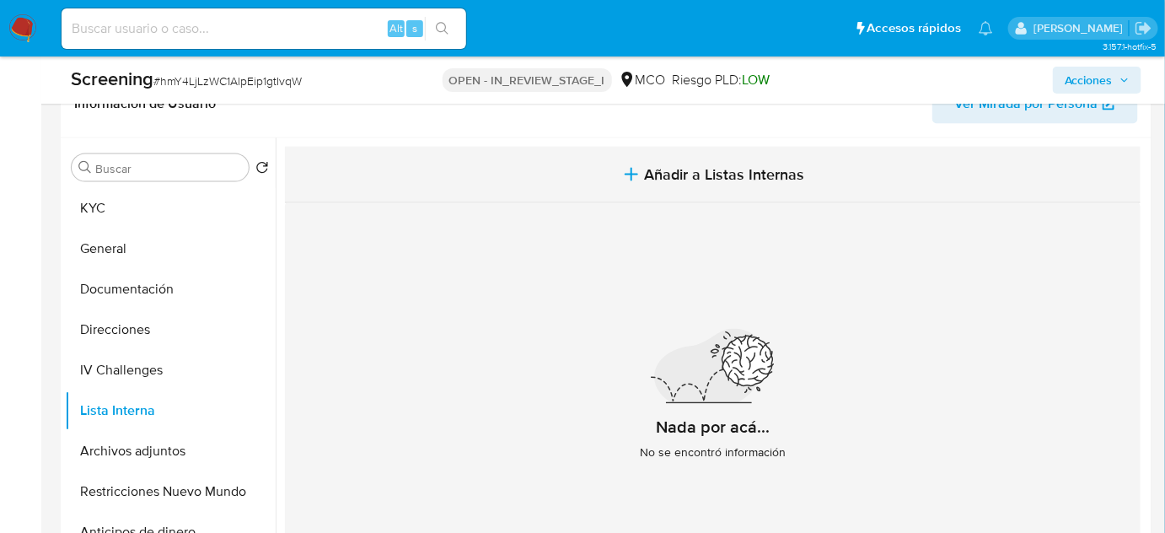
click at [594, 166] on button "Añadir a Listas Internas" at bounding box center [713, 175] width 856 height 56
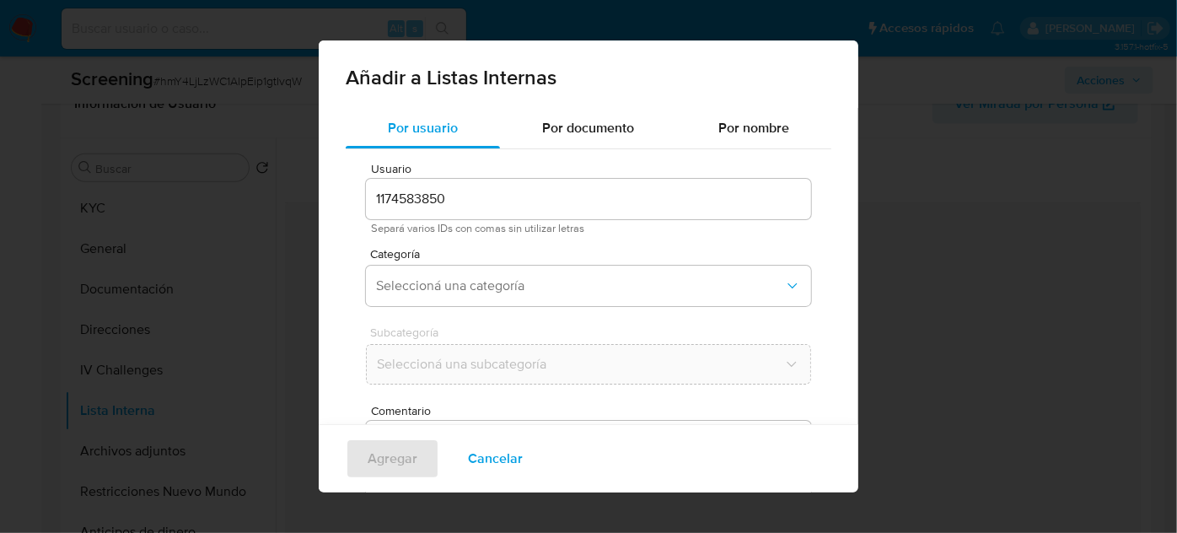
scroll to position [62, 0]
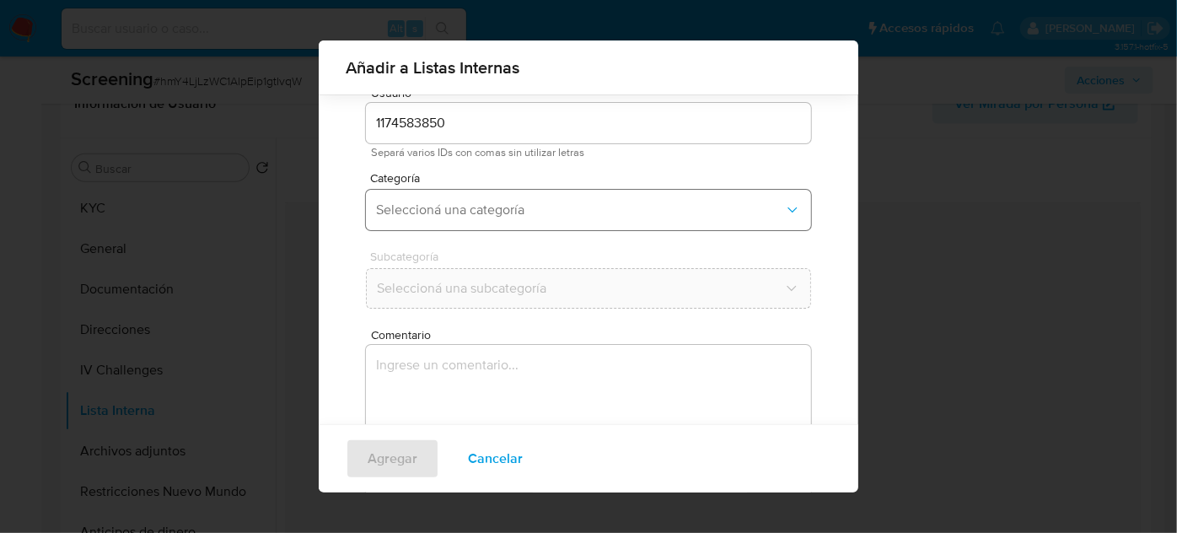
click at [523, 210] on span "Seleccioná una categoría" at bounding box center [580, 210] width 408 height 17
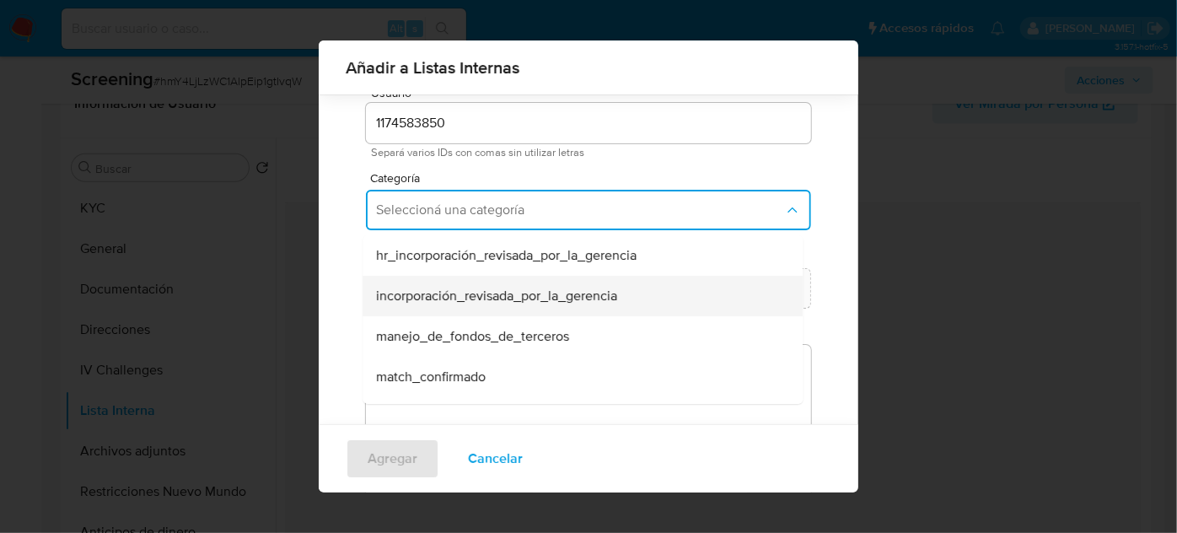
scroll to position [76, 0]
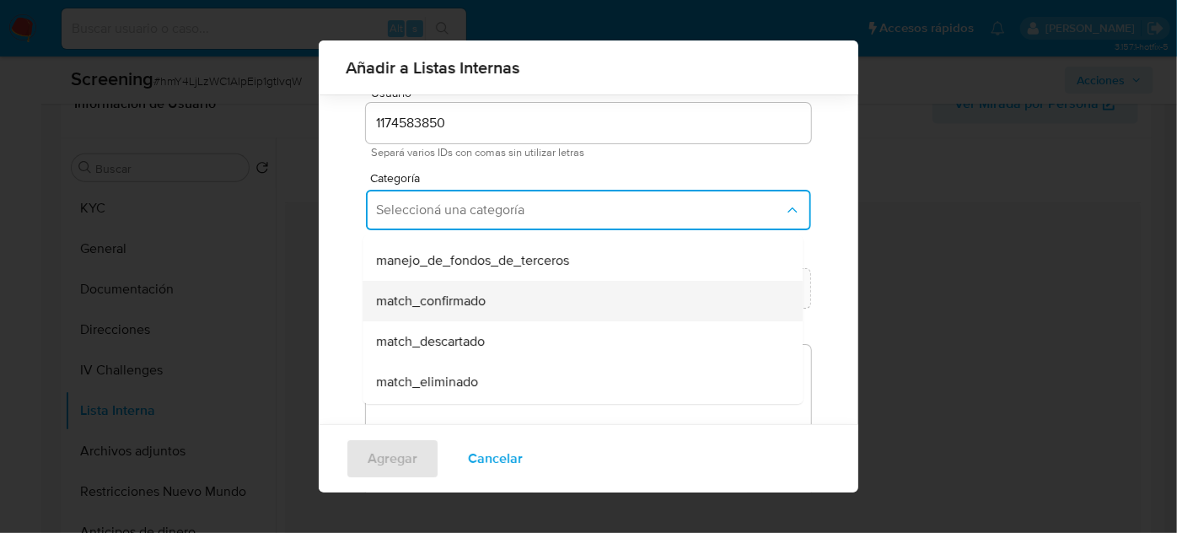
click at [480, 295] on span "match_confirmado" at bounding box center [431, 301] width 110 height 17
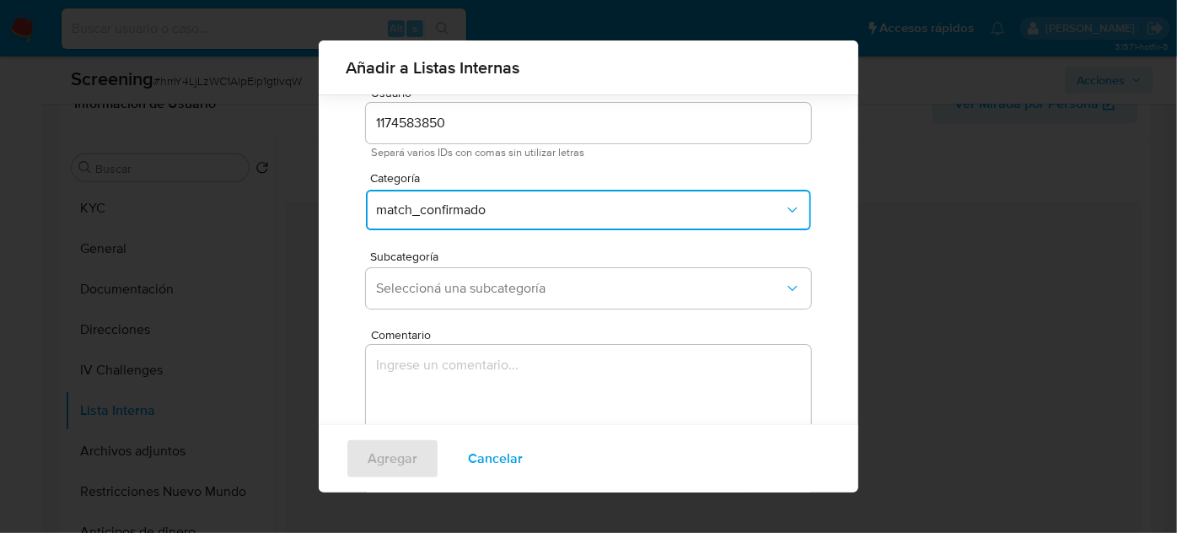
click at [480, 295] on span "Seleccioná una subcategoría" at bounding box center [580, 288] width 408 height 17
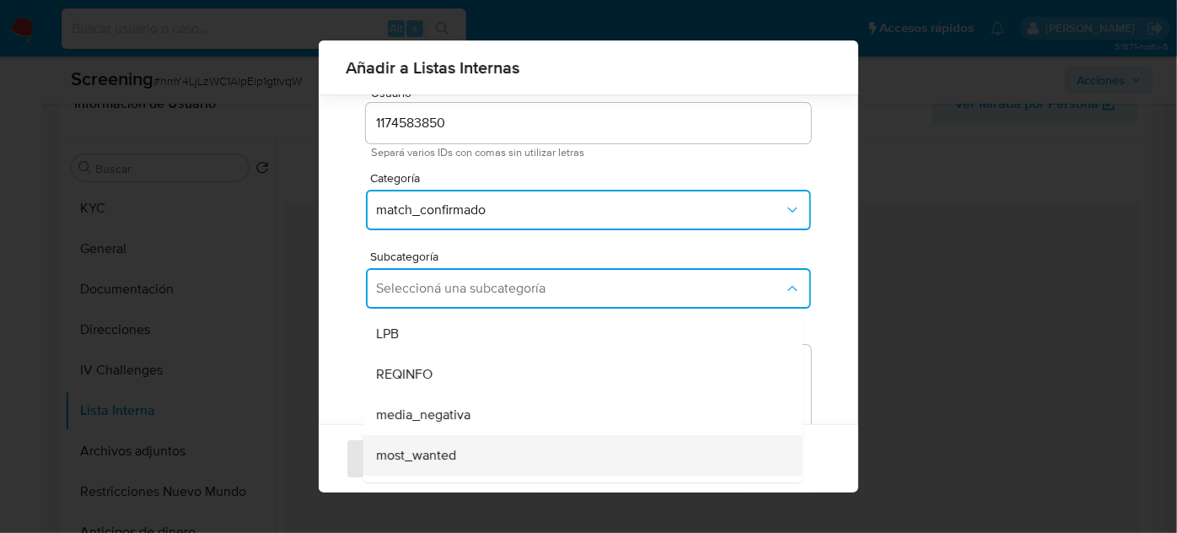
click at [435, 459] on span "most_wanted" at bounding box center [416, 455] width 80 height 17
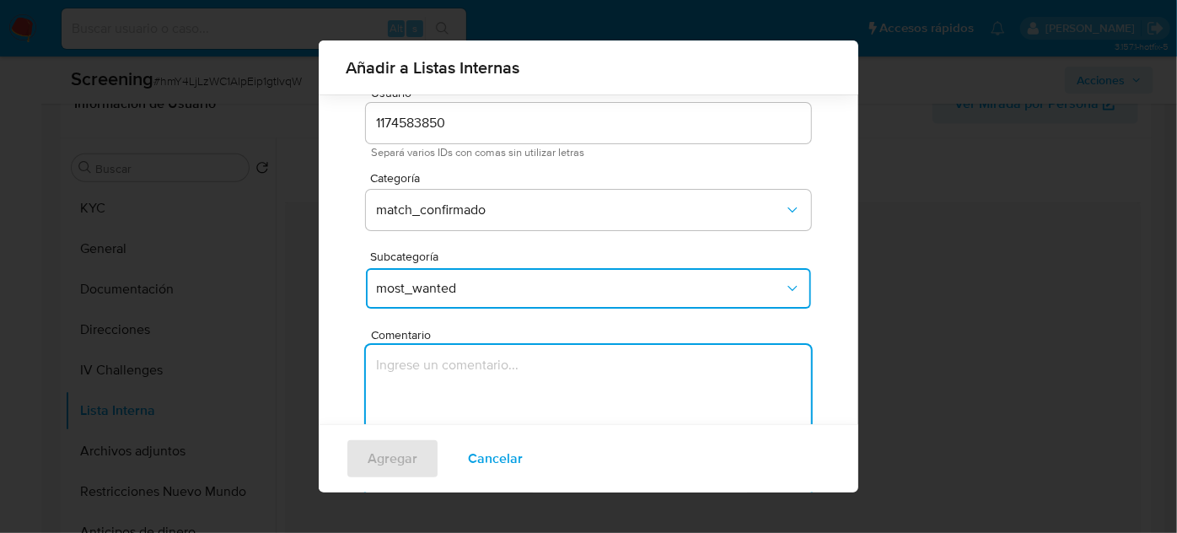
click at [427, 379] on textarea "Comentario" at bounding box center [588, 426] width 445 height 162
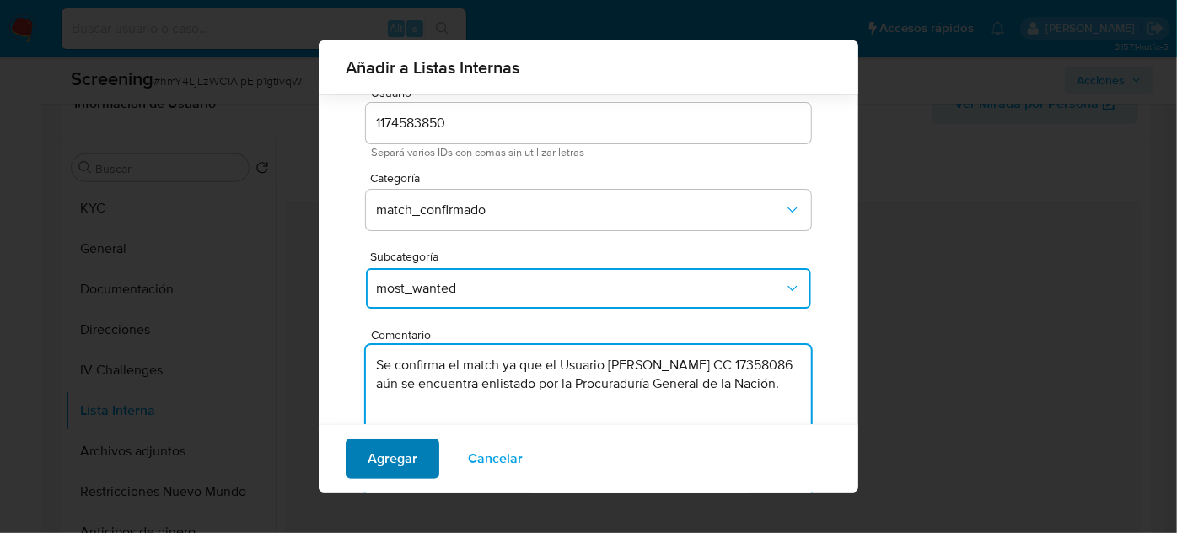
type textarea "Se confirma el match ya que el Usuario Hoower Fernando Mendez Chala CC 17358086…"
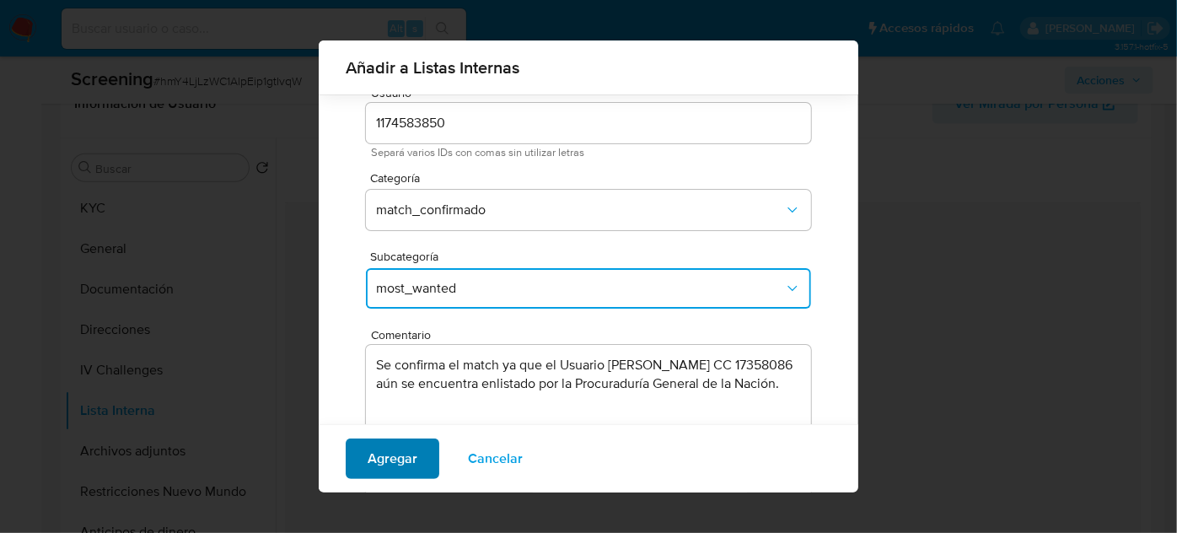
click at [396, 455] on span "Agregar" at bounding box center [393, 458] width 50 height 37
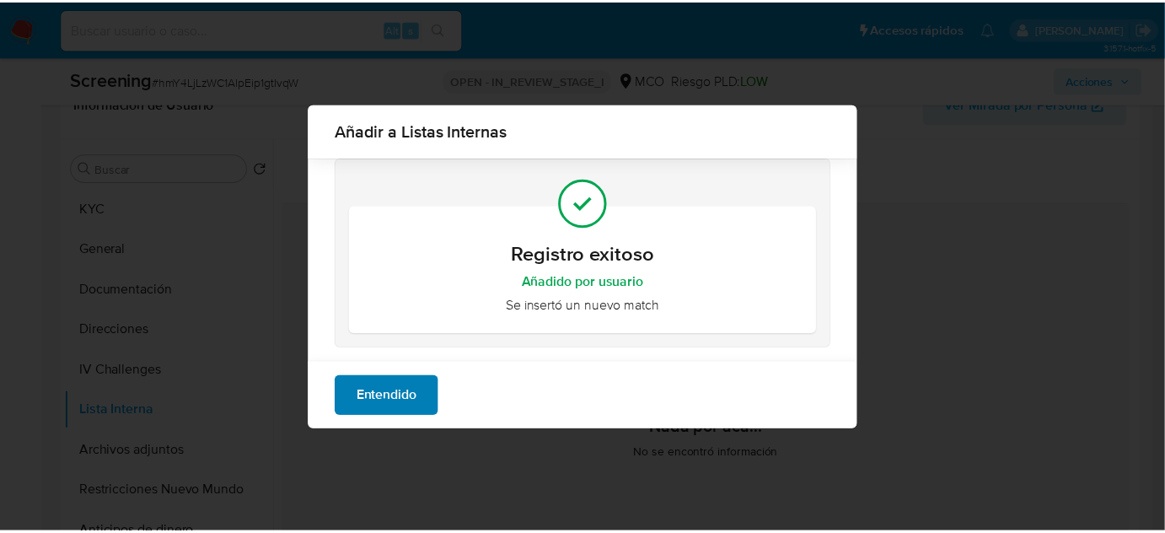
scroll to position [0, 0]
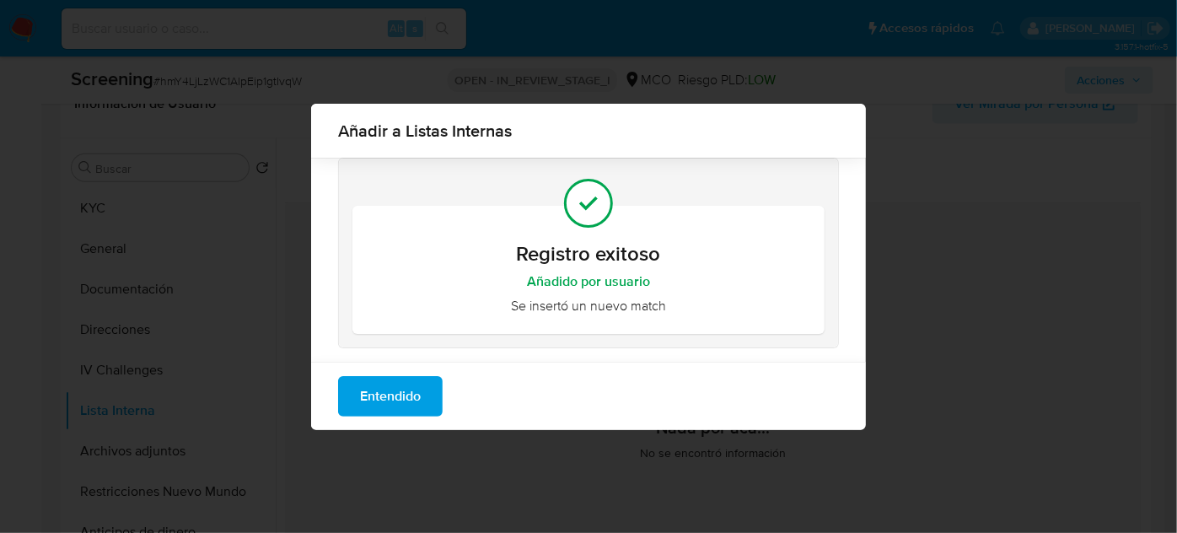
click at [408, 408] on span "Entendido" at bounding box center [390, 396] width 61 height 37
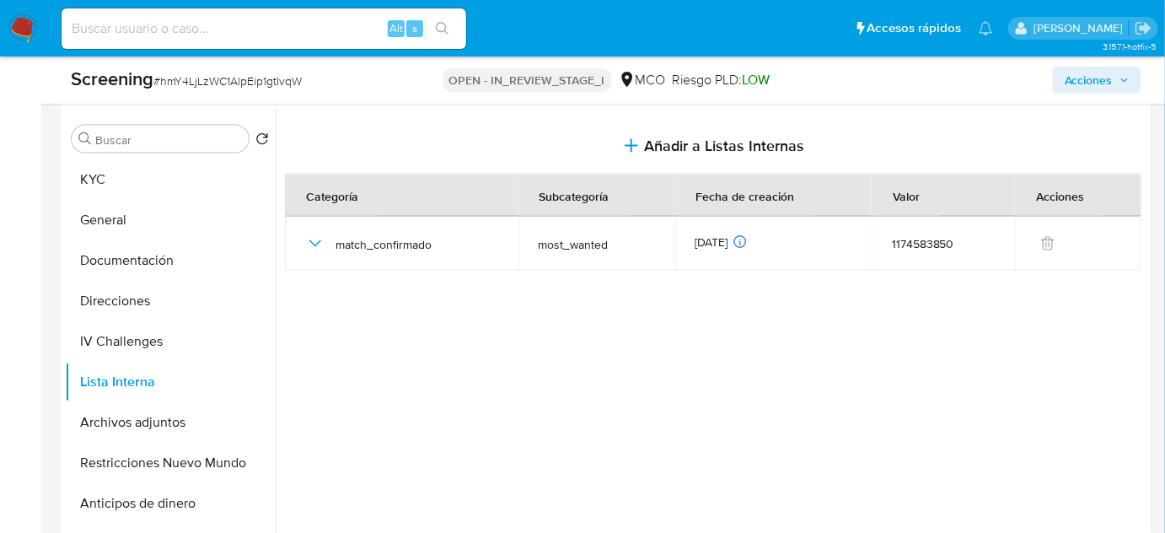
scroll to position [797, 0]
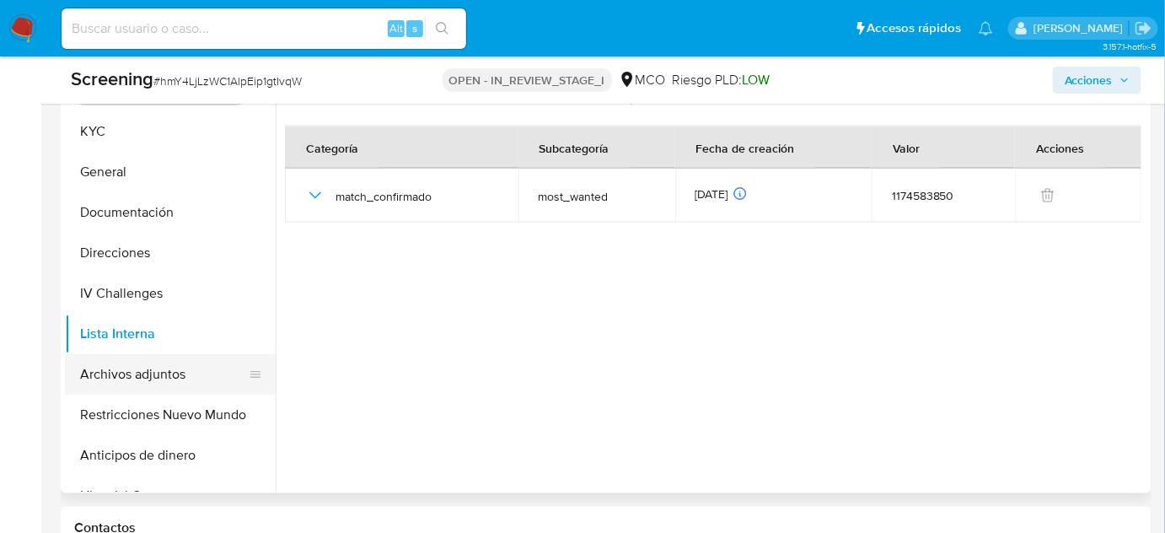
click at [176, 366] on button "Archivos adjuntos" at bounding box center [163, 374] width 197 height 40
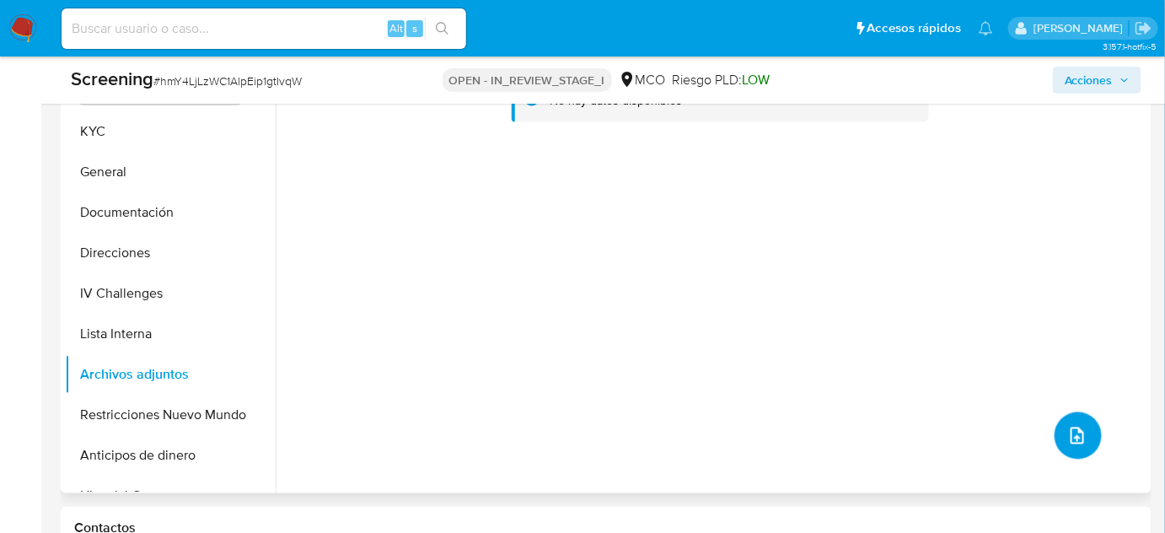
click at [1075, 431] on icon "upload-file" at bounding box center [1077, 436] width 13 height 17
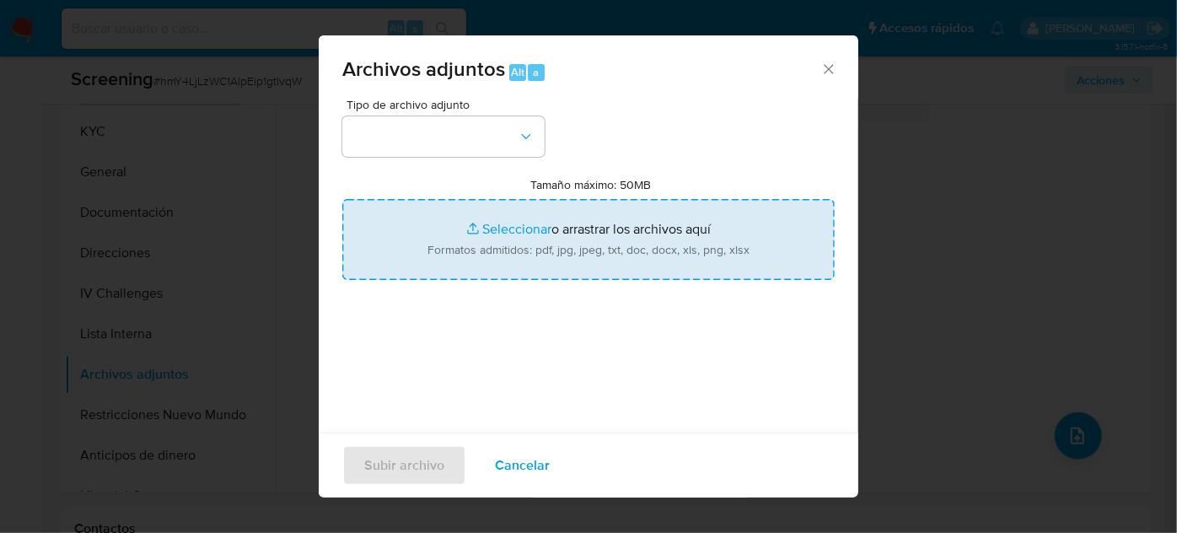
click at [557, 264] on input "Tamaño máximo: 50MB Seleccionar archivos" at bounding box center [588, 239] width 492 height 81
type input "C:\fakepath\CC 17358086 - Consulta de Antecedentes.pdf"
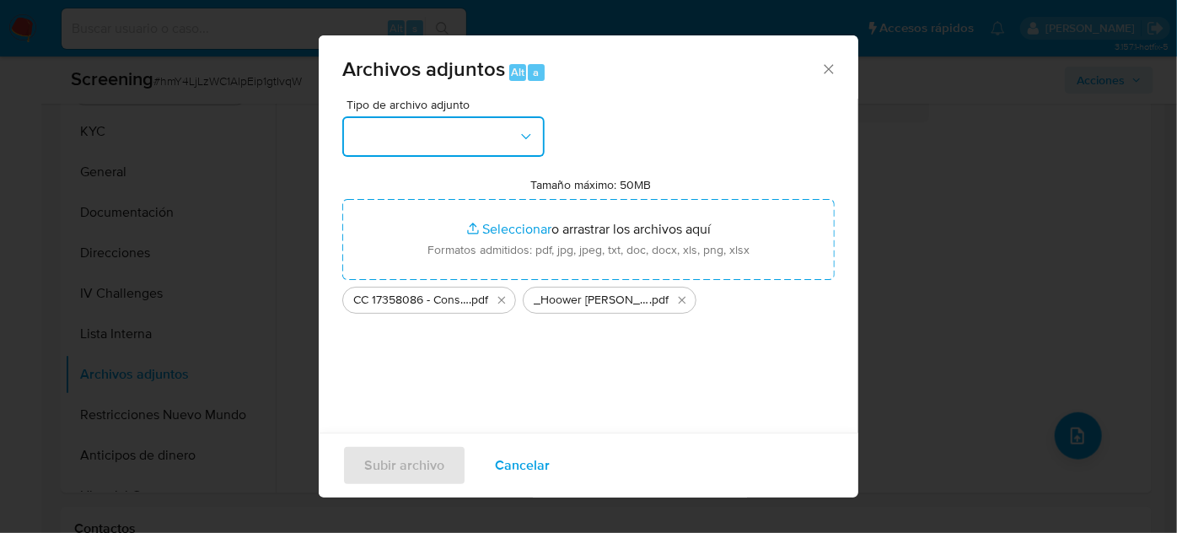
click at [498, 134] on button "button" at bounding box center [443, 136] width 202 height 40
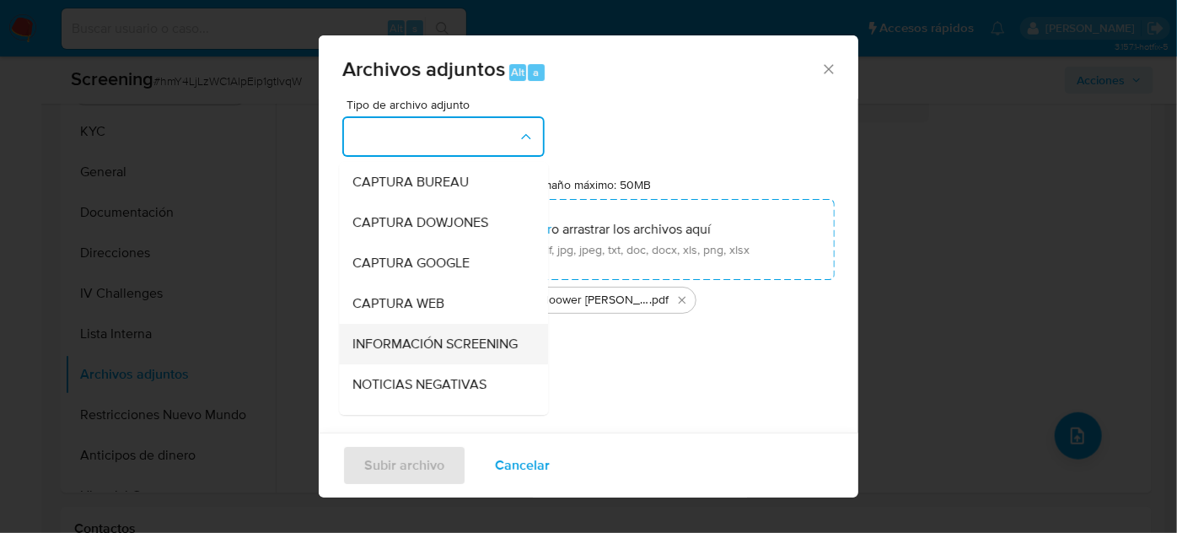
click at [398, 336] on span "INFORMACIÓN SCREENING" at bounding box center [434, 344] width 165 height 17
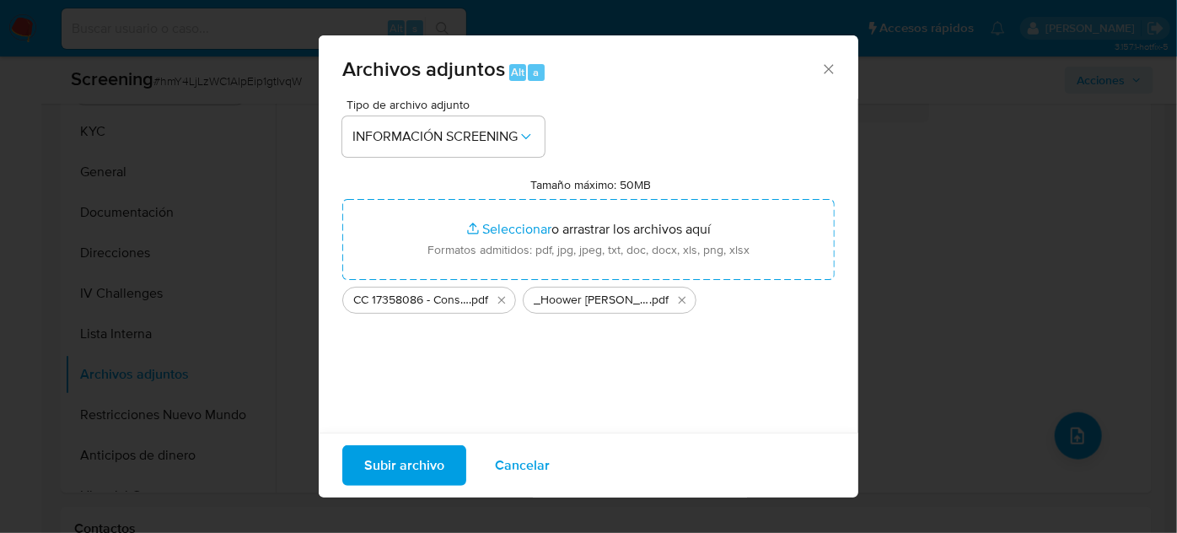
click at [427, 471] on span "Subir archivo" at bounding box center [404, 465] width 80 height 37
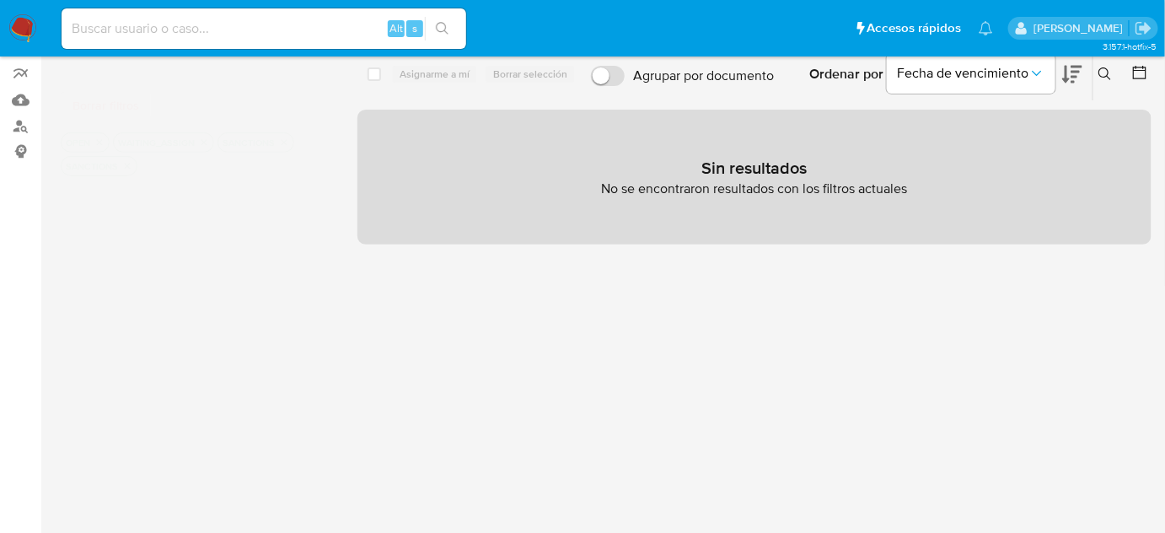
scroll to position [153, 0]
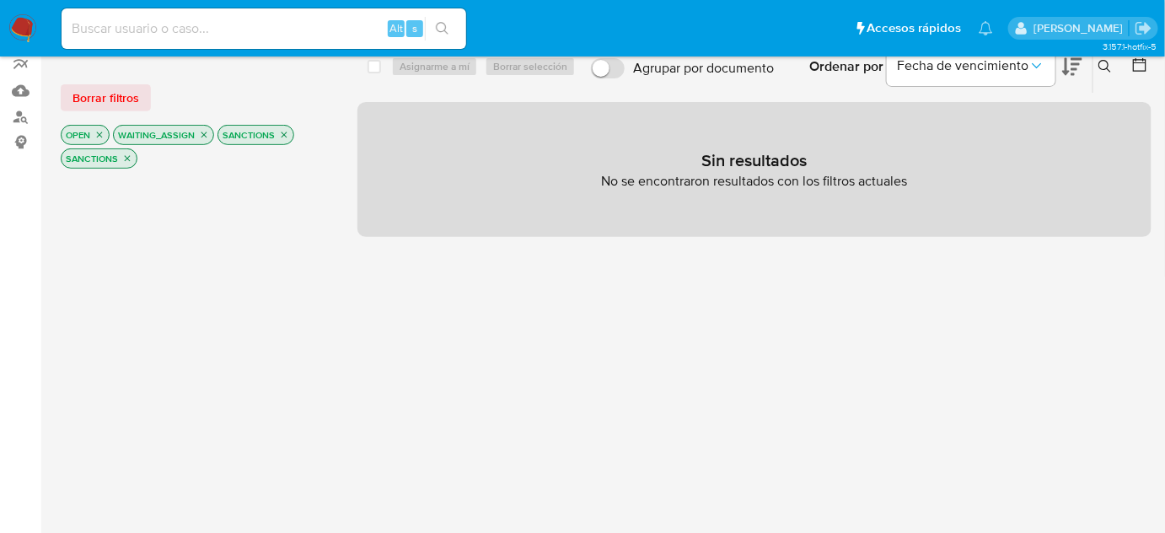
click at [202, 133] on icon "close-filter" at bounding box center [205, 135] width 6 height 6
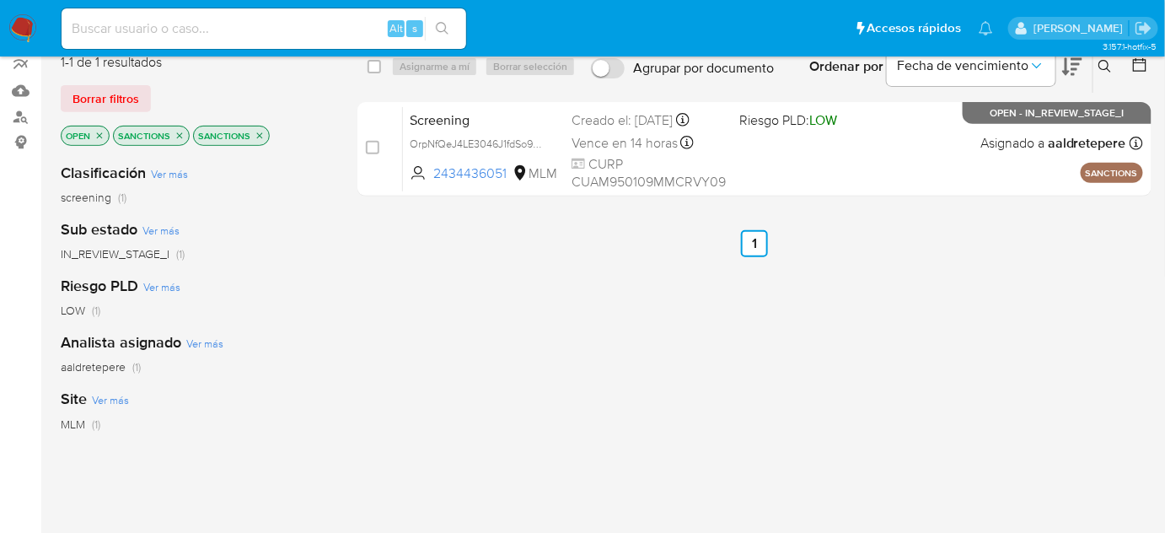
click at [180, 135] on icon "close-filter" at bounding box center [180, 135] width 6 height 6
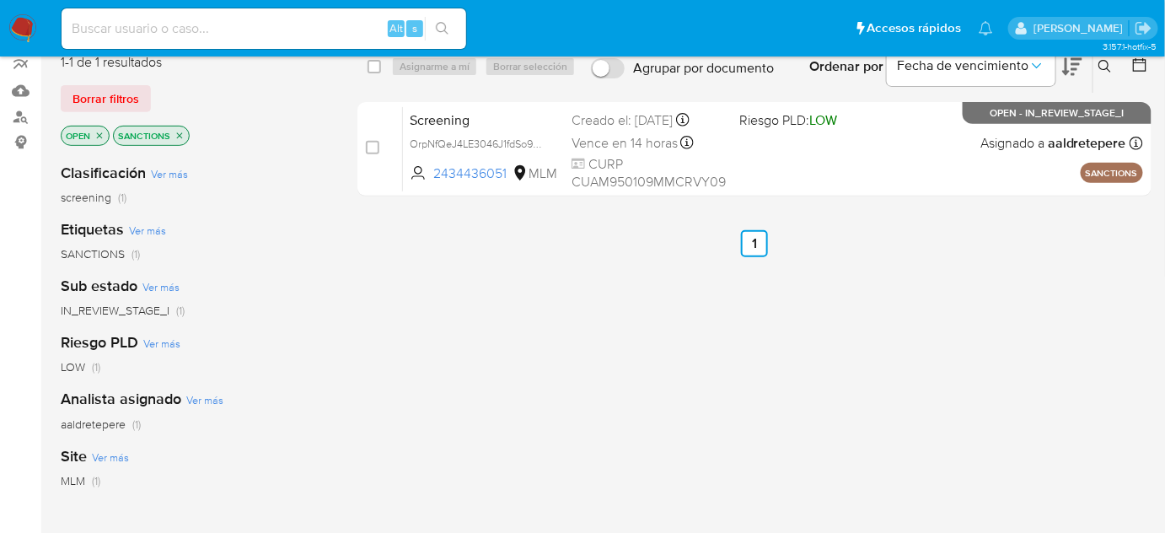
click at [180, 135] on icon "close-filter" at bounding box center [180, 135] width 6 height 6
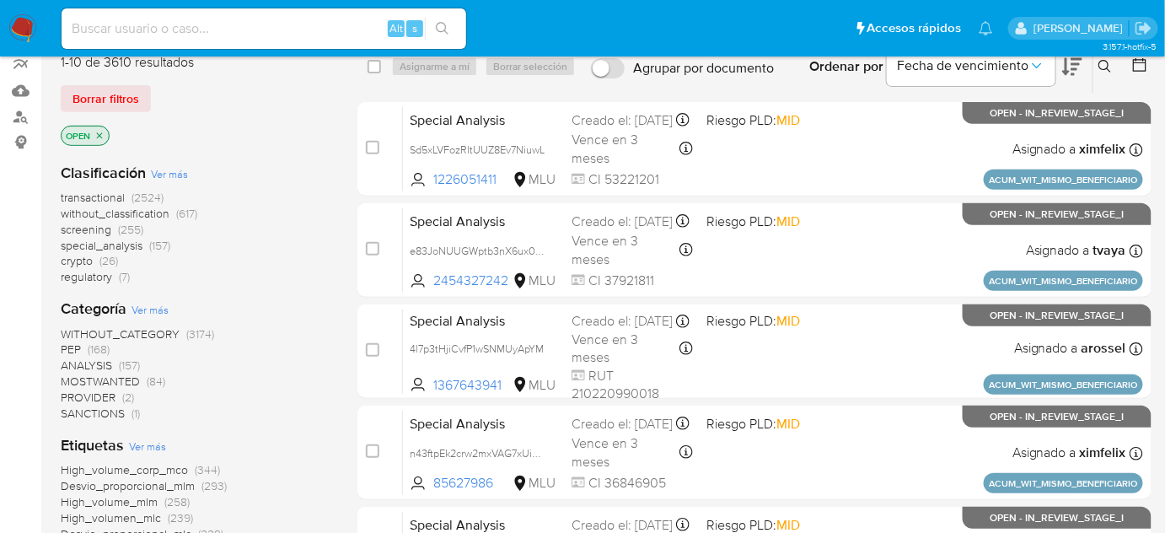
click at [117, 393] on span "PROVIDER (2)" at bounding box center [97, 398] width 73 height 16
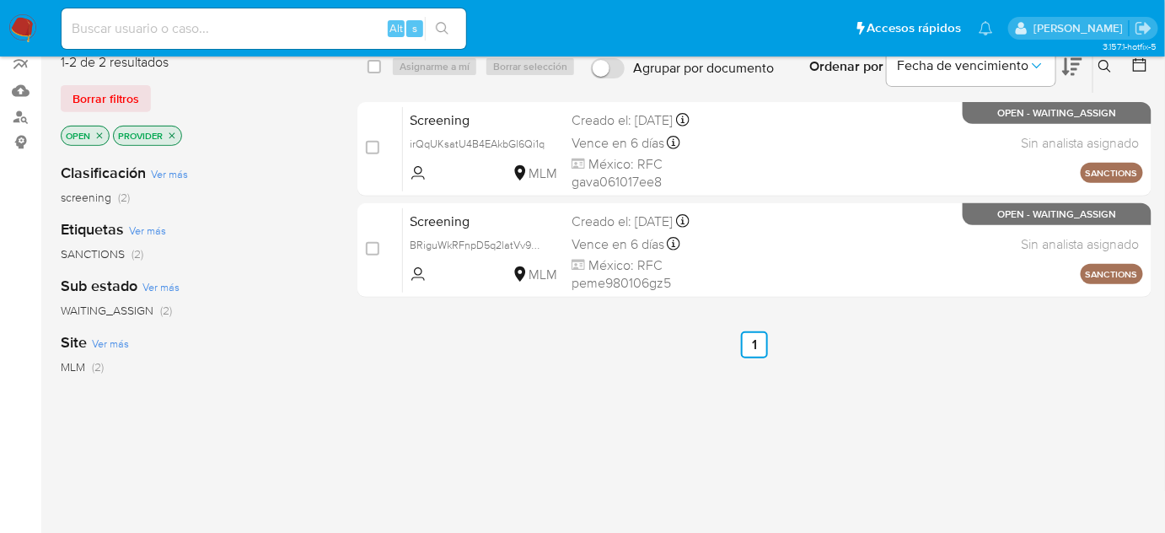
click at [175, 132] on icon "close-filter" at bounding box center [172, 136] width 10 height 10
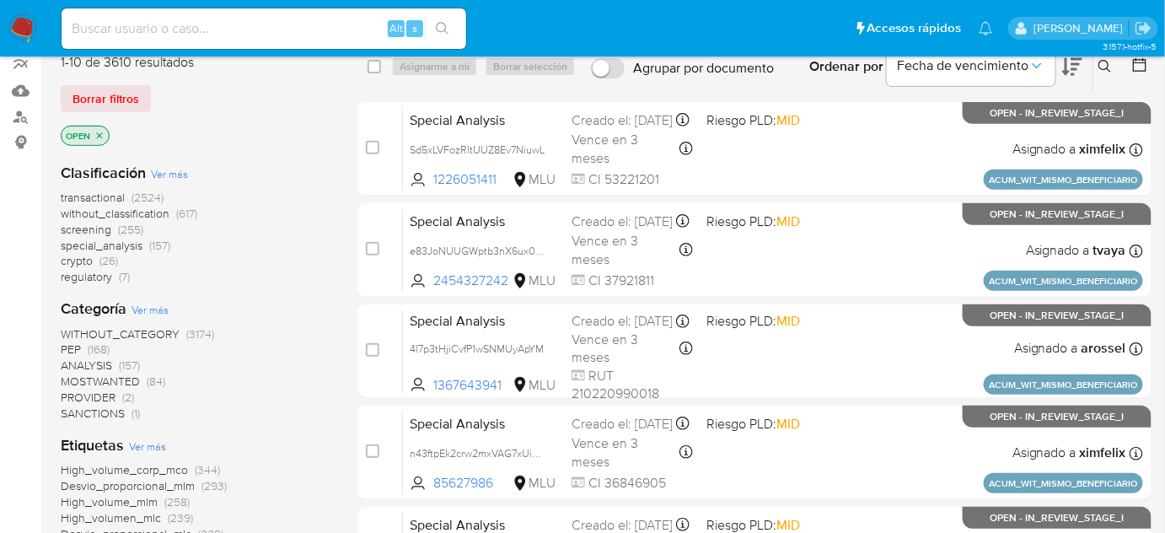
click at [103, 272] on span "regulatory" at bounding box center [86, 276] width 51 height 17
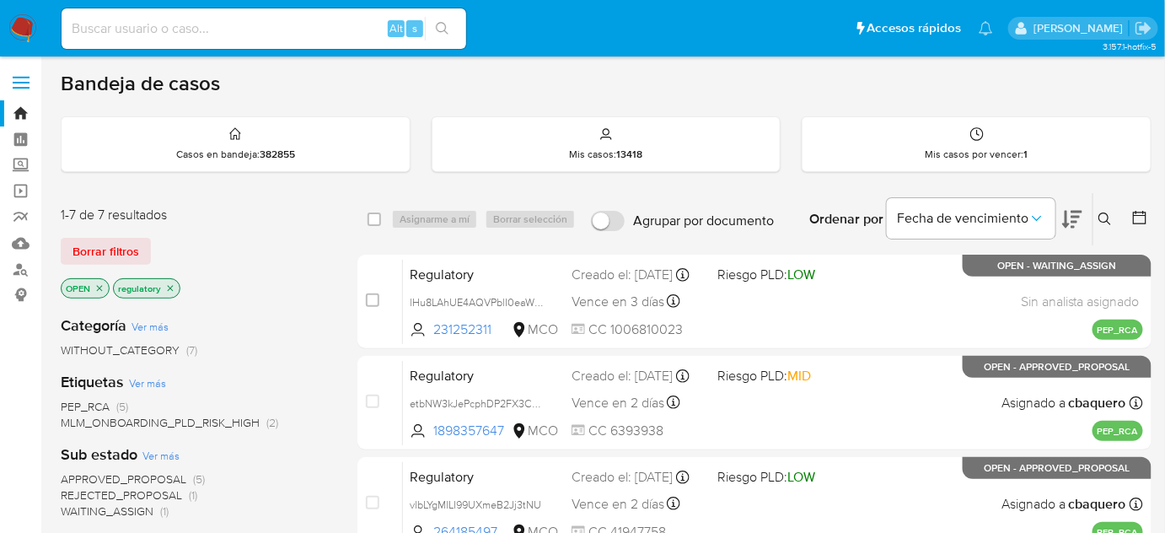
scroll to position [76, 0]
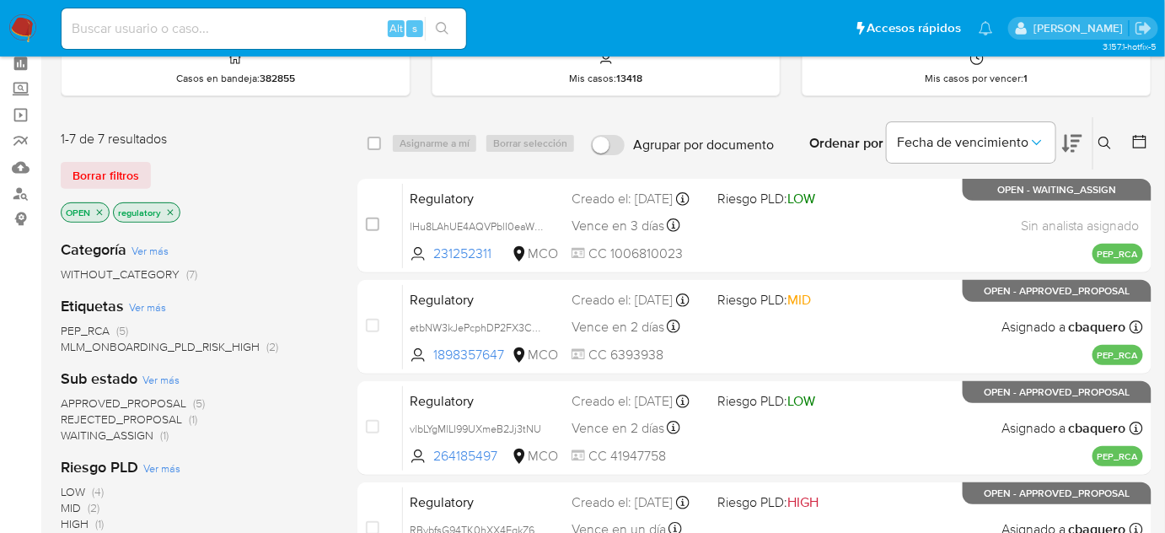
click at [167, 207] on icon "close-filter" at bounding box center [170, 212] width 10 height 10
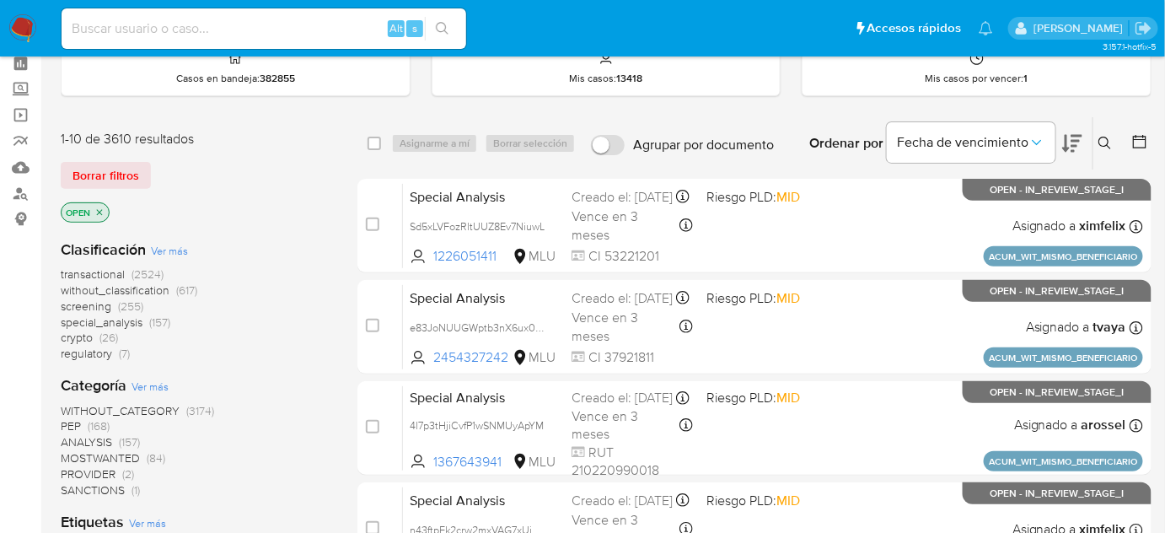
click at [74, 427] on span "PEP" at bounding box center [71, 425] width 20 height 17
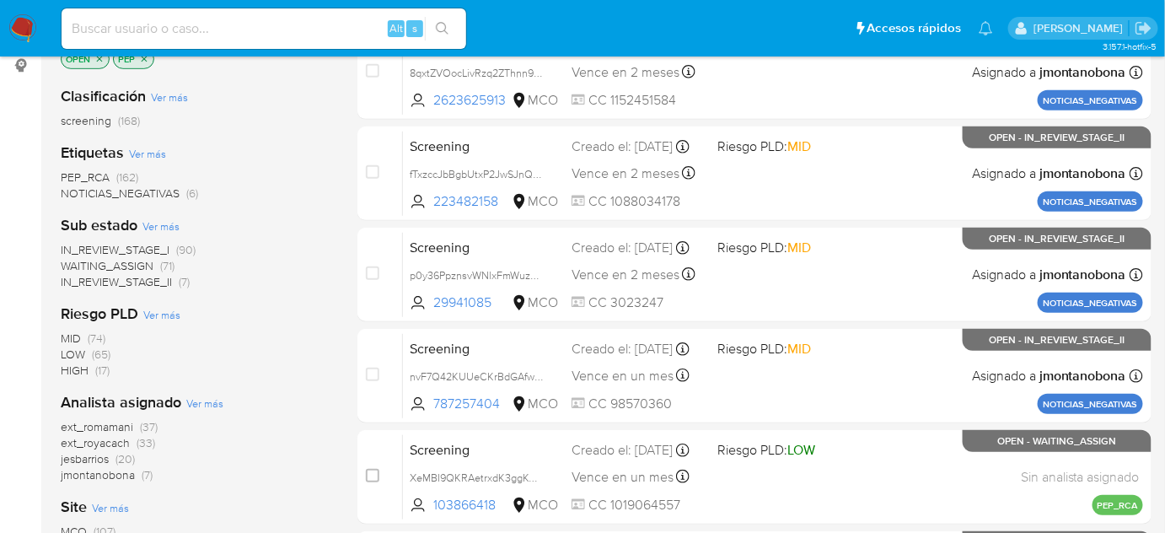
scroll to position [153, 0]
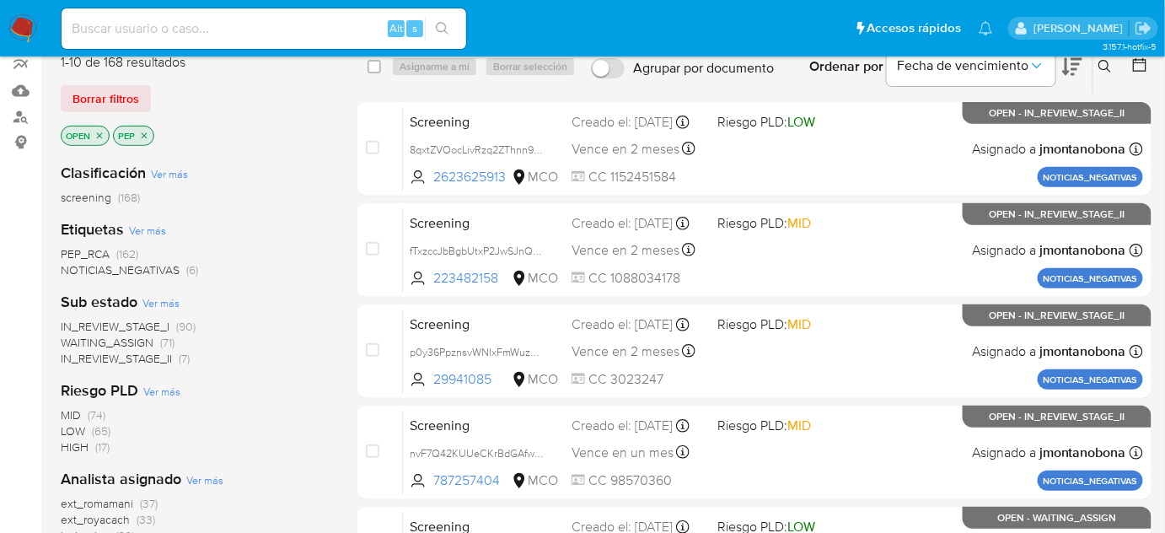
click at [144, 341] on span "WAITING_ASSIGN" at bounding box center [107, 342] width 93 height 17
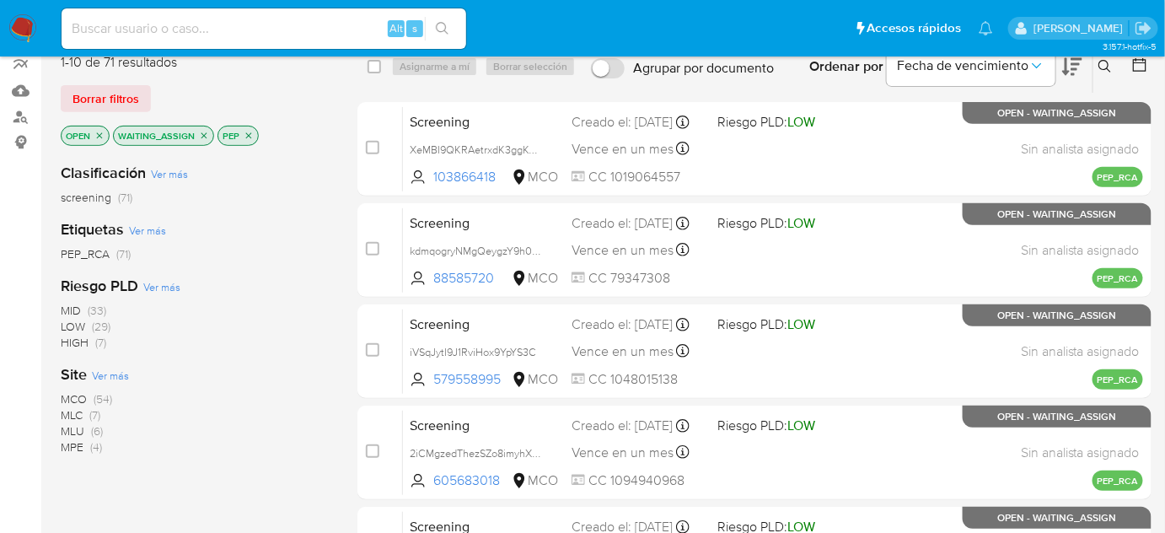
click at [207, 131] on icon "close-filter" at bounding box center [204, 136] width 10 height 10
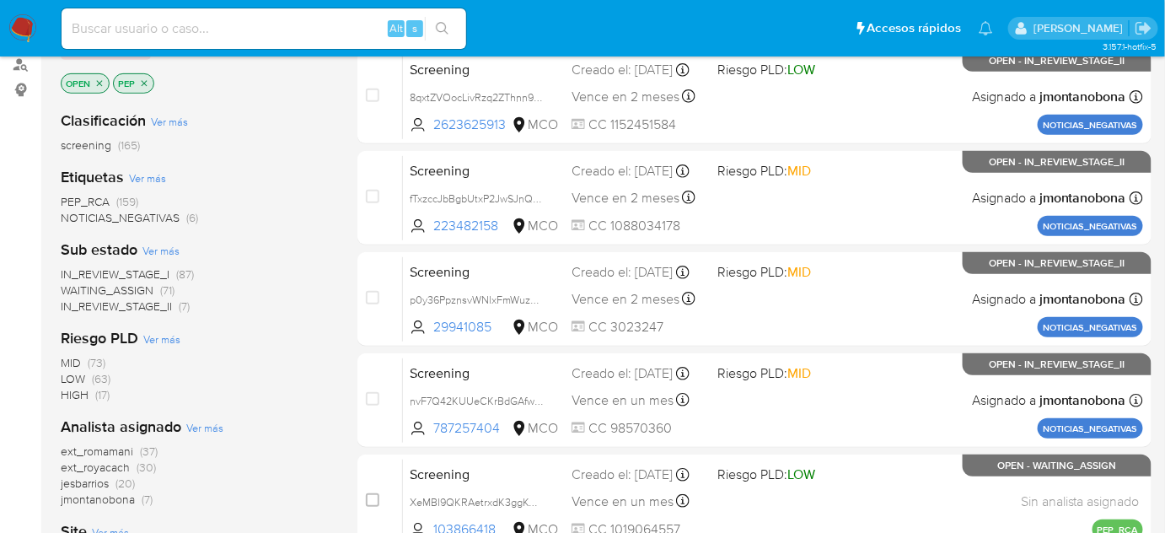
scroll to position [306, 0]
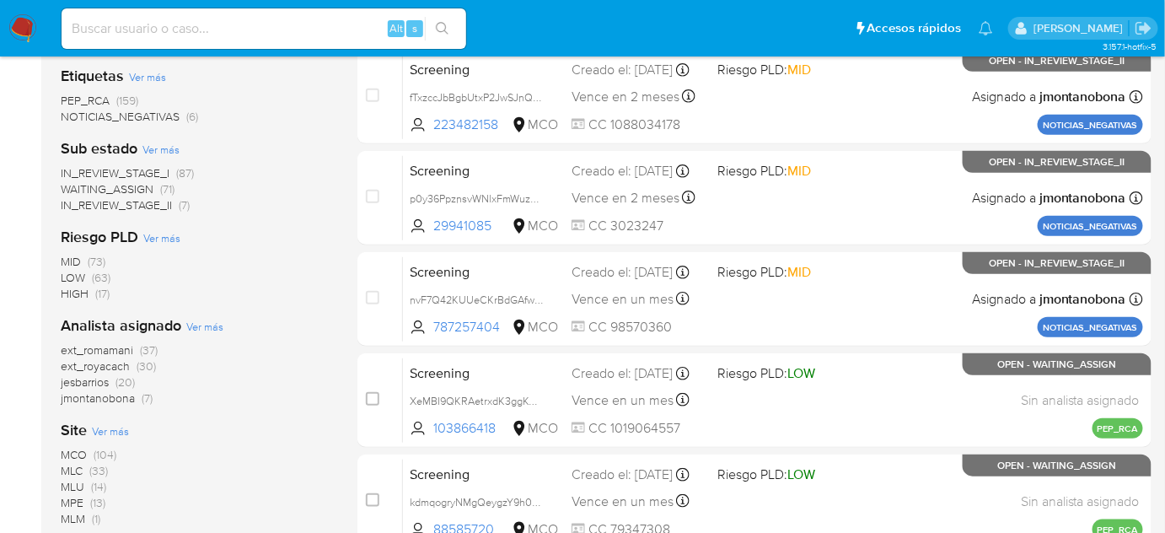
click at [148, 363] on span "(30)" at bounding box center [146, 366] width 19 height 17
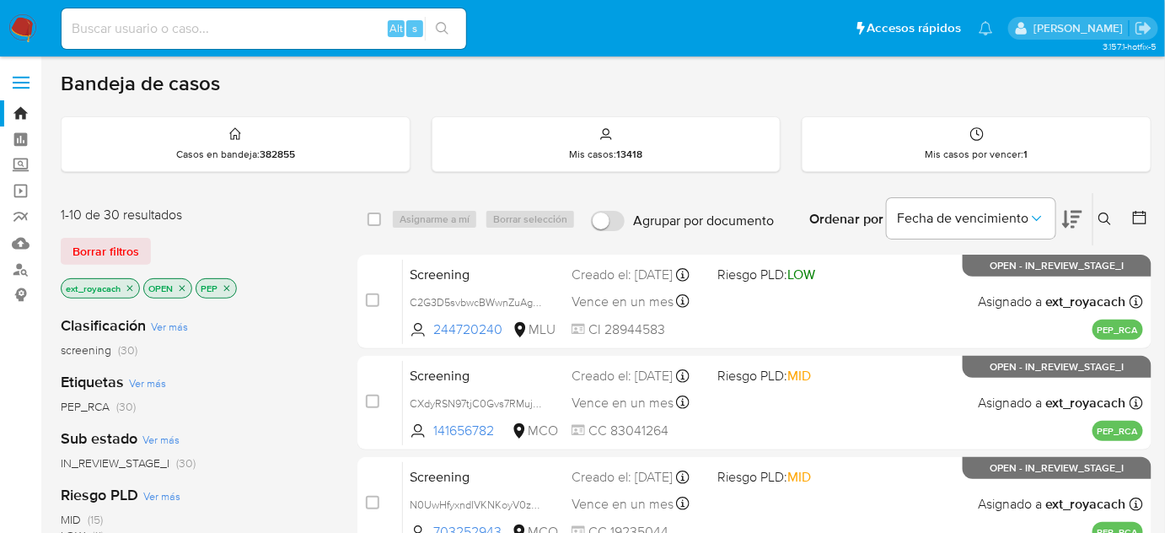
click at [223, 285] on icon "close-filter" at bounding box center [227, 288] width 10 height 10
click at [23, 30] on img at bounding box center [22, 28] width 29 height 29
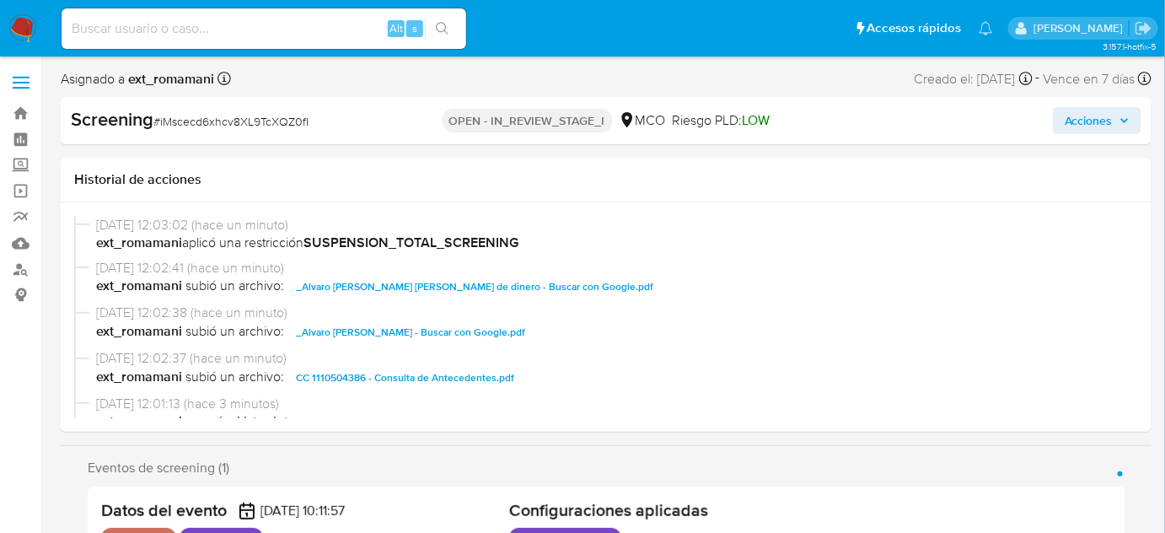
select select "10"
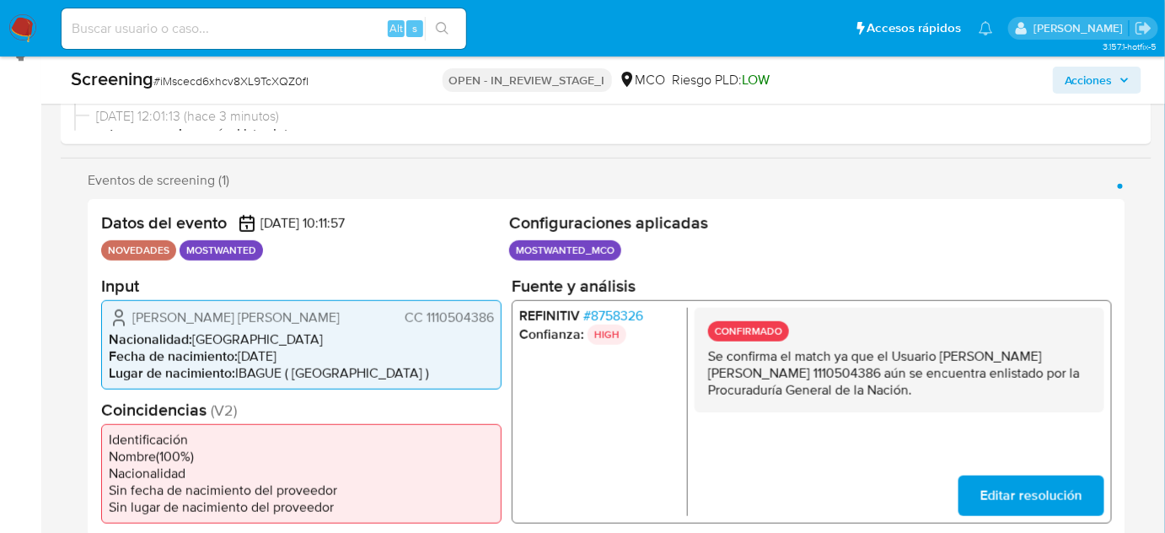
scroll to position [306, 0]
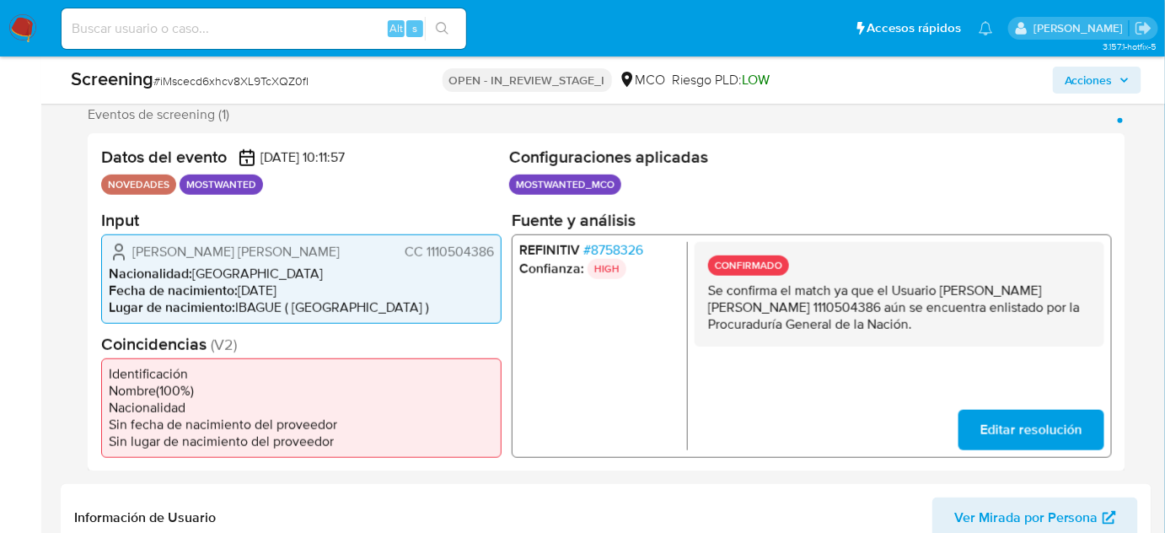
drag, startPoint x: 943, startPoint y: 289, endPoint x: 854, endPoint y: 306, distance: 90.1
click at [854, 306] on p "Se confirma el match ya que el Usuario [PERSON_NAME] [PERSON_NAME] 1110504386 a…" at bounding box center [899, 307] width 383 height 51
click at [969, 319] on p "Se confirma el match ya que el Usuario [PERSON_NAME] [PERSON_NAME] 1110504386 a…" at bounding box center [899, 307] width 383 height 51
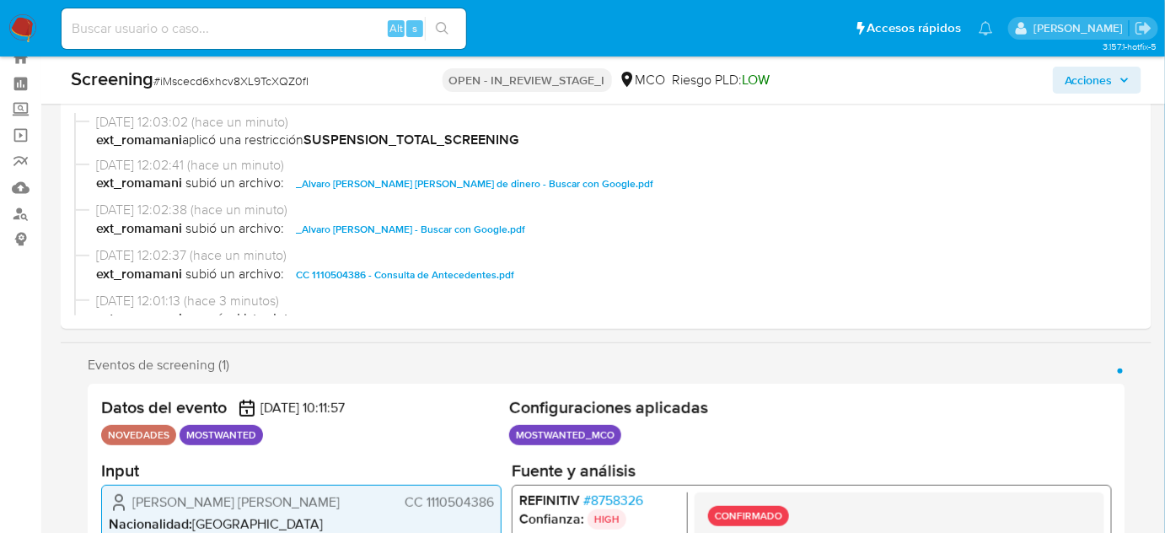
scroll to position [153, 0]
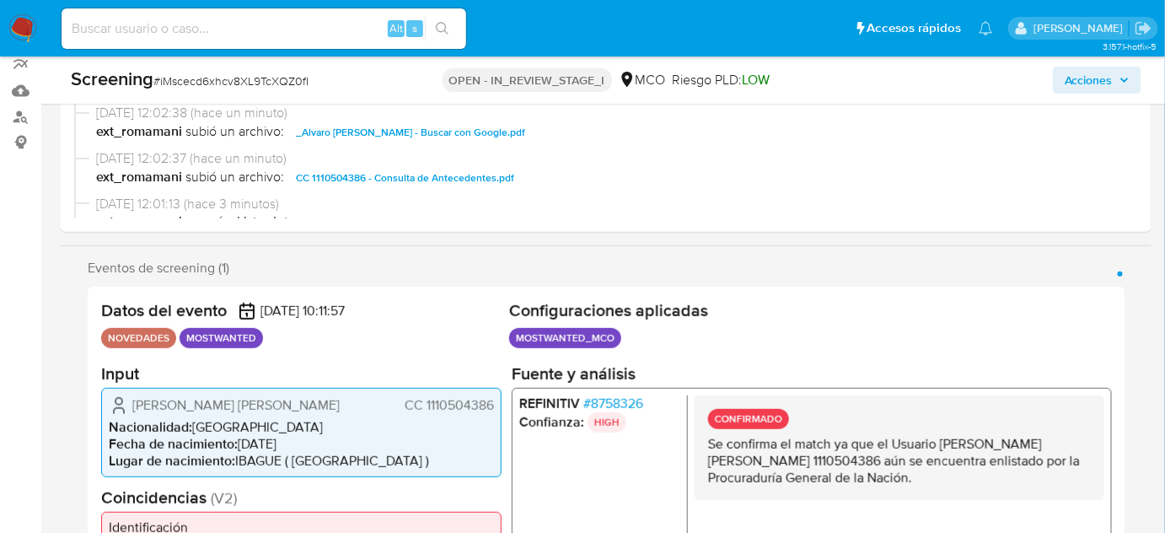
click at [1095, 78] on span "Acciones" at bounding box center [1089, 80] width 48 height 27
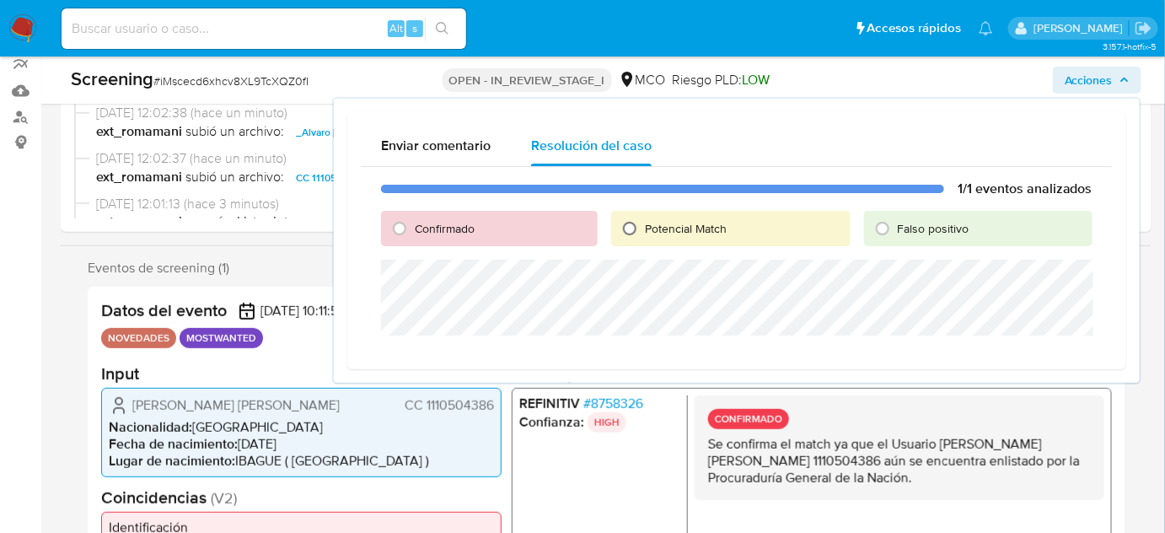
click at [640, 237] on input "Potencial Match" at bounding box center [629, 228] width 27 height 27
radio input "true"
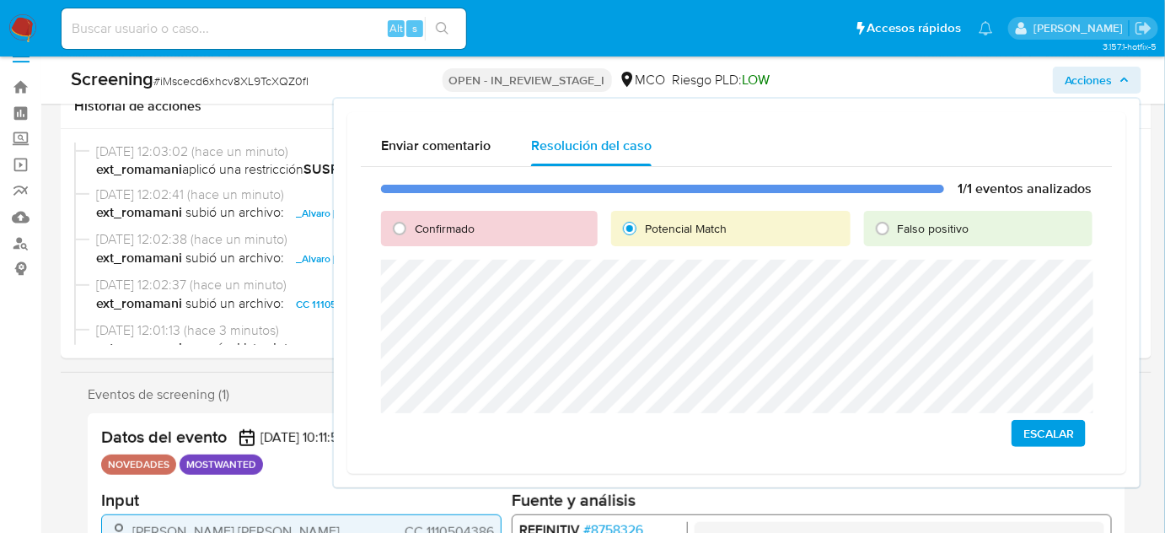
scroll to position [0, 0]
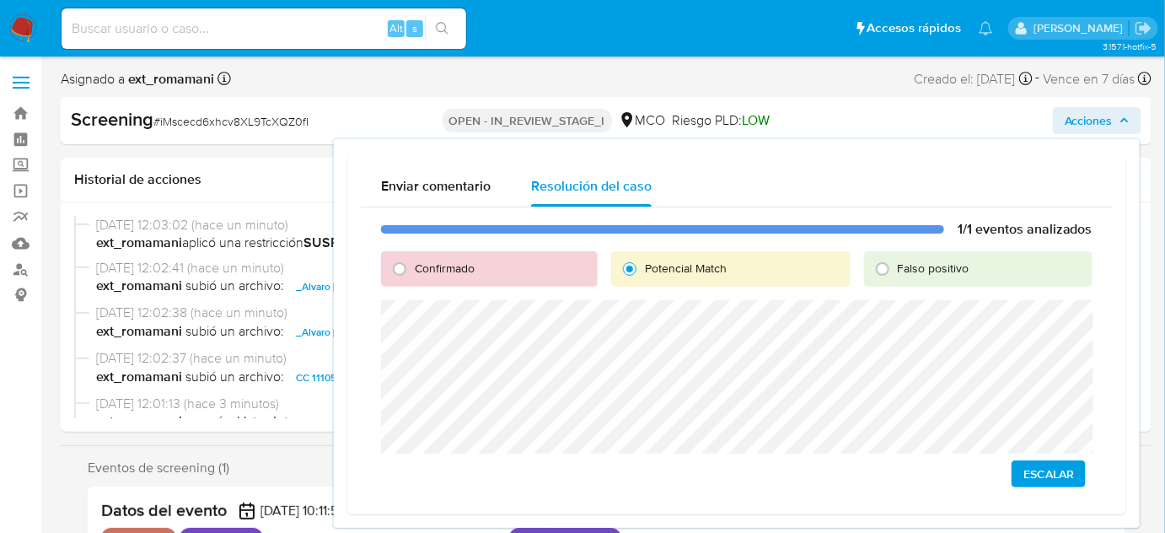
click at [1041, 470] on span "Escalar" at bounding box center [1049, 474] width 51 height 24
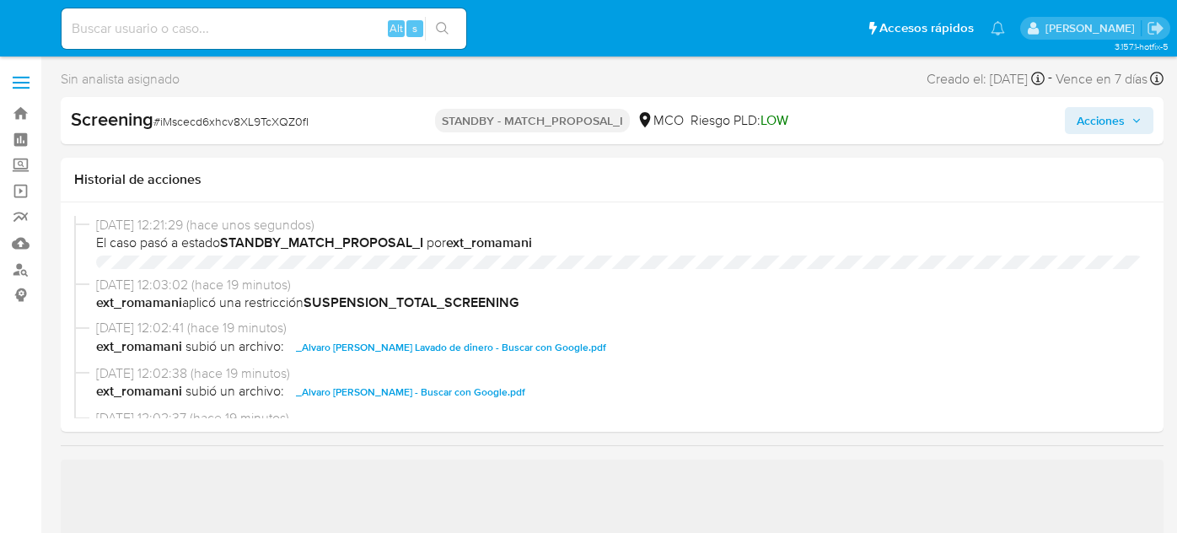
select select "10"
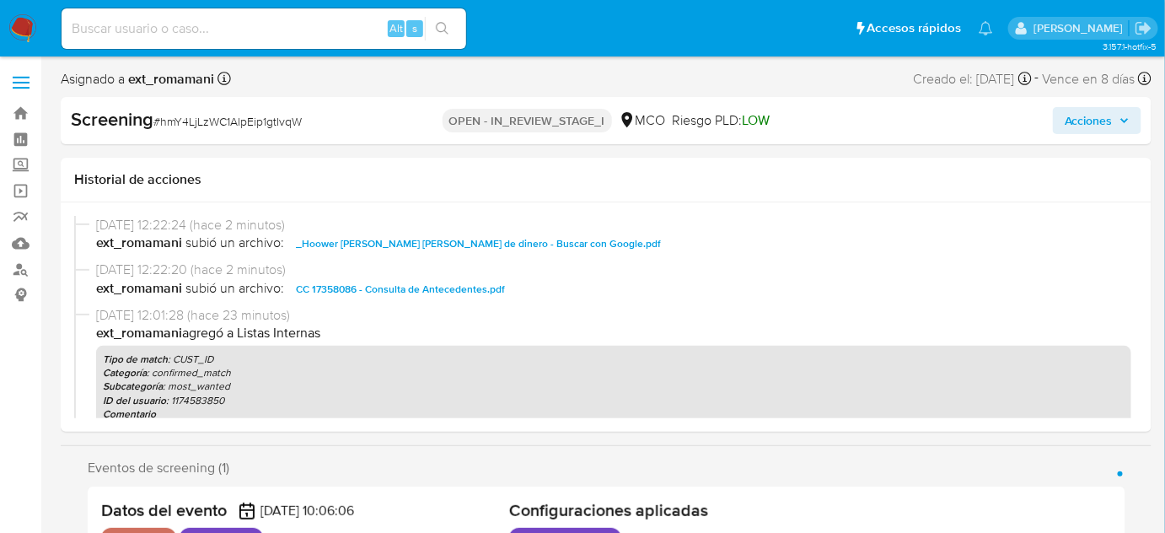
select select "10"
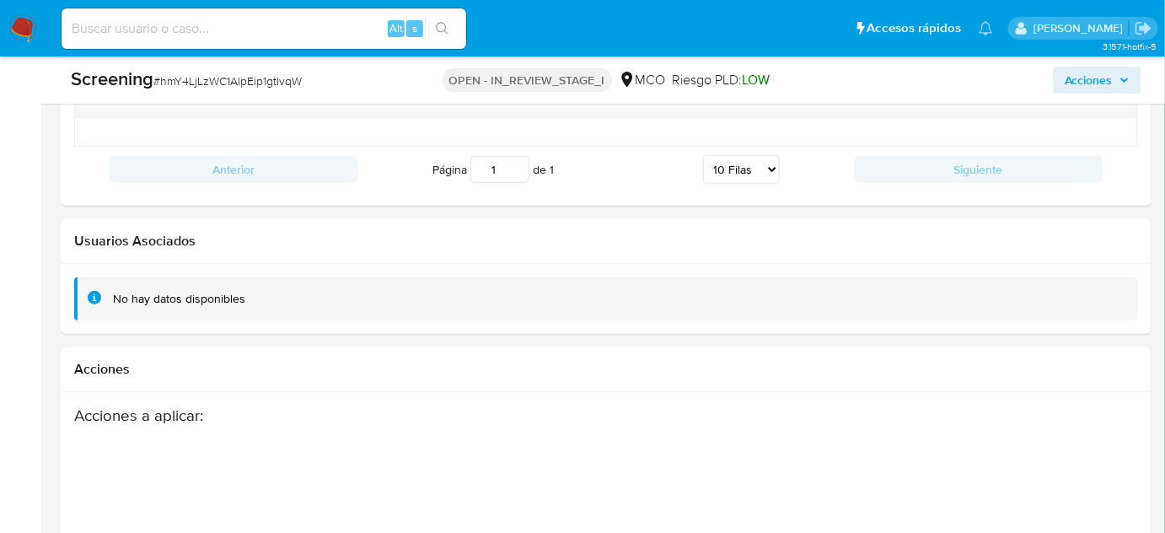
scroll to position [2703, 0]
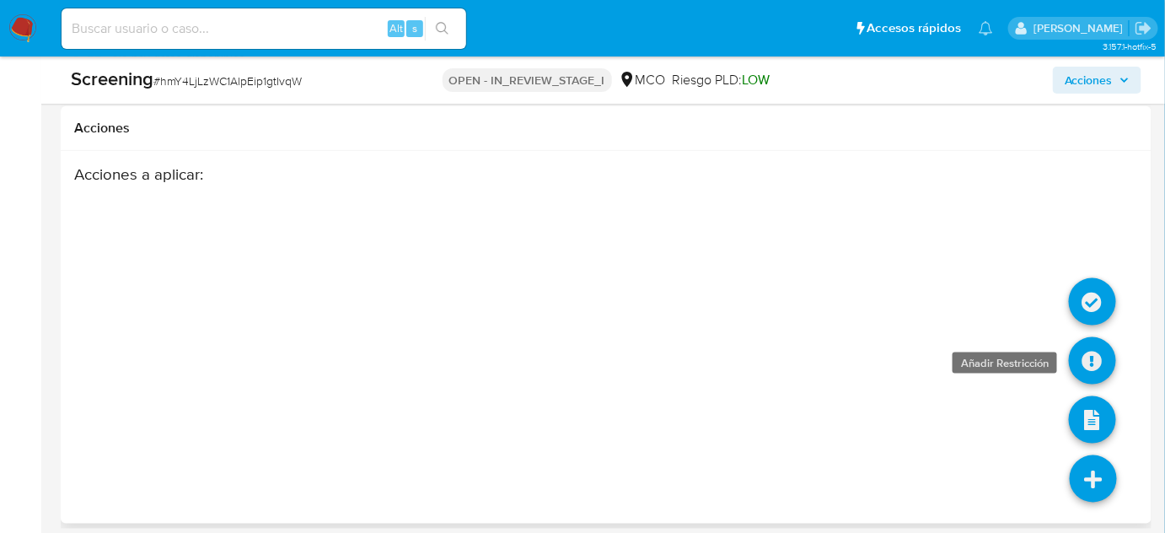
click at [1089, 359] on icon at bounding box center [1092, 360] width 47 height 47
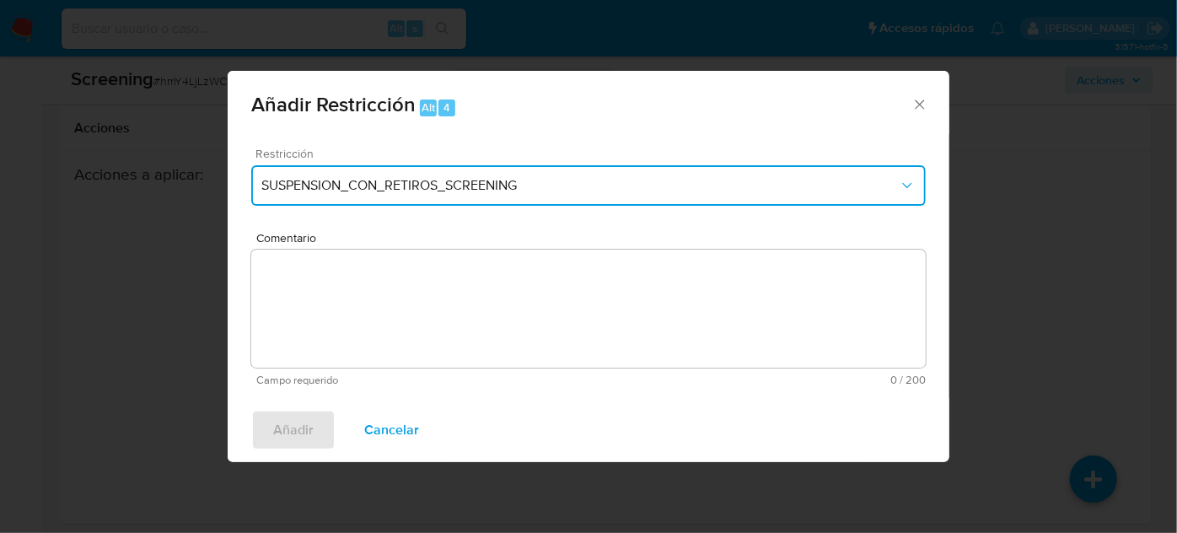
click at [411, 186] on span "SUSPENSION_CON_RETIROS_SCREENING" at bounding box center [579, 185] width 637 height 17
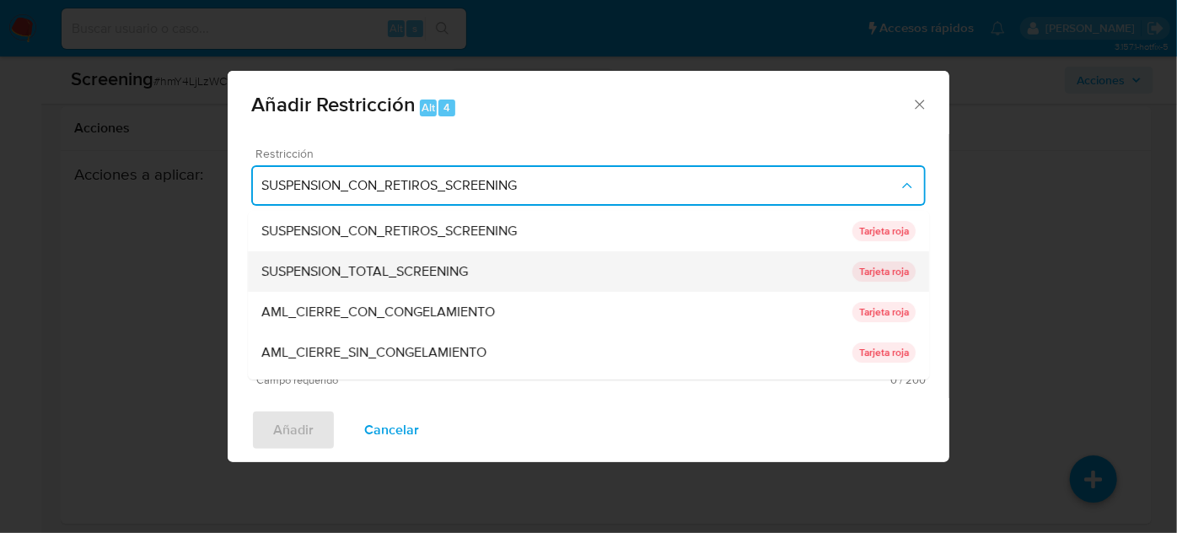
click at [421, 265] on span "SUSPENSION_TOTAL_SCREENING" at bounding box center [364, 271] width 207 height 17
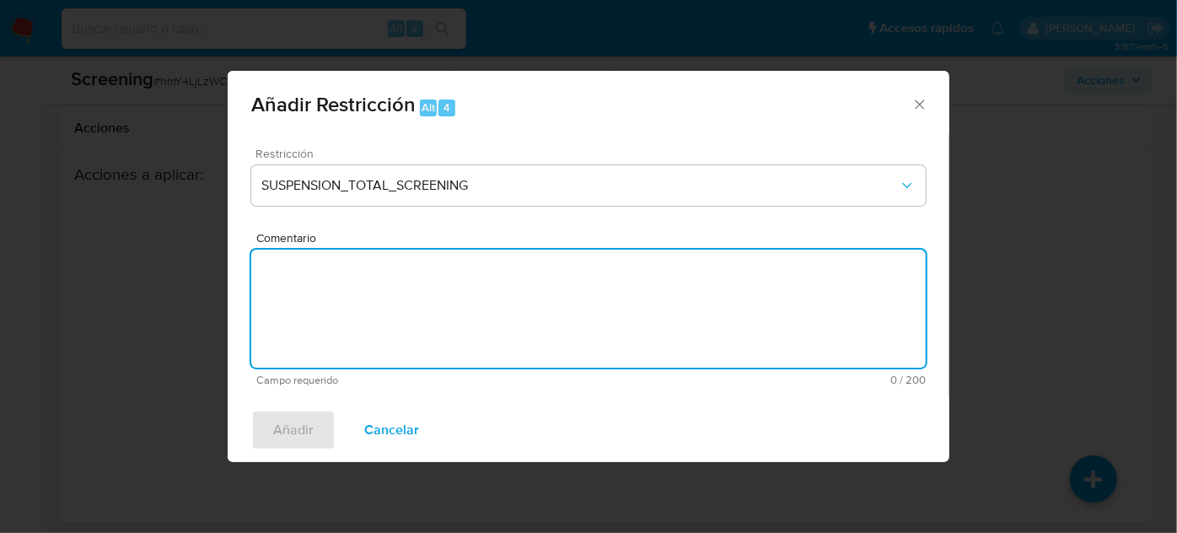
click at [420, 290] on textarea "Comentario" at bounding box center [588, 309] width 675 height 118
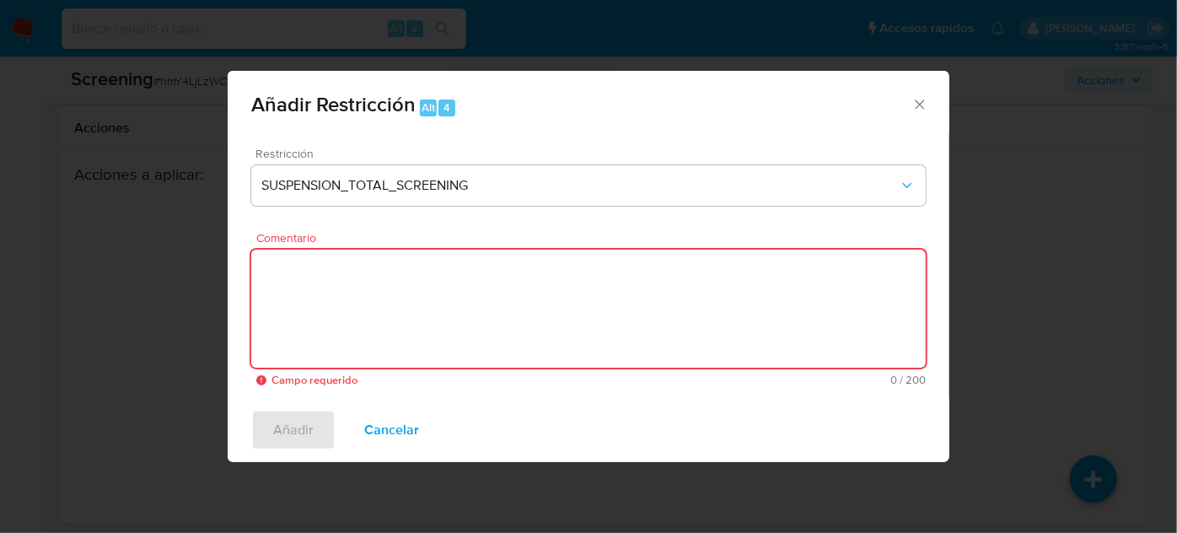
click at [529, 320] on textarea "Comentario" at bounding box center [588, 309] width 675 height 118
paste textarea "Se añade restricción manual ya que se encuentra enlistado por Procuraduría"
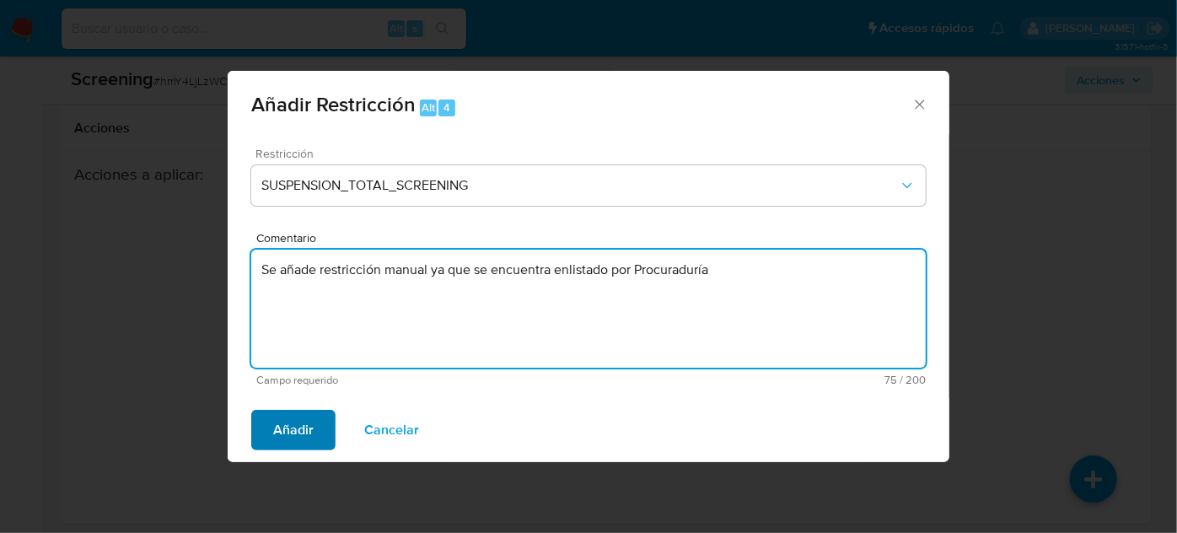
type textarea "Se añade restricción manual ya que se encuentra enlistado por Procuraduría"
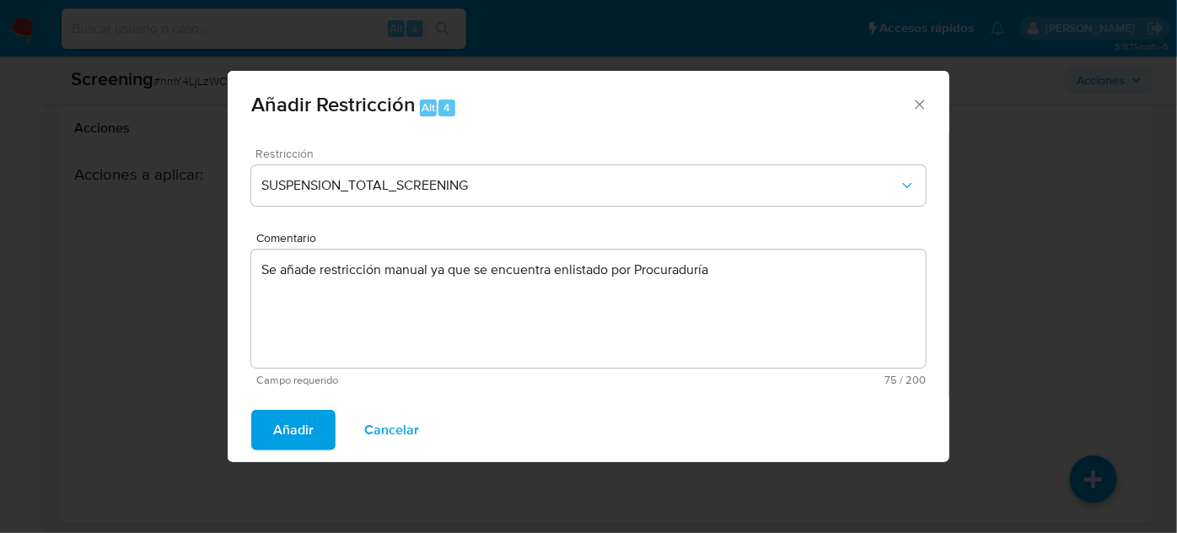
click at [288, 440] on span "Añadir" at bounding box center [293, 429] width 40 height 37
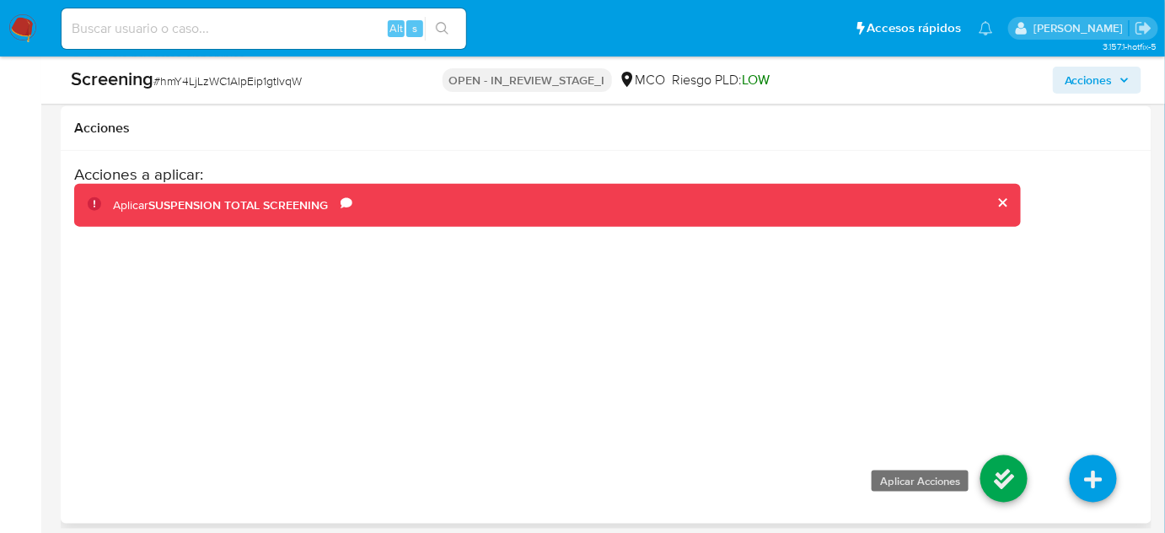
click at [1008, 481] on icon at bounding box center [1004, 478] width 47 height 47
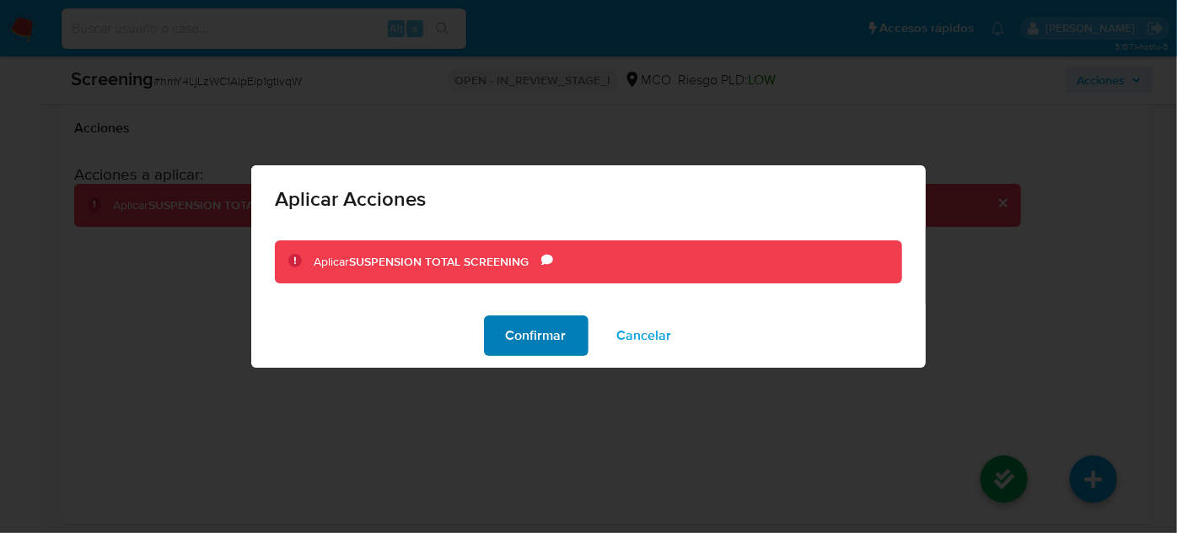
click at [533, 335] on span "Confirmar" at bounding box center [536, 335] width 61 height 37
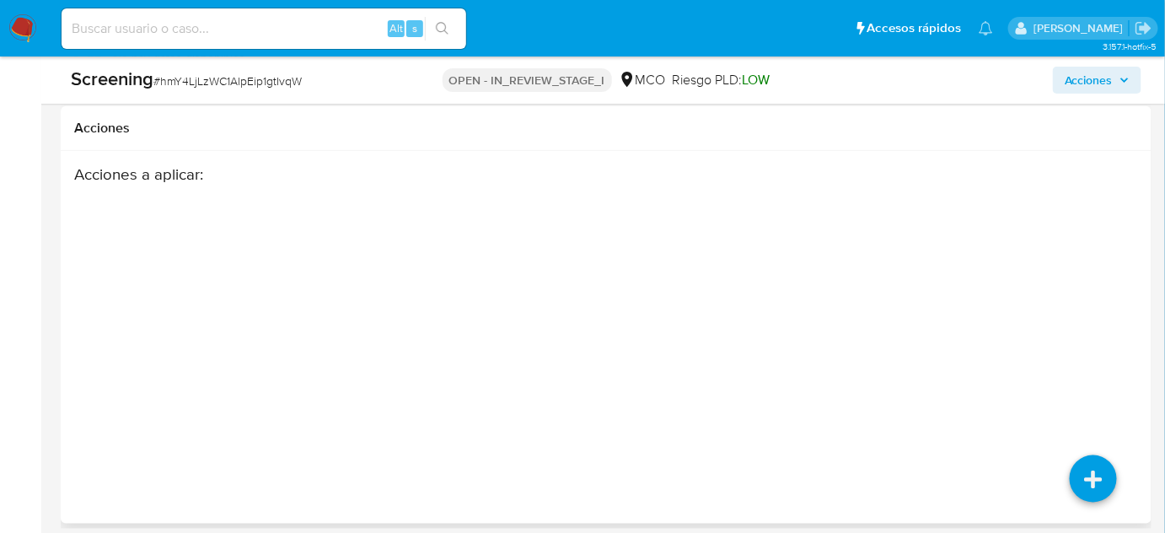
click at [578, 372] on div "Acciones a aplicar :" at bounding box center [547, 299] width 947 height 270
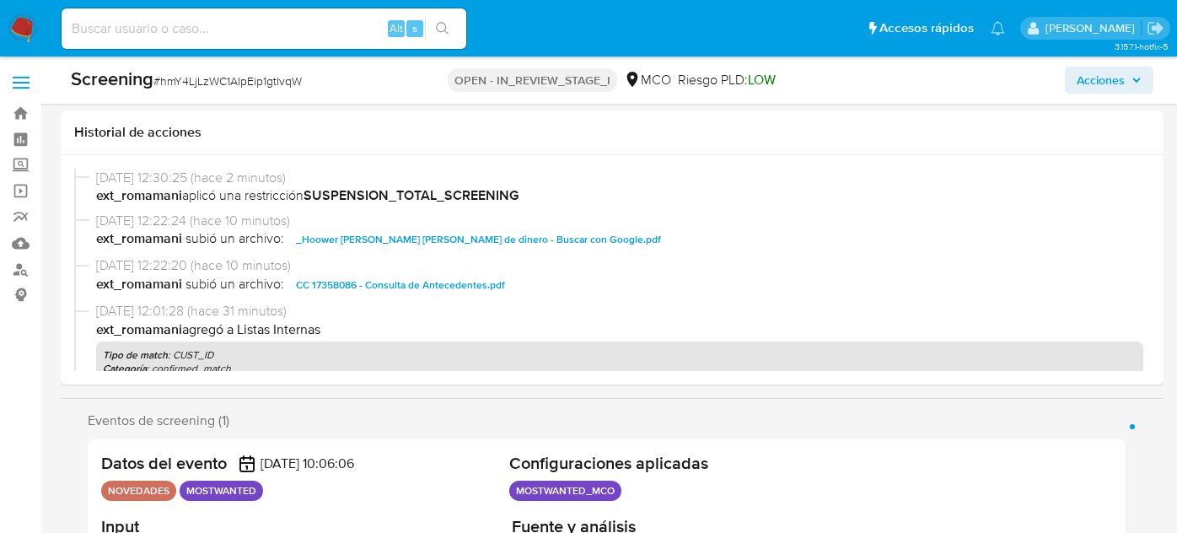
select select "10"
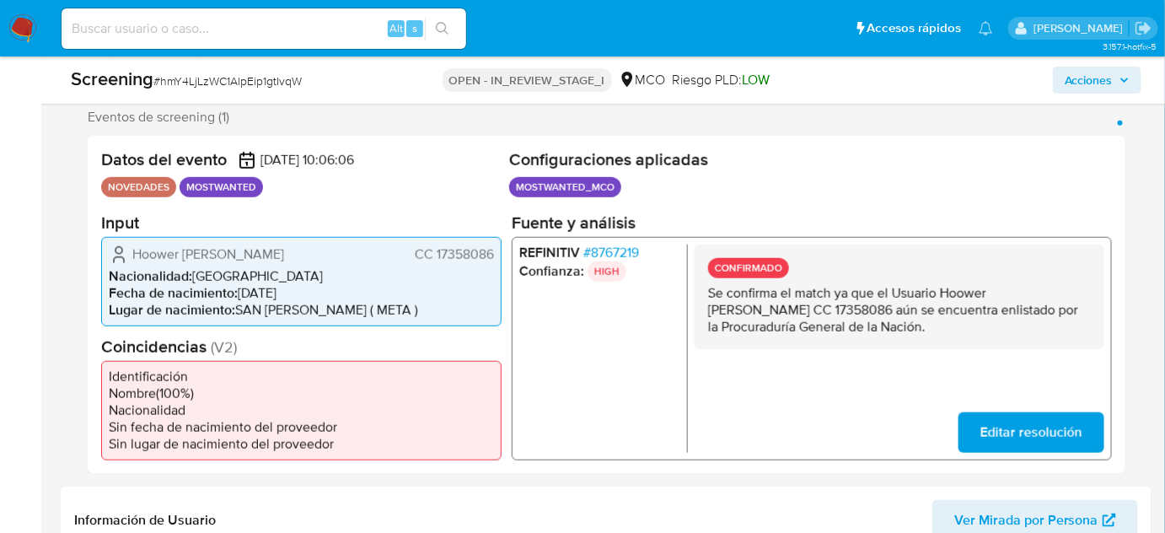
scroll to position [306, 0]
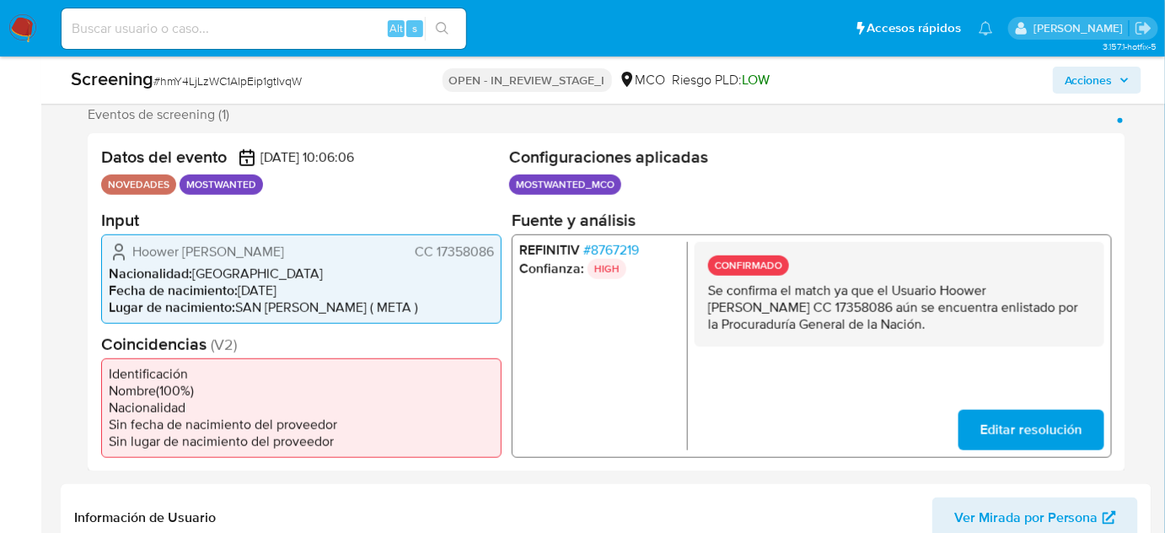
drag, startPoint x: 943, startPoint y: 289, endPoint x: 874, endPoint y: 308, distance: 70.8
click at [874, 308] on p "Se confirma el match ya que el Usuario Hoower Fernando Mendez Chala CC 17358086…" at bounding box center [899, 307] width 383 height 51
drag, startPoint x: 497, startPoint y: 249, endPoint x: 433, endPoint y: 258, distance: 63.9
click at [433, 258] on div "Hoower Fernando Mendez Chala CC 17358086 Nacionalidad : Colombia Fecha de nacim…" at bounding box center [301, 278] width 401 height 89
click at [610, 249] on span "# 8767219" at bounding box center [612, 249] width 56 height 17
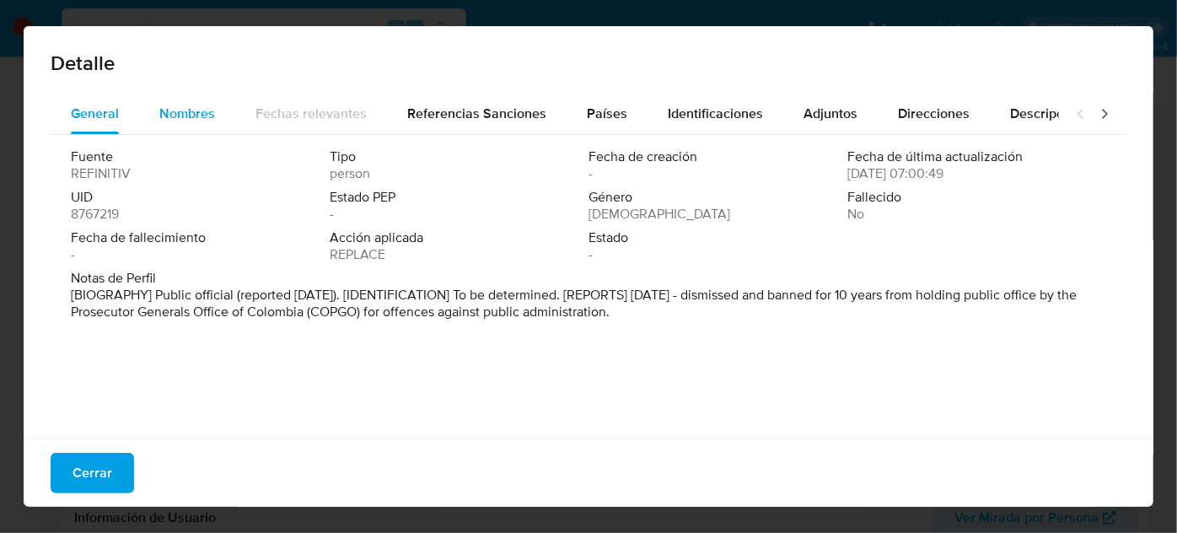
click at [211, 125] on div "Nombres" at bounding box center [187, 114] width 56 height 40
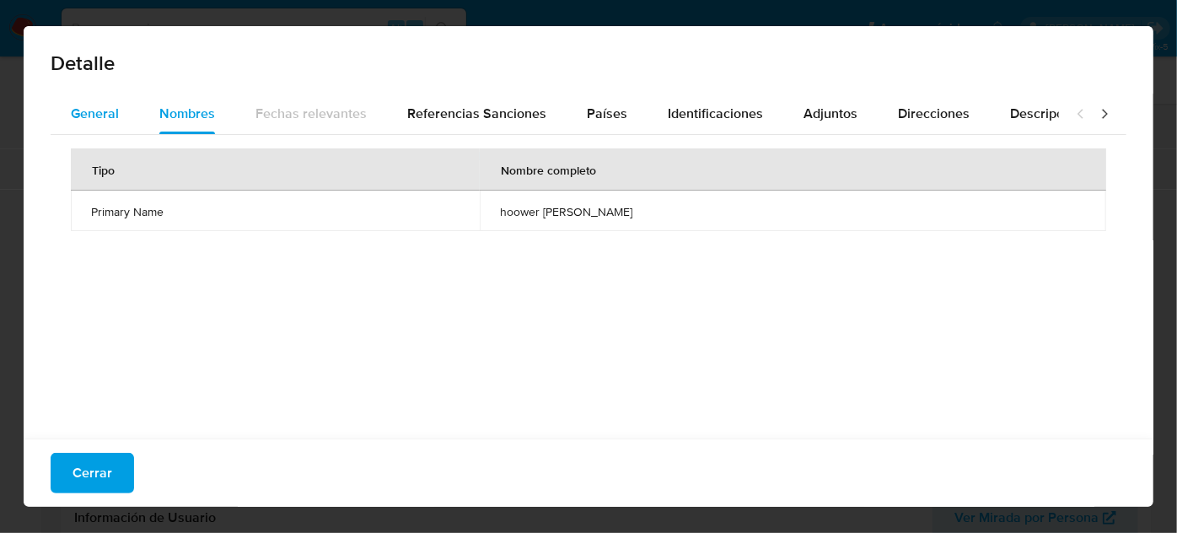
click at [111, 123] on div "General" at bounding box center [95, 114] width 48 height 40
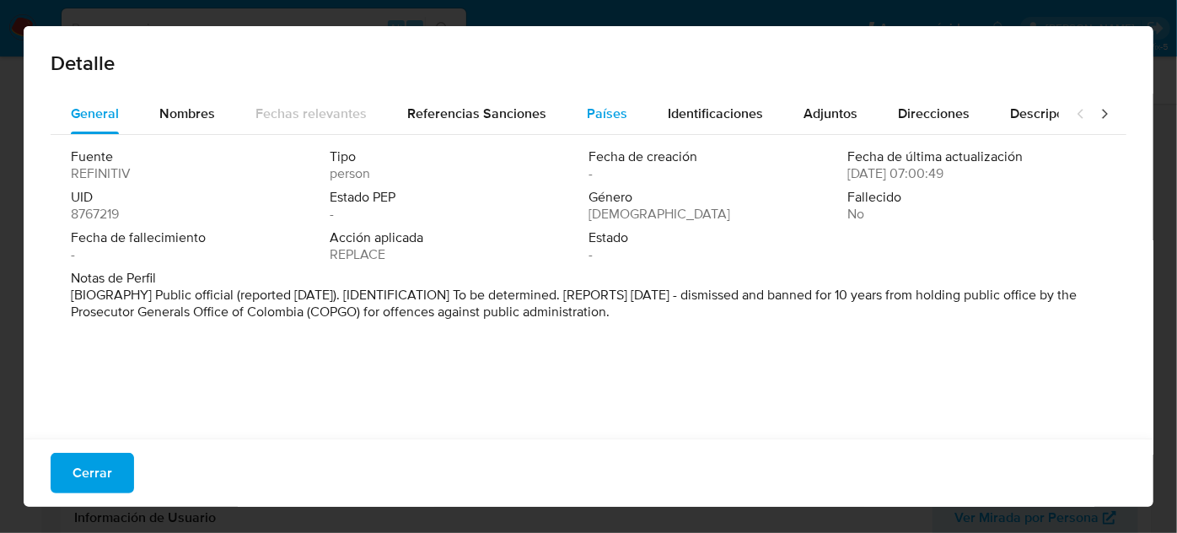
click at [632, 116] on button "Países" at bounding box center [607, 114] width 81 height 40
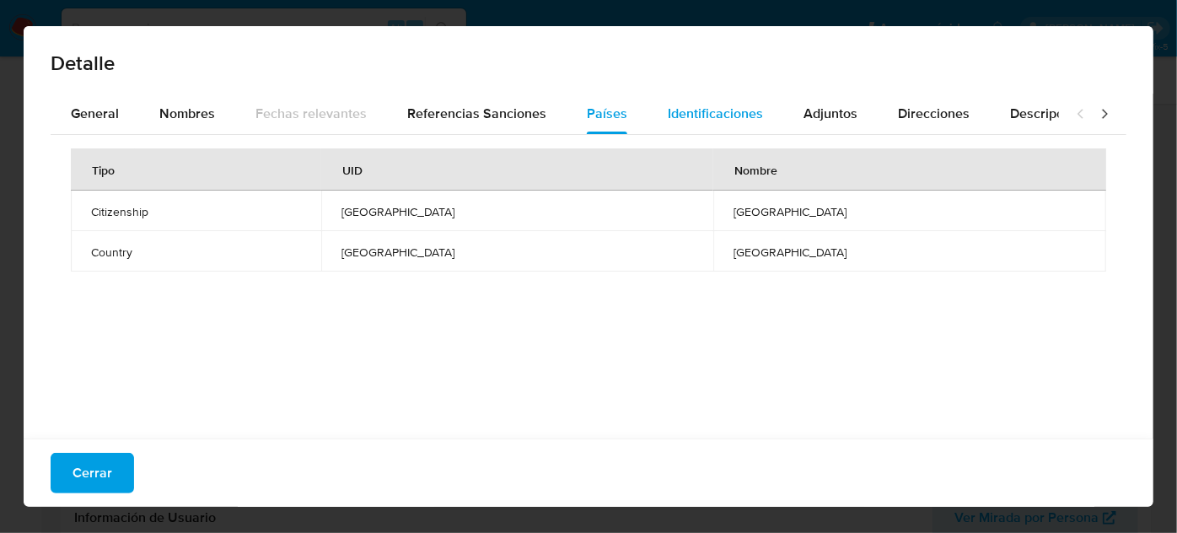
click at [680, 117] on span "Identificaciones" at bounding box center [715, 113] width 95 height 19
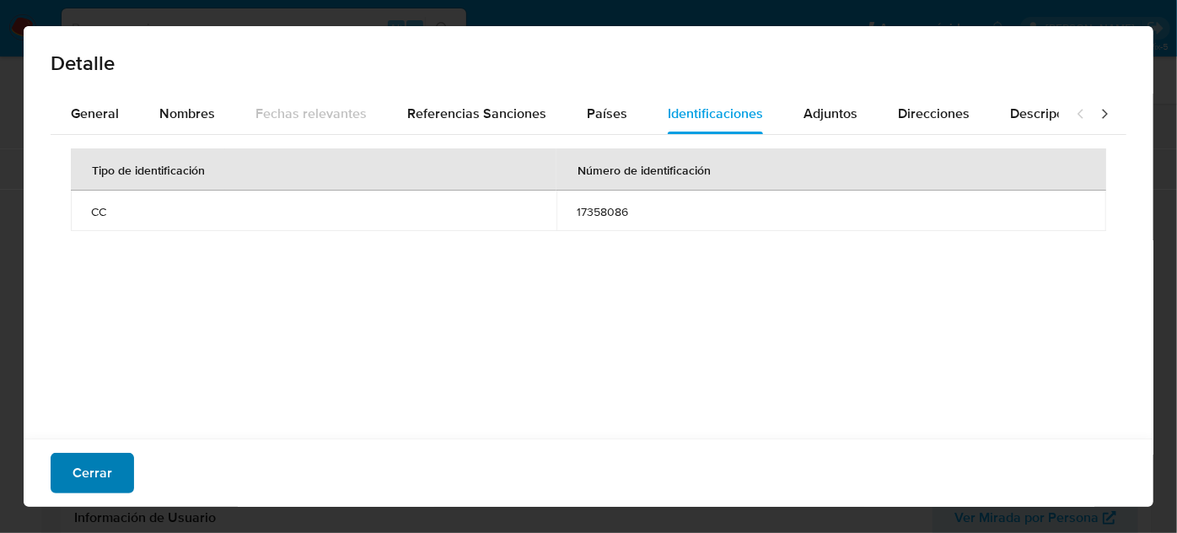
drag, startPoint x: 85, startPoint y: 478, endPoint x: 98, endPoint y: 477, distance: 12.7
click at [89, 476] on span "Cerrar" at bounding box center [93, 472] width 40 height 37
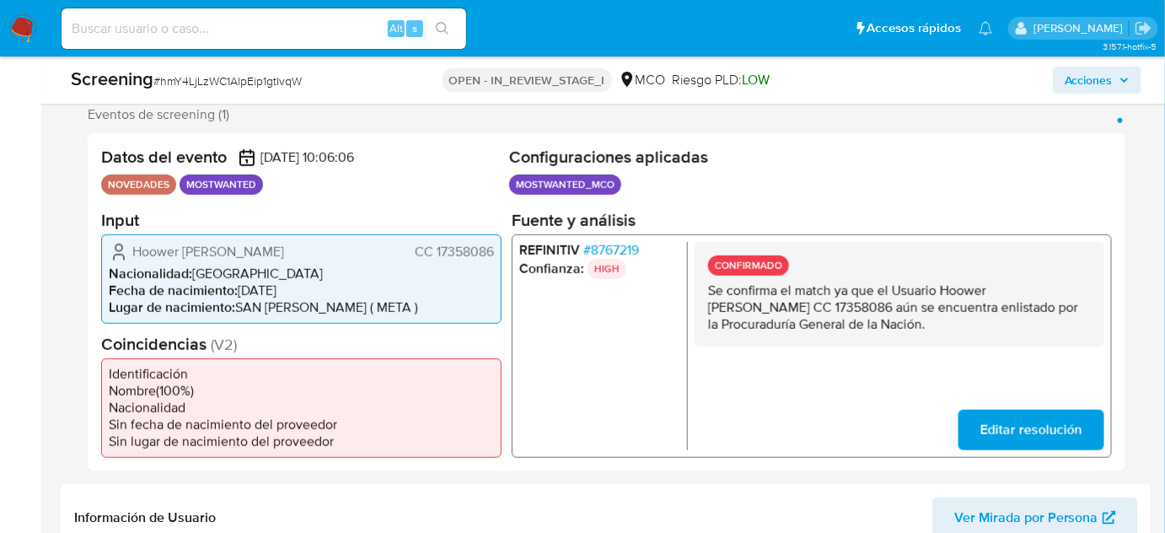
click at [1101, 76] on span "Acciones" at bounding box center [1089, 80] width 48 height 27
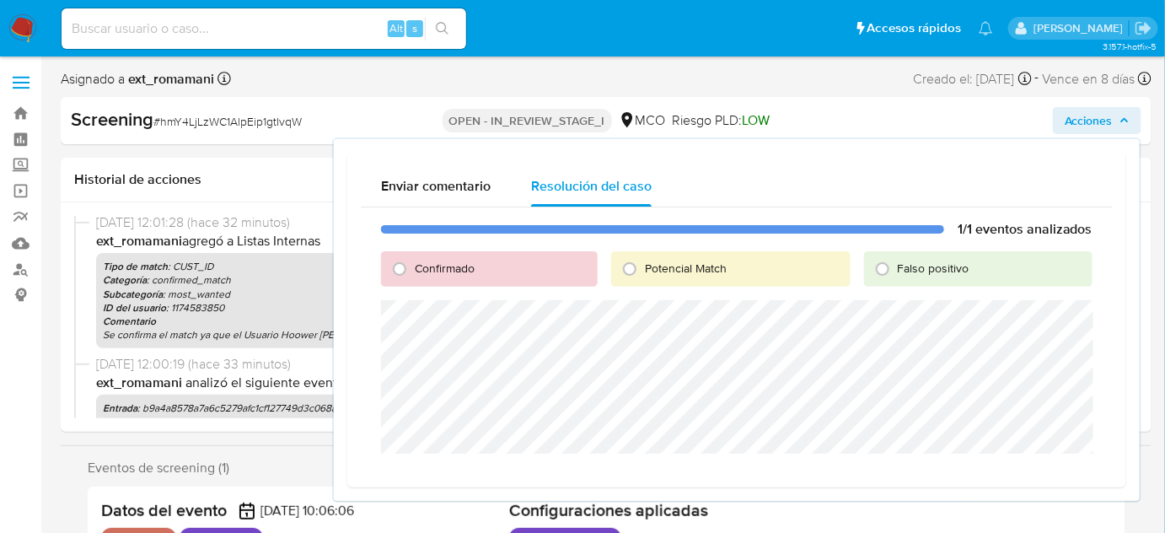
scroll to position [153, 0]
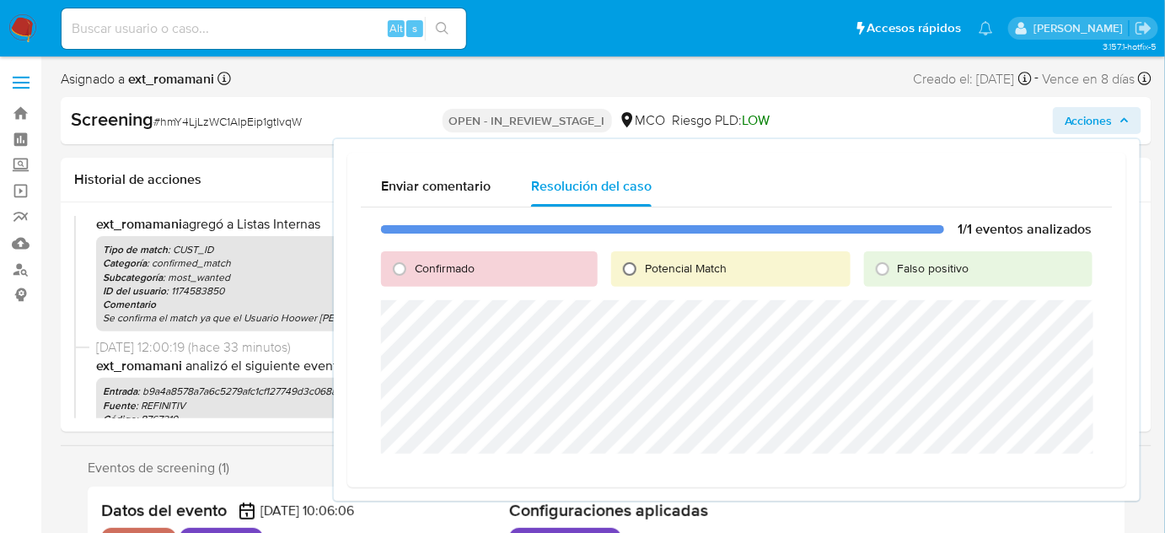
click at [632, 266] on input "Potencial Match" at bounding box center [629, 268] width 27 height 27
radio input "true"
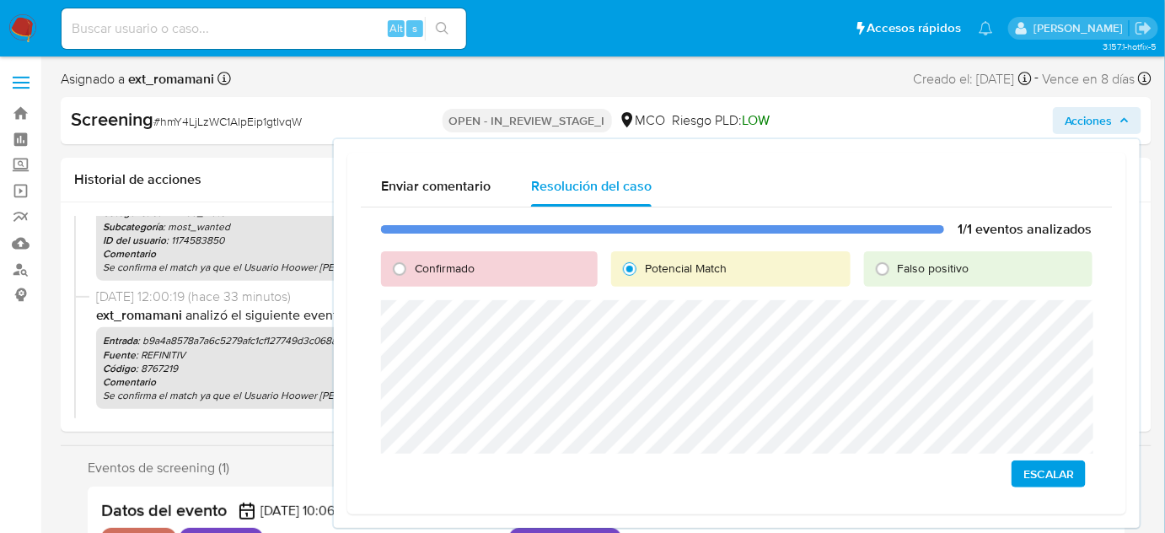
scroll to position [229, 0]
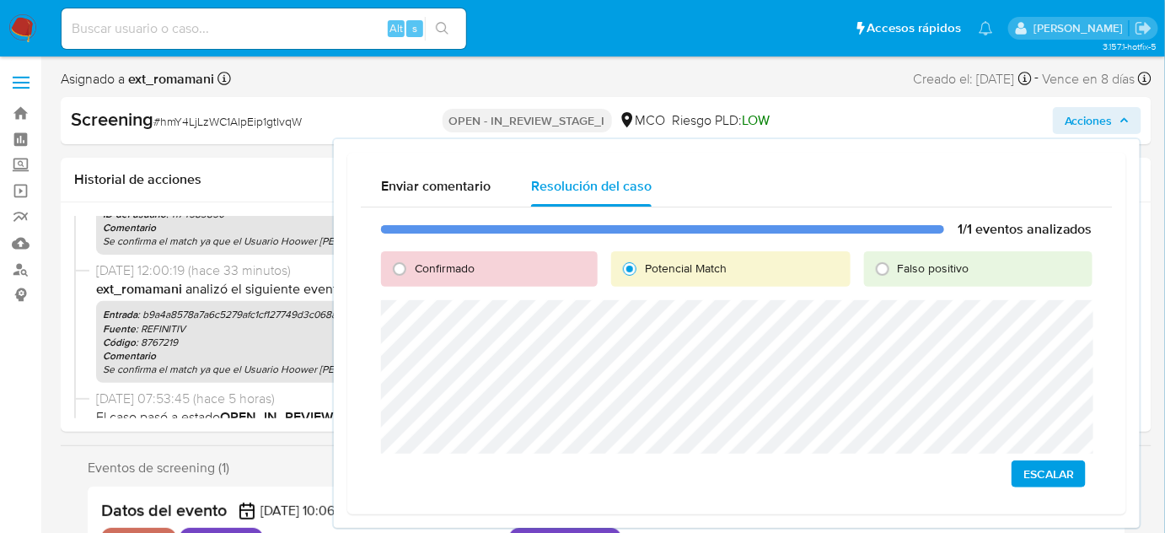
click at [1034, 473] on span "Escalar" at bounding box center [1049, 474] width 51 height 24
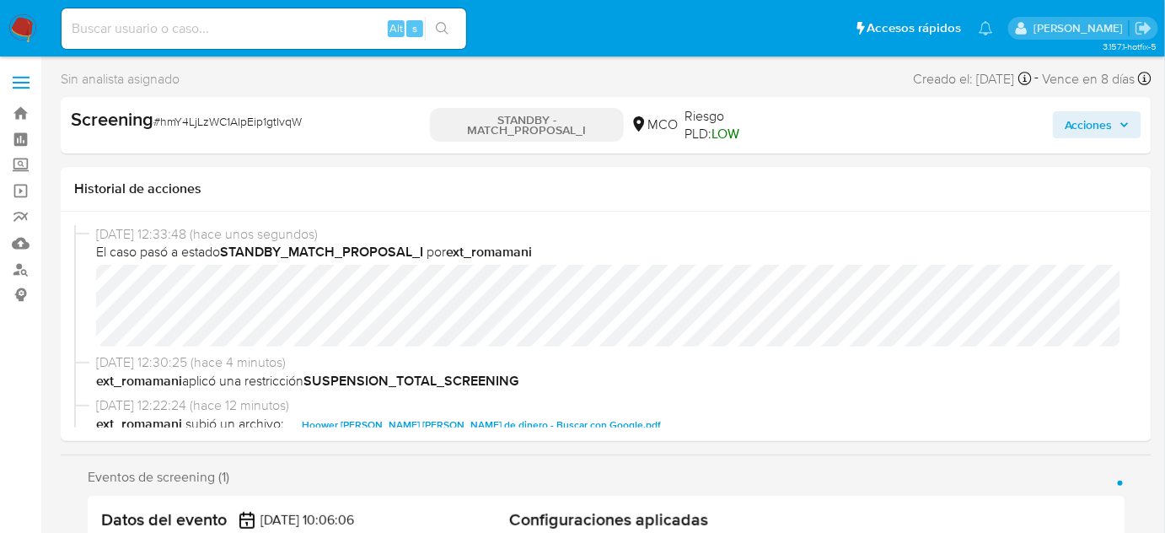
select select "10"
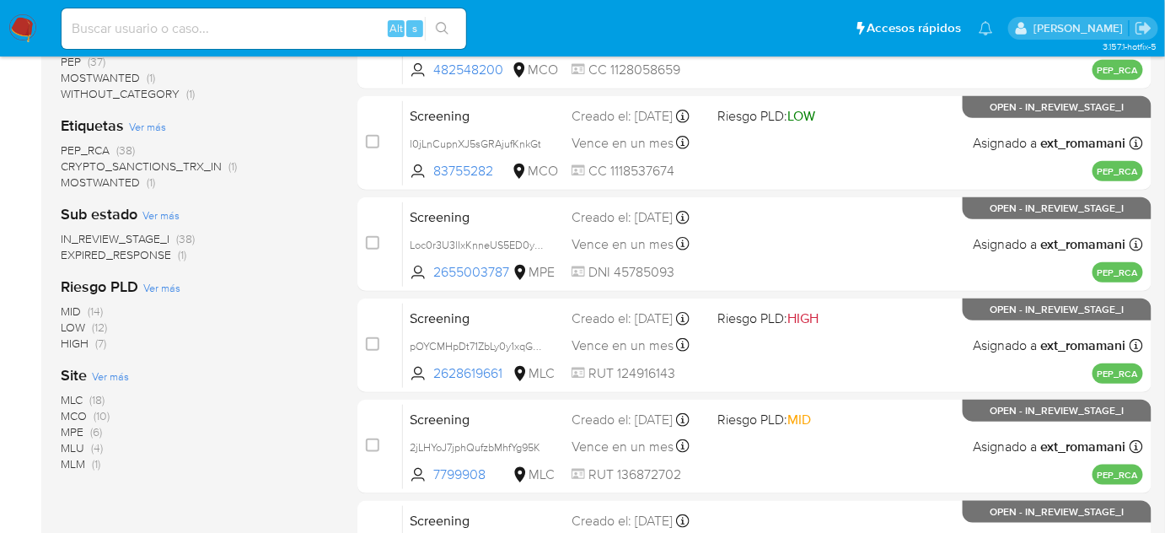
scroll to position [383, 0]
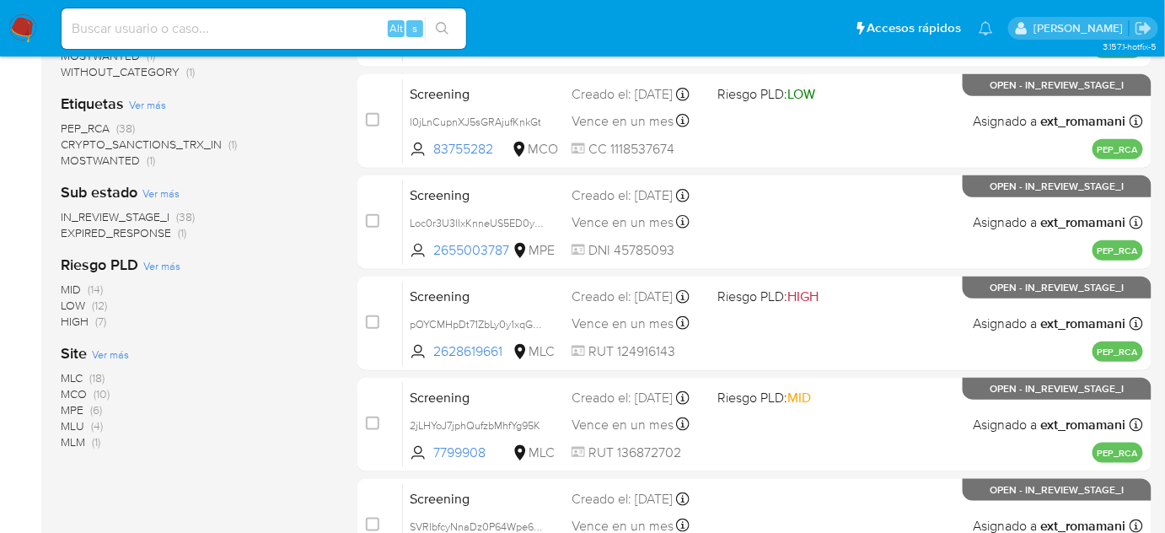
click at [84, 441] on span "MLM" at bounding box center [73, 441] width 24 height 17
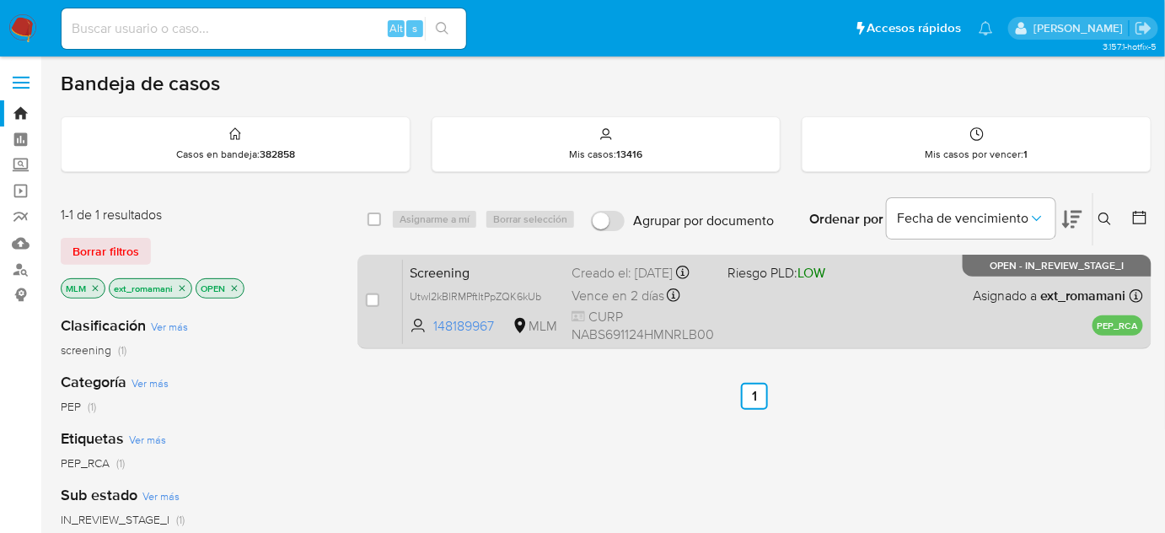
click at [789, 309] on div "Screening Utwl2kBlRMPftItPpZQK6kUb 148189967 MLM Riesgo PLD: LOW Creado el: 01/…" at bounding box center [773, 301] width 740 height 85
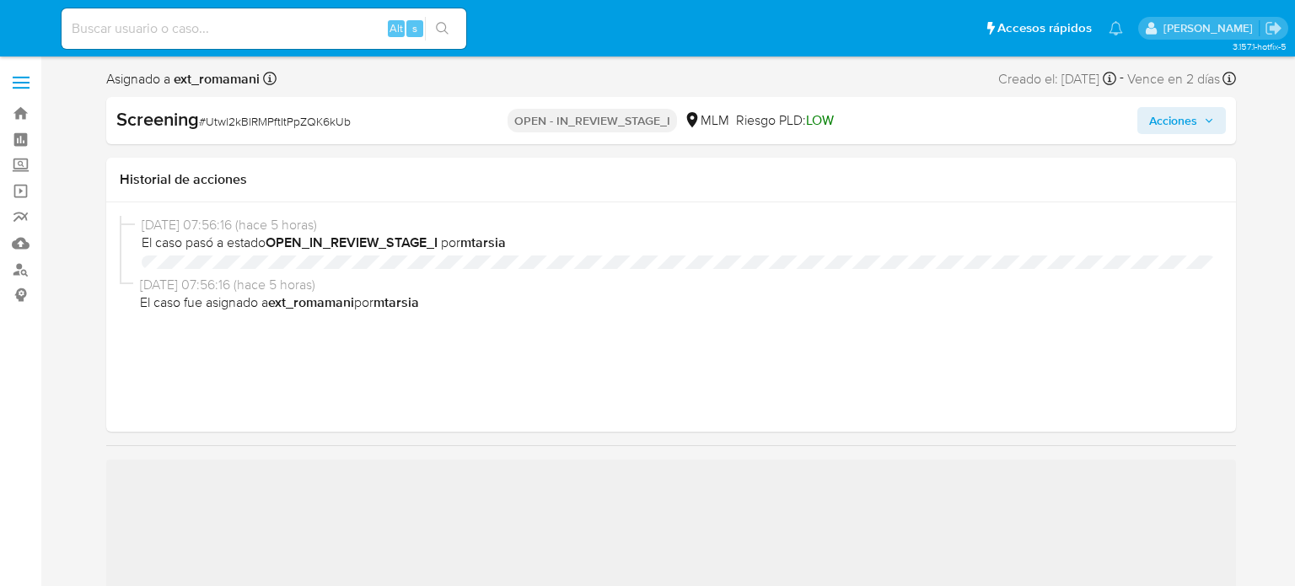
select select "10"
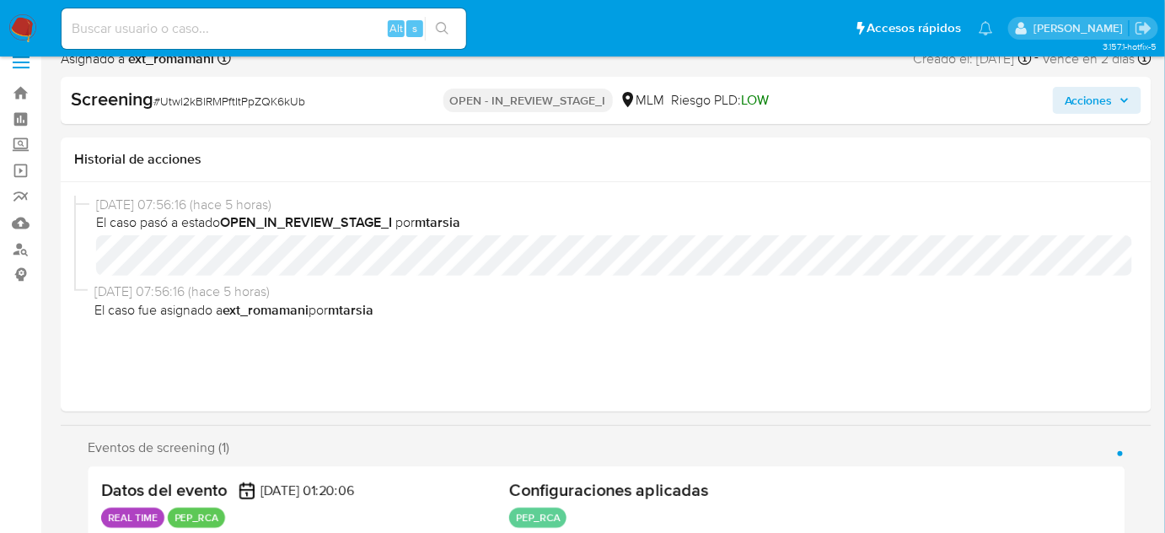
scroll to position [306, 0]
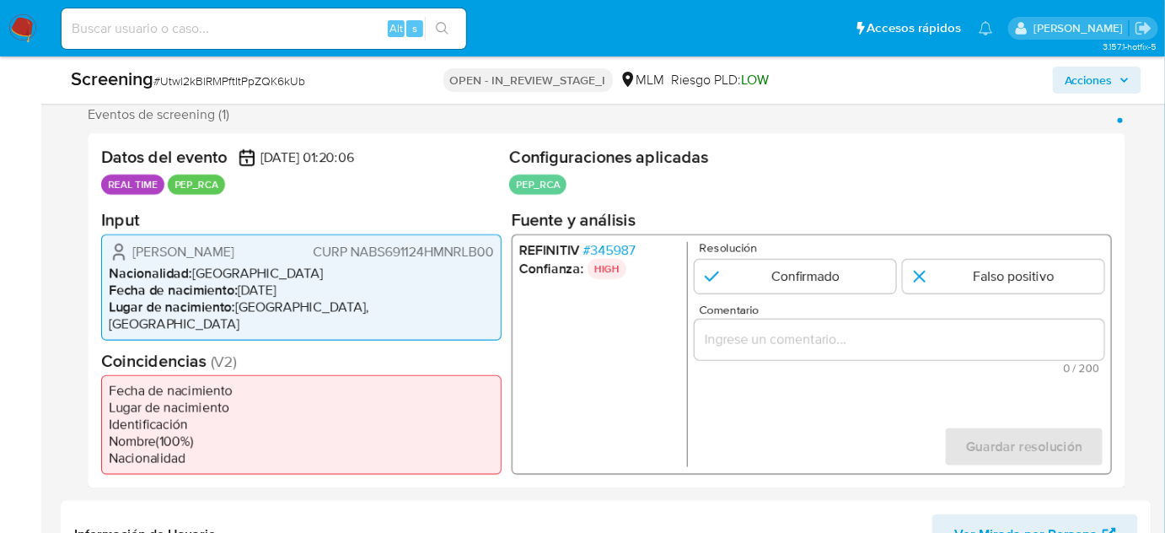
drag, startPoint x: 169, startPoint y: 265, endPoint x: 132, endPoint y: 252, distance: 38.4
click at [132, 252] on span "[PERSON_NAME]" at bounding box center [183, 251] width 102 height 17
click at [623, 245] on span "# 345987" at bounding box center [610, 249] width 52 height 17
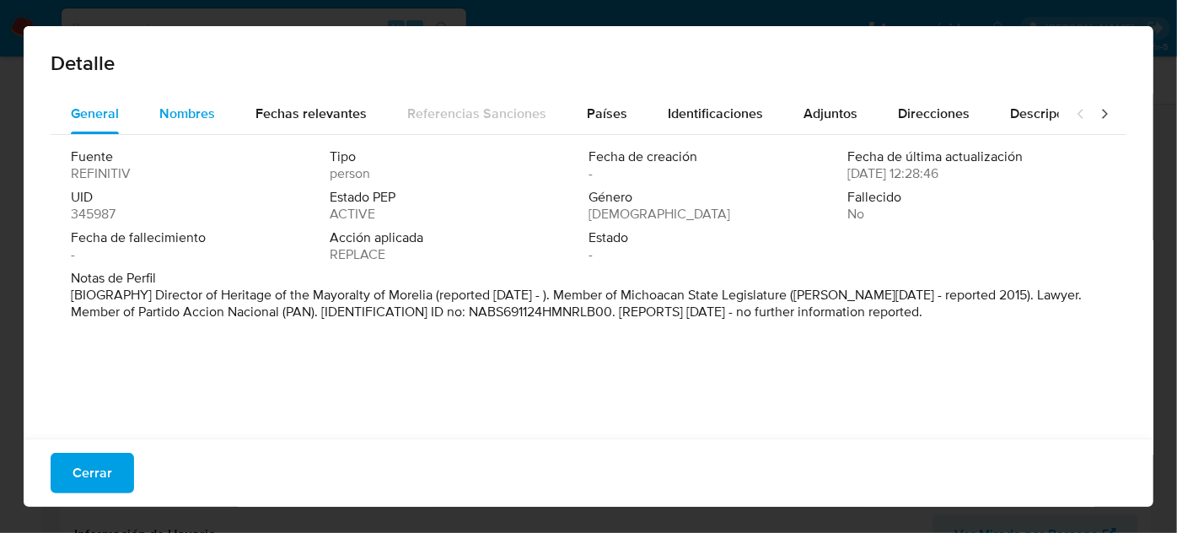
click at [182, 122] on span "Nombres" at bounding box center [187, 113] width 56 height 19
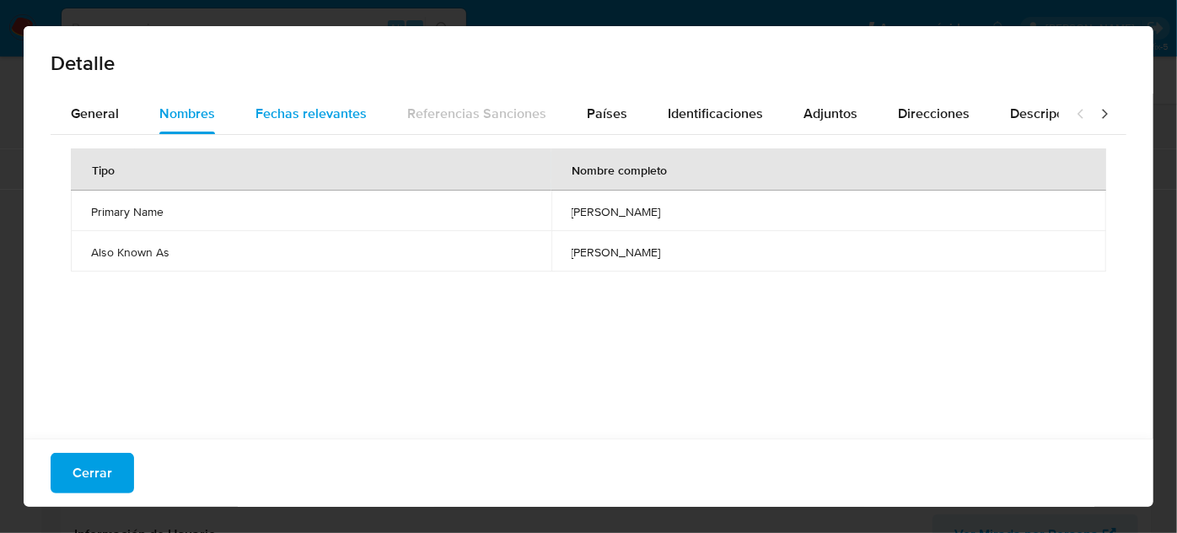
click at [311, 113] on span "Fechas relevantes" at bounding box center [310, 113] width 111 height 19
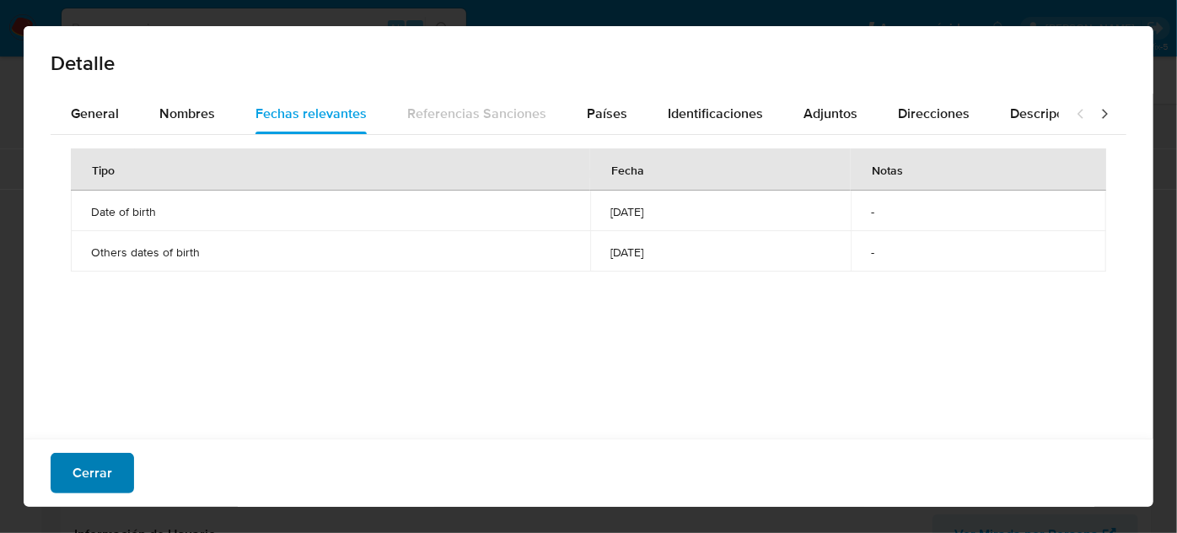
click at [74, 476] on span "Cerrar" at bounding box center [93, 472] width 40 height 37
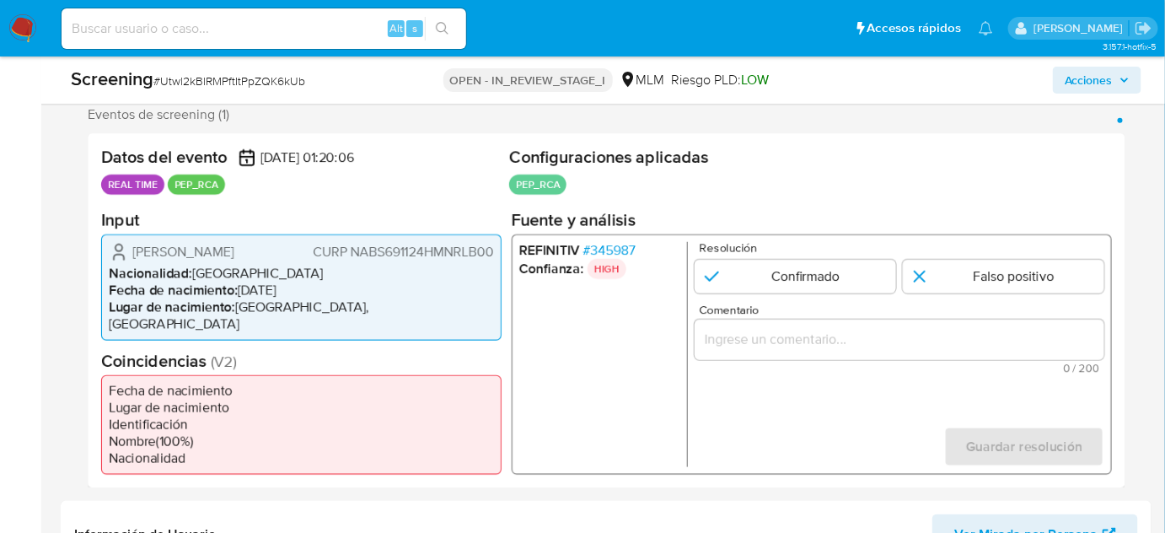
click at [618, 246] on span "# 345987" at bounding box center [610, 249] width 52 height 17
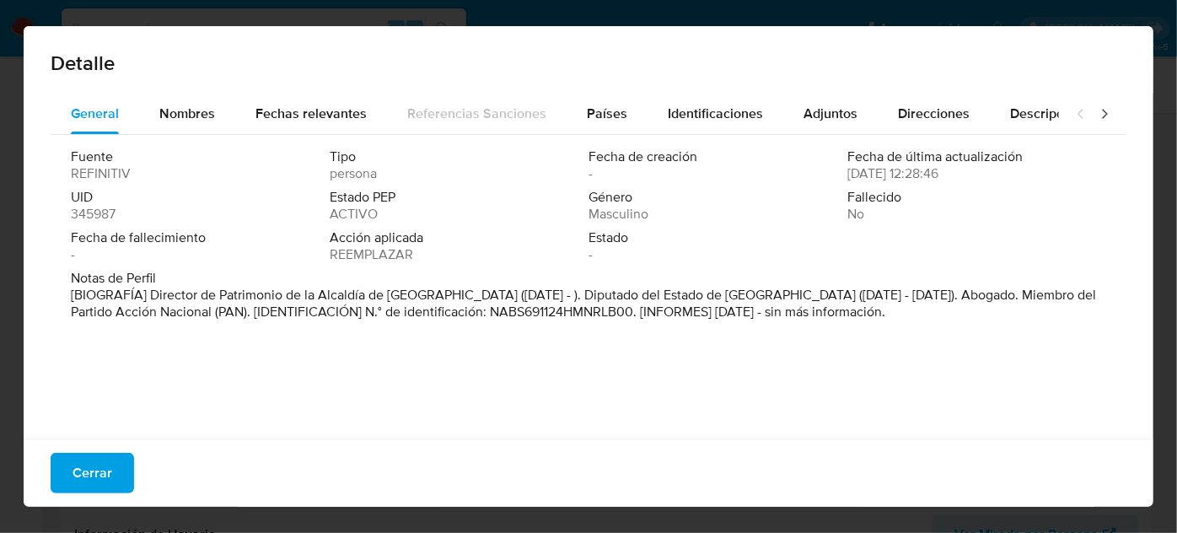
drag, startPoint x: 149, startPoint y: 293, endPoint x: 429, endPoint y: 294, distance: 279.9
click at [429, 294] on font "[BIOGRAFÍA] Director de Patrimonio de la Alcaldía de Morelia (marzo de 2023 - )…" at bounding box center [583, 303] width 1025 height 36
click at [76, 468] on span "Cerrar" at bounding box center [93, 472] width 40 height 37
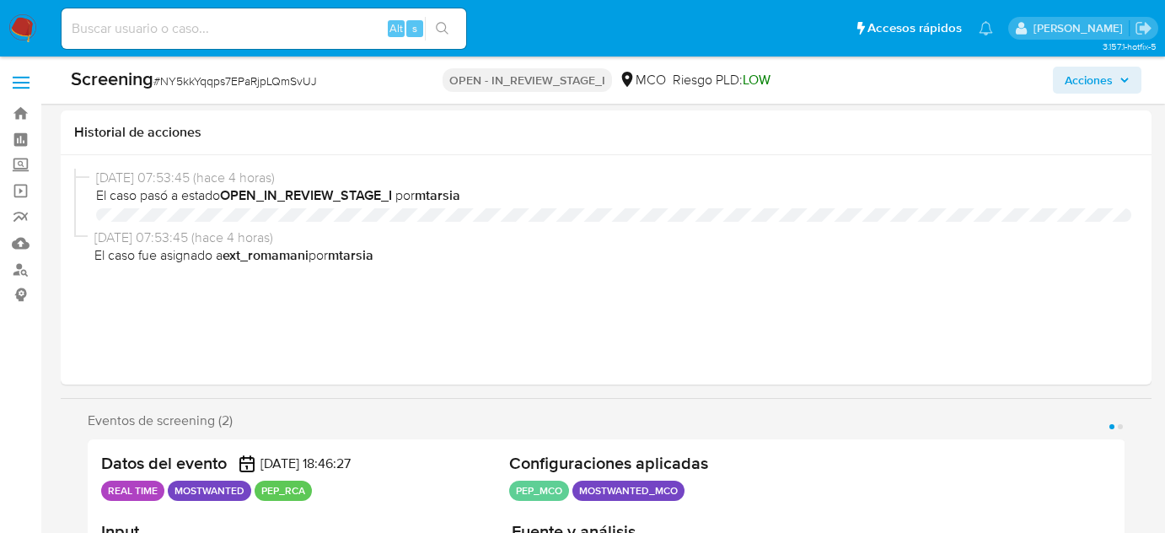
select select "10"
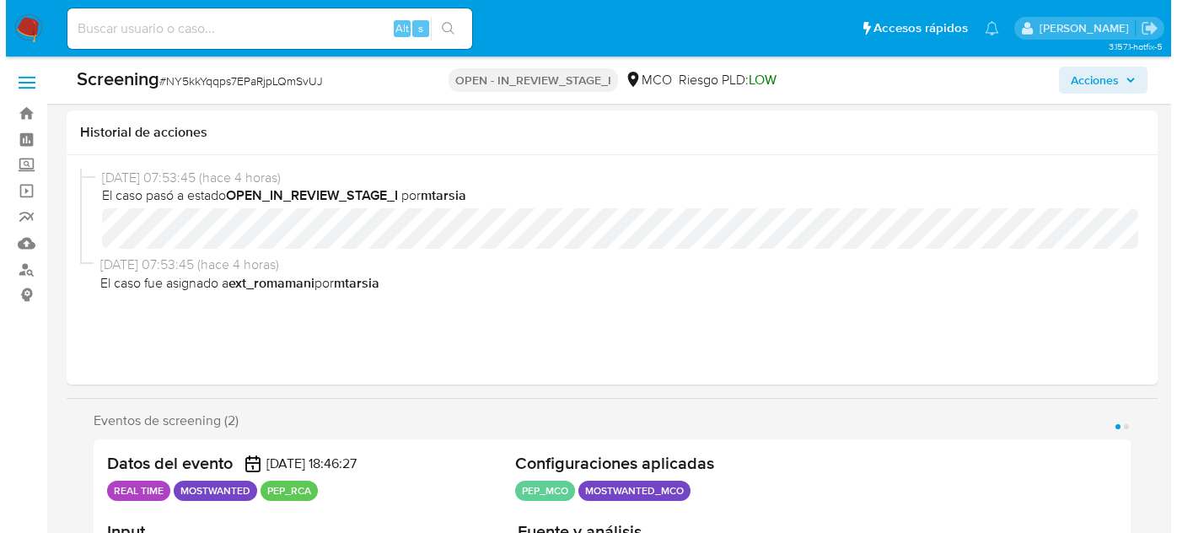
scroll to position [337, 0]
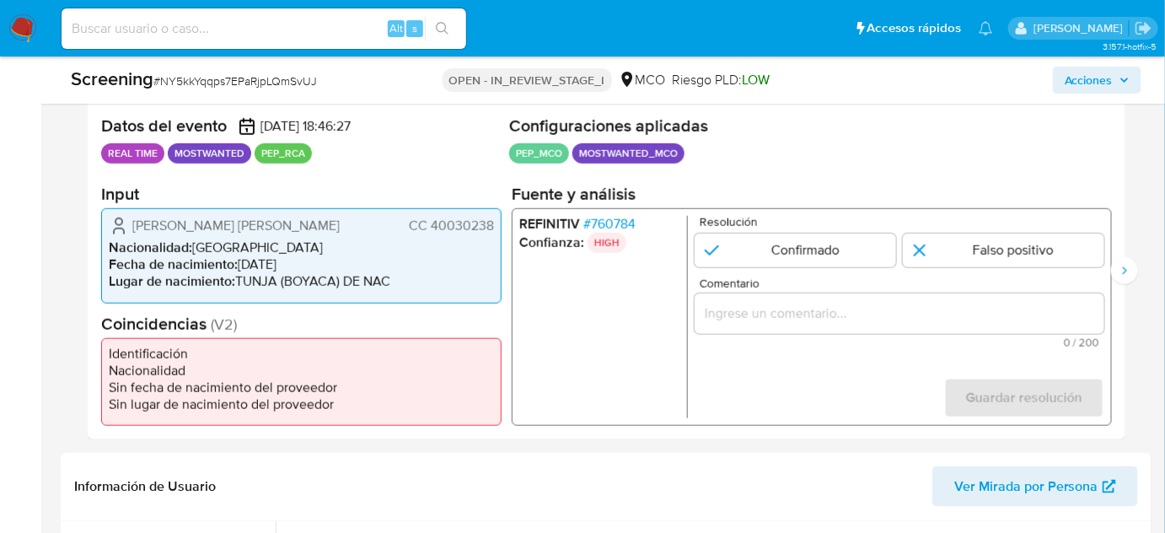
drag, startPoint x: 332, startPoint y: 226, endPoint x: 130, endPoint y: 226, distance: 202.4
click at [130, 226] on div "[PERSON_NAME] [PERSON_NAME] CC 40030238" at bounding box center [301, 226] width 385 height 20
click at [600, 218] on span "# 760784" at bounding box center [610, 224] width 52 height 17
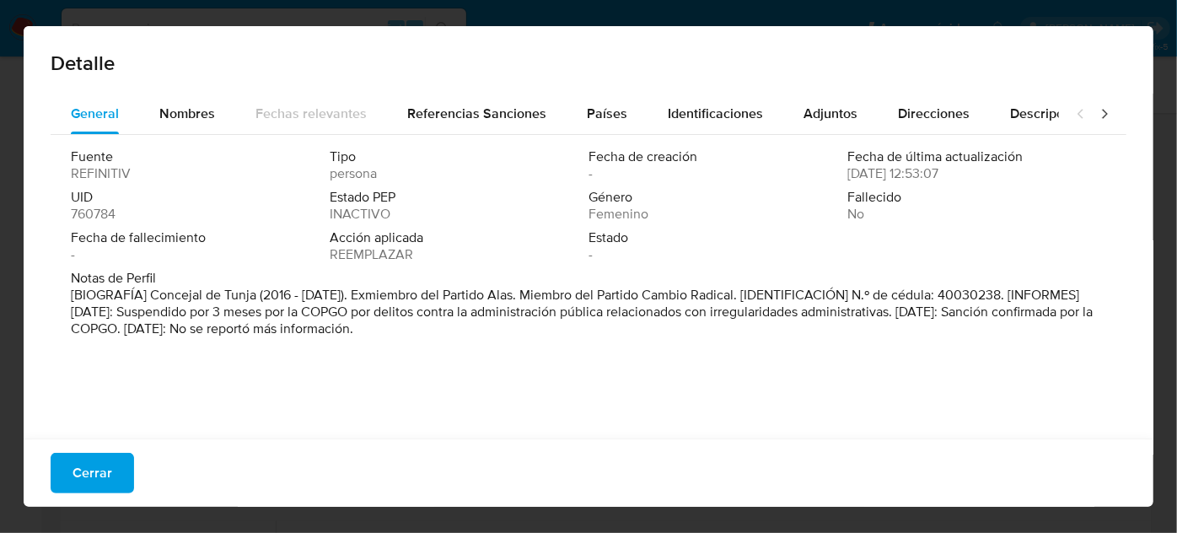
drag, startPoint x: 148, startPoint y: 297, endPoint x: 256, endPoint y: 296, distance: 108.8
click at [256, 296] on font "[BIOGRAFÍA] Concejal de Tunja (2016 - [DATE]). Exmiembro del Partido Alas. Miem…" at bounding box center [582, 311] width 1022 height 53
click at [412, 121] on span "Referencias Sanciones" at bounding box center [476, 113] width 139 height 19
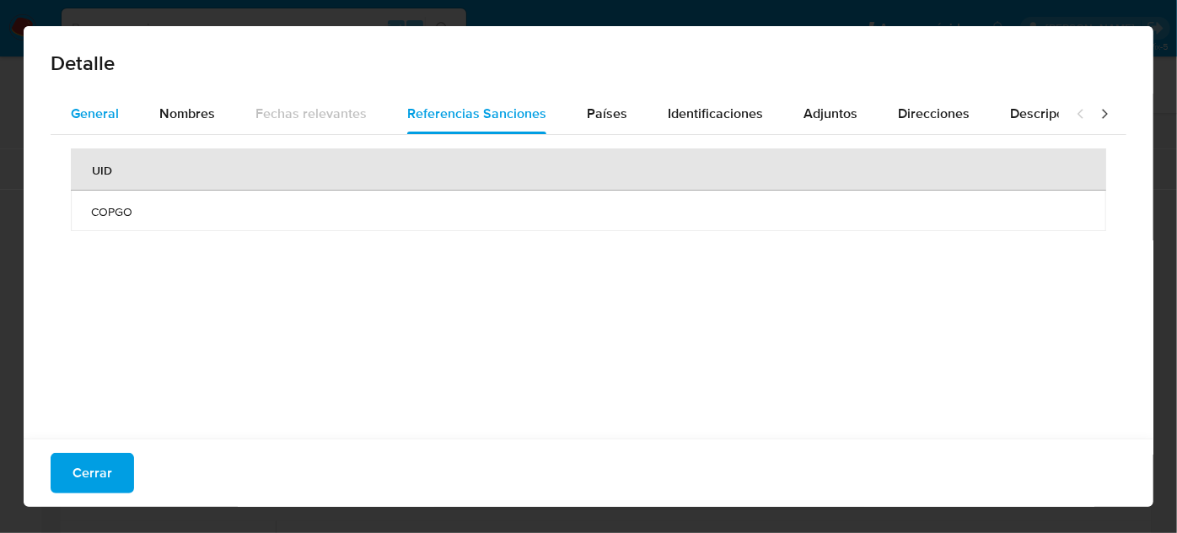
click at [93, 121] on font "General" at bounding box center [95, 113] width 48 height 19
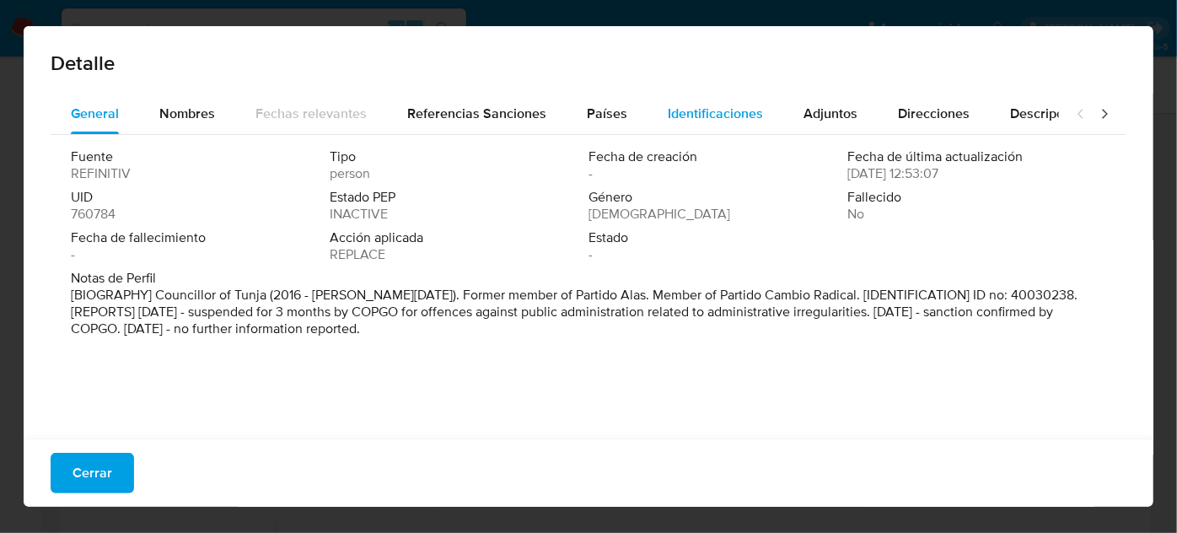
click at [686, 110] on span "Identificaciones" at bounding box center [715, 113] width 95 height 19
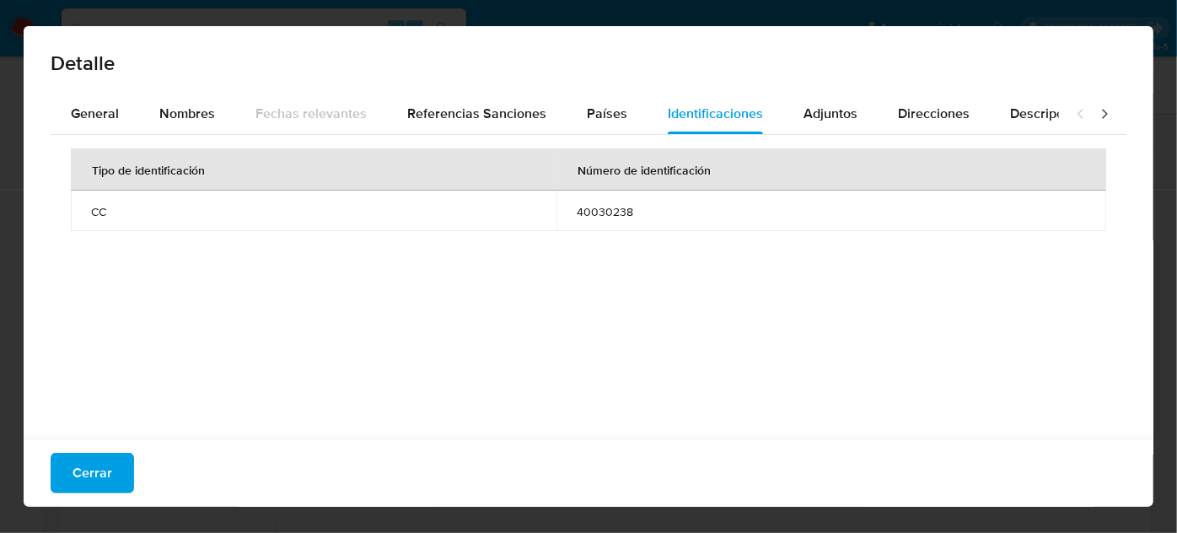
drag, startPoint x: 569, startPoint y: 210, endPoint x: 629, endPoint y: 214, distance: 60.0
click at [629, 214] on td "40030238" at bounding box center [832, 211] width 550 height 40
click at [94, 481] on span "Cerrar" at bounding box center [93, 472] width 40 height 37
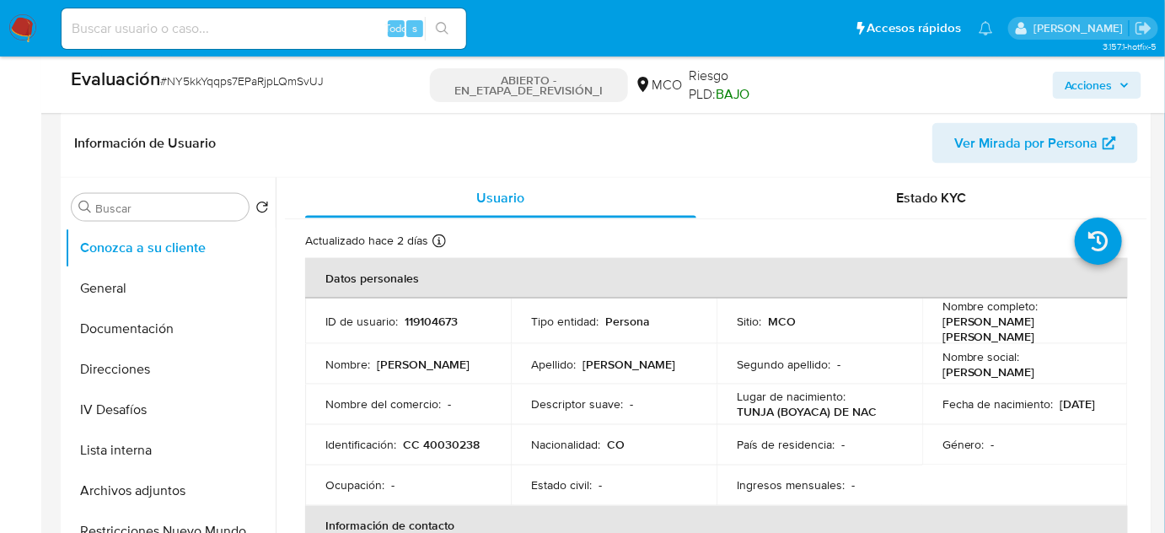
scroll to position [797, 0]
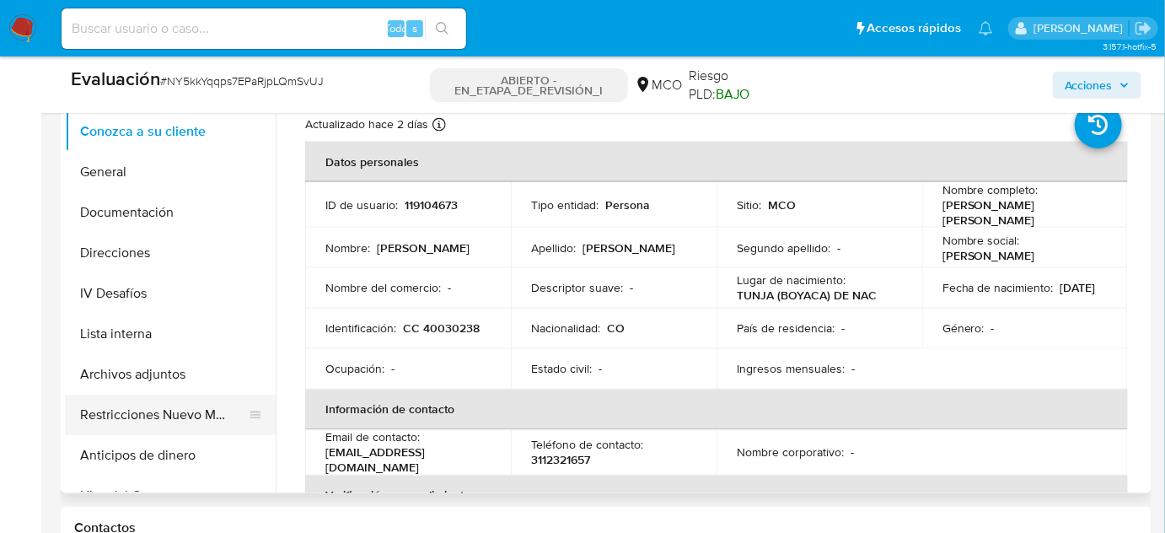
click at [126, 417] on button "Restricciones Nuevo Mundo" at bounding box center [163, 415] width 197 height 40
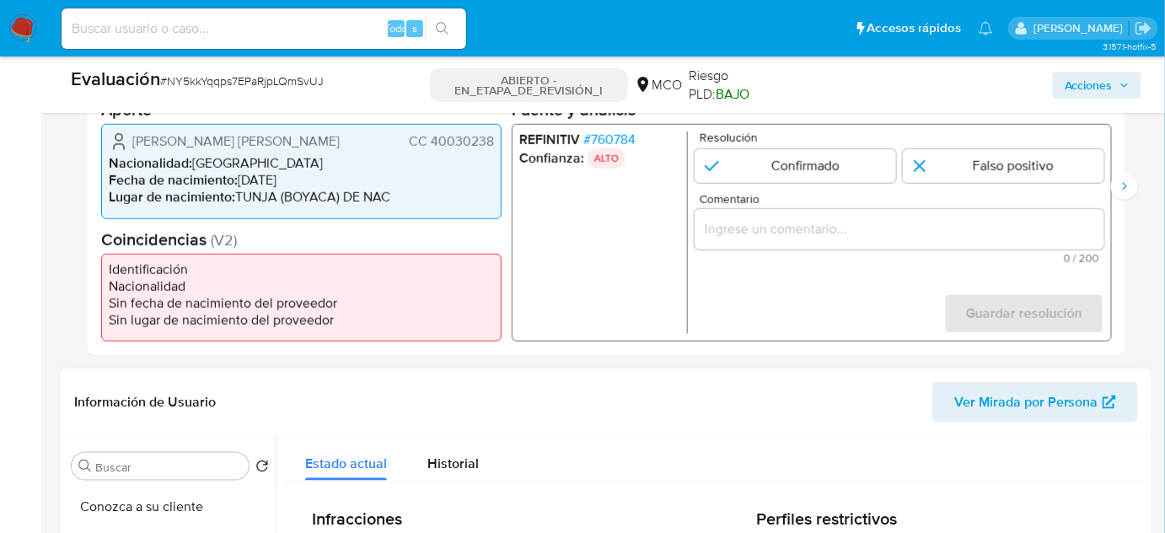
scroll to position [413, 0]
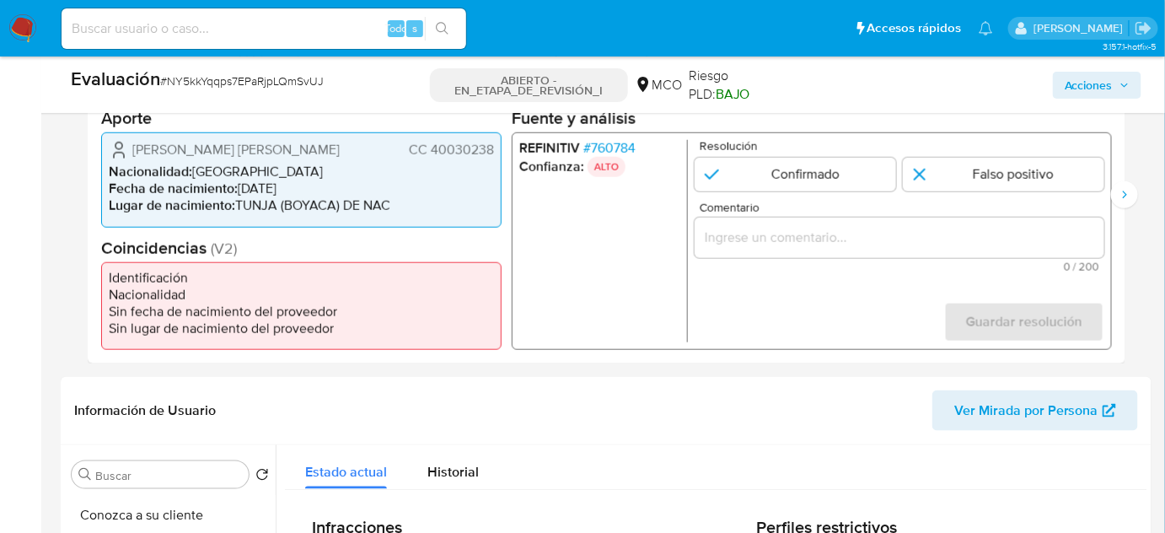
click at [626, 147] on font "760784" at bounding box center [613, 147] width 45 height 19
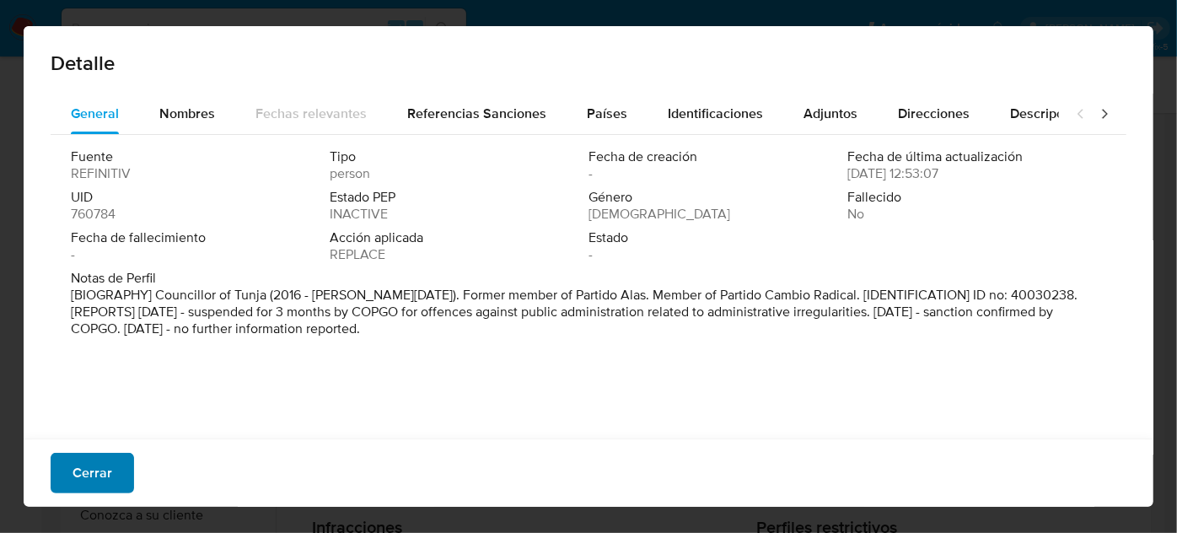
click at [96, 481] on font "Cerrar" at bounding box center [93, 473] width 40 height 40
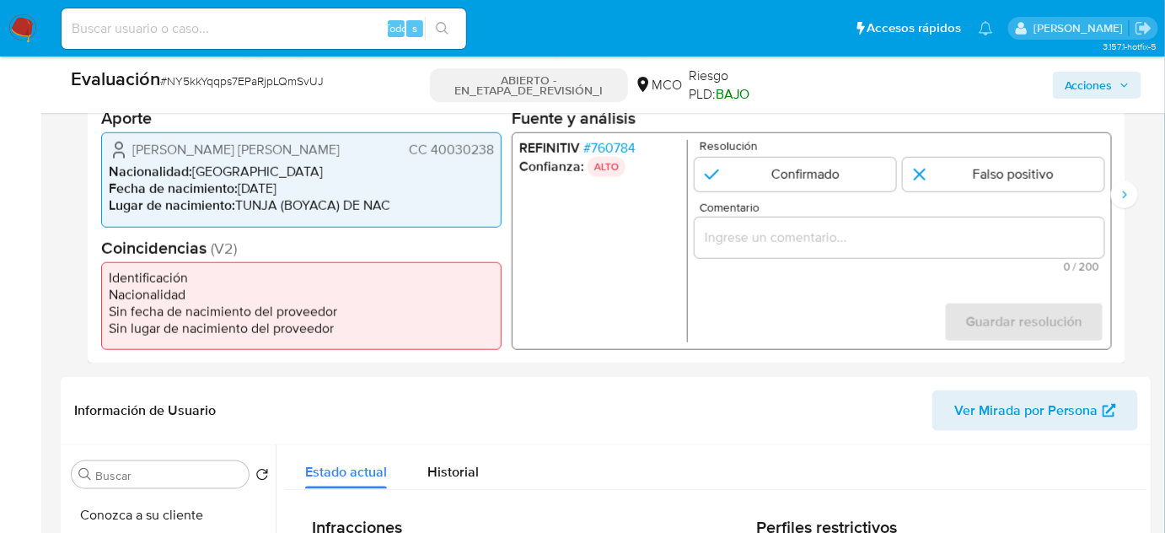
click at [749, 235] on input "Comentario" at bounding box center [900, 238] width 410 height 22
drag, startPoint x: 816, startPoint y: 235, endPoint x: 634, endPoint y: 236, distance: 182.1
click at [814, 235] on input "Titular de cuenta" at bounding box center [900, 238] width 410 height 22
drag, startPoint x: 126, startPoint y: 144, endPoint x: 492, endPoint y: 148, distance: 366.0
click at [494, 147] on div "Rodríguez Robles Diana Paola CC 40030238 Nacionalidad : Colombia Fecha de nacim…" at bounding box center [301, 179] width 401 height 94
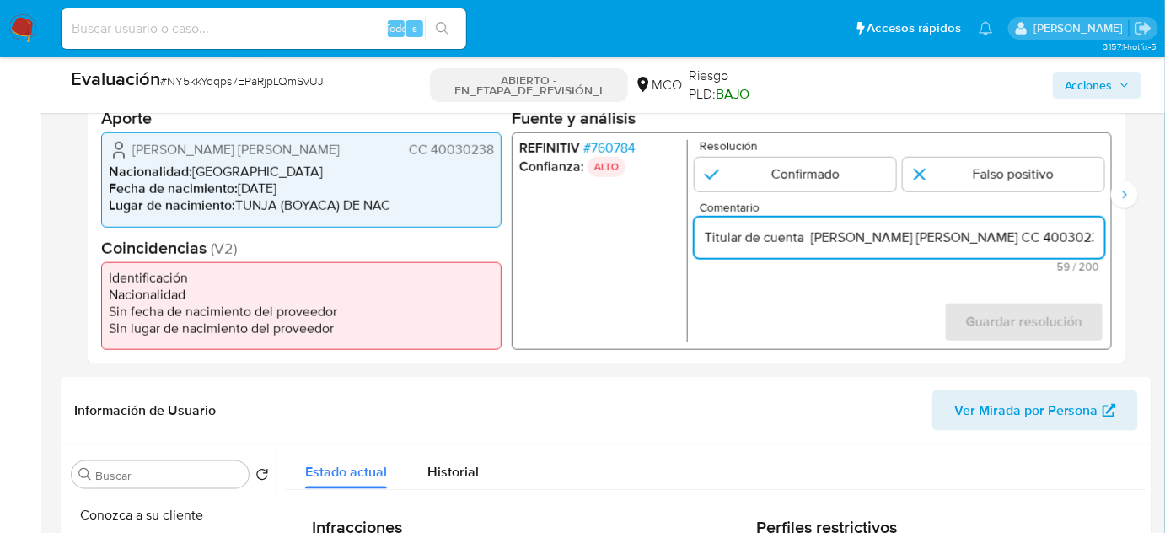
click at [1089, 232] on input "Titular de cuenta Rodríguez Robles Diana Paola CC 40030238" at bounding box center [900, 238] width 410 height 22
drag, startPoint x: 1057, startPoint y: 240, endPoint x: 1118, endPoint y: 234, distance: 61.9
click at [1118, 234] on div "Datos del evento 31/08/2025 18:46:27 TIEMPO REAL LOS MÁS DESEADOS PEP_RCA Confi…" at bounding box center [607, 194] width 1038 height 337
click at [1102, 235] on input "Titular de cuenta Rodríguez Robles Diana Paola CC 40030238 se desempeño como" at bounding box center [900, 238] width 410 height 22
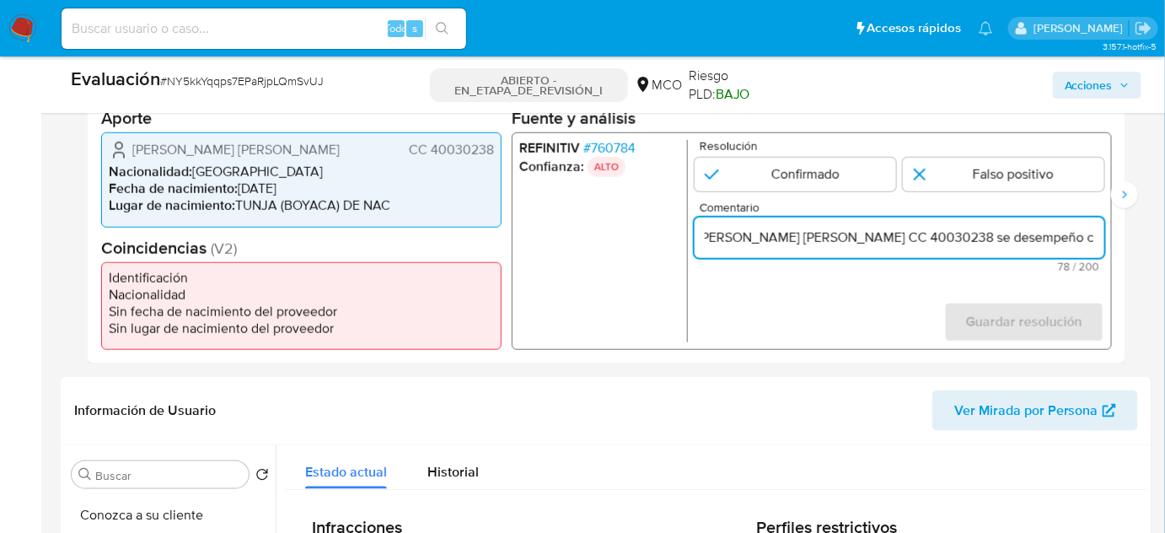
paste input "Concejal de Tunja hasta Enero de 2019."
drag, startPoint x: 826, startPoint y: 240, endPoint x: 710, endPoint y: 233, distance: 115.8
click at [710, 233] on input "Titular de cuenta Rodríguez Robles Diana Paola CC 40030238 se desempeño como Co…" at bounding box center [900, 238] width 410 height 22
click at [785, 233] on input "Titular de cuenta Rodríguez Robles Diana Paola CC 40030238 se desempeño como Co…" at bounding box center [900, 238] width 410 height 22
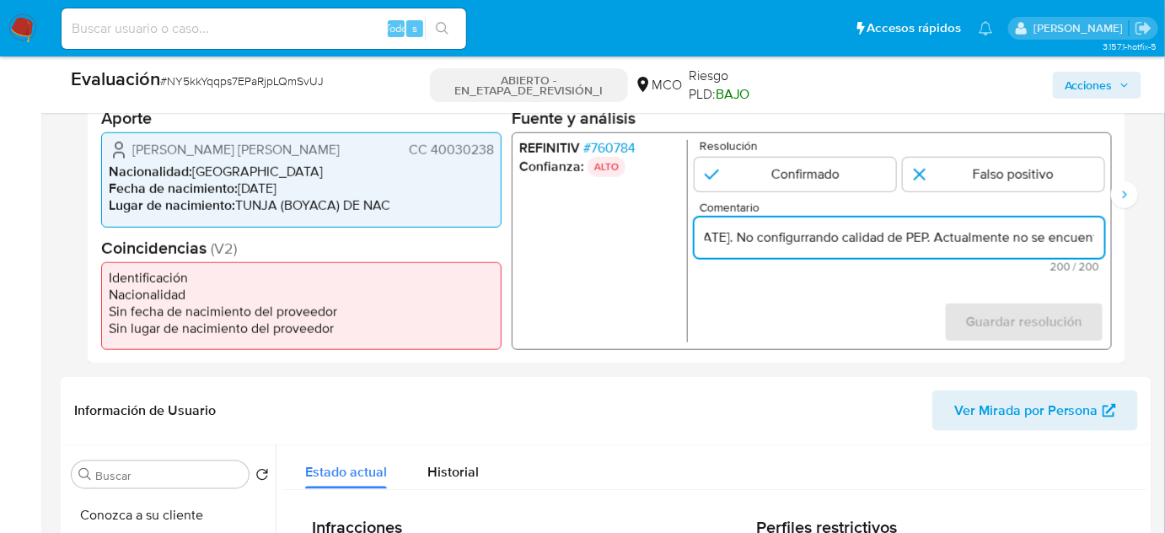
click at [821, 239] on input "Titular de cuenta Rodríguez Robles Diana Paola CC 40030238 se desempeño como Co…" at bounding box center [900, 238] width 410 height 22
click at [831, 238] on input "Titular de cuenta Rodríguez Robles Diana Paola CC 40030238 se desempeño como Co…" at bounding box center [900, 238] width 410 height 22
drag, startPoint x: 994, startPoint y: 233, endPoint x: 1104, endPoint y: 240, distance: 109.9
click at [1104, 240] on input "Titular de cuenta Rodríguez Robles Diana Paola CC 40030238 se desempeño como Co…" at bounding box center [900, 238] width 410 height 22
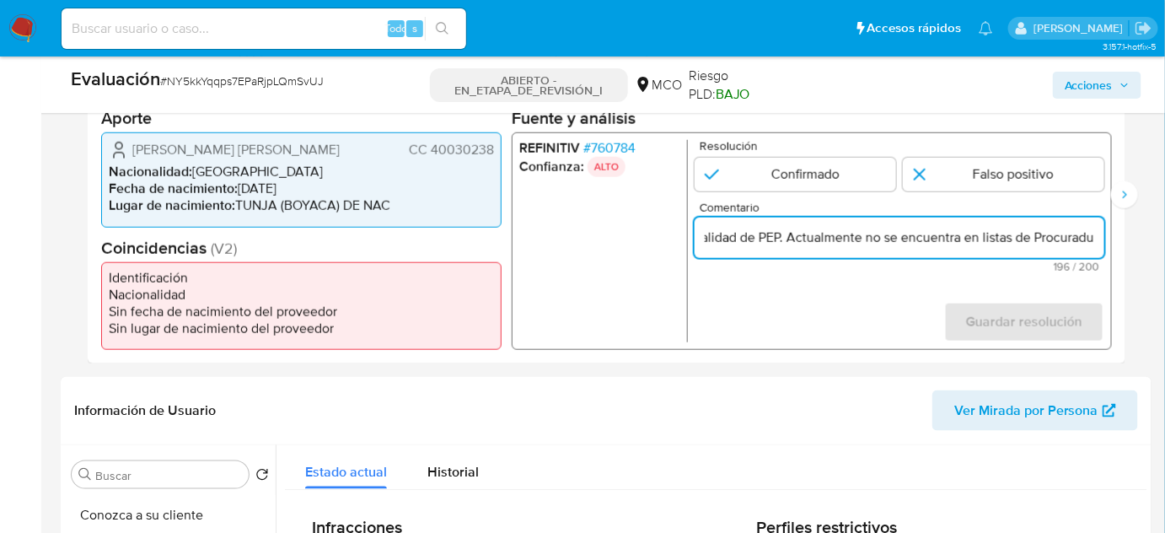
click at [1104, 240] on input "Titular de cuenta Rodríguez Robles Diana Paola CC 40030238 se desempeño como Co…" at bounding box center [900, 238] width 410 height 22
type input "Titular de cuenta [PERSON_NAME] [PERSON_NAME] CC 40030238 se desempeño como Con…"
click at [971, 181] on input "1 de 2" at bounding box center [1004, 175] width 202 height 34
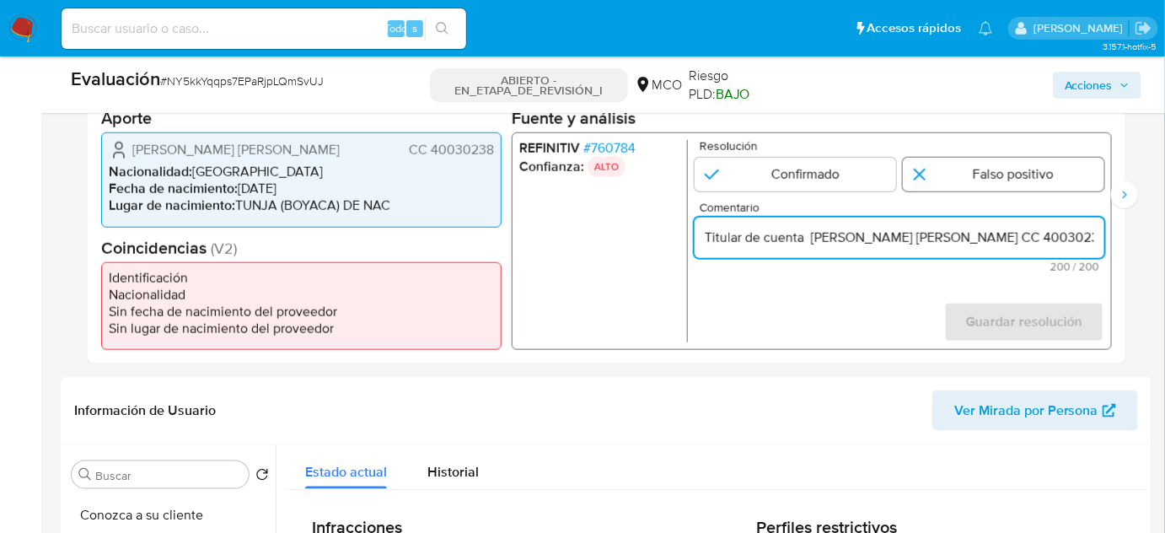
radio input "true"
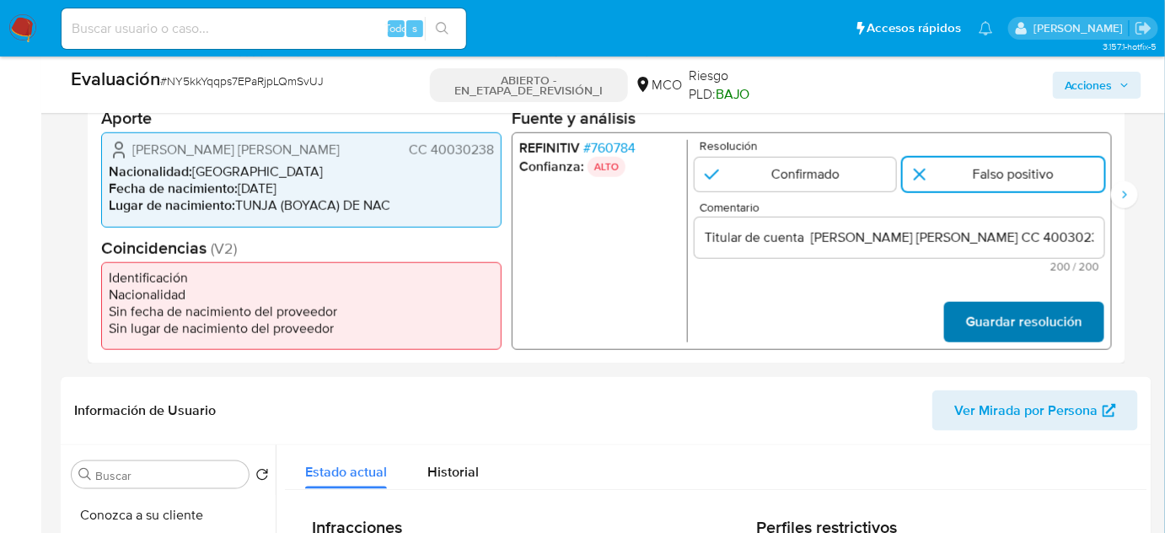
click at [978, 313] on span "Guardar resolución" at bounding box center [1024, 322] width 116 height 37
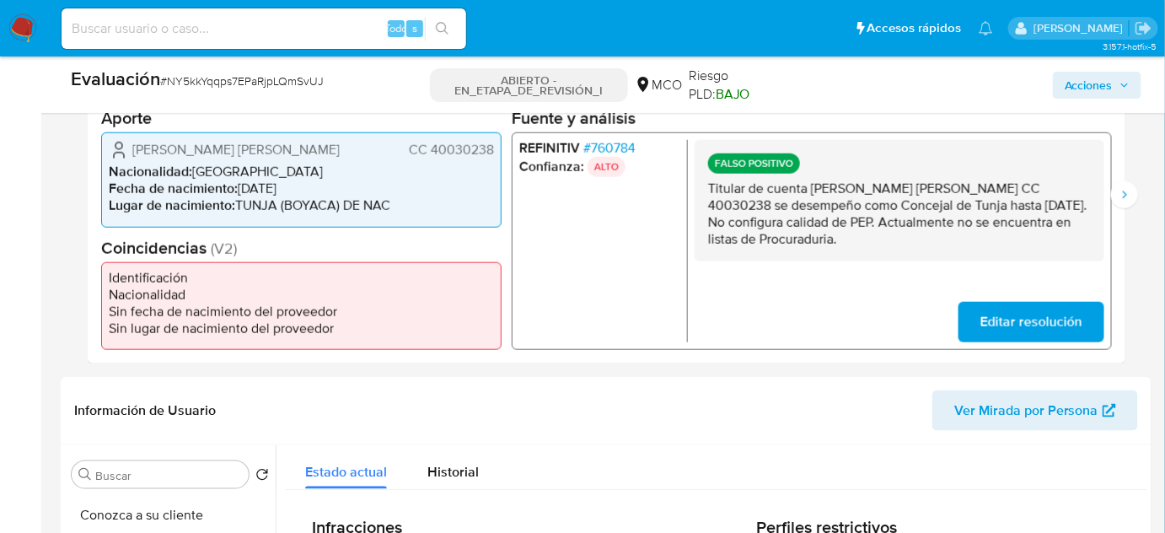
drag, startPoint x: 831, startPoint y: 238, endPoint x: 703, endPoint y: 186, distance: 138.4
click at [703, 186] on div "FALSO POSITIVO Titular de cuenta [PERSON_NAME] [PERSON_NAME] CC 40030238 se des…" at bounding box center [900, 200] width 410 height 121
click at [1127, 194] on icon "Siguiente" at bounding box center [1124, 194] width 13 height 13
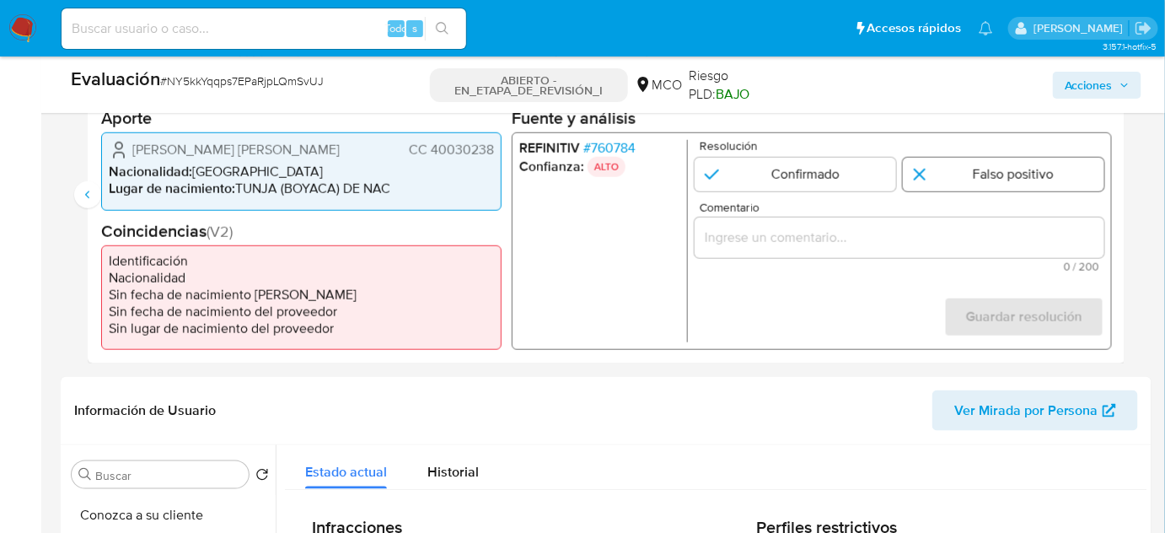
click at [979, 177] on input "2 de 2" at bounding box center [1004, 175] width 202 height 34
radio input "true"
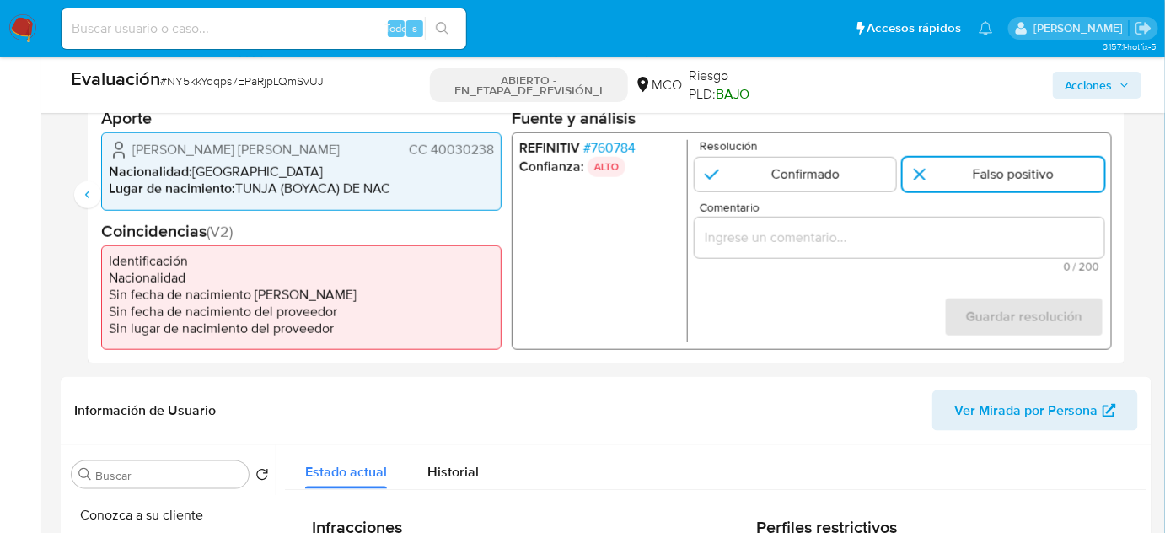
click at [966, 239] on input "Comentario" at bounding box center [900, 238] width 410 height 22
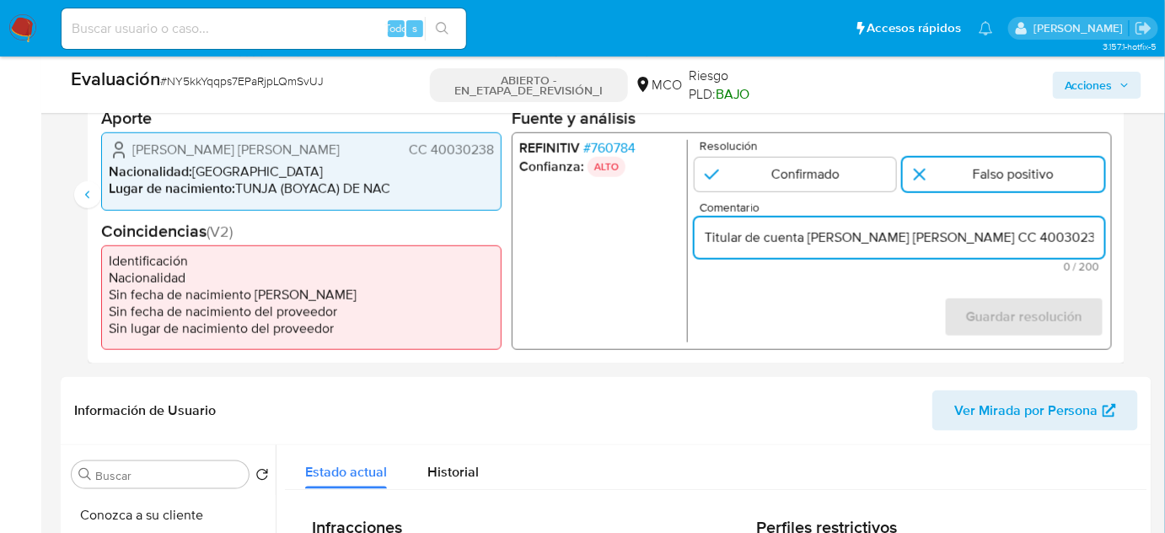
scroll to position [0, 846]
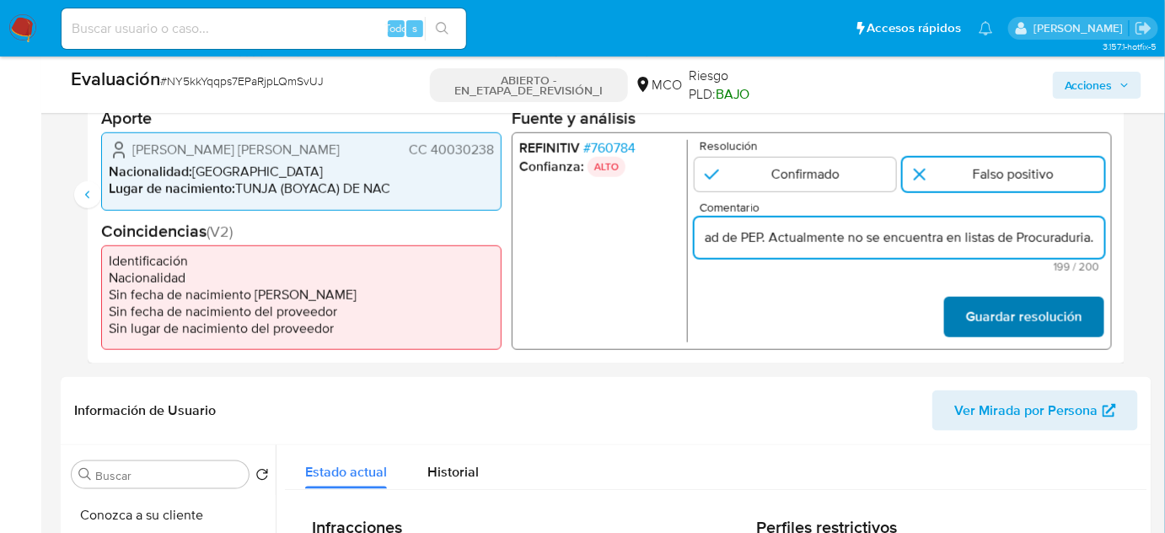
type input "Titular de cuenta [PERSON_NAME] [PERSON_NAME] CC 40030238 se desempeño como Con…"
click at [1002, 315] on font "Guardar resolución" at bounding box center [1024, 317] width 116 height 40
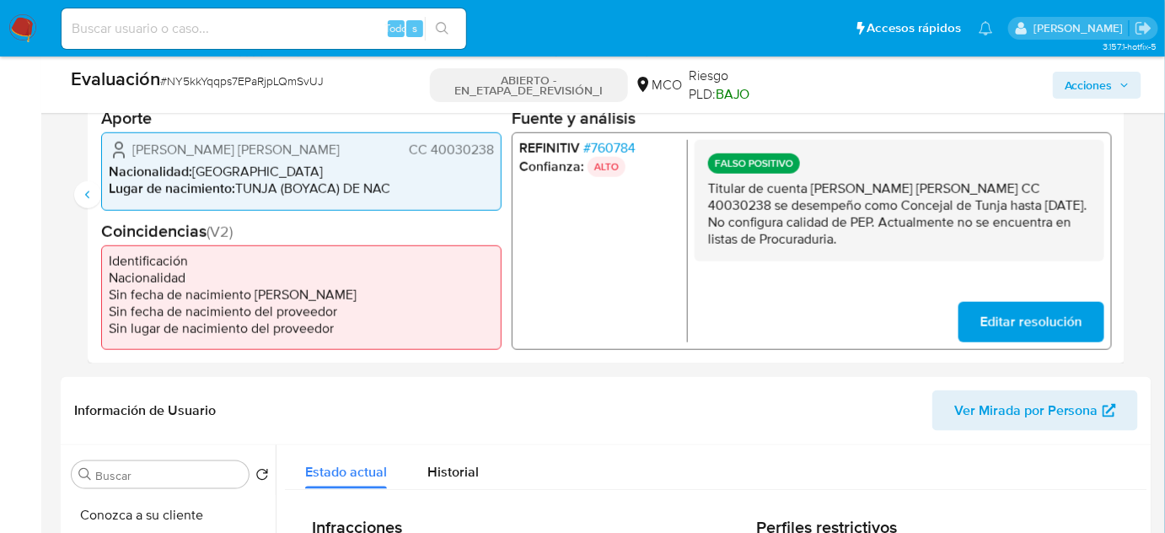
drag, startPoint x: 705, startPoint y: 184, endPoint x: 860, endPoint y: 218, distance: 158.8
click at [860, 218] on div "FALSO POSITIVO Titular de cuenta Rodríguez Robles Diana Paola CC 40030238 se de…" at bounding box center [900, 200] width 410 height 121
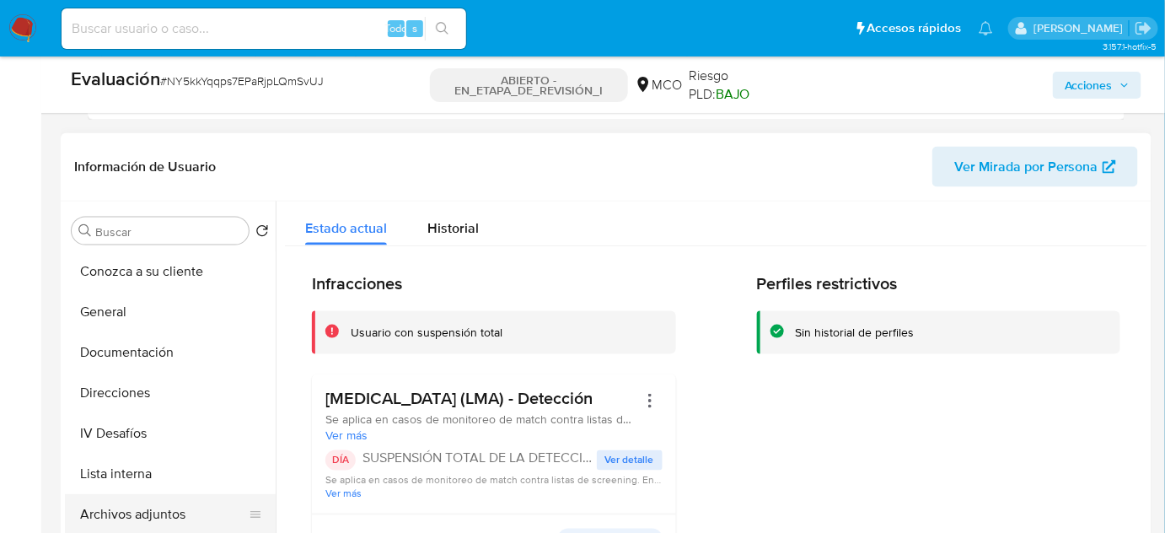
scroll to position [797, 0]
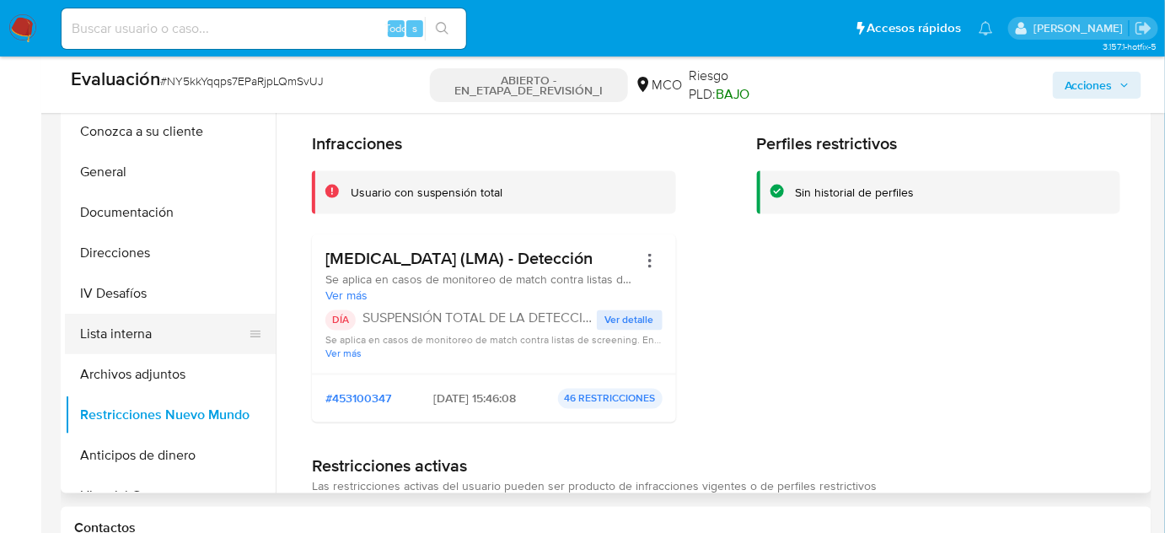
click at [143, 339] on button "Lista interna" at bounding box center [163, 334] width 197 height 40
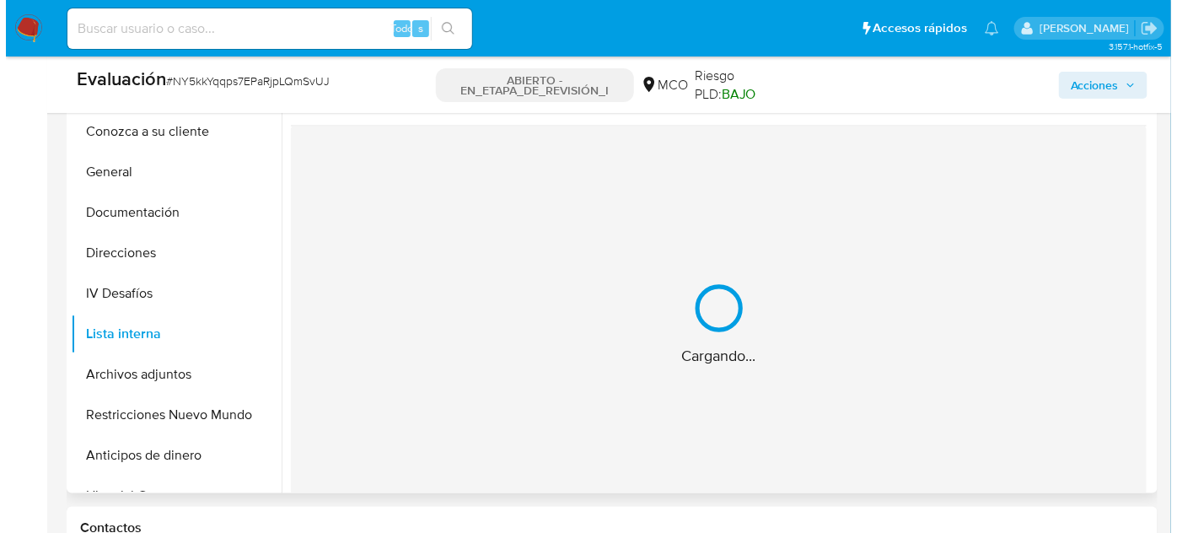
scroll to position [720, 0]
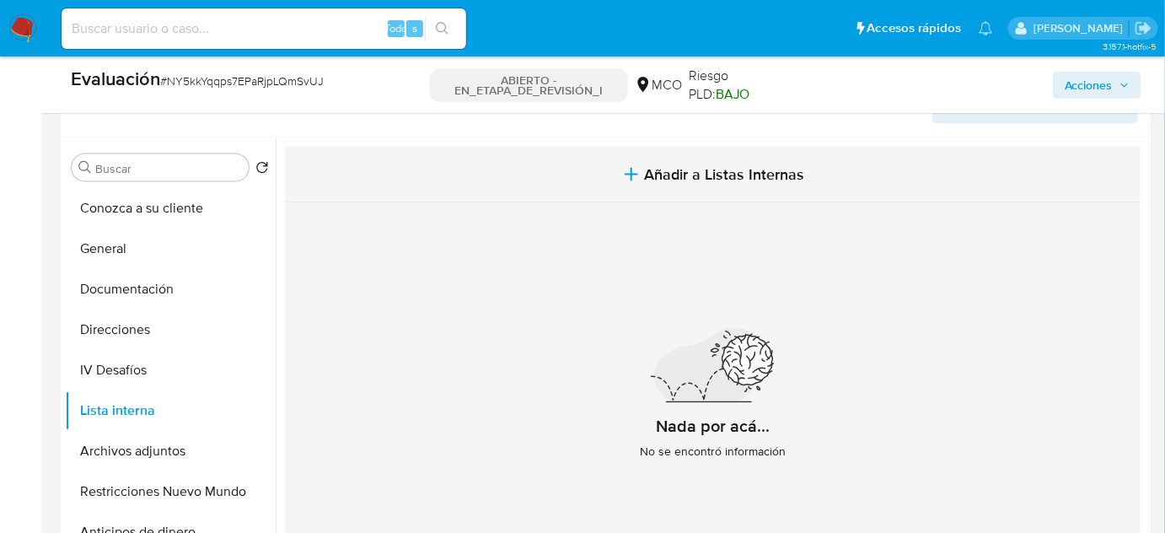
click at [660, 161] on button "Añadir a Listas Internas" at bounding box center [713, 175] width 856 height 56
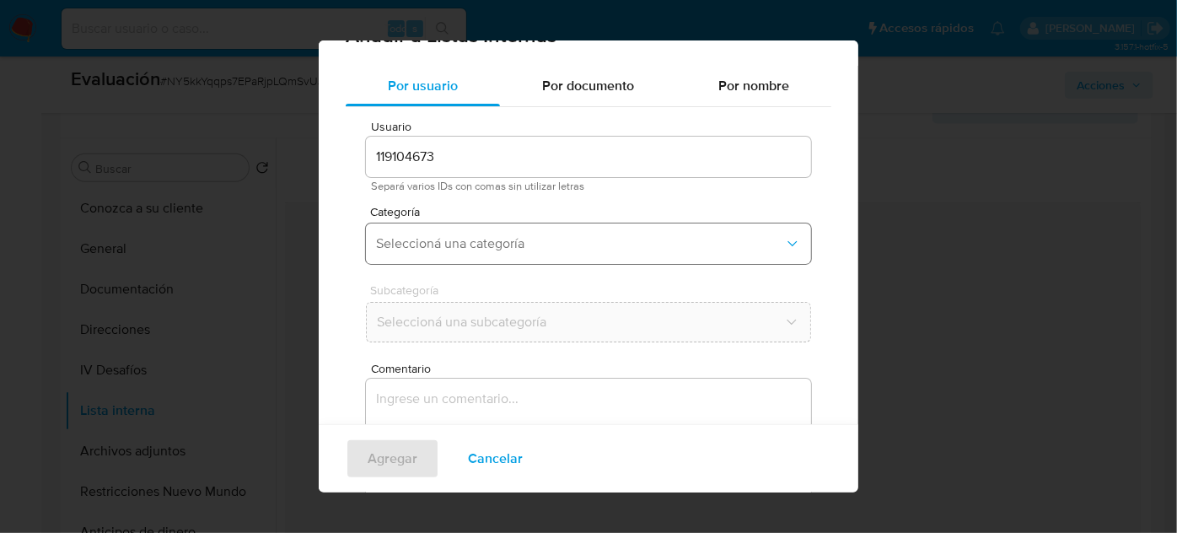
scroll to position [62, 0]
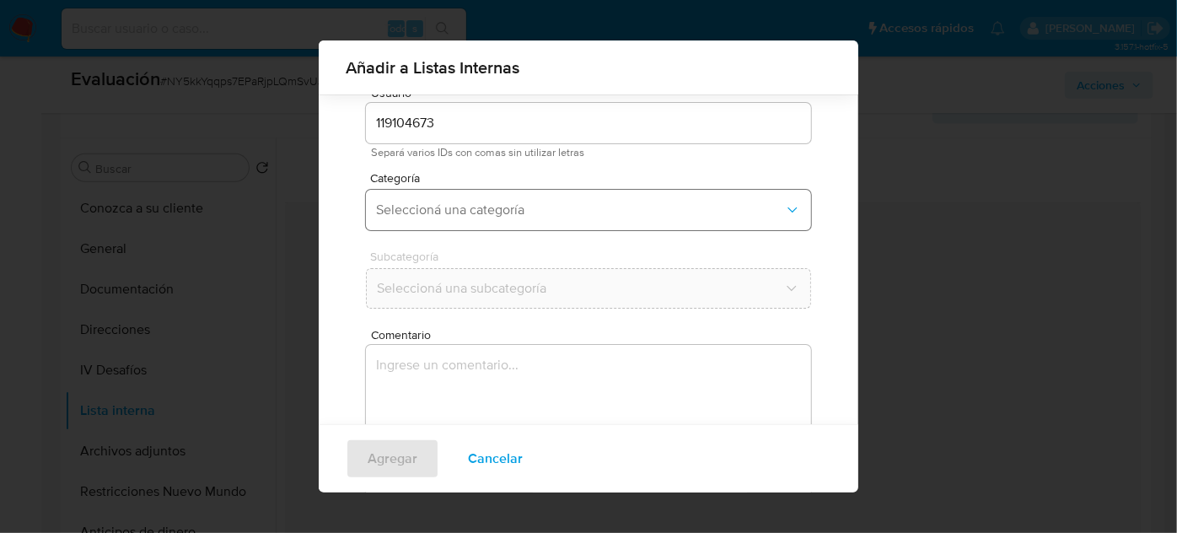
click at [562, 207] on span "Seleccioná una categoría" at bounding box center [580, 210] width 408 height 17
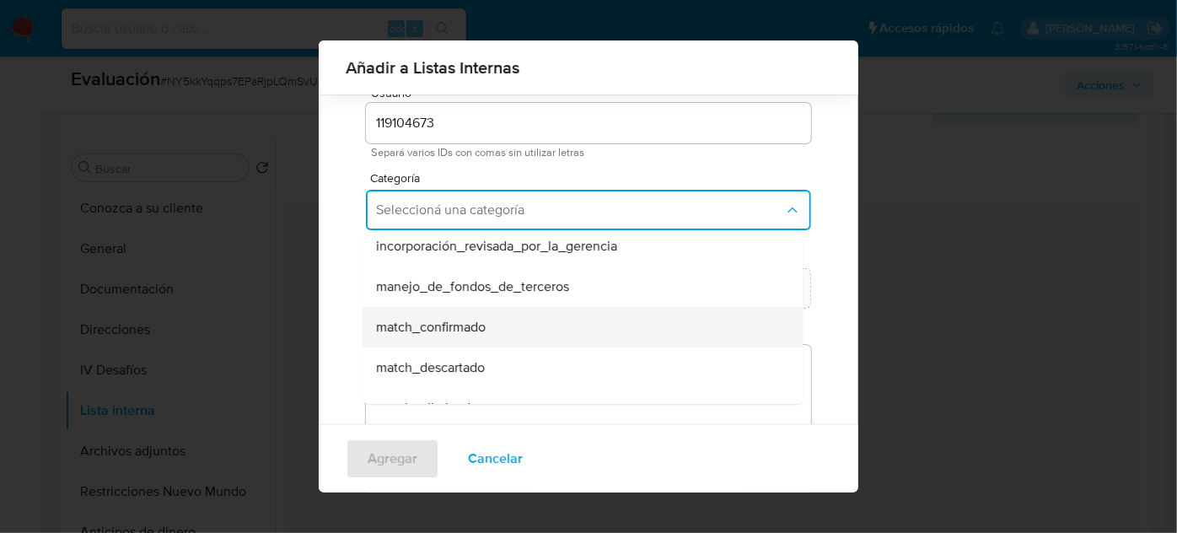
scroll to position [76, 0]
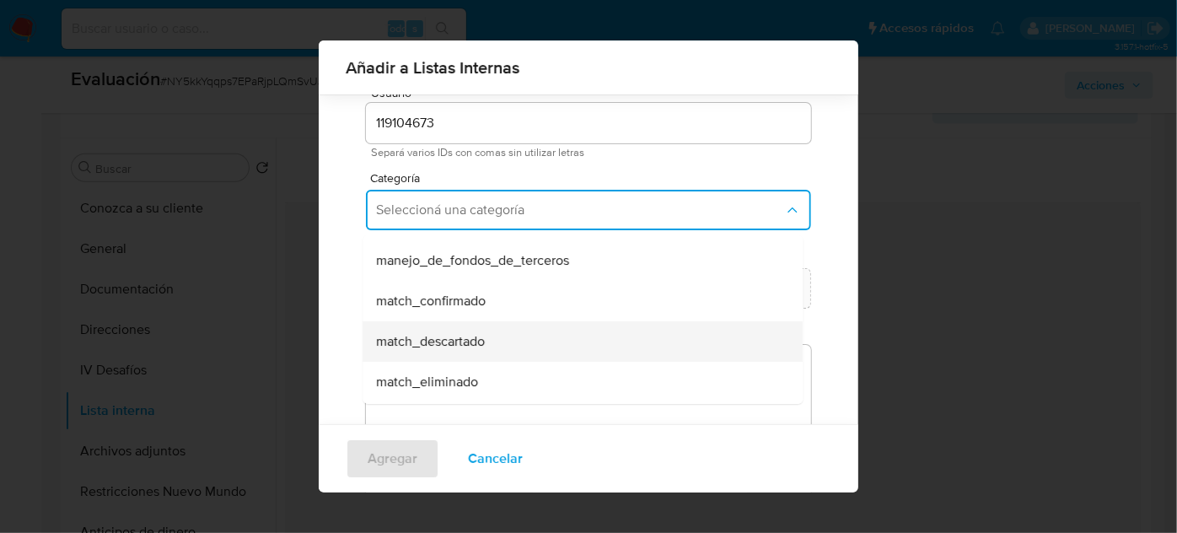
click at [476, 333] on span "match_descartado" at bounding box center [430, 341] width 109 height 17
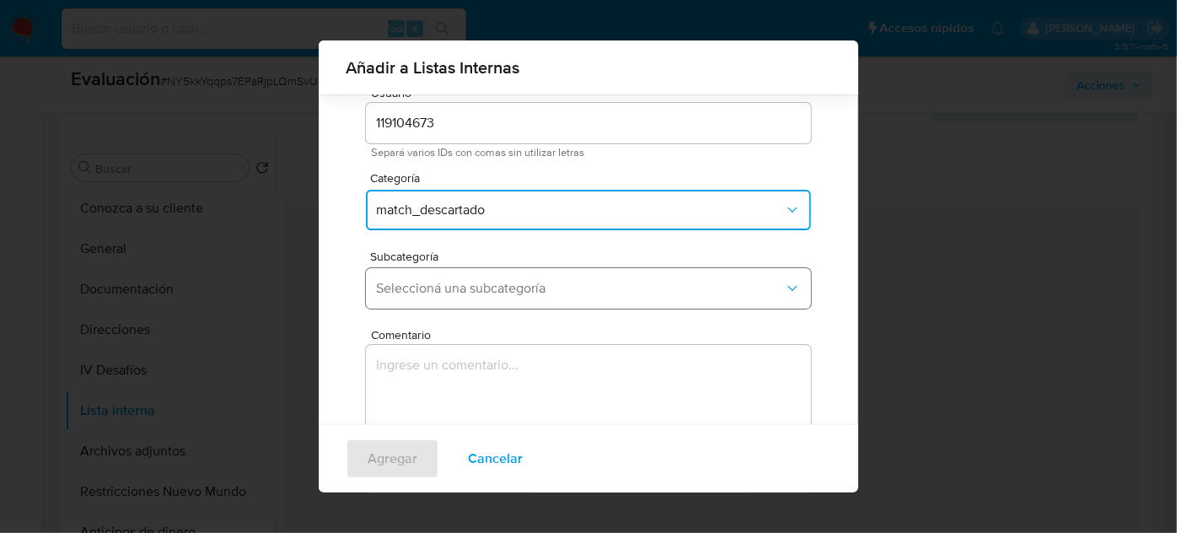
click at [510, 302] on button "Seleccioná una subcategoría" at bounding box center [588, 288] width 445 height 40
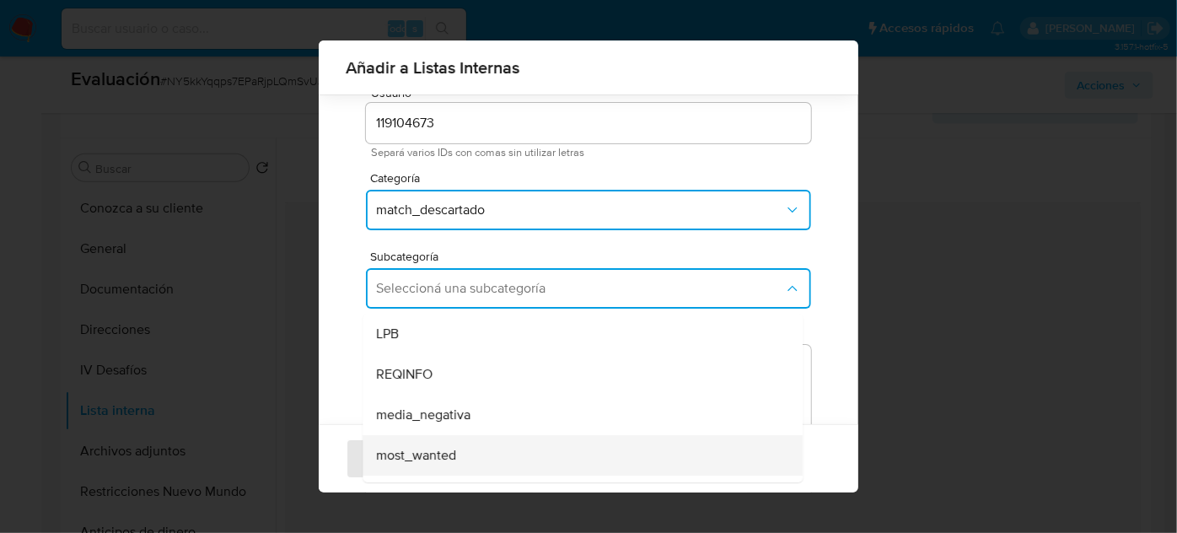
scroll to position [115, 0]
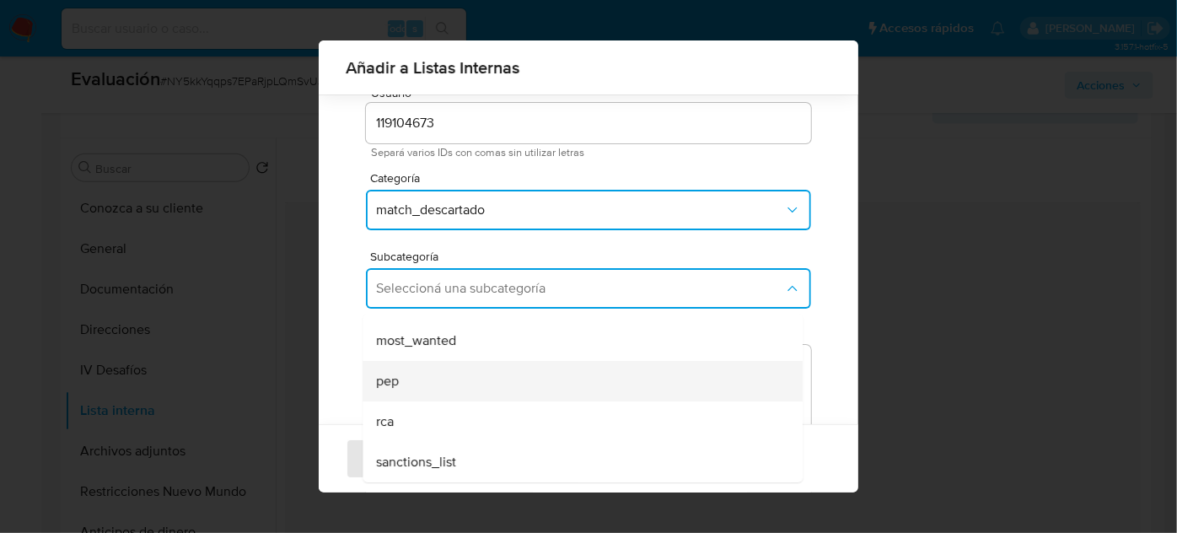
click at [471, 373] on div "pep" at bounding box center [577, 381] width 403 height 40
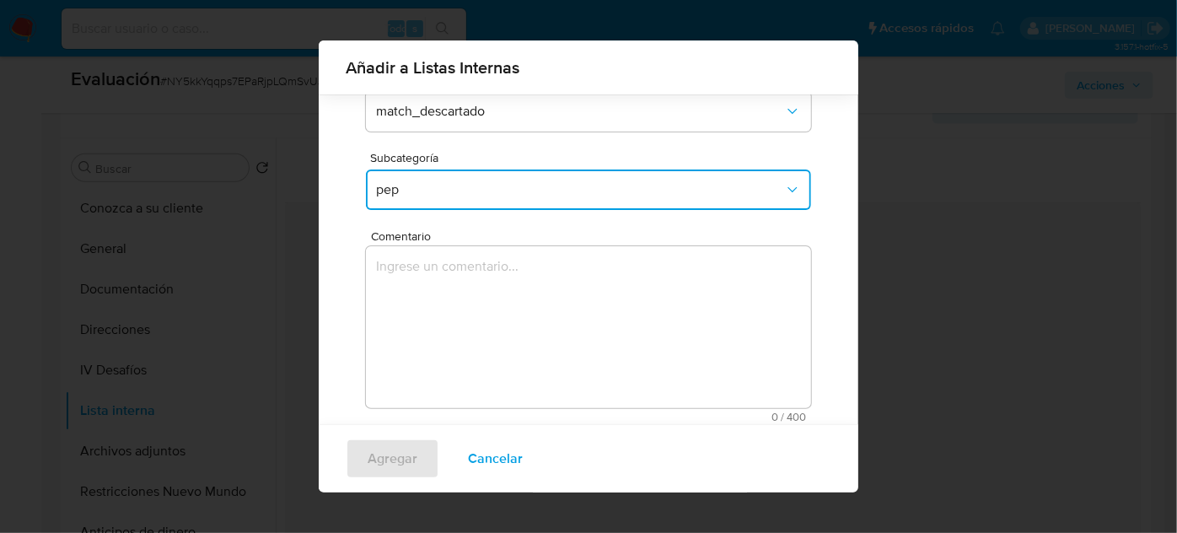
scroll to position [186, 0]
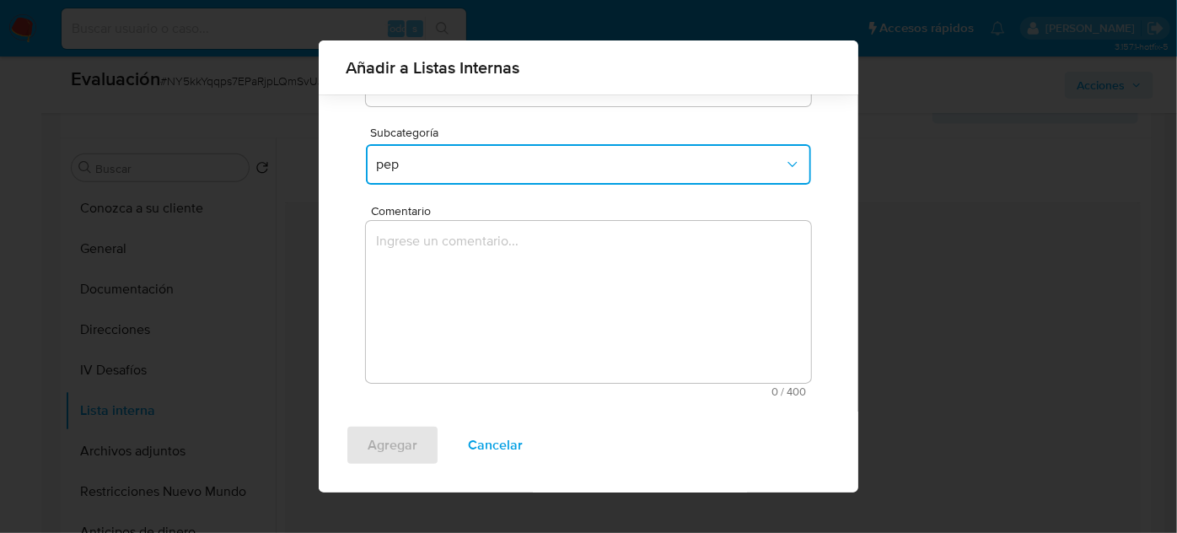
click at [499, 300] on textarea "Comentario" at bounding box center [588, 302] width 445 height 162
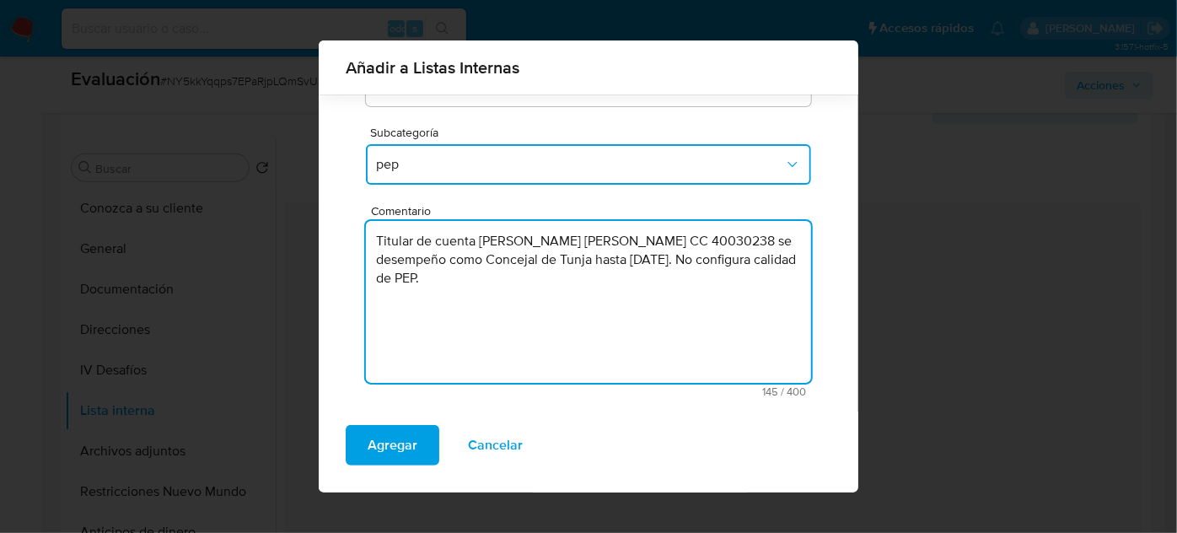
click at [433, 282] on textarea "Titular de cuenta Rodríguez Robles Diana Paola CC 40030238 se desempeño como Co…" at bounding box center [588, 302] width 445 height 162
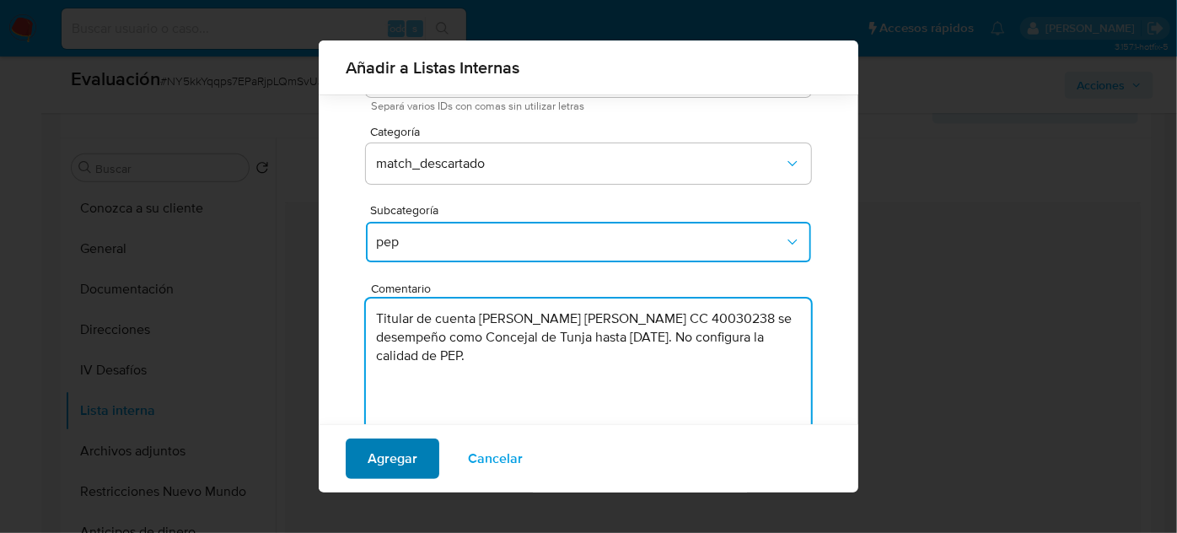
type textarea "Titular de cuenta [PERSON_NAME] [PERSON_NAME] CC 40030238 se desempeño como Con…"
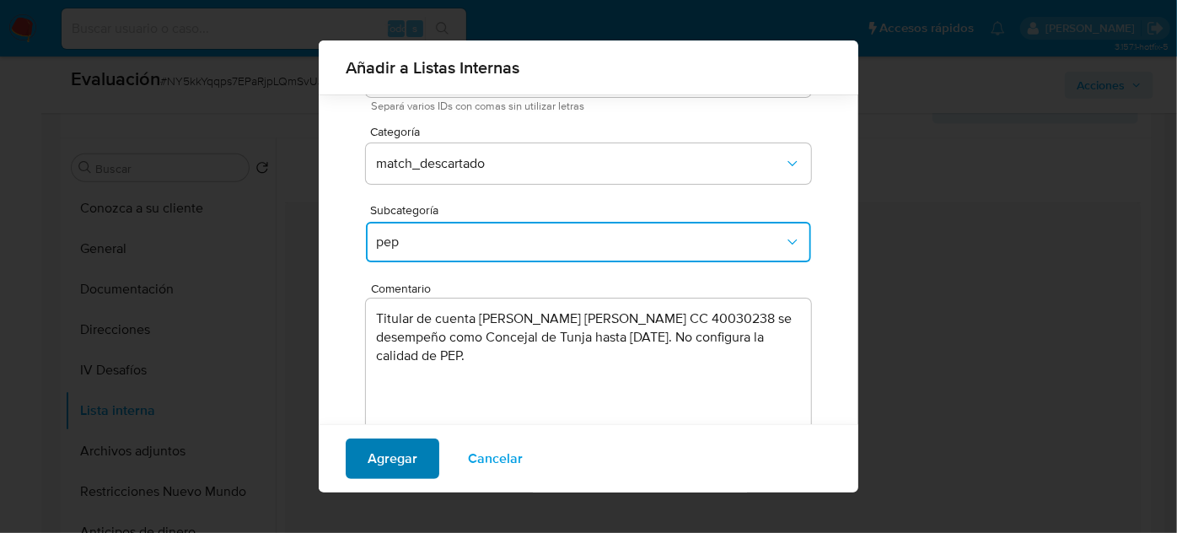
click at [398, 460] on span "Agregar" at bounding box center [393, 458] width 50 height 37
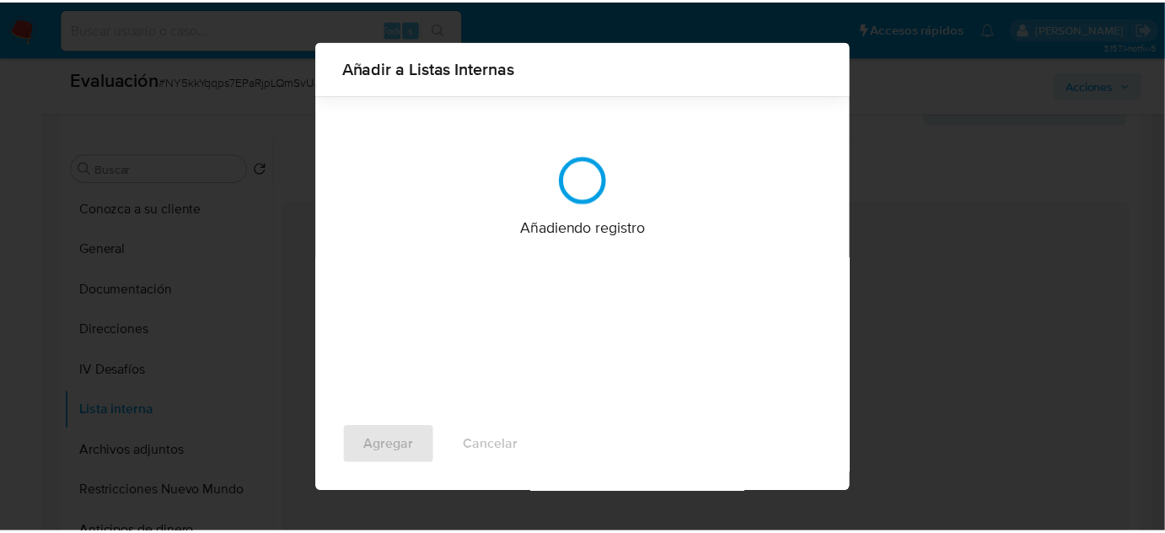
scroll to position [0, 0]
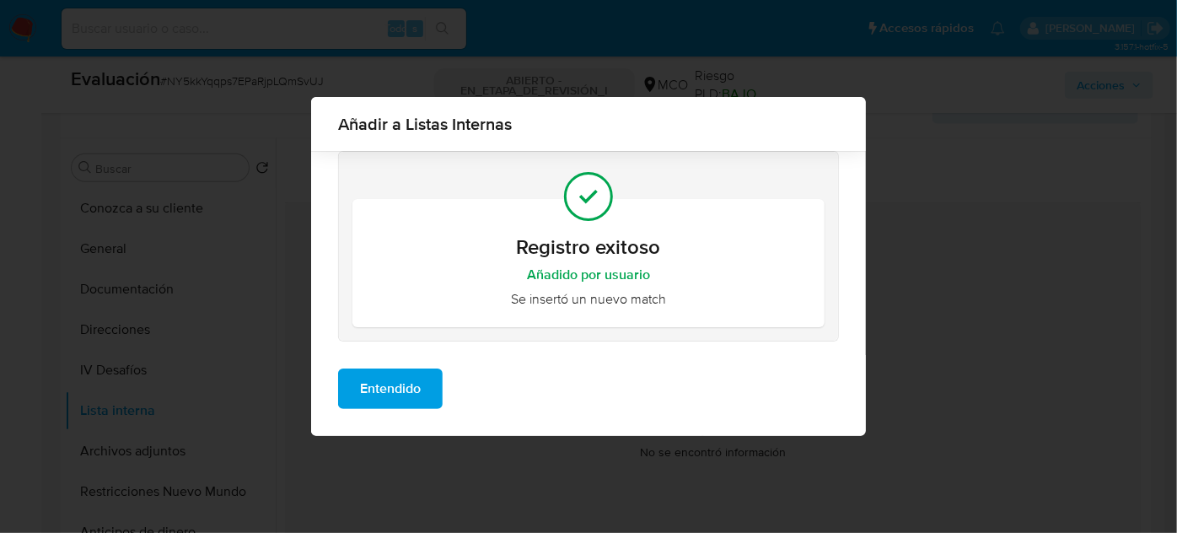
click at [376, 398] on span "Entendido" at bounding box center [390, 388] width 61 height 37
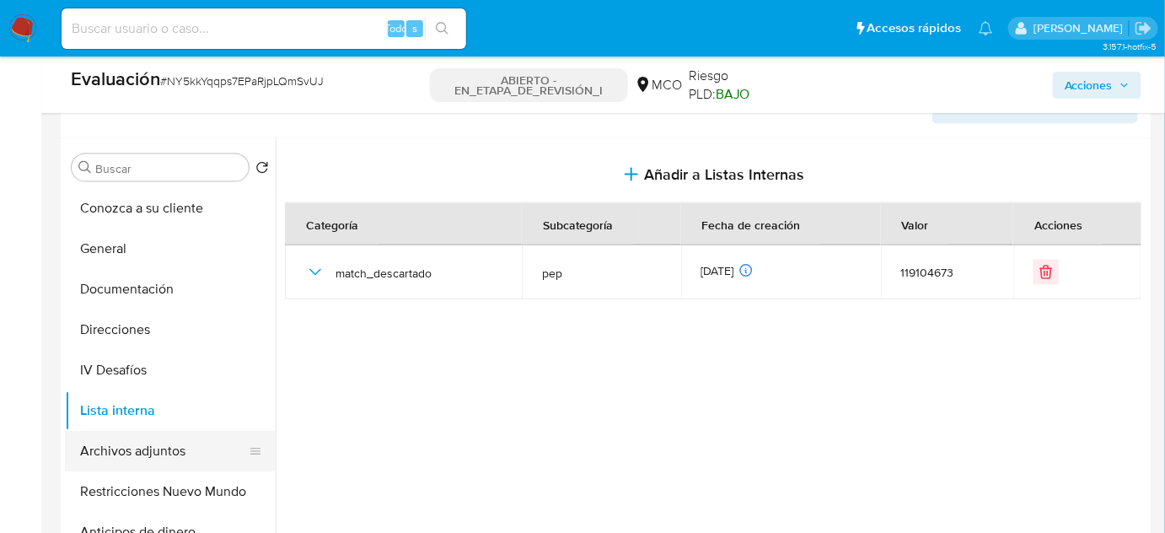
click at [158, 447] on button "Archivos adjuntos" at bounding box center [163, 451] width 197 height 40
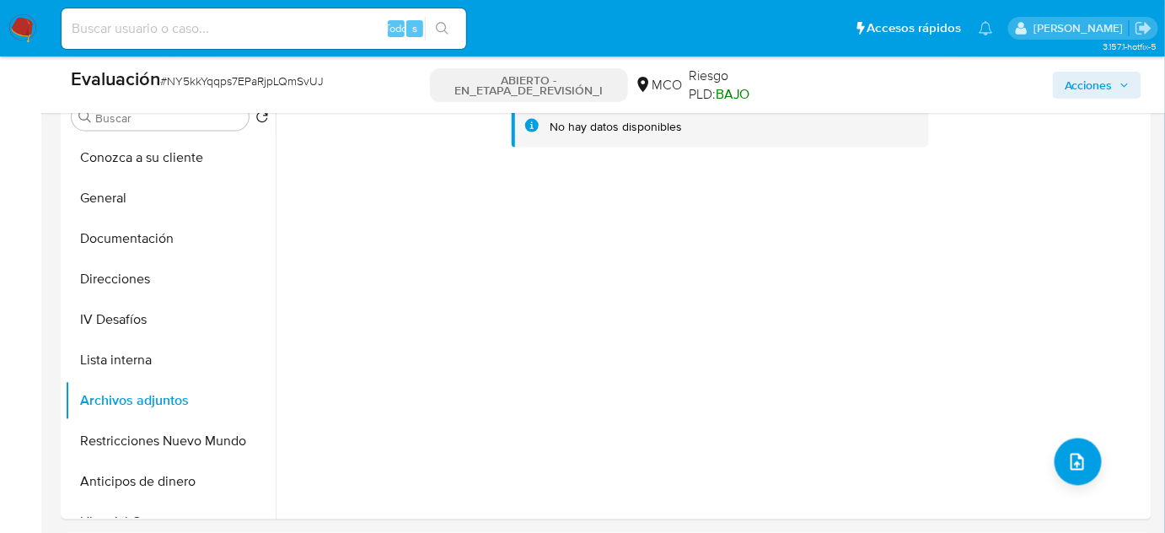
scroll to position [797, 0]
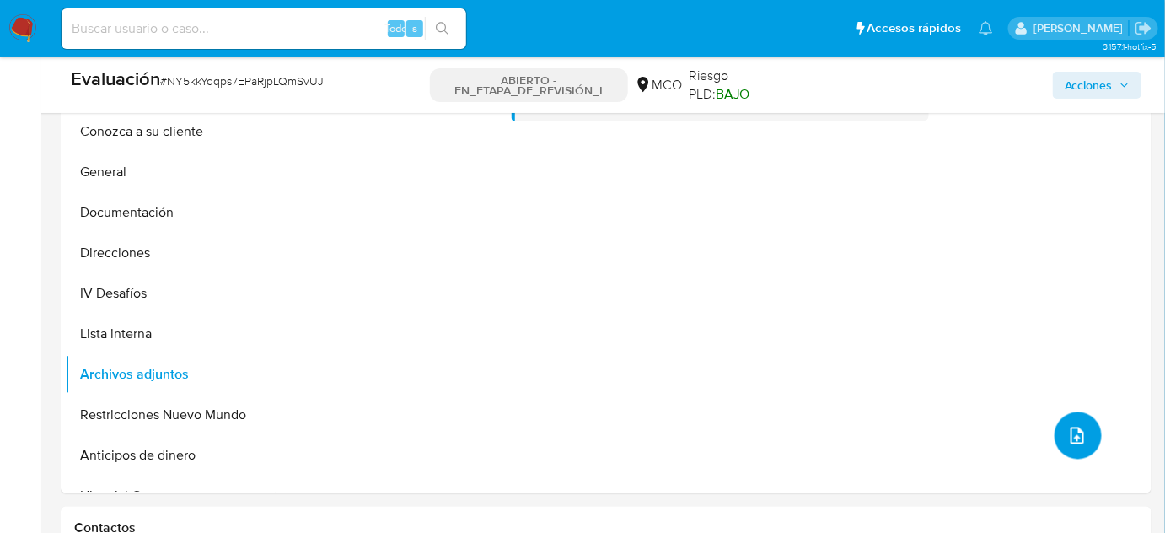
click at [1070, 433] on icon "subir archivo" at bounding box center [1078, 436] width 20 height 20
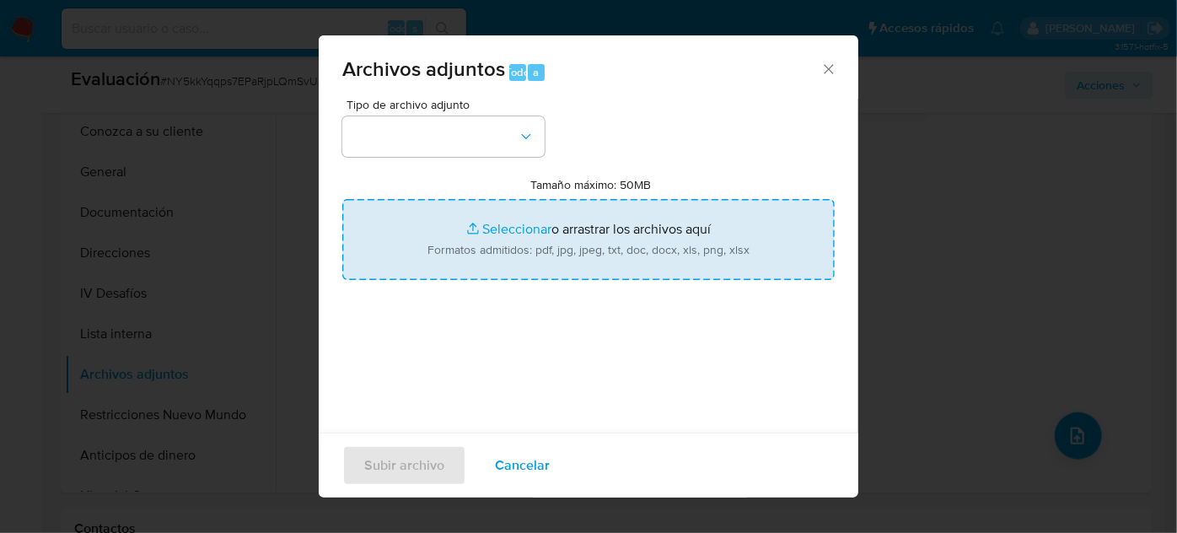
click at [514, 231] on input "Tamaño máximo: 50MB Seleccionar archivos" at bounding box center [588, 239] width 492 height 81
type input "C:\fakepath\- CC 40030238 - Consulta de Antecedentes.pdf"
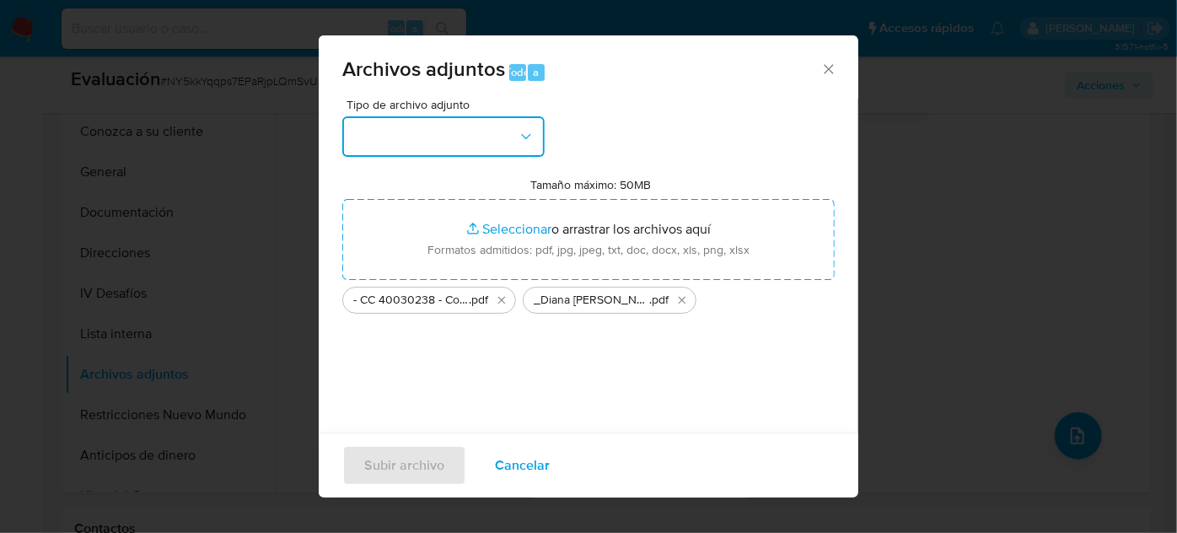
click at [427, 132] on button "button" at bounding box center [443, 136] width 202 height 40
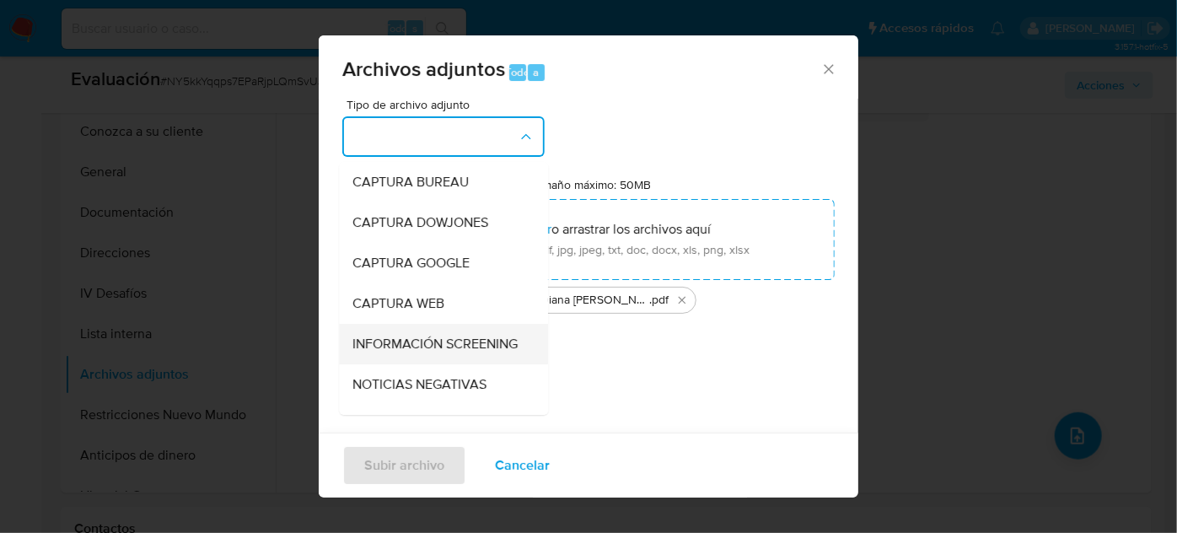
click at [401, 346] on span "INFORMACIÓN SCREENING" at bounding box center [434, 344] width 165 height 17
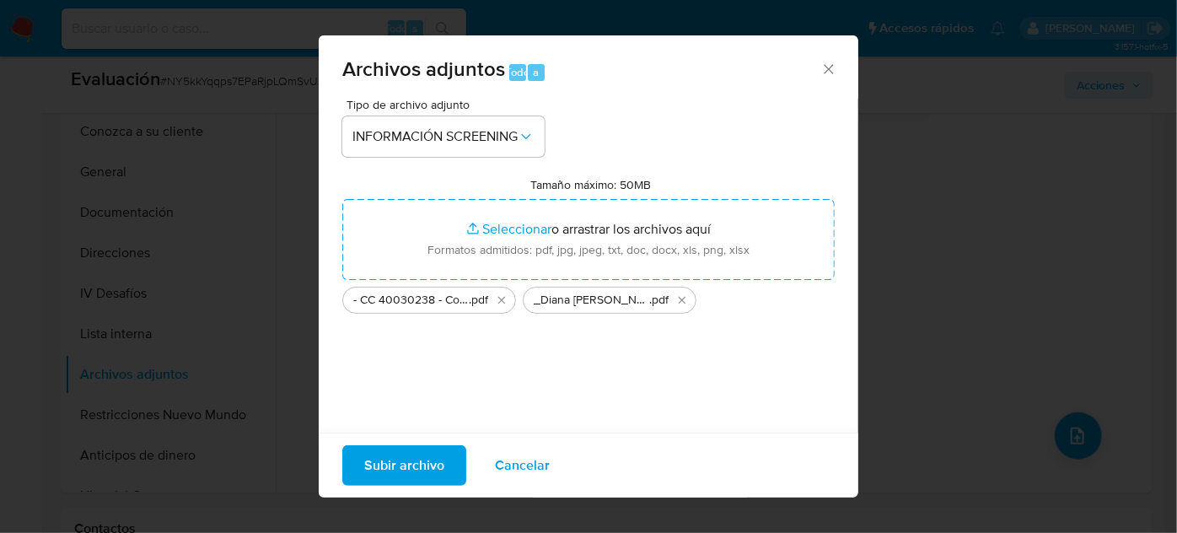
click at [417, 471] on span "Subir archivo" at bounding box center [404, 465] width 80 height 37
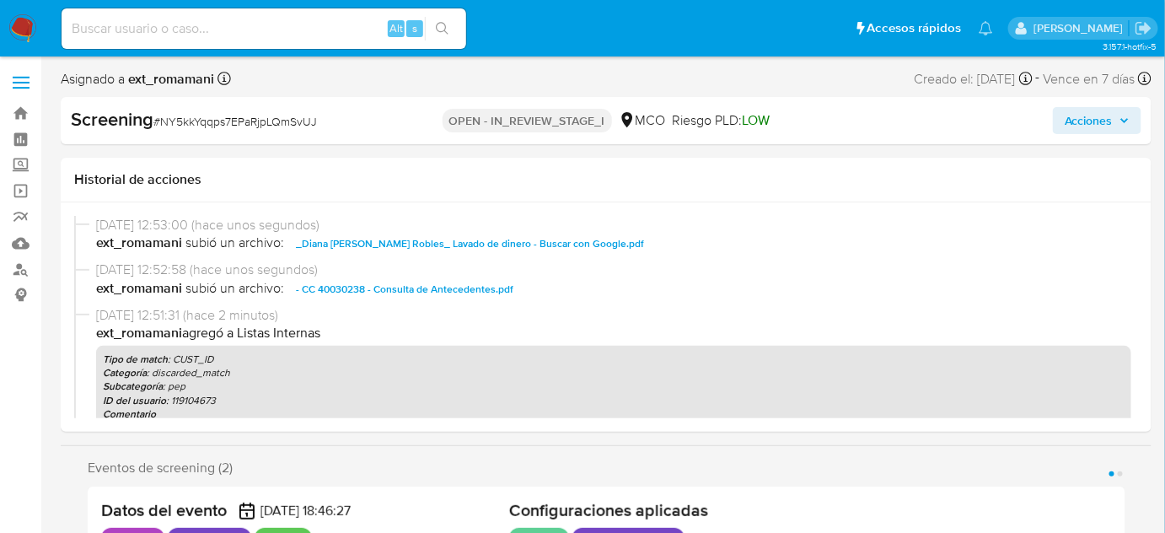
select select "10"
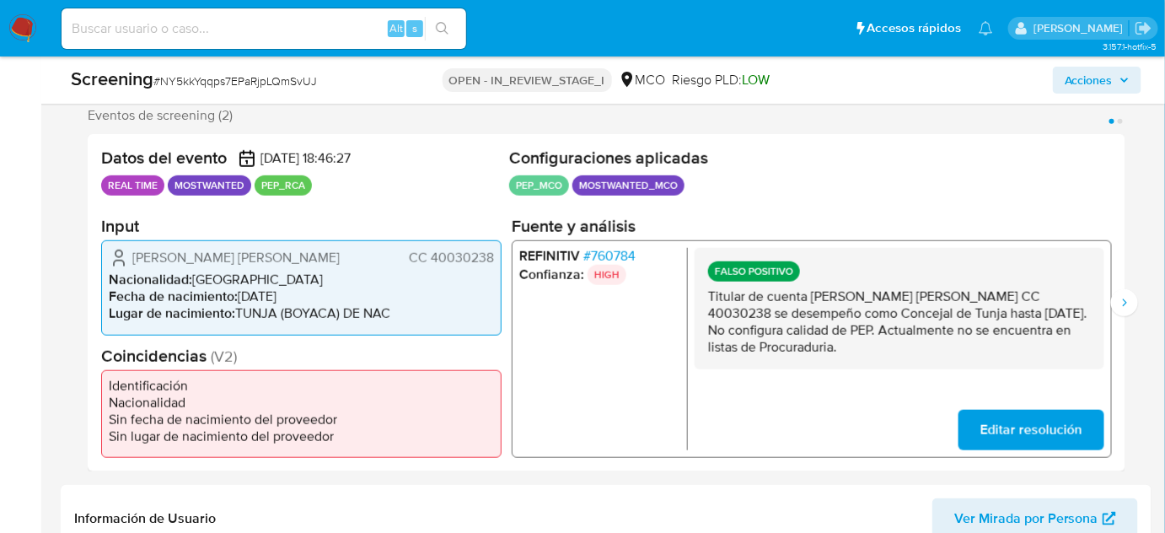
scroll to position [306, 0]
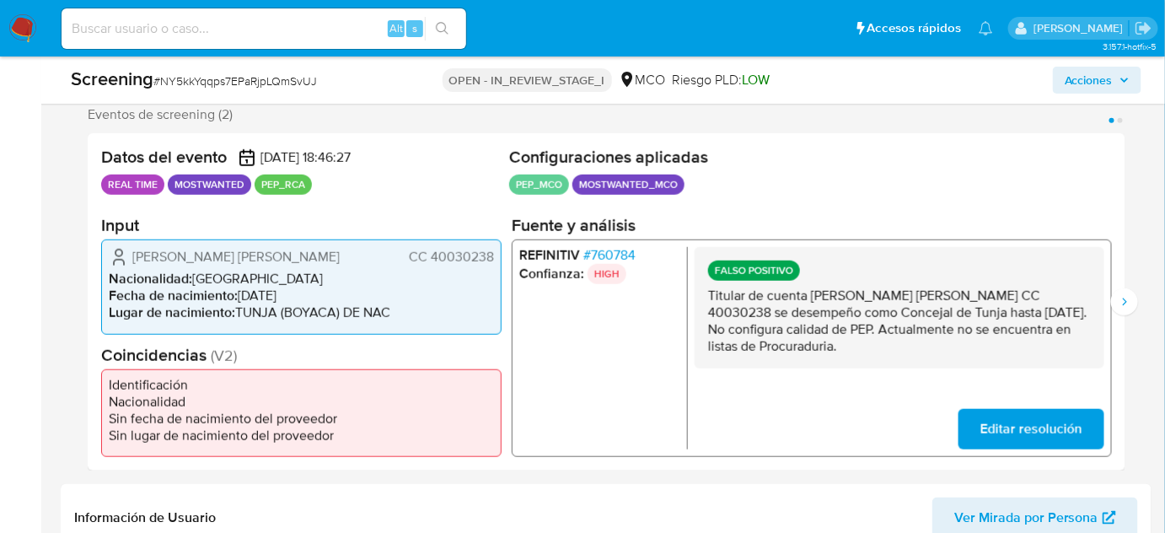
drag, startPoint x: 847, startPoint y: 347, endPoint x: 703, endPoint y: 293, distance: 153.2
click at [703, 293] on div "FALSO POSITIVO Titular de cuenta [PERSON_NAME] [PERSON_NAME] CC 40030238 se des…" at bounding box center [900, 307] width 410 height 121
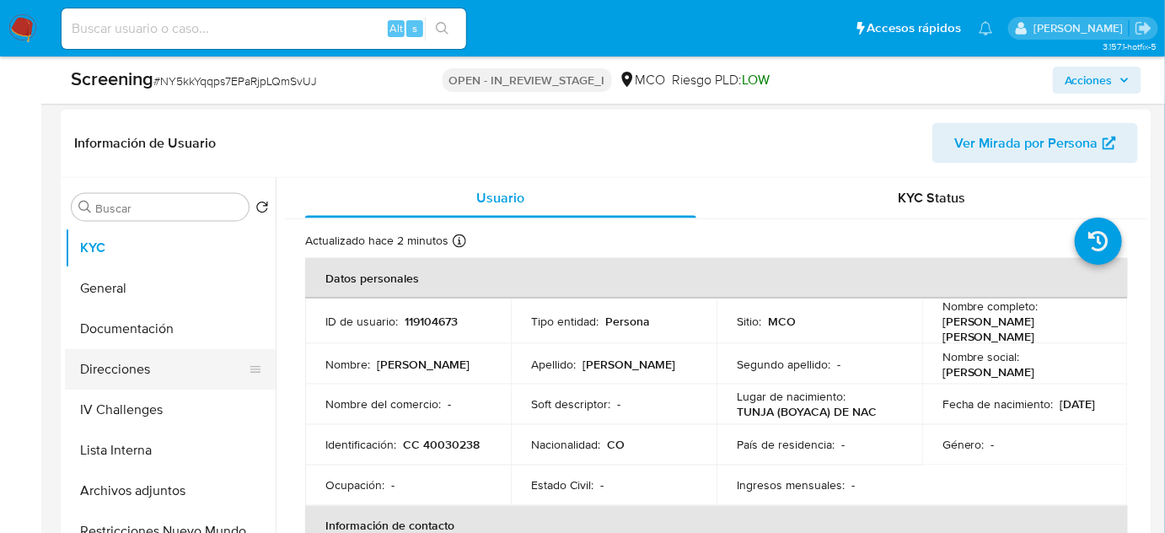
scroll to position [690, 0]
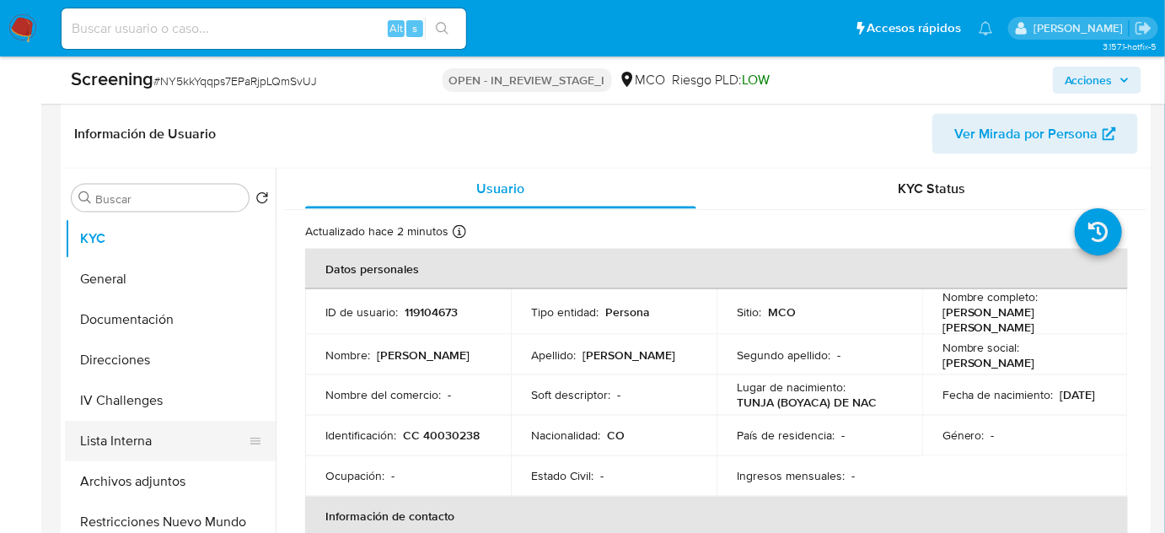
click at [137, 441] on button "Lista Interna" at bounding box center [163, 441] width 197 height 40
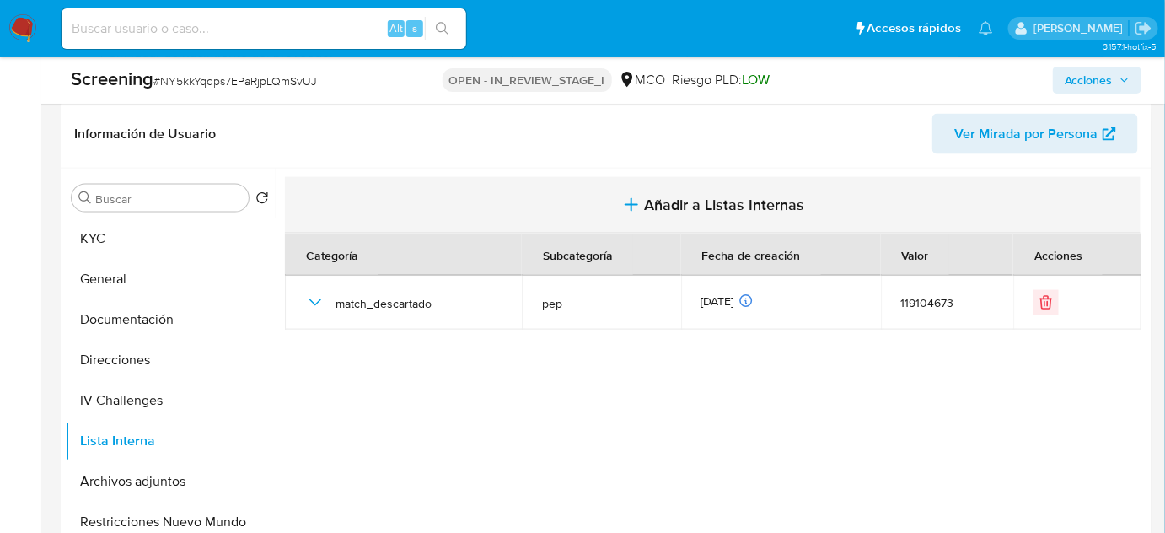
click at [670, 212] on span "Añadir a Listas Internas" at bounding box center [725, 205] width 160 height 19
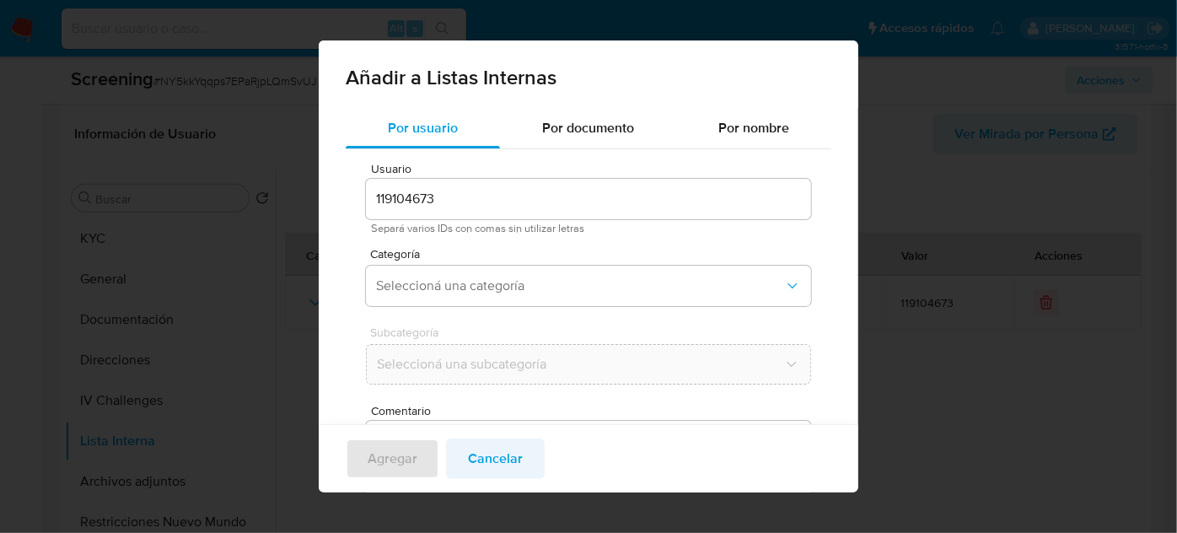
click at [487, 455] on span "Cancelar" at bounding box center [495, 458] width 55 height 37
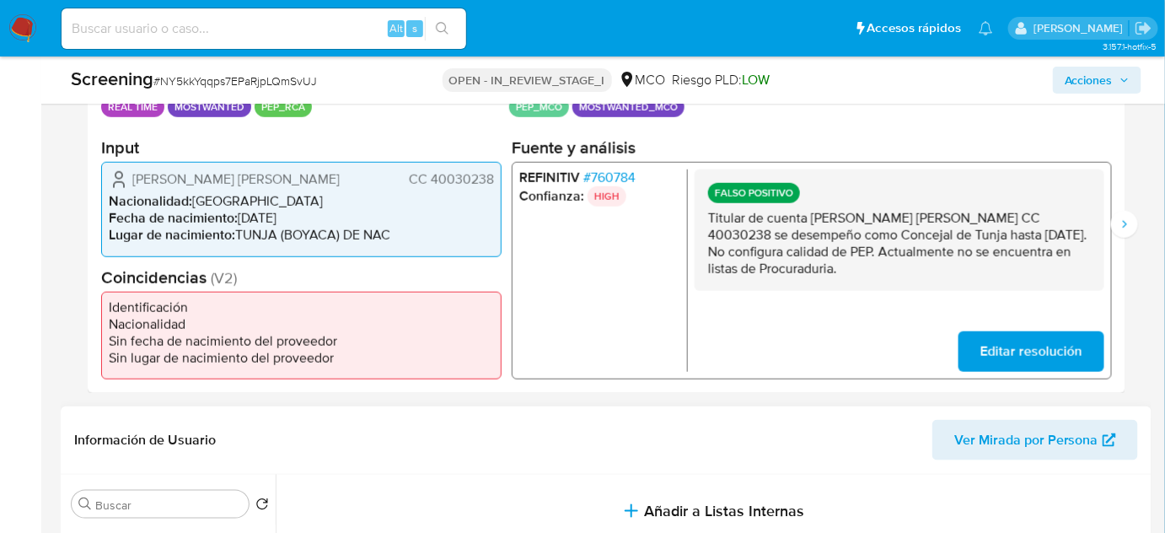
scroll to position [383, 0]
drag, startPoint x: 325, startPoint y: 182, endPoint x: 132, endPoint y: 188, distance: 193.2
click at [132, 188] on div "[PERSON_NAME] [PERSON_NAME] CC 40030238" at bounding box center [301, 180] width 385 height 20
drag, startPoint x: 862, startPoint y: 270, endPoint x: 701, endPoint y: 218, distance: 169.1
click at [701, 218] on div "FALSO POSITIVO Titular de cuenta [PERSON_NAME] [PERSON_NAME] CC 40030238 se des…" at bounding box center [900, 230] width 410 height 121
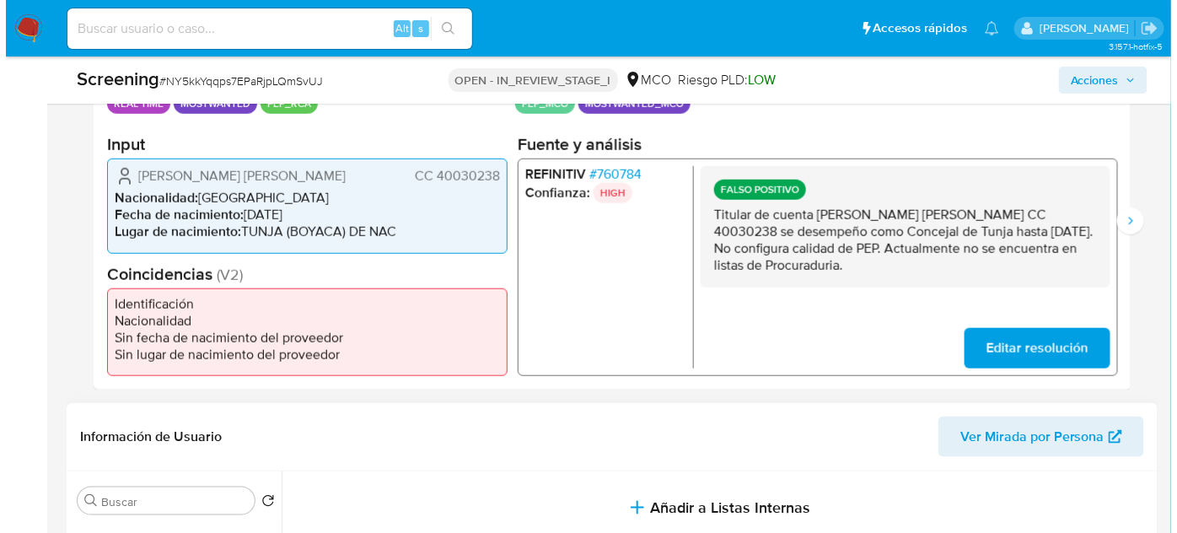
scroll to position [690, 0]
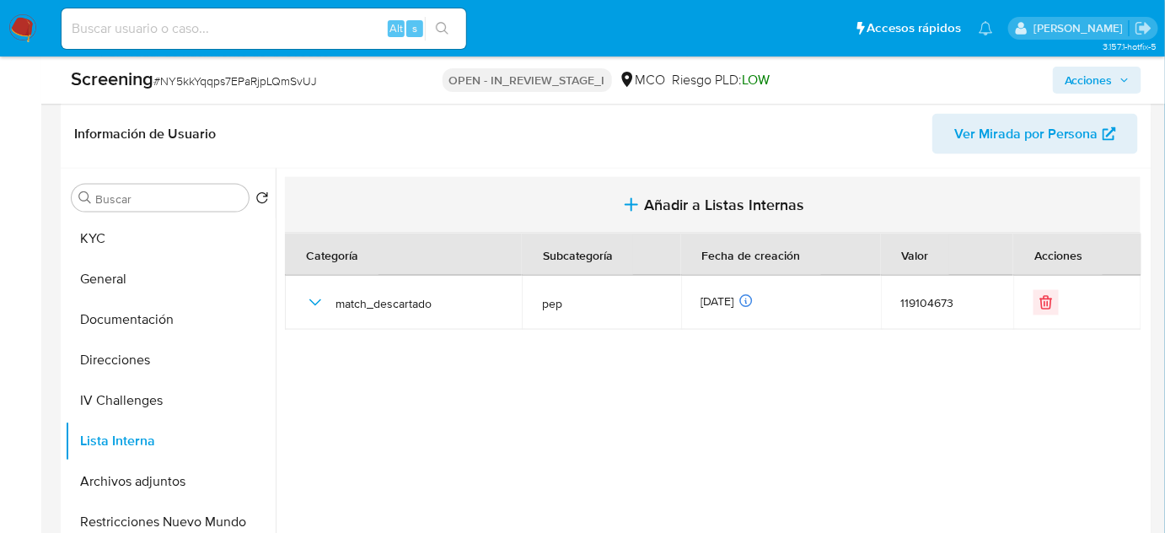
click at [705, 212] on span "Añadir a Listas Internas" at bounding box center [725, 205] width 160 height 19
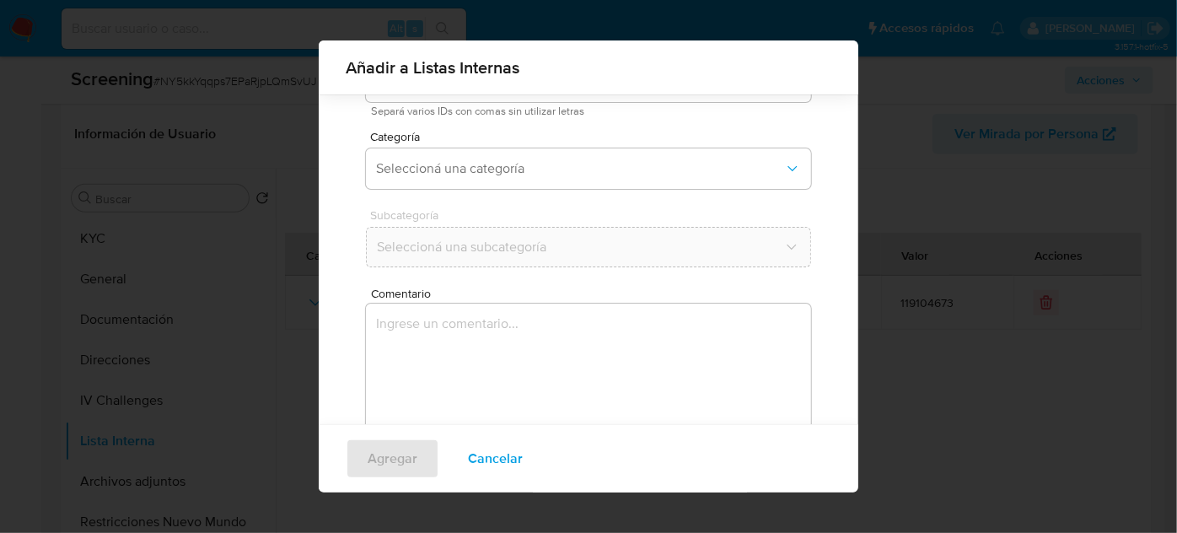
scroll to position [139, 0]
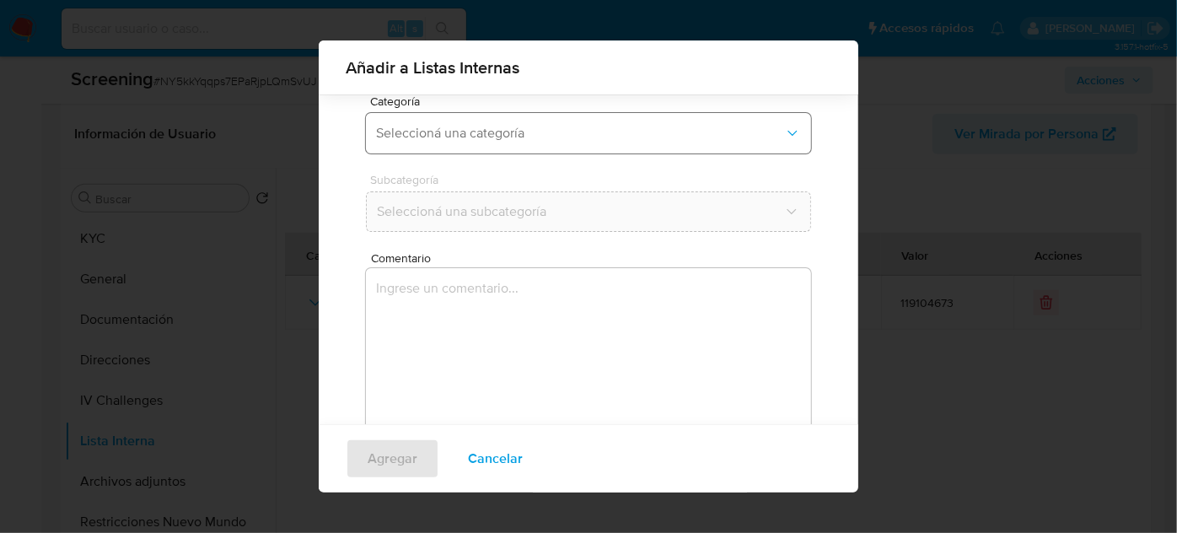
click at [485, 141] on span "Seleccioná una categoría" at bounding box center [580, 133] width 408 height 17
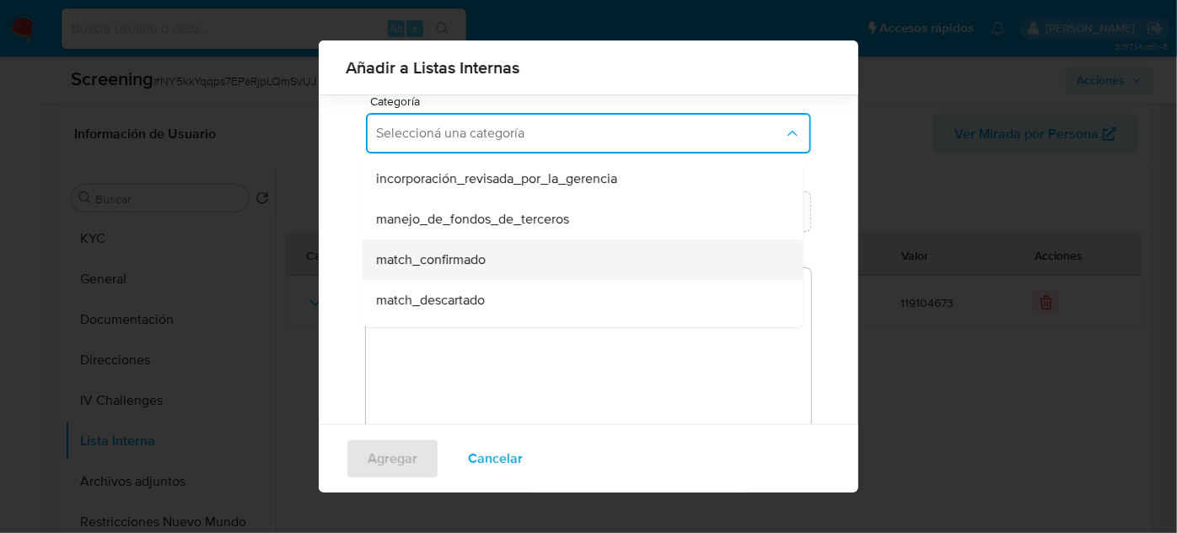
scroll to position [76, 0]
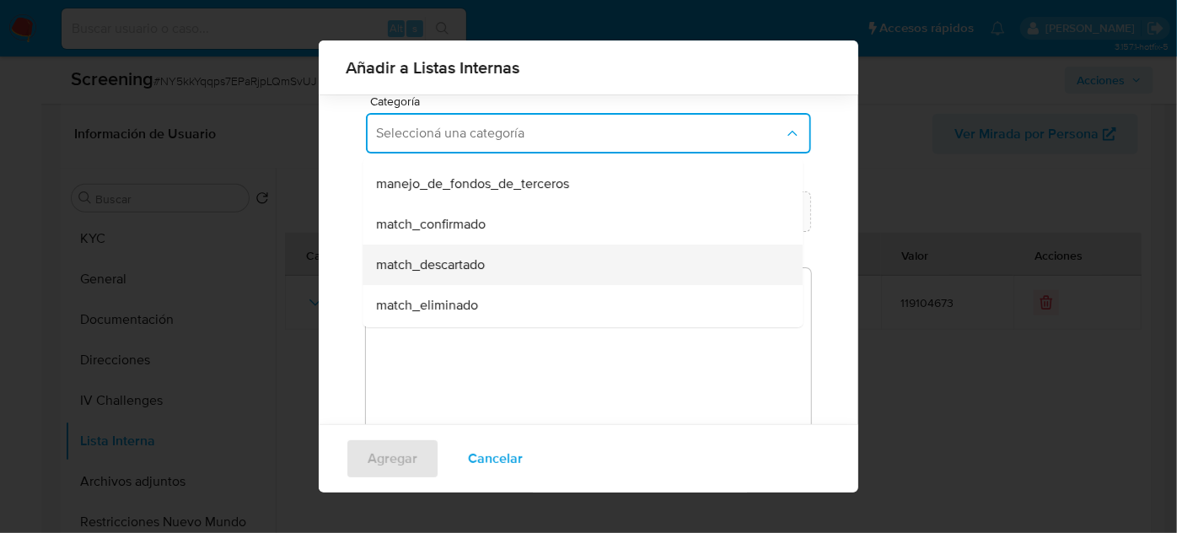
click at [467, 270] on span "match_descartado" at bounding box center [430, 264] width 109 height 17
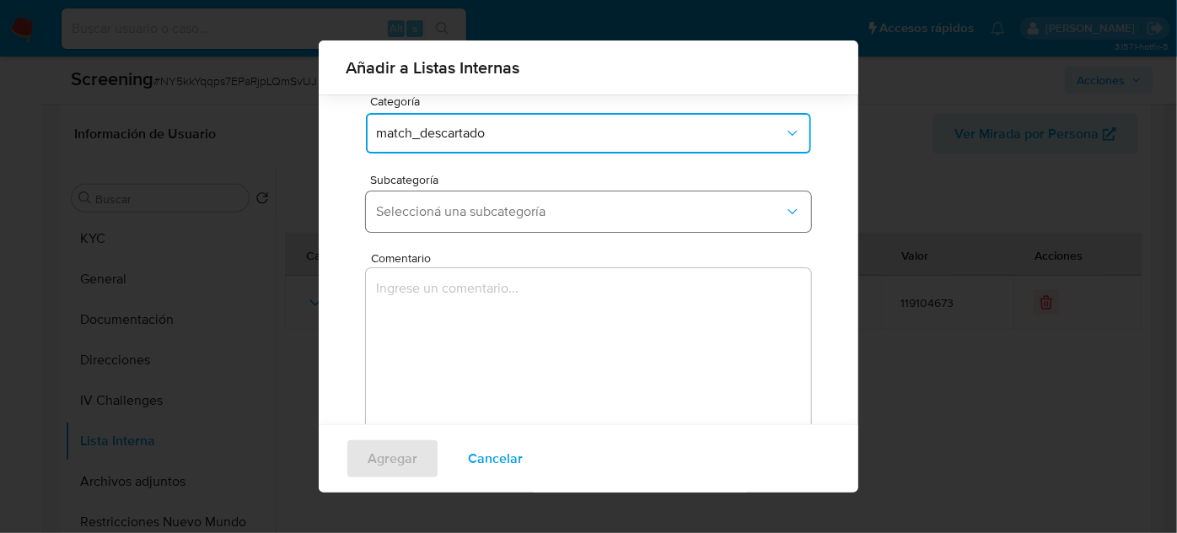
click at [525, 211] on span "Seleccioná una subcategoría" at bounding box center [580, 211] width 408 height 17
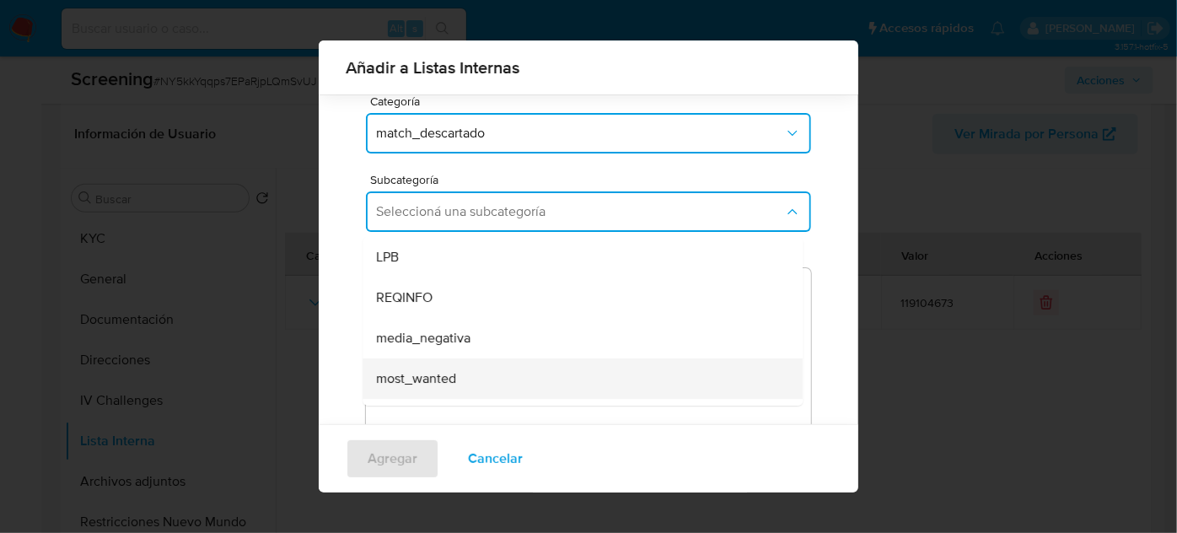
click at [465, 372] on div "most_wanted" at bounding box center [577, 378] width 403 height 40
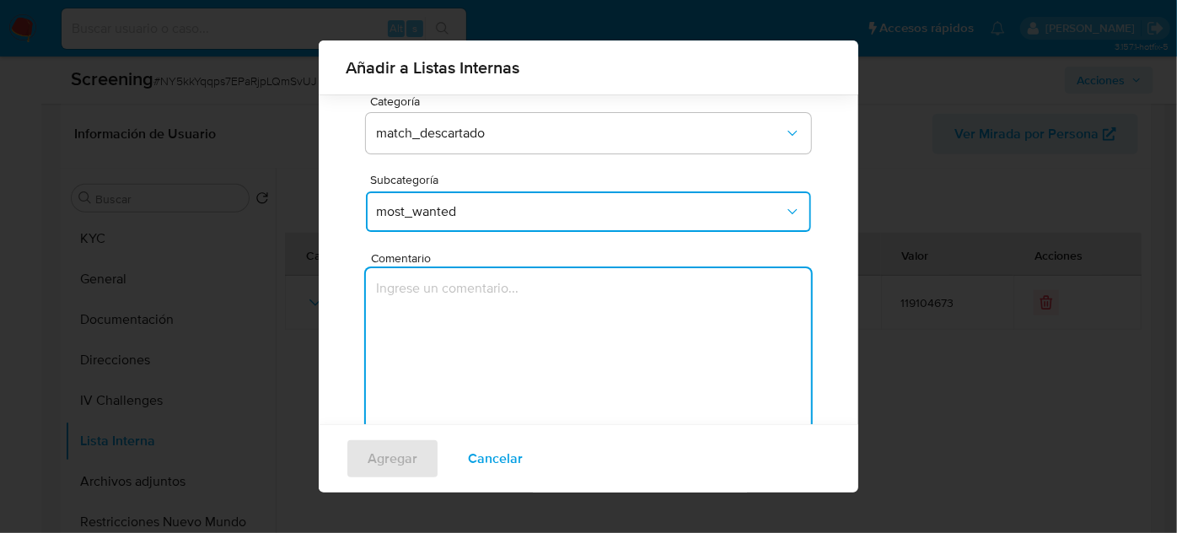
click at [467, 312] on textarea "Comentario" at bounding box center [588, 349] width 445 height 162
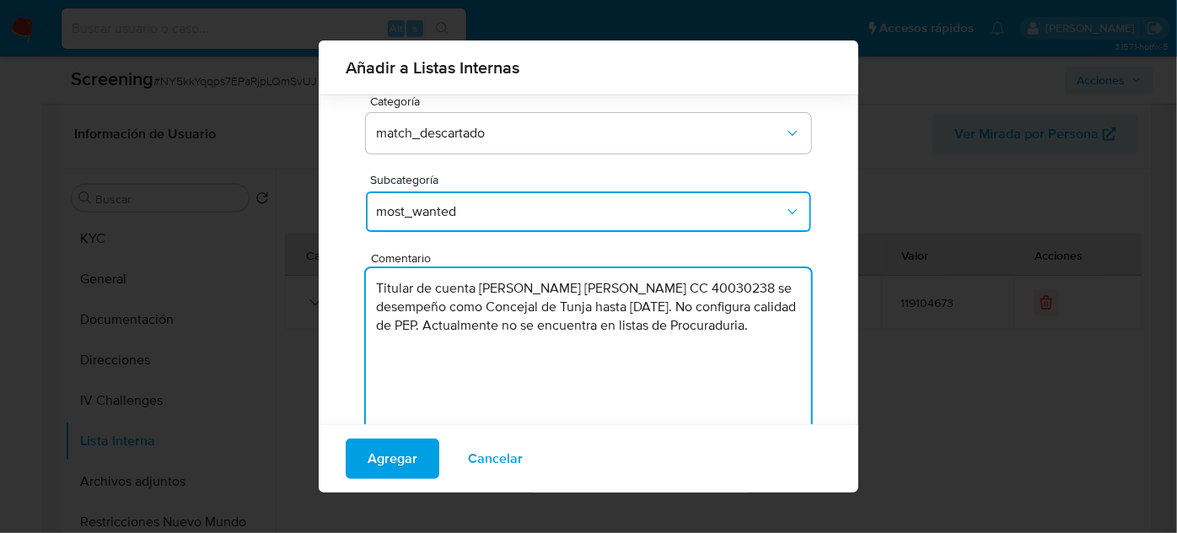
drag, startPoint x: 720, startPoint y: 311, endPoint x: 748, endPoint y: 287, distance: 37.0
click at [748, 287] on textarea "Titular de cuenta [PERSON_NAME] [PERSON_NAME] CC 40030238 se desempeño como Con…" at bounding box center [588, 349] width 445 height 162
drag, startPoint x: 536, startPoint y: 327, endPoint x: 750, endPoint y: 290, distance: 216.5
click at [750, 290] on textarea "Titular de cuenta [PERSON_NAME] [PERSON_NAME] CC 40030238 se desempeño como Con…" at bounding box center [588, 349] width 445 height 162
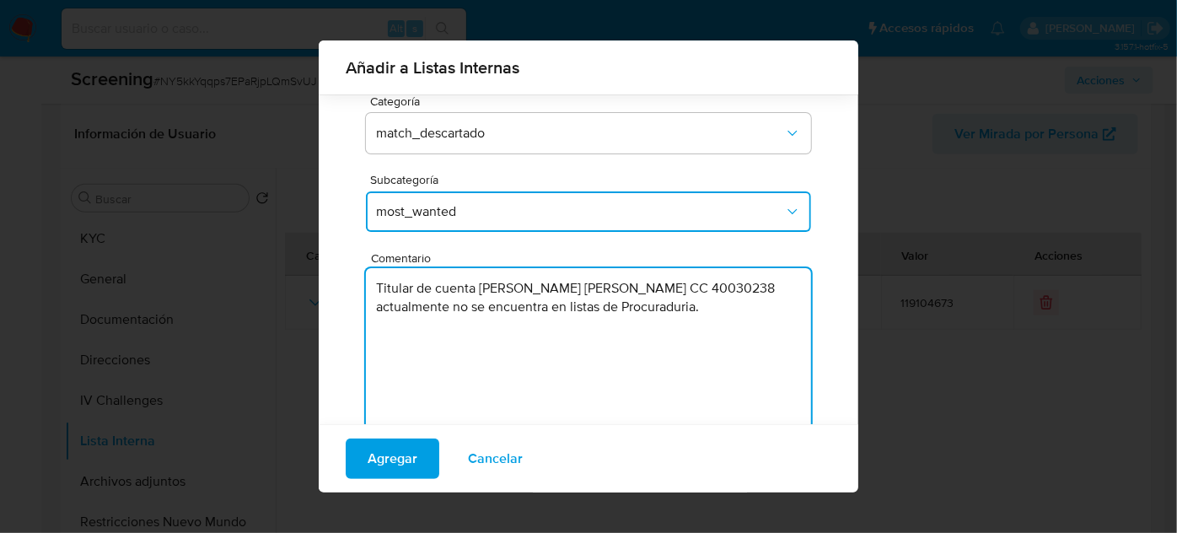
click at [694, 306] on textarea "Titular de cuenta [PERSON_NAME] [PERSON_NAME] CC 40030238 actualmente no se enc…" at bounding box center [588, 349] width 445 height 162
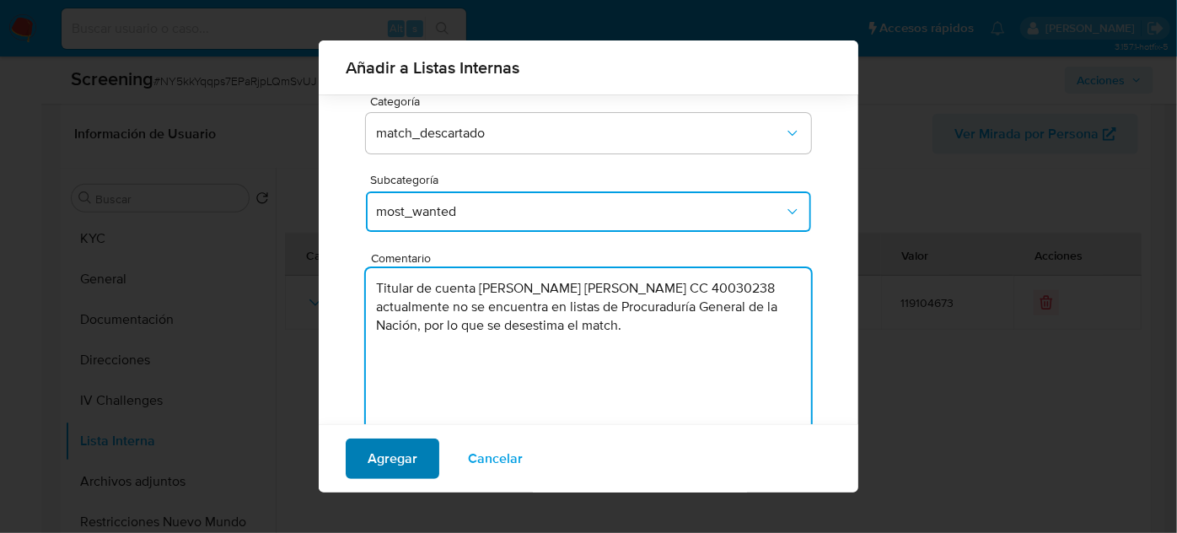
type textarea "Titular de cuenta [PERSON_NAME] [PERSON_NAME] CC 40030238 actualmente no se enc…"
click at [392, 461] on span "Agregar" at bounding box center [393, 458] width 50 height 37
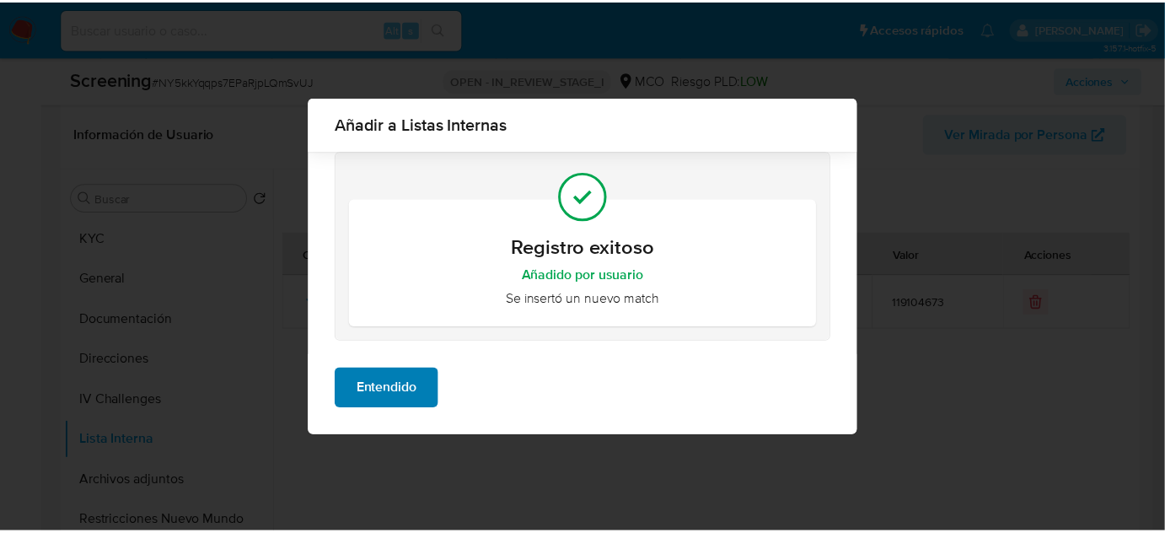
scroll to position [0, 0]
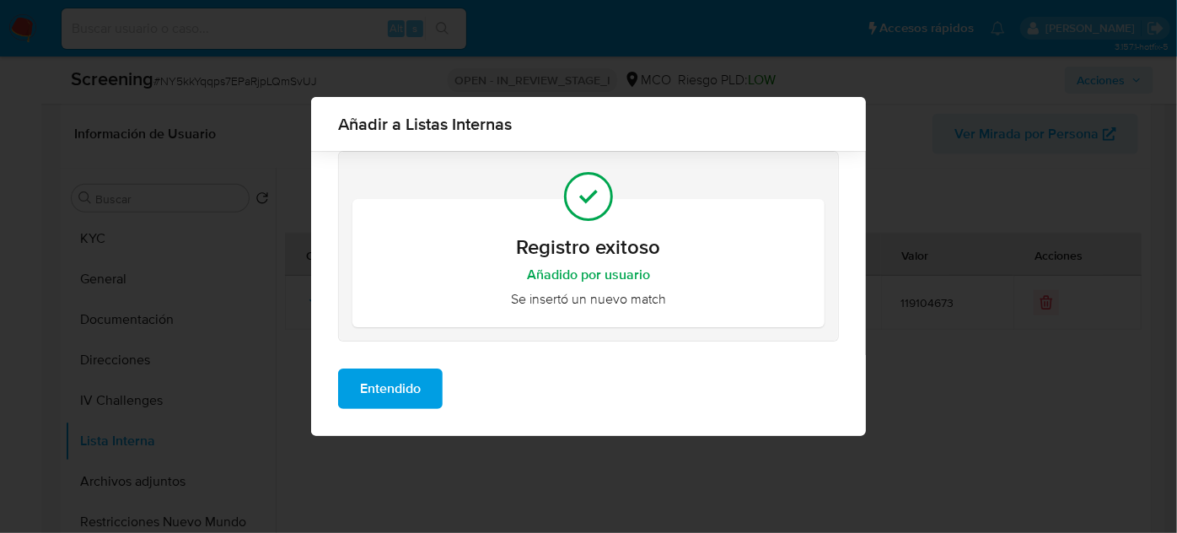
click at [391, 401] on span "Entendido" at bounding box center [390, 388] width 61 height 37
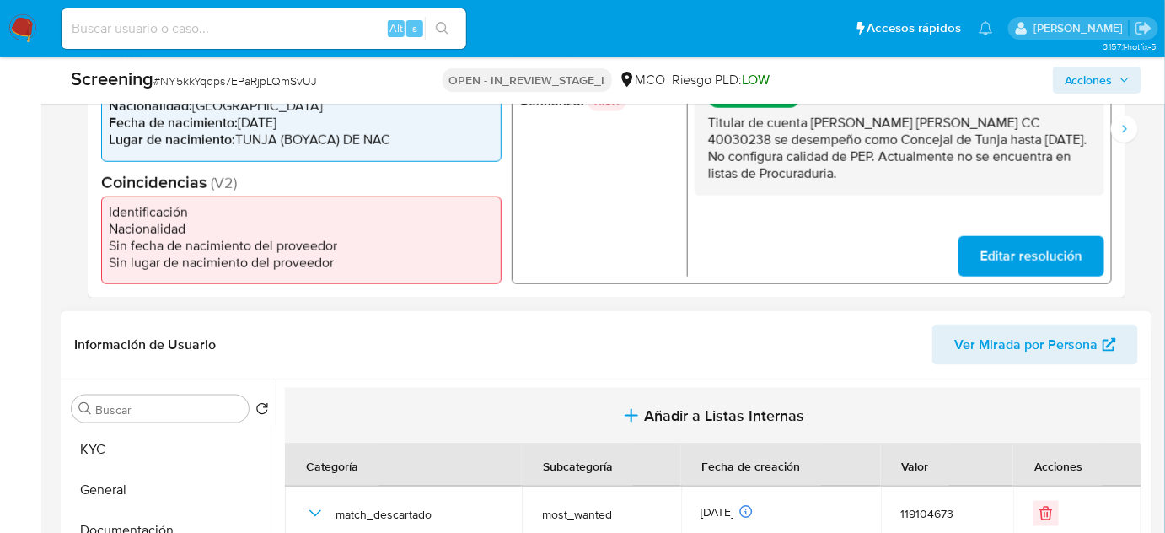
scroll to position [327, 0]
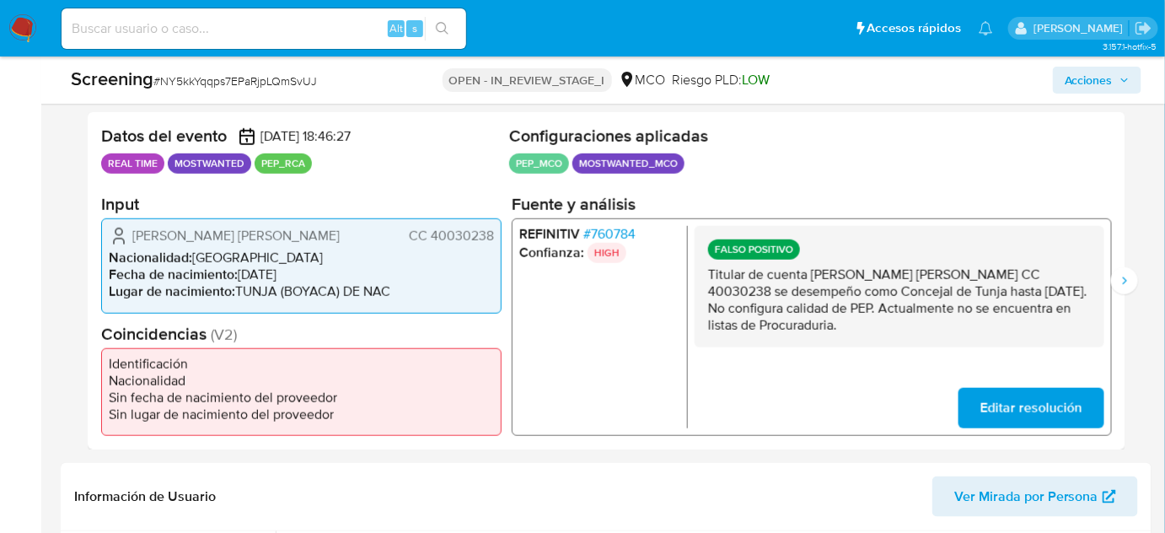
drag, startPoint x: 495, startPoint y: 235, endPoint x: 432, endPoint y: 242, distance: 63.6
click at [432, 242] on div "[PERSON_NAME] [PERSON_NAME] CC 40030238 Nacionalidad : [DEMOGRAPHIC_DATA] Fecha…" at bounding box center [301, 265] width 401 height 94
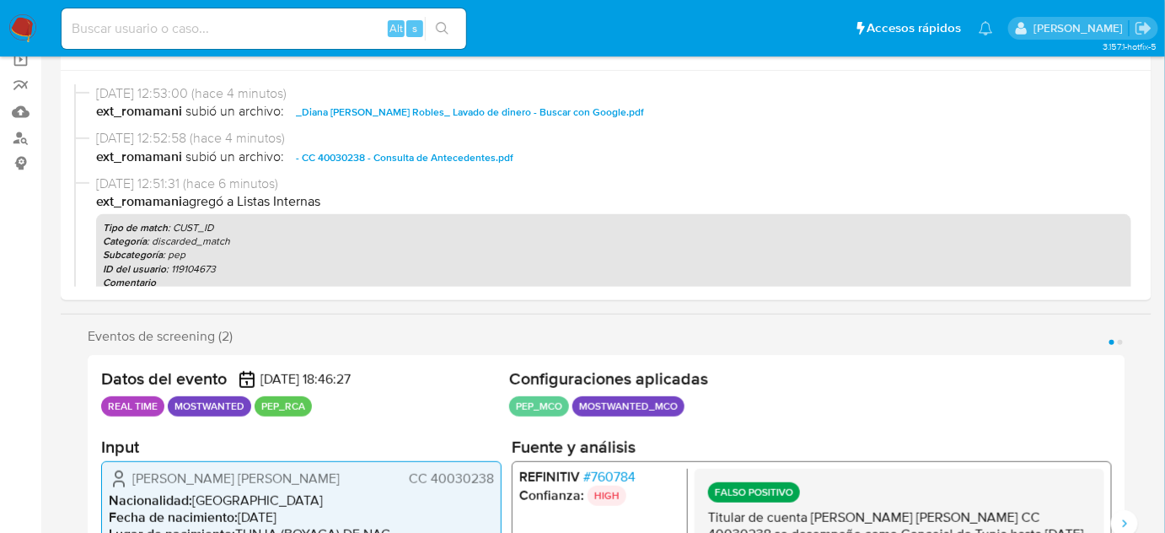
scroll to position [0, 0]
